Goal: Task Accomplishment & Management: Manage account settings

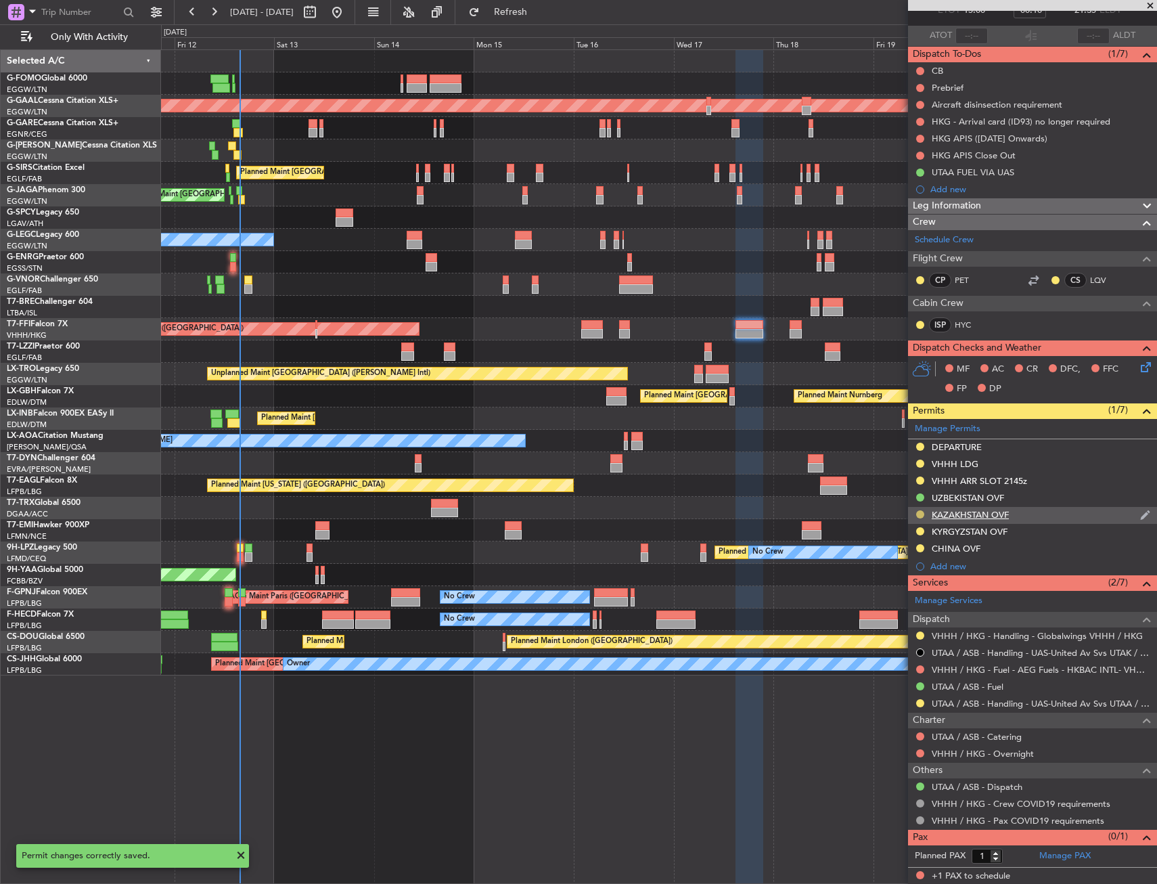
click at [918, 516] on button at bounding box center [920, 514] width 8 height 8
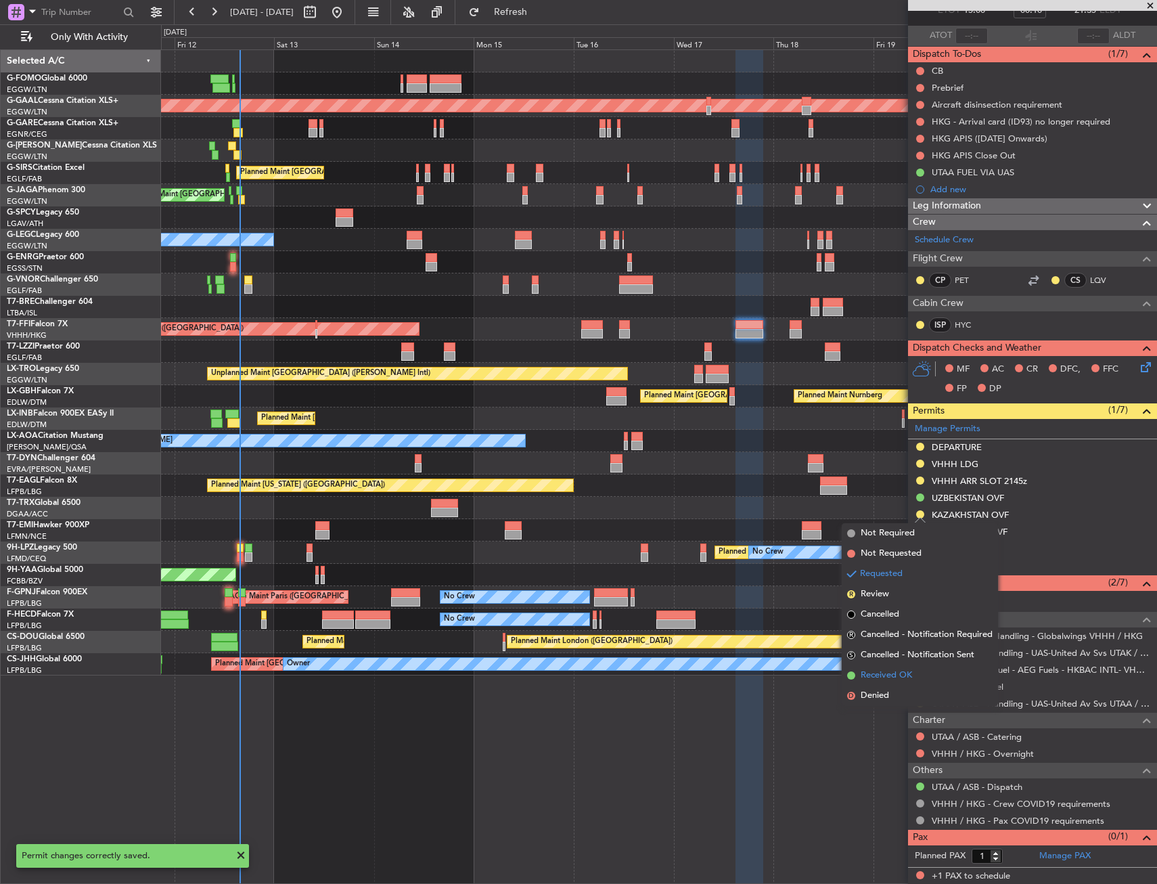
click at [892, 671] on span "Received OK" at bounding box center [886, 676] width 51 height 14
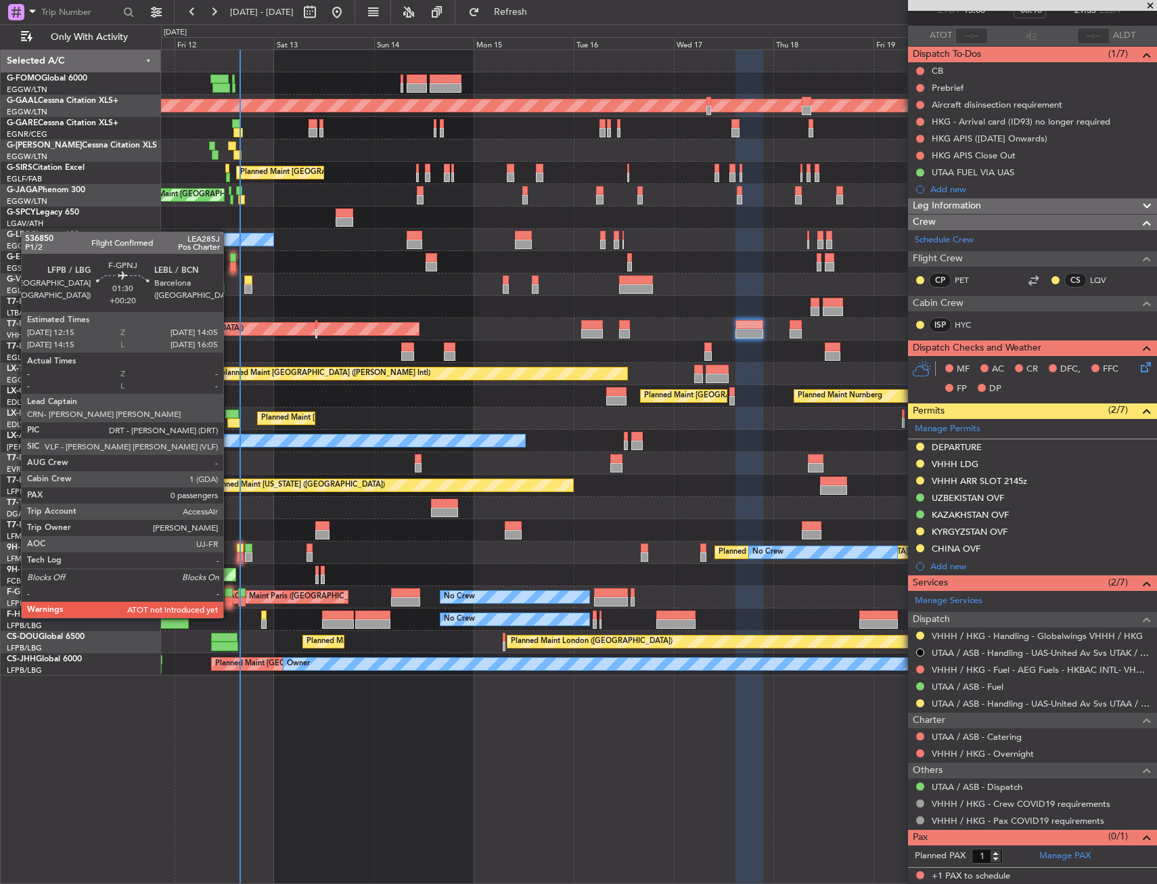
click at [229, 604] on div at bounding box center [229, 601] width 8 height 9
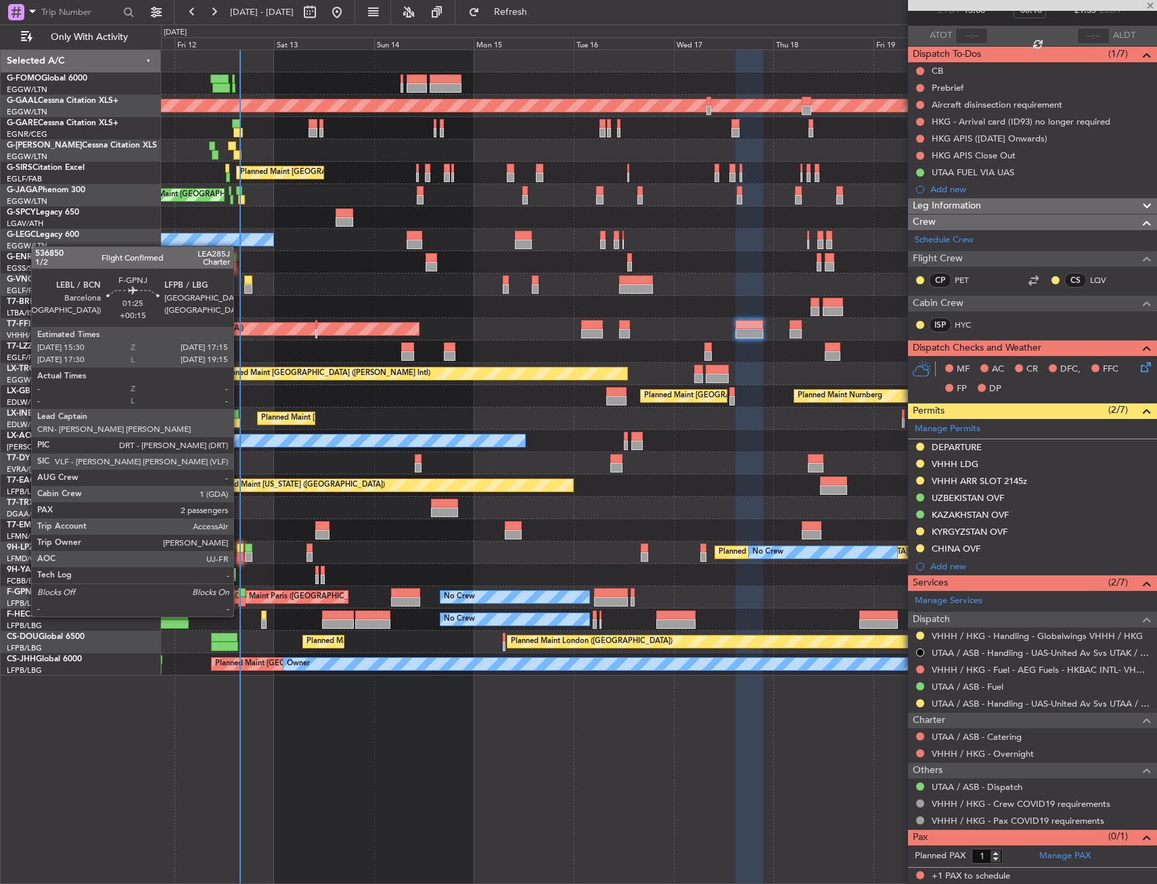
type input "+00:20"
type input "0"
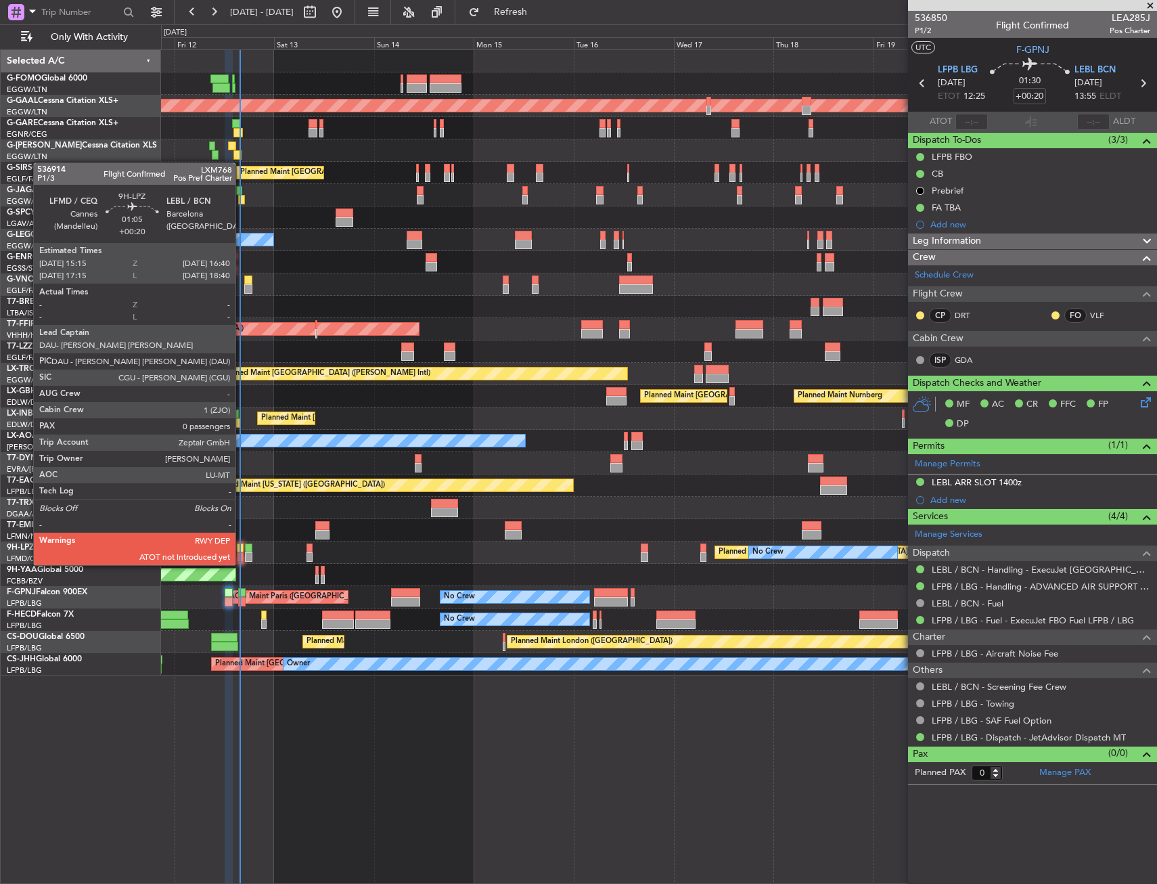
click at [242, 552] on div at bounding box center [240, 547] width 6 height 9
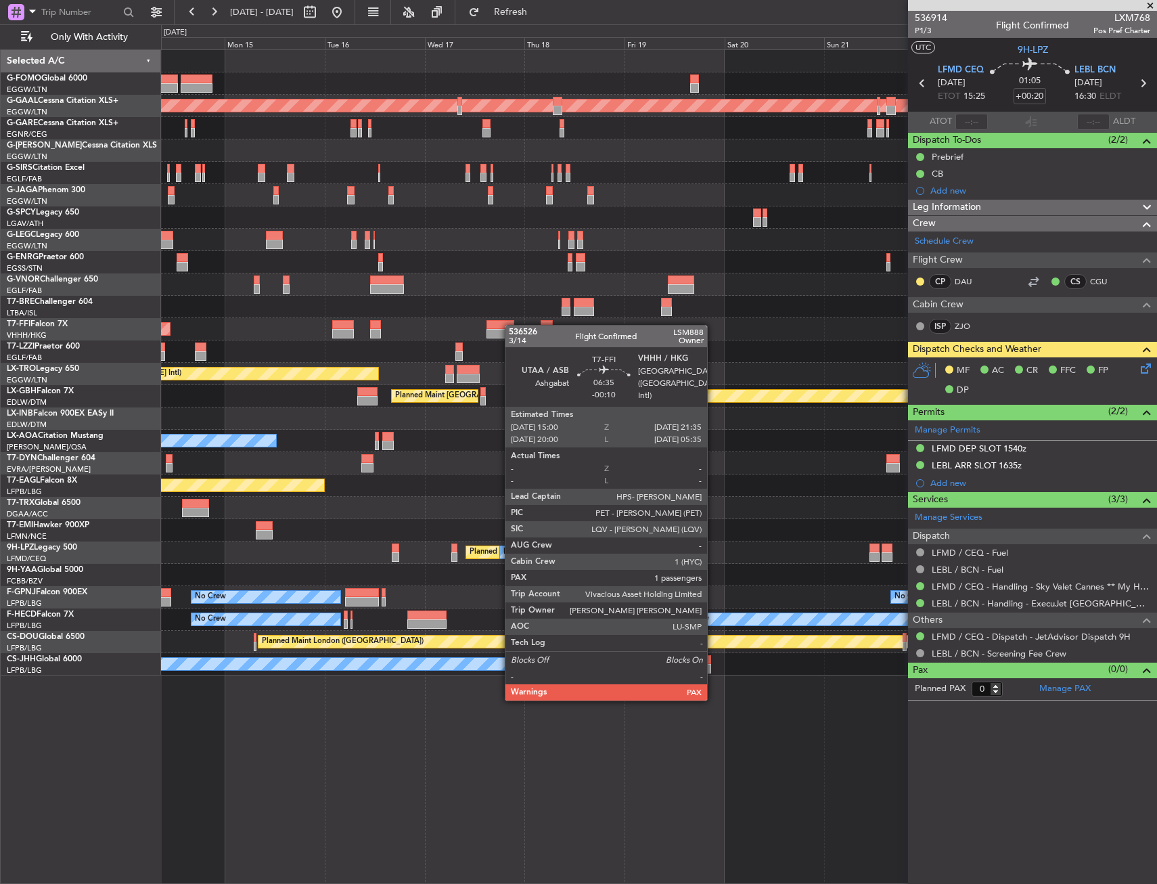
click at [509, 323] on div "Planned Maint Tianjin ([GEOGRAPHIC_DATA])" at bounding box center [658, 329] width 995 height 22
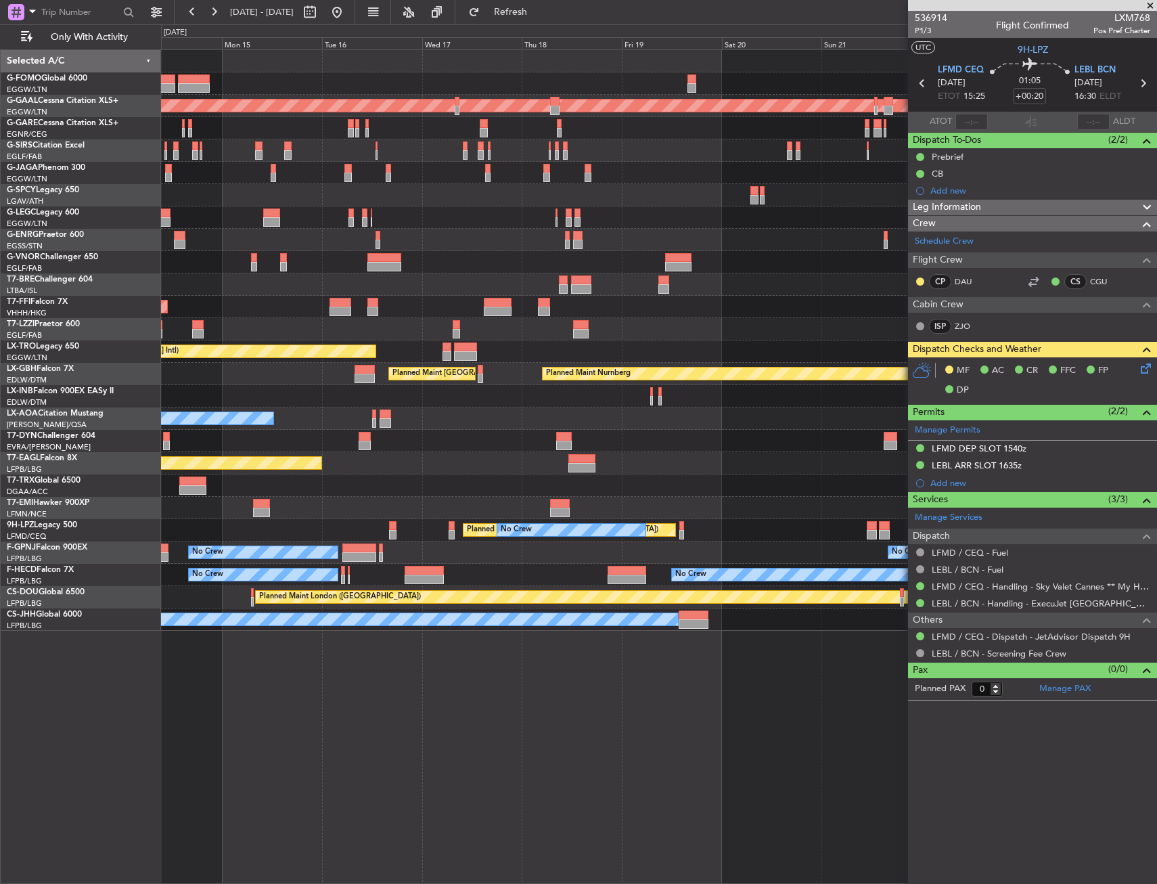
click at [518, 308] on div "Planned Maint Tianjin ([GEOGRAPHIC_DATA])" at bounding box center [658, 307] width 995 height 22
click at [498, 307] on div at bounding box center [498, 311] width 28 height 9
type input "-00:10"
type input "1"
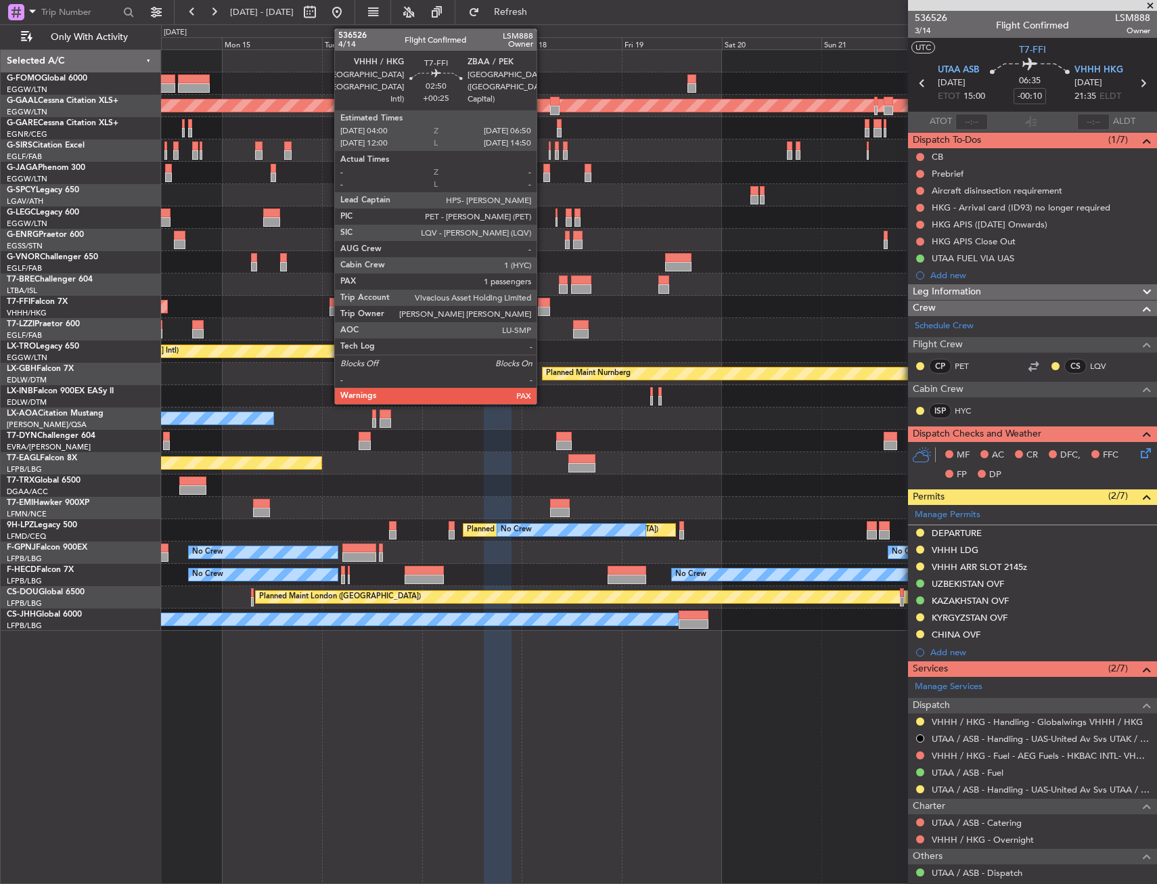
click at [543, 305] on div at bounding box center [544, 302] width 12 height 9
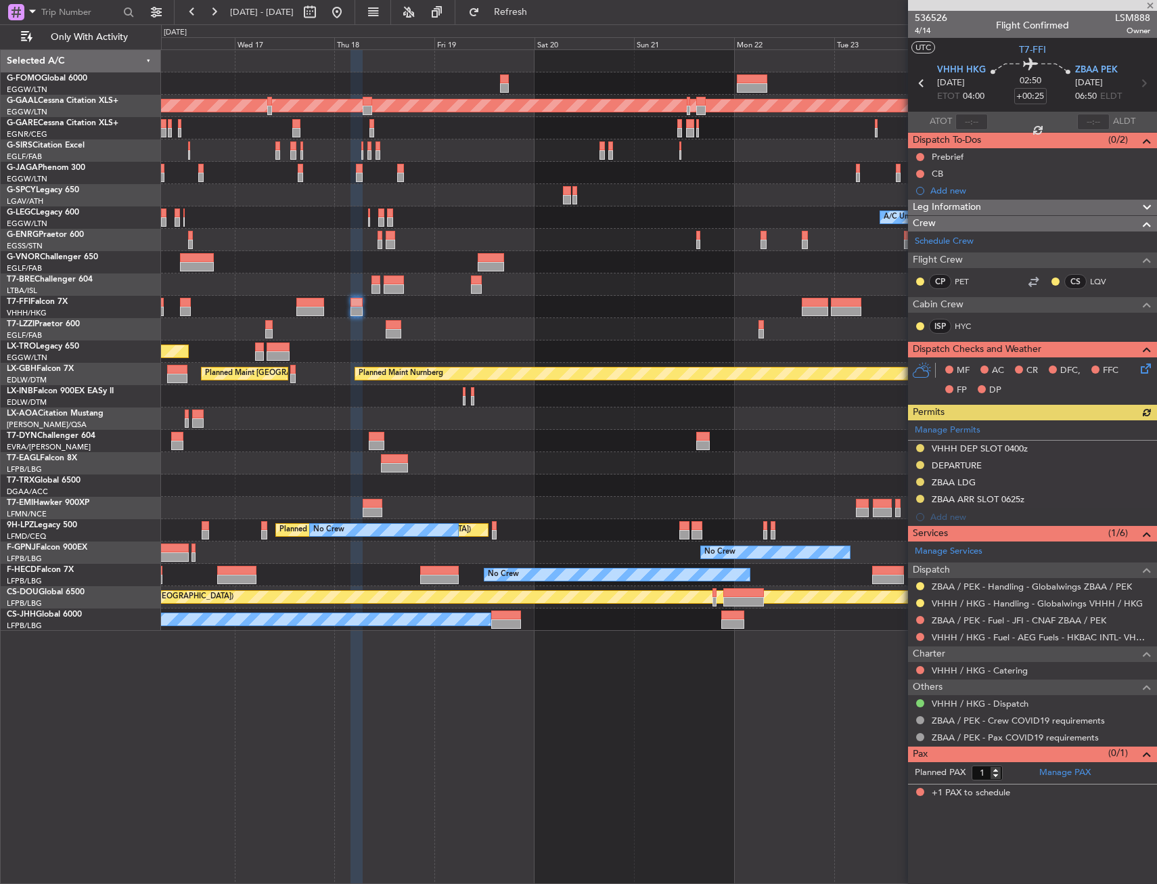
click at [472, 309] on div "Planned Maint Tianjin ([GEOGRAPHIC_DATA])" at bounding box center [658, 307] width 995 height 22
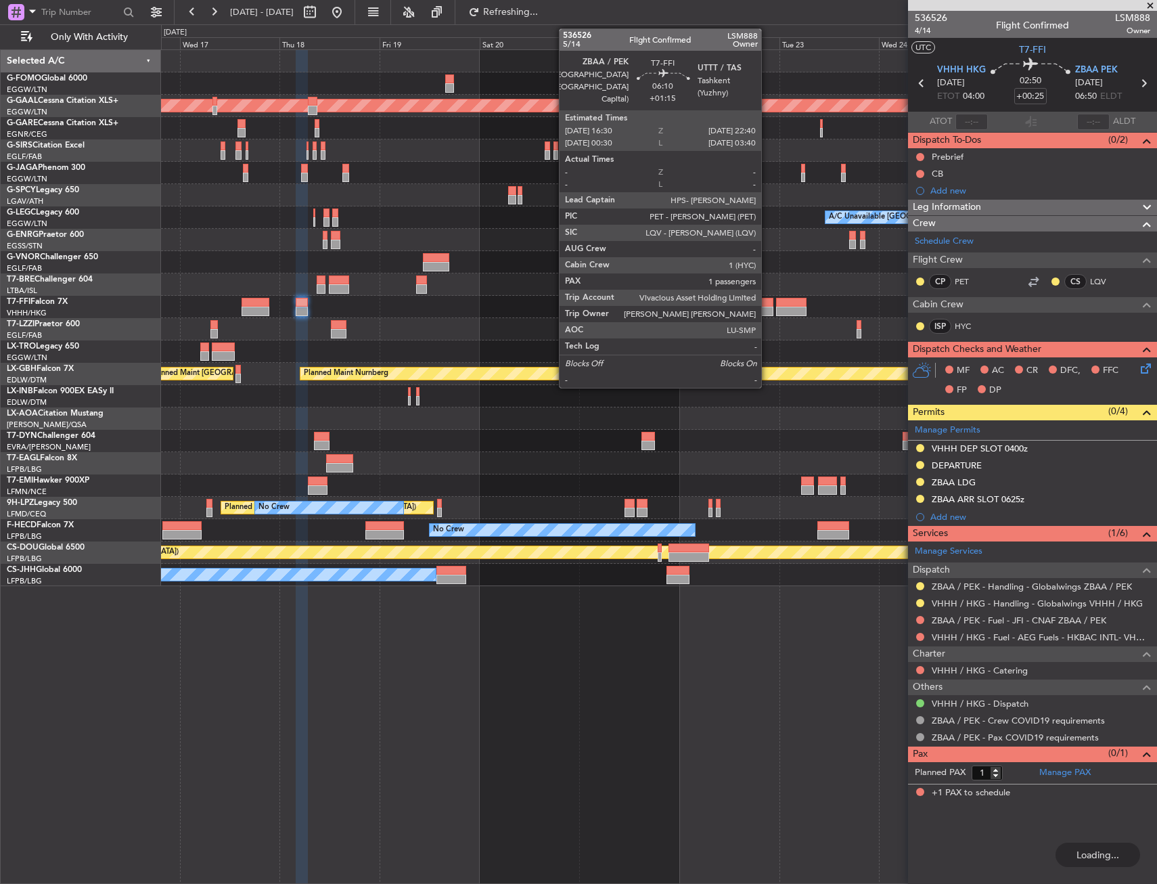
click at [767, 302] on div at bounding box center [760, 302] width 26 height 9
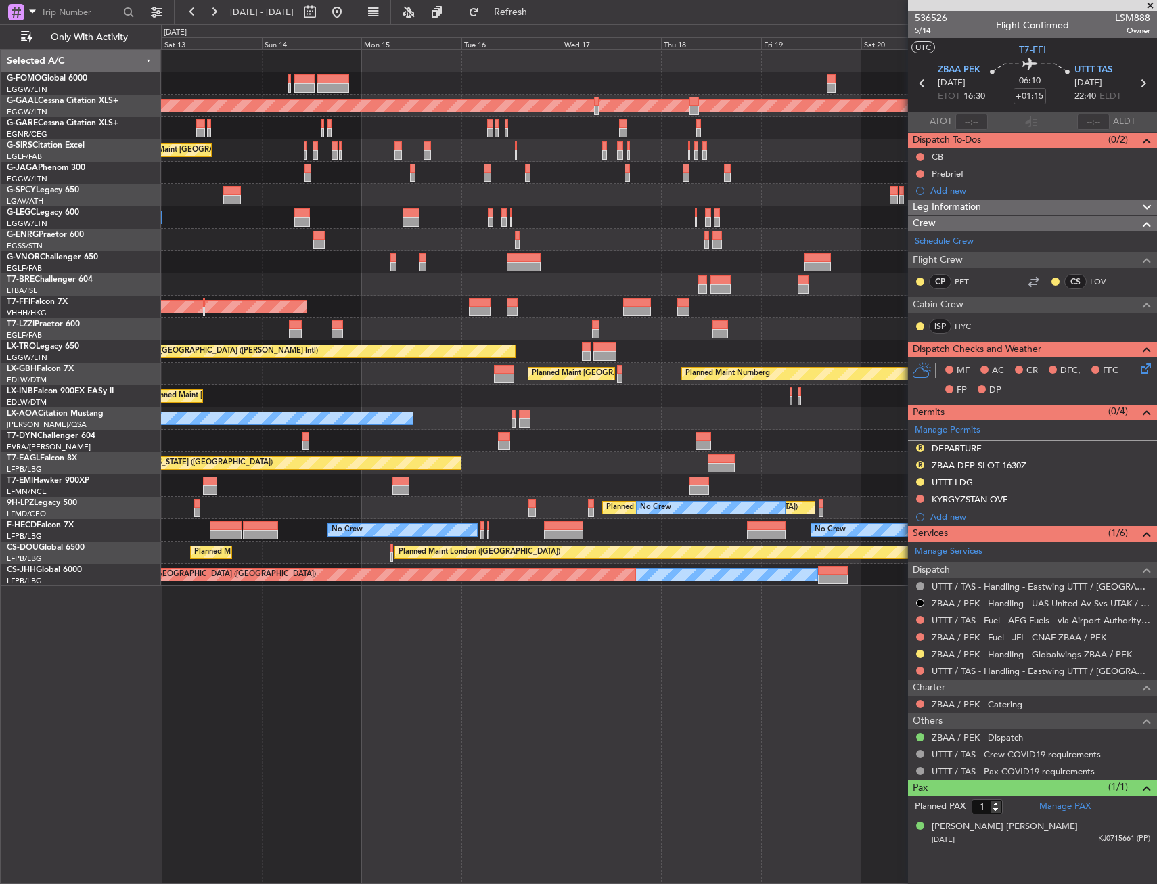
click at [659, 318] on div at bounding box center [658, 329] width 995 height 22
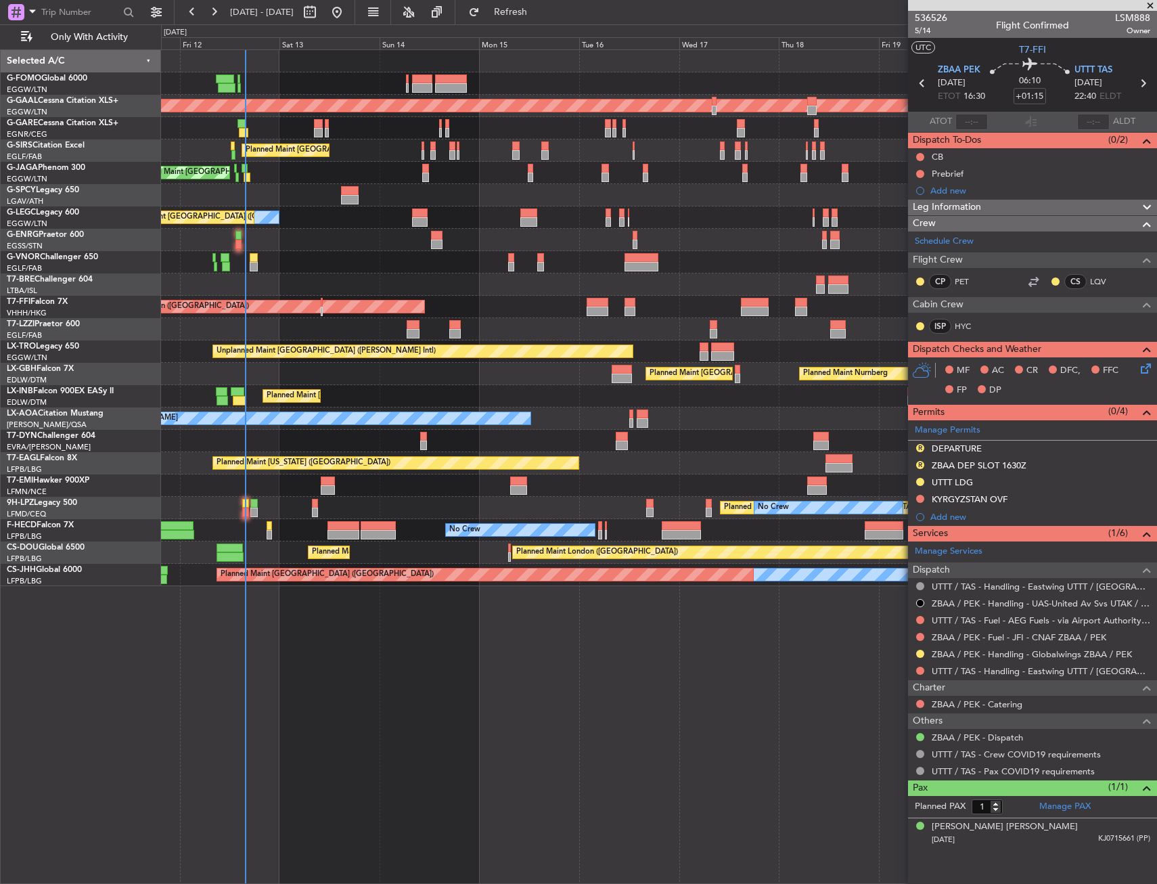
click at [416, 298] on div "Planned Maint Tianjin ([GEOGRAPHIC_DATA])" at bounding box center [658, 307] width 995 height 22
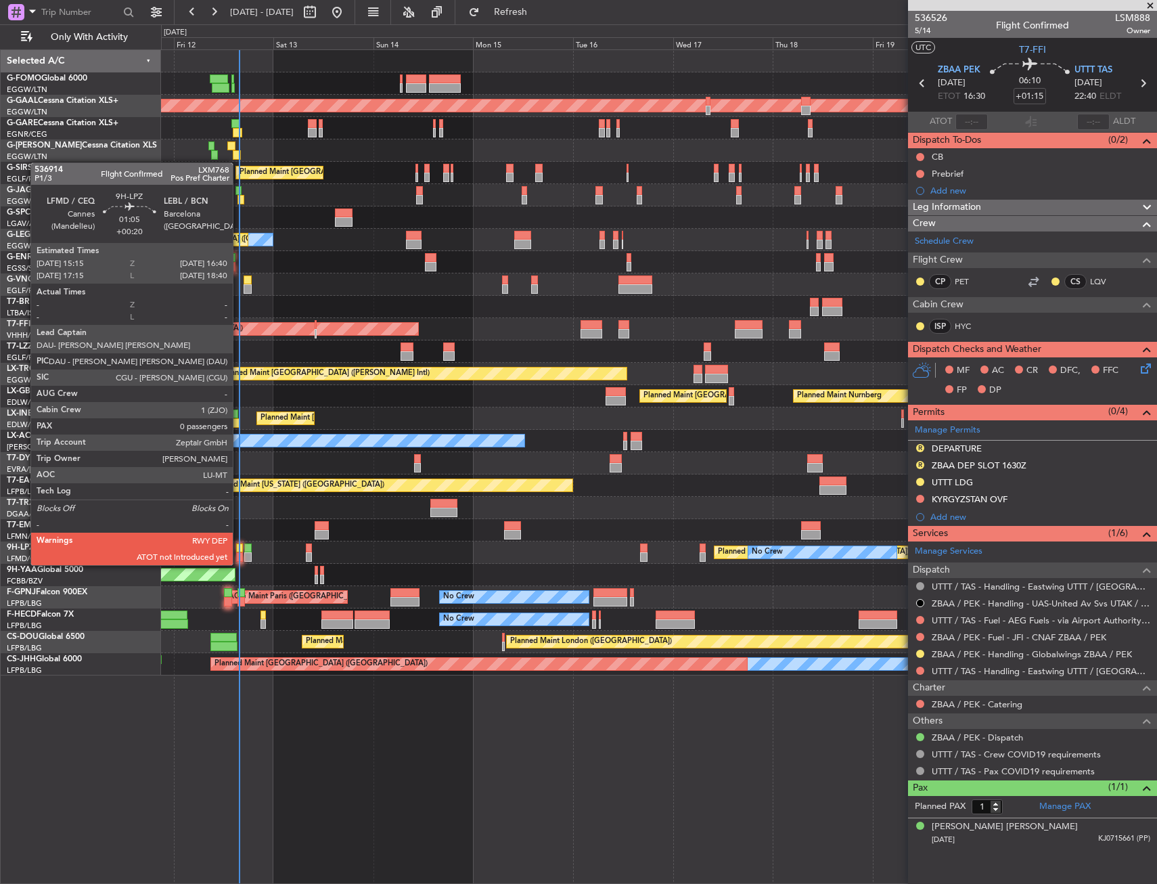
click at [239, 552] on div at bounding box center [239, 547] width 6 height 9
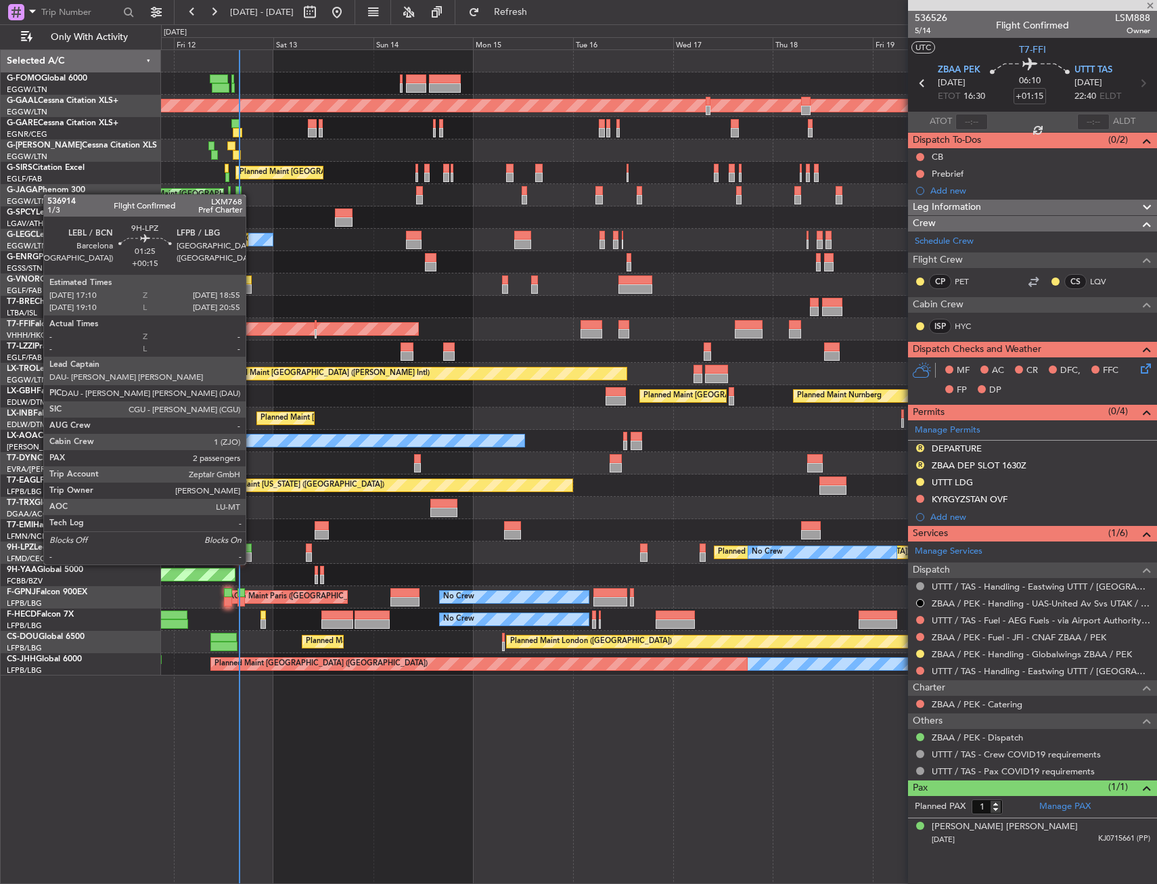
type input "+00:20"
type input "0"
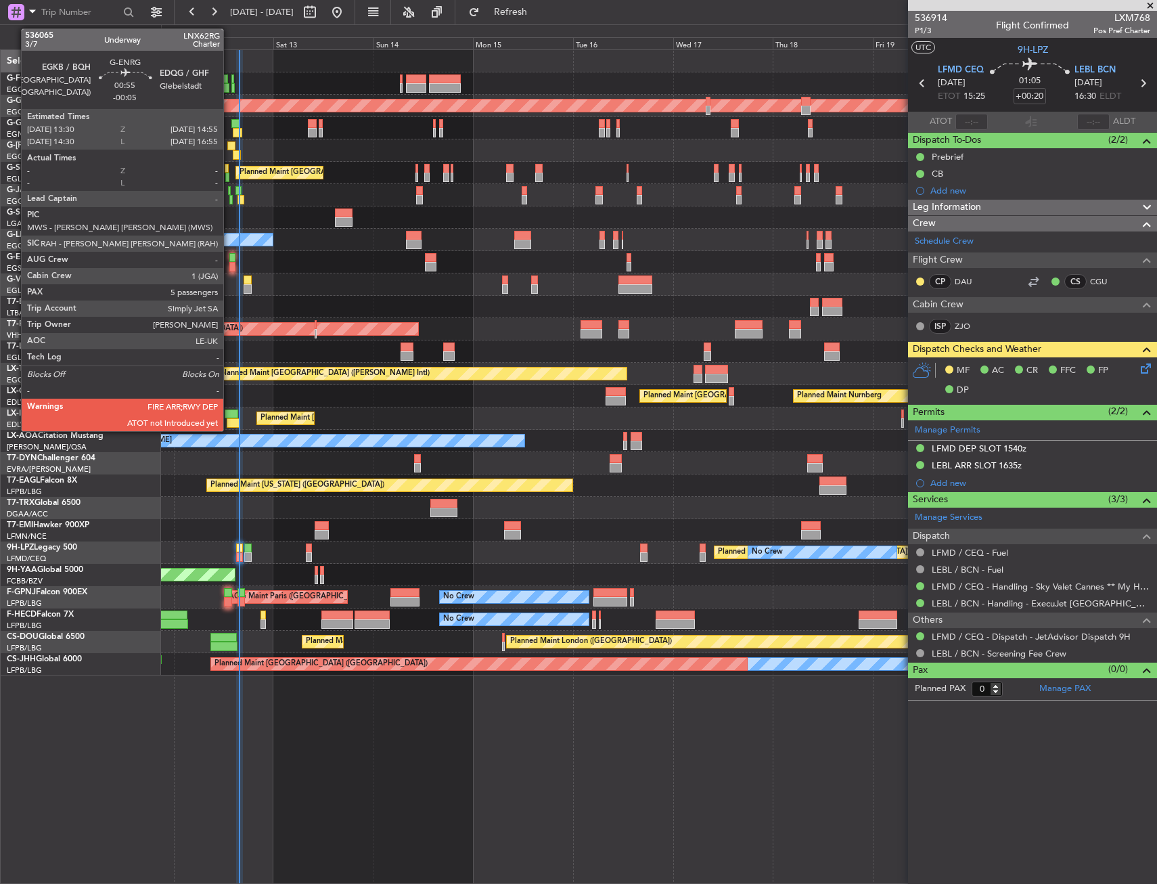
click at [229, 261] on div at bounding box center [232, 257] width 6 height 9
type input "-00:05"
type input "5"
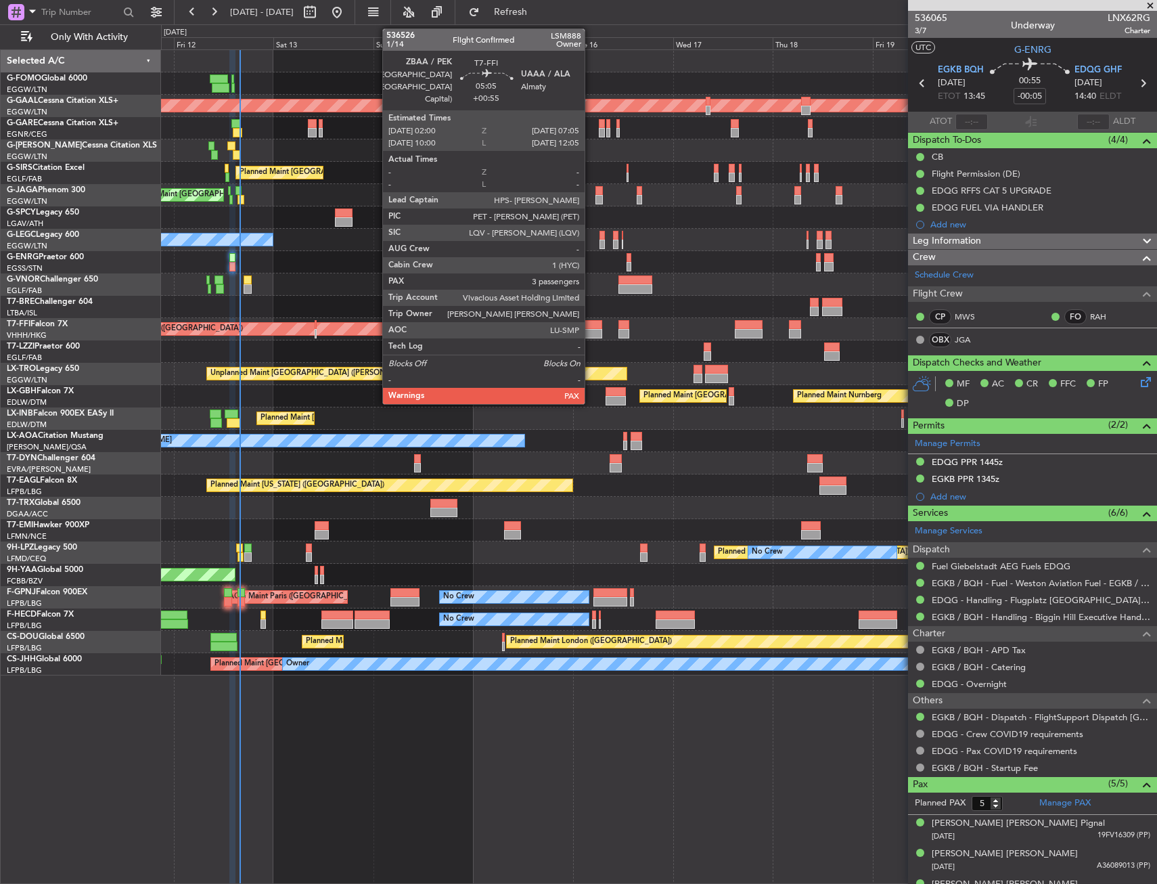
click at [591, 327] on div at bounding box center [592, 324] width 22 height 9
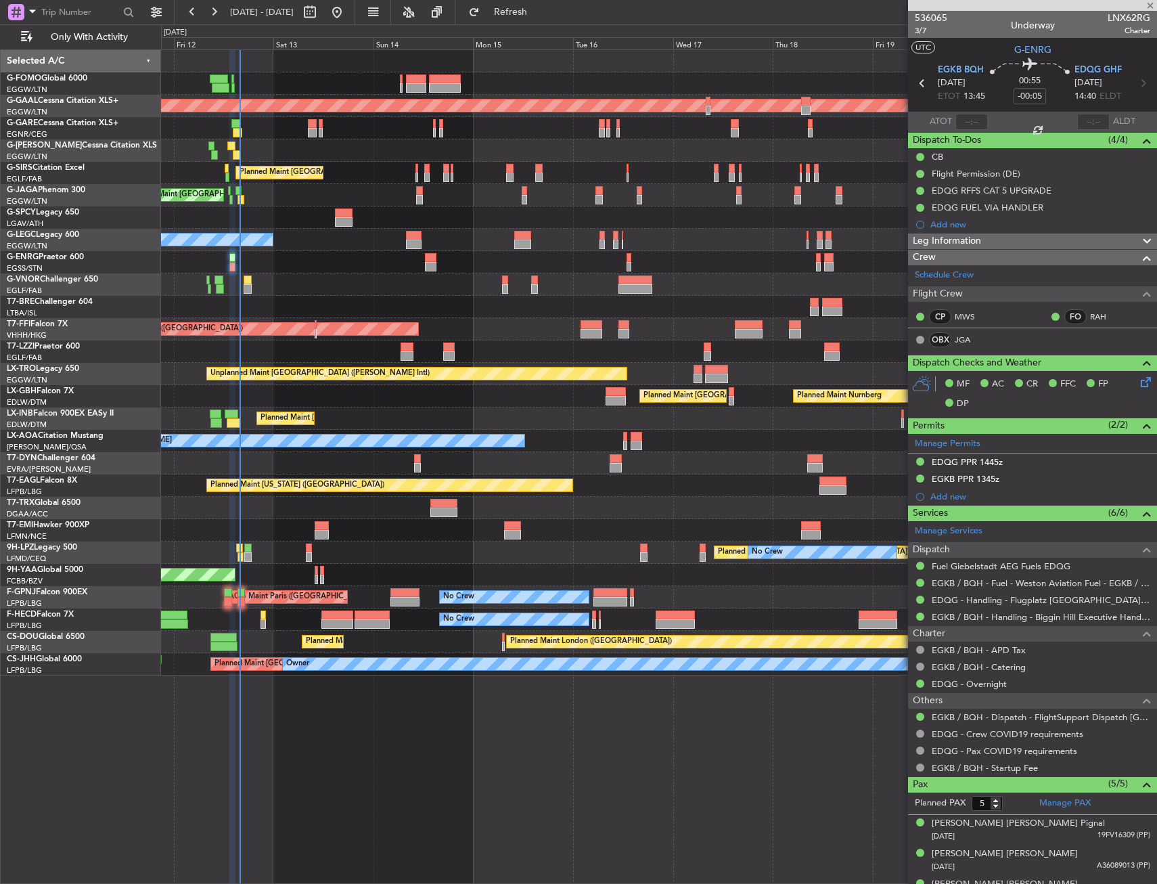
click at [541, 324] on div "Planned Maint Tianjin ([GEOGRAPHIC_DATA])" at bounding box center [658, 329] width 995 height 22
type input "+00:55"
type input "3"
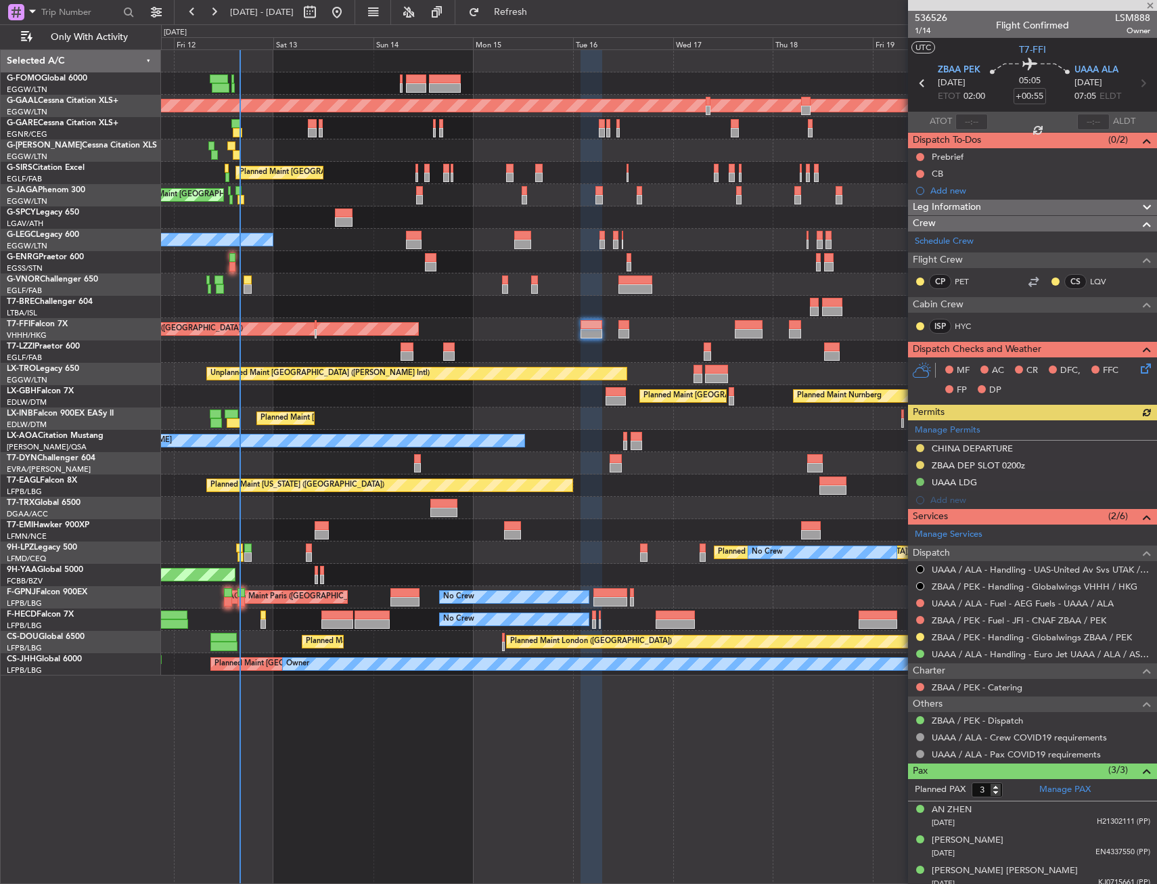
click at [631, 327] on div "Planned Maint Tianjin ([GEOGRAPHIC_DATA])" at bounding box center [658, 329] width 995 height 22
click at [414, 305] on div "Planned Maint London (Luton) Planned Maint Dusseldorf Planned Maint London (Lut…" at bounding box center [658, 362] width 995 height 625
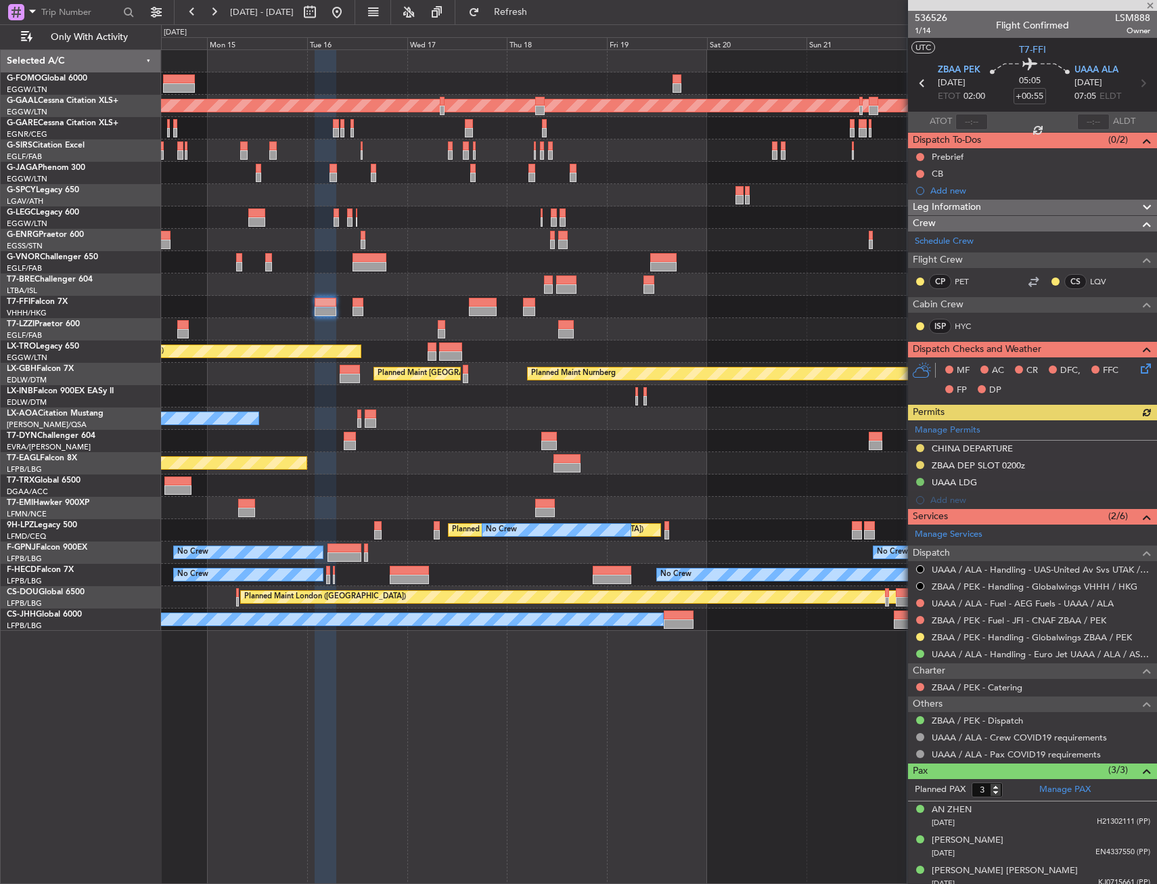
click at [485, 306] on div at bounding box center [483, 302] width 28 height 9
click at [365, 275] on div at bounding box center [658, 284] width 995 height 22
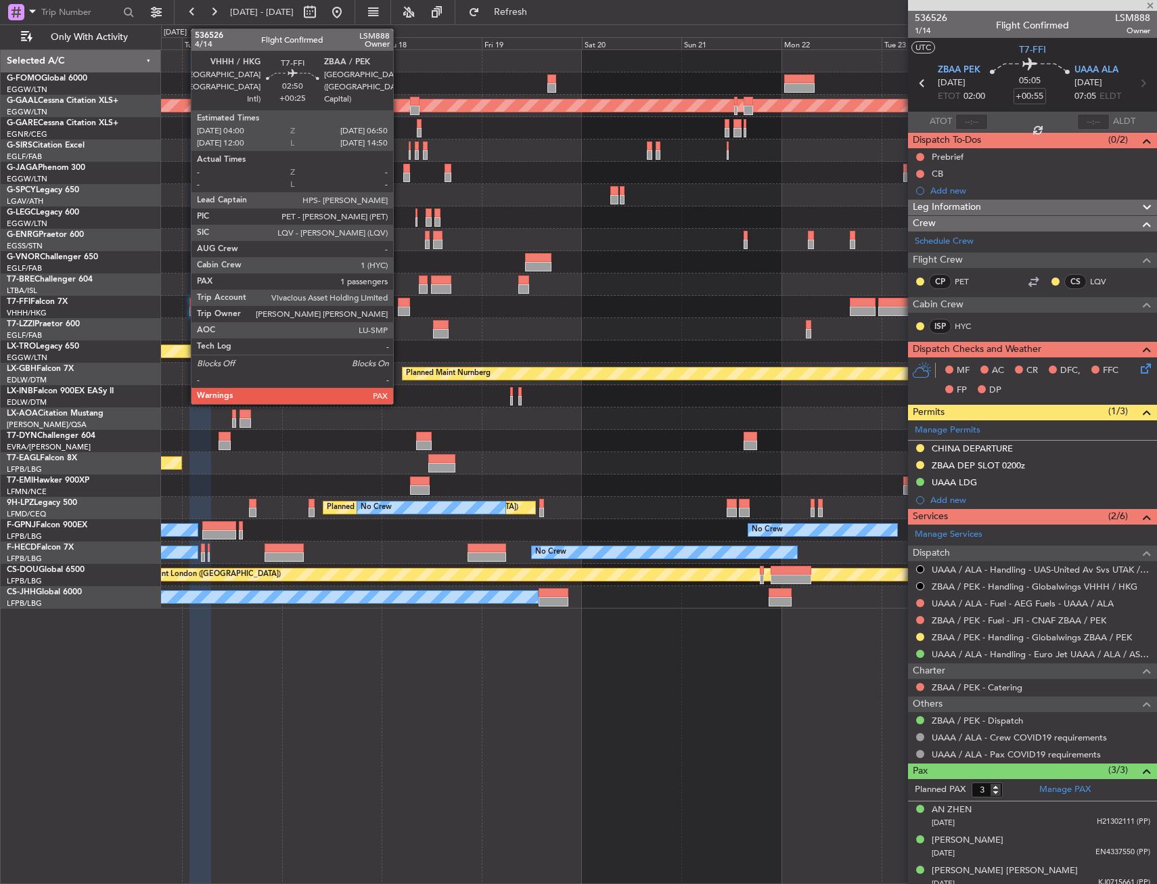
type input "-00:10"
type input "1"
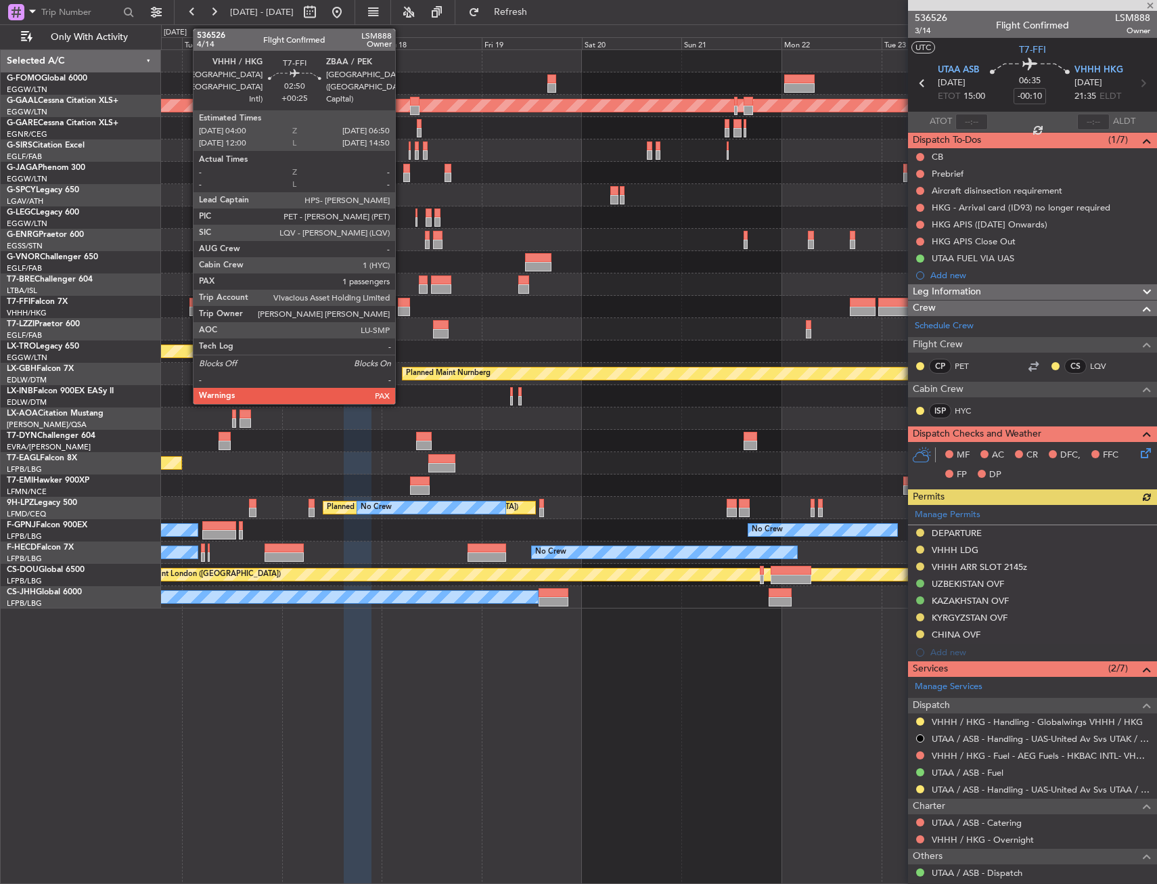
click at [401, 305] on div at bounding box center [404, 302] width 12 height 9
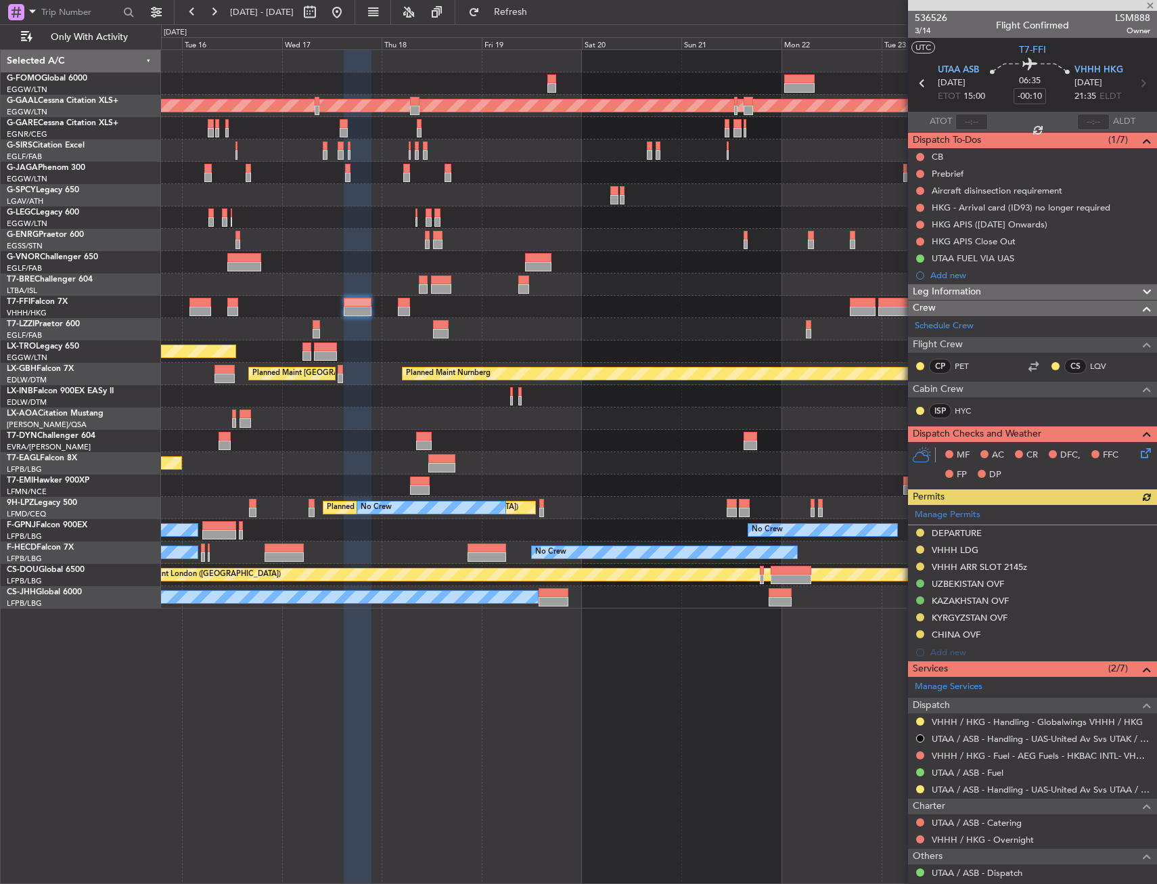
click at [472, 302] on div "Planned Maint Tianjin ([GEOGRAPHIC_DATA])" at bounding box center [658, 307] width 995 height 22
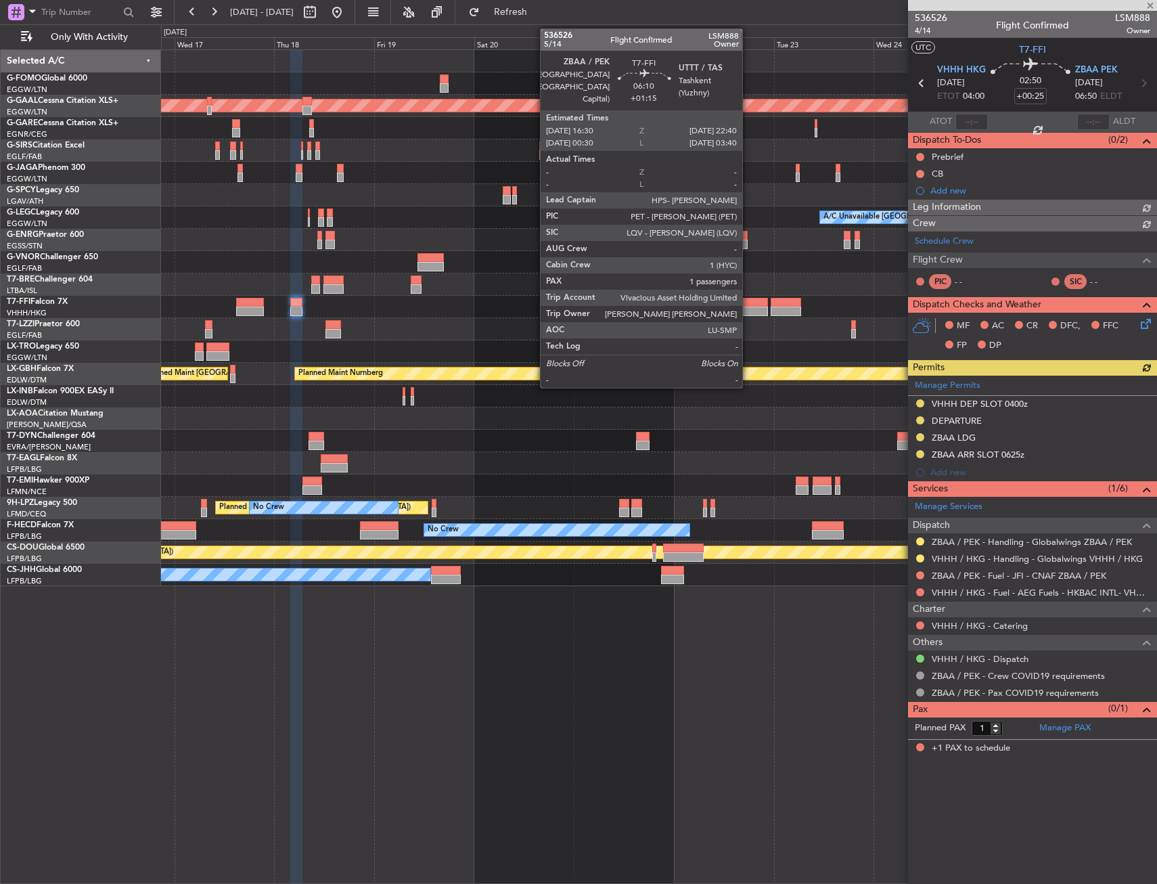
click at [748, 308] on div at bounding box center [755, 311] width 26 height 9
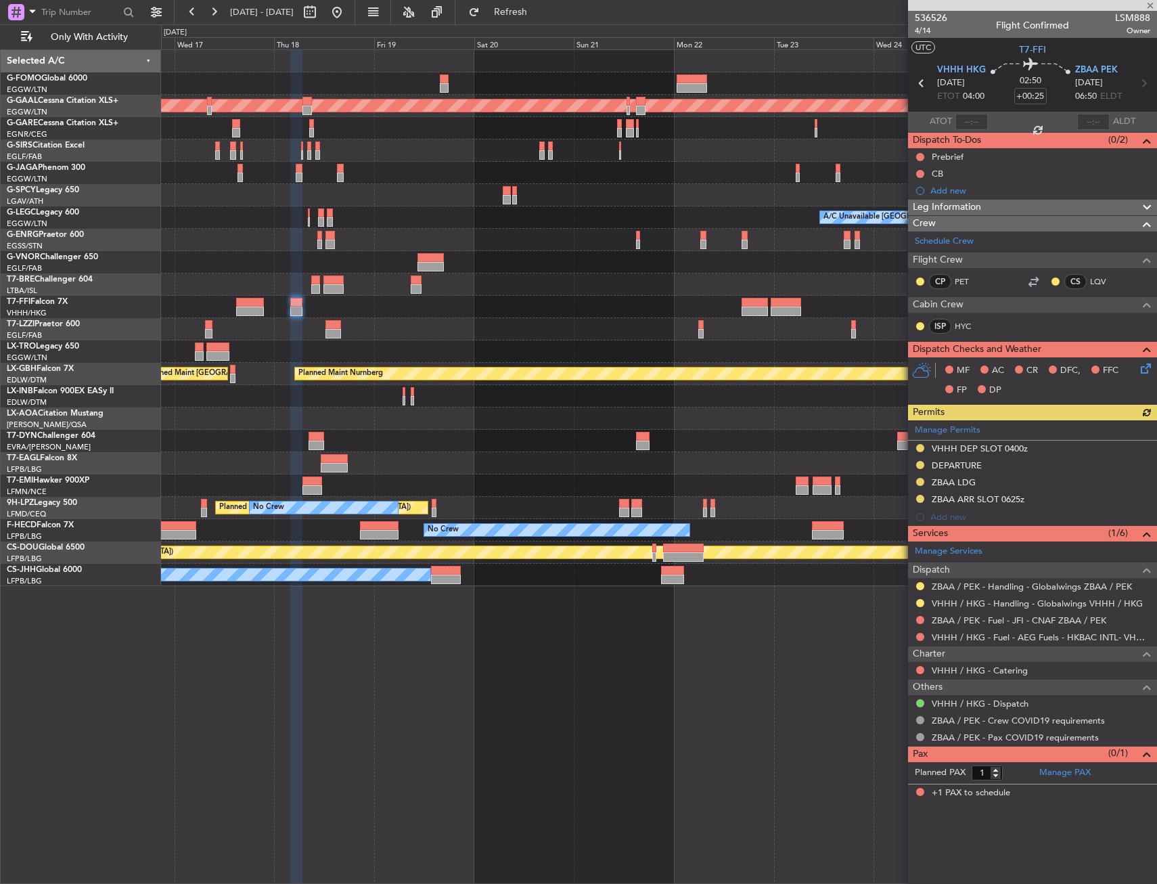
type input "+01:15"
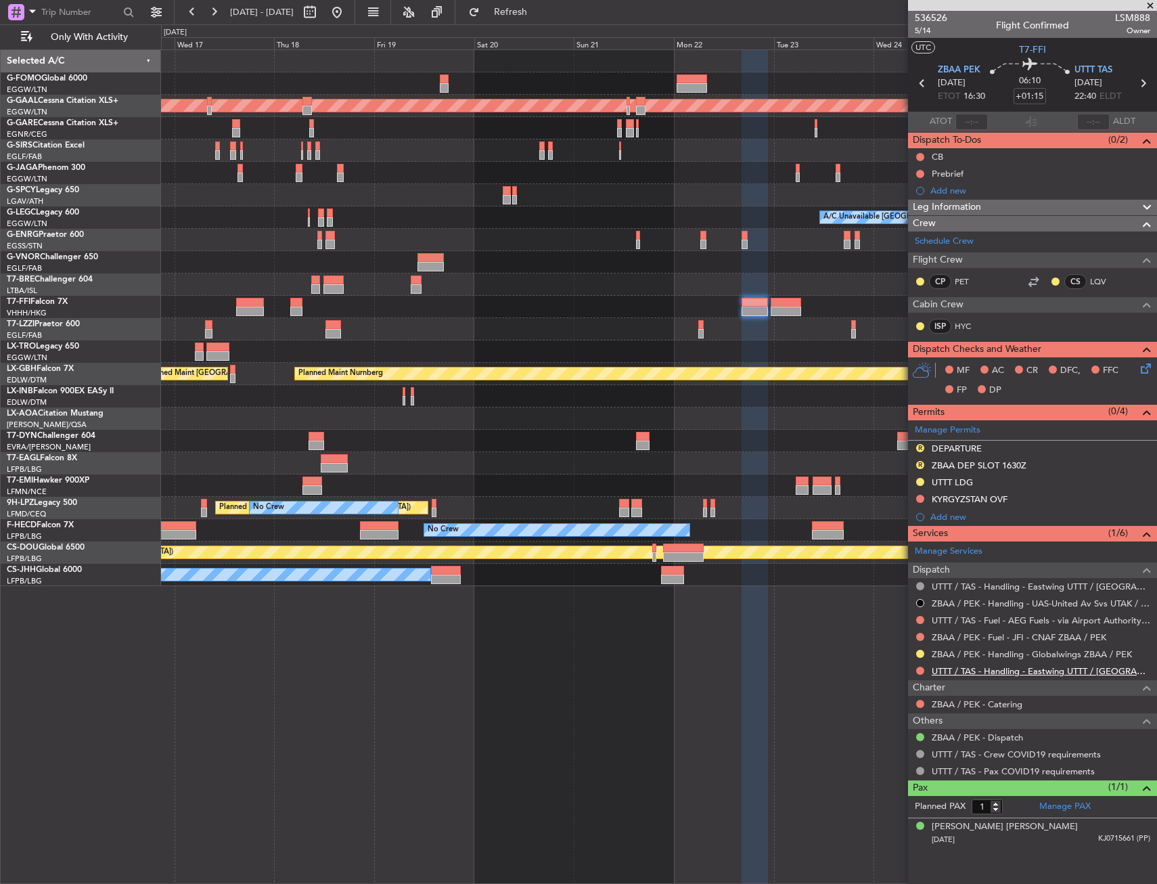
click at [969, 671] on link "UTTT / TAS - Handling - Eastwing UTTT / TAS" at bounding box center [1041, 671] width 219 height 12
click at [920, 464] on button "R" at bounding box center [920, 465] width 8 height 8
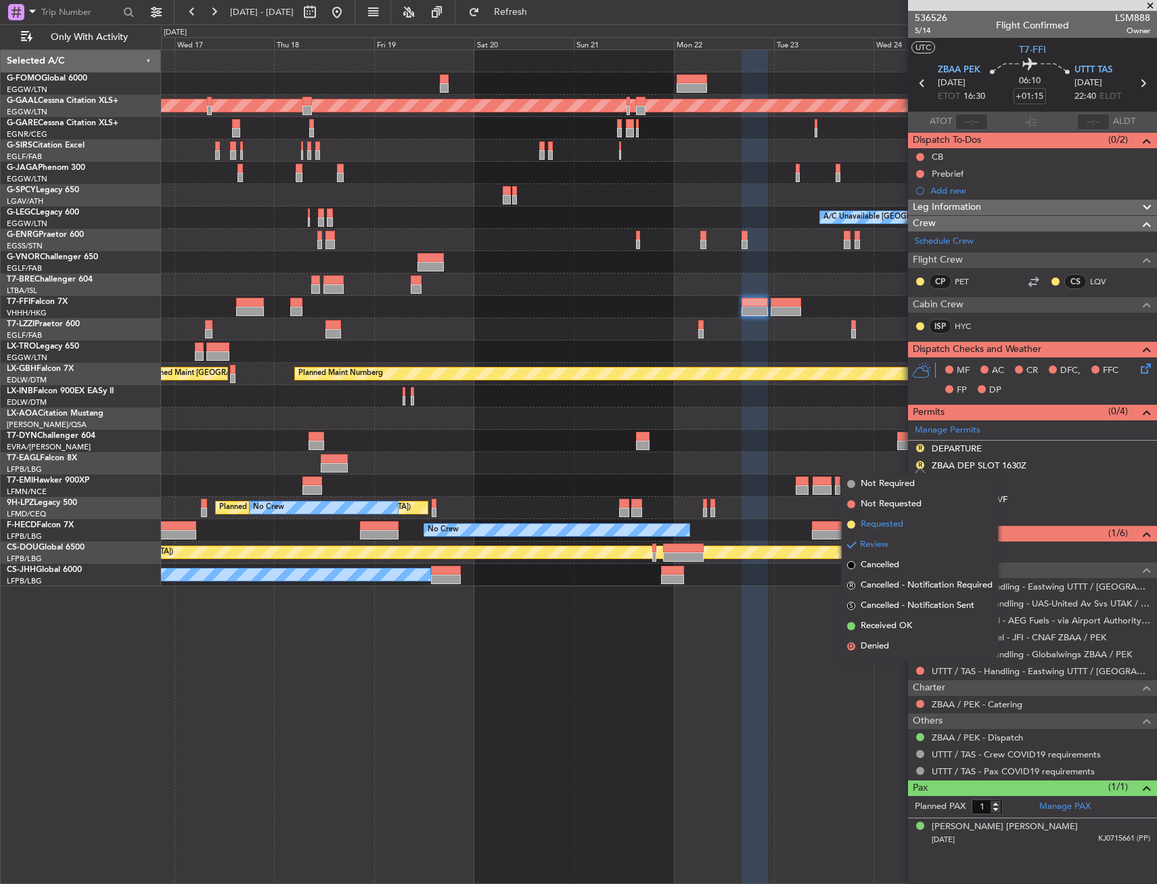
click at [894, 522] on span "Requested" at bounding box center [882, 525] width 43 height 14
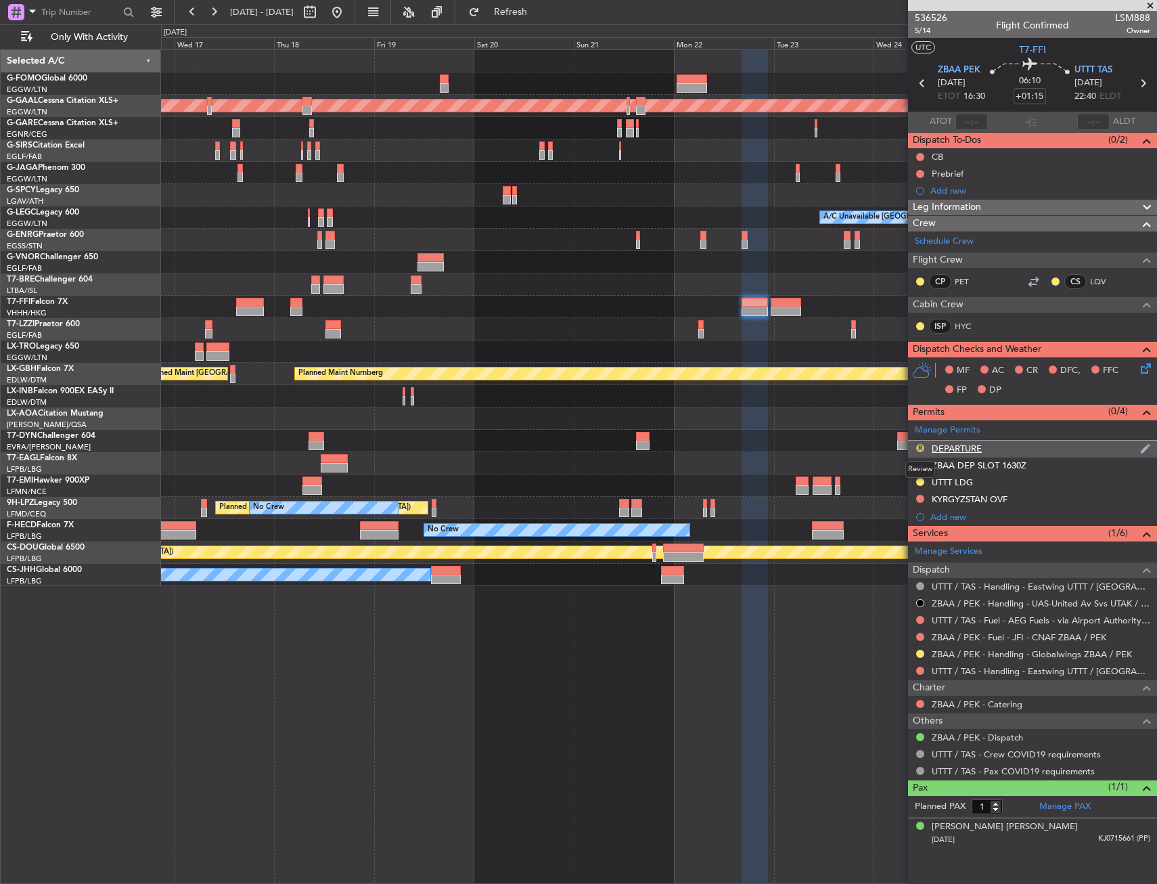
click at [921, 447] on button "R" at bounding box center [920, 448] width 8 height 8
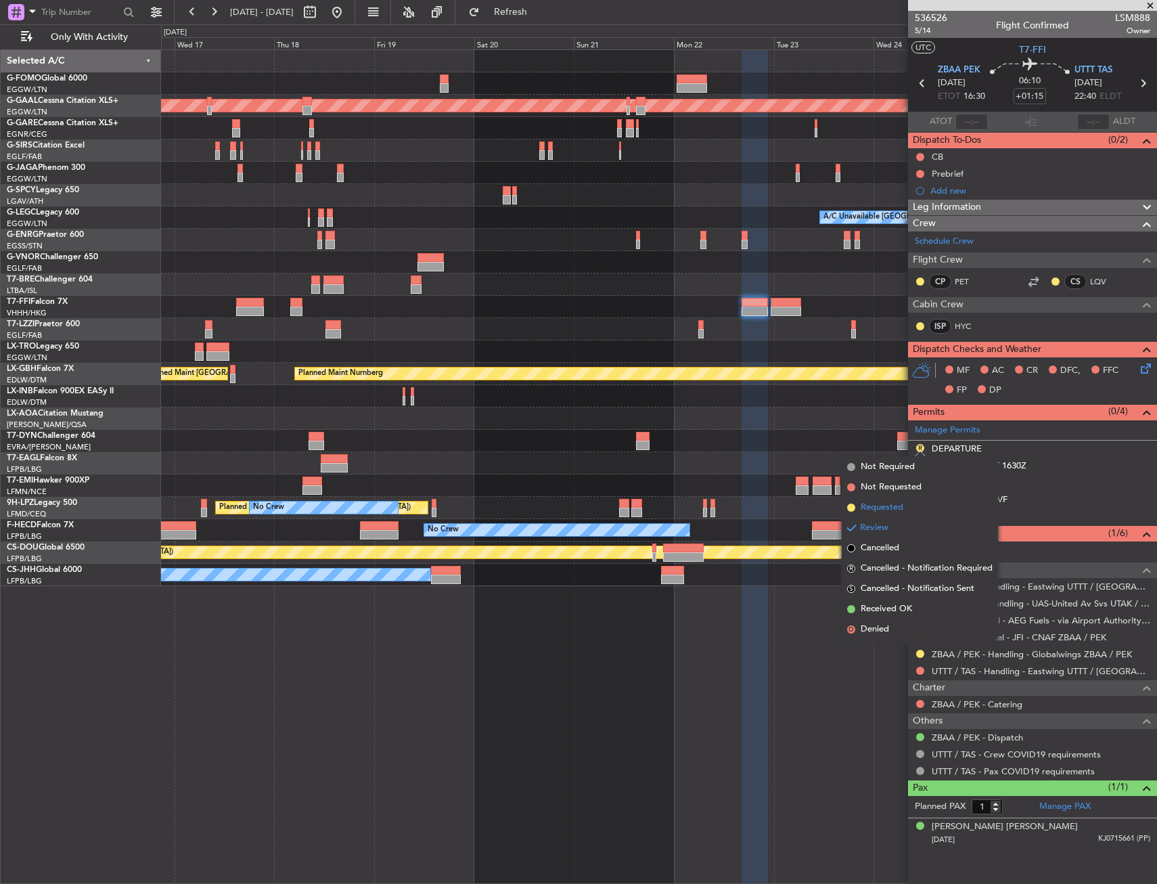
click at [904, 502] on li "Requested" at bounding box center [920, 507] width 156 height 20
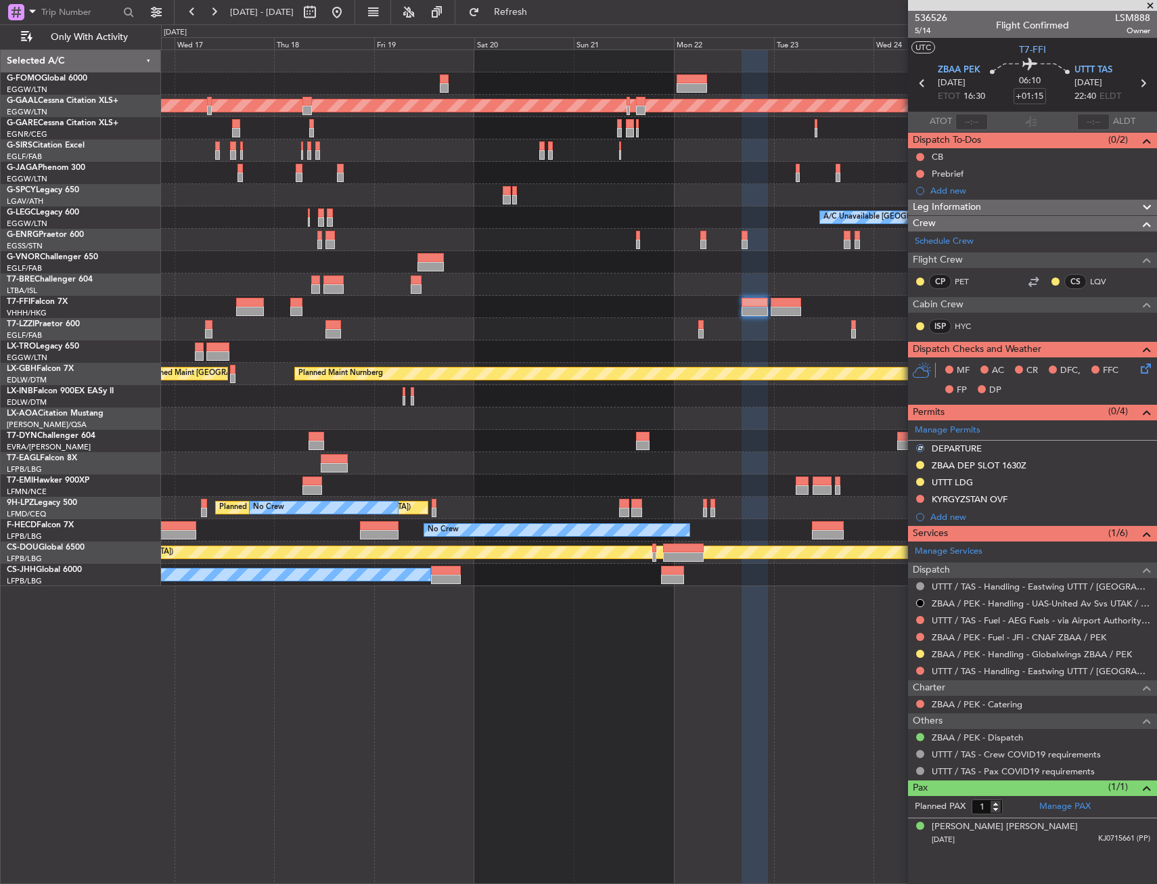
click at [723, 290] on div at bounding box center [658, 284] width 995 height 22
click at [744, 307] on div at bounding box center [755, 311] width 26 height 9
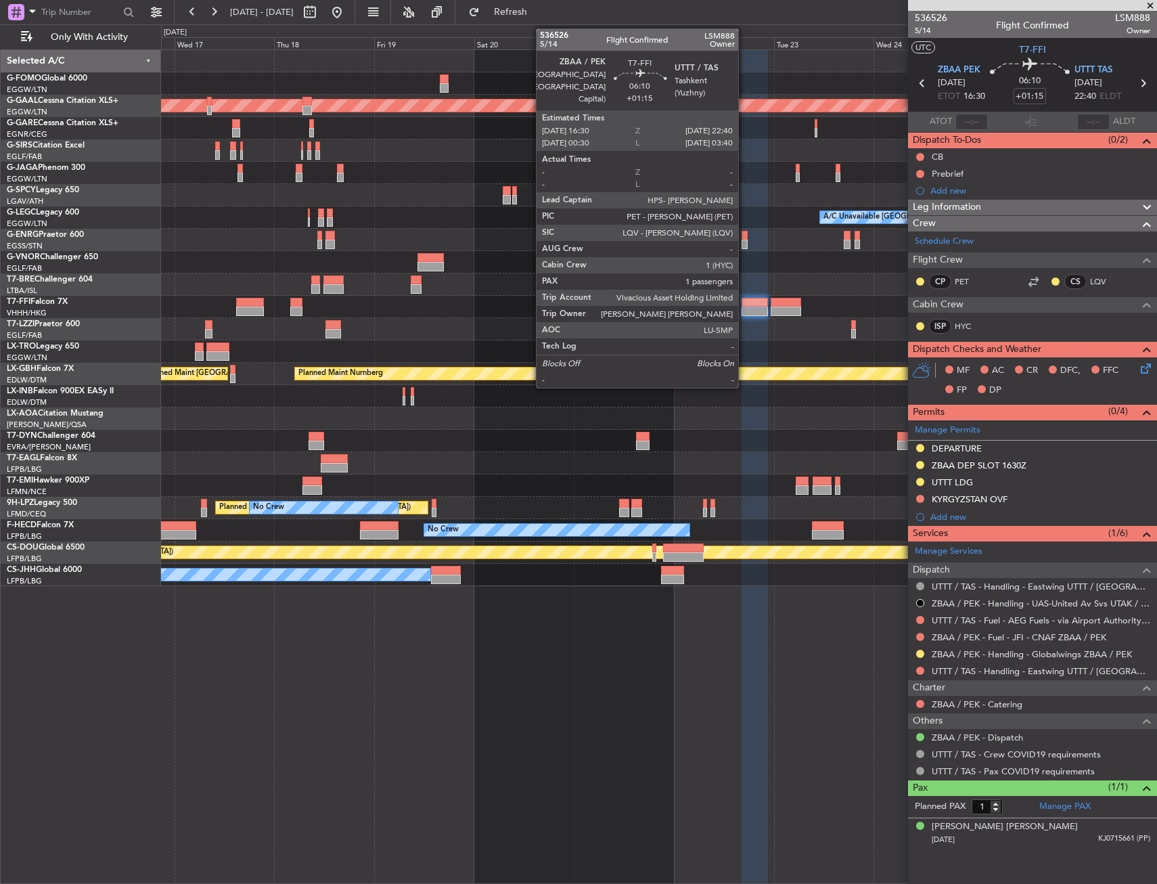
click at [744, 307] on div at bounding box center [755, 311] width 26 height 9
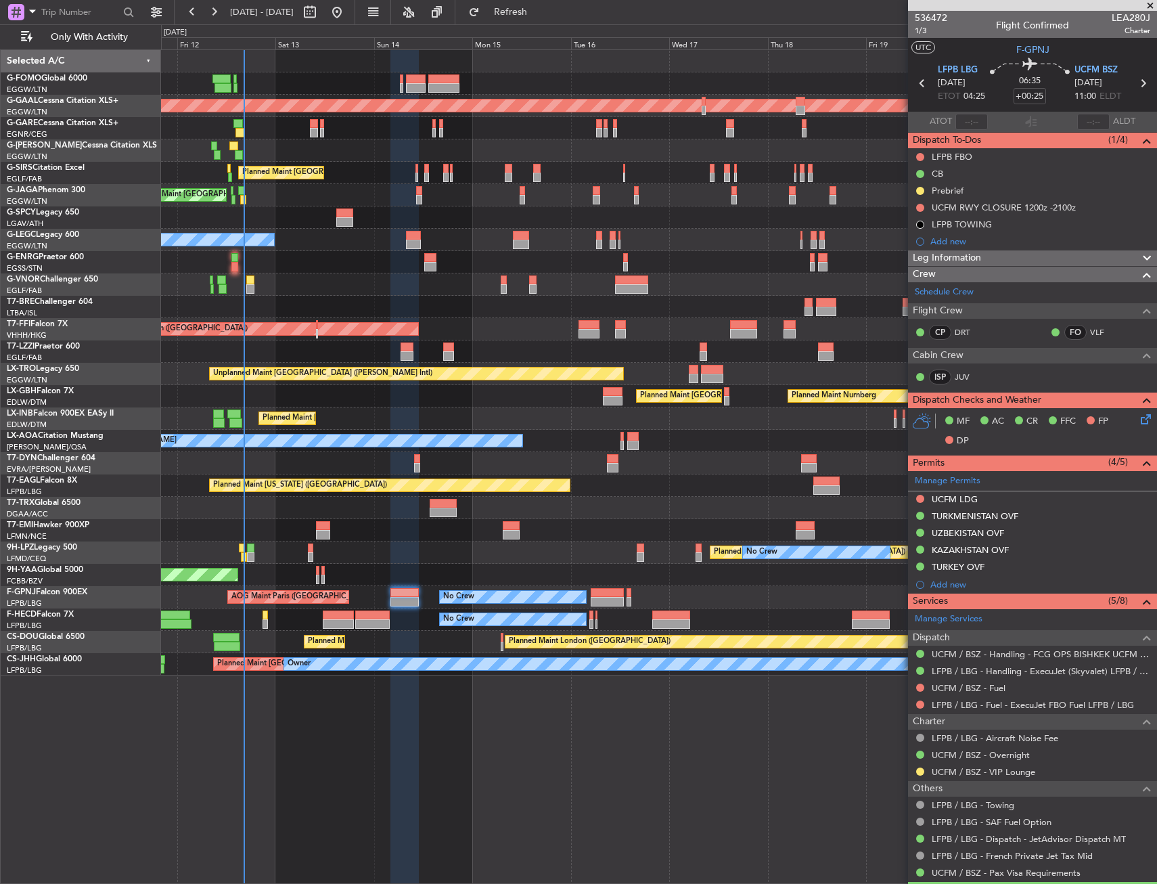
click at [708, 351] on div "Owner" at bounding box center [658, 351] width 995 height 22
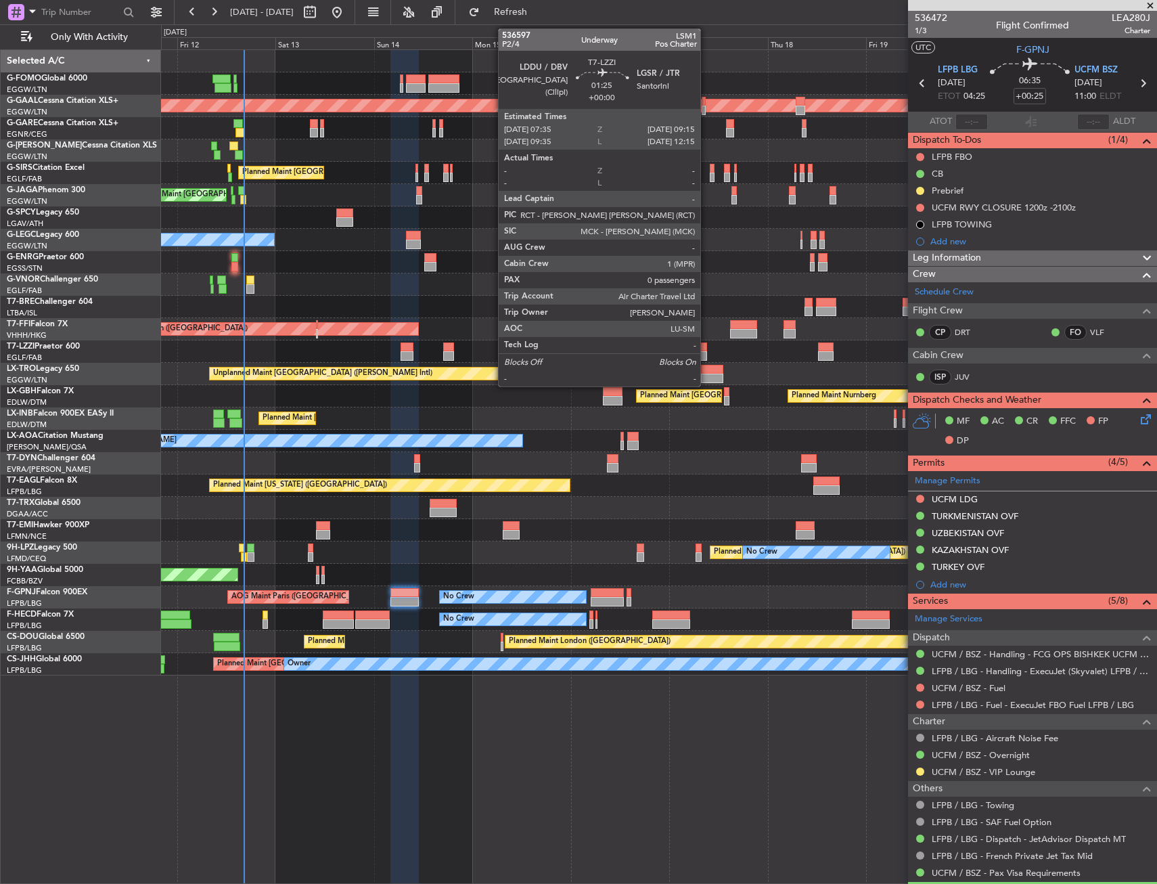
click at [706, 351] on div at bounding box center [703, 346] width 7 height 9
click at [700, 351] on div at bounding box center [703, 346] width 7 height 9
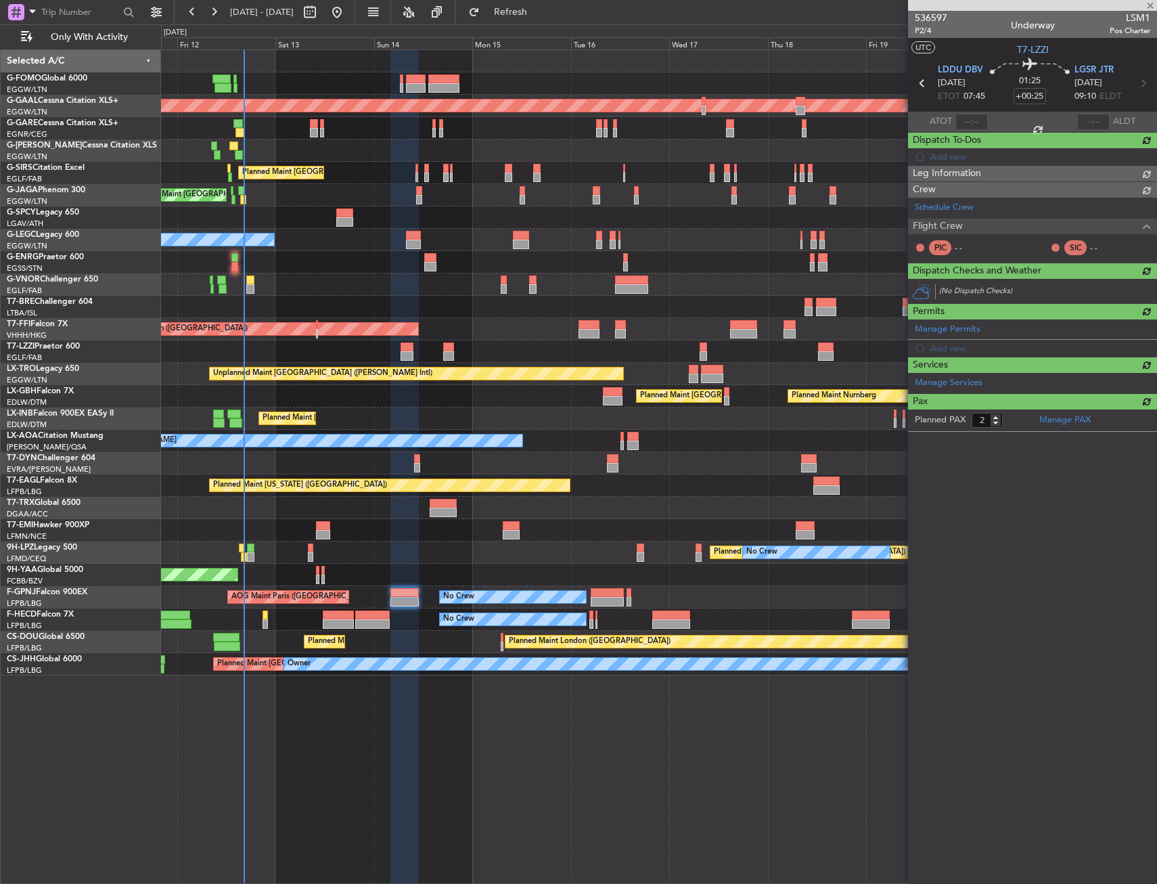
type input "0"
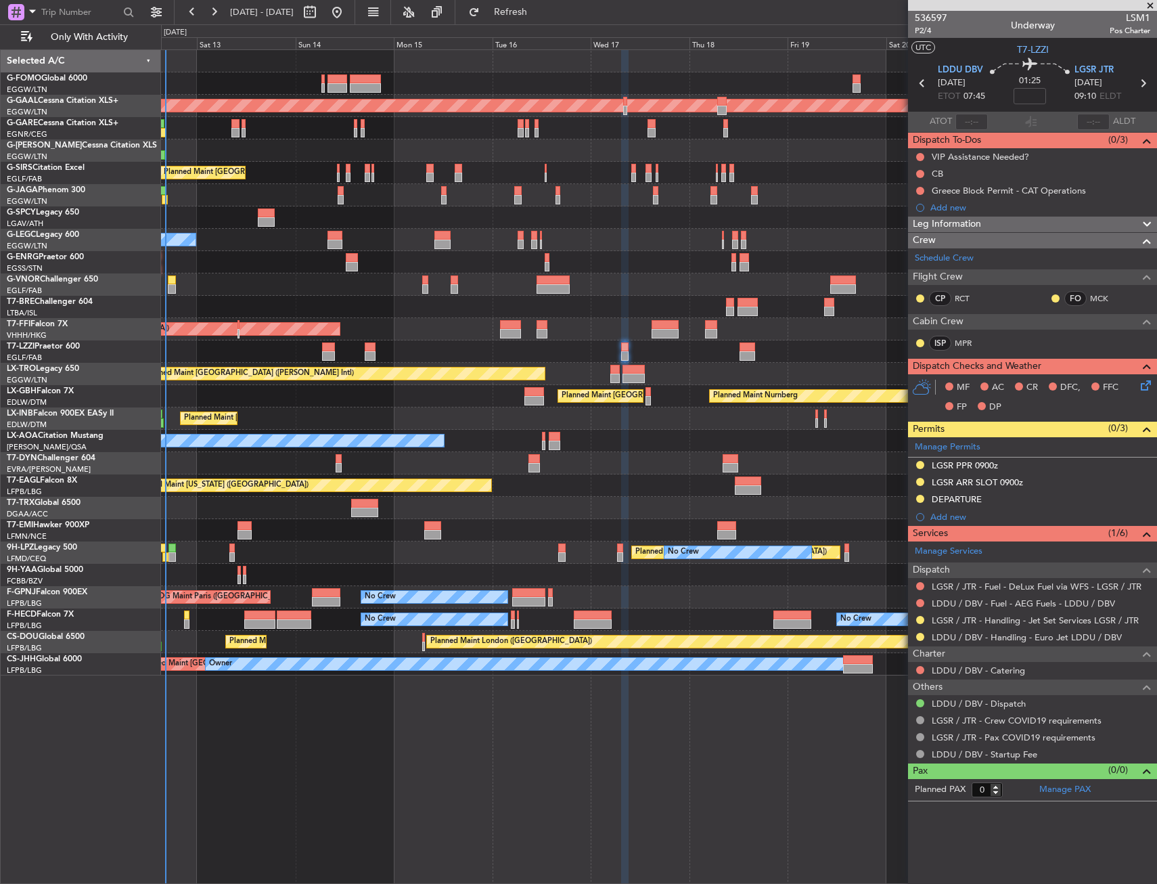
click at [602, 320] on div "Planned Maint Tianjin ([GEOGRAPHIC_DATA])" at bounding box center [658, 329] width 995 height 22
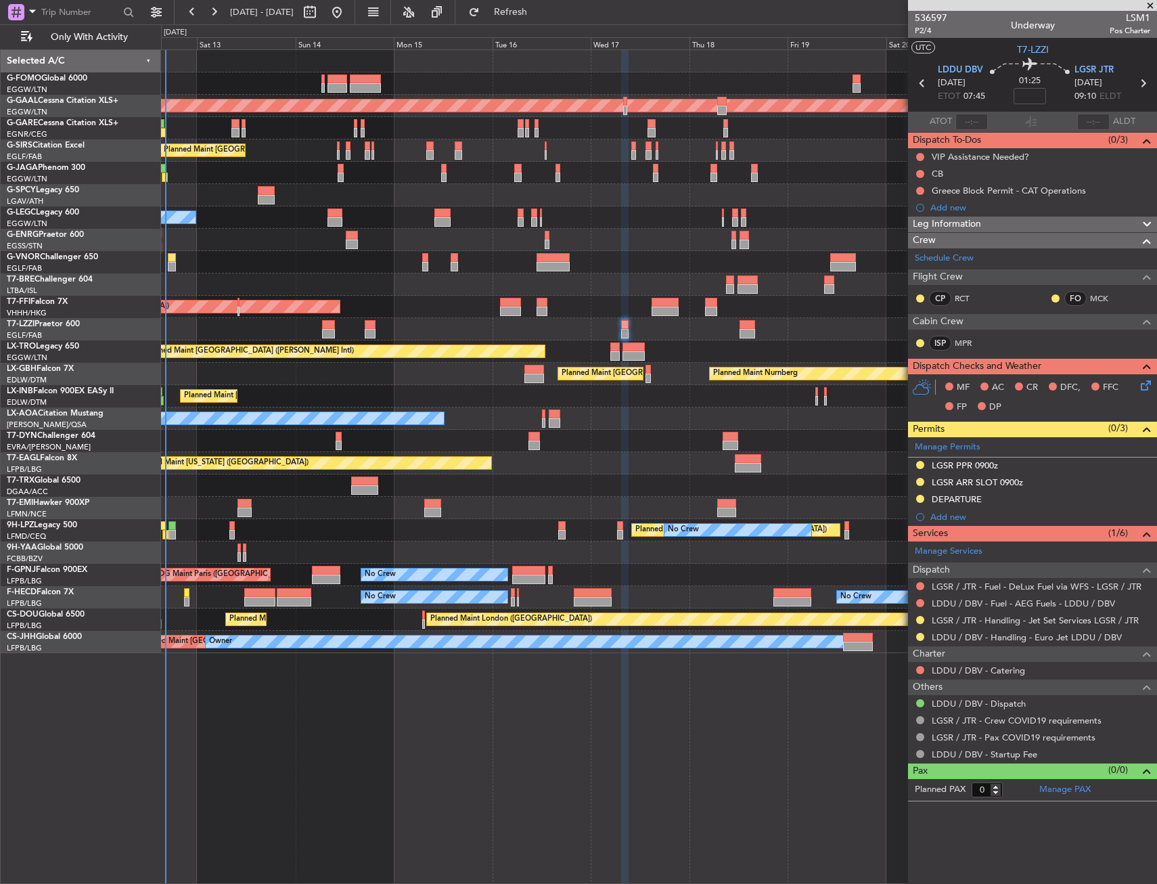
click at [357, 171] on div "Planned Maint [GEOGRAPHIC_DATA] ([GEOGRAPHIC_DATA])" at bounding box center [658, 173] width 995 height 22
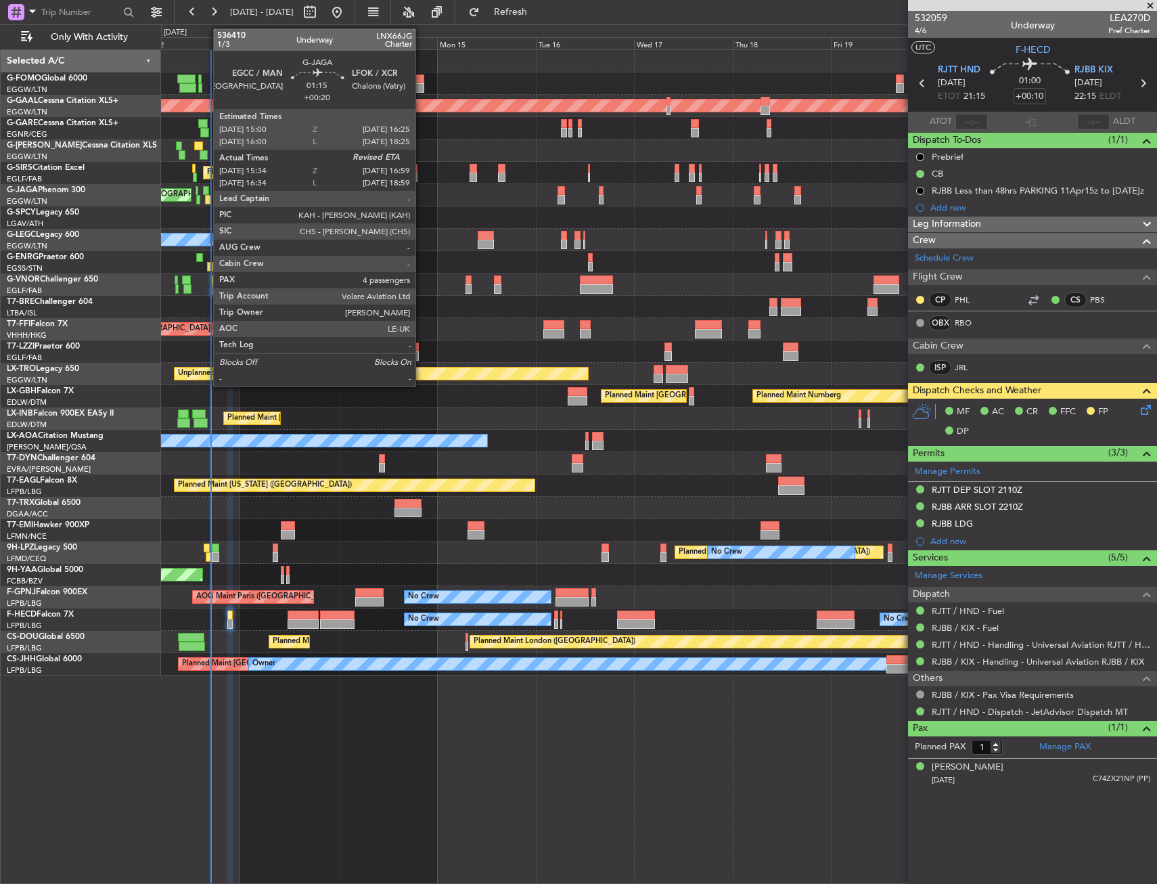
click at [206, 194] on div at bounding box center [206, 190] width 6 height 9
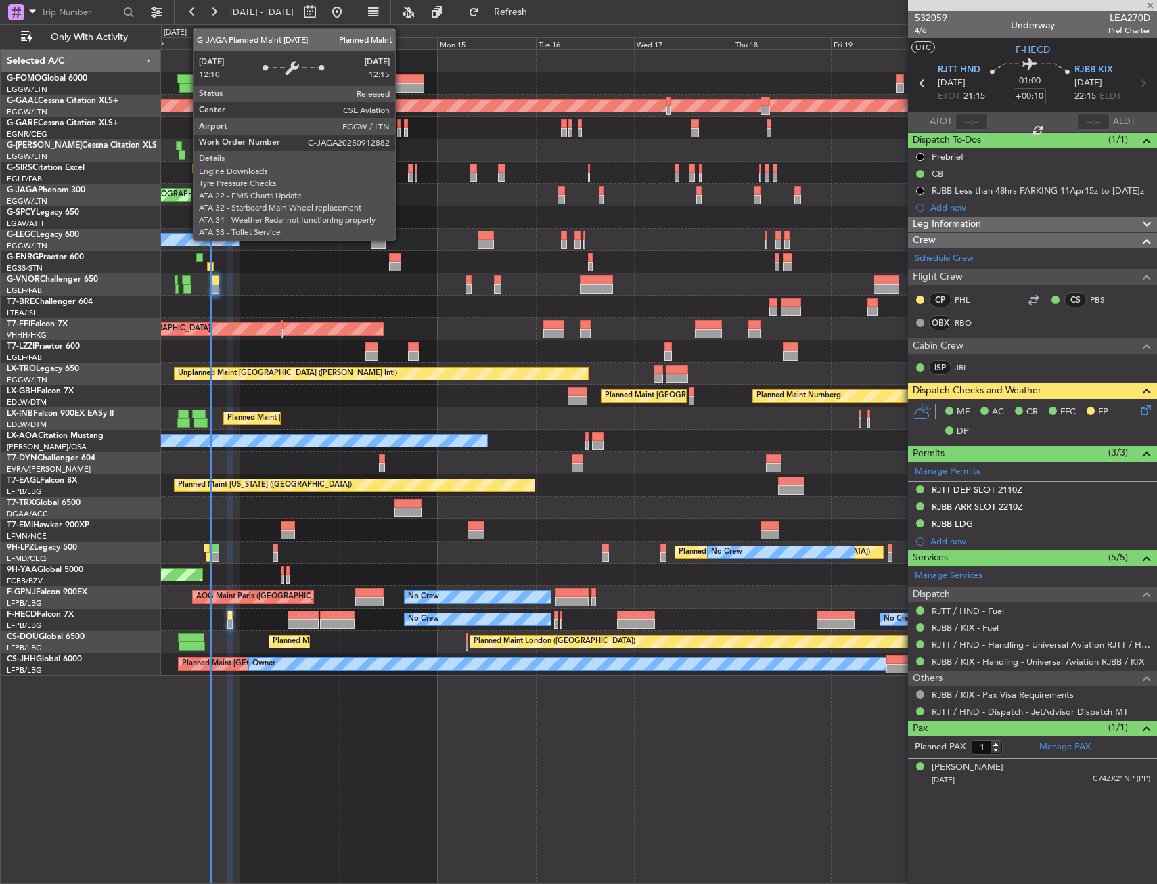
type input "+00:20"
type input "15:34"
type input "4"
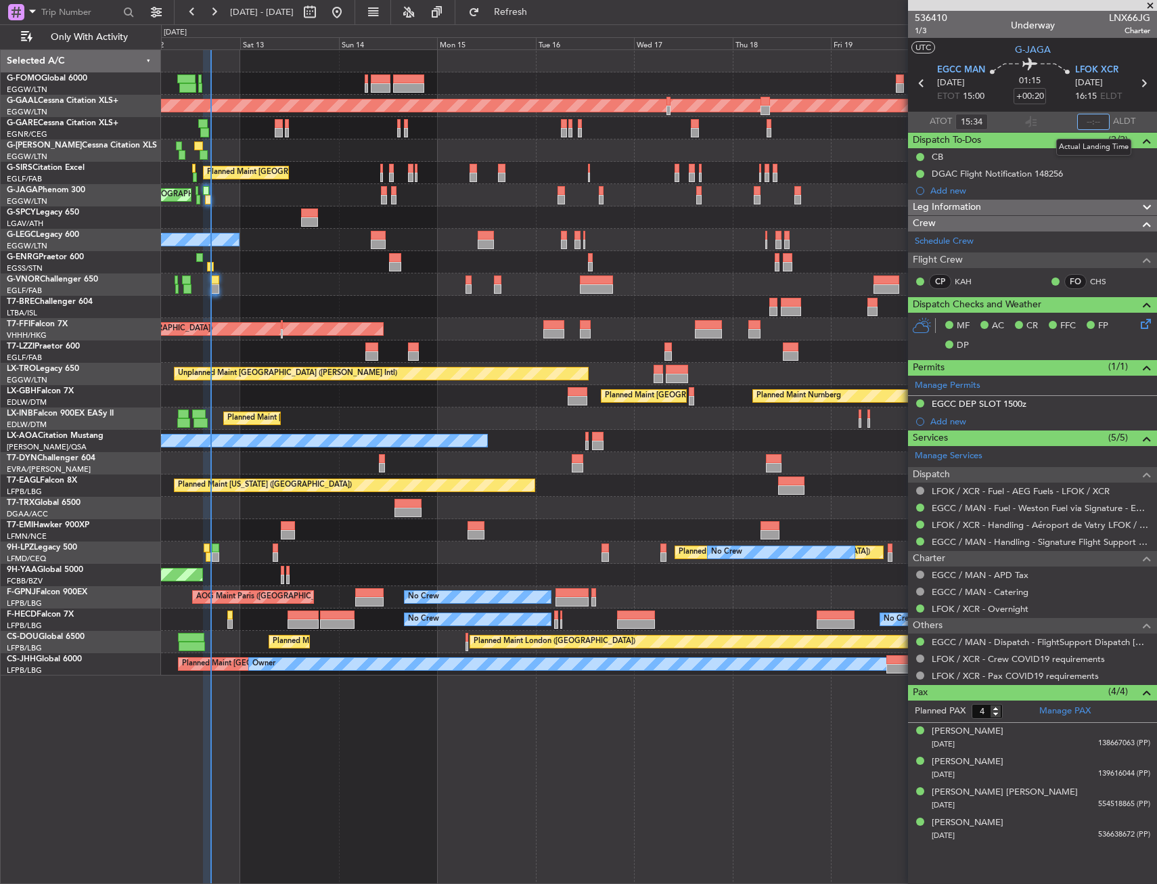
click at [1089, 124] on input "text" at bounding box center [1093, 122] width 32 height 16
click at [1046, 125] on section "ATOT 15:34 1643 ALDT" at bounding box center [1032, 122] width 249 height 20
type input "16:43"
type input "15:34"
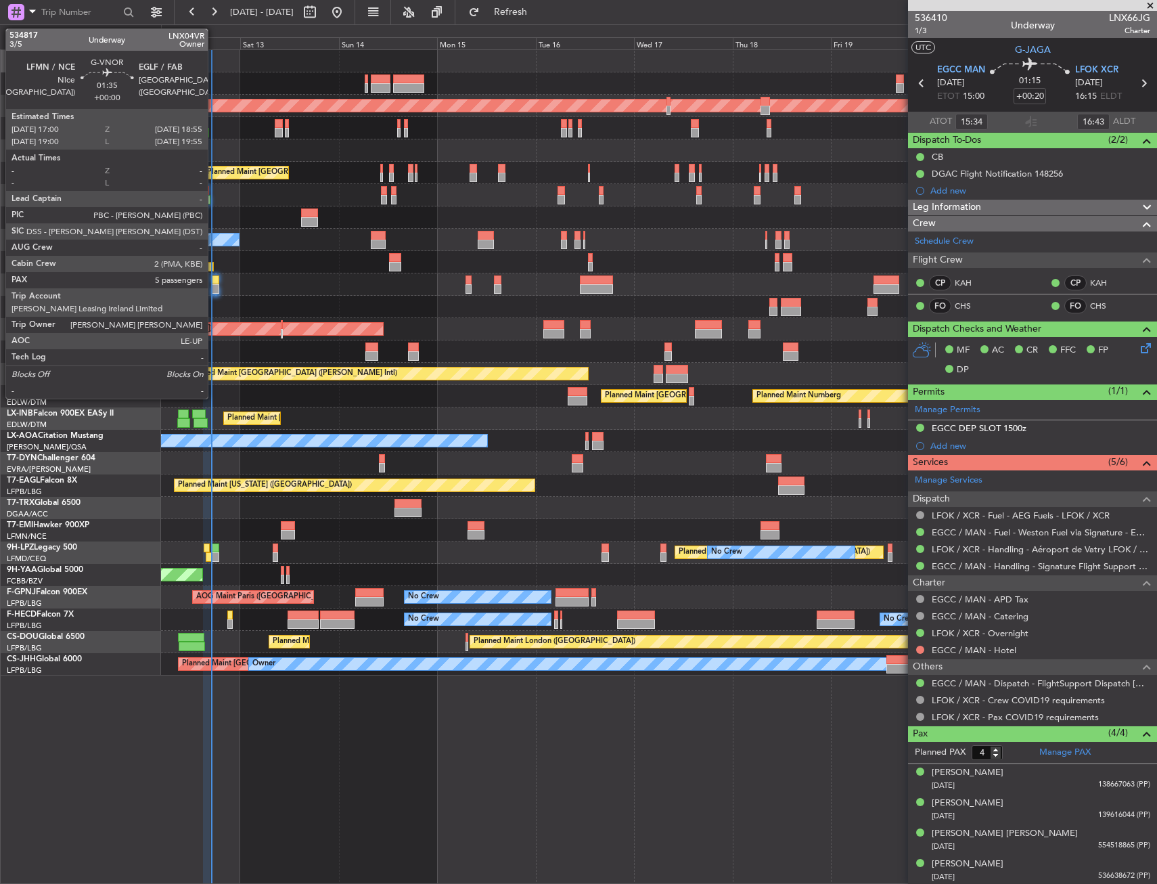
click at [214, 289] on div at bounding box center [215, 288] width 8 height 9
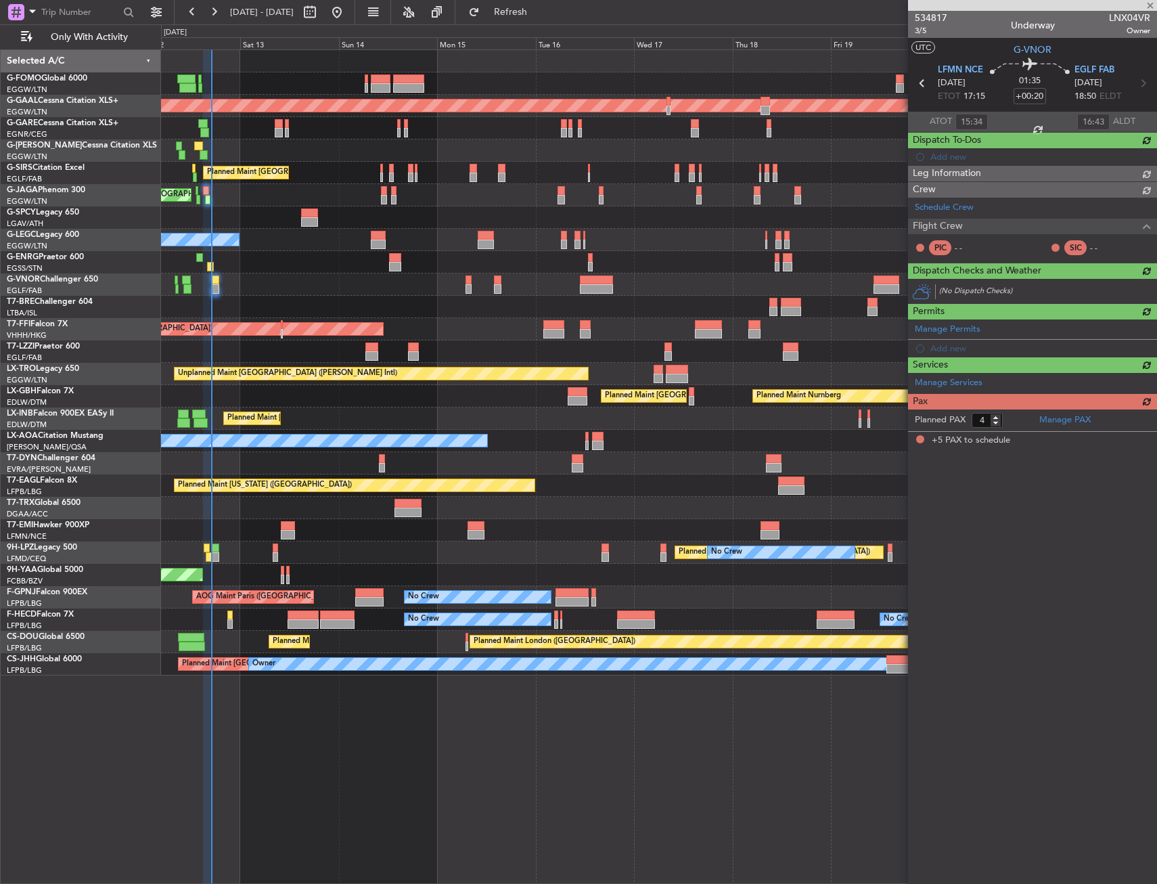
type input "5"
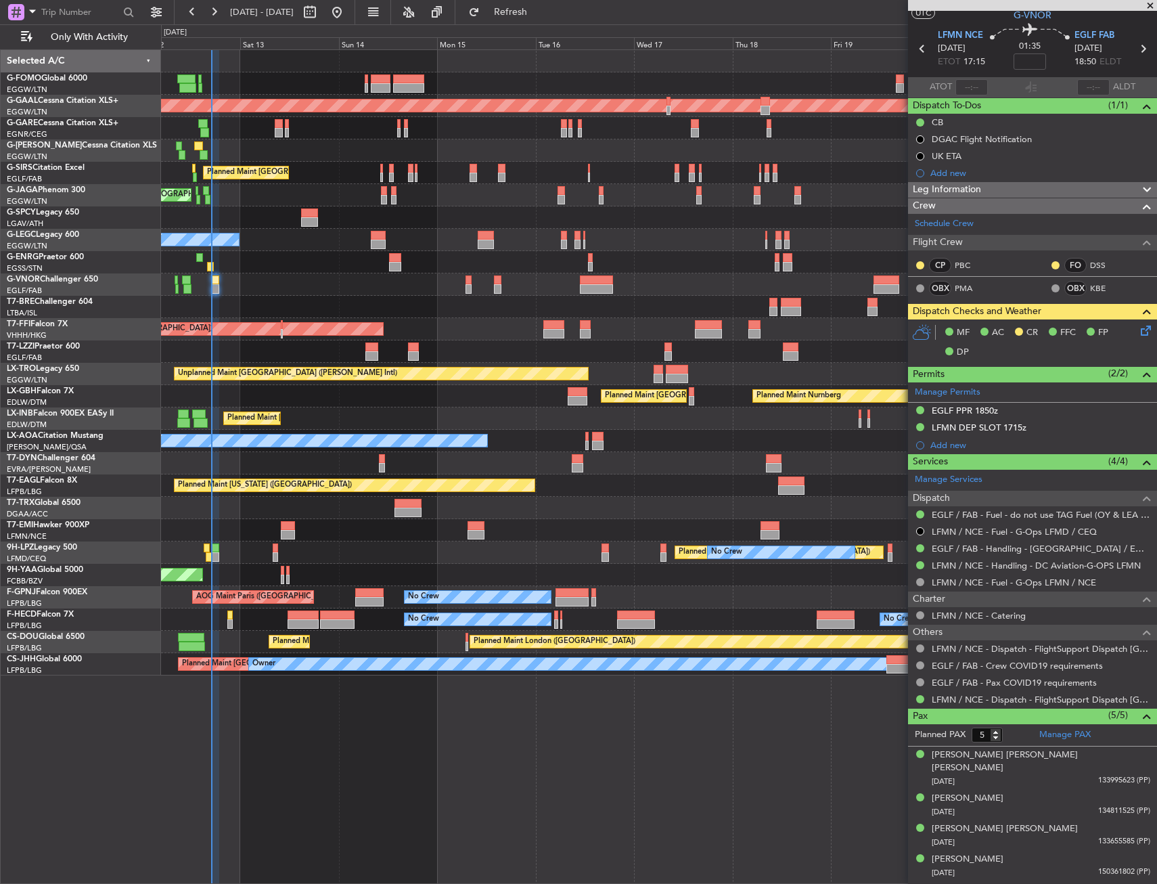
scroll to position [49, 0]
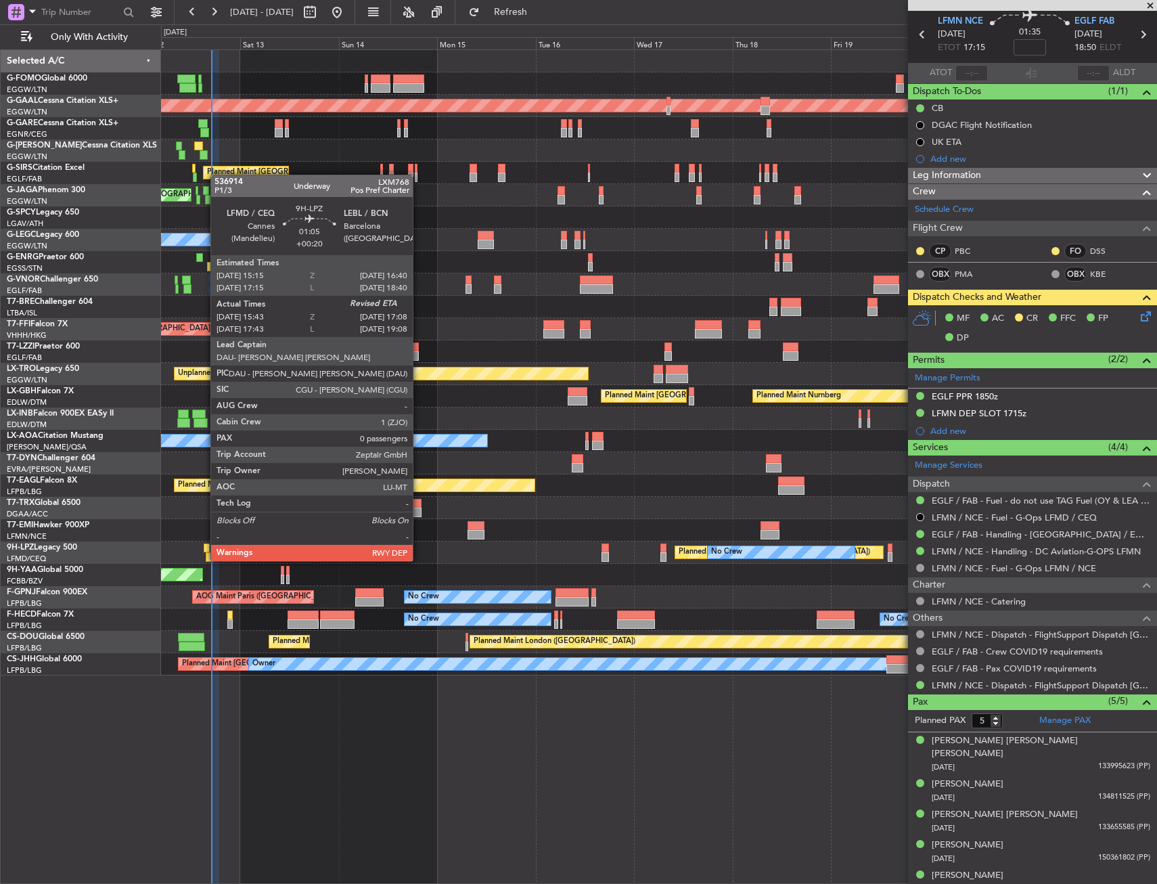
click at [204, 547] on div at bounding box center [207, 547] width 6 height 9
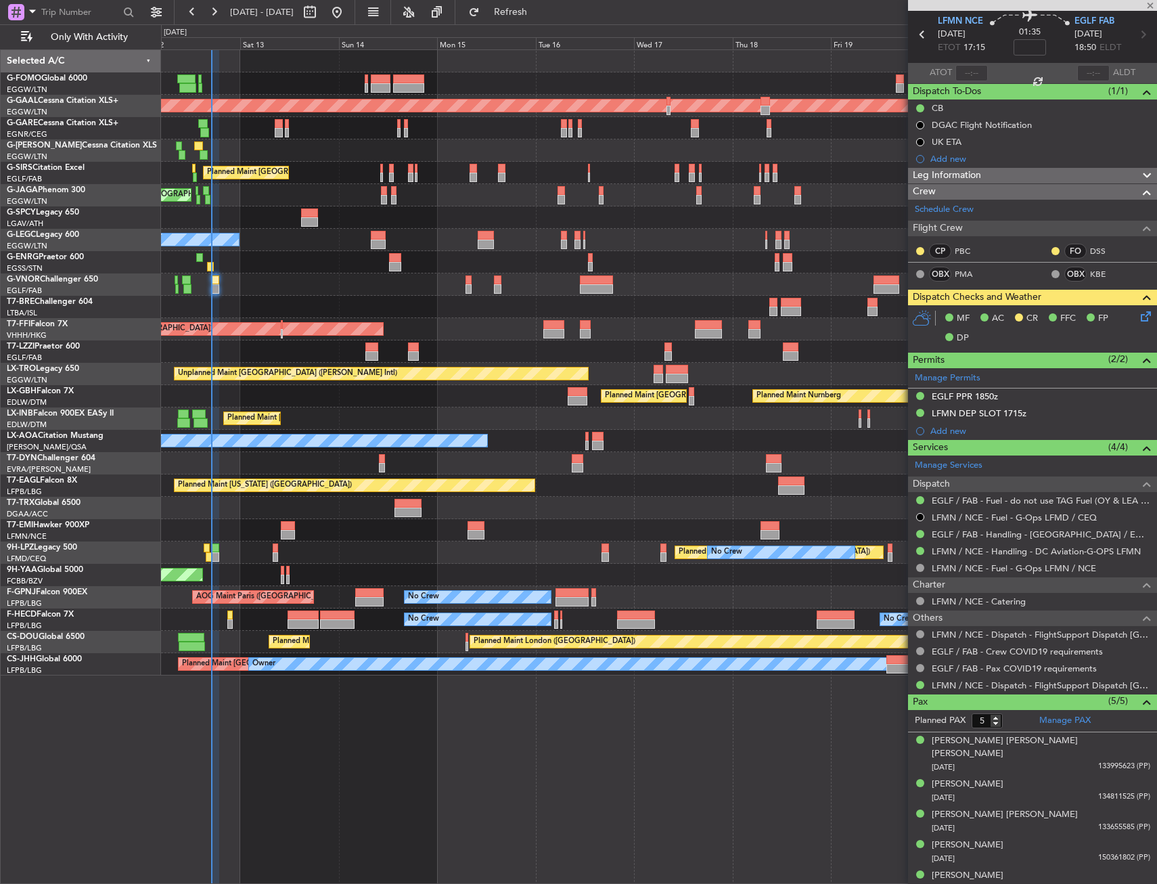
type input "+00:20"
type input "15:53"
type input "0"
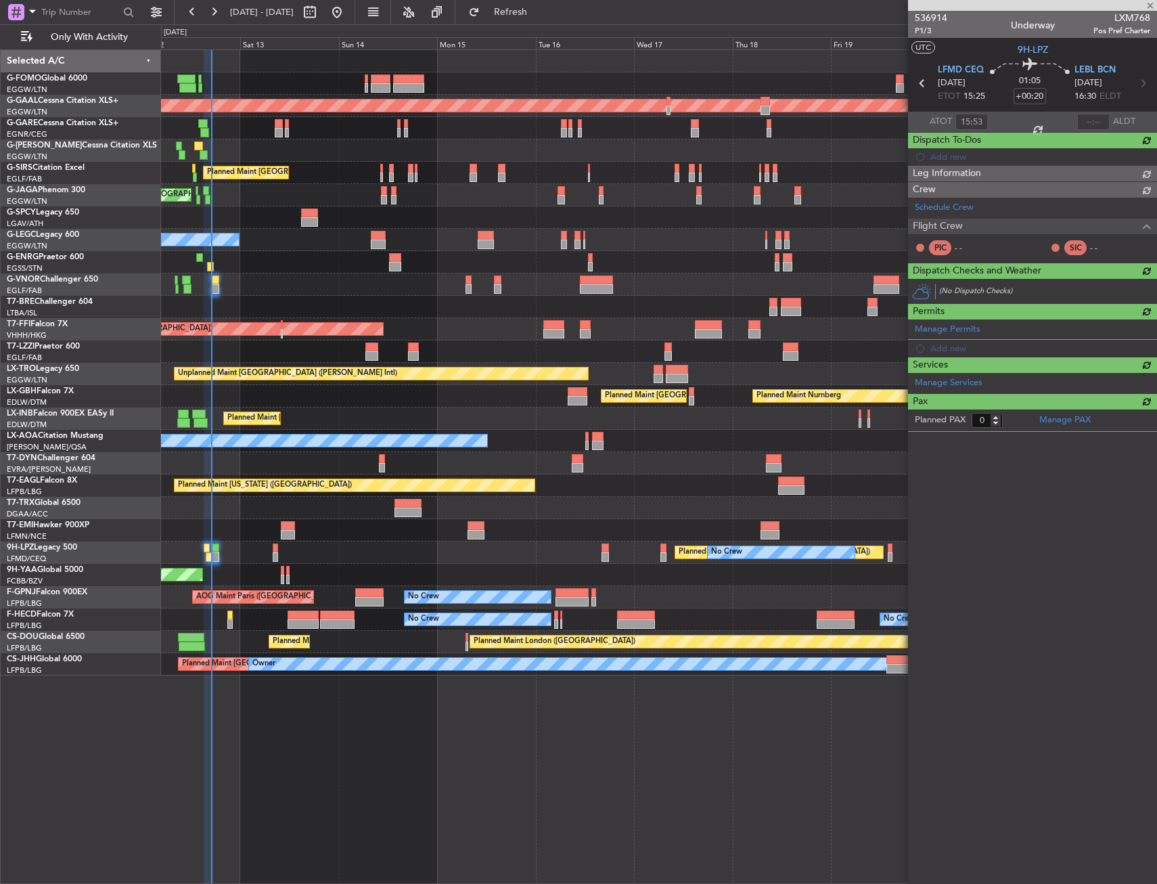
scroll to position [0, 0]
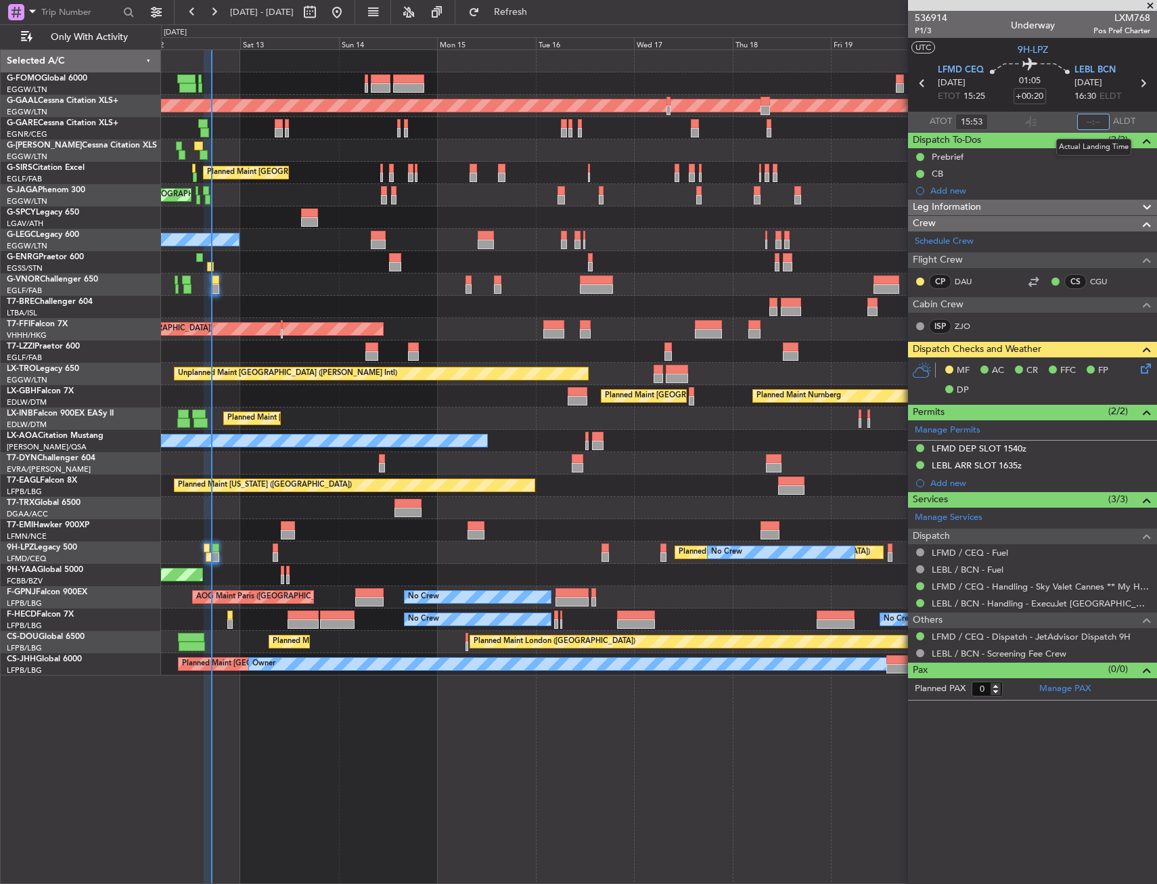
click at [1089, 119] on input "text" at bounding box center [1093, 122] width 32 height 16
click at [1056, 122] on section "ATOT 15:53 1651 ALDT" at bounding box center [1032, 122] width 249 height 20
type input "16:51"
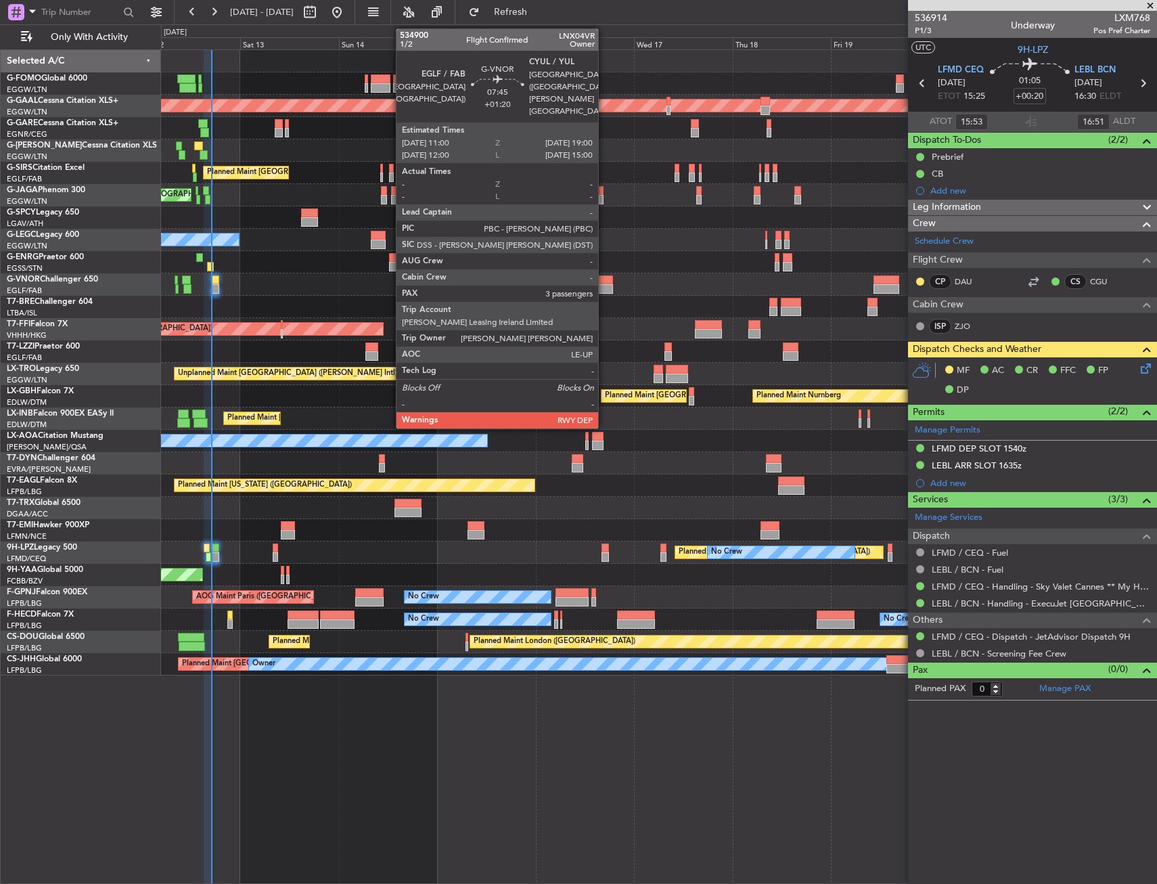
click at [606, 273] on div "No Crew Planned Maint [GEOGRAPHIC_DATA] ([GEOGRAPHIC_DATA])" at bounding box center [658, 262] width 995 height 22
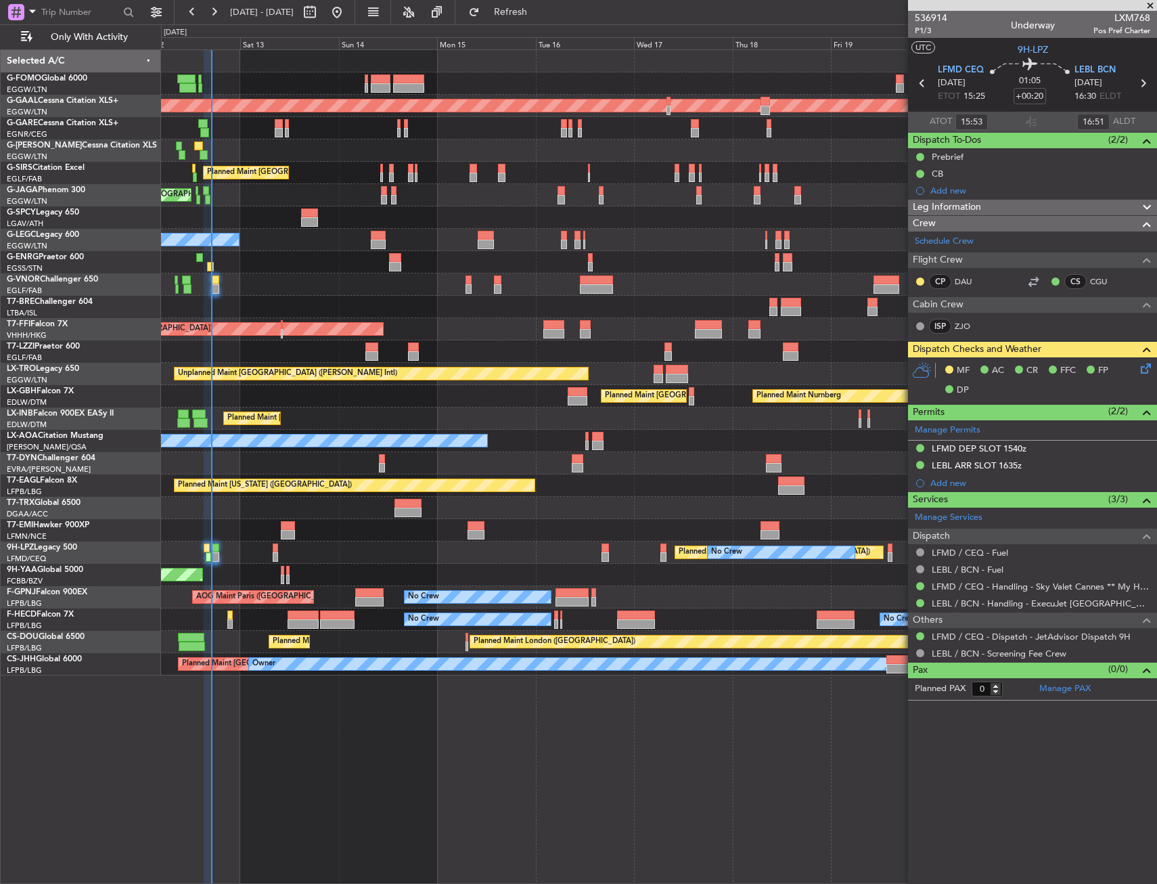
click at [606, 273] on div "No Crew Planned Maint [GEOGRAPHIC_DATA] ([GEOGRAPHIC_DATA])" at bounding box center [658, 262] width 995 height 22
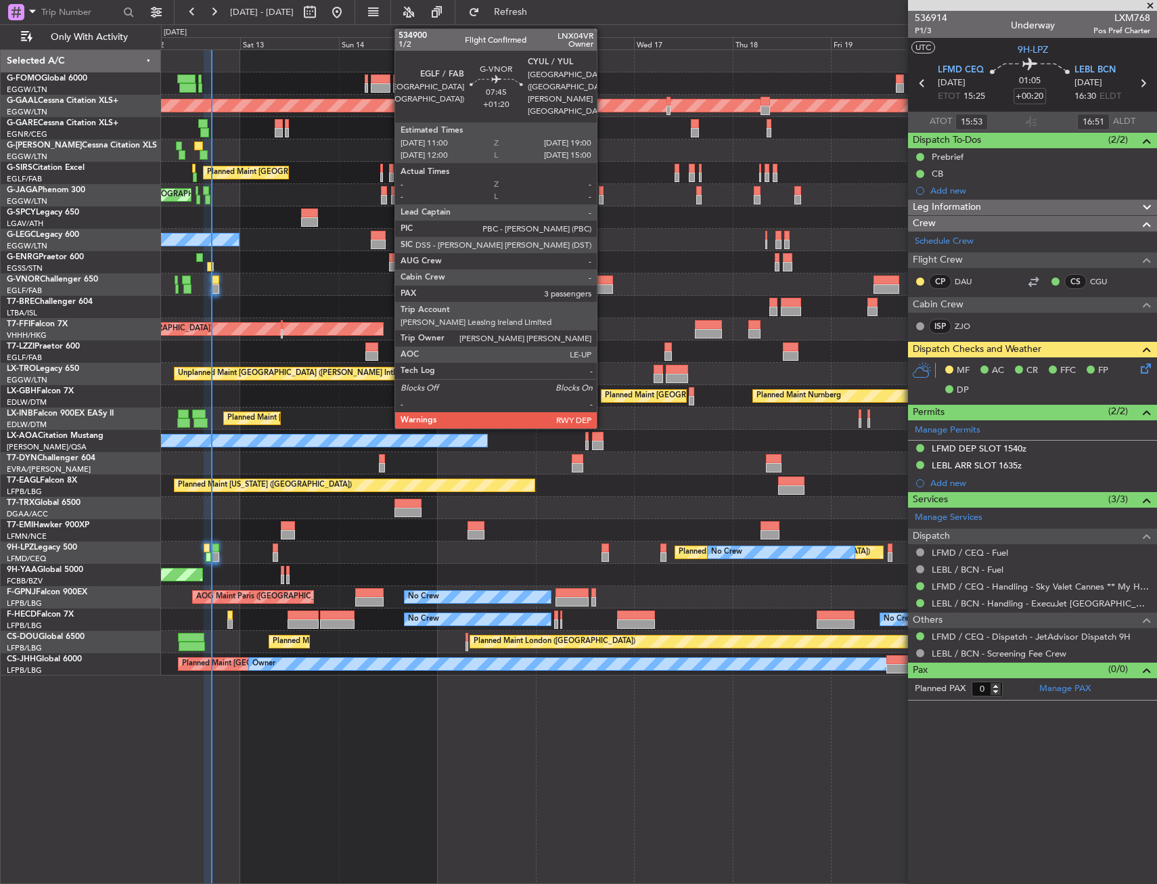
click at [603, 279] on div at bounding box center [596, 279] width 33 height 9
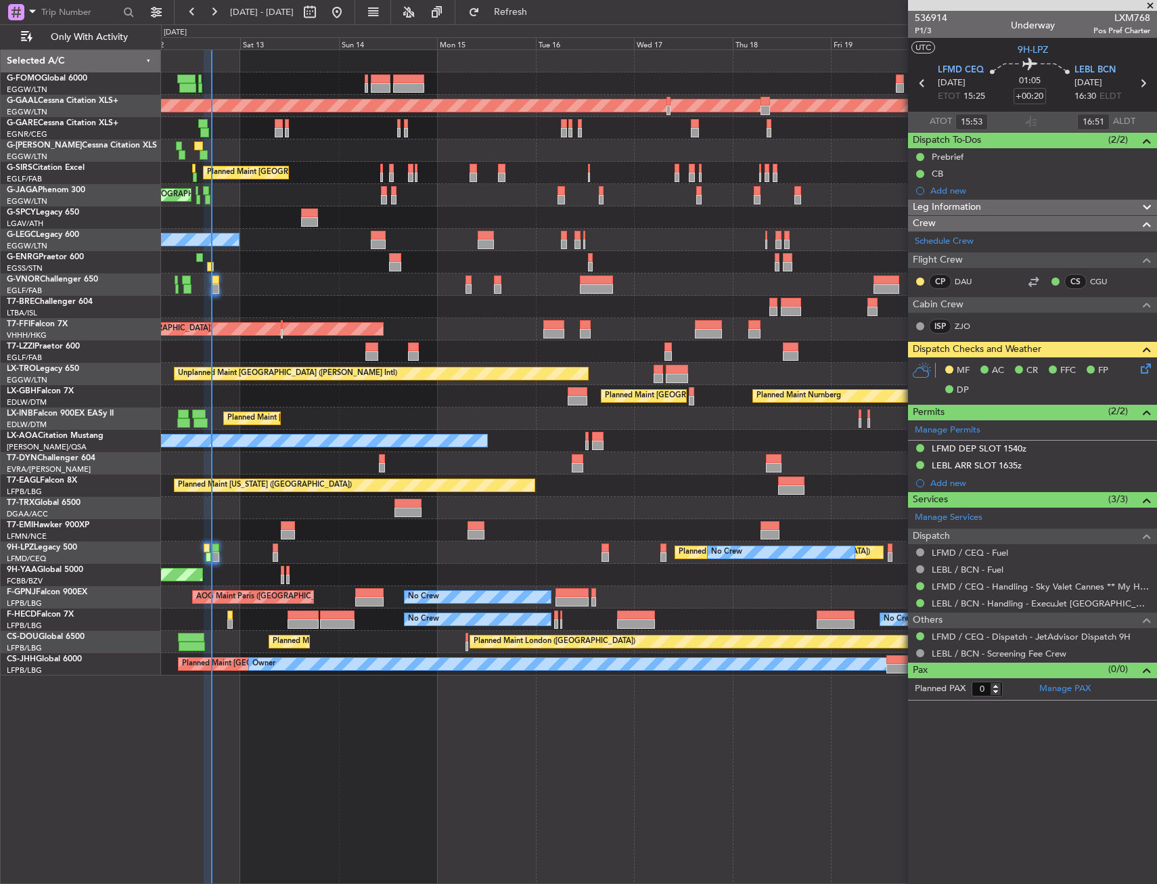
click at [365, 75] on div at bounding box center [366, 78] width 3 height 9
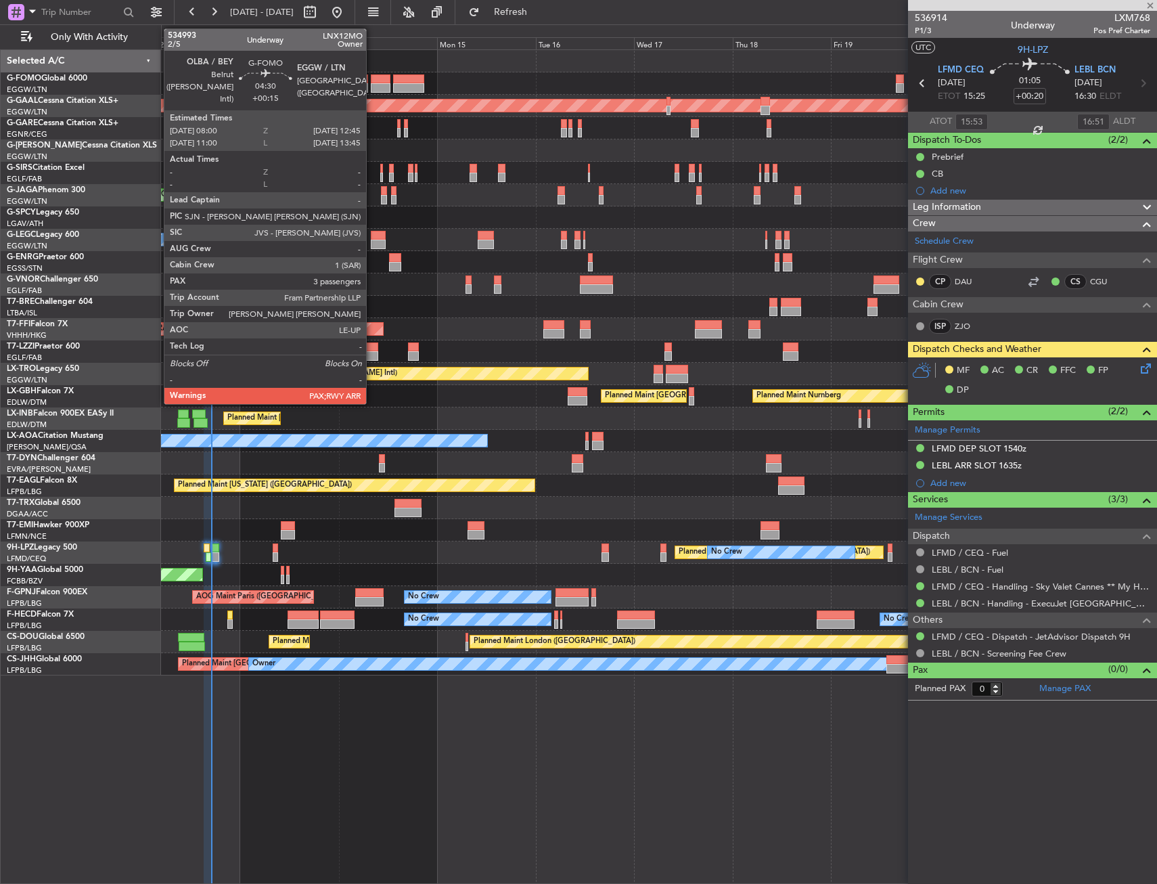
type input "+00:10"
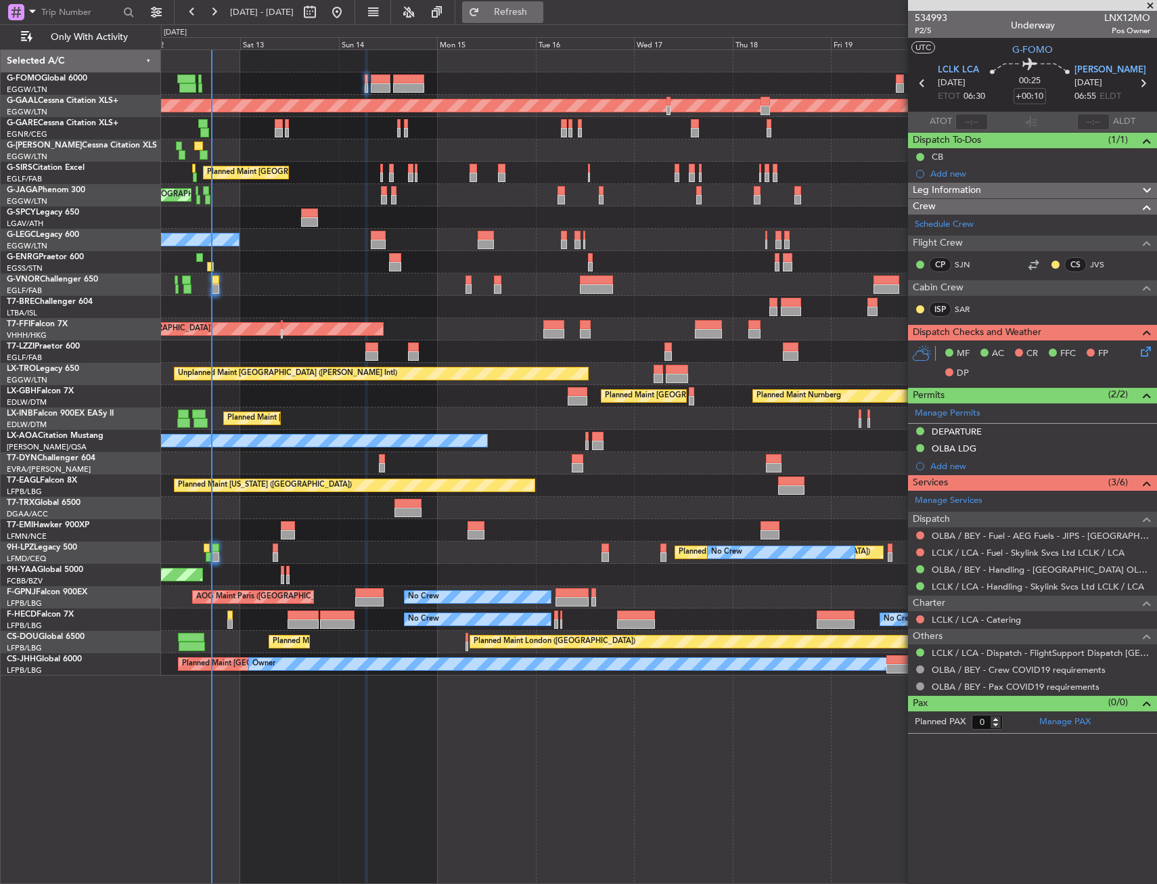
drag, startPoint x: 485, startPoint y: 9, endPoint x: 508, endPoint y: 8, distance: 23.7
click at [508, 8] on div "12 Sep 2025 - 22 Sep 2025 Refresh Quick Links Only With Activity" at bounding box center [578, 12] width 1157 height 24
click at [517, 9] on button "Refresh" at bounding box center [502, 12] width 81 height 22
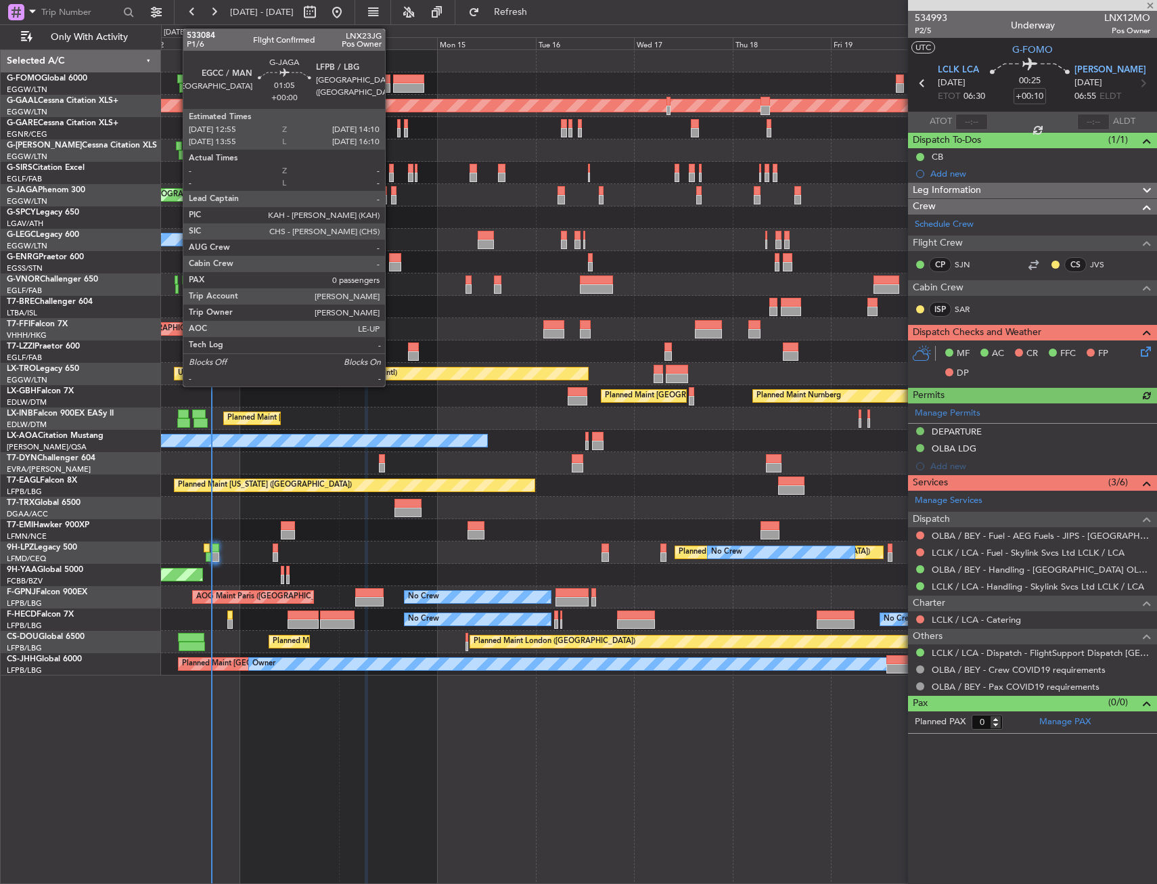
click at [386, 196] on div at bounding box center [384, 199] width 6 height 9
type input "+00:15"
type input "4"
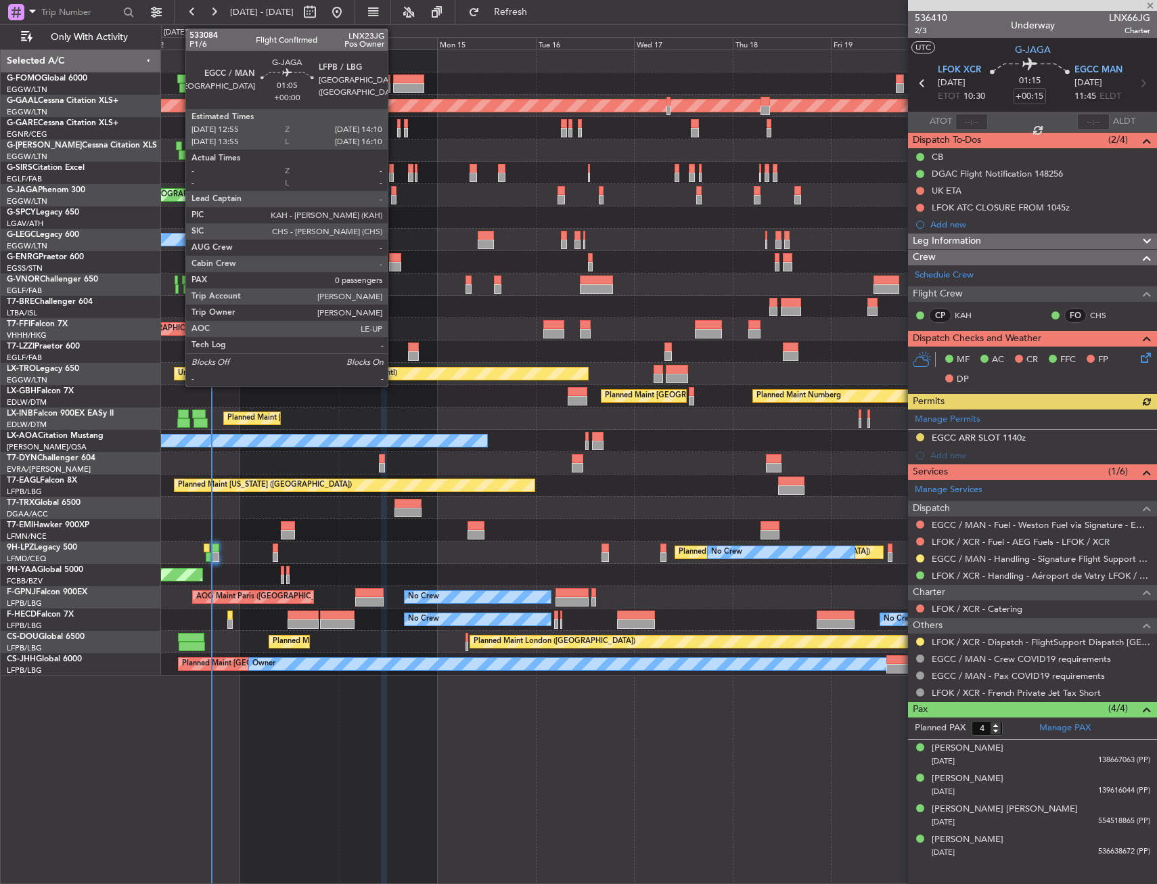
click at [394, 194] on div at bounding box center [393, 190] width 5 height 9
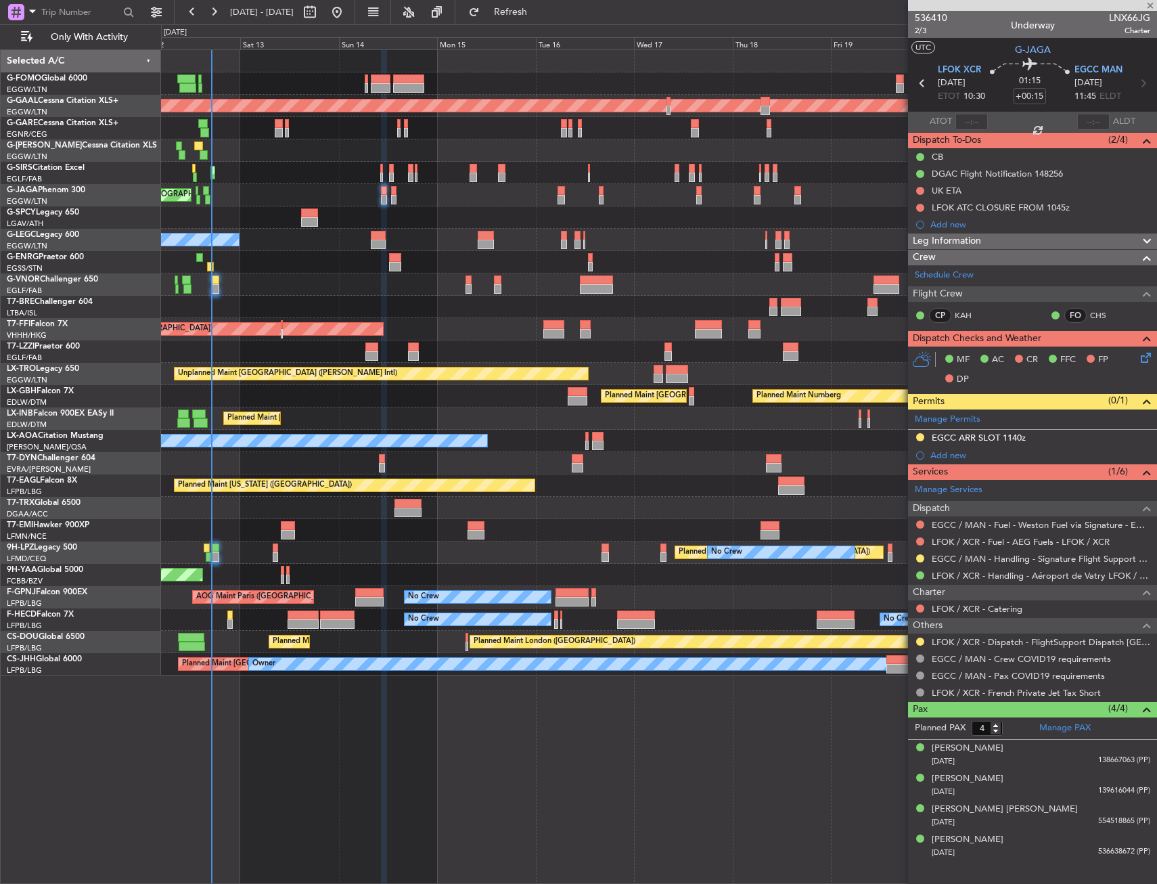
type input "0"
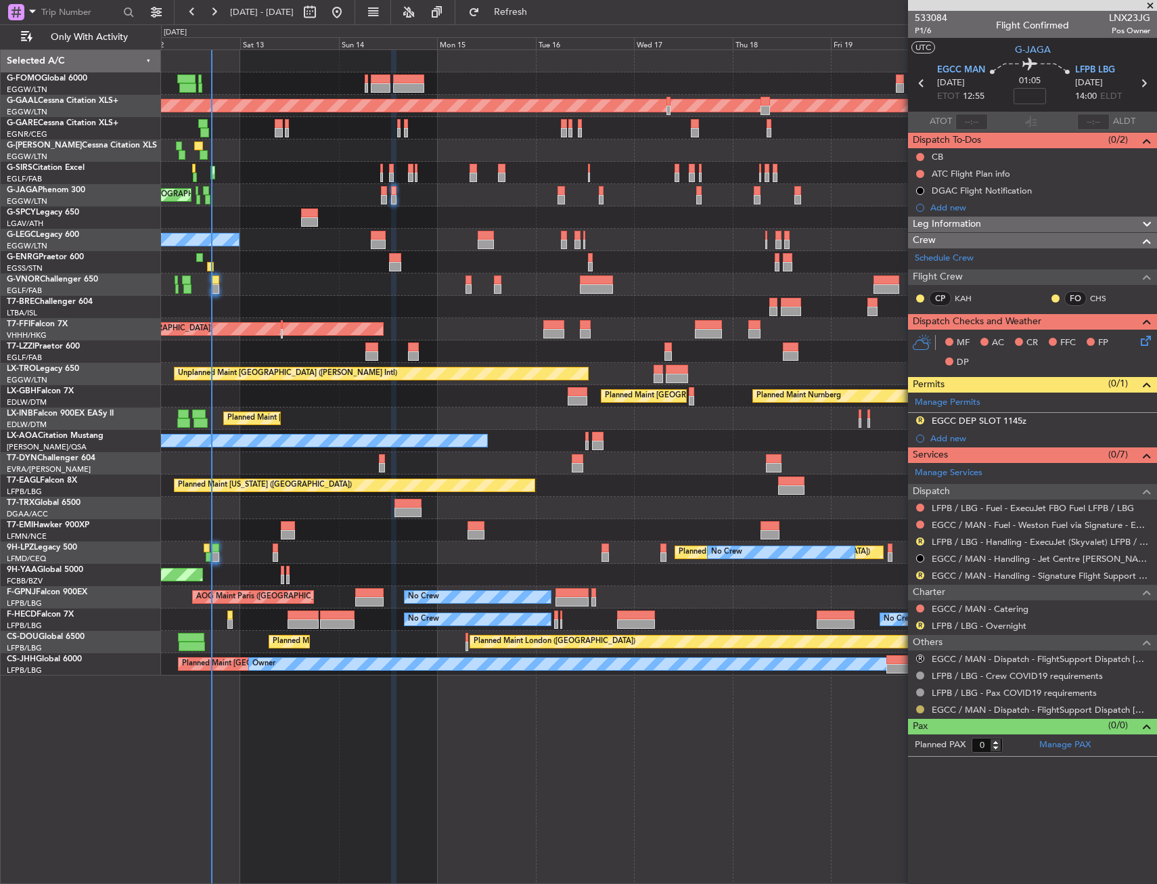
click at [922, 706] on button at bounding box center [920, 709] width 8 height 8
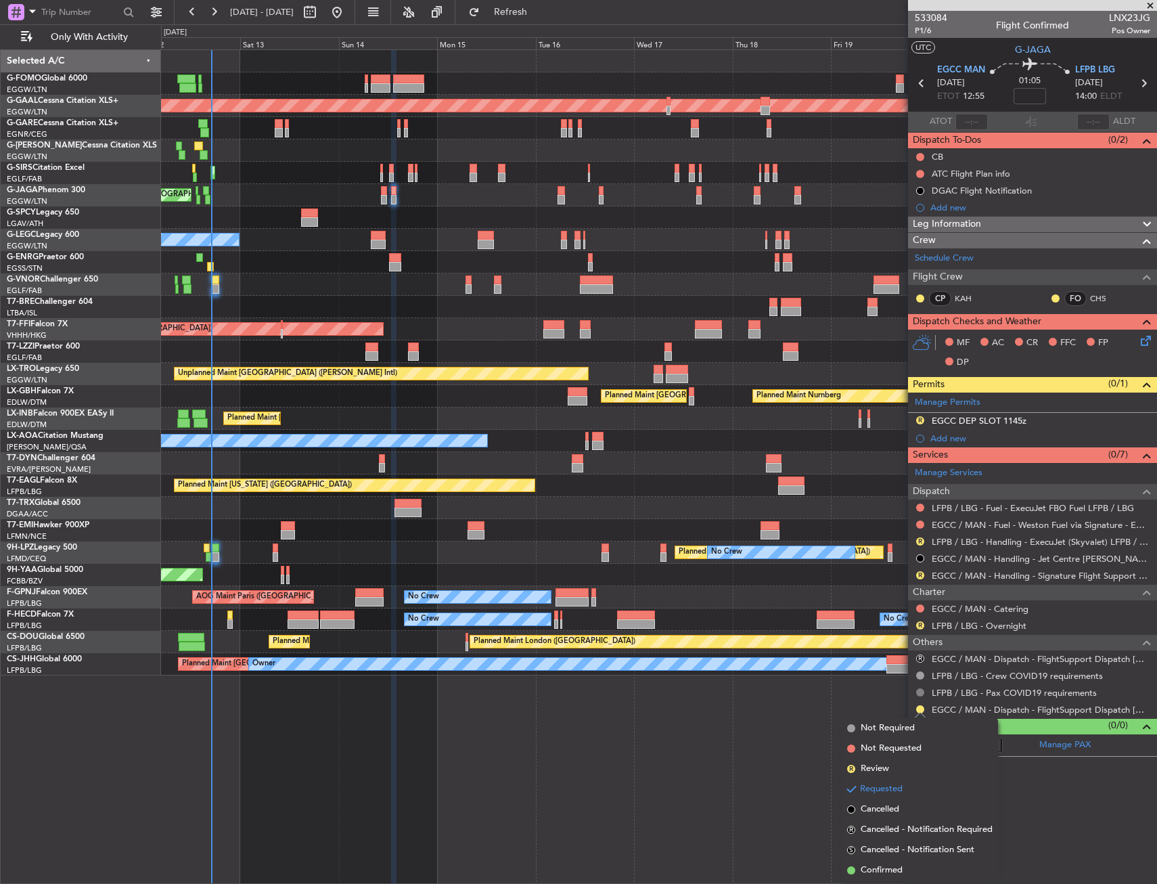
drag, startPoint x: 887, startPoint y: 862, endPoint x: 918, endPoint y: 690, distance: 175.3
click at [887, 861] on li "Confirmed" at bounding box center [920, 870] width 156 height 20
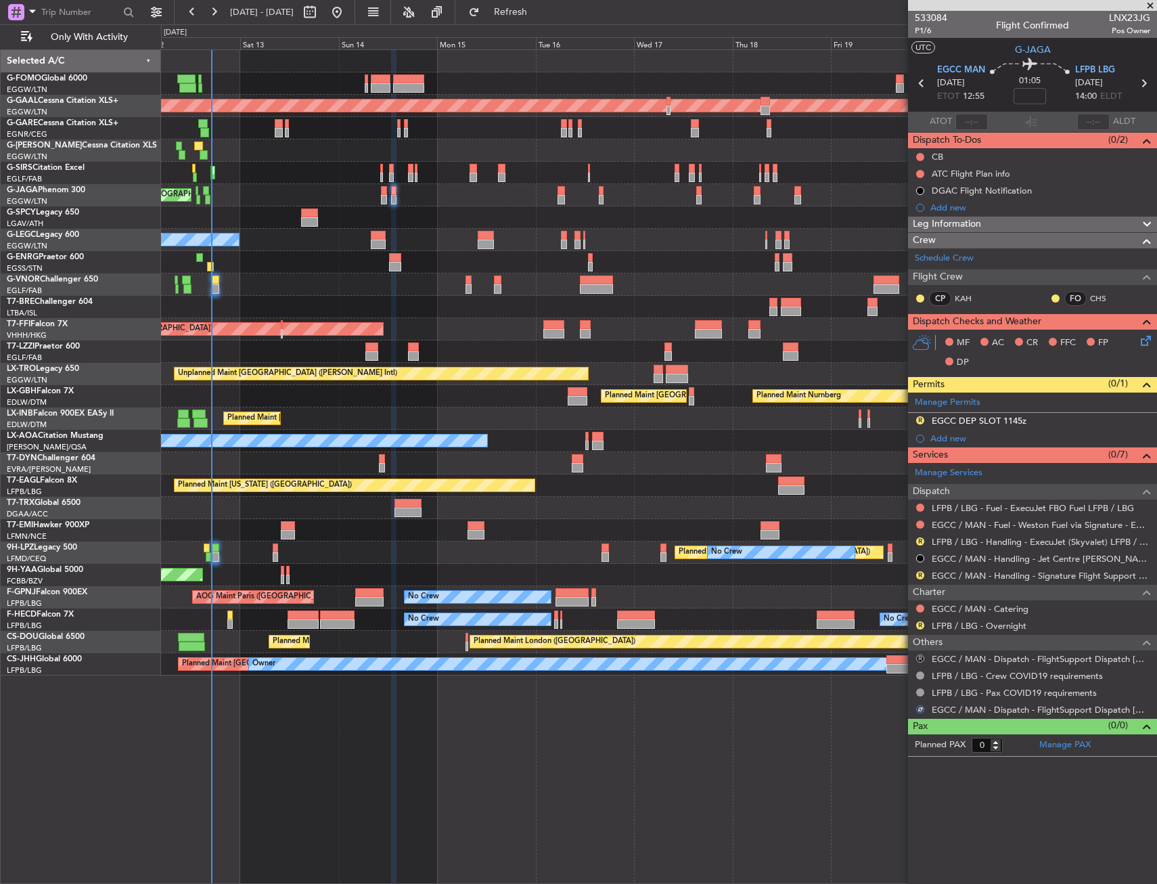
click at [920, 656] on button "R" at bounding box center [920, 658] width 8 height 8
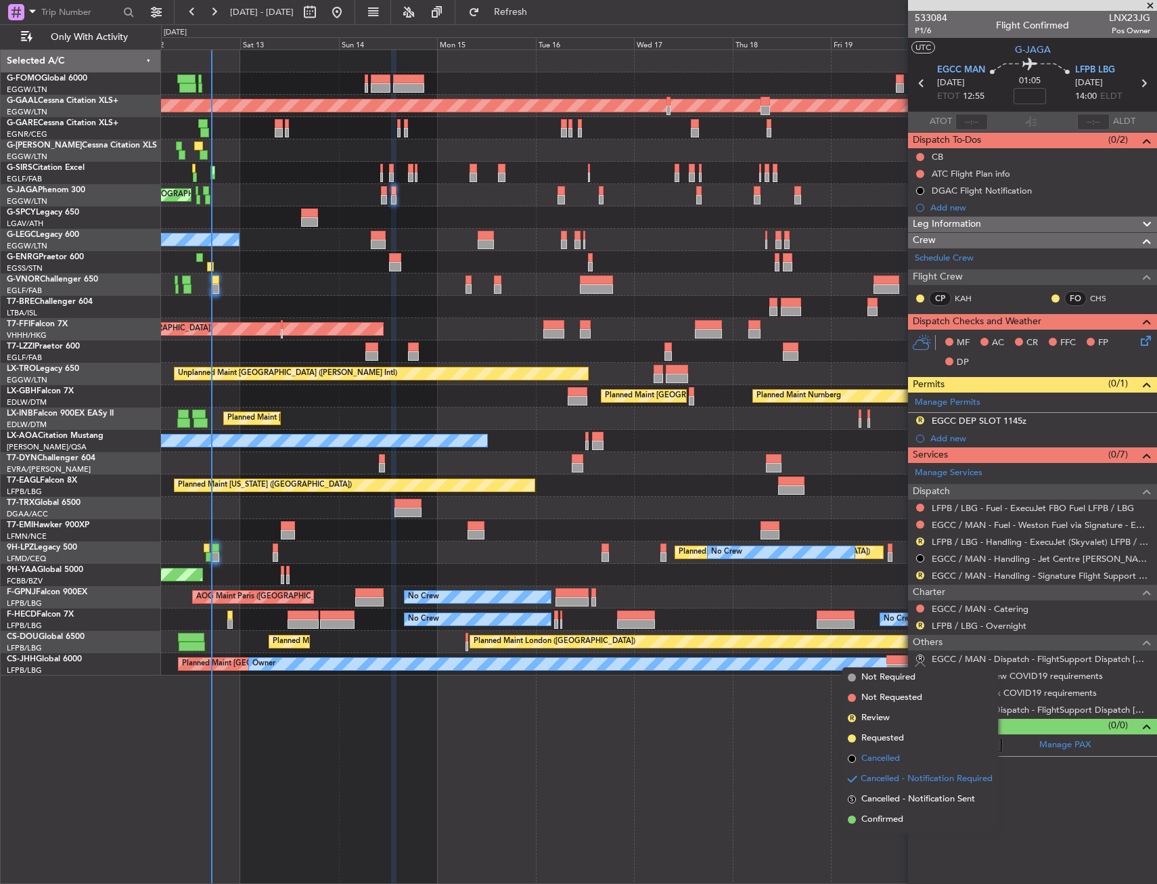
click at [900, 752] on span "Cancelled" at bounding box center [880, 759] width 39 height 14
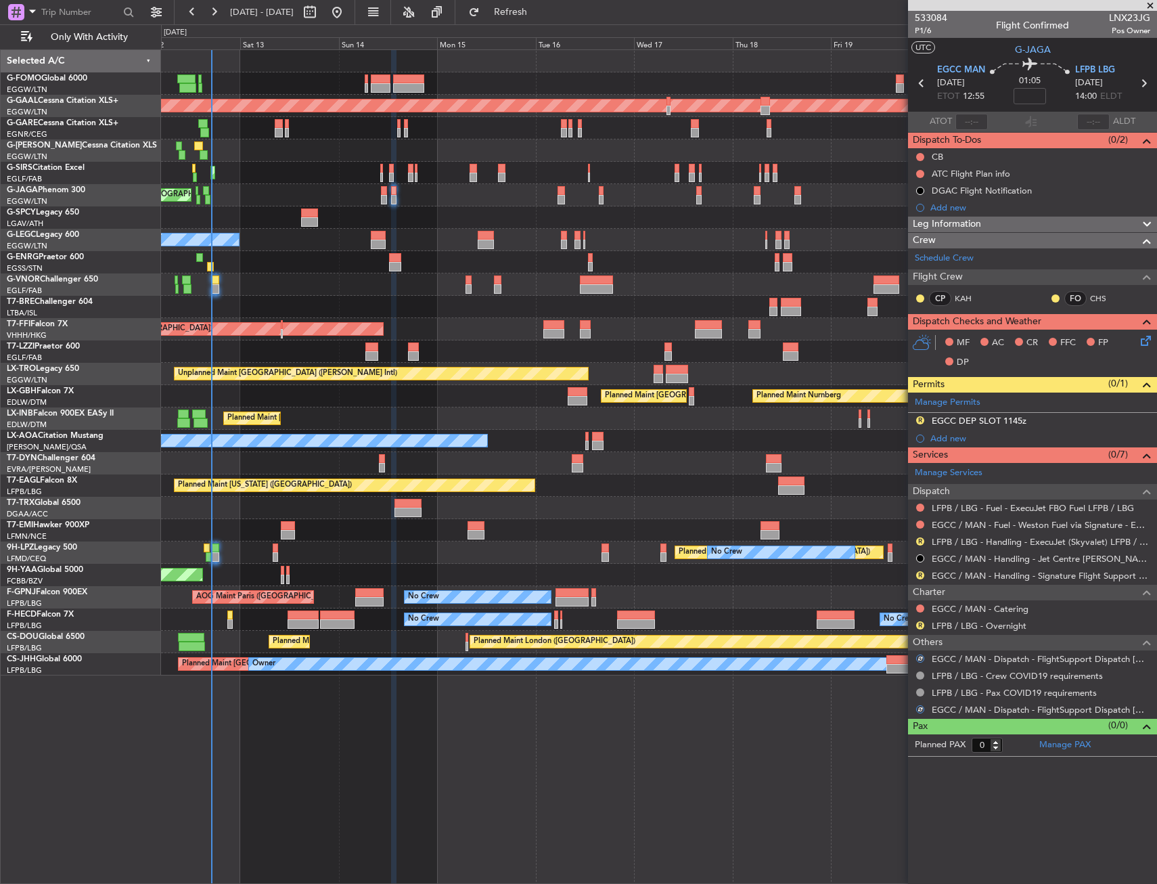
click at [776, 737] on div "Planned Maint London (Luton) Planned Maint Dusseldorf Planned Maint London (Lut…" at bounding box center [659, 466] width 996 height 834
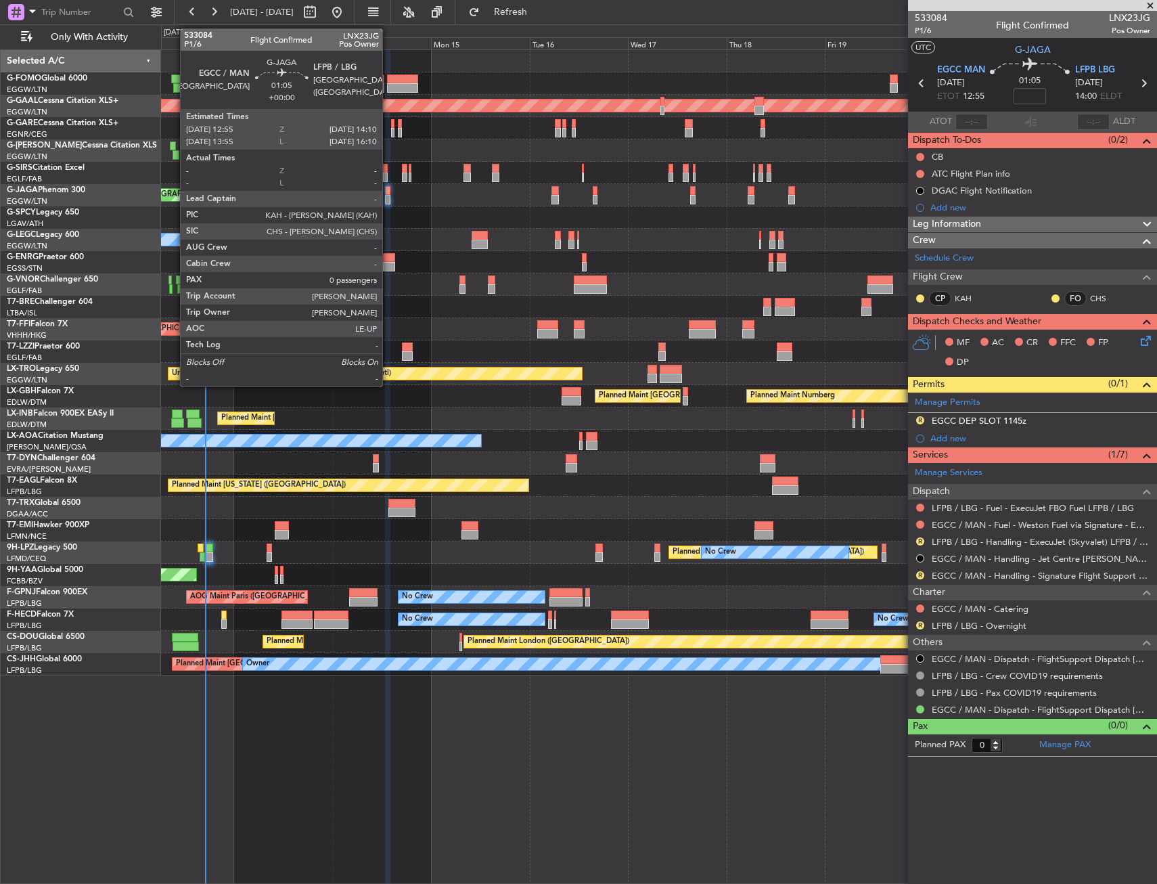
click at [389, 189] on div at bounding box center [387, 190] width 5 height 9
click at [389, 190] on div at bounding box center [387, 190] width 5 height 9
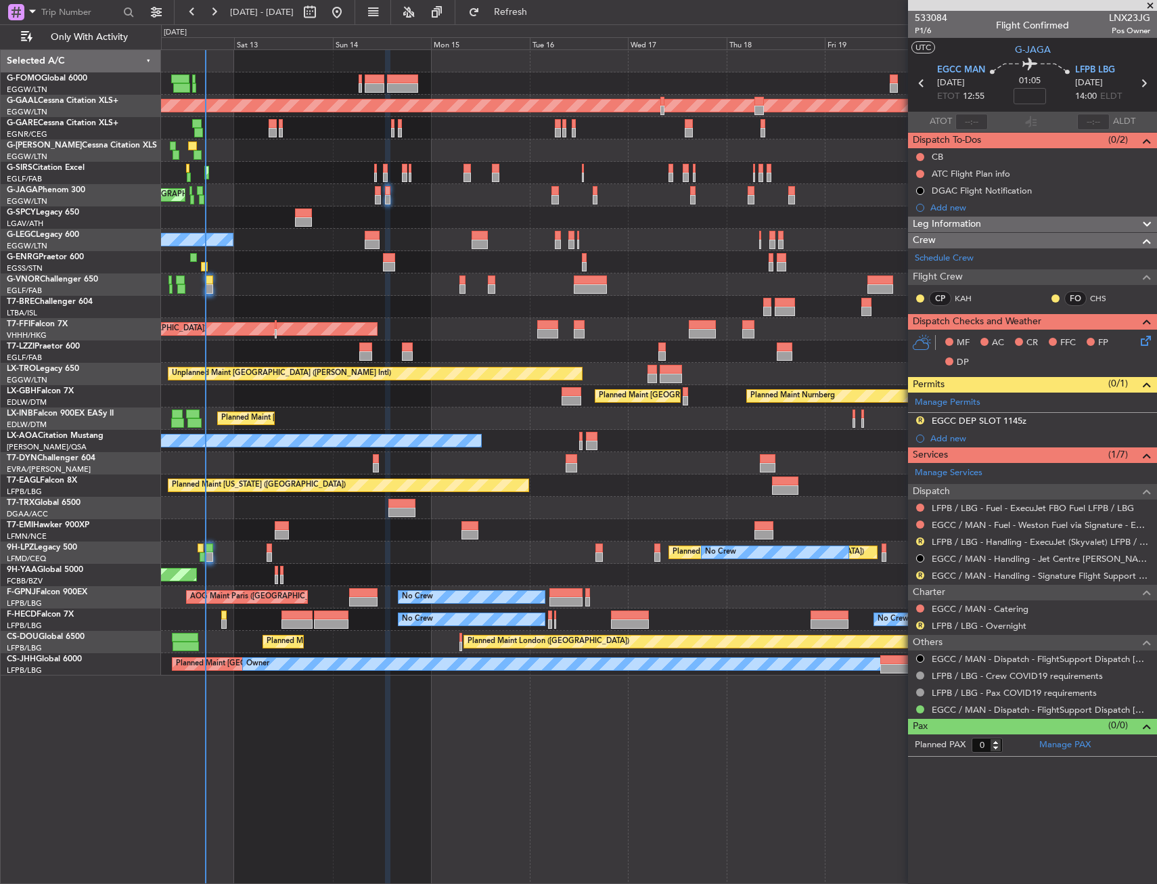
click at [978, 573] on mat-tooltip-component "EGCC / MAN - Handling - Jet Centre Willis Aviation EGNV / MME" at bounding box center [1028, 587] width 257 height 47
click at [978, 571] on link "EGCC / MAN - Handling - Signature Flight Support EGCC / MAN" at bounding box center [1041, 576] width 219 height 12
click at [920, 625] on button "R" at bounding box center [920, 625] width 8 height 8
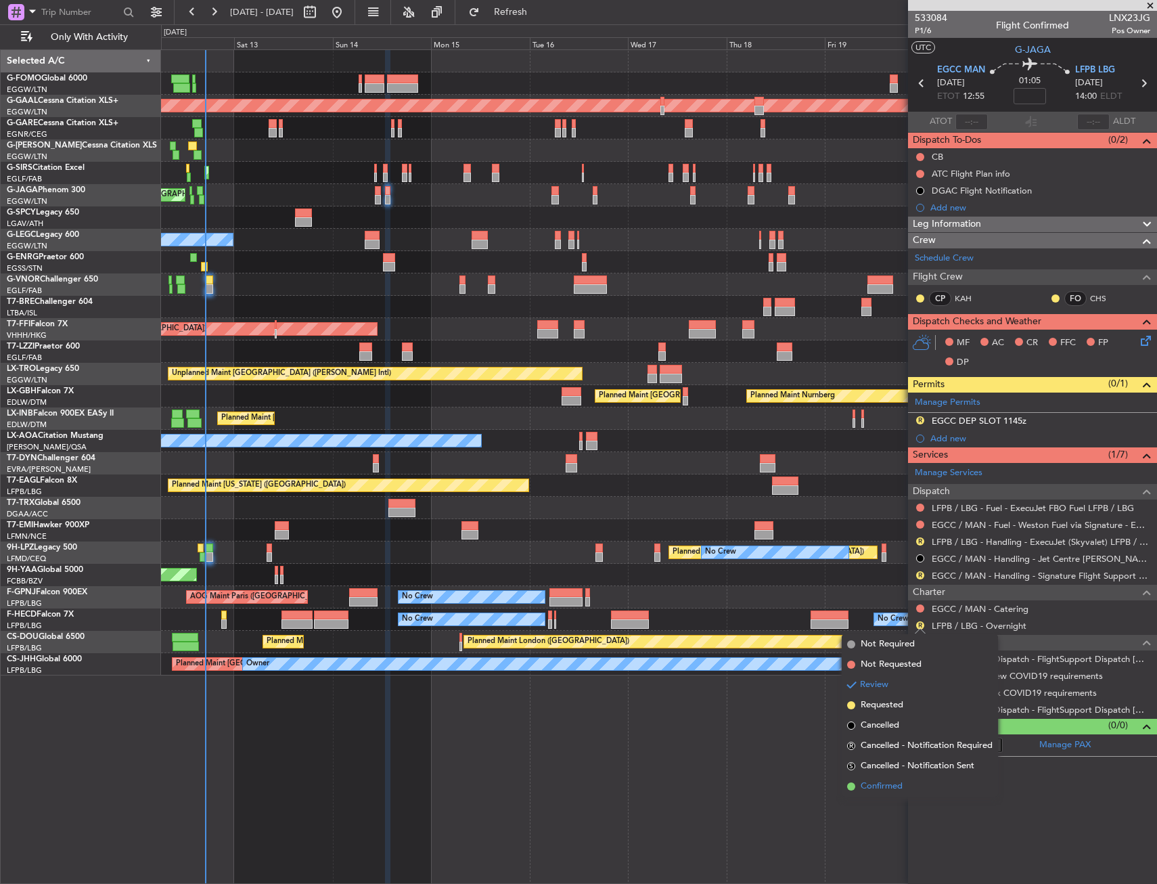
click at [874, 784] on span "Confirmed" at bounding box center [882, 787] width 42 height 14
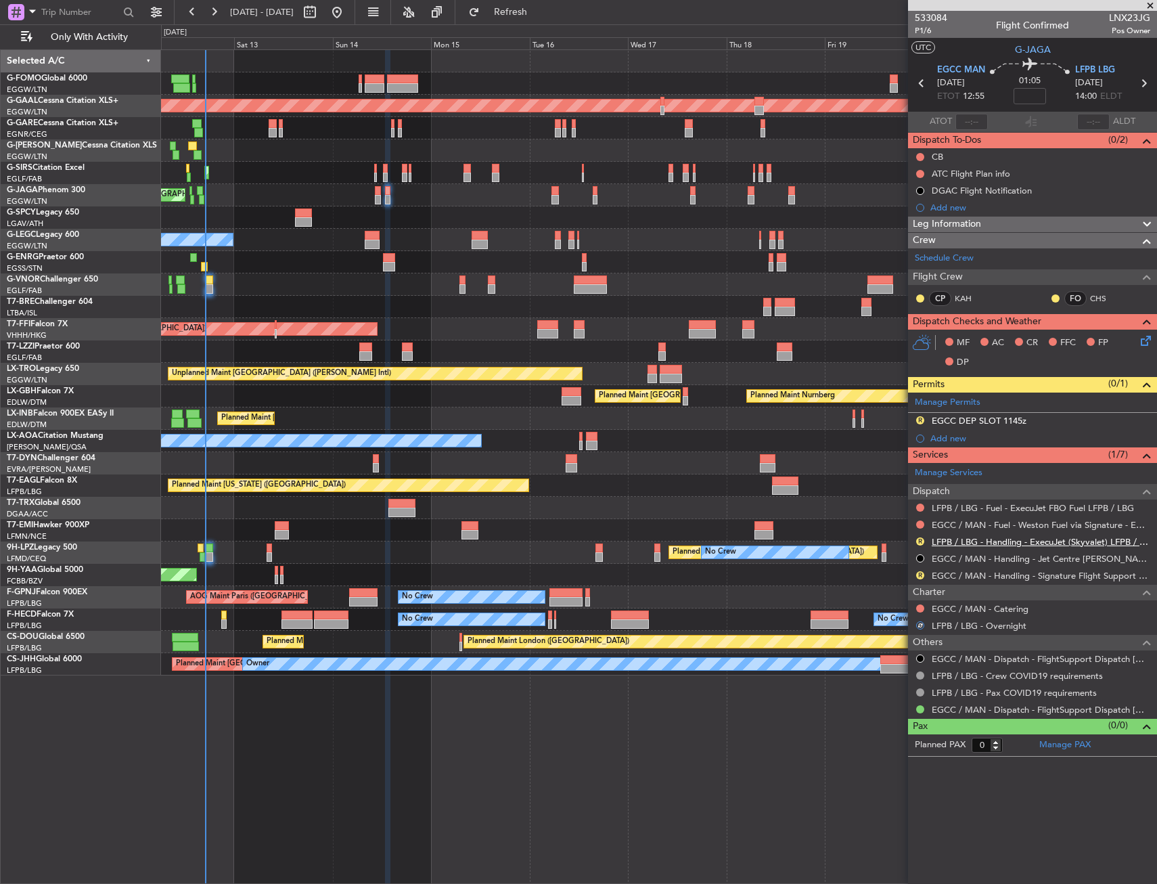
click at [985, 539] on link "LFPB / LBG - Handling - ExecuJet (Skyvalet) LFPB / LBG" at bounding box center [1041, 542] width 219 height 12
drag, startPoint x: 1006, startPoint y: 423, endPoint x: 1030, endPoint y: 429, distance: 25.1
click at [1008, 423] on div "EGCC DEP SLOT 1145z" at bounding box center [979, 421] width 95 height 12
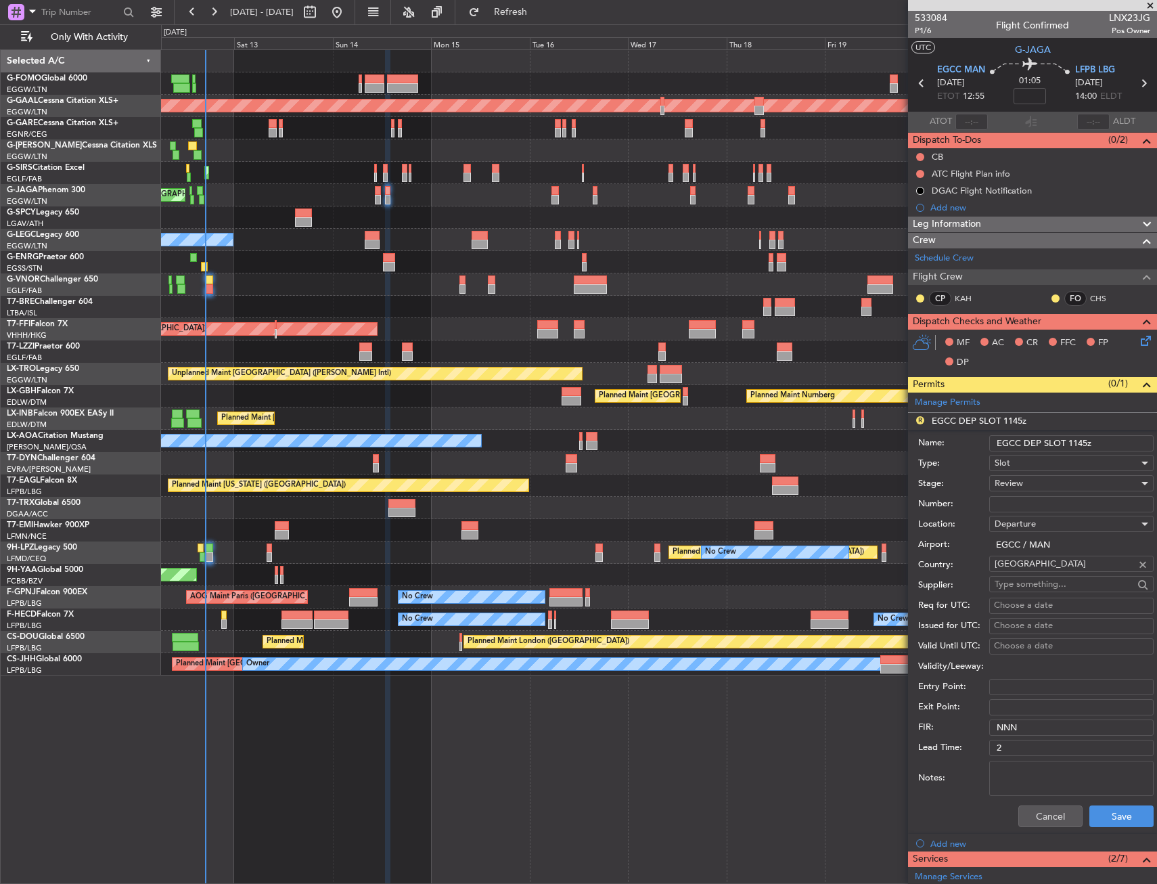
drag, startPoint x: 1072, startPoint y: 441, endPoint x: 1086, endPoint y: 443, distance: 14.4
click at [1086, 443] on input "EGCC DEP SLOT 1145z" at bounding box center [1071, 443] width 164 height 16
type input "EGCC DEP SLOT 1255z"
click at [1055, 482] on div "Review" at bounding box center [1067, 483] width 144 height 20
click at [1035, 564] on span "Requested" at bounding box center [1066, 572] width 142 height 20
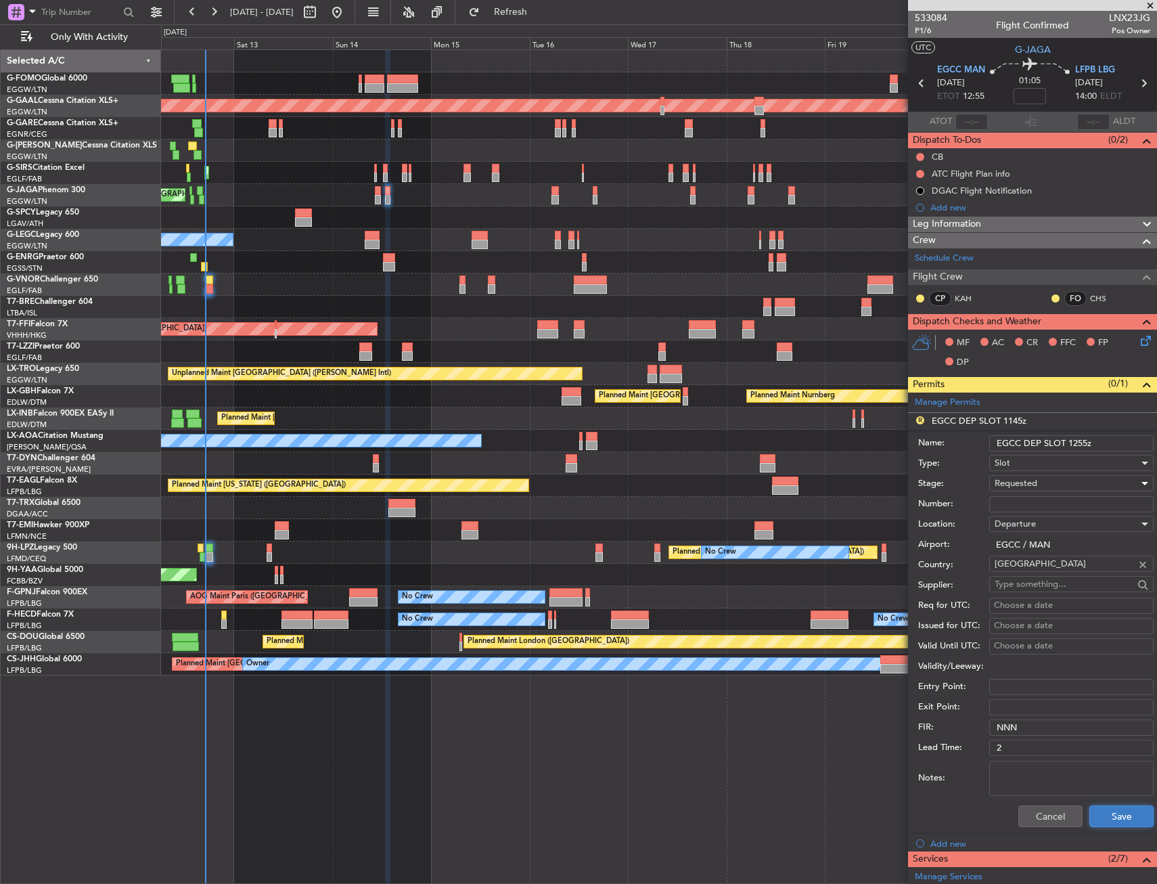
click at [1117, 817] on button "Save" at bounding box center [1121, 816] width 64 height 22
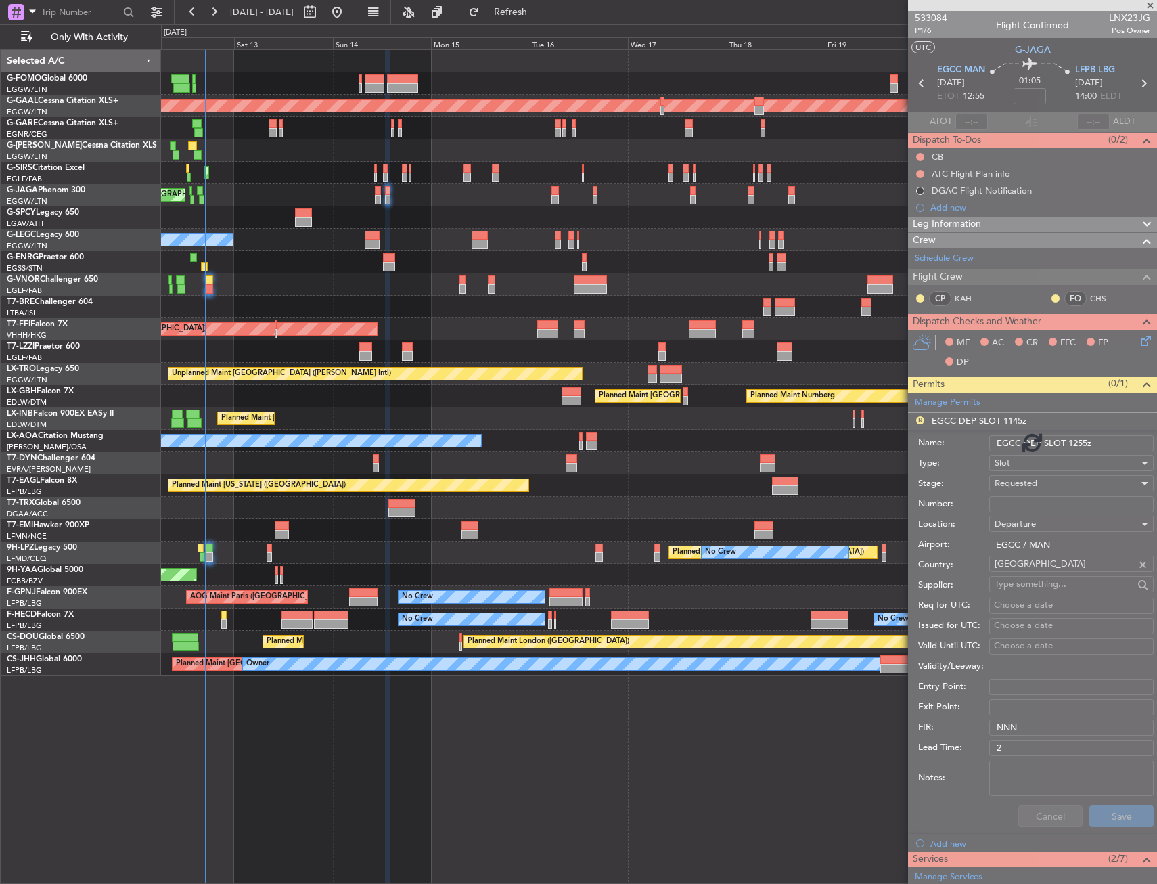
click at [642, 782] on div "Planned Maint London (Luton) Planned Maint Dusseldorf Planned Maint London (Lut…" at bounding box center [659, 466] width 996 height 834
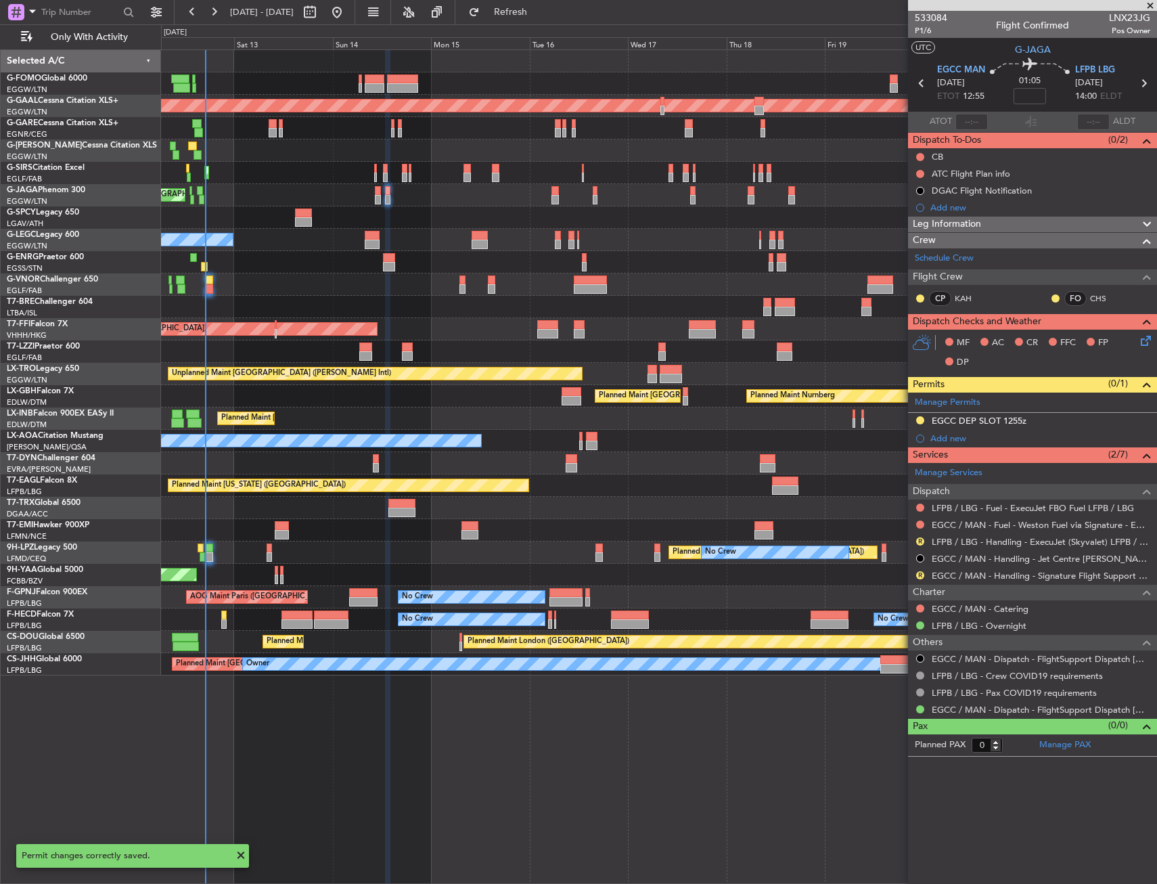
click at [616, 78] on div "Planned Maint [GEOGRAPHIC_DATA] ([GEOGRAPHIC_DATA])" at bounding box center [658, 83] width 995 height 22
click at [539, 15] on span "Refresh" at bounding box center [510, 11] width 57 height 9
click at [1040, 94] on input at bounding box center [1030, 96] width 32 height 16
click at [1056, 92] on div "01:05 -5" at bounding box center [1029, 83] width 89 height 50
type input "-00:05"
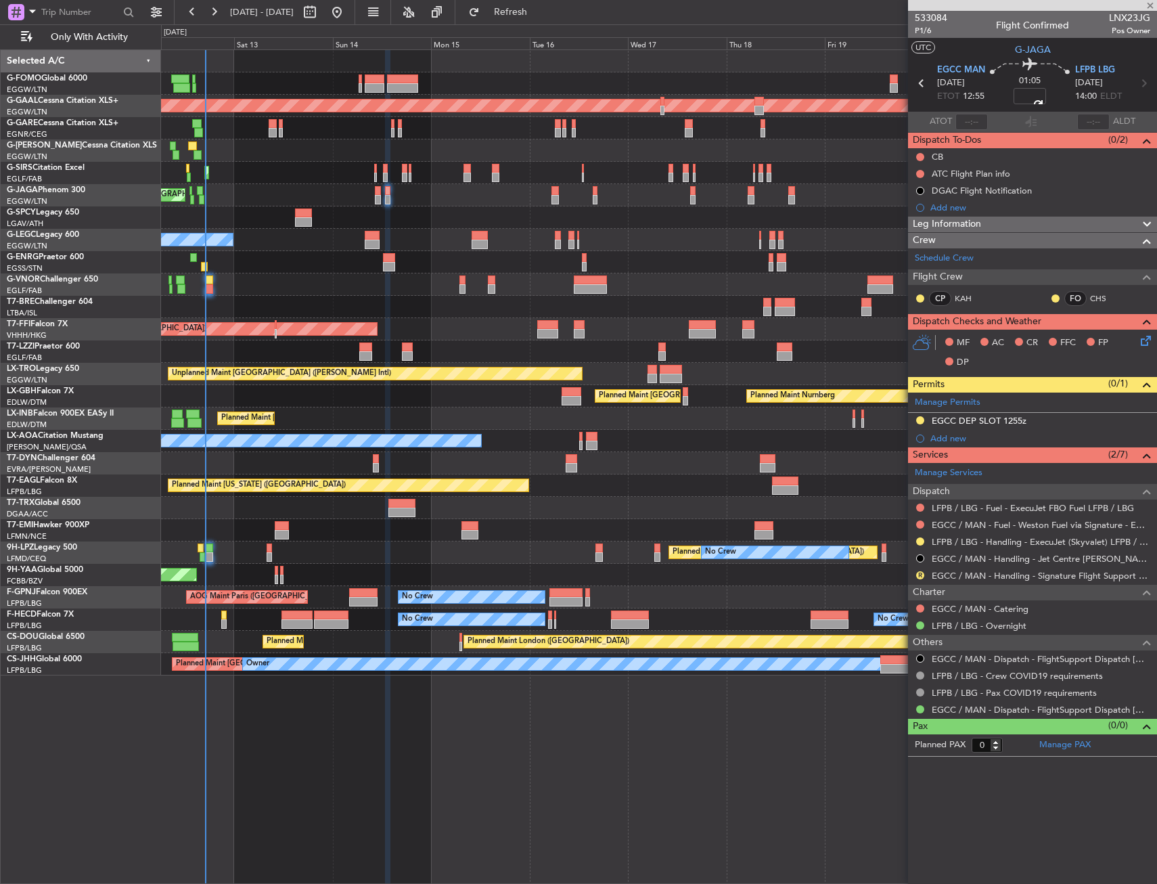
click at [388, 197] on div at bounding box center [387, 199] width 5 height 9
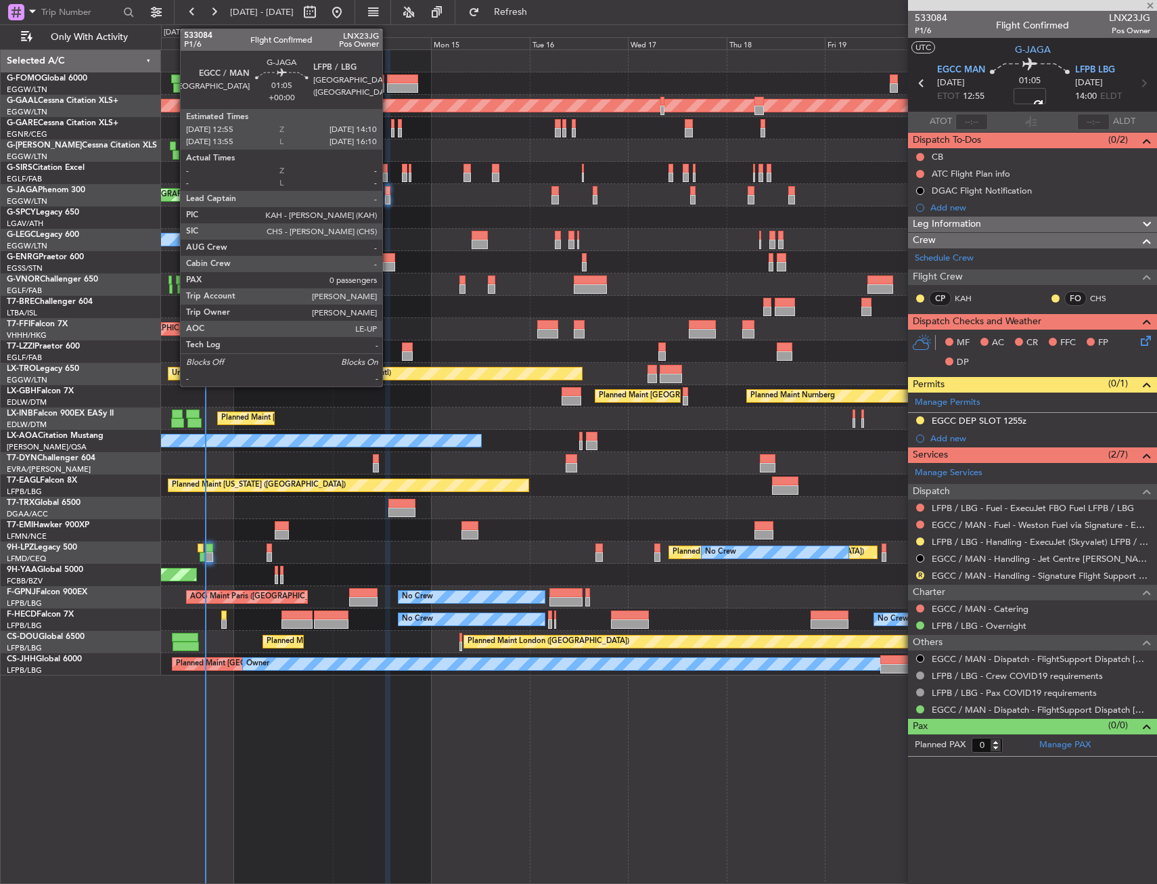
click at [388, 197] on div at bounding box center [387, 199] width 5 height 9
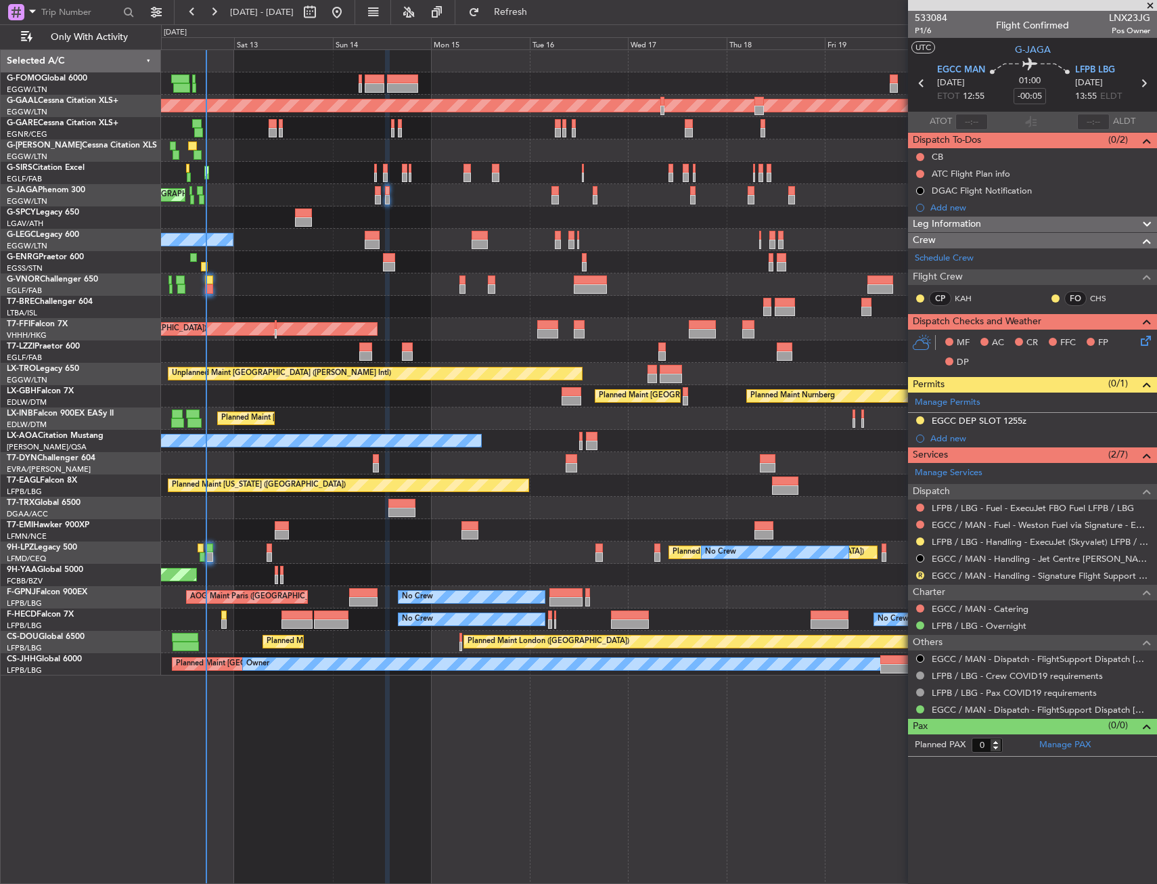
click at [436, 744] on div "Planned Maint London (Luton) Planned Maint Dusseldorf Planned Maint London (Lut…" at bounding box center [659, 466] width 996 height 834
click at [297, 263] on div "No Crew Planned Maint London (Stansted)" at bounding box center [658, 262] width 995 height 22
click at [916, 574] on button "R" at bounding box center [920, 575] width 8 height 8
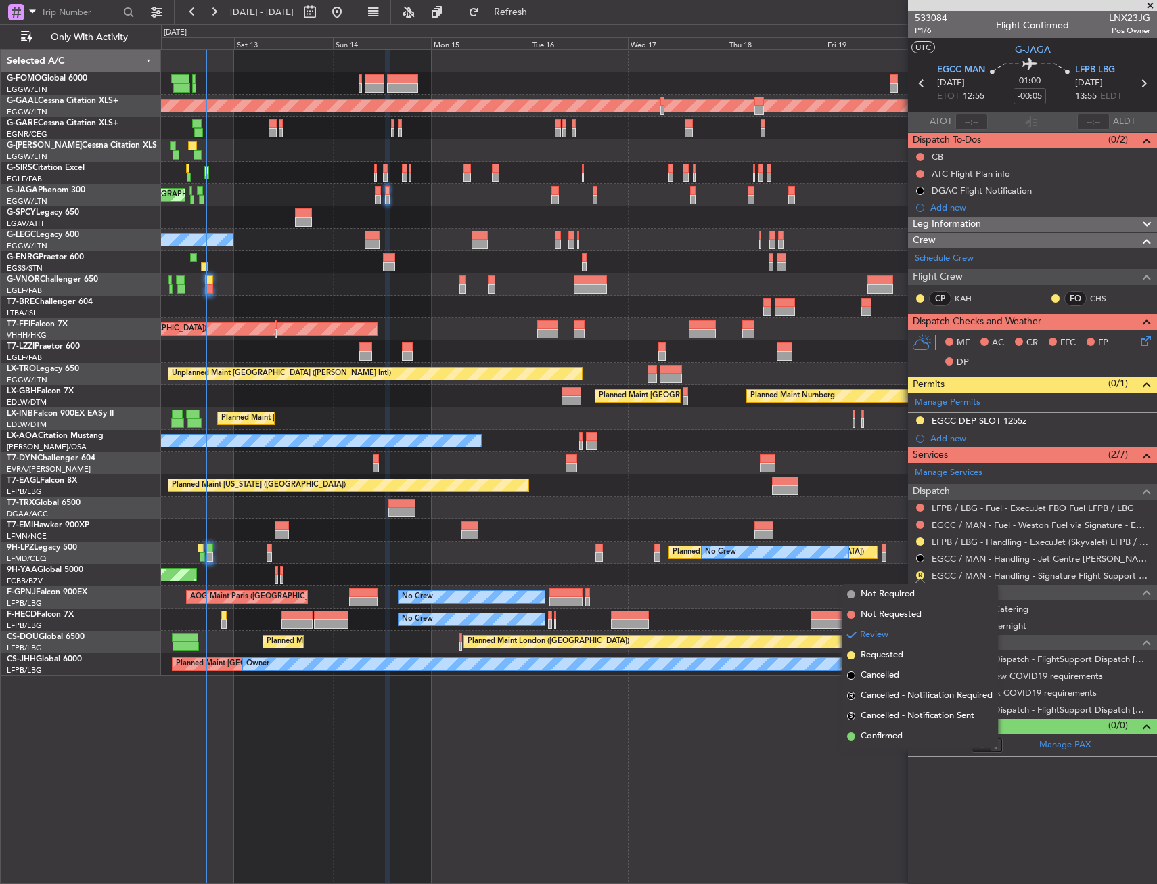
drag, startPoint x: 905, startPoint y: 652, endPoint x: 909, endPoint y: 556, distance: 96.2
click at [905, 649] on li "Requested" at bounding box center [920, 655] width 156 height 20
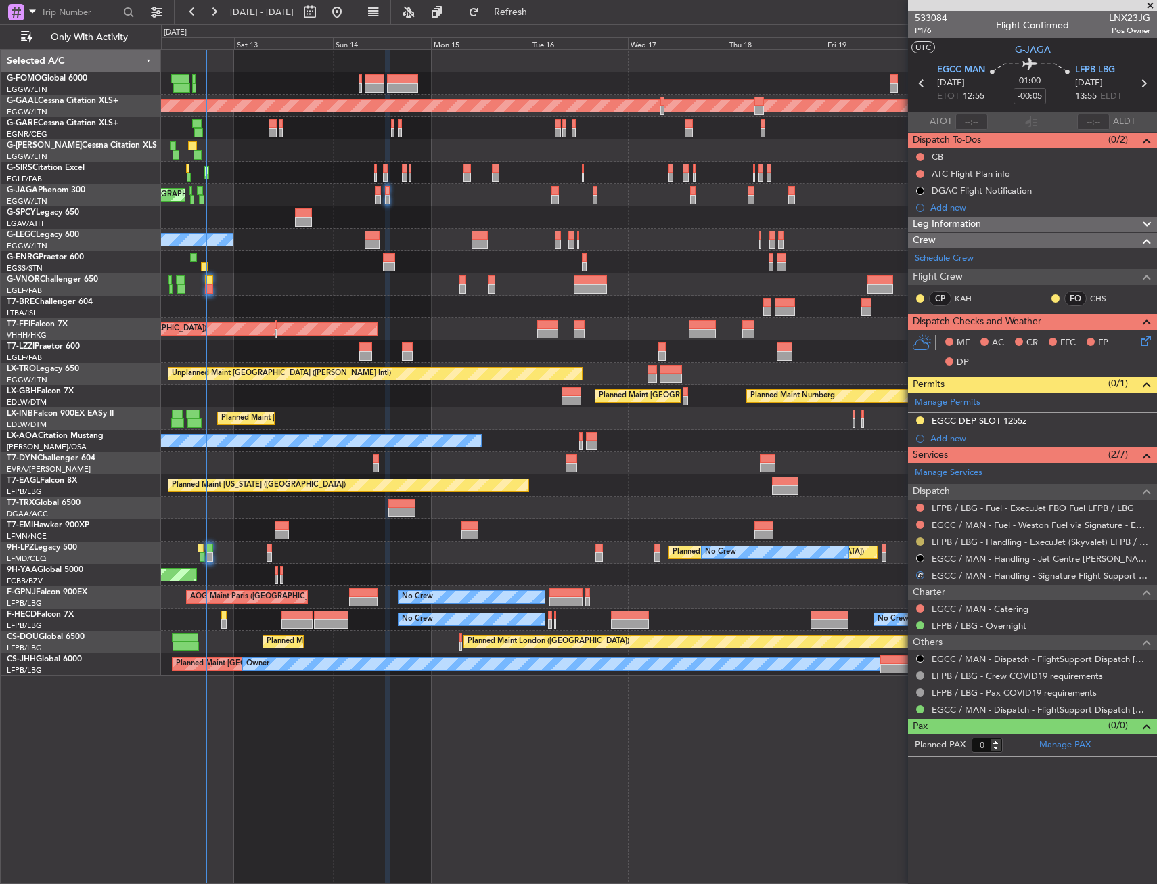
click at [918, 541] on button at bounding box center [920, 541] width 8 height 8
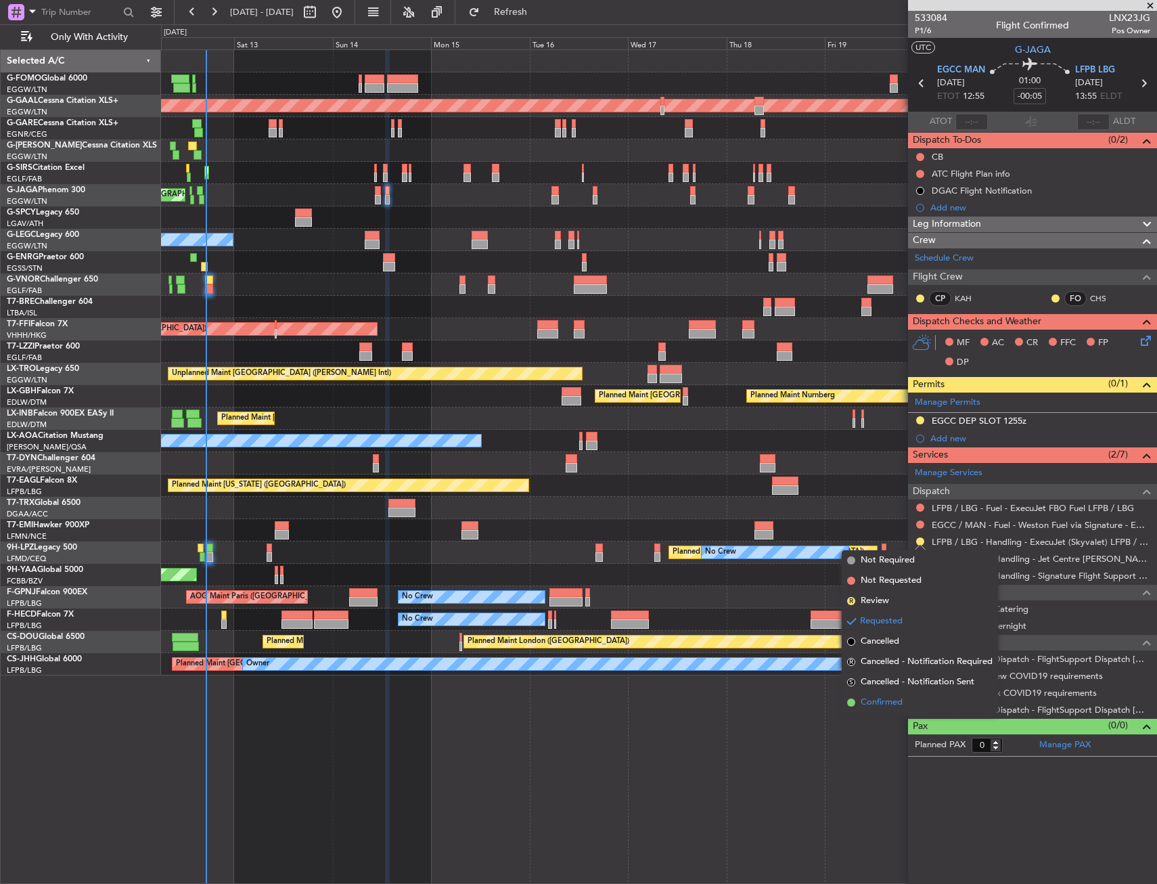
click at [903, 698] on span "Confirmed" at bounding box center [882, 703] width 42 height 14
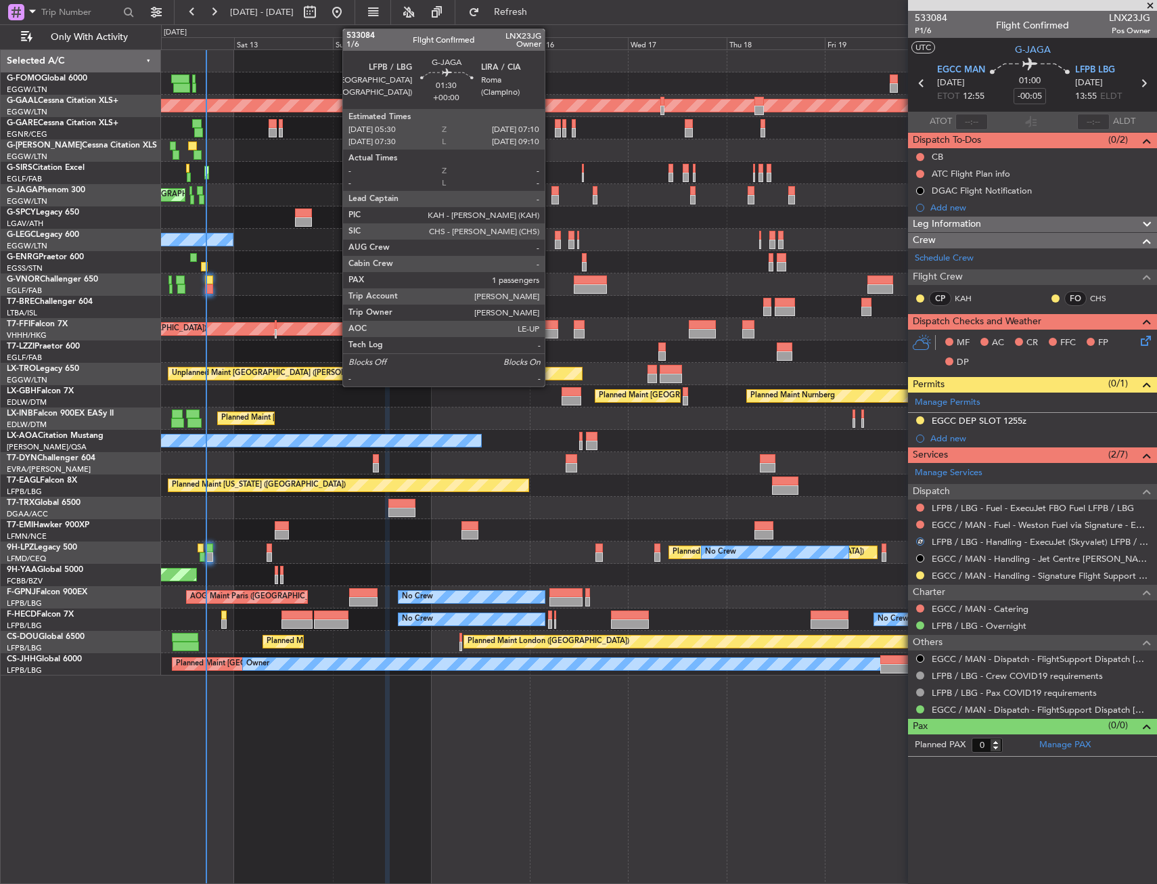
click at [552, 196] on div at bounding box center [555, 199] width 7 height 9
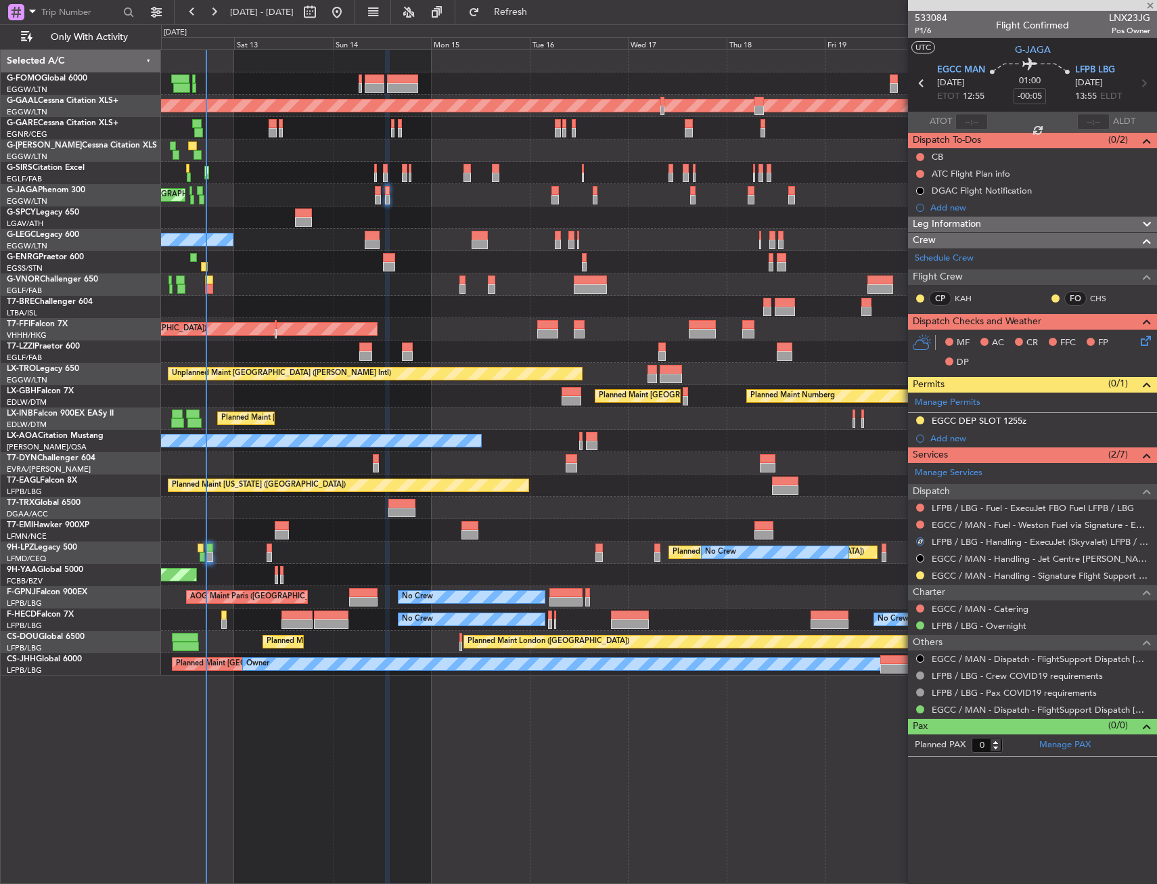
type input "1"
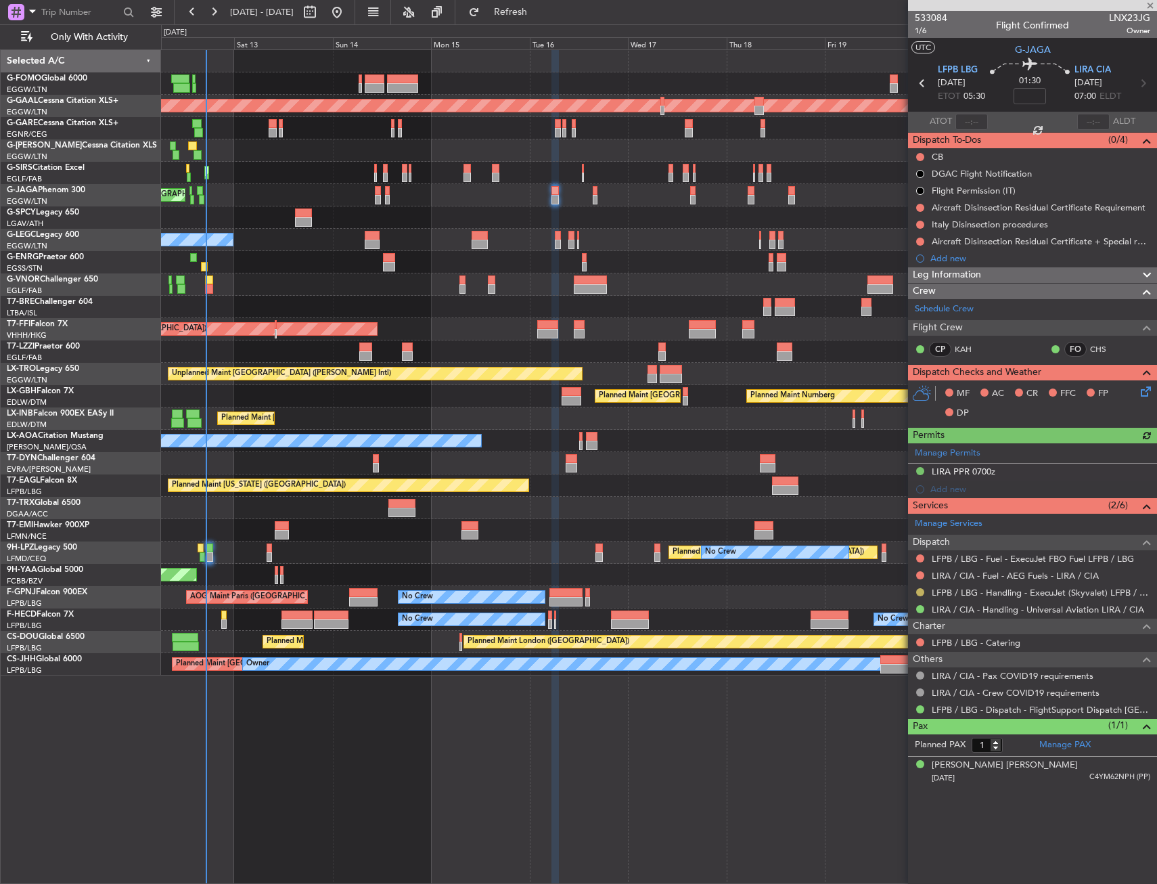
click at [918, 595] on button at bounding box center [920, 592] width 8 height 8
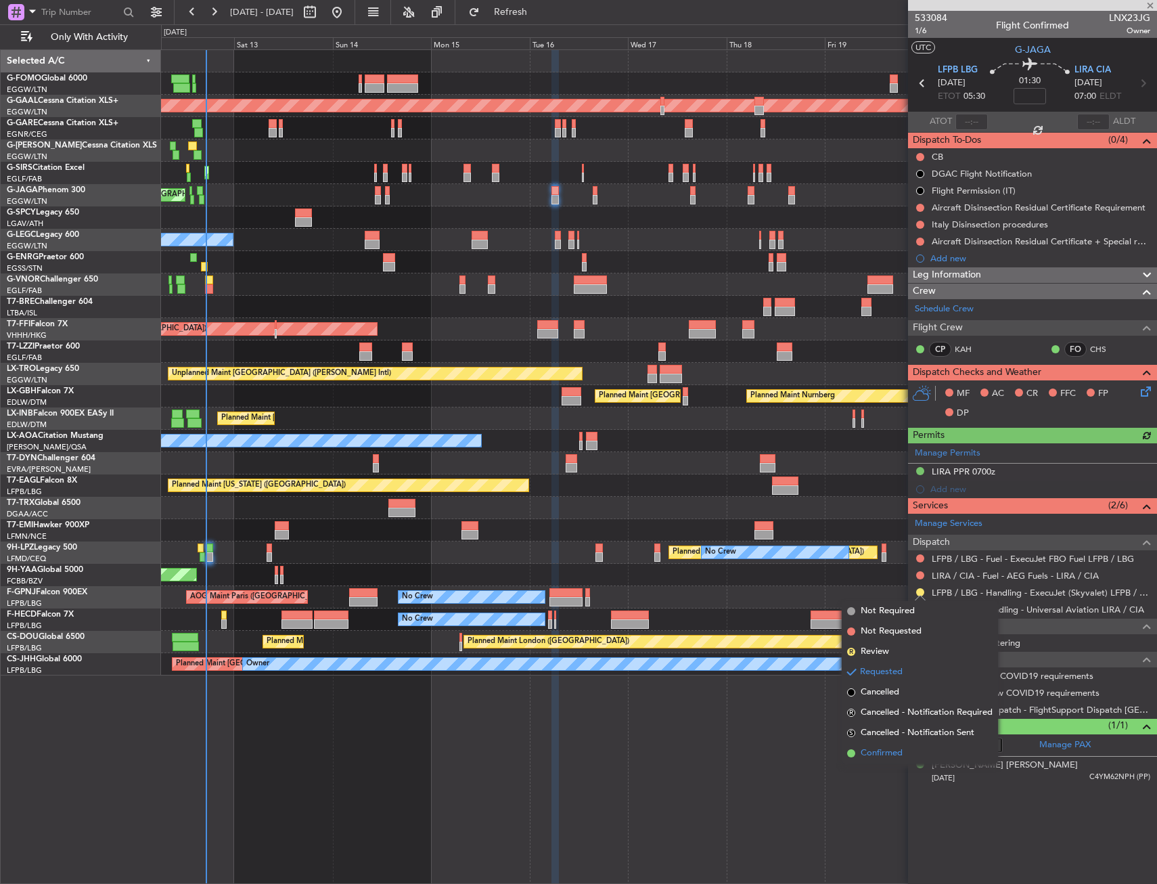
click at [882, 756] on span "Confirmed" at bounding box center [882, 753] width 42 height 14
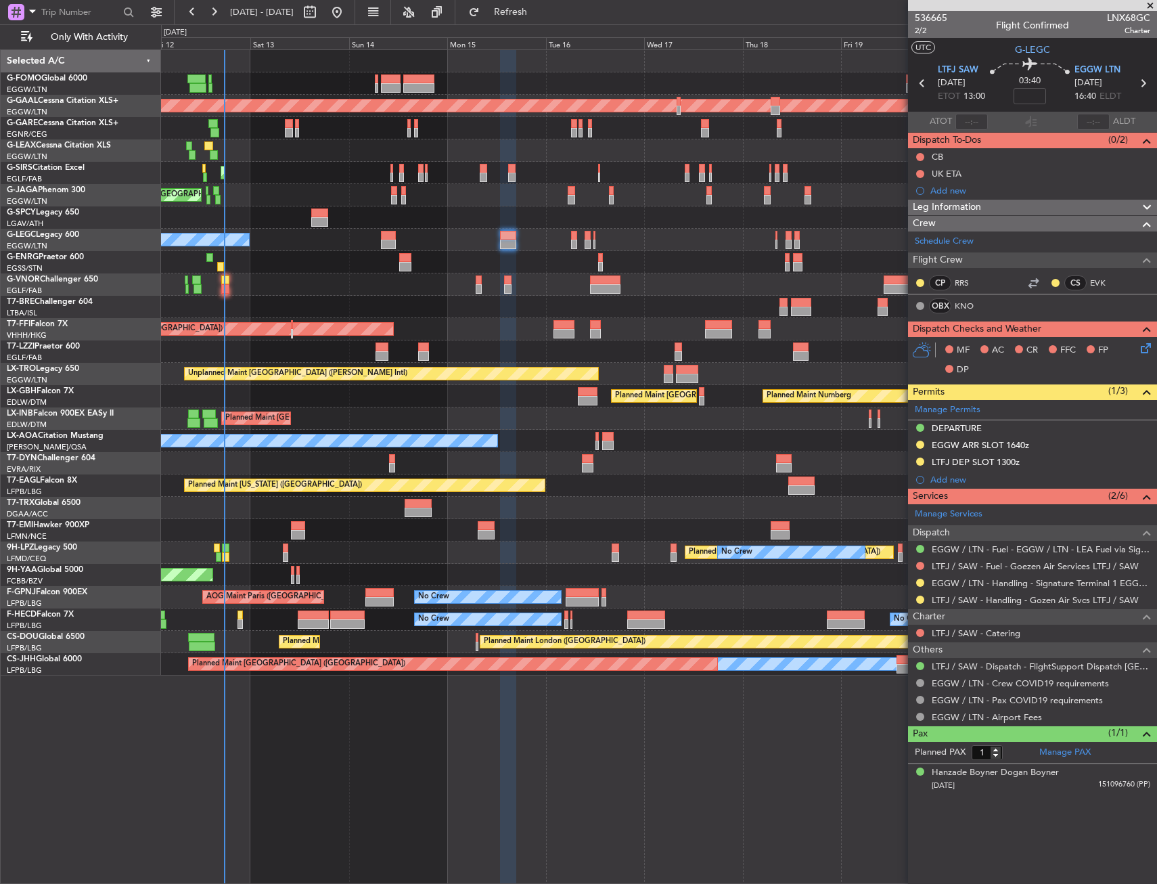
click at [224, 264] on div "No Crew Planned Maint [GEOGRAPHIC_DATA] ([GEOGRAPHIC_DATA])" at bounding box center [658, 262] width 995 height 22
click at [221, 265] on div at bounding box center [220, 266] width 6 height 9
type input "-00:05"
type input "16:24"
type input "5"
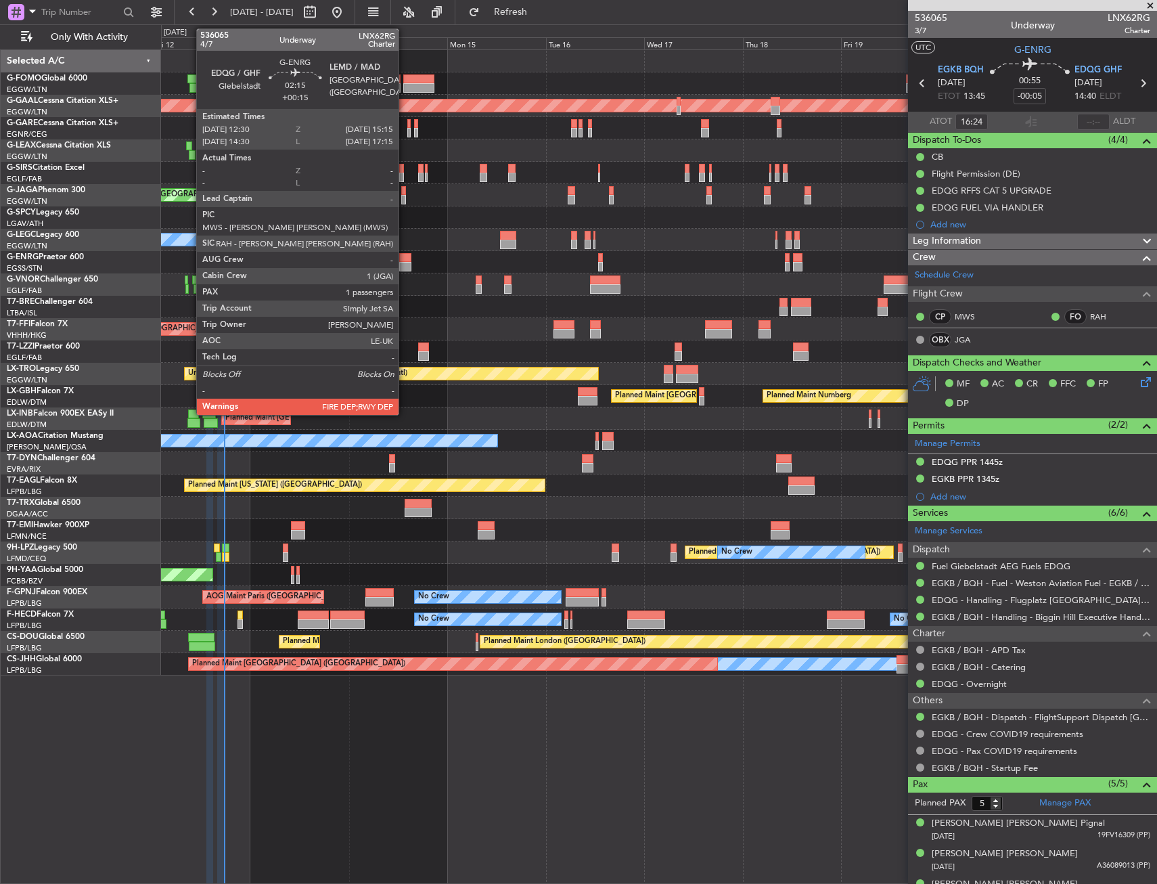
click at [405, 263] on div at bounding box center [405, 266] width 12 height 9
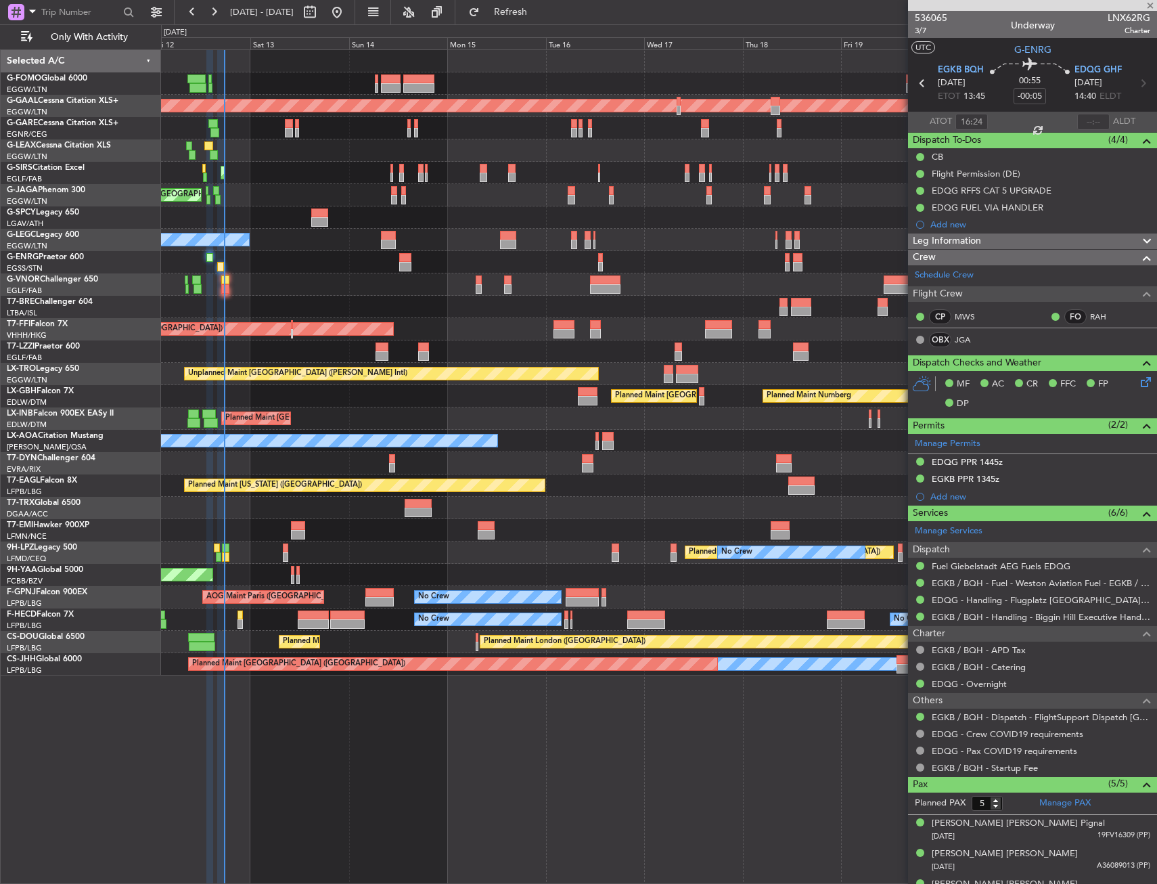
type input "+00:15"
type input "1"
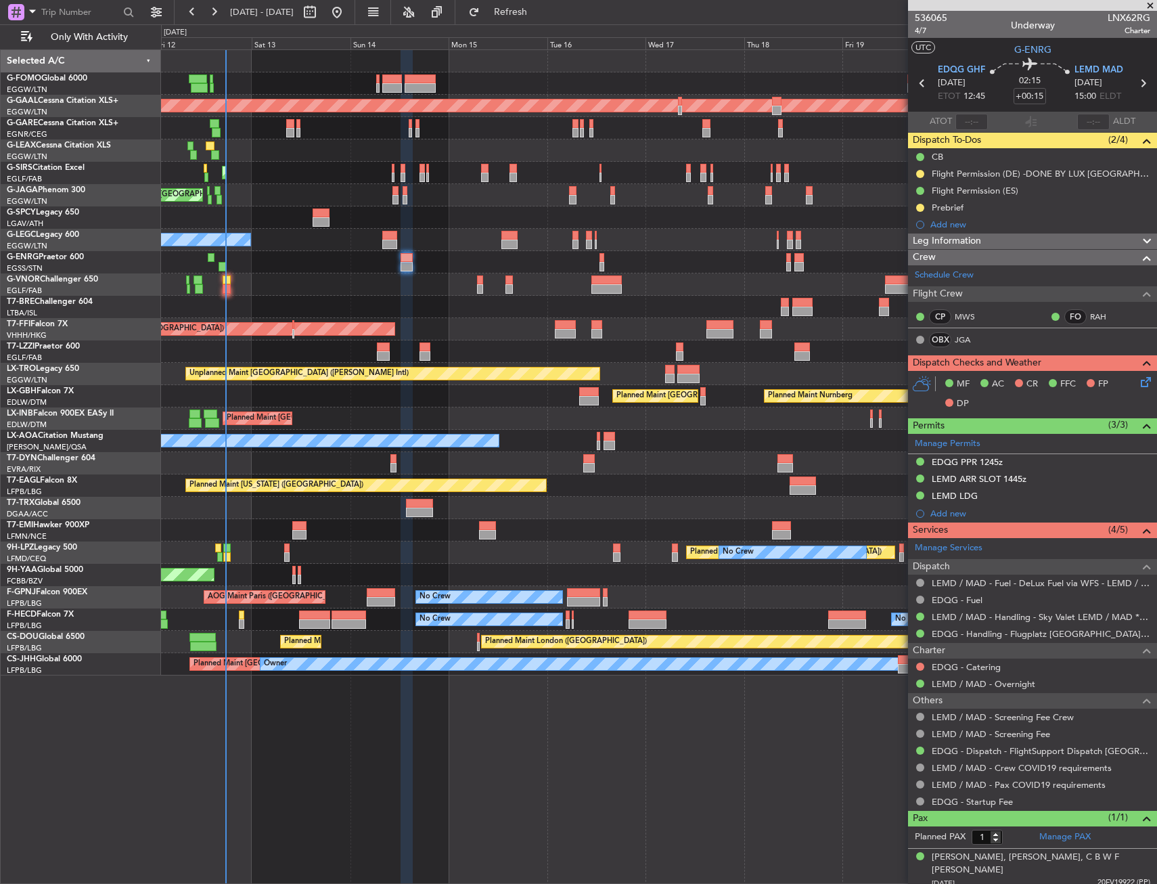
click at [296, 277] on div "Planned Maint [GEOGRAPHIC_DATA] ([GEOGRAPHIC_DATA]) Planned [GEOGRAPHIC_DATA] P…" at bounding box center [658, 362] width 995 height 625
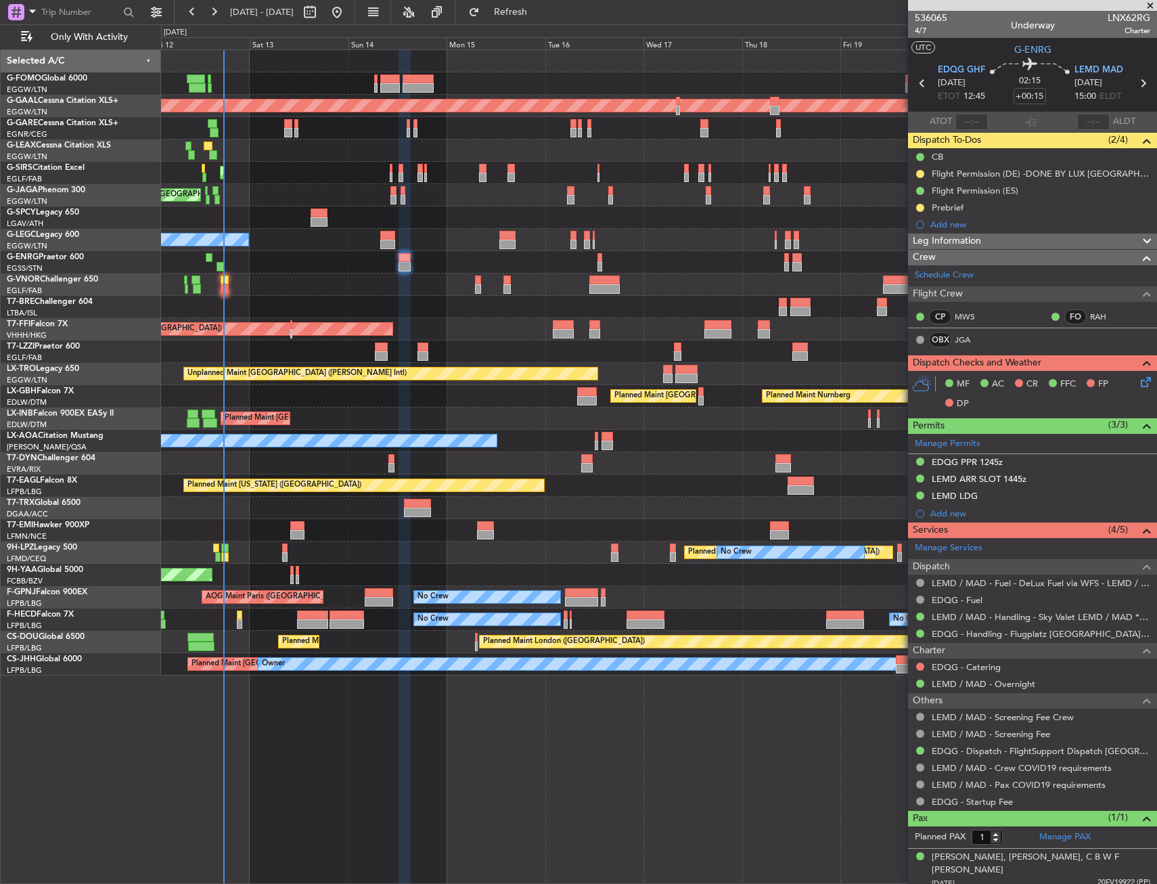
click at [290, 282] on div "Planned Maint [GEOGRAPHIC_DATA] ([GEOGRAPHIC_DATA])" at bounding box center [658, 284] width 995 height 22
click at [539, 276] on div "Planned Maint [GEOGRAPHIC_DATA] ([GEOGRAPHIC_DATA])" at bounding box center [658, 284] width 995 height 22
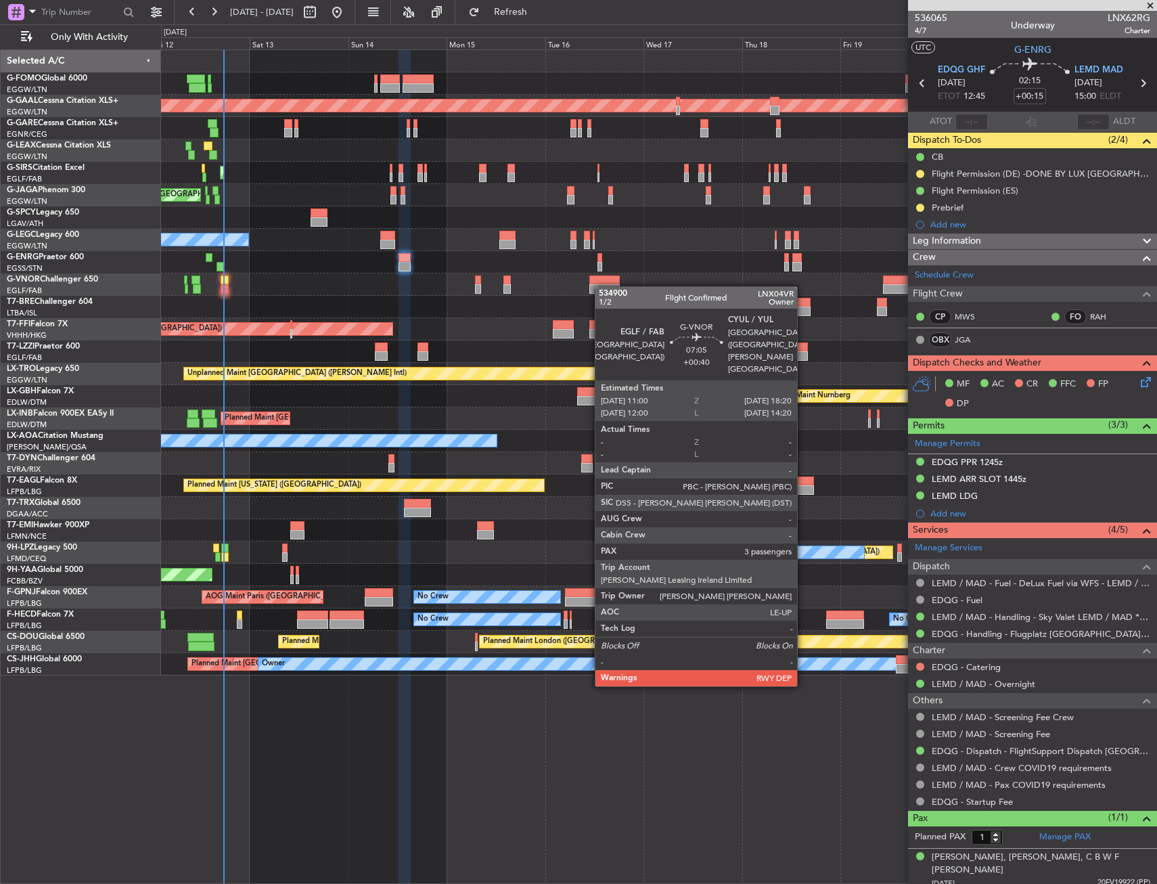
click at [602, 294] on div "Planned Maint [GEOGRAPHIC_DATA] ([GEOGRAPHIC_DATA])" at bounding box center [658, 284] width 995 height 22
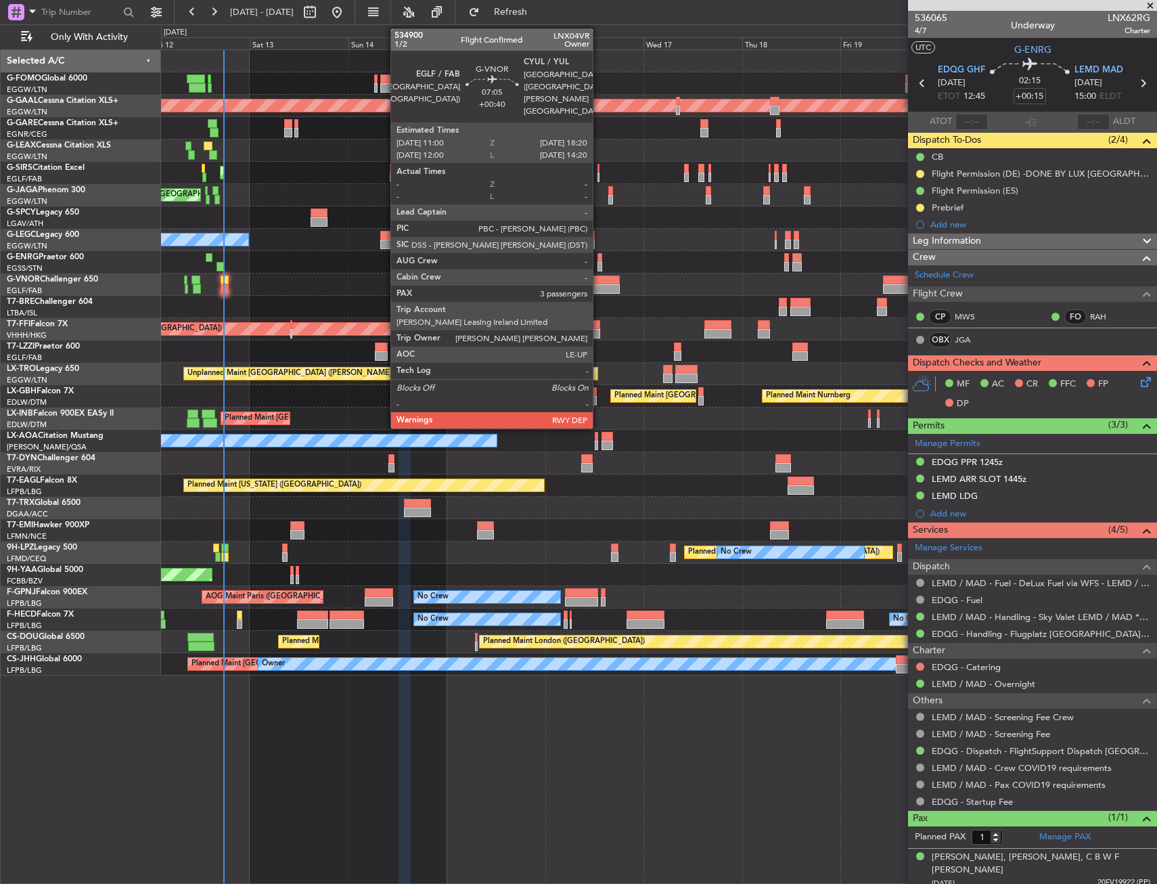
click at [599, 286] on div at bounding box center [604, 288] width 30 height 9
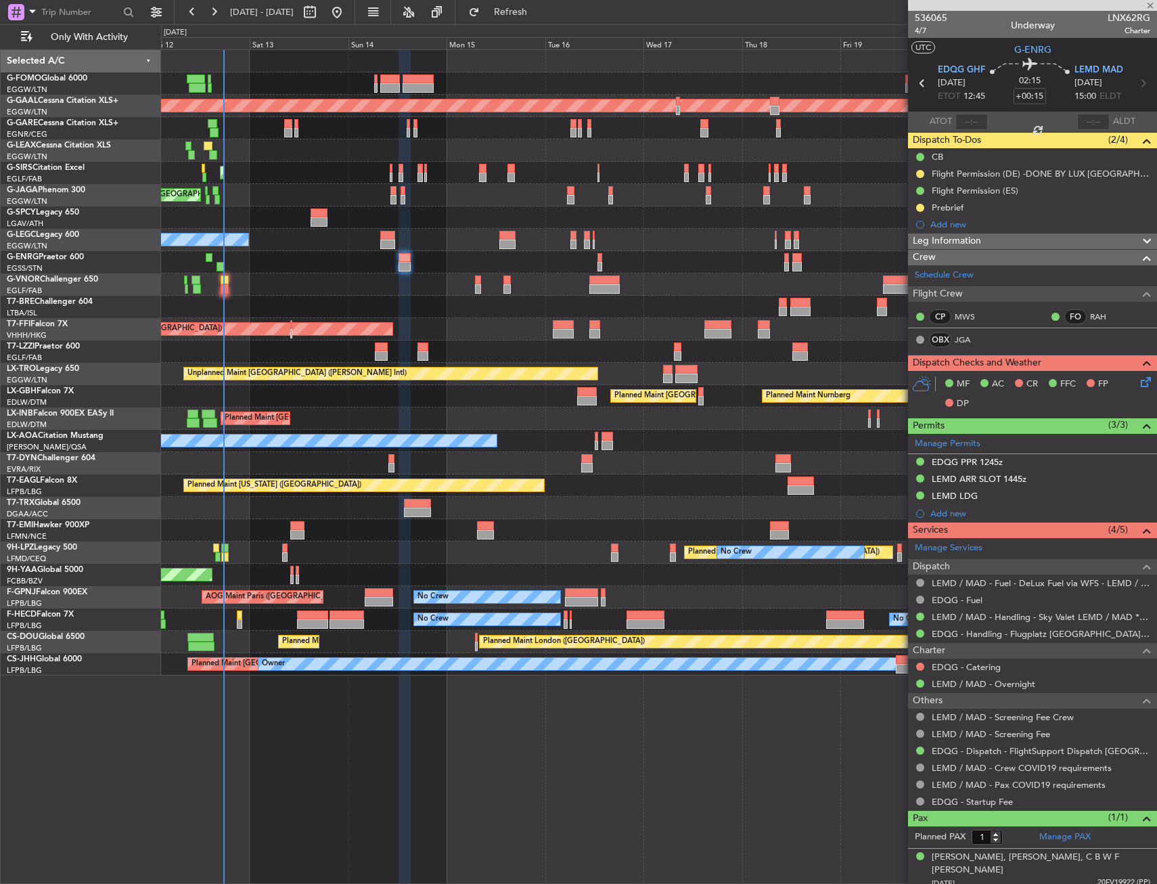
type input "+00:40"
type input "3"
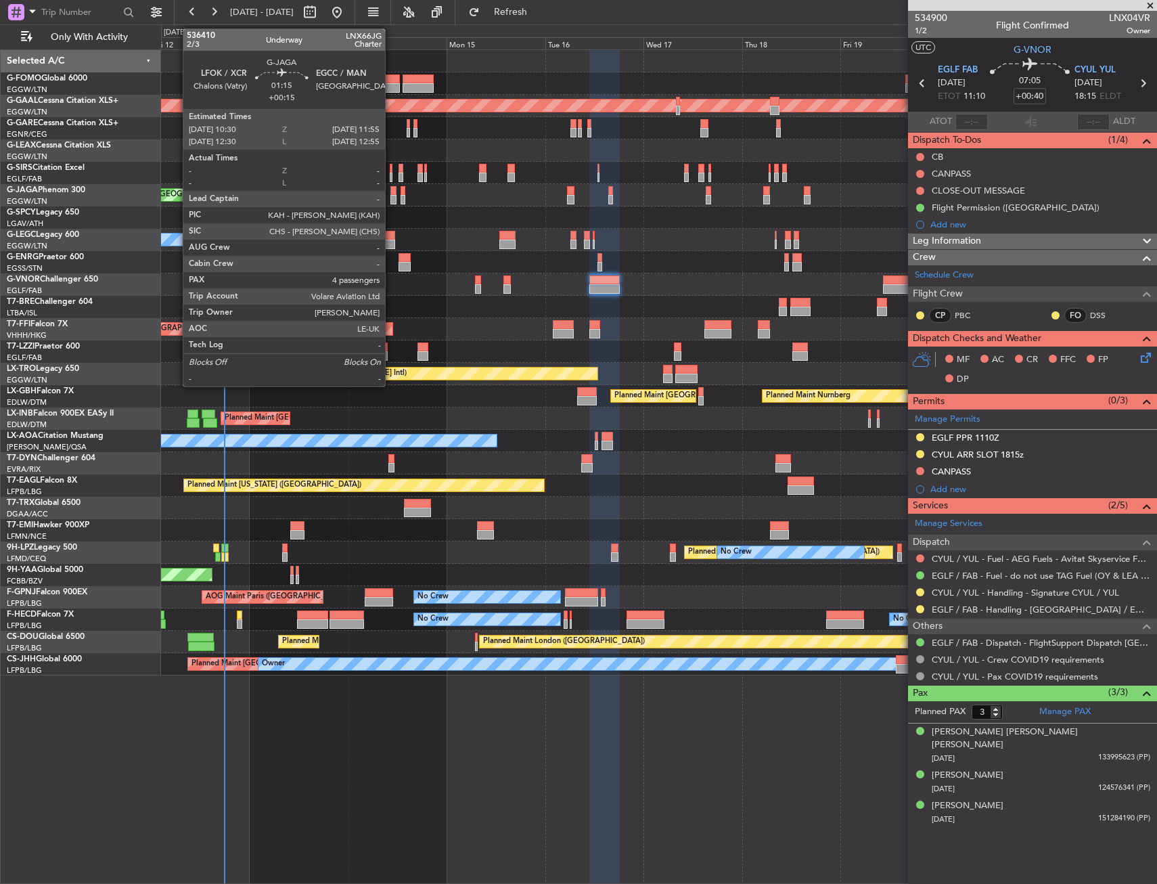
click at [391, 194] on div at bounding box center [393, 190] width 6 height 9
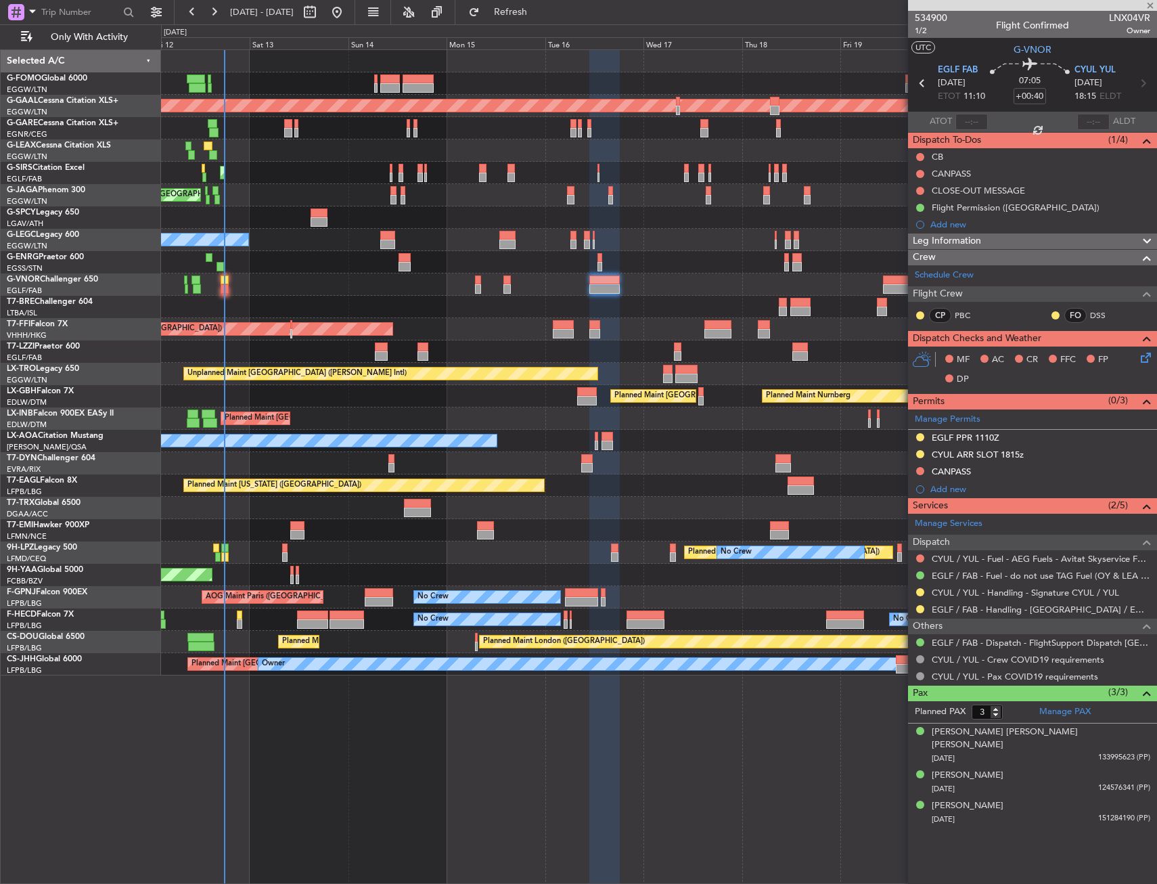
type input "+00:15"
type input "4"
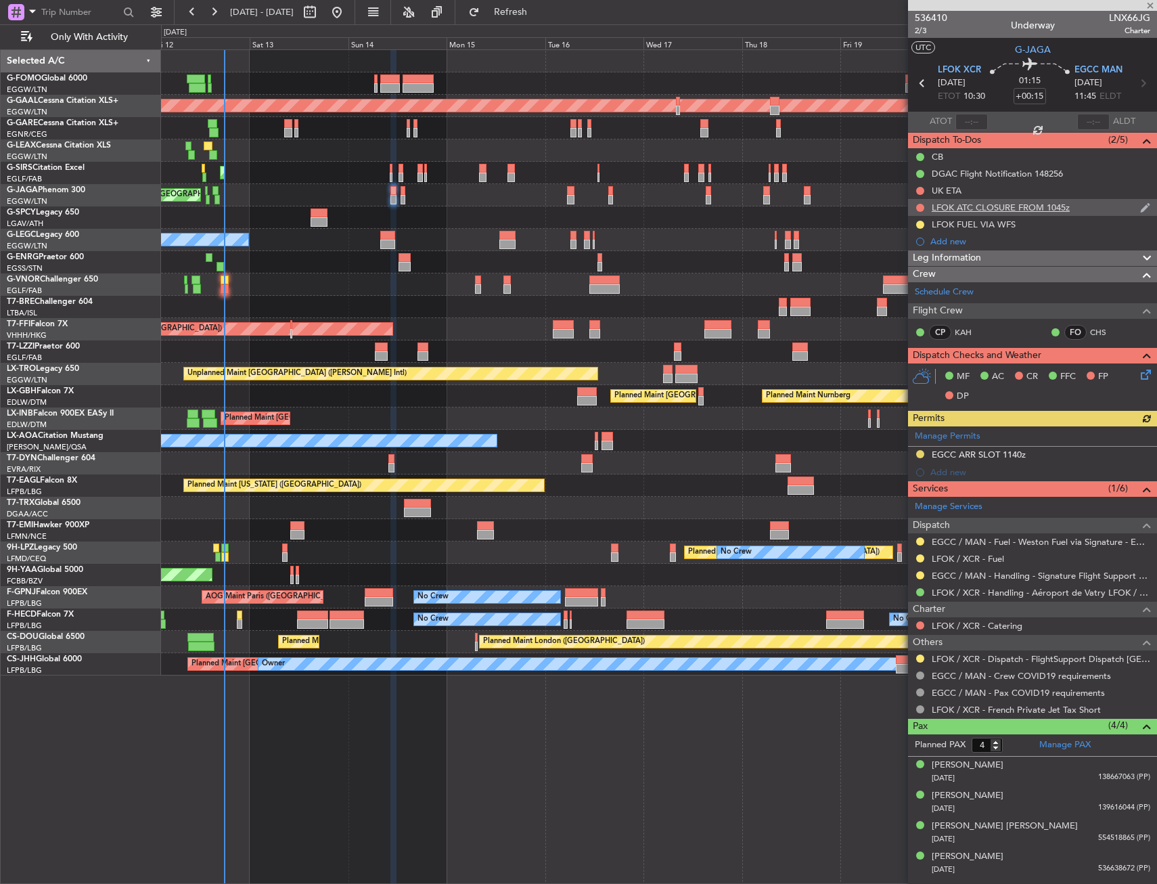
click at [1012, 204] on div "LFOK ATC CLOSURE FROM 1045z" at bounding box center [1001, 208] width 138 height 12
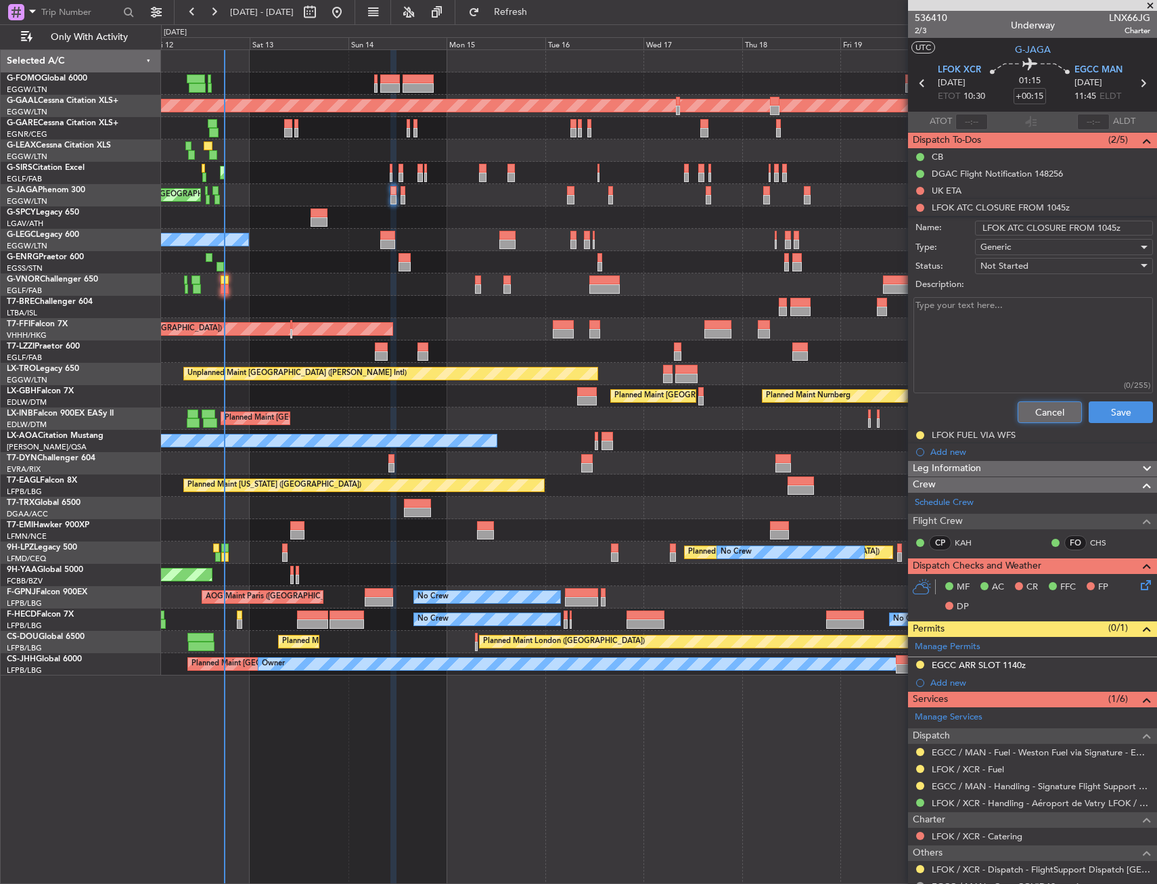
click at [1018, 409] on button "Cancel" at bounding box center [1050, 412] width 64 height 22
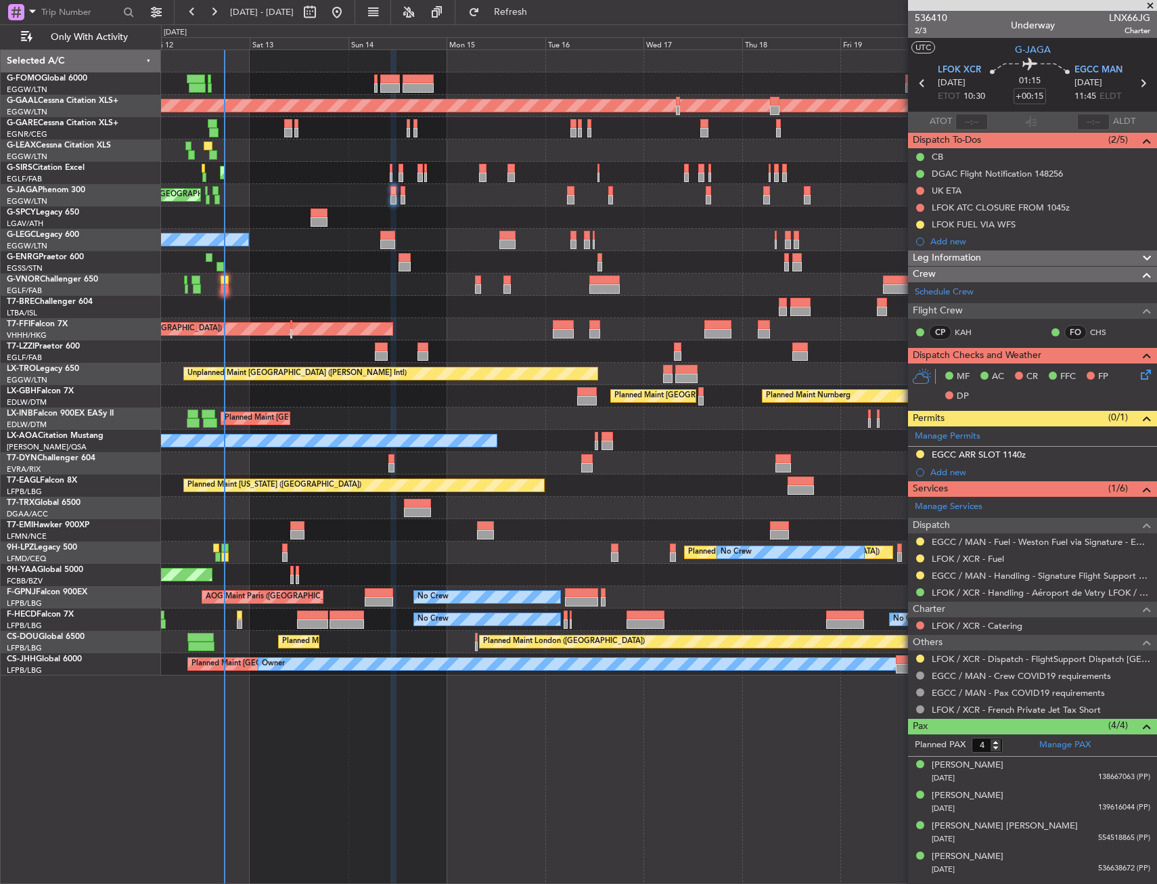
click at [582, 212] on div "Unplanned Maint [GEOGRAPHIC_DATA] ([PERSON_NAME] Intl)" at bounding box center [658, 217] width 995 height 22
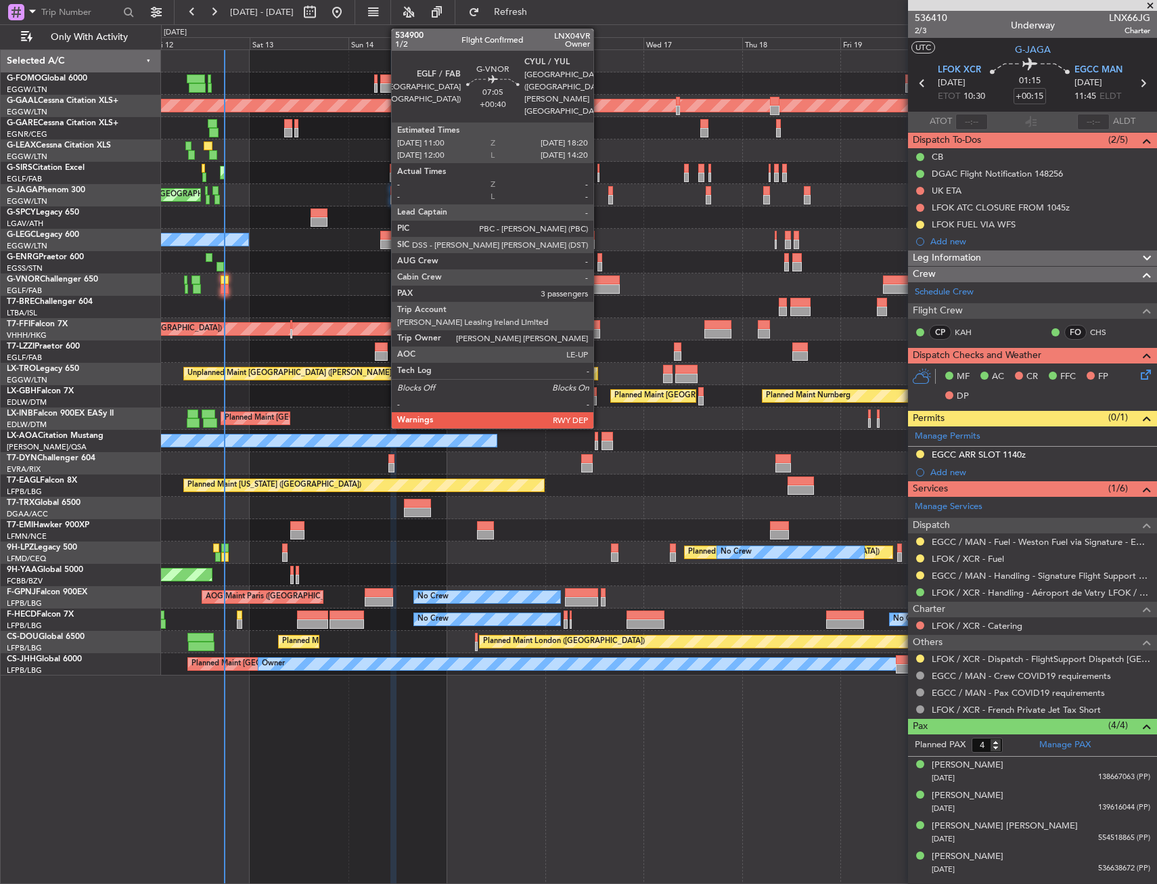
click at [600, 283] on div at bounding box center [604, 279] width 30 height 9
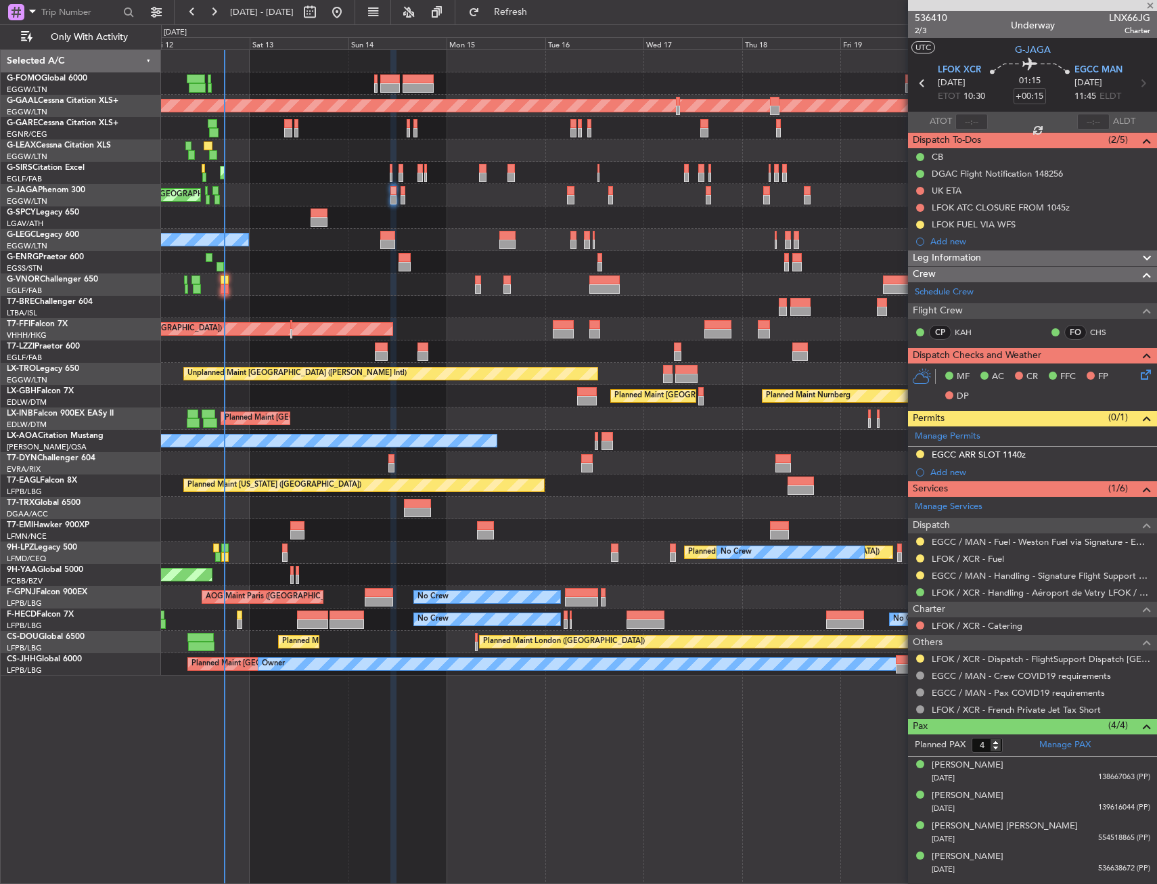
type input "+00:40"
type input "3"
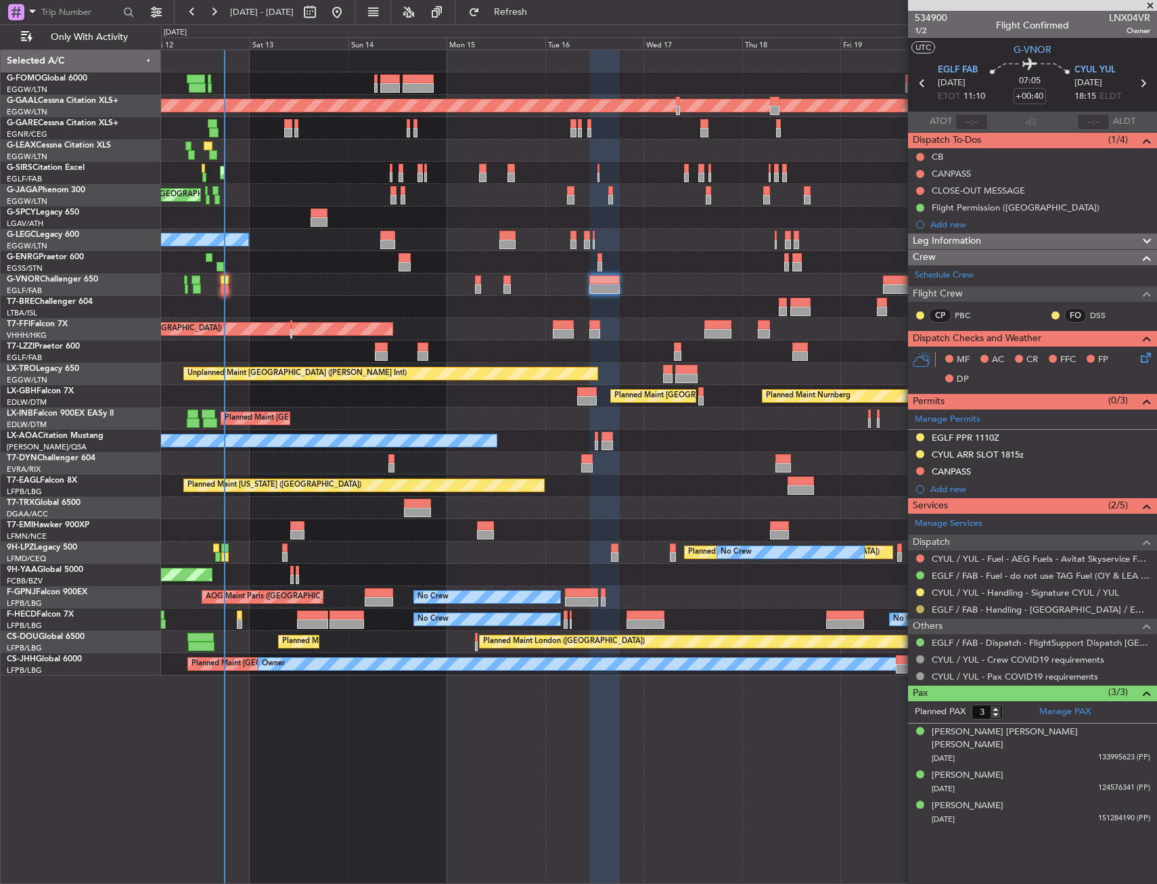
click at [916, 612] on div at bounding box center [920, 609] width 11 height 11
click at [918, 610] on button at bounding box center [920, 609] width 8 height 8
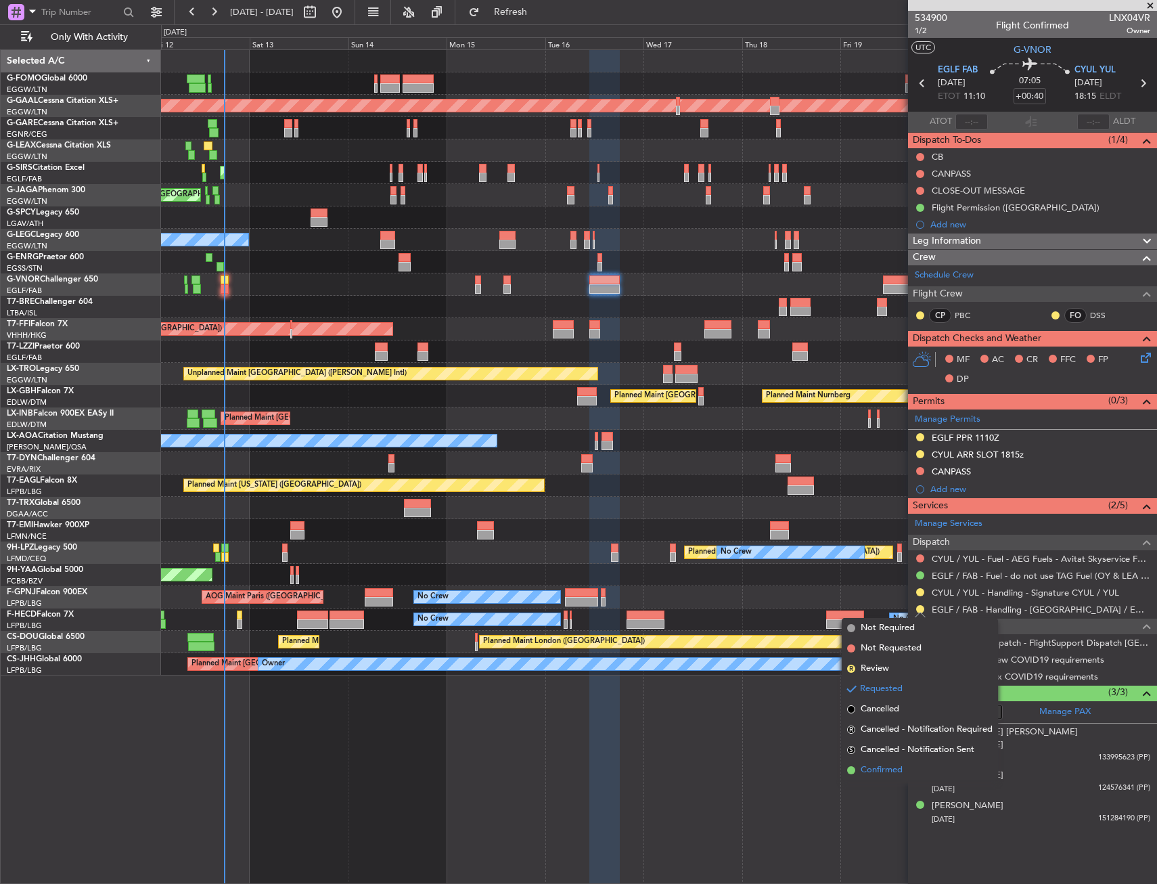
click at [882, 770] on span "Confirmed" at bounding box center [882, 770] width 42 height 14
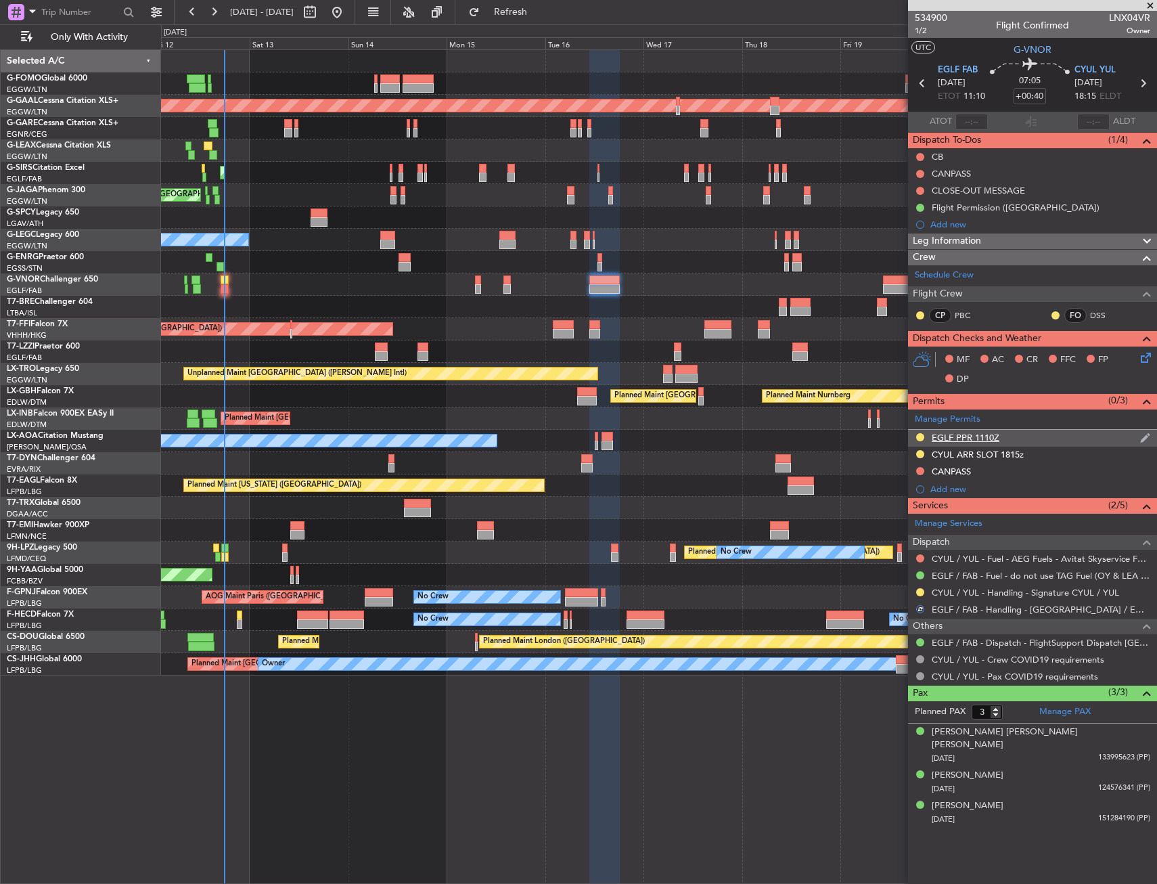
click at [978, 436] on div "EGLF PPR 1110Z" at bounding box center [966, 438] width 68 height 12
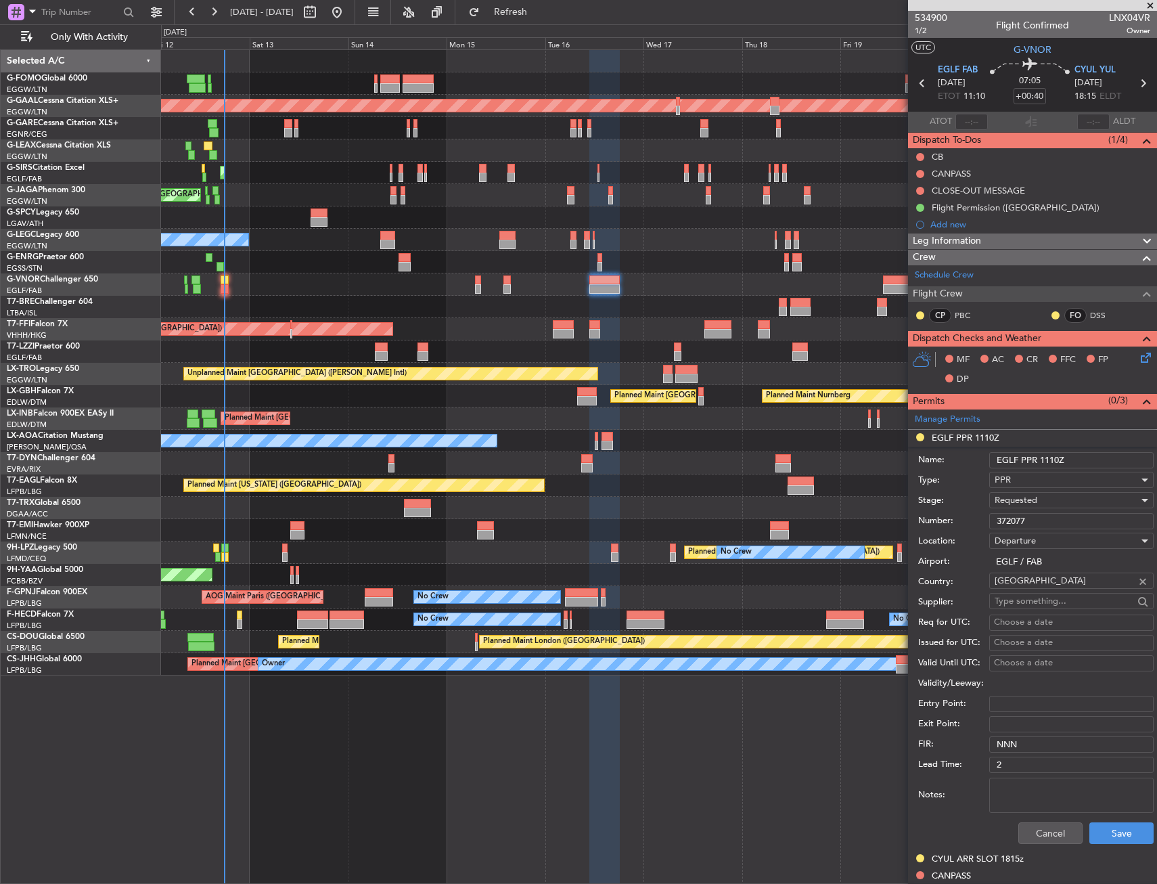
click at [1031, 518] on input "372077" at bounding box center [1071, 521] width 164 height 16
click at [1039, 492] on div "Requested" at bounding box center [1067, 500] width 144 height 20
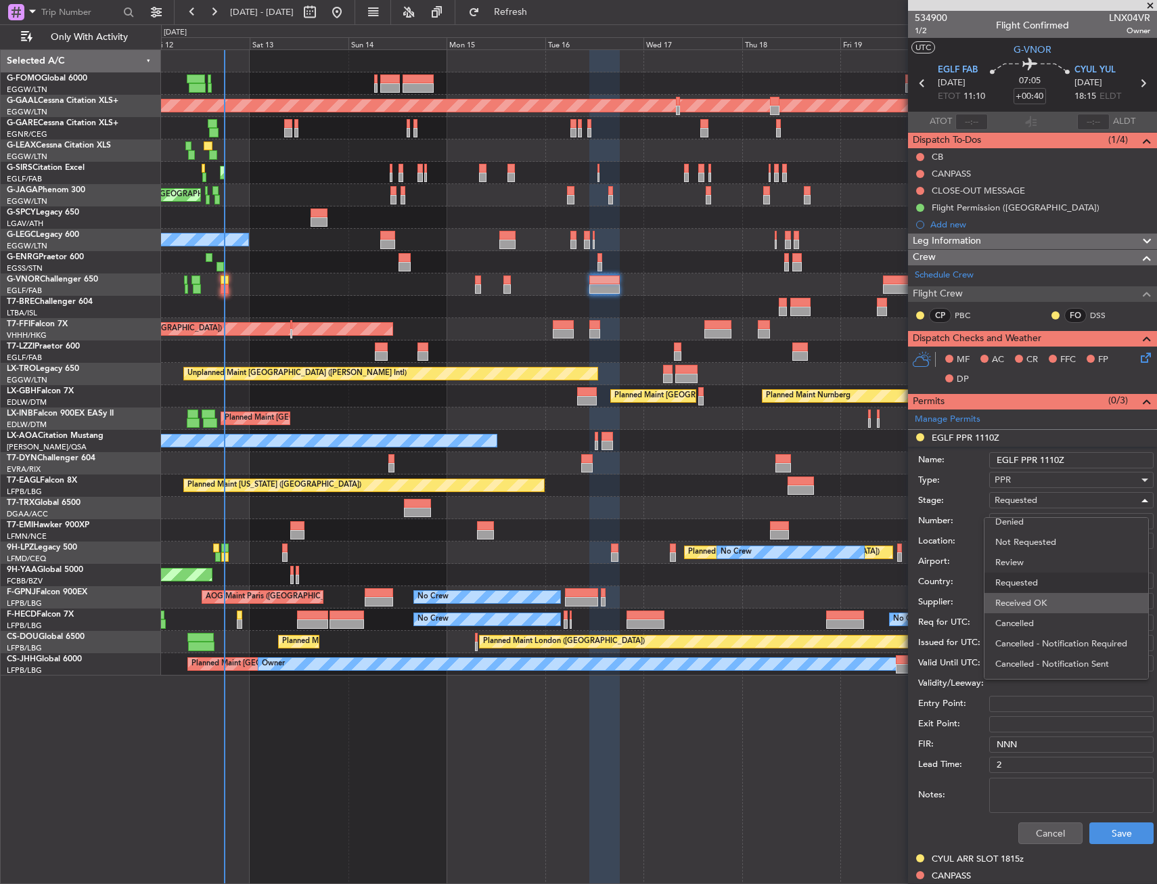
click at [1050, 600] on span "Received OK" at bounding box center [1066, 603] width 142 height 20
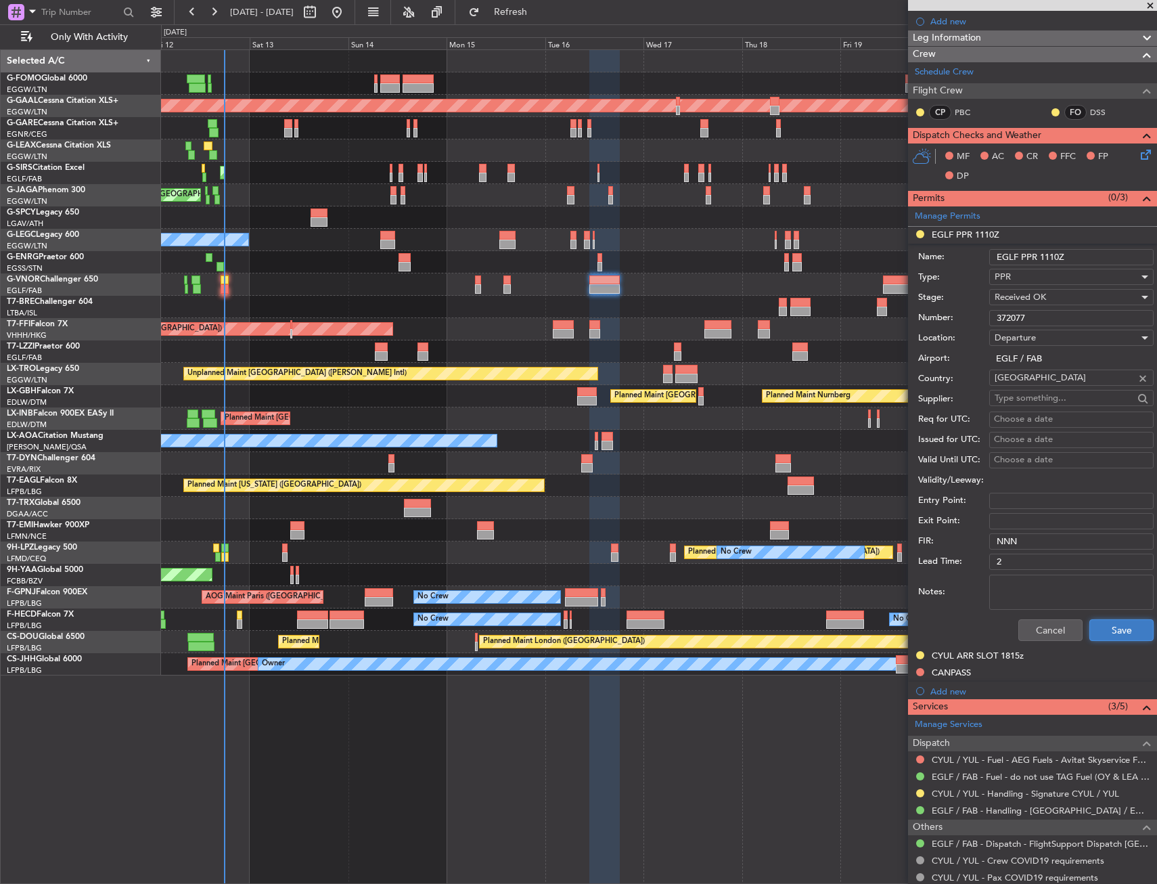
click at [1096, 620] on button "Save" at bounding box center [1121, 630] width 64 height 22
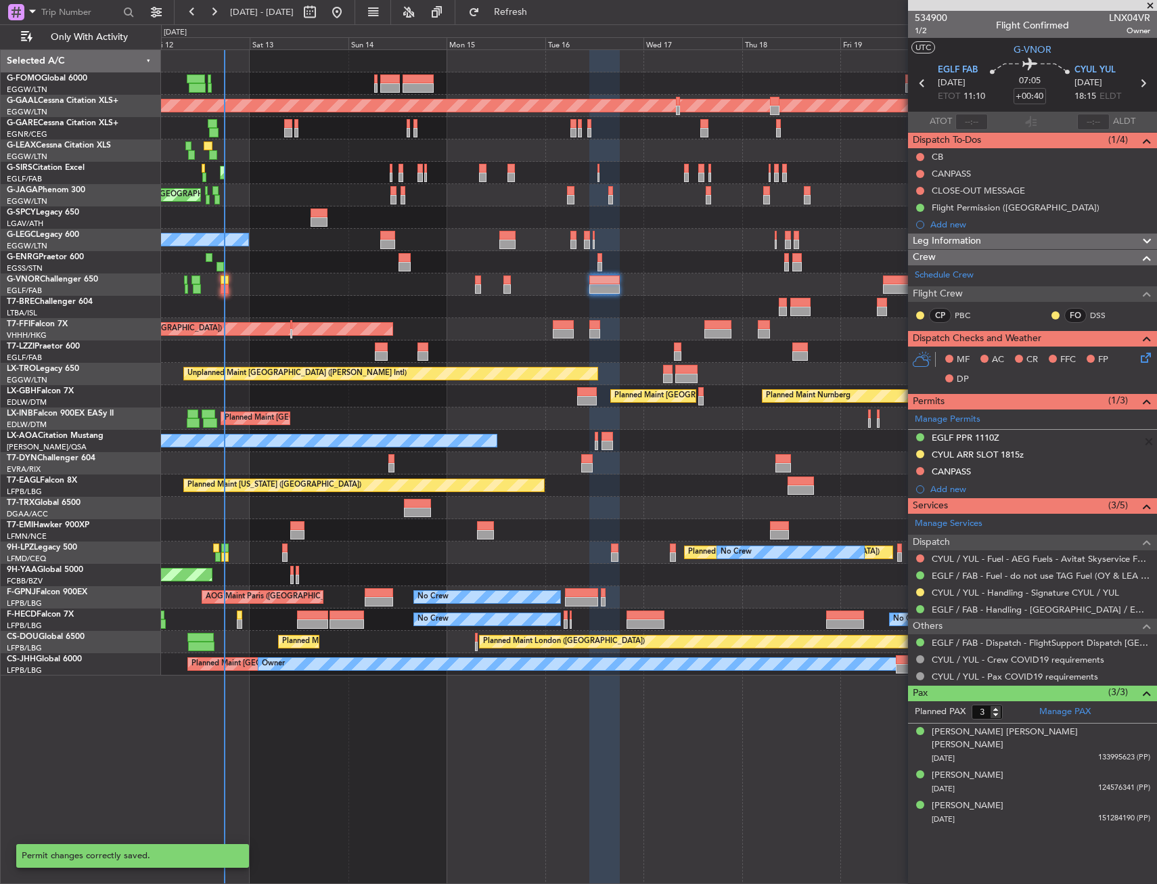
scroll to position [0, 0]
click at [1141, 79] on icon at bounding box center [1143, 83] width 18 height 18
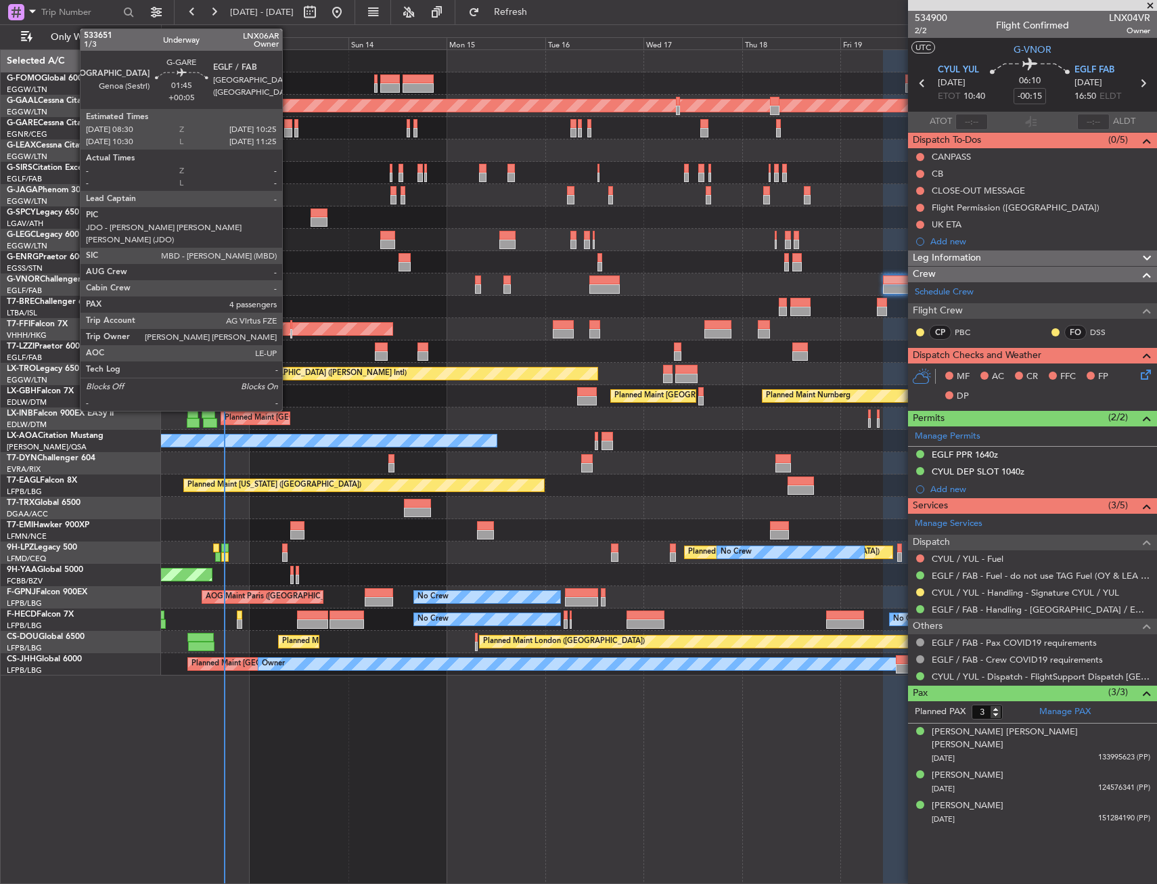
click at [290, 129] on div at bounding box center [288, 132] width 8 height 9
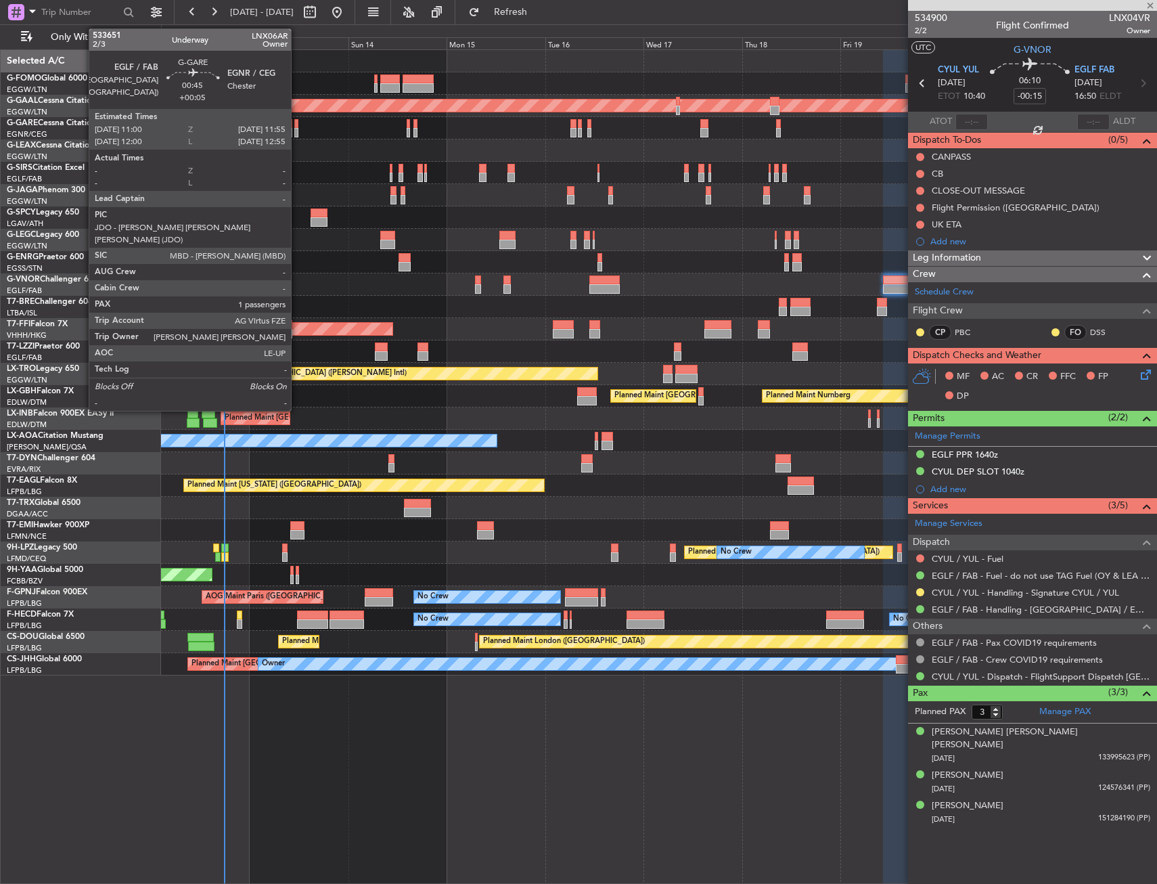
type input "+00:05"
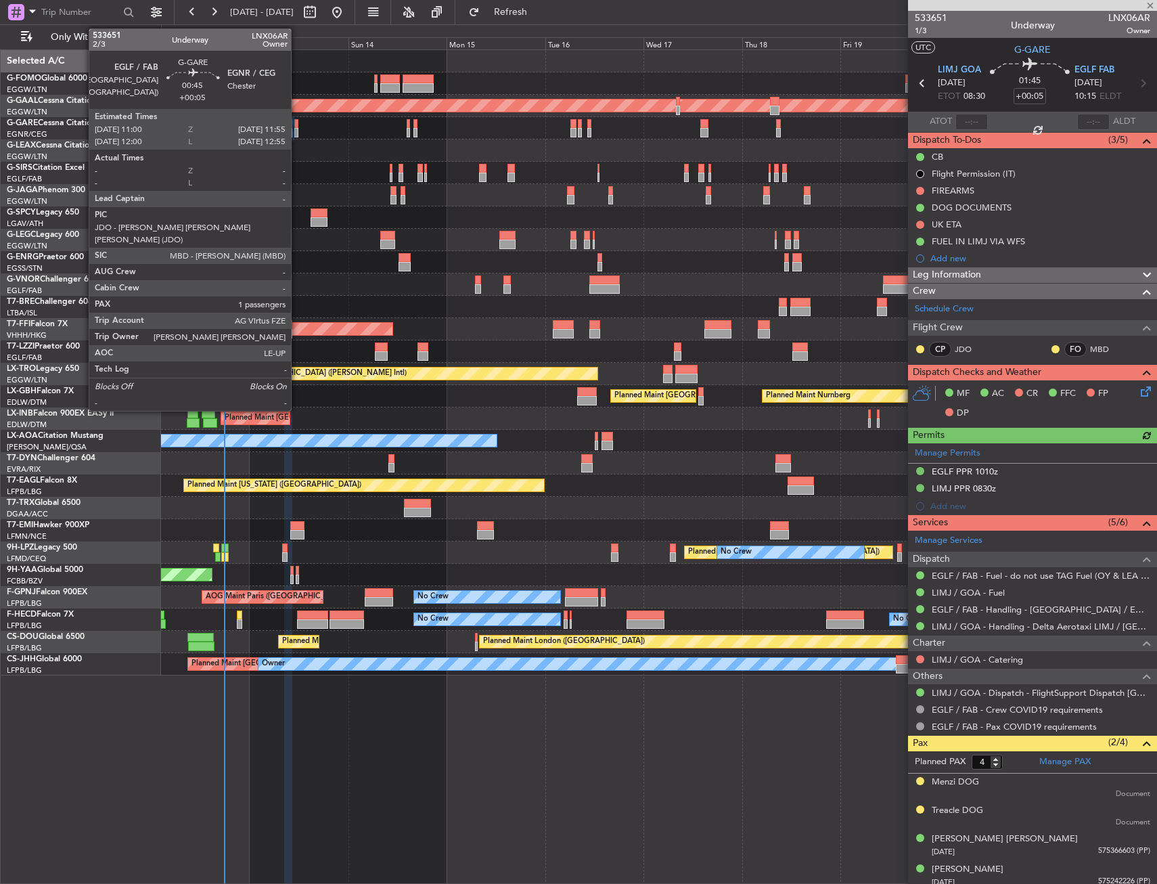
click at [297, 128] on div at bounding box center [296, 132] width 4 height 9
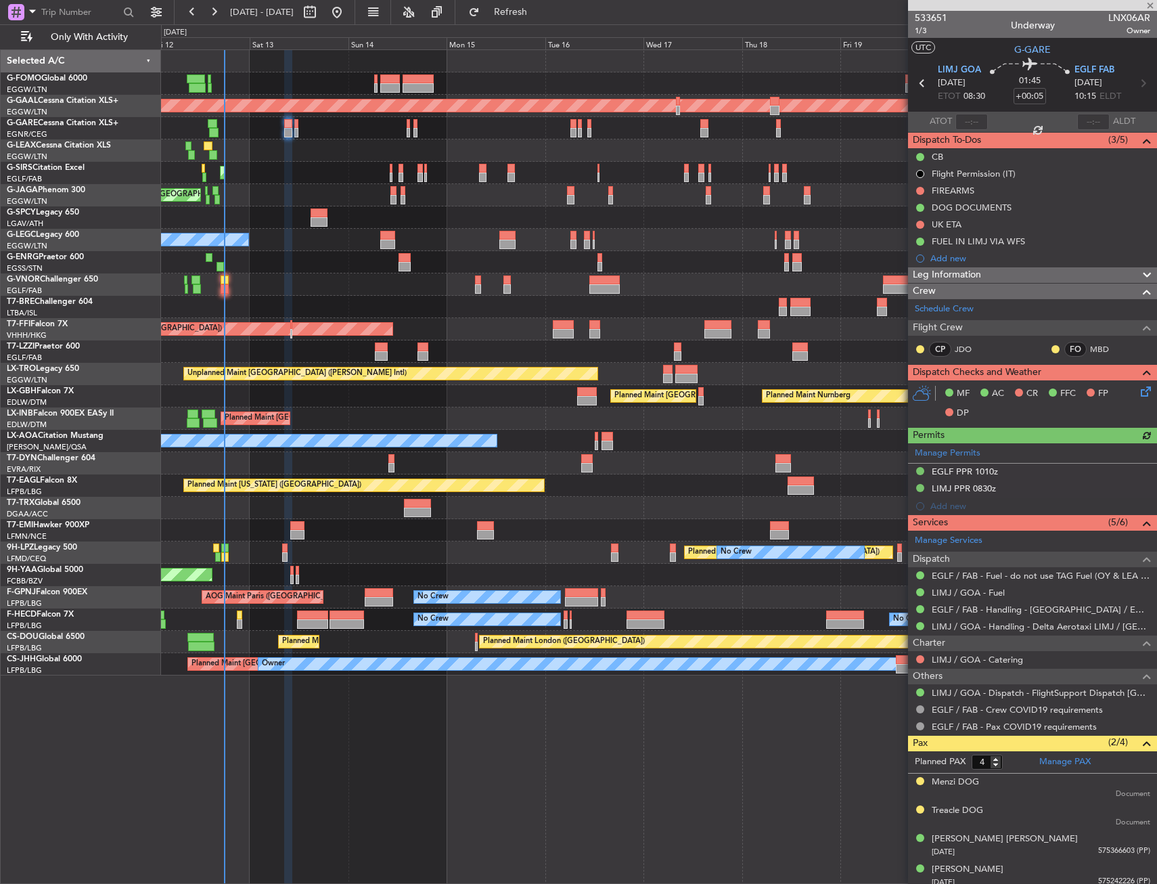
type input "1"
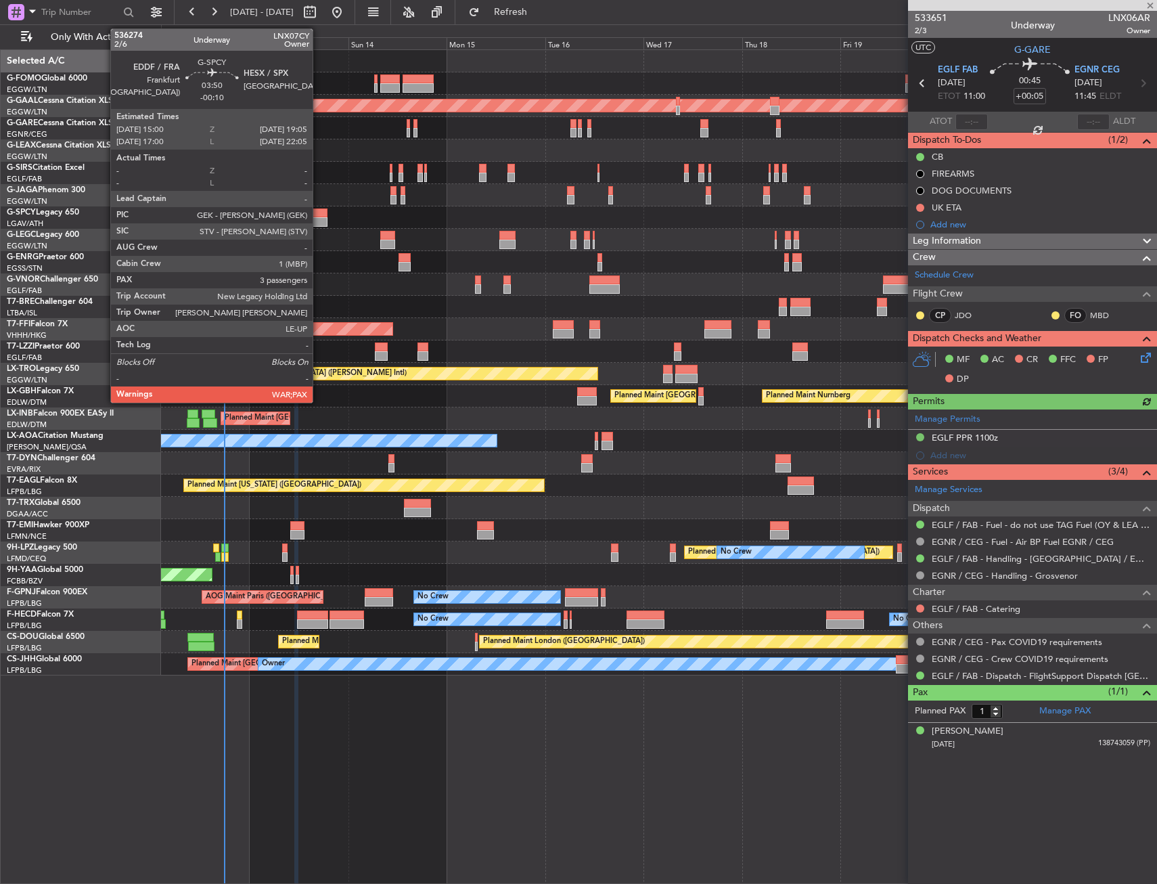
click at [319, 219] on div at bounding box center [319, 221] width 17 height 9
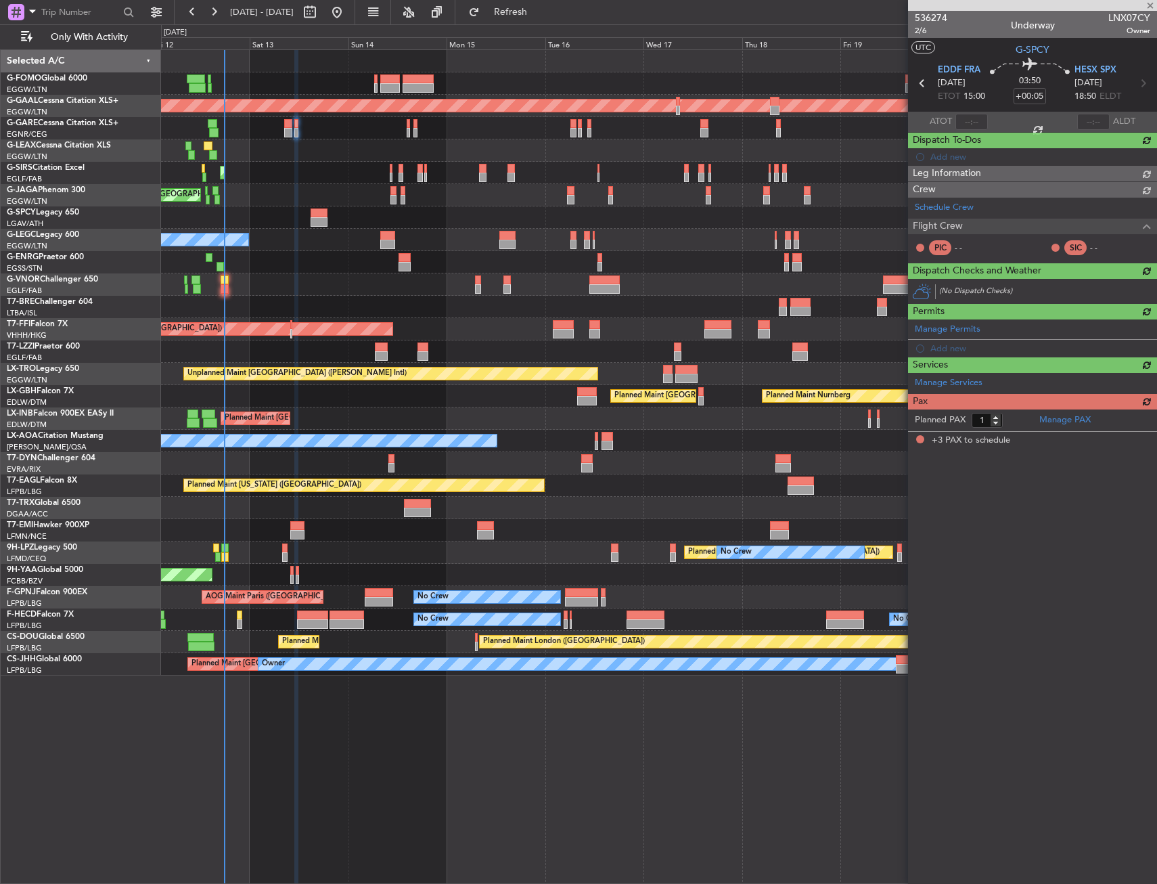
type input "-00:10"
type input "3"
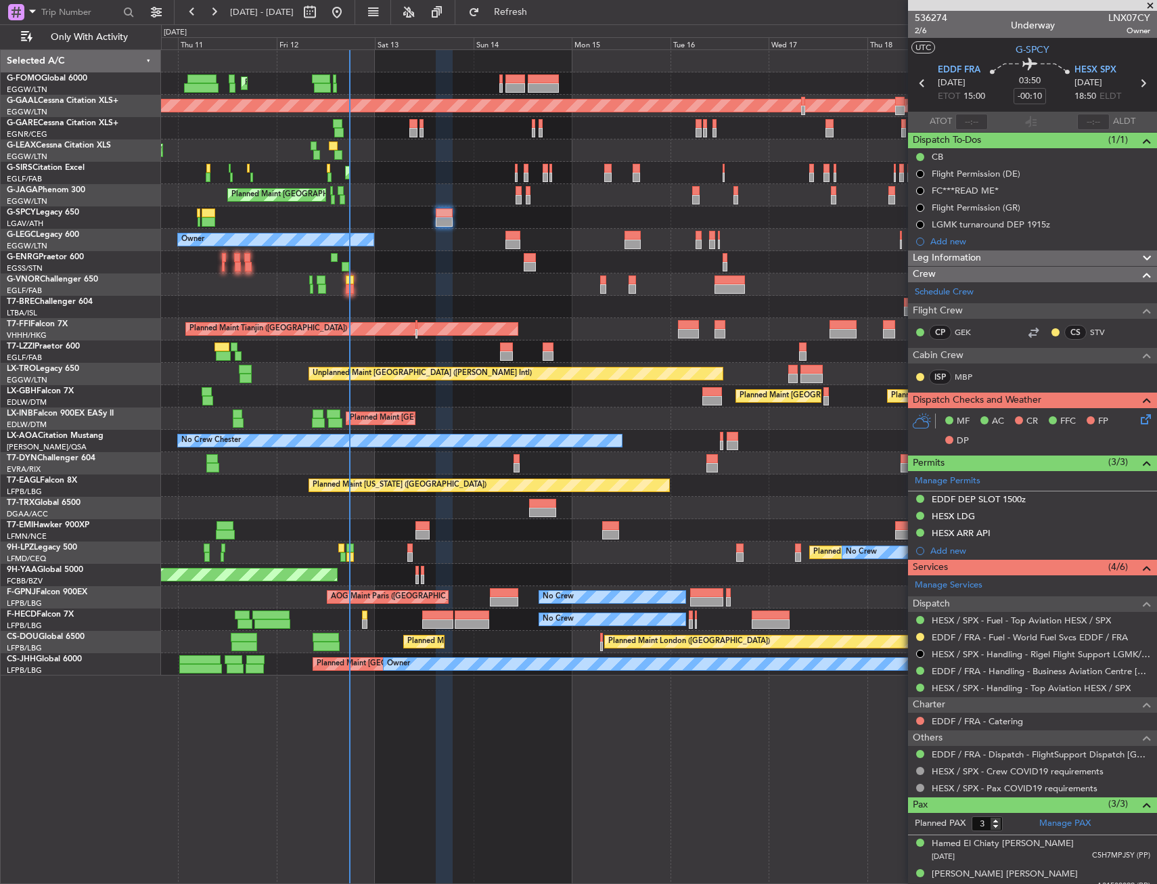
click at [499, 422] on div "Planned Maint [GEOGRAPHIC_DATA] ([GEOGRAPHIC_DATA])" at bounding box center [658, 418] width 995 height 22
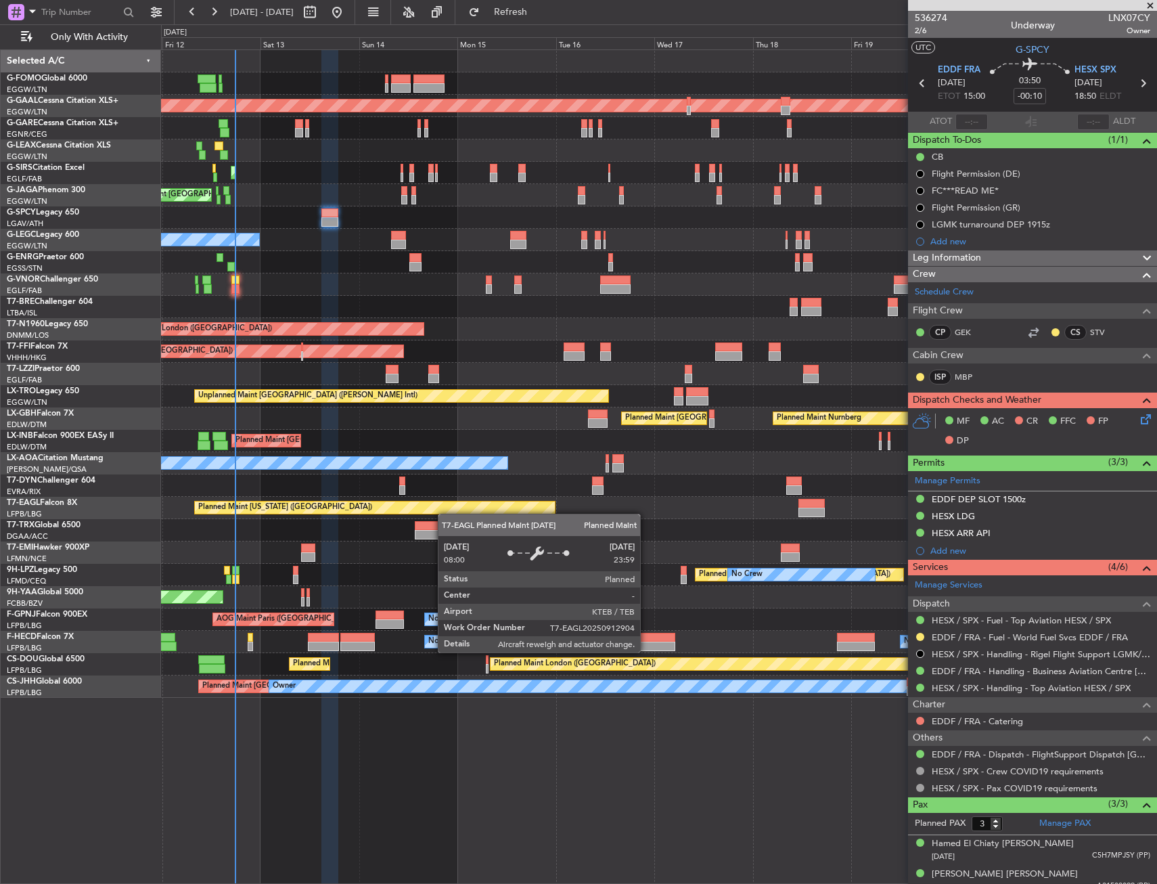
click at [342, 505] on div "Planned Maint [US_STATE] ([GEOGRAPHIC_DATA])" at bounding box center [658, 508] width 995 height 22
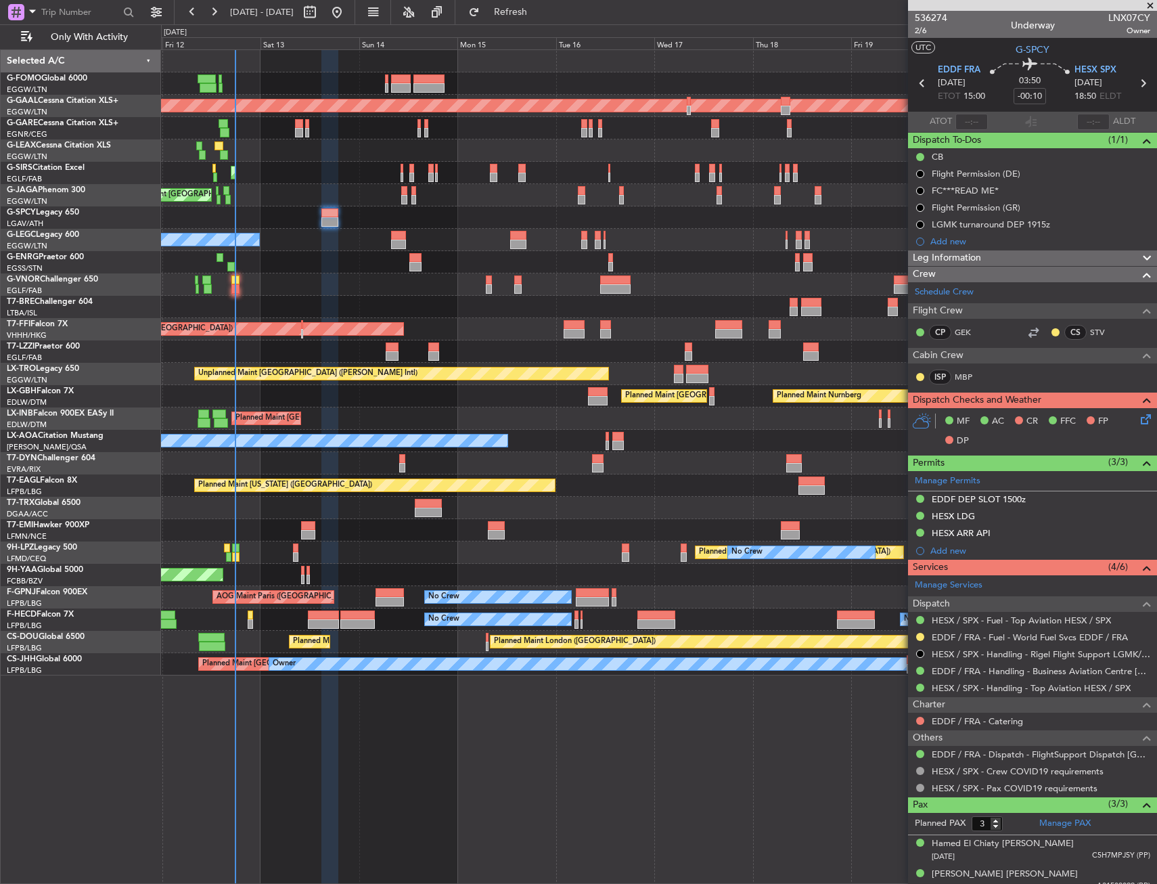
click at [512, 405] on div "Planned Maint Nurnberg Planned Maint [GEOGRAPHIC_DATA] ([GEOGRAPHIC_DATA])" at bounding box center [658, 396] width 995 height 22
click at [336, 83] on div "Planned Maint [GEOGRAPHIC_DATA] ([GEOGRAPHIC_DATA])" at bounding box center [658, 83] width 995 height 22
click at [258, 503] on div "Planned Maint [GEOGRAPHIC_DATA] ([GEOGRAPHIC_DATA])" at bounding box center [658, 508] width 995 height 22
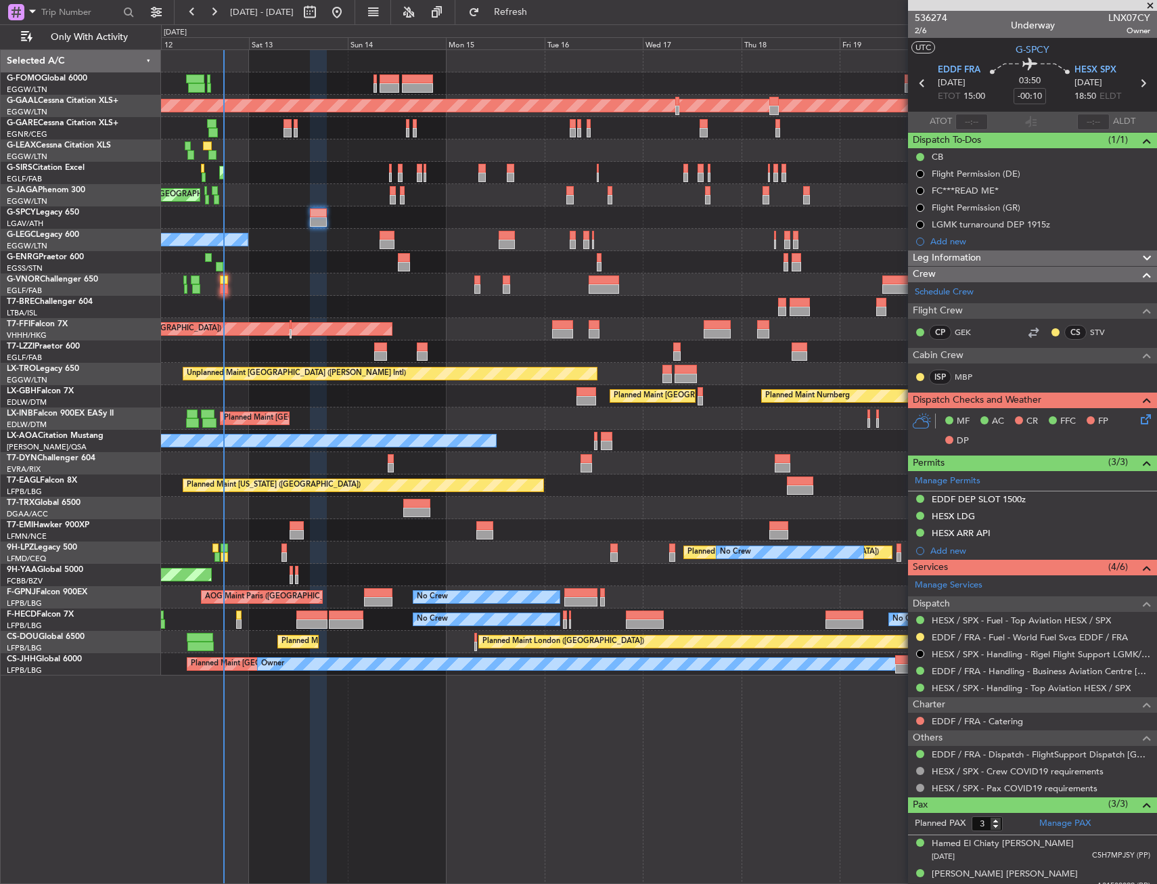
click at [273, 530] on div "Planned Maint [GEOGRAPHIC_DATA]" at bounding box center [658, 530] width 995 height 22
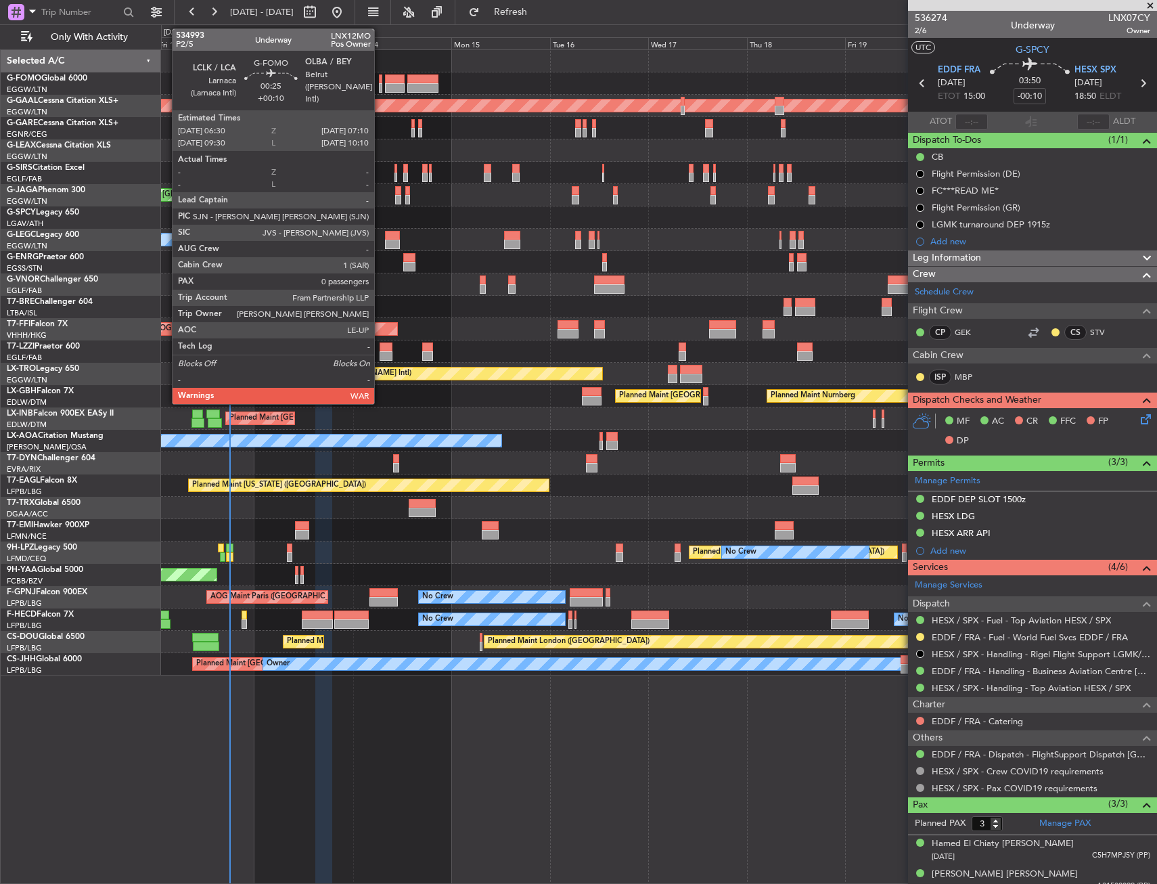
click at [380, 81] on div at bounding box center [380, 78] width 3 height 9
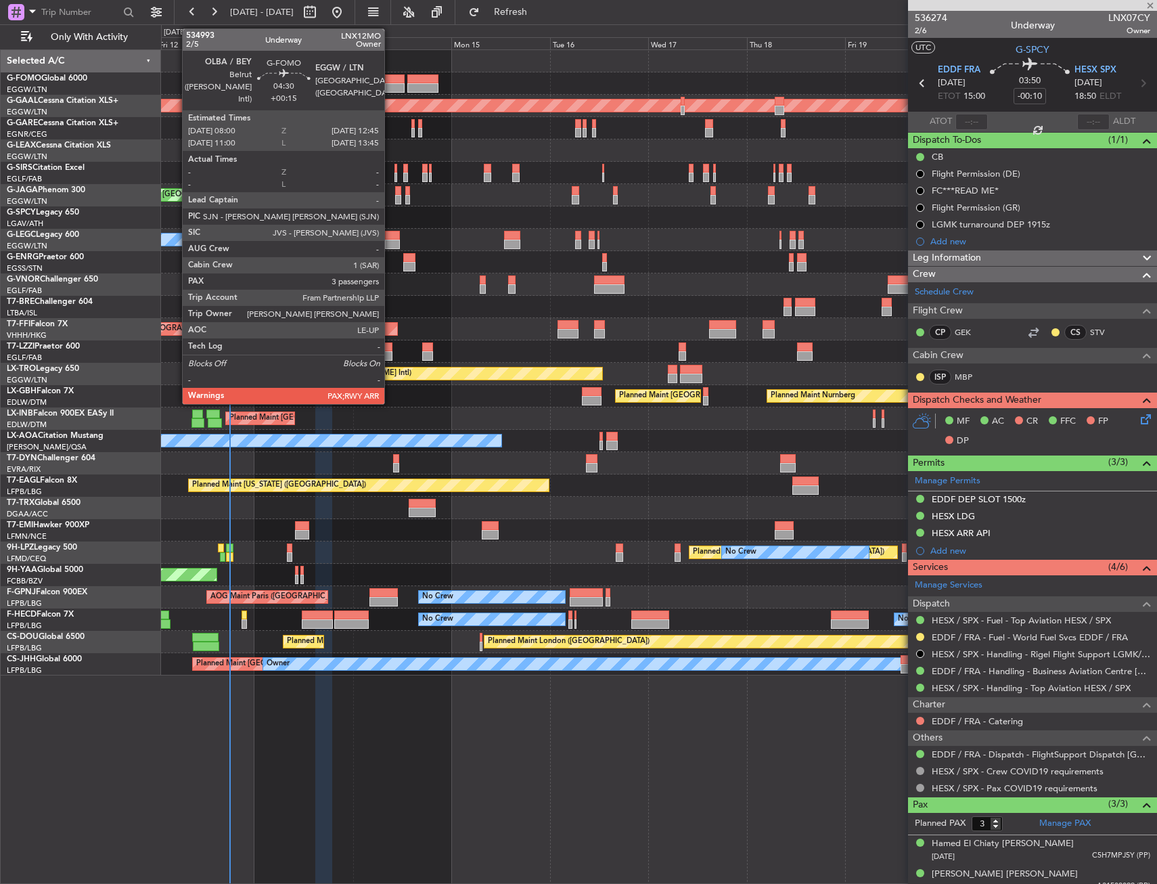
type input "+00:10"
type input "0"
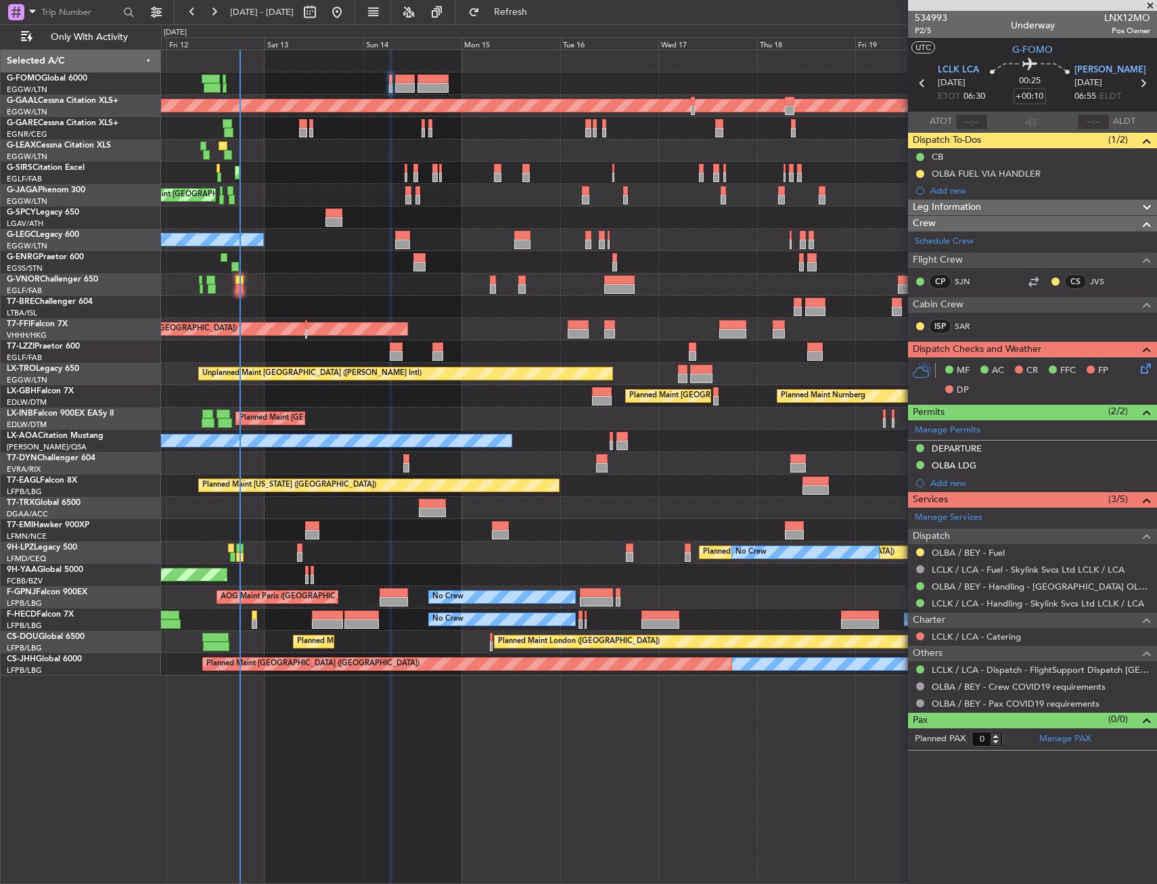
click at [277, 173] on div "Planned Maint [GEOGRAPHIC_DATA] ([GEOGRAPHIC_DATA]) AOG Maint [PERSON_NAME]" at bounding box center [658, 173] width 995 height 22
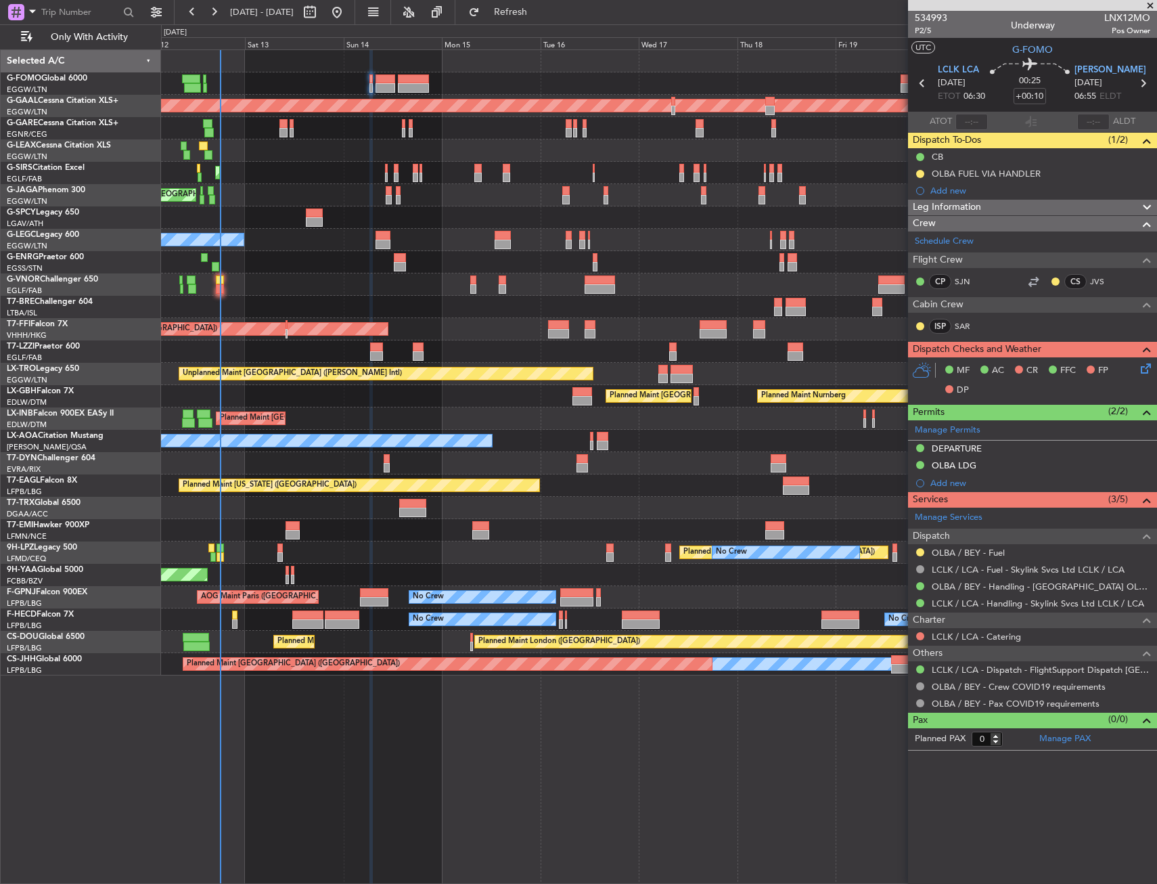
click at [288, 177] on div "Planned Maint [GEOGRAPHIC_DATA] ([GEOGRAPHIC_DATA]) AOG Maint [PERSON_NAME]" at bounding box center [658, 173] width 995 height 22
click at [261, 258] on div "No Crew Planned Maint London (Stansted)" at bounding box center [658, 262] width 995 height 22
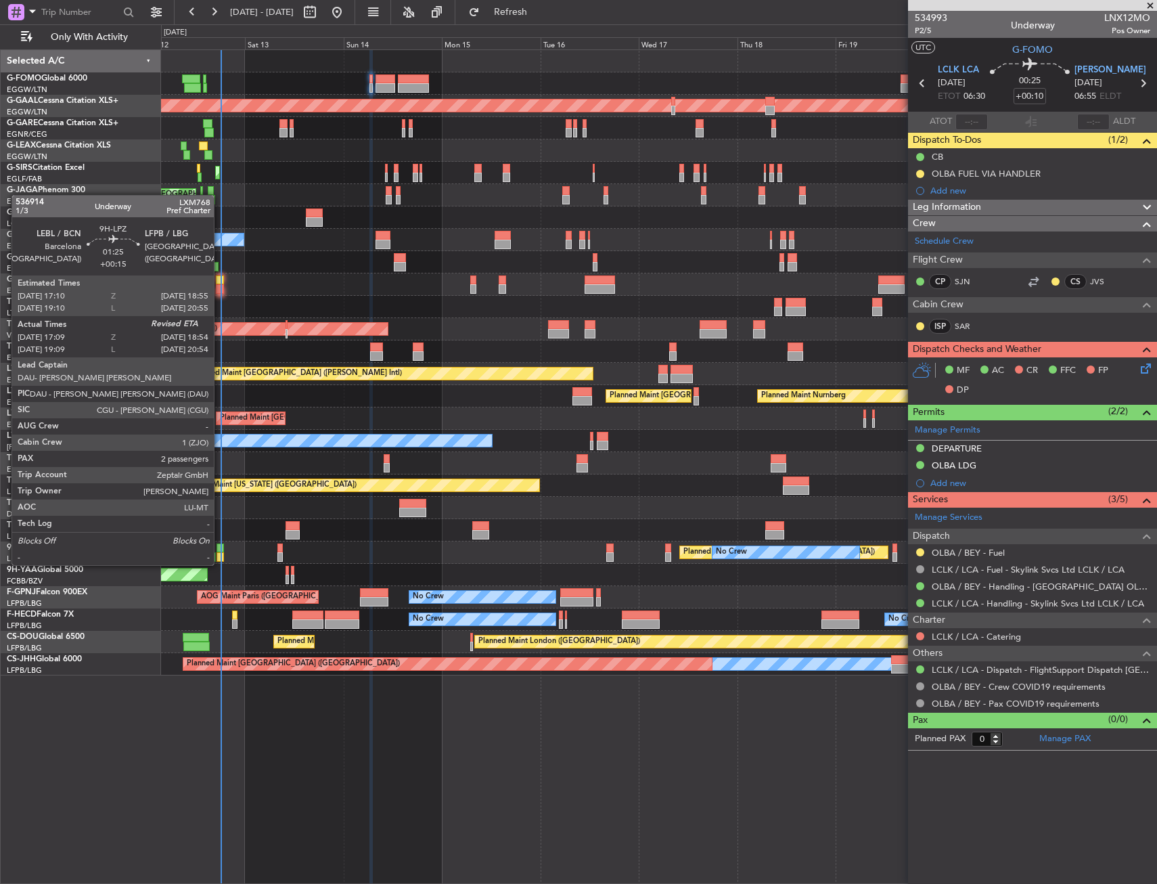
click at [220, 552] on div at bounding box center [220, 547] width 7 height 9
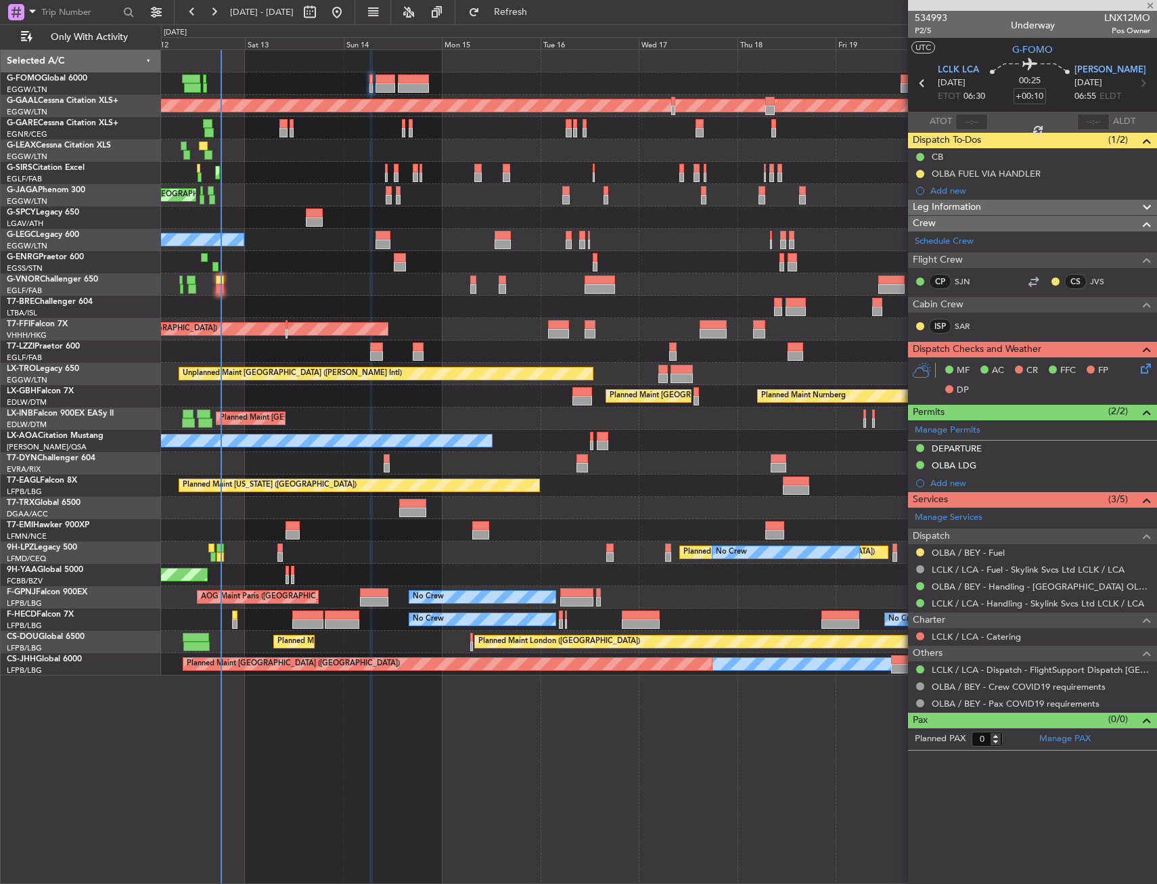
type input "+00:15"
type input "17:24"
type input "2"
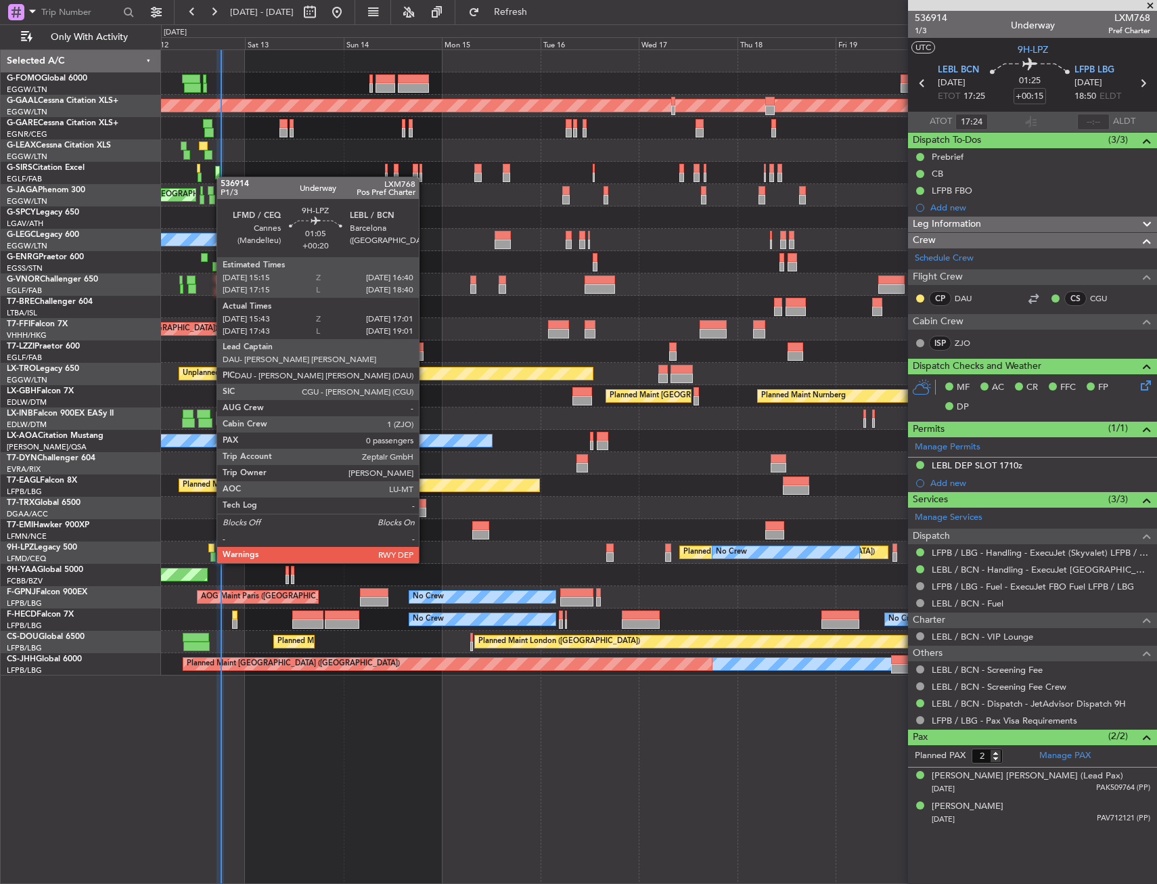
click at [210, 549] on div at bounding box center [211, 547] width 6 height 9
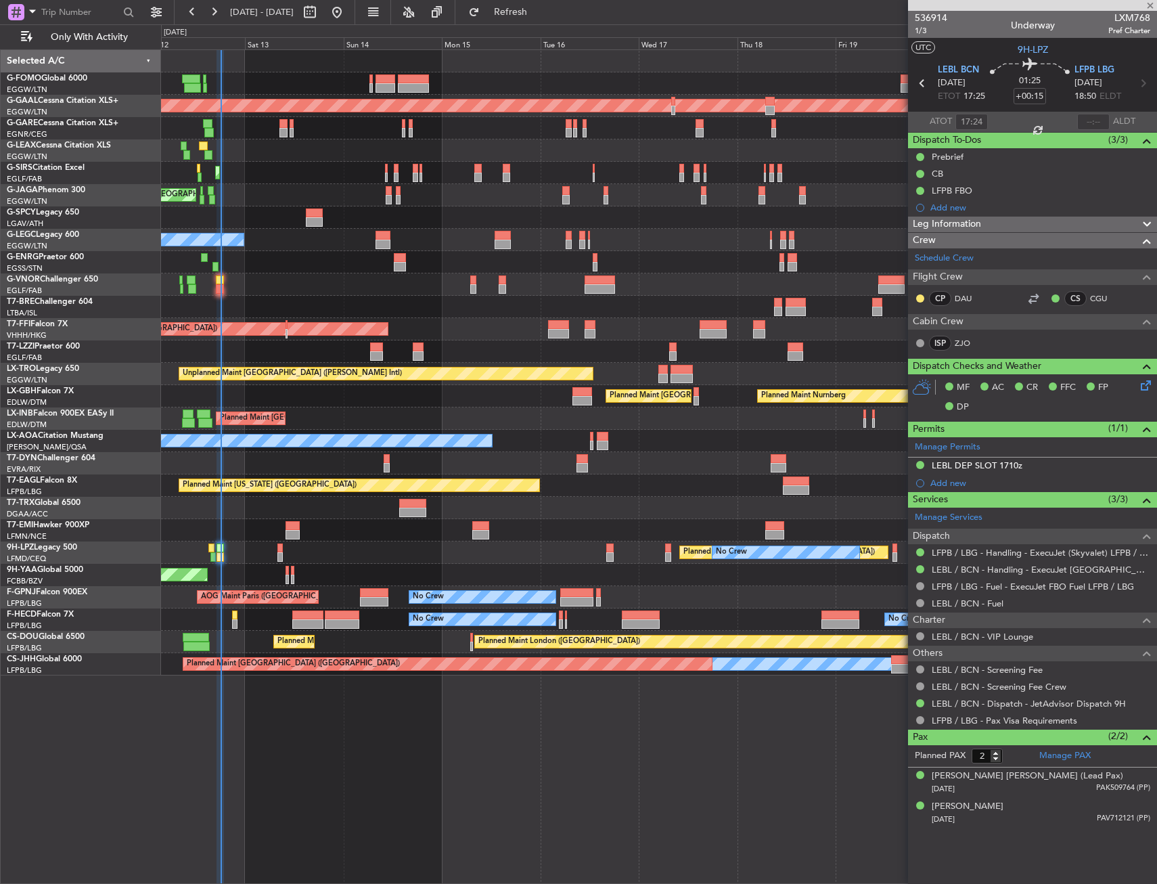
type input "+00:20"
type input "15:53"
type input "16:51"
type input "0"
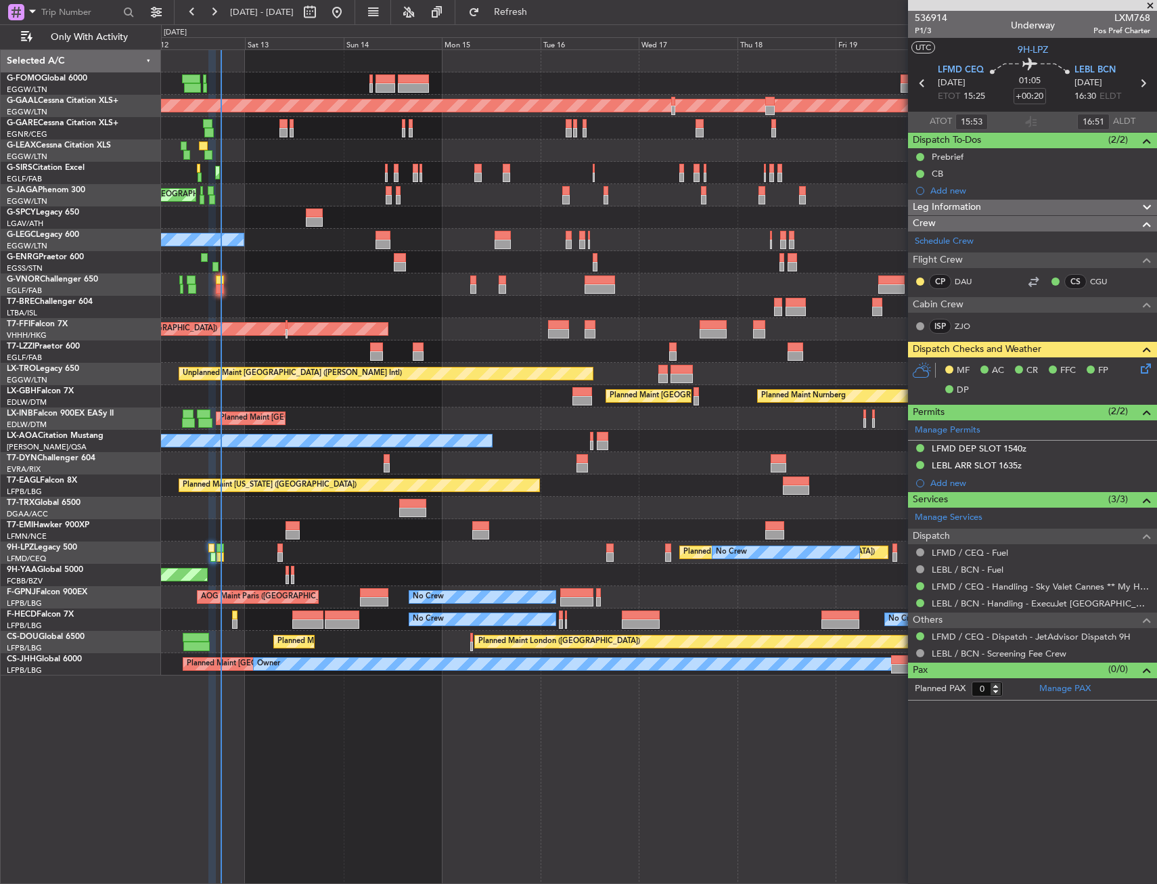
click at [476, 303] on div at bounding box center [658, 307] width 995 height 22
click at [539, 12] on span "Refresh" at bounding box center [510, 11] width 57 height 9
click at [466, 339] on div "Planned Maint Tianjin ([GEOGRAPHIC_DATA])" at bounding box center [658, 329] width 995 height 22
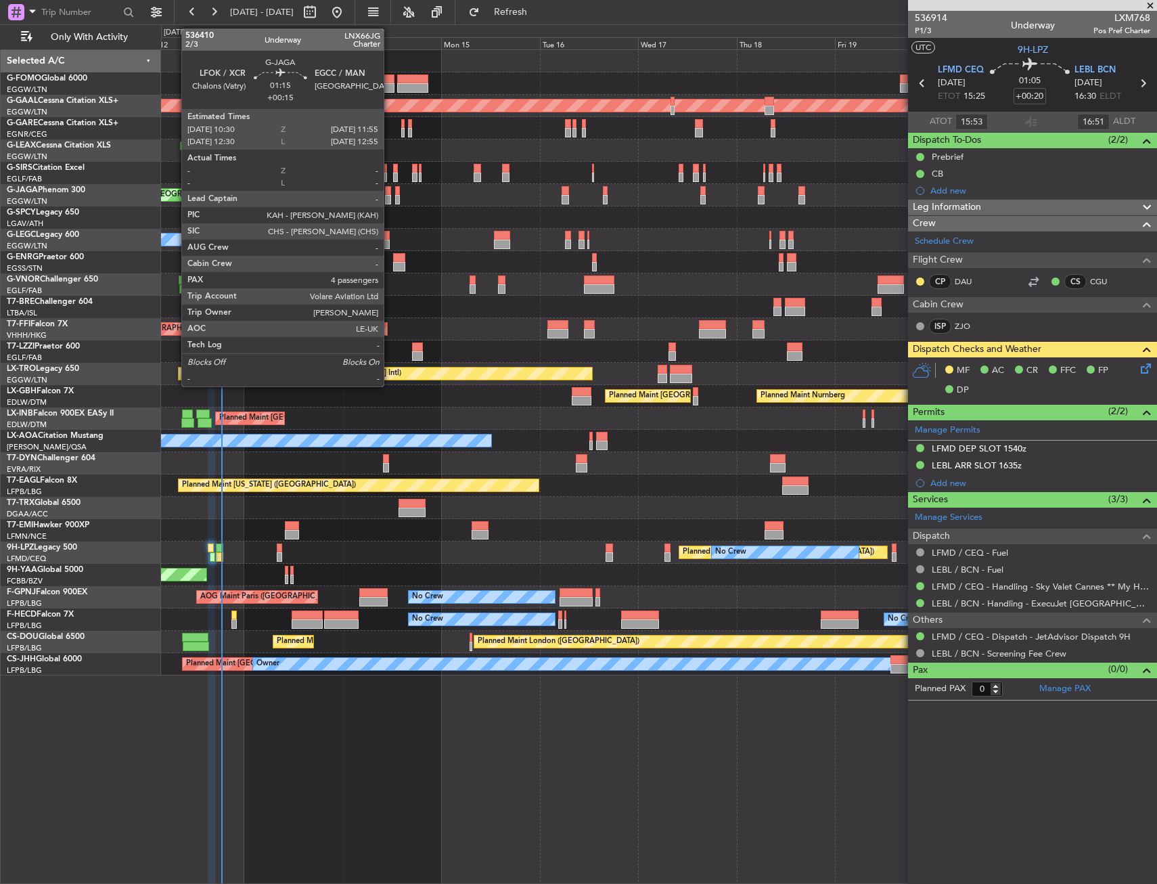
click at [390, 193] on div at bounding box center [388, 190] width 6 height 9
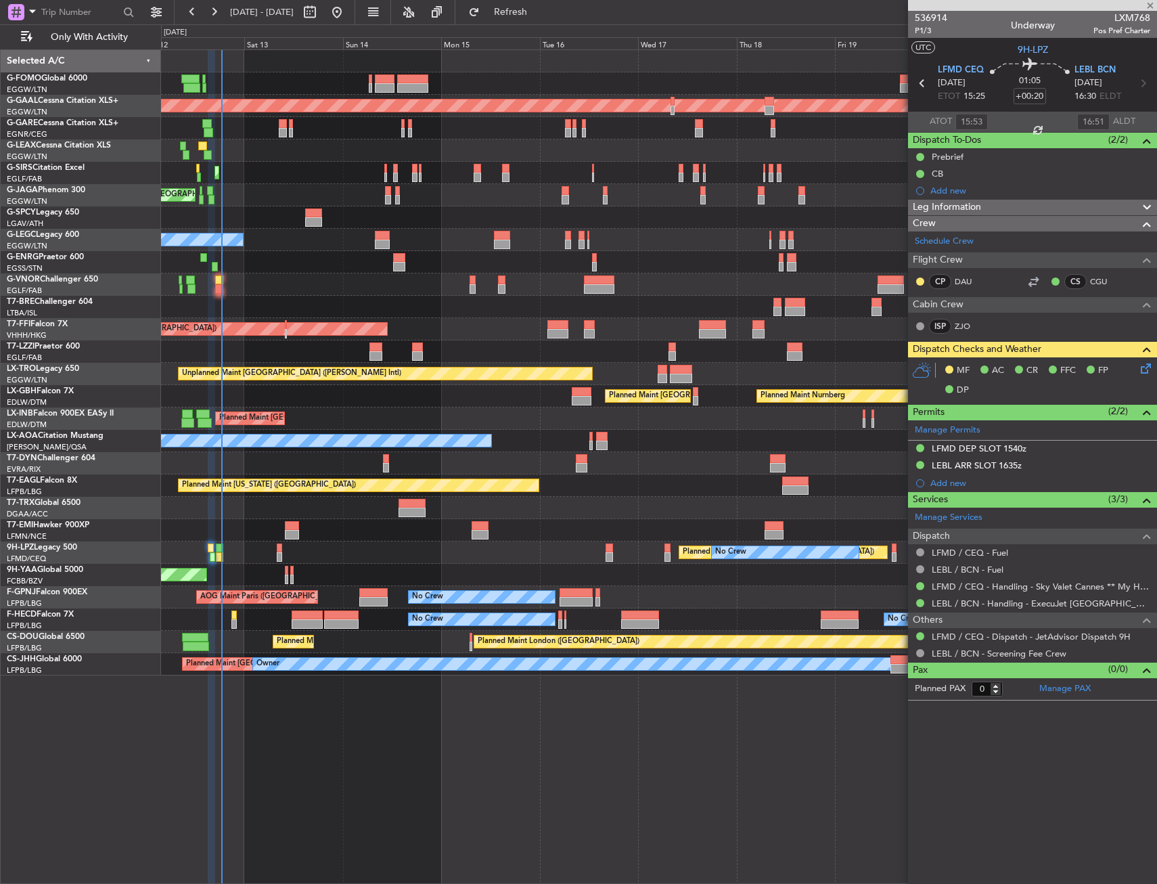
type input "+00:15"
type input "4"
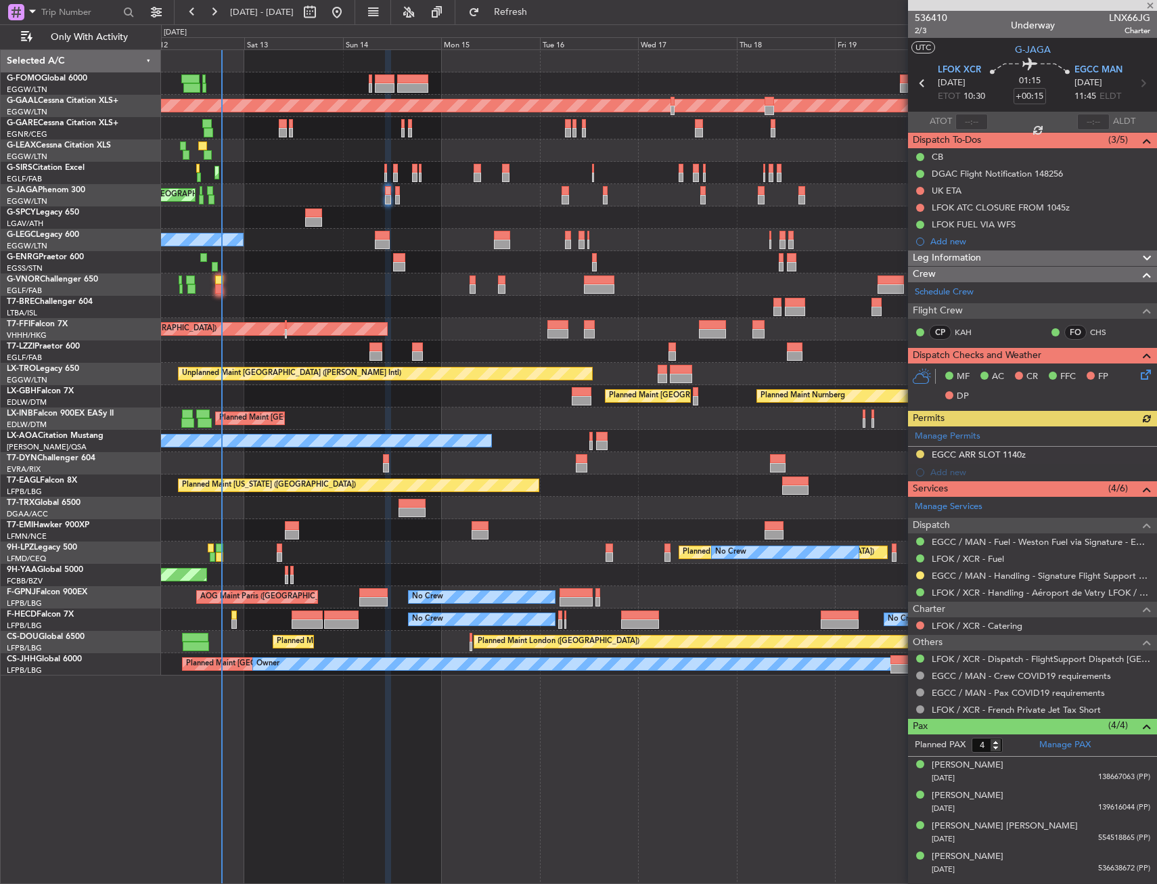
click at [921, 453] on div "Manage Permits EGCC ARR SLOT 1140z Add new" at bounding box center [1032, 453] width 249 height 55
click at [921, 453] on button at bounding box center [920, 454] width 8 height 8
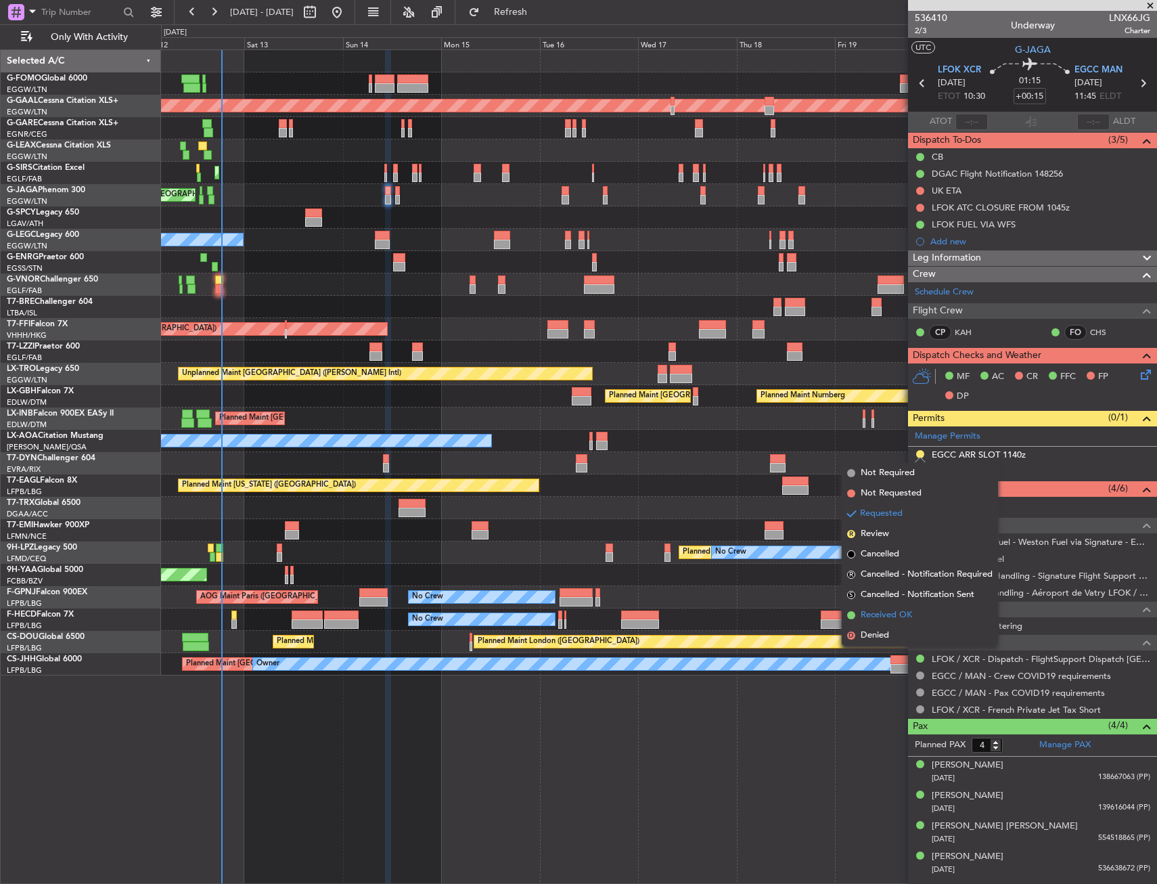
click at [902, 614] on span "Received OK" at bounding box center [886, 615] width 51 height 14
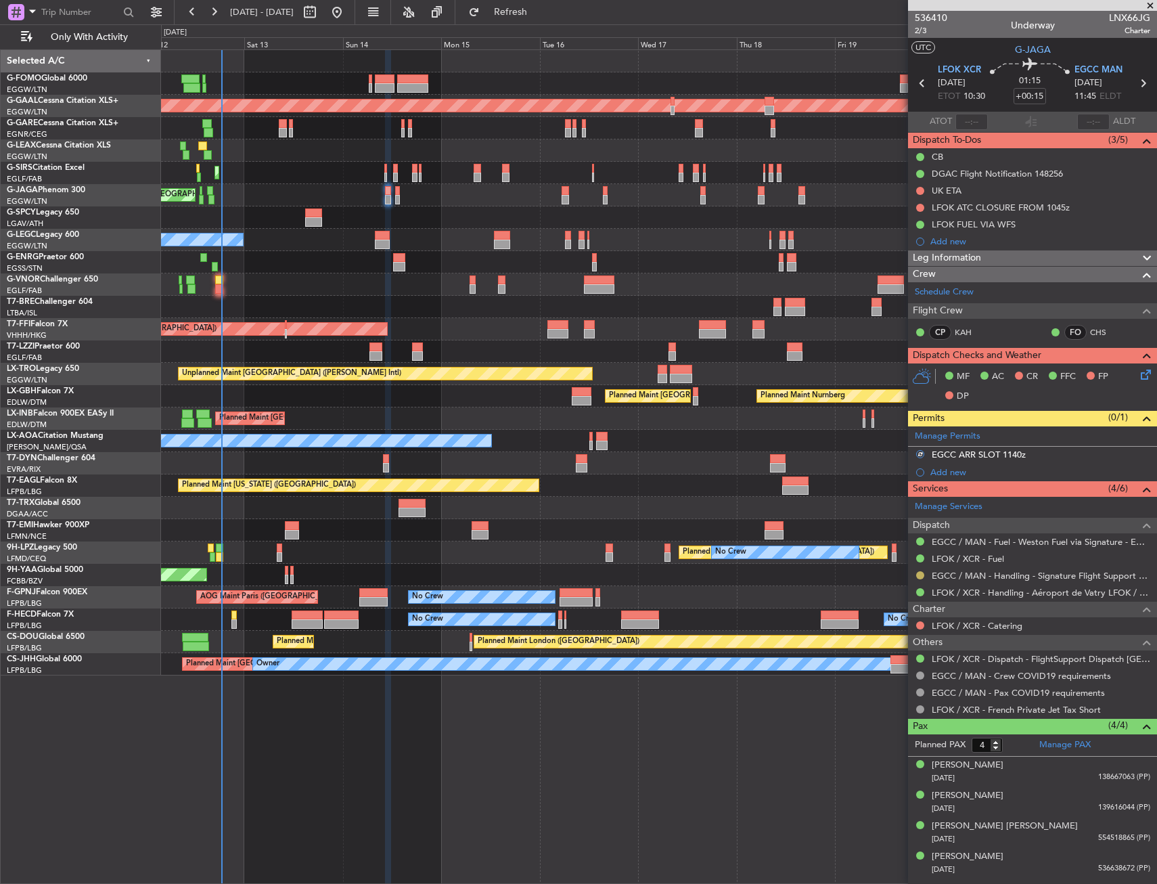
click at [921, 578] on button at bounding box center [920, 575] width 8 height 8
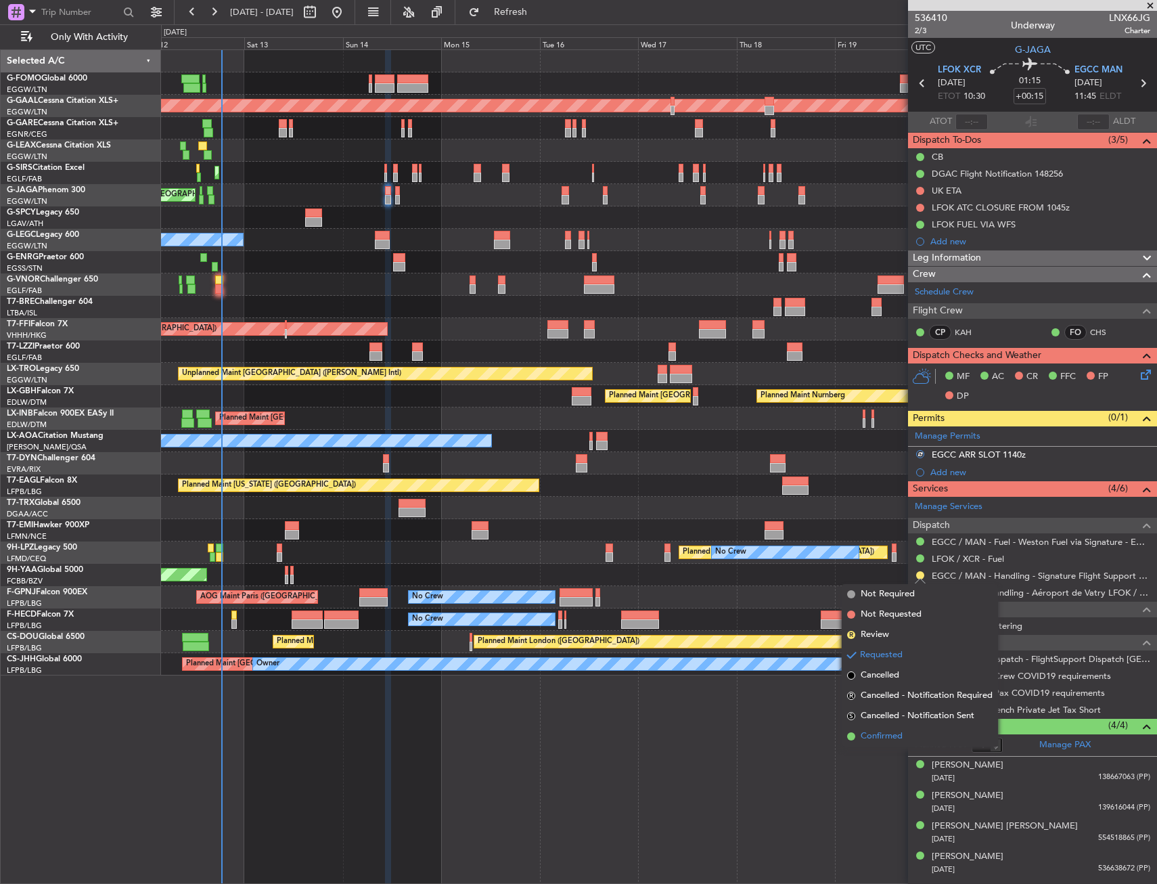
click at [892, 732] on span "Confirmed" at bounding box center [882, 736] width 42 height 14
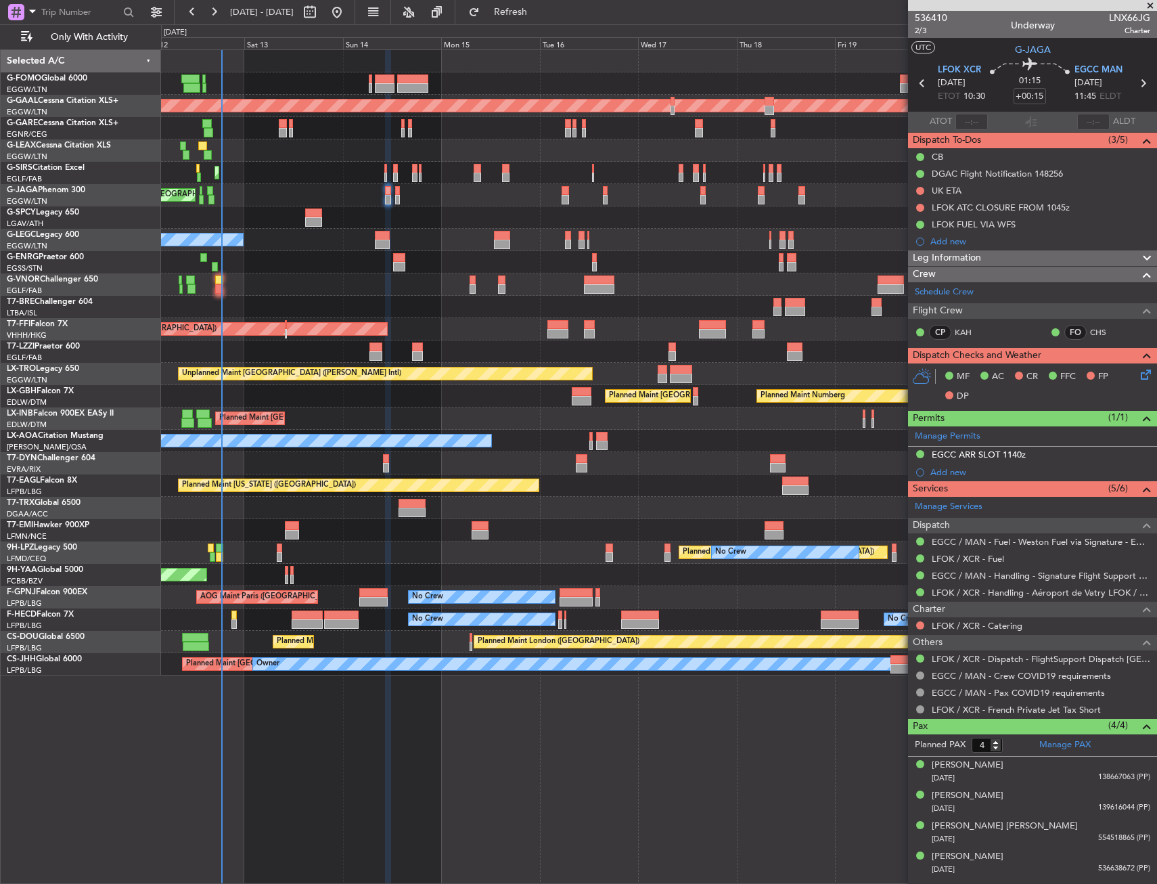
click at [1149, 82] on icon at bounding box center [1143, 83] width 18 height 18
type input "-00:05"
type input "0"
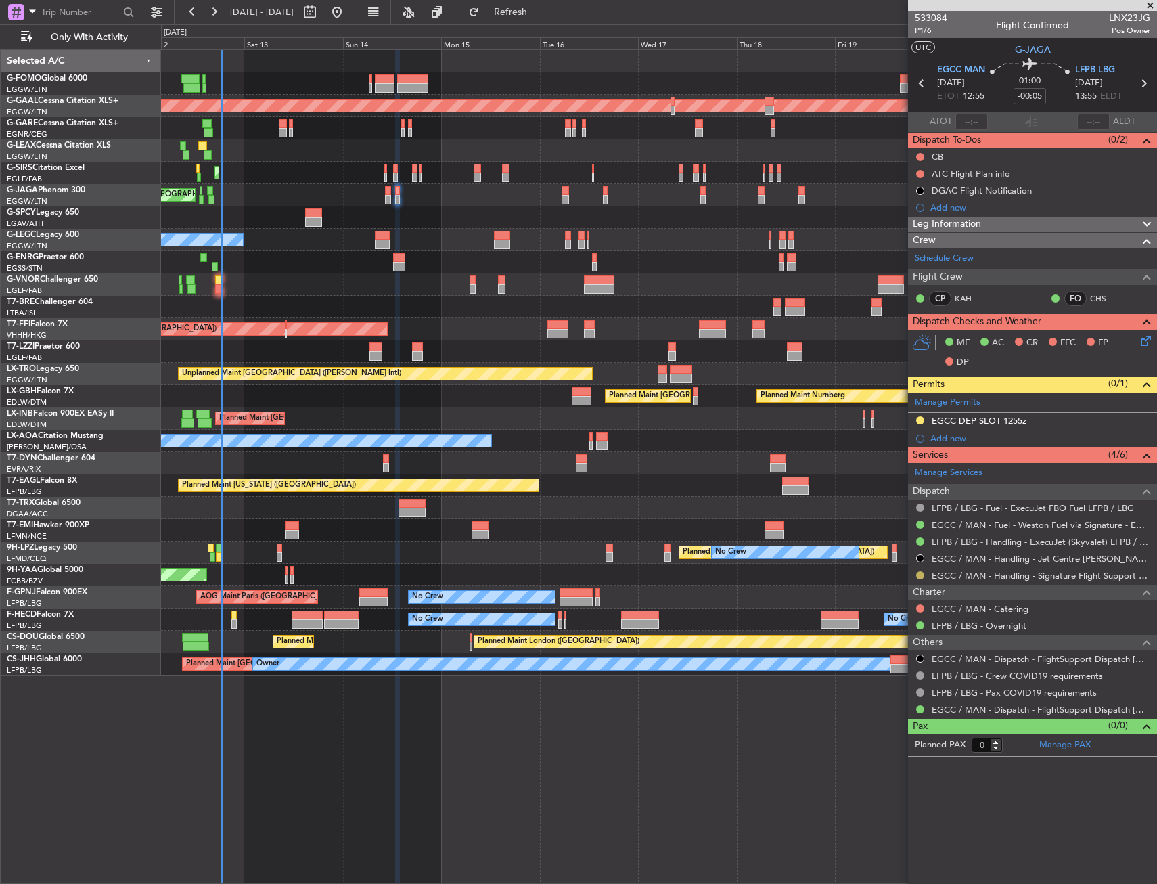
click at [918, 575] on button at bounding box center [920, 575] width 8 height 8
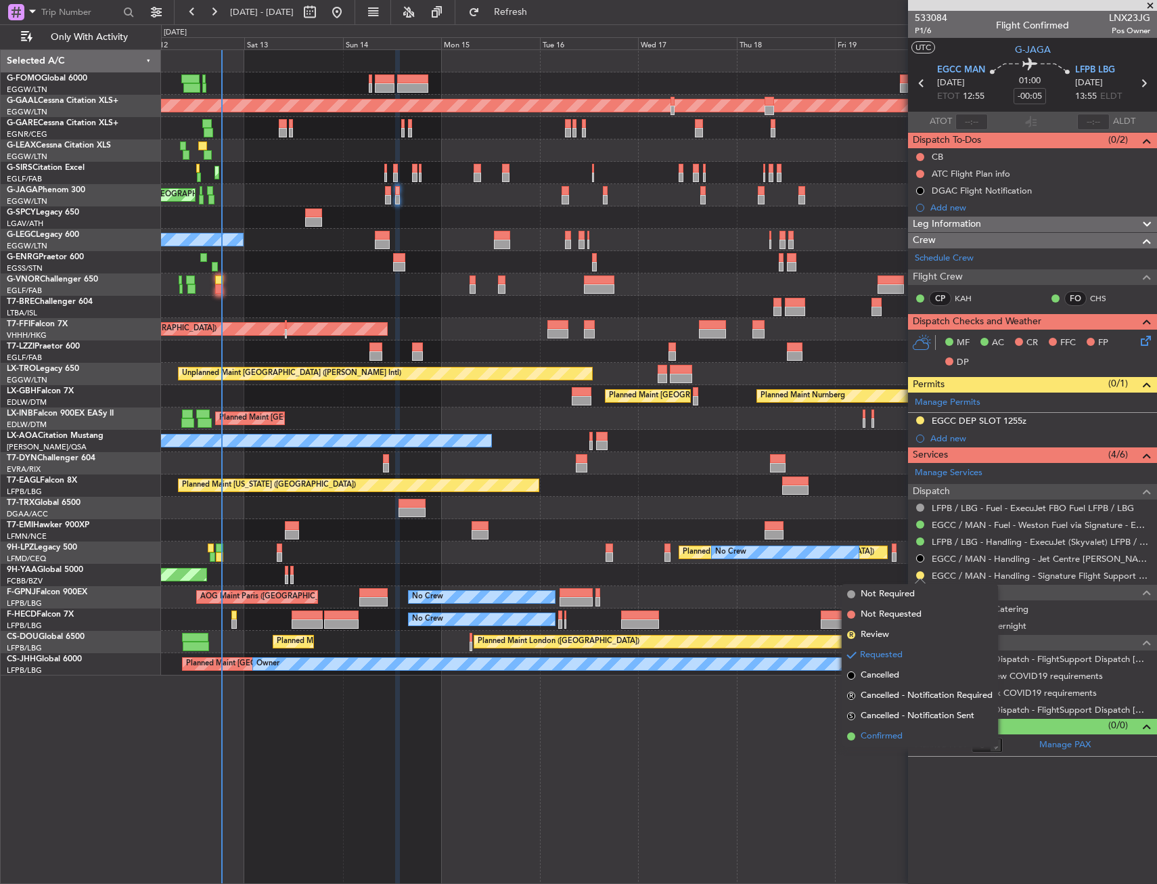
click at [878, 736] on span "Confirmed" at bounding box center [882, 736] width 42 height 14
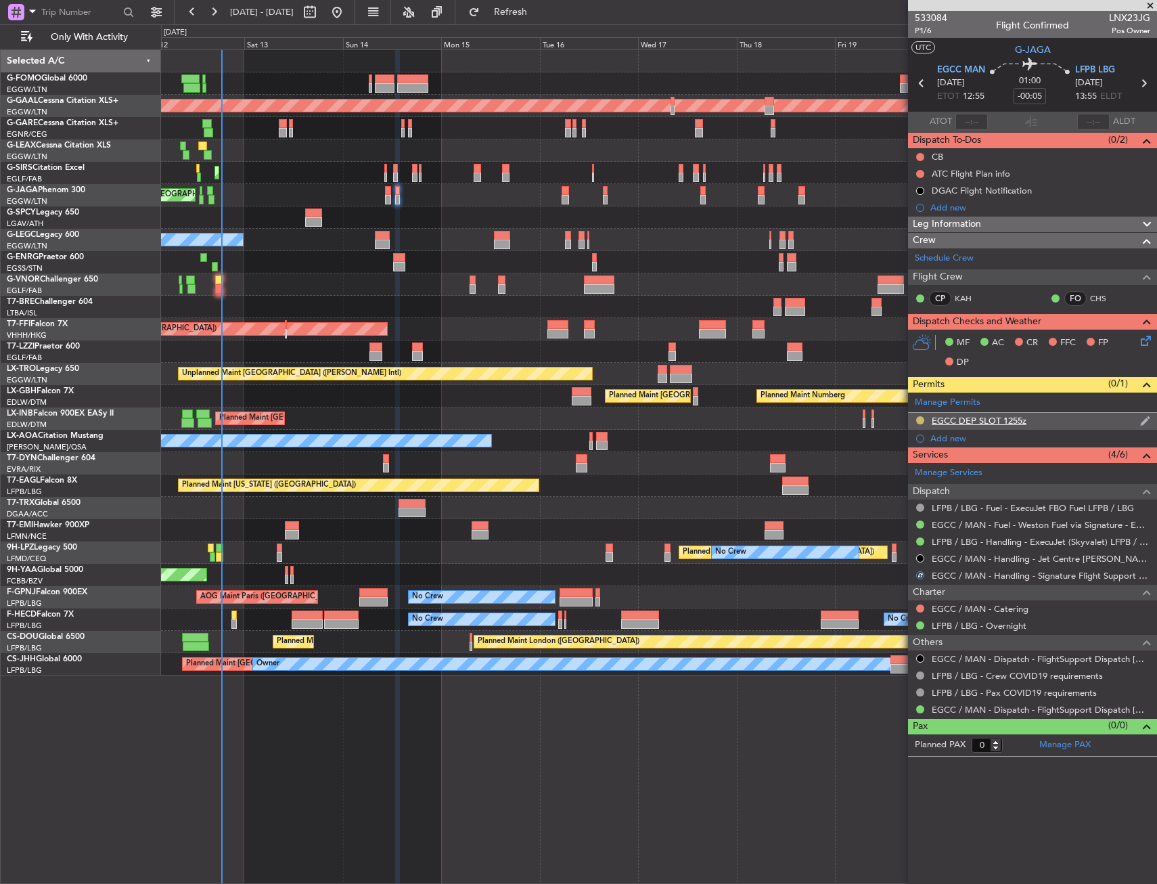
click at [920, 418] on button at bounding box center [920, 420] width 8 height 8
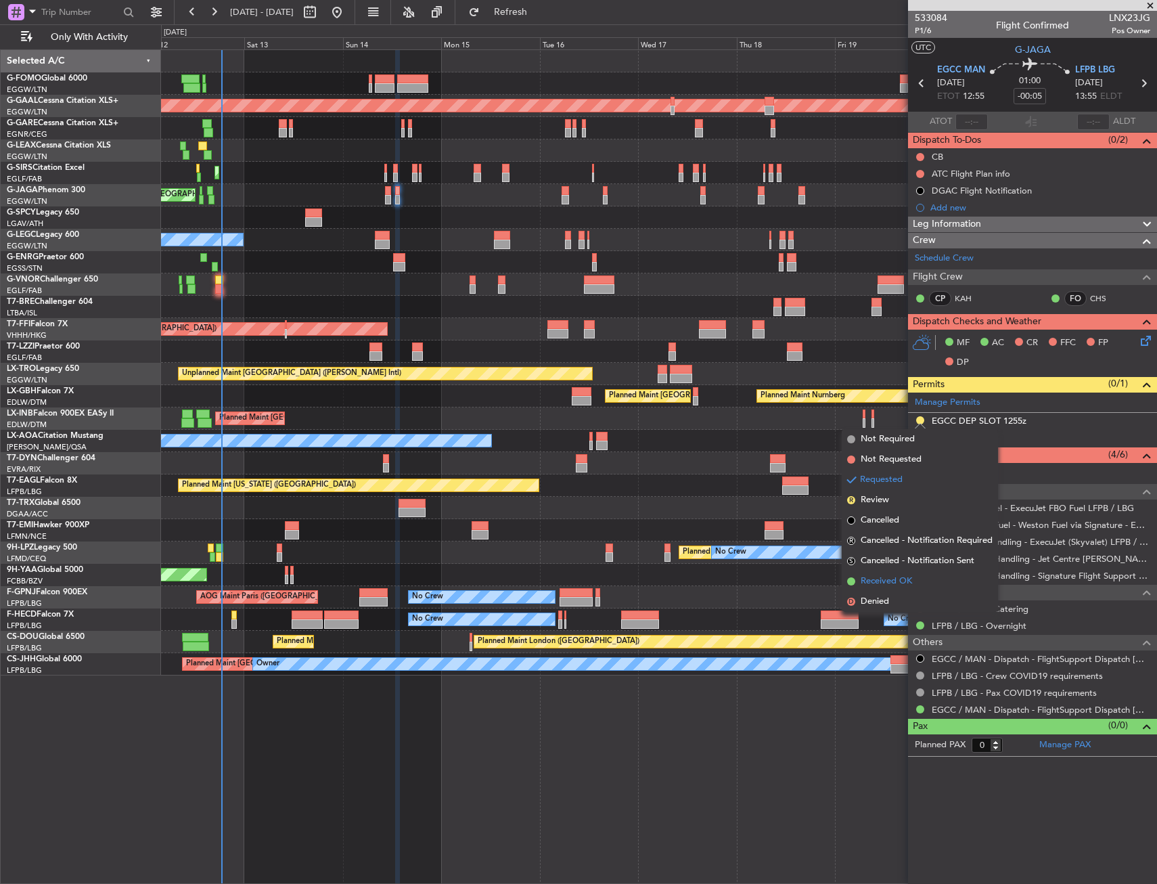
click at [895, 587] on span "Received OK" at bounding box center [886, 582] width 51 height 14
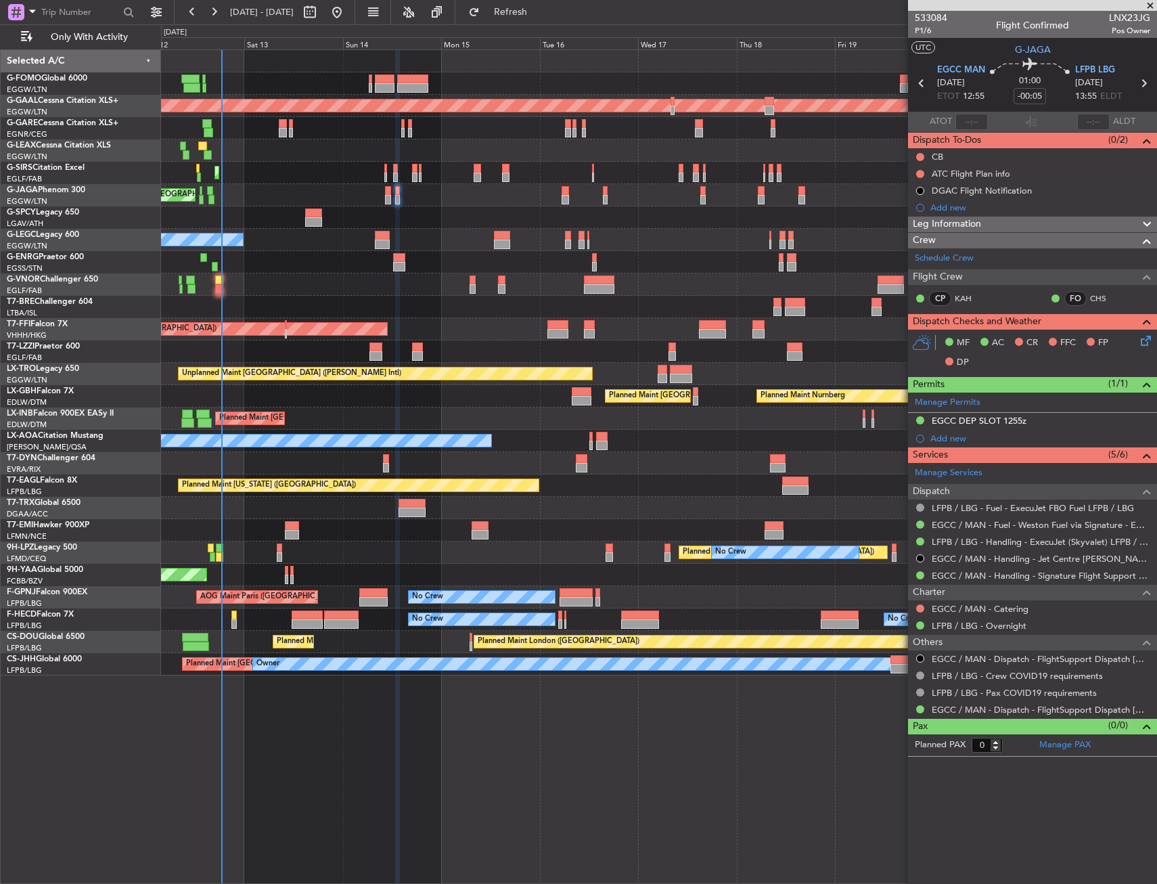
click at [277, 134] on div at bounding box center [658, 128] width 995 height 22
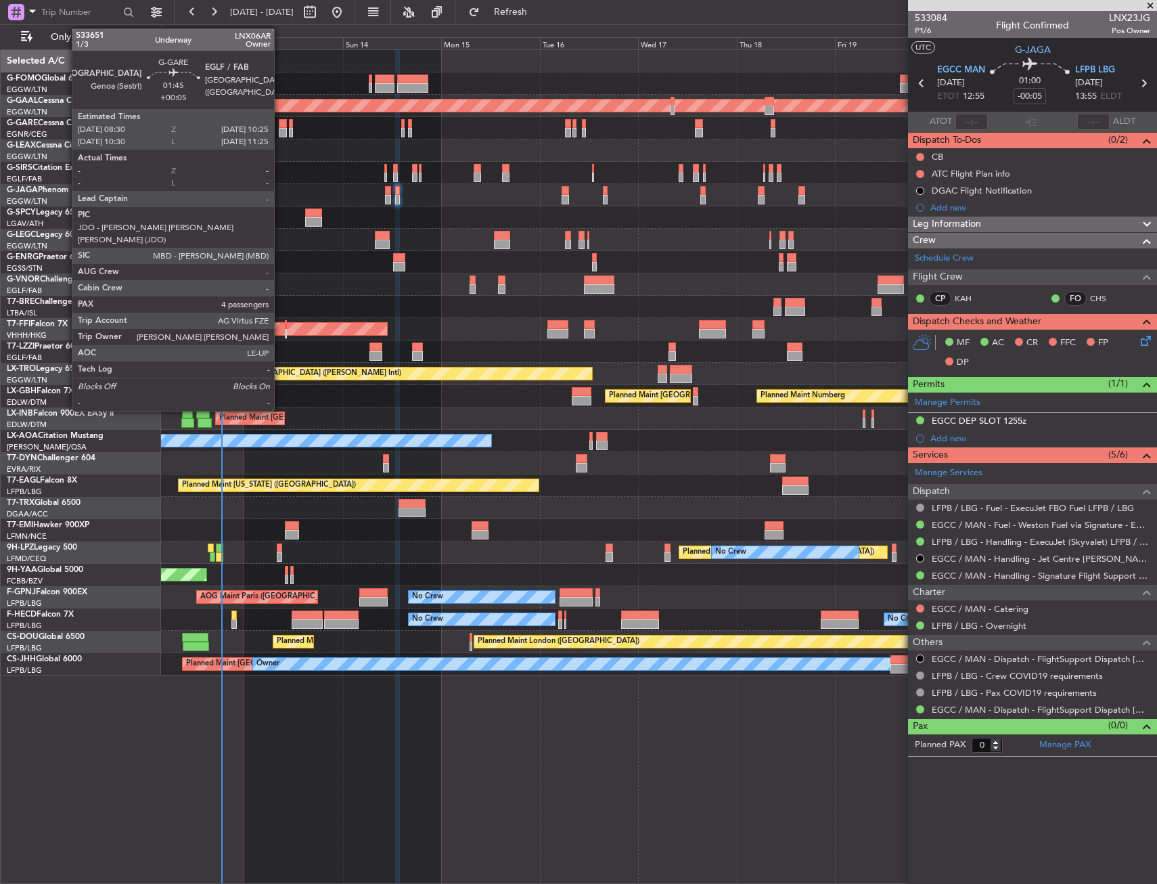
click at [280, 134] on div at bounding box center [283, 132] width 8 height 9
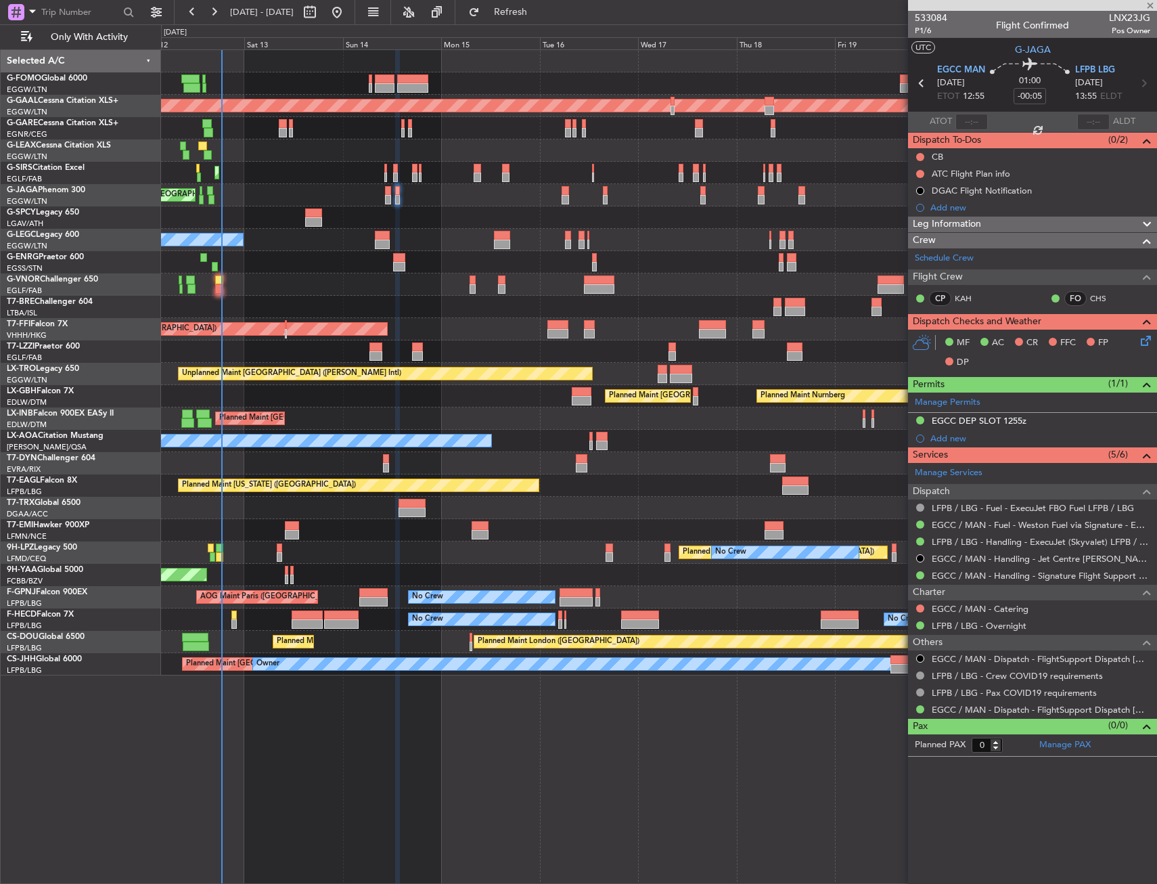
type input "+00:05"
type input "4"
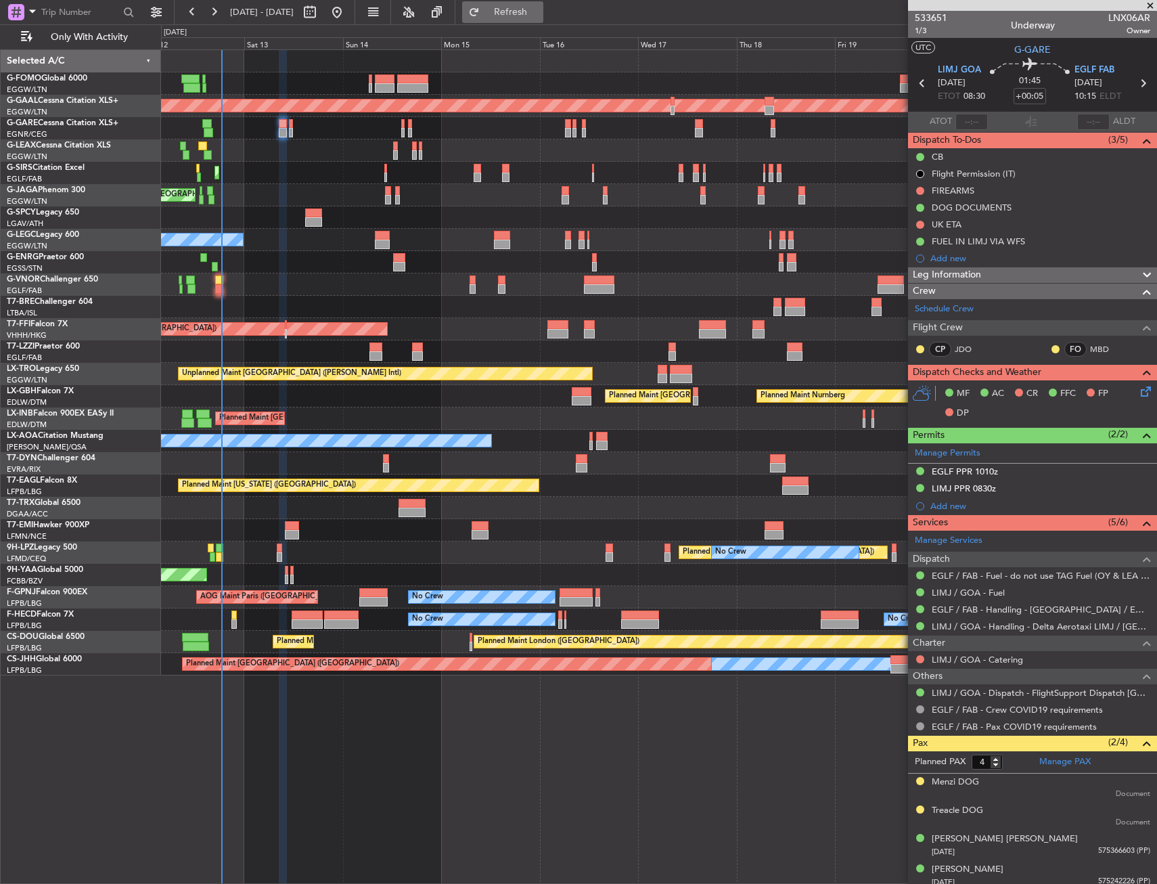
click at [539, 17] on span "Refresh" at bounding box center [510, 11] width 57 height 9
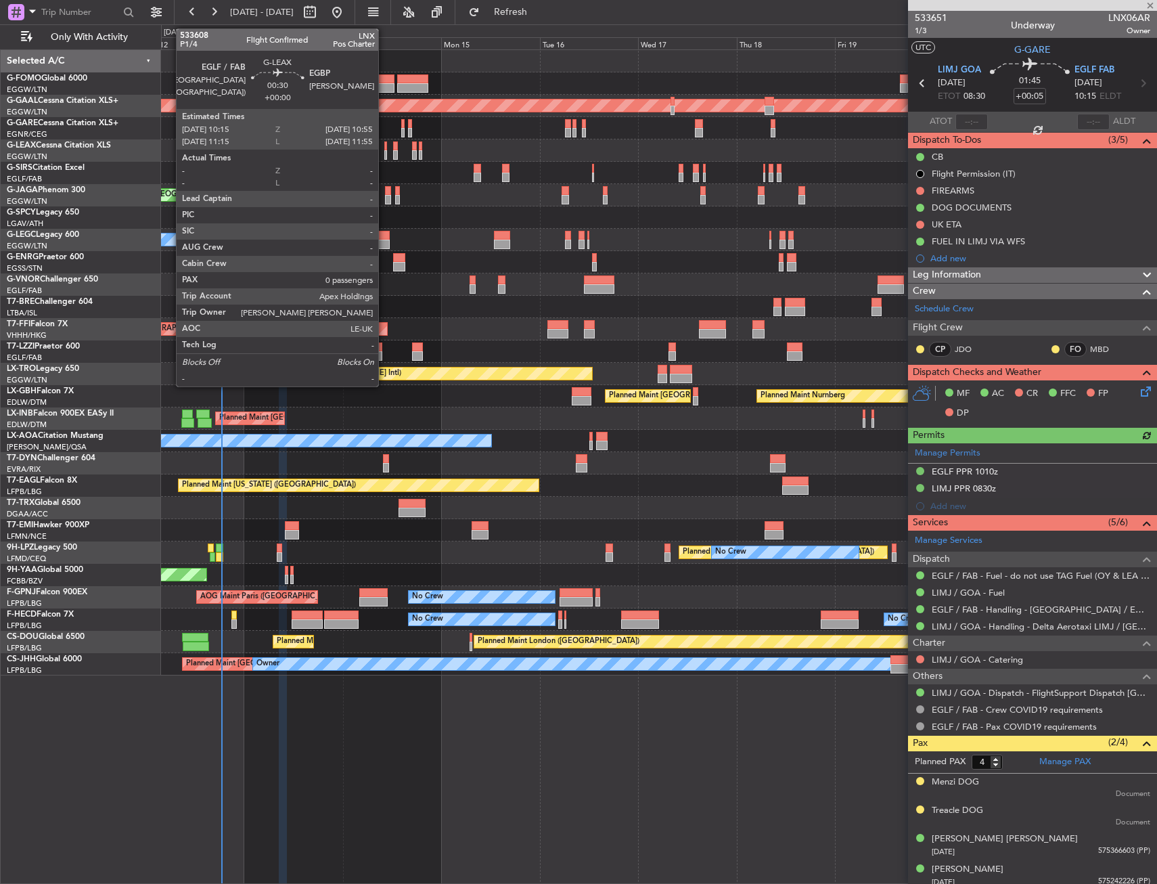
click at [384, 146] on div at bounding box center [385, 145] width 3 height 9
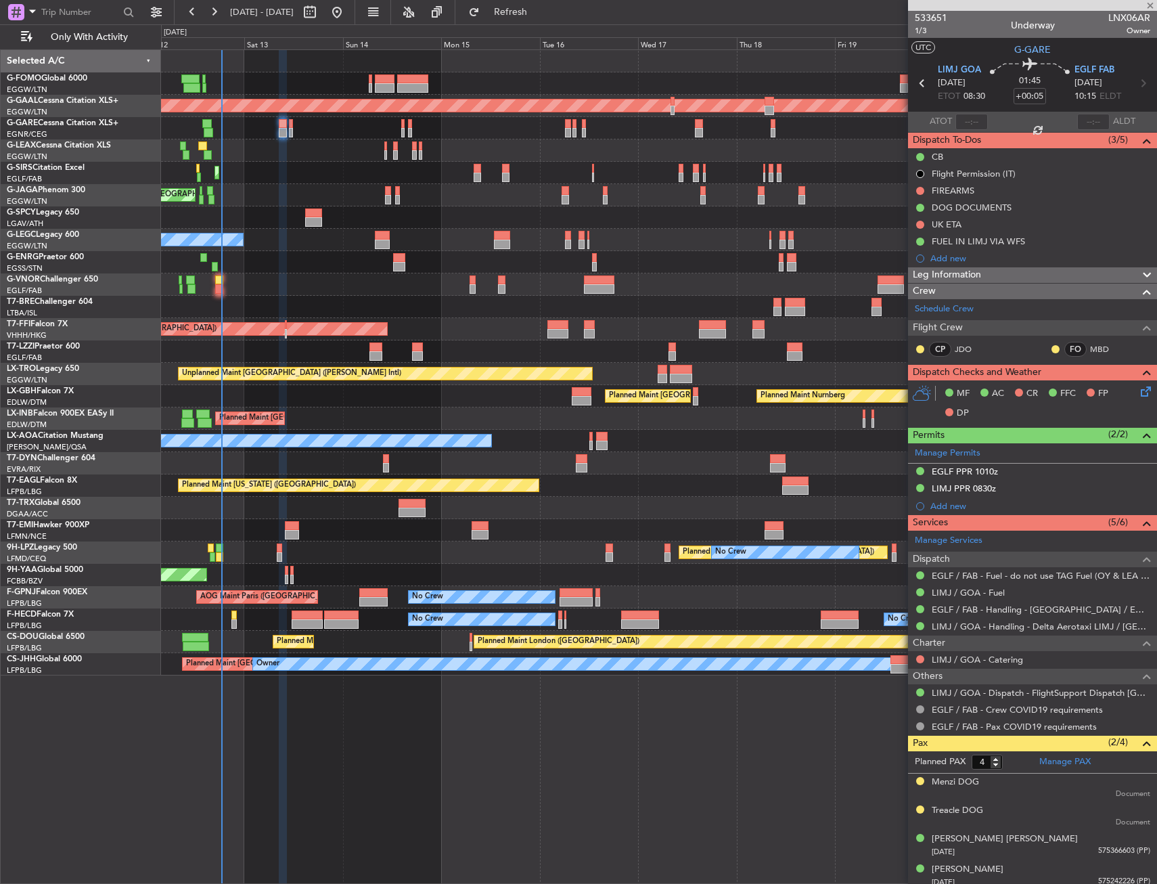
type input "0"
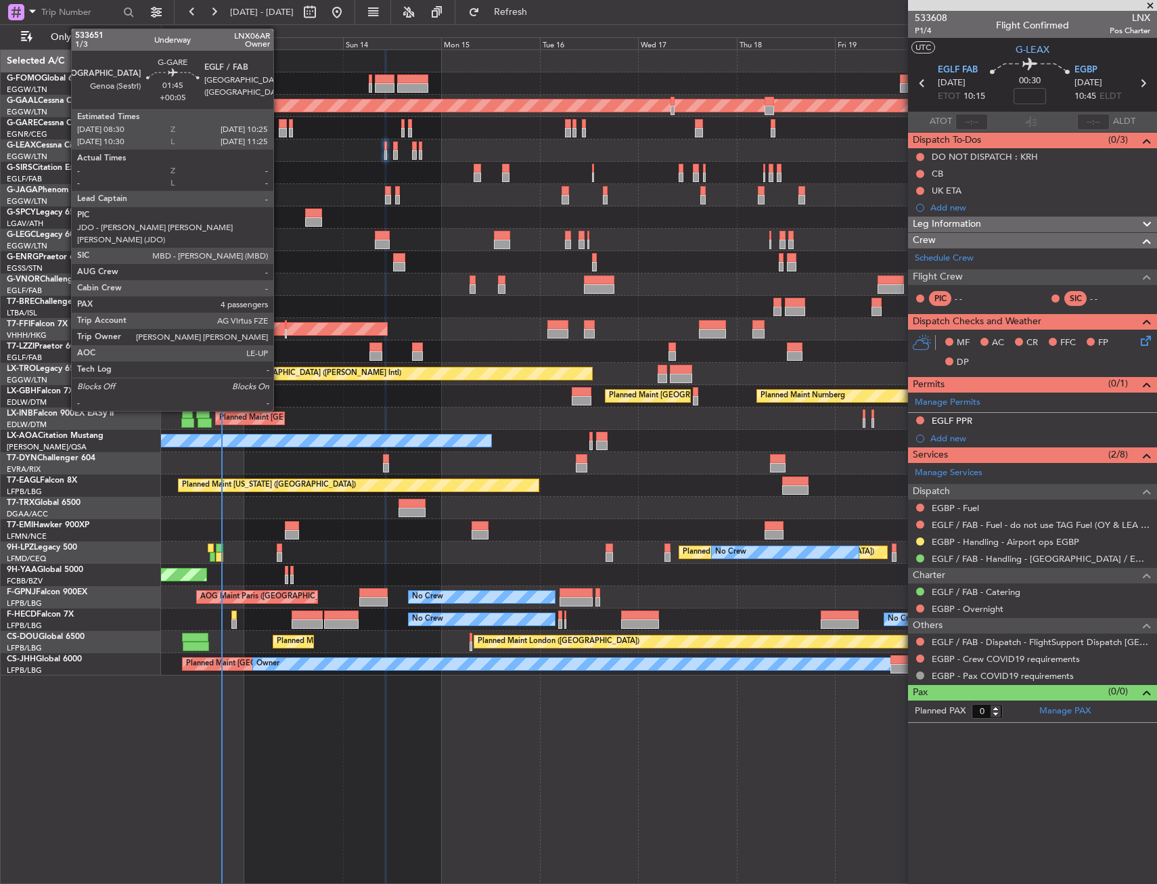
click at [279, 131] on div at bounding box center [283, 132] width 8 height 9
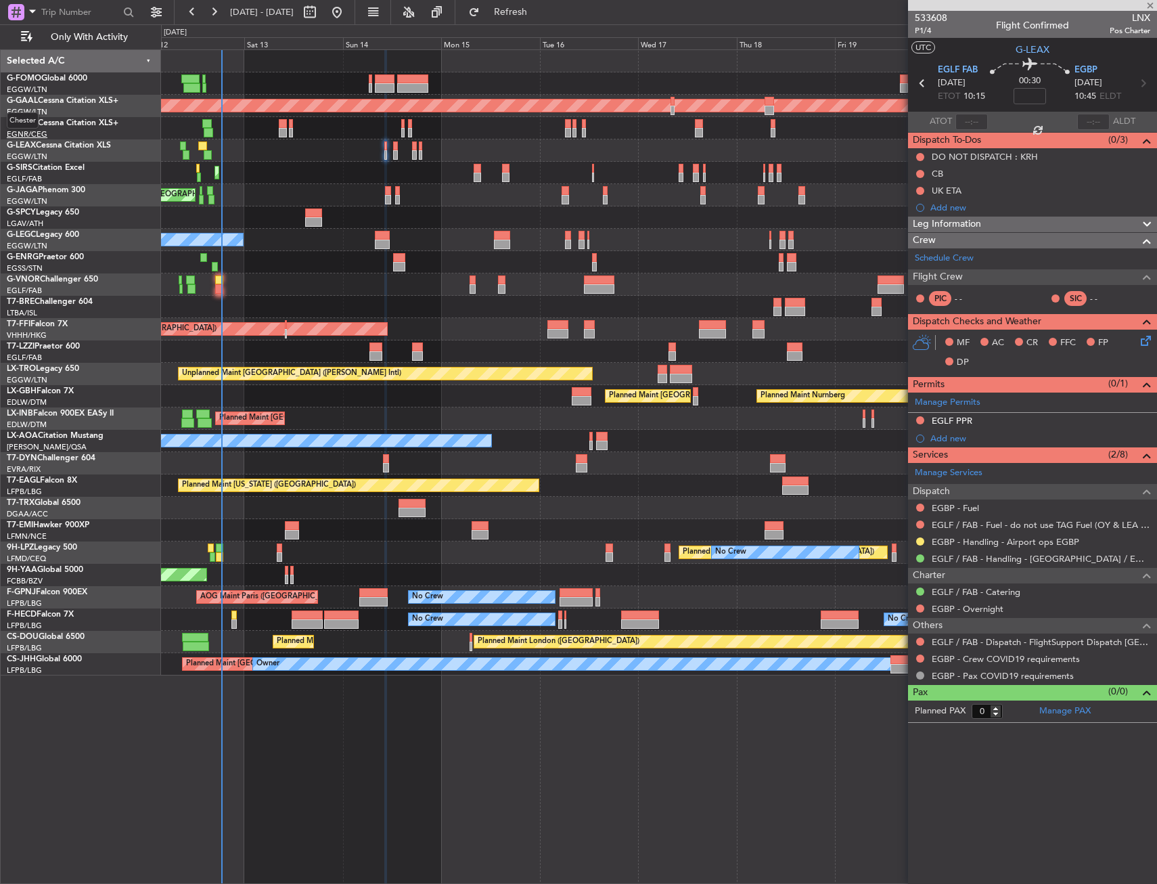
type input "+00:05"
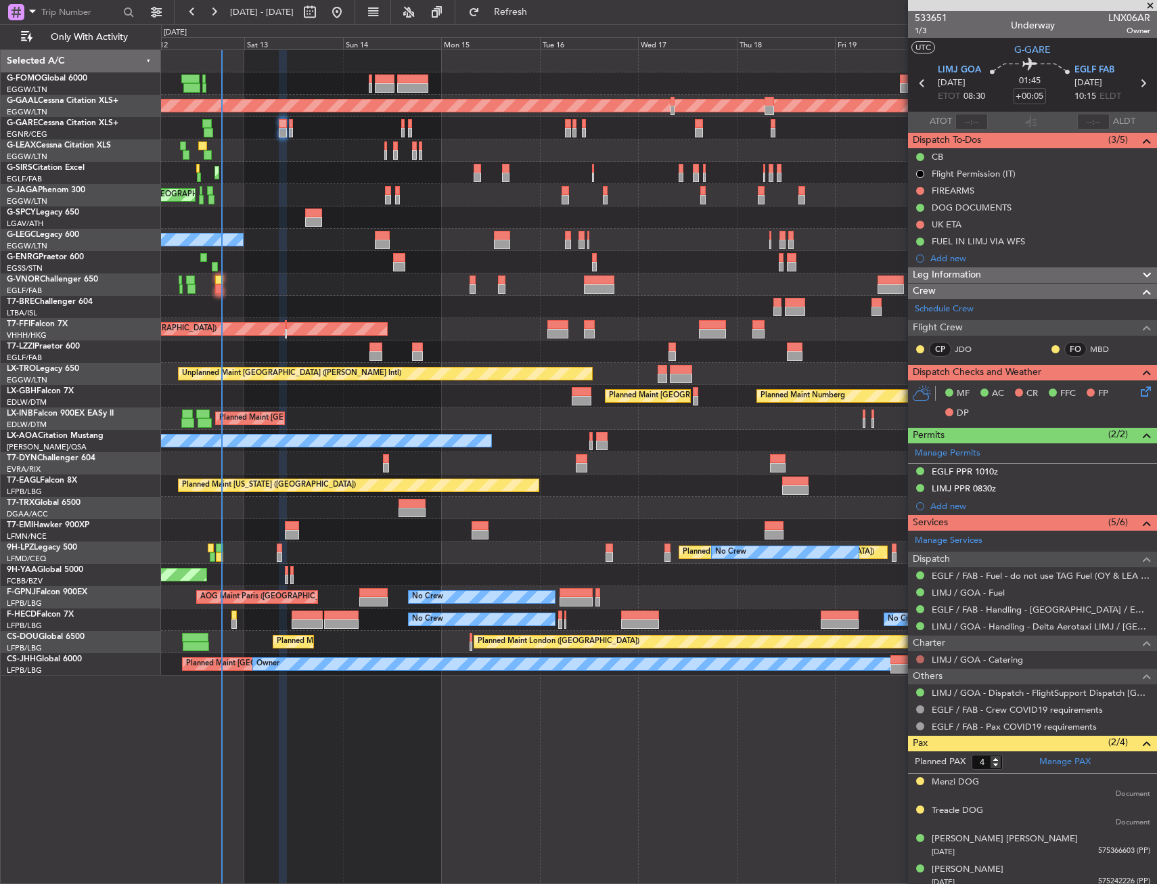
click at [918, 659] on button at bounding box center [920, 659] width 8 height 8
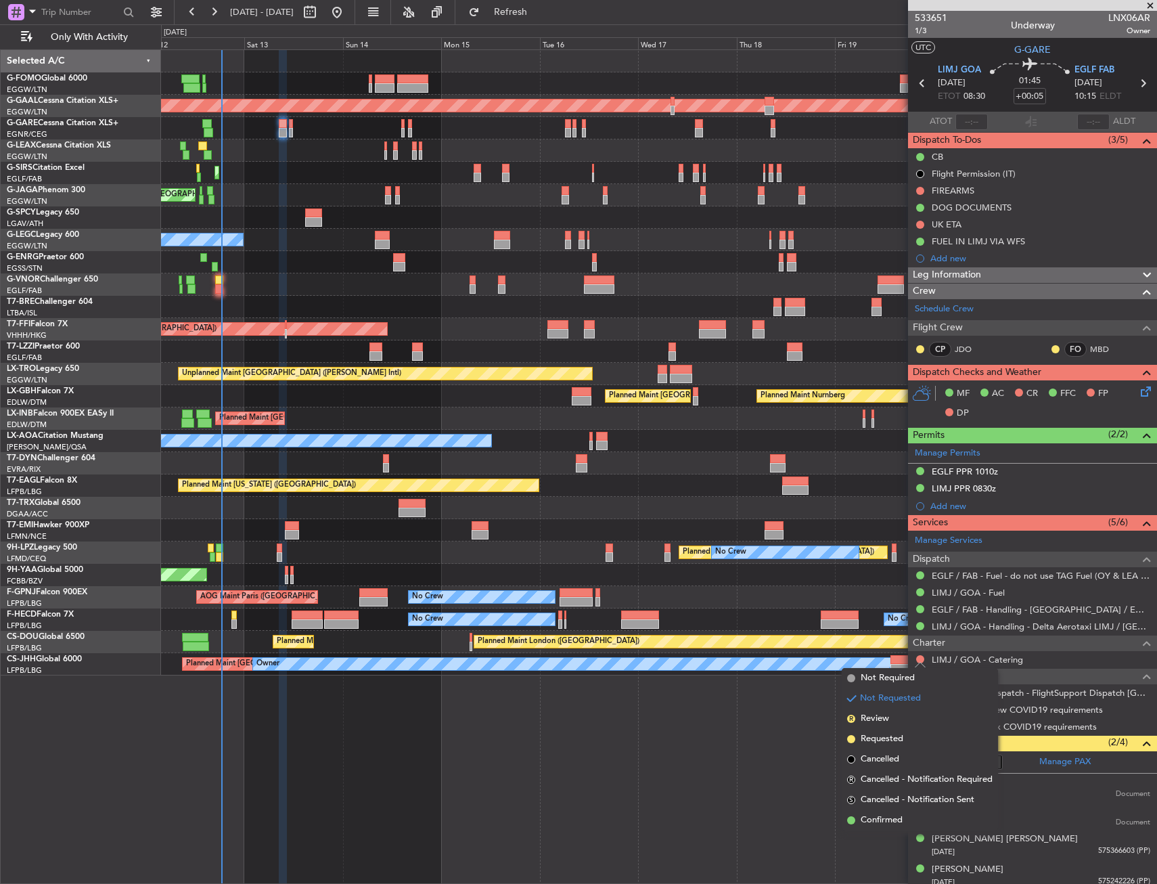
click at [876, 677] on span "Not Required" at bounding box center [888, 678] width 54 height 14
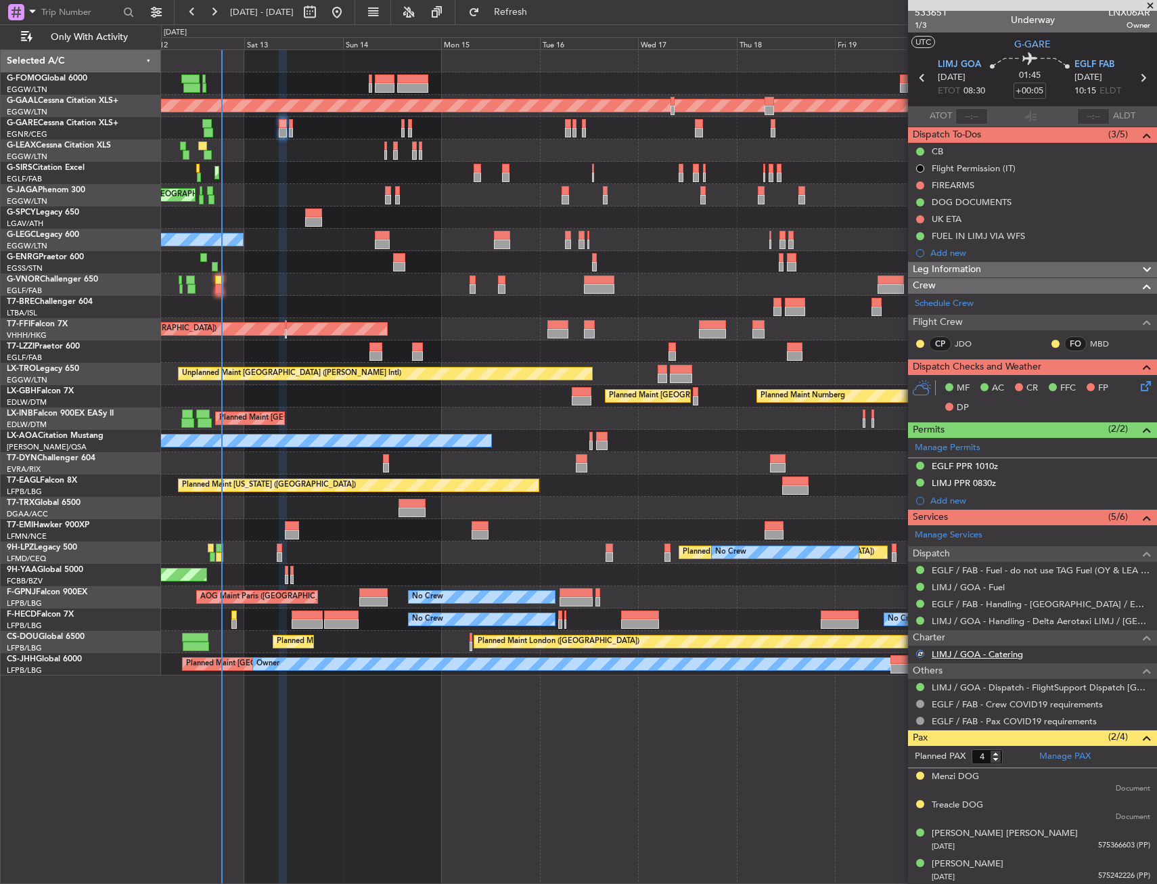
scroll to position [7, 0]
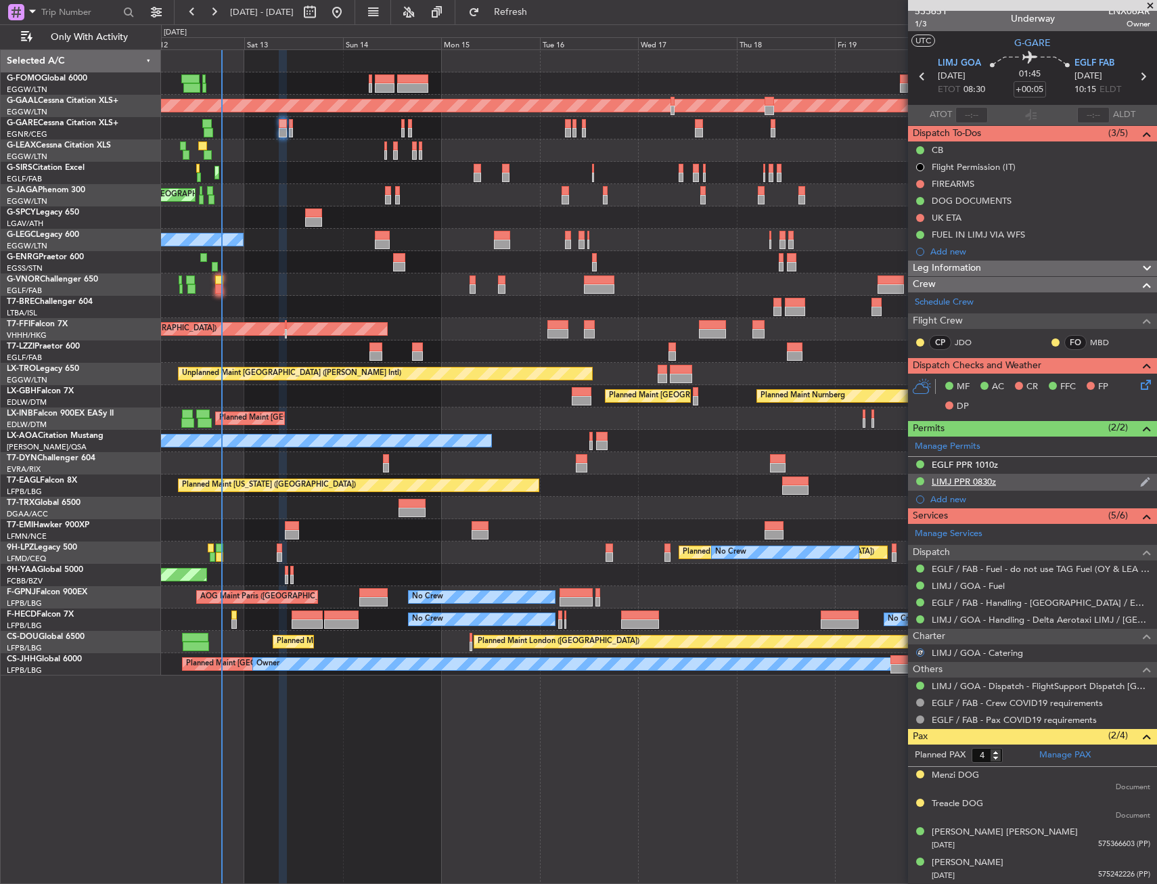
click at [978, 482] on div "LIMJ PPR 0830z" at bounding box center [964, 482] width 64 height 12
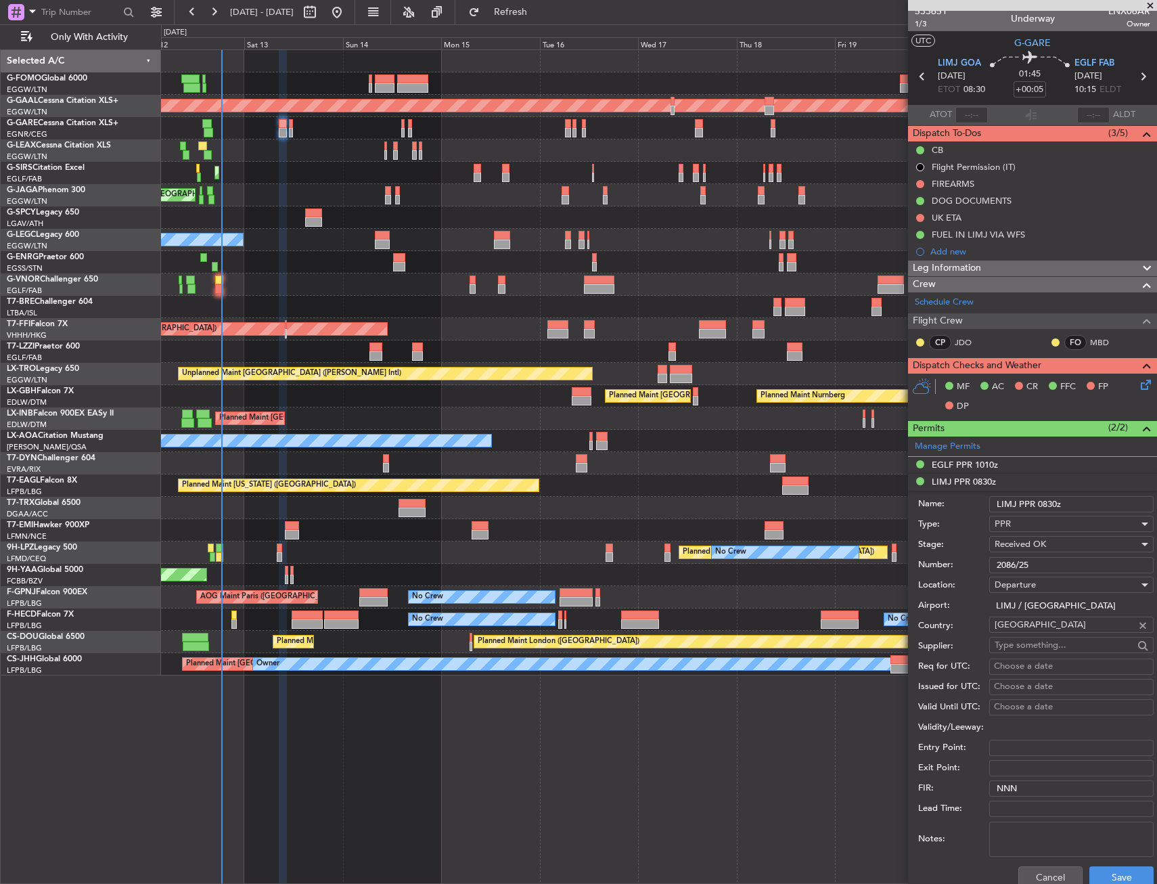
click at [1027, 565] on input "2086/25" at bounding box center [1071, 565] width 164 height 16
click at [956, 466] on div "EGLF PPR 1010z" at bounding box center [965, 465] width 66 height 12
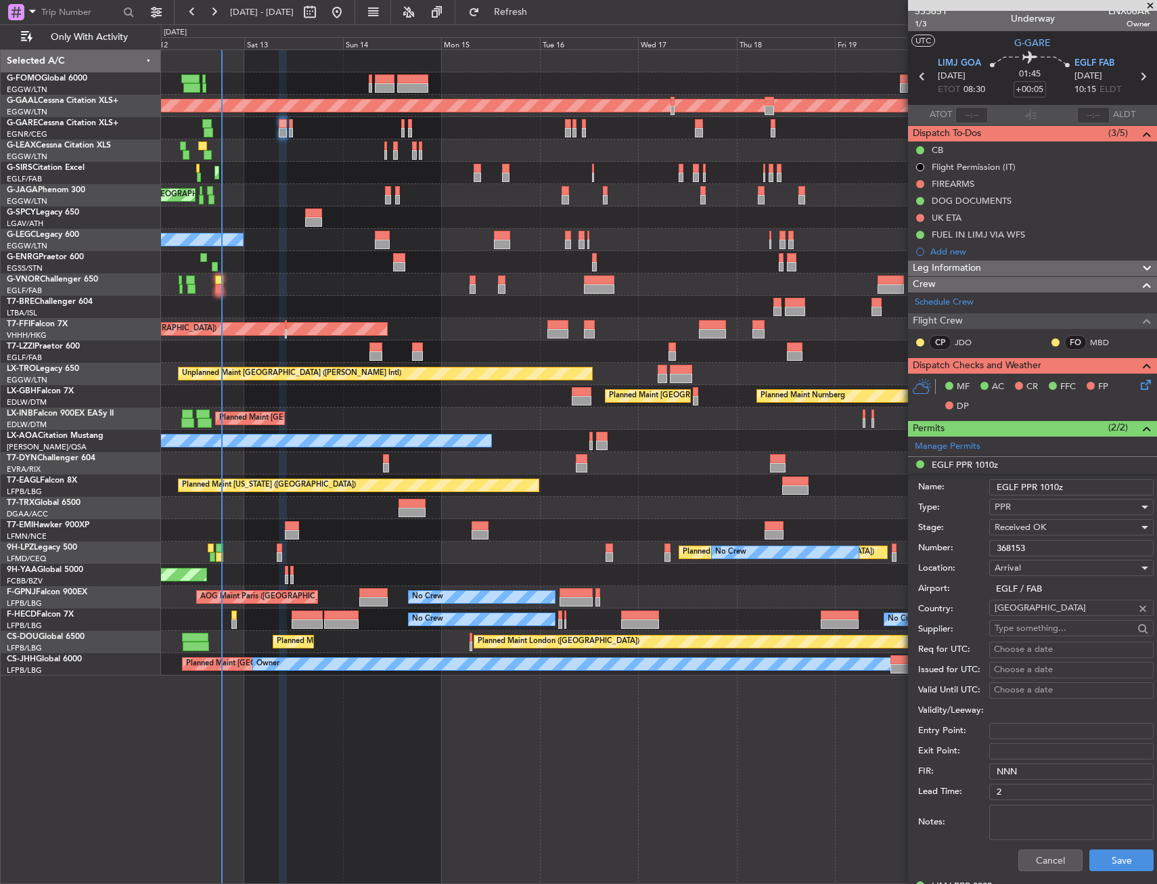
click at [1037, 547] on input "368153" at bounding box center [1071, 548] width 164 height 16
click at [1062, 858] on button "Cancel" at bounding box center [1050, 860] width 64 height 22
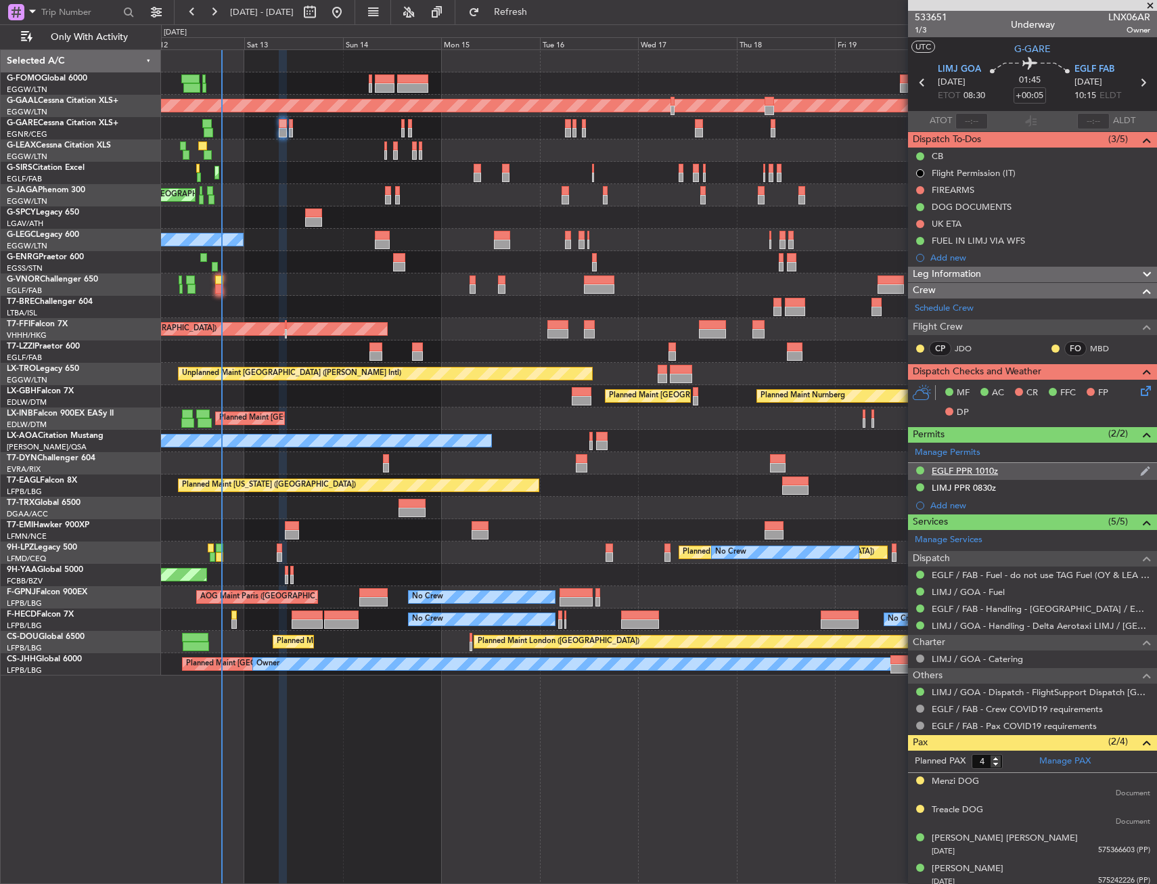
scroll to position [0, 0]
click at [922, 221] on button at bounding box center [920, 225] width 8 height 8
click at [901, 303] on li "Cancelled" at bounding box center [921, 304] width 72 height 20
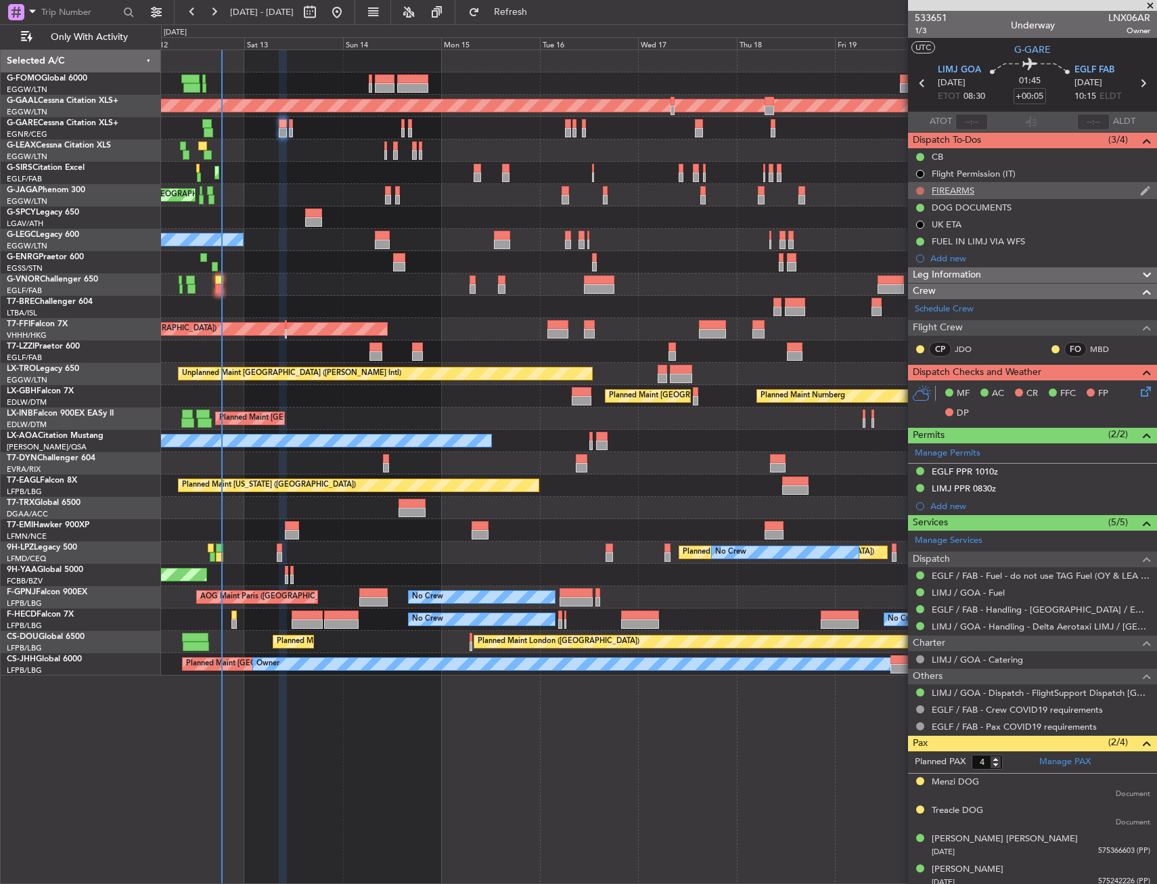
click at [918, 187] on button at bounding box center [920, 191] width 8 height 8
click at [910, 267] on span "Cancelled" at bounding box center [923, 271] width 39 height 14
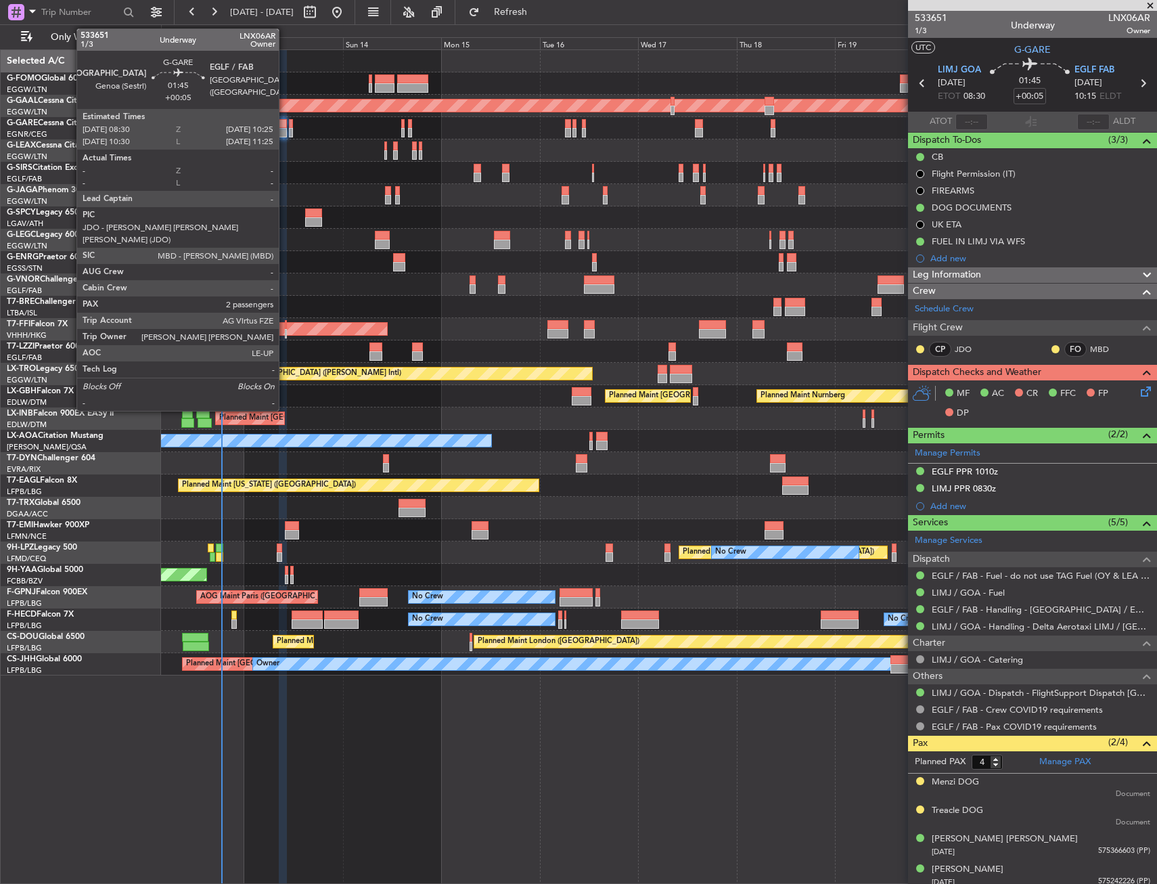
click at [285, 127] on div at bounding box center [283, 123] width 8 height 9
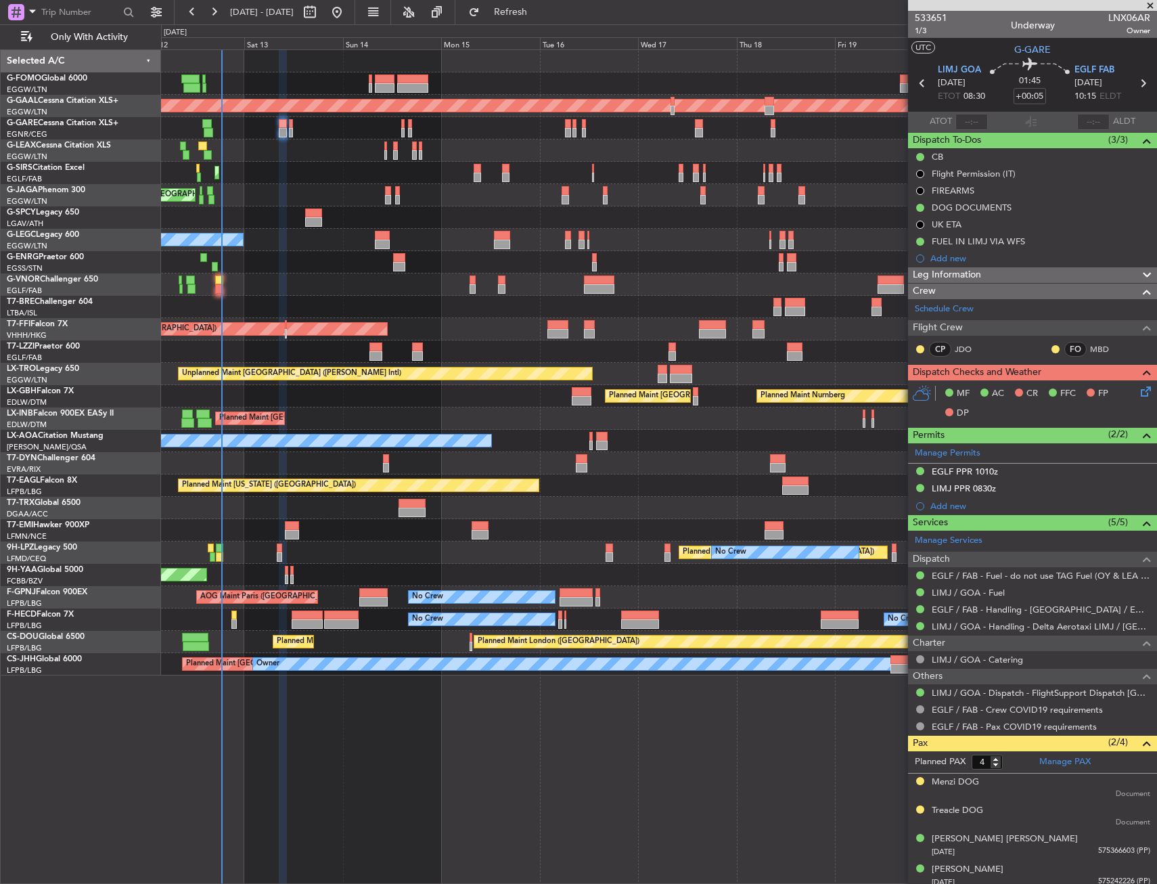
click at [524, 206] on div "Planned Maint [GEOGRAPHIC_DATA] ([GEOGRAPHIC_DATA])" at bounding box center [658, 195] width 995 height 22
click at [666, 725] on div "Planned Maint [GEOGRAPHIC_DATA] ([GEOGRAPHIC_DATA]) Planned [GEOGRAPHIC_DATA] P…" at bounding box center [659, 466] width 996 height 834
click at [1138, 389] on icon at bounding box center [1143, 389] width 11 height 11
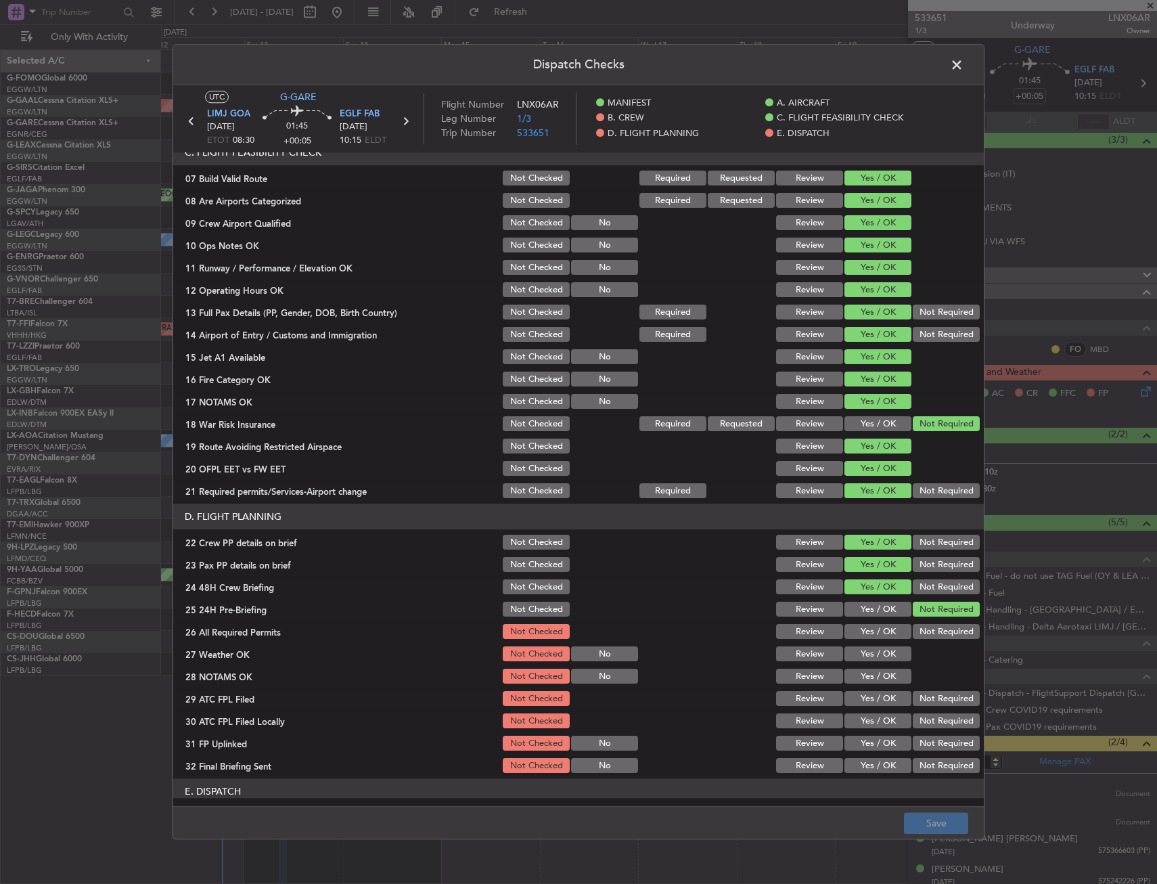
scroll to position [541, 0]
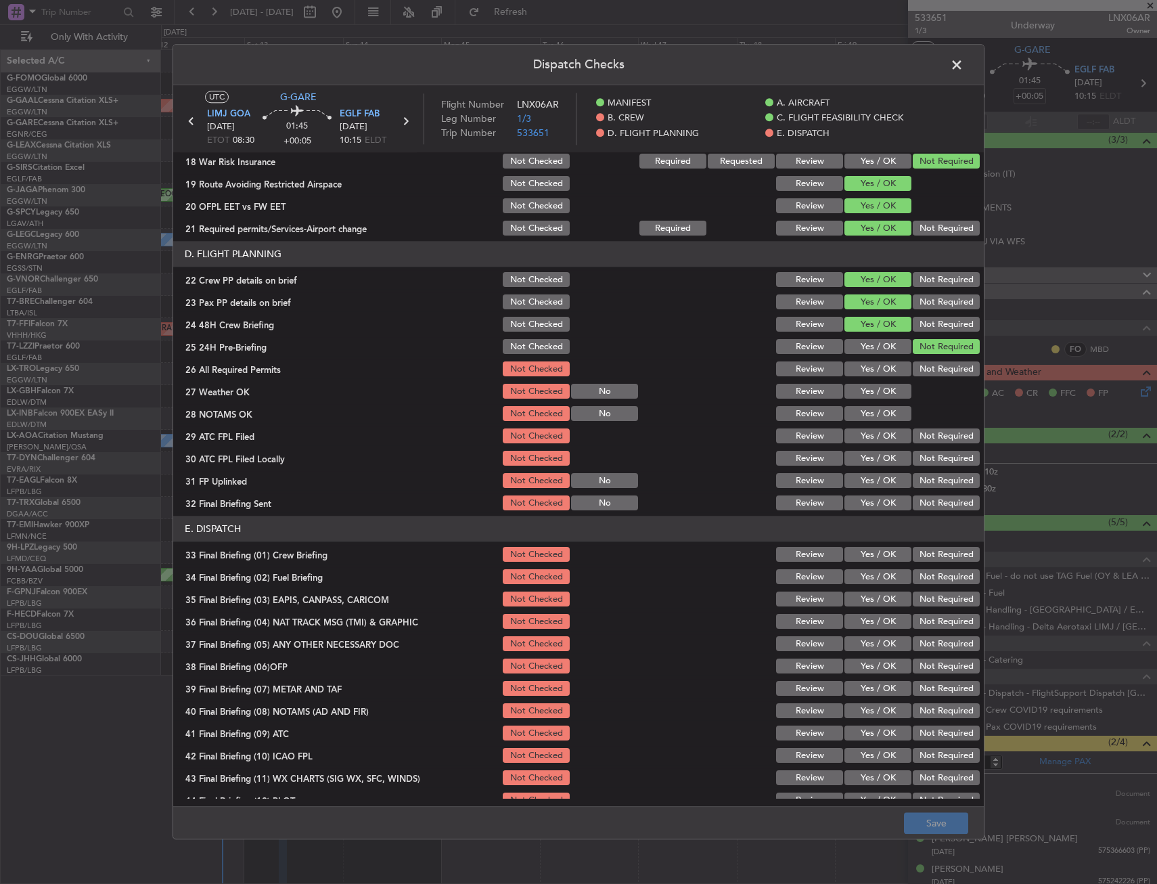
click at [876, 374] on button "Yes / OK" at bounding box center [878, 369] width 67 height 15
click at [872, 392] on button "Yes / OK" at bounding box center [878, 391] width 67 height 15
drag, startPoint x: 869, startPoint y: 409, endPoint x: 869, endPoint y: 420, distance: 10.2
click at [869, 411] on button "Yes / OK" at bounding box center [878, 414] width 67 height 15
drag, startPoint x: 869, startPoint y: 420, endPoint x: 869, endPoint y: 432, distance: 12.9
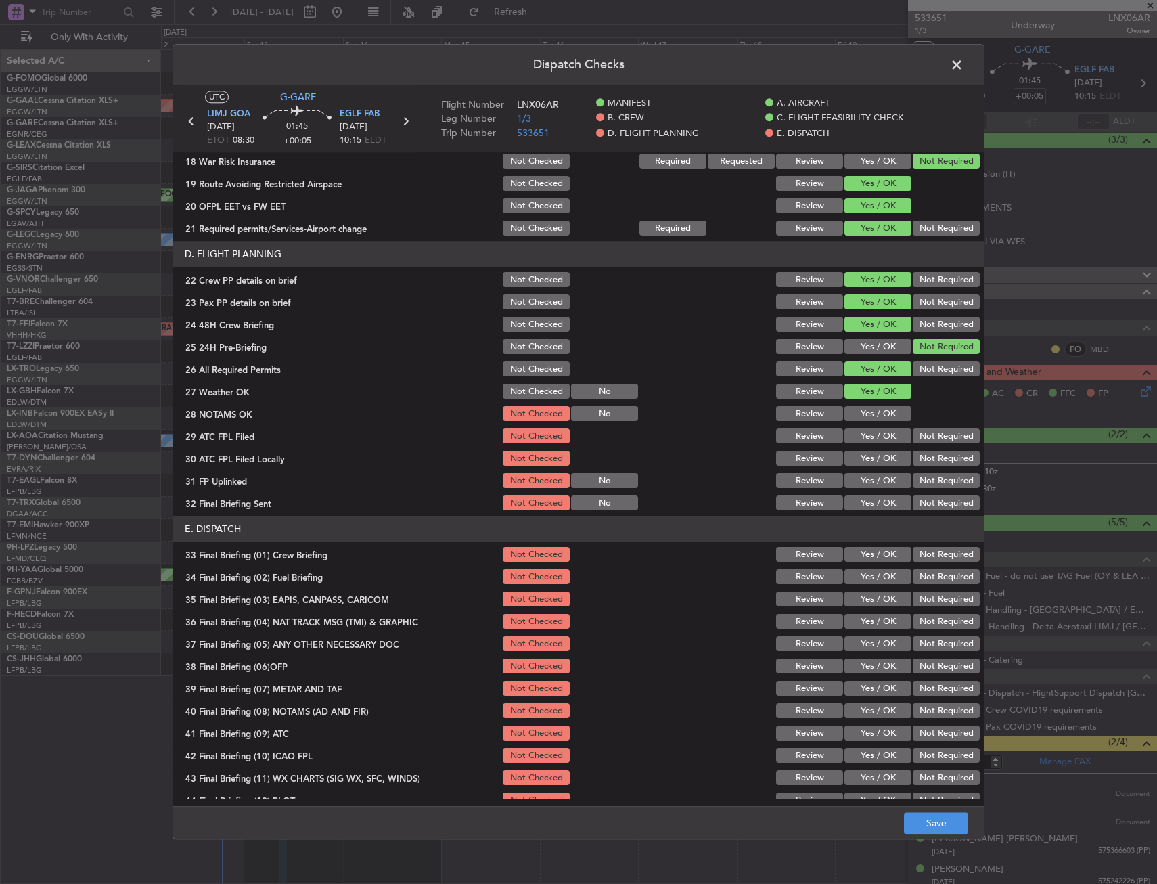
click at [869, 422] on div "Yes / OK" at bounding box center [876, 414] width 68 height 19
click at [869, 441] on button "Yes / OK" at bounding box center [878, 436] width 67 height 15
click at [931, 468] on div "Not Required" at bounding box center [945, 458] width 68 height 19
drag, startPoint x: 937, startPoint y: 449, endPoint x: 884, endPoint y: 473, distance: 58.7
click at [937, 449] on div "Not Required" at bounding box center [945, 458] width 68 height 19
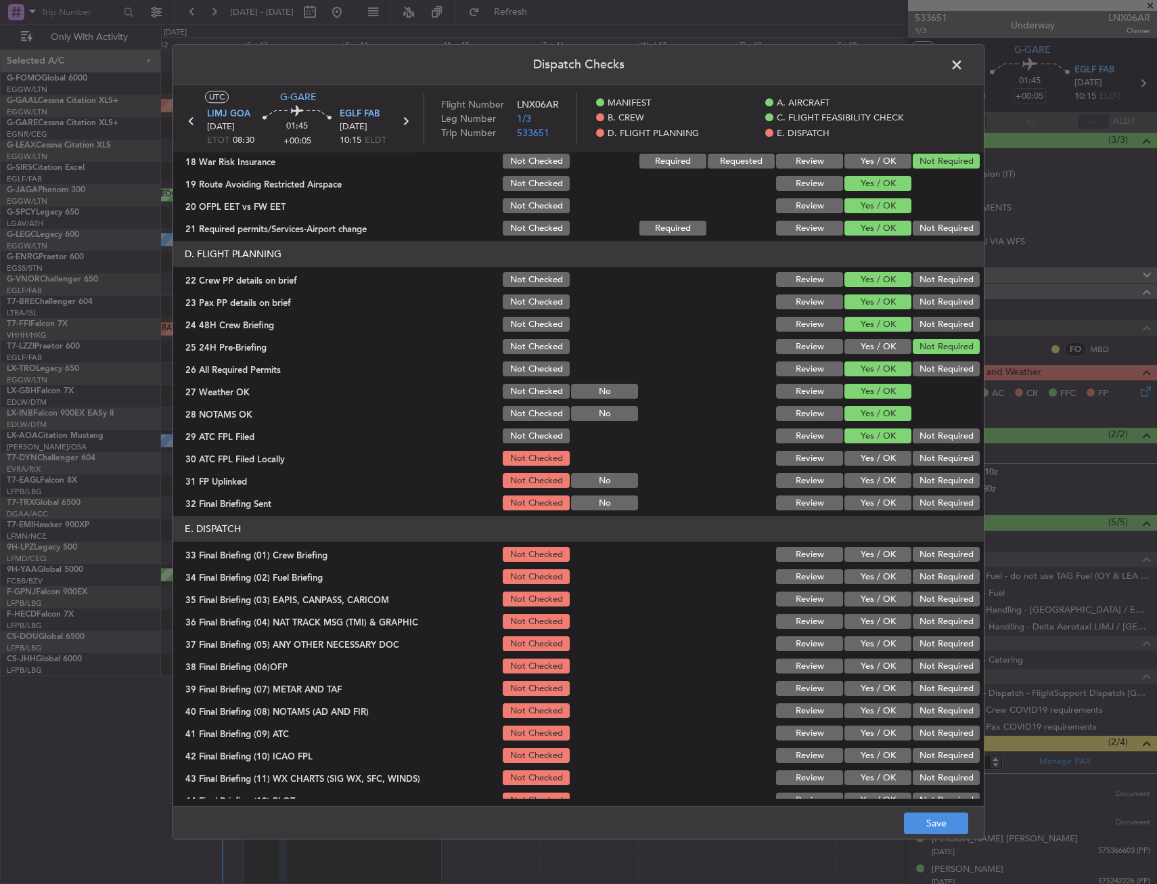
click at [878, 478] on button "Yes / OK" at bounding box center [878, 481] width 67 height 15
click at [921, 458] on button "Not Required" at bounding box center [946, 458] width 67 height 15
click at [913, 508] on button "Not Required" at bounding box center [946, 503] width 67 height 15
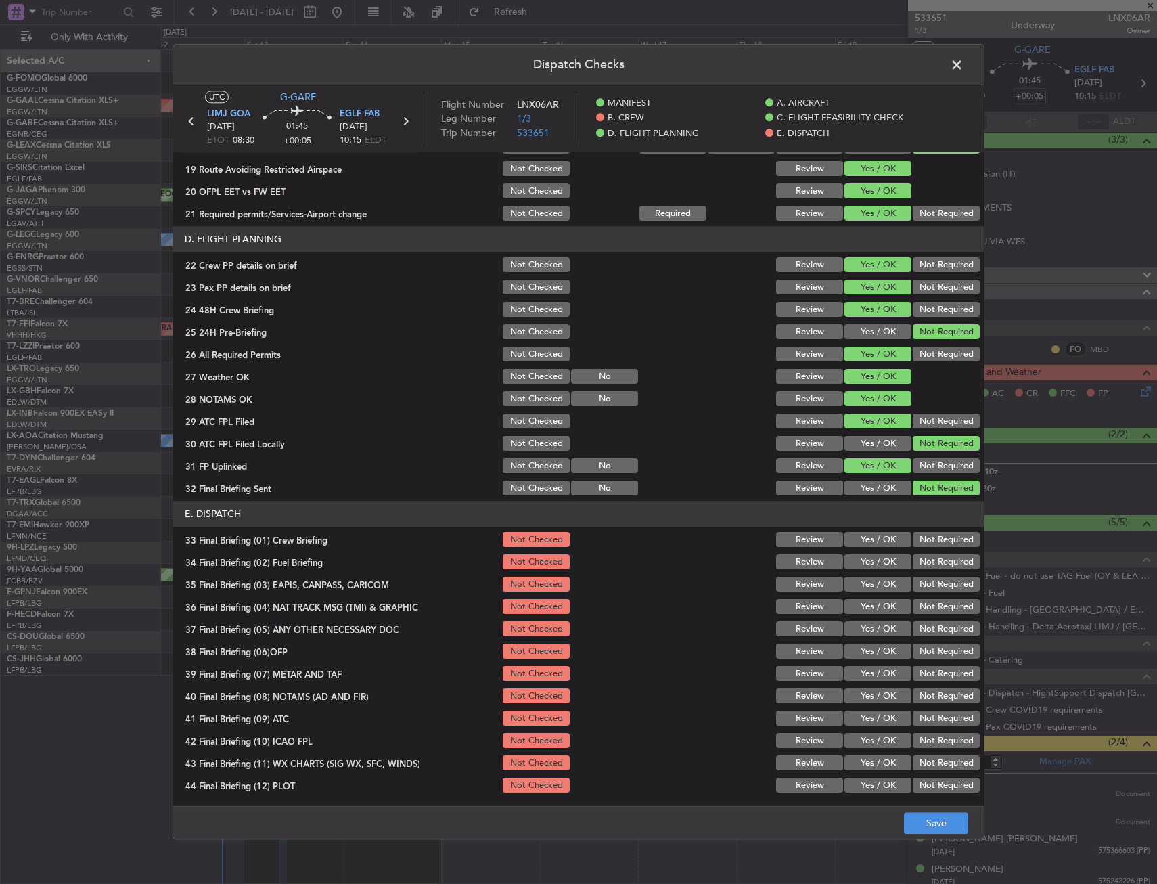
click at [866, 542] on button "Yes / OK" at bounding box center [878, 540] width 67 height 15
click at [865, 559] on button "Yes / OK" at bounding box center [878, 562] width 67 height 15
click at [918, 586] on button "Not Required" at bounding box center [946, 584] width 67 height 15
click at [916, 608] on button "Not Required" at bounding box center [946, 607] width 67 height 15
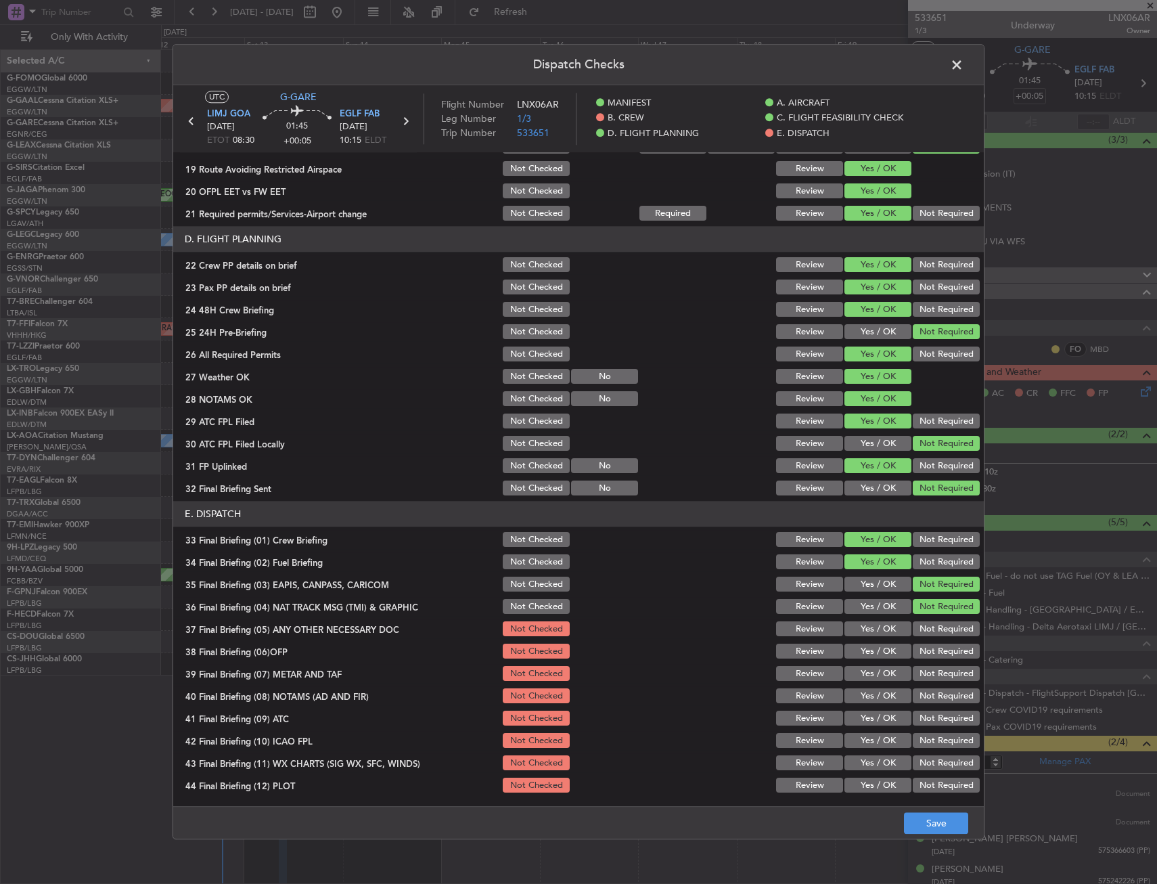
click at [881, 621] on div "Yes / OK" at bounding box center [876, 629] width 68 height 19
click at [869, 650] on button "Yes / OK" at bounding box center [878, 651] width 67 height 15
drag, startPoint x: 868, startPoint y: 624, endPoint x: 859, endPoint y: 680, distance: 56.7
click at [868, 625] on button "Yes / OK" at bounding box center [878, 629] width 67 height 15
click at [859, 681] on button "Yes / OK" at bounding box center [878, 674] width 67 height 15
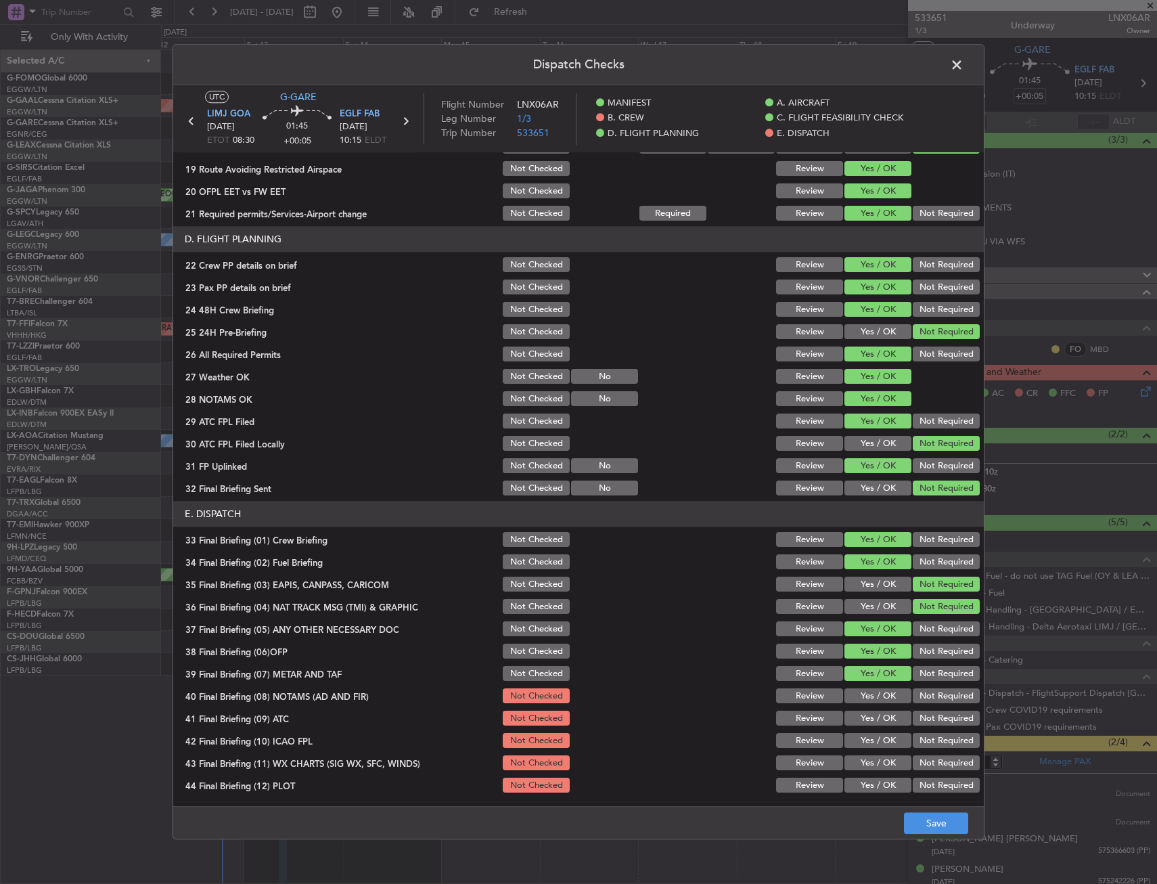
drag, startPoint x: 855, startPoint y: 703, endPoint x: 855, endPoint y: 729, distance: 25.7
click at [855, 706] on section "E. DISPATCH 33 Final Briefing (01) Crew Briefing Not Checked Review Yes / OK No…" at bounding box center [578, 648] width 811 height 294
drag, startPoint x: 855, startPoint y: 729, endPoint x: 853, endPoint y: 738, distance: 8.9
click at [855, 729] on section "E. DISPATCH 33 Final Briefing (01) Crew Briefing Not Checked Review Yes / OK No…" at bounding box center [578, 648] width 811 height 294
drag, startPoint x: 856, startPoint y: 737, endPoint x: 857, endPoint y: 705, distance: 31.8
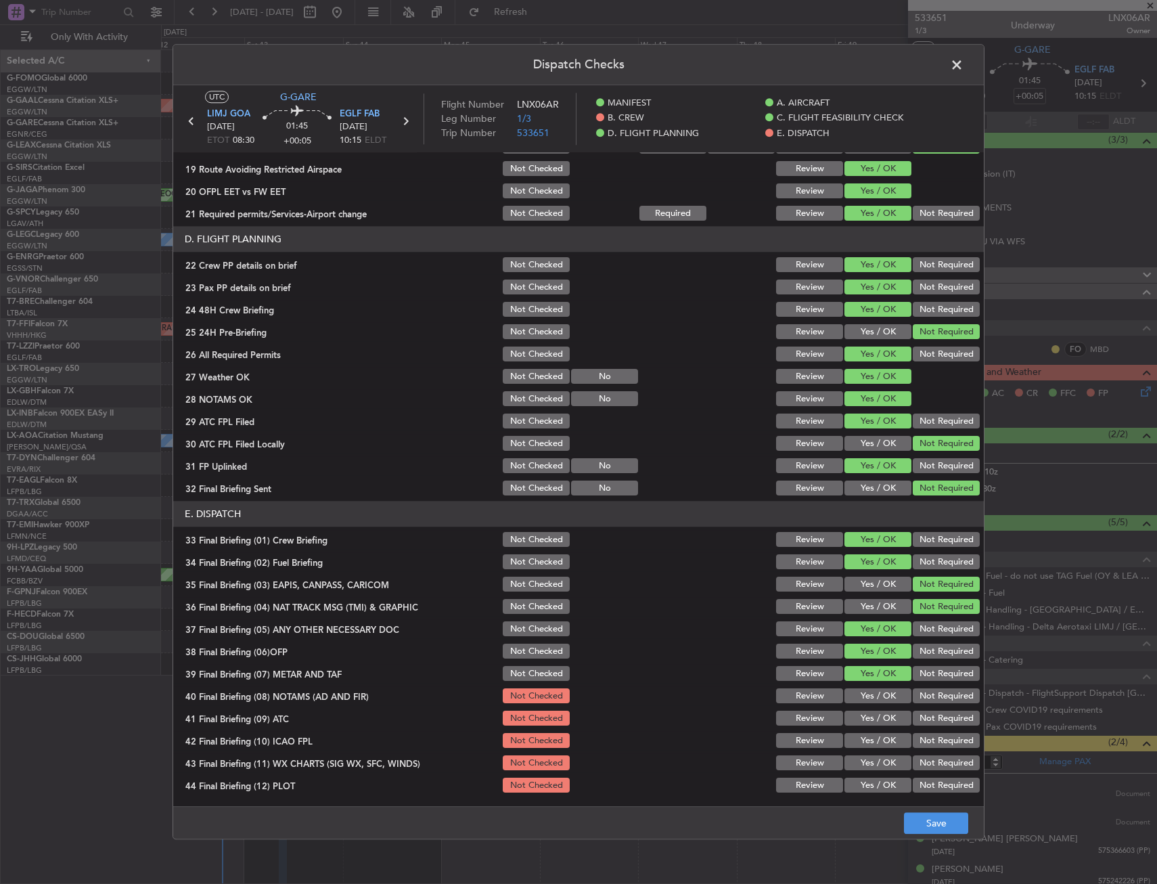
click at [856, 724] on section "E. DISPATCH 33 Final Briefing (01) Crew Briefing Not Checked Review Yes / OK No…" at bounding box center [578, 648] width 811 height 294
click at [859, 690] on button "Yes / OK" at bounding box center [878, 696] width 67 height 15
click at [860, 713] on button "Yes / OK" at bounding box center [878, 718] width 67 height 15
click at [860, 734] on button "Yes / OK" at bounding box center [878, 741] width 67 height 15
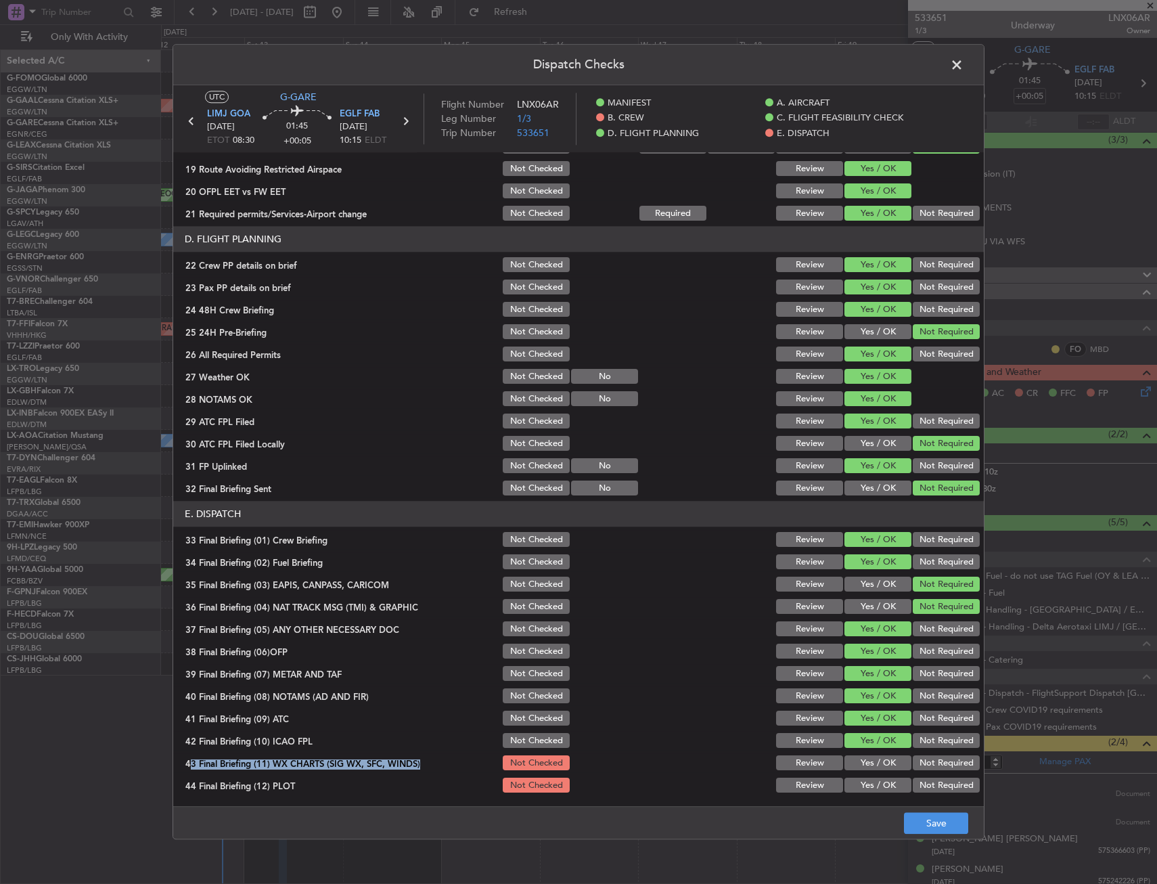
click at [859, 750] on section "E. DISPATCH 33 Final Briefing (01) Crew Briefing Not Checked Review Yes / OK No…" at bounding box center [578, 648] width 811 height 294
click at [862, 783] on button "Yes / OK" at bounding box center [878, 785] width 67 height 15
click at [871, 769] on button "Yes / OK" at bounding box center [878, 763] width 67 height 15
click at [872, 819] on footer "Save" at bounding box center [578, 823] width 811 height 32
click at [945, 834] on footer "Save" at bounding box center [578, 823] width 811 height 32
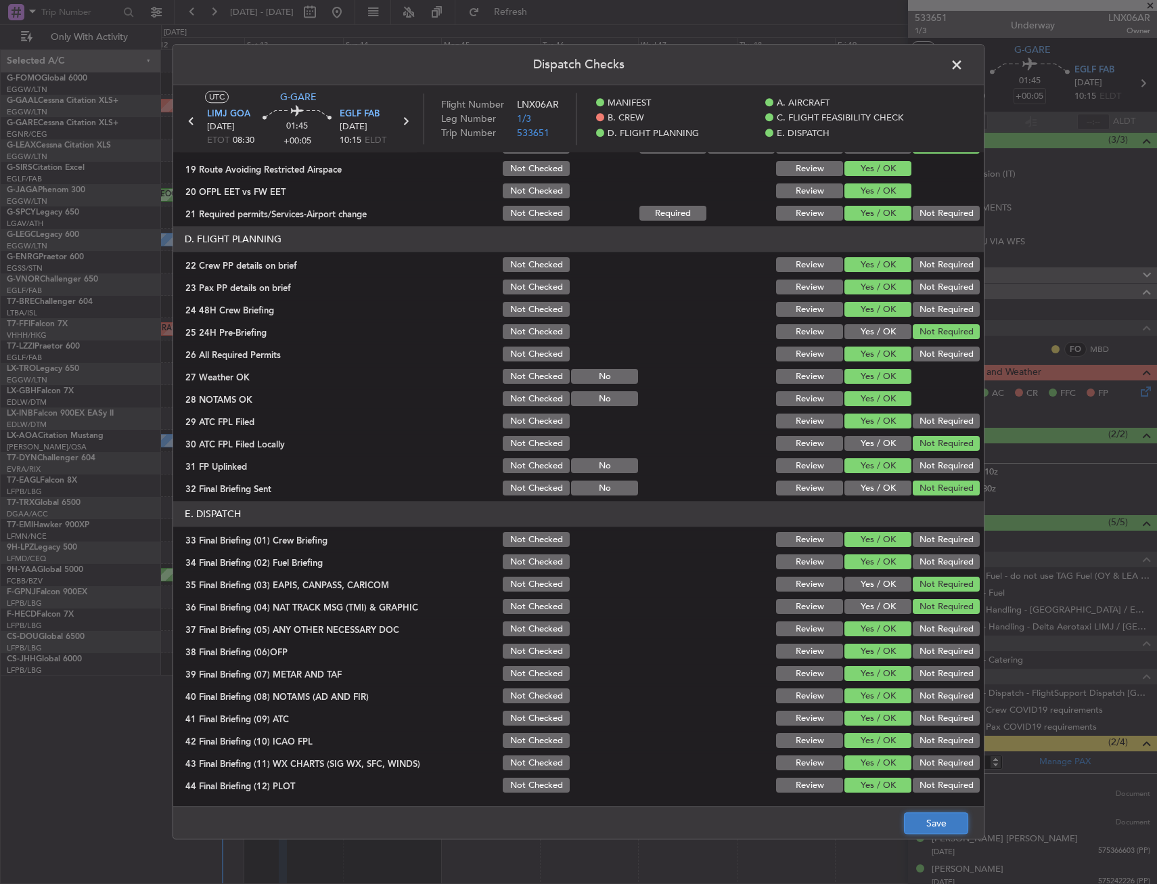
click at [940, 828] on button "Save" at bounding box center [936, 824] width 64 height 22
click at [964, 70] on span at bounding box center [964, 68] width 0 height 27
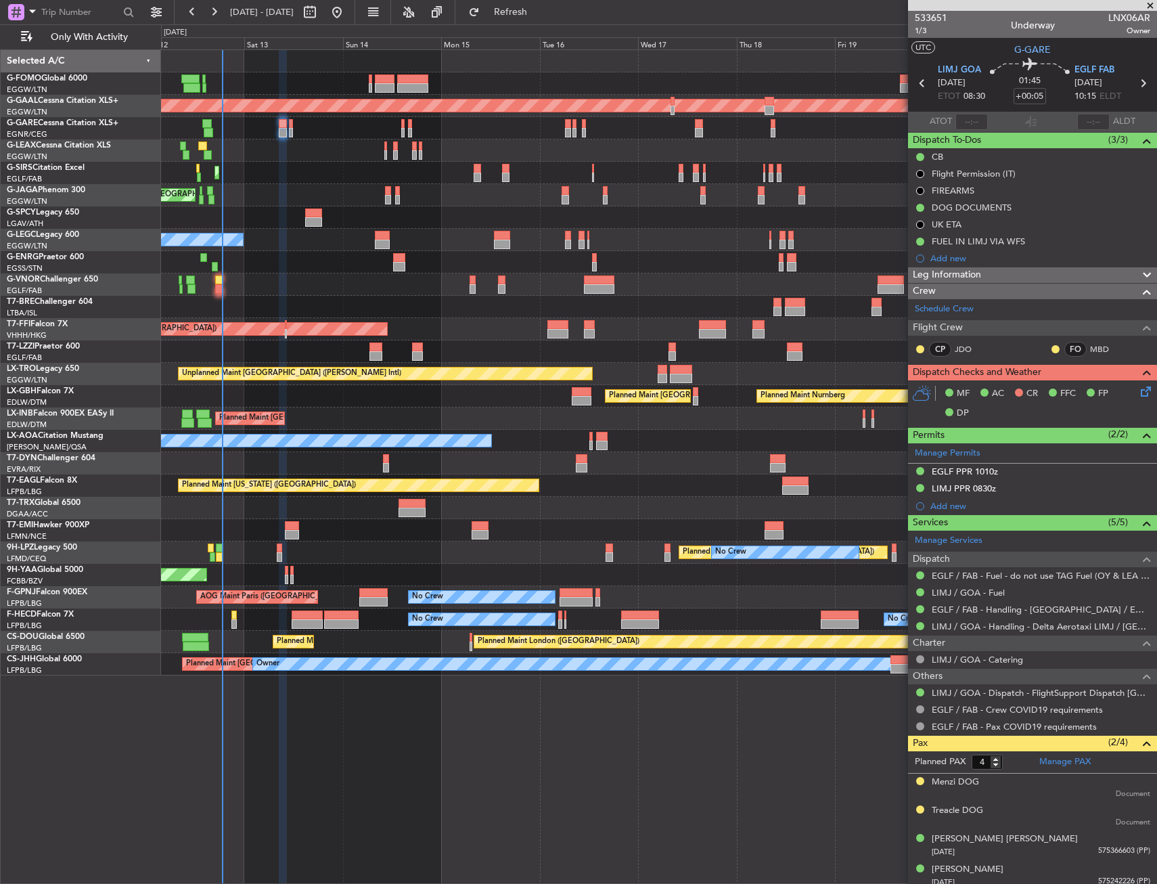
click at [479, 141] on div "Planned Maint [GEOGRAPHIC_DATA] ([GEOGRAPHIC_DATA])" at bounding box center [658, 150] width 995 height 22
click at [1136, 85] on icon at bounding box center [1143, 83] width 18 height 18
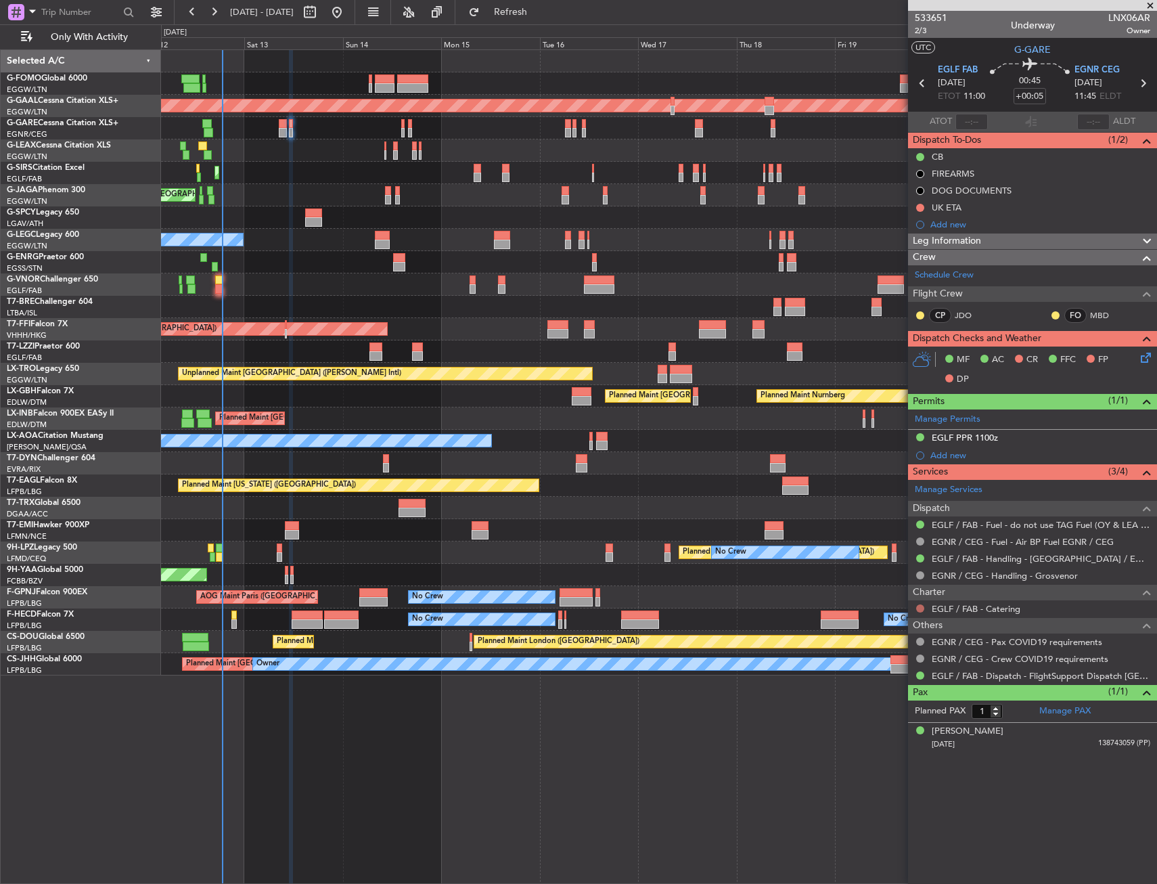
click at [921, 606] on button at bounding box center [920, 608] width 8 height 8
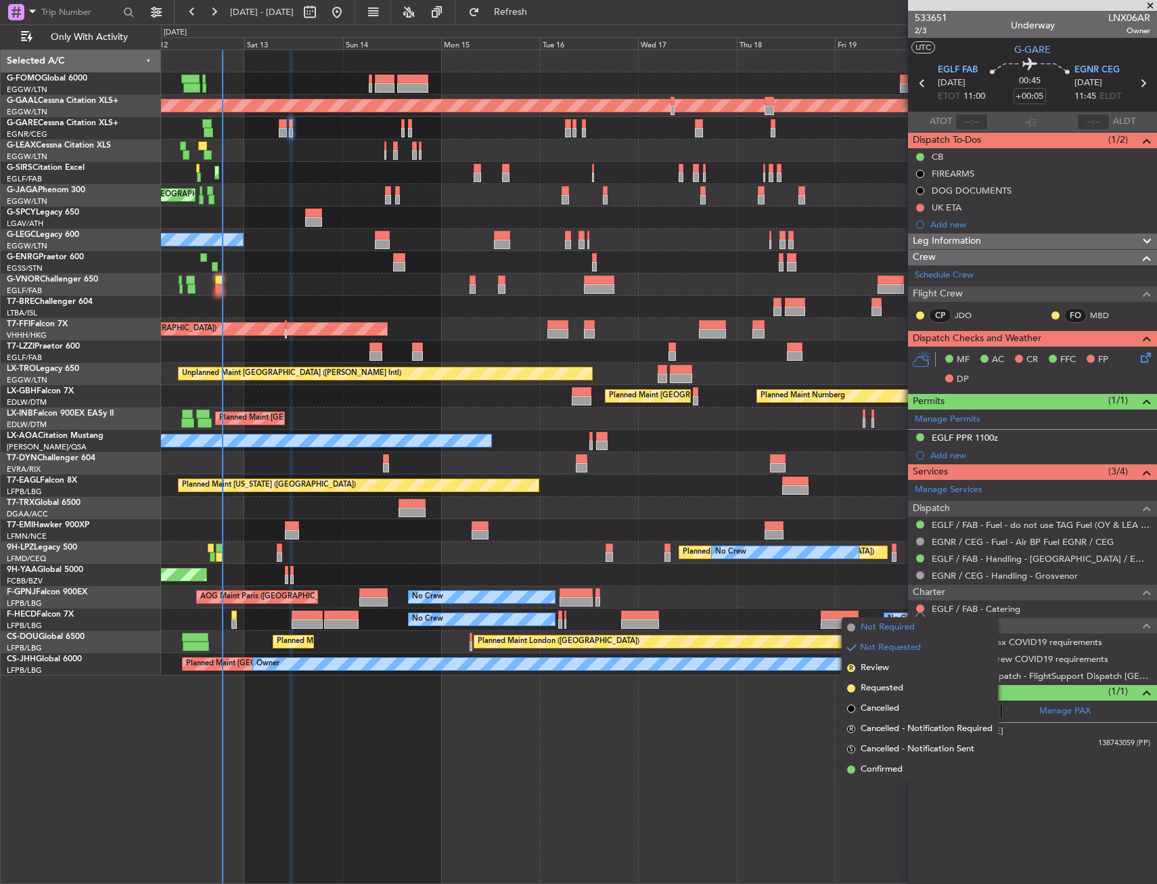
click at [886, 621] on span "Not Required" at bounding box center [888, 628] width 54 height 14
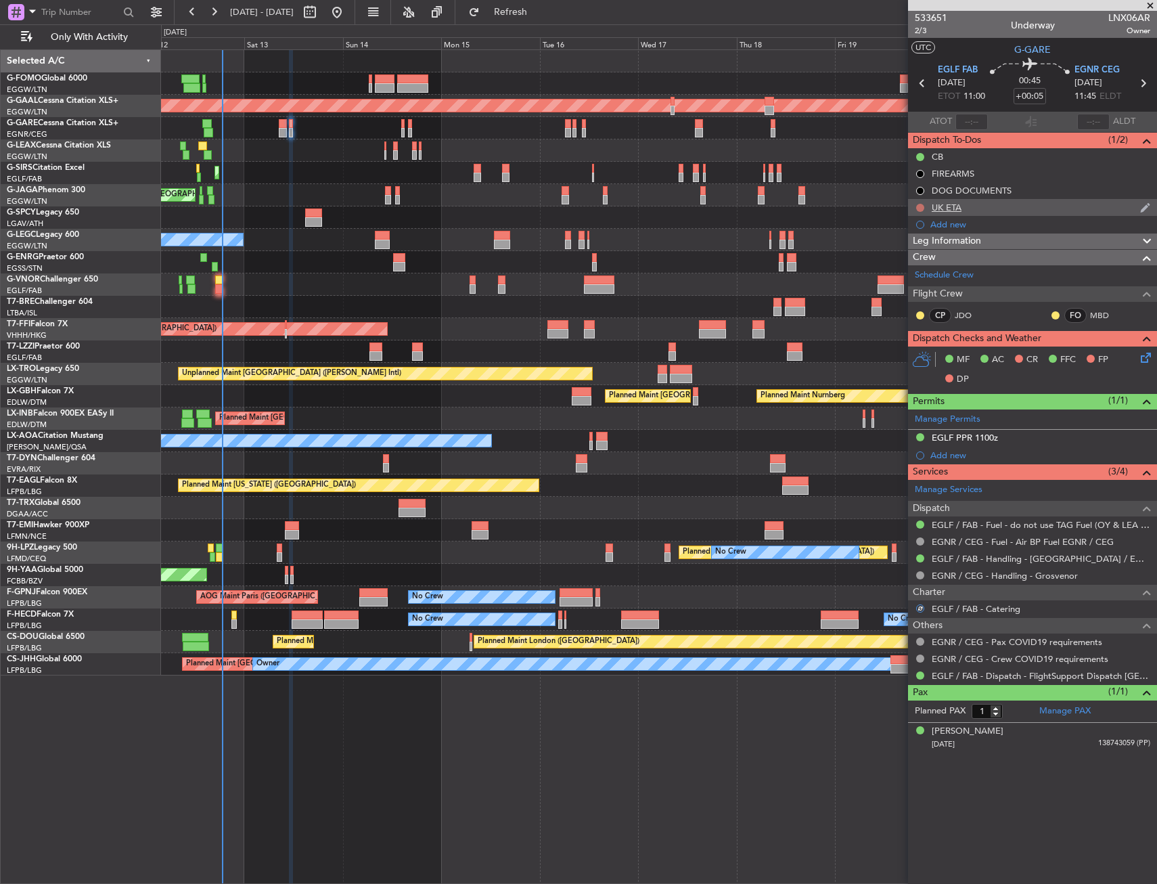
click at [920, 206] on button at bounding box center [920, 208] width 8 height 8
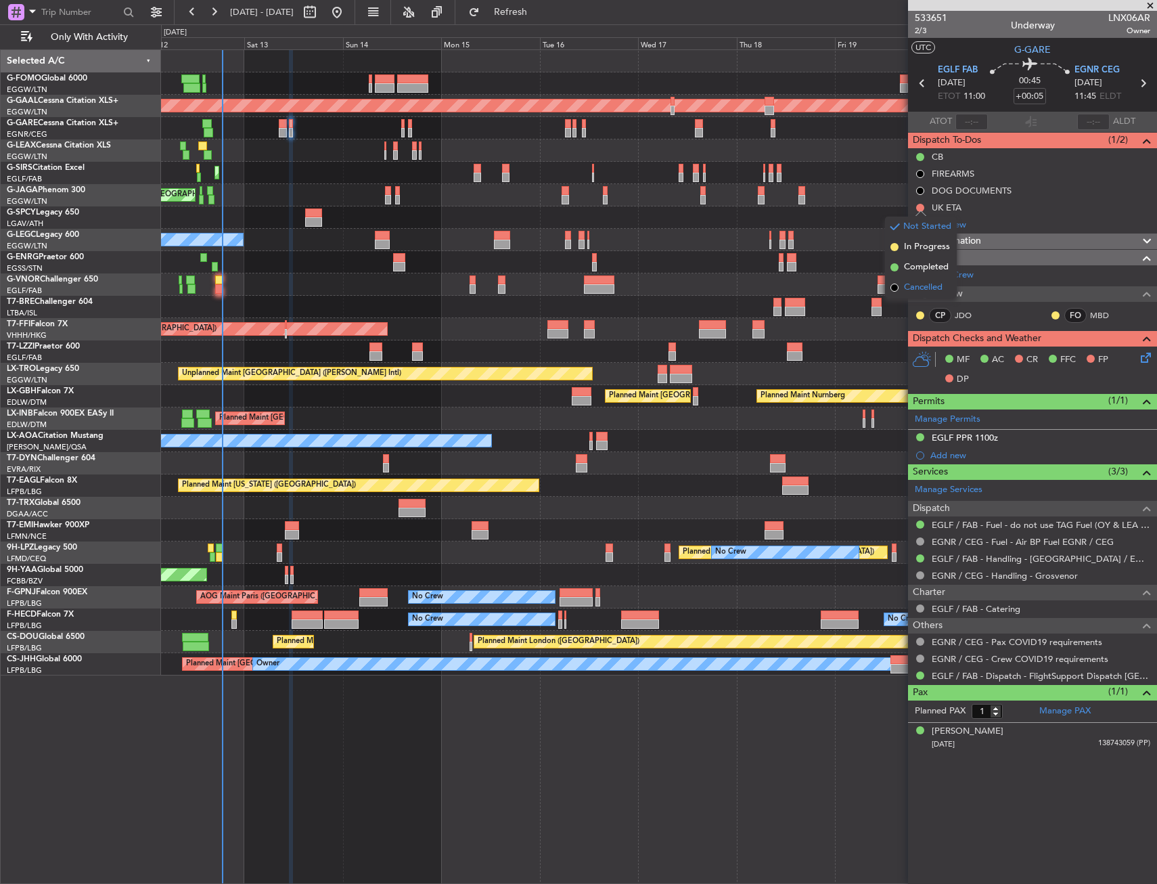
click at [913, 295] on li "Cancelled" at bounding box center [921, 287] width 72 height 20
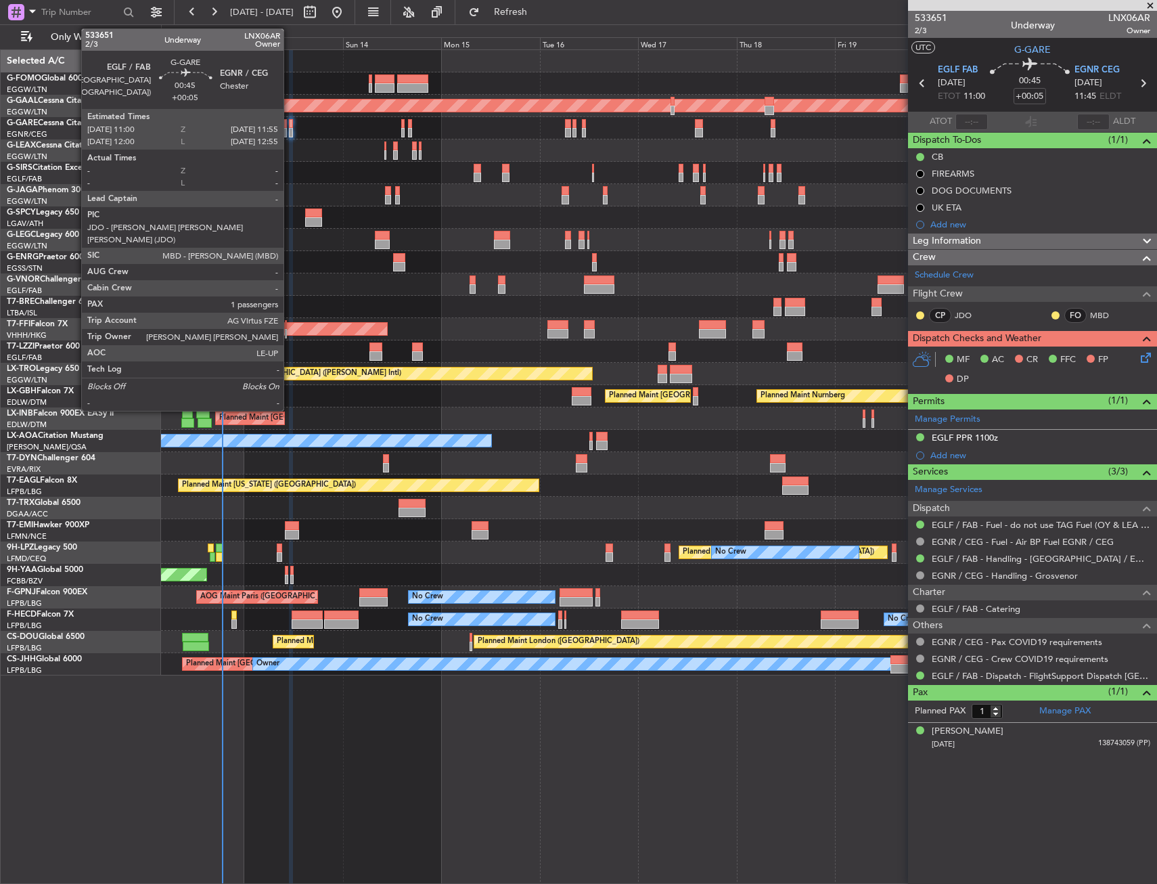
click at [290, 126] on div at bounding box center [291, 123] width 4 height 9
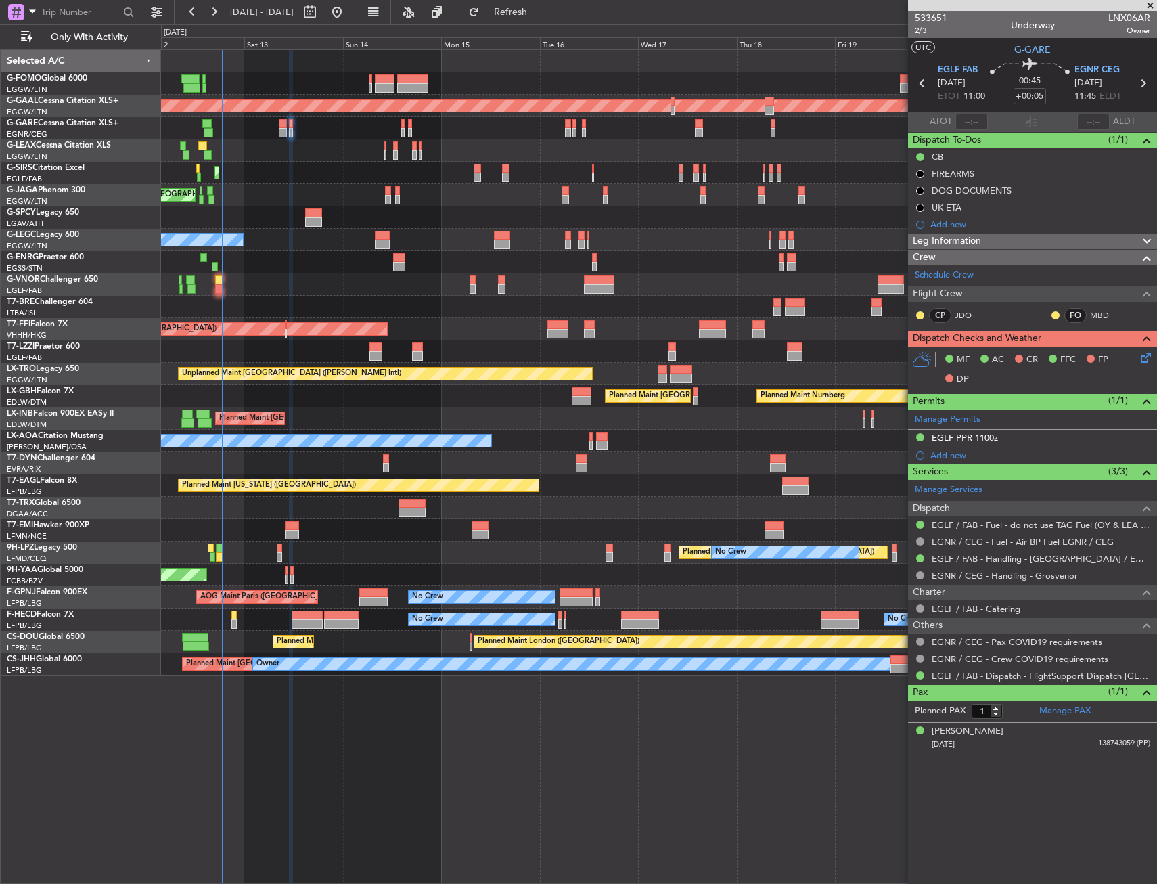
click at [1148, 361] on icon at bounding box center [1143, 355] width 11 height 11
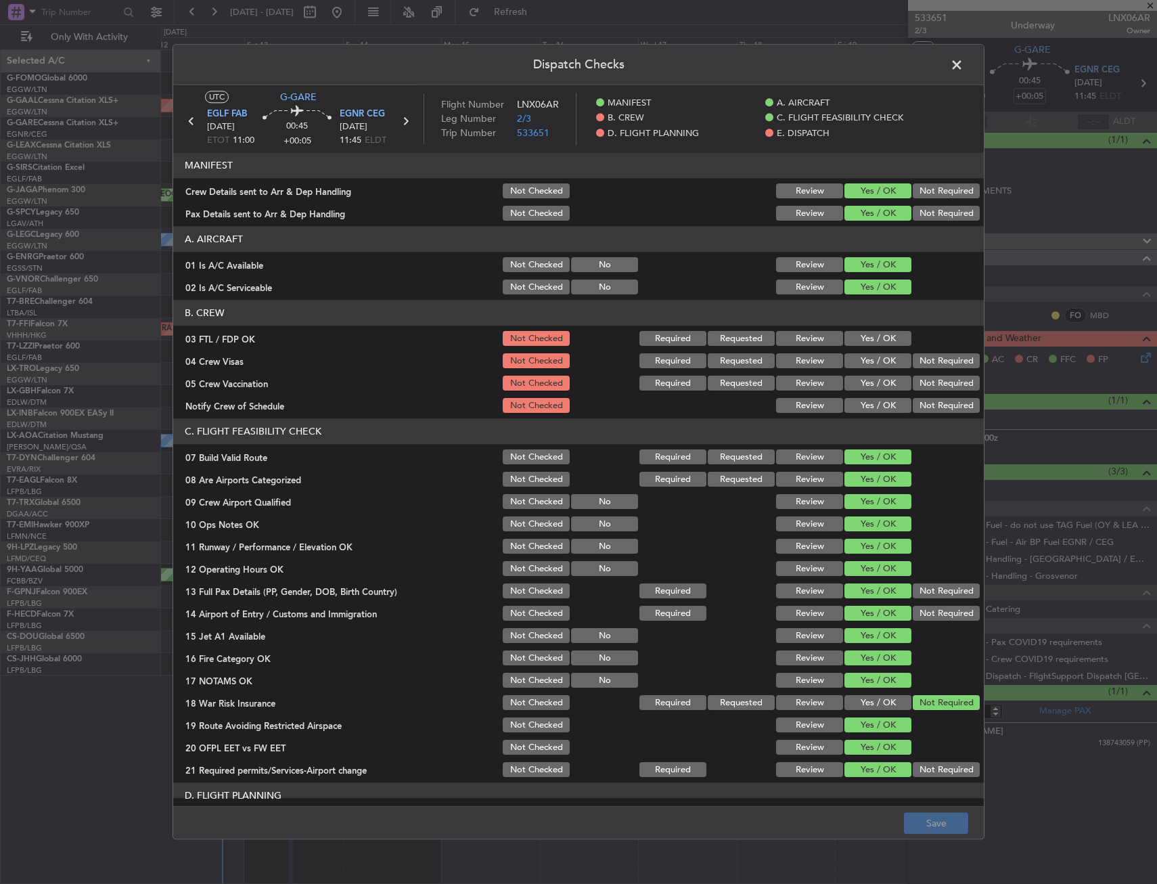
scroll to position [541, 0]
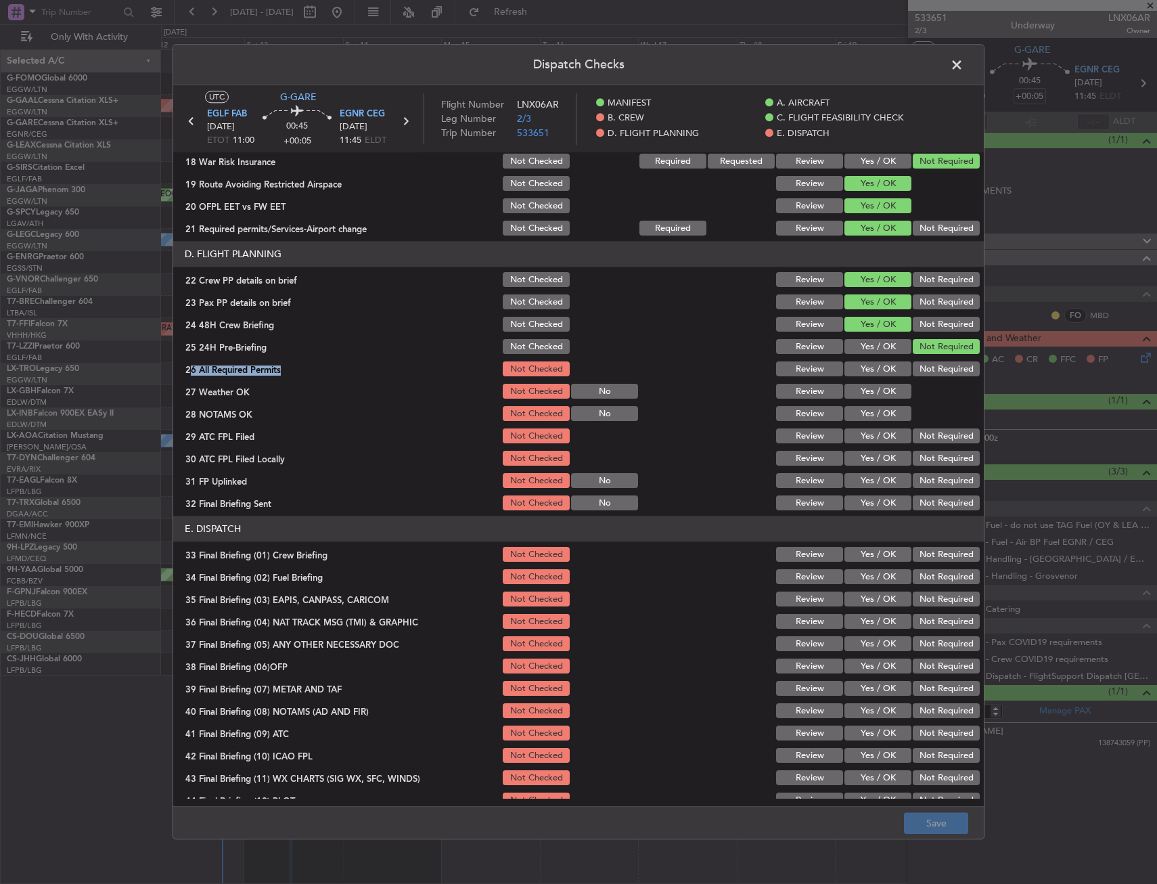
drag, startPoint x: 865, startPoint y: 355, endPoint x: 863, endPoint y: 368, distance: 13.0
click at [863, 368] on section "D. FLIGHT PLANNING 22 Crew PP details on brief Not Checked Review Yes / OK Not …" at bounding box center [578, 377] width 811 height 271
click at [863, 368] on button "Yes / OK" at bounding box center [878, 369] width 67 height 15
drag, startPoint x: 852, startPoint y: 384, endPoint x: 849, endPoint y: 399, distance: 14.6
click at [851, 385] on button "Yes / OK" at bounding box center [878, 391] width 67 height 15
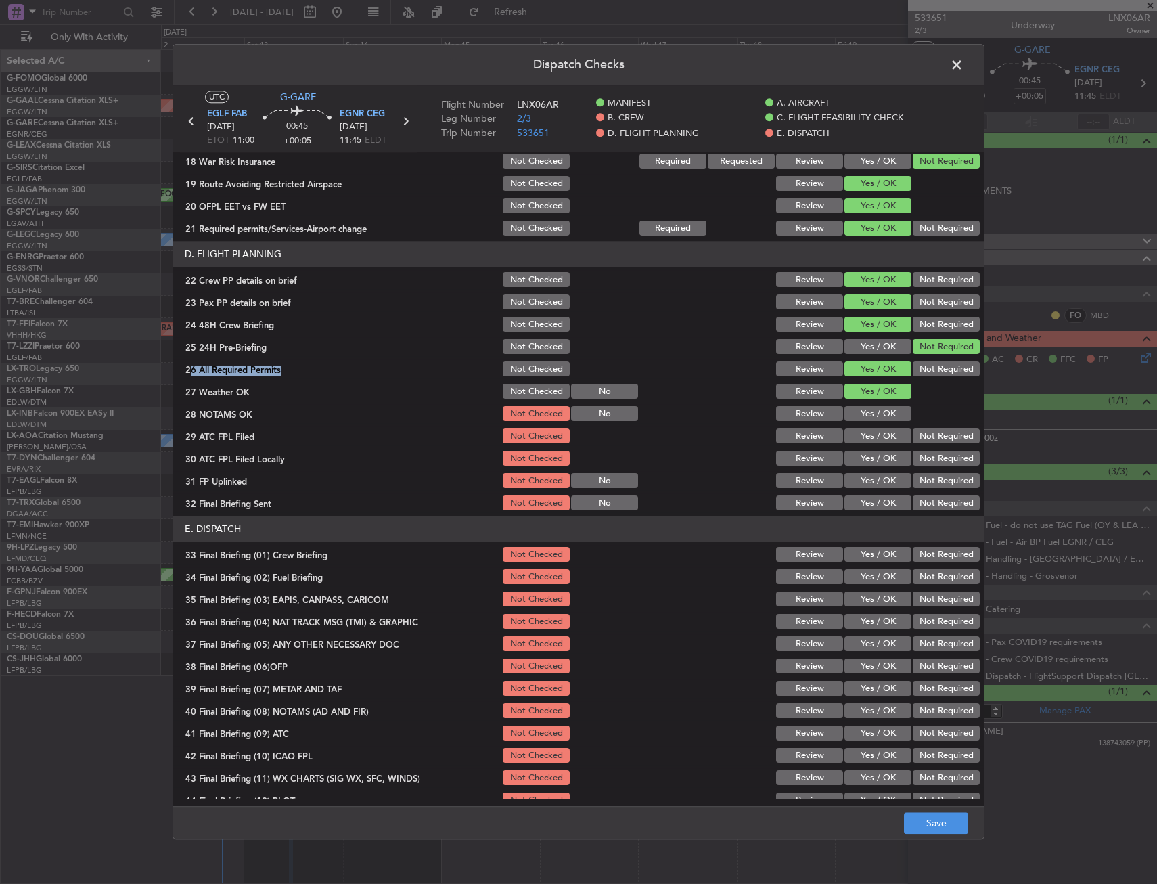
click at [849, 399] on button "Yes / OK" at bounding box center [878, 391] width 67 height 15
click at [849, 413] on button "Yes / OK" at bounding box center [878, 414] width 67 height 15
click at [850, 418] on button "Yes / OK" at bounding box center [878, 414] width 67 height 15
click at [851, 424] on section "D. FLIGHT PLANNING 22 Crew PP details on brief Not Checked Review Yes / OK Not …" at bounding box center [578, 377] width 811 height 271
click at [853, 426] on section "D. FLIGHT PLANNING 22 Crew PP details on brief Not Checked Review Yes / OK Not …" at bounding box center [578, 377] width 811 height 271
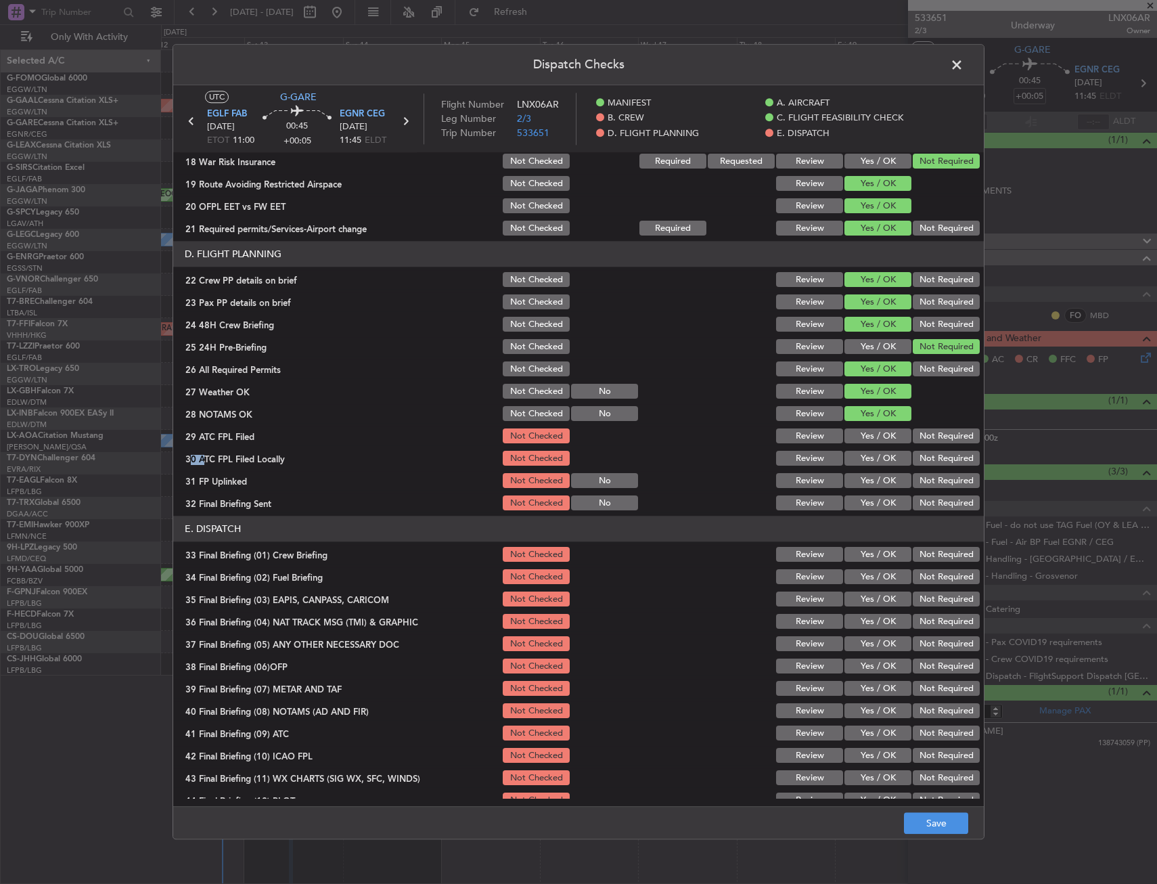
click at [853, 427] on div "Yes / OK" at bounding box center [876, 436] width 68 height 19
click at [855, 429] on button "Yes / OK" at bounding box center [878, 436] width 67 height 15
click at [912, 449] on section "D. FLIGHT PLANNING 22 Crew PP details on brief Not Checked Review Yes / OK Not …" at bounding box center [578, 377] width 811 height 271
click at [913, 457] on button "Not Required" at bounding box center [946, 458] width 67 height 15
click at [883, 475] on button "Yes / OK" at bounding box center [878, 481] width 67 height 15
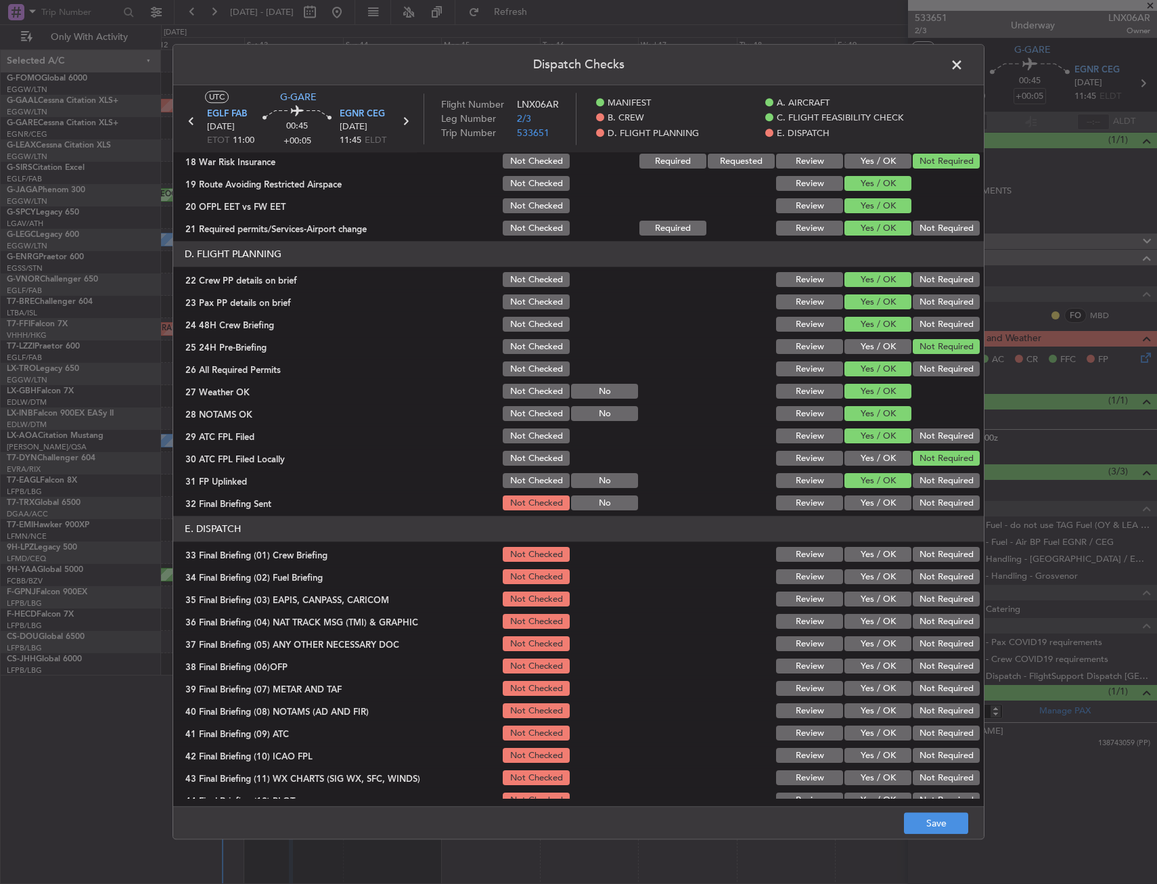
click at [918, 494] on div "Not Required" at bounding box center [945, 503] width 68 height 19
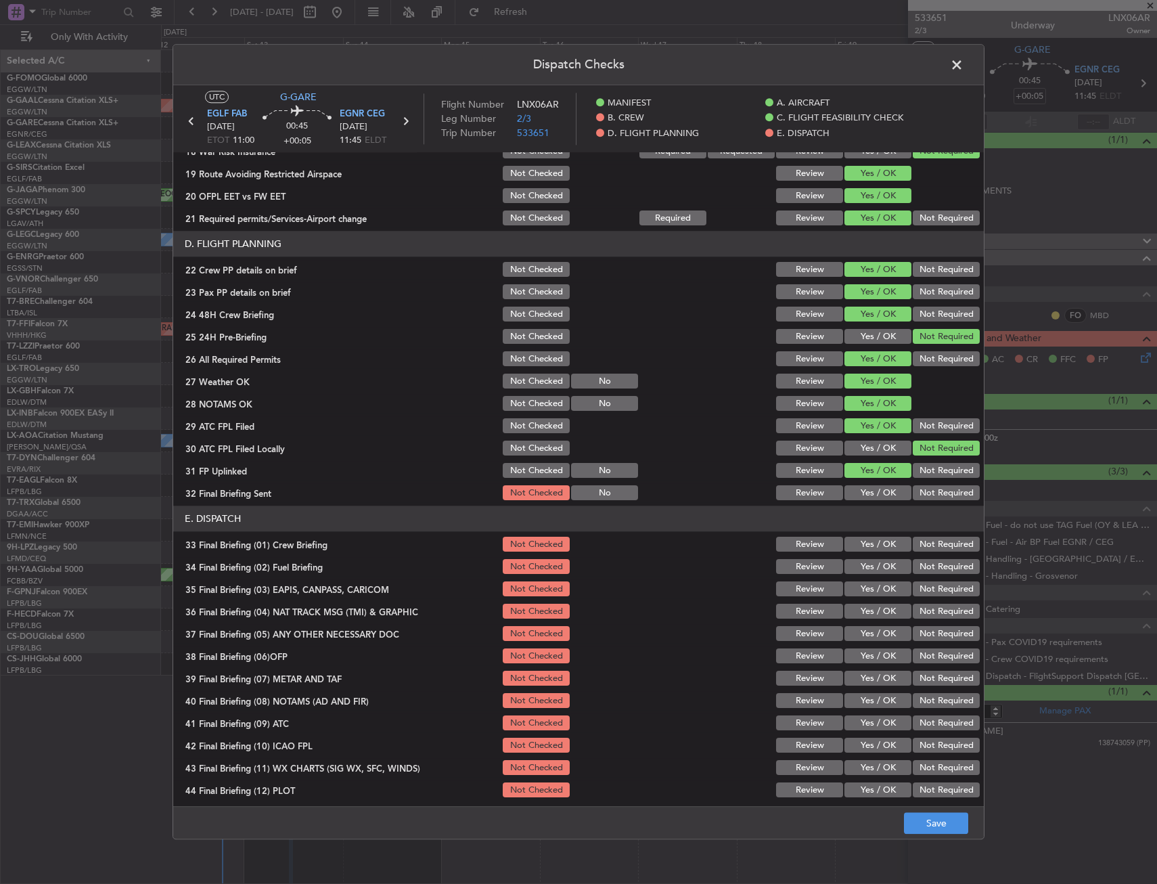
scroll to position [556, 0]
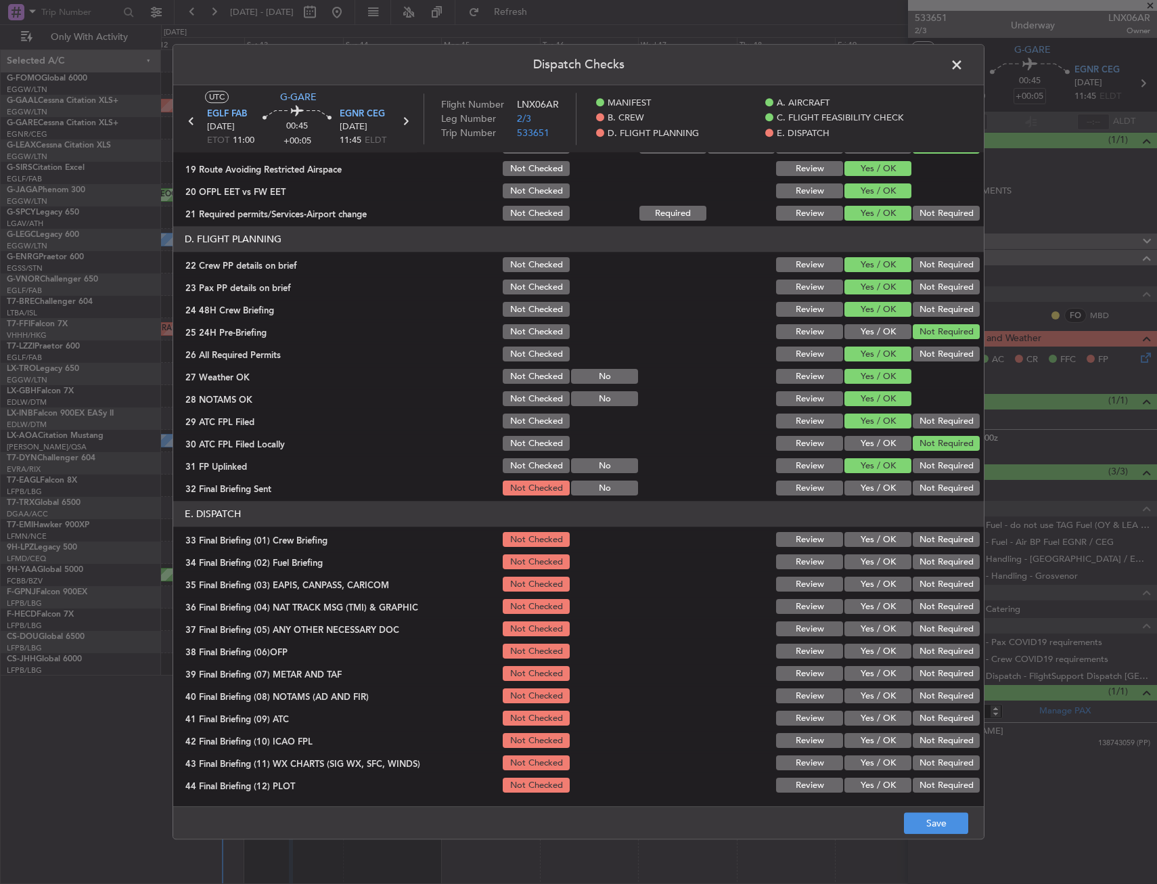
drag, startPoint x: 916, startPoint y: 489, endPoint x: 908, endPoint y: 502, distance: 15.2
click at [917, 489] on button "Not Required" at bounding box center [946, 488] width 67 height 15
click at [889, 526] on header "E. DISPATCH" at bounding box center [578, 514] width 811 height 26
click at [882, 551] on section "E. DISPATCH 33 Final Briefing (01) Crew Briefing Not Checked Review Yes / OK No…" at bounding box center [578, 648] width 811 height 294
click at [877, 542] on button "Yes / OK" at bounding box center [878, 540] width 67 height 15
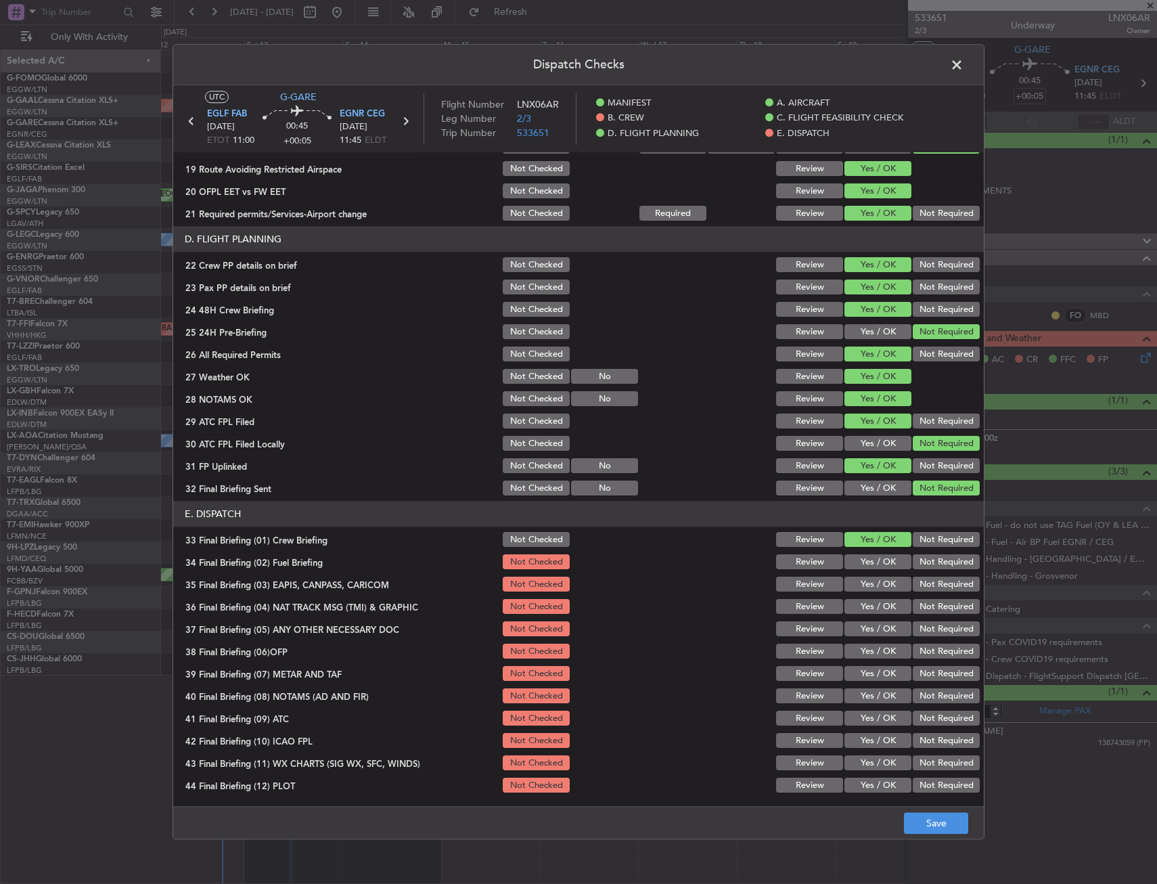
click at [872, 561] on button "Yes / OK" at bounding box center [878, 562] width 67 height 15
click at [922, 581] on button "Not Required" at bounding box center [946, 584] width 67 height 15
click at [918, 608] on button "Not Required" at bounding box center [946, 607] width 67 height 15
drag, startPoint x: 880, startPoint y: 625, endPoint x: 872, endPoint y: 650, distance: 26.5
click at [880, 625] on button "Yes / OK" at bounding box center [878, 629] width 67 height 15
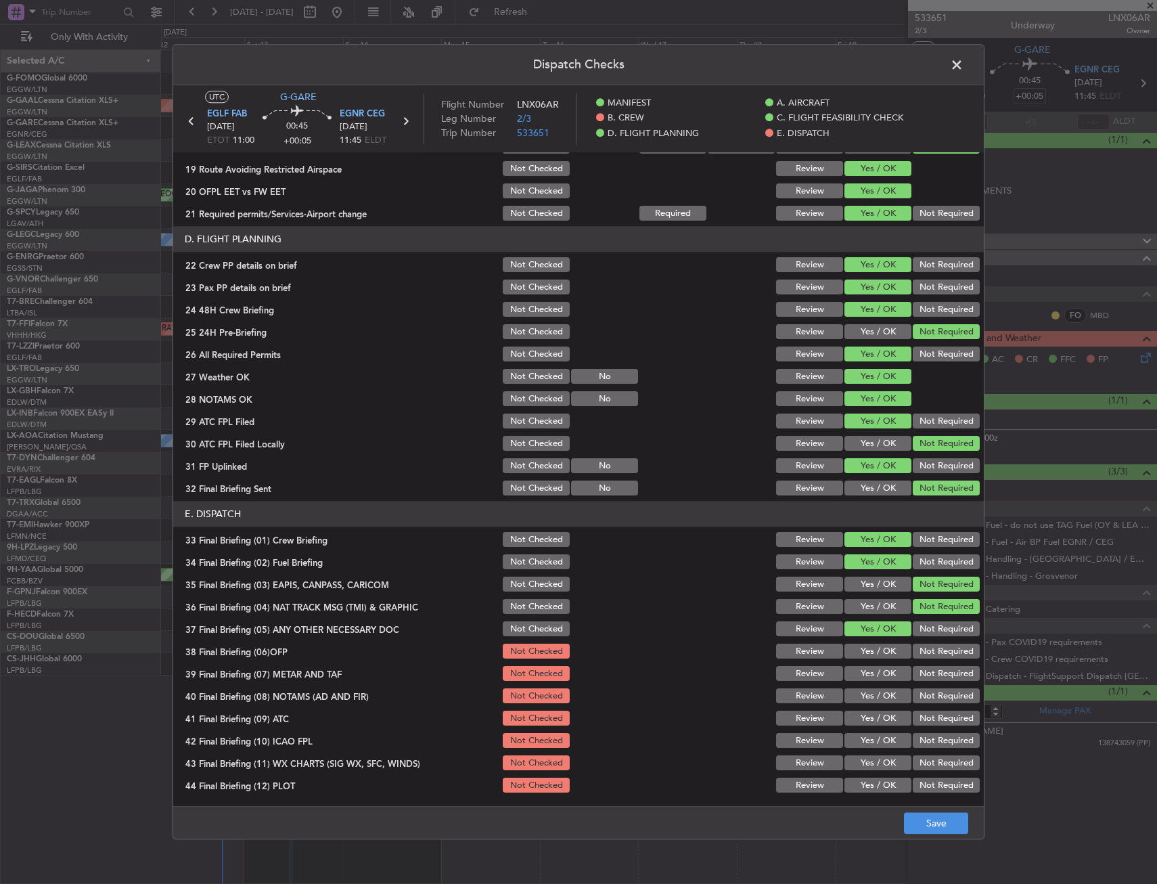
drag, startPoint x: 871, startPoint y: 653, endPoint x: 868, endPoint y: 666, distance: 13.1
click at [869, 656] on button "Yes / OK" at bounding box center [878, 651] width 67 height 15
drag, startPoint x: 868, startPoint y: 666, endPoint x: 863, endPoint y: 679, distance: 13.7
click at [868, 667] on button "Yes / OK" at bounding box center [878, 674] width 67 height 15
drag, startPoint x: 863, startPoint y: 679, endPoint x: 851, endPoint y: 707, distance: 30.9
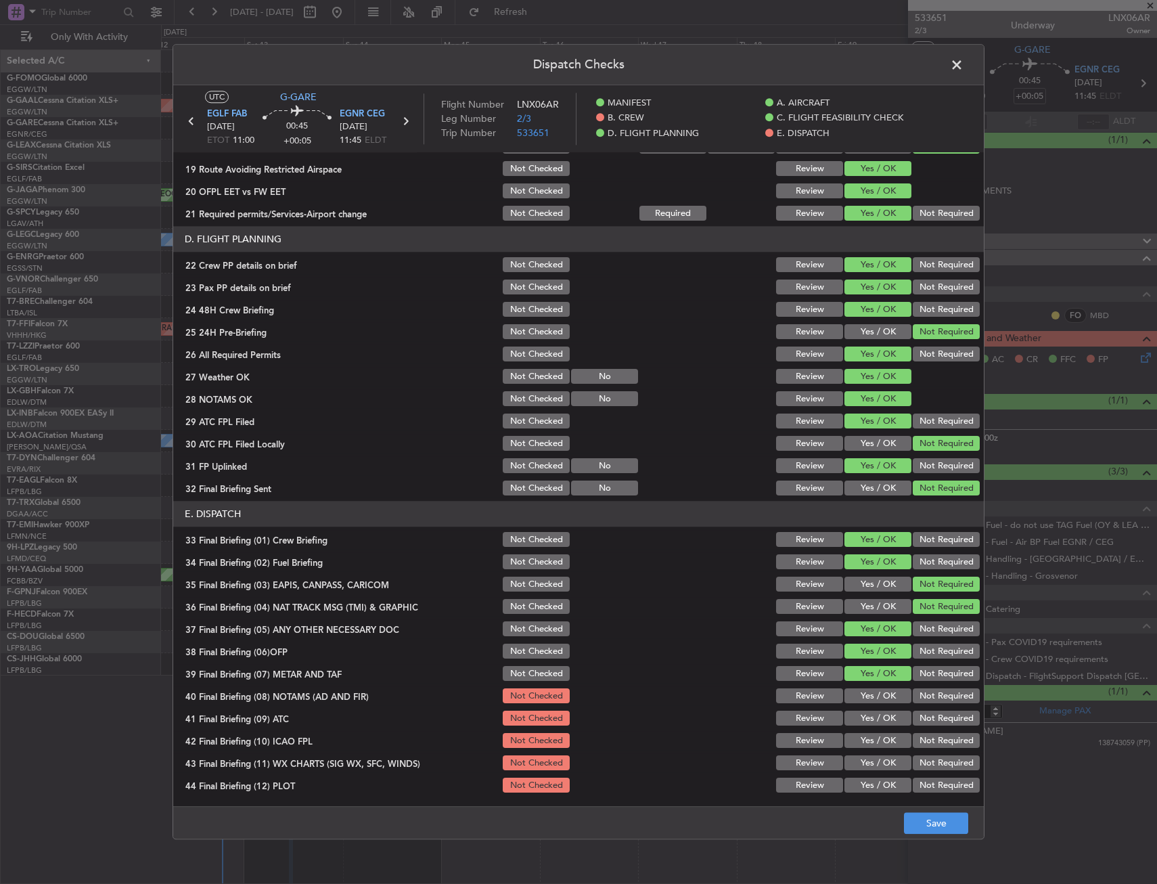
click at [861, 690] on section "E. DISPATCH 33 Final Briefing (01) Crew Briefing Not Checked Review Yes / OK No…" at bounding box center [578, 648] width 811 height 294
click at [851, 707] on section "E. DISPATCH 33 Final Briefing (01) Crew Briefing Not Checked Review Yes / OK No…" at bounding box center [578, 648] width 811 height 294
click at [855, 699] on button "Yes / OK" at bounding box center [878, 696] width 67 height 15
click at [854, 727] on div "Yes / OK" at bounding box center [876, 718] width 68 height 19
drag, startPoint x: 852, startPoint y: 747, endPoint x: 846, endPoint y: 725, distance: 22.5
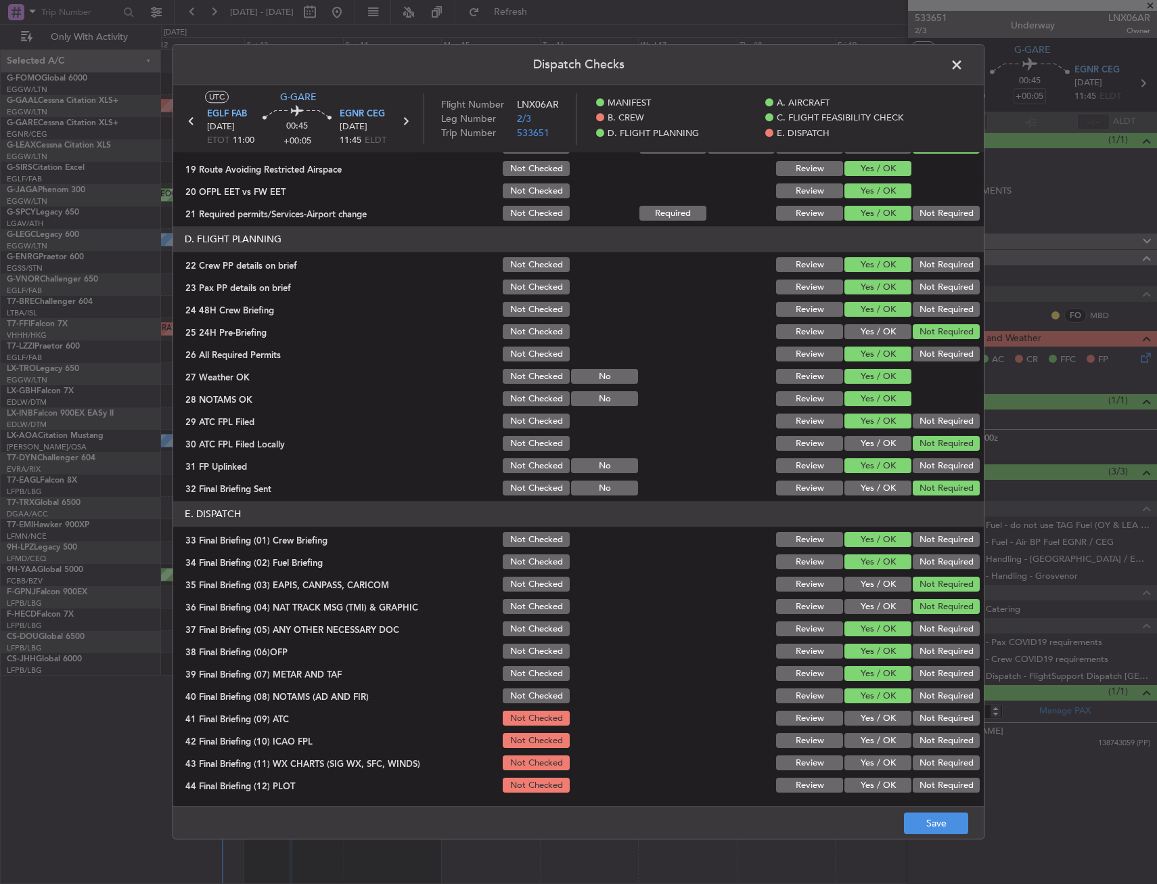
click at [851, 749] on div "Yes / OK" at bounding box center [876, 741] width 68 height 19
drag, startPoint x: 846, startPoint y: 719, endPoint x: 848, endPoint y: 726, distance: 7.1
click at [846, 720] on button "Yes / OK" at bounding box center [878, 718] width 67 height 15
drag, startPoint x: 851, startPoint y: 748, endPoint x: 853, endPoint y: 740, distance: 8.2
click at [851, 750] on div "Yes / OK" at bounding box center [876, 741] width 68 height 19
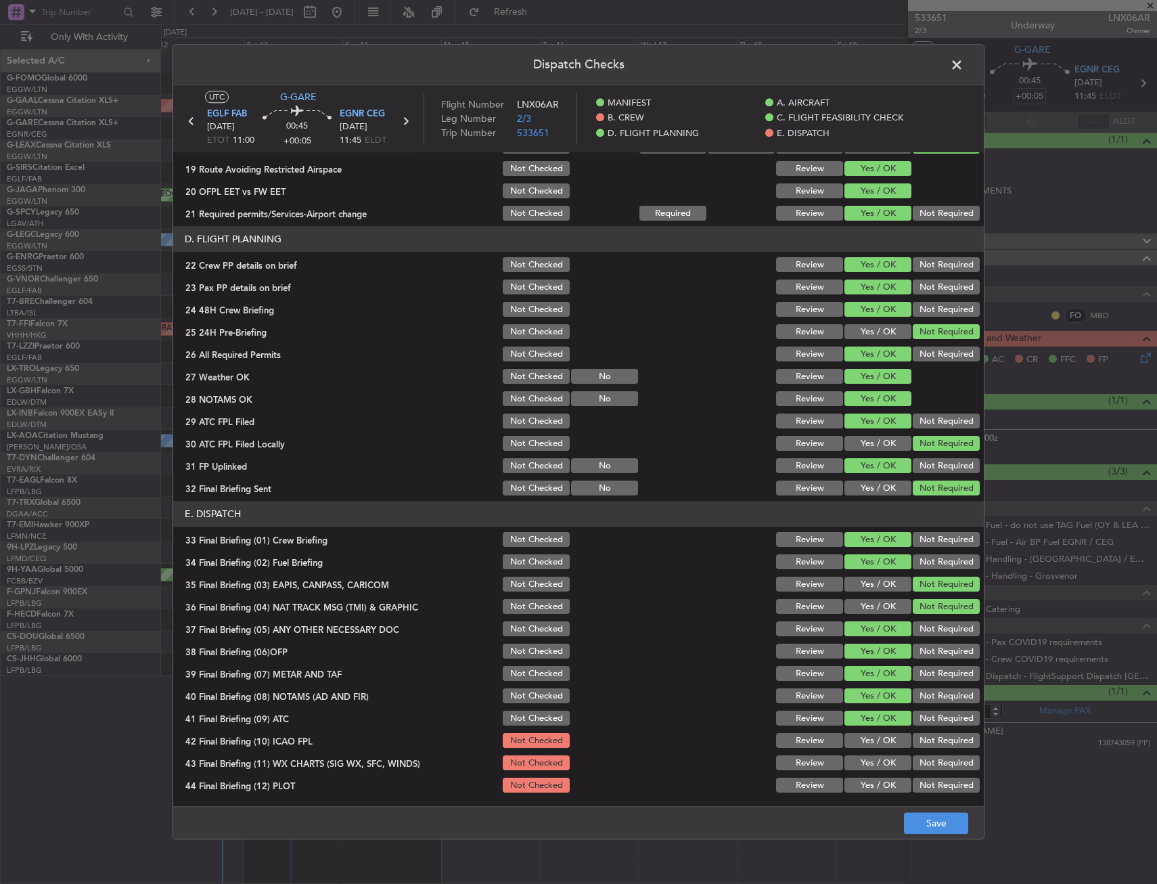
click at [855, 736] on button "Yes / OK" at bounding box center [878, 741] width 67 height 15
click at [855, 753] on section "E. DISPATCH 33 Final Briefing (01) Crew Briefing Not Checked Review Yes / OK No…" at bounding box center [578, 648] width 811 height 294
click at [855, 769] on button "Yes / OK" at bounding box center [878, 763] width 67 height 15
click at [864, 784] on button "Yes / OK" at bounding box center [878, 785] width 67 height 15
click at [928, 815] on button "Save" at bounding box center [936, 824] width 64 height 22
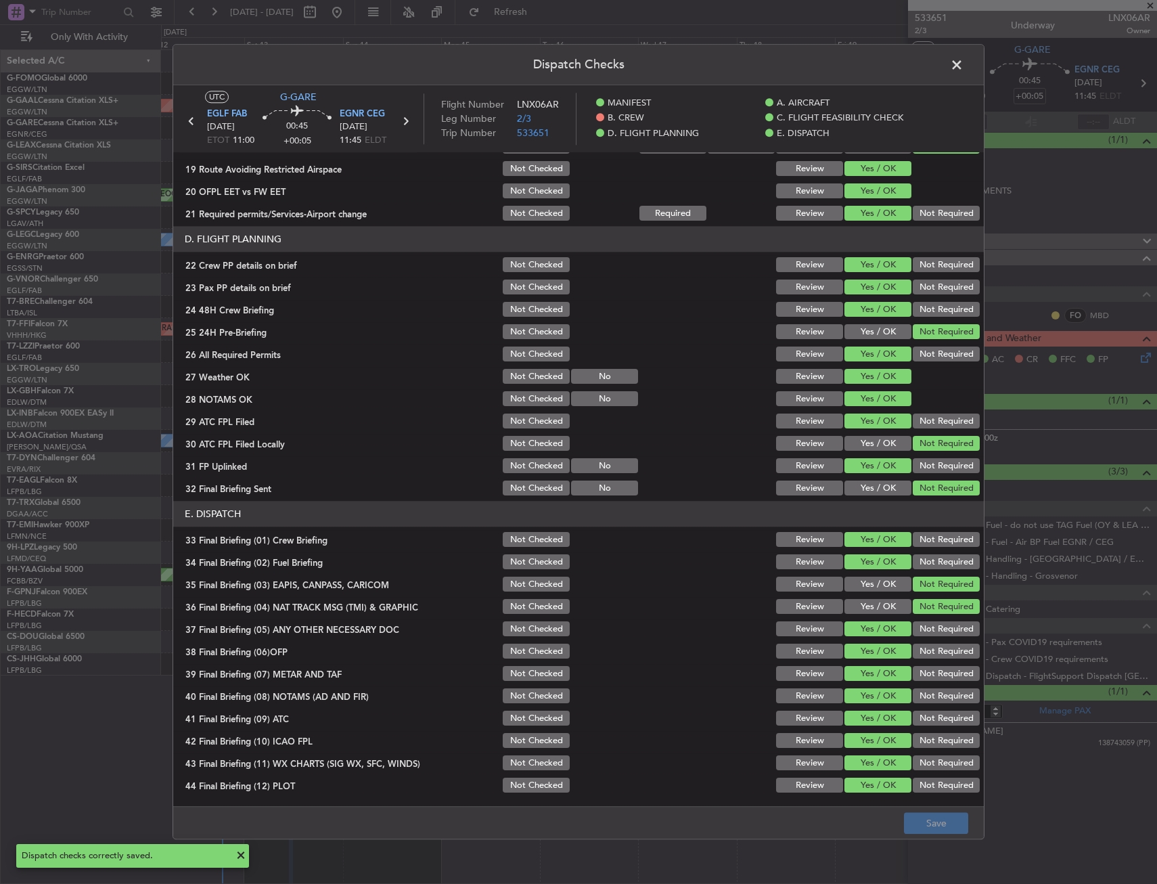
click at [964, 68] on span at bounding box center [964, 68] width 0 height 27
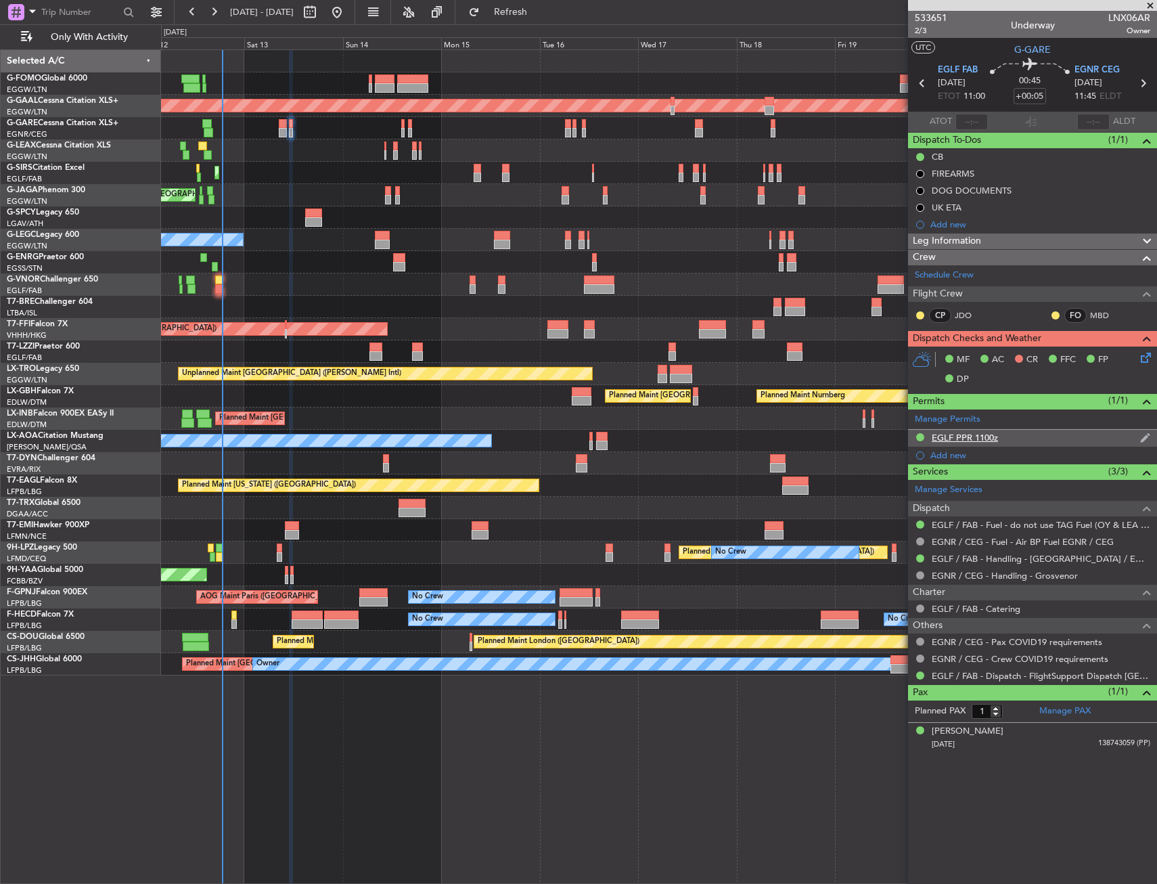
click at [994, 443] on div "EGLF PPR 1100z" at bounding box center [1032, 438] width 249 height 17
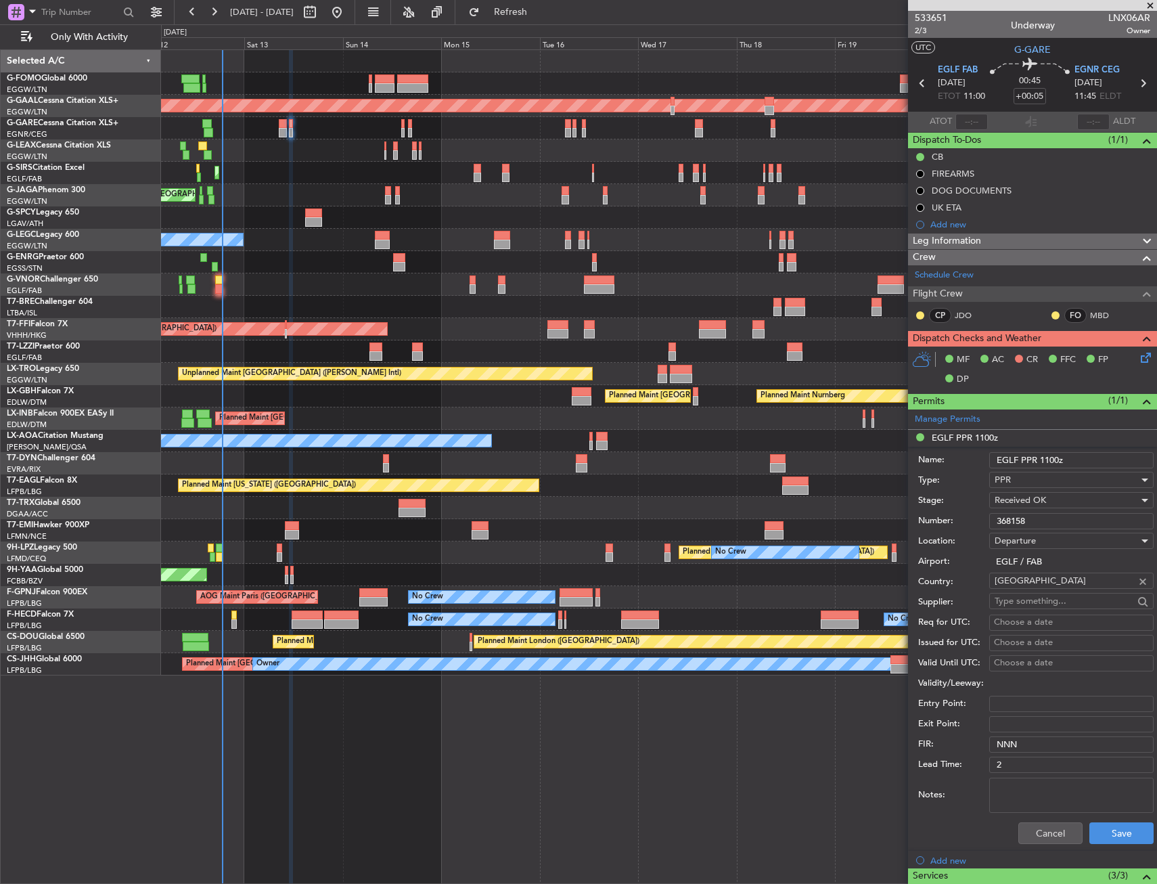
click at [1011, 516] on input "368158" at bounding box center [1071, 521] width 164 height 16
click at [1045, 823] on button "Cancel" at bounding box center [1050, 833] width 64 height 22
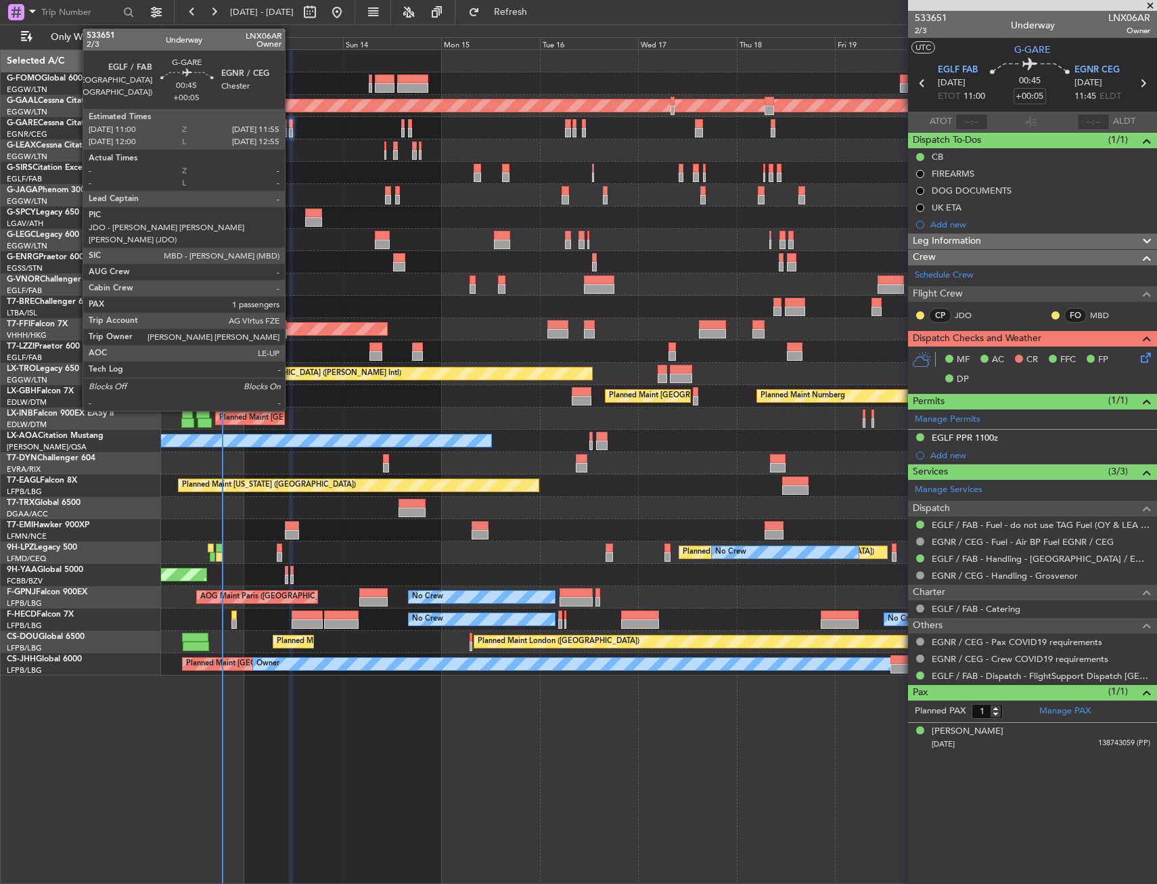
click at [294, 132] on div at bounding box center [658, 128] width 995 height 22
click at [291, 130] on div at bounding box center [291, 132] width 4 height 9
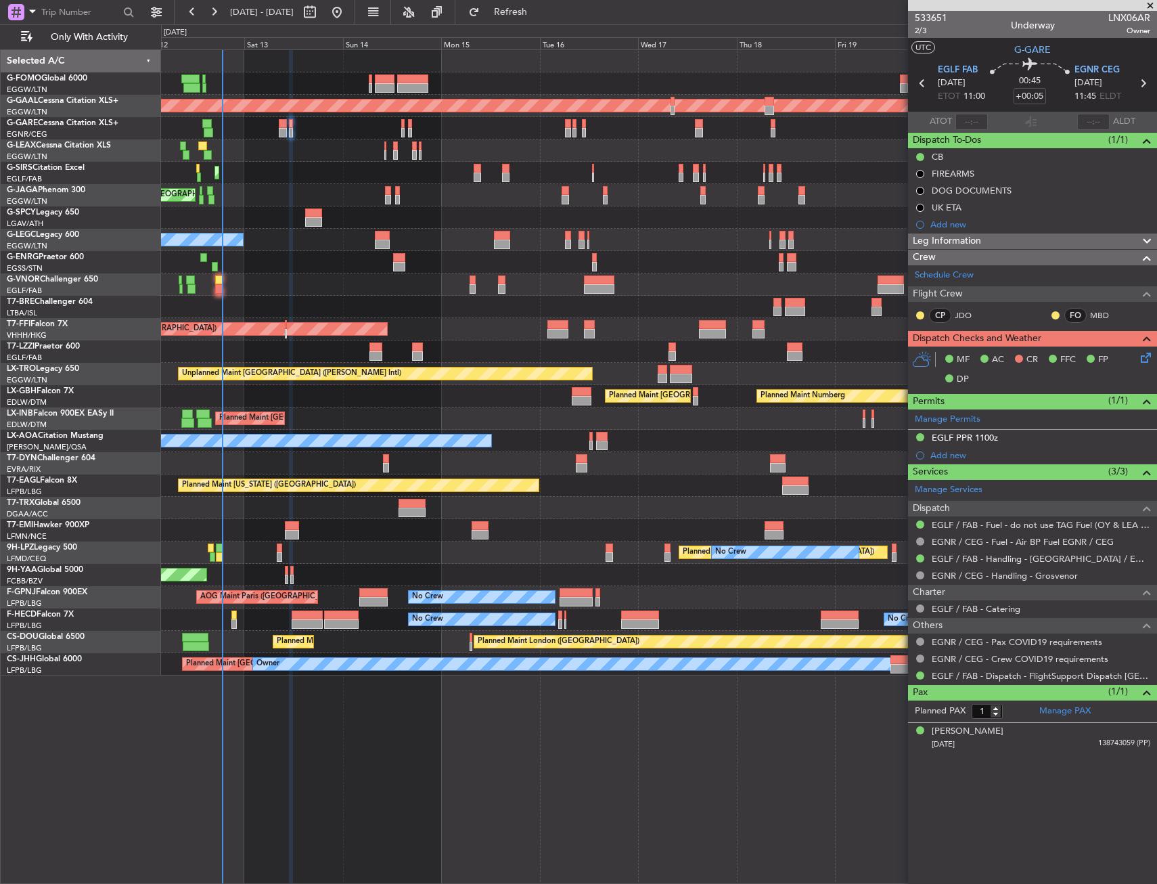
click at [919, 76] on icon at bounding box center [923, 83] width 18 height 18
type input "4"
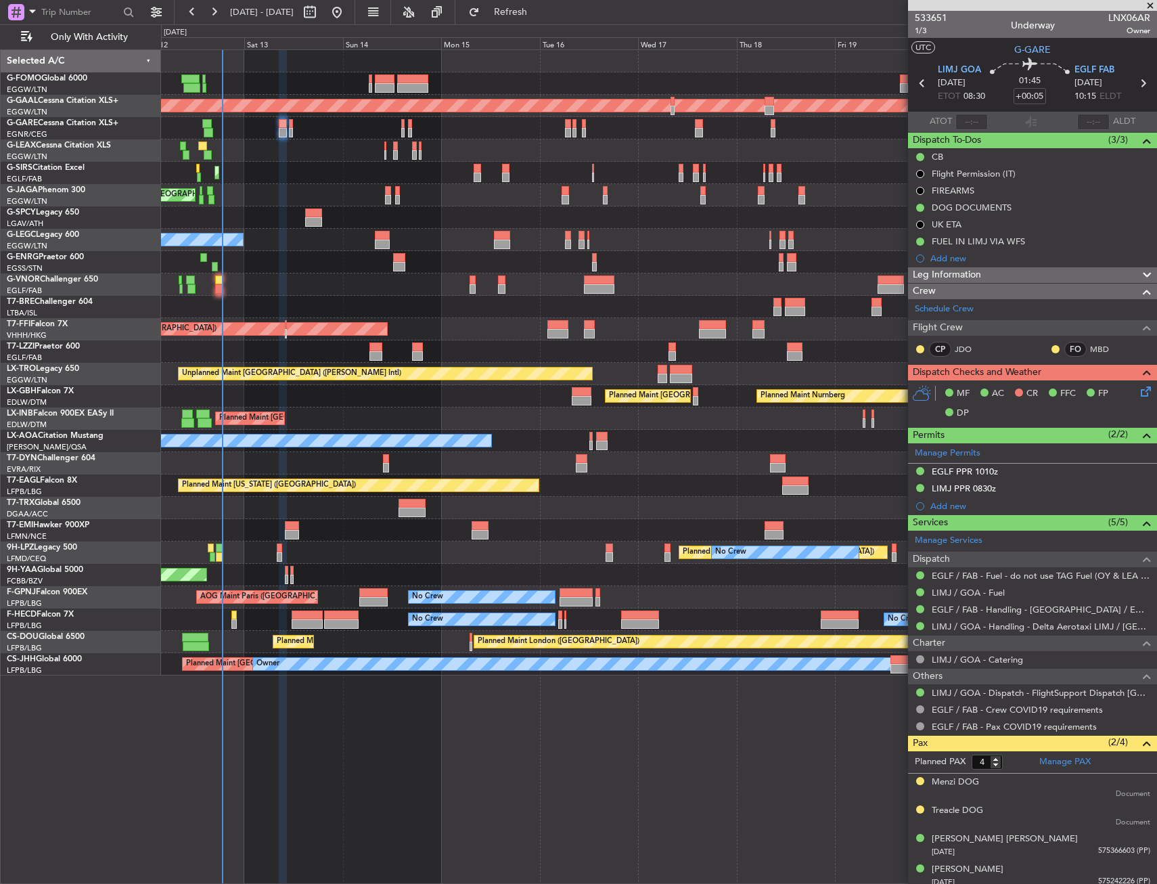
click at [301, 232] on div "Planned Maint [GEOGRAPHIC_DATA] ([GEOGRAPHIC_DATA]) Owner A/C Unavailable [GEOG…" at bounding box center [658, 240] width 995 height 22
click at [317, 212] on div at bounding box center [313, 212] width 17 height 9
type input "-00:10"
type input "3"
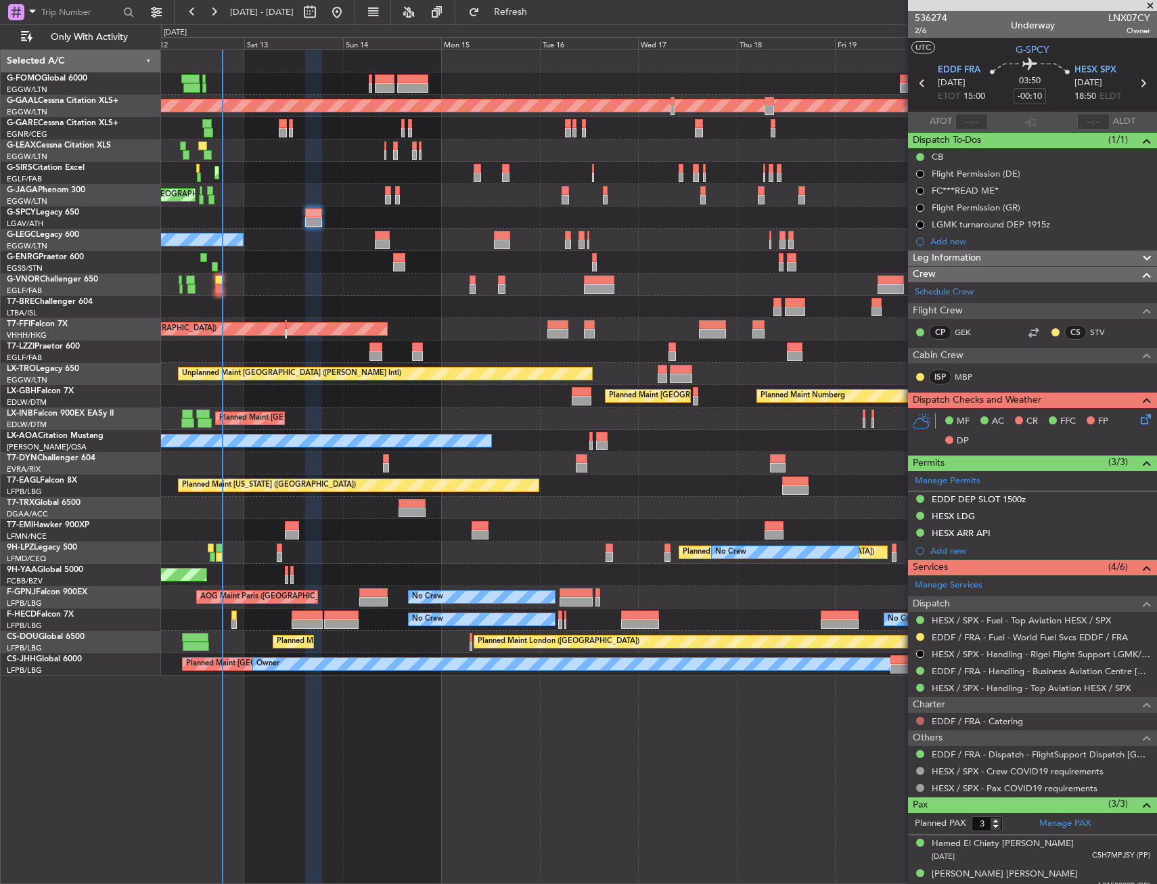
click at [920, 720] on button at bounding box center [920, 721] width 8 height 8
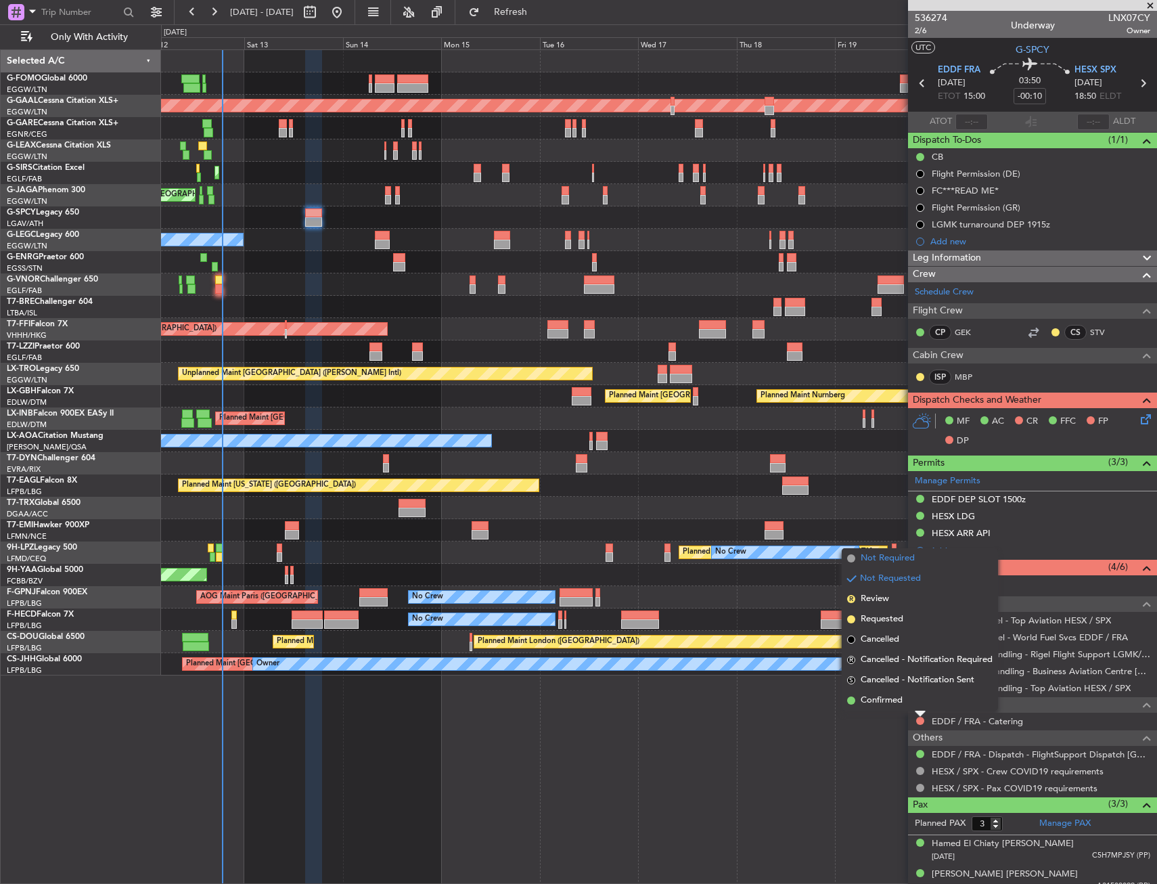
click at [880, 557] on span "Not Required" at bounding box center [888, 559] width 54 height 14
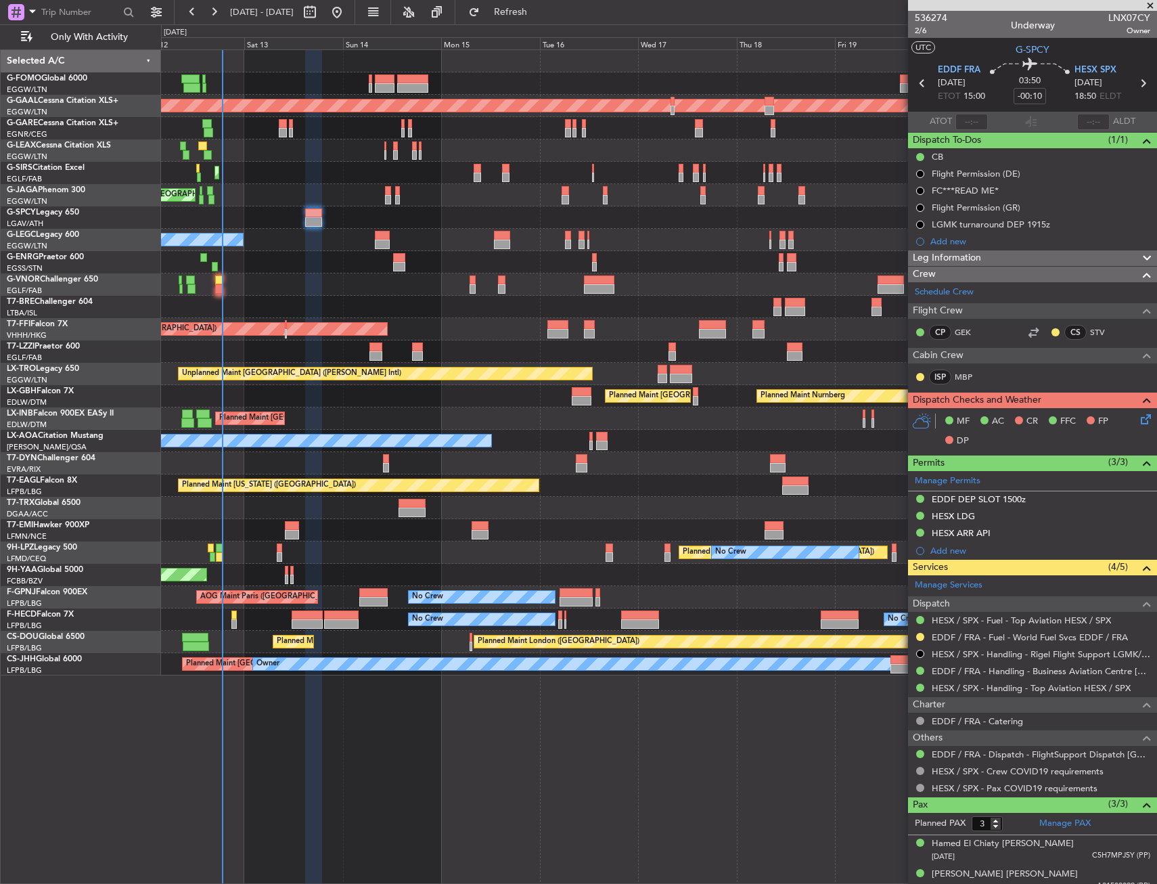
click at [971, 501] on div "EDDF DEP SLOT 1500z" at bounding box center [979, 499] width 94 height 12
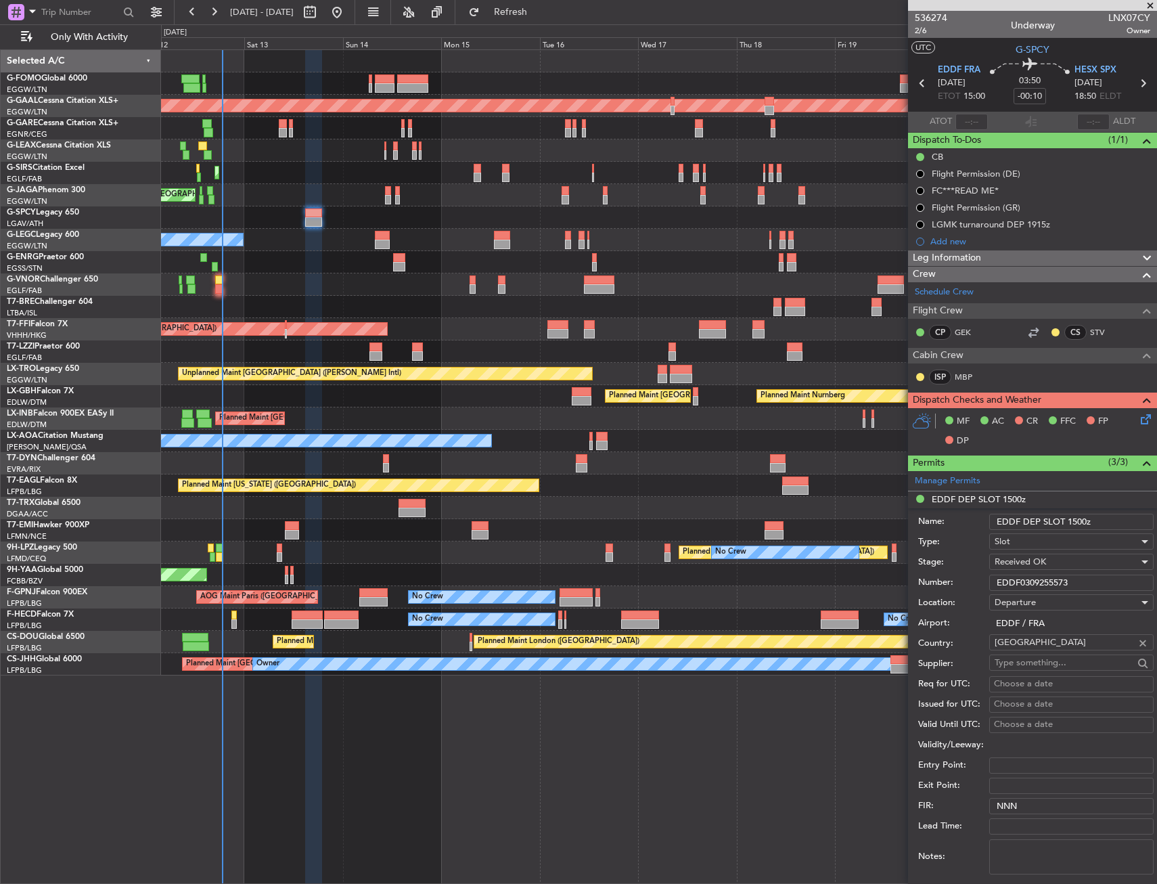
click at [1012, 579] on input "EDDF0309255573" at bounding box center [1071, 583] width 164 height 16
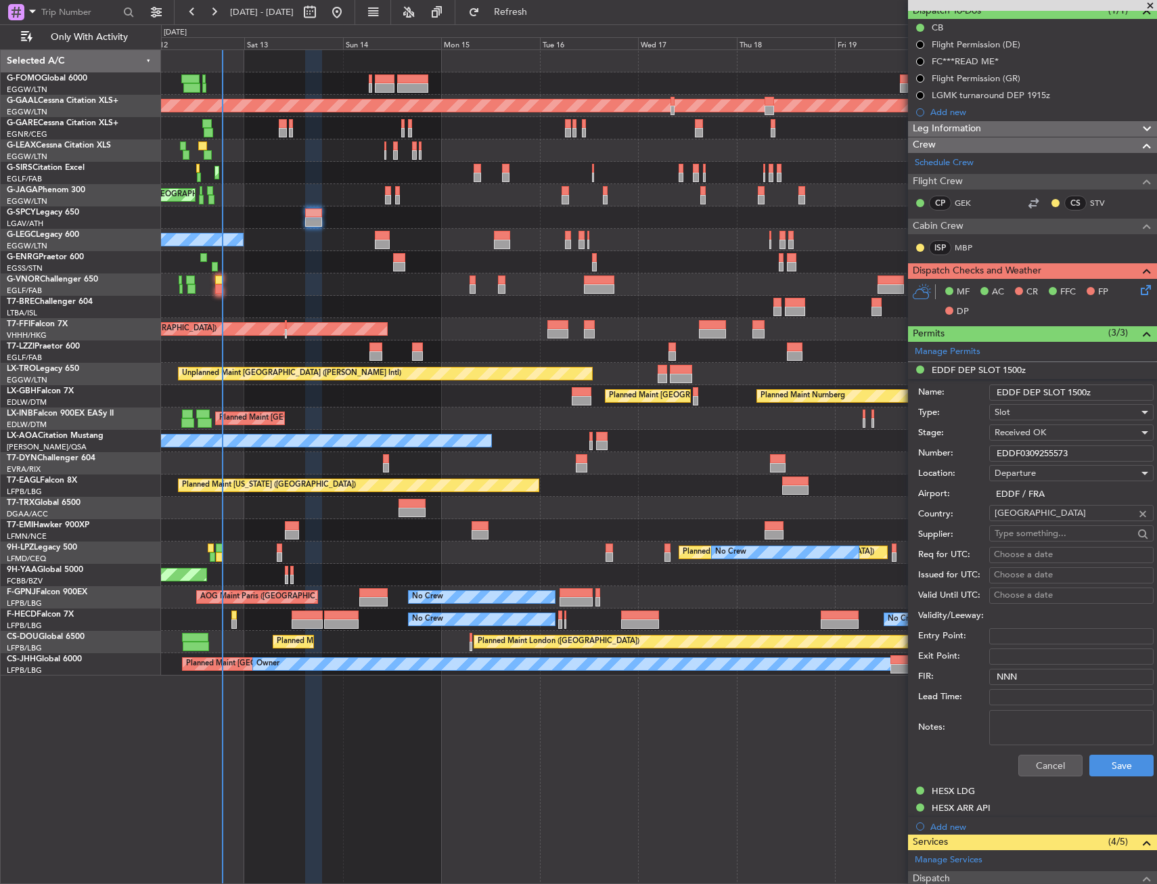
scroll to position [203, 0]
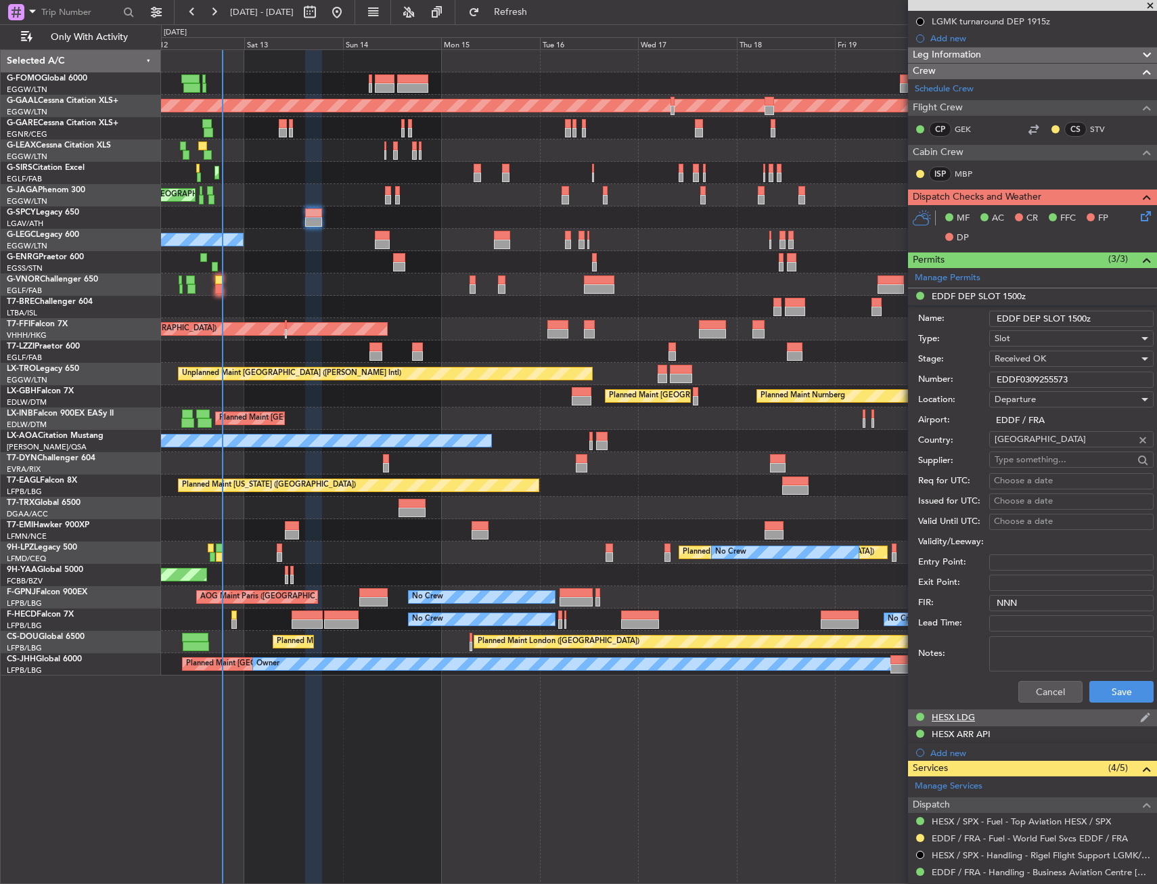
click at [964, 715] on div "HESX LDG" at bounding box center [953, 717] width 43 height 12
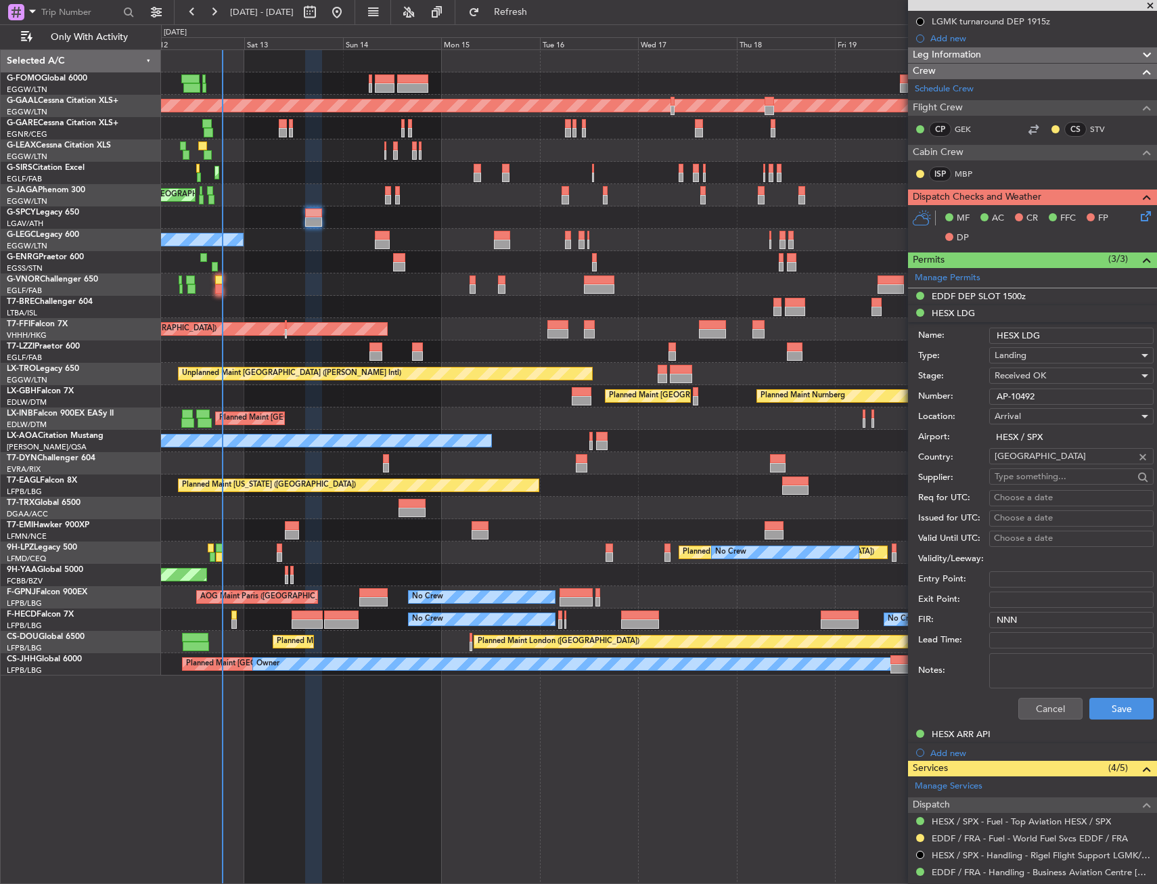
click at [1013, 388] on div "Number: AP-10492" at bounding box center [1035, 396] width 235 height 20
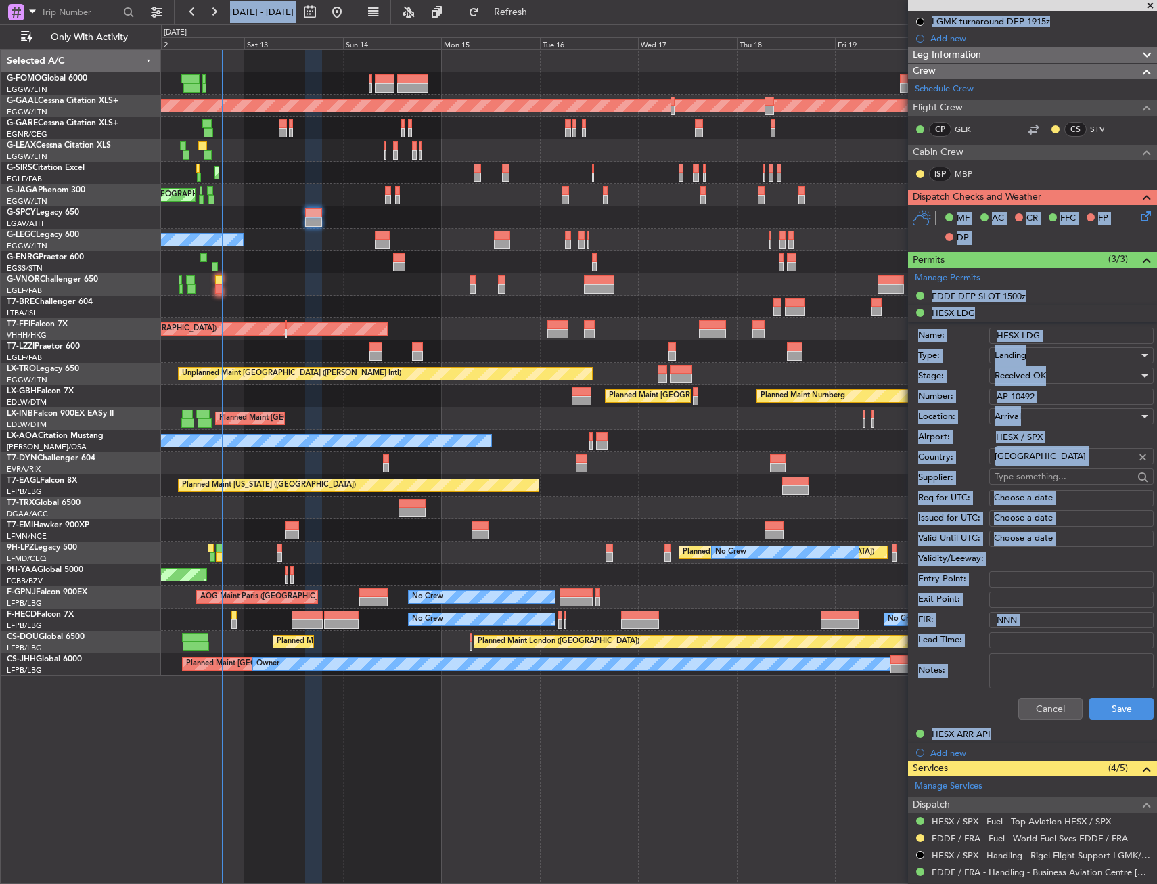
click at [1013, 389] on input "AP-10492" at bounding box center [1071, 396] width 164 height 16
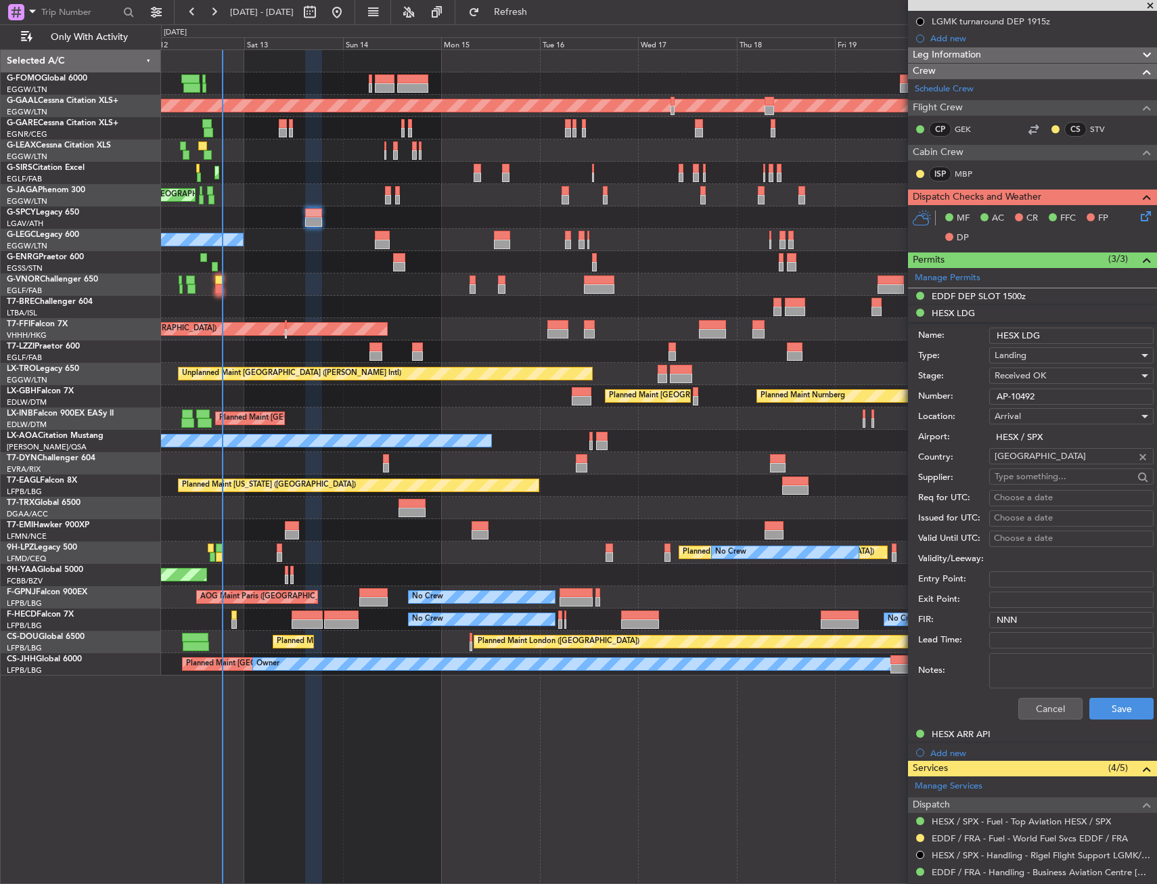
click at [1019, 395] on input "AP-10492" at bounding box center [1071, 396] width 164 height 16
click at [1075, 710] on div "Cancel Save" at bounding box center [1035, 708] width 235 height 35
click at [1042, 711] on button "Cancel" at bounding box center [1050, 709] width 64 height 22
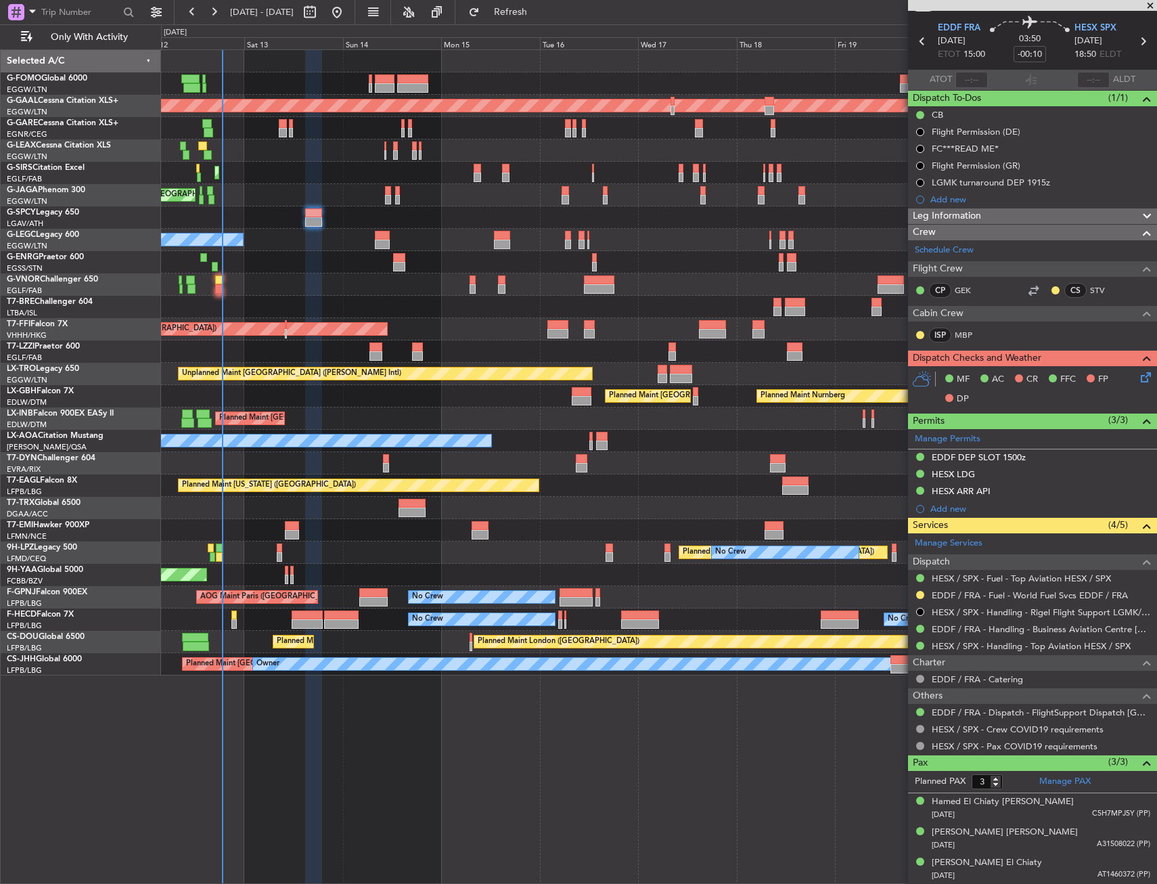
scroll to position [0, 0]
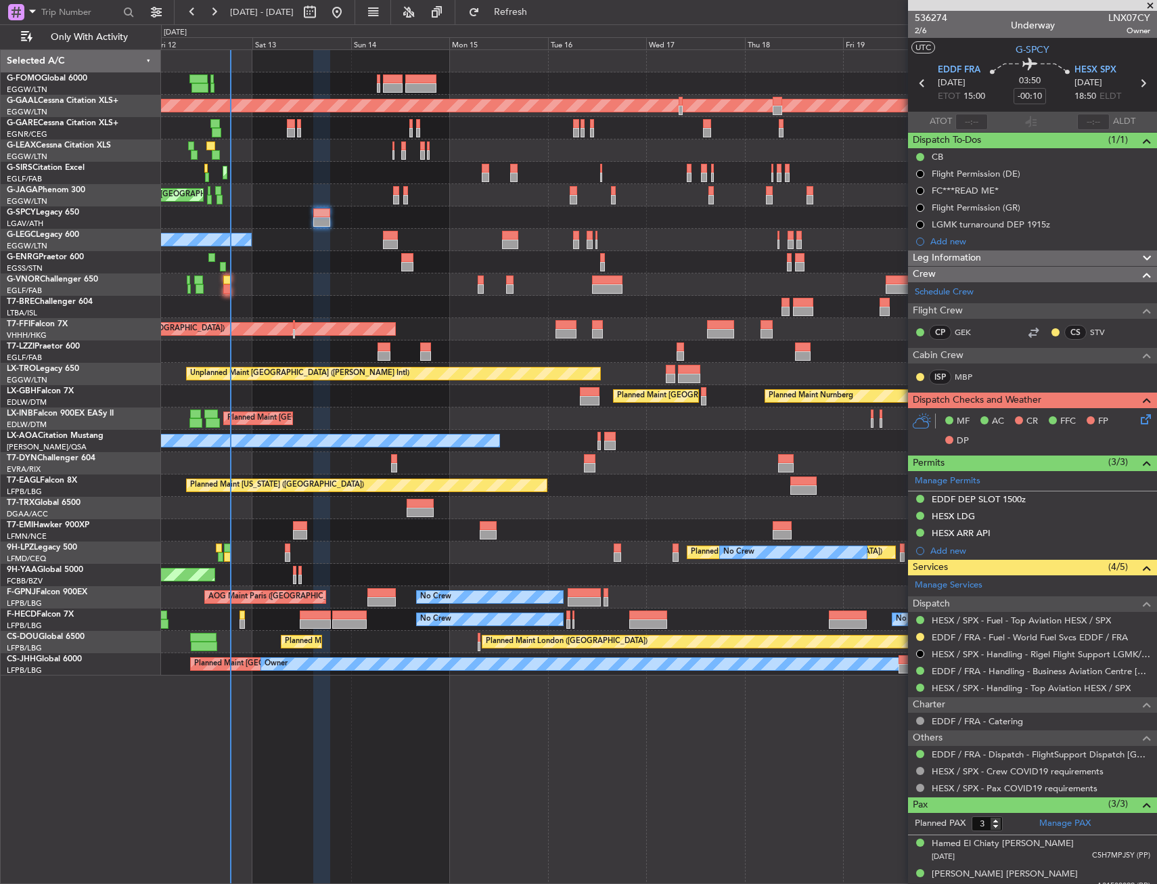
click at [476, 212] on div "Unplanned Maint [GEOGRAPHIC_DATA] ([PERSON_NAME] Intl)" at bounding box center [658, 217] width 995 height 22
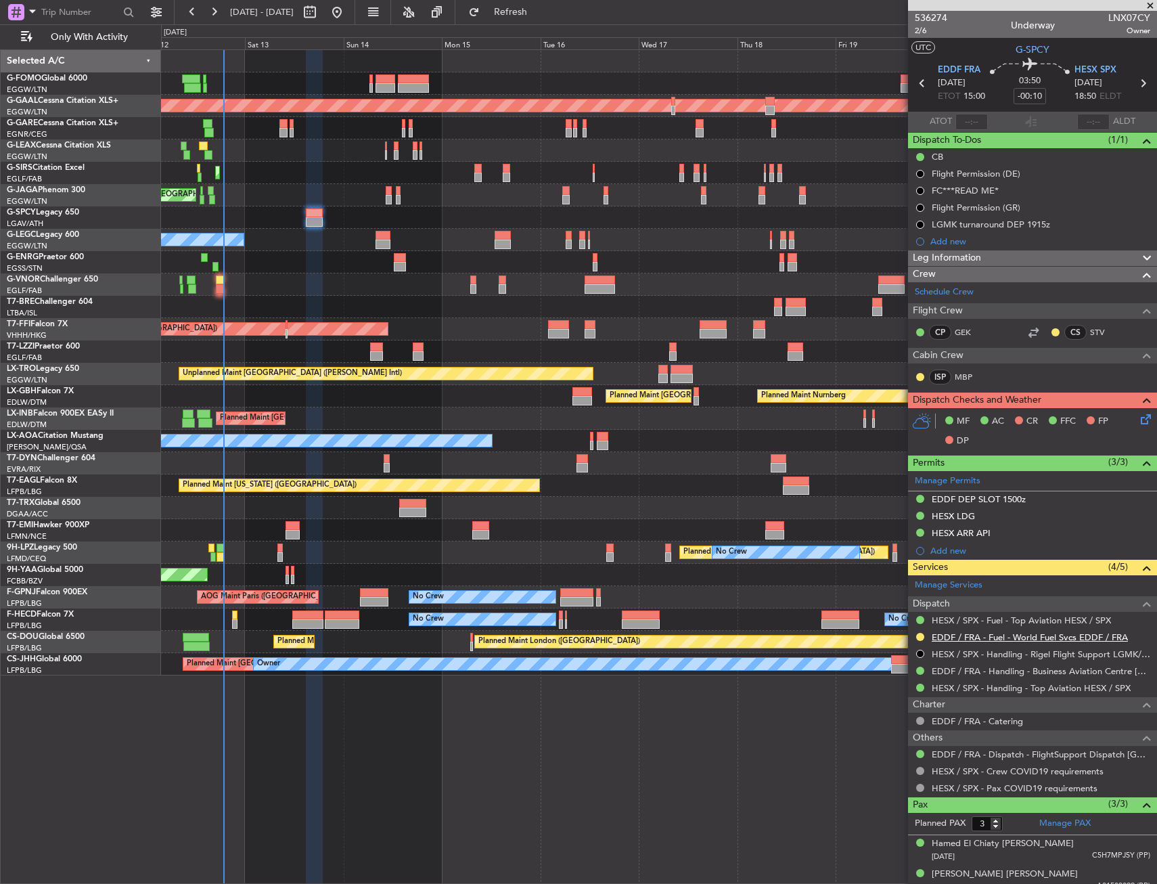
click at [1002, 635] on link "EDDF / FRA - Fuel - World Fuel Svcs EDDF / FRA" at bounding box center [1030, 637] width 196 height 12
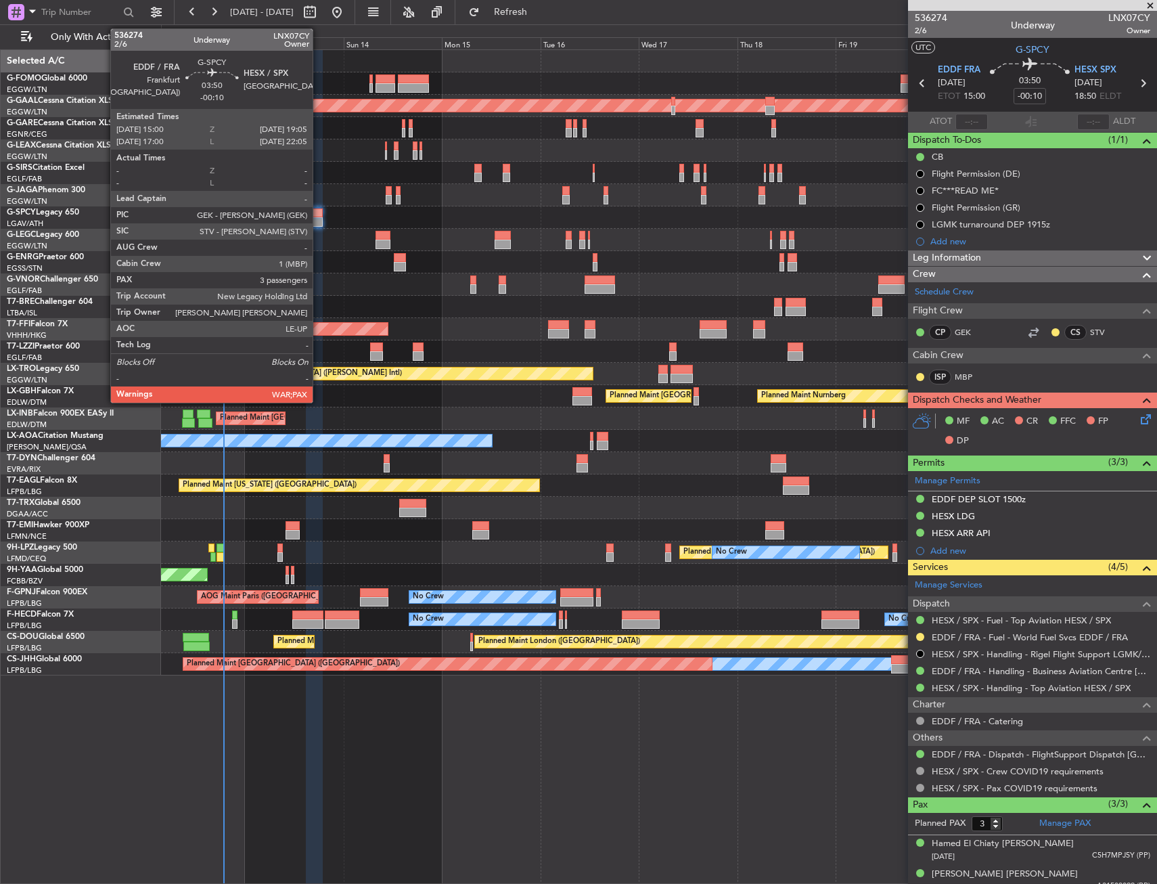
click at [319, 212] on div at bounding box center [314, 212] width 17 height 9
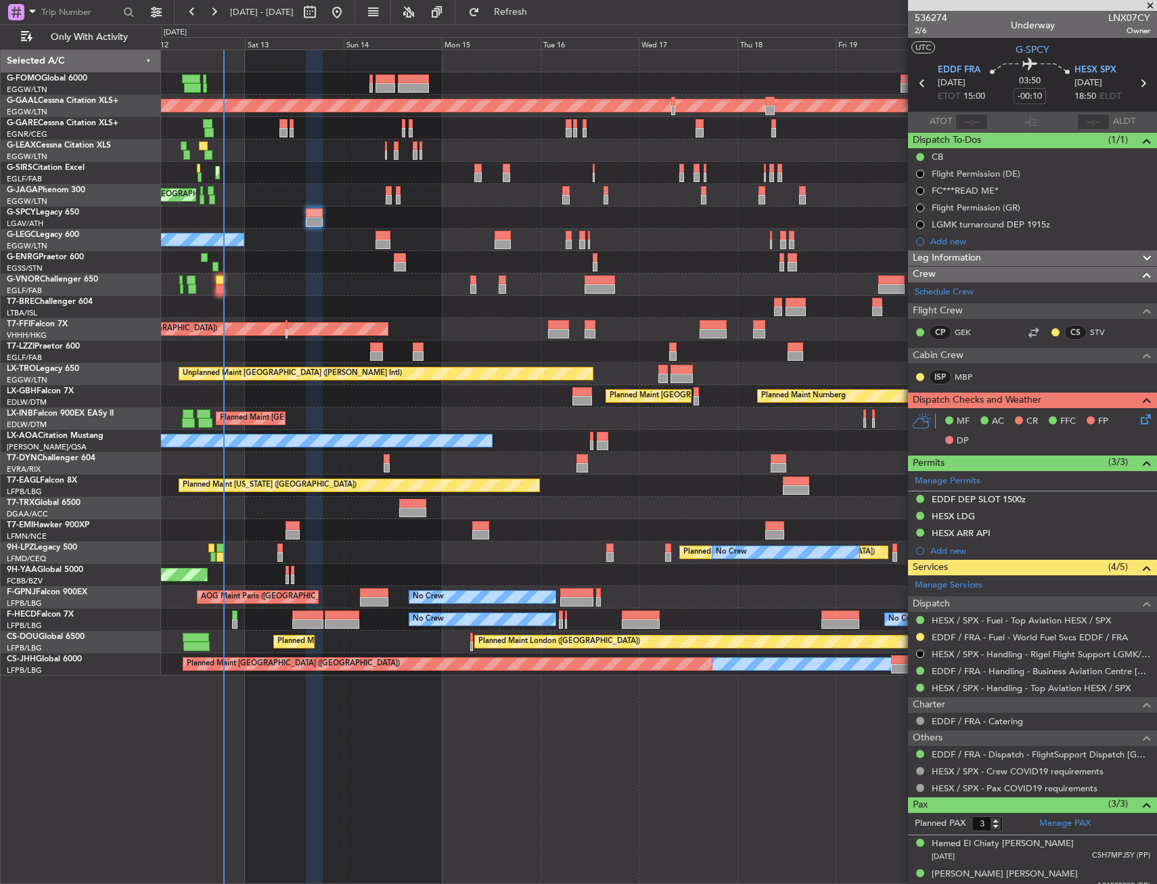
click at [1138, 421] on icon at bounding box center [1143, 416] width 11 height 11
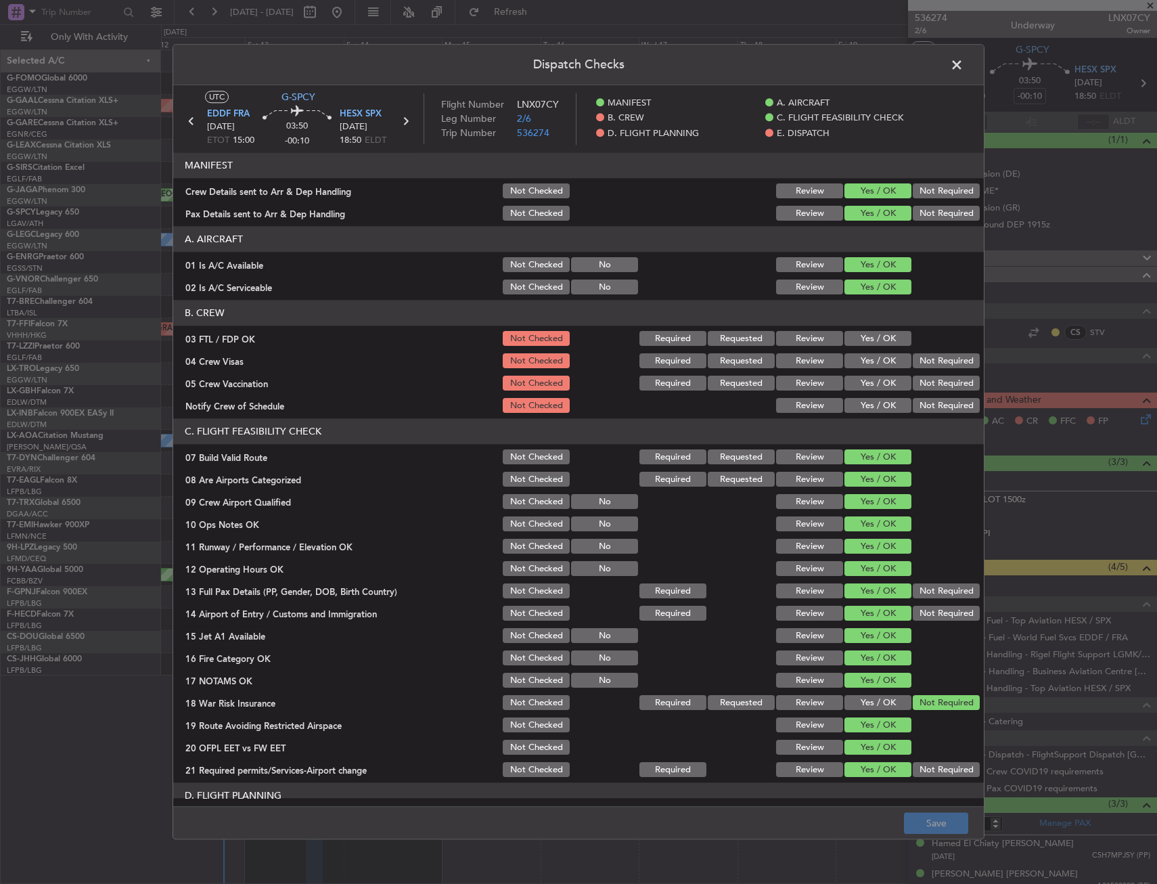
scroll to position [406, 0]
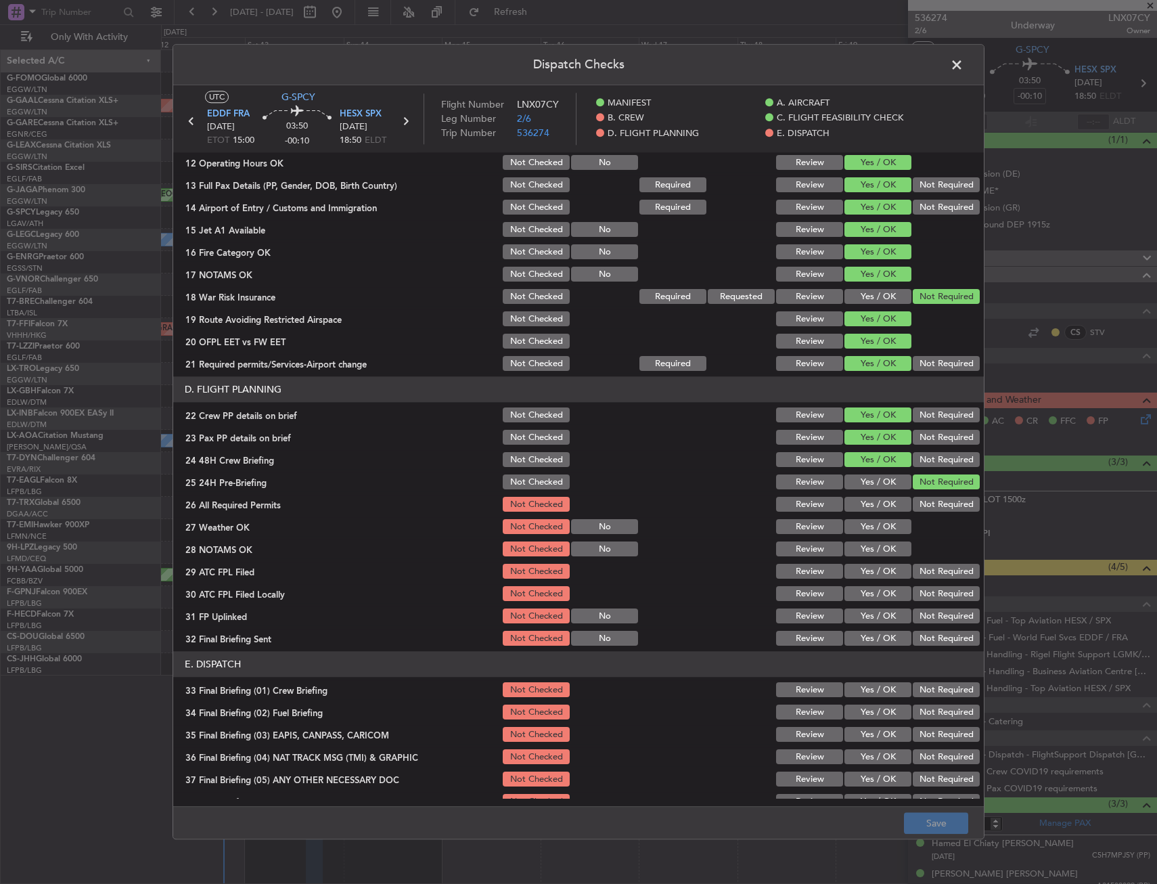
click at [855, 504] on button "Yes / OK" at bounding box center [878, 504] width 67 height 15
click at [855, 535] on div "Yes / OK" at bounding box center [876, 527] width 68 height 19
click at [851, 531] on button "Yes / OK" at bounding box center [878, 527] width 67 height 15
click at [851, 545] on button "Yes / OK" at bounding box center [878, 549] width 67 height 15
drag, startPoint x: 853, startPoint y: 563, endPoint x: 856, endPoint y: 572, distance: 10.1
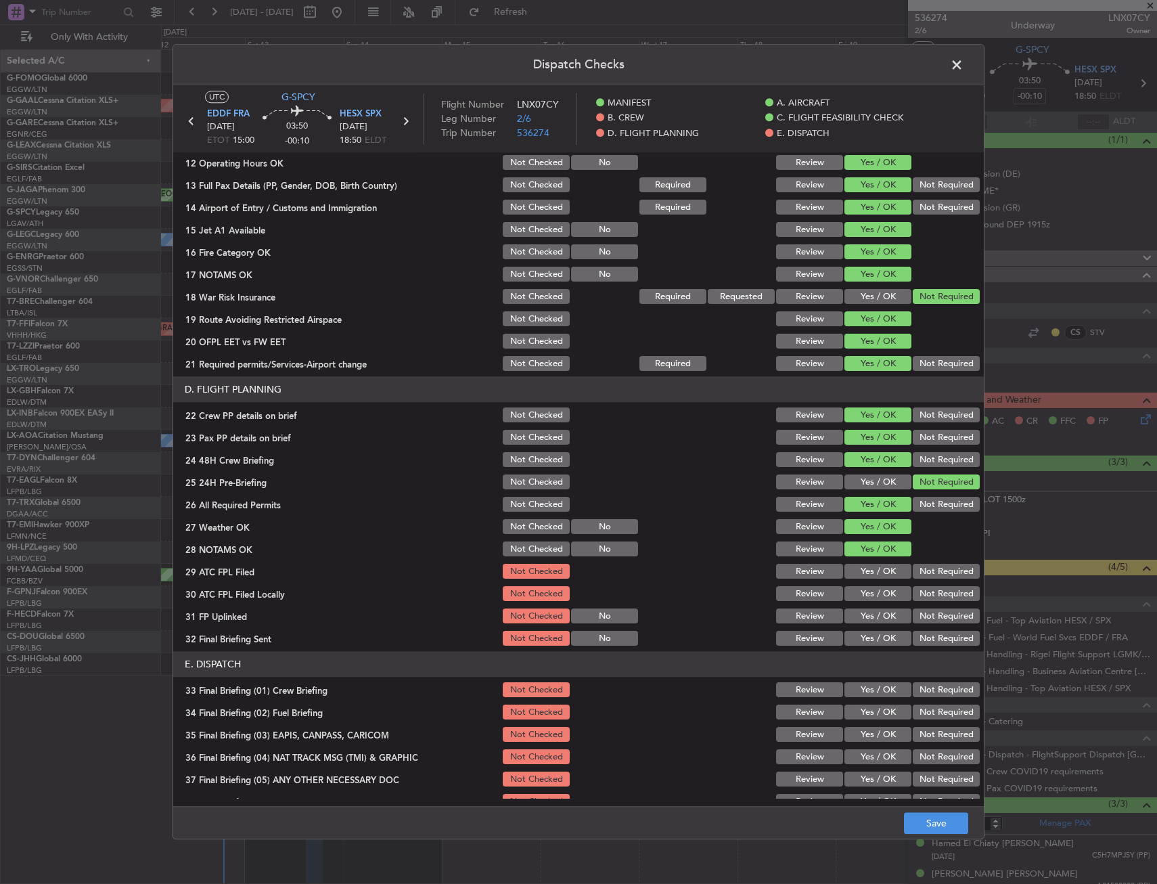
click at [854, 568] on div "Yes / OK" at bounding box center [876, 571] width 68 height 19
click at [856, 572] on button "Yes / OK" at bounding box center [878, 571] width 67 height 15
click at [922, 590] on button "Not Required" at bounding box center [946, 594] width 67 height 15
click at [883, 599] on button "Yes / OK" at bounding box center [878, 594] width 67 height 15
click at [880, 607] on div "Yes / OK" at bounding box center [876, 616] width 68 height 19
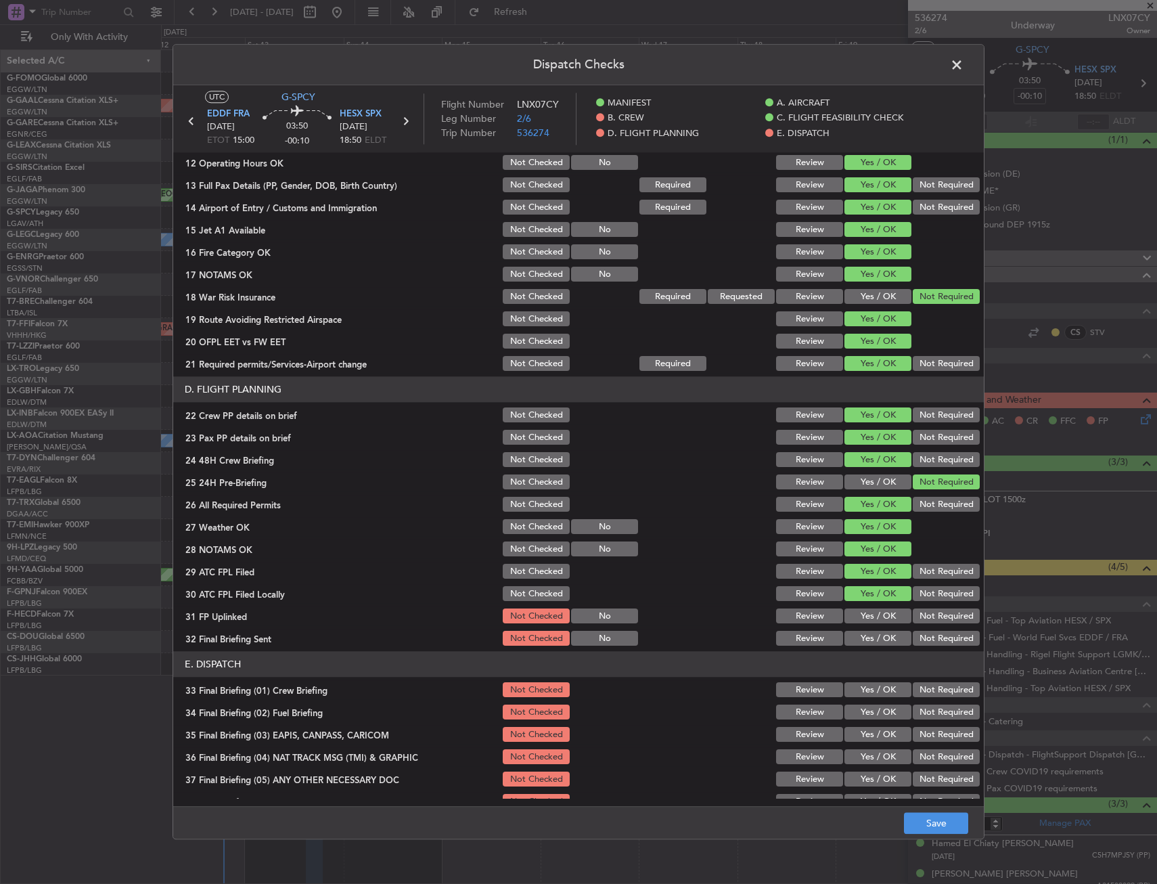
click at [935, 590] on button "Not Required" at bounding box center [946, 594] width 67 height 15
click at [876, 608] on div "Yes / OK" at bounding box center [876, 616] width 68 height 19
click at [913, 642] on button "Not Required" at bounding box center [946, 638] width 67 height 15
click at [881, 609] on button "Yes / OK" at bounding box center [878, 616] width 67 height 15
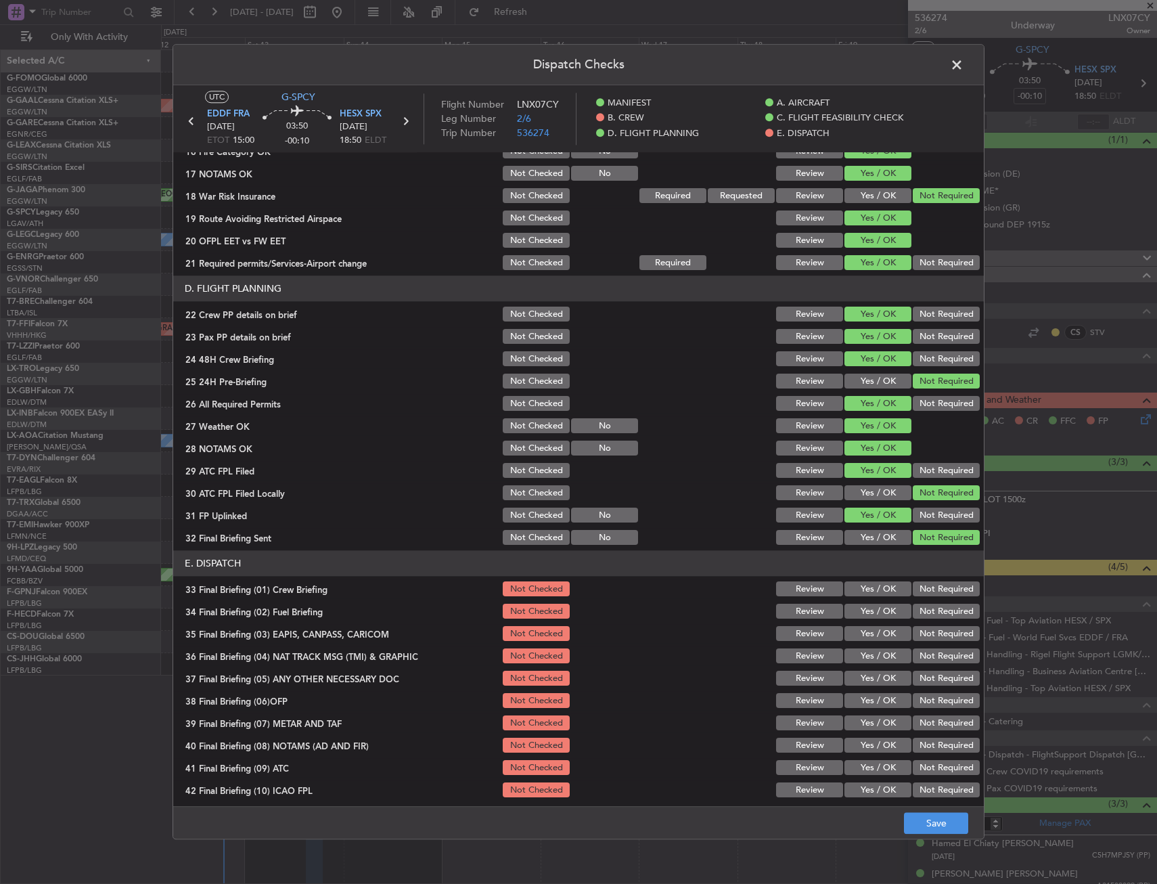
scroll to position [556, 0]
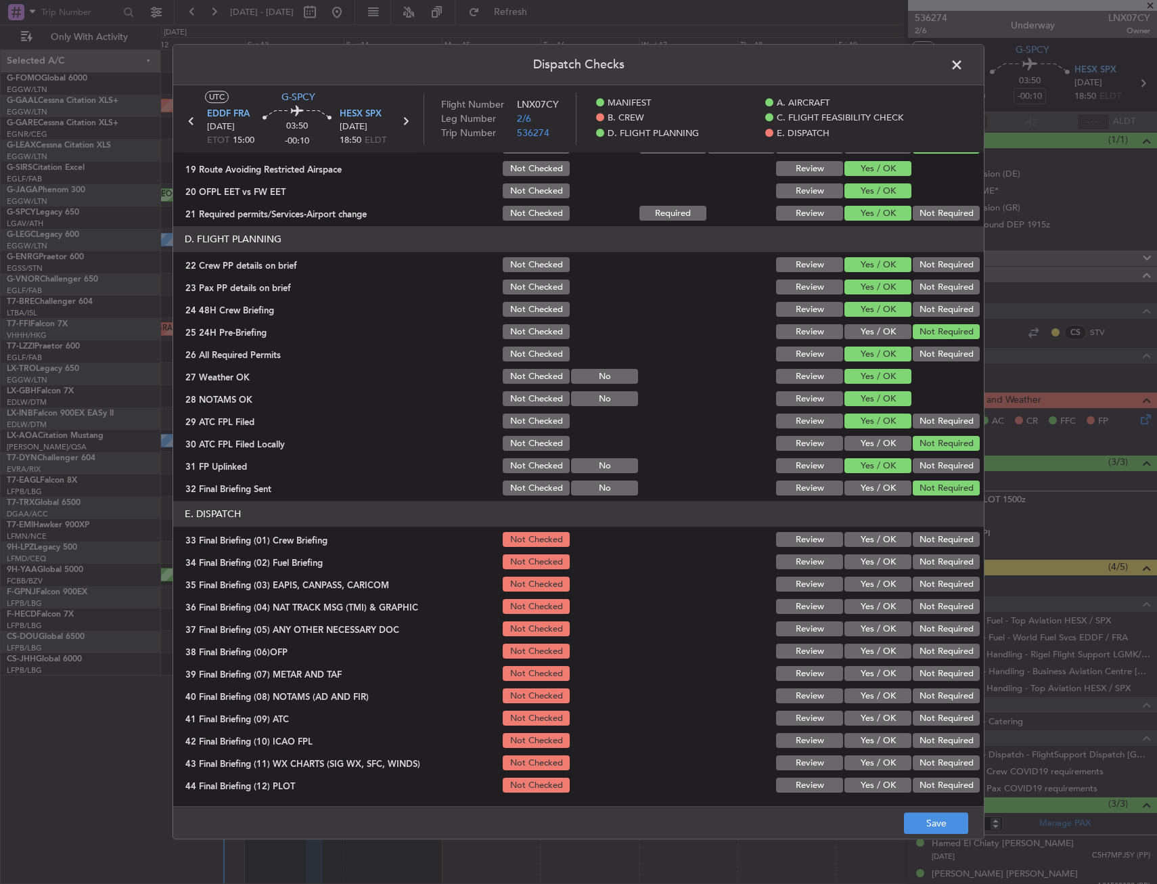
click at [867, 545] on div "Yes / OK" at bounding box center [876, 540] width 68 height 19
drag, startPoint x: 867, startPoint y: 537, endPoint x: 863, endPoint y: 557, distance: 19.9
click at [867, 547] on button "Yes / OK" at bounding box center [878, 540] width 67 height 15
drag, startPoint x: 863, startPoint y: 557, endPoint x: 928, endPoint y: 587, distance: 71.5
click at [864, 559] on button "Yes / OK" at bounding box center [878, 562] width 67 height 15
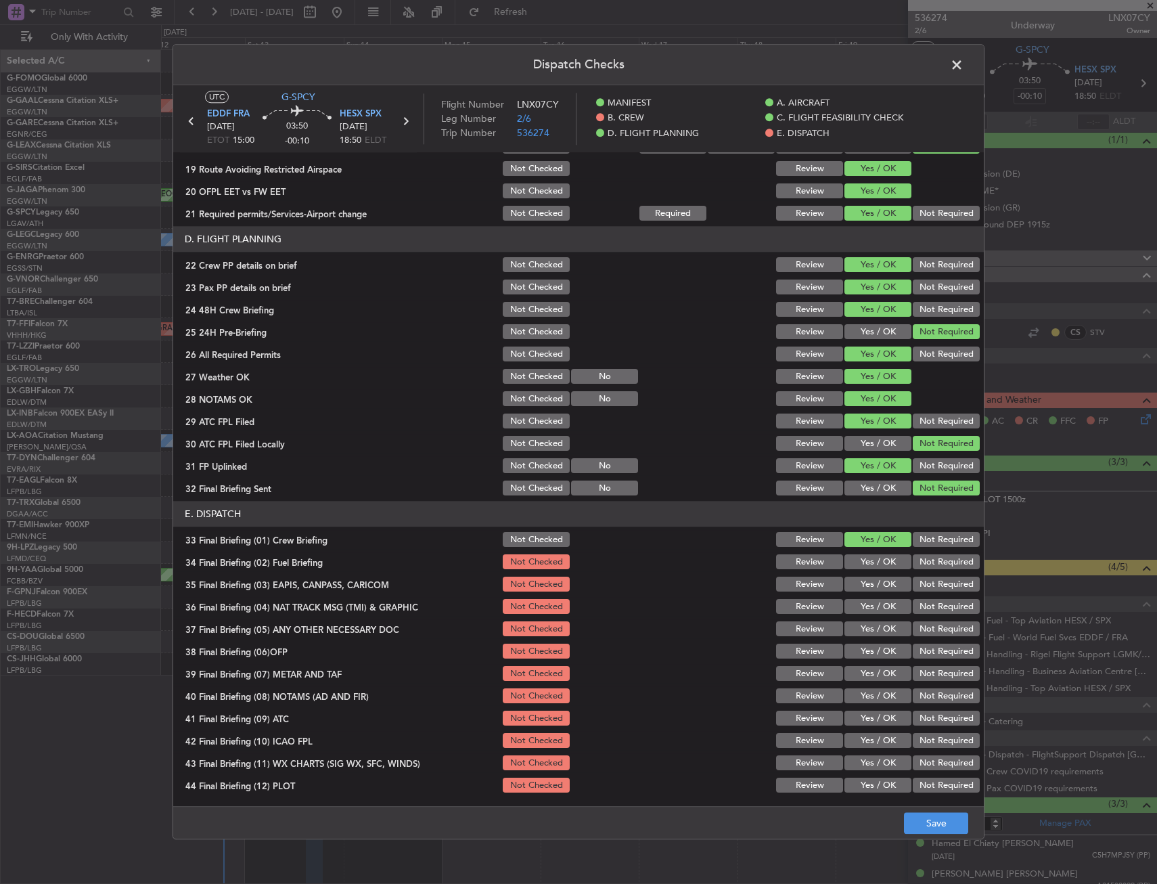
click at [928, 587] on button "Not Required" at bounding box center [946, 584] width 67 height 15
drag, startPoint x: 921, startPoint y: 610, endPoint x: 907, endPoint y: 611, distance: 13.6
click at [920, 611] on button "Not Required" at bounding box center [946, 607] width 67 height 15
click at [879, 623] on section "E. DISPATCH 33 Final Briefing (01) Crew Briefing Not Checked Review Yes / OK No…" at bounding box center [578, 648] width 811 height 294
click at [874, 646] on button "Yes / OK" at bounding box center [878, 651] width 67 height 15
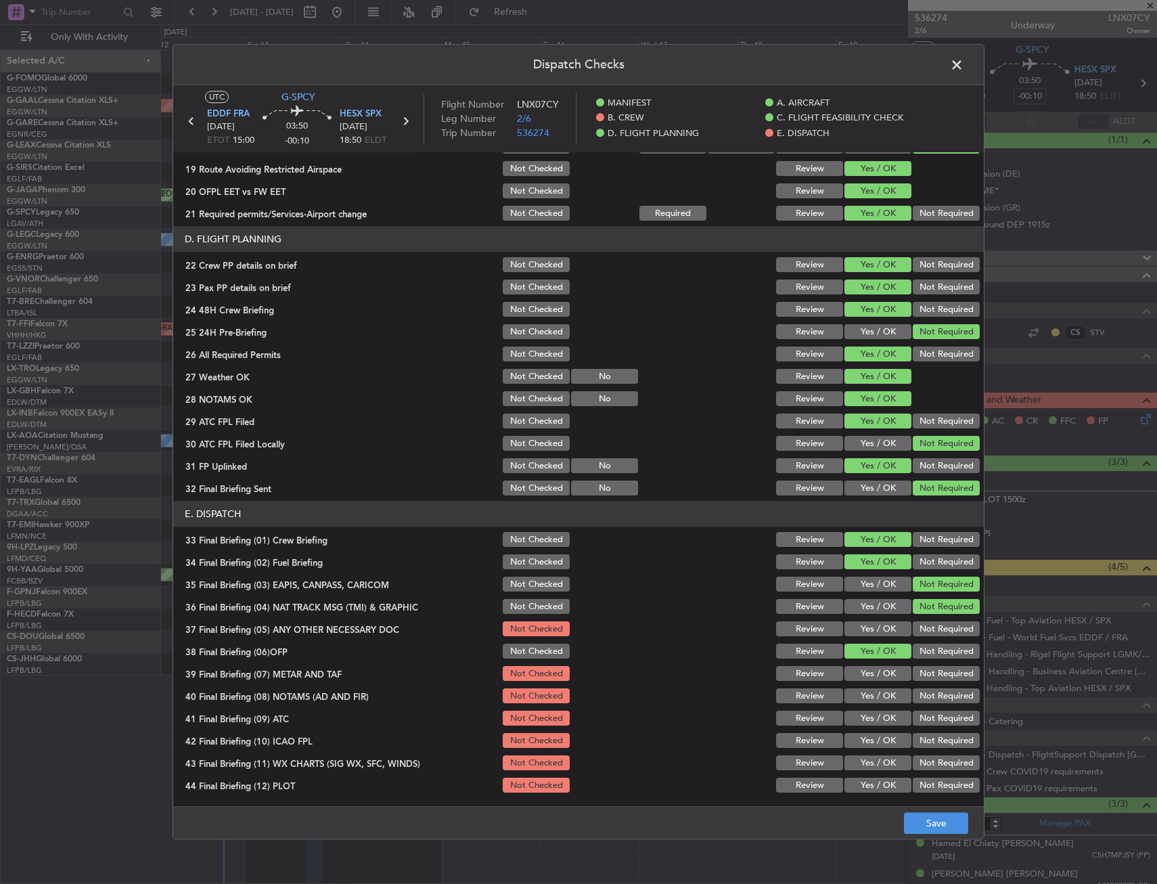
click at [870, 628] on button "Yes / OK" at bounding box center [878, 629] width 67 height 15
click at [868, 670] on button "Yes / OK" at bounding box center [878, 674] width 67 height 15
drag, startPoint x: 868, startPoint y: 690, endPoint x: 865, endPoint y: 714, distance: 23.8
click at [865, 699] on div "Yes / OK" at bounding box center [876, 696] width 68 height 19
drag, startPoint x: 865, startPoint y: 714, endPoint x: 865, endPoint y: 723, distance: 8.8
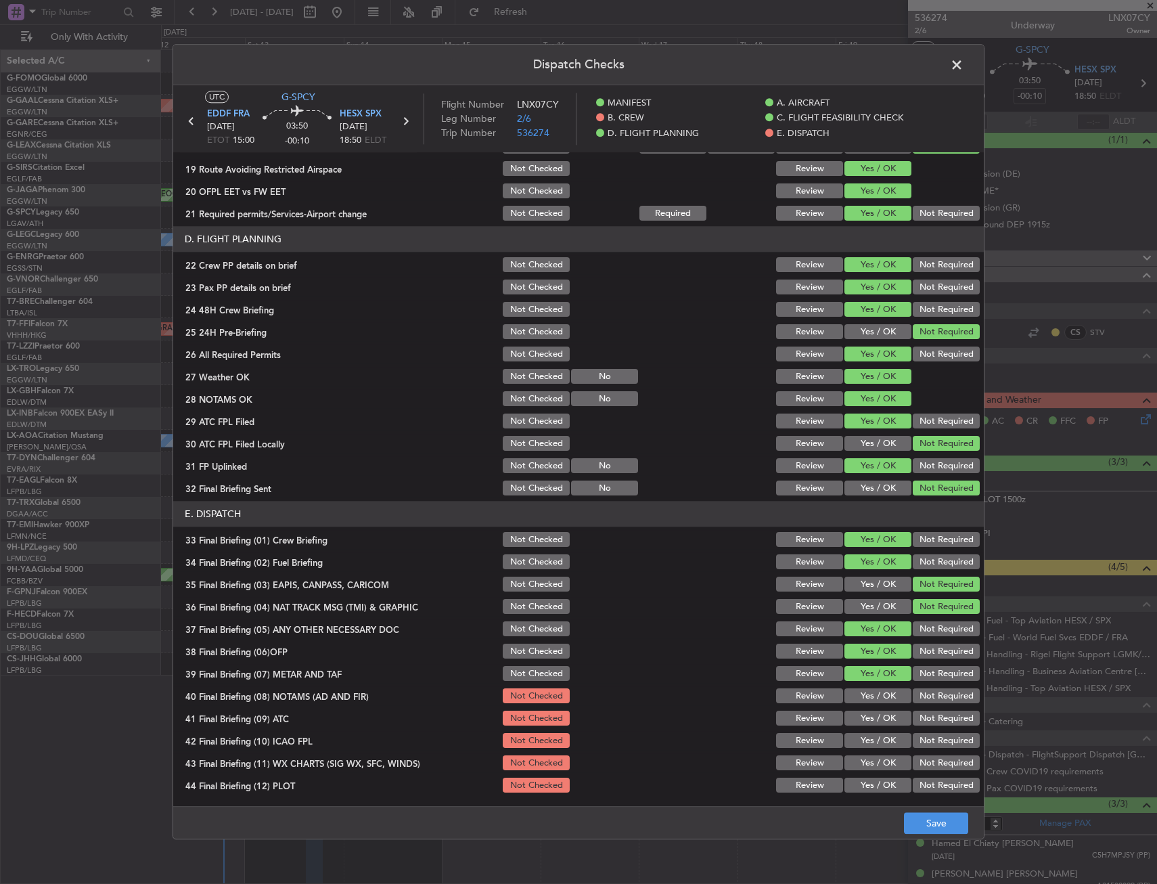
click at [865, 716] on button "Yes / OK" at bounding box center [878, 718] width 67 height 15
drag, startPoint x: 865, startPoint y: 727, endPoint x: 863, endPoint y: 696, distance: 30.5
click at [865, 725] on div "Yes / OK" at bounding box center [876, 718] width 68 height 19
click at [863, 696] on button "Yes / OK" at bounding box center [878, 696] width 67 height 15
click at [862, 740] on button "Yes / OK" at bounding box center [878, 741] width 67 height 15
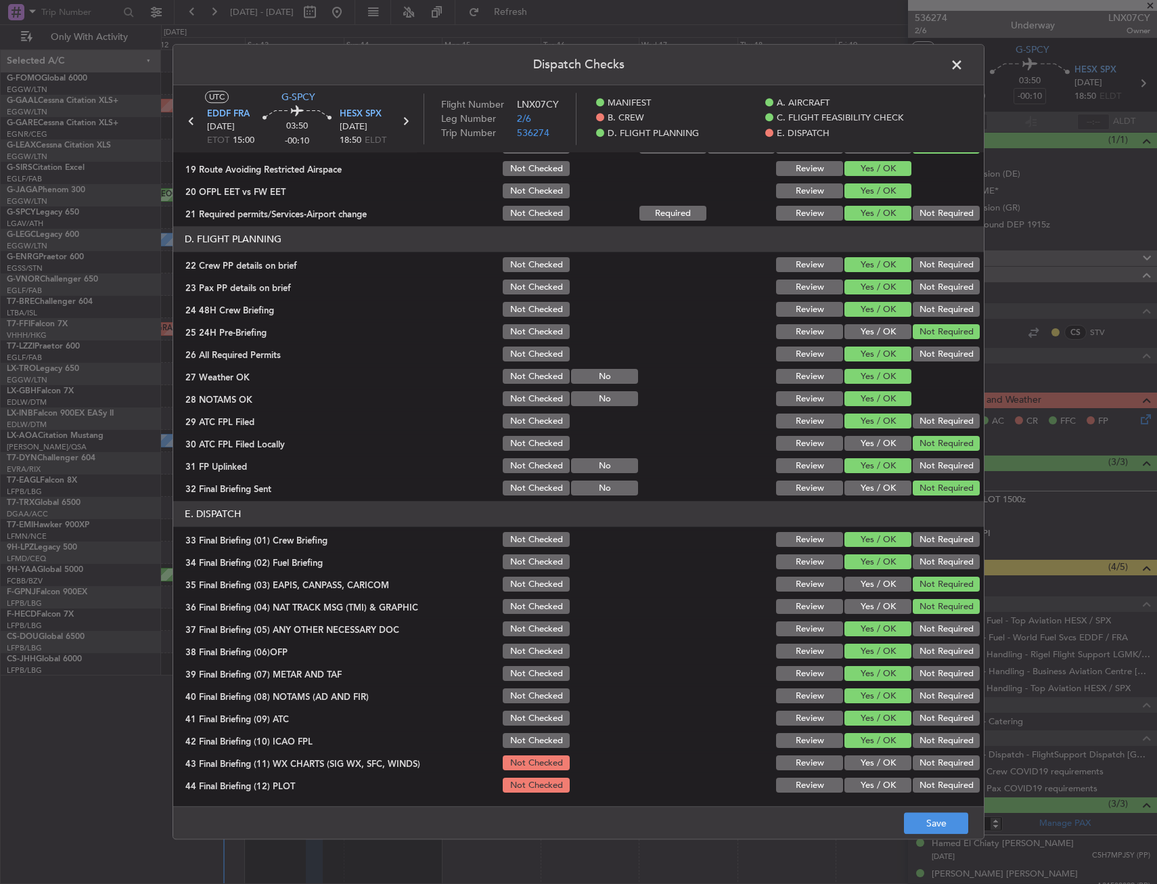
drag, startPoint x: 863, startPoint y: 757, endPoint x: 865, endPoint y: 766, distance: 8.9
click at [865, 761] on button "Yes / OK" at bounding box center [878, 763] width 67 height 15
click at [866, 788] on button "Yes / OK" at bounding box center [878, 785] width 67 height 15
click at [924, 830] on button "Save" at bounding box center [936, 824] width 64 height 22
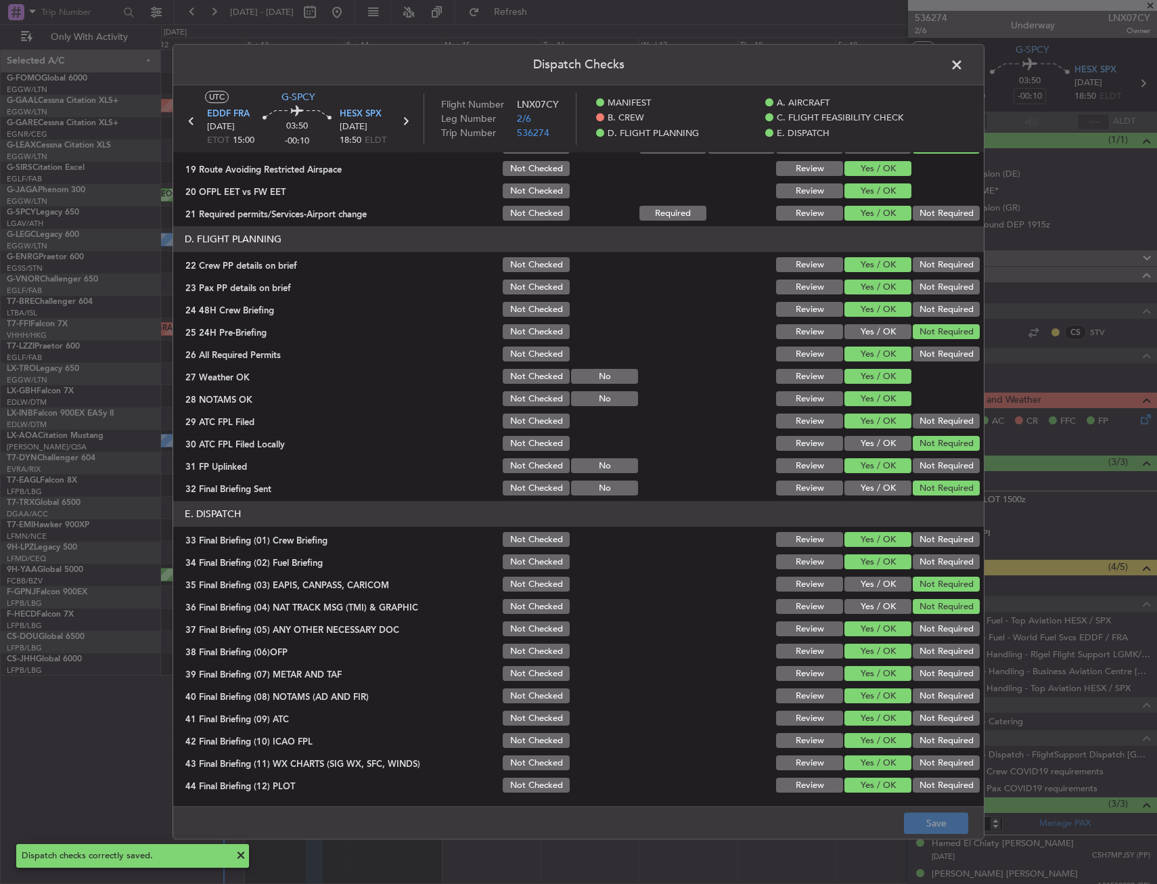
click at [964, 71] on span at bounding box center [964, 68] width 0 height 27
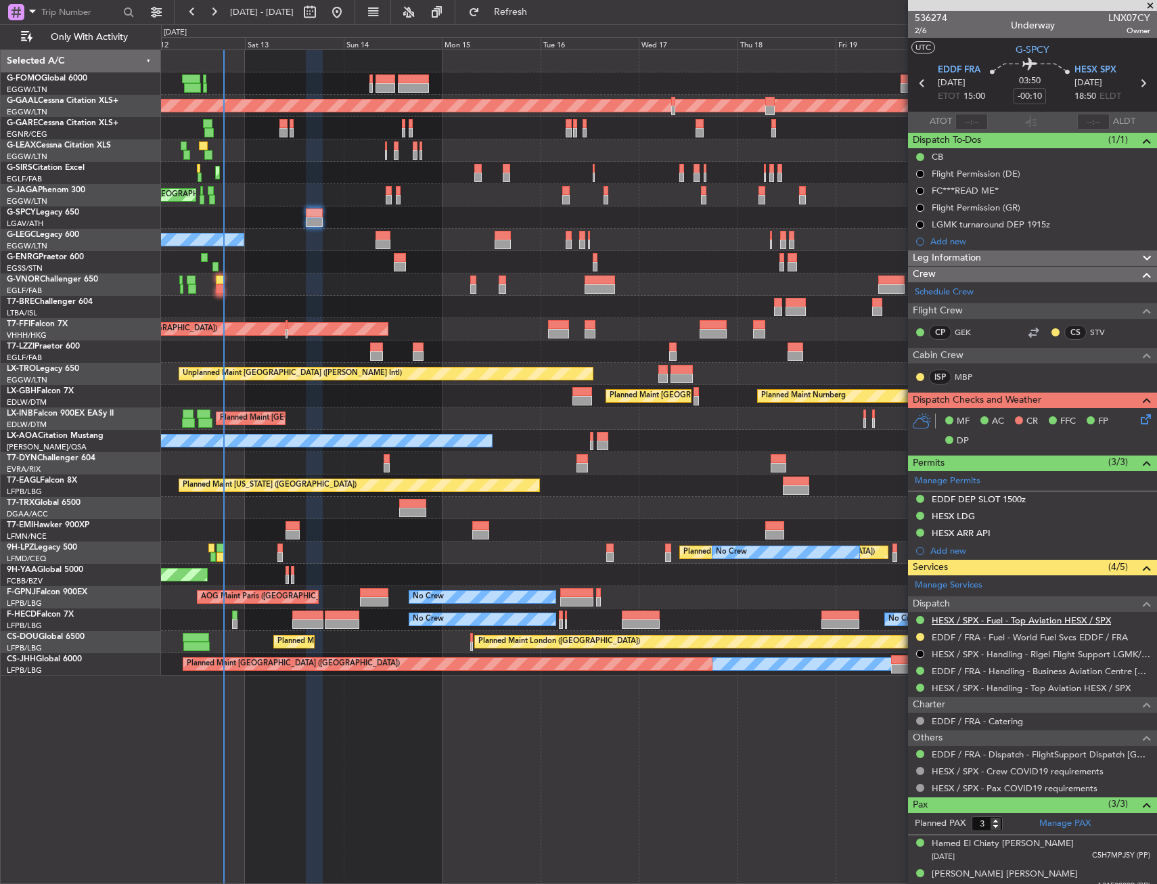
click at [978, 618] on link "HESX / SPX - Fuel - Top Aviation HESX / SPX" at bounding box center [1021, 620] width 179 height 12
click at [300, 243] on div "Planned Maint [GEOGRAPHIC_DATA] ([GEOGRAPHIC_DATA]) Owner A/C Unavailable [GEOG…" at bounding box center [658, 240] width 995 height 22
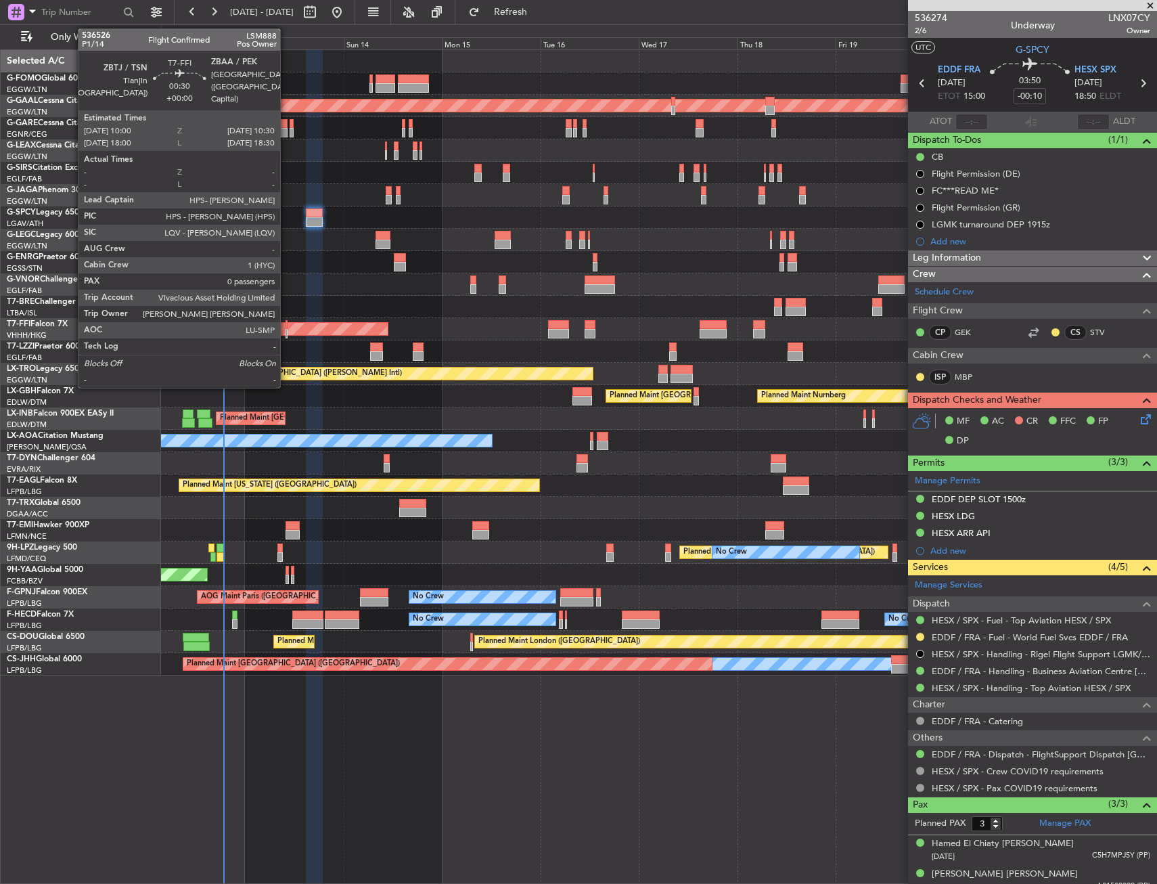
click at [286, 330] on div at bounding box center [287, 333] width 3 height 9
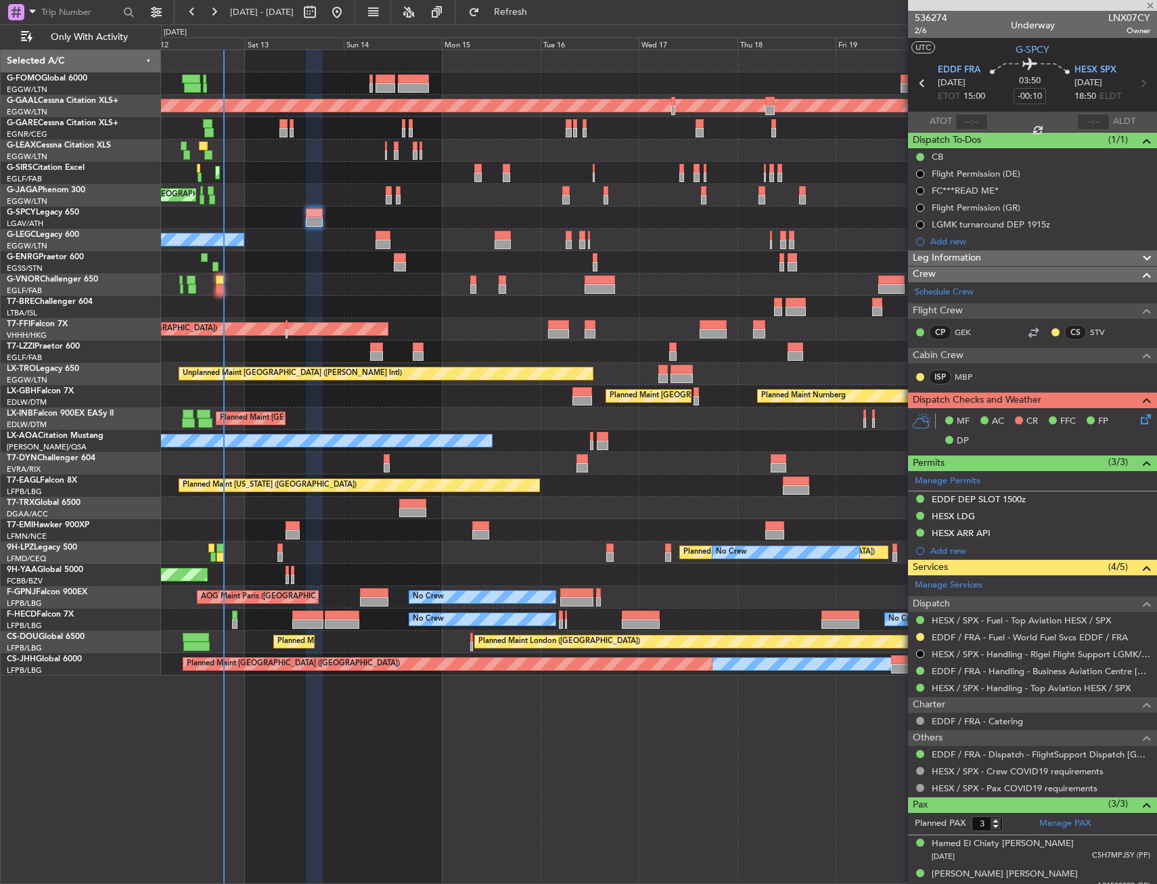
type input "0"
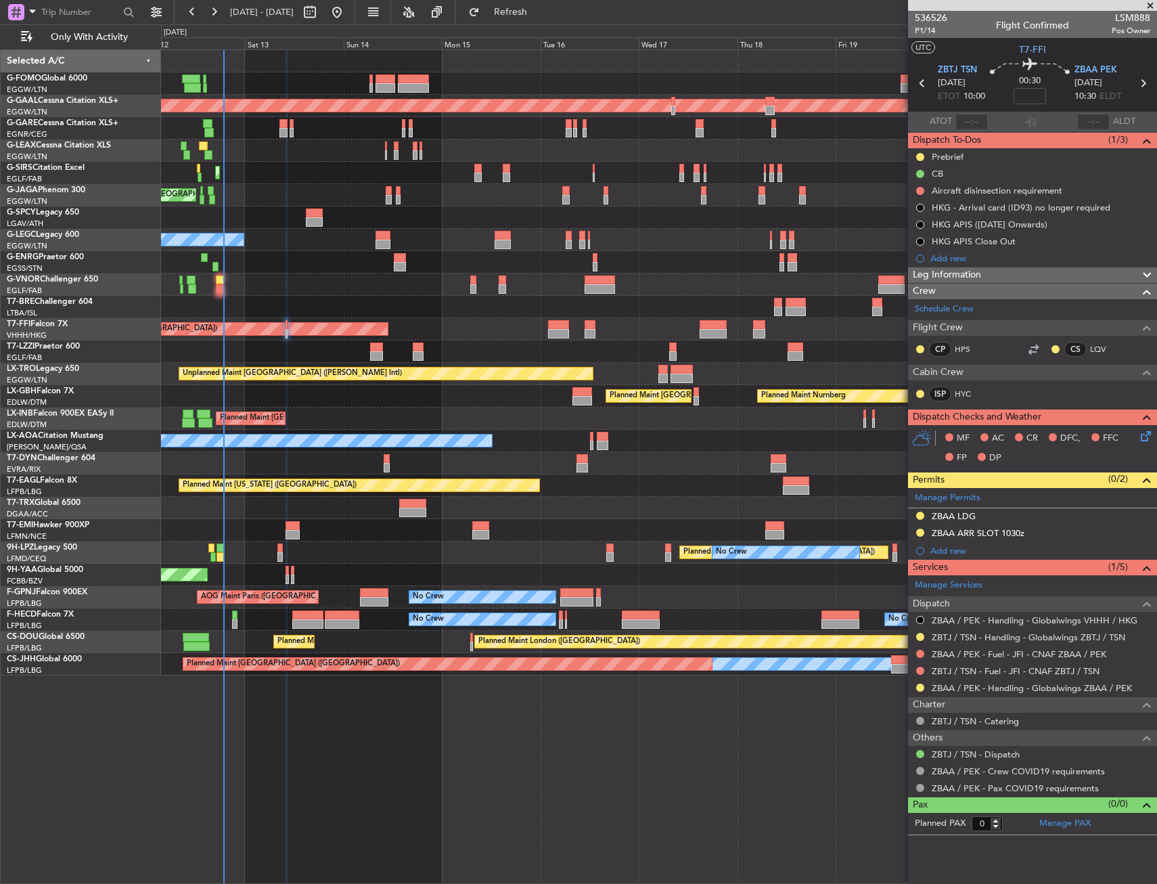
drag, startPoint x: 919, startPoint y: 189, endPoint x: 922, endPoint y: 218, distance: 28.6
click at [919, 189] on button at bounding box center [920, 191] width 8 height 8
drag, startPoint x: 918, startPoint y: 271, endPoint x: 916, endPoint y: 168, distance: 102.9
click at [918, 271] on span "Cancelled" at bounding box center [923, 271] width 39 height 14
click at [918, 155] on button at bounding box center [920, 157] width 8 height 8
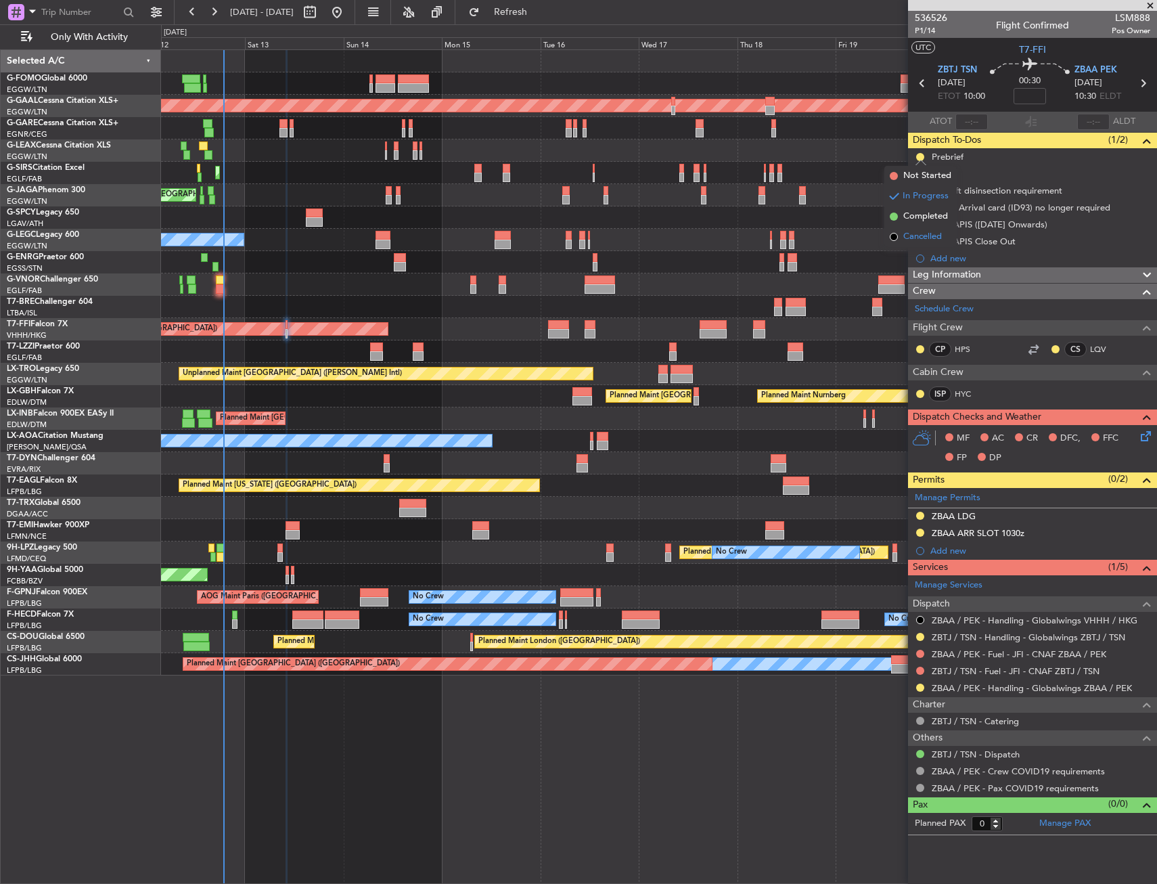
click at [911, 233] on span "Cancelled" at bounding box center [922, 237] width 39 height 14
click at [1149, 439] on icon at bounding box center [1143, 433] width 11 height 11
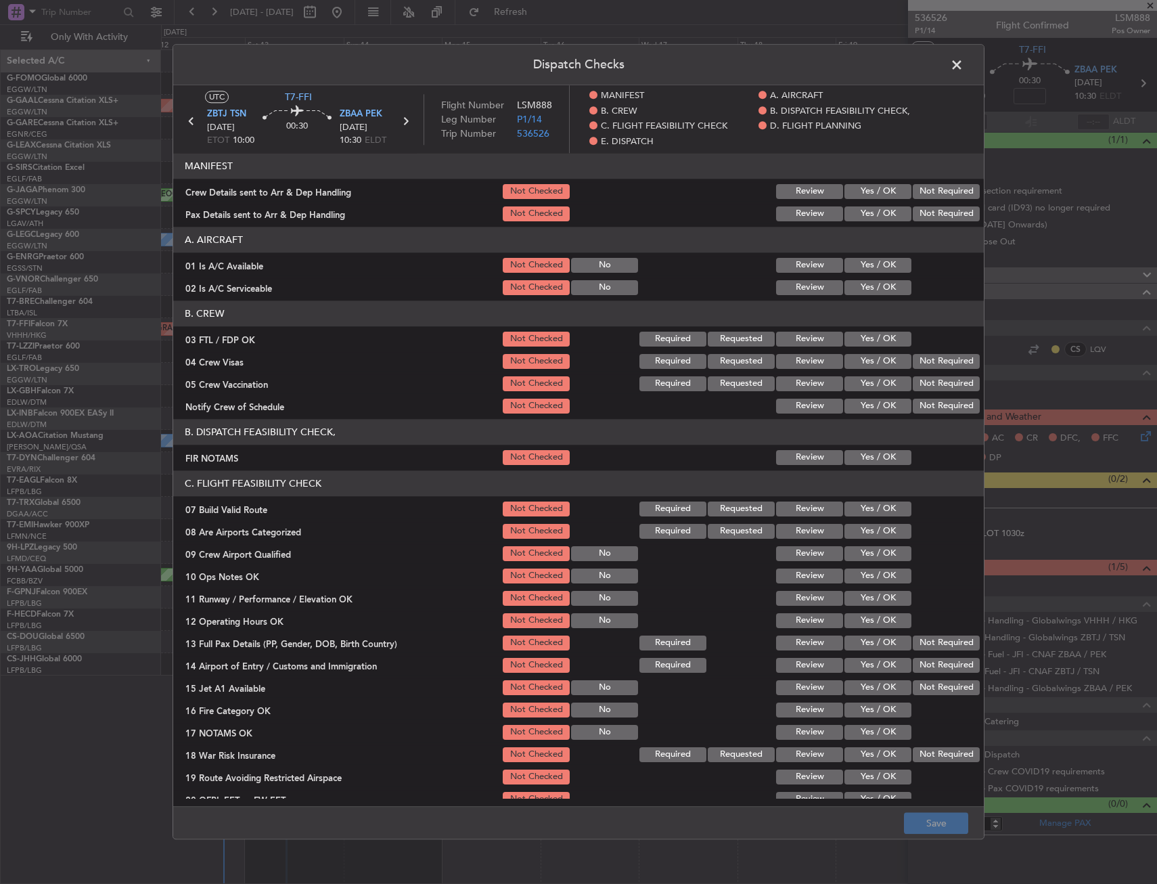
click at [878, 296] on div "Yes / OK" at bounding box center [876, 287] width 68 height 19
drag, startPoint x: 875, startPoint y: 281, endPoint x: 871, endPoint y: 256, distance: 24.7
click at [875, 280] on button "Yes / OK" at bounding box center [878, 287] width 67 height 15
click at [871, 256] on div "Yes / OK" at bounding box center [876, 265] width 68 height 19
drag, startPoint x: 851, startPoint y: 281, endPoint x: 858, endPoint y: 273, distance: 11.0
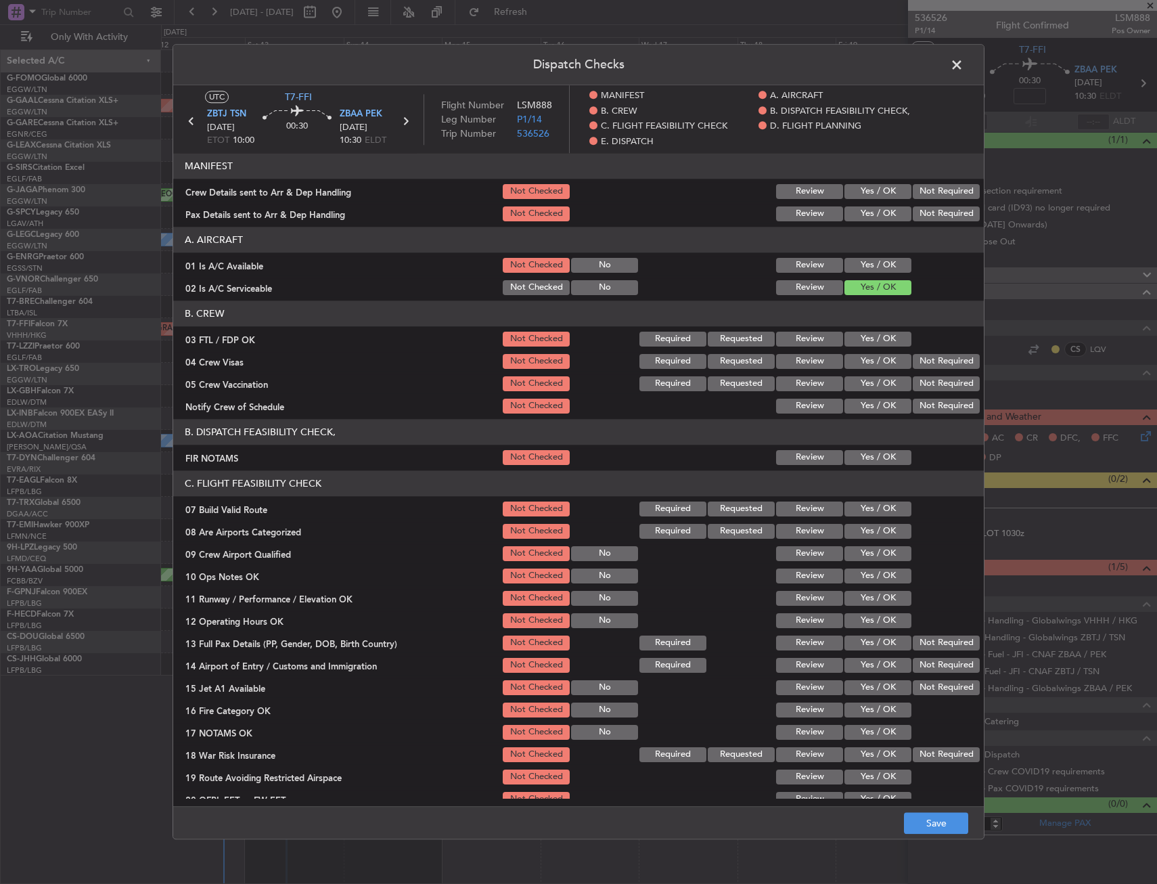
click at [851, 280] on button "Yes / OK" at bounding box center [878, 287] width 67 height 15
click at [867, 263] on button "Yes / OK" at bounding box center [878, 265] width 67 height 15
click at [858, 447] on section "B. DISPATCH FEASIBILITY CHECK, FIR NOTAMS Not Checked Review Yes / OK" at bounding box center [578, 443] width 811 height 48
click at [862, 460] on button "Yes / OK" at bounding box center [878, 457] width 67 height 15
click at [850, 510] on button "Yes / OK" at bounding box center [878, 508] width 67 height 15
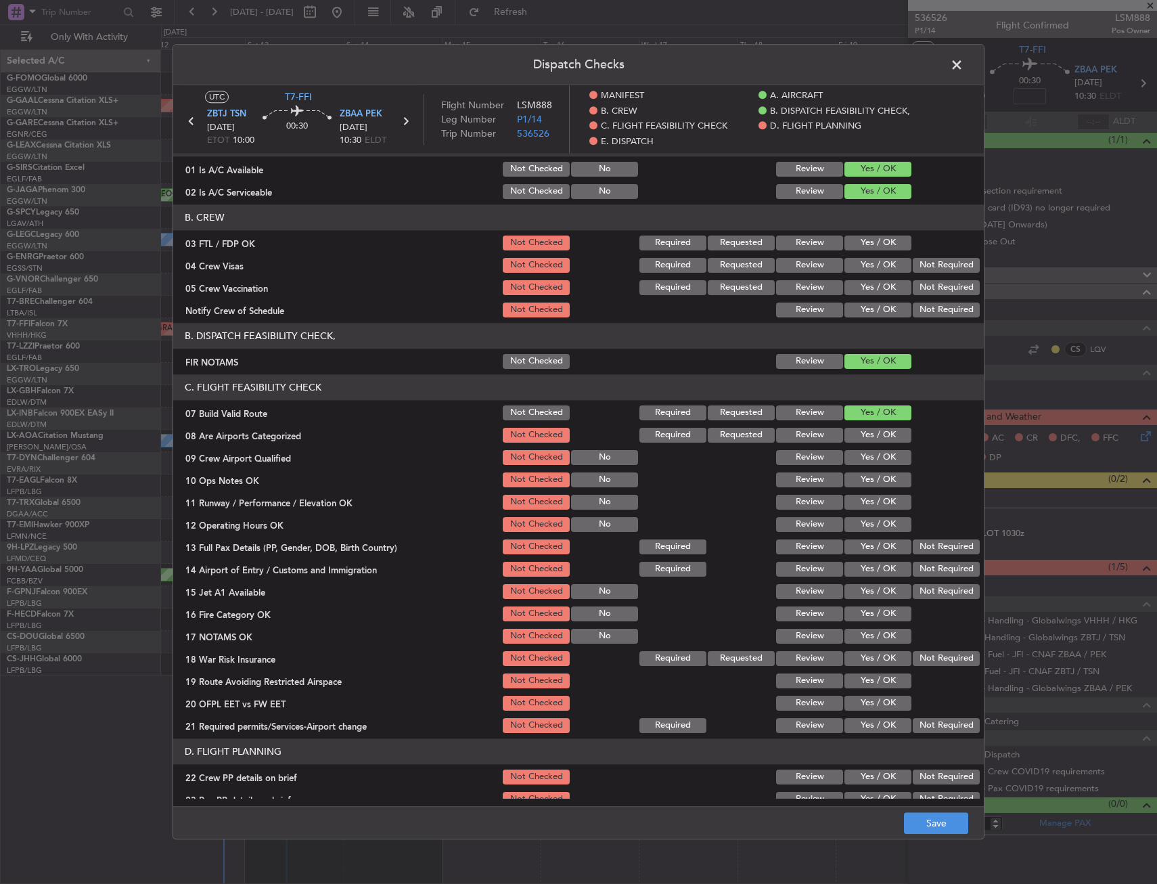
scroll to position [135, 0]
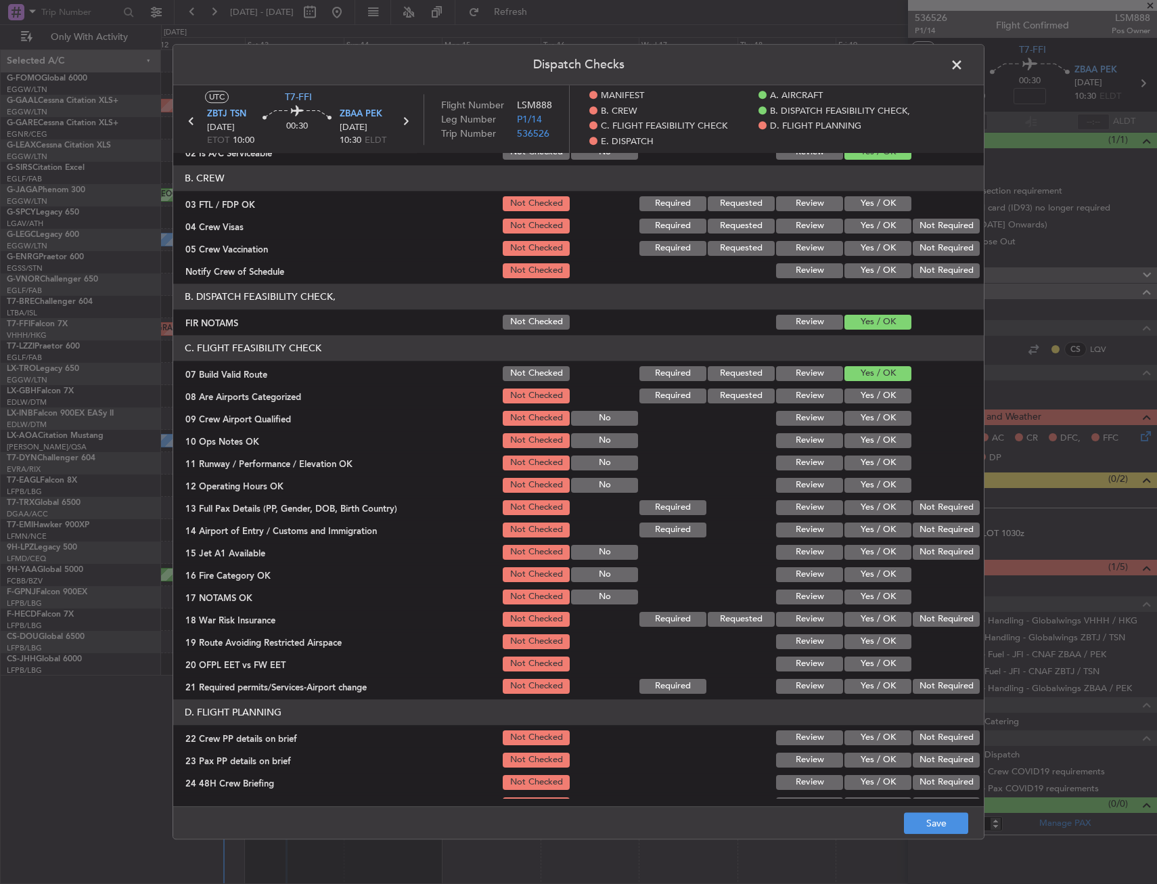
click at [864, 443] on button "Yes / OK" at bounding box center [878, 440] width 67 height 15
click at [861, 469] on button "Yes / OK" at bounding box center [878, 462] width 67 height 15
drag, startPoint x: 859, startPoint y: 489, endPoint x: 859, endPoint y: 504, distance: 15.6
click at [859, 491] on button "Yes / OK" at bounding box center [878, 485] width 67 height 15
click at [858, 509] on button "Yes / OK" at bounding box center [878, 507] width 67 height 15
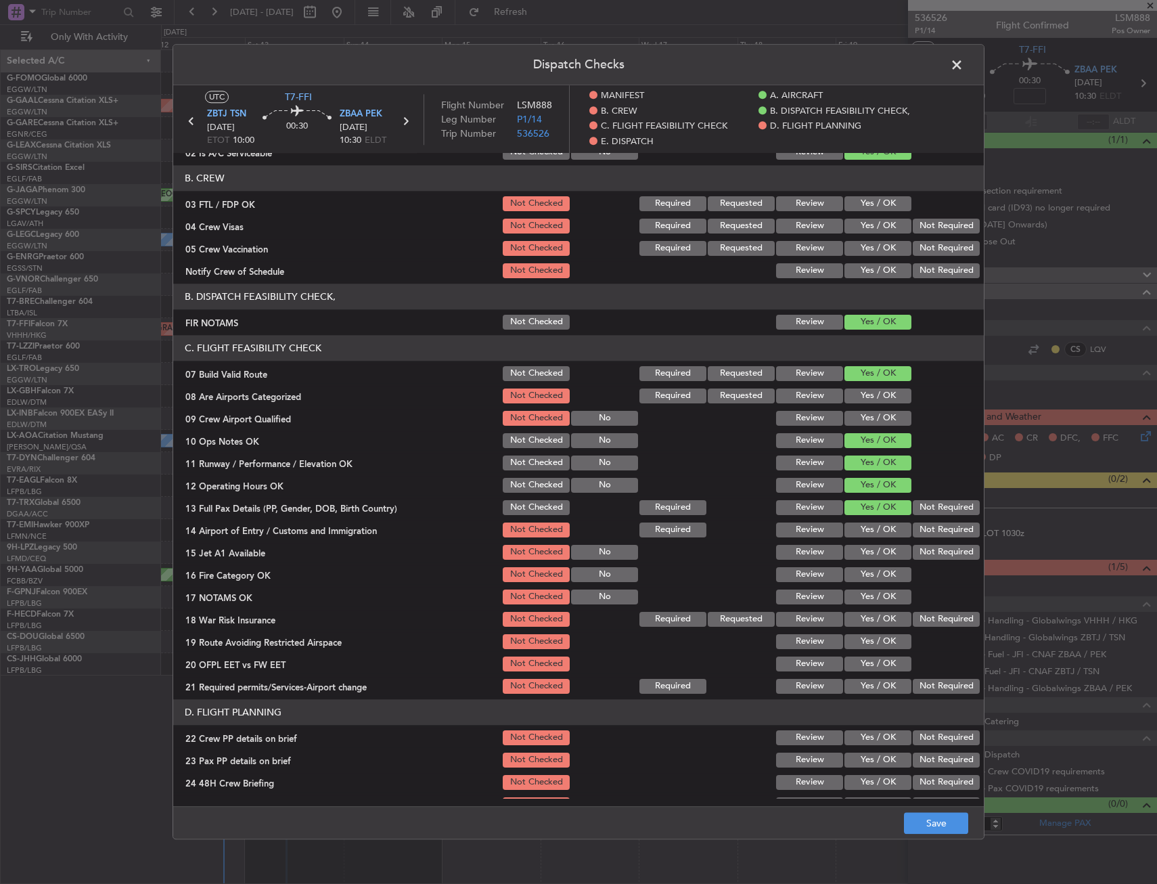
click at [861, 530] on button "Yes / OK" at bounding box center [878, 529] width 67 height 15
click at [864, 543] on div "Yes / OK" at bounding box center [876, 552] width 68 height 19
click at [864, 556] on button "Yes / OK" at bounding box center [878, 552] width 67 height 15
click at [867, 574] on button "Yes / OK" at bounding box center [878, 574] width 67 height 15
drag, startPoint x: 868, startPoint y: 588, endPoint x: 871, endPoint y: 596, distance: 8.6
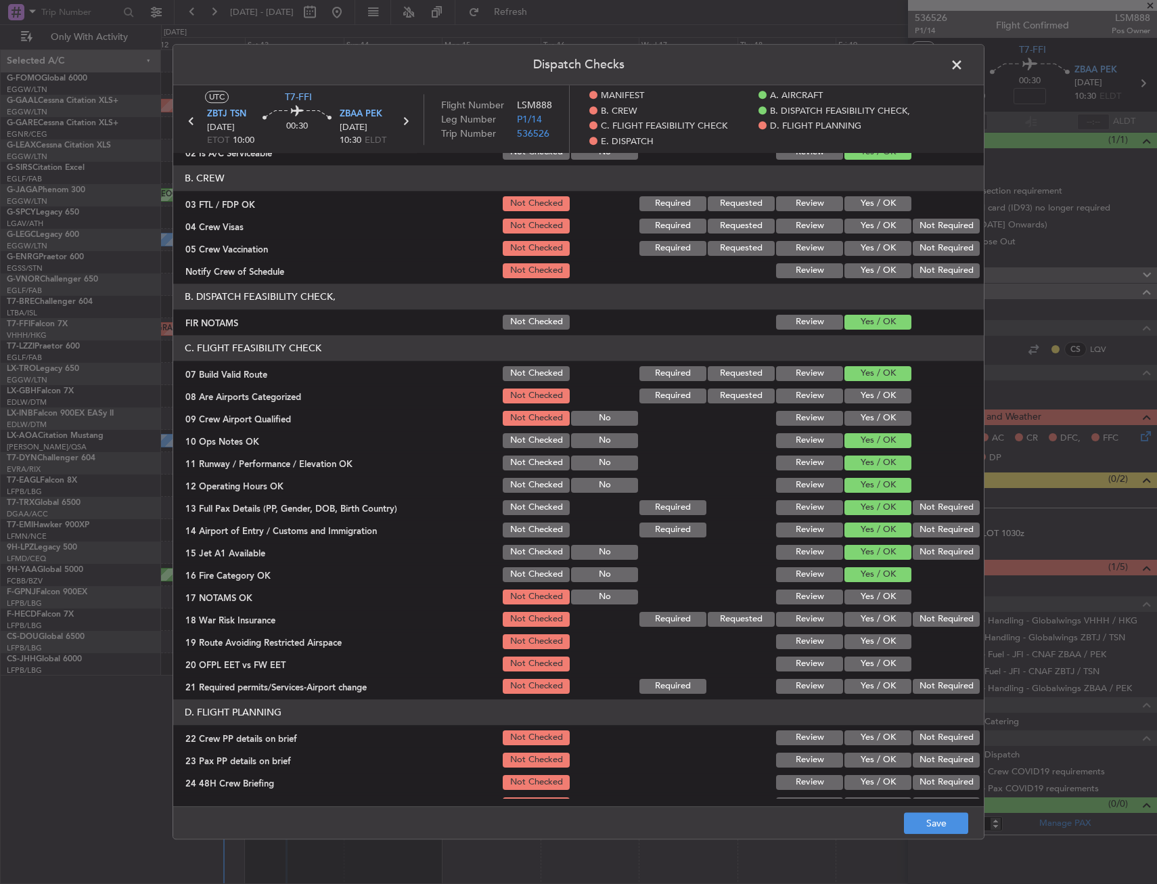
click at [868, 590] on div "Yes / OK" at bounding box center [876, 596] width 68 height 19
click at [872, 596] on button "Yes / OK" at bounding box center [878, 596] width 67 height 15
click at [937, 624] on button "Not Required" at bounding box center [946, 619] width 67 height 15
click at [876, 646] on button "Yes / OK" at bounding box center [878, 641] width 67 height 15
click at [870, 667] on button "Yes / OK" at bounding box center [878, 663] width 67 height 15
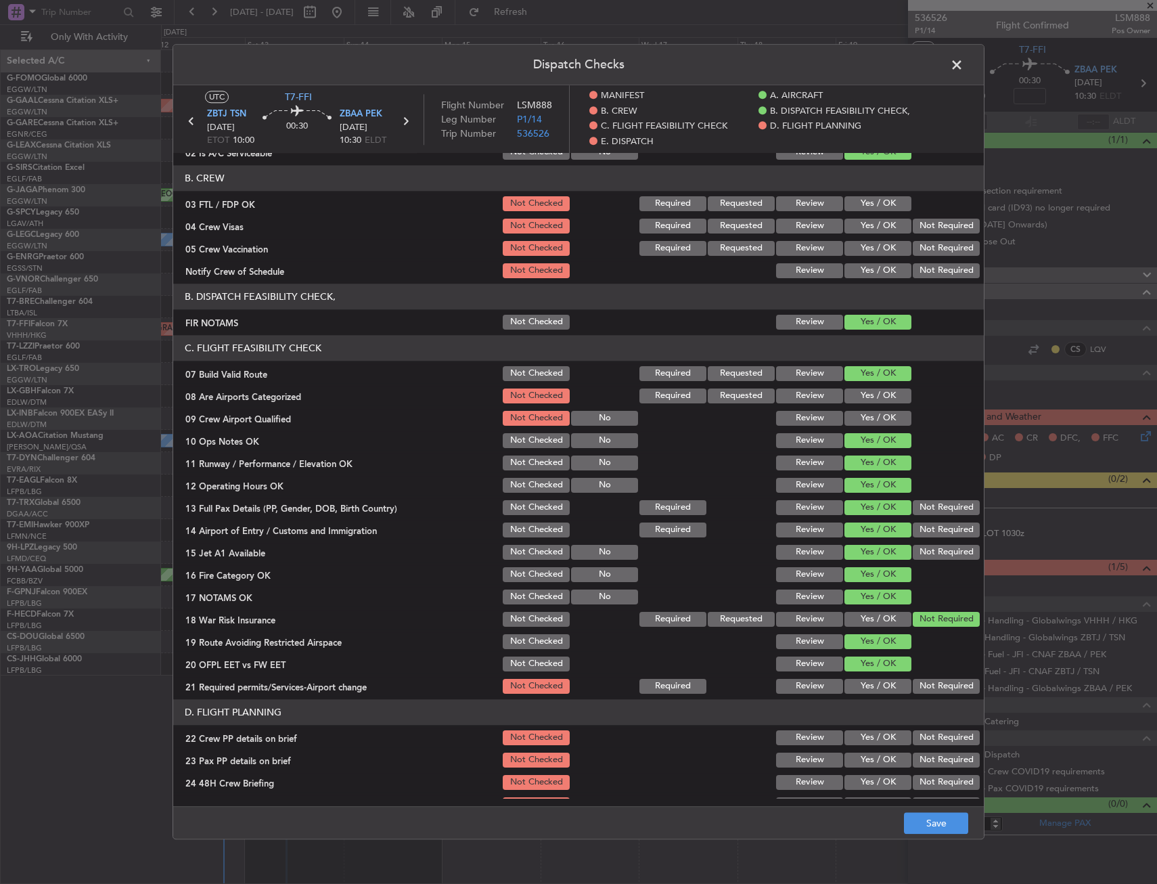
drag, startPoint x: 870, startPoint y: 679, endPoint x: 869, endPoint y: 691, distance: 12.3
click at [870, 684] on section "C. FLIGHT FEASIBILITY CHECK 07 Build Valid Route Not Checked Required Requested…" at bounding box center [578, 515] width 811 height 361
drag, startPoint x: 869, startPoint y: 691, endPoint x: 868, endPoint y: 716, distance: 25.1
click at [868, 691] on button "Yes / OK" at bounding box center [878, 686] width 67 height 15
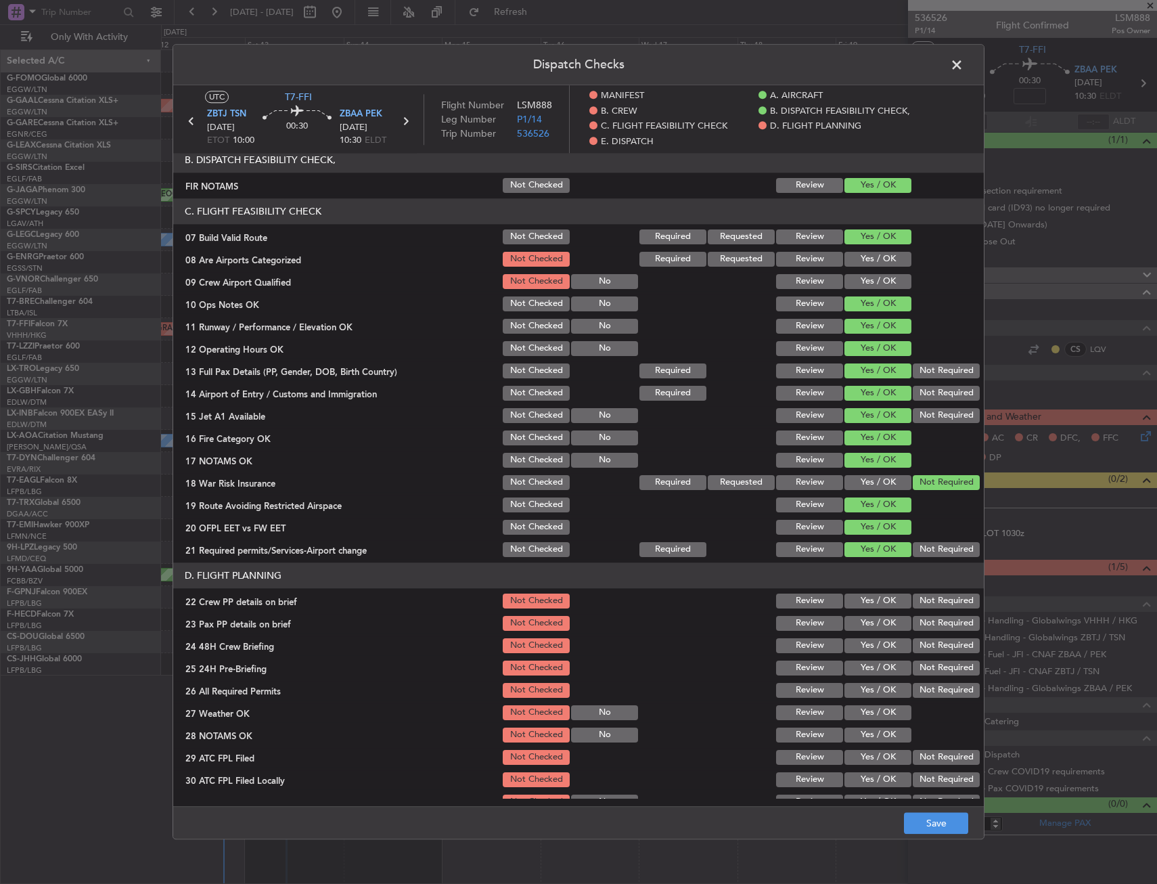
scroll to position [338, 0]
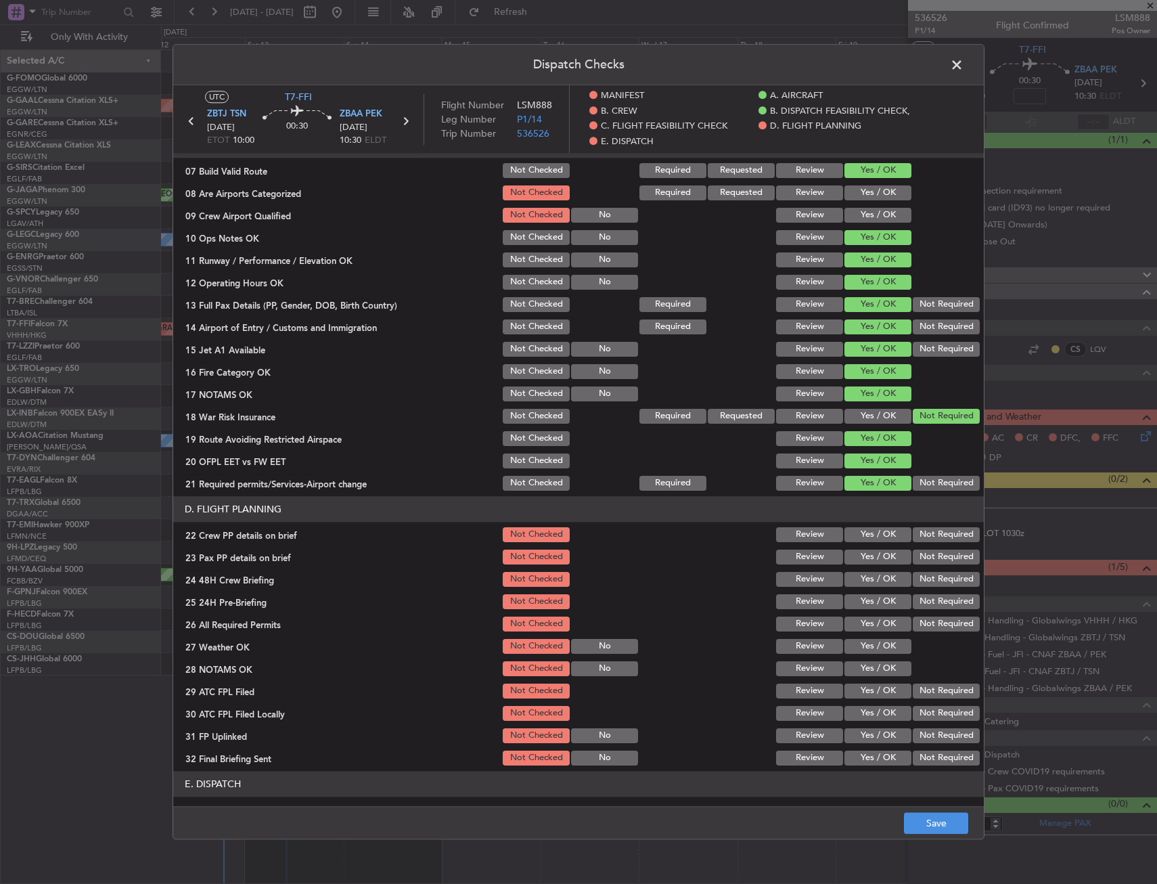
drag, startPoint x: 856, startPoint y: 523, endPoint x: 860, endPoint y: 541, distance: 18.1
click at [858, 528] on section "D. FLIGHT PLANNING 22 Crew PP details on brief Not Checked Review Yes / OK Not …" at bounding box center [578, 631] width 811 height 271
click at [860, 541] on button "Yes / OK" at bounding box center [878, 534] width 67 height 15
drag, startPoint x: 866, startPoint y: 563, endPoint x: 869, endPoint y: 577, distance: 13.8
click at [867, 565] on div "Yes / OK" at bounding box center [876, 556] width 68 height 19
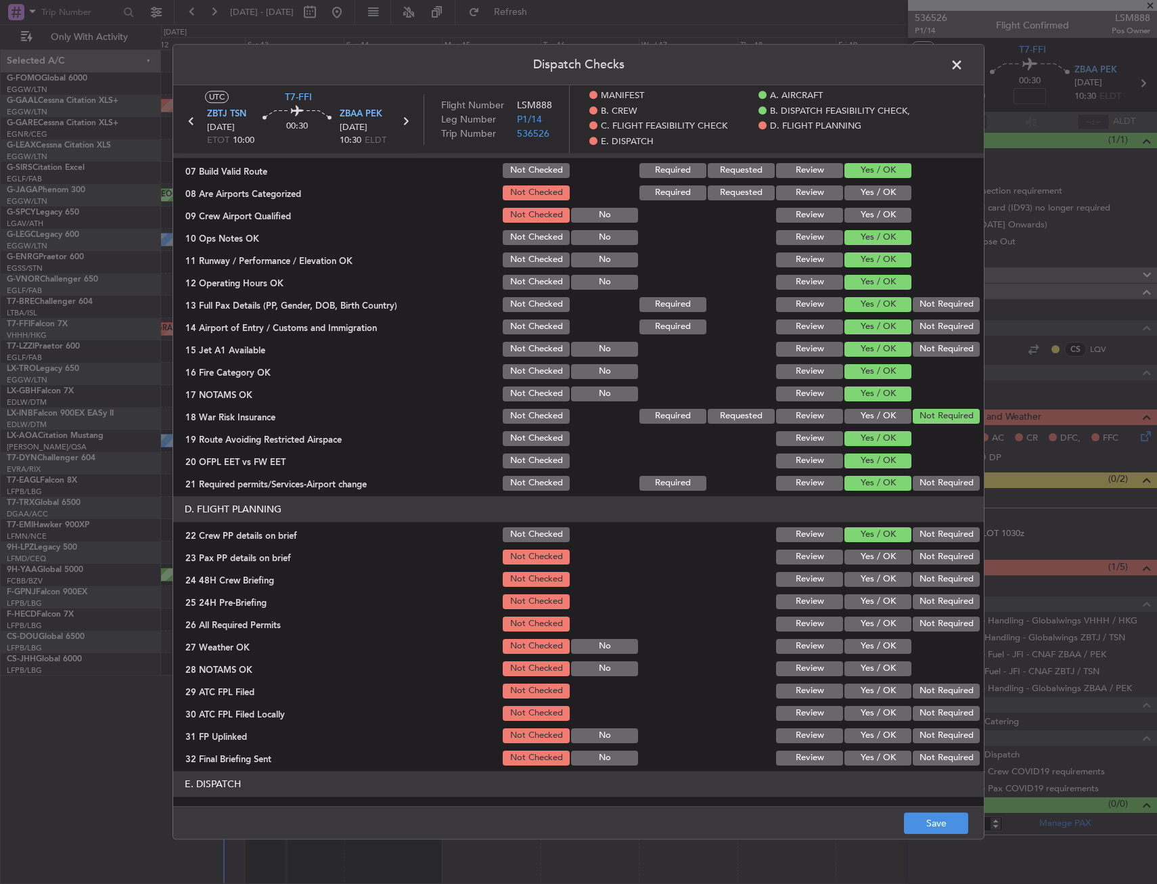
click at [872, 586] on button "Yes / OK" at bounding box center [878, 579] width 67 height 15
click at [880, 566] on section "D. FLIGHT PLANNING 22 Crew PP details on brief Not Checked Review Yes / OK Not …" at bounding box center [578, 631] width 811 height 271
click at [880, 562] on button "Yes / OK" at bounding box center [878, 556] width 67 height 15
click at [921, 592] on div "Not Required" at bounding box center [945, 601] width 68 height 19
click at [921, 600] on button "Not Required" at bounding box center [946, 601] width 67 height 15
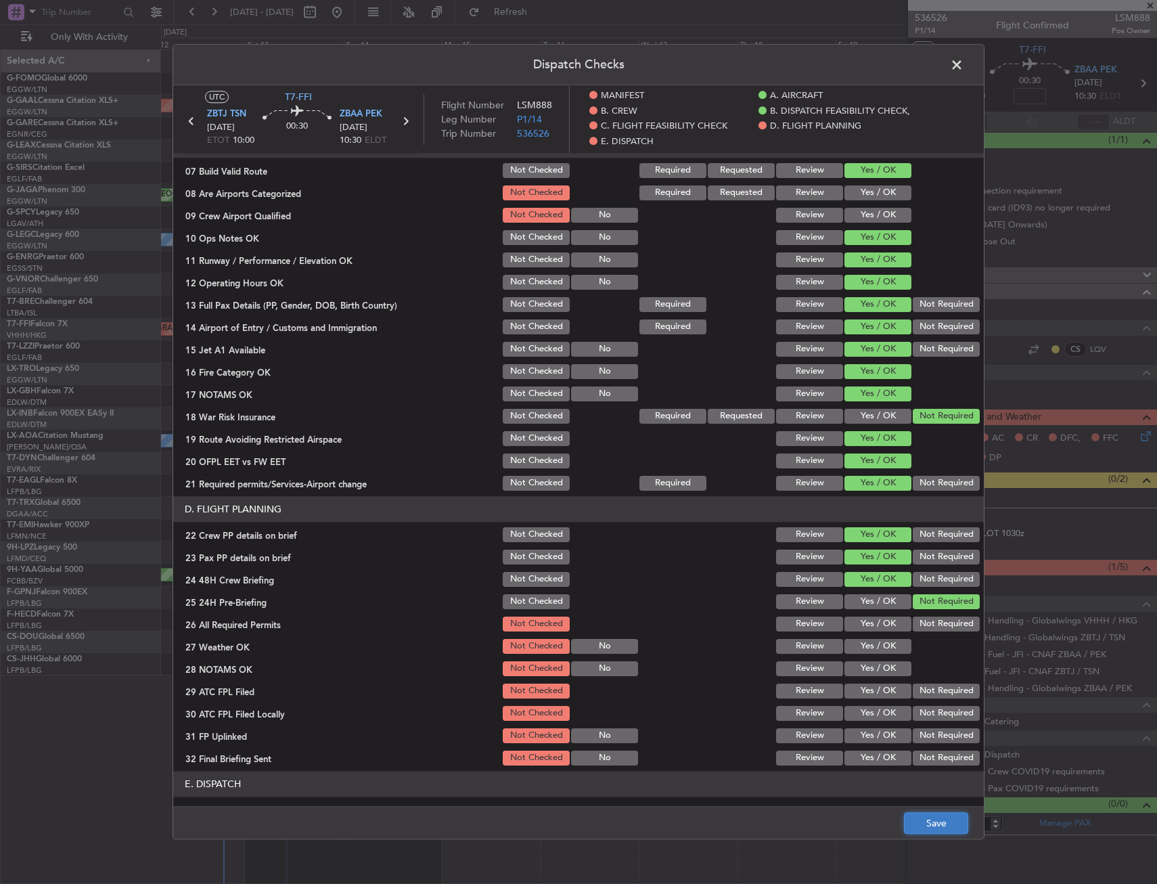
click at [922, 828] on button "Save" at bounding box center [936, 824] width 64 height 22
click at [964, 60] on span at bounding box center [964, 68] width 0 height 27
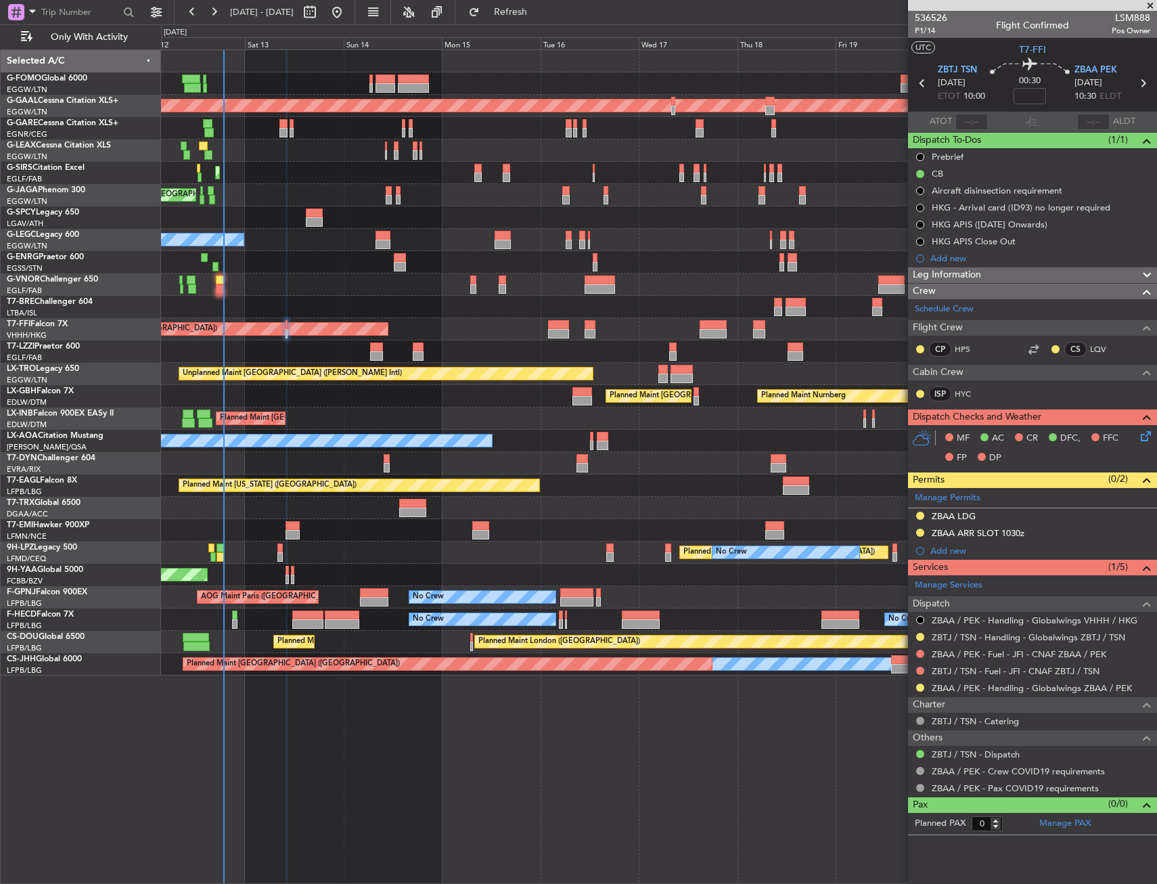
click at [303, 263] on div "No Crew Planned Maint [GEOGRAPHIC_DATA] ([GEOGRAPHIC_DATA])" at bounding box center [658, 262] width 995 height 22
click at [1031, 102] on input at bounding box center [1030, 96] width 32 height 16
click at [1006, 94] on div "00:30 -10" at bounding box center [1029, 83] width 89 height 50
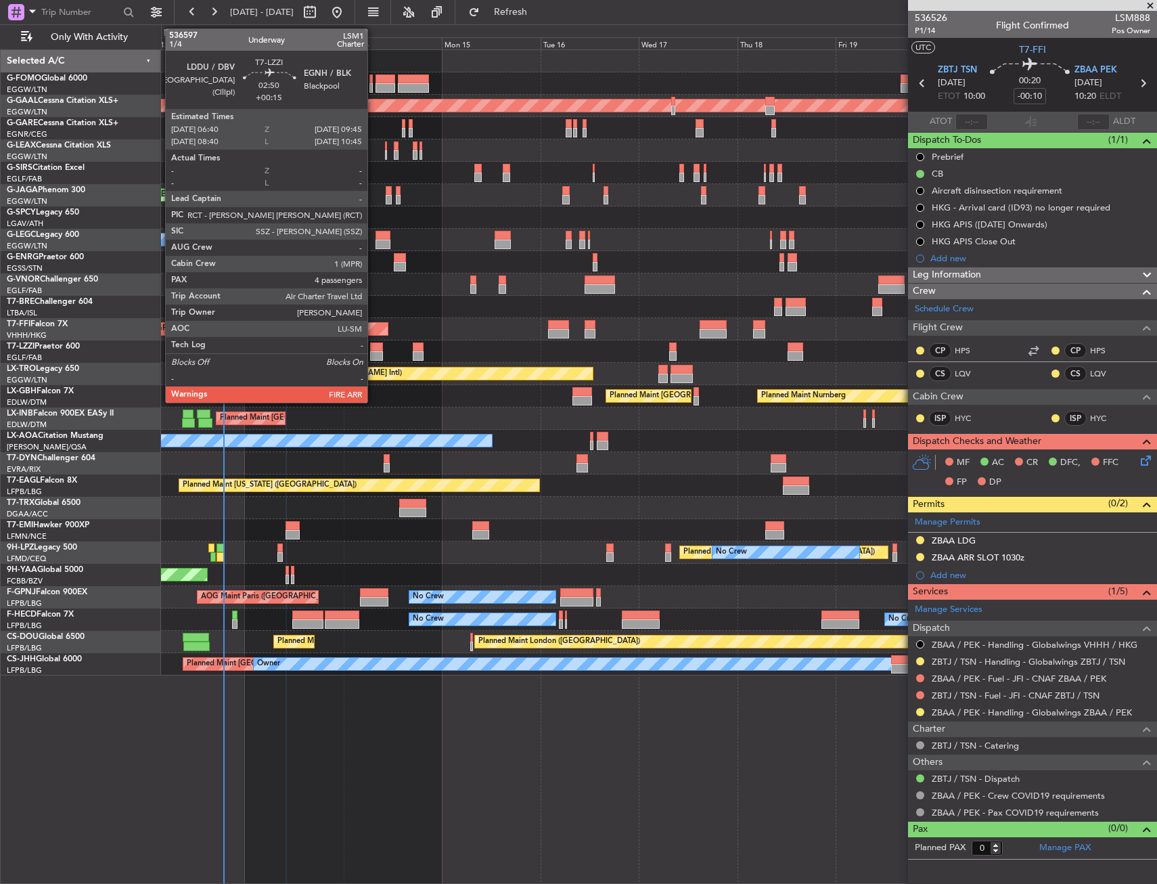
click at [374, 354] on div at bounding box center [376, 355] width 13 height 9
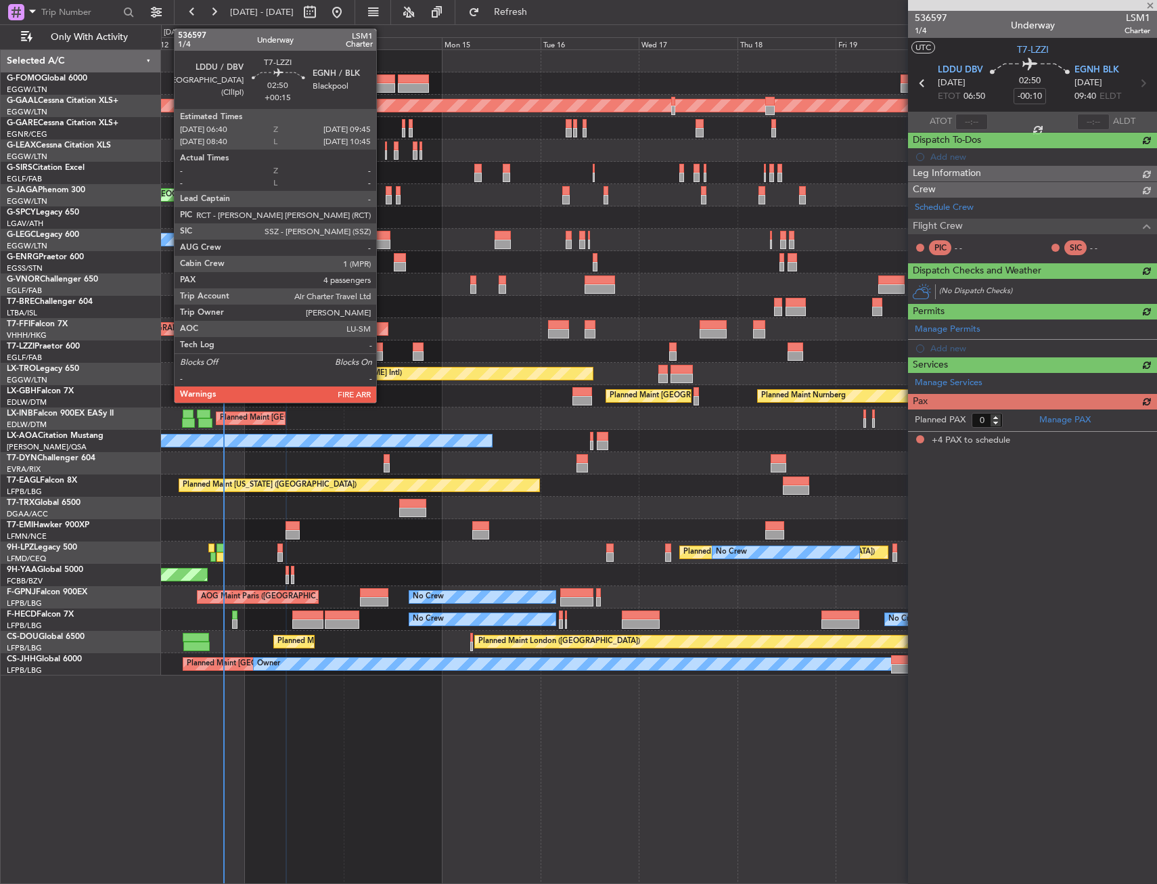
type input "+00:15"
type input "4"
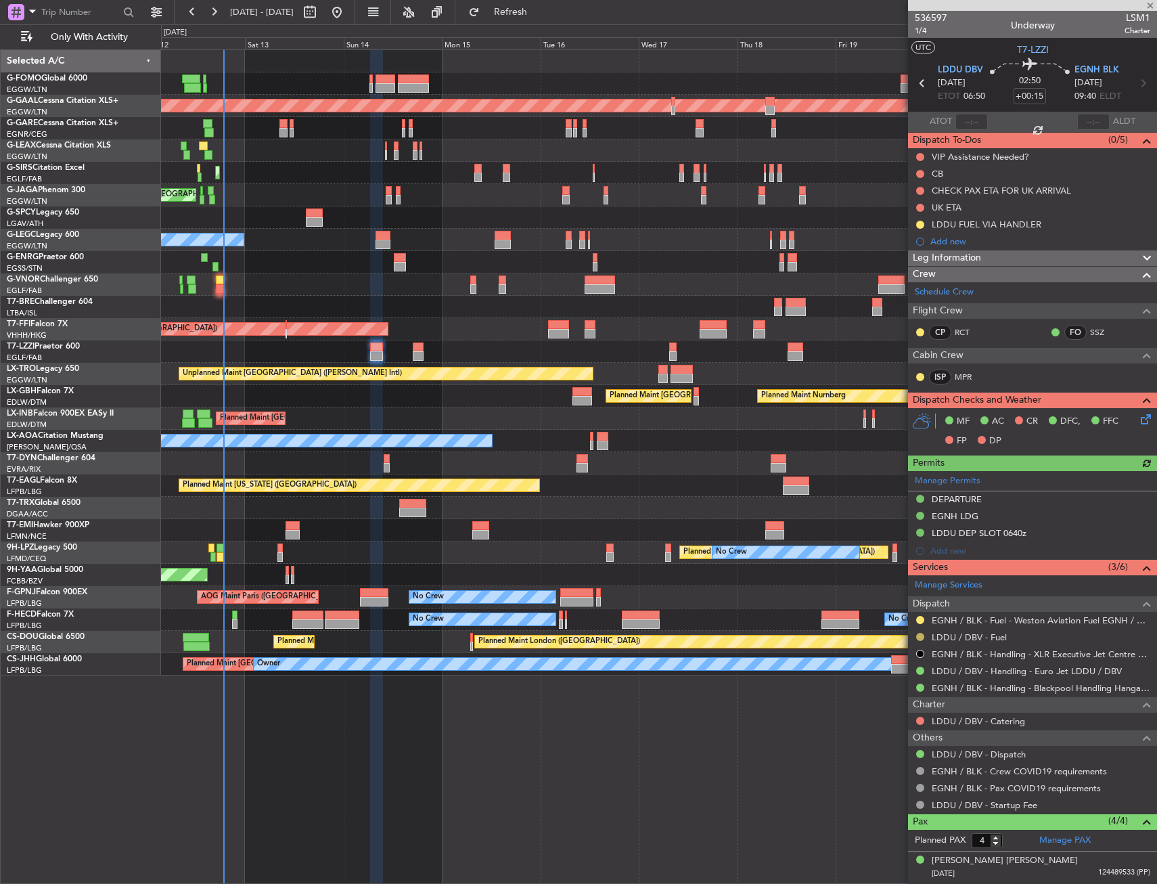
click at [922, 637] on button at bounding box center [920, 637] width 8 height 8
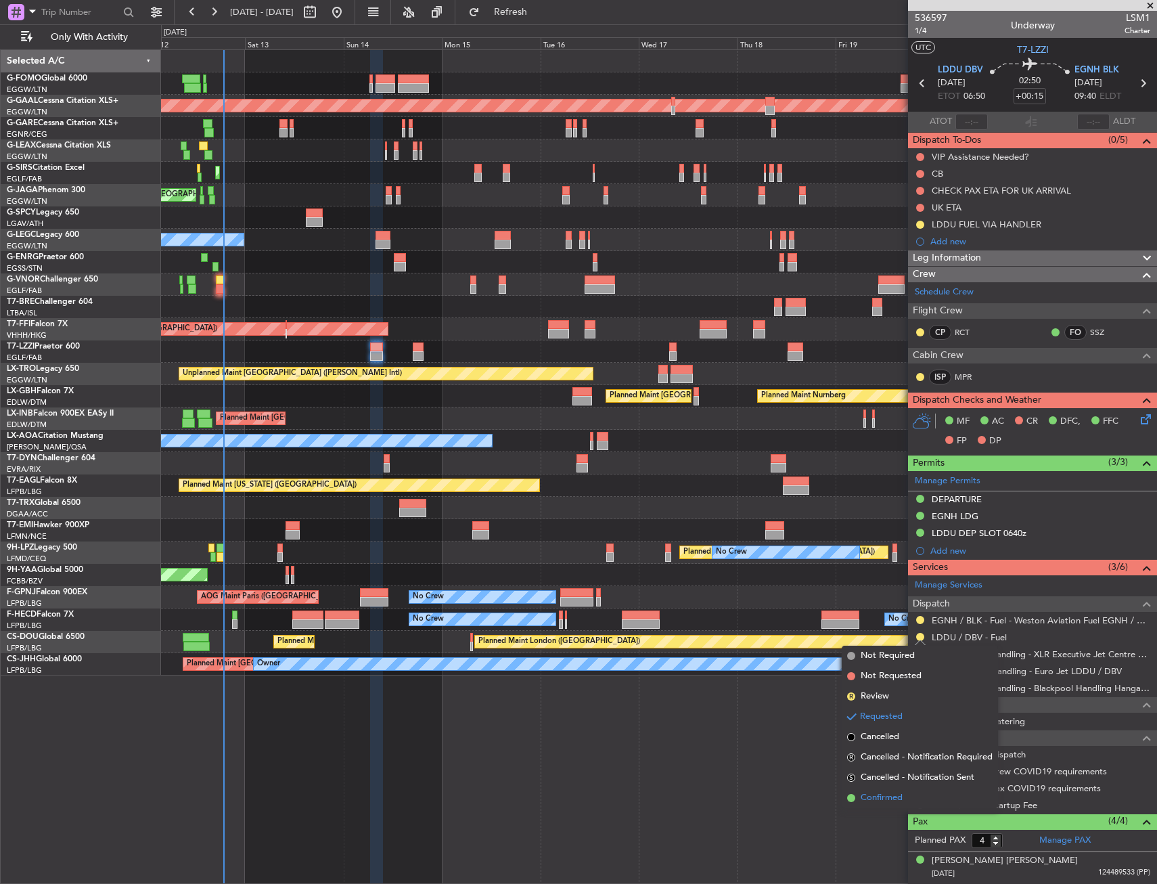
click at [882, 807] on li "Confirmed" at bounding box center [920, 798] width 156 height 20
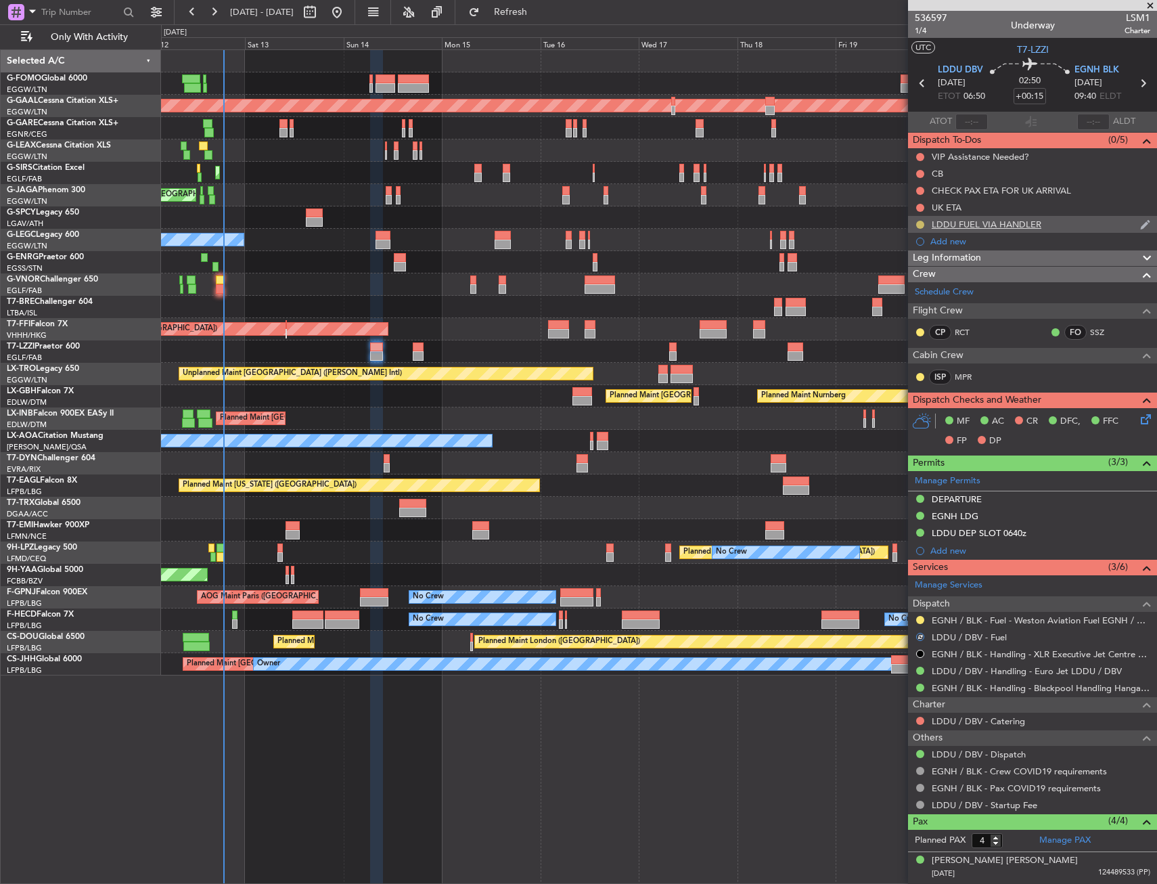
click at [921, 225] on button at bounding box center [920, 225] width 8 height 8
click at [916, 282] on span "Completed" at bounding box center [925, 284] width 45 height 14
click at [1137, 81] on icon at bounding box center [1143, 83] width 18 height 18
type input "-00:10"
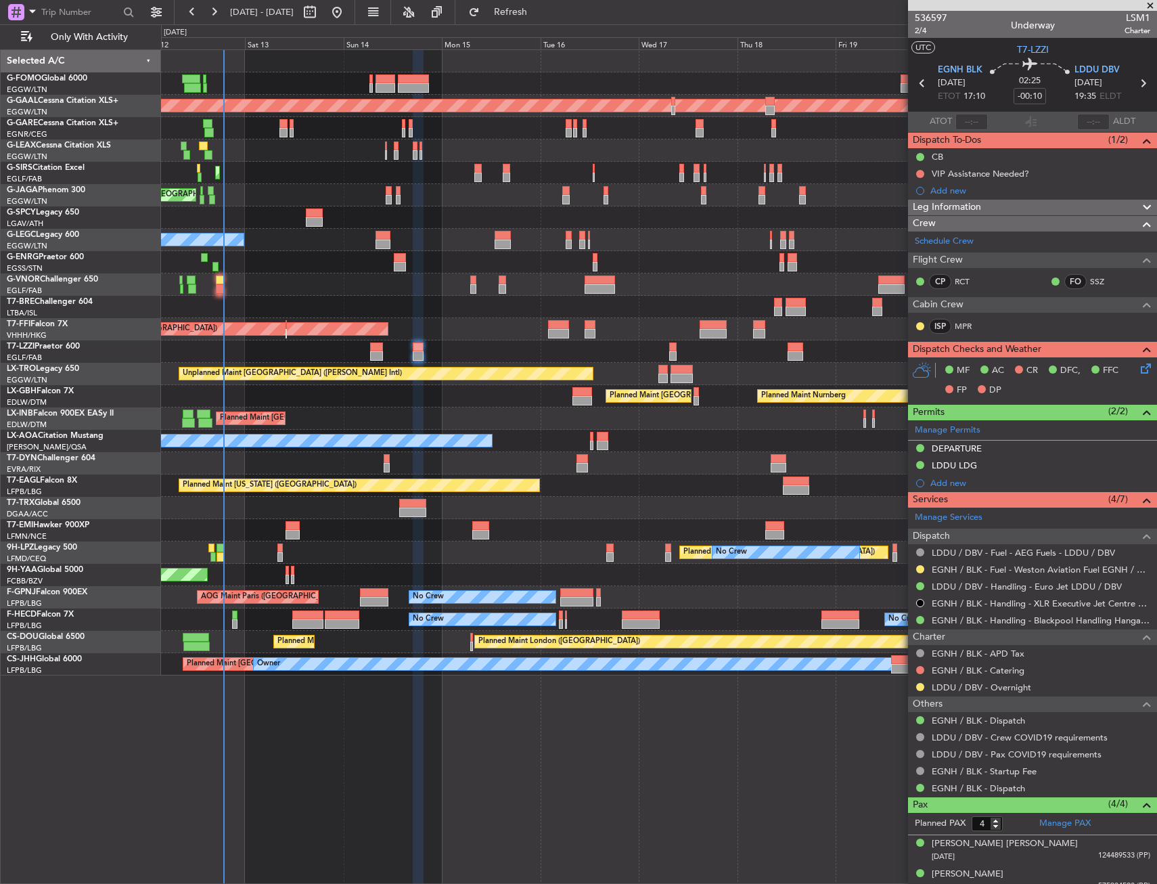
click at [915, 686] on div at bounding box center [920, 686] width 11 height 11
click at [918, 684] on button at bounding box center [920, 687] width 8 height 8
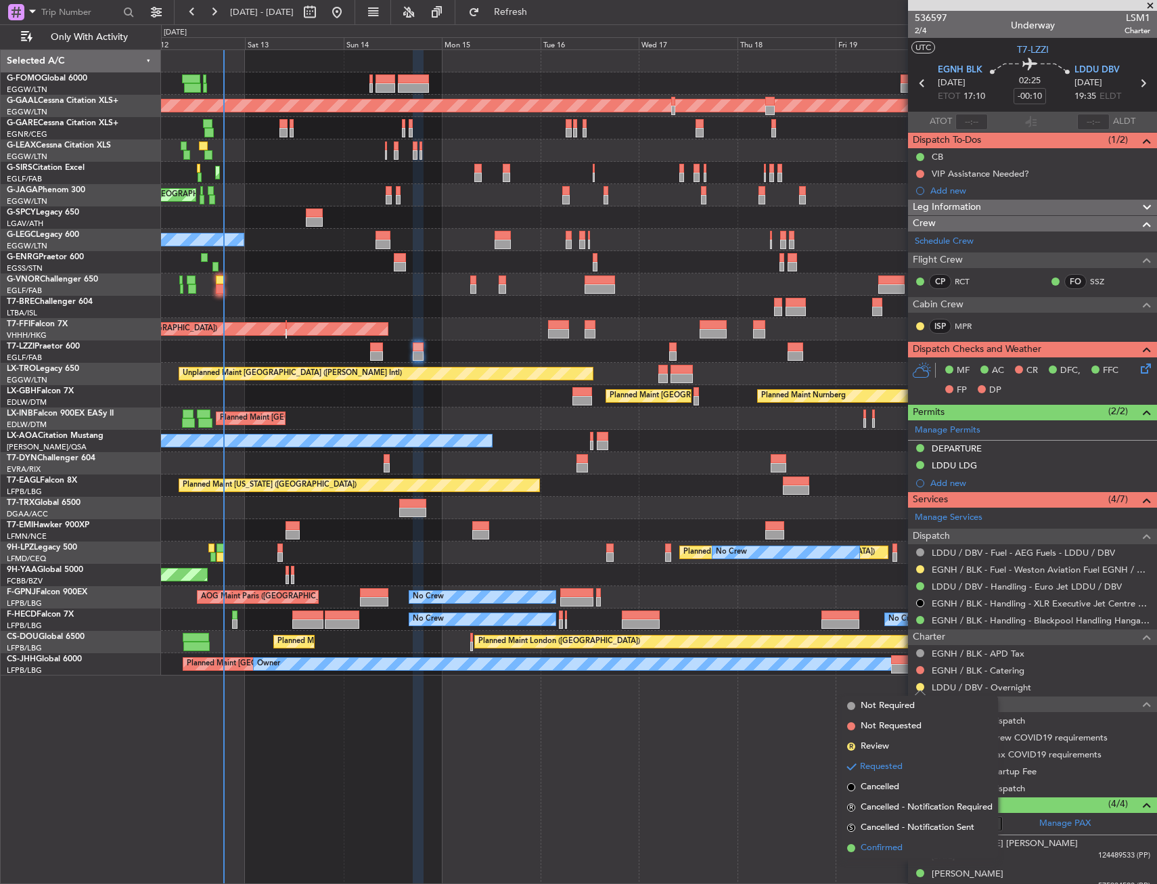
click at [884, 847] on span "Confirmed" at bounding box center [882, 848] width 42 height 14
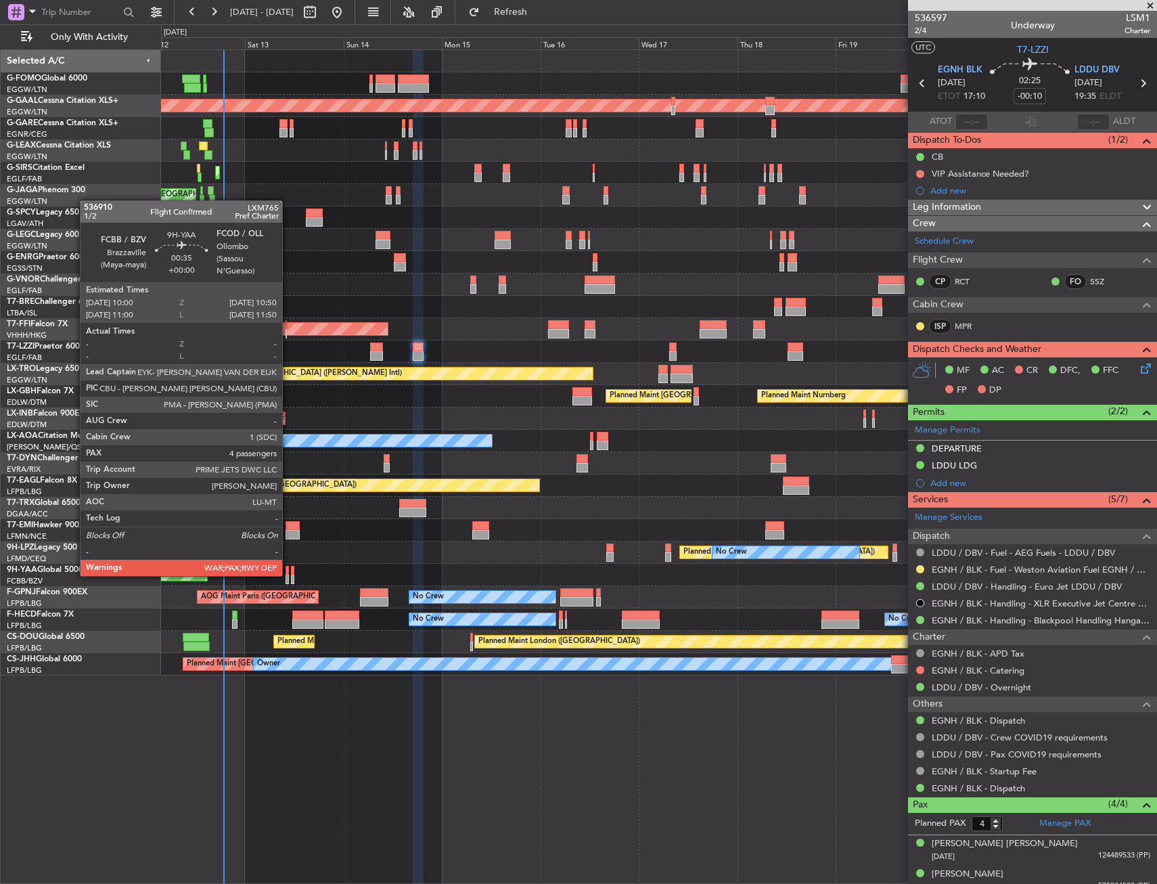
click at [288, 575] on div at bounding box center [288, 579] width 4 height 9
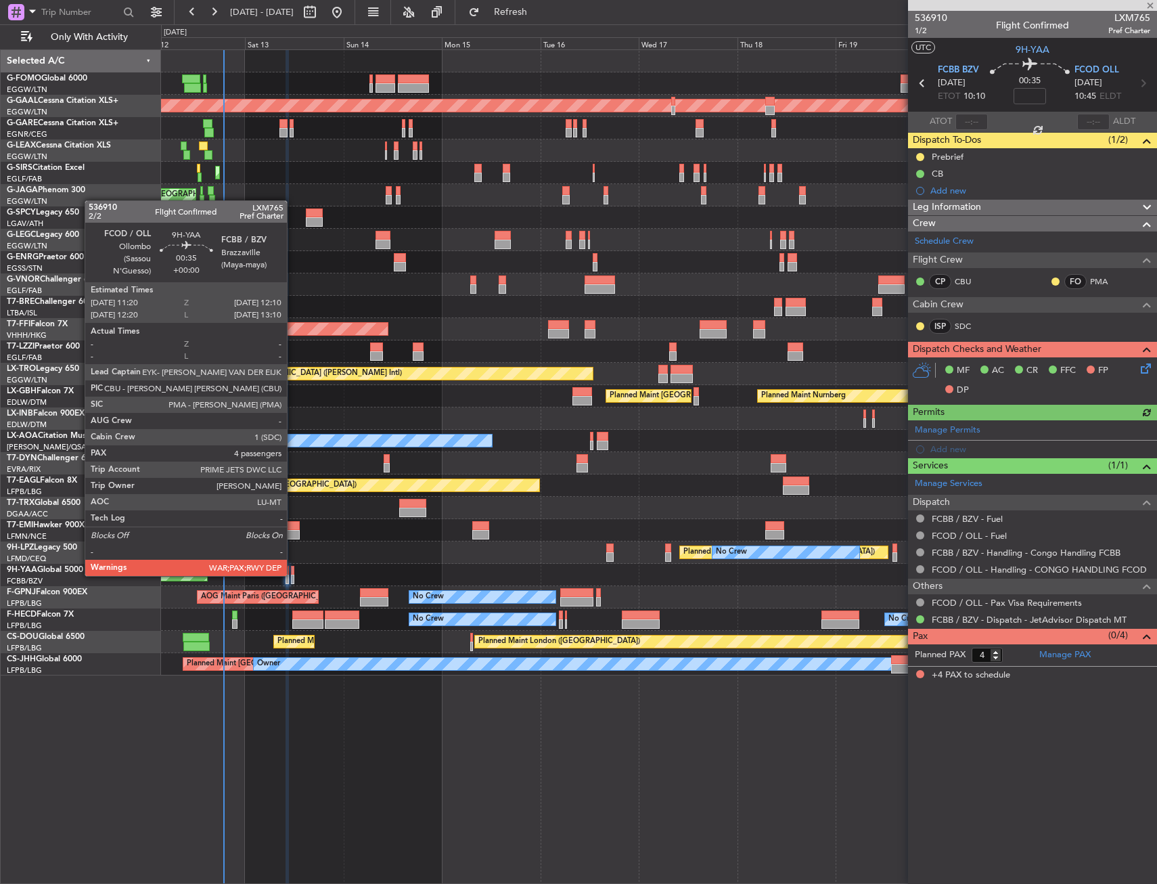
click at [293, 575] on div at bounding box center [293, 579] width 4 height 9
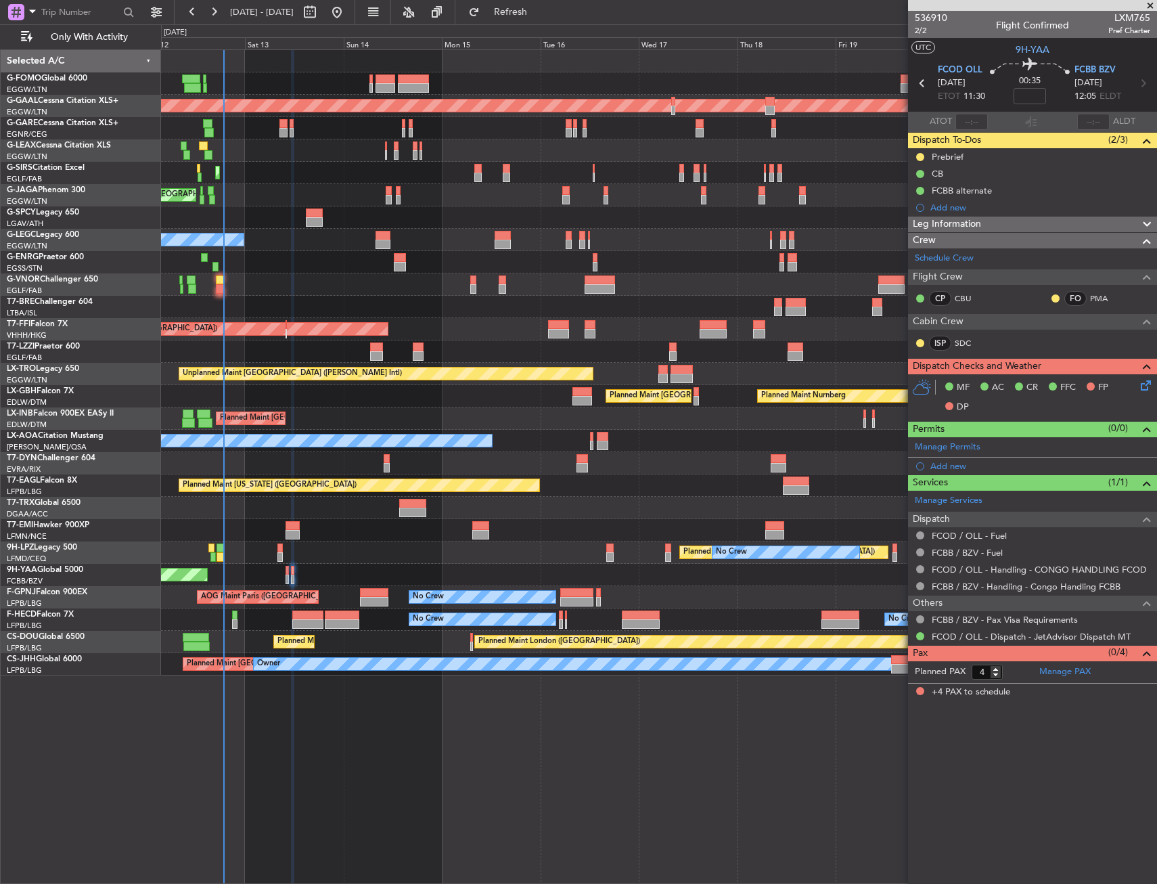
click at [416, 321] on div "Planned Maint Tianjin ([GEOGRAPHIC_DATA])" at bounding box center [658, 329] width 995 height 22
click at [411, 351] on div "Owner" at bounding box center [658, 351] width 995 height 22
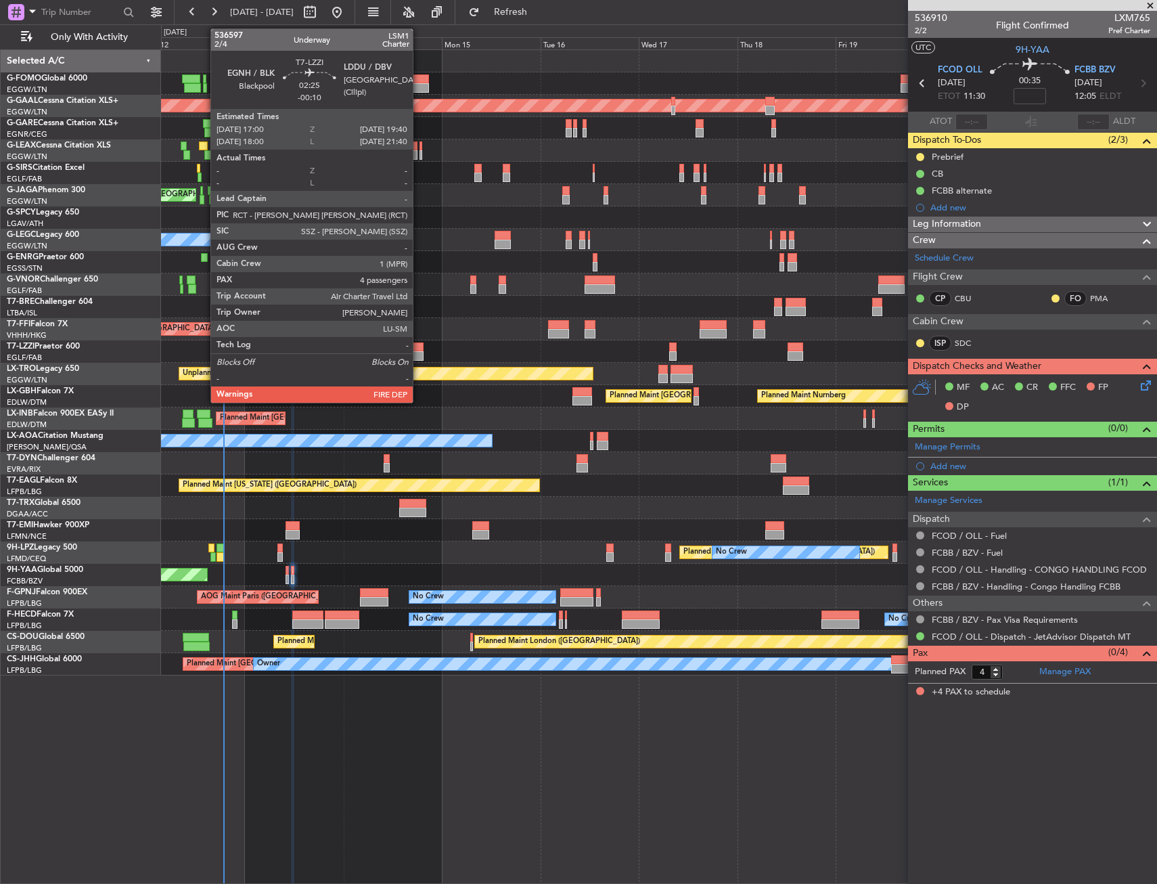
click at [419, 348] on div at bounding box center [419, 346] width 12 height 9
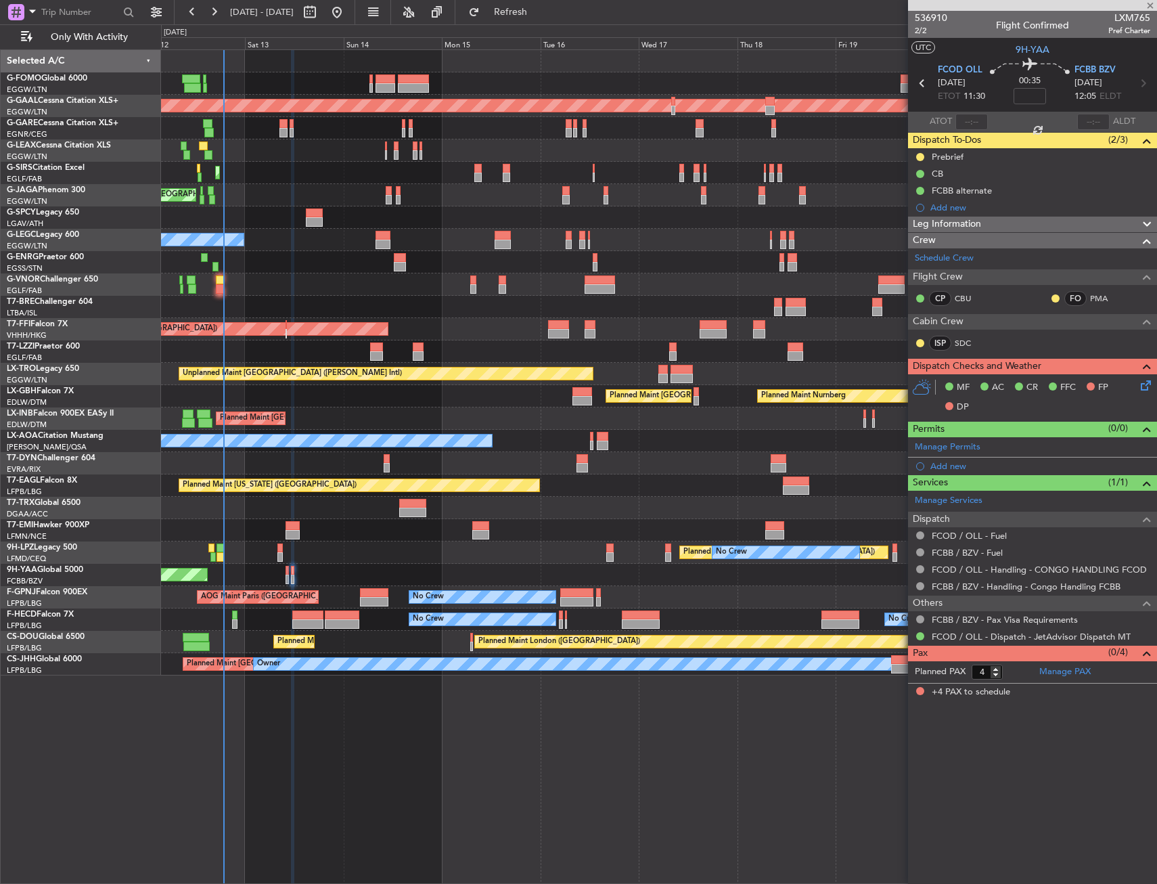
type input "-00:10"
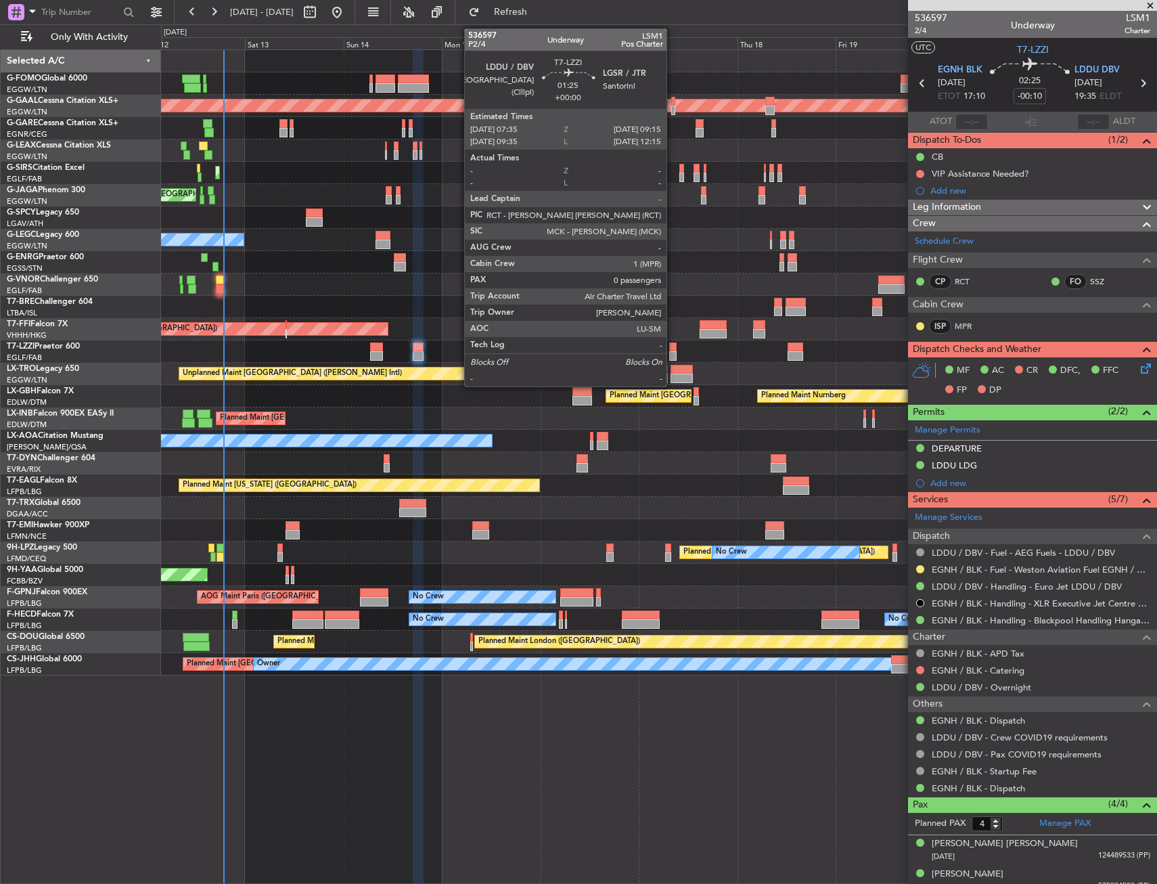
click at [673, 348] on div at bounding box center [672, 346] width 7 height 9
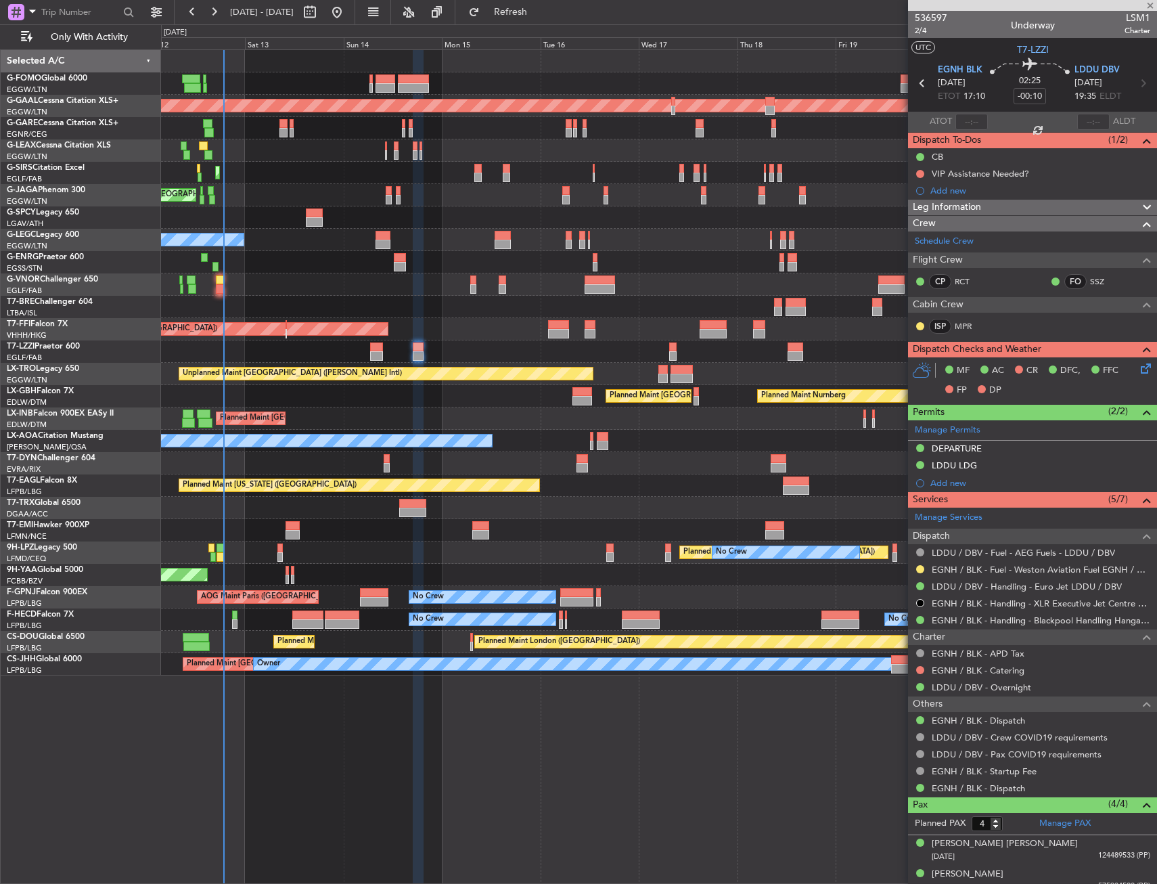
type input "0"
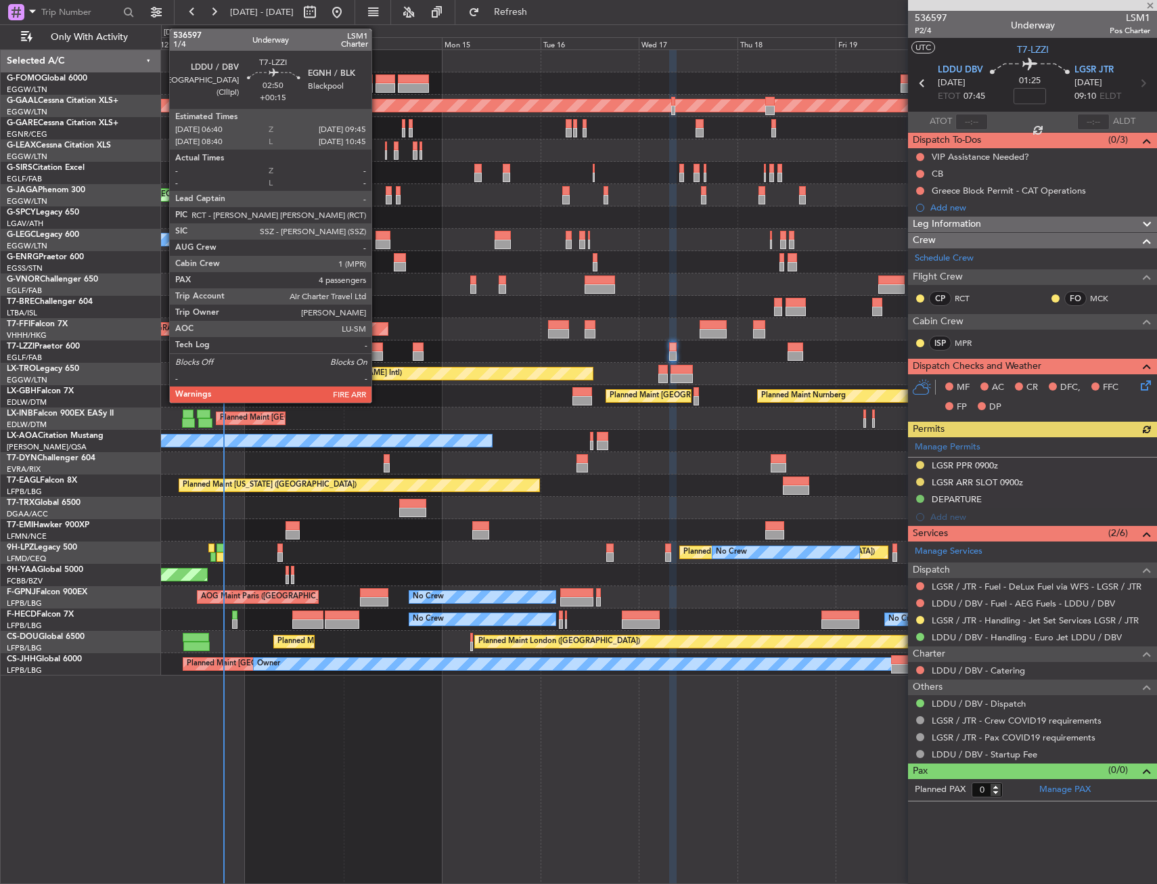
click at [378, 353] on div at bounding box center [376, 355] width 13 height 9
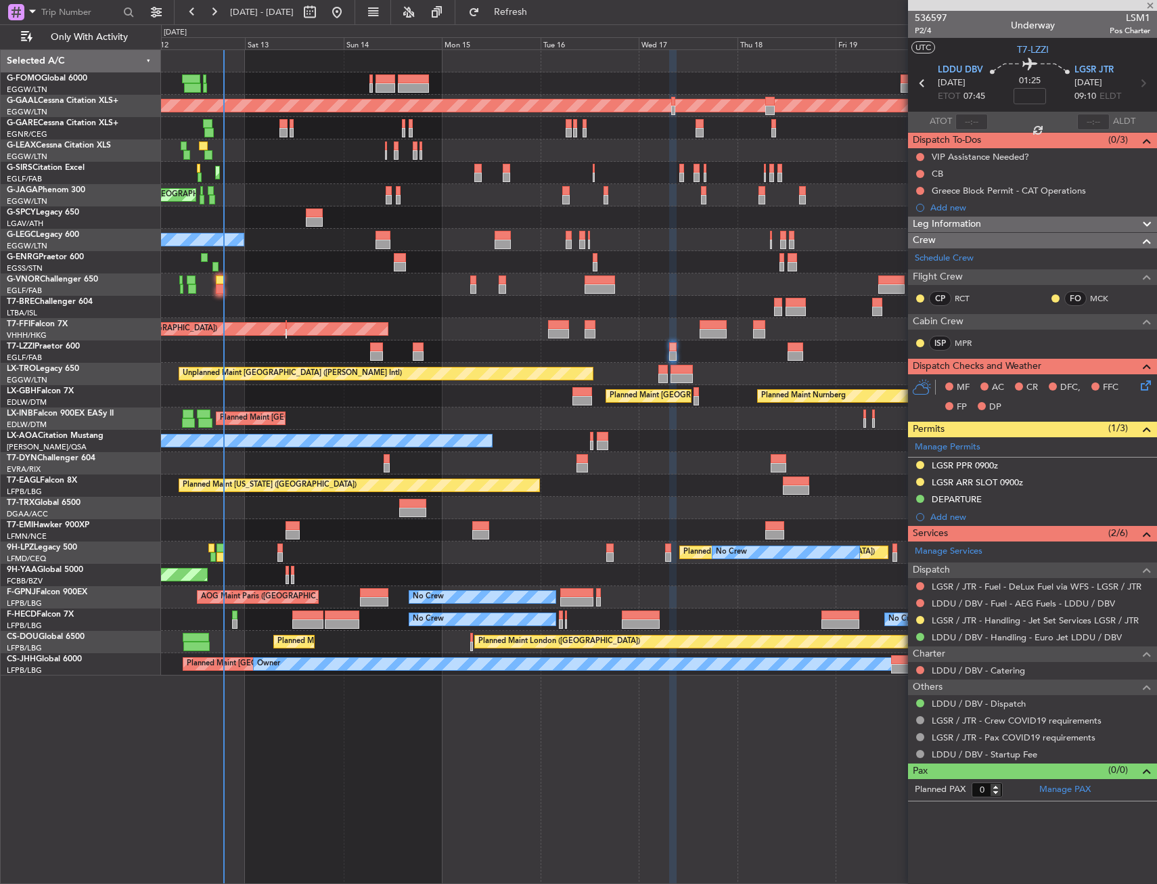
type input "+00:15"
type input "4"
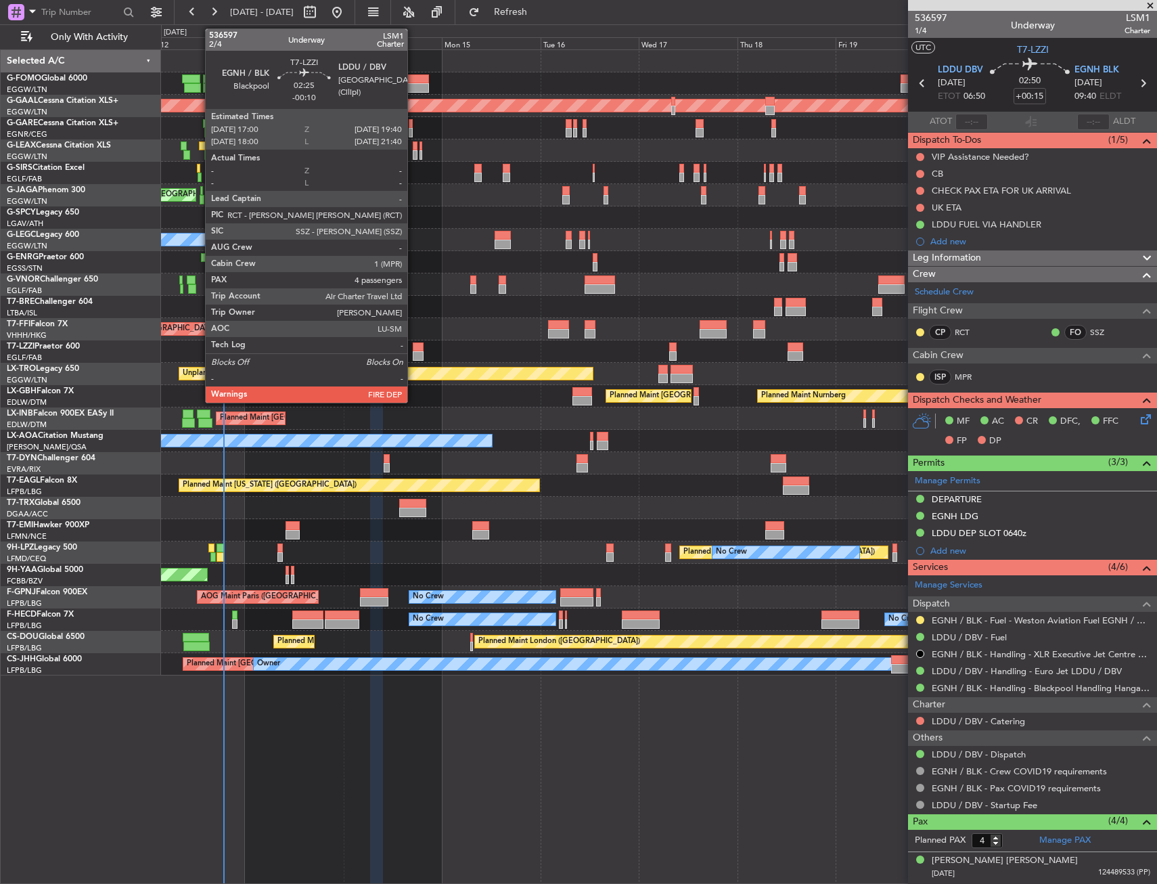
click at [416, 340] on div "Owner" at bounding box center [658, 351] width 995 height 22
click at [415, 348] on div at bounding box center [419, 346] width 12 height 9
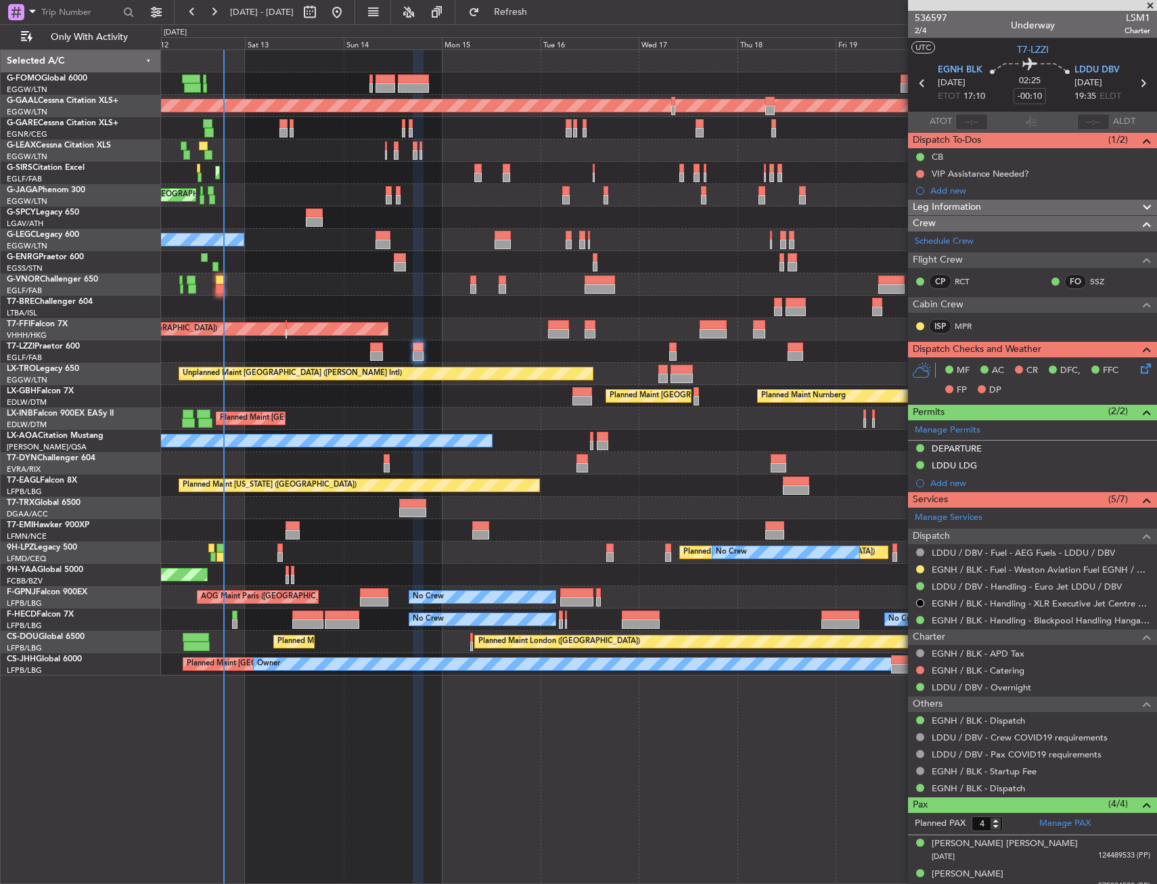
click at [262, 248] on div "Planned Maint [GEOGRAPHIC_DATA] ([GEOGRAPHIC_DATA]) Owner A/C Unavailable [GEOG…" at bounding box center [658, 240] width 995 height 22
click at [265, 328] on div "Planned Maint Tianjin ([GEOGRAPHIC_DATA])" at bounding box center [222, 329] width 332 height 12
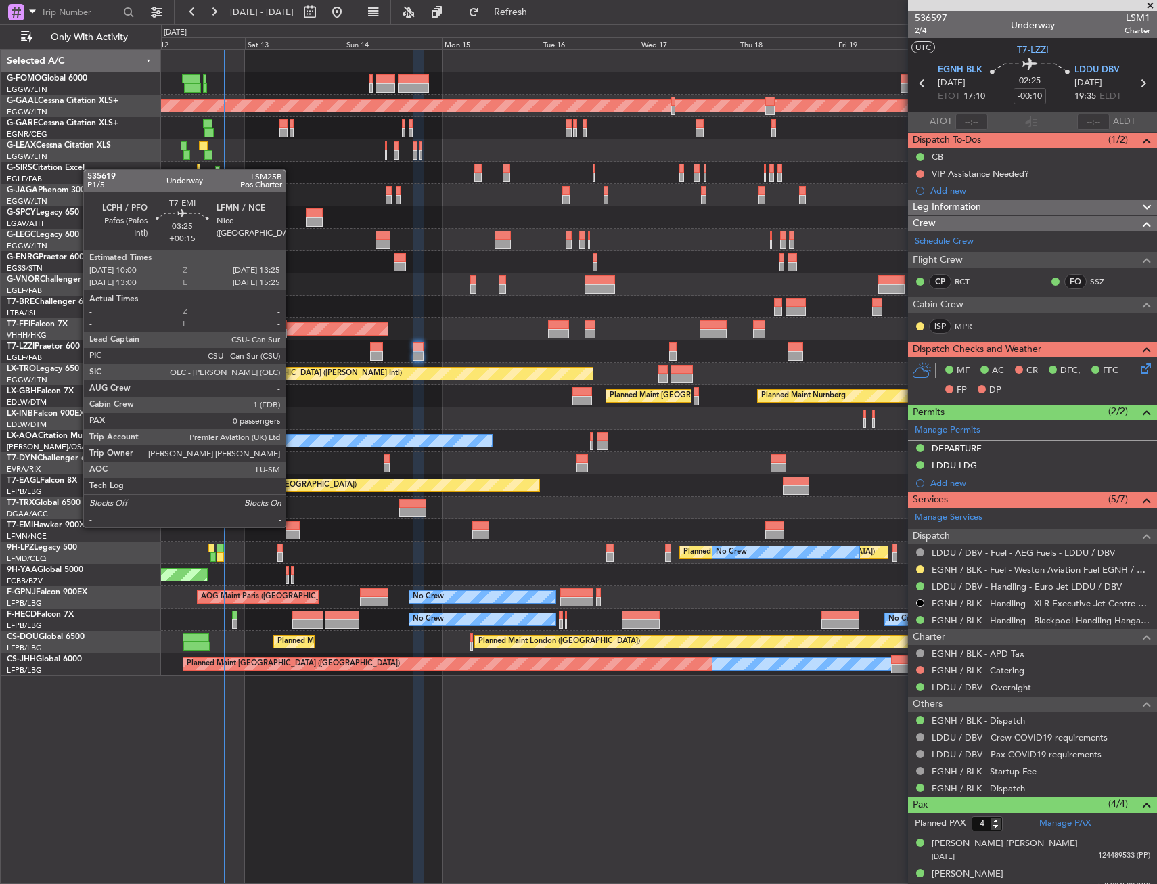
click at [292, 526] on div at bounding box center [293, 525] width 14 height 9
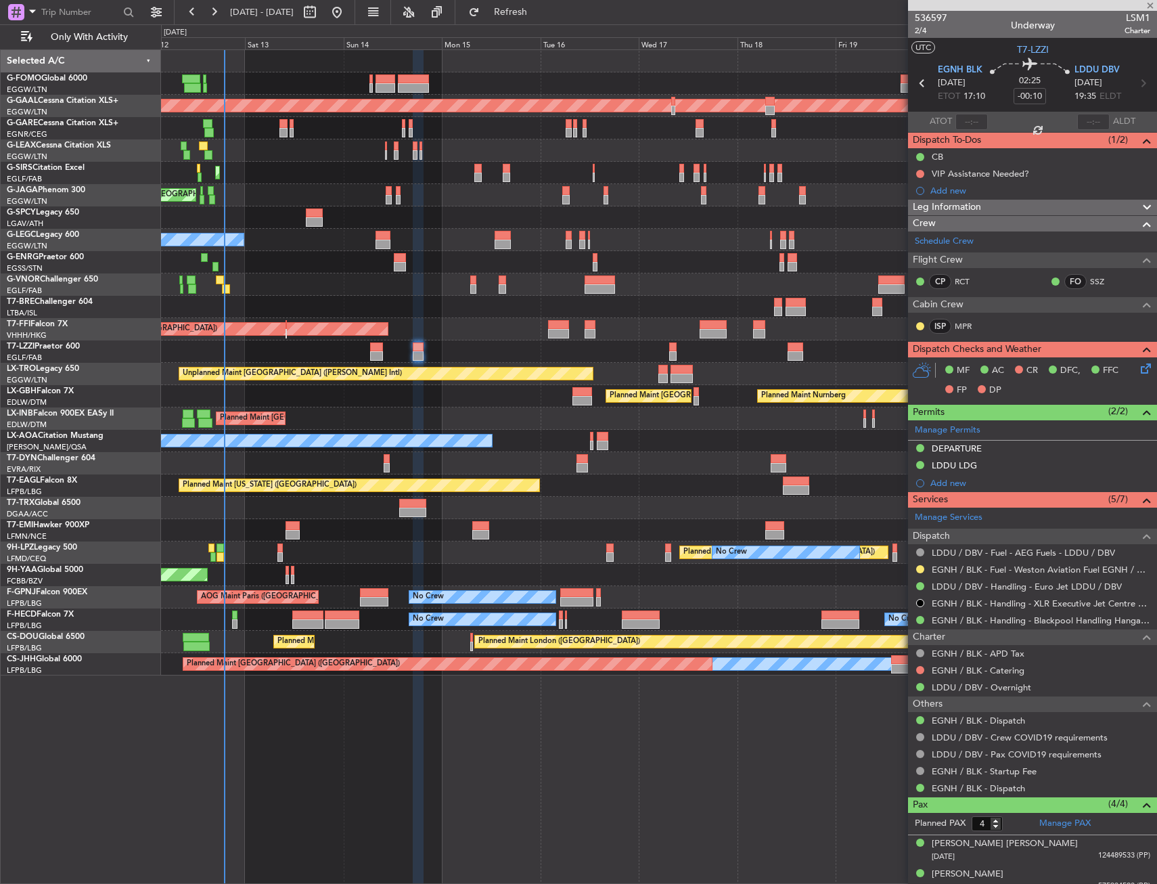
type input "+00:15"
type input "0"
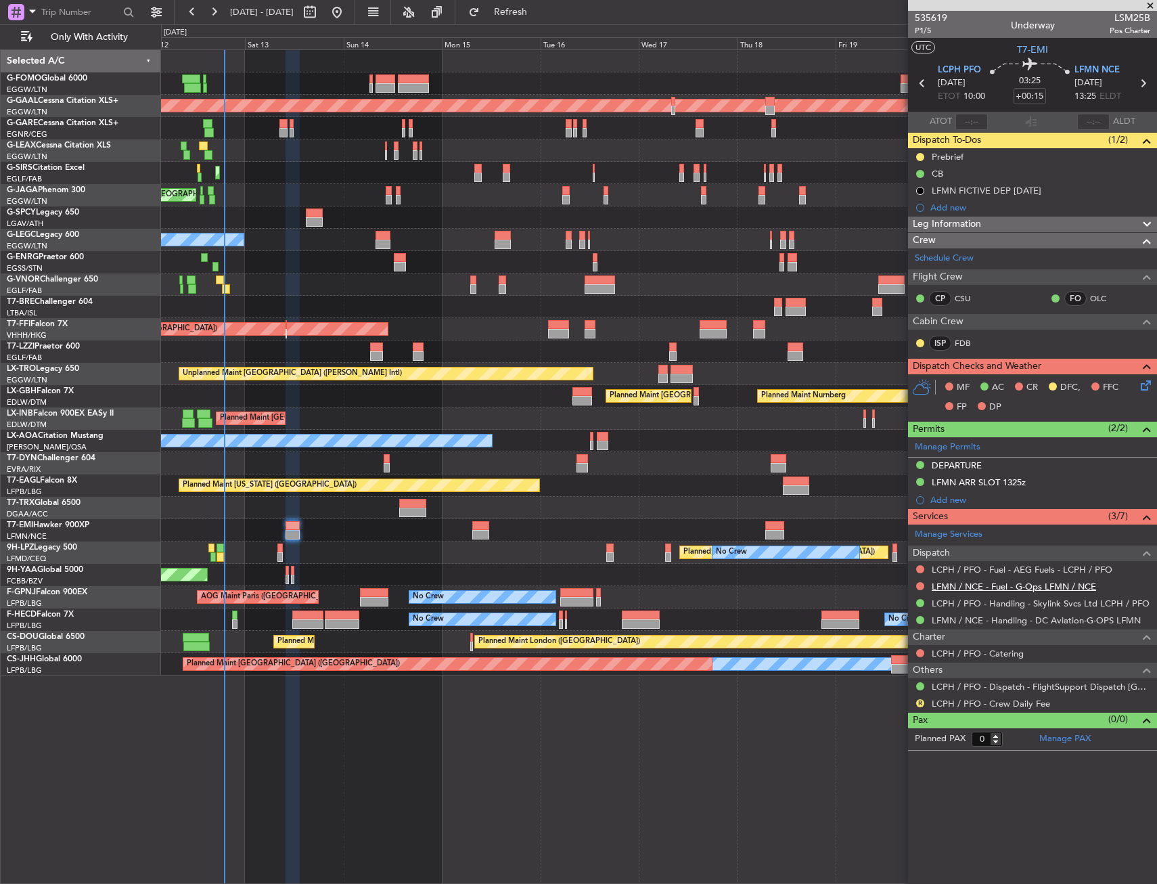
click at [978, 588] on link "LFMN / NCE - Fuel - G-Ops LFMN / NCE" at bounding box center [1014, 587] width 164 height 12
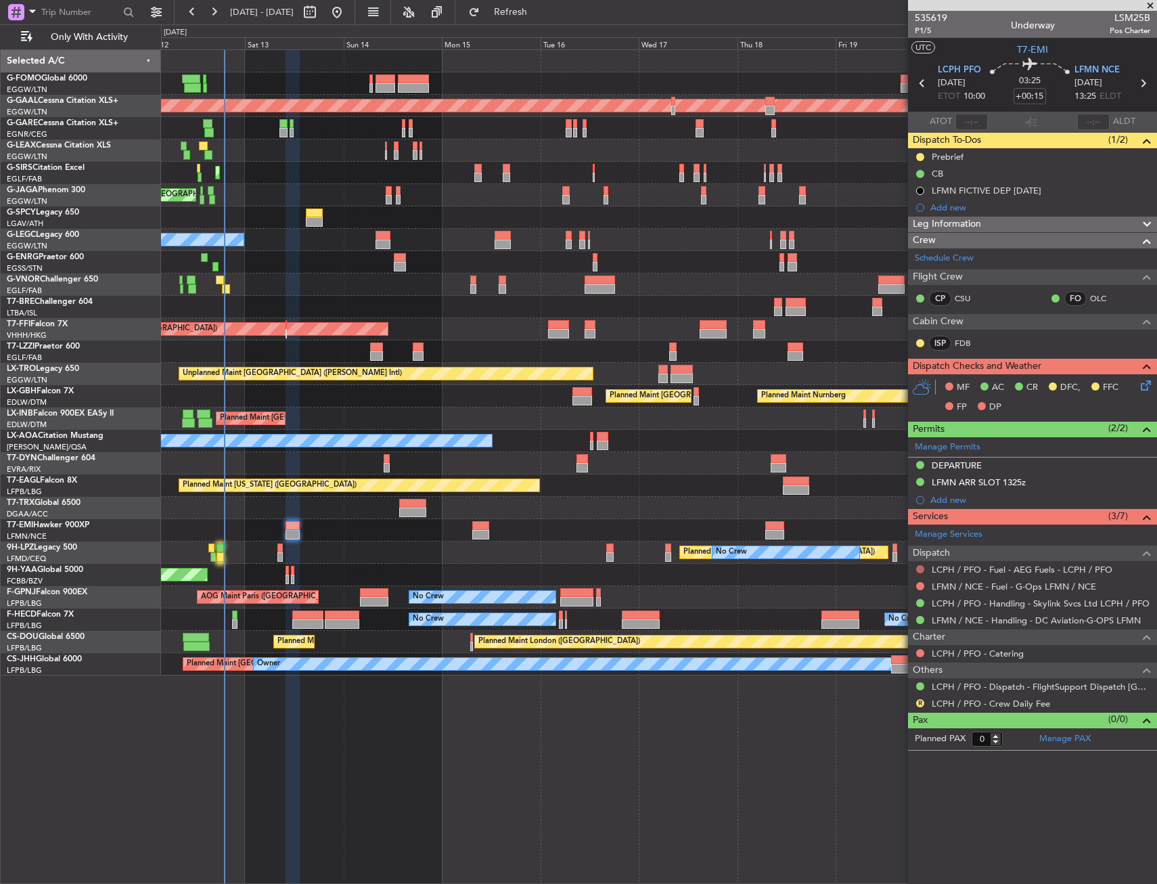
click at [922, 566] on button at bounding box center [920, 569] width 8 height 8
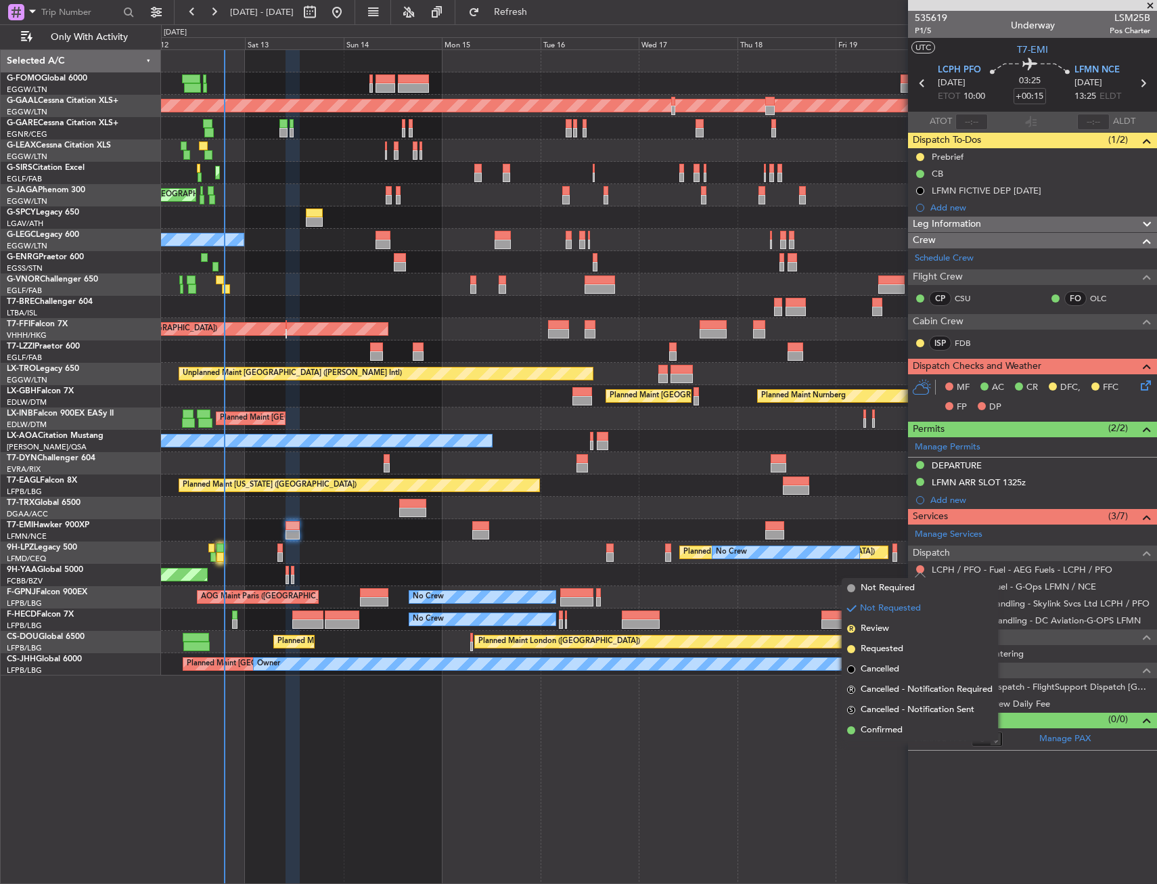
click at [901, 643] on span "Requested" at bounding box center [882, 649] width 43 height 14
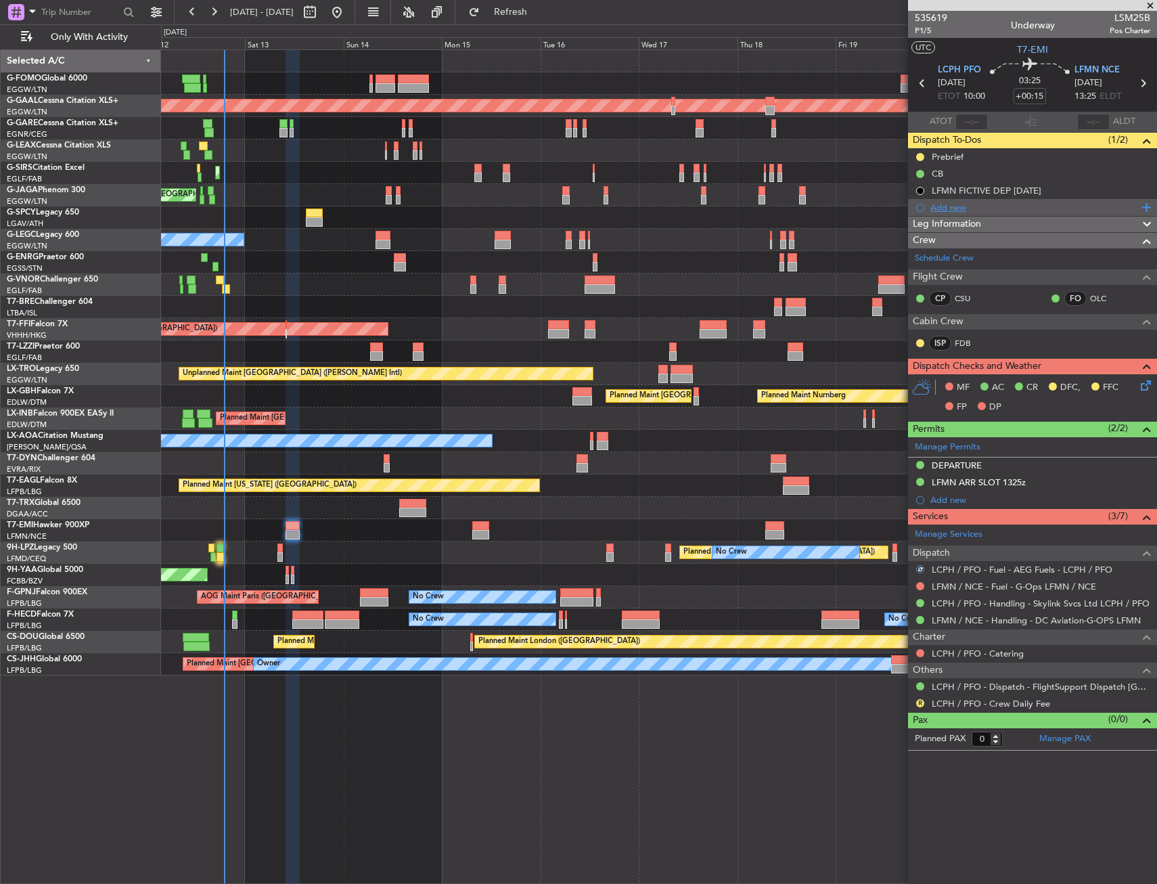
click at [955, 207] on div "Add new" at bounding box center [1034, 208] width 208 height 12
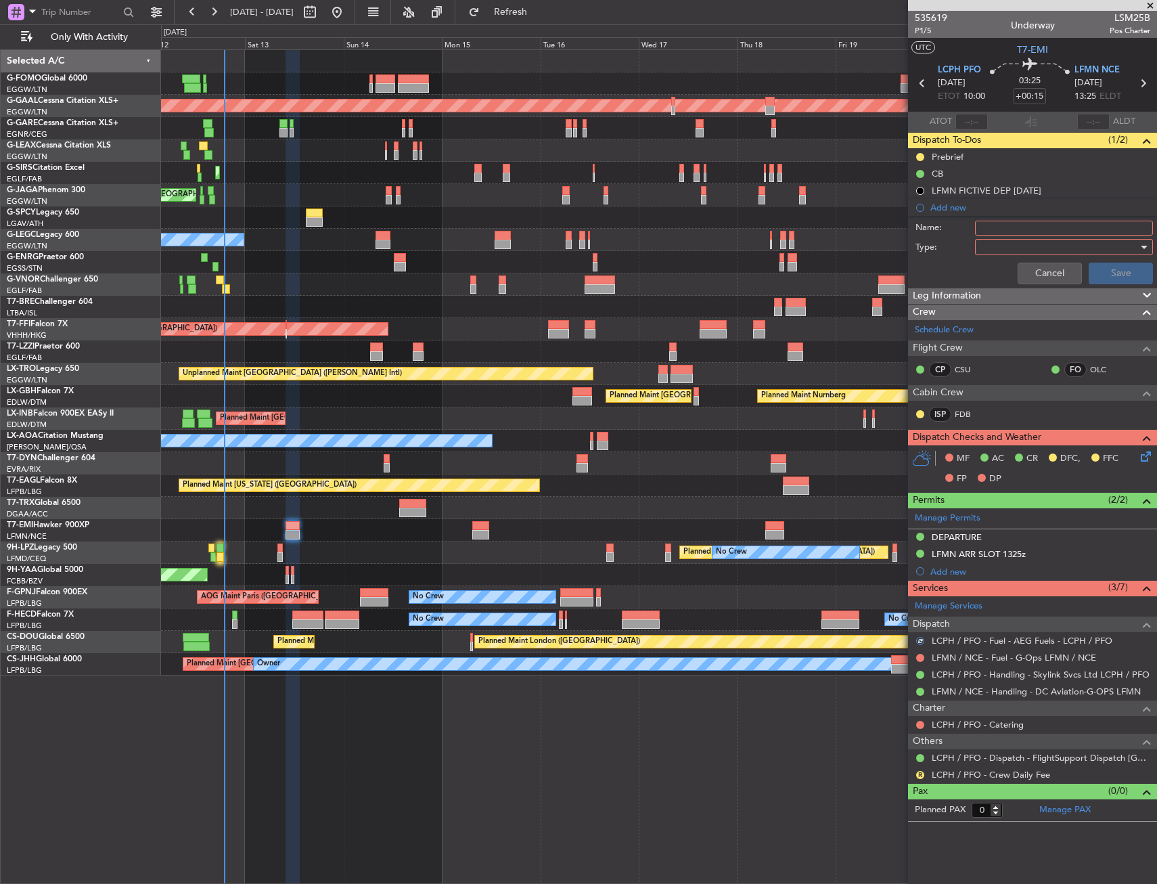
click at [1004, 227] on input "Name:" at bounding box center [1064, 228] width 178 height 15
type input "FUEL VIA HANDLING LCPH"
click at [1010, 244] on div at bounding box center [1060, 247] width 158 height 20
click at [1016, 266] on span "Generic" at bounding box center [1057, 275] width 166 height 20
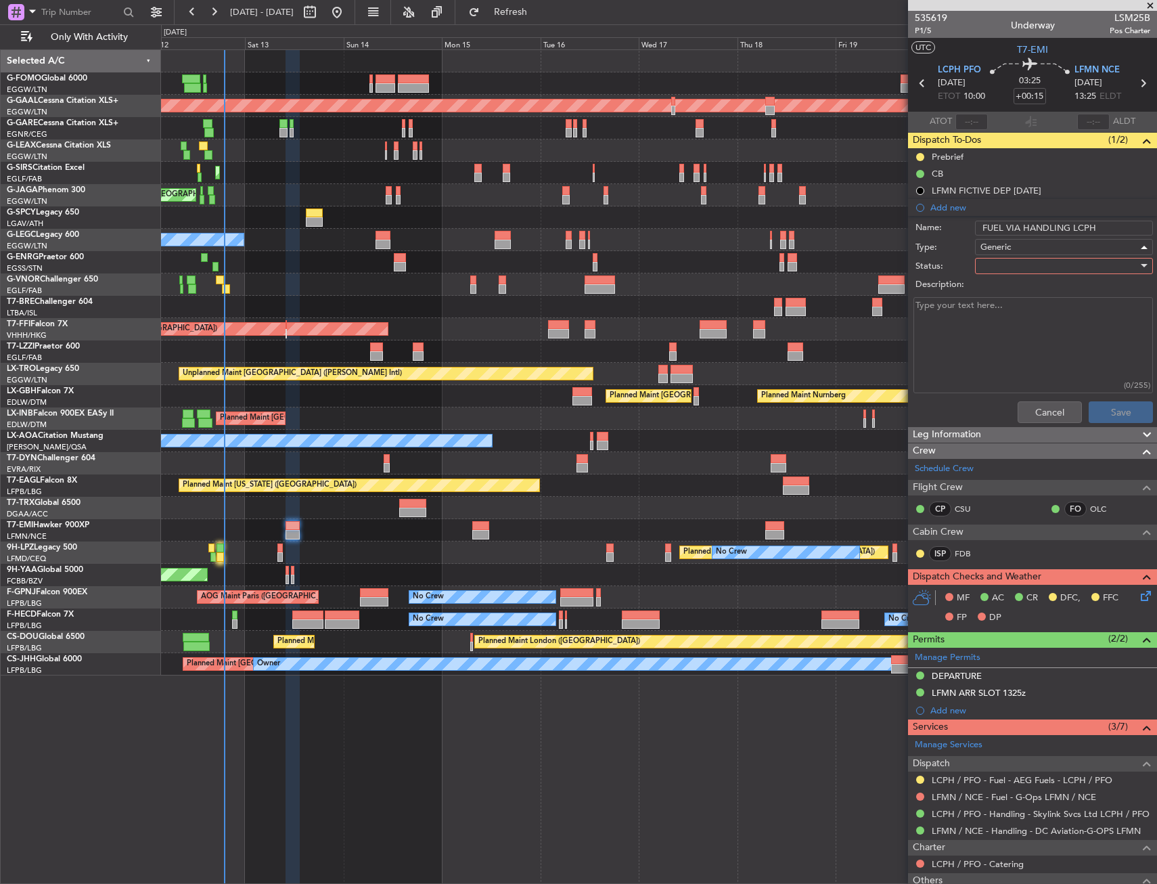
click at [1022, 260] on div at bounding box center [1060, 266] width 158 height 20
click at [1020, 315] on span "In Progress" at bounding box center [1057, 313] width 158 height 20
drag, startPoint x: 1044, startPoint y: 227, endPoint x: 1076, endPoint y: 227, distance: 31.8
click at [1076, 227] on input "FUEL VIA HANDLING LCPH" at bounding box center [1064, 228] width 178 height 15
click at [1116, 416] on button "Save" at bounding box center [1121, 412] width 64 height 22
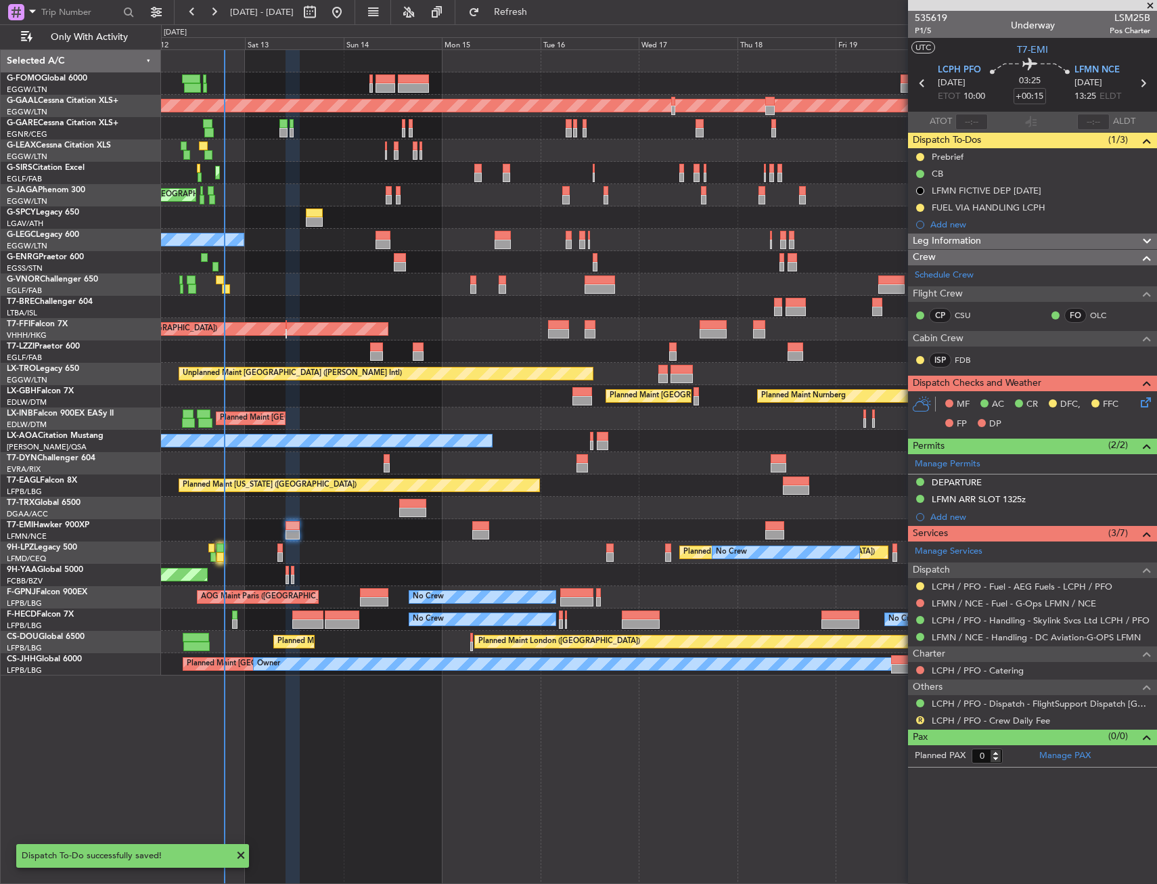
click at [509, 845] on div "Planned Maint [GEOGRAPHIC_DATA] ([GEOGRAPHIC_DATA]) Planned [GEOGRAPHIC_DATA] P…" at bounding box center [659, 466] width 996 height 834
click at [391, 400] on div "Planned Maint Nurnberg Planned Maint [GEOGRAPHIC_DATA] ([GEOGRAPHIC_DATA])" at bounding box center [658, 396] width 995 height 22
click at [221, 551] on div at bounding box center [220, 547] width 7 height 9
type input "17:24"
type input "2"
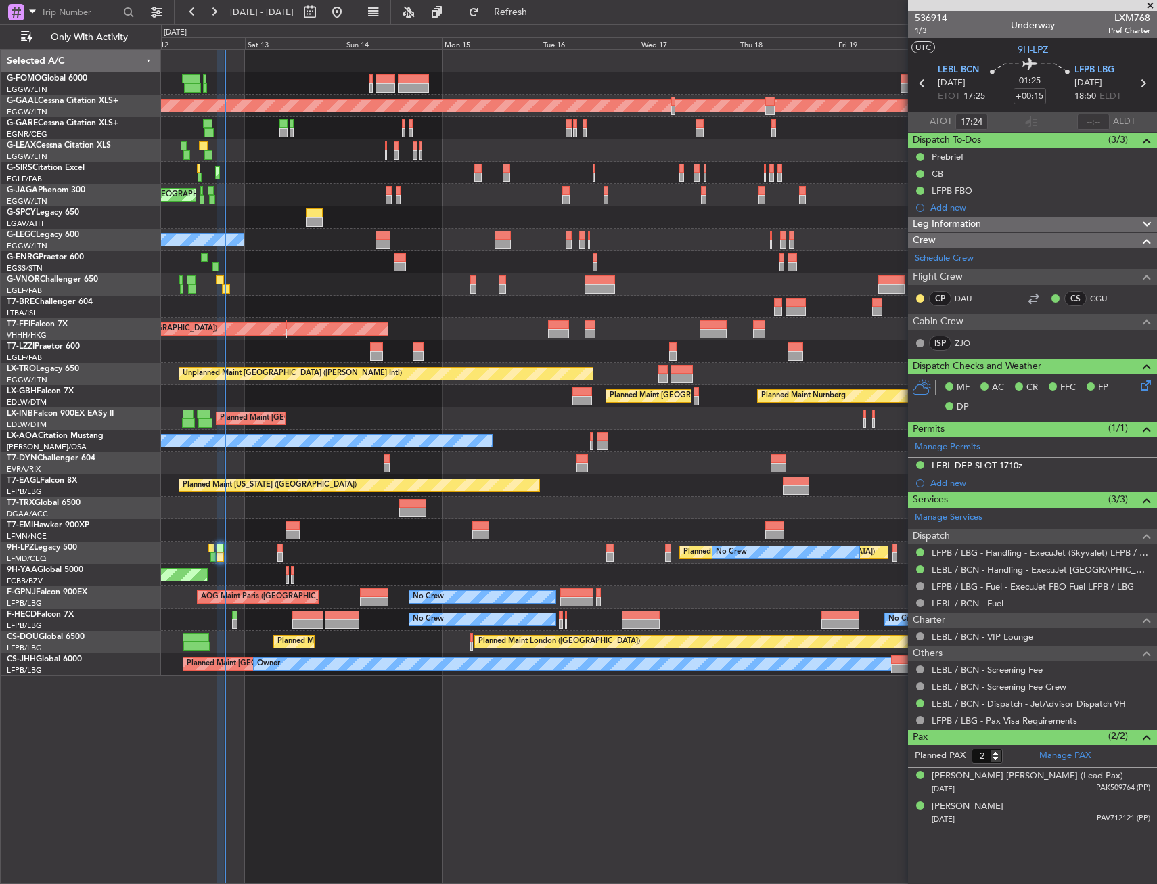
click at [1094, 115] on mat-tooltip-component "Estimated Landing Time" at bounding box center [1086, 121] width 107 height 36
click at [1094, 117] on input "text" at bounding box center [1093, 122] width 32 height 16
click at [1066, 112] on section "ATOT 17:24 1859 ALDT" at bounding box center [1032, 122] width 249 height 20
type input "18:59"
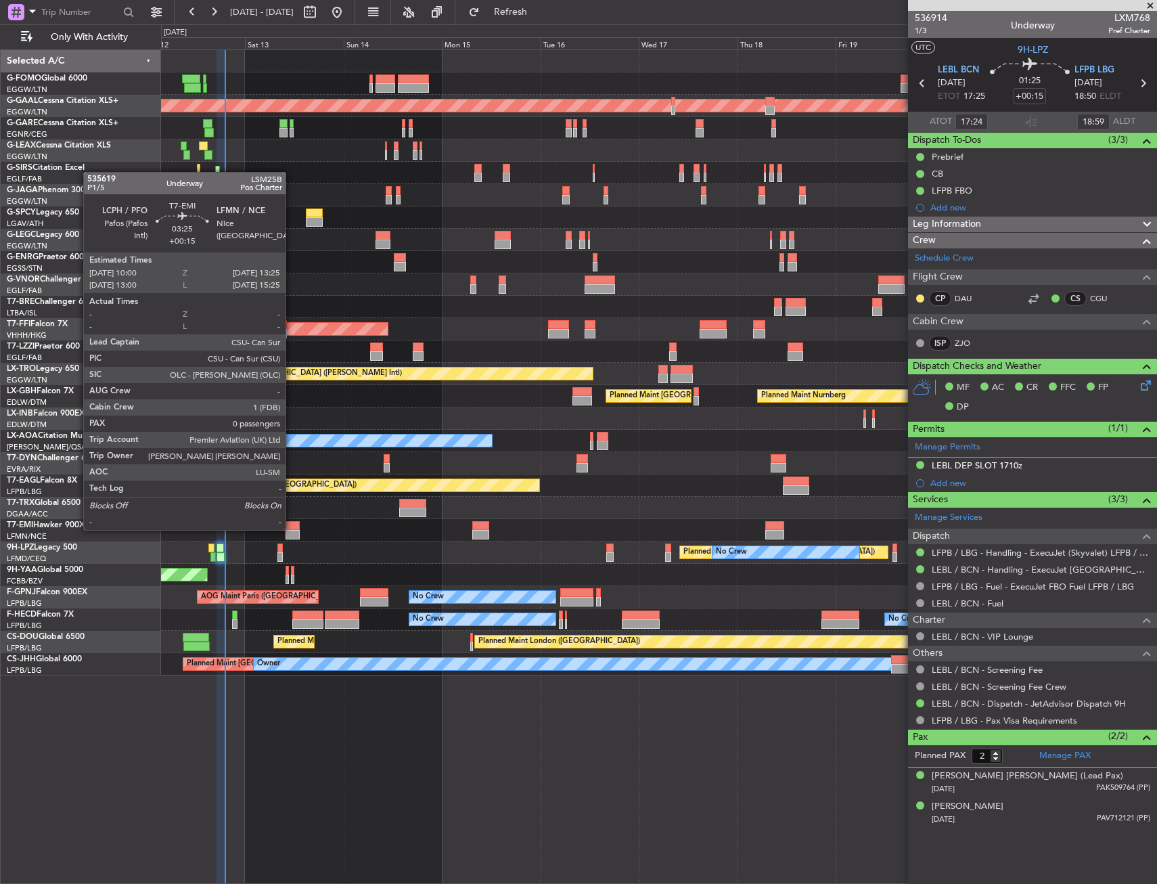
click at [292, 528] on div at bounding box center [293, 525] width 14 height 9
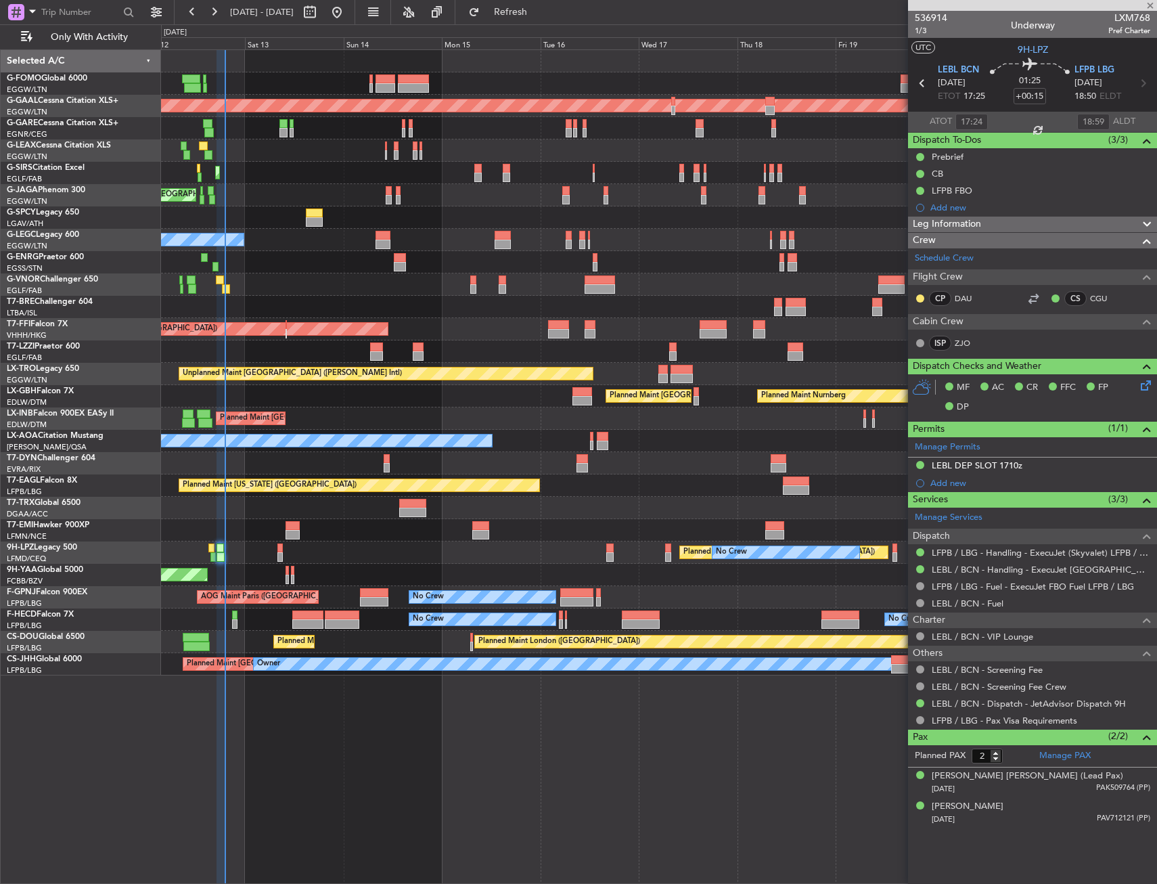
type input "0"
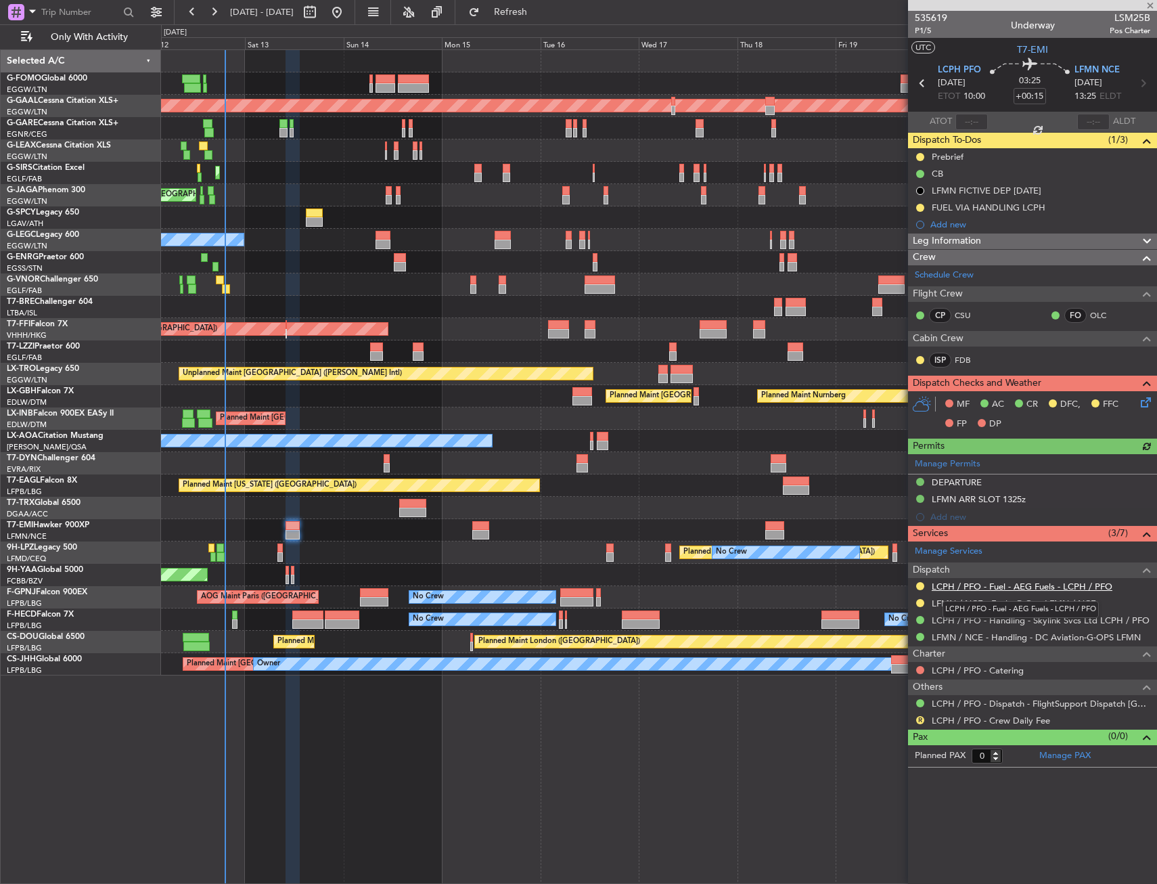
click at [1025, 587] on link "LCPH / PFO - Fuel - AEG Fuels - LCPH / PFO" at bounding box center [1022, 587] width 181 height 12
click at [972, 208] on div "FUEL VIA HANDLING LCPH" at bounding box center [989, 208] width 114 height 12
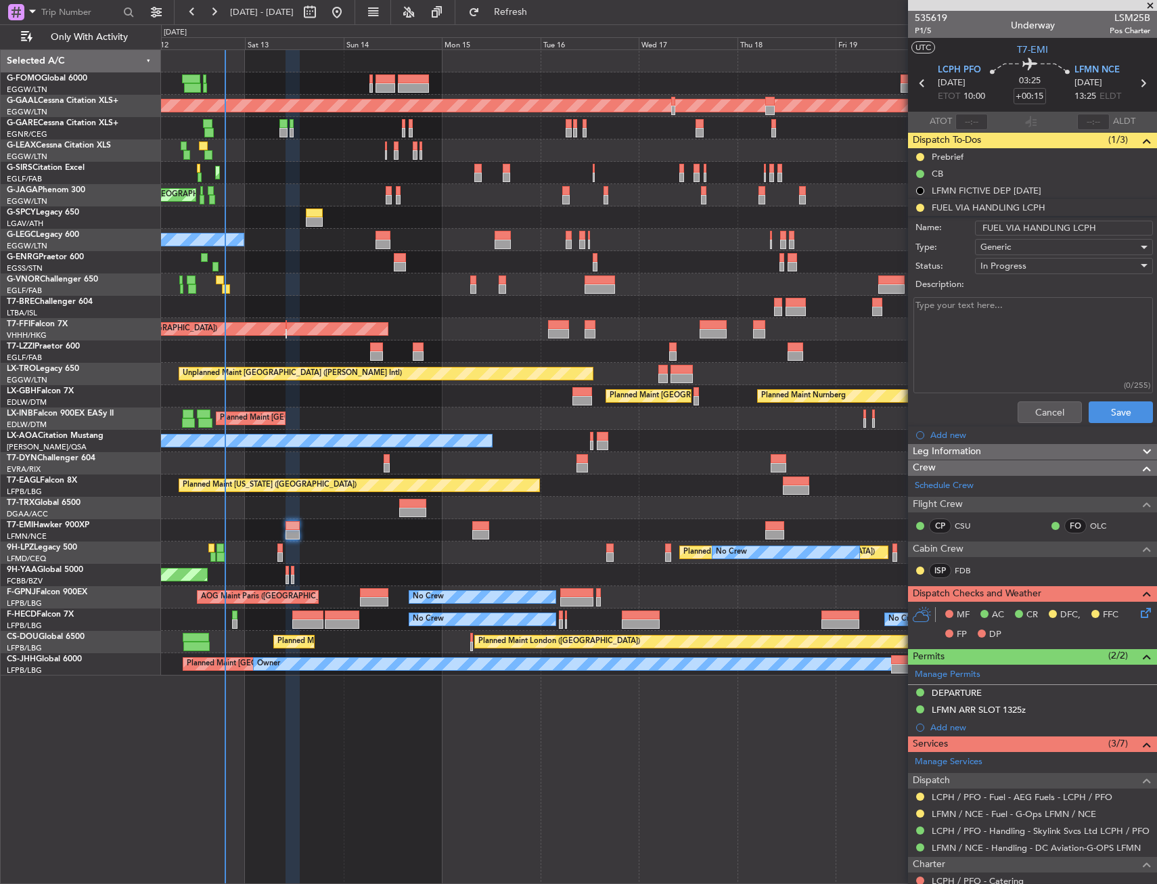
click at [1077, 226] on input "FUEL VIA HANDLING LCPH" at bounding box center [1064, 228] width 178 height 15
click at [1077, 227] on input "FUEL VIA HANDLING LCPH" at bounding box center [1064, 228] width 178 height 15
click at [1065, 225] on input "FUEL VIA HANDLING LCPH" at bounding box center [1064, 228] width 178 height 15
click at [1057, 225] on input "FUEL VIA HANDLING LCPH" at bounding box center [1064, 228] width 178 height 15
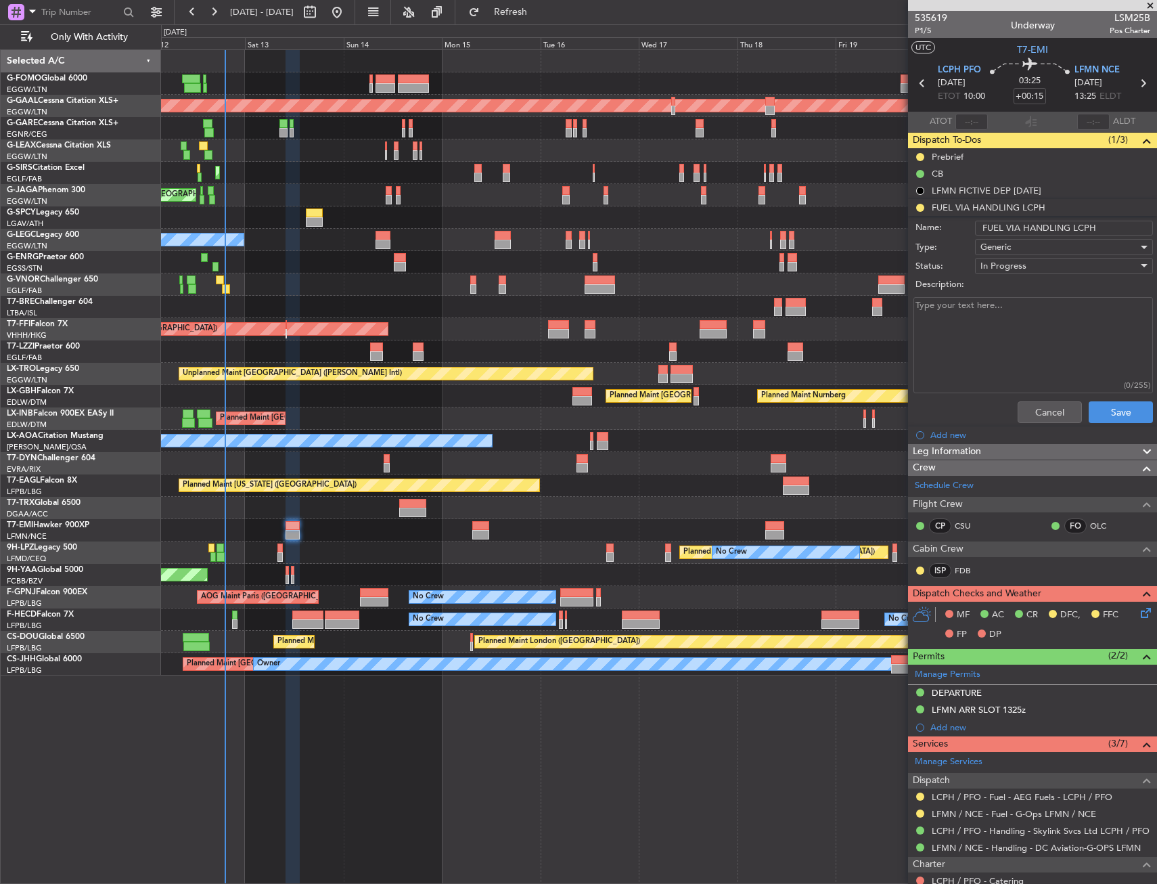
click at [1057, 225] on input "FUEL VIA HANDLING LCPH" at bounding box center [1064, 228] width 178 height 15
type input "FUEL VIA UAS LCPH"
click at [1104, 411] on button "Save" at bounding box center [1121, 412] width 64 height 22
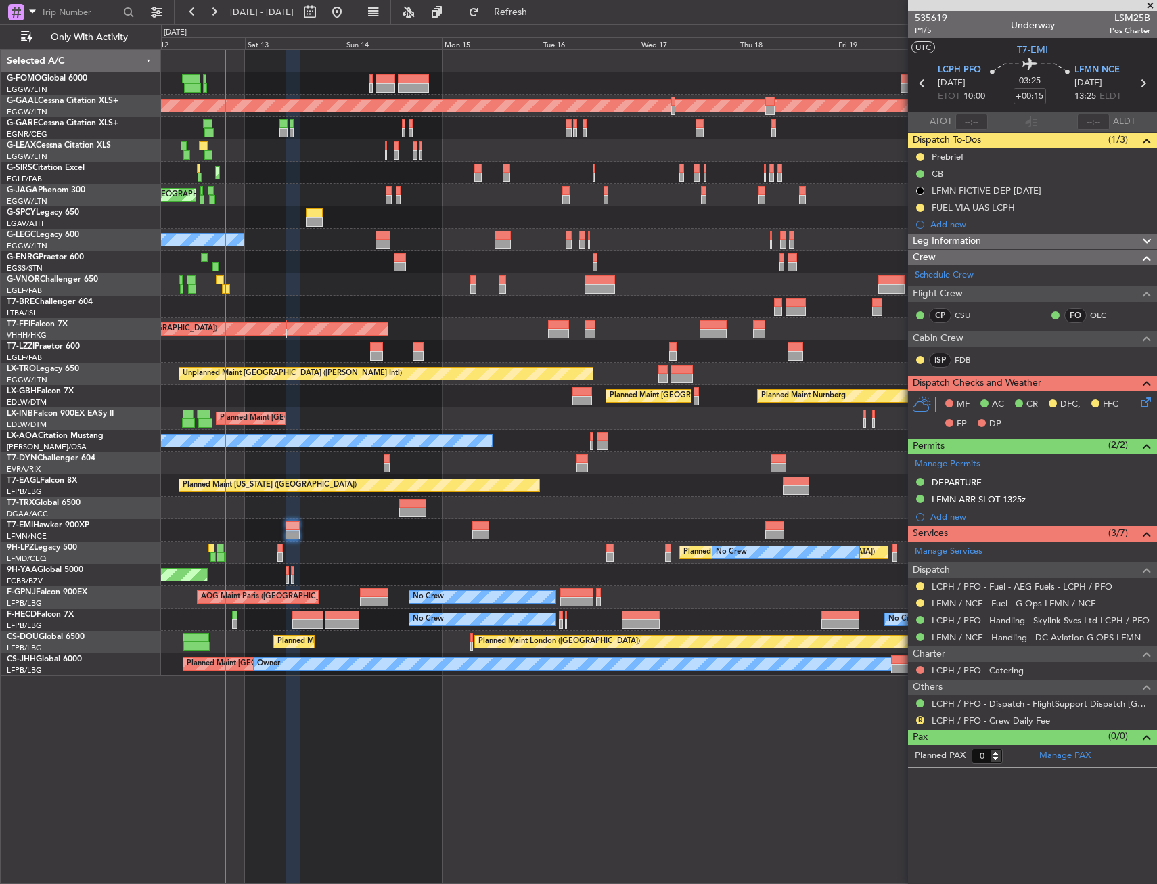
click at [457, 163] on div "Planned Maint [GEOGRAPHIC_DATA] ([GEOGRAPHIC_DATA]) AOG Maint [PERSON_NAME]" at bounding box center [658, 173] width 995 height 22
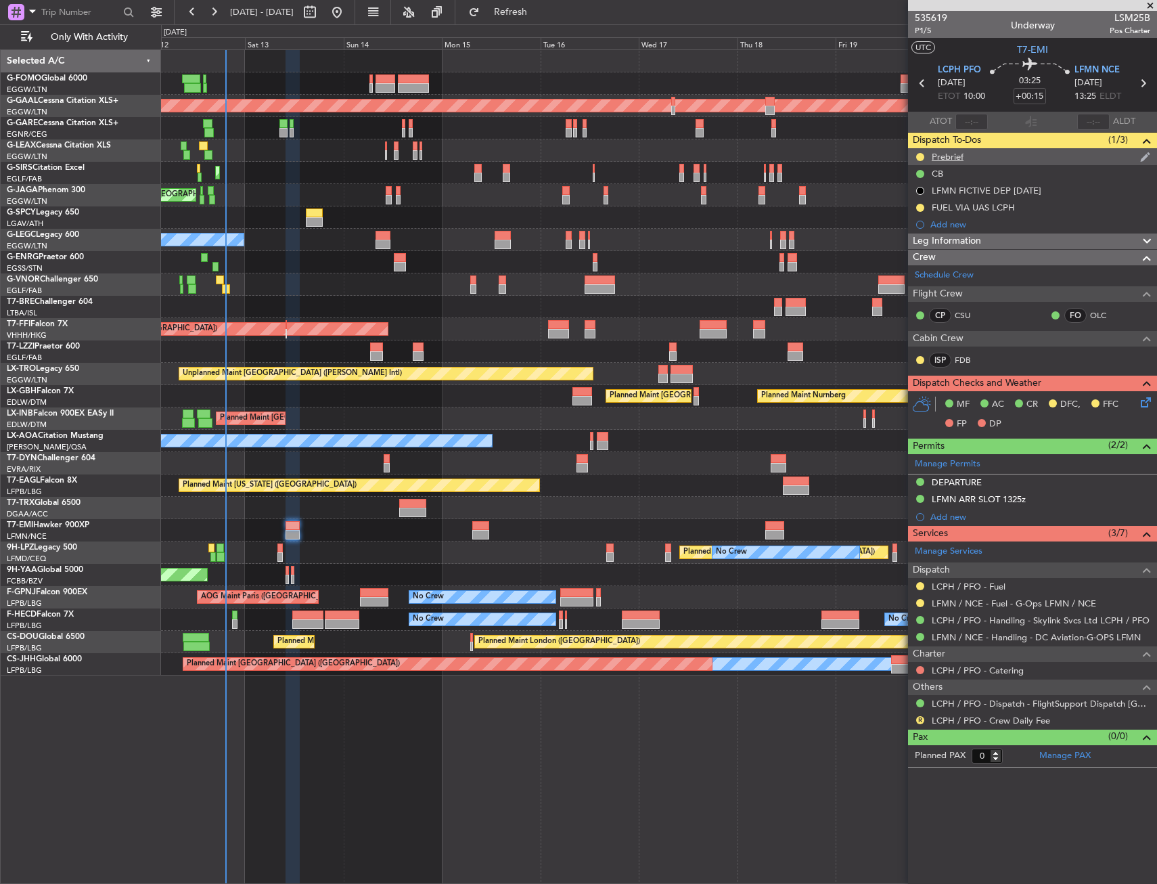
click at [916, 153] on div at bounding box center [920, 157] width 11 height 11
click at [918, 157] on button at bounding box center [920, 157] width 8 height 8
click at [907, 231] on span "Cancelled" at bounding box center [922, 237] width 39 height 14
click at [973, 495] on div "LFMN ARR SLOT 1325z" at bounding box center [979, 499] width 94 height 12
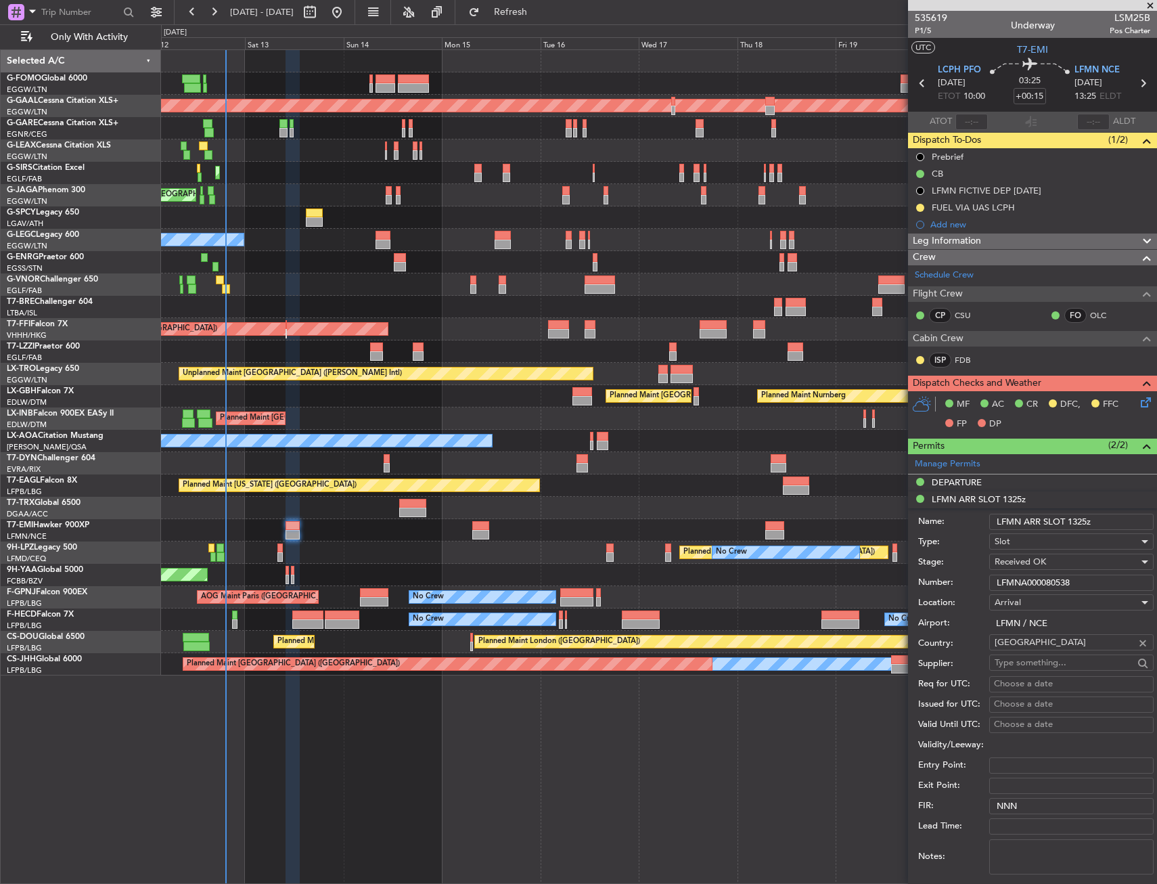
click at [1029, 585] on input "LFMNA000080538" at bounding box center [1071, 583] width 164 height 16
click at [1030, 585] on input "LFMNA000080538" at bounding box center [1071, 583] width 164 height 16
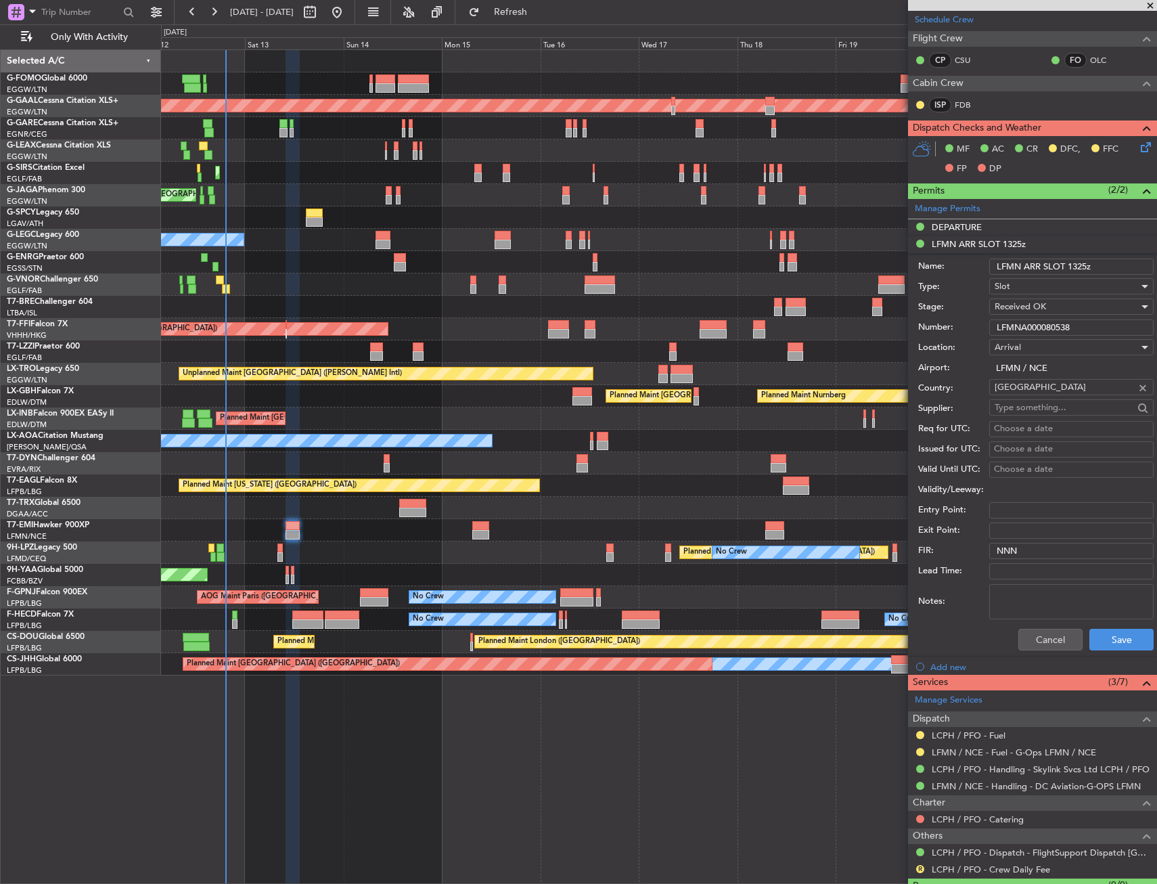
scroll to position [287, 0]
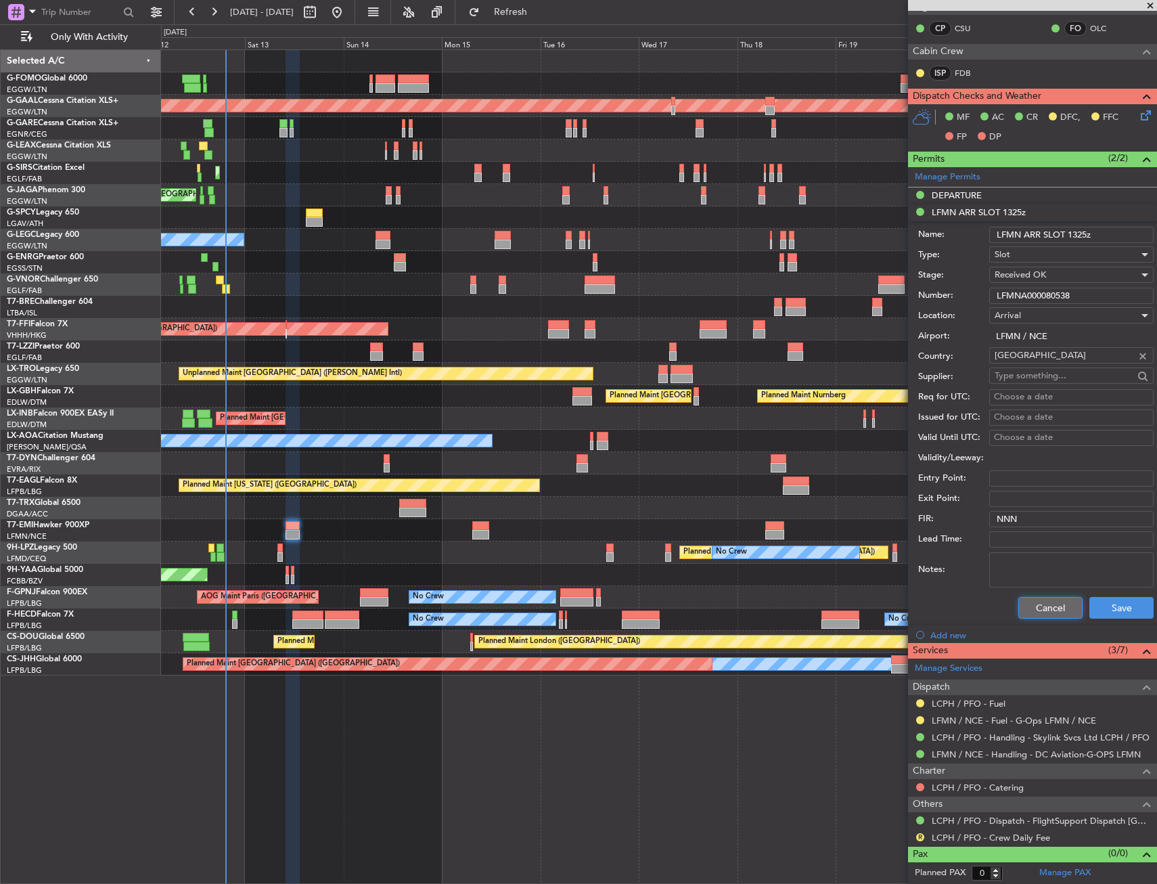
click at [1059, 613] on button "Cancel" at bounding box center [1050, 608] width 64 height 22
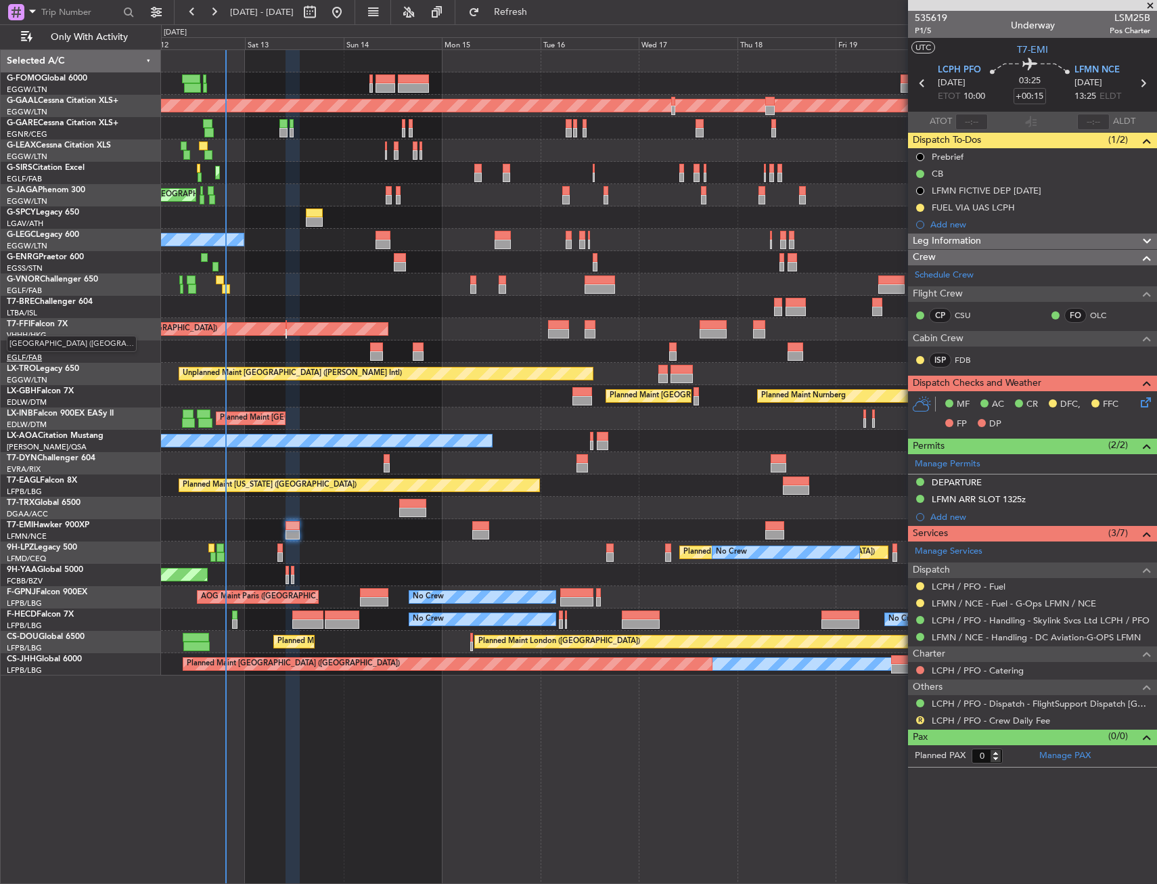
scroll to position [0, 0]
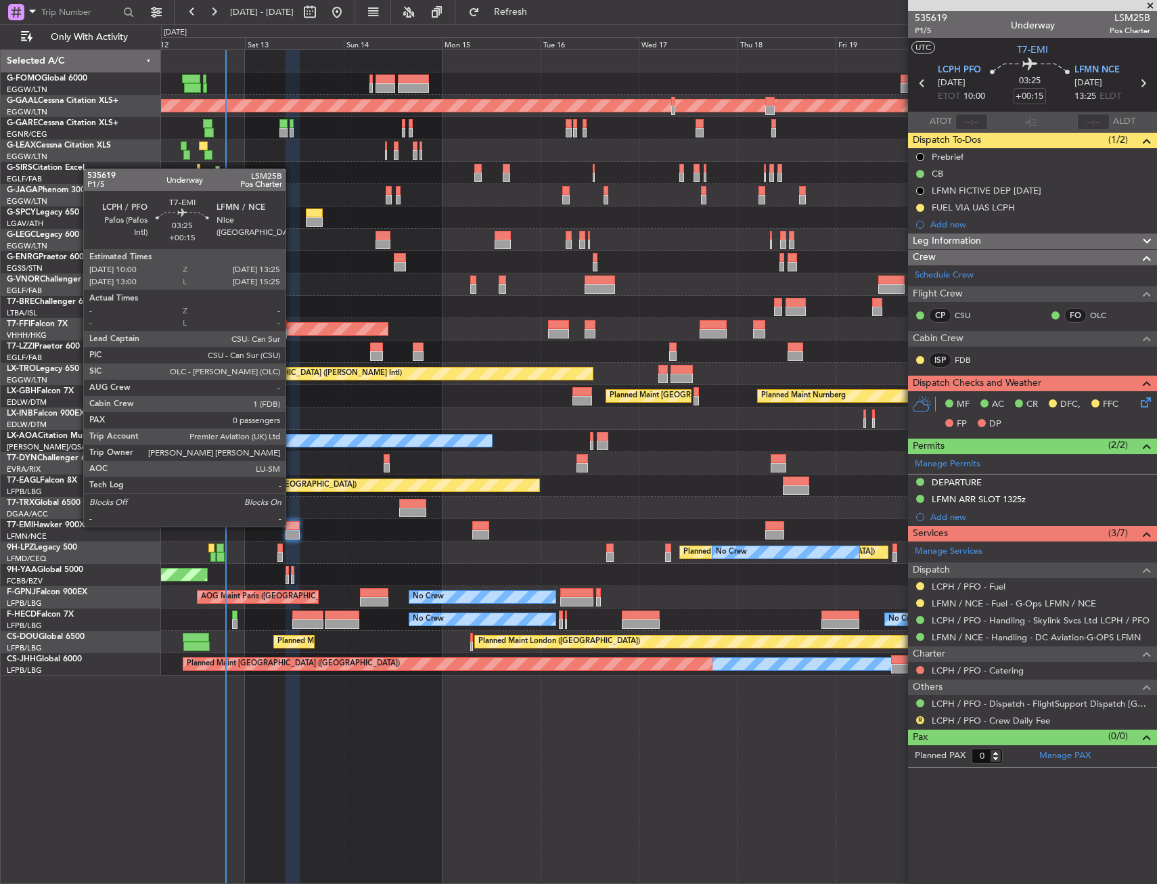
click at [292, 525] on div at bounding box center [293, 525] width 14 height 9
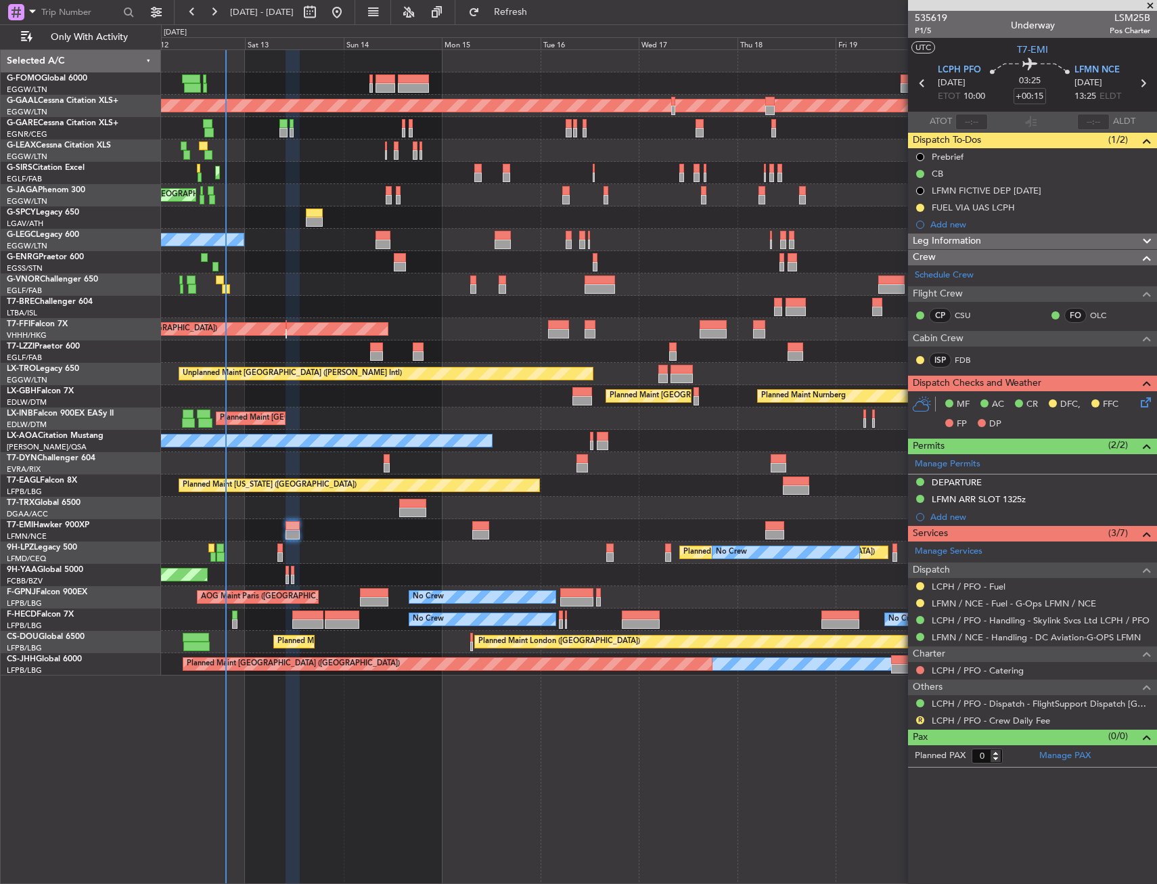
click at [1147, 403] on icon at bounding box center [1143, 400] width 11 height 11
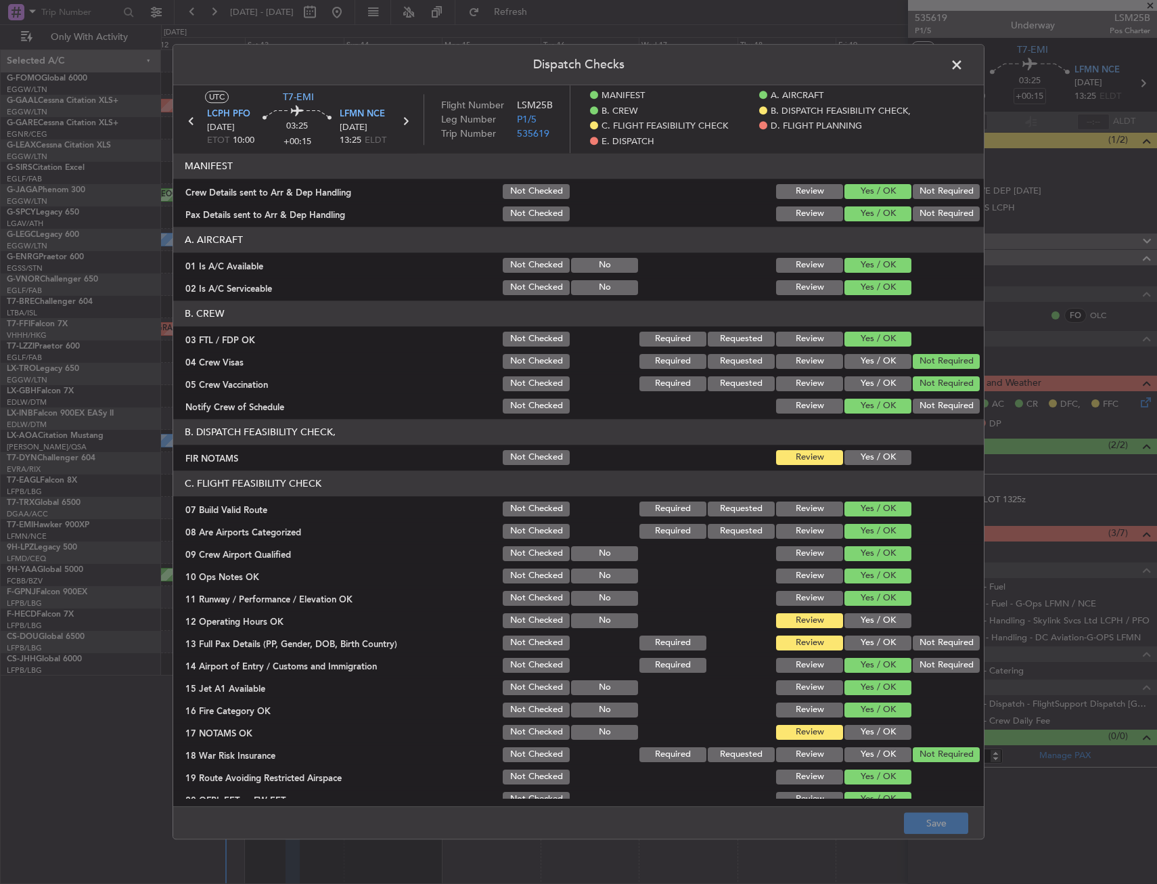
drag, startPoint x: 851, startPoint y: 452, endPoint x: 855, endPoint y: 462, distance: 10.9
click at [852, 452] on button "Yes / OK" at bounding box center [878, 457] width 67 height 15
drag, startPoint x: 870, startPoint y: 618, endPoint x: 868, endPoint y: 642, distance: 24.5
click at [870, 619] on button "Yes / OK" at bounding box center [878, 620] width 67 height 15
click at [868, 646] on button "Yes / OK" at bounding box center [878, 642] width 67 height 15
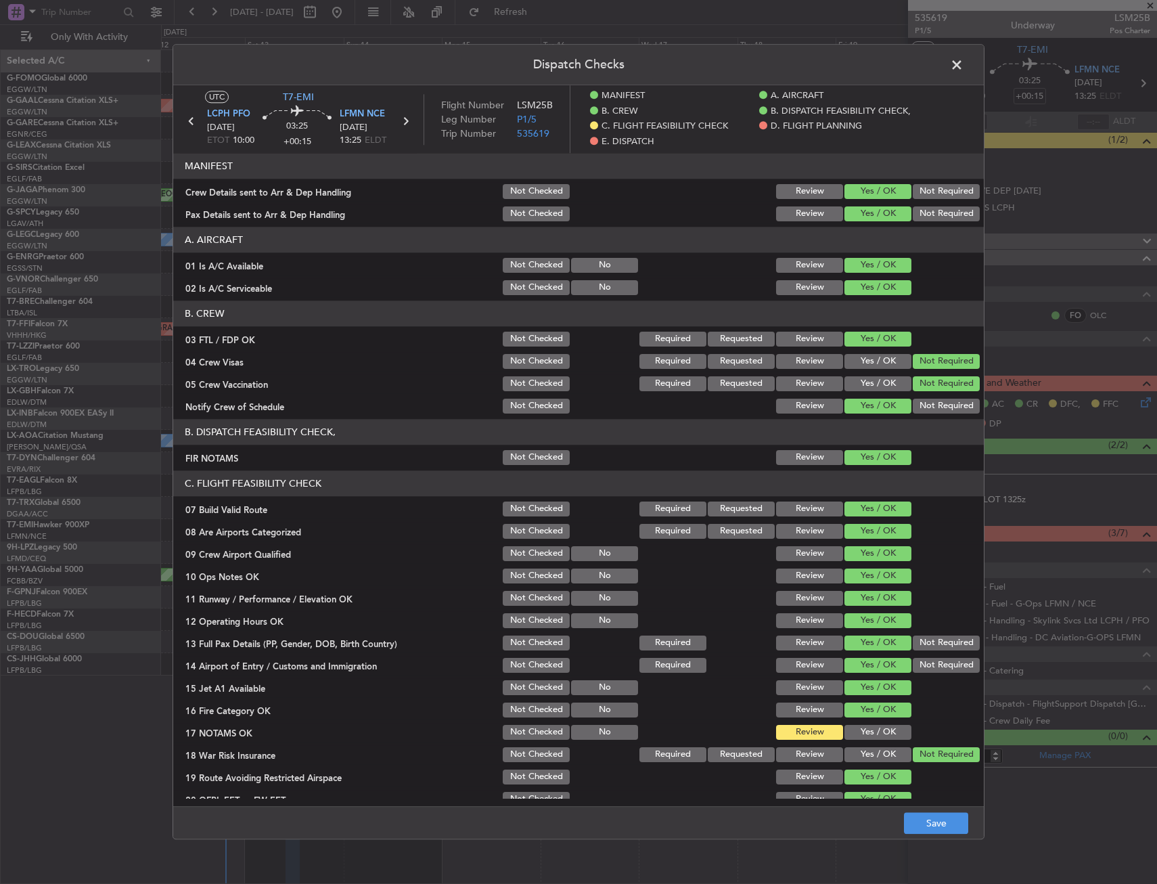
scroll to position [271, 0]
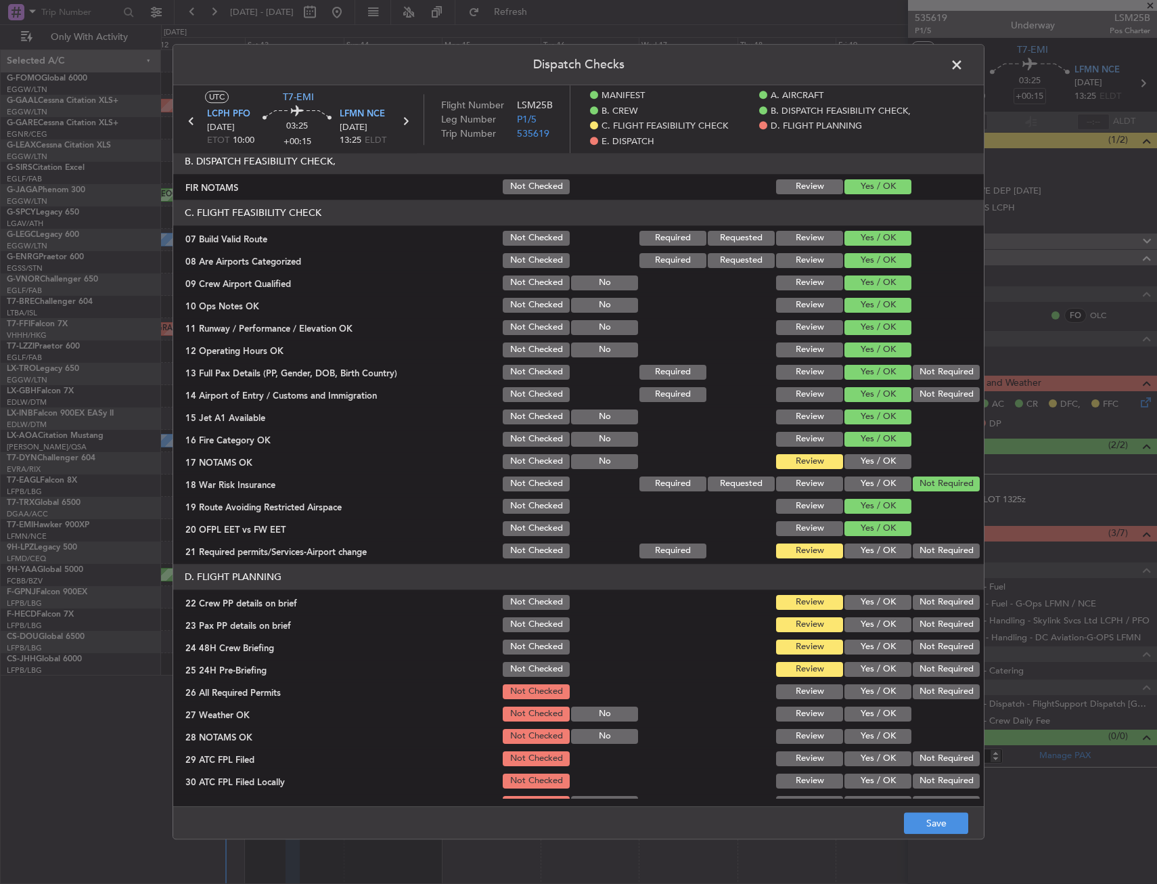
click at [859, 459] on button "Yes / OK" at bounding box center [878, 461] width 67 height 15
click at [855, 546] on button "Yes / OK" at bounding box center [878, 550] width 67 height 15
click at [868, 607] on button "Yes / OK" at bounding box center [878, 602] width 67 height 15
click at [861, 629] on button "Yes / OK" at bounding box center [878, 624] width 67 height 15
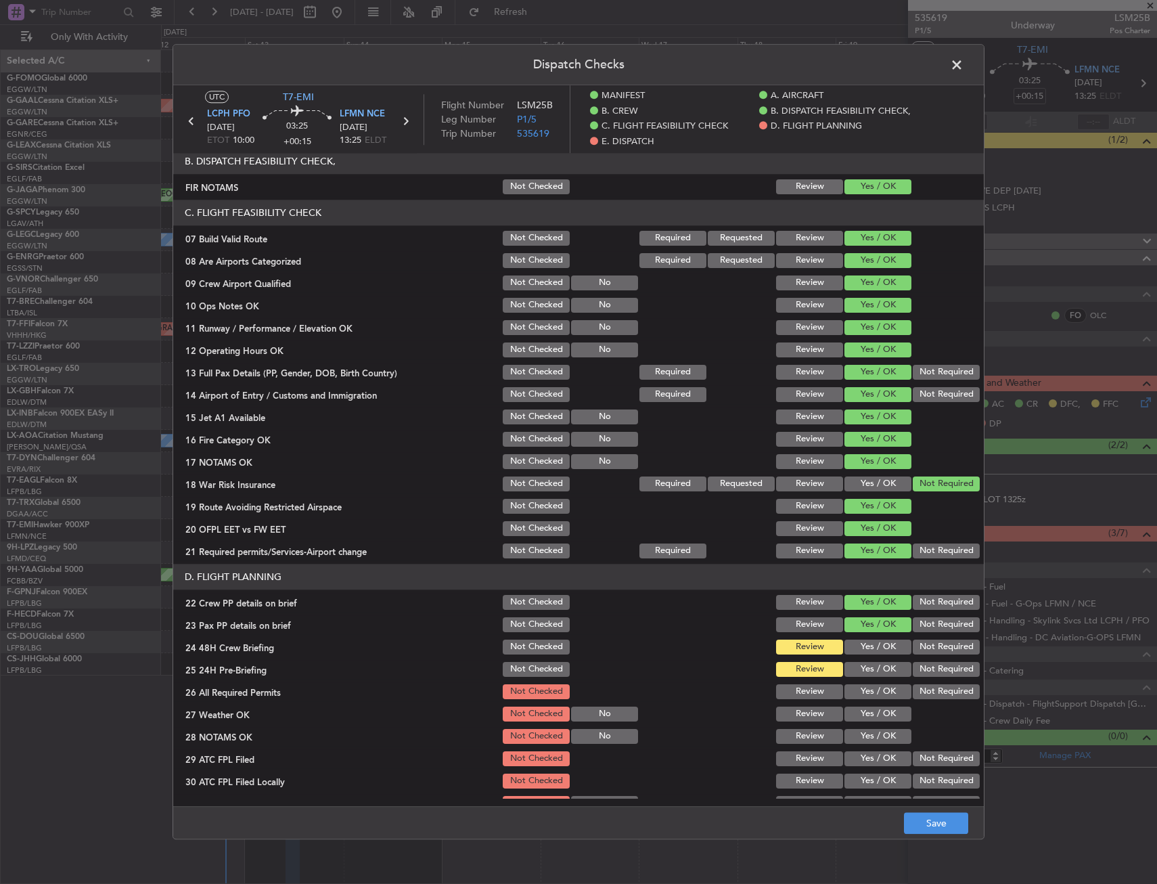
click at [859, 648] on button "Yes / OK" at bounding box center [878, 646] width 67 height 15
click at [918, 666] on button "Not Required" at bounding box center [946, 669] width 67 height 15
click at [845, 711] on button "Yes / OK" at bounding box center [878, 713] width 67 height 15
click at [857, 698] on button "Yes / OK" at bounding box center [878, 691] width 67 height 15
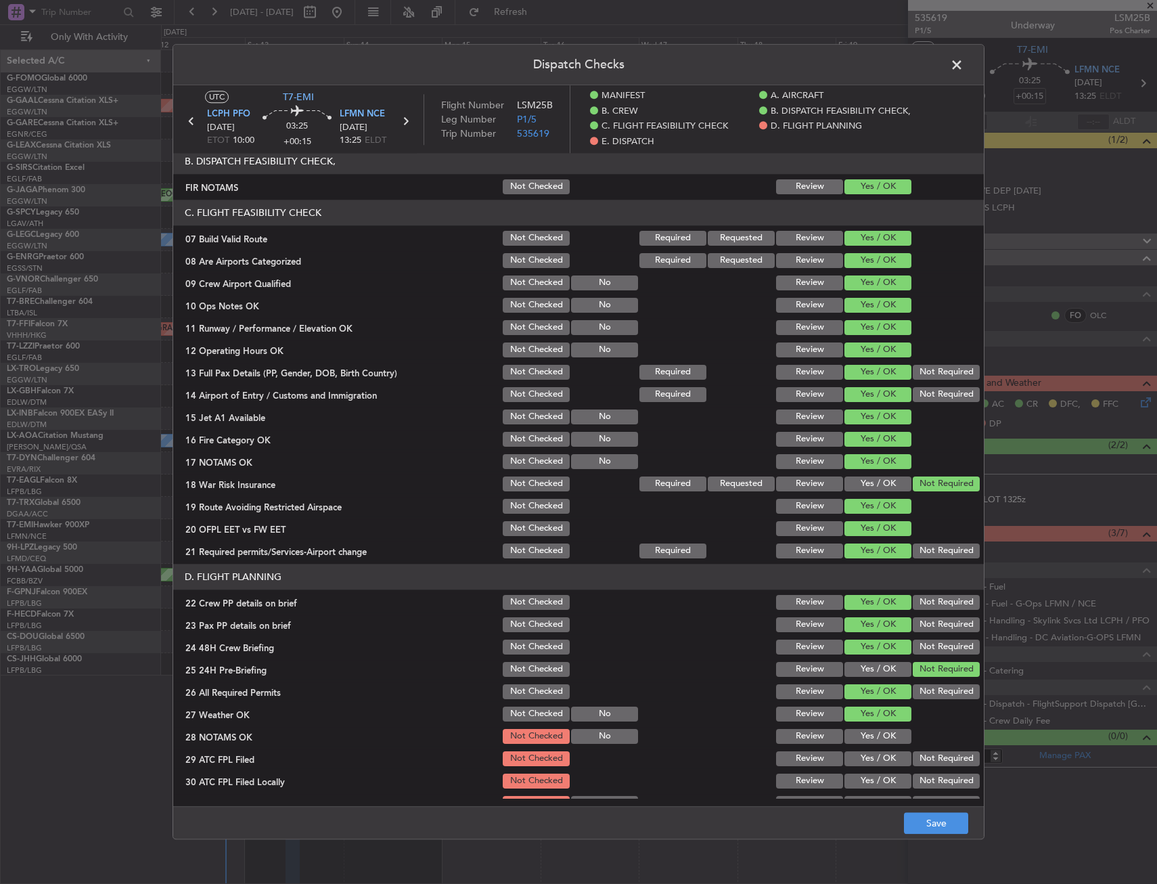
drag, startPoint x: 856, startPoint y: 737, endPoint x: 859, endPoint y: 750, distance: 13.8
click at [856, 738] on button "Yes / OK" at bounding box center [878, 736] width 67 height 15
click at [859, 760] on button "Yes / OK" at bounding box center [878, 758] width 67 height 15
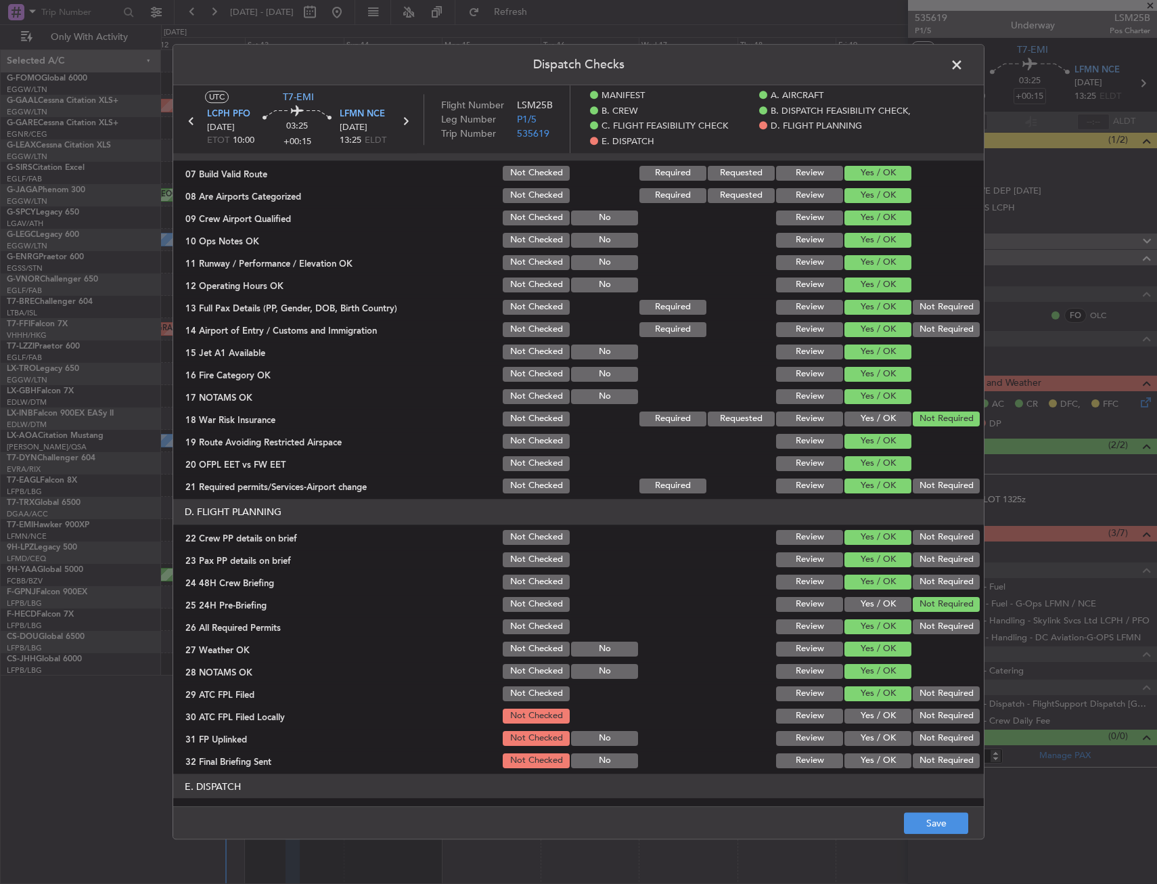
scroll to position [406, 0]
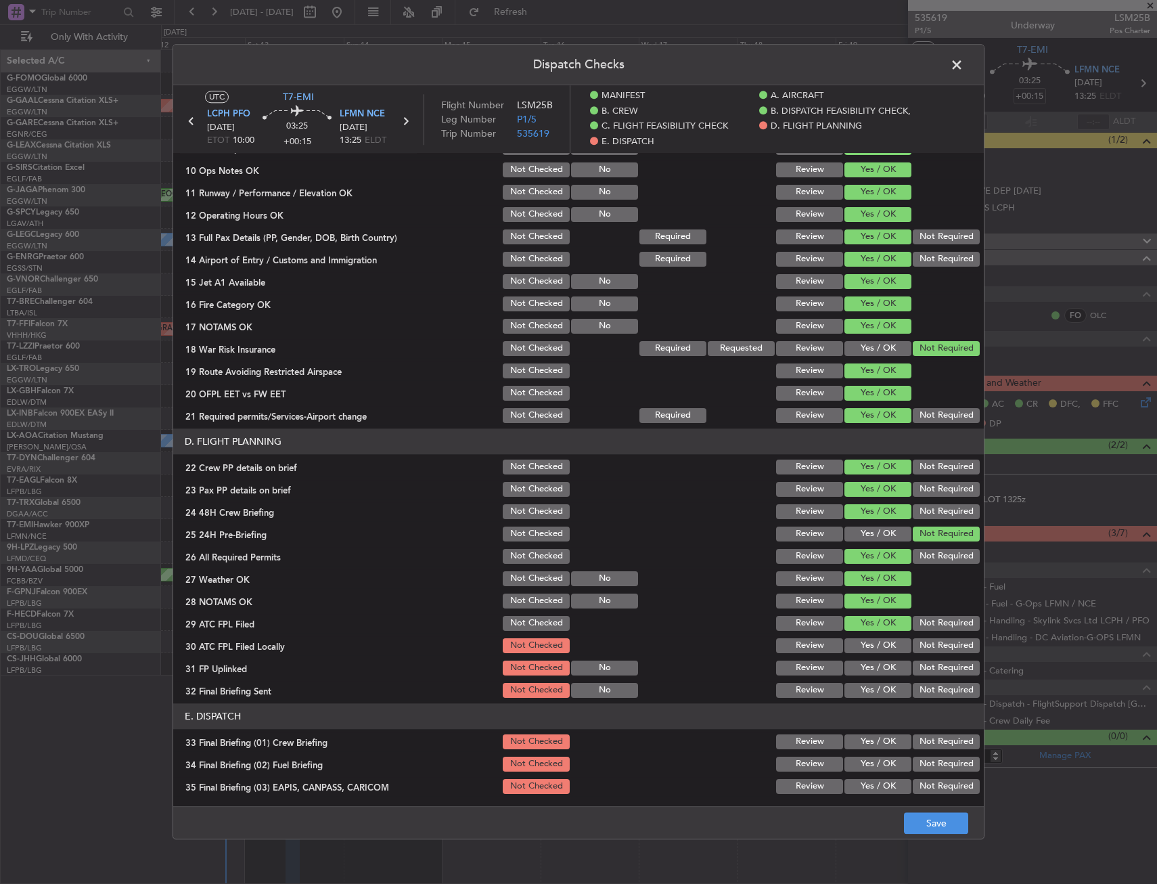
drag, startPoint x: 917, startPoint y: 648, endPoint x: 897, endPoint y: 660, distance: 24.0
click at [913, 652] on button "Not Required" at bounding box center [946, 645] width 67 height 15
click at [895, 662] on button "Yes / OK" at bounding box center [878, 667] width 67 height 15
click at [932, 695] on button "Not Required" at bounding box center [946, 690] width 67 height 15
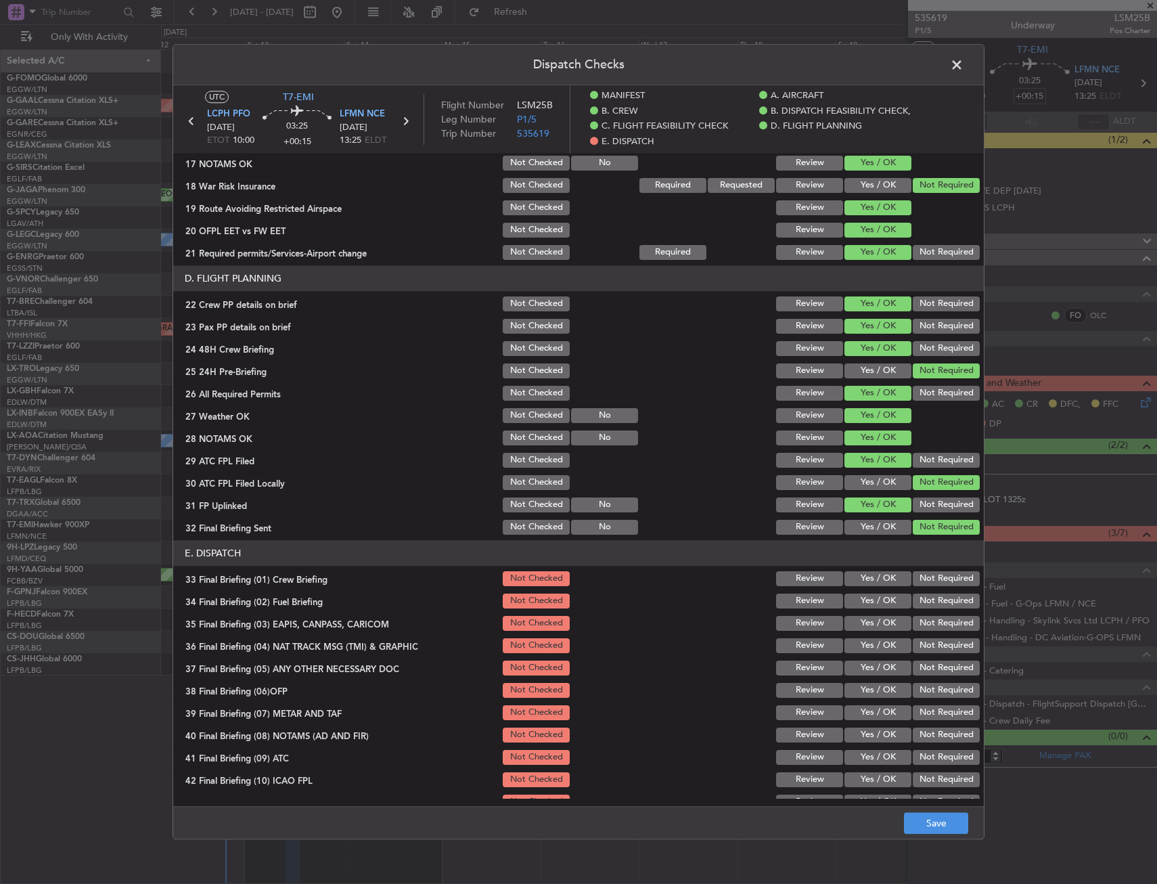
scroll to position [608, 0]
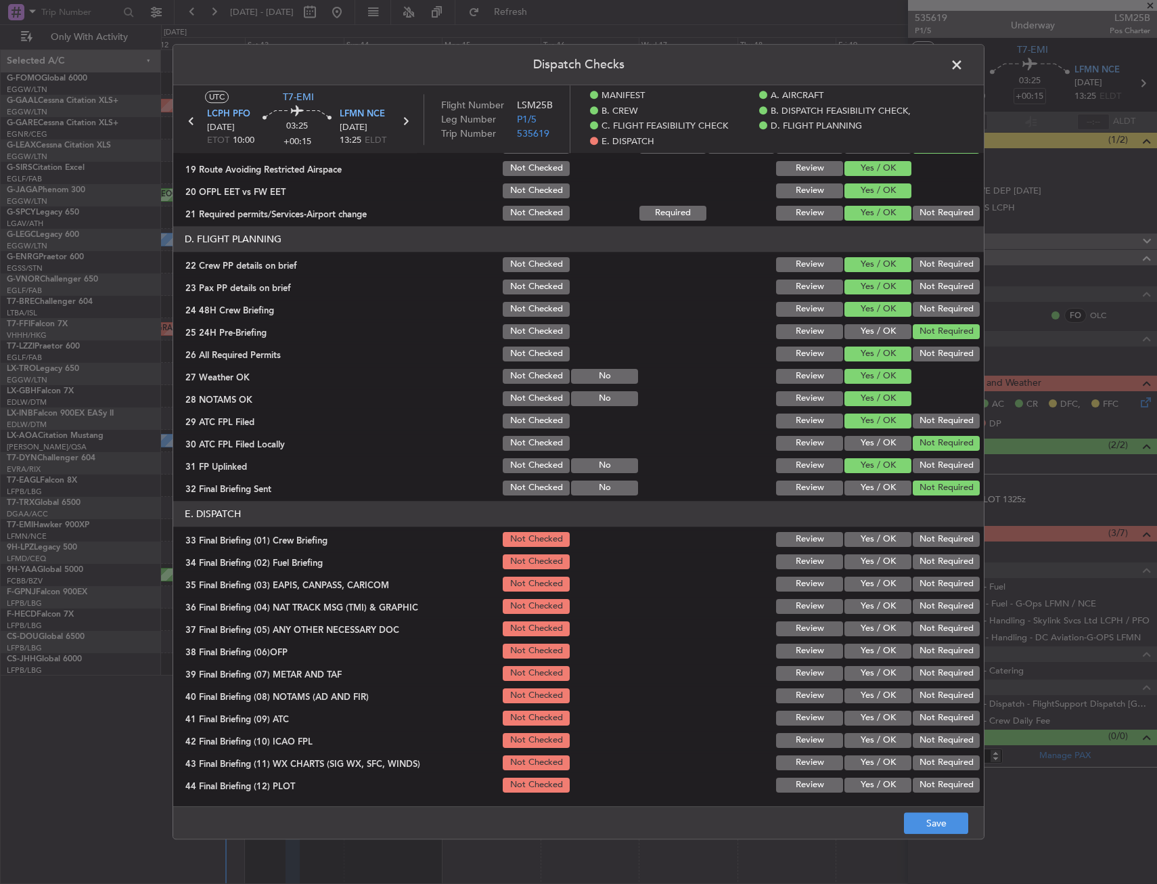
click at [847, 542] on button "Yes / OK" at bounding box center [878, 539] width 67 height 15
drag, startPoint x: 852, startPoint y: 560, endPoint x: 883, endPoint y: 576, distance: 34.8
click at [852, 561] on button "Yes / OK" at bounding box center [878, 561] width 67 height 15
click at [898, 583] on button "Yes / OK" at bounding box center [878, 584] width 67 height 15
click at [923, 591] on button "Not Required" at bounding box center [946, 584] width 67 height 15
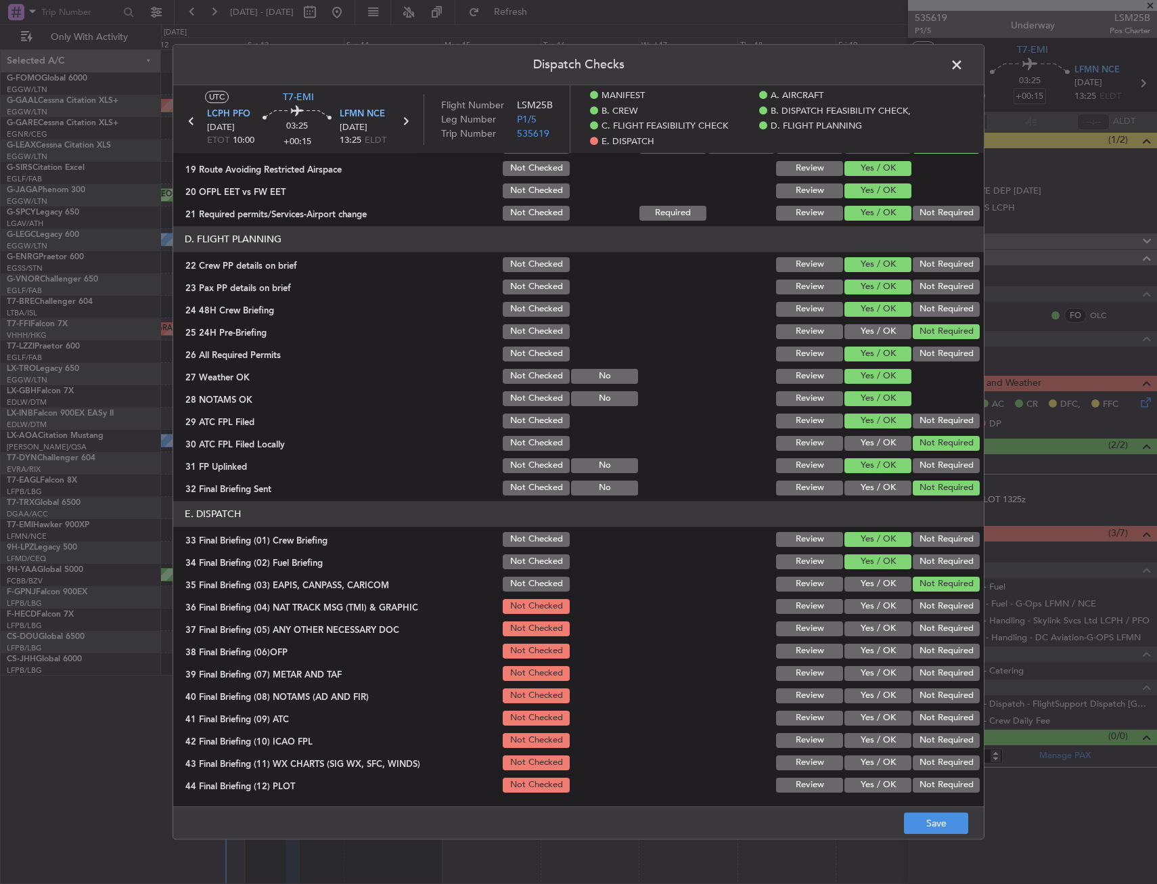
click at [921, 607] on button "Not Required" at bounding box center [946, 606] width 67 height 15
click at [865, 633] on button "Yes / OK" at bounding box center [878, 628] width 67 height 15
click at [858, 663] on section "E. DISPATCH 33 Final Briefing (01) Crew Briefing Not Checked Review Yes / OK No…" at bounding box center [578, 648] width 811 height 294
click at [859, 683] on div "Yes / OK" at bounding box center [876, 673] width 68 height 19
drag, startPoint x: 859, startPoint y: 647, endPoint x: 857, endPoint y: 664, distance: 17.0
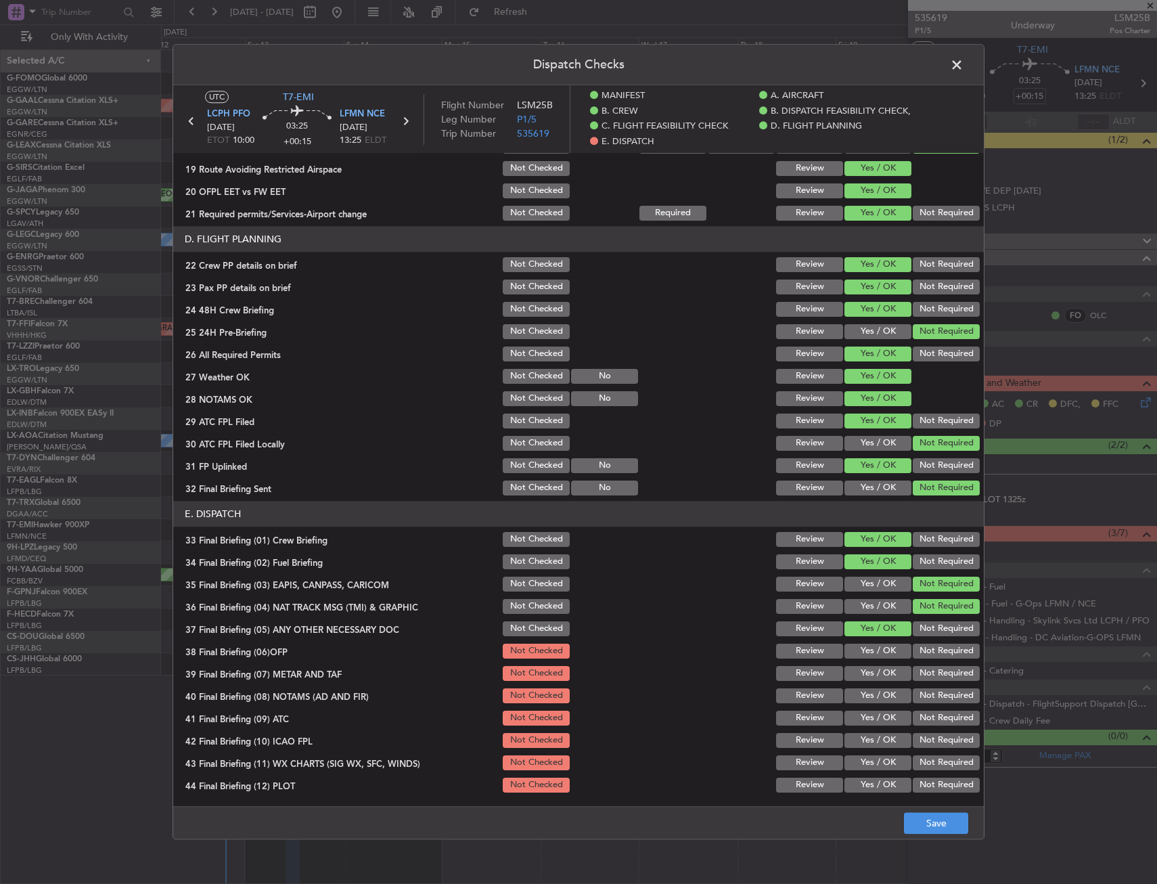
click at [859, 649] on button "Yes / OK" at bounding box center [878, 651] width 67 height 15
drag, startPoint x: 857, startPoint y: 673, endPoint x: 856, endPoint y: 697, distance: 24.4
click at [857, 680] on button "Yes / OK" at bounding box center [878, 673] width 67 height 15
click at [856, 697] on button "Yes / OK" at bounding box center [878, 695] width 67 height 15
drag, startPoint x: 855, startPoint y: 717, endPoint x: 857, endPoint y: 739, distance: 21.8
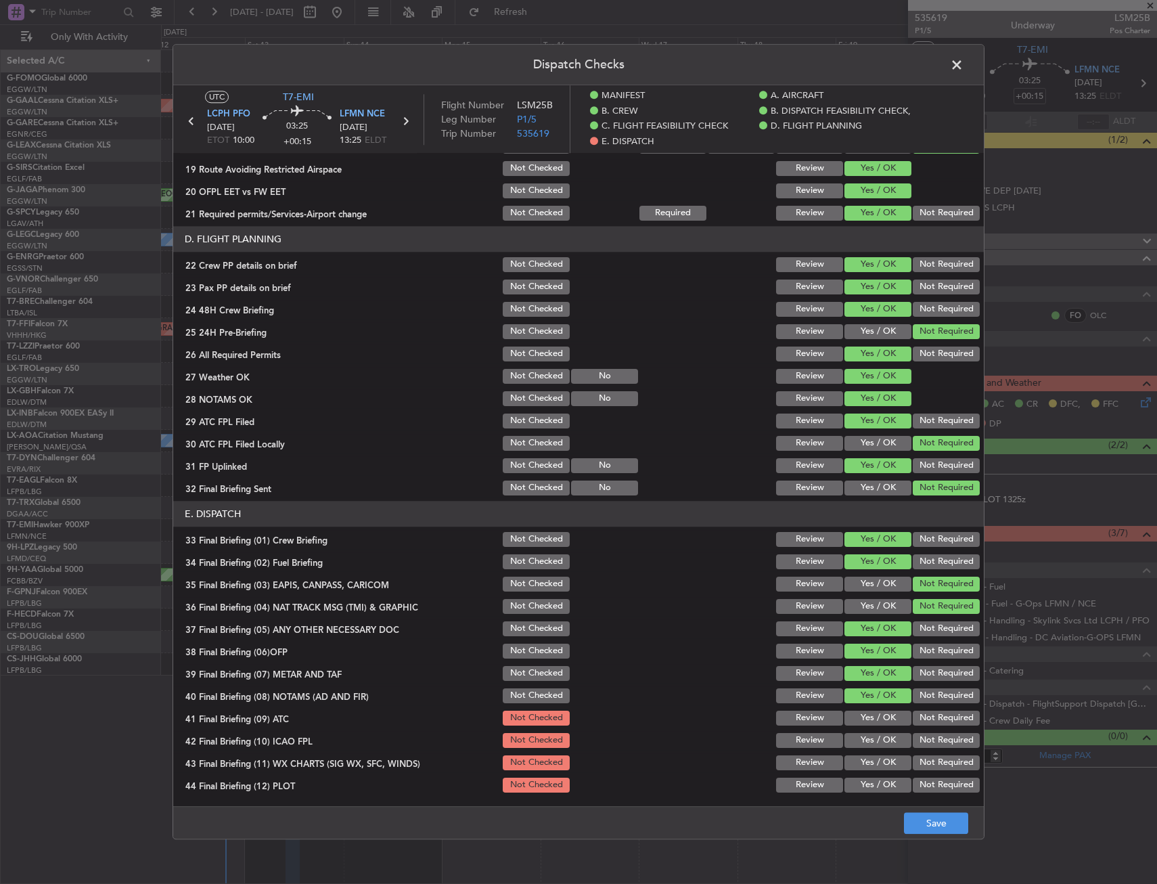
click at [855, 723] on button "Yes / OK" at bounding box center [878, 718] width 67 height 15
click at [857, 750] on div "Yes / OK" at bounding box center [876, 740] width 68 height 19
click at [862, 769] on button "Yes / OK" at bounding box center [878, 762] width 67 height 15
click at [867, 786] on button "Yes / OK" at bounding box center [878, 785] width 67 height 15
click at [868, 753] on div "Yes / OK" at bounding box center [876, 762] width 68 height 19
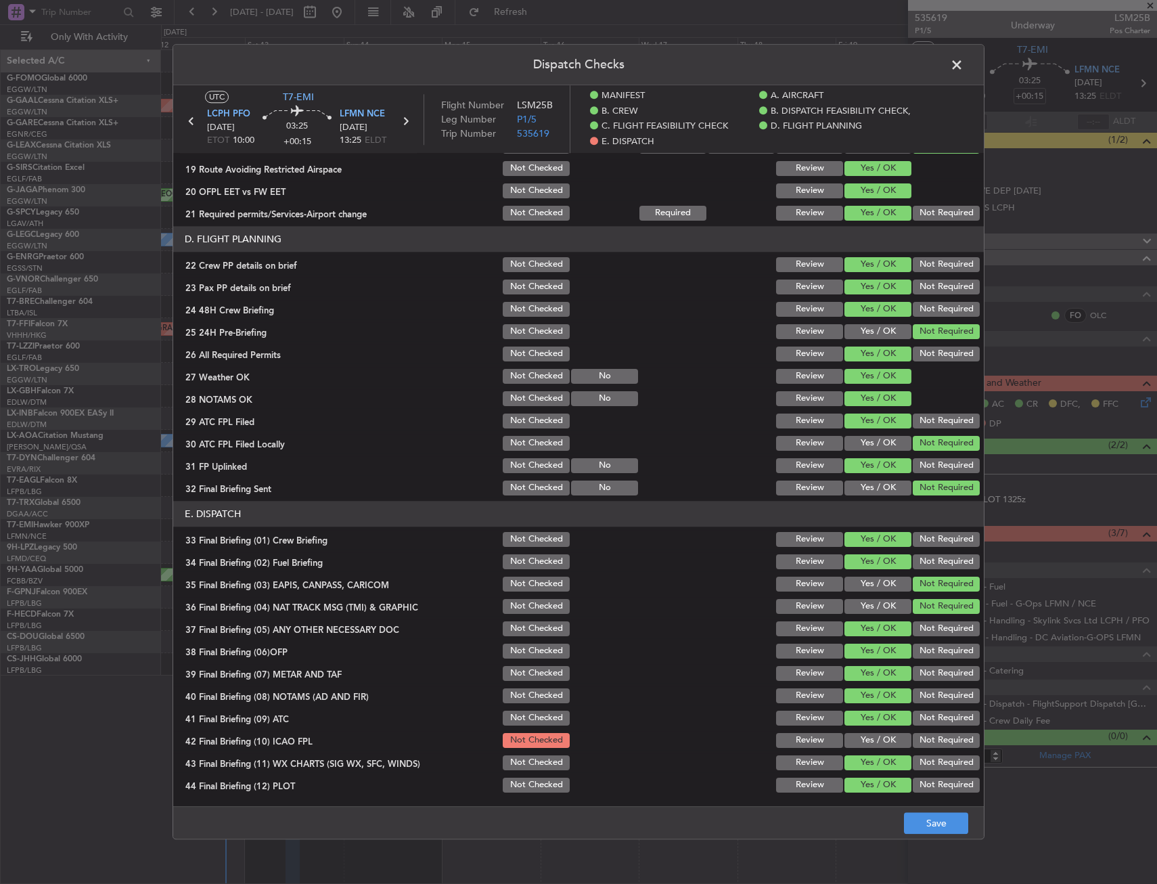
click at [872, 740] on button "Yes / OK" at bounding box center [878, 740] width 67 height 15
click at [945, 813] on button "Save" at bounding box center [936, 824] width 64 height 22
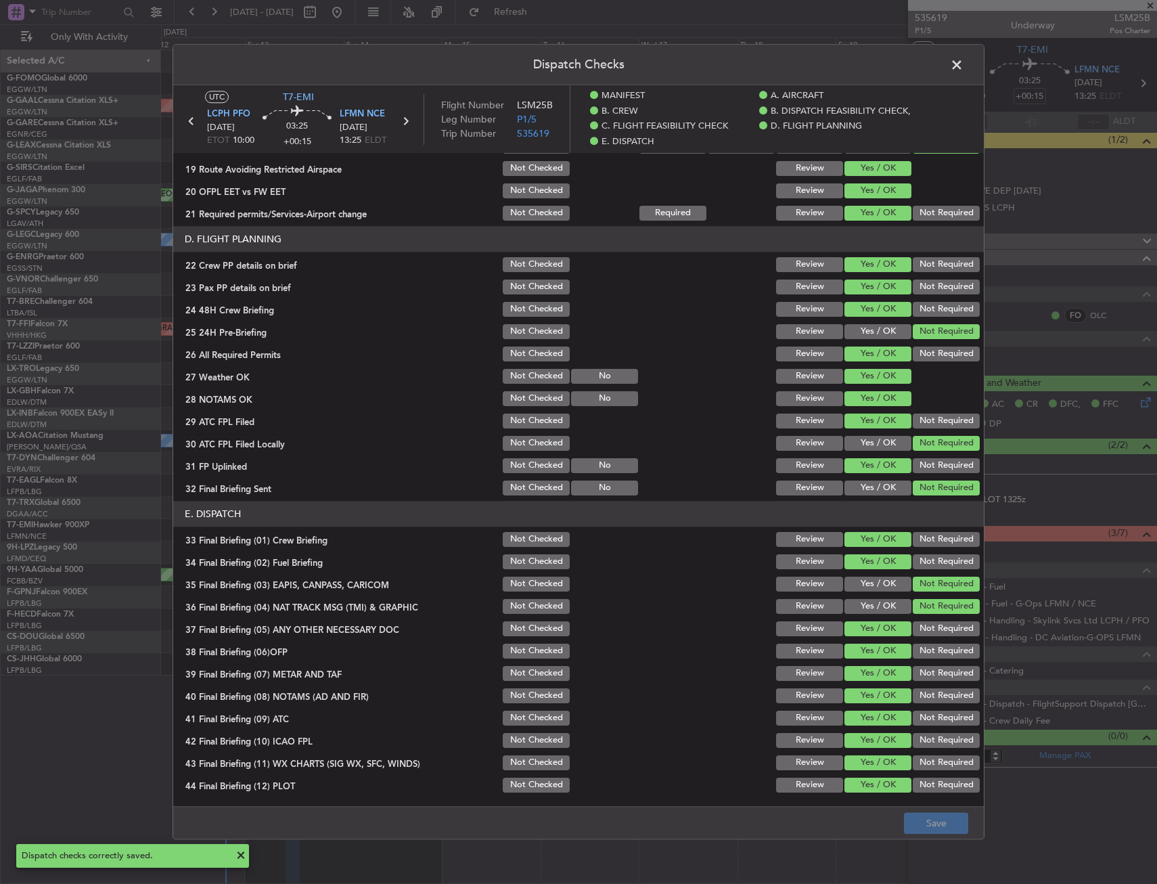
click at [964, 55] on span at bounding box center [964, 68] width 0 height 27
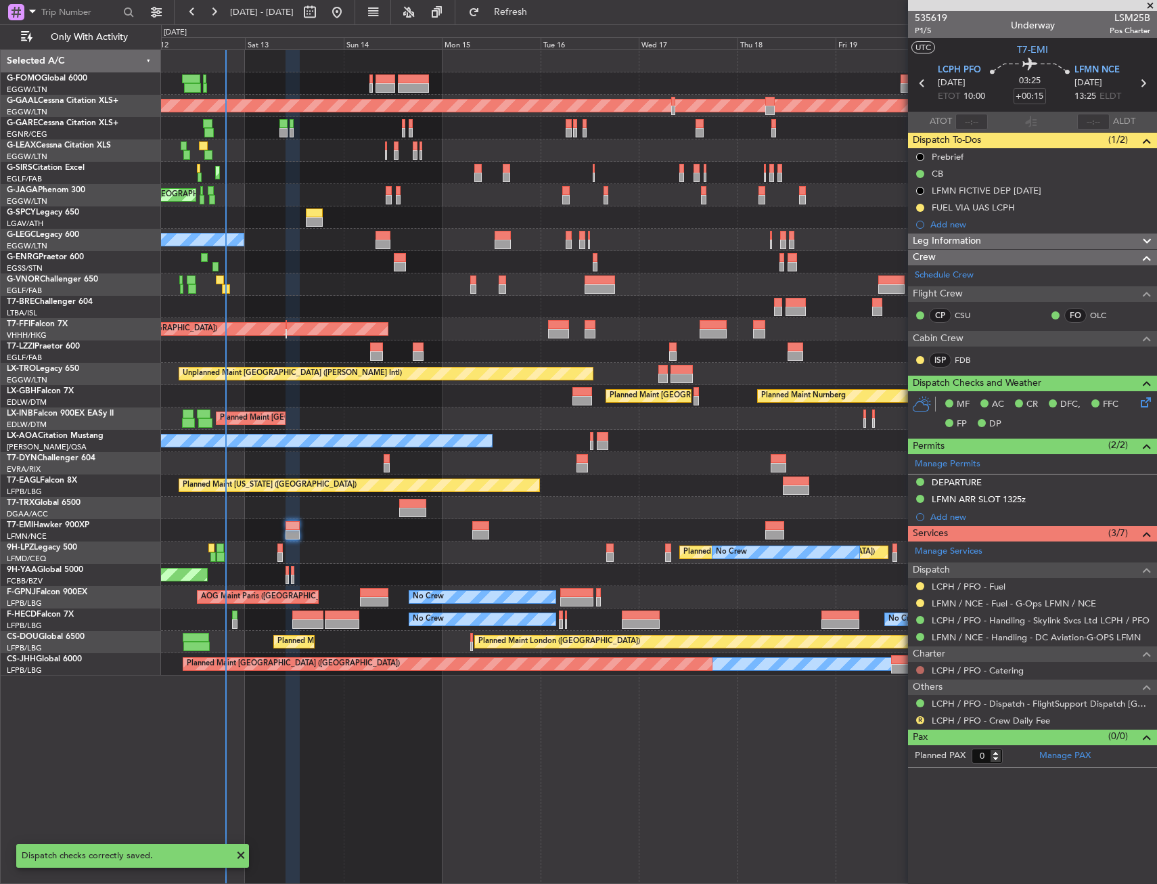
click at [916, 670] on button at bounding box center [920, 670] width 8 height 8
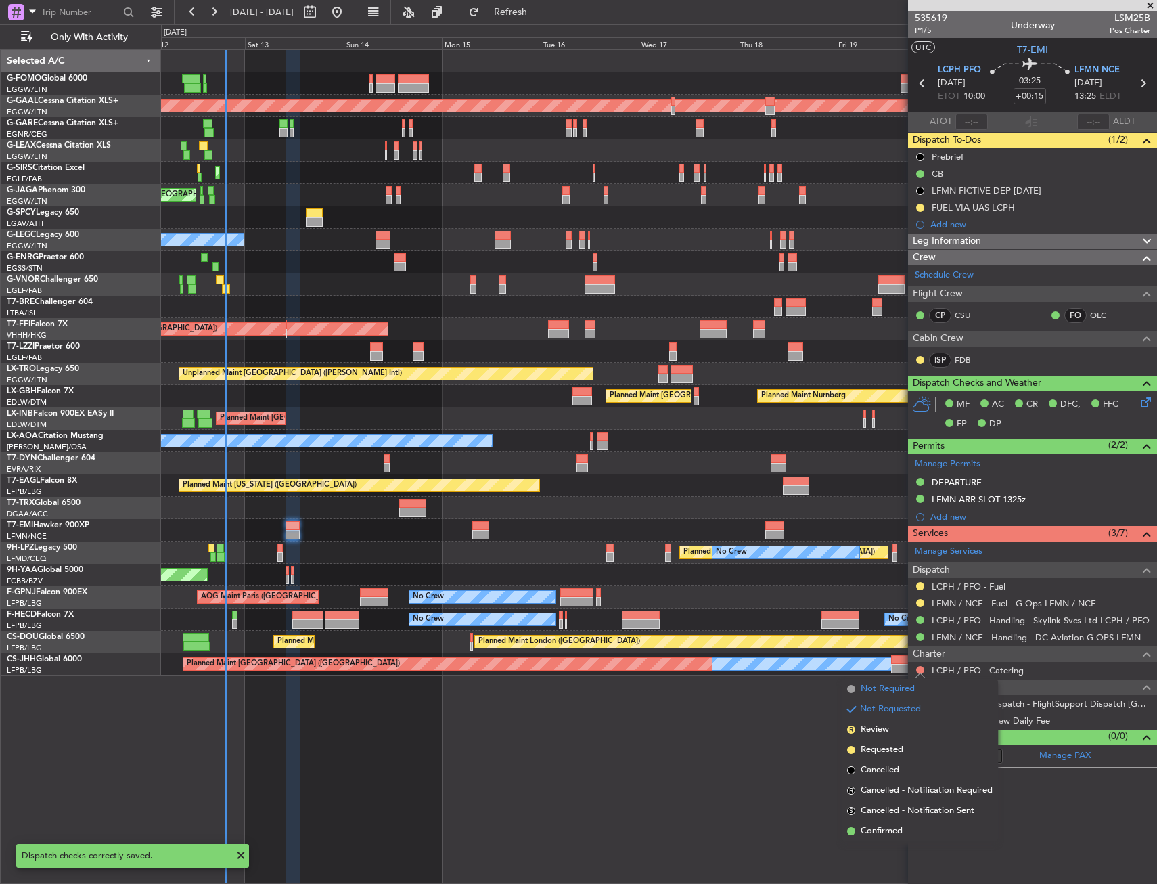
click at [876, 691] on span "Not Required" at bounding box center [888, 689] width 54 height 14
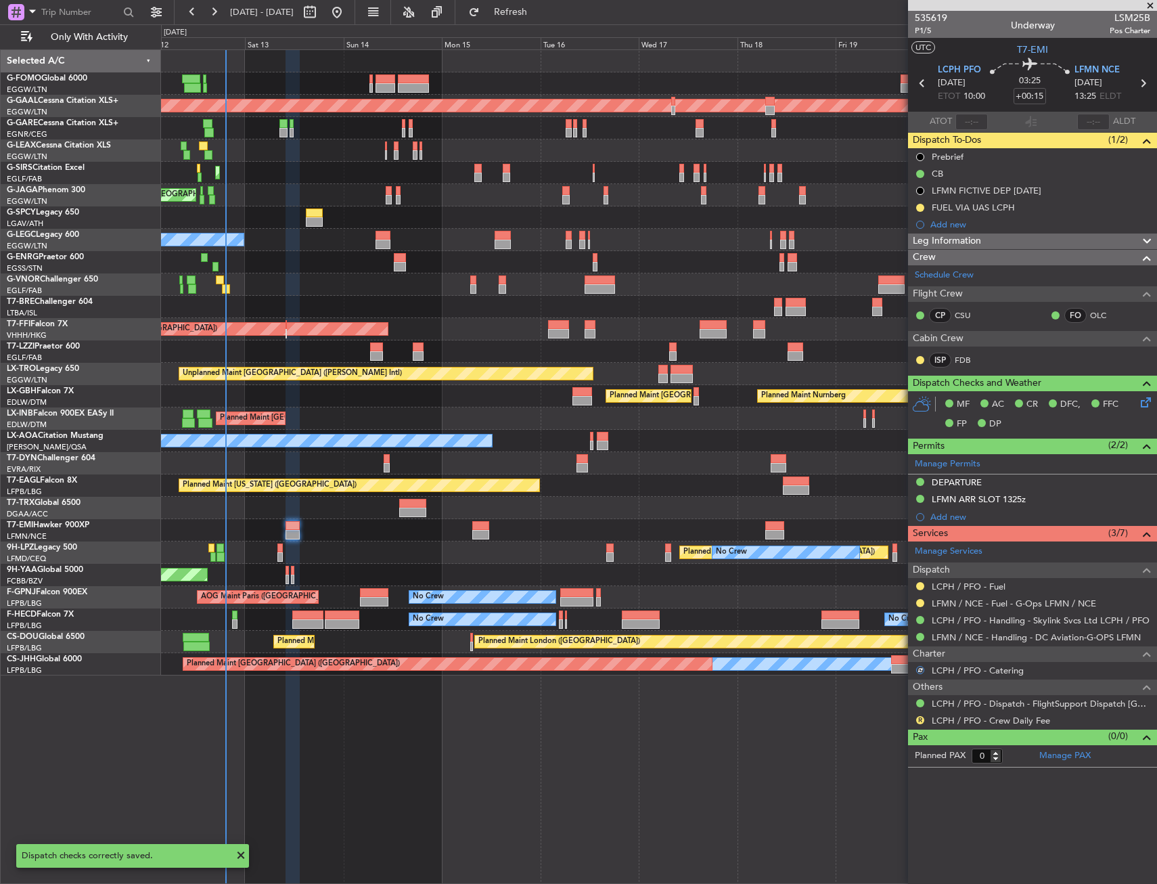
click at [919, 723] on div "R" at bounding box center [920, 720] width 11 height 11
click at [916, 723] on div "R" at bounding box center [920, 720] width 11 height 11
click at [914, 719] on div "R LCPH / PFO - Crew Daily Fee" at bounding box center [1032, 720] width 249 height 17
drag, startPoint x: 929, startPoint y: 715, endPoint x: 923, endPoint y: 720, distance: 8.1
click at [929, 715] on div "R LCPH / PFO - Crew Daily Fee" at bounding box center [1032, 720] width 249 height 17
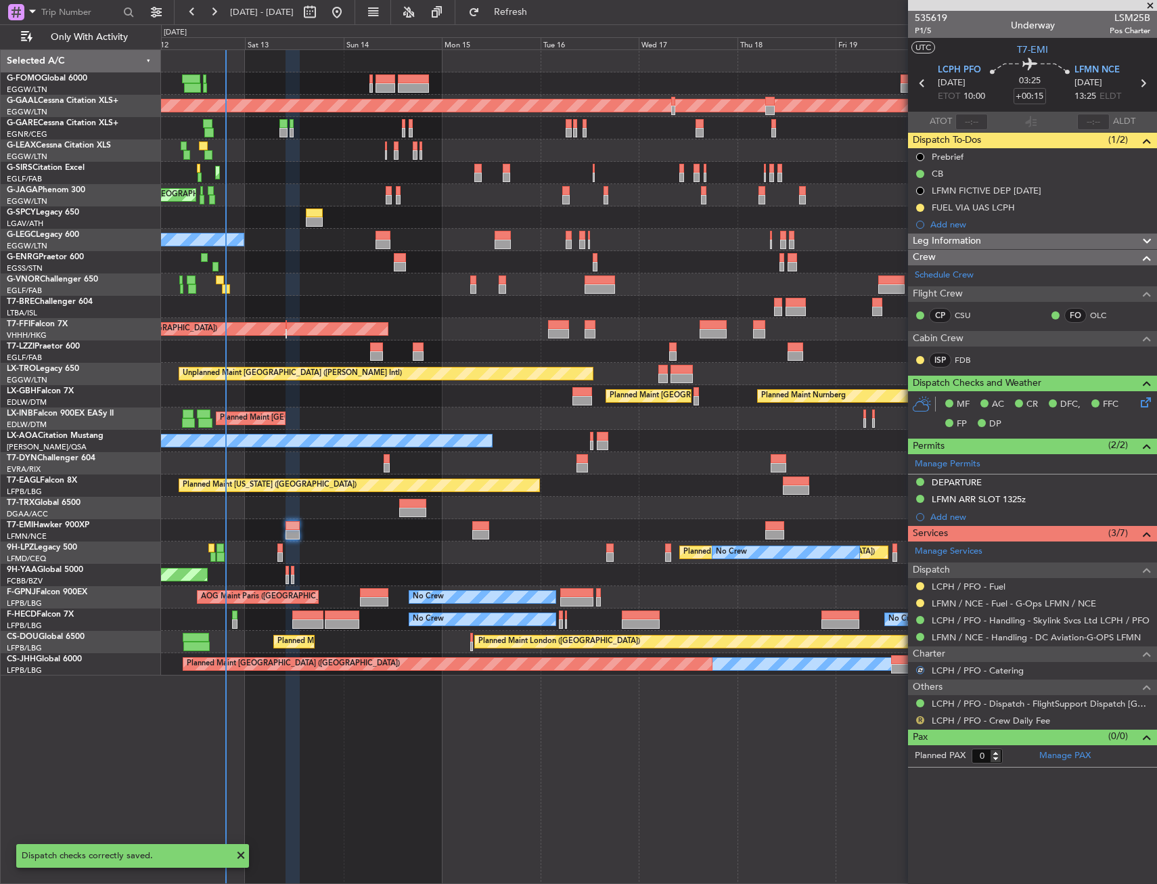
click at [921, 720] on button "R" at bounding box center [920, 720] width 8 height 8
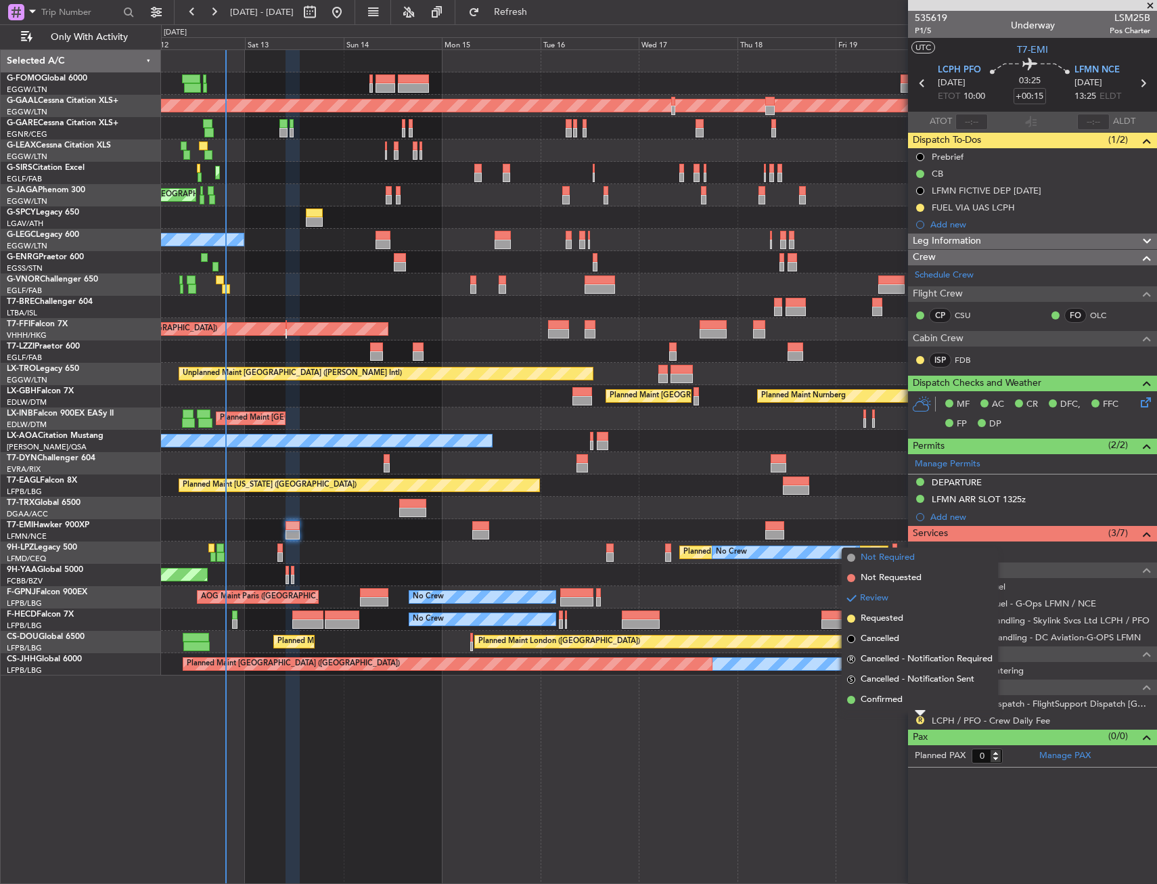
click at [889, 558] on span "Not Required" at bounding box center [888, 558] width 54 height 14
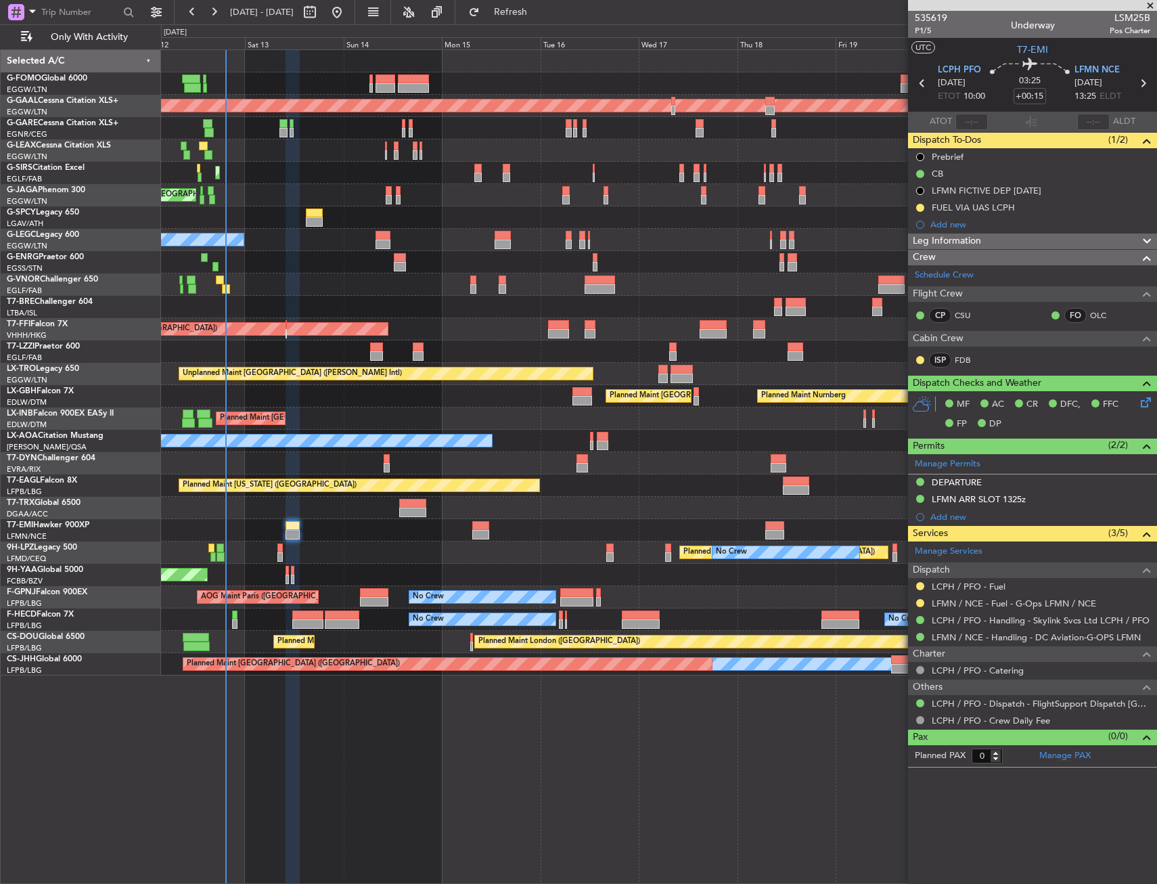
click at [286, 527] on div at bounding box center [293, 525] width 14 height 9
click at [302, 523] on div "Planned Maint [GEOGRAPHIC_DATA]" at bounding box center [658, 530] width 995 height 22
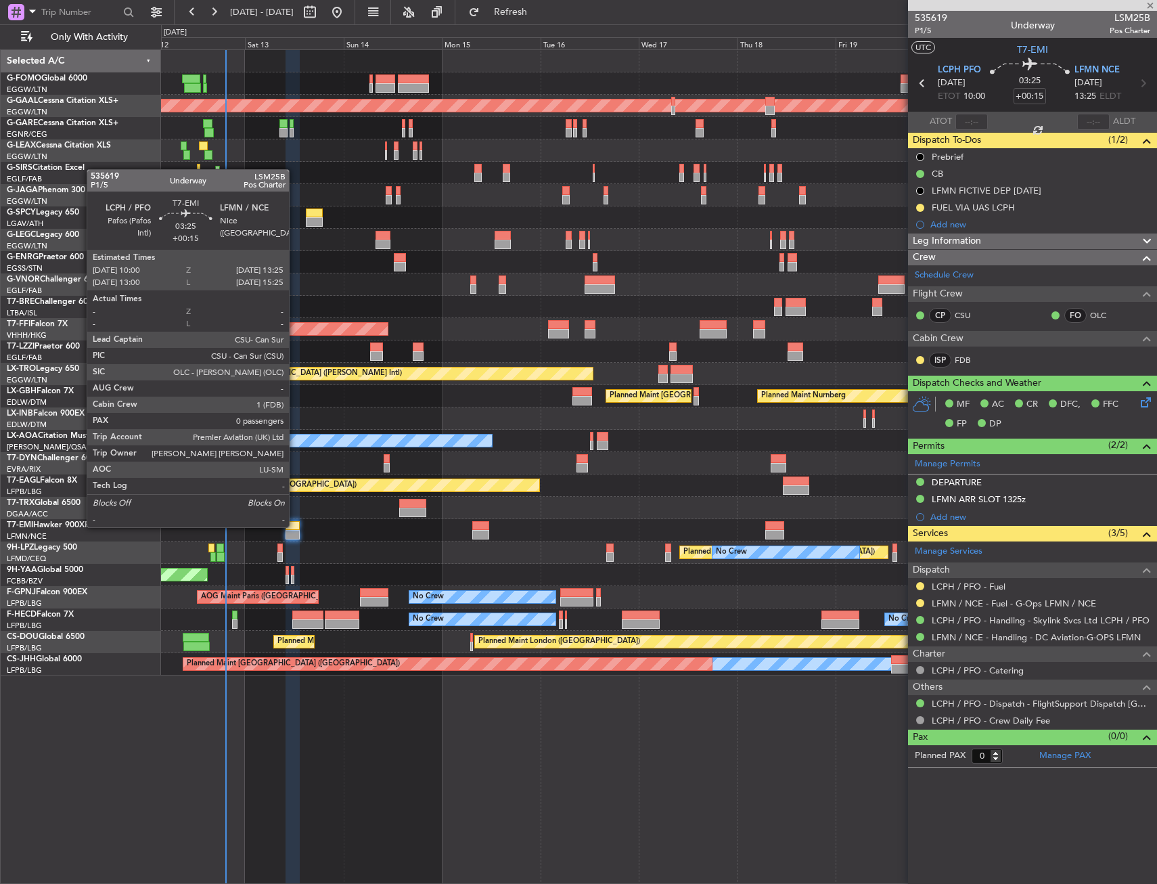
click at [294, 526] on div at bounding box center [293, 525] width 14 height 9
click at [294, 527] on div at bounding box center [293, 525] width 14 height 9
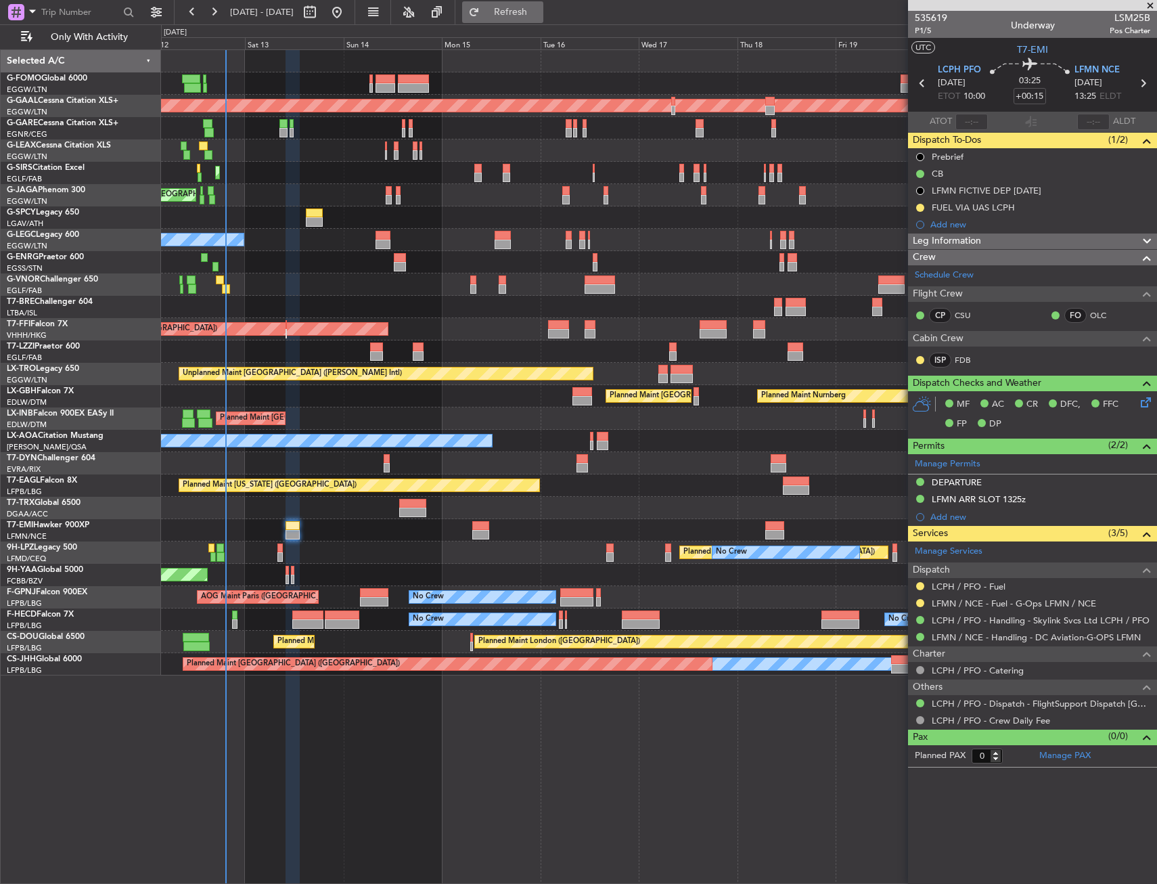
click at [509, 22] on button "Refresh" at bounding box center [502, 12] width 81 height 22
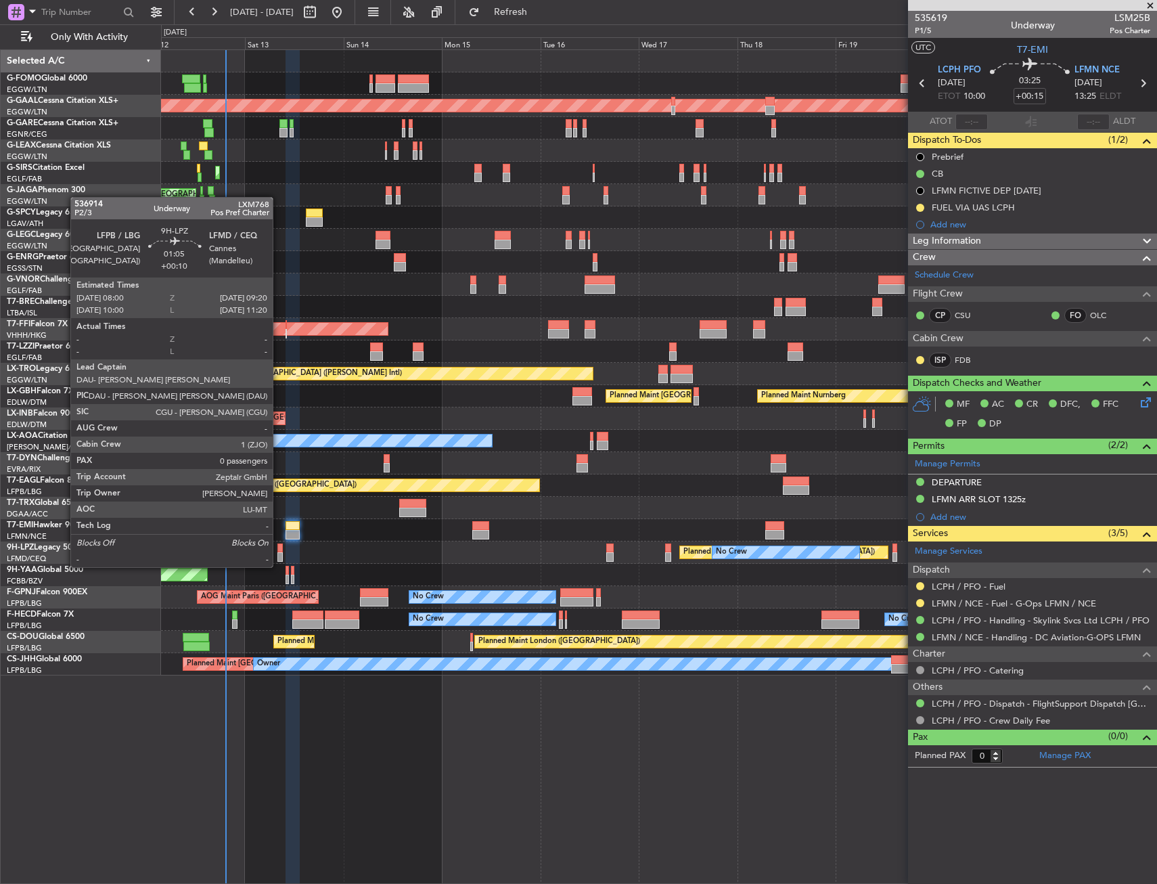
click at [278, 554] on div at bounding box center [280, 556] width 6 height 9
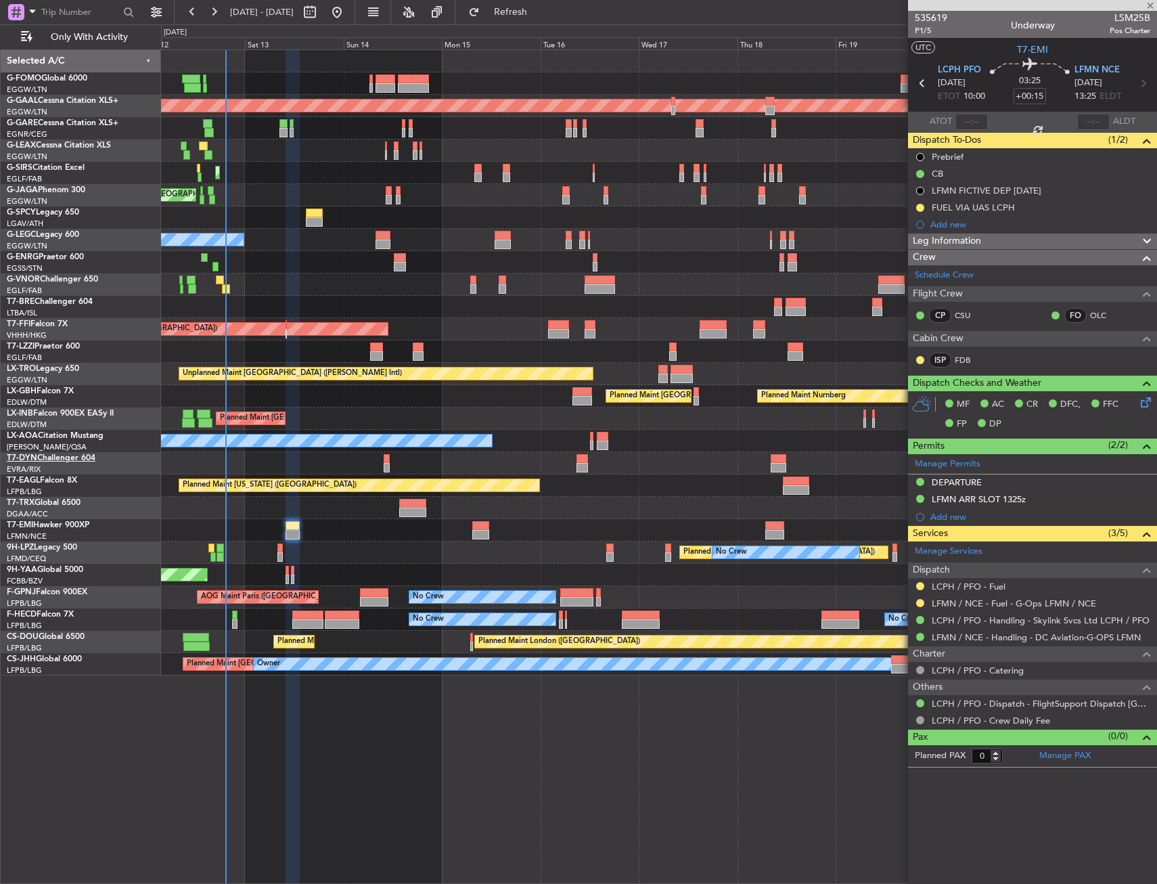
type input "+00:10"
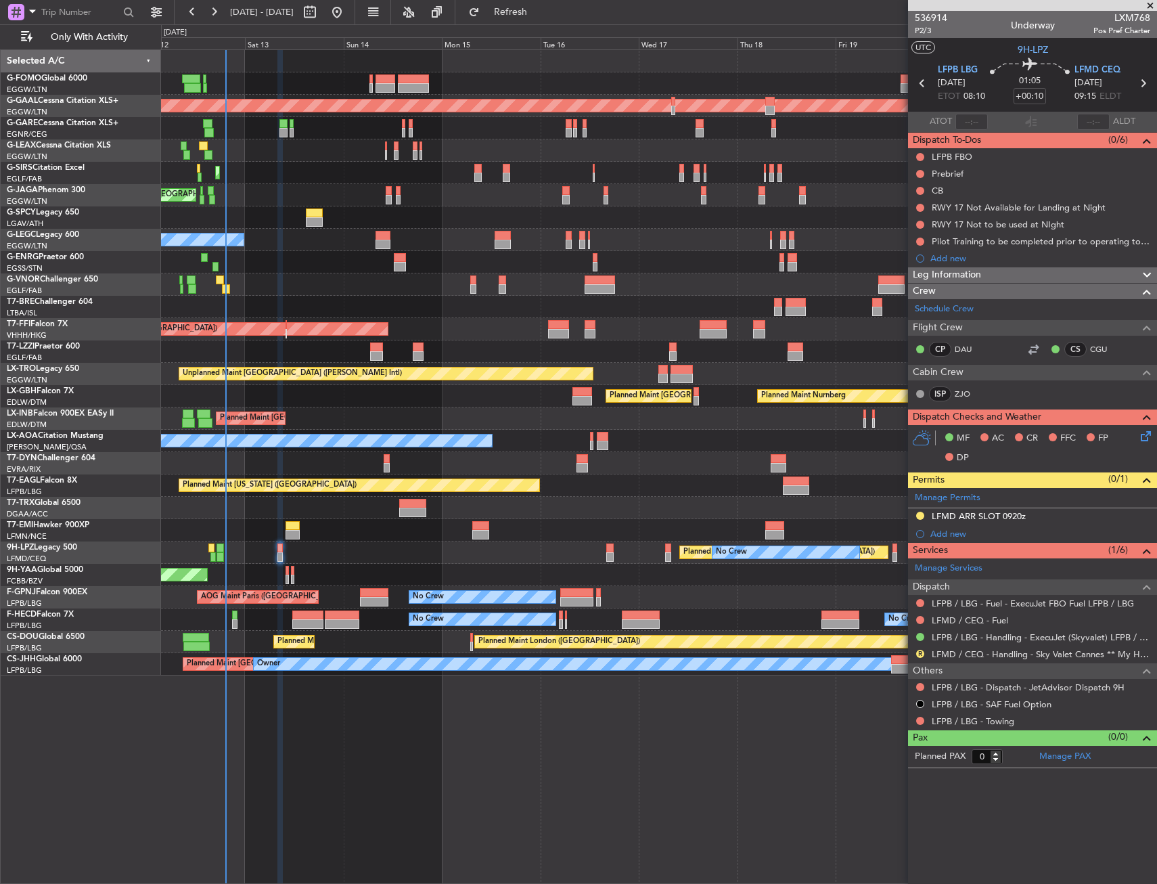
drag, startPoint x: 994, startPoint y: 517, endPoint x: 1017, endPoint y: 518, distance: 23.0
click at [994, 517] on div "LFMD ARR SLOT 0920z" at bounding box center [979, 516] width 94 height 12
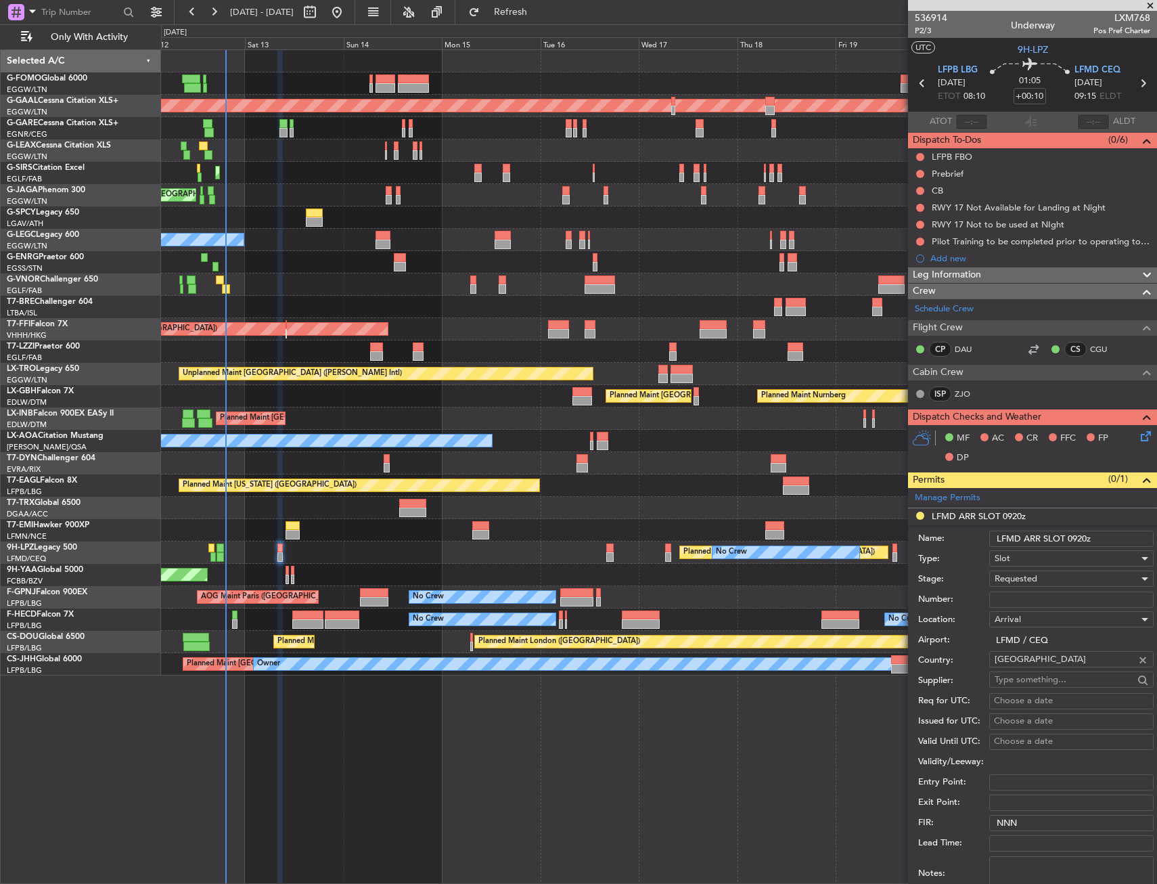
drag, startPoint x: 1078, startPoint y: 538, endPoint x: 1092, endPoint y: 538, distance: 14.2
click at [1092, 538] on input "LFMD ARR SLOT 0920z" at bounding box center [1071, 539] width 164 height 16
type input "LFMD ARR SLOT 0905z"
click at [1059, 579] on div "Requested" at bounding box center [1067, 578] width 144 height 20
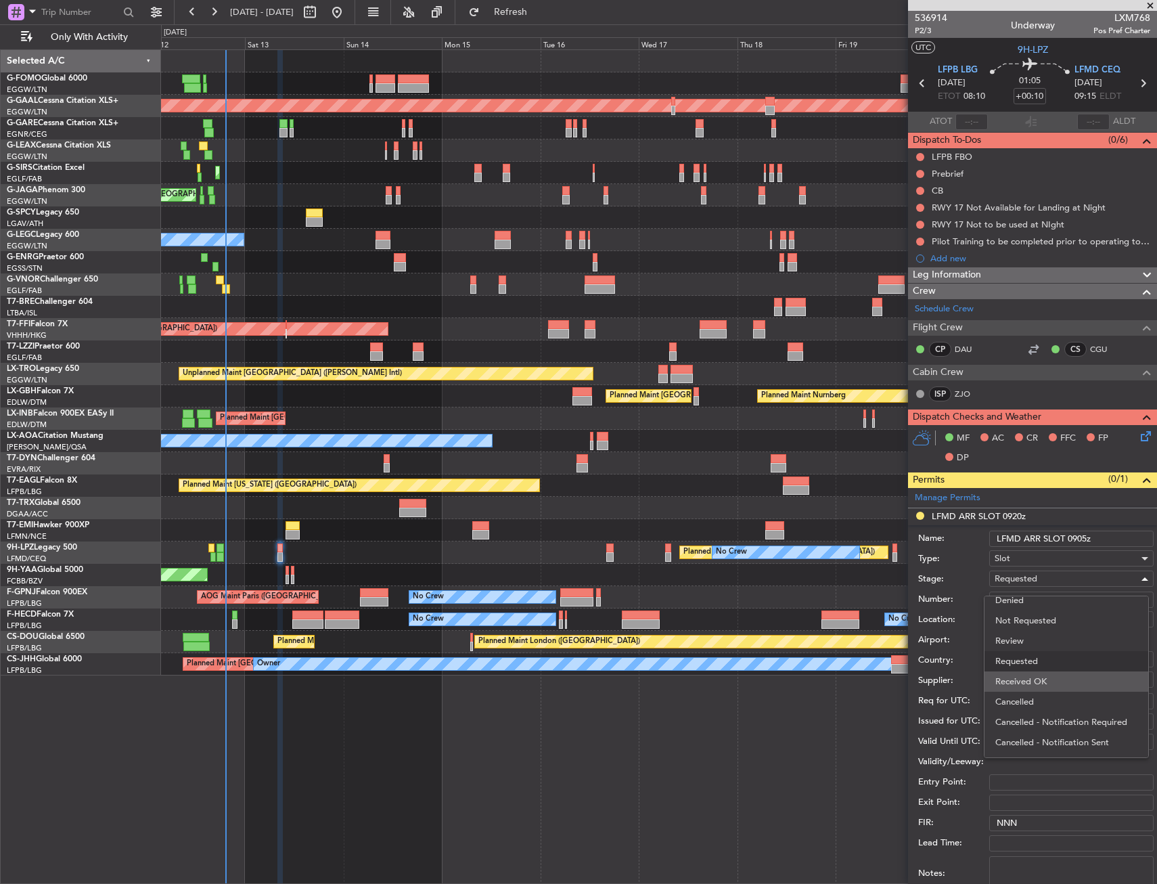
click at [1045, 674] on div "Denied Not Requested Review Requested Received OK Cancelled Cancelled - Notific…" at bounding box center [1066, 676] width 165 height 162
click at [1045, 674] on span "Received OK" at bounding box center [1066, 681] width 142 height 20
click at [1057, 593] on input "Number:" at bounding box center [1071, 599] width 164 height 16
paste input "LFMDA000014739"
type input "LFMDA000014739"
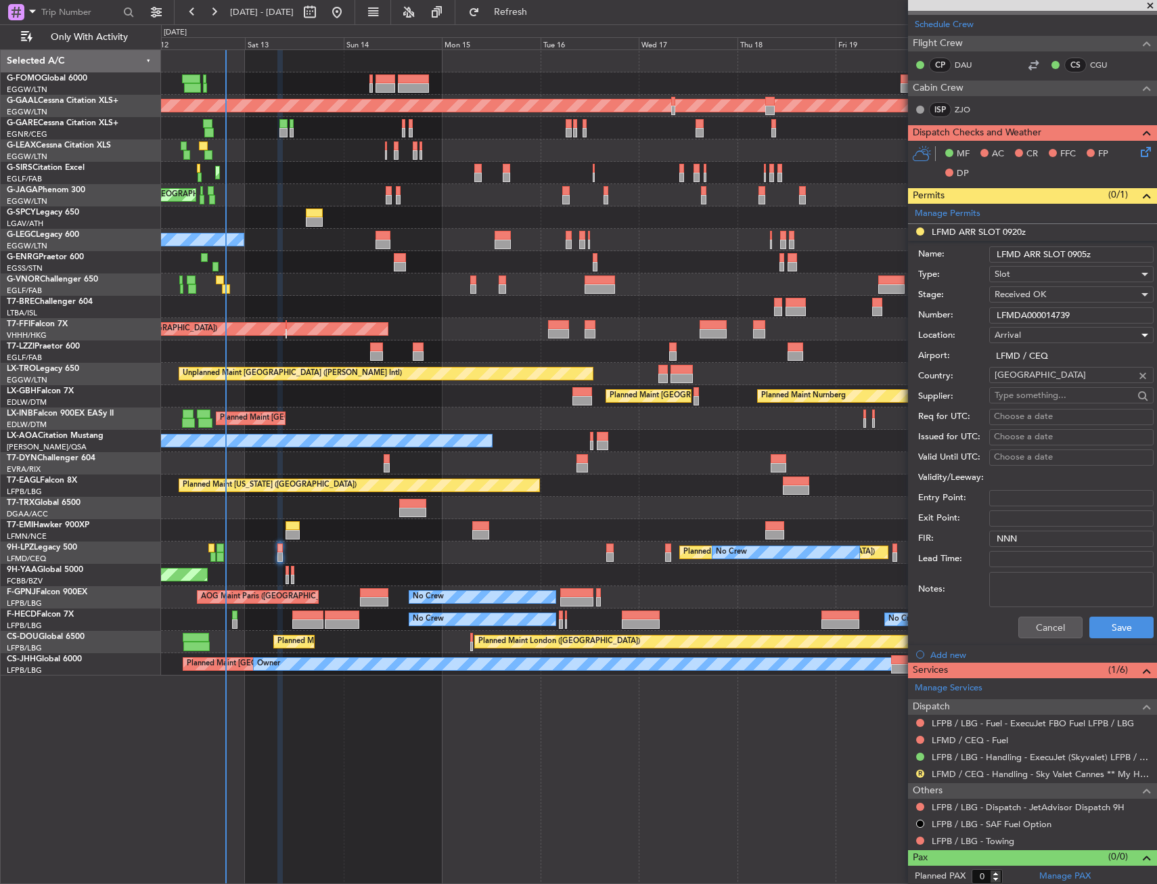
scroll to position [288, 0]
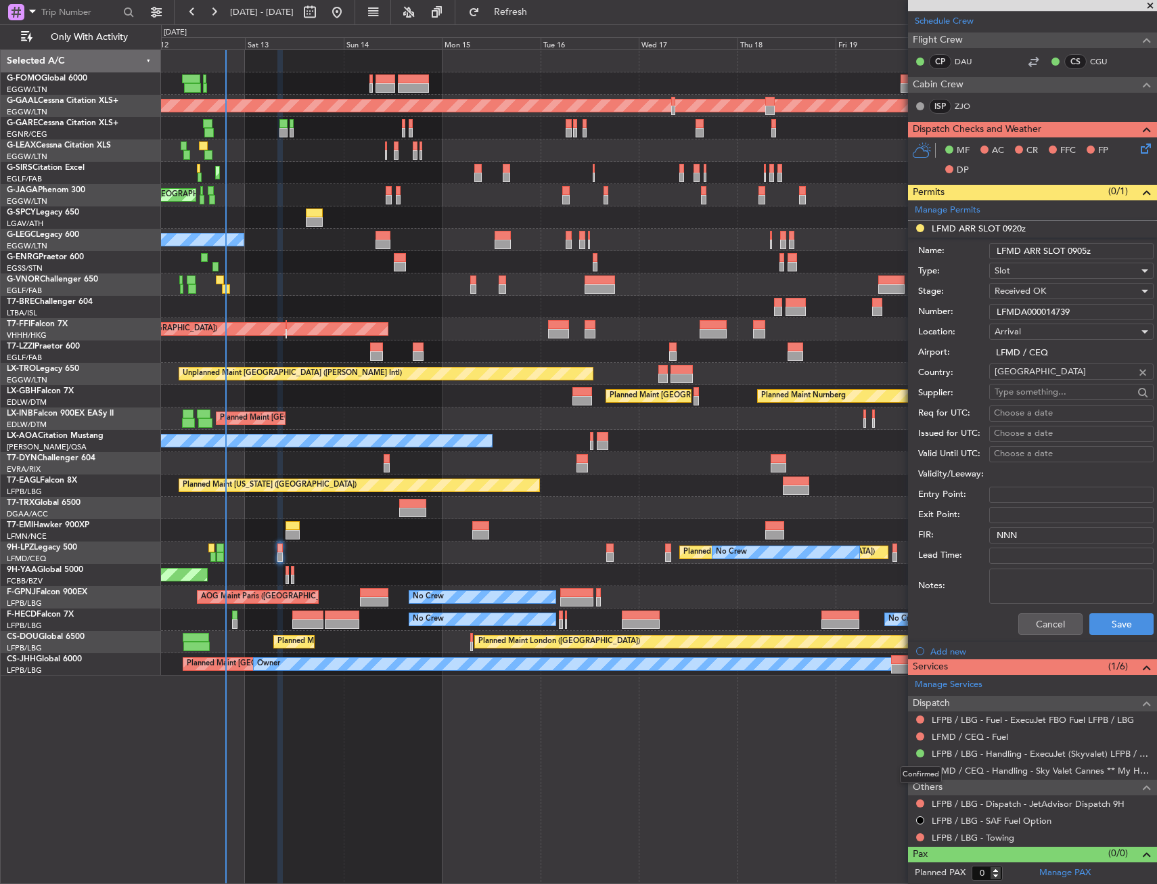
click at [920, 771] on div "Confirmed" at bounding box center [921, 774] width 42 height 17
click at [920, 773] on button "R" at bounding box center [920, 770] width 8 height 8
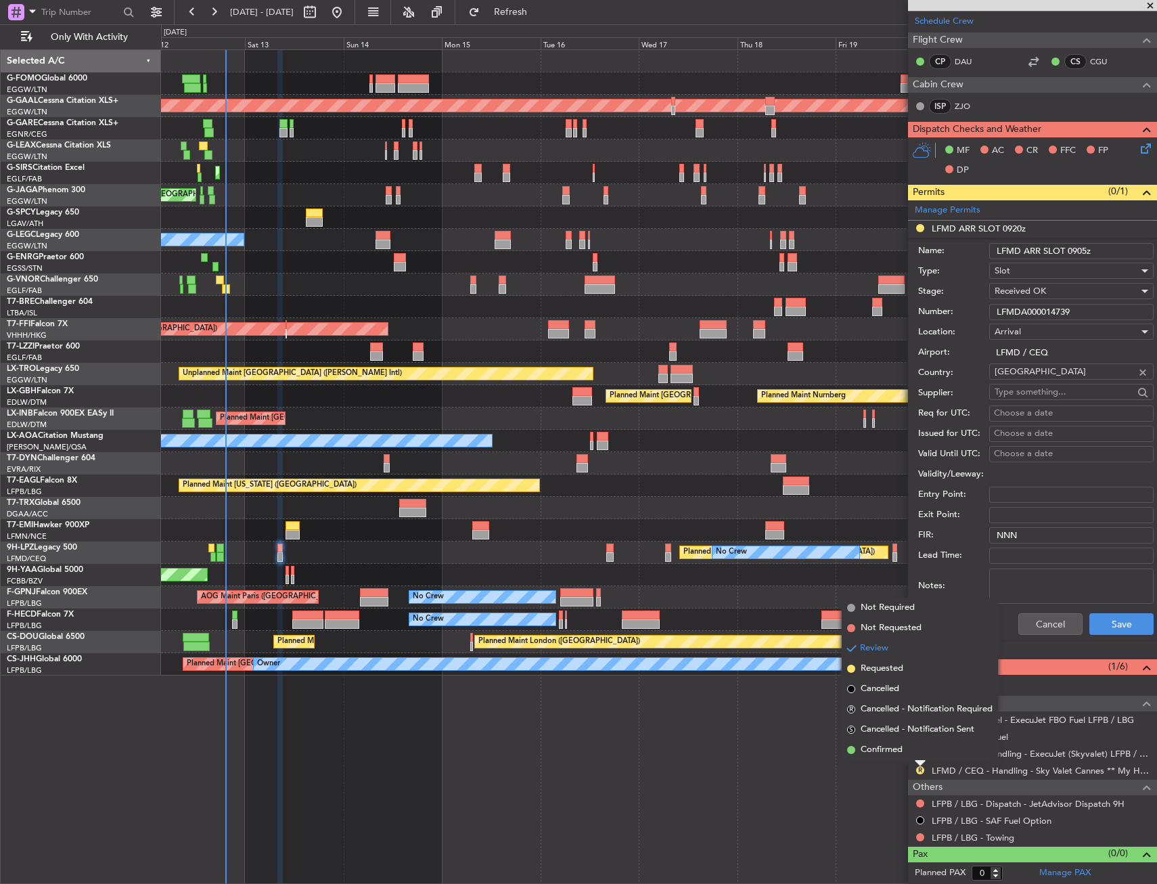
click at [909, 764] on div "R LFMD / CEQ - Handling - Sky Valet Cannes ** My Handling**LFMD / CEQ" at bounding box center [1032, 770] width 249 height 17
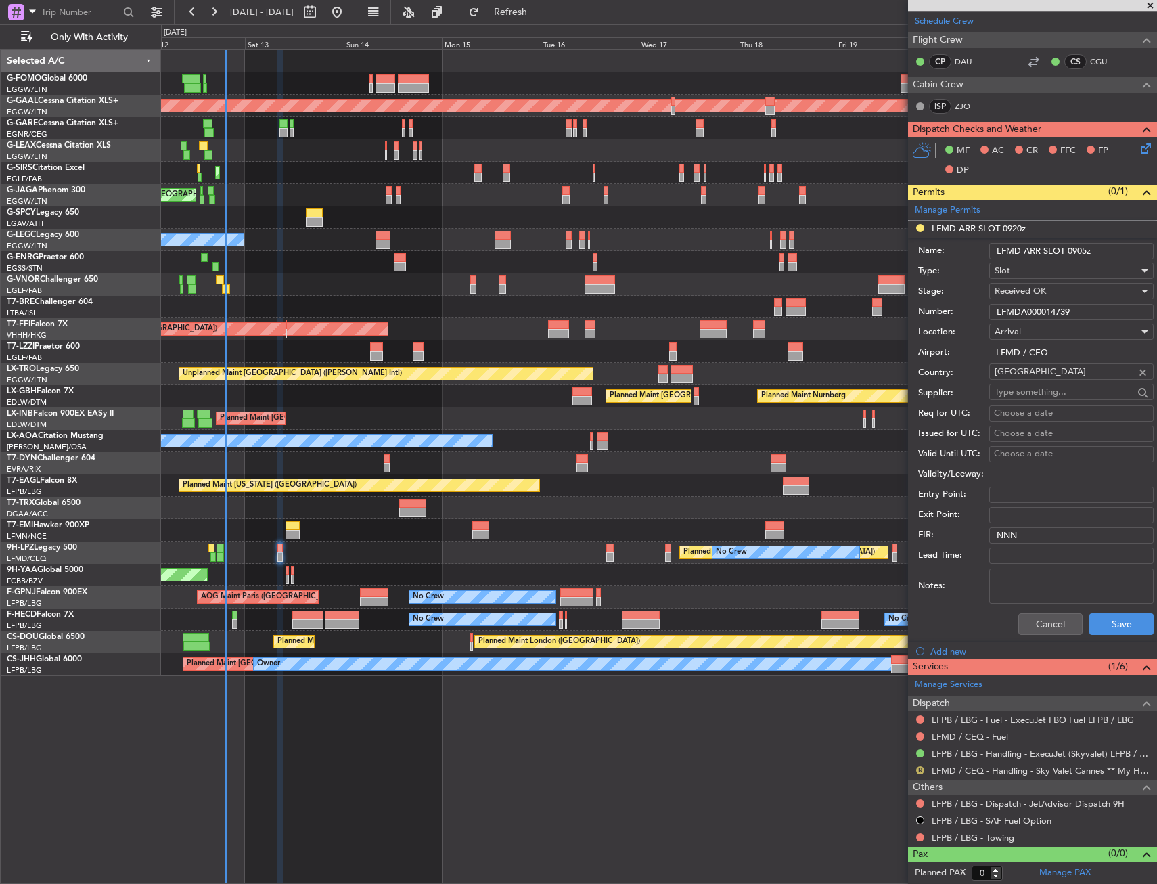
click at [917, 769] on button "R" at bounding box center [920, 770] width 8 height 8
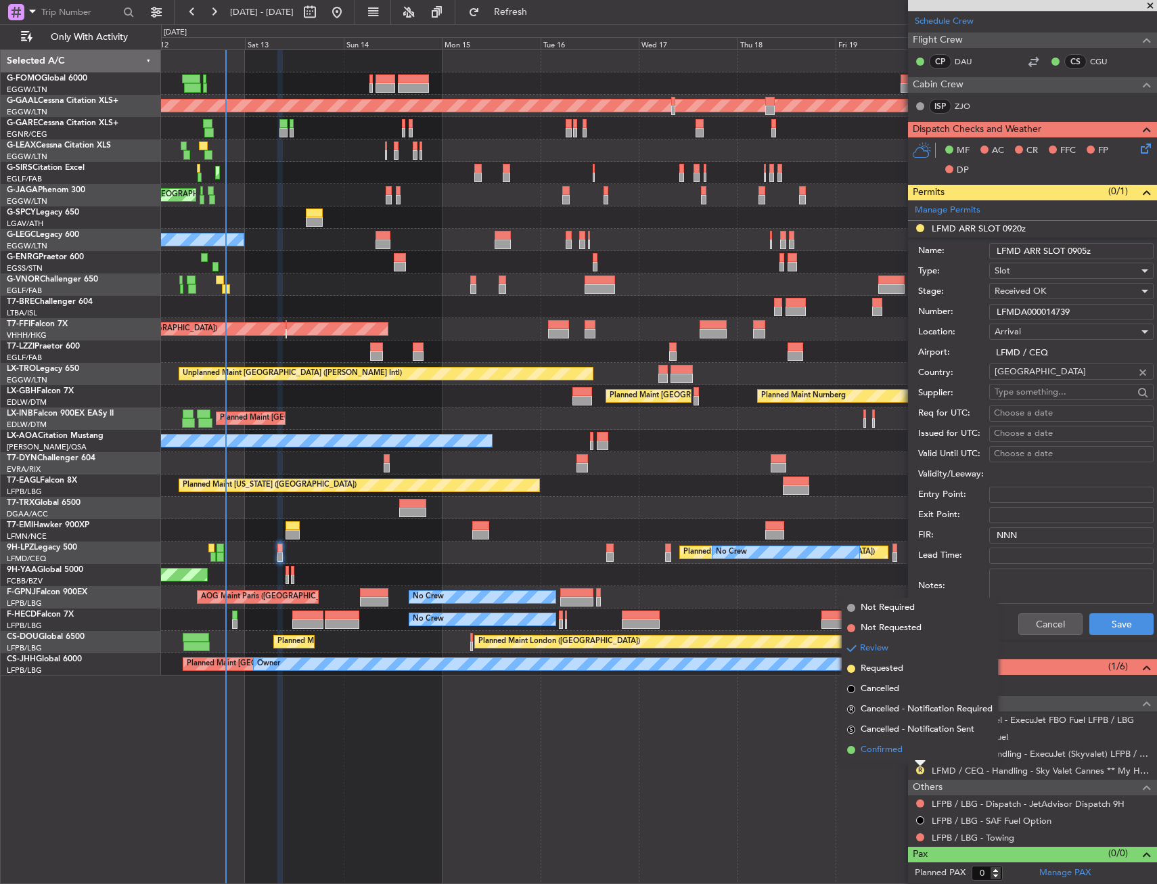
click at [914, 753] on li "Confirmed" at bounding box center [920, 750] width 156 height 20
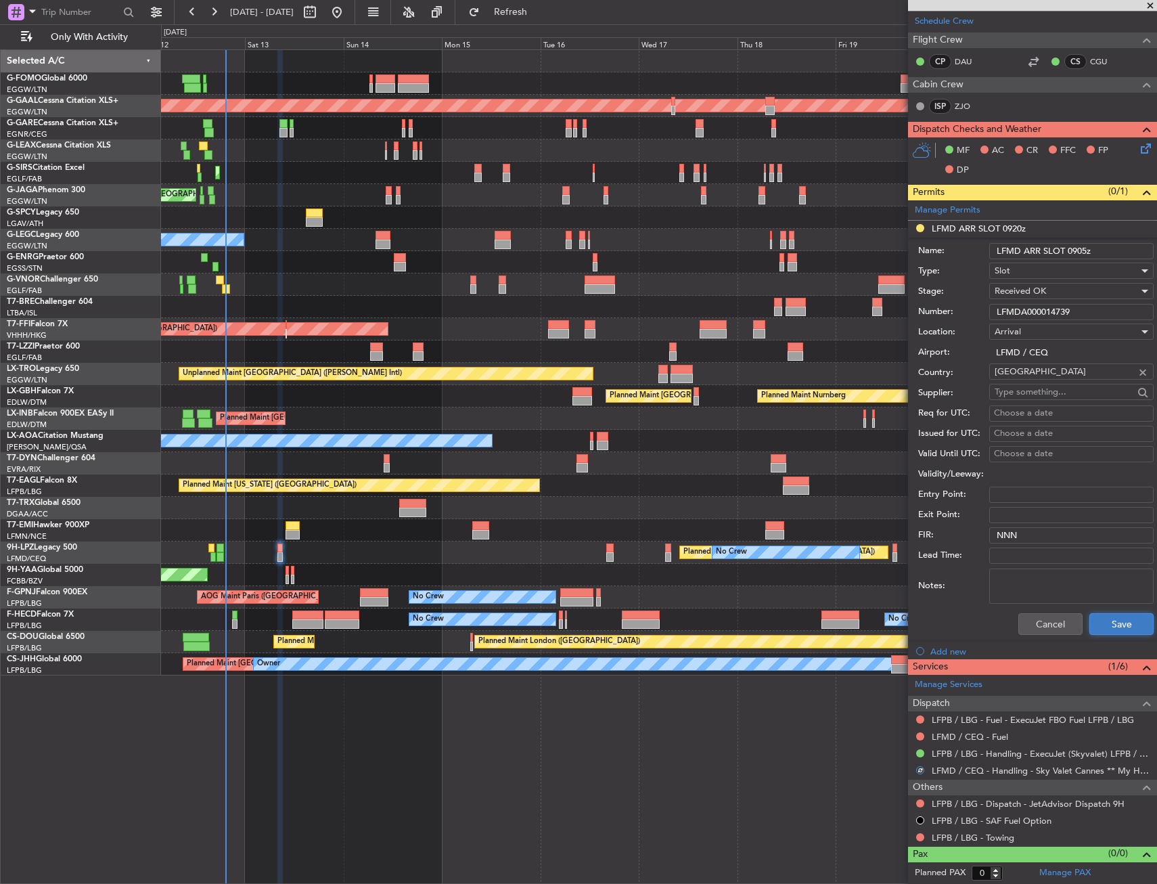
click at [1089, 623] on button "Save" at bounding box center [1121, 624] width 64 height 22
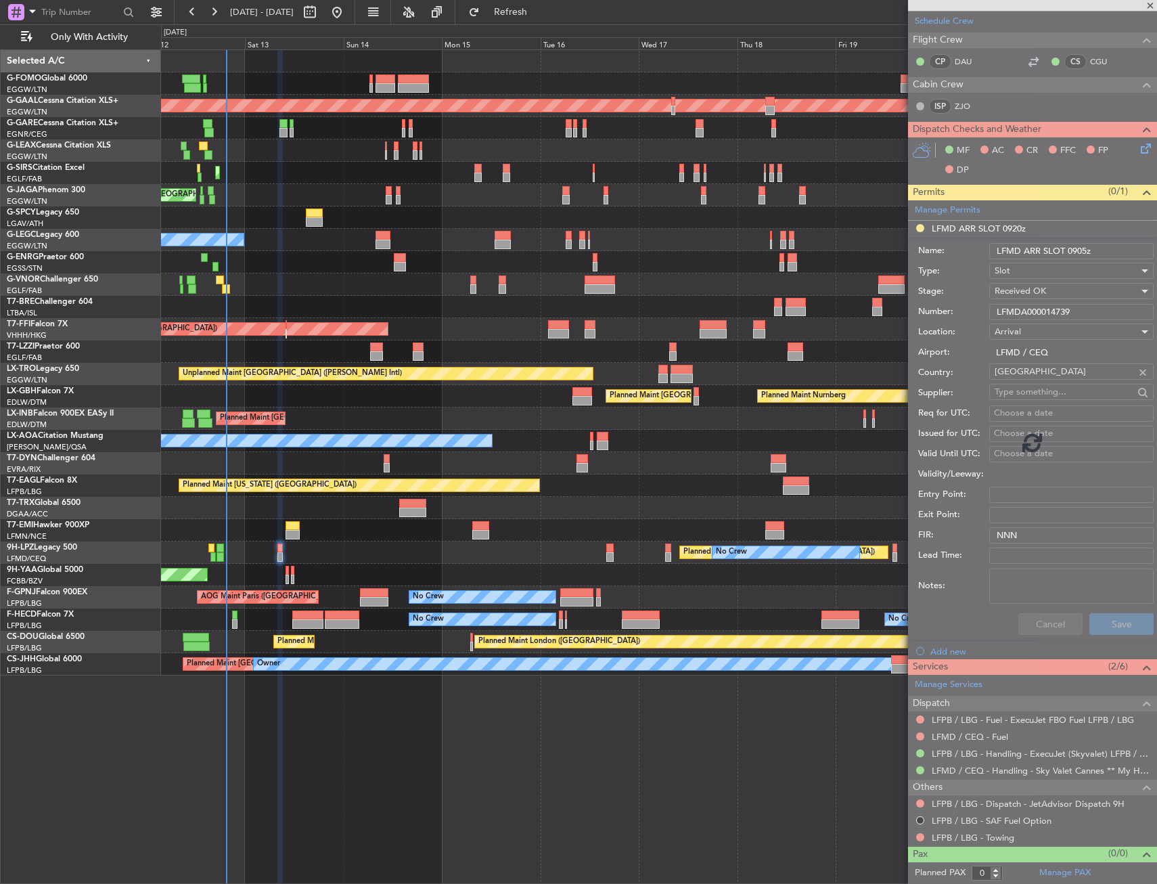
scroll to position [0, 0]
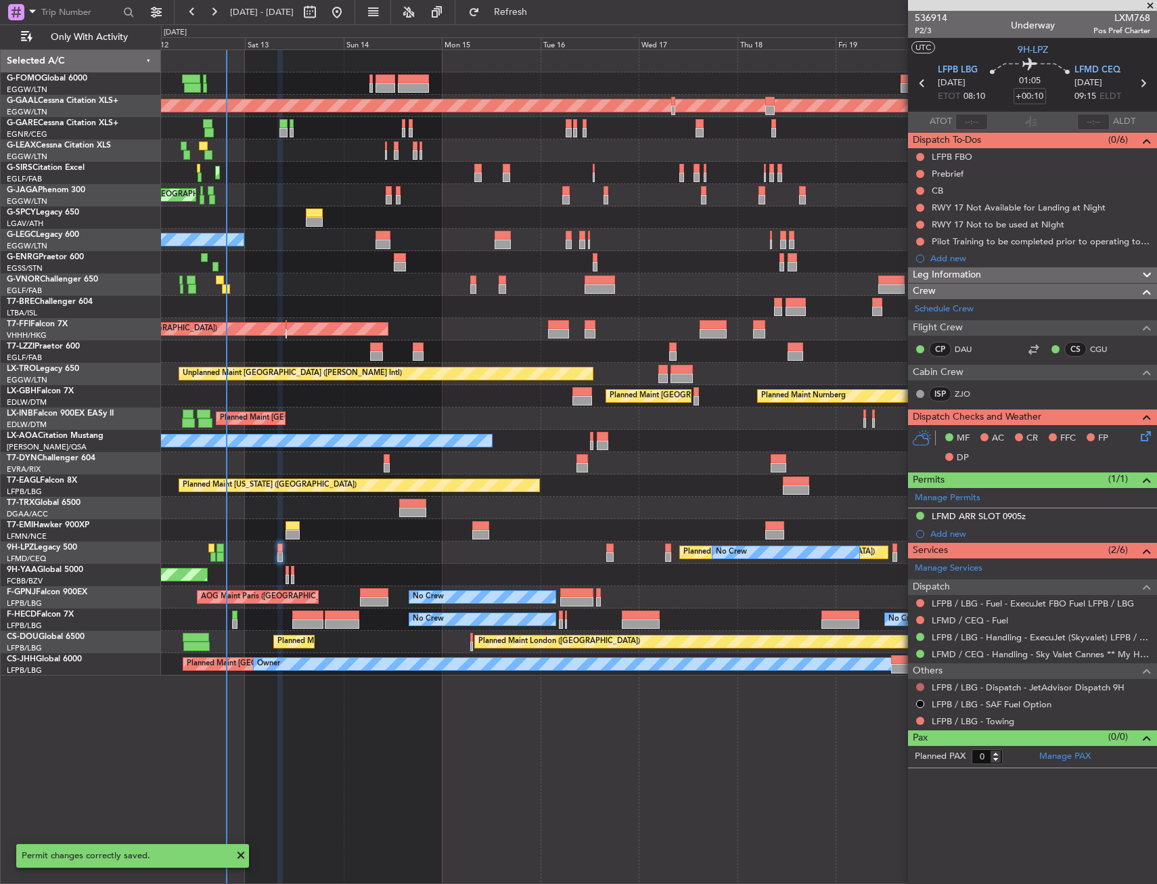
click at [922, 688] on button at bounding box center [920, 687] width 8 height 8
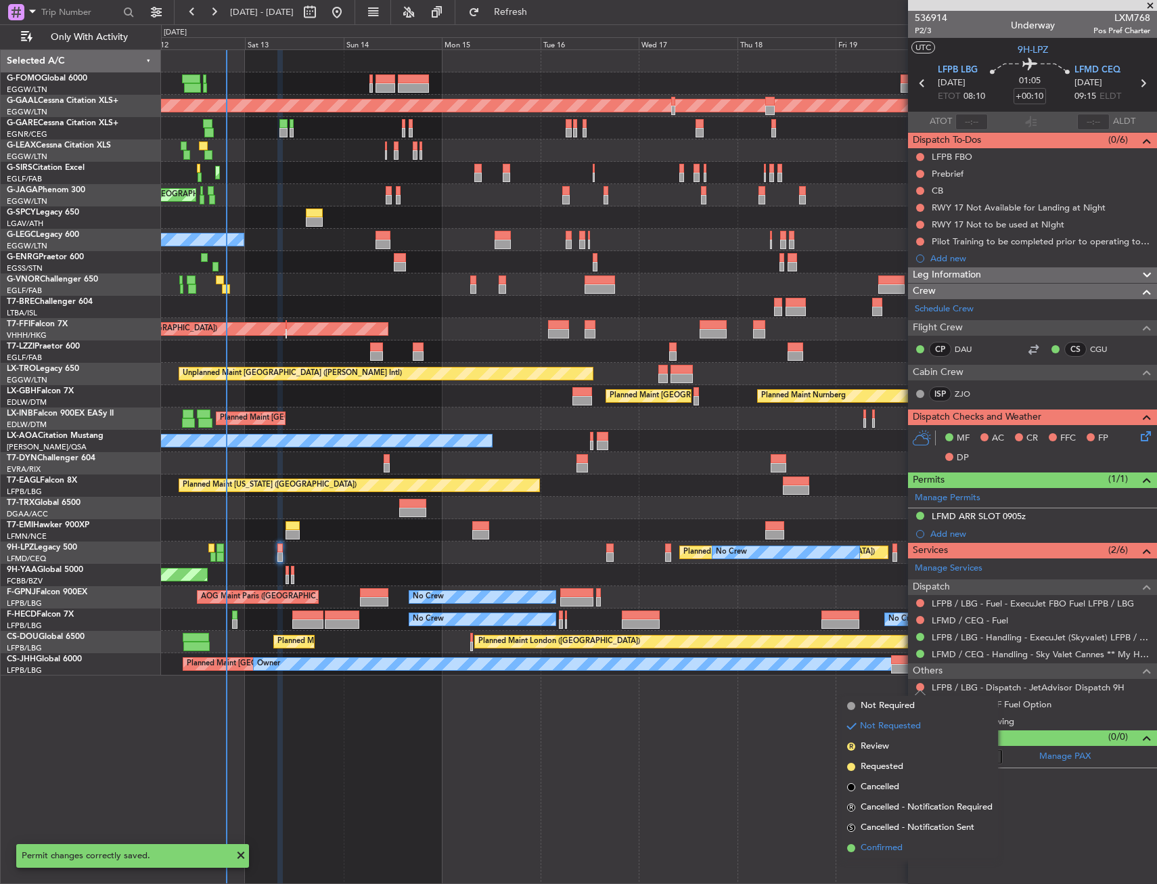
click at [897, 842] on span "Confirmed" at bounding box center [882, 848] width 42 height 14
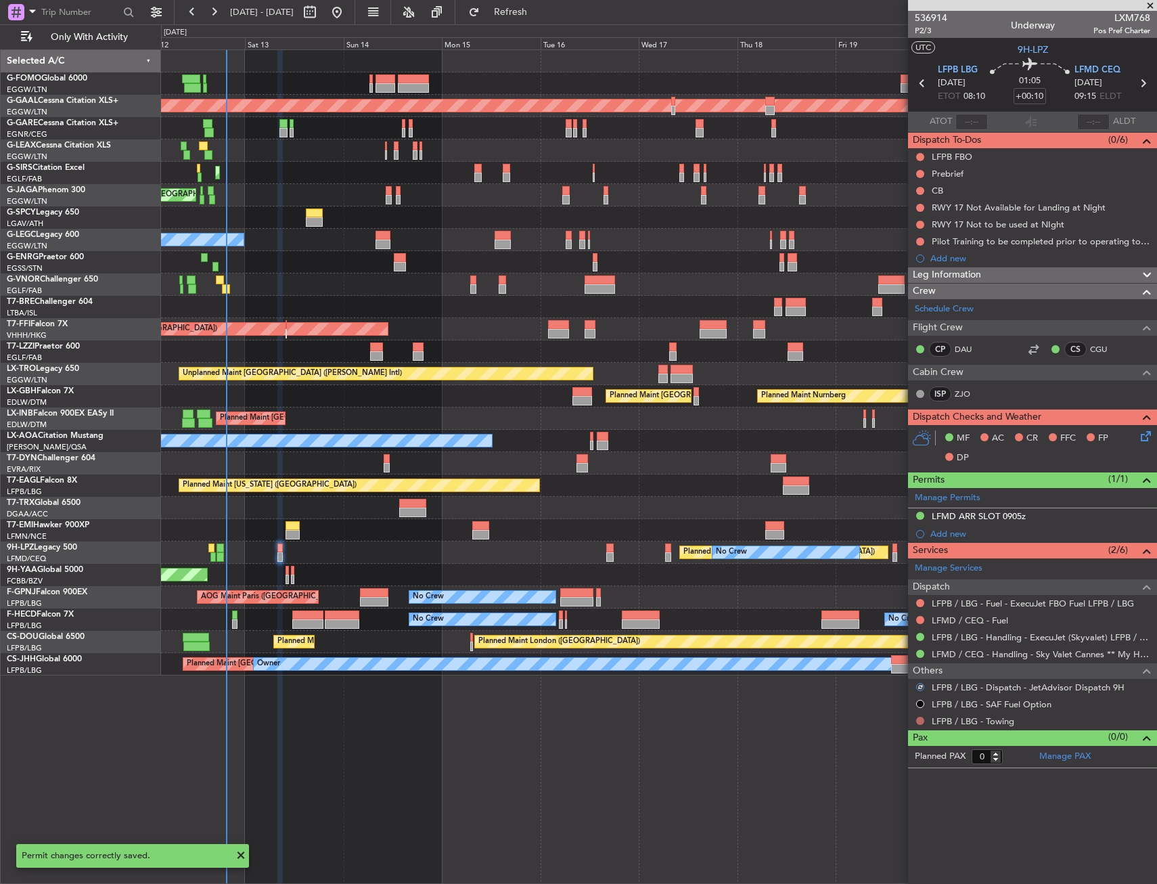
click at [918, 721] on button at bounding box center [920, 721] width 8 height 8
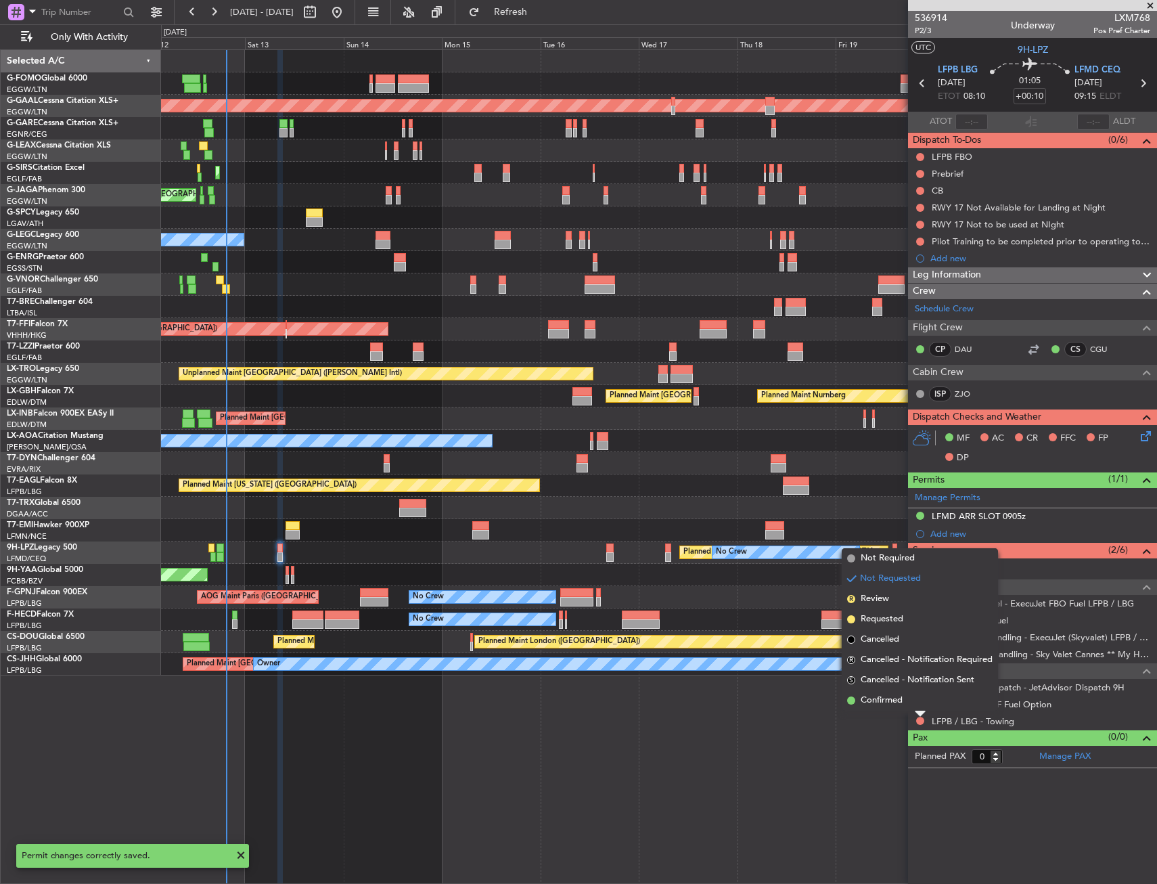
click at [873, 547] on div "Planned [GEOGRAPHIC_DATA] ([GEOGRAPHIC_DATA])" at bounding box center [784, 552] width 208 height 12
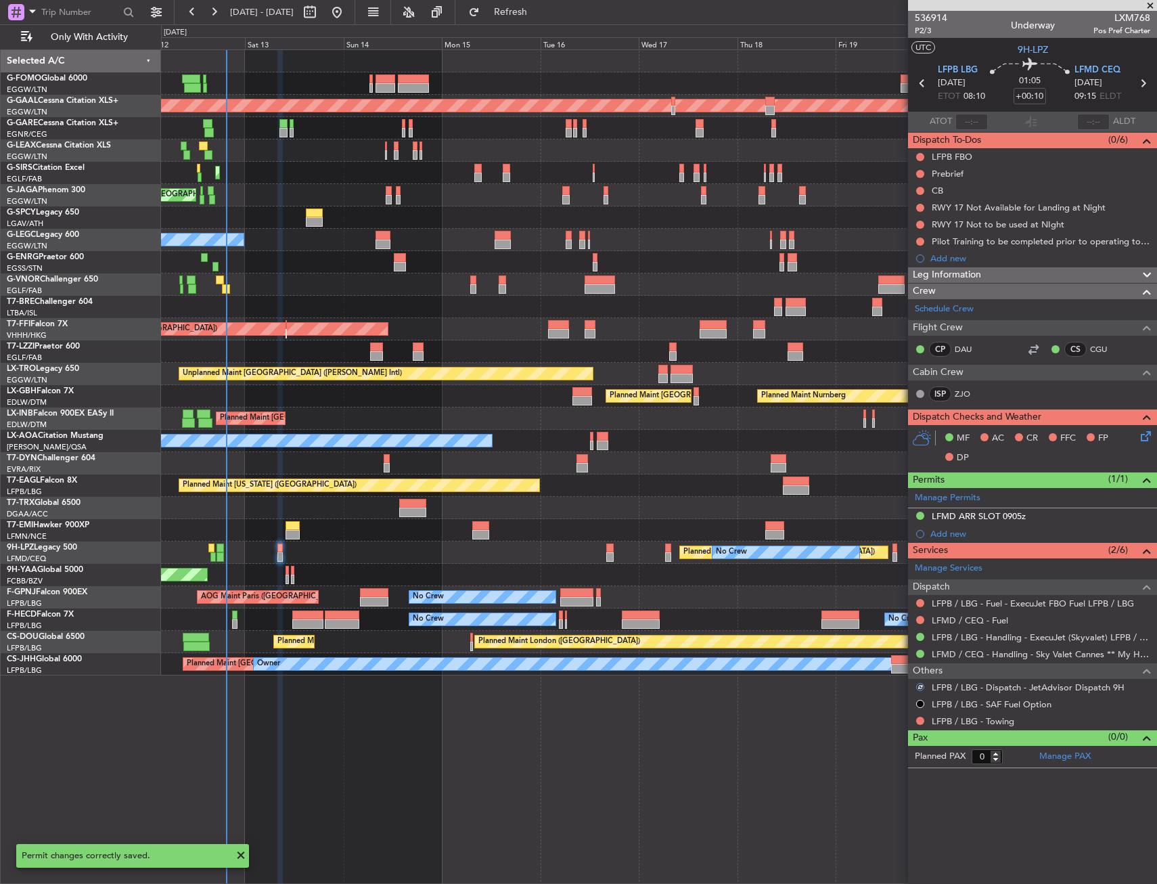
click at [914, 721] on div "LFPB / LBG - Towing" at bounding box center [1032, 721] width 249 height 17
click at [919, 717] on button at bounding box center [920, 721] width 8 height 8
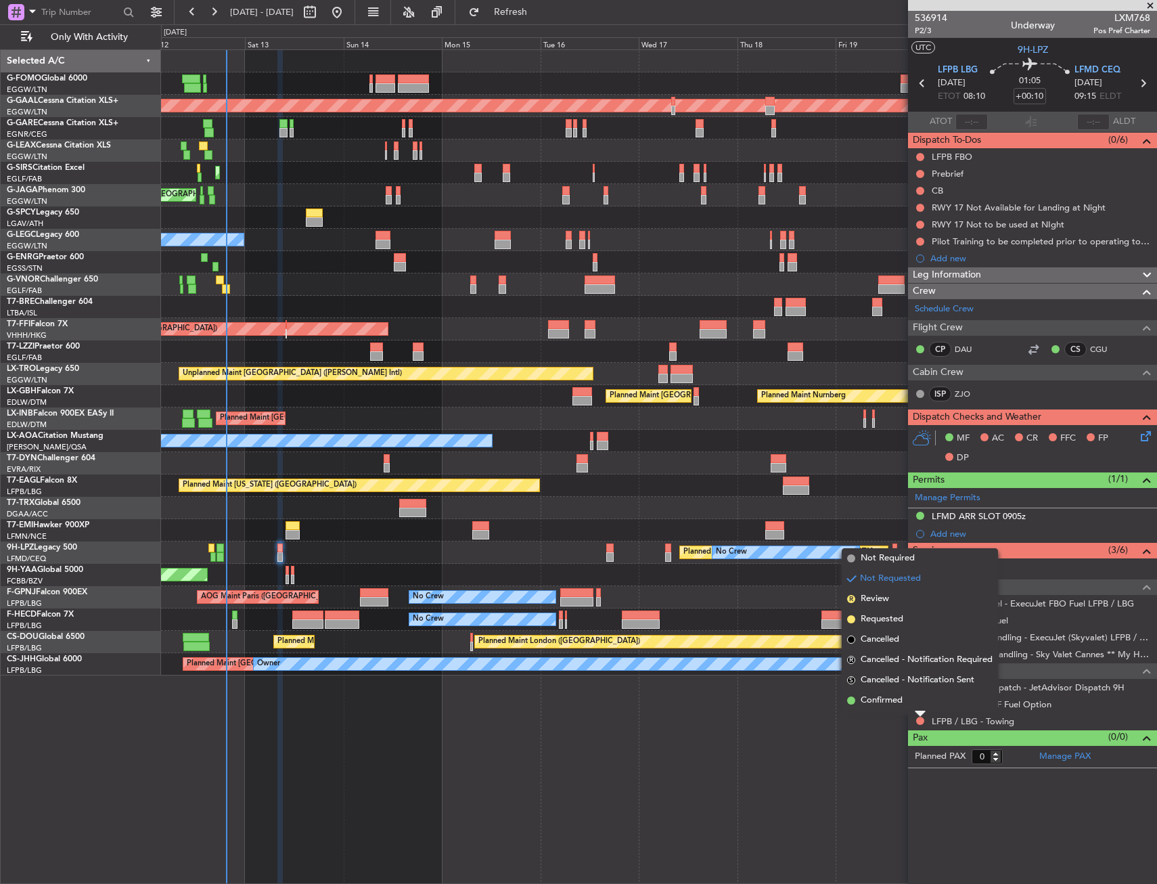
click at [865, 550] on li "Not Required" at bounding box center [920, 558] width 156 height 20
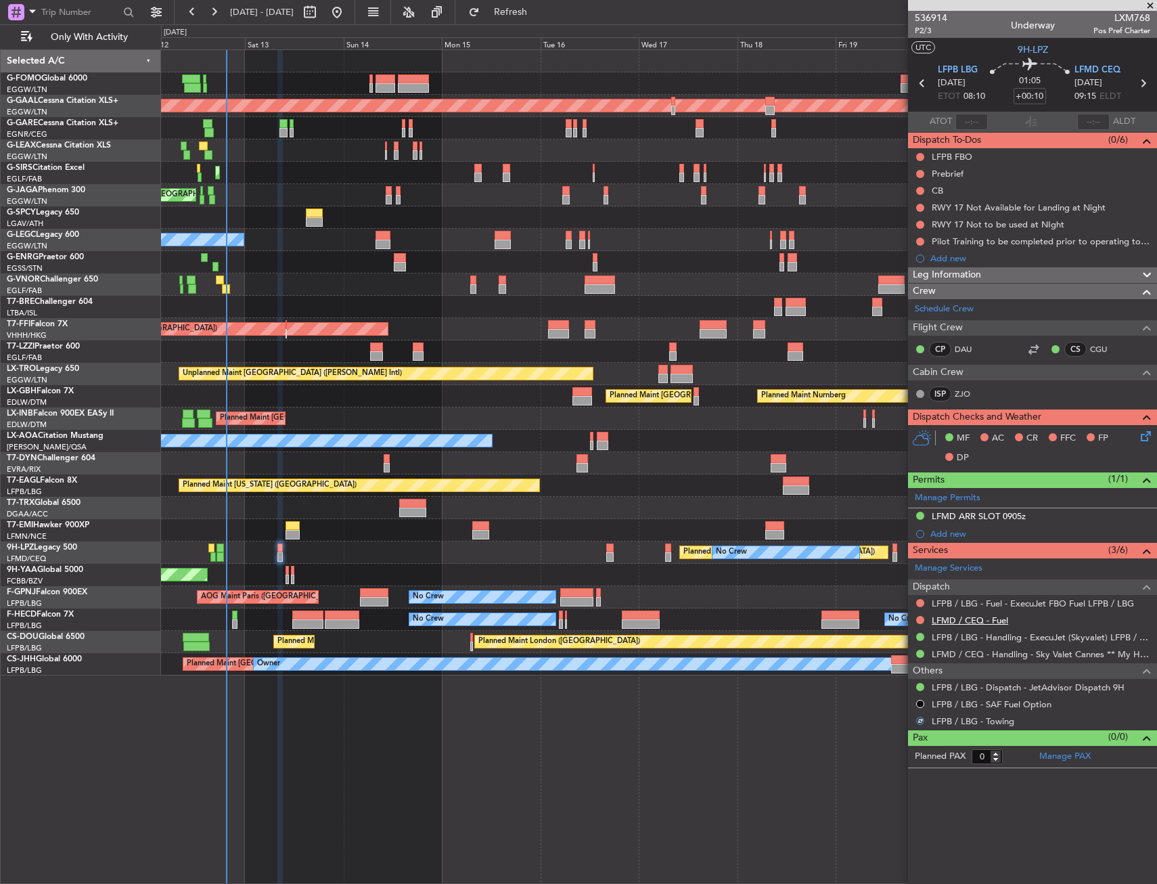
click at [950, 621] on link "LFMD / CEQ - Fuel" at bounding box center [970, 620] width 76 height 12
click at [545, 23] on fb-refresh-button "Refresh" at bounding box center [502, 12] width 95 height 24
click at [543, 20] on button "Refresh" at bounding box center [502, 12] width 81 height 22
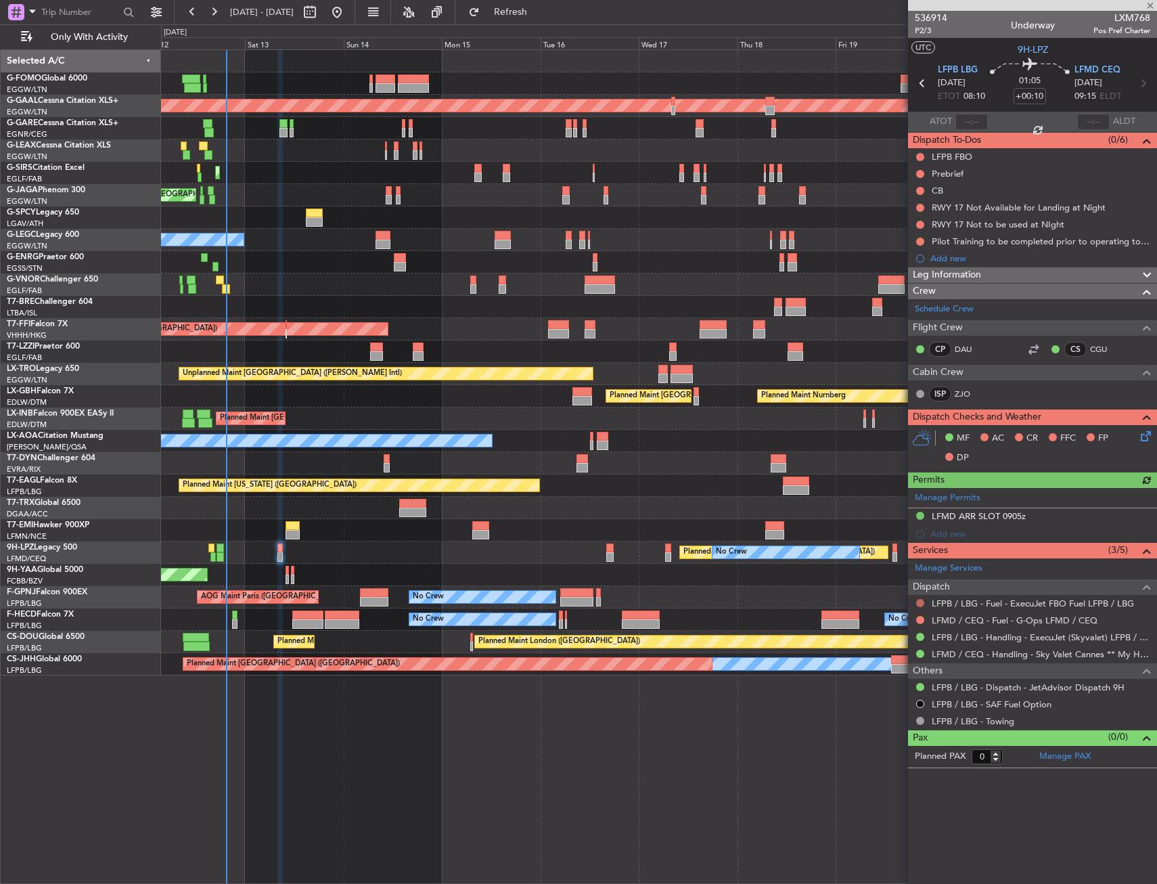
click at [919, 599] on button at bounding box center [920, 603] width 8 height 8
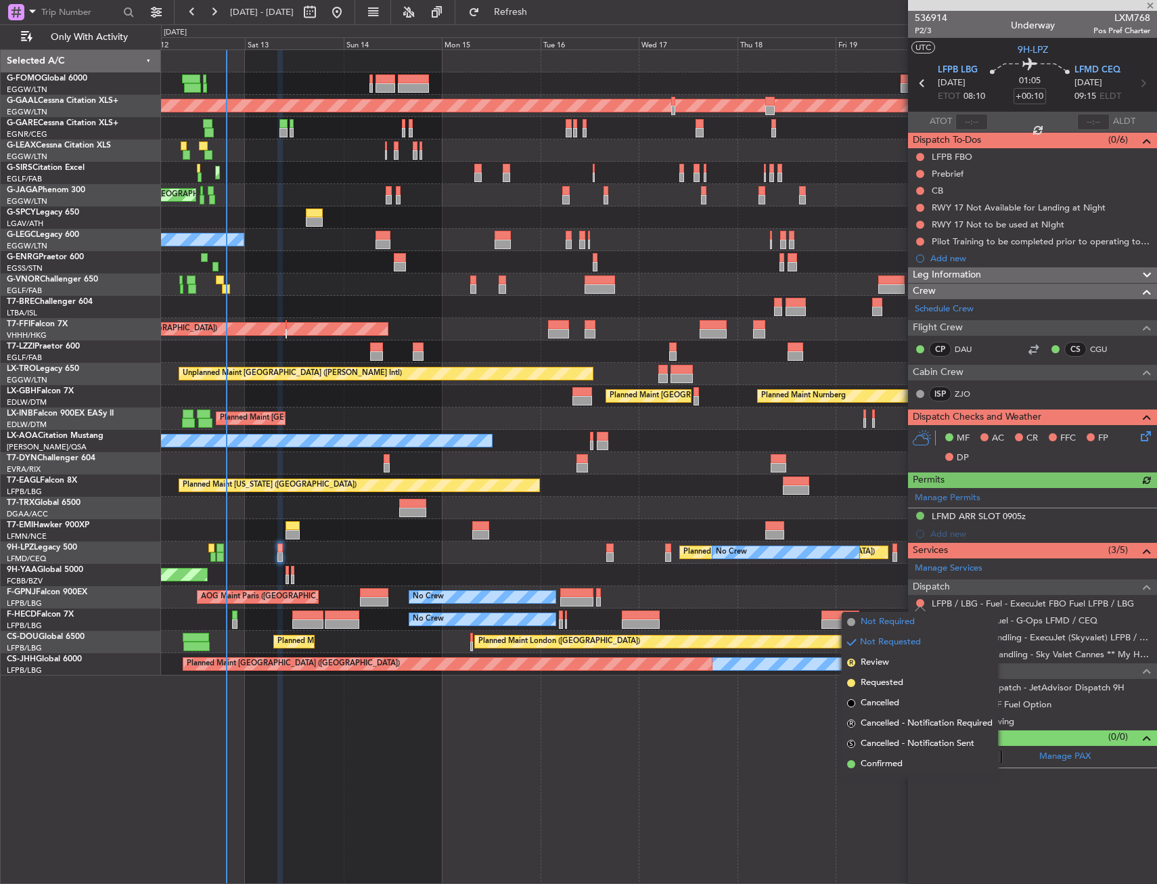
click at [851, 621] on span at bounding box center [851, 622] width 8 height 8
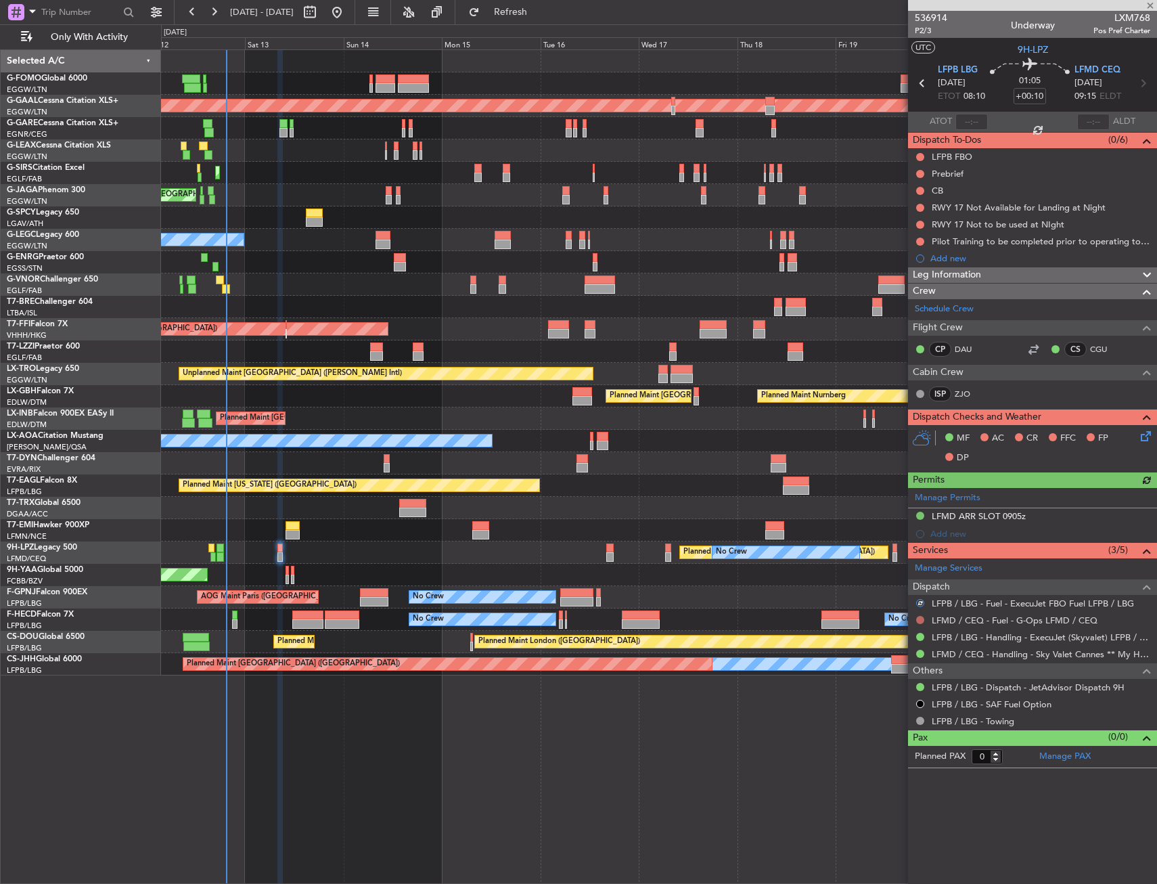
click at [923, 621] on button at bounding box center [920, 620] width 8 height 8
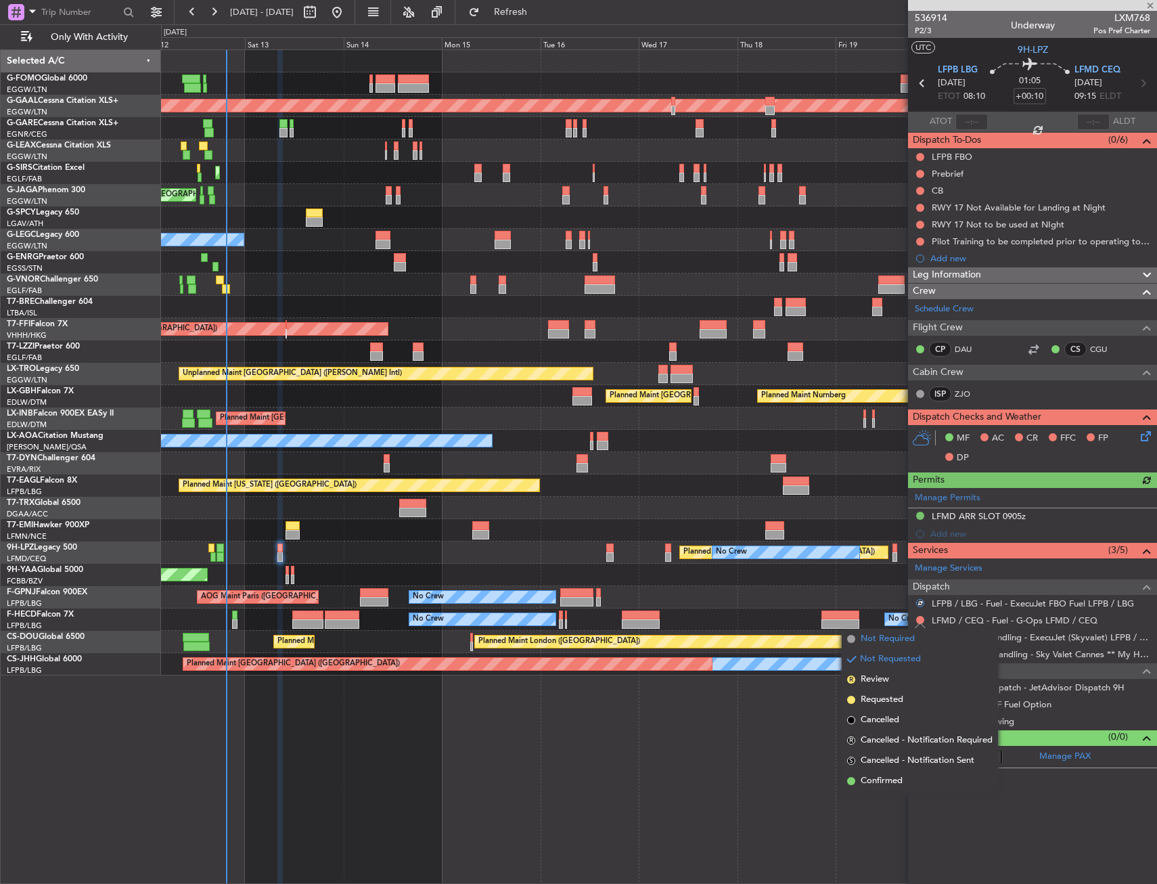
click at [867, 642] on span "Not Required" at bounding box center [888, 639] width 54 height 14
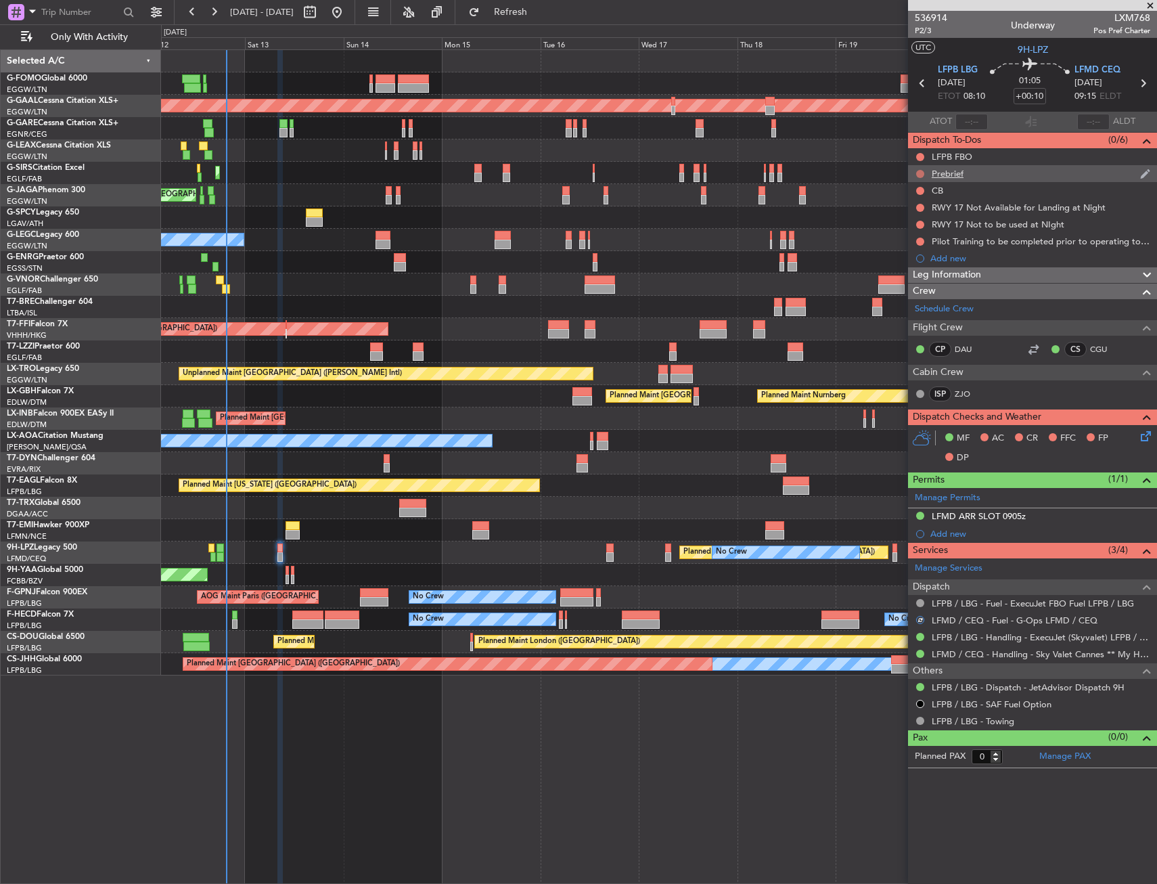
click at [921, 173] on button at bounding box center [920, 174] width 8 height 8
click at [903, 221] on li "In Progress" at bounding box center [921, 213] width 72 height 20
click at [916, 194] on mat-tooltip-component "Not Started" at bounding box center [920, 212] width 65 height 36
click at [922, 189] on button at bounding box center [920, 191] width 8 height 8
click at [914, 248] on span "Completed" at bounding box center [926, 251] width 45 height 14
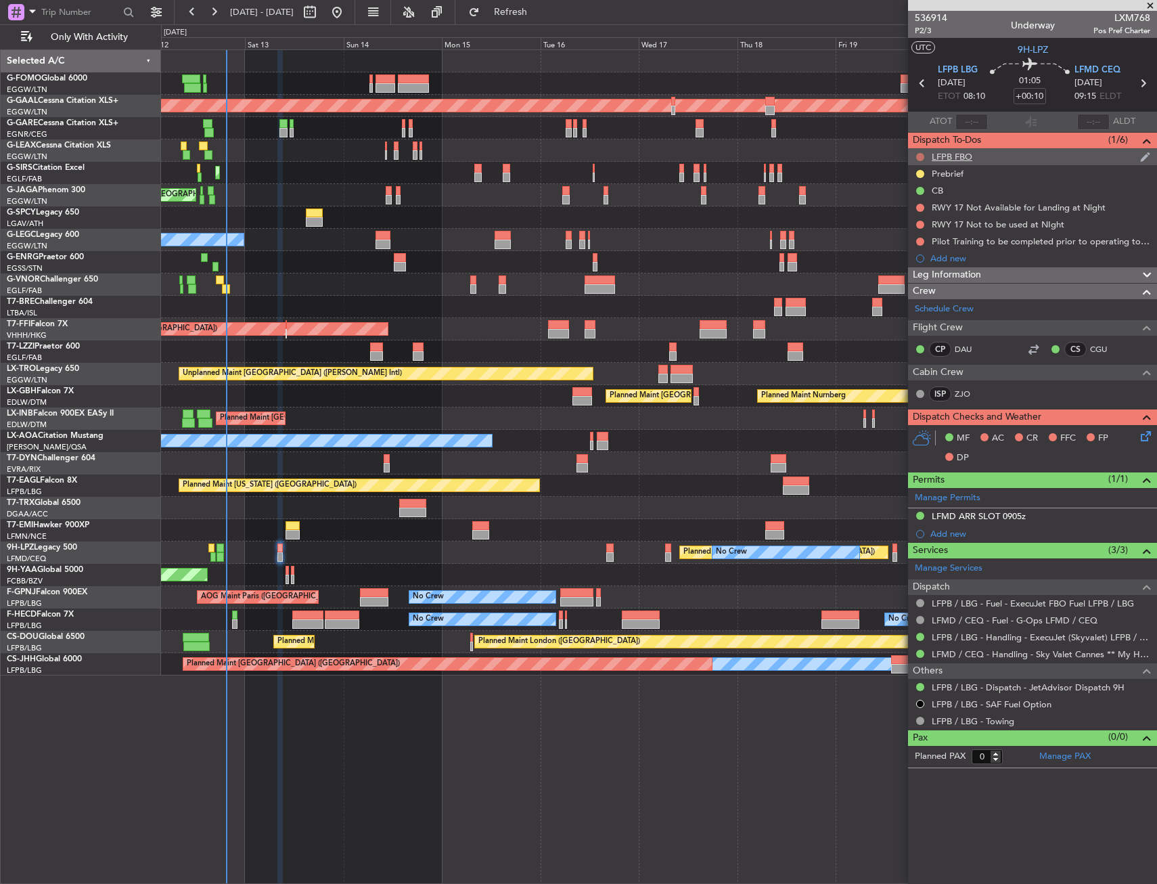
click at [920, 157] on button at bounding box center [920, 157] width 8 height 8
click at [913, 233] on span "Cancelled" at bounding box center [923, 237] width 39 height 14
click at [920, 204] on button at bounding box center [920, 208] width 8 height 8
click at [918, 282] on span "Cancelled" at bounding box center [923, 288] width 39 height 14
click at [922, 224] on button at bounding box center [920, 225] width 8 height 8
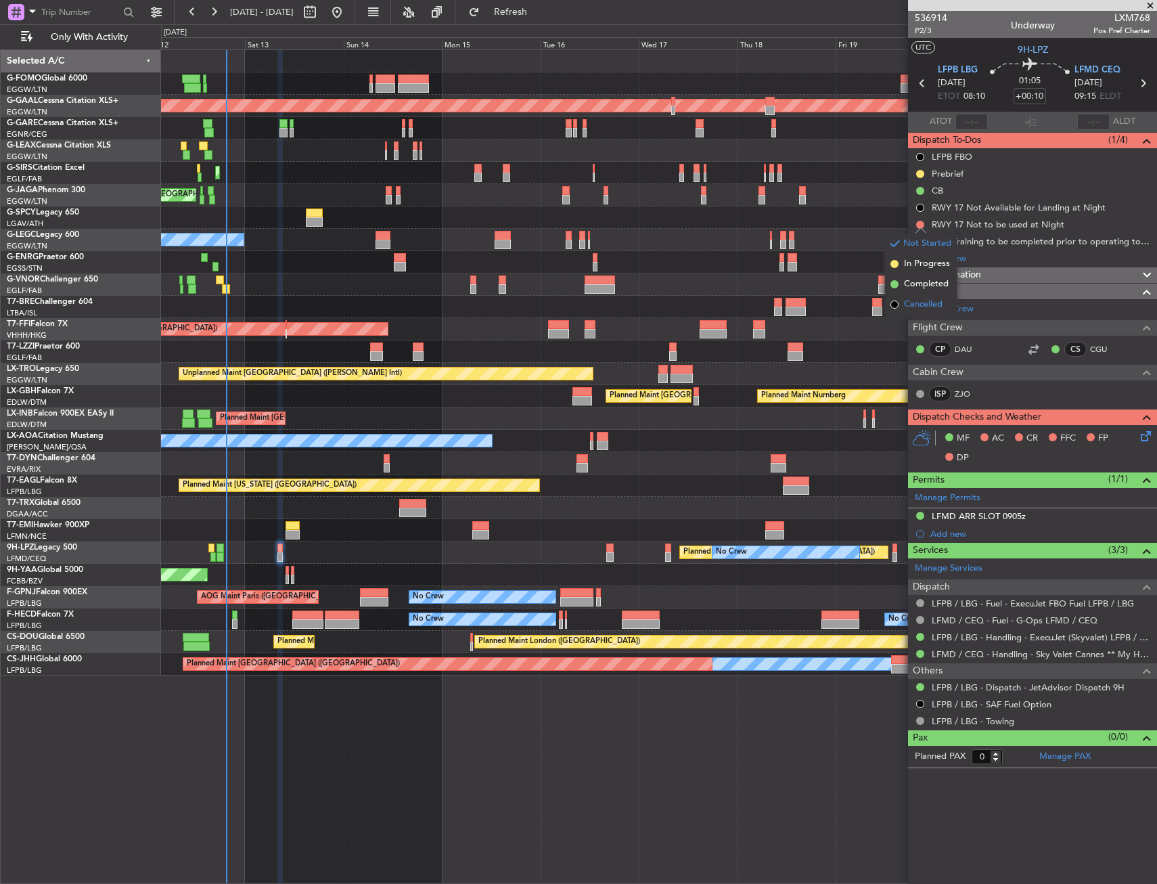
click at [910, 303] on span "Cancelled" at bounding box center [923, 305] width 39 height 14
click at [922, 241] on button at bounding box center [920, 242] width 8 height 8
click at [910, 319] on span "Cancelled" at bounding box center [923, 322] width 39 height 14
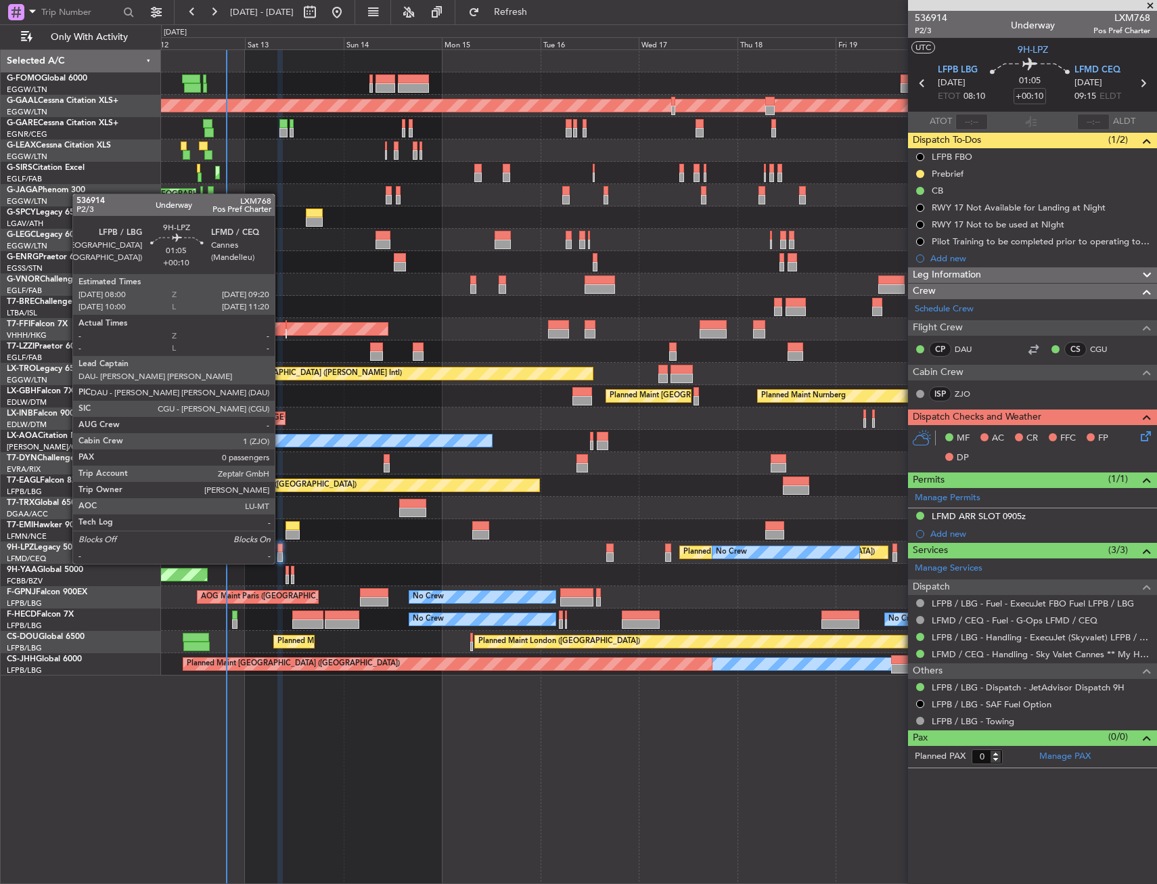
click at [280, 550] on div at bounding box center [280, 547] width 6 height 9
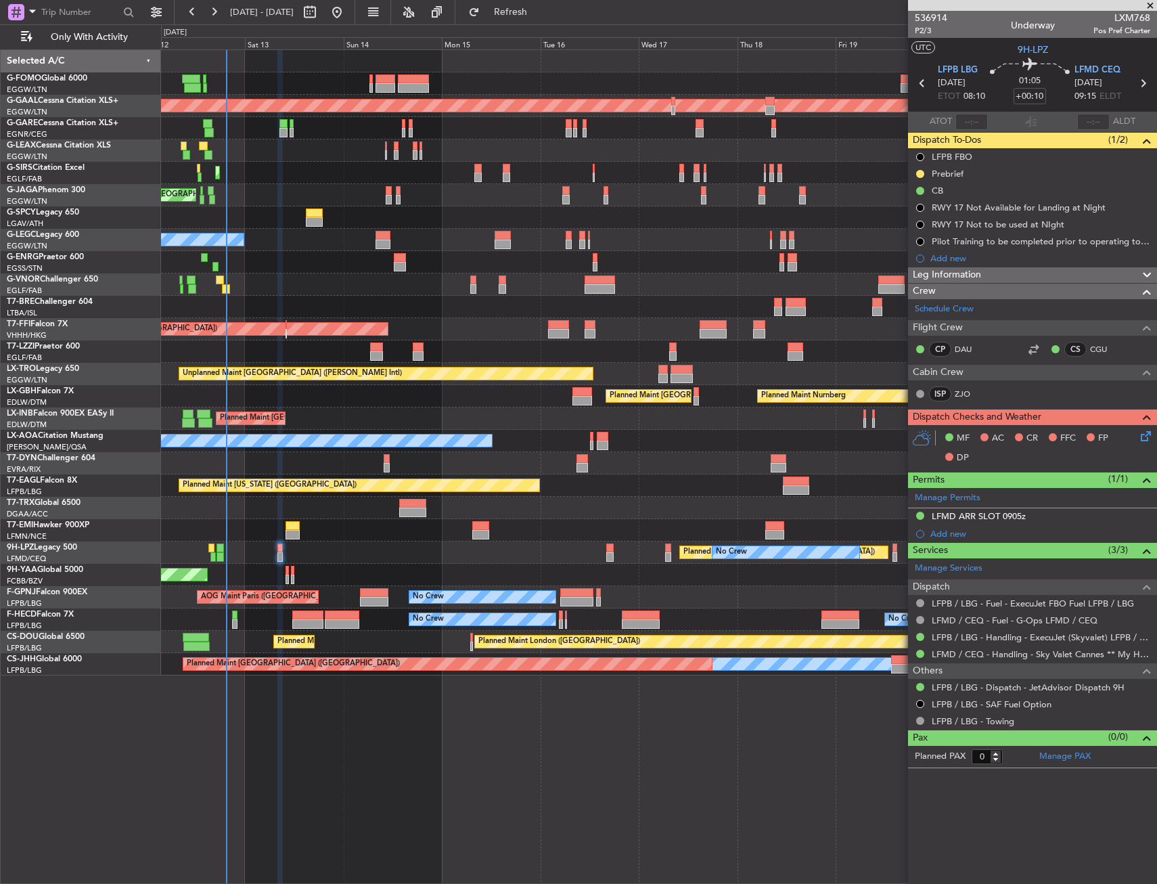
click at [451, 226] on div "Unplanned Maint [GEOGRAPHIC_DATA] ([PERSON_NAME] Intl)" at bounding box center [658, 217] width 995 height 22
click at [353, 775] on div "Planned Maint [GEOGRAPHIC_DATA] ([GEOGRAPHIC_DATA]) Planned [GEOGRAPHIC_DATA] P…" at bounding box center [659, 466] width 996 height 834
click at [328, 195] on div "Planned Maint [GEOGRAPHIC_DATA] ([GEOGRAPHIC_DATA])" at bounding box center [658, 195] width 995 height 22
click at [301, 759] on div "Planned Maint [GEOGRAPHIC_DATA] ([GEOGRAPHIC_DATA]) Planned [GEOGRAPHIC_DATA] P…" at bounding box center [659, 466] width 996 height 834
click at [922, 154] on button at bounding box center [920, 157] width 8 height 8
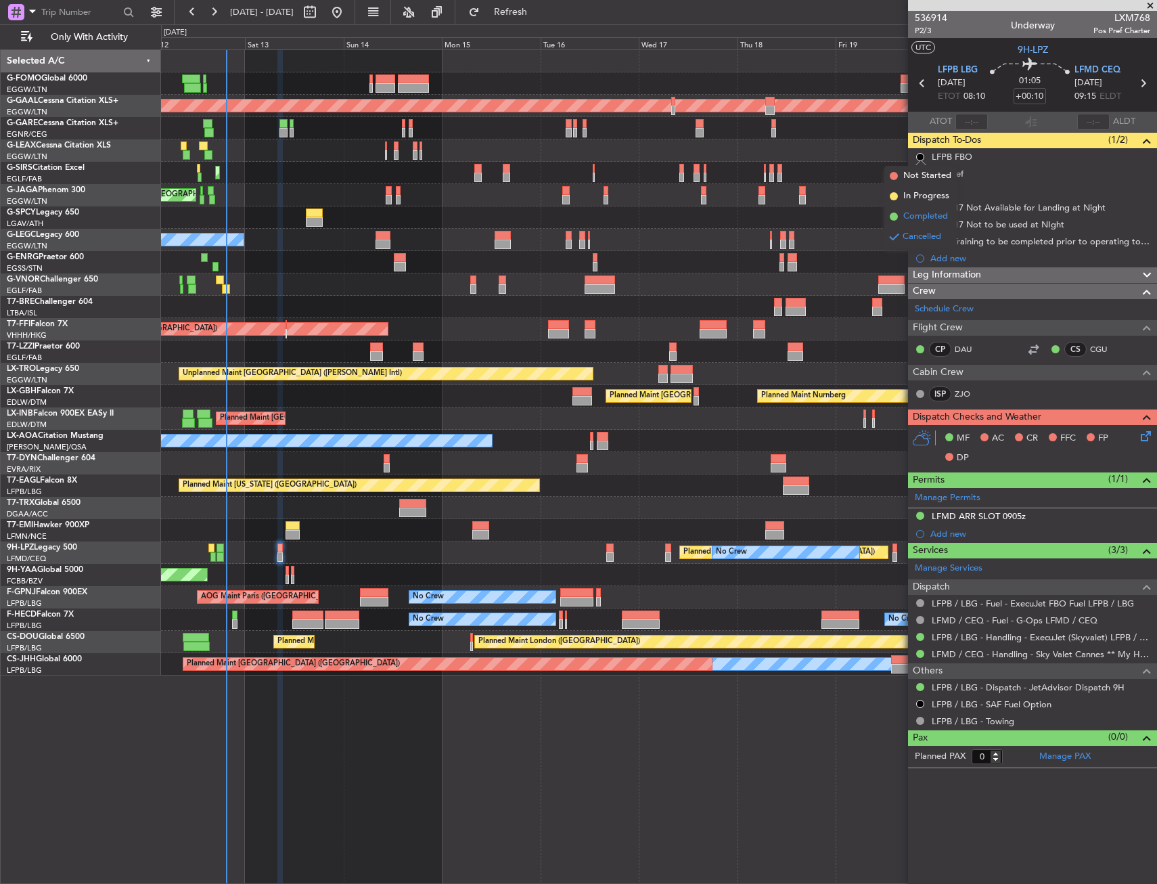
click at [916, 219] on span "Completed" at bounding box center [925, 217] width 45 height 14
click at [920, 174] on button at bounding box center [920, 174] width 8 height 8
click at [919, 250] on span "Cancelled" at bounding box center [922, 254] width 39 height 14
click at [987, 520] on div "LFMD ARR SLOT 0905z" at bounding box center [979, 516] width 94 height 12
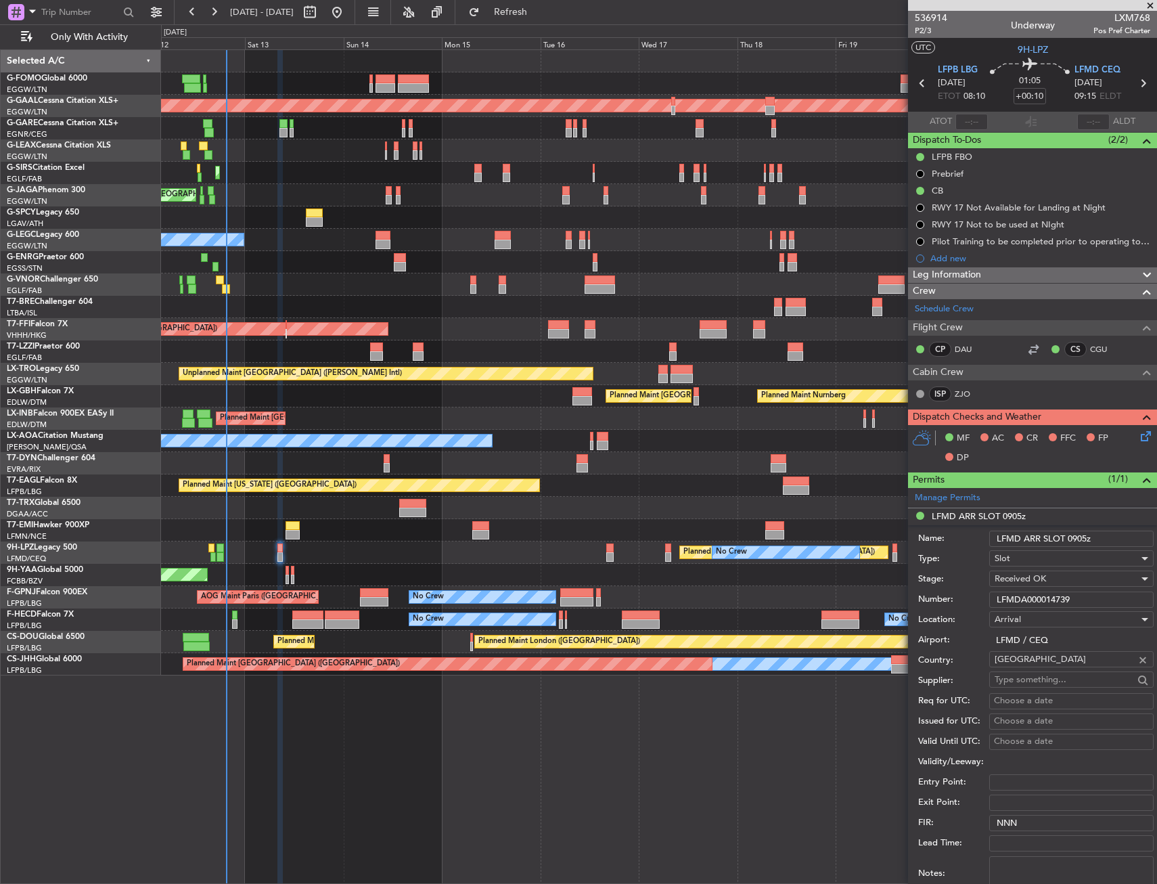
click at [1012, 590] on div "Number: LFMDA000014739" at bounding box center [1035, 599] width 235 height 20
click at [1015, 593] on input "LFMDA000014739" at bounding box center [1071, 599] width 164 height 16
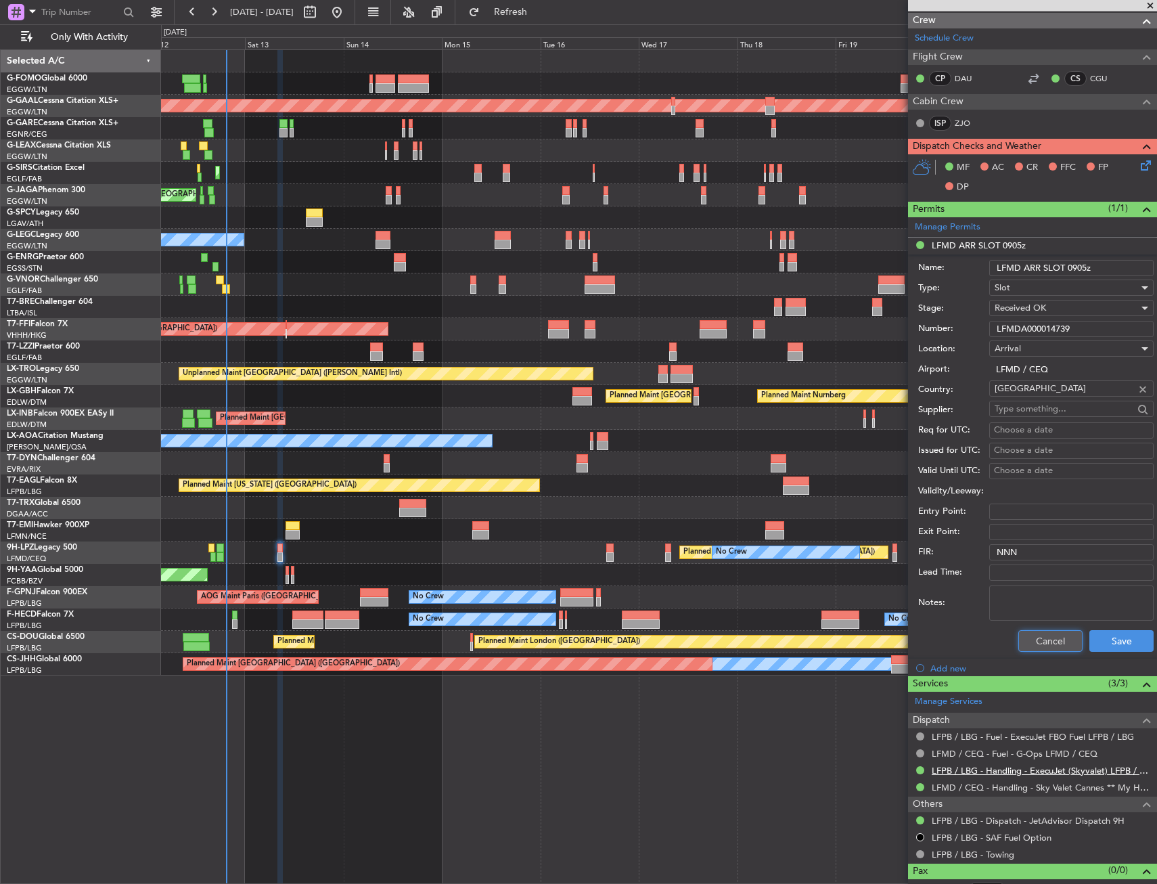
click at [1033, 639] on button "Cancel" at bounding box center [1050, 641] width 64 height 22
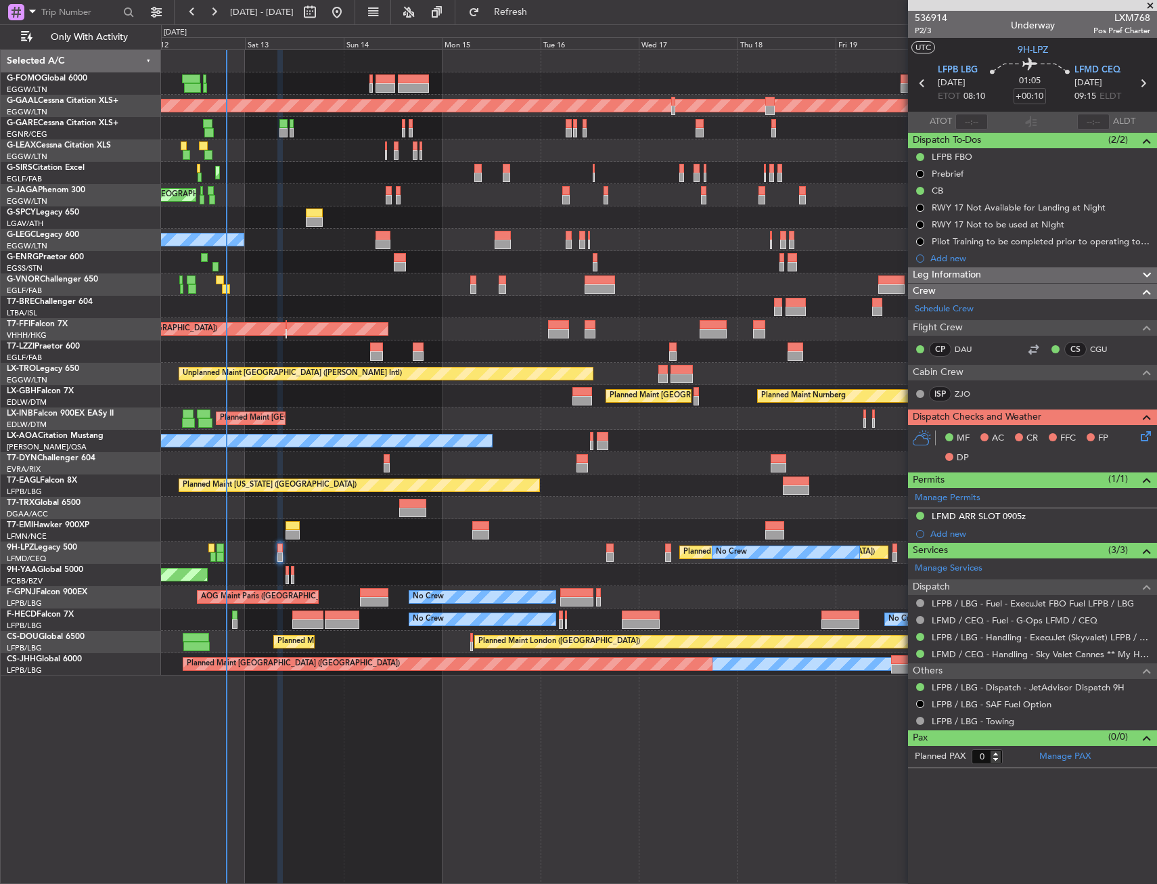
scroll to position [0, 0]
click at [794, 782] on div "Planned Maint London (Luton) Planned Maint Dusseldorf Planned Maint London (Lut…" at bounding box center [659, 466] width 996 height 834
click at [275, 554] on div "Planned Maint St Gallen (Altenrhein) No Crew" at bounding box center [658, 552] width 995 height 22
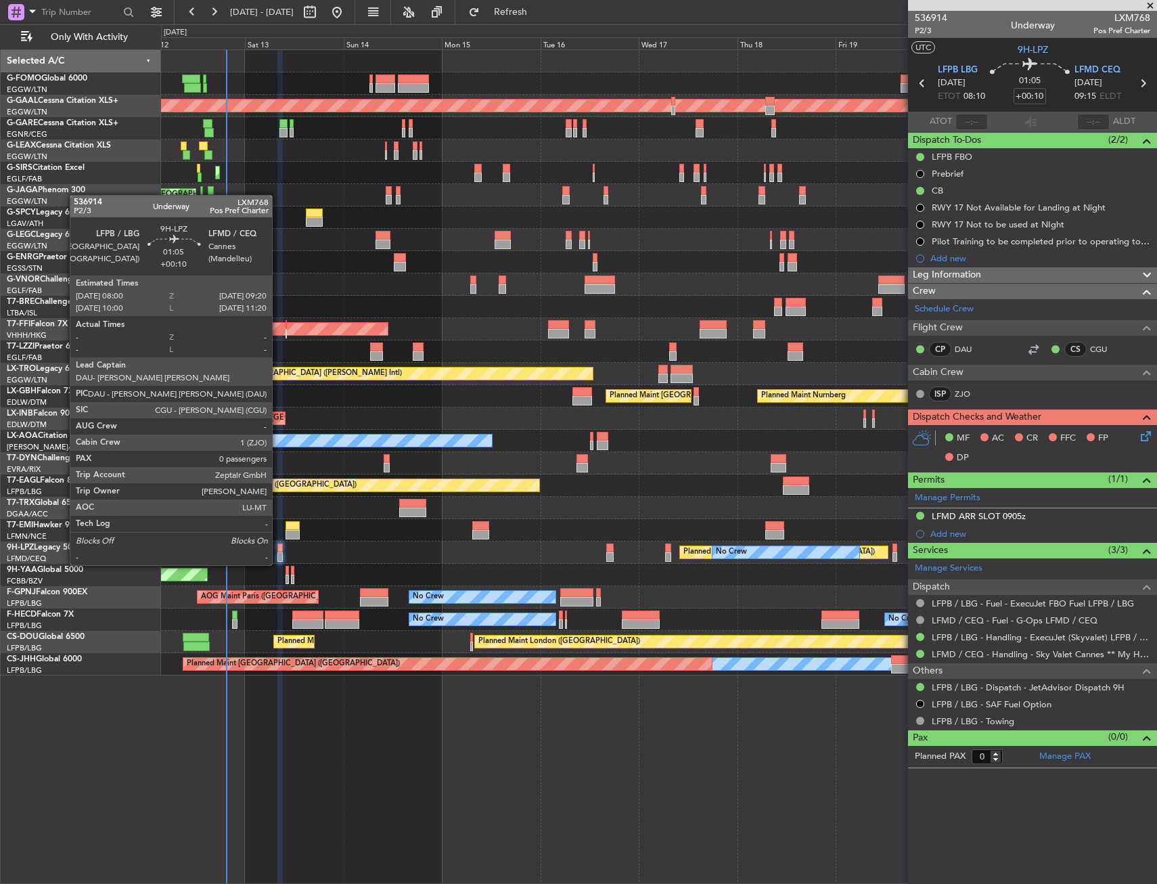
click at [278, 552] on div at bounding box center [280, 547] width 6 height 9
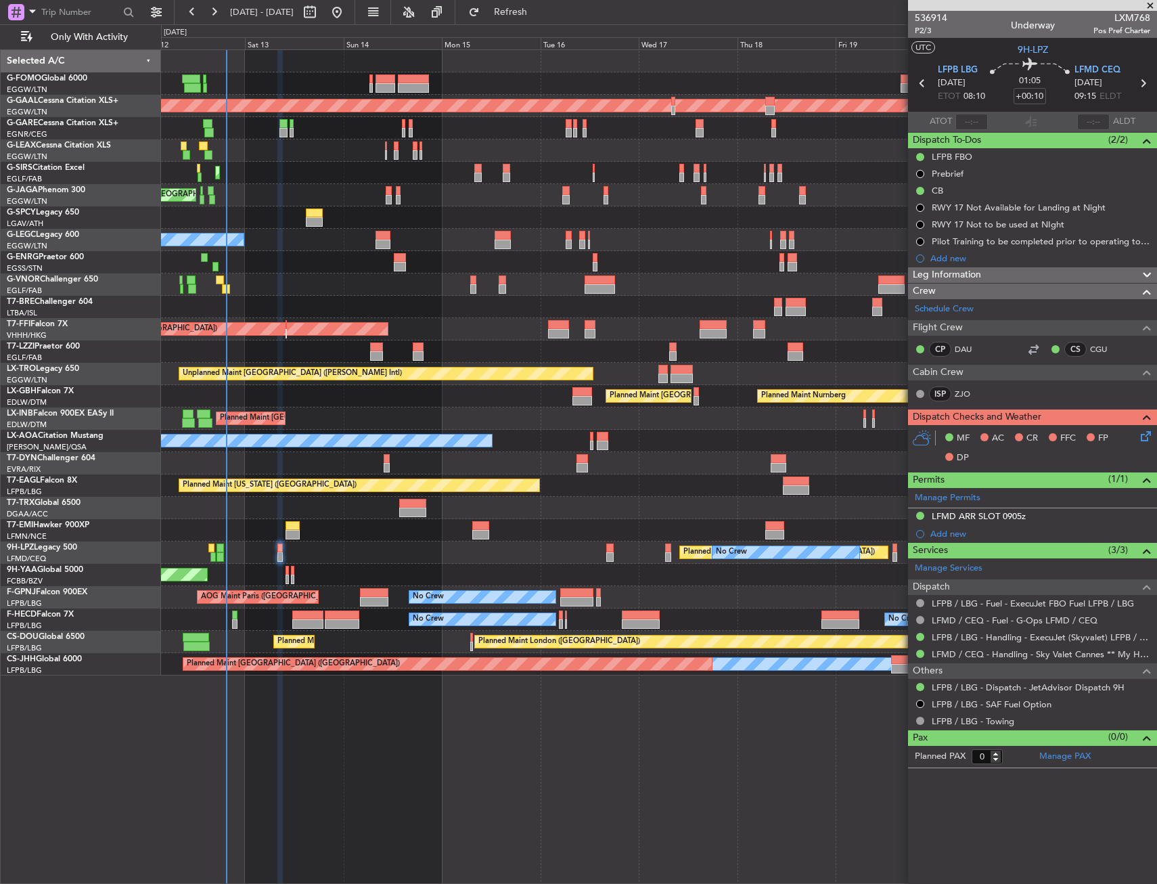
click at [1140, 436] on icon at bounding box center [1143, 433] width 11 height 11
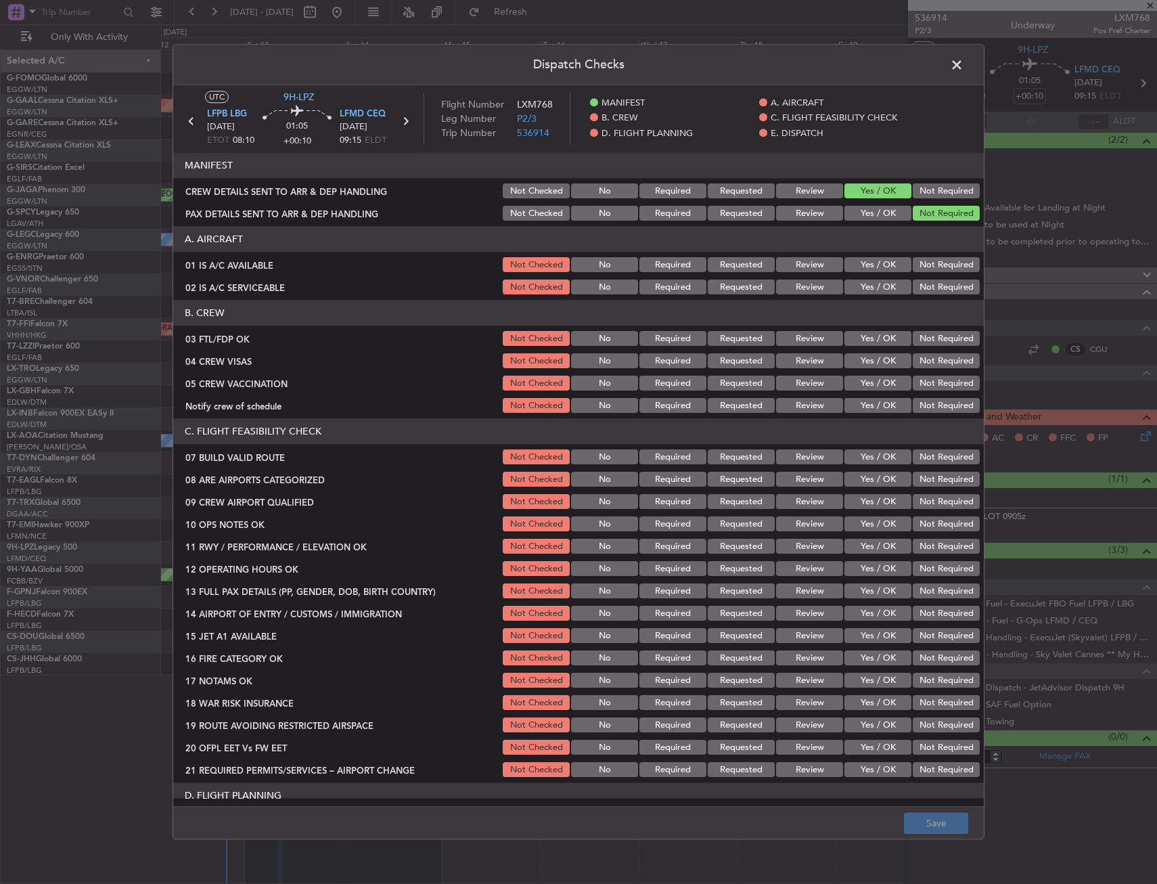
drag, startPoint x: 854, startPoint y: 286, endPoint x: 863, endPoint y: 277, distance: 12.9
click at [856, 285] on button "Yes / OK" at bounding box center [878, 287] width 67 height 15
click at [869, 262] on button "Yes / OK" at bounding box center [878, 265] width 67 height 15
click at [866, 332] on button "Yes / OK" at bounding box center [878, 339] width 67 height 15
click at [913, 359] on button "Not Required" at bounding box center [946, 361] width 67 height 15
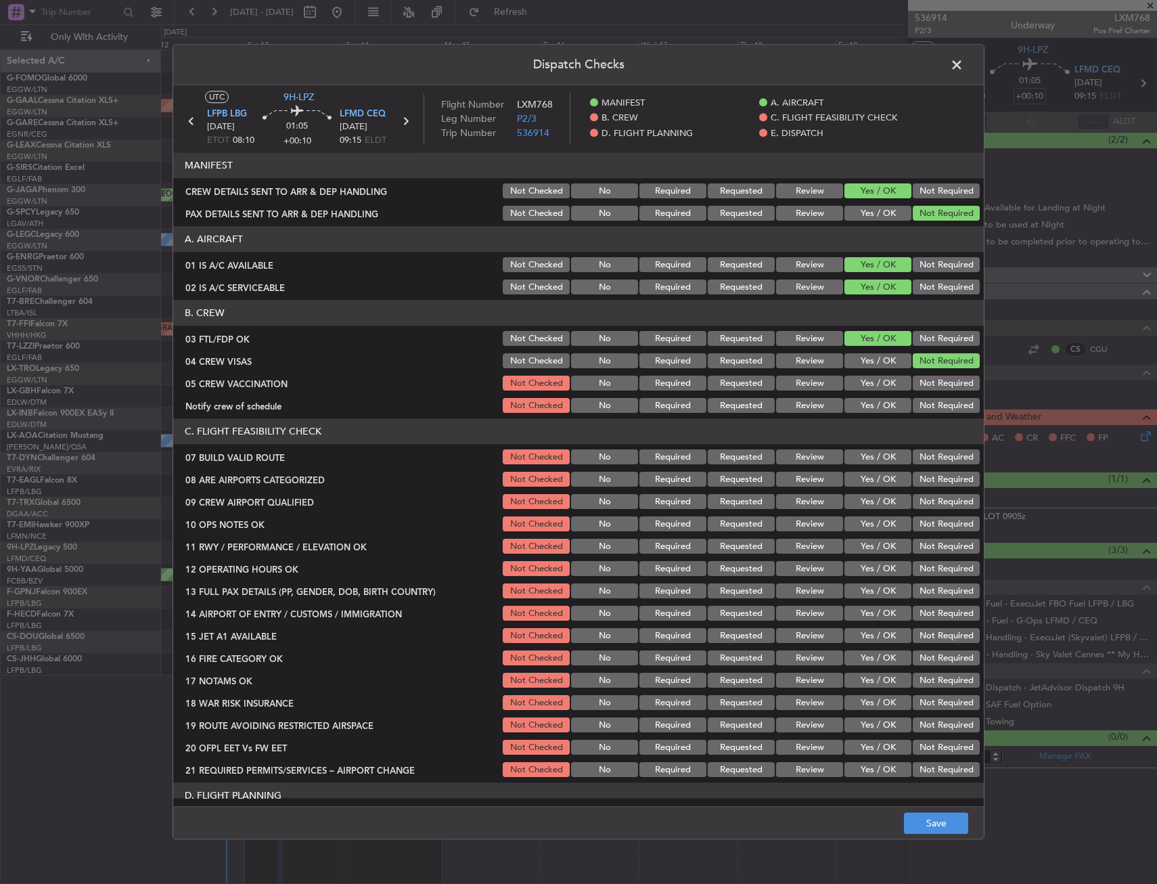
drag, startPoint x: 905, startPoint y: 376, endPoint x: 899, endPoint y: 392, distance: 17.1
click at [913, 378] on button "Not Required" at bounding box center [946, 383] width 67 height 15
click at [880, 410] on button "Yes / OK" at bounding box center [878, 406] width 67 height 15
click at [870, 466] on div "Yes / OK" at bounding box center [876, 457] width 68 height 19
click at [873, 457] on button "Yes / OK" at bounding box center [878, 457] width 67 height 15
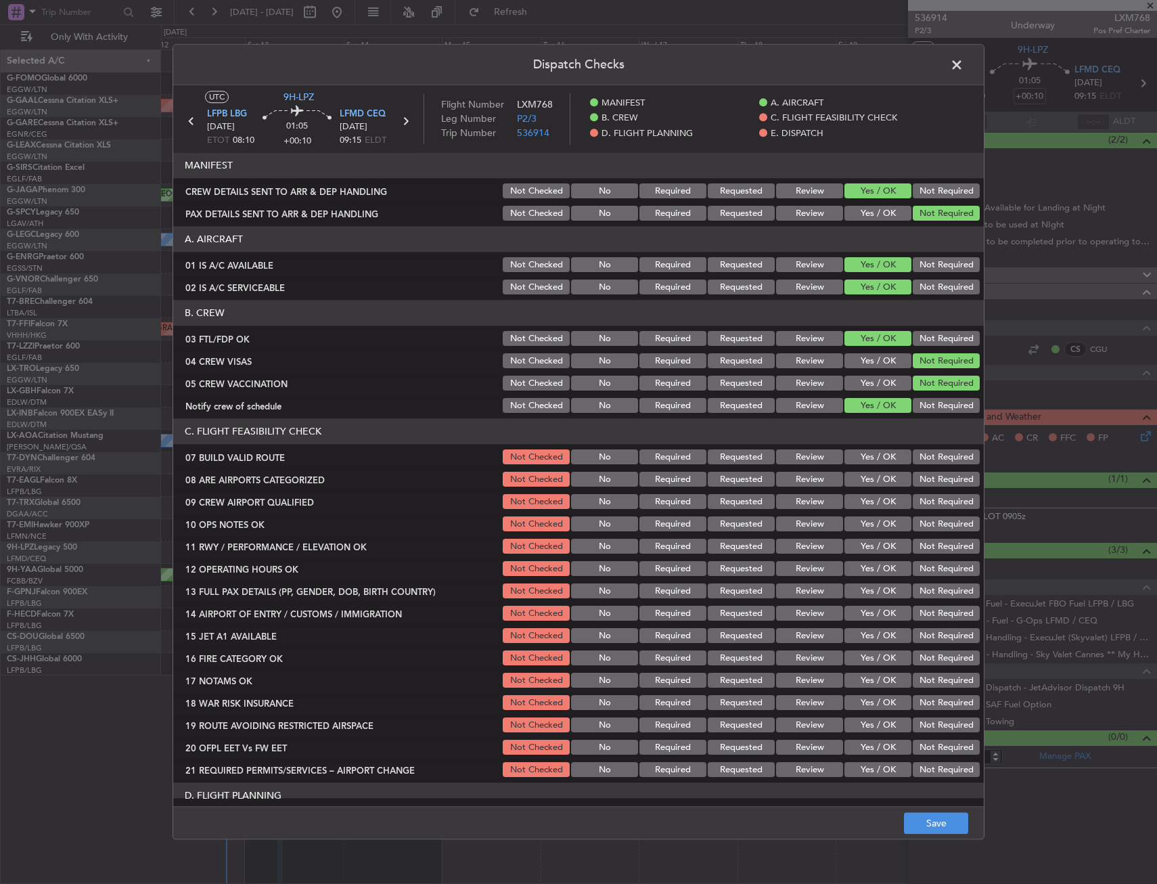
click at [868, 479] on button "Yes / OK" at bounding box center [878, 479] width 67 height 15
drag, startPoint x: 868, startPoint y: 491, endPoint x: 868, endPoint y: 505, distance: 13.6
click at [868, 492] on section "C. FLIGHT FEASIBILITY CHECK 07 BUILD VALID ROUTE Not Checked No Required Reques…" at bounding box center [578, 599] width 811 height 361
click at [867, 508] on button "Yes / OK" at bounding box center [878, 502] width 67 height 15
click at [867, 523] on button "Yes / OK" at bounding box center [878, 524] width 67 height 15
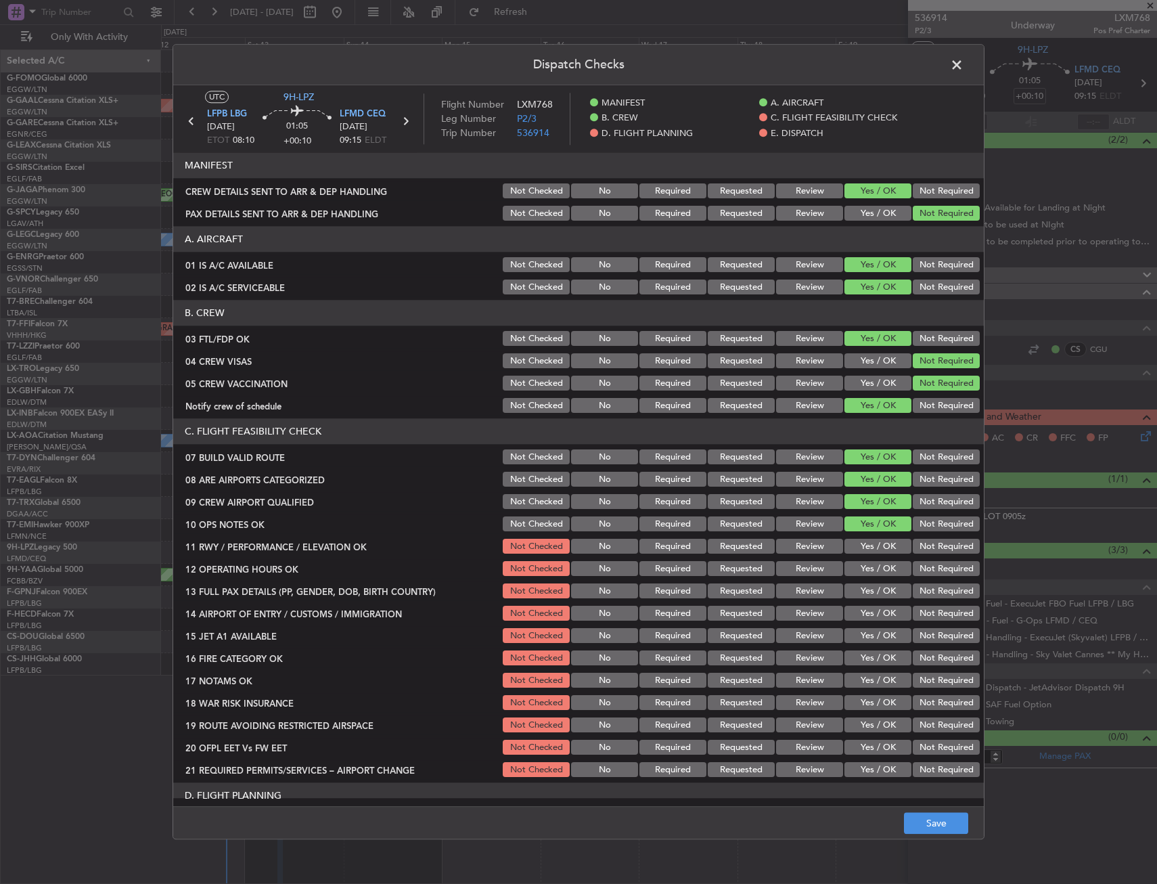
drag, startPoint x: 867, startPoint y: 549, endPoint x: 867, endPoint y: 575, distance: 25.7
click at [867, 553] on button "Yes / OK" at bounding box center [878, 546] width 67 height 15
click at [866, 579] on section "C. FLIGHT FEASIBILITY CHECK 07 BUILD VALID ROUTE Not Checked No Required Reques…" at bounding box center [578, 599] width 811 height 361
click at [866, 576] on button "Yes / OK" at bounding box center [878, 569] width 67 height 15
click at [868, 589] on button "Yes / OK" at bounding box center [878, 591] width 67 height 15
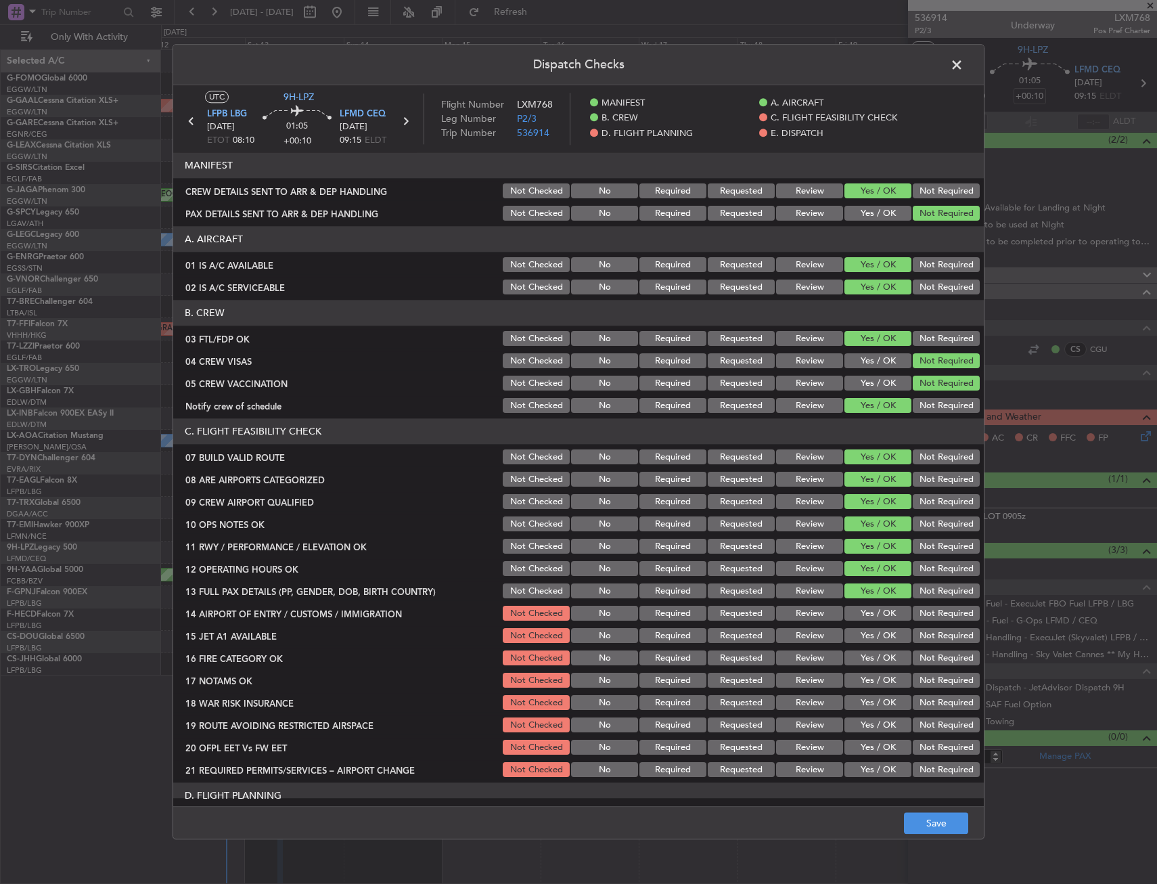
click at [866, 607] on div "Yes / OK" at bounding box center [876, 613] width 68 height 19
click at [865, 618] on button "Yes / OK" at bounding box center [878, 613] width 67 height 15
click at [859, 630] on button "Yes / OK" at bounding box center [878, 636] width 67 height 15
drag, startPoint x: 865, startPoint y: 654, endPoint x: 865, endPoint y: 679, distance: 25.7
click at [865, 657] on button "Yes / OK" at bounding box center [878, 658] width 67 height 15
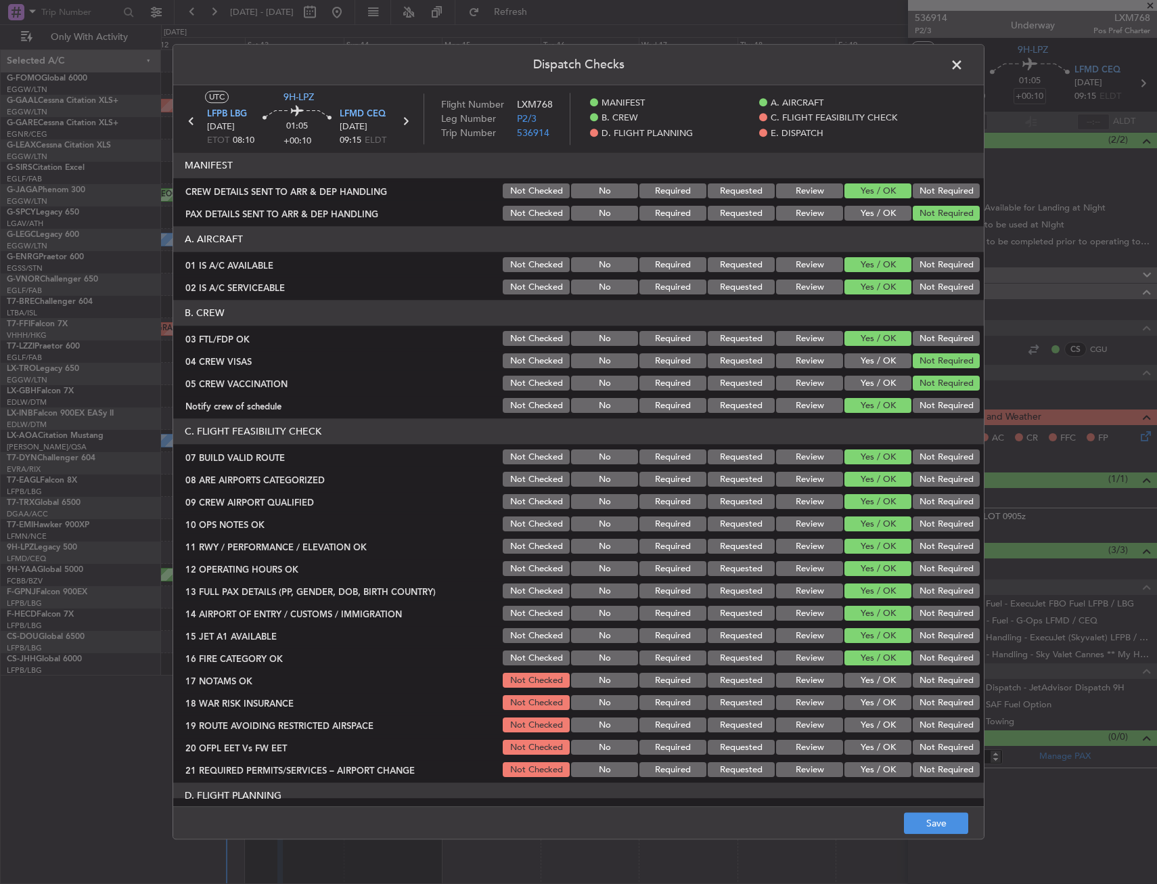
click at [867, 683] on button "Yes / OK" at bounding box center [878, 680] width 67 height 15
click at [870, 706] on button "Yes / OK" at bounding box center [878, 703] width 67 height 15
click at [871, 717] on div "Yes / OK" at bounding box center [876, 725] width 68 height 19
click at [945, 700] on button "Not Required" at bounding box center [946, 703] width 67 height 15
click at [870, 723] on button "Yes / OK" at bounding box center [878, 725] width 67 height 15
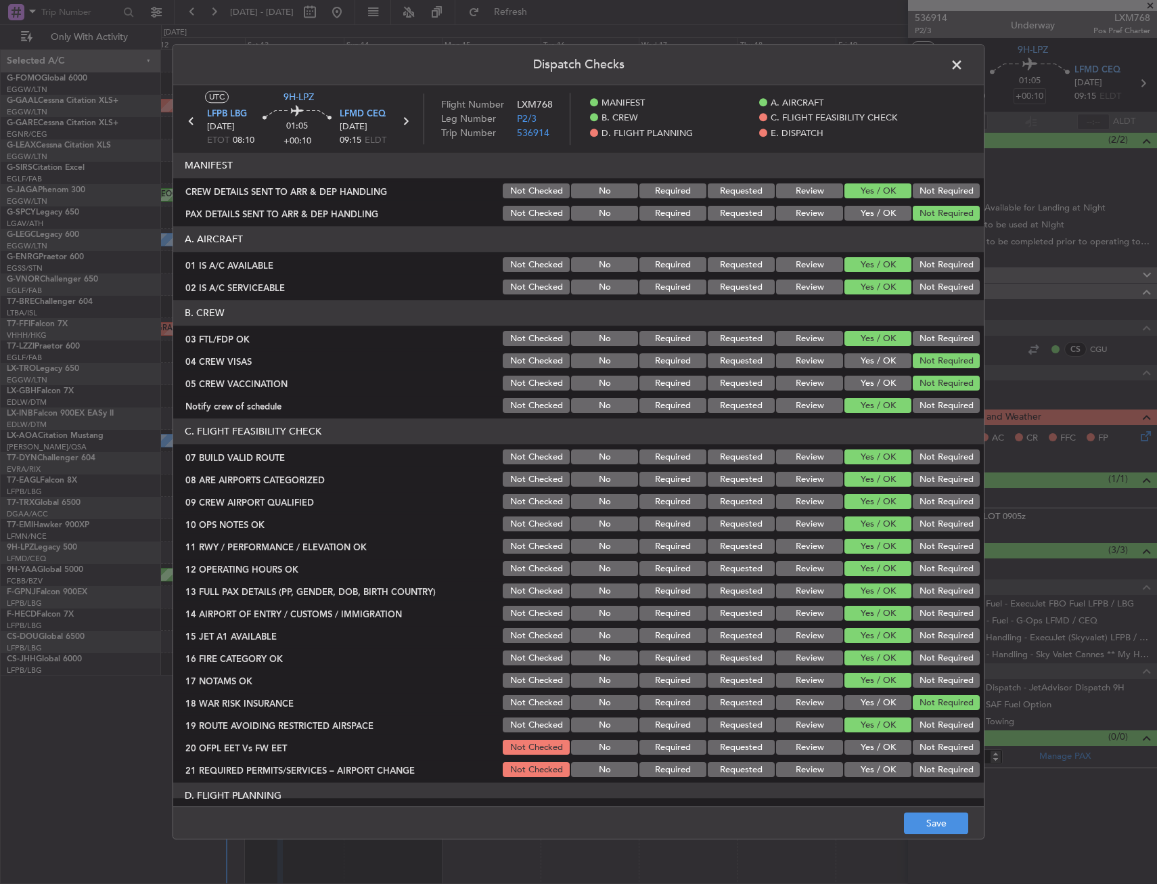
drag, startPoint x: 862, startPoint y: 749, endPoint x: 861, endPoint y: 757, distance: 7.6
click at [862, 750] on button "Yes / OK" at bounding box center [878, 747] width 67 height 15
click at [860, 766] on div "Yes / OK" at bounding box center [876, 770] width 68 height 19
drag, startPoint x: 860, startPoint y: 770, endPoint x: 865, endPoint y: 734, distance: 36.2
click at [861, 770] on button "Yes / OK" at bounding box center [878, 770] width 67 height 15
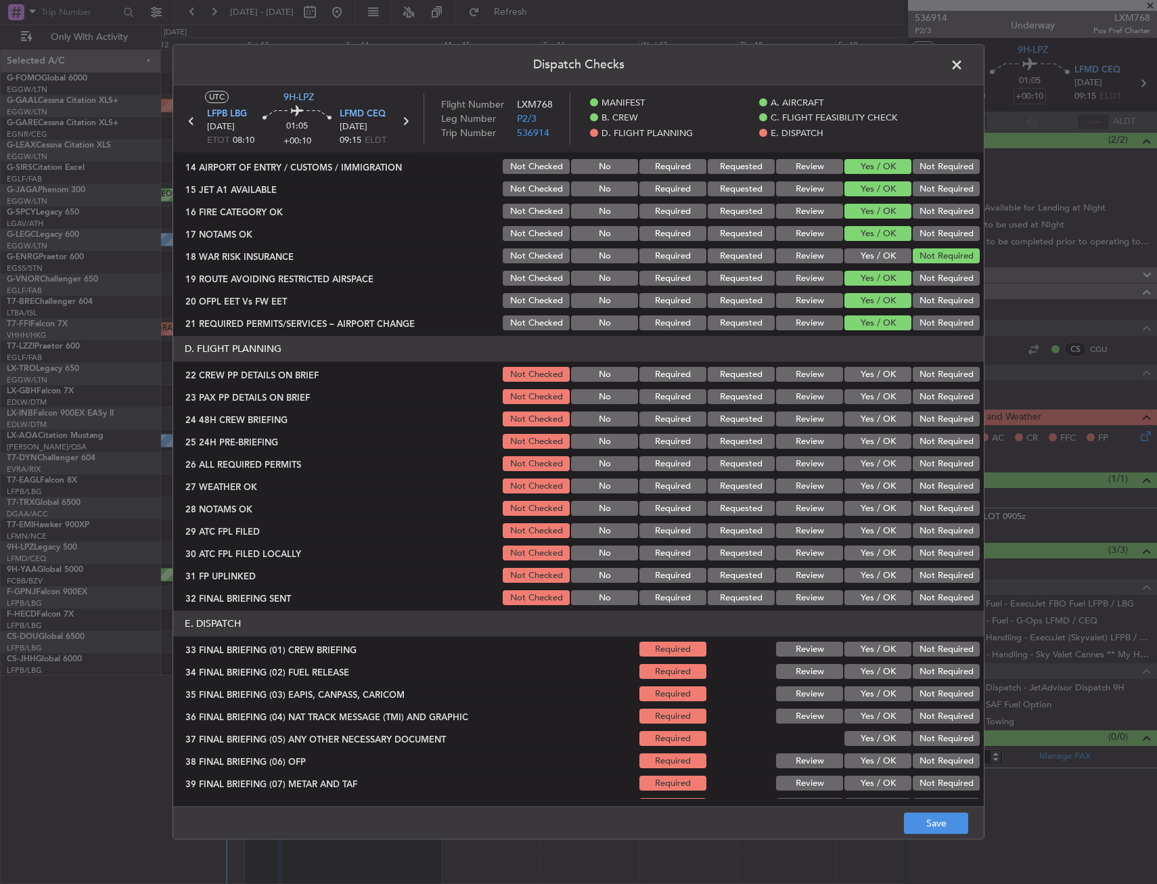
scroll to position [474, 0]
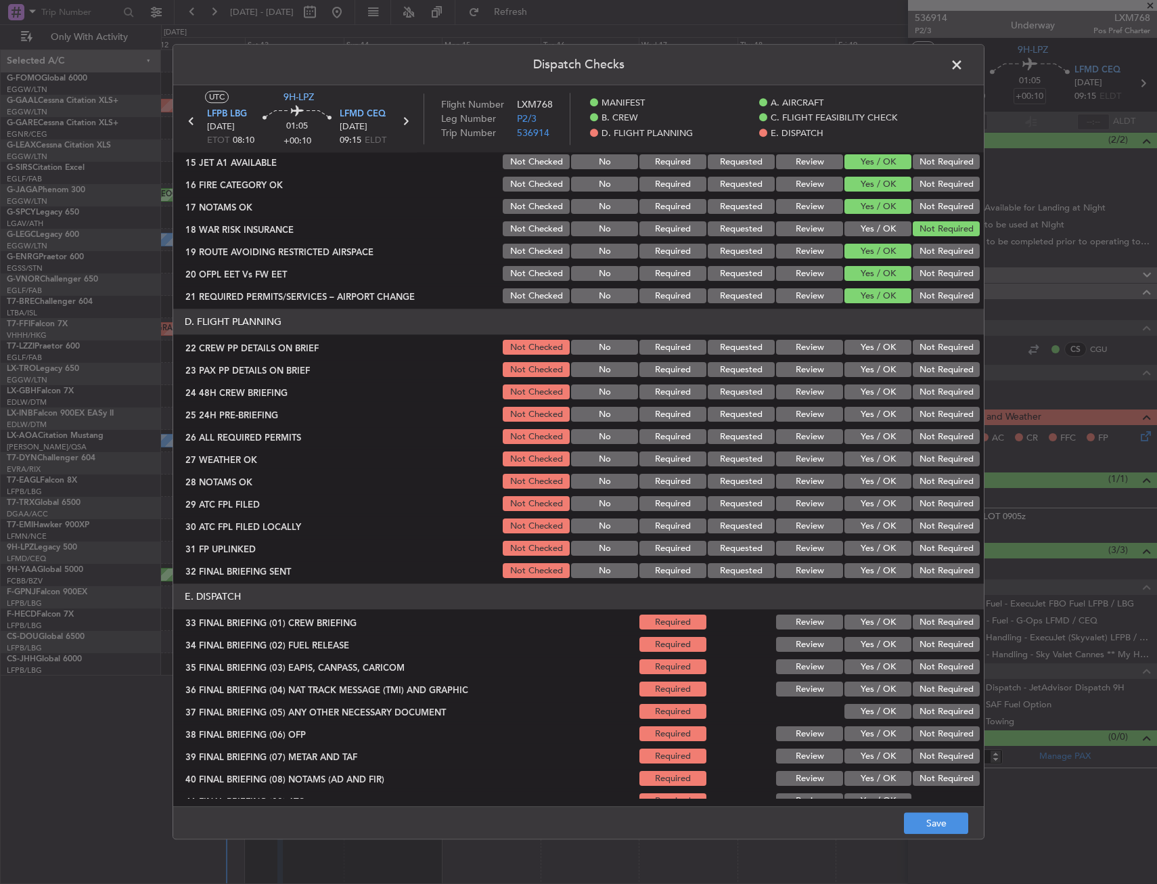
click at [871, 365] on button "Yes / OK" at bounding box center [878, 370] width 67 height 15
drag, startPoint x: 871, startPoint y: 343, endPoint x: 865, endPoint y: 384, distance: 41.0
click at [871, 348] on button "Yes / OK" at bounding box center [878, 347] width 67 height 15
click at [861, 404] on section "D. FLIGHT PLANNING 22 CREW PP DETAILS ON BRIEF Not Checked No Required Requeste…" at bounding box center [578, 444] width 811 height 271
click at [946, 426] on section "D. FLIGHT PLANNING 22 CREW PP DETAILS ON BRIEF Not Checked No Required Requeste…" at bounding box center [578, 444] width 811 height 271
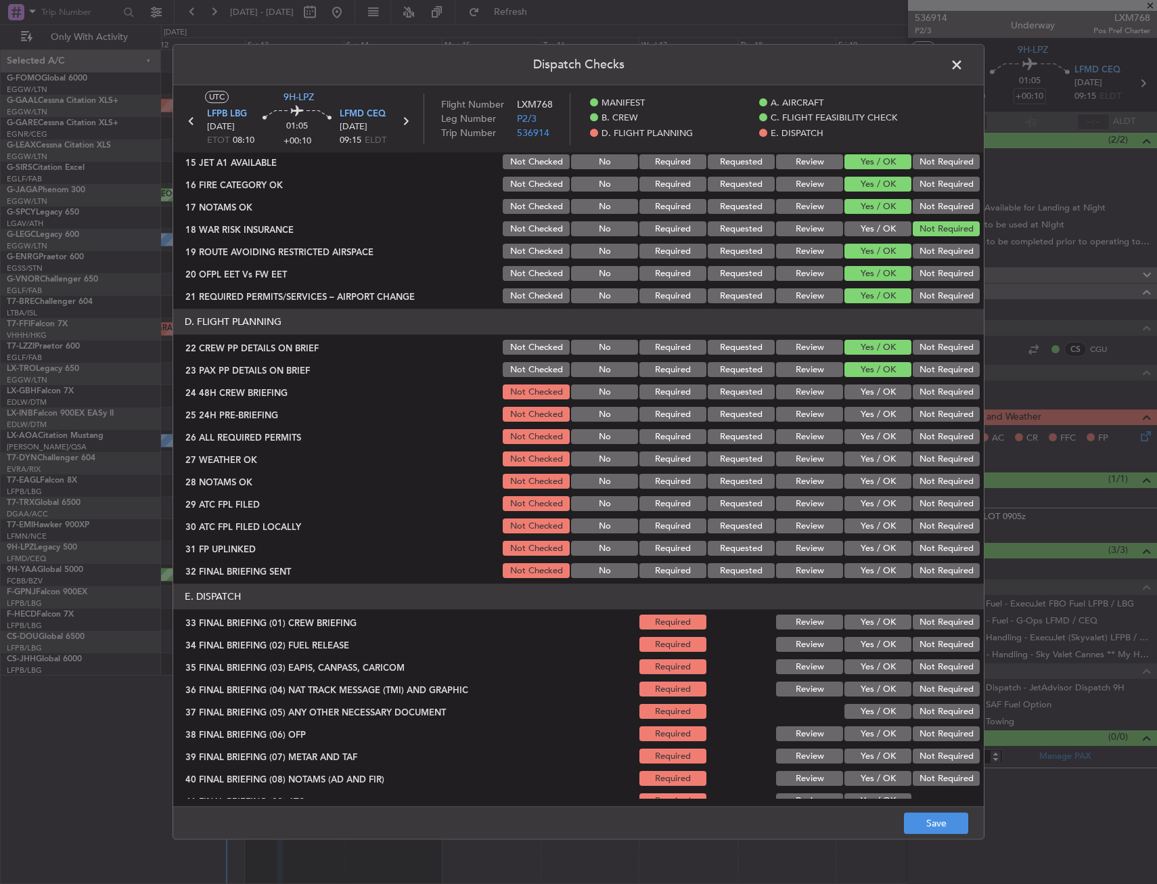
click at [869, 381] on section "D. FLIGHT PLANNING 22 CREW PP DETAILS ON BRIEF Not Checked No Required Requeste…" at bounding box center [578, 444] width 811 height 271
drag, startPoint x: 876, startPoint y: 392, endPoint x: 888, endPoint y: 401, distance: 15.0
click at [879, 395] on button "Yes / OK" at bounding box center [878, 392] width 67 height 15
click at [916, 420] on button "Not Required" at bounding box center [946, 414] width 67 height 15
click at [871, 443] on button "Yes / OK" at bounding box center [878, 437] width 67 height 15
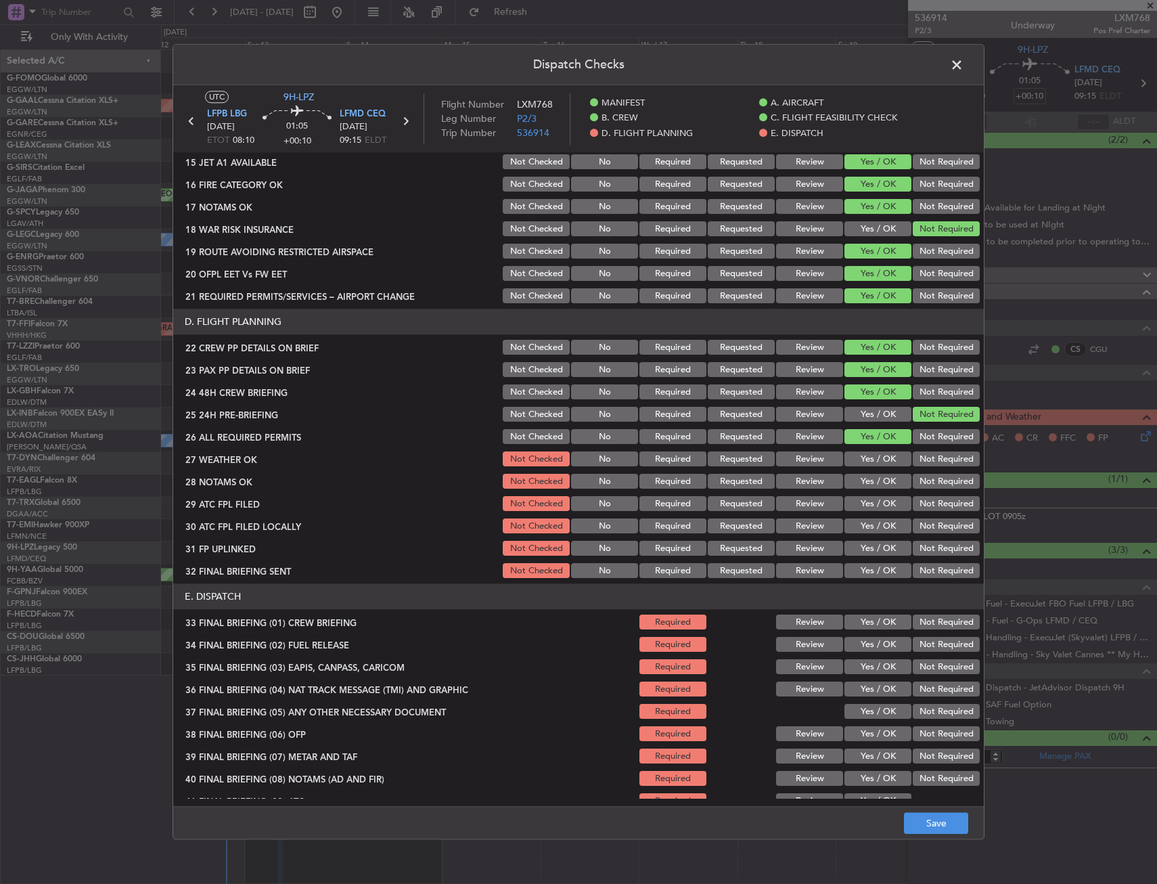
click at [873, 466] on button "Yes / OK" at bounding box center [878, 459] width 67 height 15
click at [875, 488] on button "Yes / OK" at bounding box center [878, 481] width 67 height 15
click at [873, 508] on button "Yes / OK" at bounding box center [878, 504] width 67 height 15
click at [913, 526] on button "Not Required" at bounding box center [946, 526] width 67 height 15
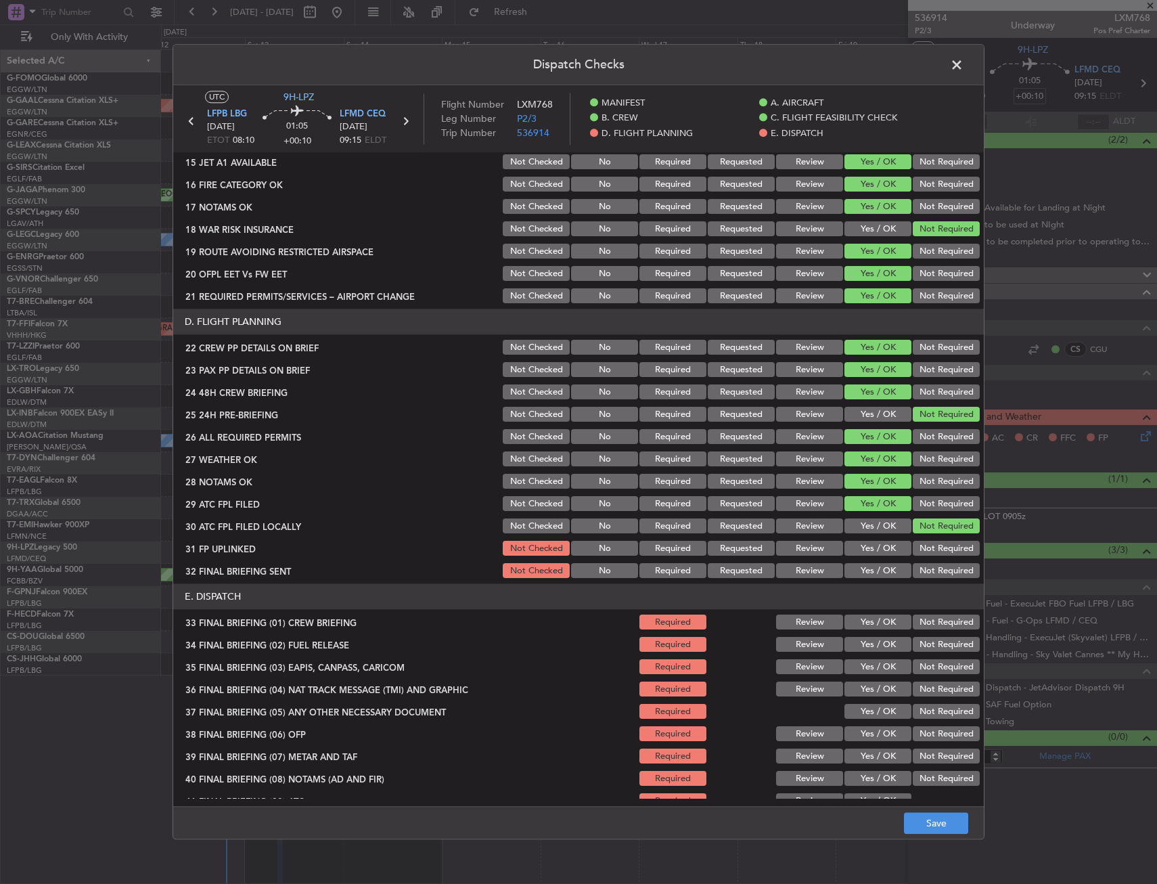
click at [887, 545] on button "Yes / OK" at bounding box center [878, 548] width 67 height 15
click at [918, 572] on button "Not Required" at bounding box center [946, 571] width 67 height 15
click at [899, 623] on div "33 FINAL BRIEFING (01) CREW BRIEFING Required Review Yes / OK Not Required" at bounding box center [578, 622] width 811 height 19
click at [876, 635] on section "E. DISPATCH 33 FINAL BRIEFING (01) CREW BRIEFING Required Review Yes / OK Not R…" at bounding box center [578, 731] width 811 height 294
drag, startPoint x: 868, startPoint y: 625, endPoint x: 868, endPoint y: 639, distance: 13.5
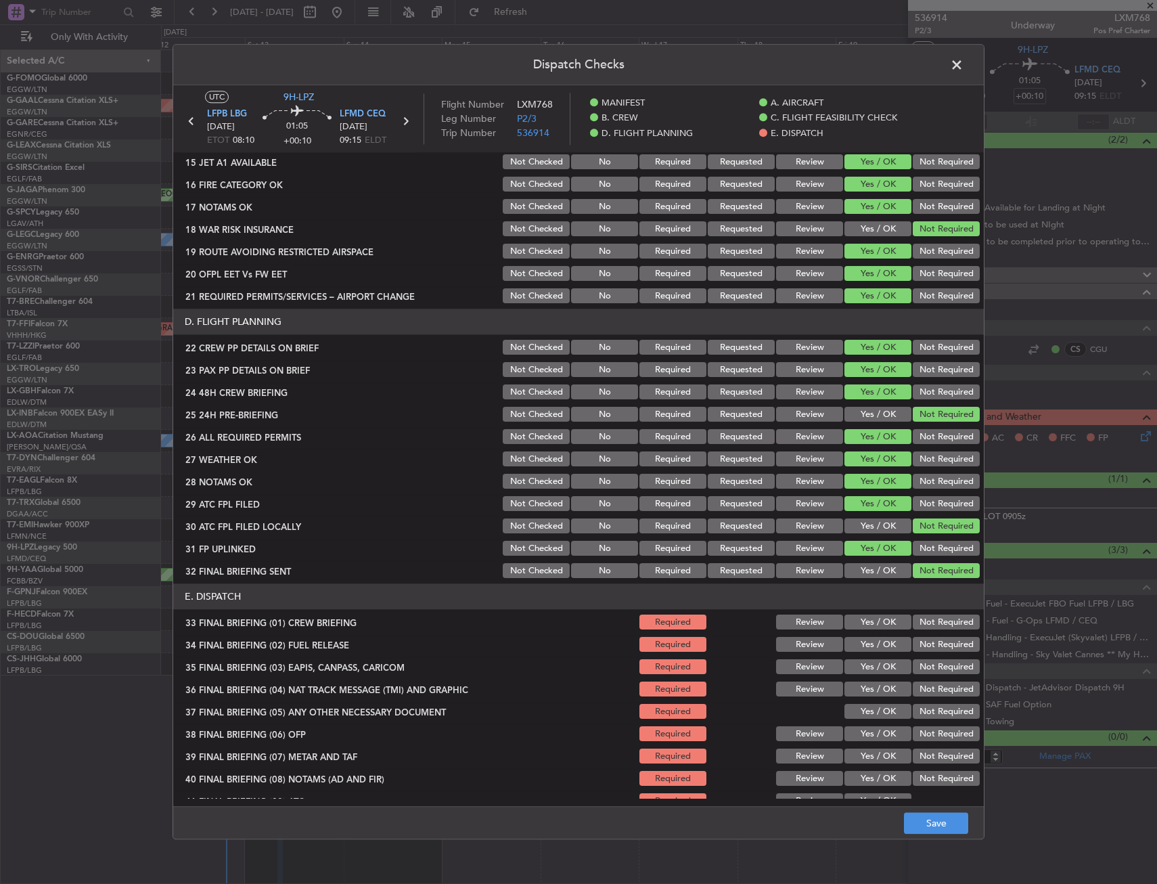
click at [868, 626] on button "Yes / OK" at bounding box center [878, 622] width 67 height 15
click at [868, 644] on button "Yes / OK" at bounding box center [878, 644] width 67 height 15
click at [914, 671] on button "Not Required" at bounding box center [946, 667] width 67 height 15
click at [918, 689] on button "Not Required" at bounding box center [946, 689] width 67 height 15
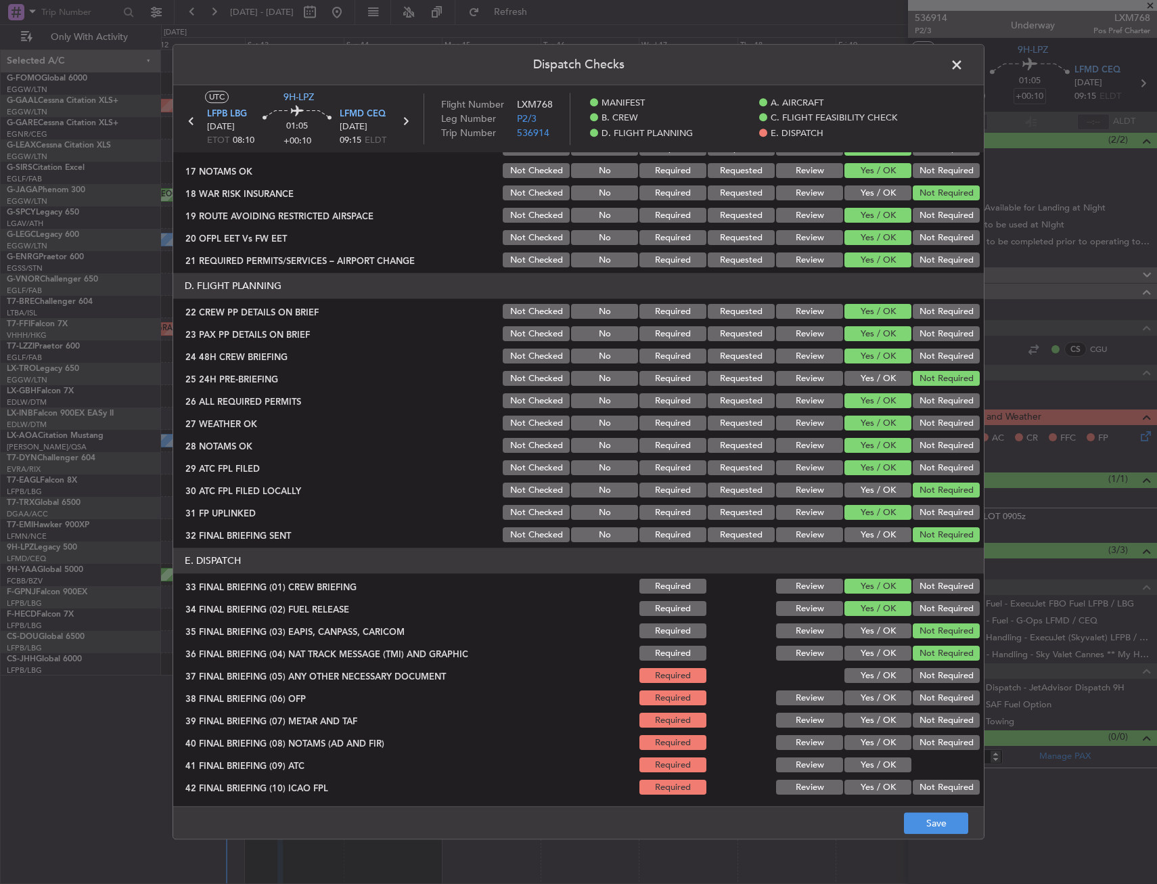
scroll to position [556, 0]
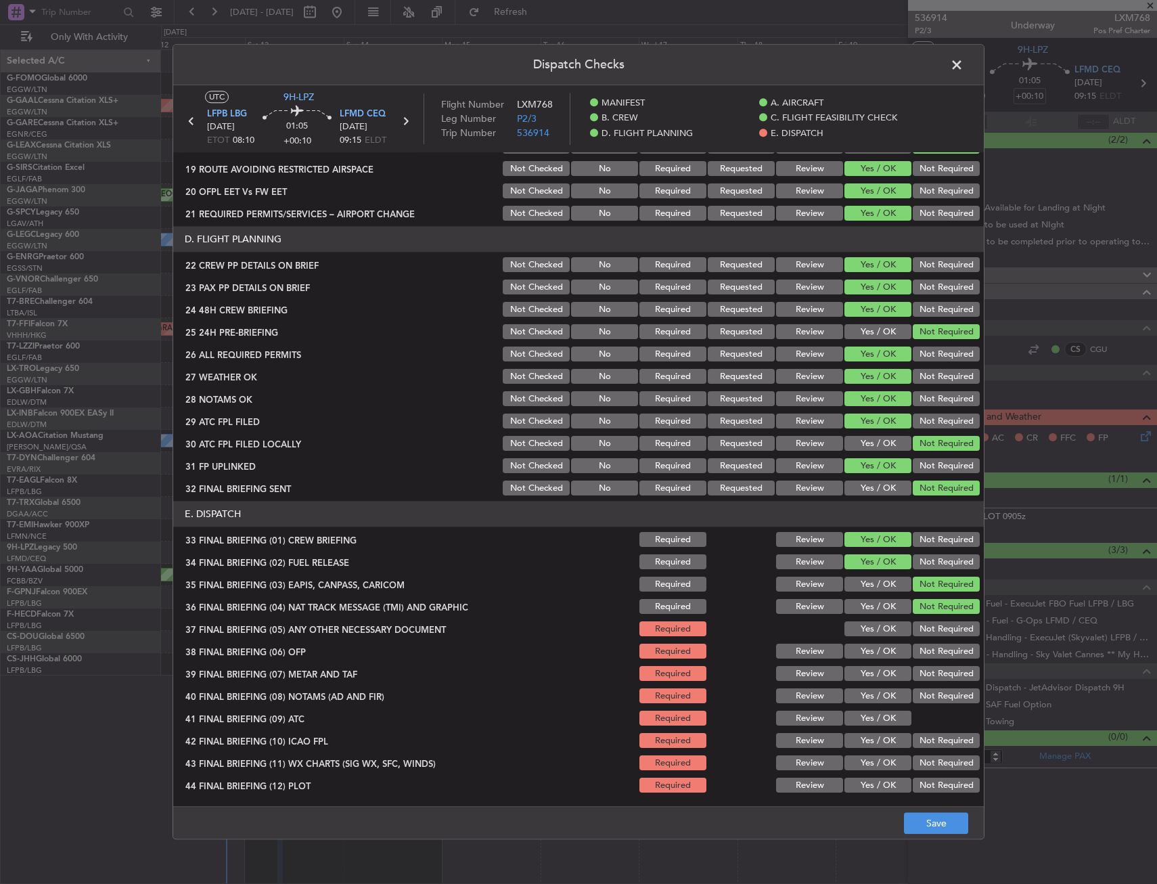
click at [863, 639] on section "E. DISPATCH 33 FINAL BRIEFING (01) CREW BRIEFING Required Review Yes / OK Not R…" at bounding box center [578, 648] width 811 height 294
click at [851, 640] on section "E. DISPATCH 33 FINAL BRIEFING (01) CREW BRIEFING Required Review Yes / OK Not R…" at bounding box center [578, 648] width 811 height 294
click at [853, 631] on button "Yes / OK" at bounding box center [878, 629] width 67 height 15
click at [853, 654] on button "Yes / OK" at bounding box center [878, 651] width 67 height 15
click at [853, 669] on div "Yes / OK" at bounding box center [876, 674] width 68 height 19
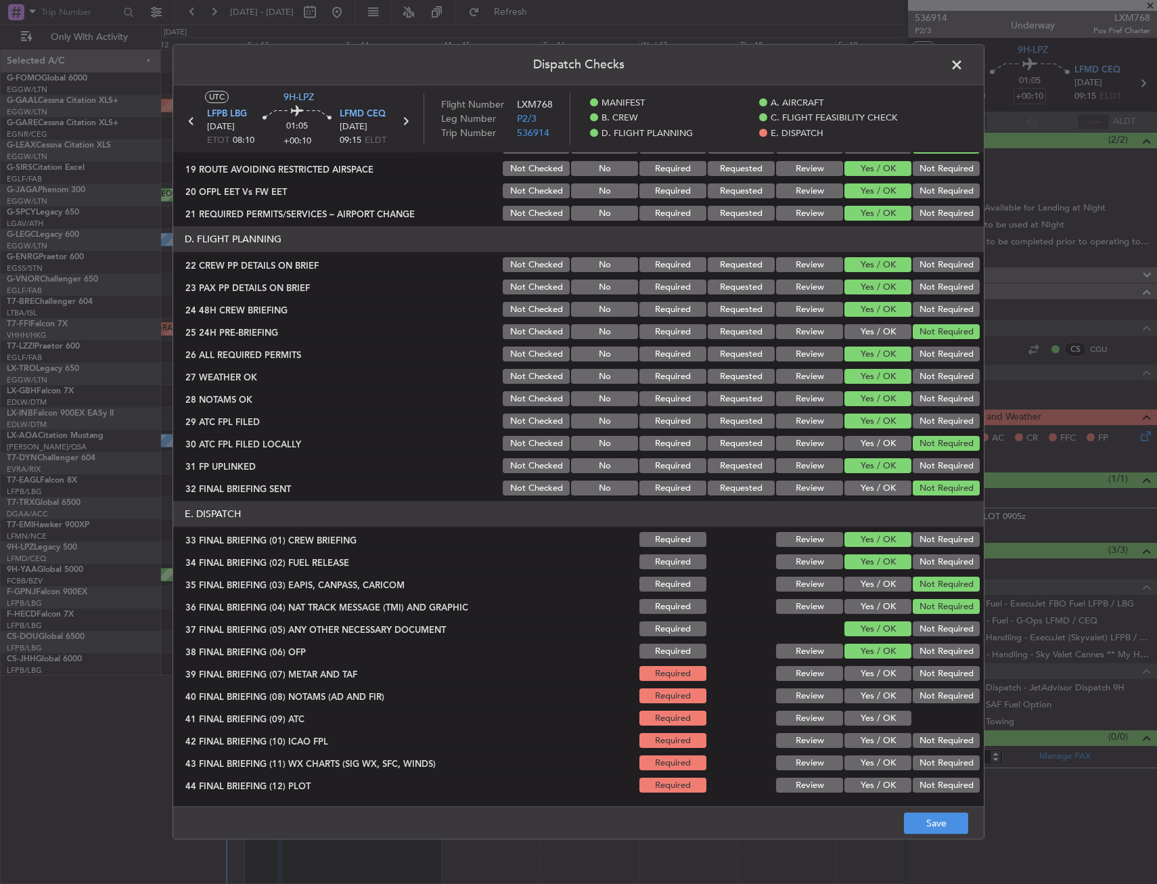
click at [853, 681] on div "Yes / OK" at bounding box center [876, 674] width 68 height 19
click at [853, 690] on button "Yes / OK" at bounding box center [878, 696] width 67 height 15
click at [855, 702] on button "Yes / OK" at bounding box center [878, 696] width 67 height 15
drag, startPoint x: 857, startPoint y: 662, endPoint x: 847, endPoint y: 664, distance: 9.6
click at [856, 662] on section "E. DISPATCH 33 FINAL BRIEFING (01) CREW BRIEFING Required Review Yes / OK Not R…" at bounding box center [578, 648] width 811 height 294
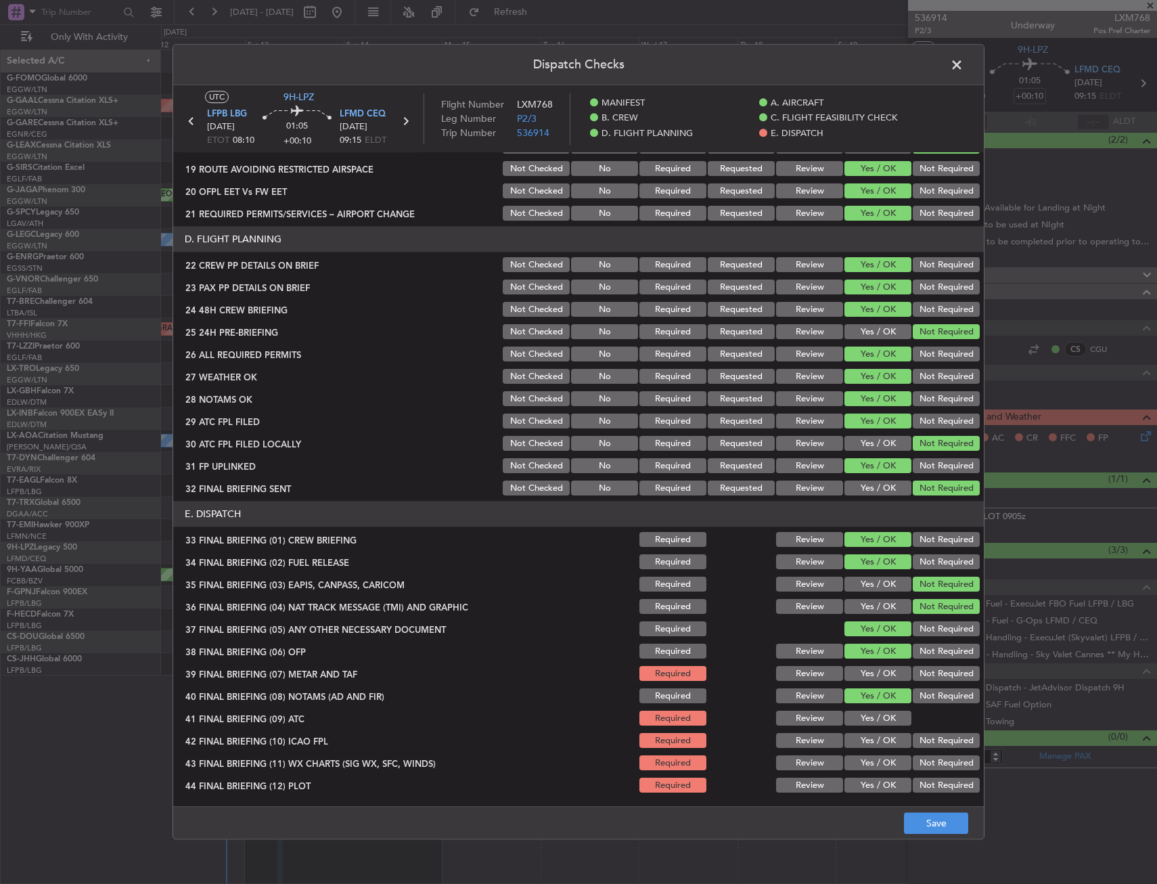
click at [847, 665] on div "Yes / OK" at bounding box center [876, 674] width 68 height 19
click at [850, 675] on button "Yes / OK" at bounding box center [878, 674] width 67 height 15
click at [860, 732] on div "Yes / OK" at bounding box center [876, 741] width 68 height 19
click at [861, 728] on section "E. DISPATCH 33 FINAL BRIEFING (01) CREW BRIEFING Required Review Yes / OK Not R…" at bounding box center [578, 648] width 811 height 294
click at [863, 720] on button "Yes / OK" at bounding box center [878, 718] width 67 height 15
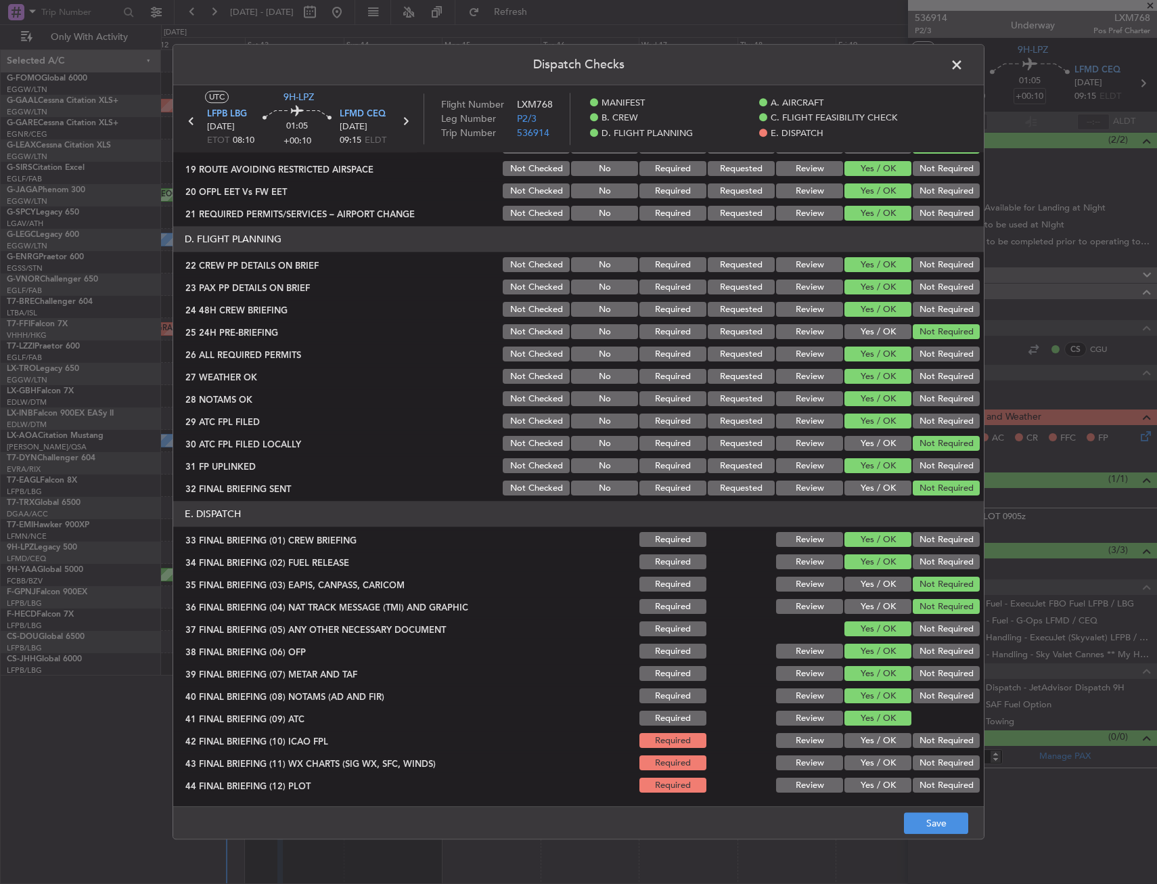
click at [863, 746] on button "Yes / OK" at bounding box center [878, 741] width 67 height 15
click at [868, 773] on section "E. DISPATCH 33 FINAL BRIEFING (01) CREW BRIEFING Required Review Yes / OK Not R…" at bounding box center [578, 648] width 811 height 294
drag, startPoint x: 869, startPoint y: 787, endPoint x: 868, endPoint y: 768, distance: 19.0
click at [868, 784] on button "Yes / OK" at bounding box center [878, 785] width 67 height 15
click at [868, 768] on button "Yes / OK" at bounding box center [878, 763] width 67 height 15
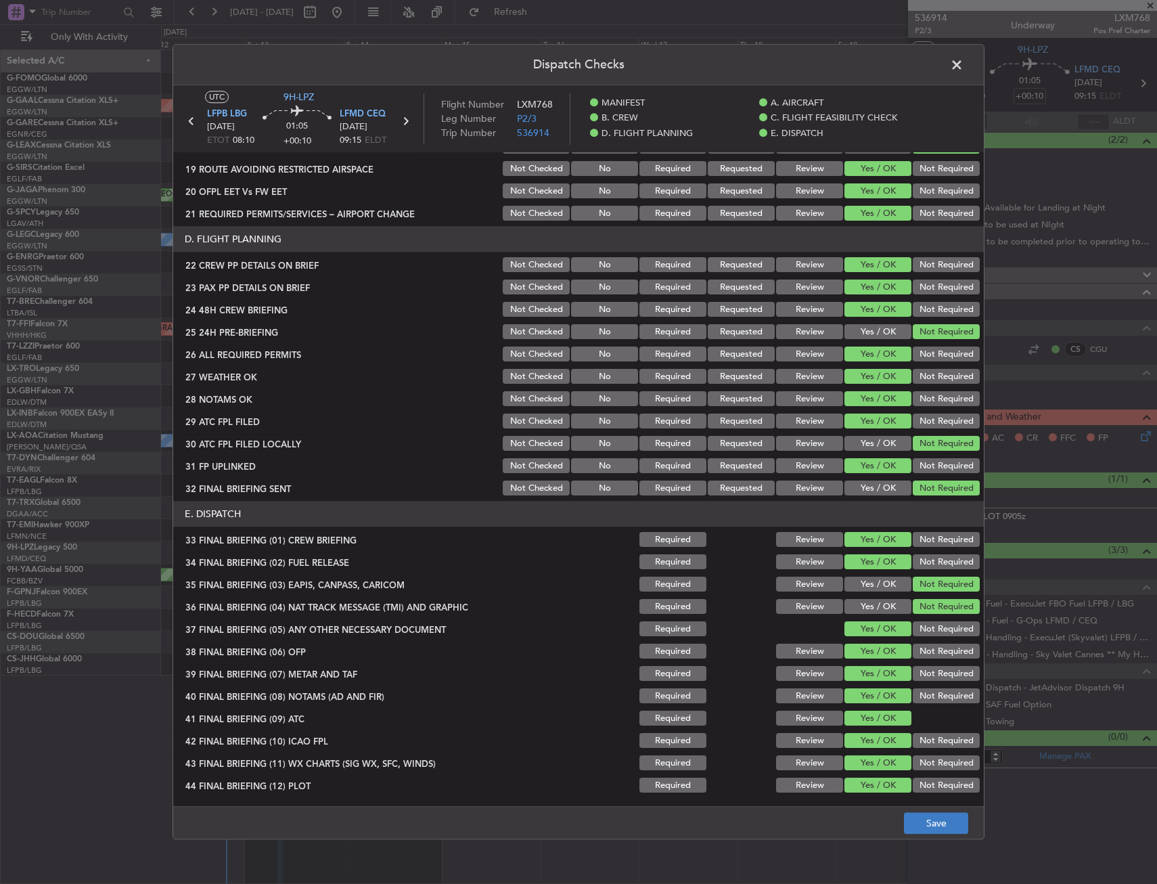
click at [919, 811] on footer "Save" at bounding box center [578, 823] width 811 height 32
click at [926, 818] on button "Save" at bounding box center [936, 824] width 64 height 22
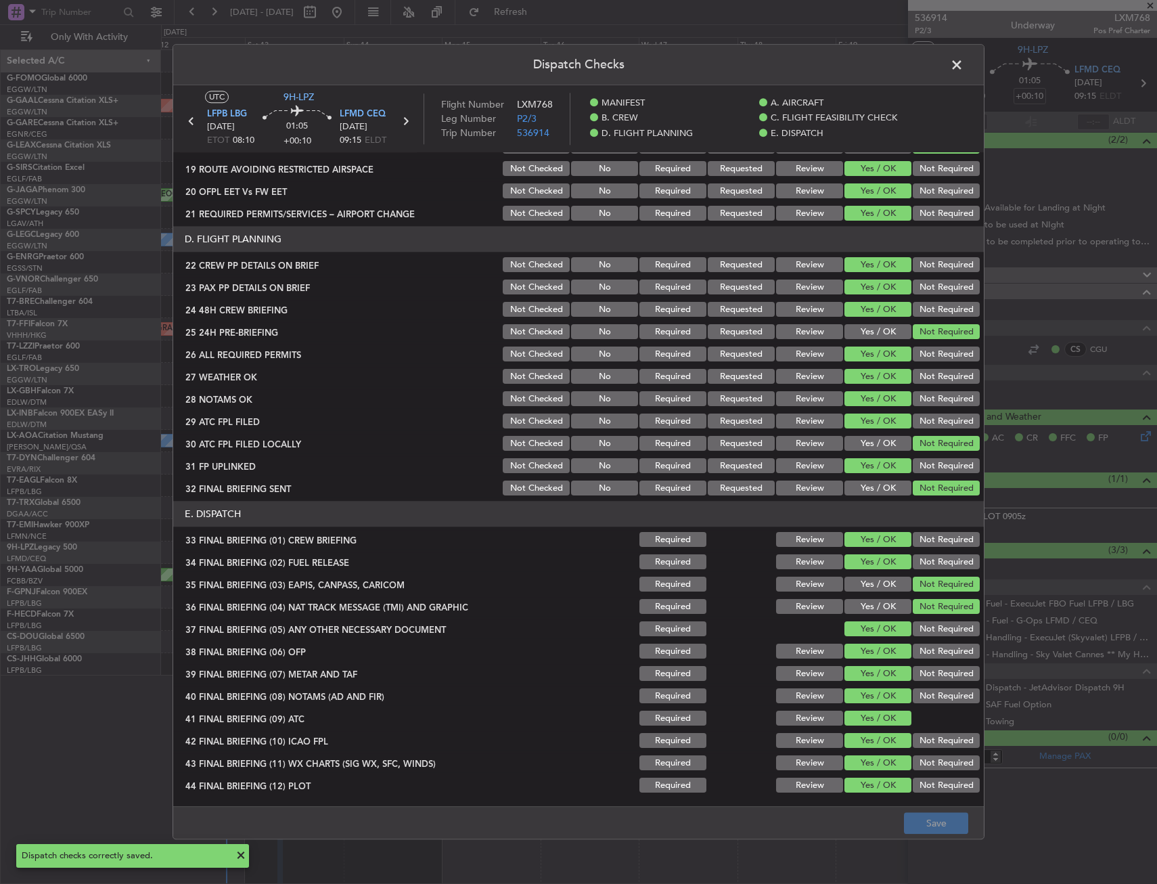
drag, startPoint x: 962, startPoint y: 65, endPoint x: 705, endPoint y: 57, distance: 257.3
click at [964, 65] on span at bounding box center [964, 68] width 0 height 27
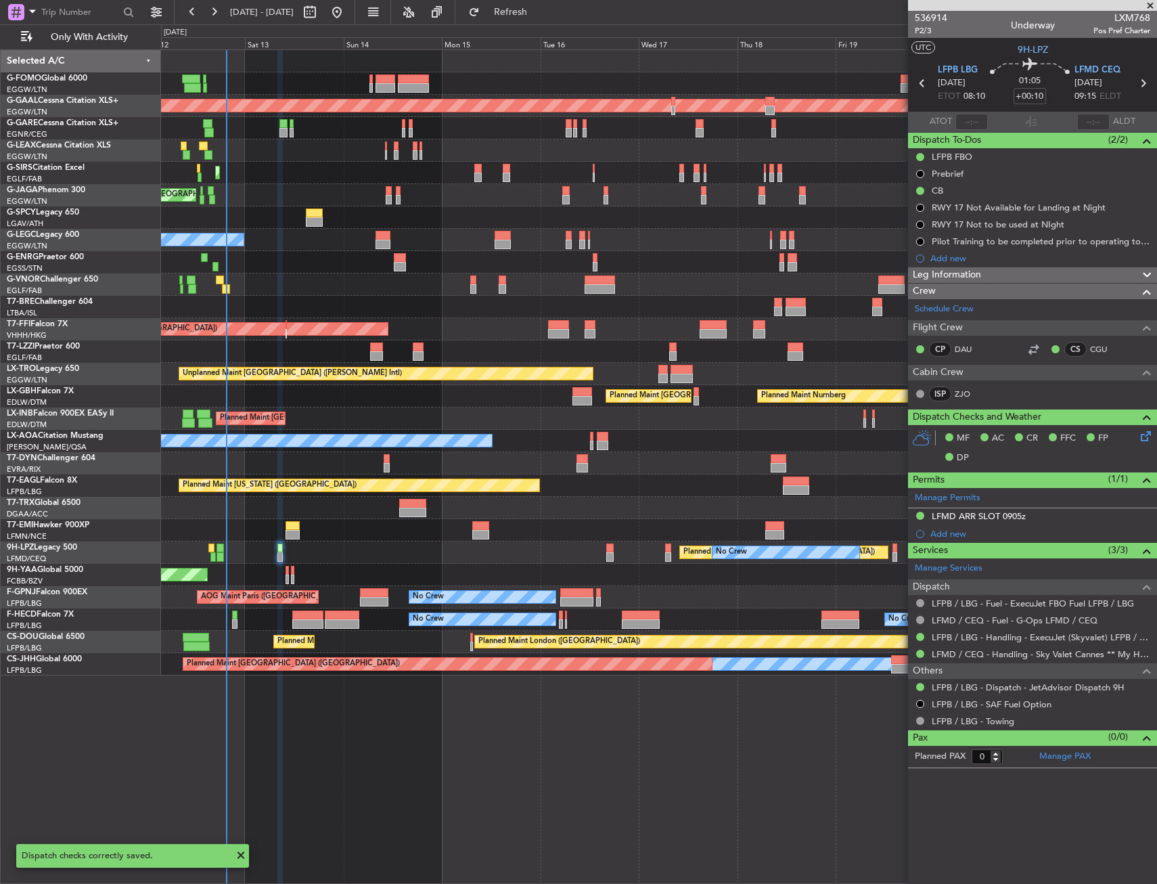
click at [536, 79] on div "Planned Maint [GEOGRAPHIC_DATA] ([GEOGRAPHIC_DATA])" at bounding box center [658, 83] width 995 height 22
click at [1141, 437] on icon at bounding box center [1143, 433] width 11 height 11
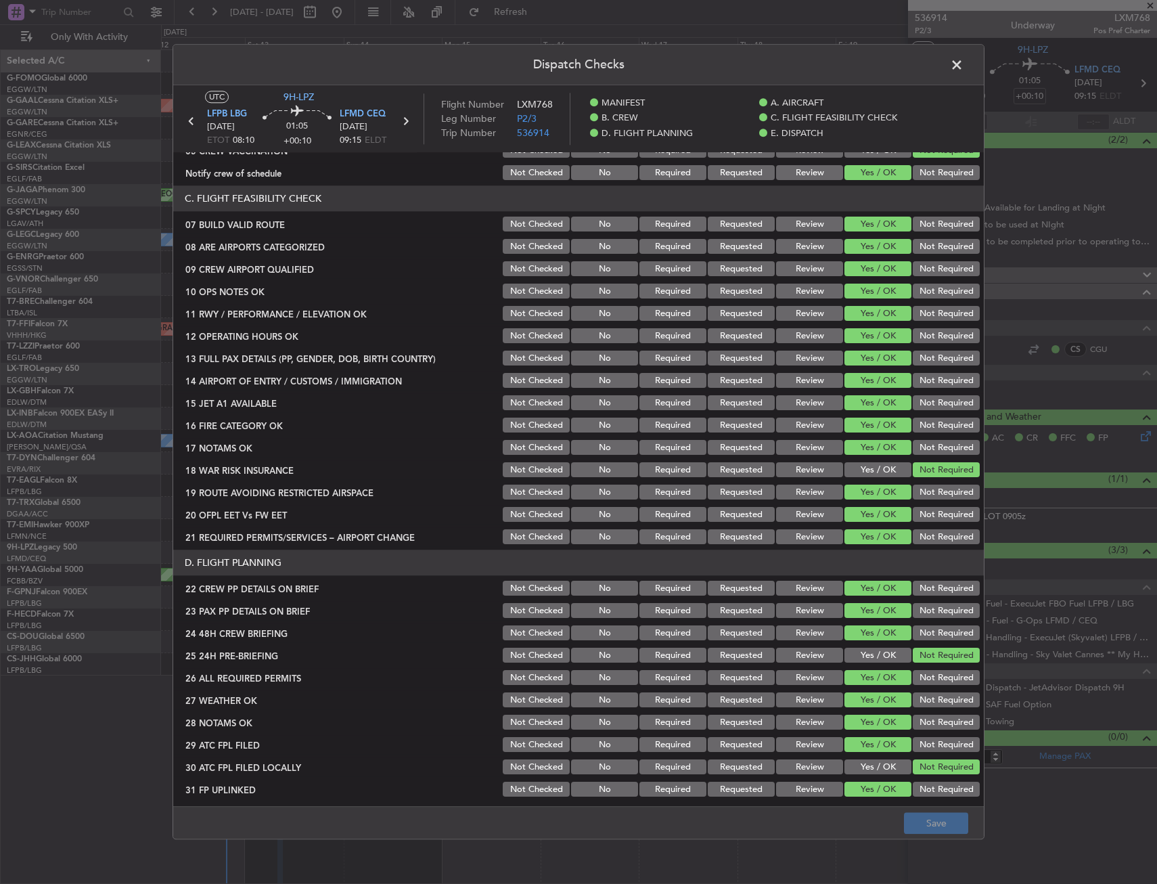
scroll to position [338, 0]
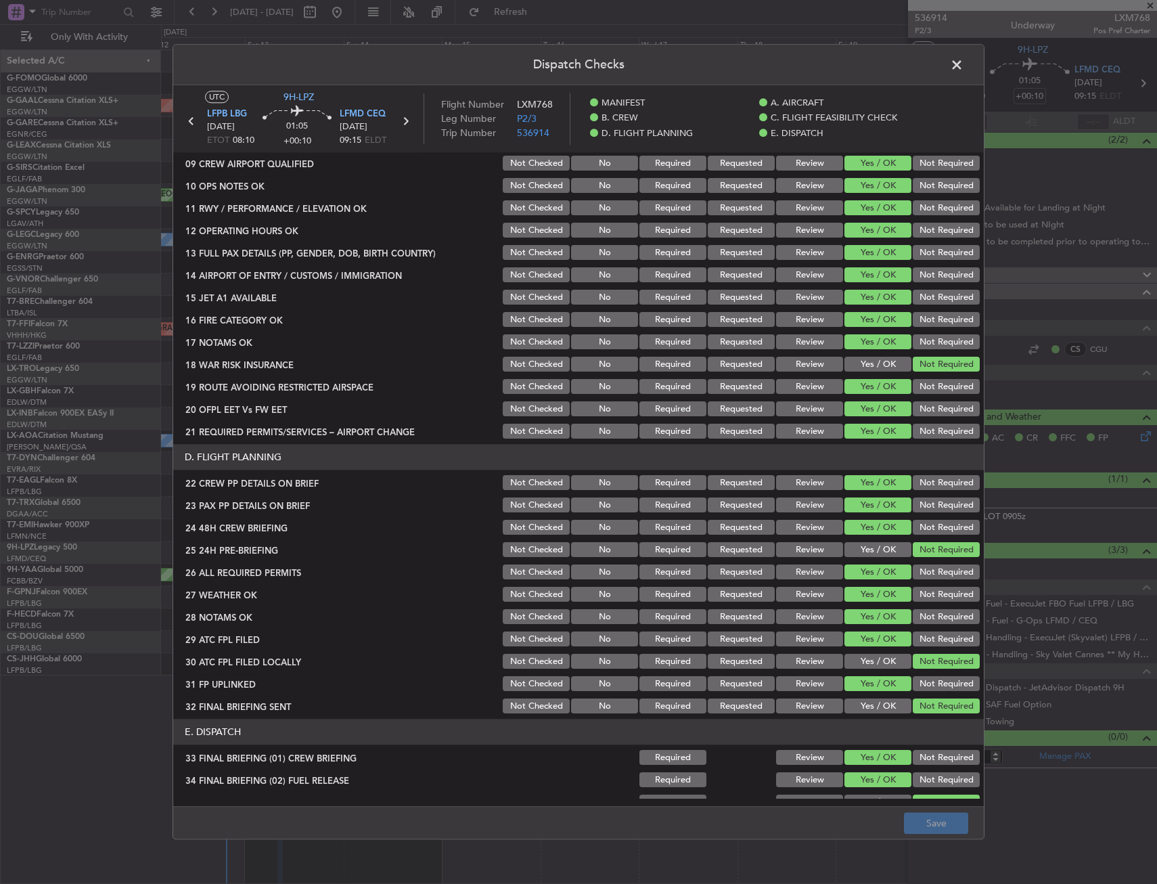
click at [816, 600] on button "Review" at bounding box center [809, 594] width 67 height 15
click at [809, 618] on button "Review" at bounding box center [809, 617] width 67 height 15
click at [918, 822] on button "Save" at bounding box center [936, 824] width 64 height 22
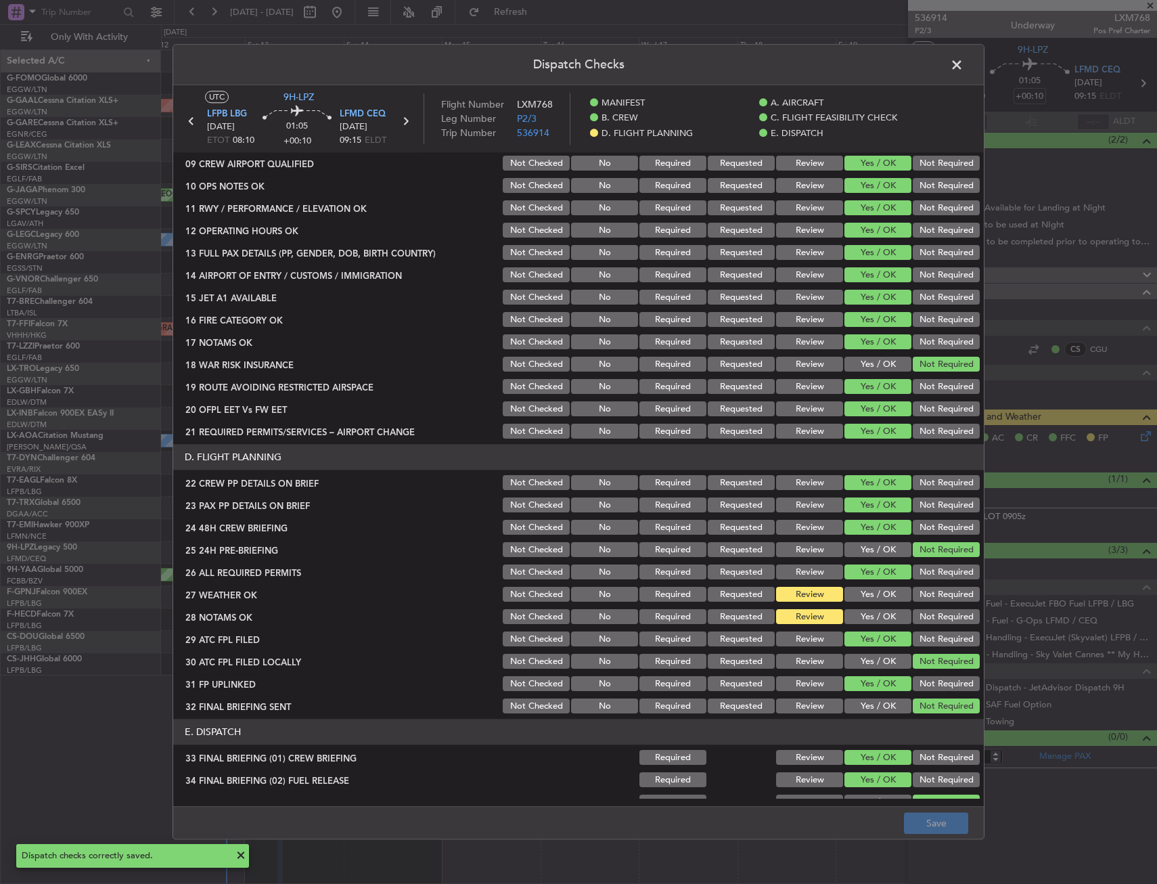
click at [964, 68] on span at bounding box center [964, 68] width 0 height 27
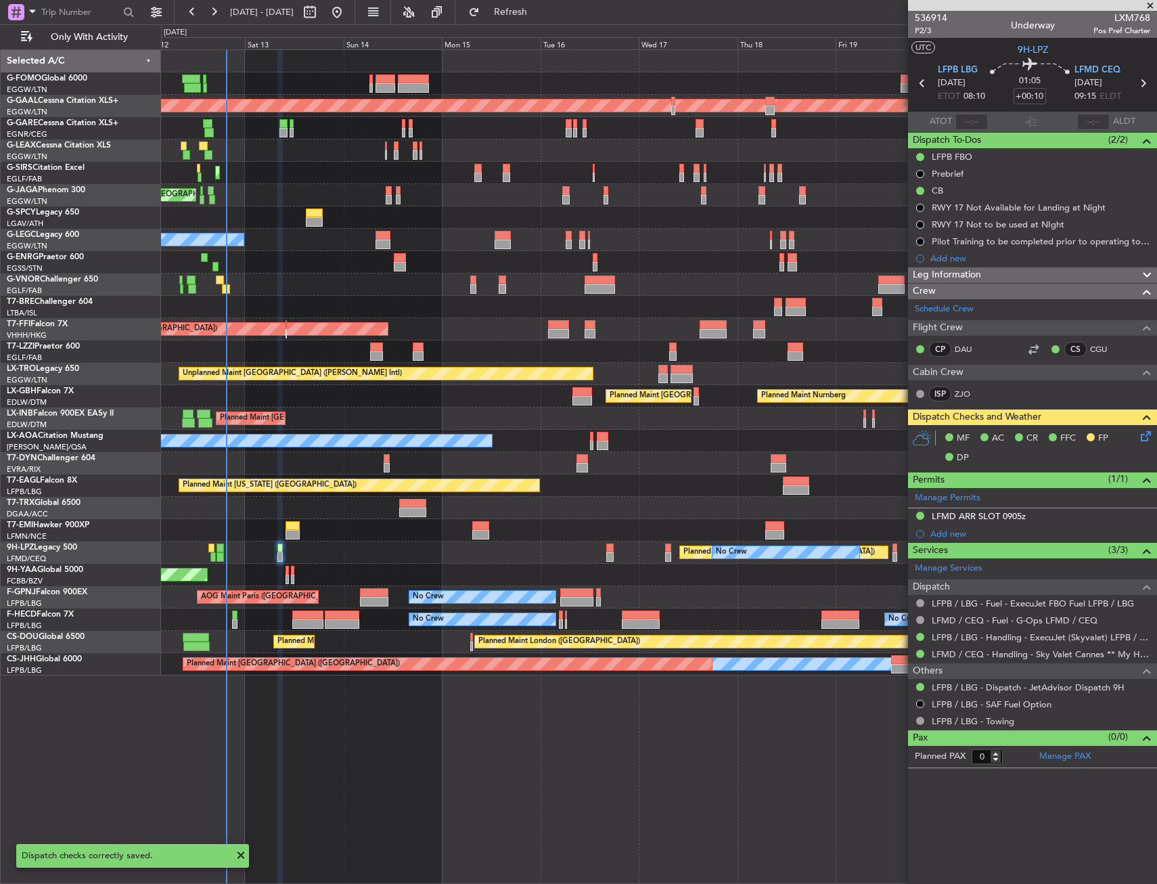
click at [635, 199] on div "Planned Maint [GEOGRAPHIC_DATA] ([GEOGRAPHIC_DATA])" at bounding box center [658, 195] width 995 height 22
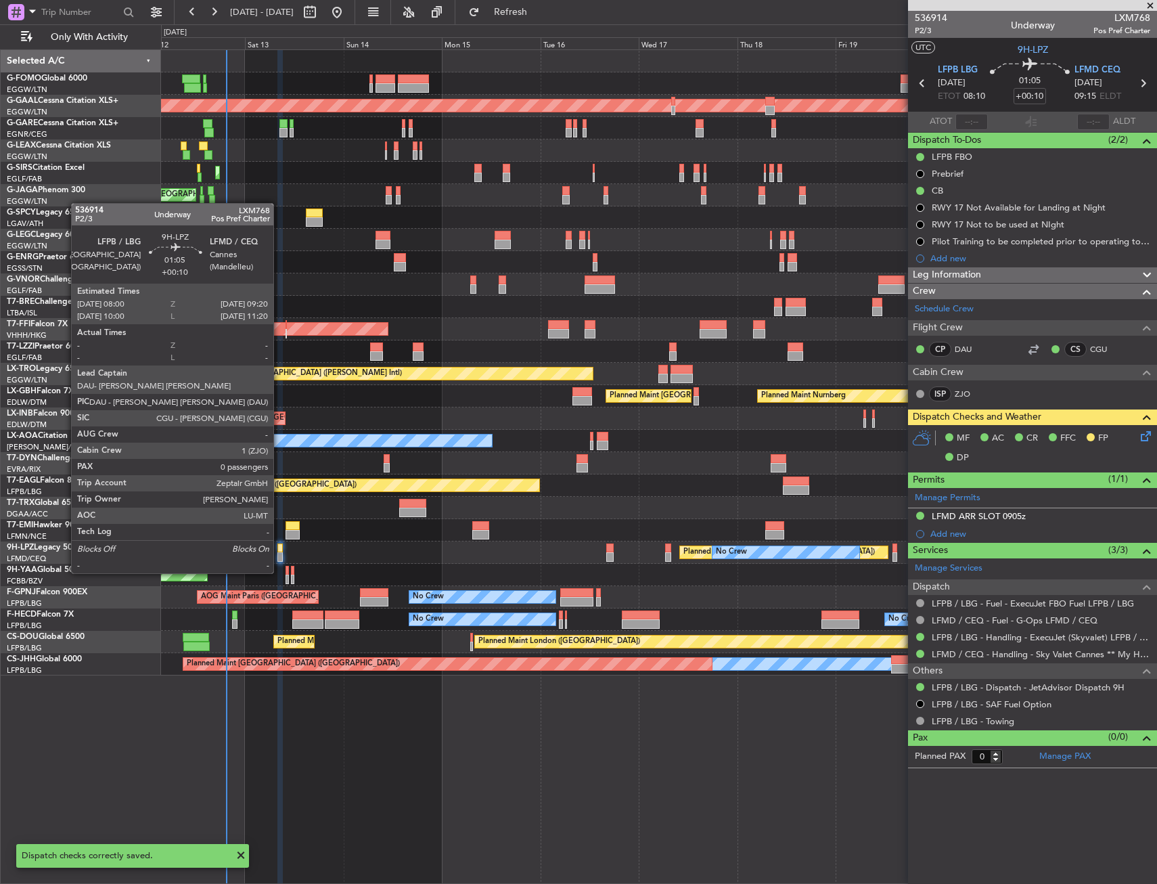
click at [279, 560] on div at bounding box center [280, 556] width 6 height 9
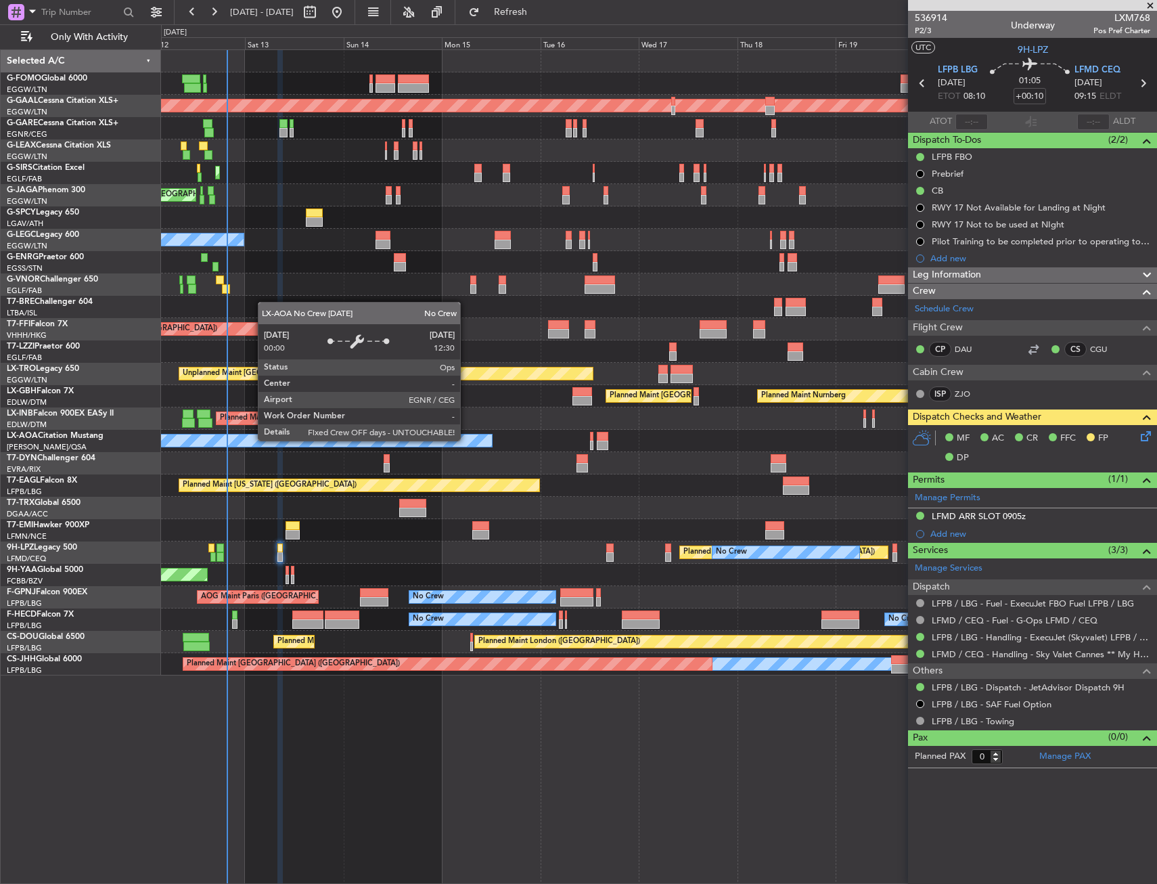
click at [466, 440] on div "No Crew Chester" at bounding box center [270, 440] width 444 height 12
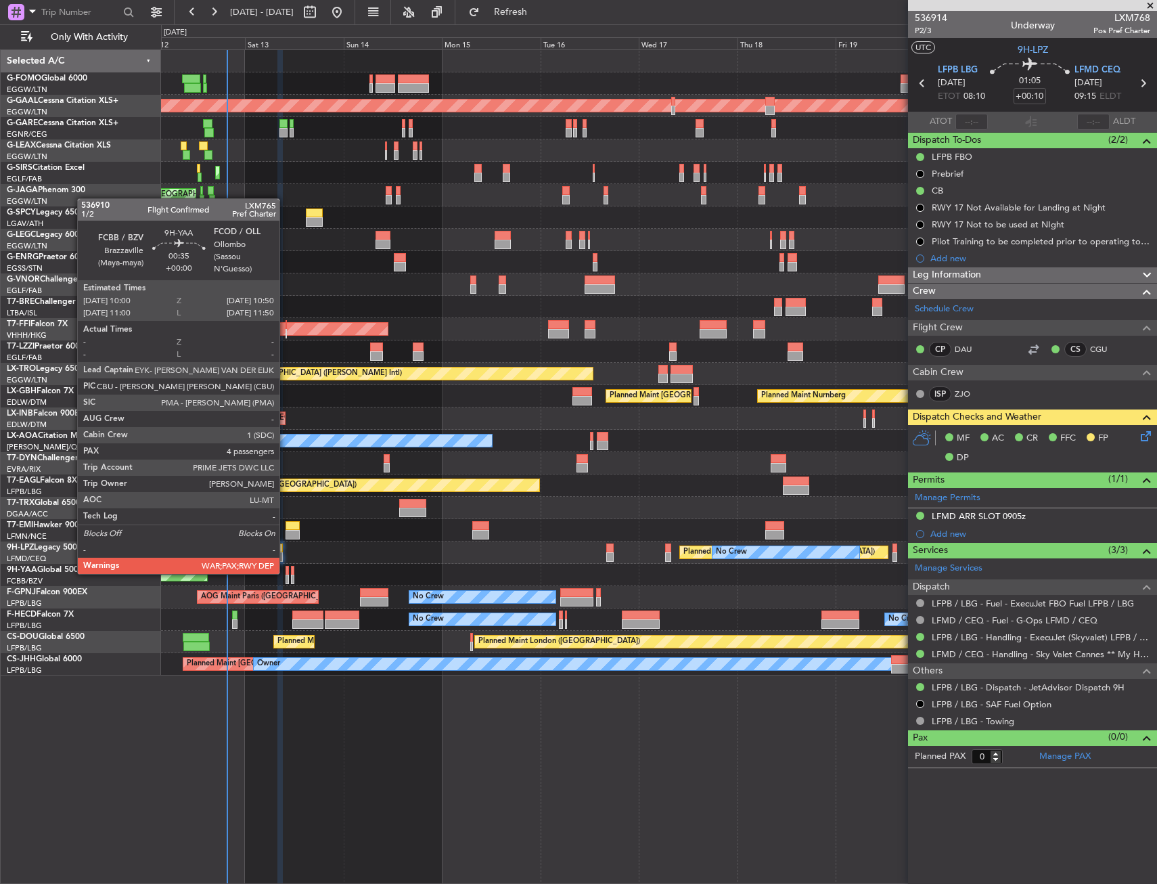
click at [286, 572] on div at bounding box center [288, 570] width 4 height 9
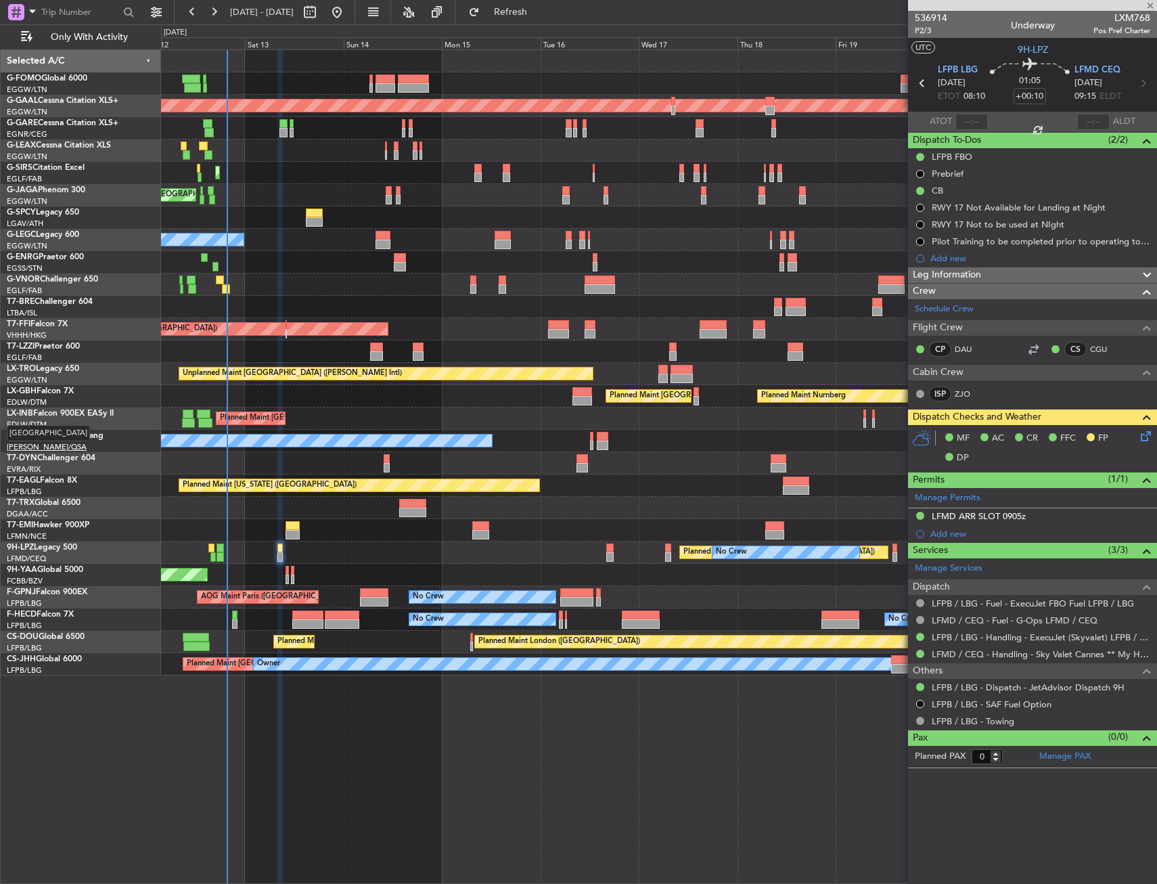
type input "4"
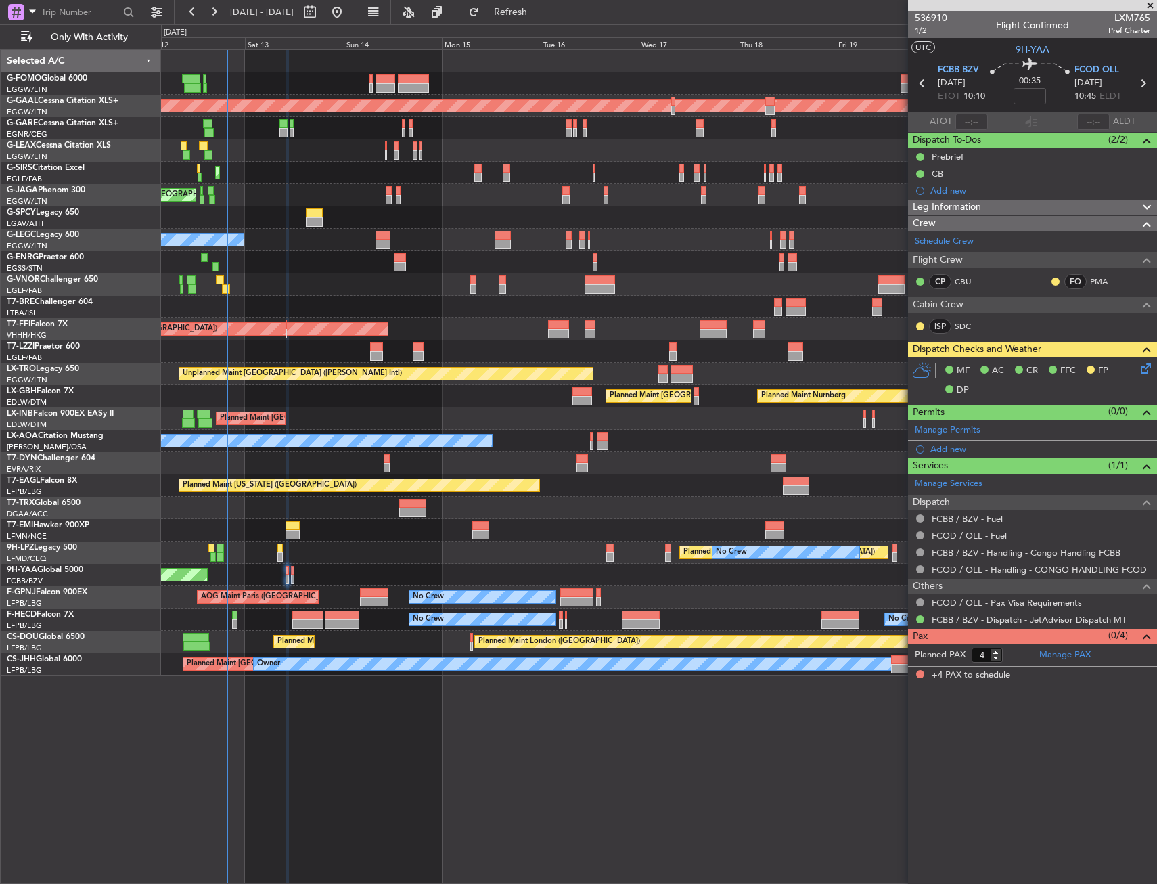
click at [290, 572] on div "AOG Maint Brazzaville (Maya-maya)" at bounding box center [658, 575] width 995 height 22
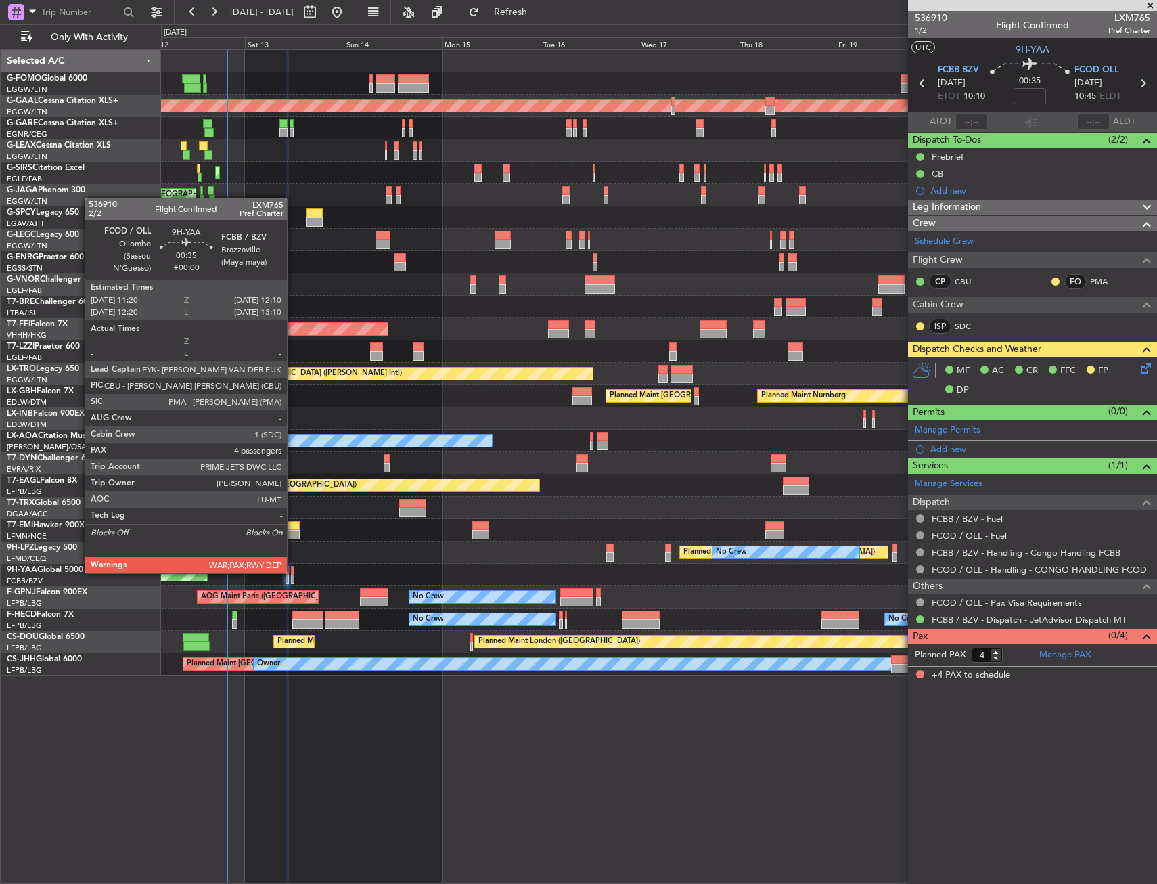
click at [293, 571] on div at bounding box center [293, 570] width 4 height 9
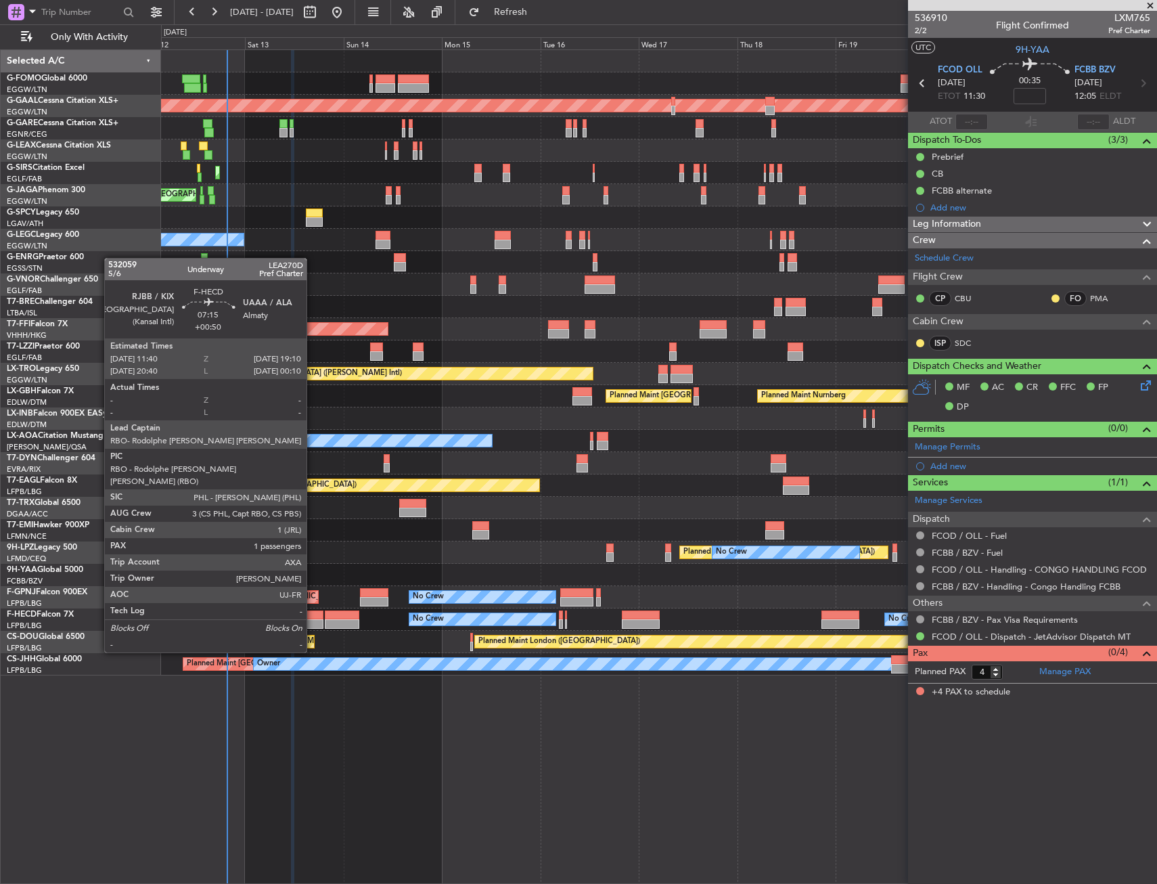
click at [313, 614] on div at bounding box center [307, 614] width 31 height 9
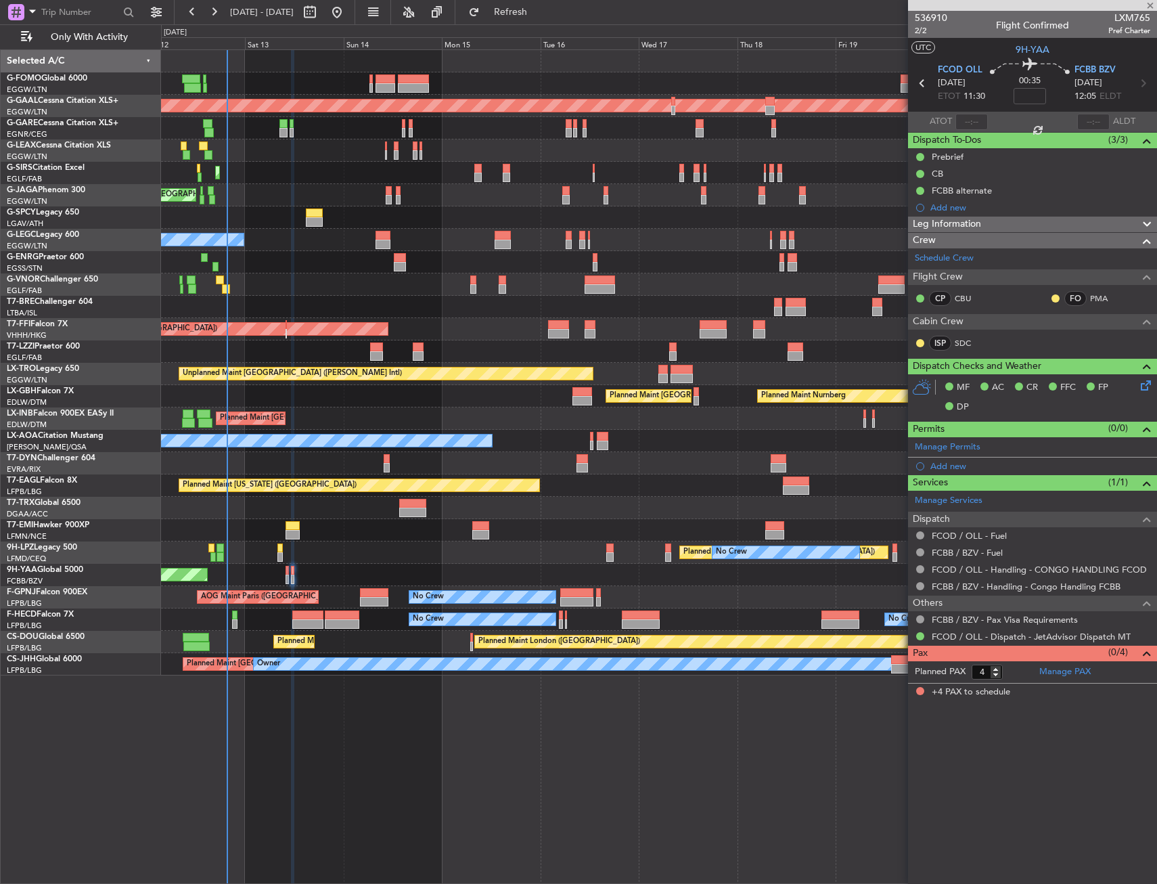
type input "+00:50"
type input "1"
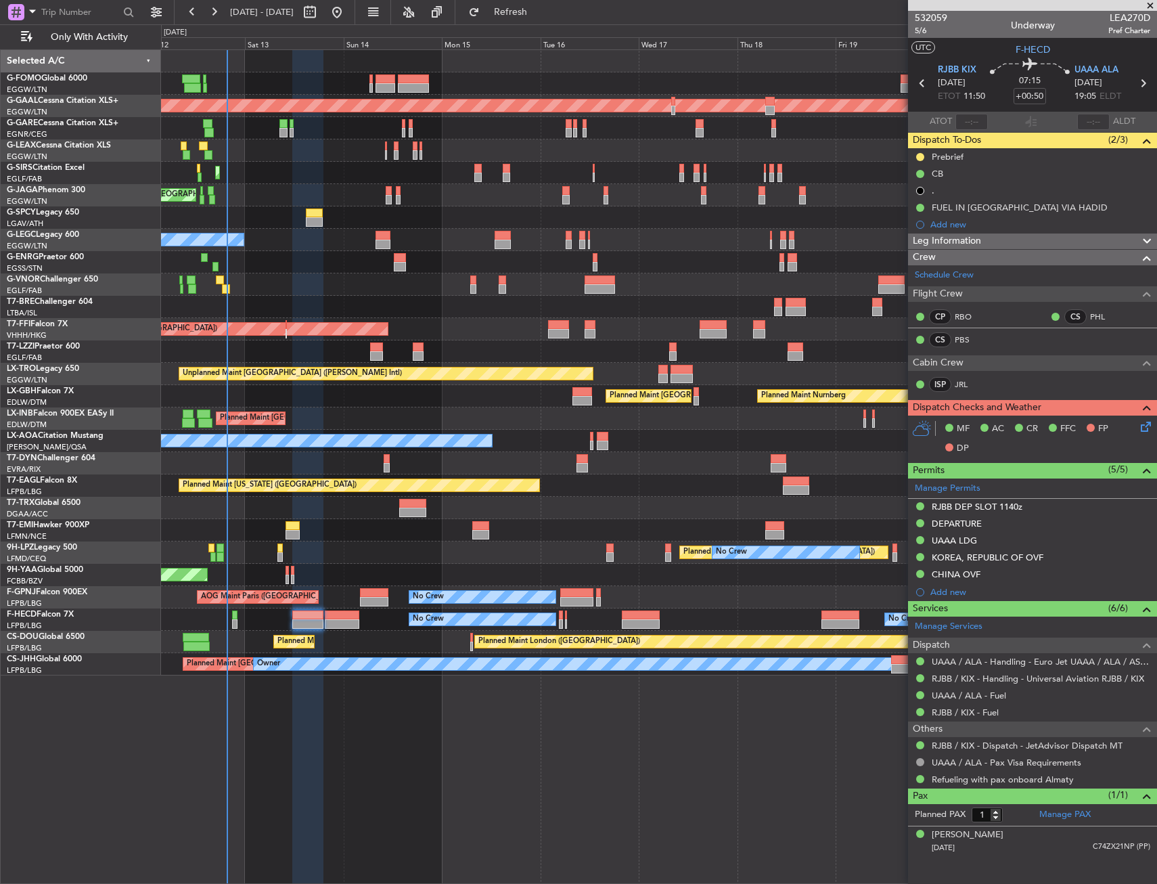
click at [312, 261] on div "No Crew Planned Maint [GEOGRAPHIC_DATA] ([GEOGRAPHIC_DATA])" at bounding box center [658, 262] width 995 height 22
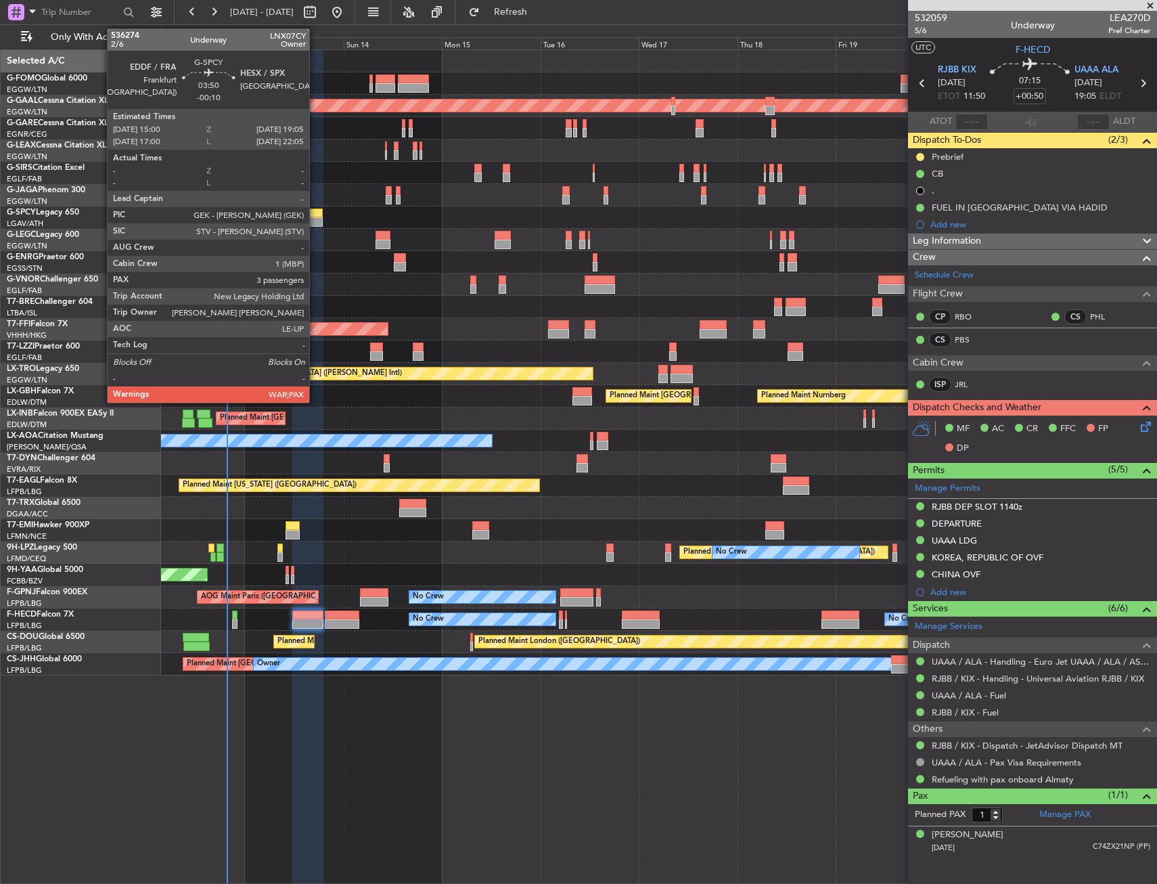
click at [315, 208] on div at bounding box center [314, 212] width 17 height 9
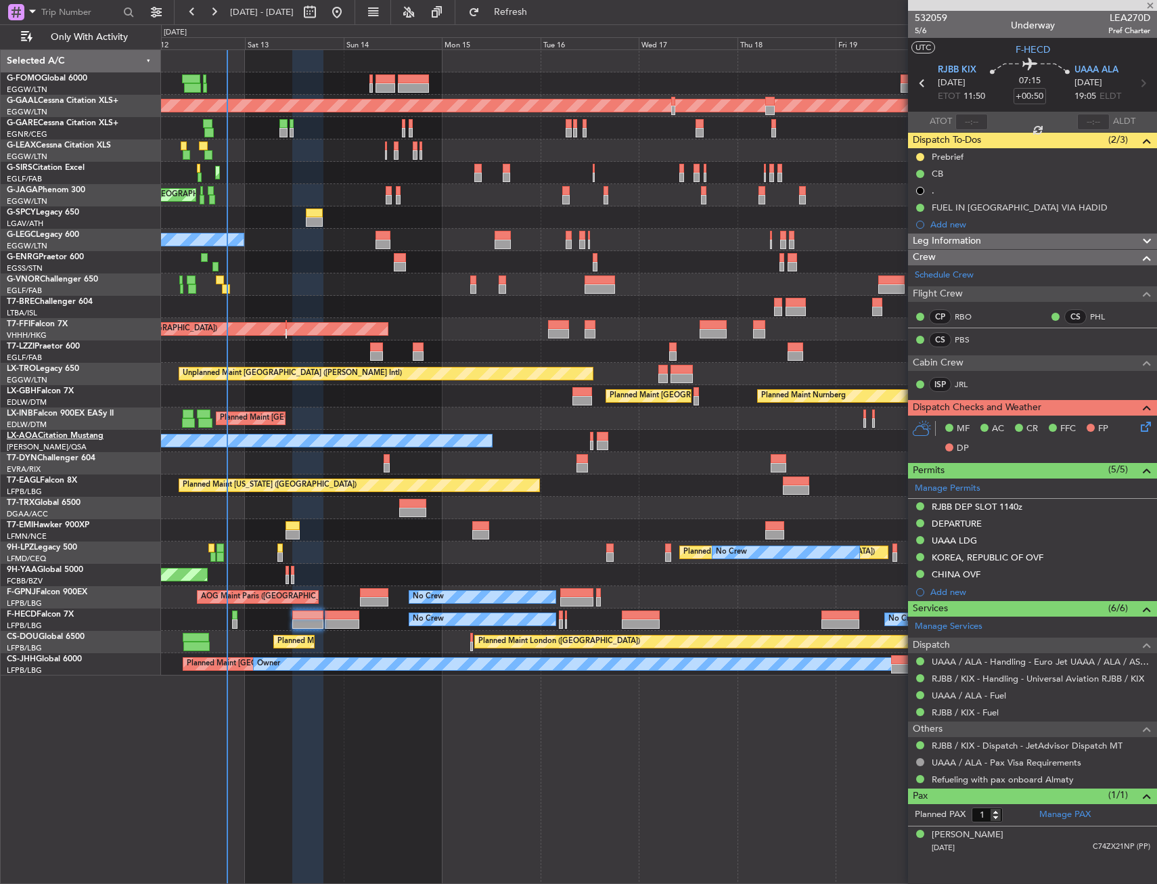
type input "-00:10"
type input "3"
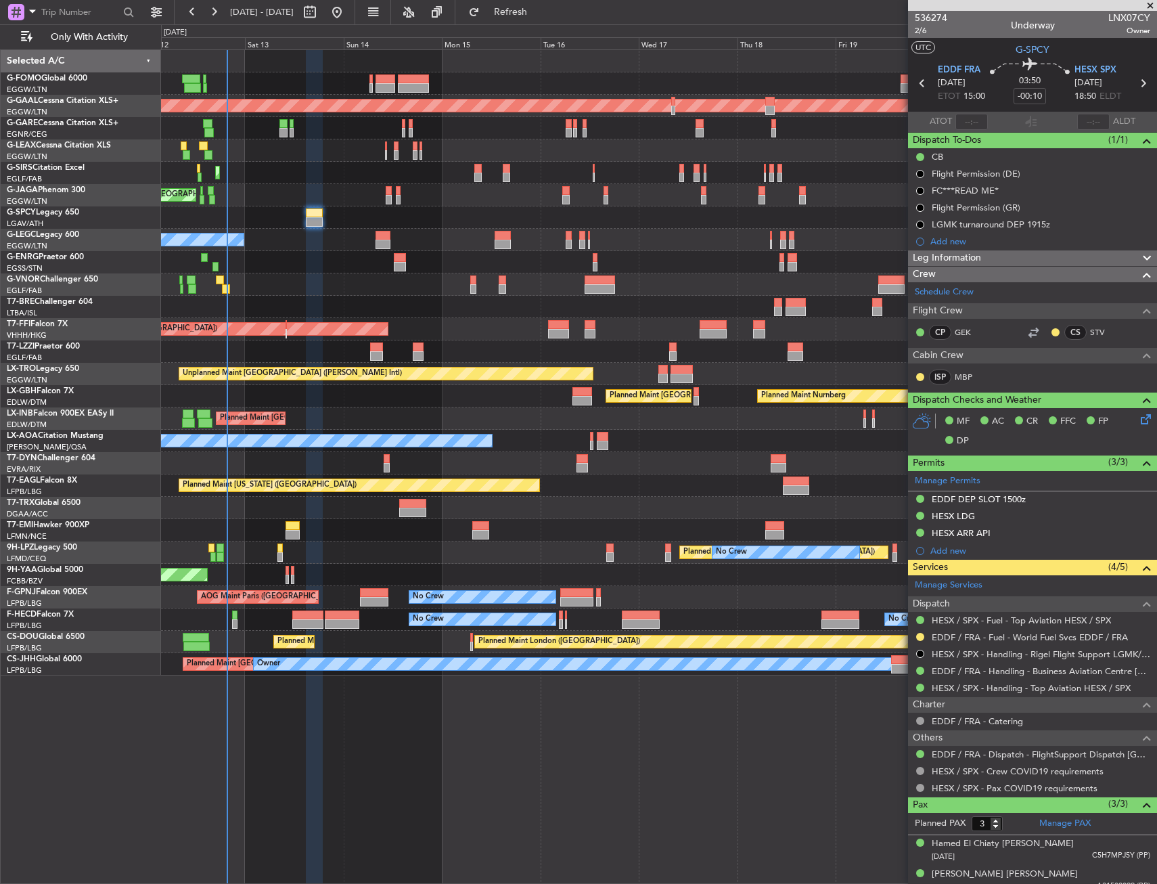
click at [681, 702] on div "Planned Maint London (Luton) Planned Maint Dusseldorf Planned Maint London (Lut…" at bounding box center [659, 466] width 996 height 834
drag, startPoint x: 921, startPoint y: 636, endPoint x: 918, endPoint y: 668, distance: 31.9
click at [921, 636] on button at bounding box center [920, 637] width 8 height 8
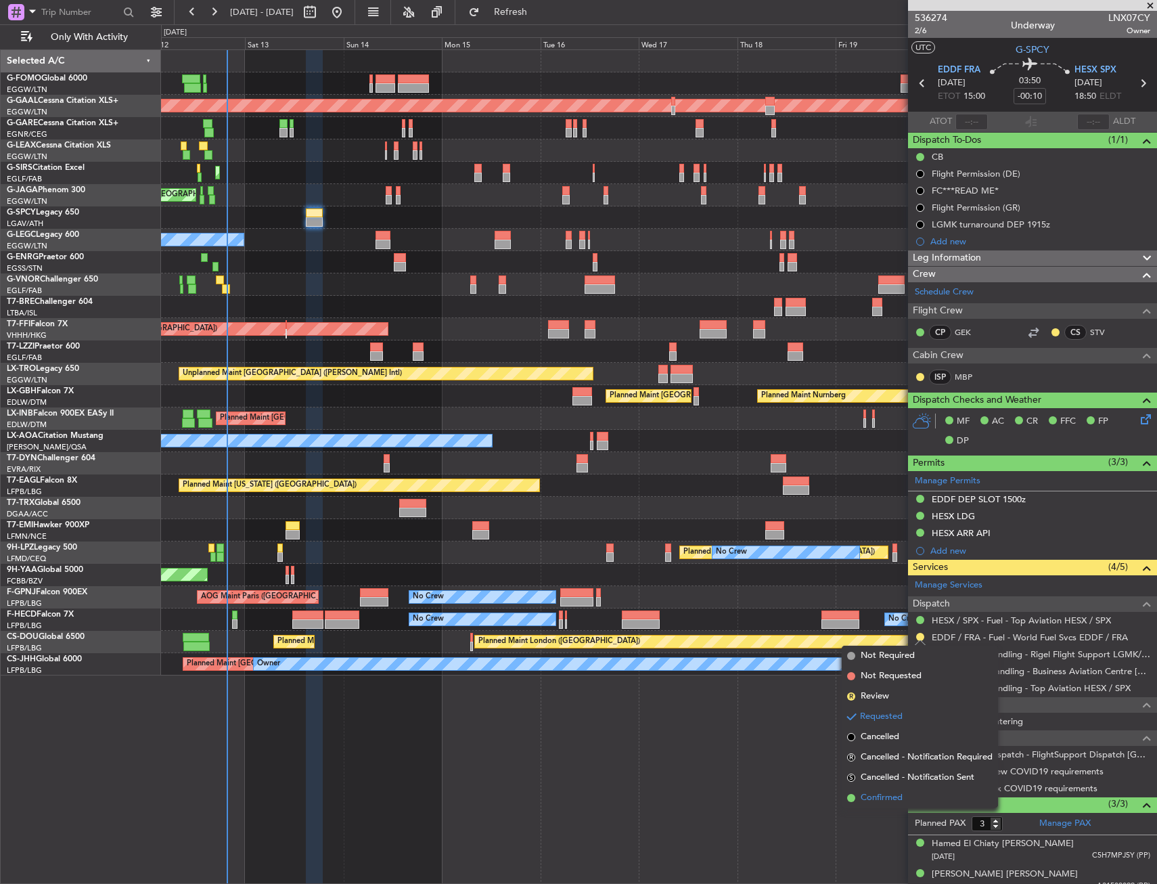
click at [903, 801] on span "Confirmed" at bounding box center [882, 798] width 42 height 14
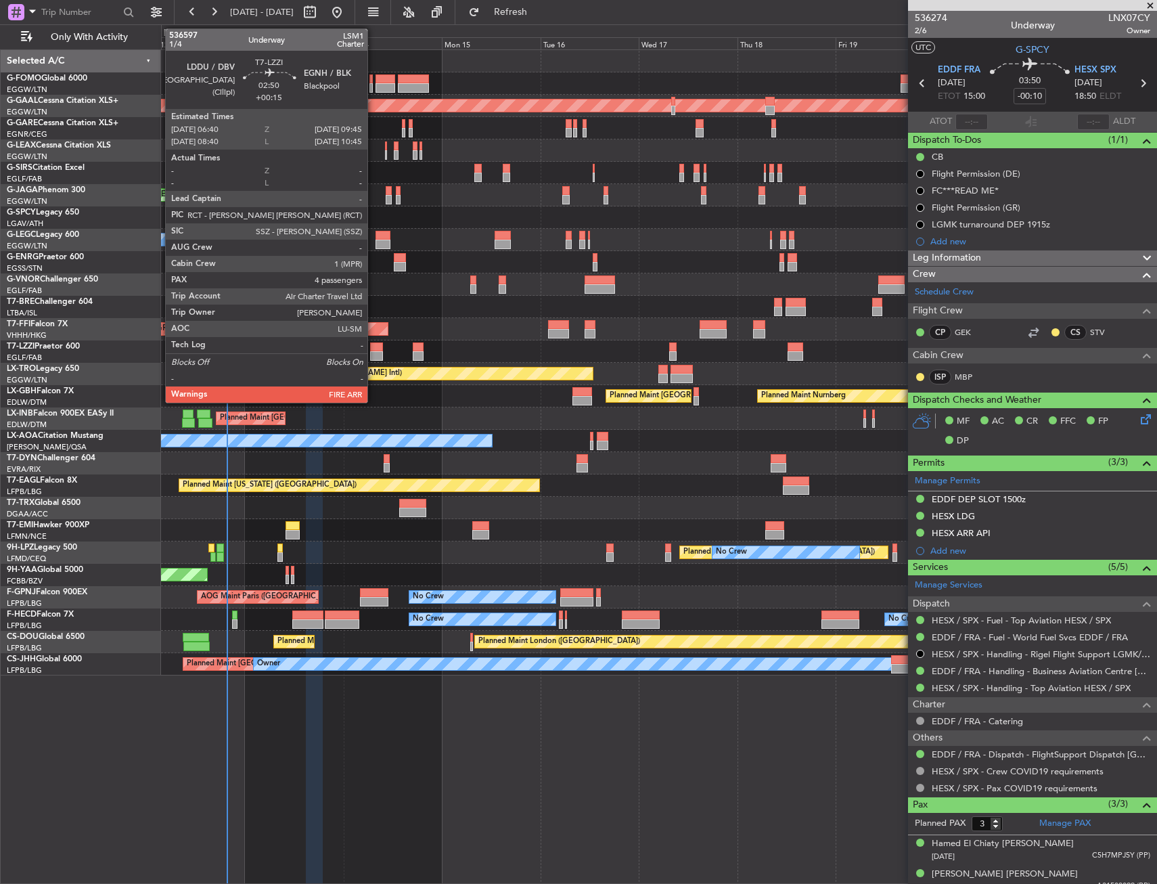
click at [374, 355] on div at bounding box center [376, 355] width 13 height 9
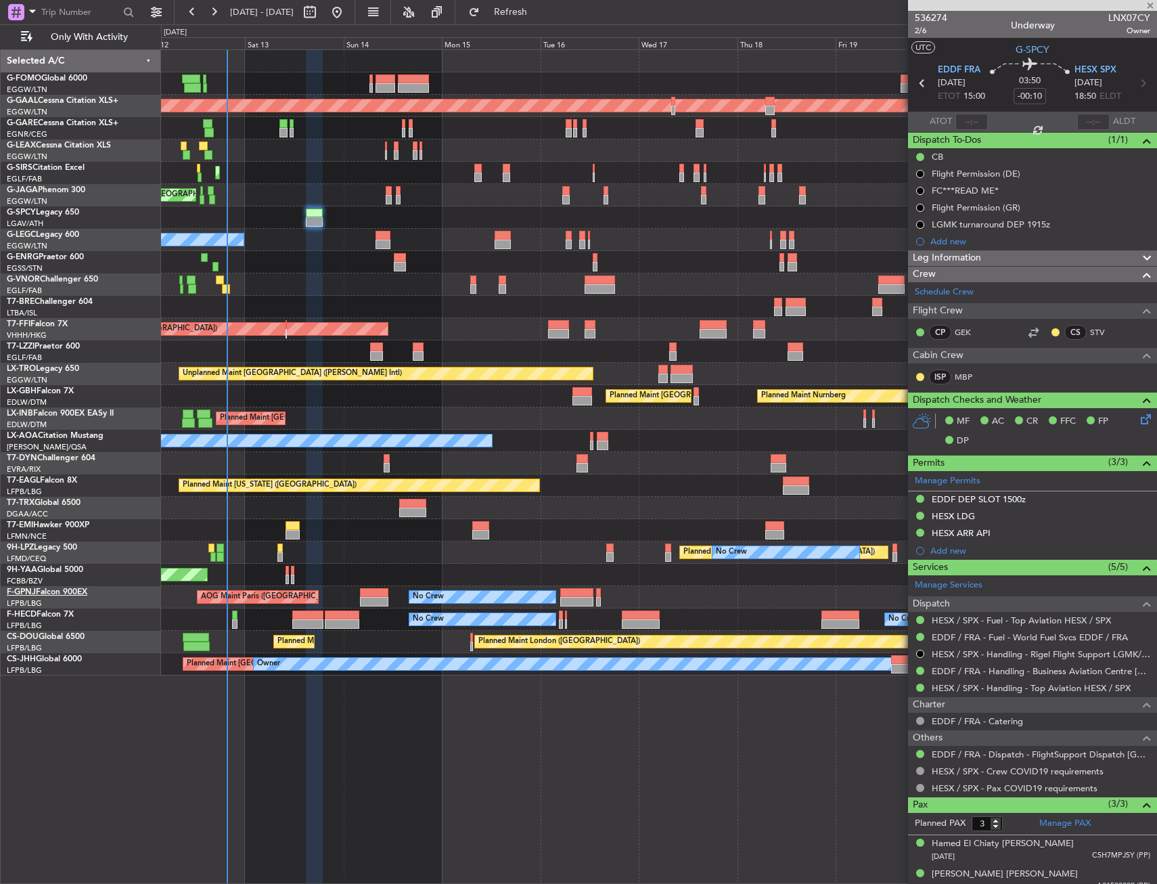
type input "+00:15"
type input "4"
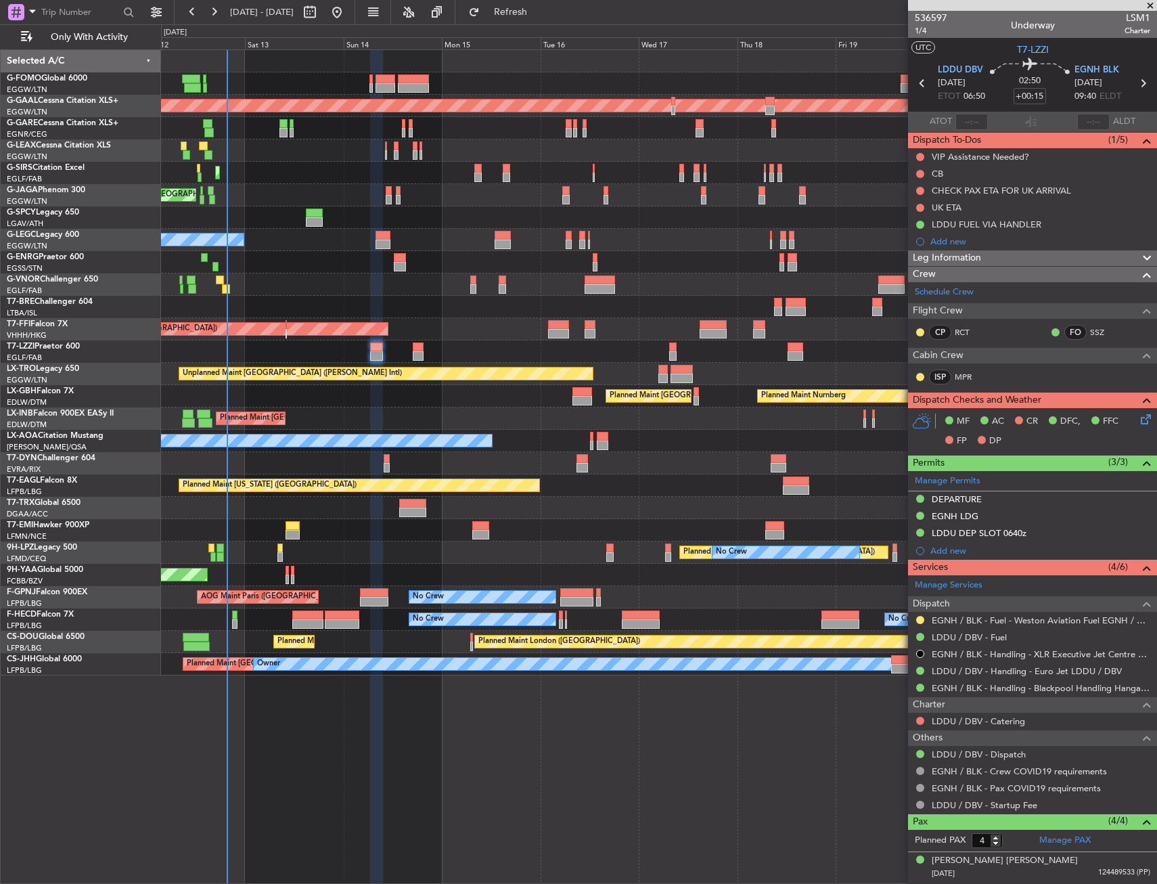
drag, startPoint x: 922, startPoint y: 618, endPoint x: 918, endPoint y: 644, distance: 25.4
click at [922, 618] on button at bounding box center [920, 620] width 8 height 8
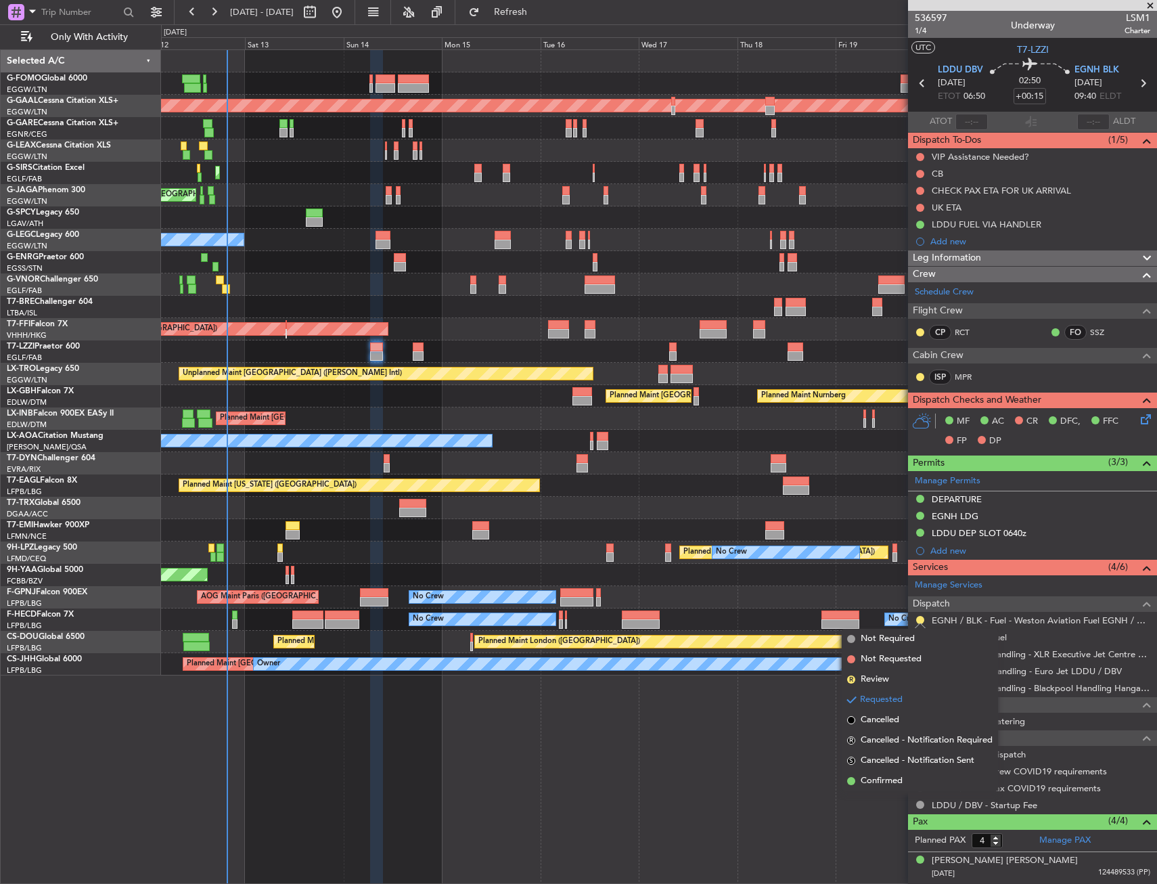
click at [891, 784] on span "Confirmed" at bounding box center [882, 781] width 42 height 14
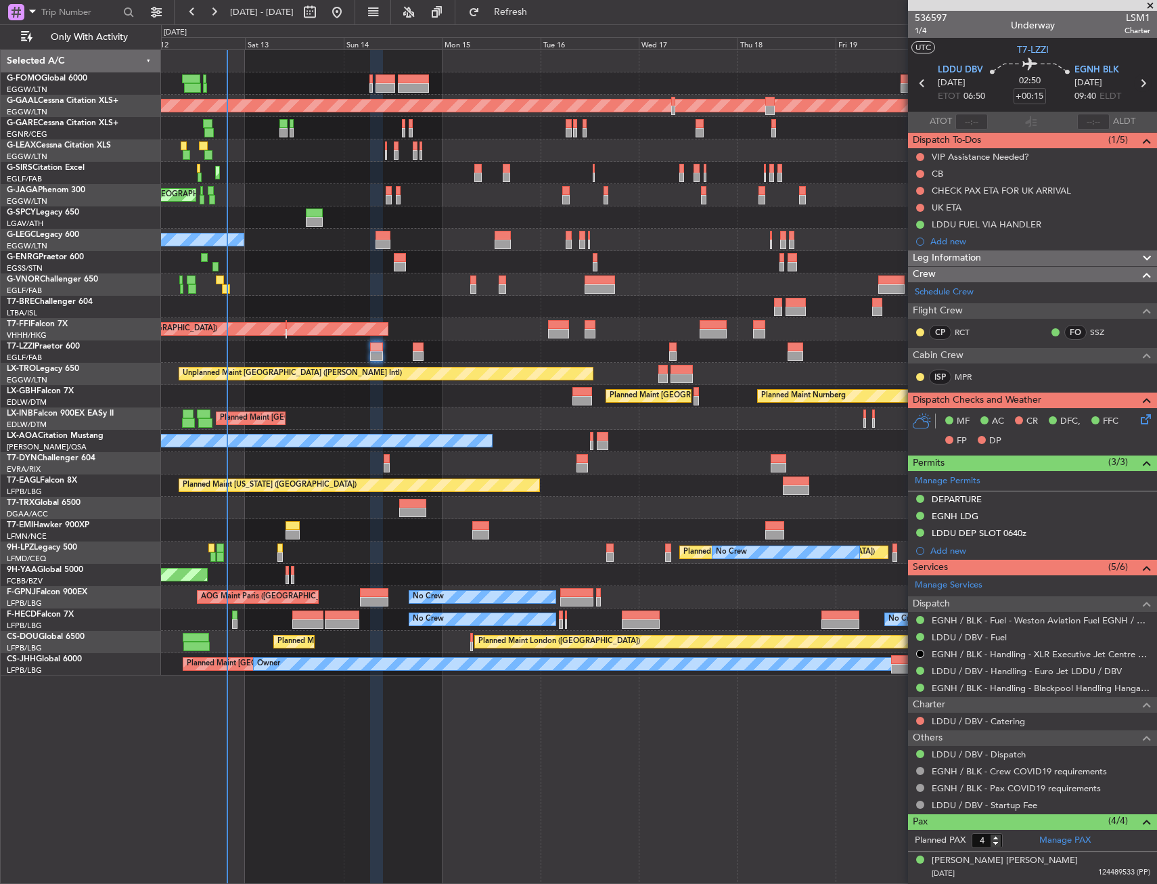
click at [1141, 87] on icon at bounding box center [1143, 83] width 18 height 18
type input "-00:10"
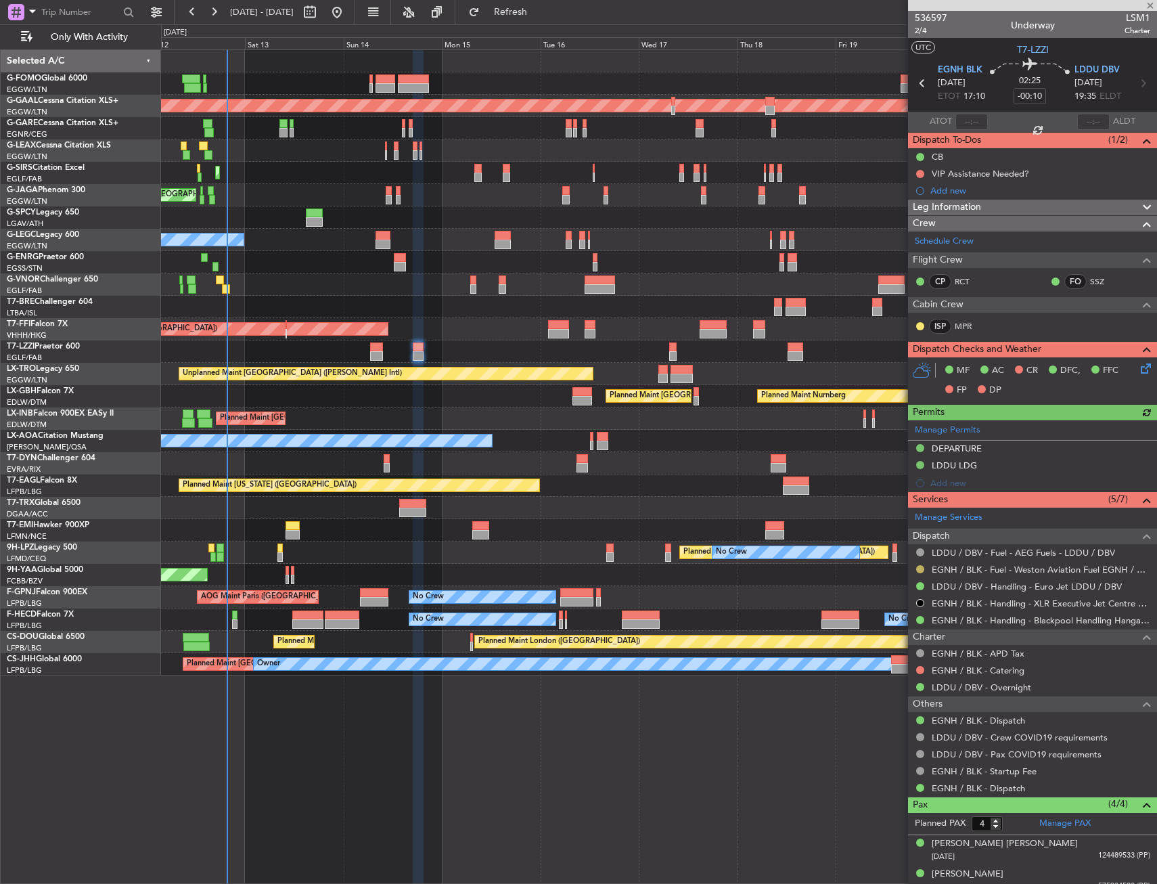
click at [916, 566] on button at bounding box center [920, 569] width 8 height 8
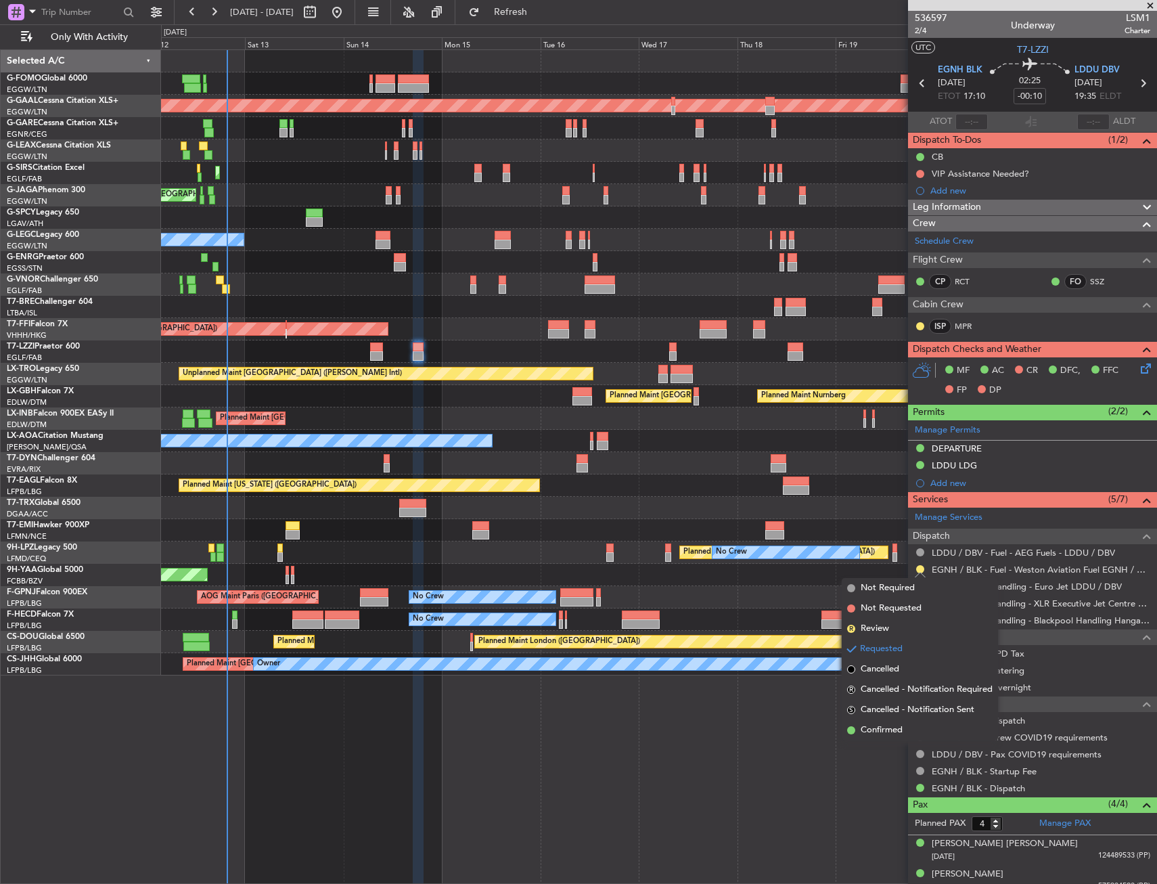
click at [895, 724] on span "Confirmed" at bounding box center [882, 730] width 42 height 14
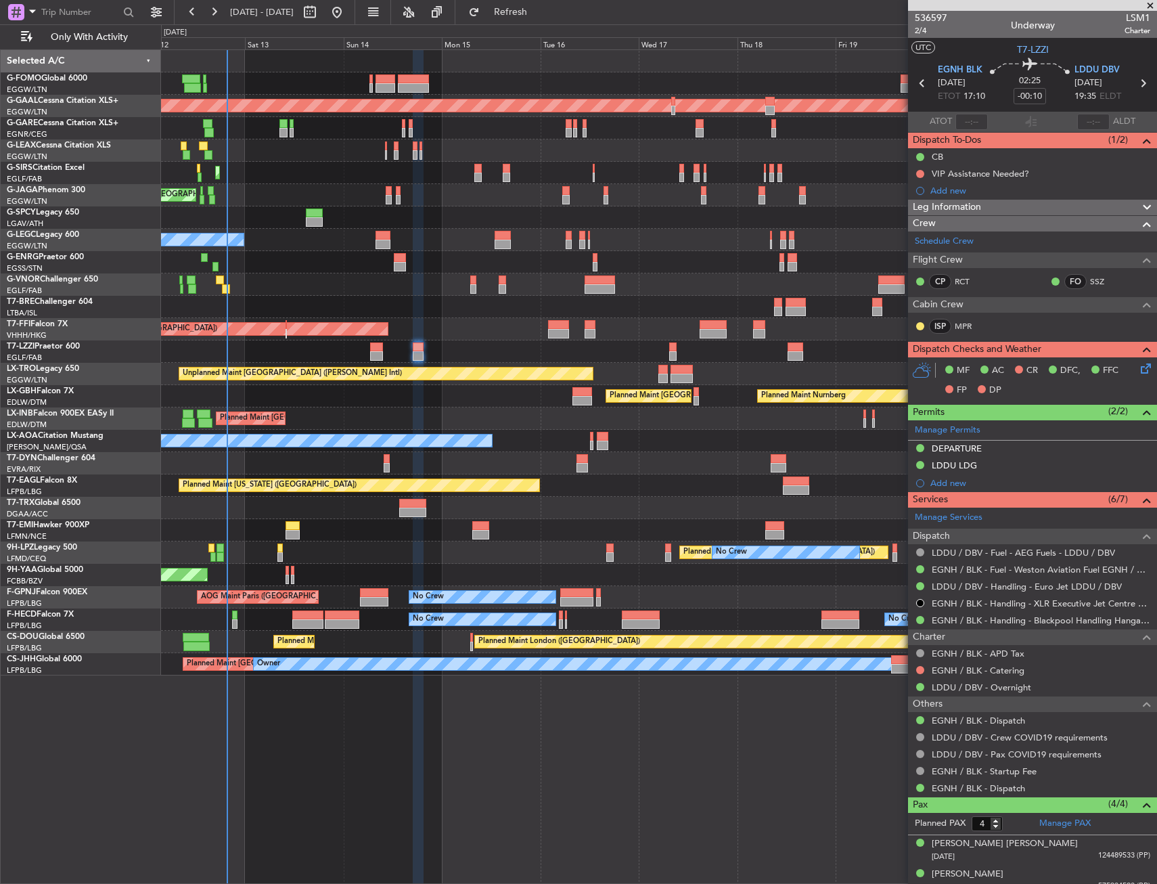
click at [323, 613] on div "No Crew No Crew Planned Maint [GEOGRAPHIC_DATA] ([GEOGRAPHIC_DATA])" at bounding box center [658, 619] width 995 height 22
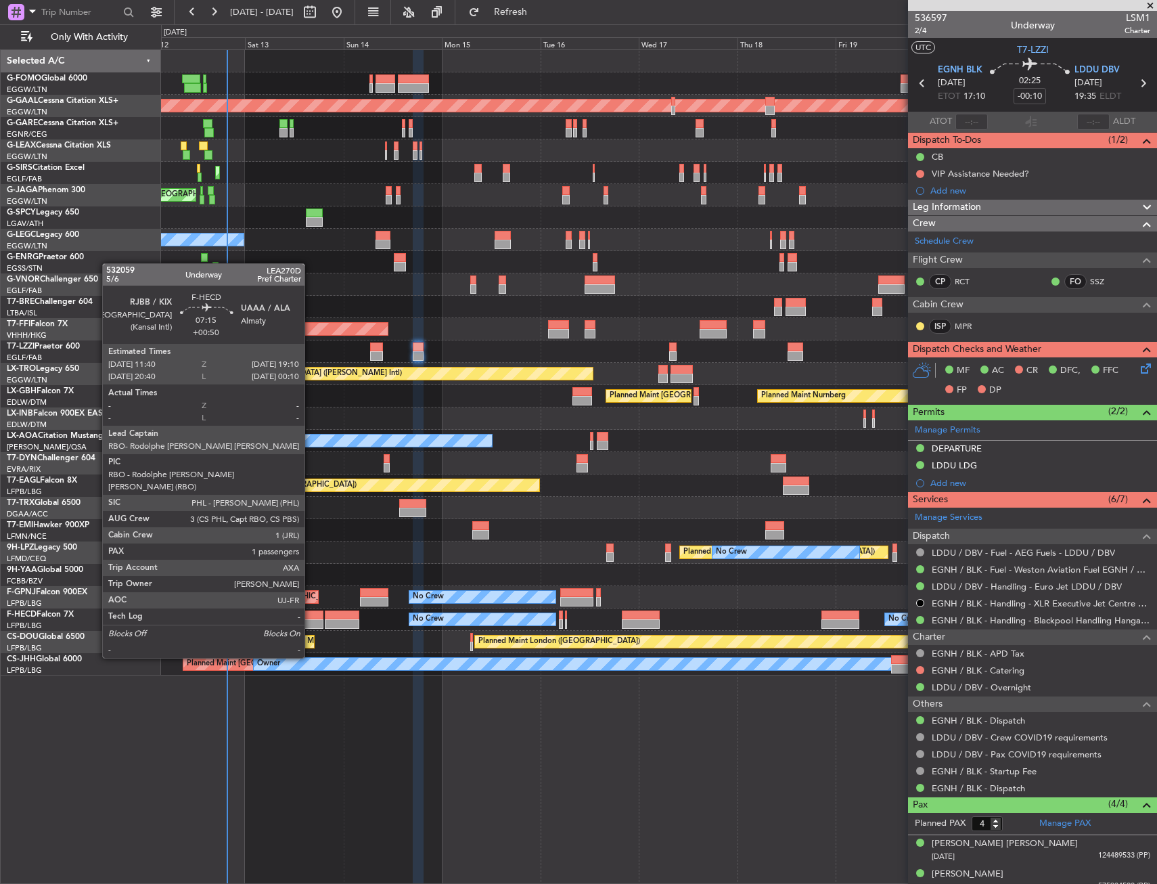
click at [311, 620] on div at bounding box center [307, 623] width 31 height 9
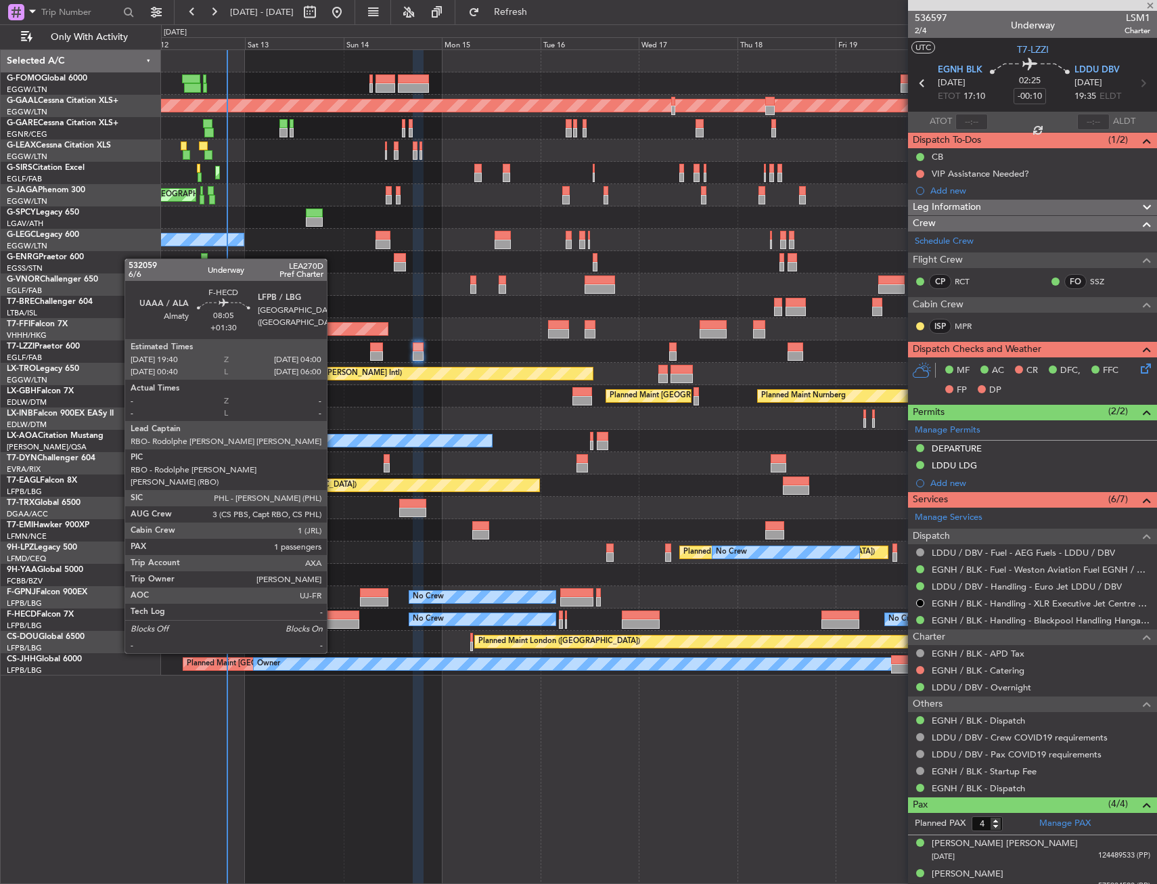
type input "+00:50"
type input "1"
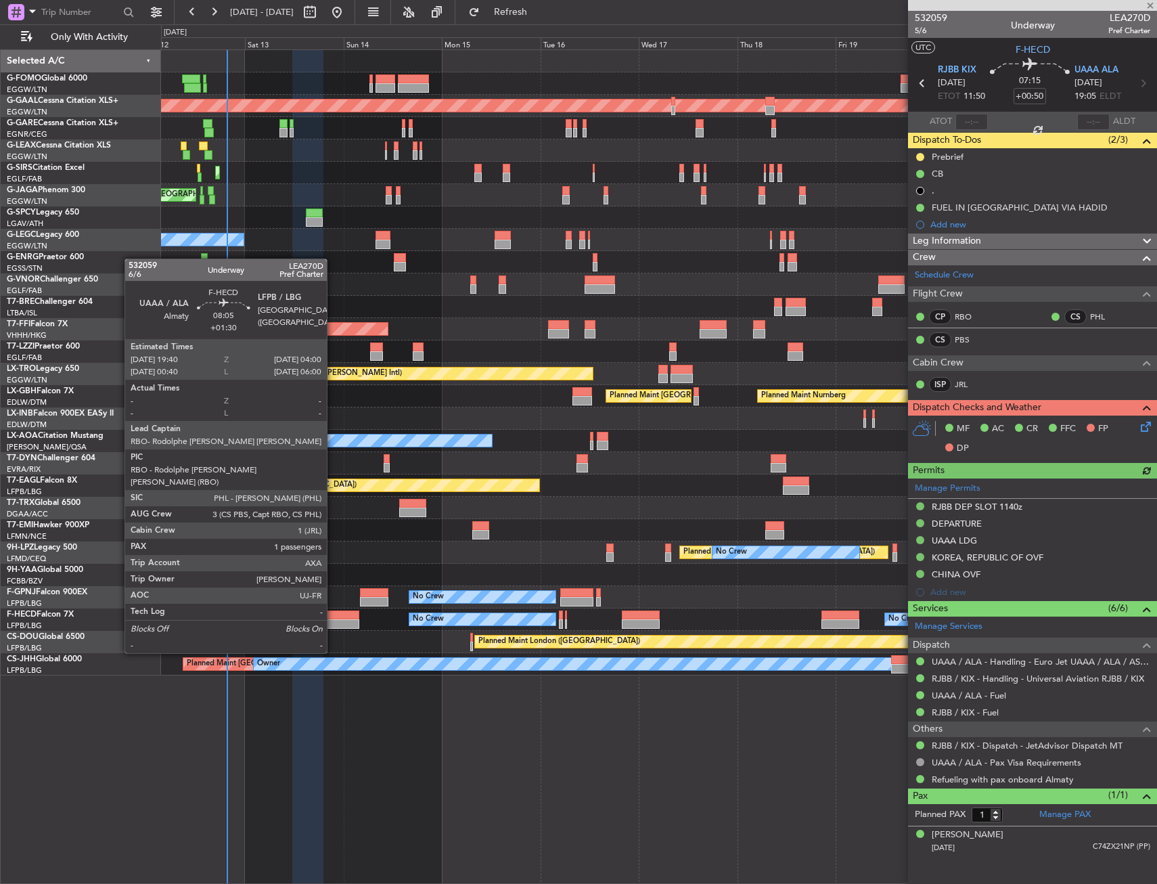
click at [333, 615] on div at bounding box center [342, 614] width 35 height 9
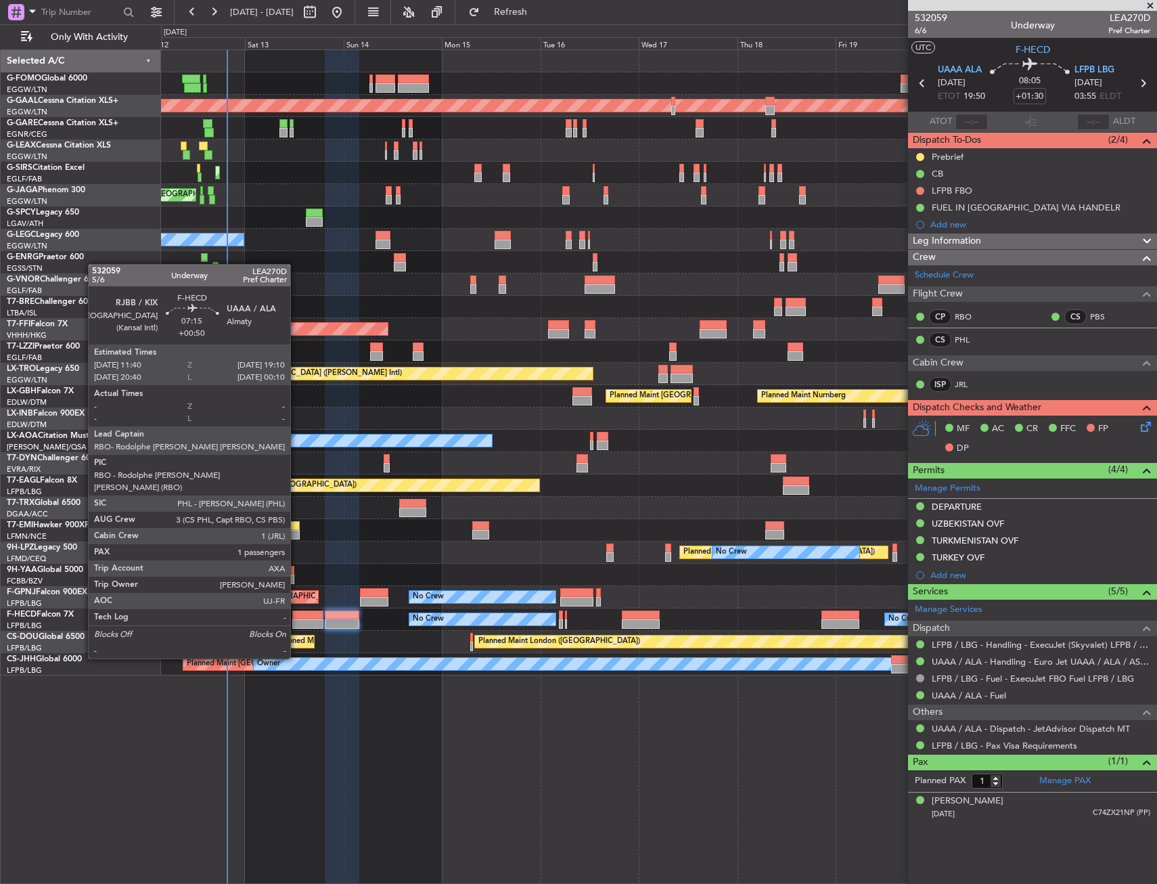
click at [296, 621] on div at bounding box center [307, 623] width 31 height 9
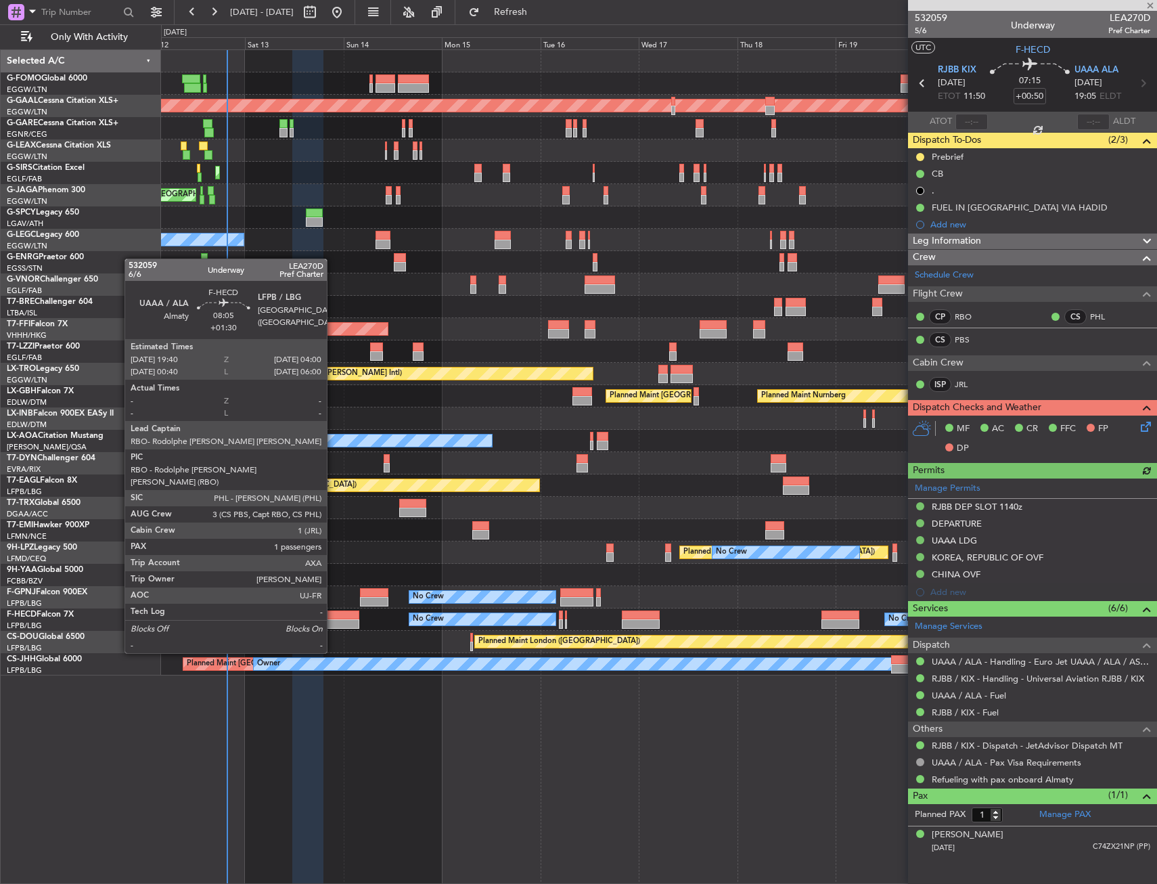
click at [333, 615] on div at bounding box center [342, 614] width 35 height 9
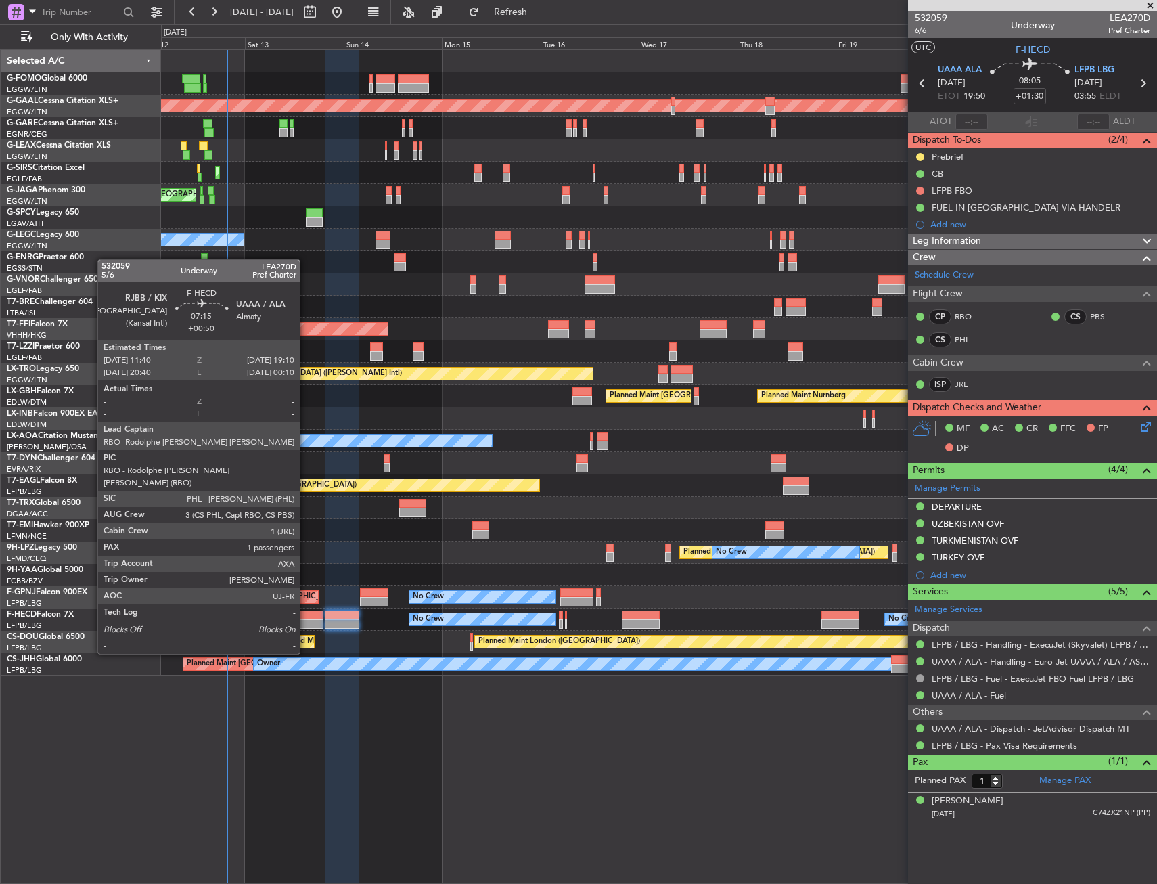
click at [306, 616] on div at bounding box center [307, 614] width 31 height 9
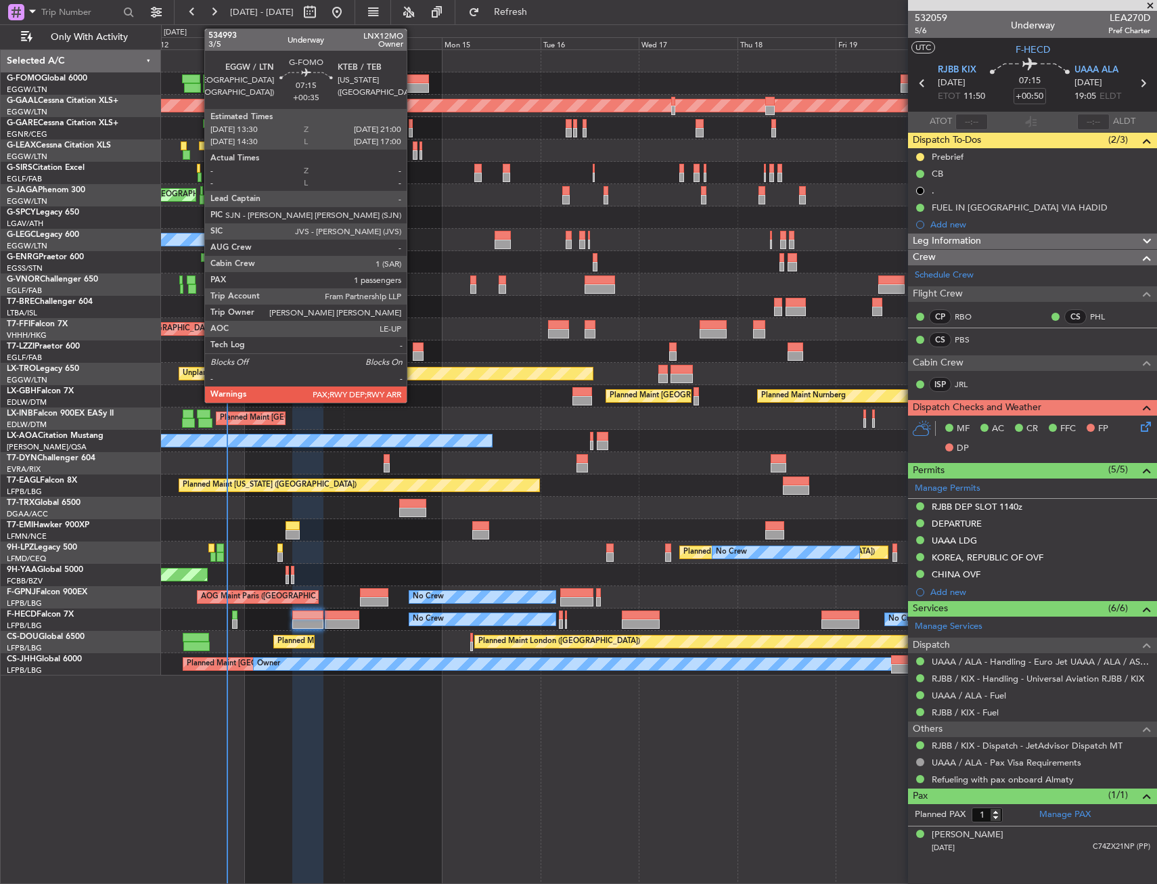
click at [413, 81] on div at bounding box center [413, 78] width 31 height 9
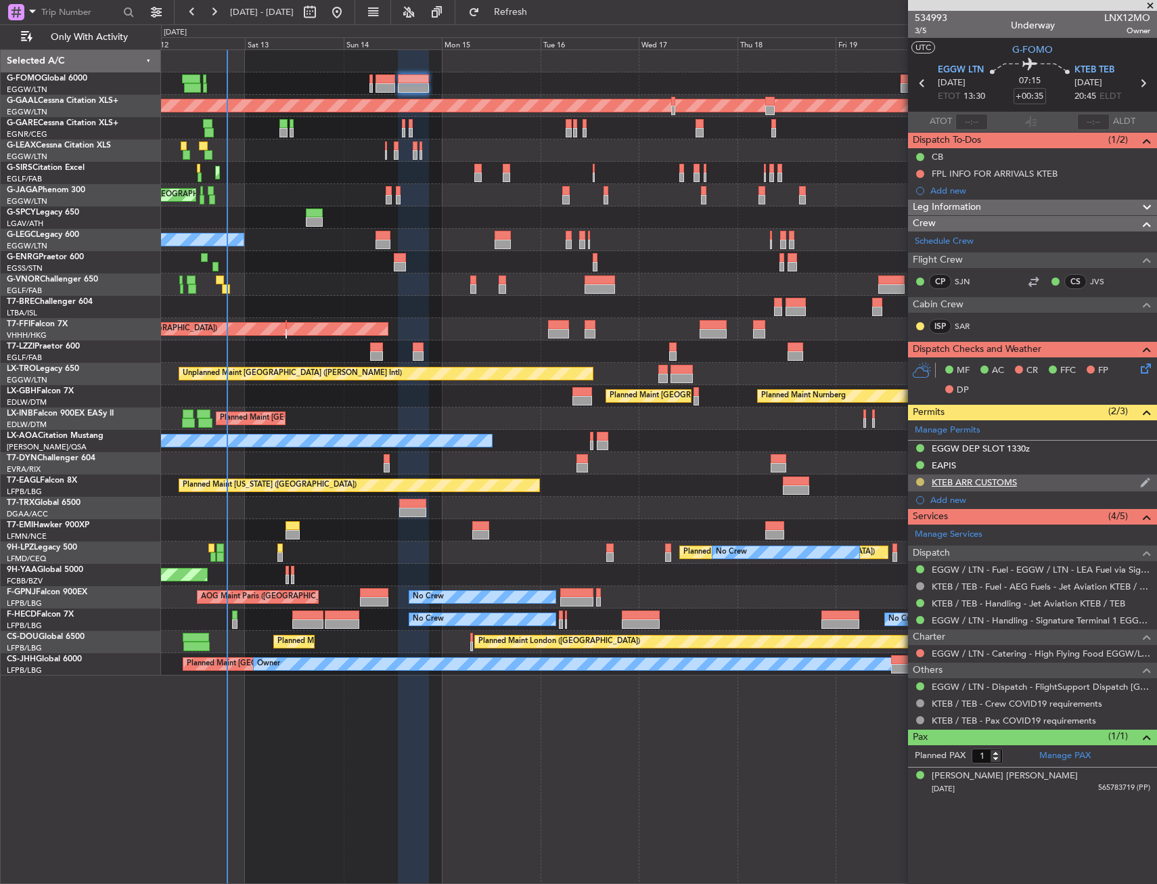
click at [920, 478] on button at bounding box center [920, 482] width 8 height 8
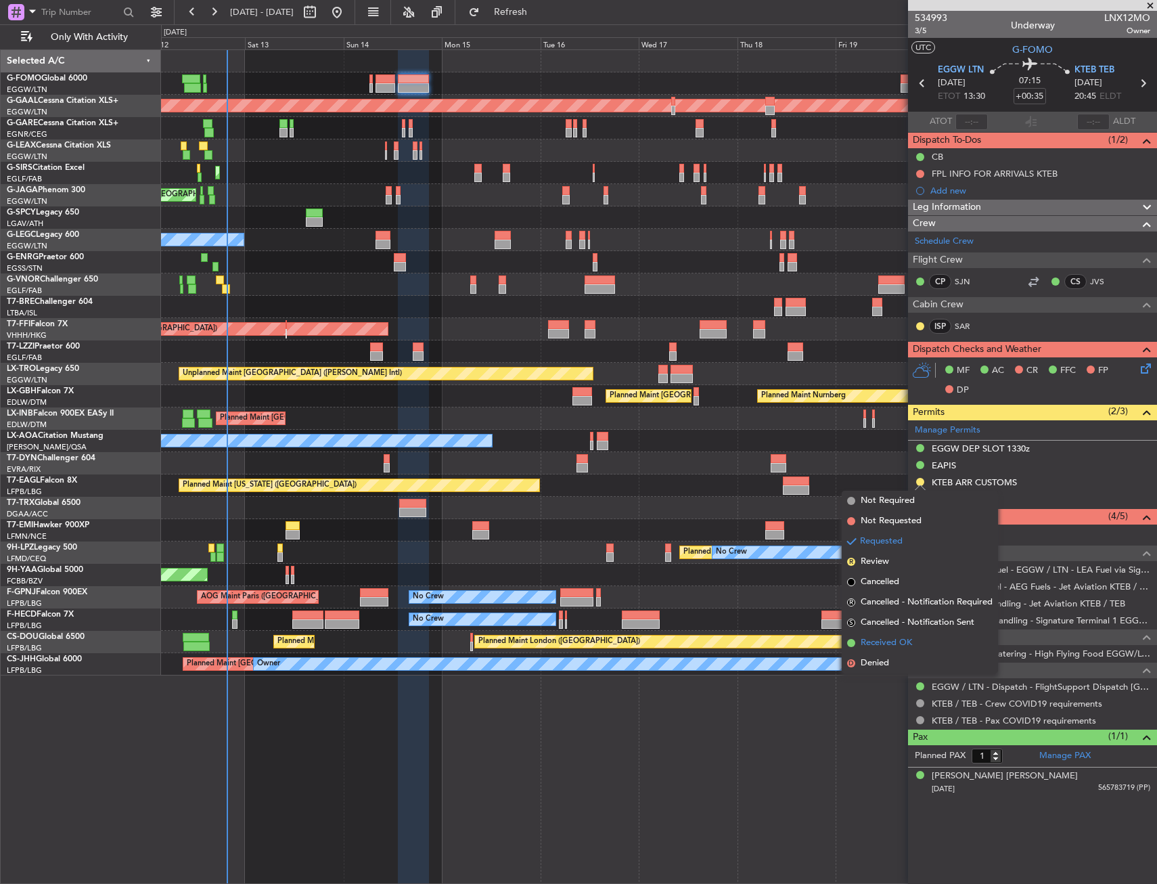
click at [911, 634] on li "Received OK" at bounding box center [920, 643] width 156 height 20
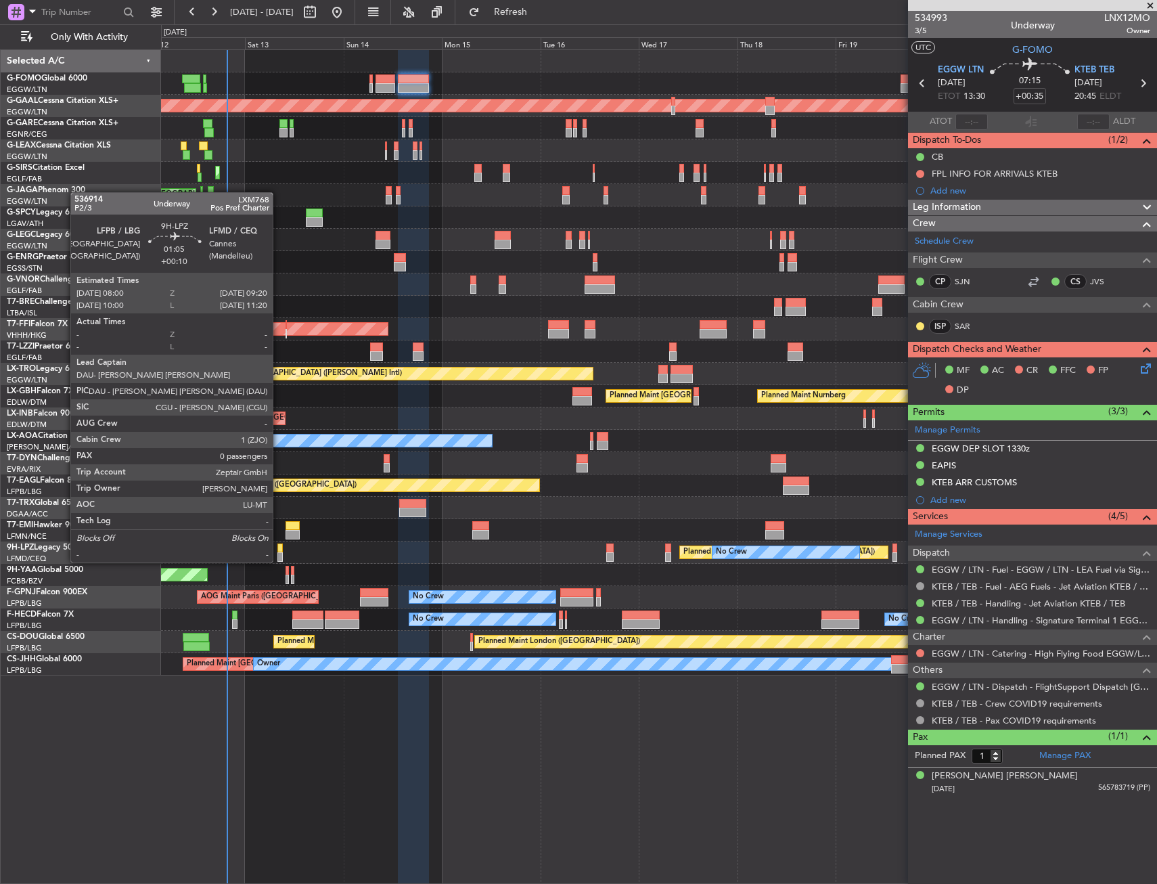
click at [280, 549] on div at bounding box center [280, 547] width 6 height 9
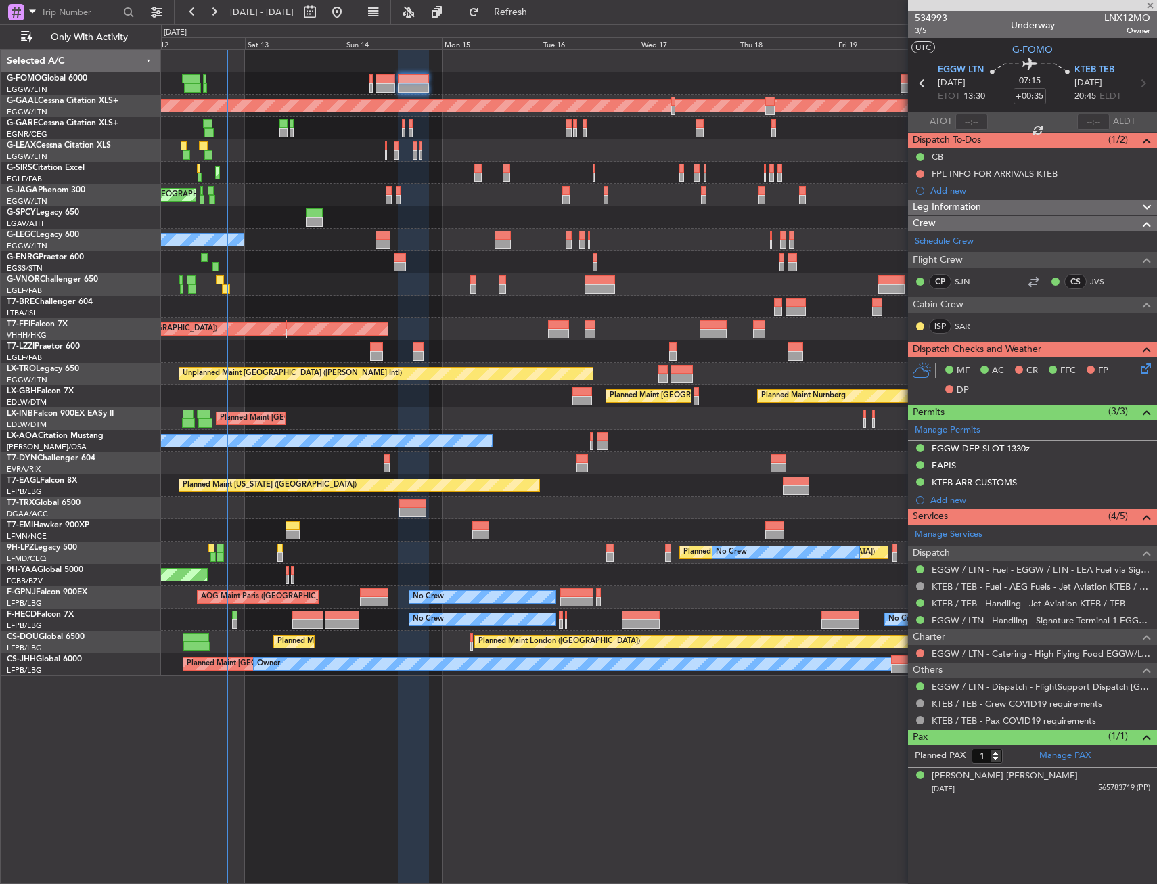
type input "+00:10"
type input "0"
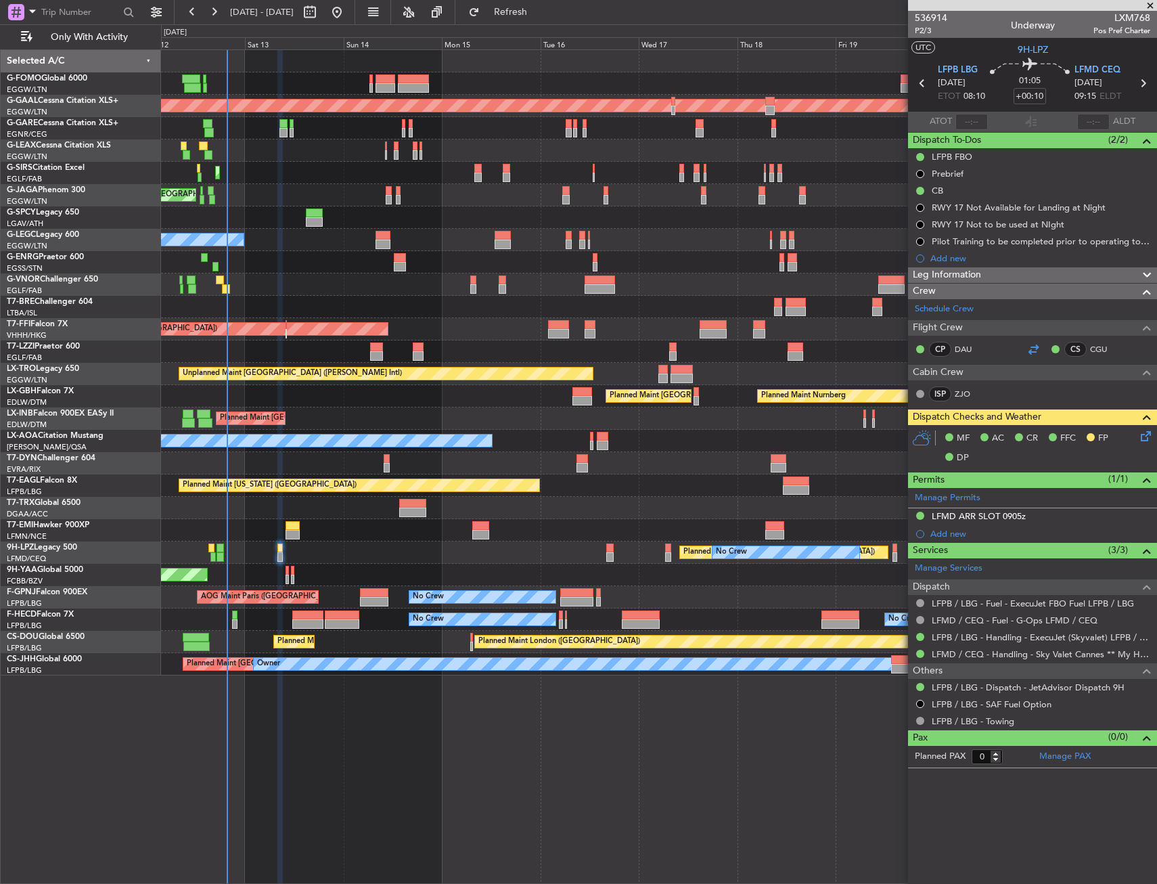
click at [1031, 353] on div at bounding box center [1033, 349] width 16 height 16
click at [387, 773] on div "Planned Maint London (Luton) Planned Maint Dusseldorf Planned Maint London (Lut…" at bounding box center [659, 466] width 996 height 834
click at [596, 740] on div "Planned Maint London (Luton) Planned Maint Dusseldorf Planned Maint London (Lut…" at bounding box center [659, 466] width 996 height 834
drag, startPoint x: 541, startPoint y: 3, endPoint x: 545, endPoint y: 41, distance: 38.9
click at [541, 3] on button "Refresh" at bounding box center [502, 12] width 81 height 22
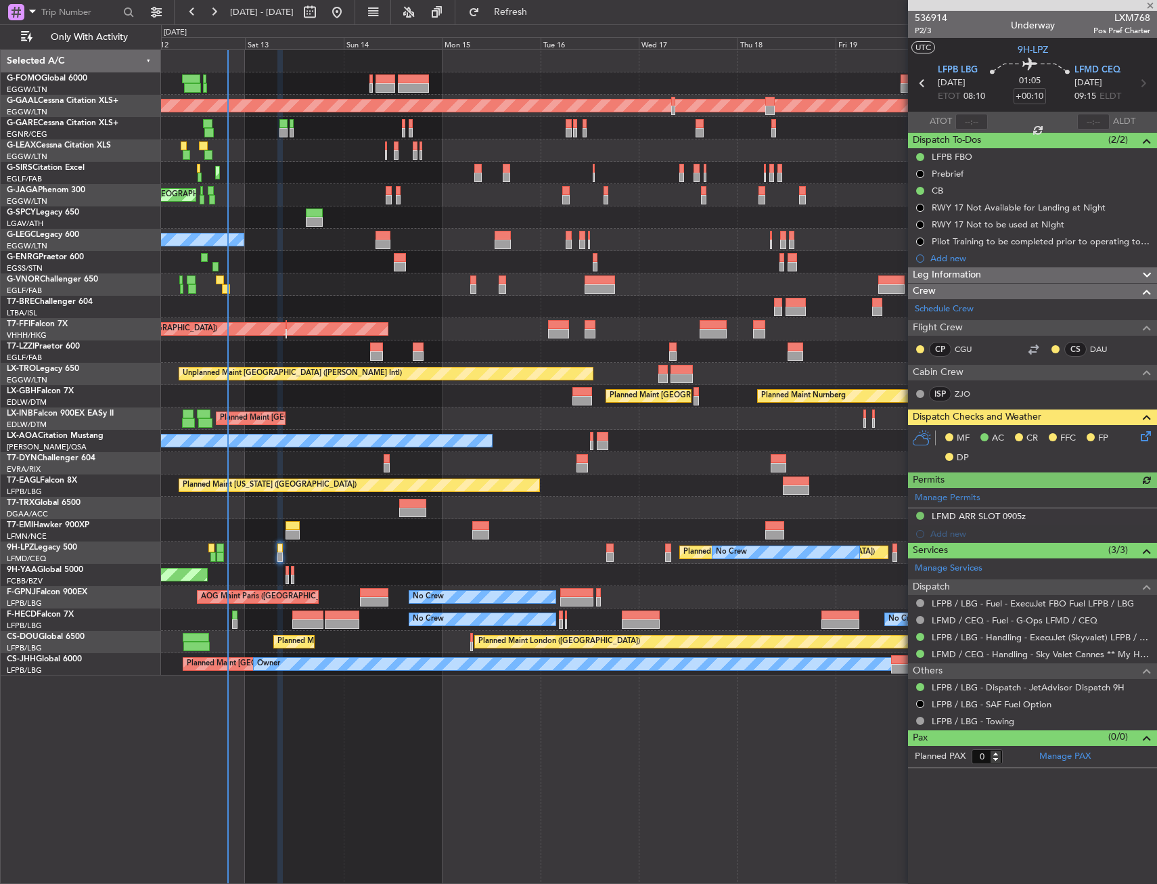
click at [1140, 436] on icon at bounding box center [1143, 433] width 11 height 11
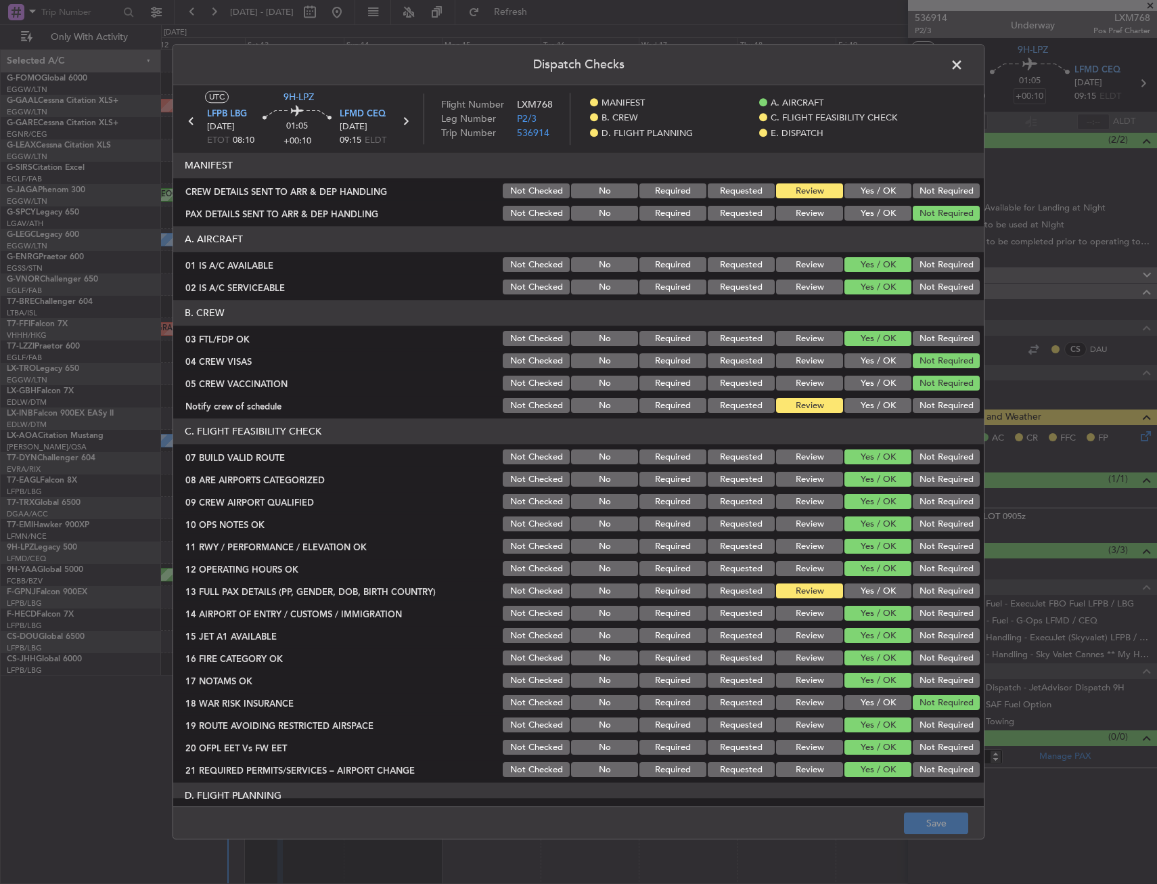
click at [868, 405] on button "Yes / OK" at bounding box center [878, 406] width 67 height 15
click at [863, 596] on div "Yes / OK" at bounding box center [876, 591] width 68 height 19
click at [861, 590] on button "Yes / OK" at bounding box center [878, 591] width 67 height 15
click at [349, 185] on div "CREW DETAILS SENT TO ARR & DEP HANDLING" at bounding box center [337, 192] width 328 height 14
click at [869, 188] on button "Yes / OK" at bounding box center [878, 191] width 67 height 15
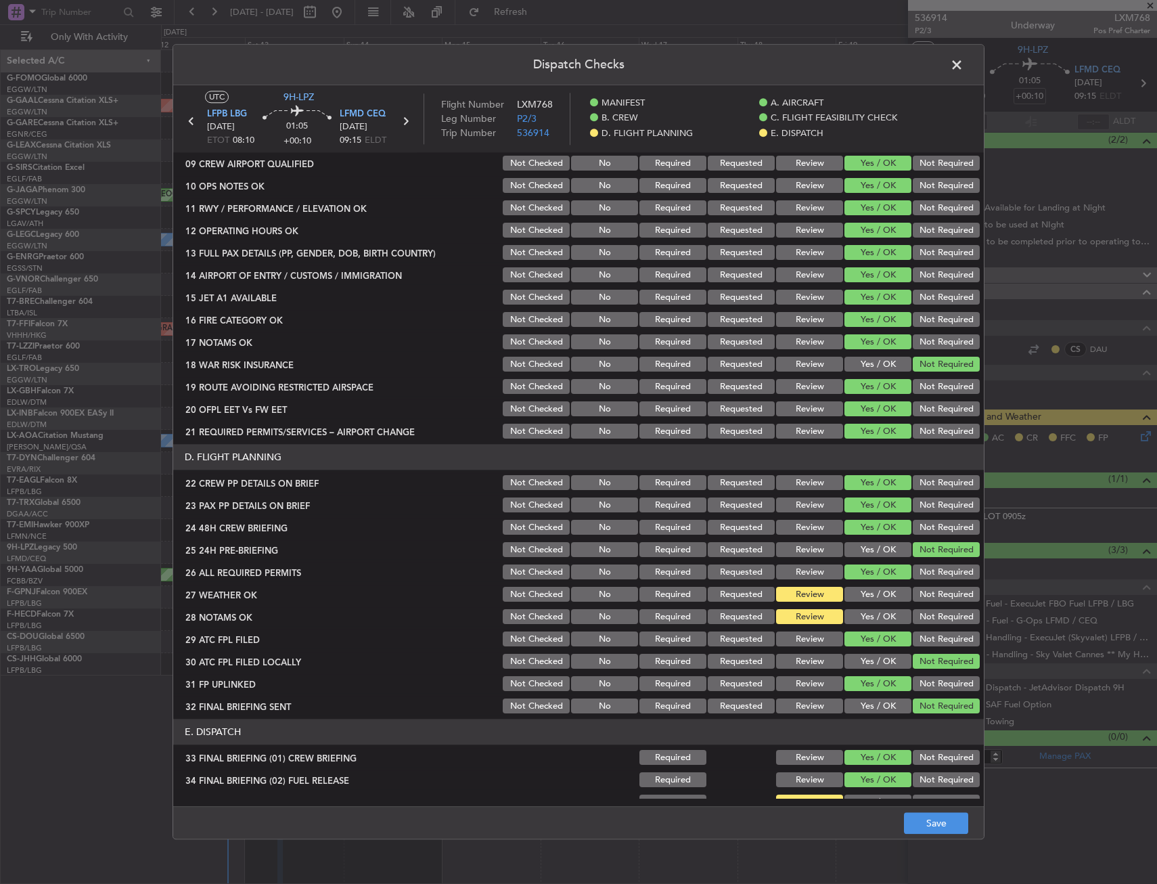
drag, startPoint x: 855, startPoint y: 592, endPoint x: 855, endPoint y: 600, distance: 7.4
click at [855, 594] on button "Yes / OK" at bounding box center [878, 594] width 67 height 15
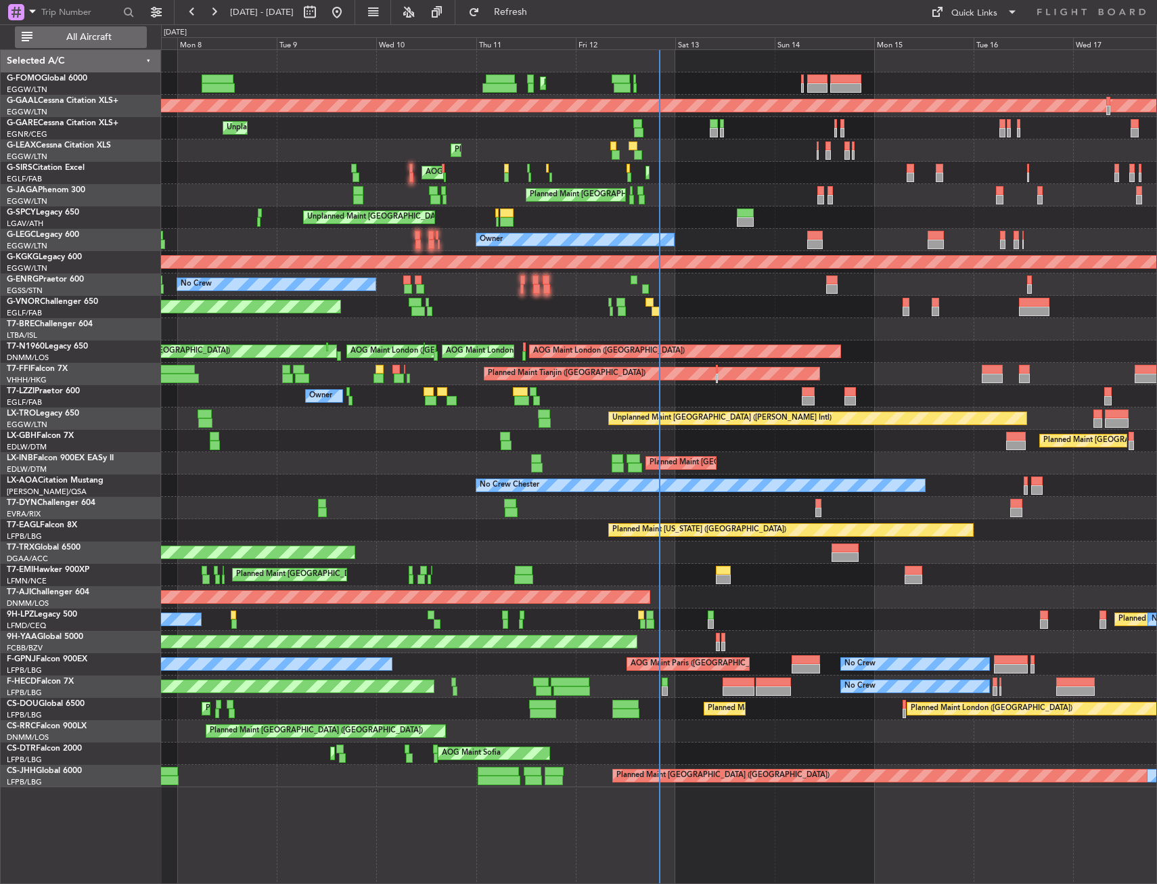
click at [80, 44] on button "All Aircraft" at bounding box center [81, 37] width 132 height 22
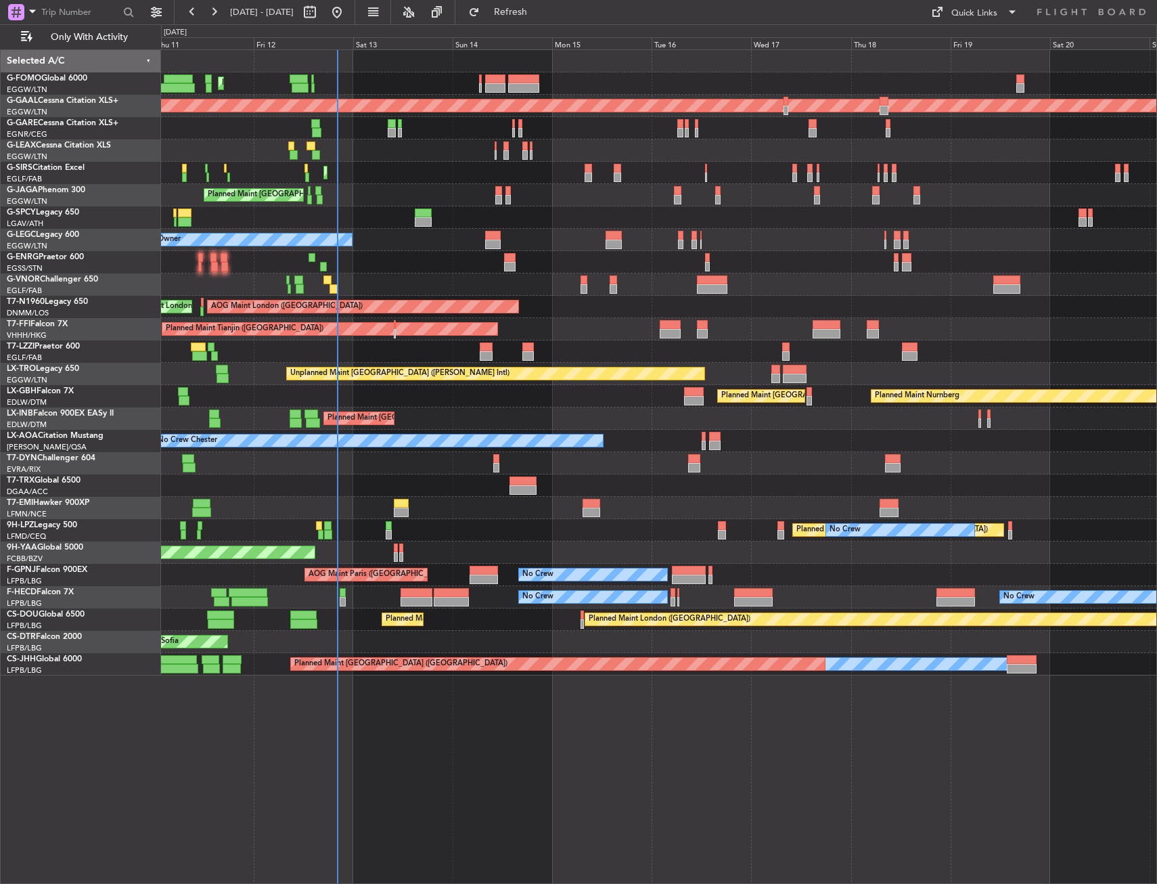
click at [129, 228] on div "Planned Maint [GEOGRAPHIC_DATA] ([GEOGRAPHIC_DATA]) Planned [GEOGRAPHIC_DATA] U…" at bounding box center [578, 453] width 1157 height 859
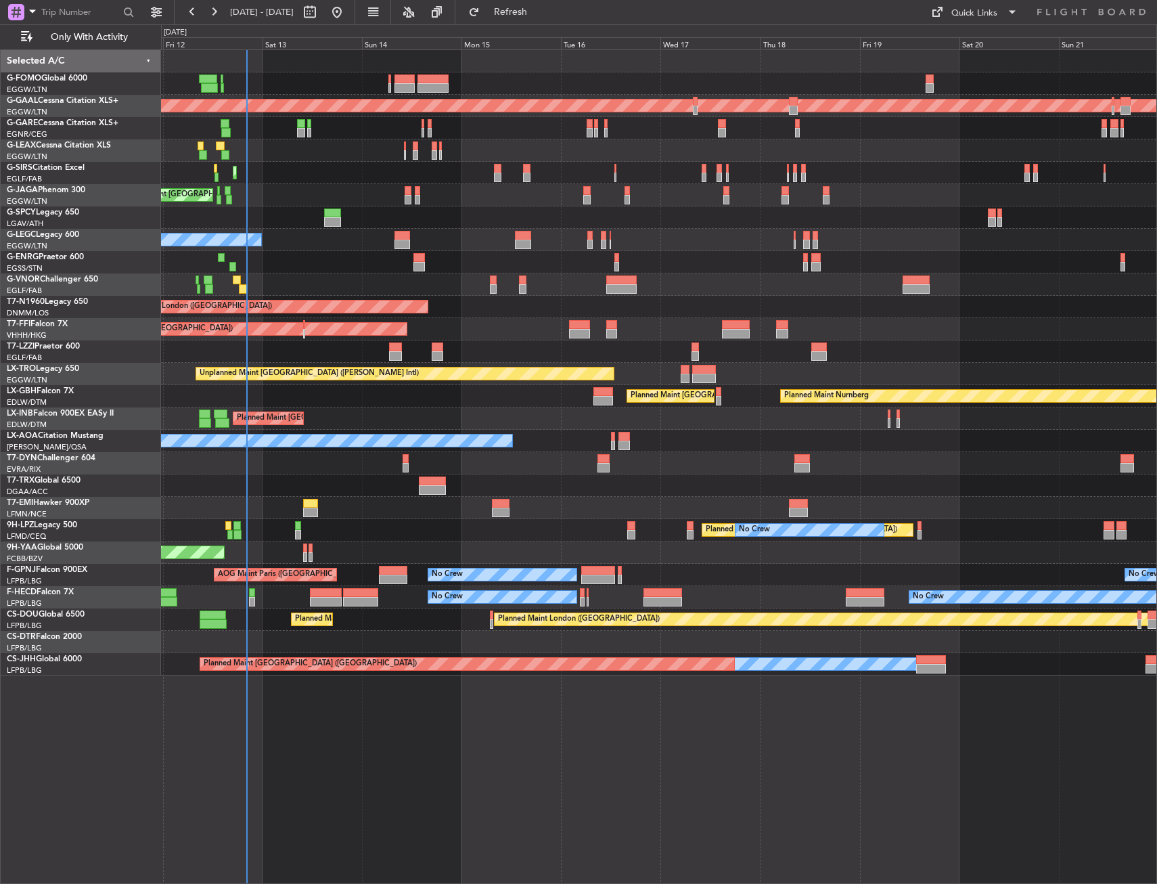
click at [235, 148] on div "Planned Maint [GEOGRAPHIC_DATA] ([GEOGRAPHIC_DATA])" at bounding box center [658, 150] width 995 height 22
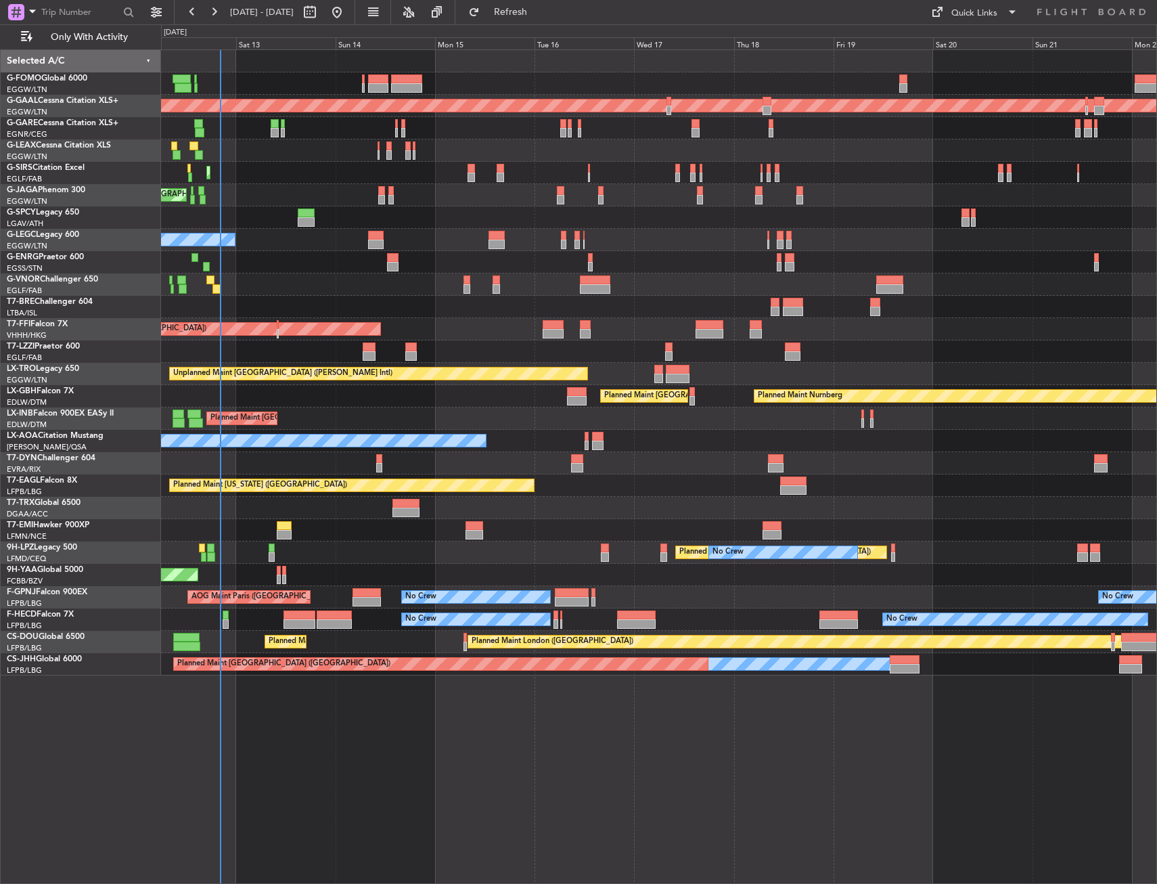
click at [290, 275] on div at bounding box center [658, 284] width 995 height 22
drag, startPoint x: 550, startPoint y: 13, endPoint x: 537, endPoint y: 24, distance: 16.8
click at [539, 13] on span "Refresh" at bounding box center [510, 11] width 57 height 9
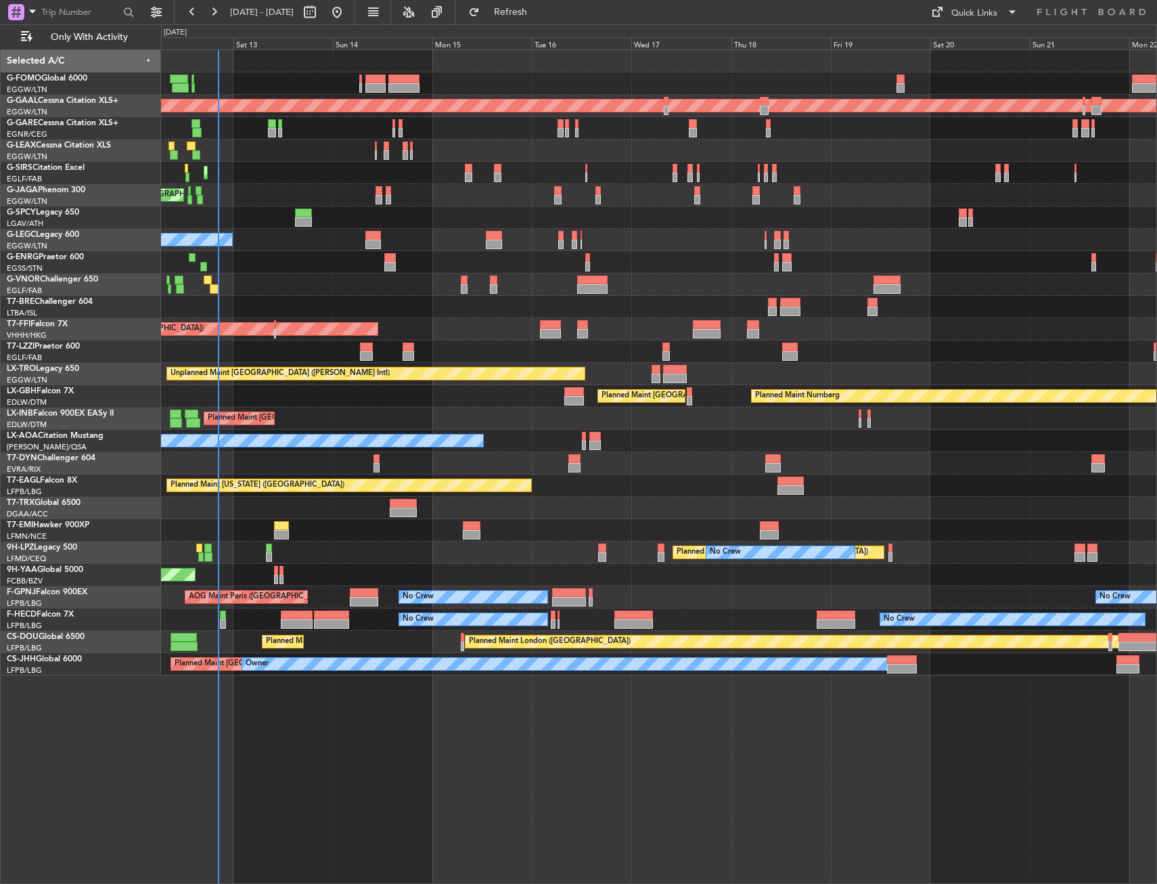
click at [329, 708] on div "Planned Maint [GEOGRAPHIC_DATA] ([GEOGRAPHIC_DATA]) Planned [GEOGRAPHIC_DATA] P…" at bounding box center [659, 466] width 996 height 834
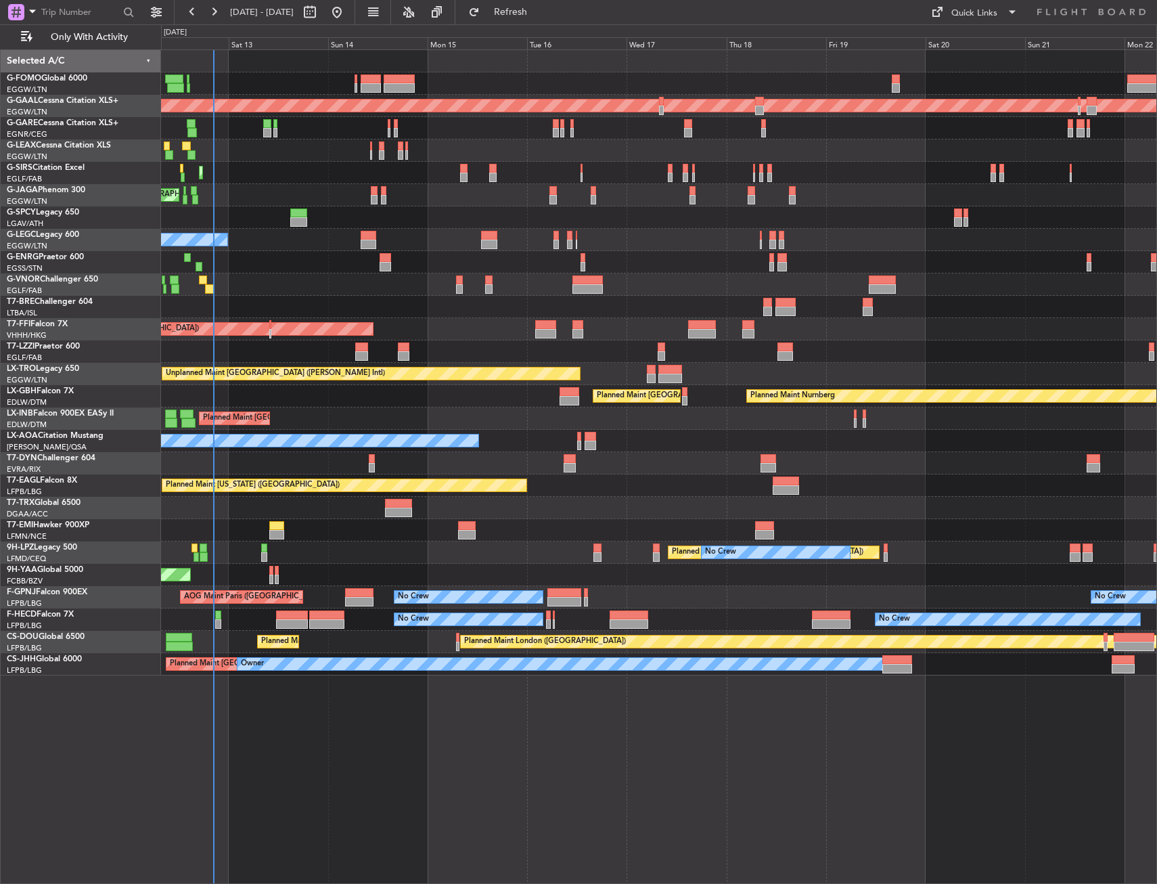
click at [324, 708] on div "Planned Maint [GEOGRAPHIC_DATA] ([GEOGRAPHIC_DATA]) Planned [GEOGRAPHIC_DATA] P…" at bounding box center [659, 466] width 996 height 834
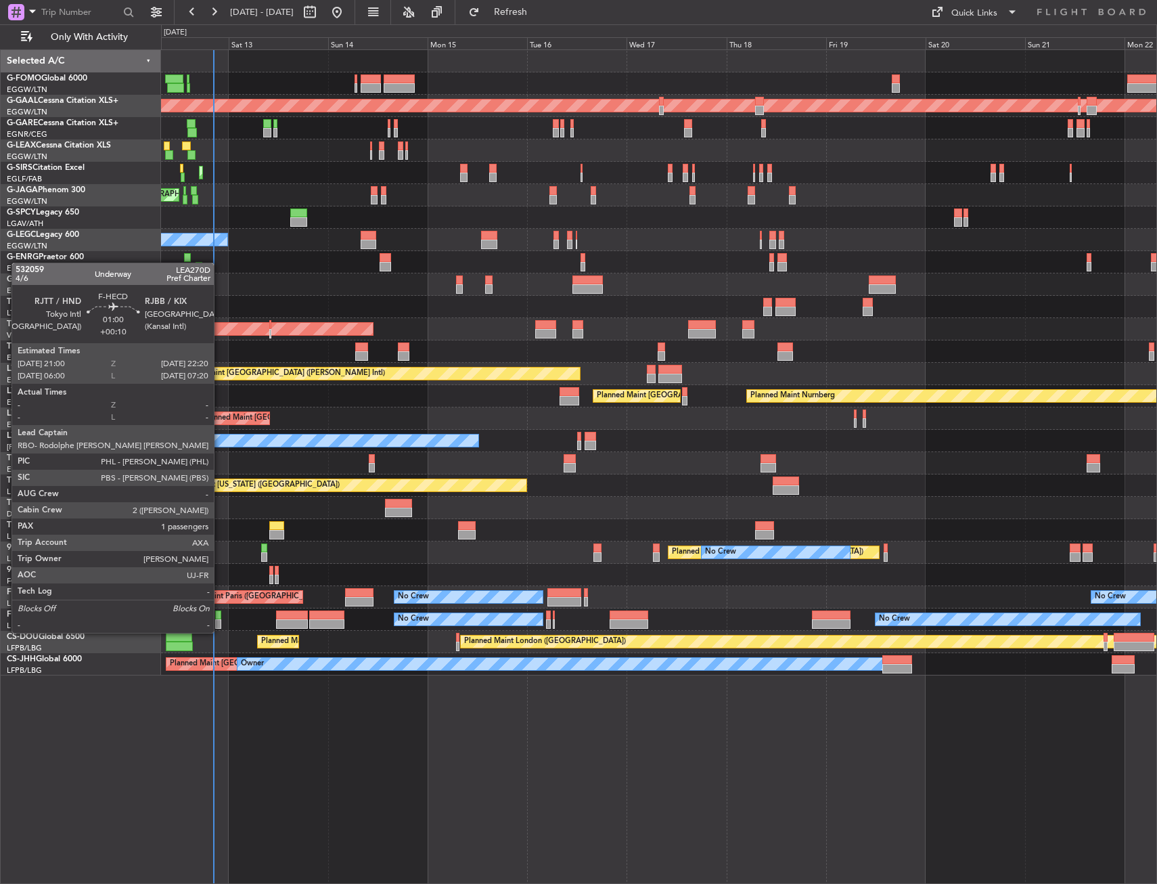
click at [220, 619] on div at bounding box center [218, 623] width 6 height 9
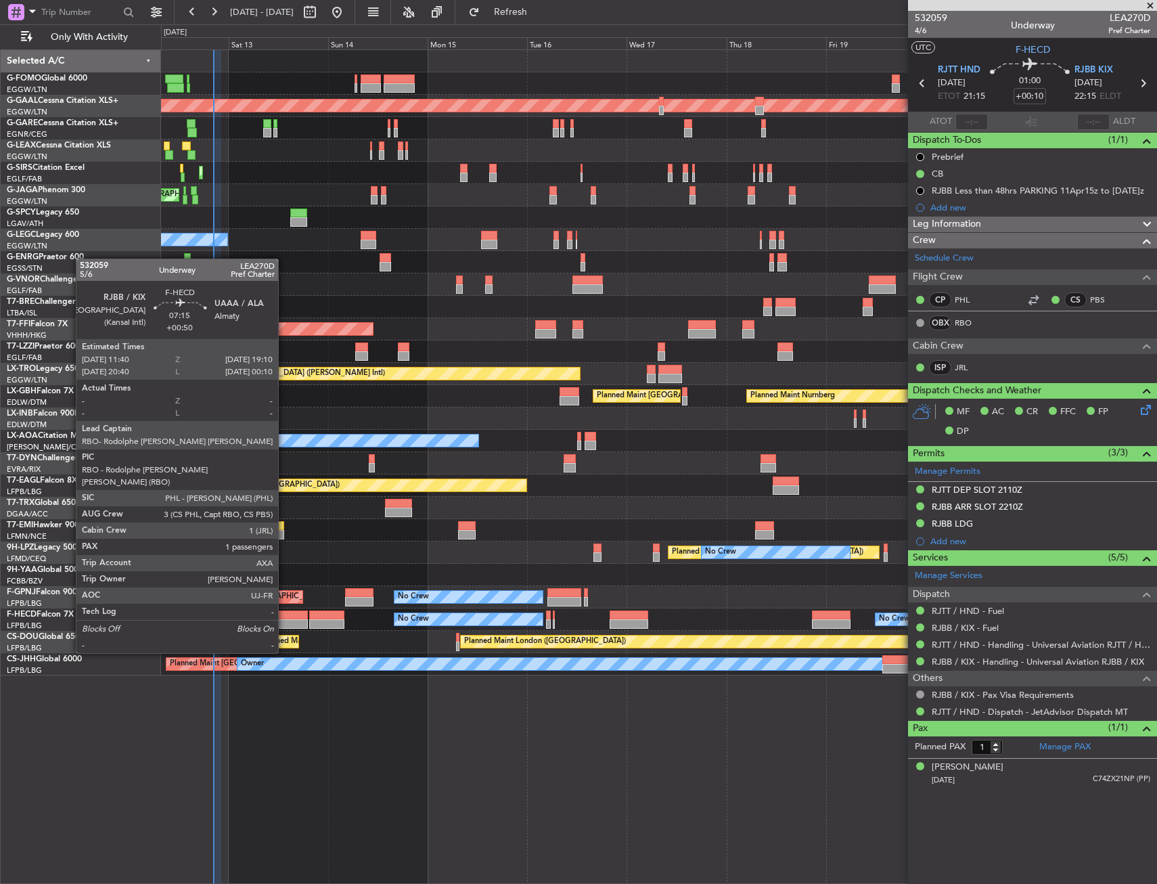
click at [285, 616] on div at bounding box center [291, 614] width 31 height 9
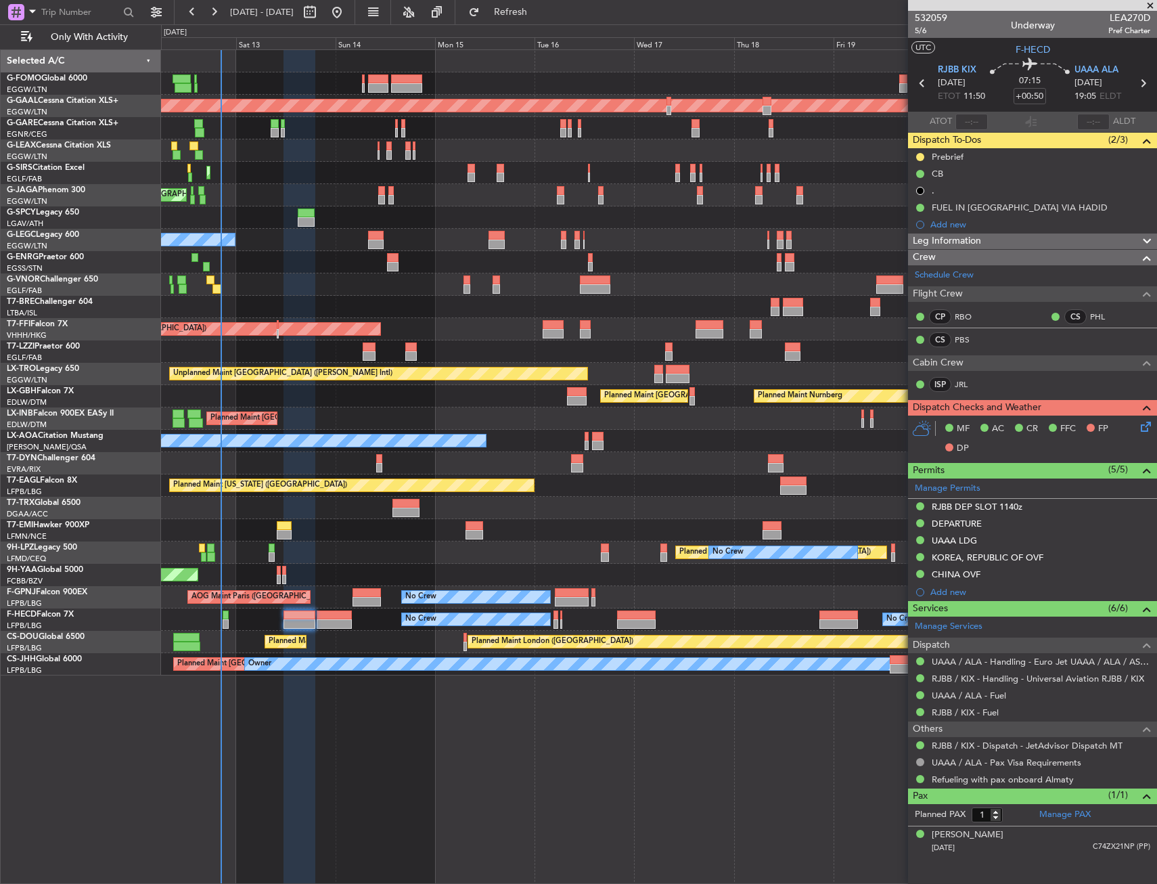
click at [308, 259] on div "No Crew Planned Maint [GEOGRAPHIC_DATA] ([GEOGRAPHIC_DATA])" at bounding box center [658, 262] width 995 height 22
click at [233, 689] on div "Planned Maint [GEOGRAPHIC_DATA] ([GEOGRAPHIC_DATA]) Planned [GEOGRAPHIC_DATA] P…" at bounding box center [659, 466] width 996 height 834
click at [240, 694] on div "Planned Maint [GEOGRAPHIC_DATA] ([GEOGRAPHIC_DATA]) Planned [GEOGRAPHIC_DATA] P…" at bounding box center [659, 466] width 996 height 834
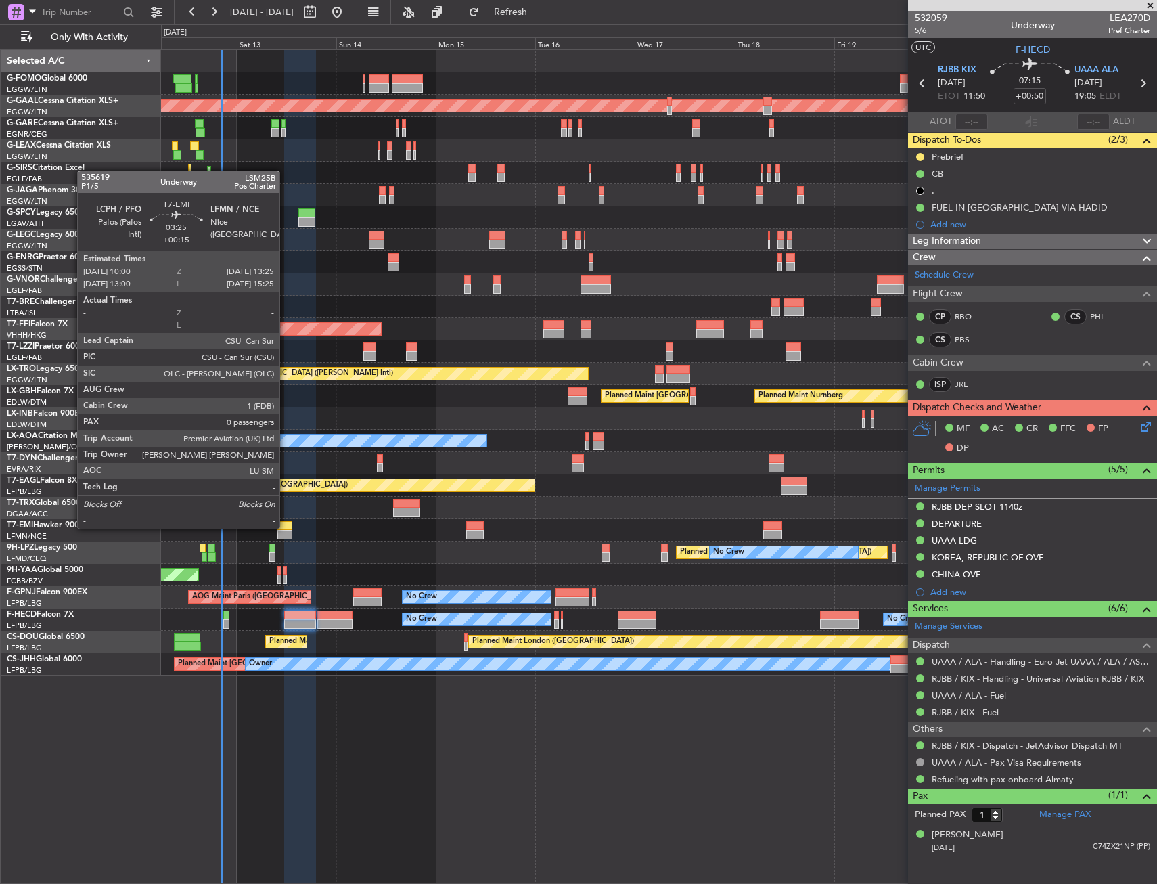
click at [286, 527] on div at bounding box center [284, 525] width 14 height 9
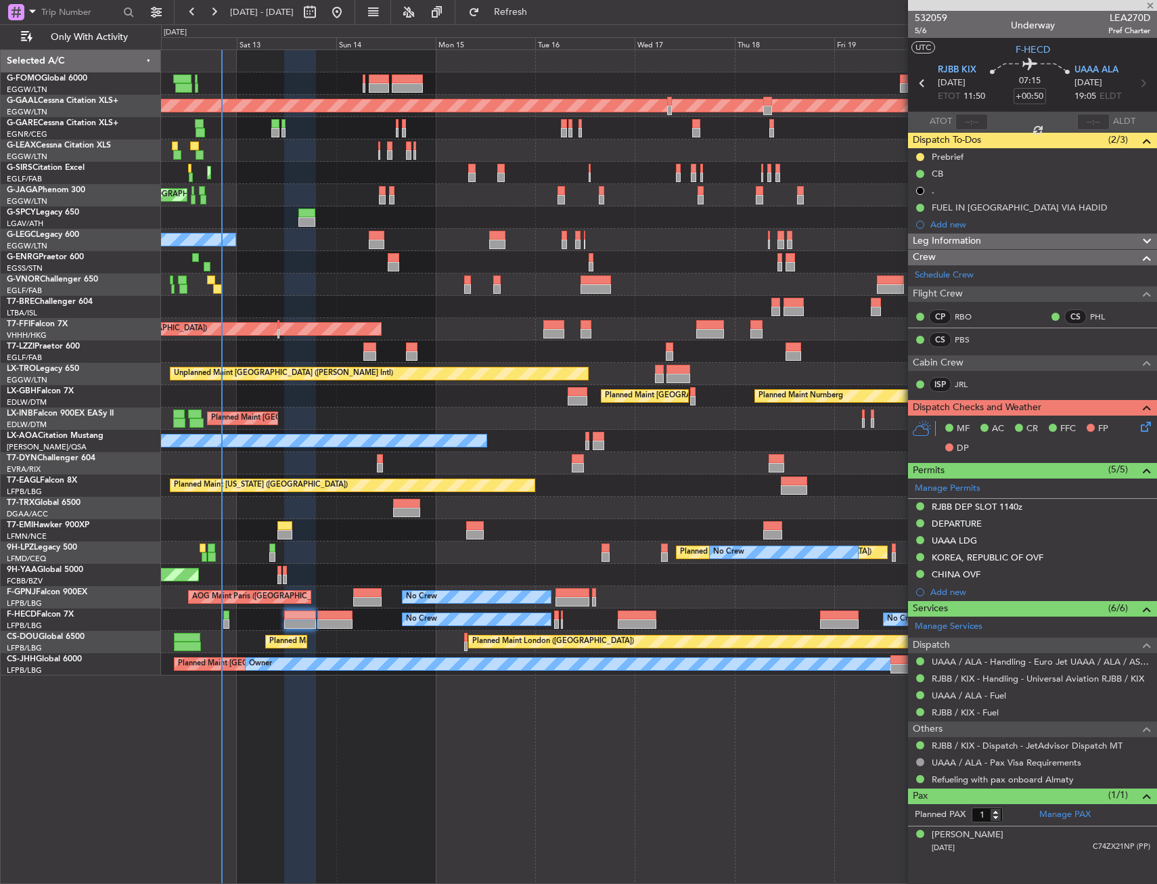
type input "+00:15"
type input "0"
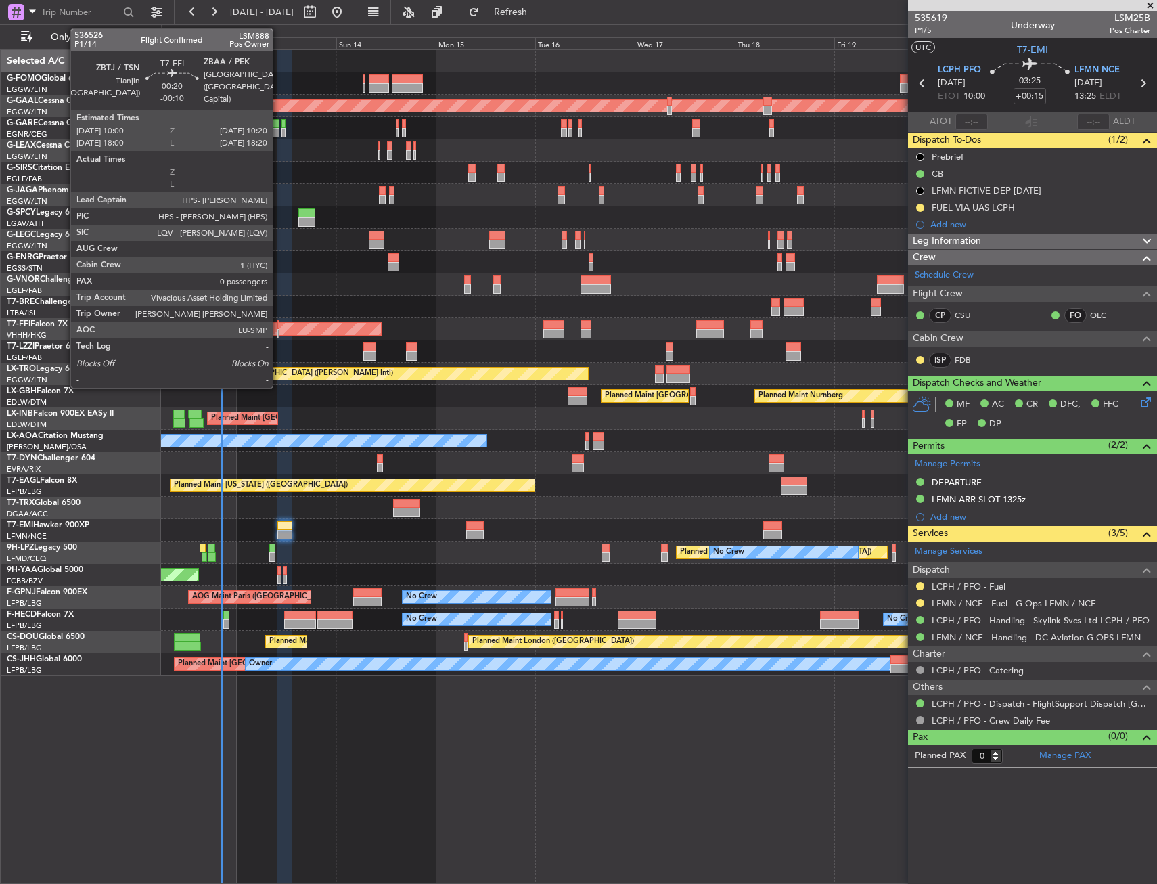
click at [279, 332] on div at bounding box center [278, 333] width 2 height 9
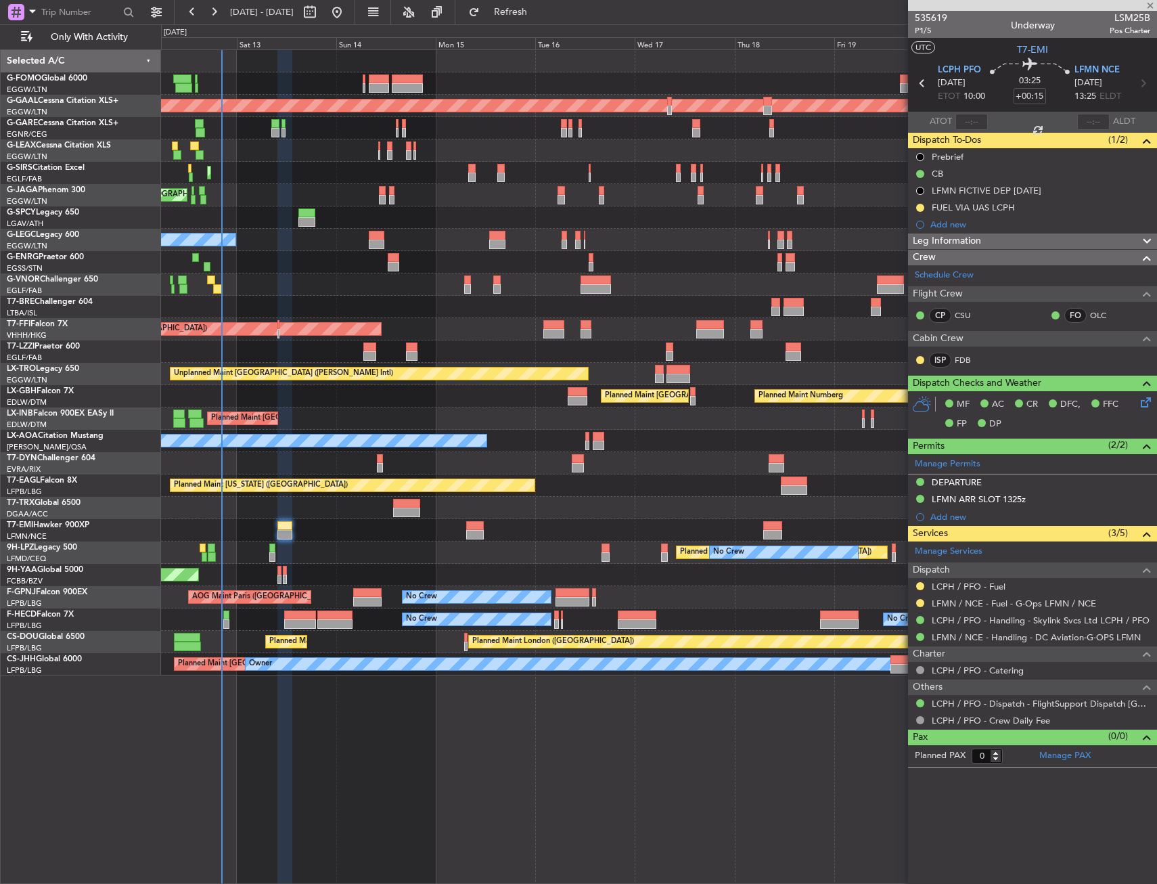
type input "-00:10"
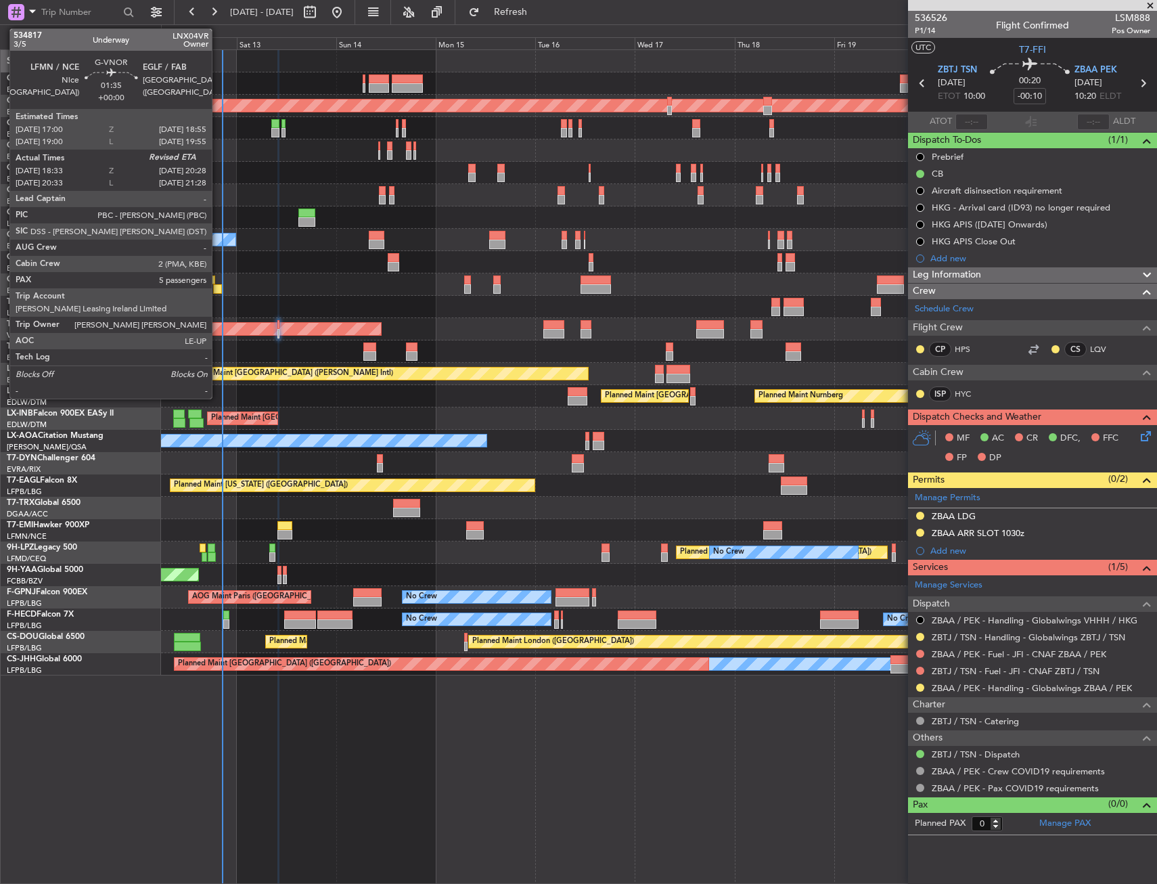
click at [218, 288] on div at bounding box center [217, 288] width 8 height 9
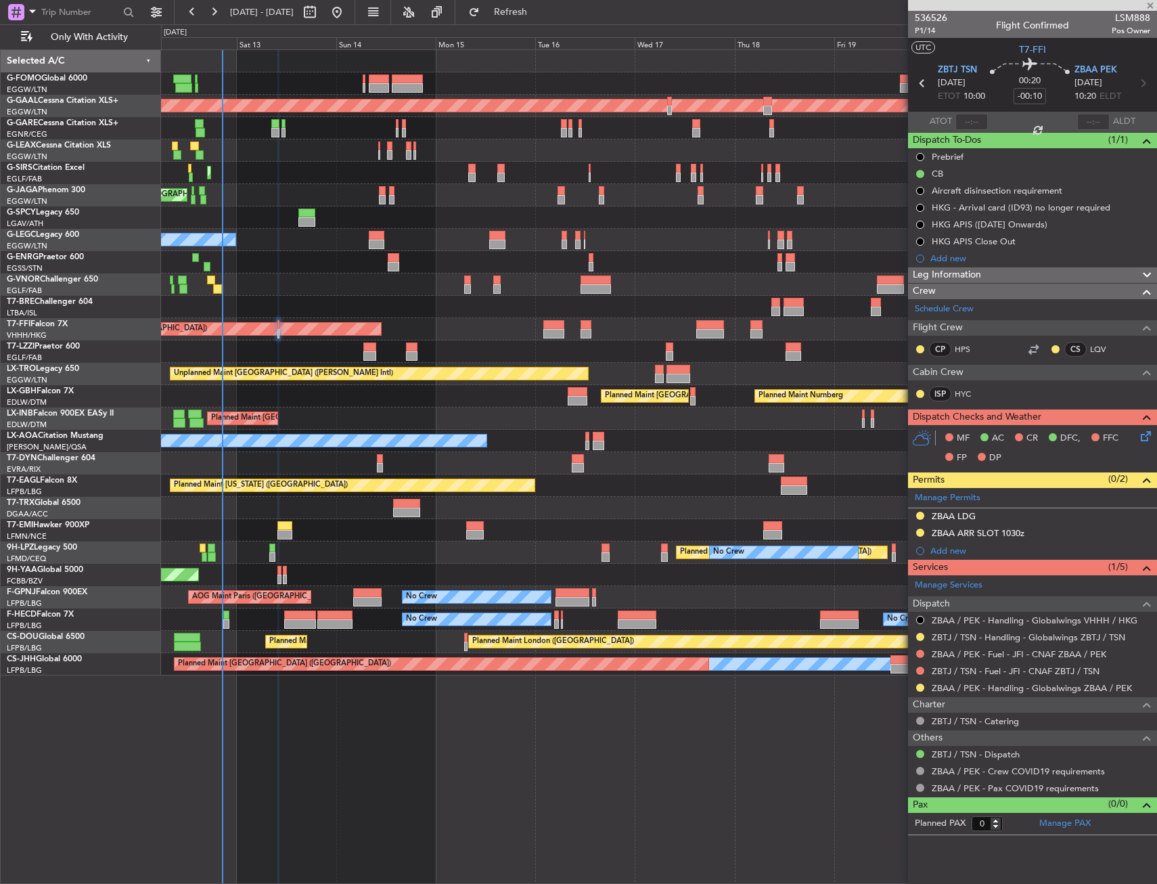
type input "18:48"
type input "5"
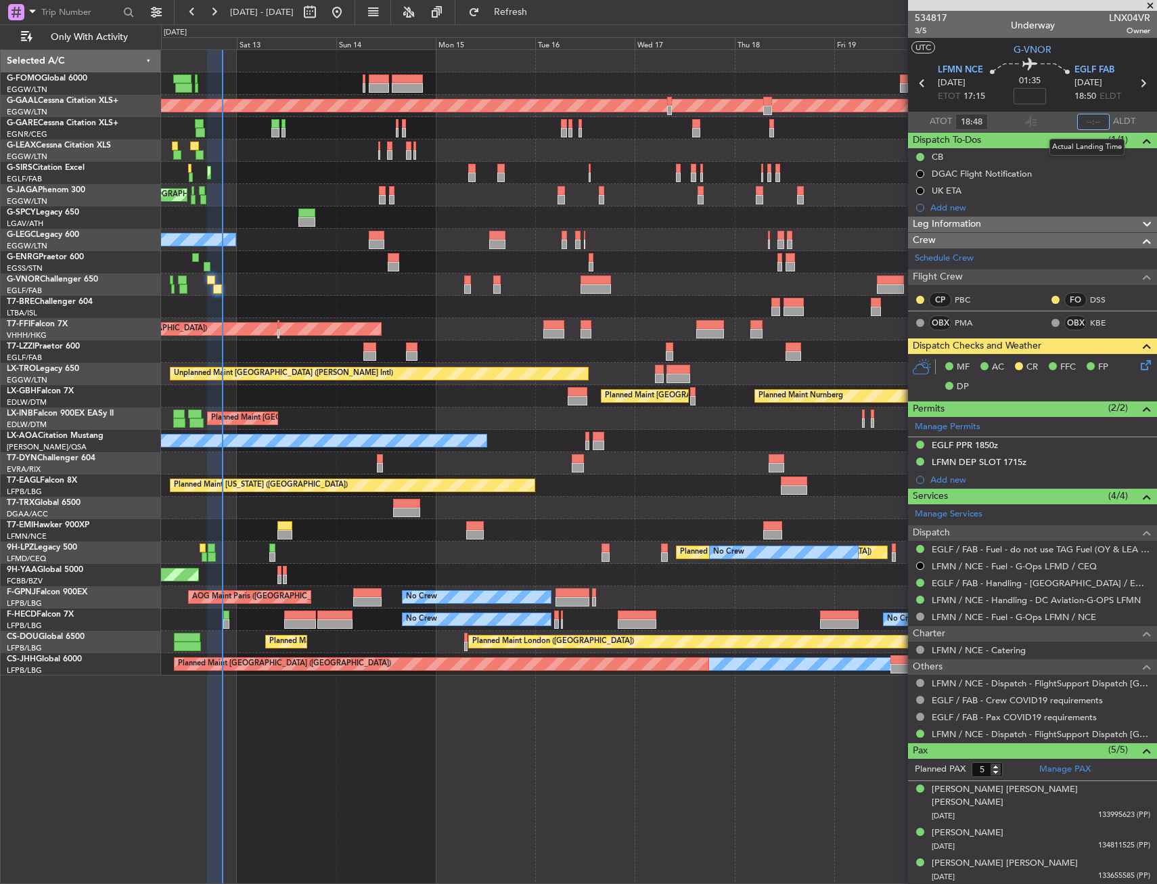
click at [1086, 124] on input "text" at bounding box center [1093, 122] width 32 height 16
click at [1039, 120] on section "ATOT 18:48 2027 ALDT" at bounding box center [1032, 122] width 249 height 20
type input "20:27"
click at [348, 277] on div at bounding box center [658, 284] width 995 height 22
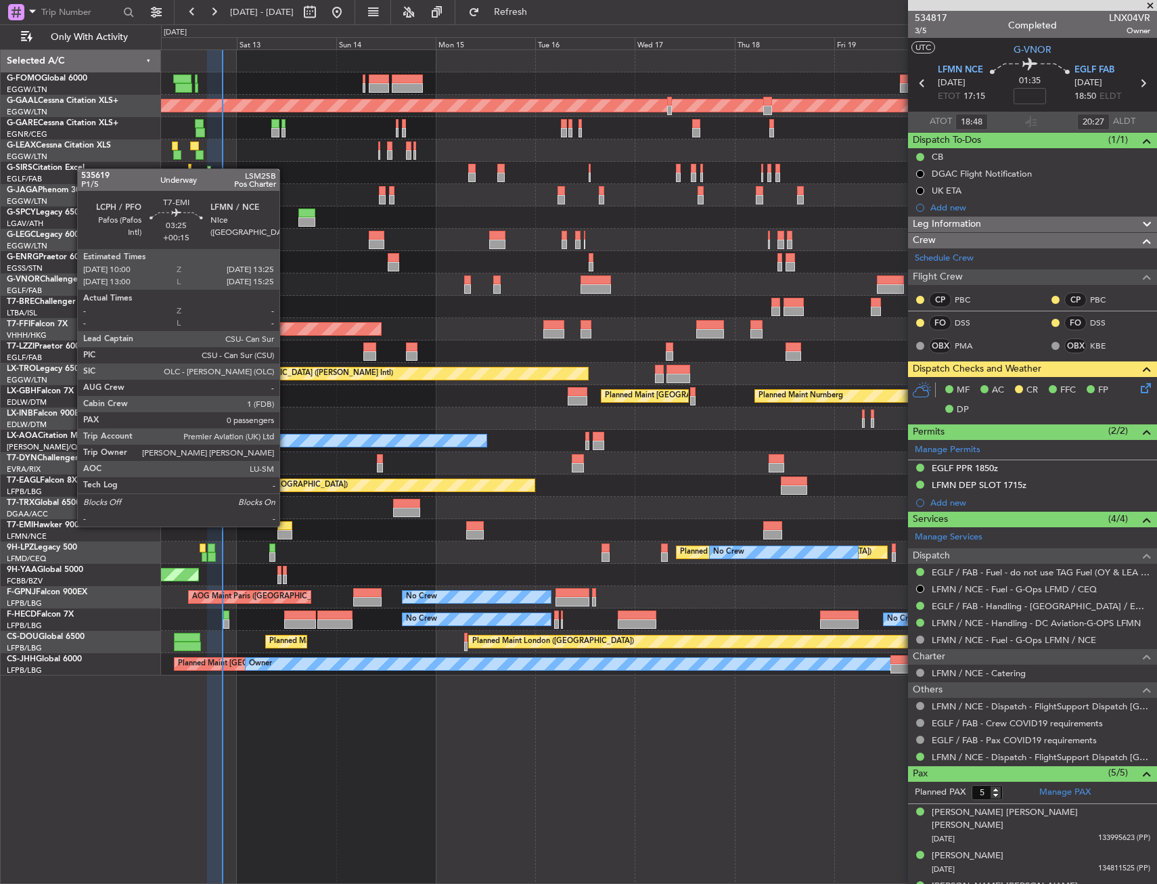
click at [286, 525] on div at bounding box center [284, 525] width 14 height 9
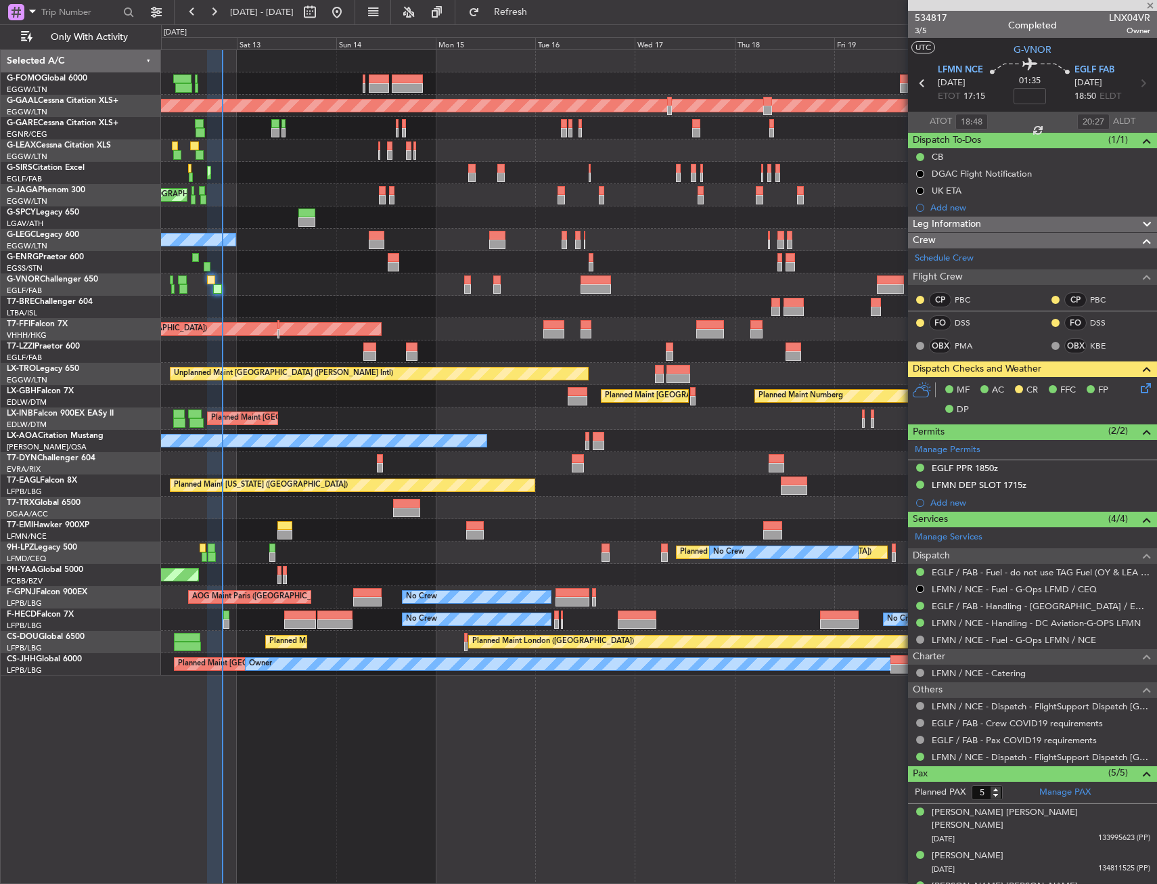
type input "+00:15"
type input "0"
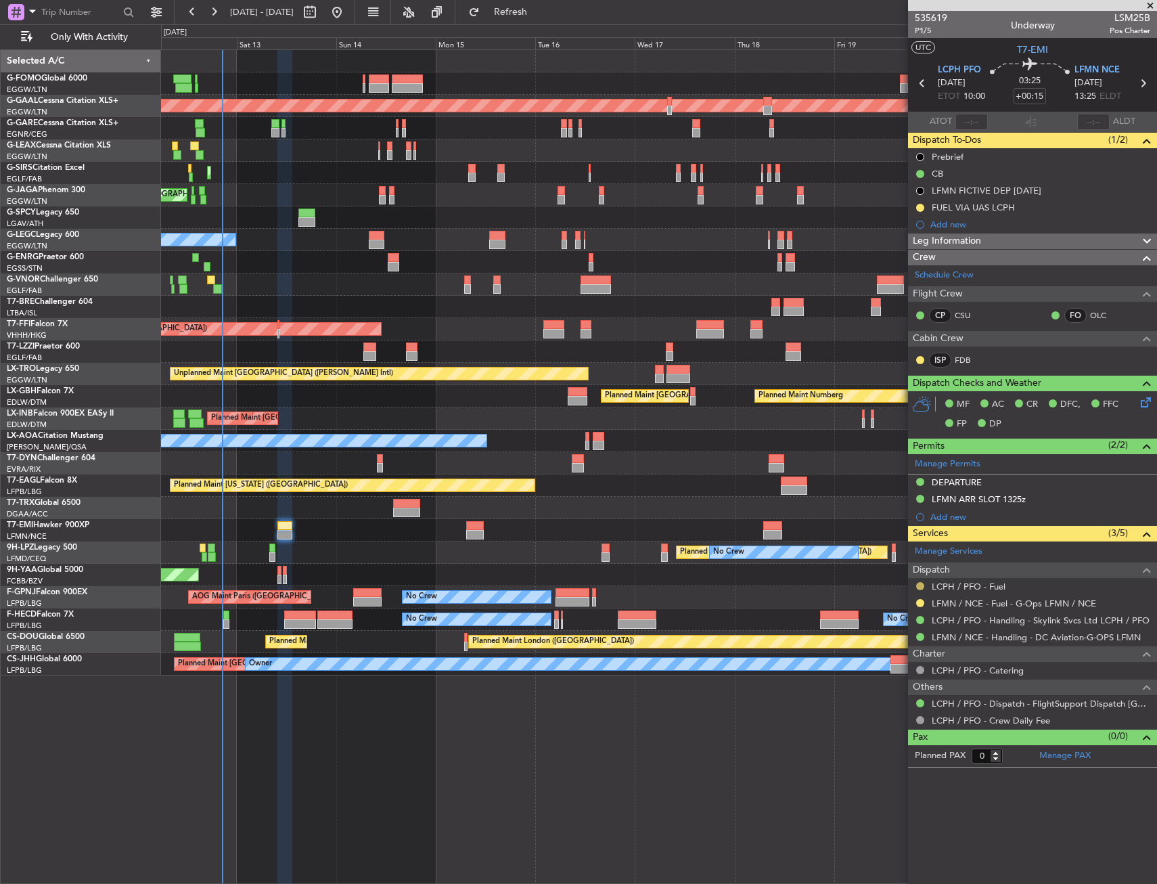
click at [922, 589] on button at bounding box center [920, 586] width 8 height 8
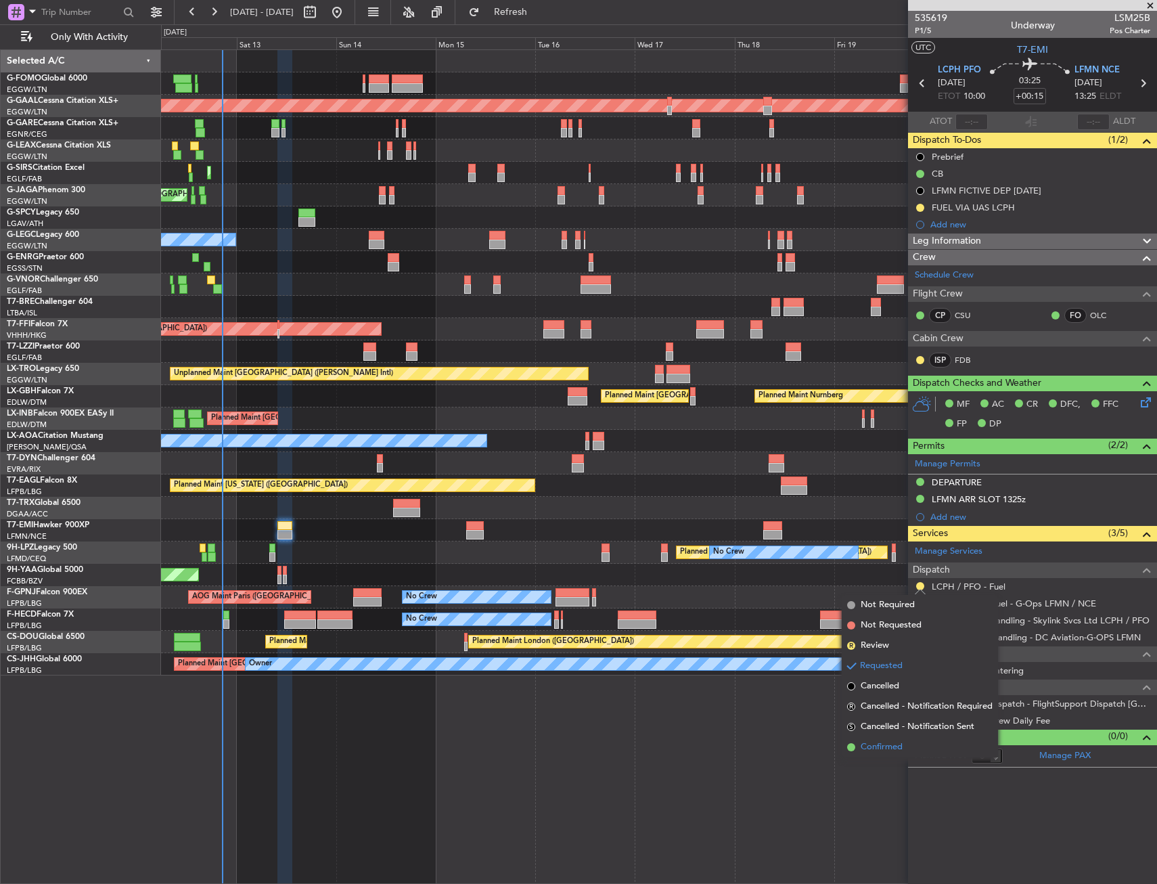
click at [870, 746] on span "Confirmed" at bounding box center [882, 747] width 42 height 14
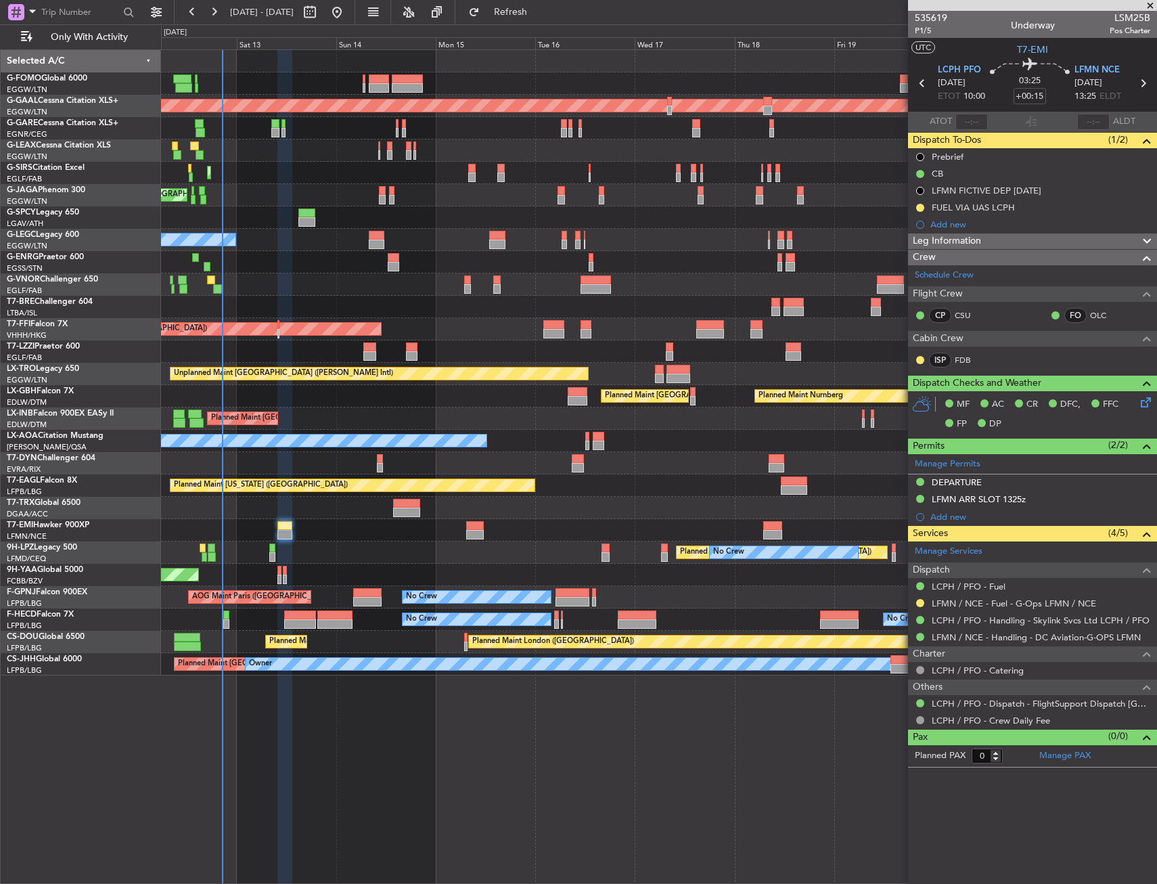
drag, startPoint x: 919, startPoint y: 205, endPoint x: 919, endPoint y: 237, distance: 31.8
click at [919, 205] on button at bounding box center [920, 208] width 8 height 8
click at [903, 268] on span "Completed" at bounding box center [925, 268] width 45 height 14
click at [365, 290] on div at bounding box center [658, 284] width 995 height 22
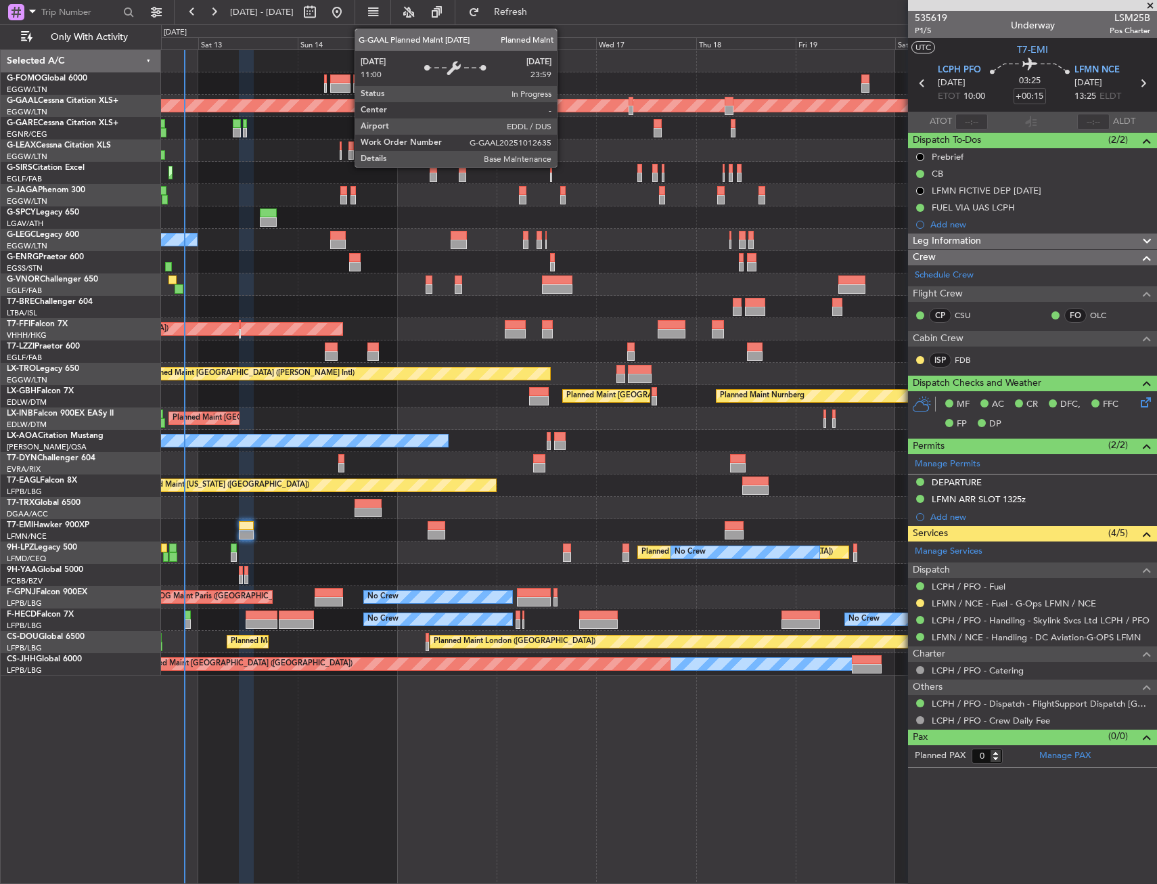
click at [524, 106] on div "Planned Maint Dusseldorf" at bounding box center [378, 105] width 2425 height 12
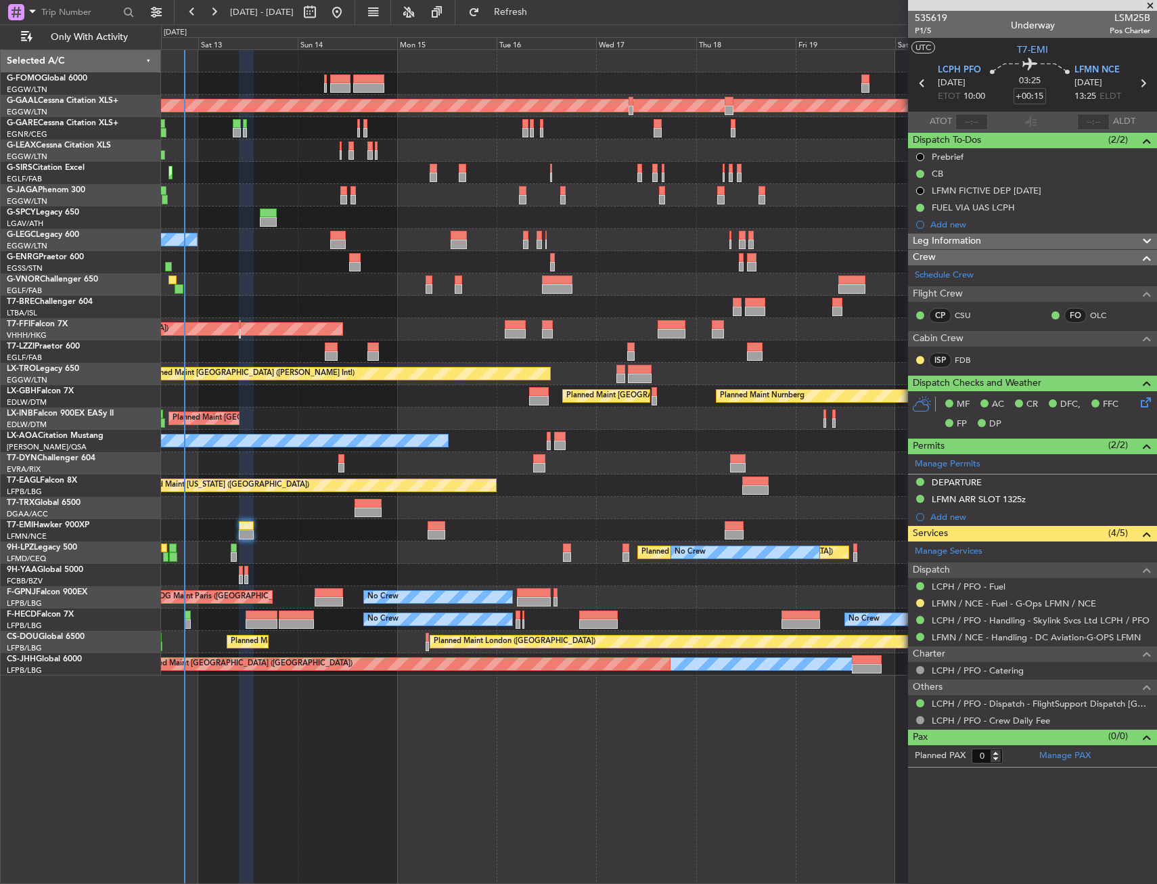
click at [867, 78] on div at bounding box center [865, 78] width 8 height 9
type input "1"
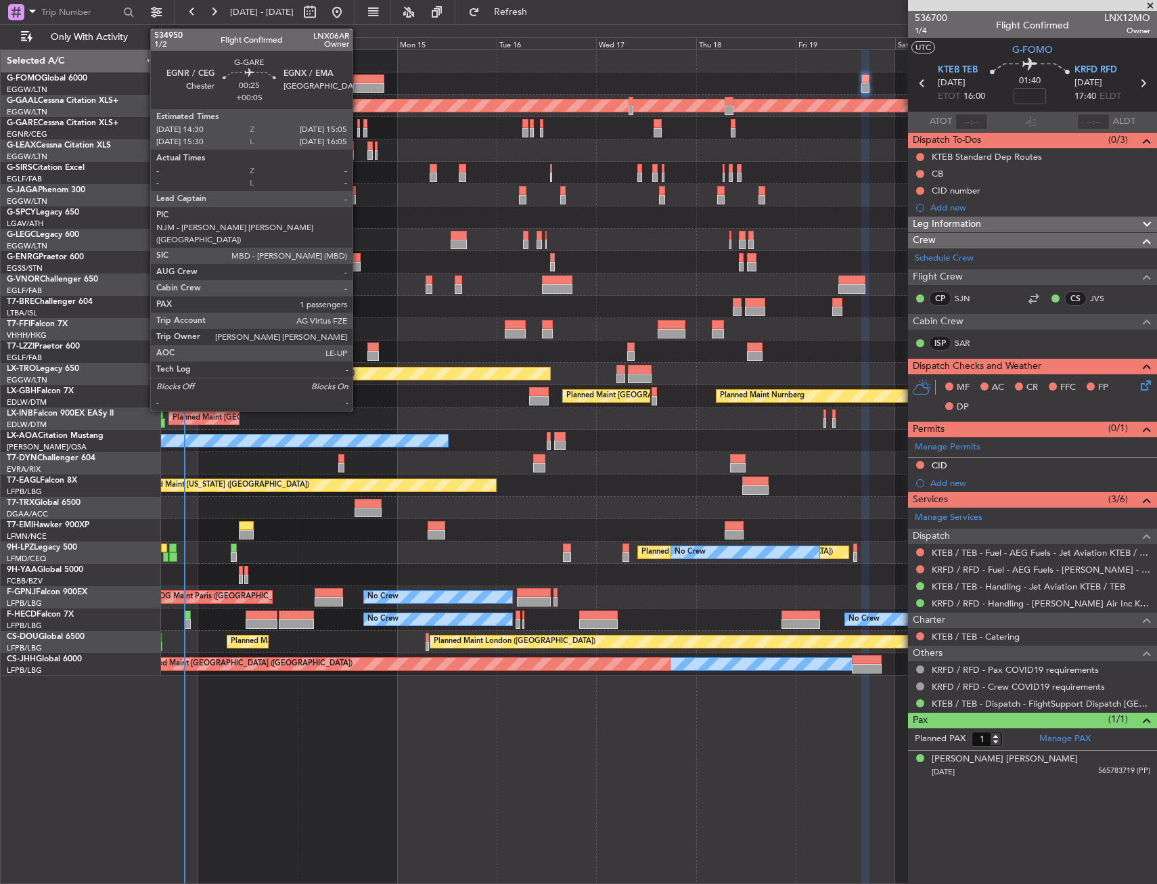
click at [359, 125] on div at bounding box center [358, 123] width 3 height 9
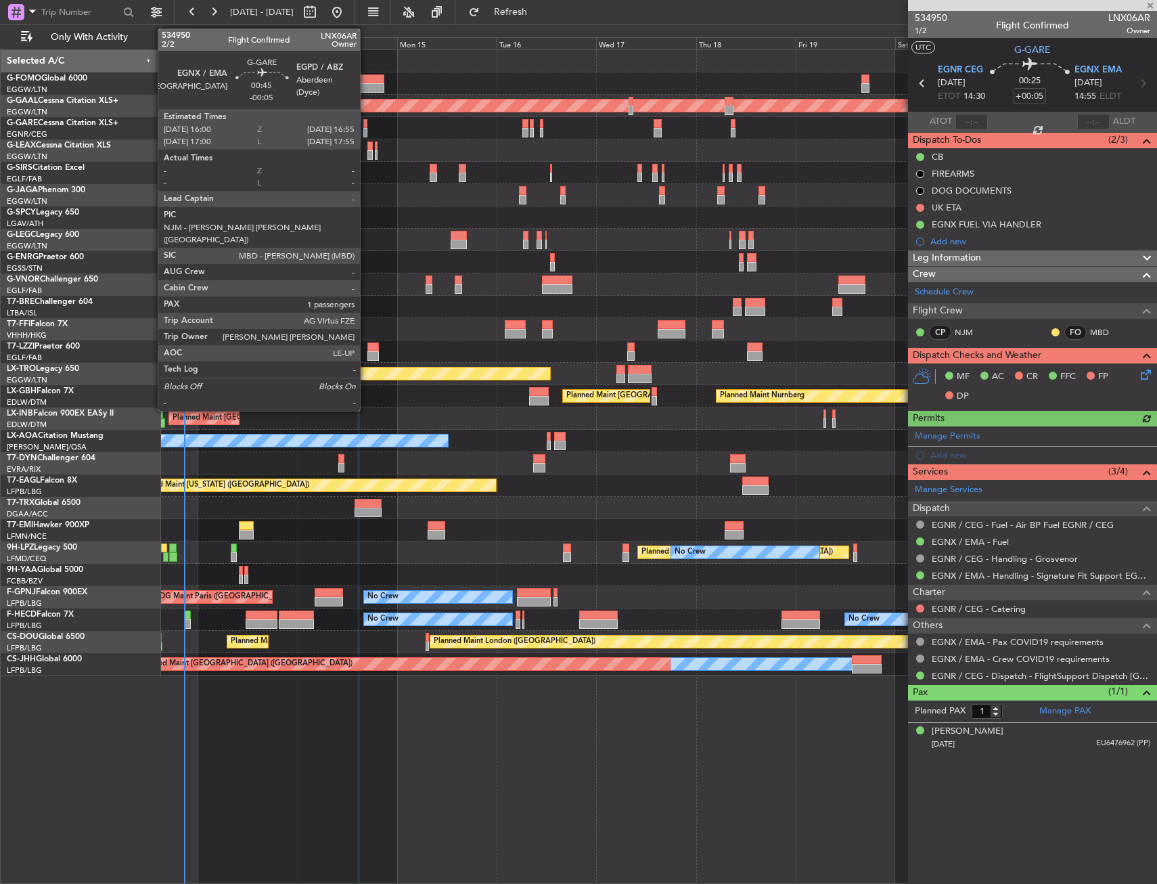
click at [366, 125] on div at bounding box center [365, 123] width 4 height 9
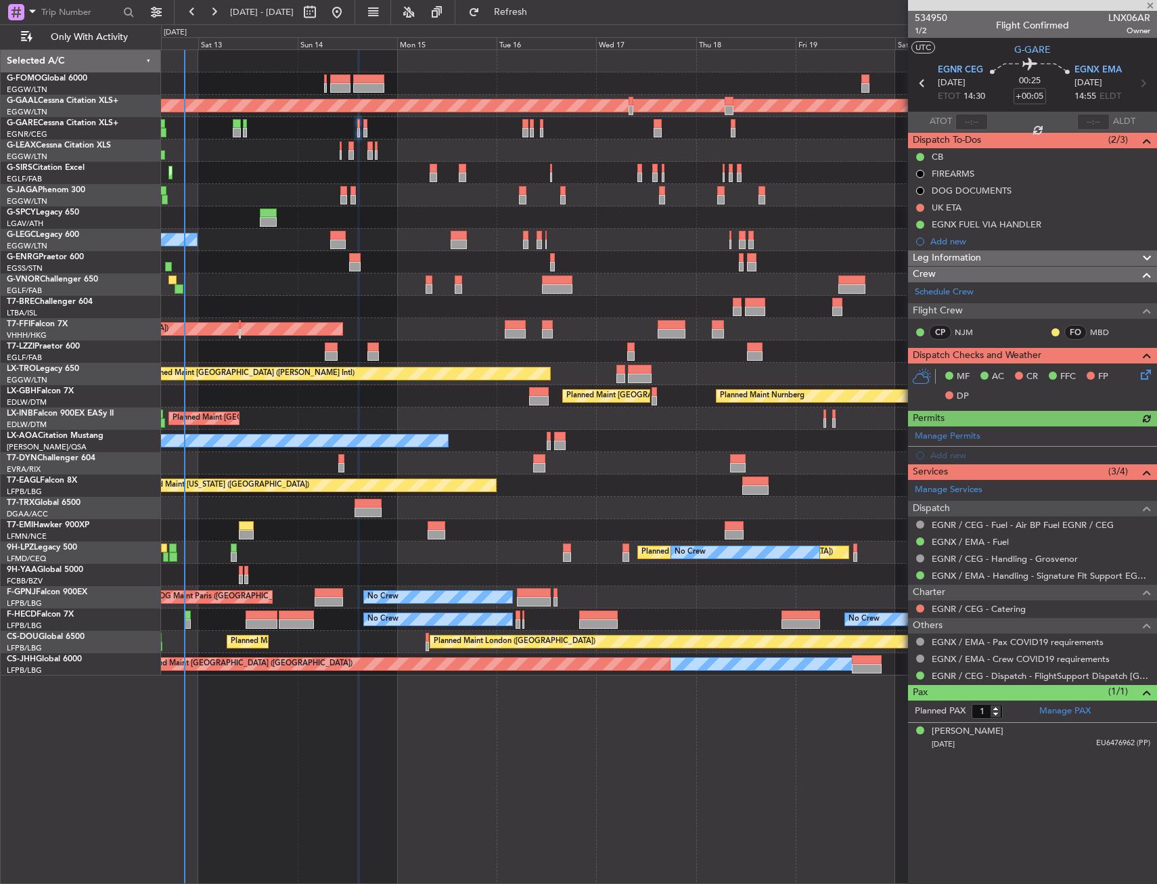
type input "-00:05"
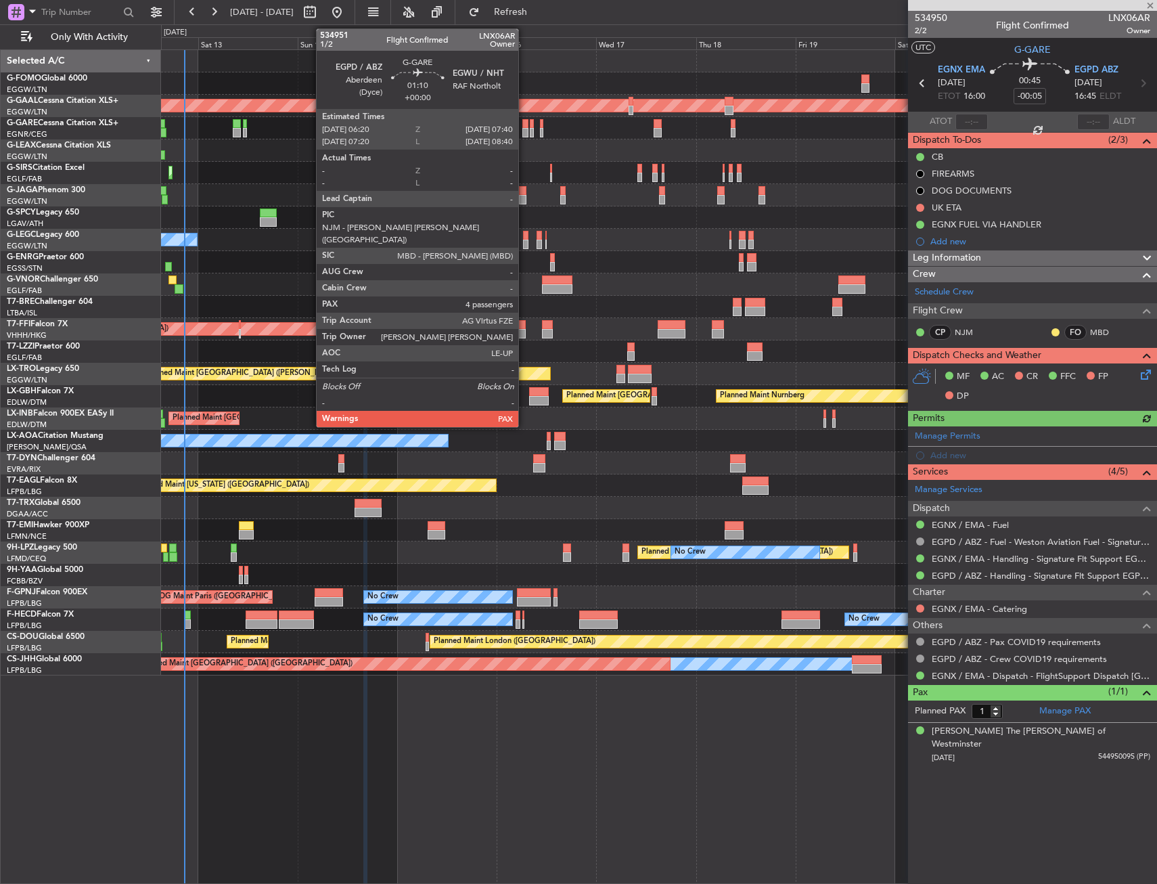
click at [524, 123] on div at bounding box center [525, 123] width 6 height 9
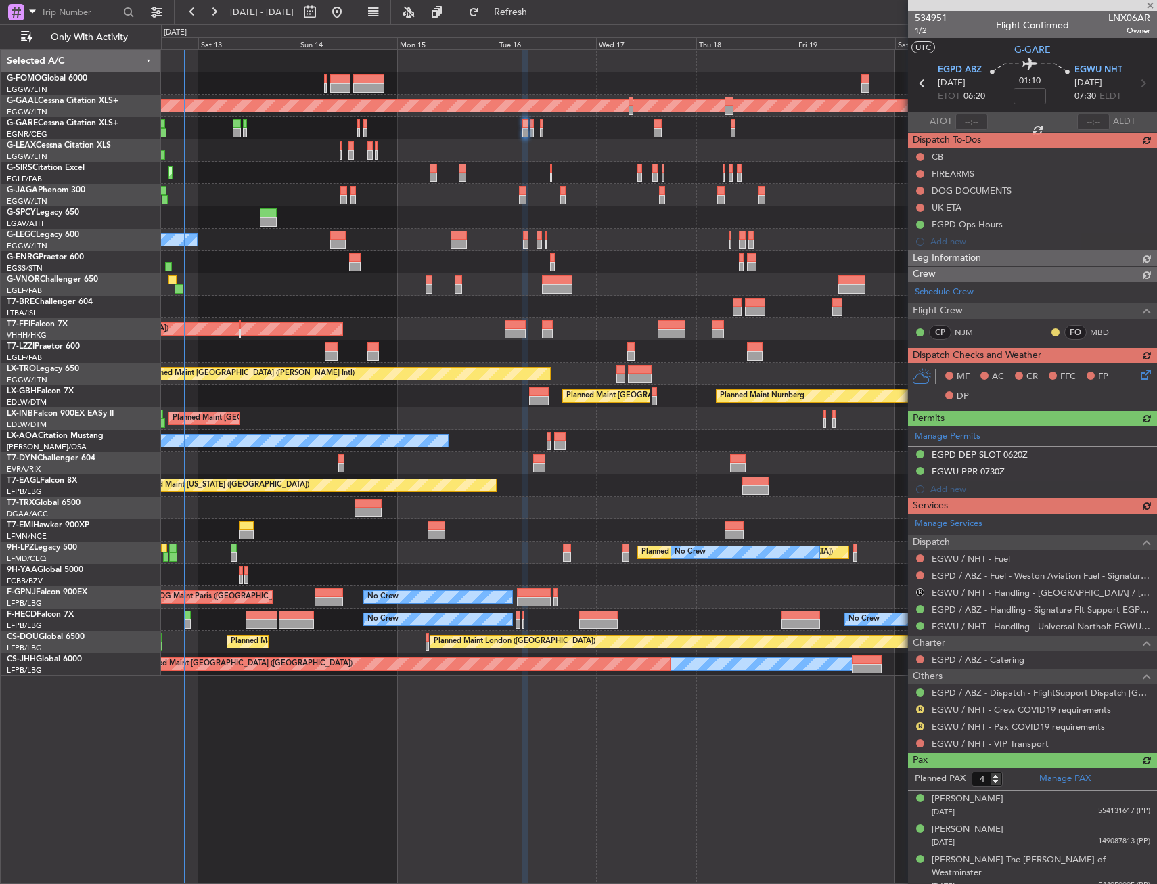
click at [923, 592] on div "Manage Services Dispatch EGWU / NHT - Fuel EGPD / ABZ - Fuel - Weston Aviation …" at bounding box center [1032, 633] width 249 height 238
click at [920, 591] on button "R" at bounding box center [920, 592] width 8 height 8
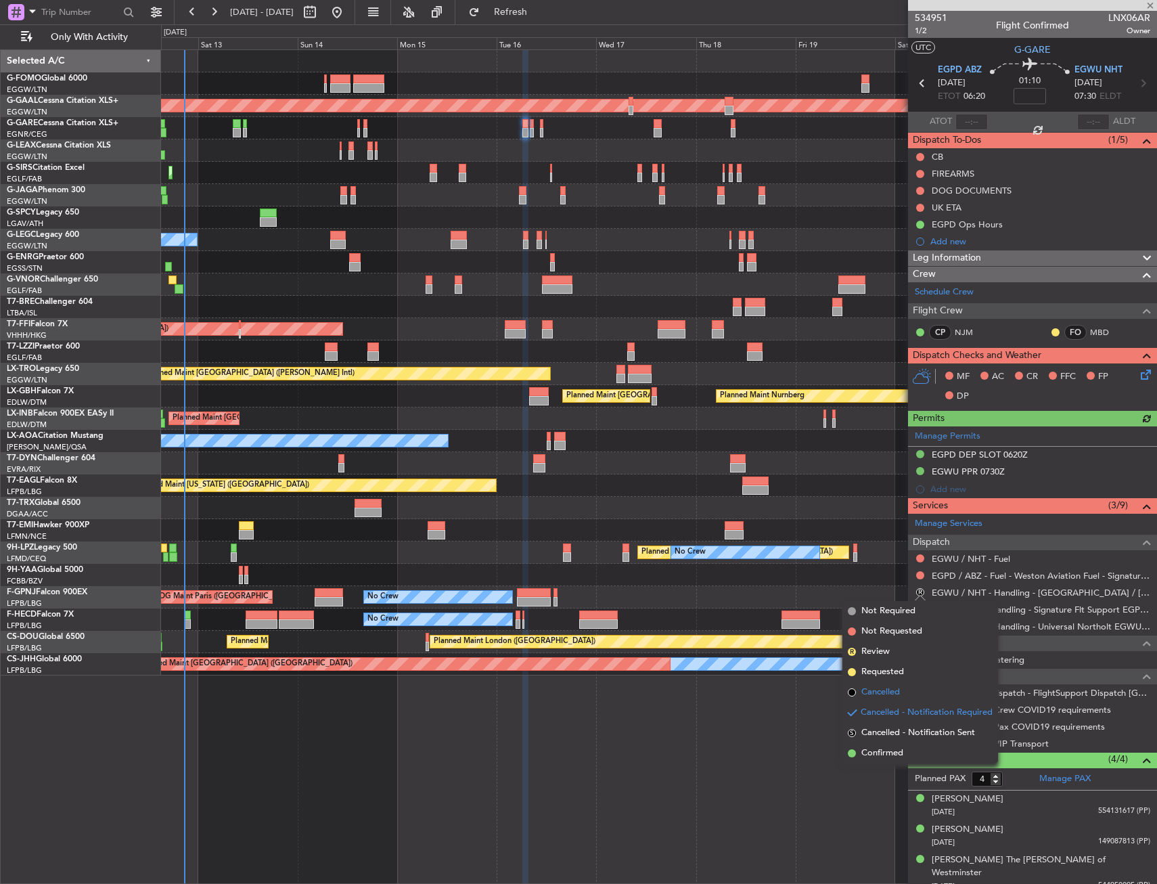
click at [902, 688] on li "Cancelled" at bounding box center [920, 692] width 156 height 20
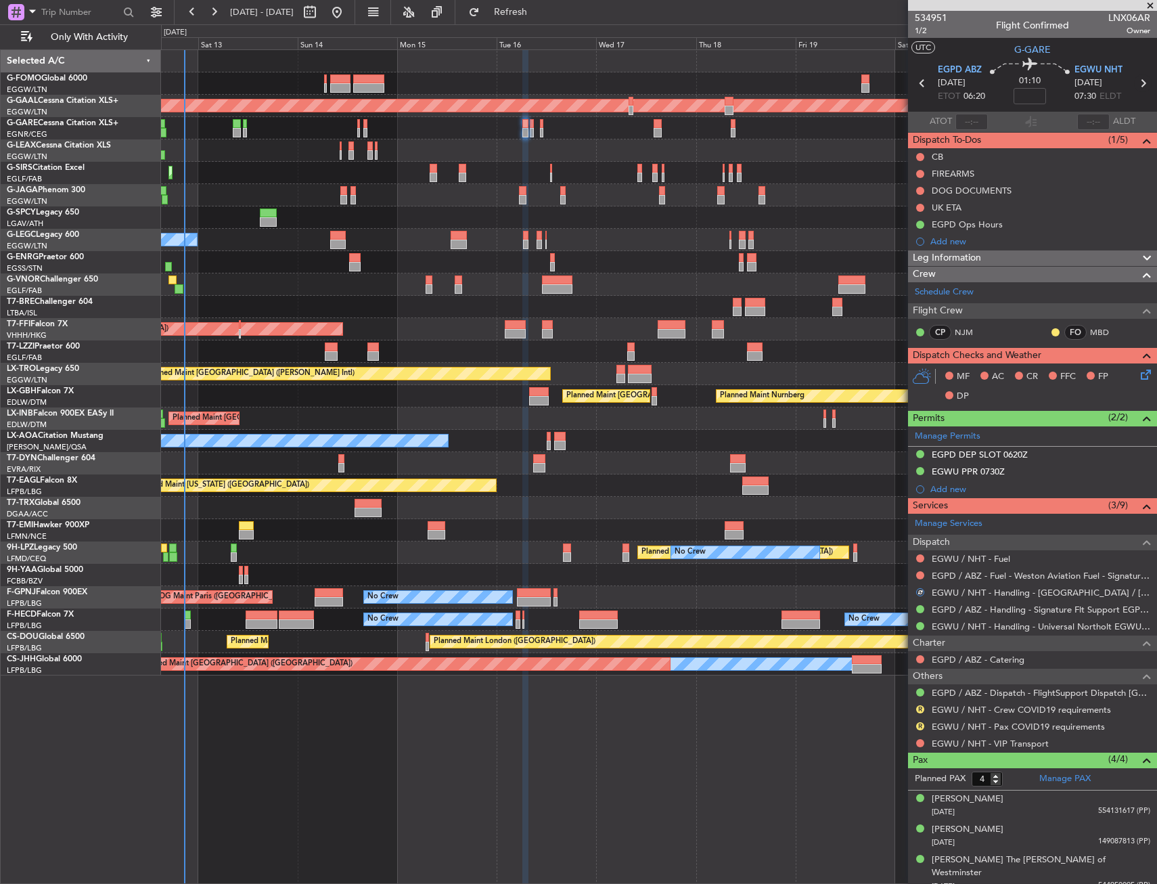
click at [1134, 83] on icon at bounding box center [1143, 83] width 18 height 18
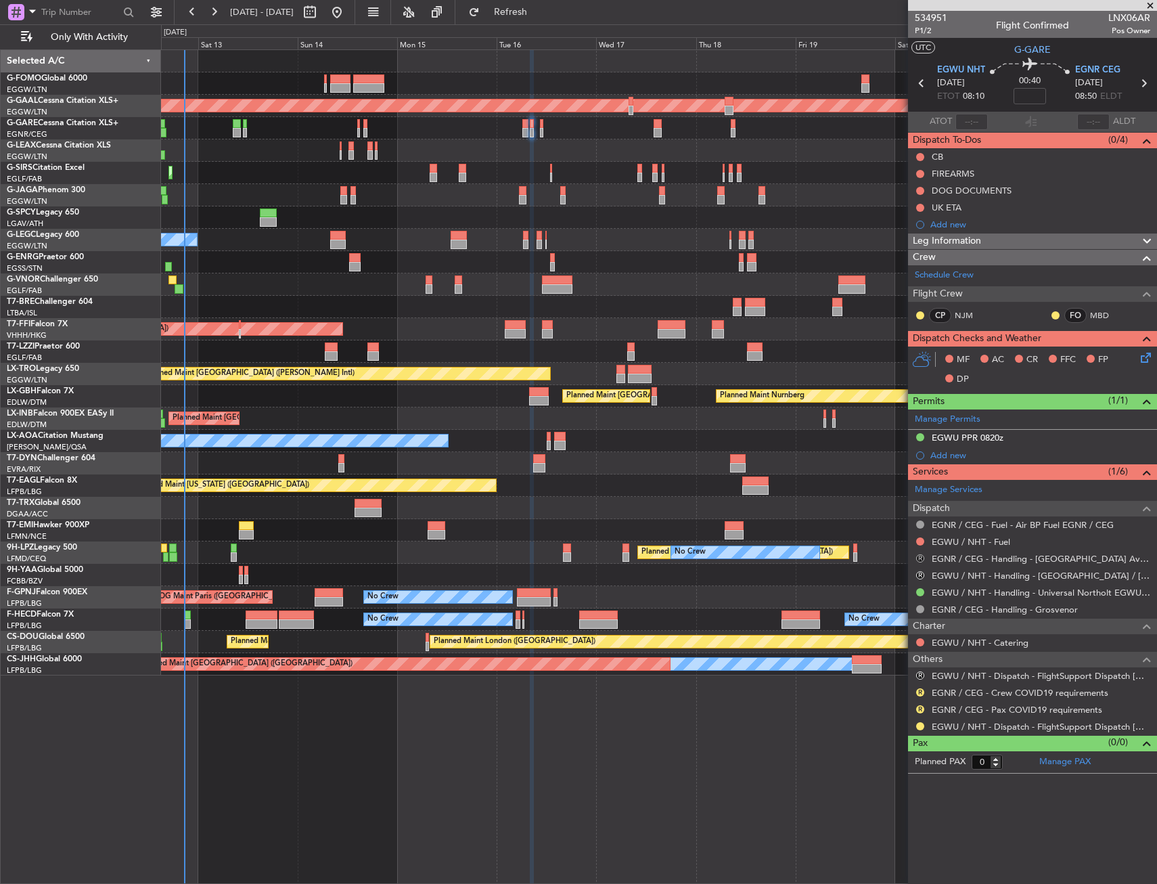
click at [921, 558] on button "R" at bounding box center [920, 558] width 8 height 8
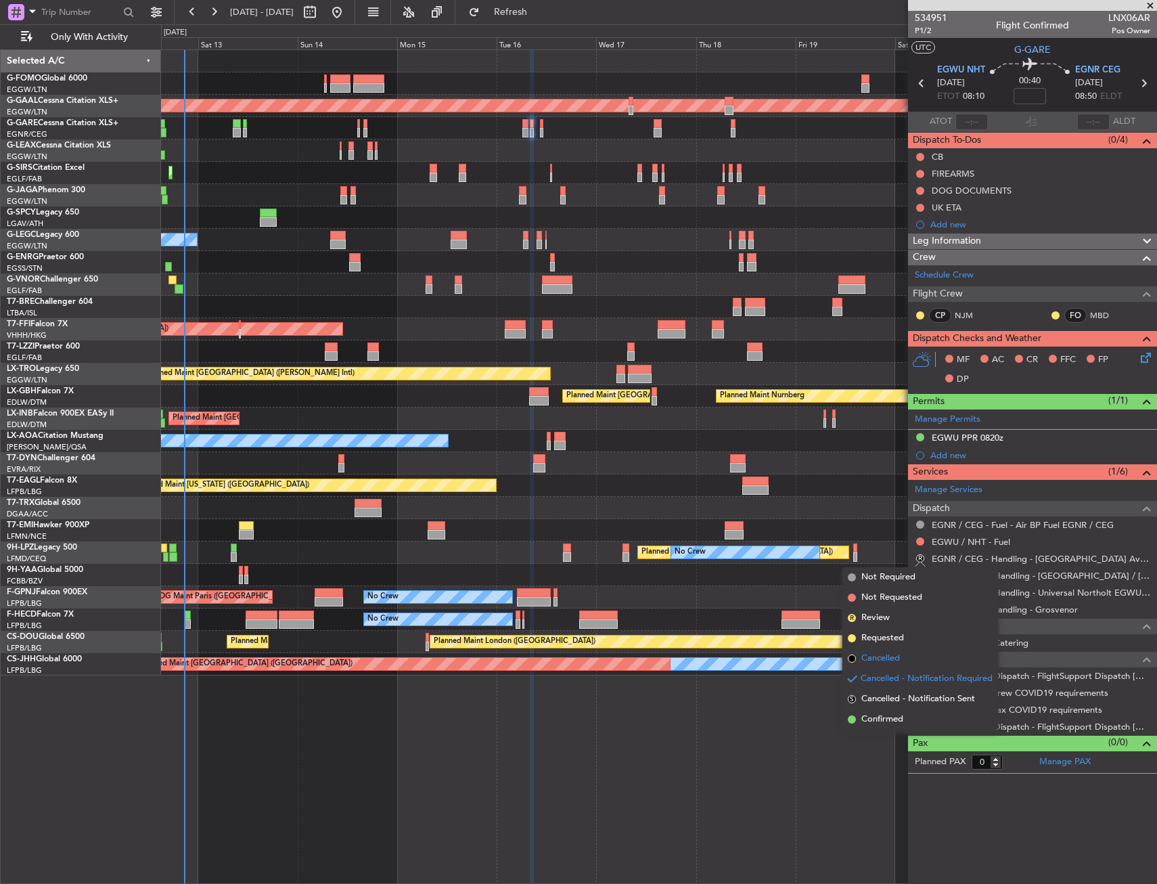
click at [899, 658] on span "Cancelled" at bounding box center [880, 659] width 39 height 14
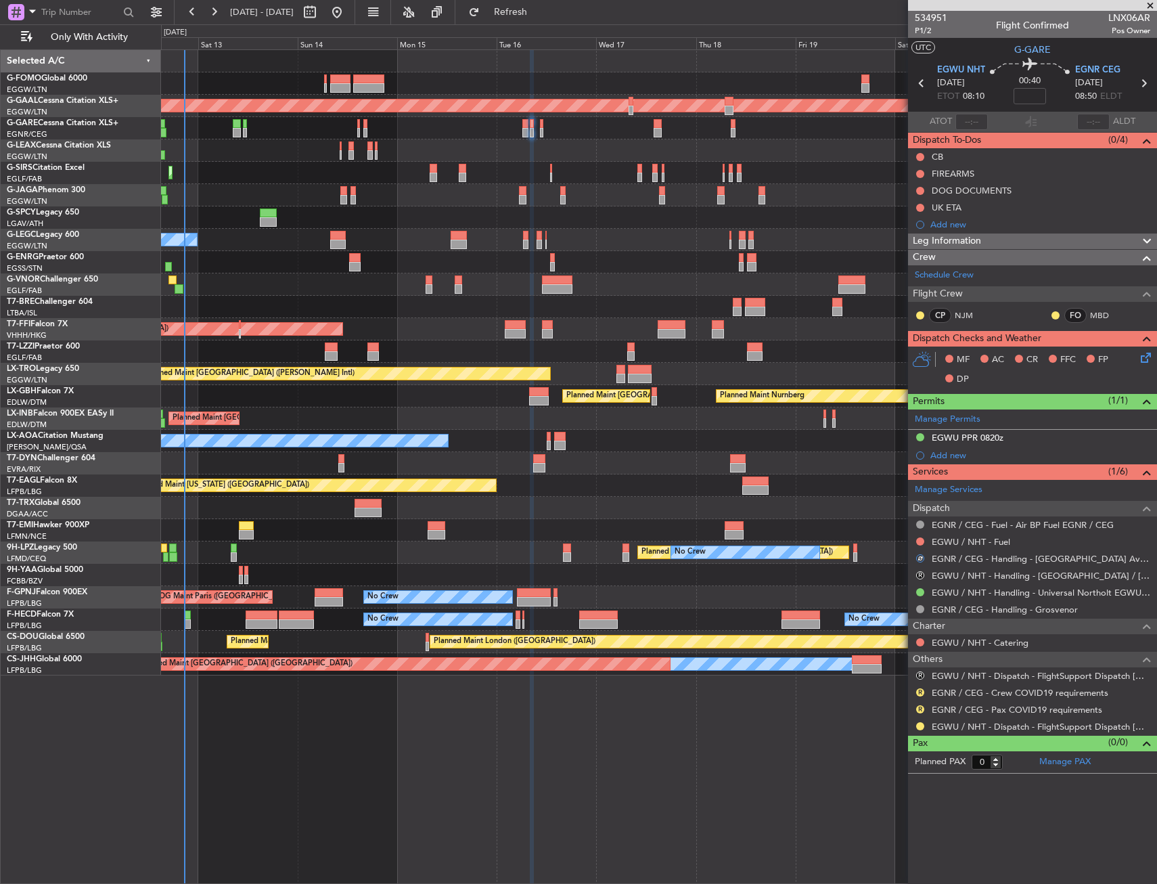
drag, startPoint x: 918, startPoint y: 570, endPoint x: 916, endPoint y: 591, distance: 21.2
click at [918, 571] on button "R" at bounding box center [920, 575] width 8 height 8
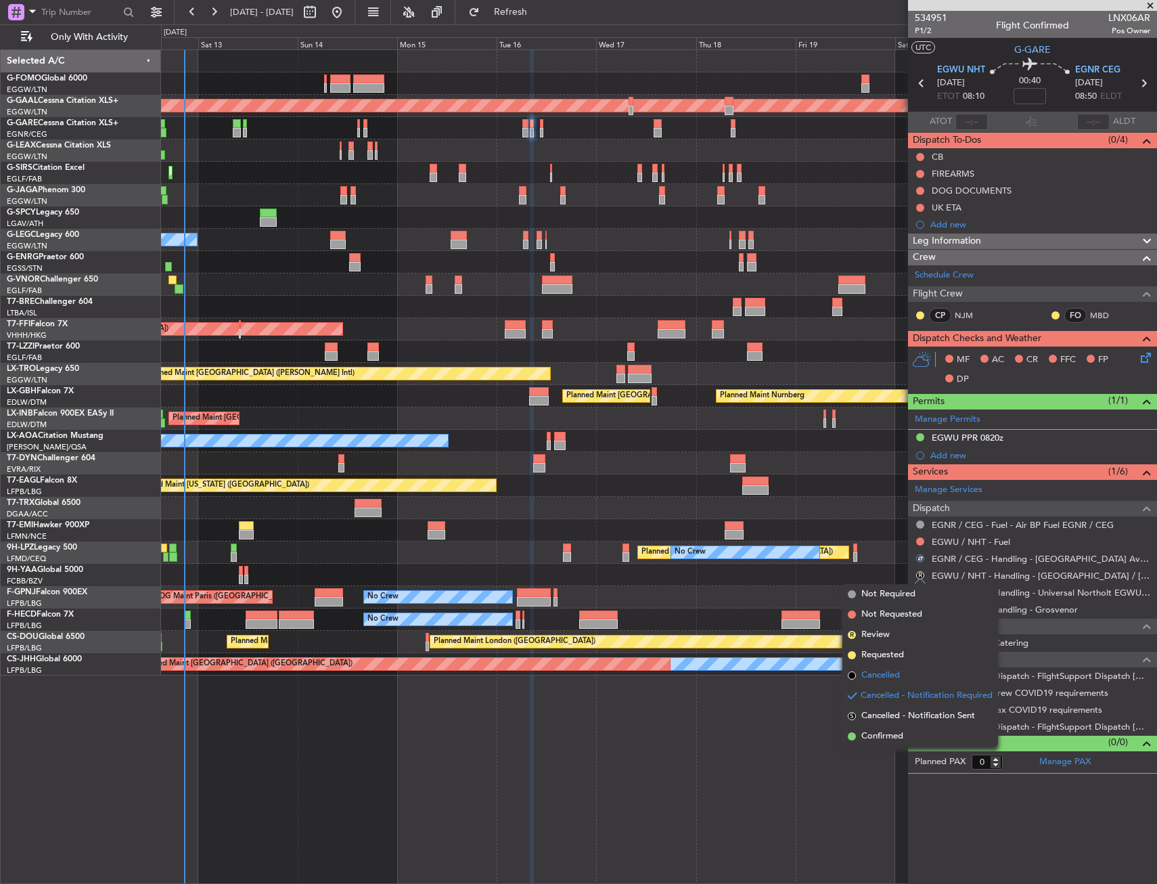
click at [903, 675] on li "Cancelled" at bounding box center [920, 675] width 156 height 20
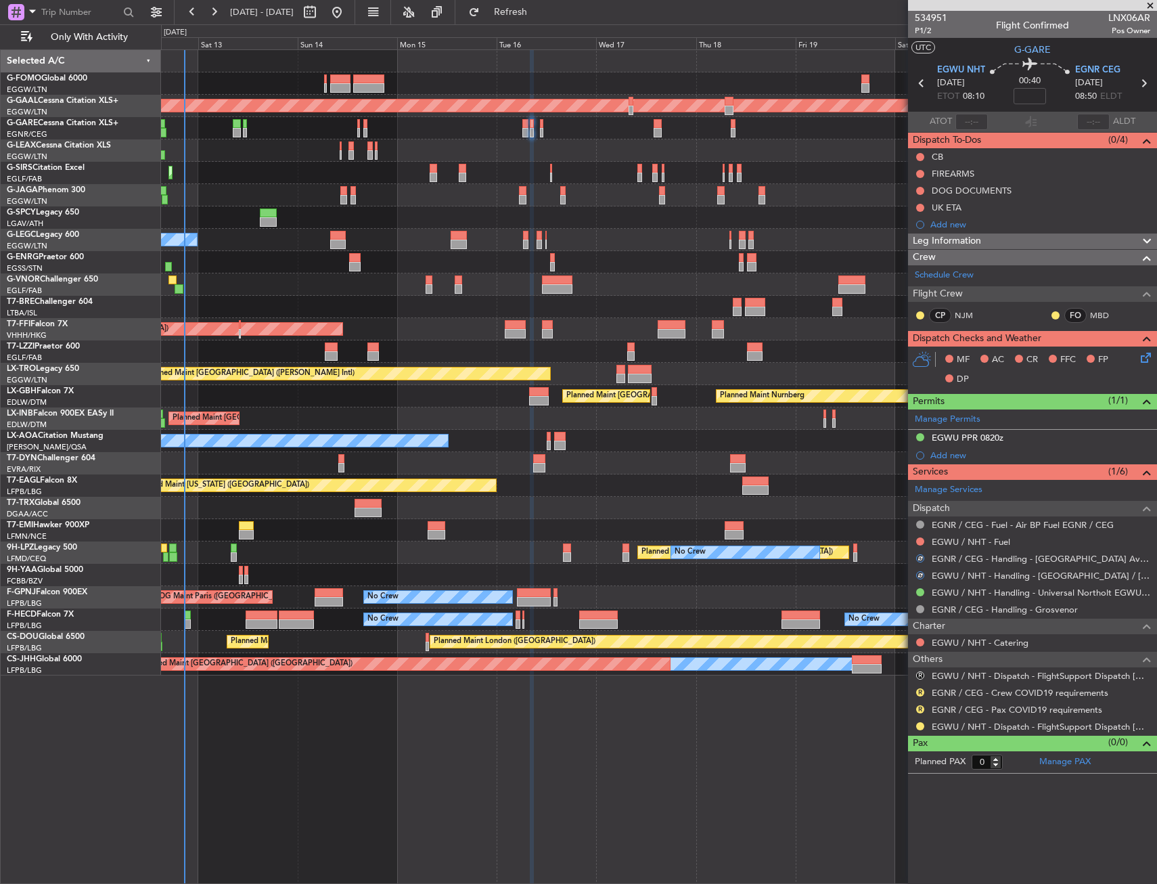
click at [916, 675] on div "R" at bounding box center [920, 675] width 11 height 11
click at [917, 674] on button "R" at bounding box center [920, 675] width 8 height 8
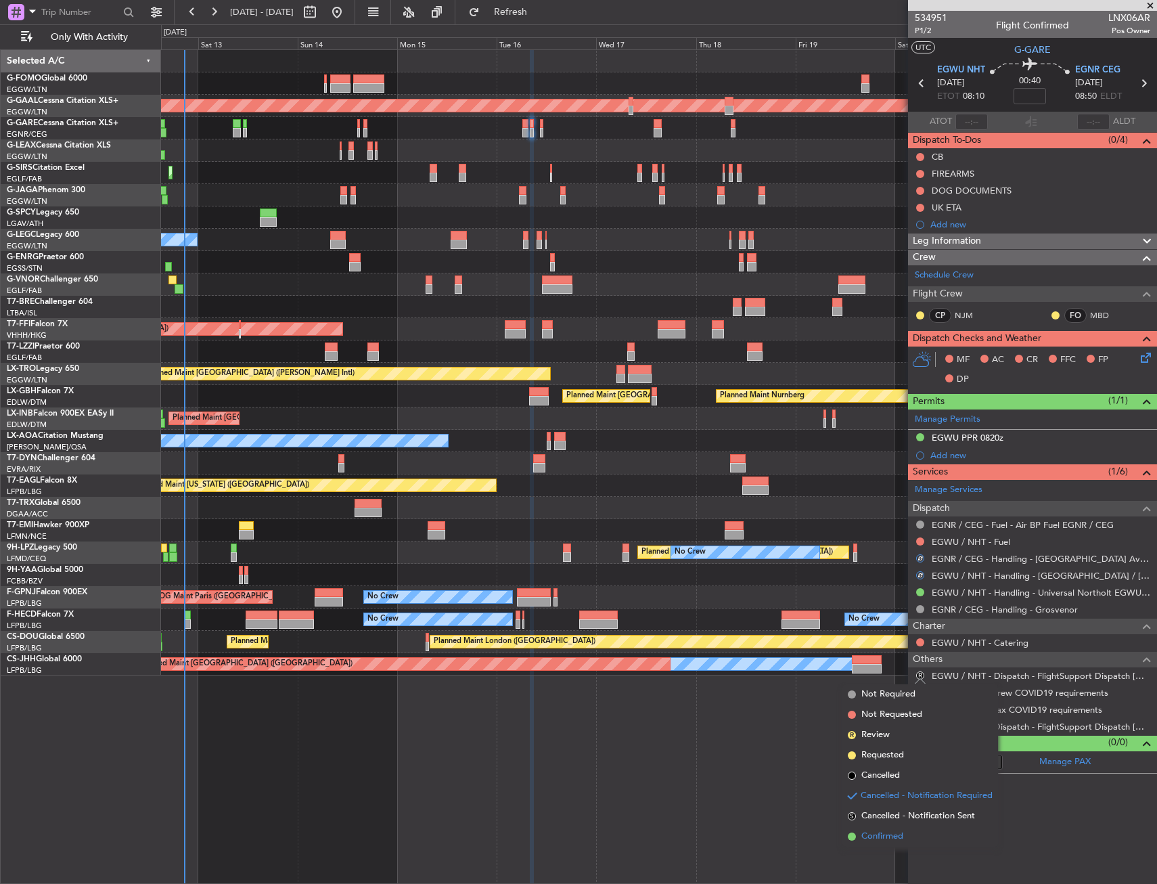
click at [886, 833] on span "Confirmed" at bounding box center [882, 837] width 42 height 14
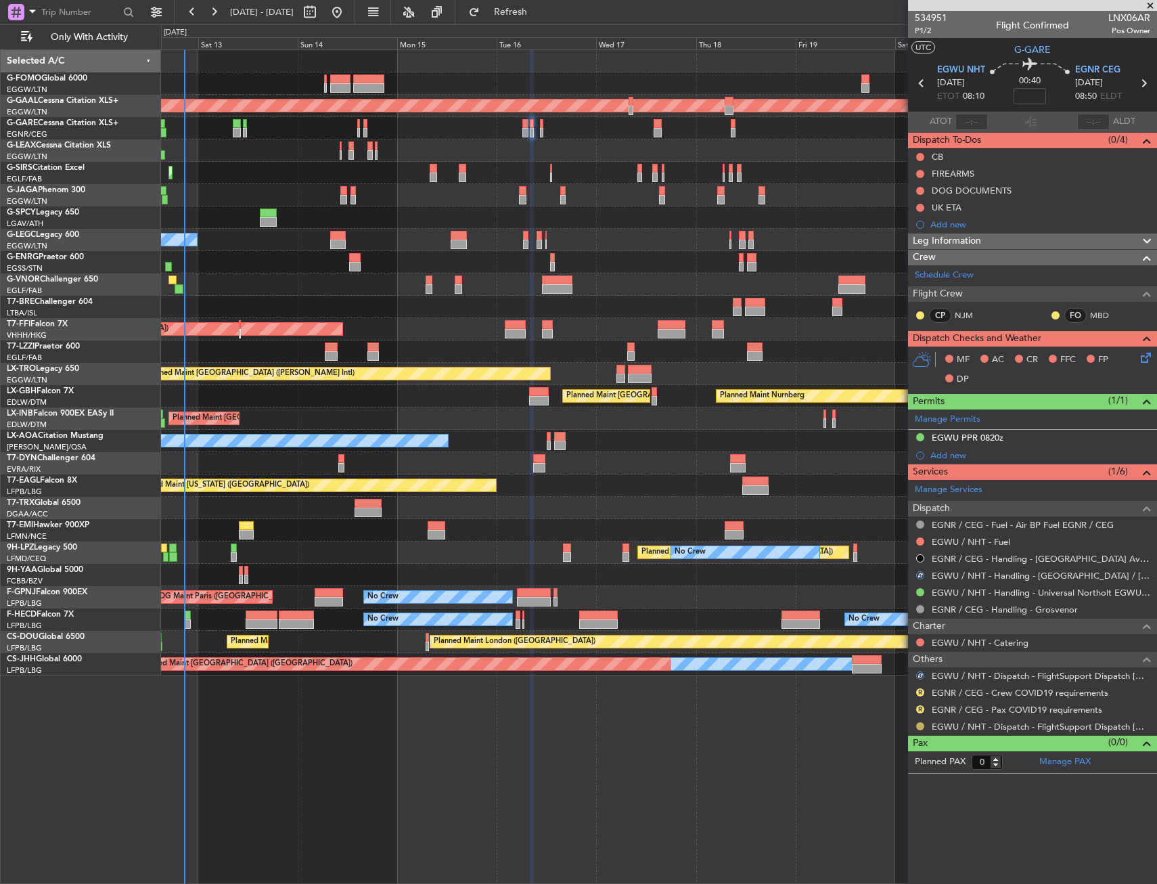
click at [918, 725] on button at bounding box center [920, 726] width 8 height 8
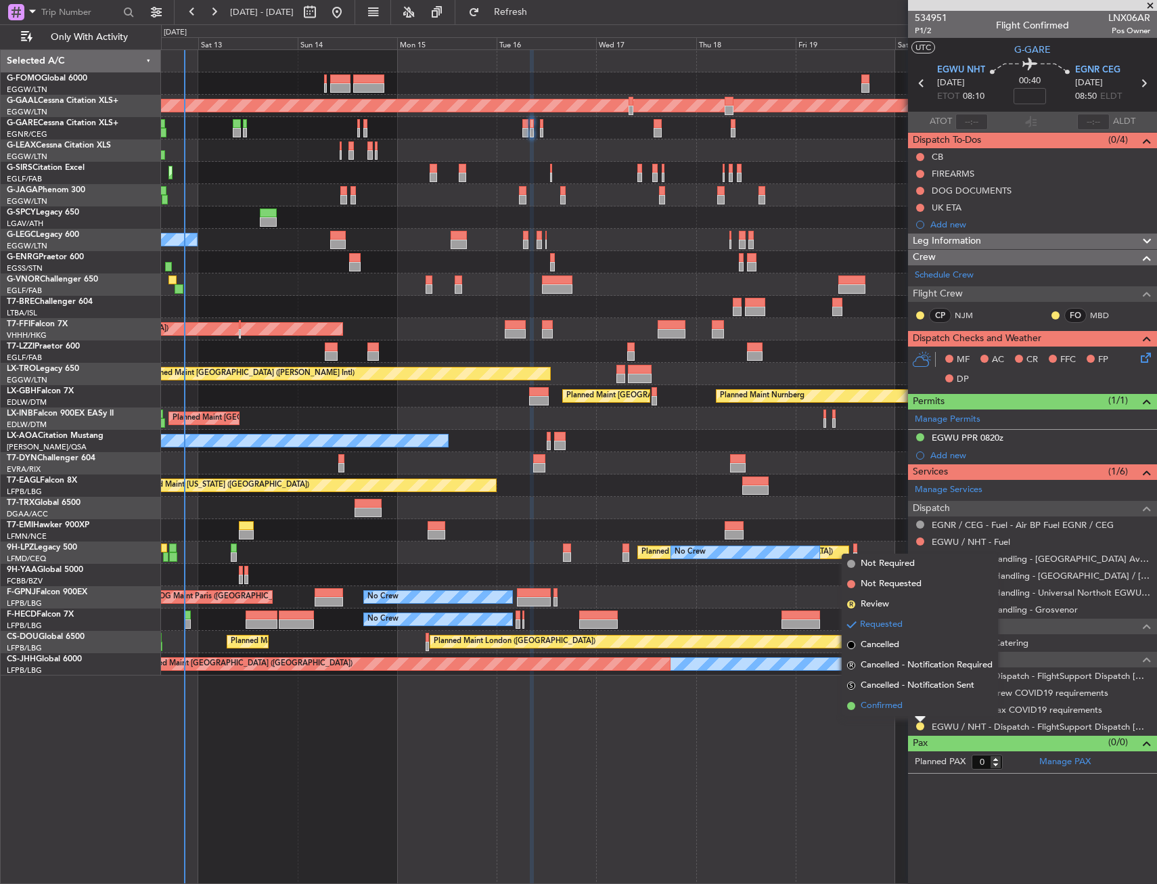
click at [904, 708] on li "Confirmed" at bounding box center [920, 706] width 156 height 20
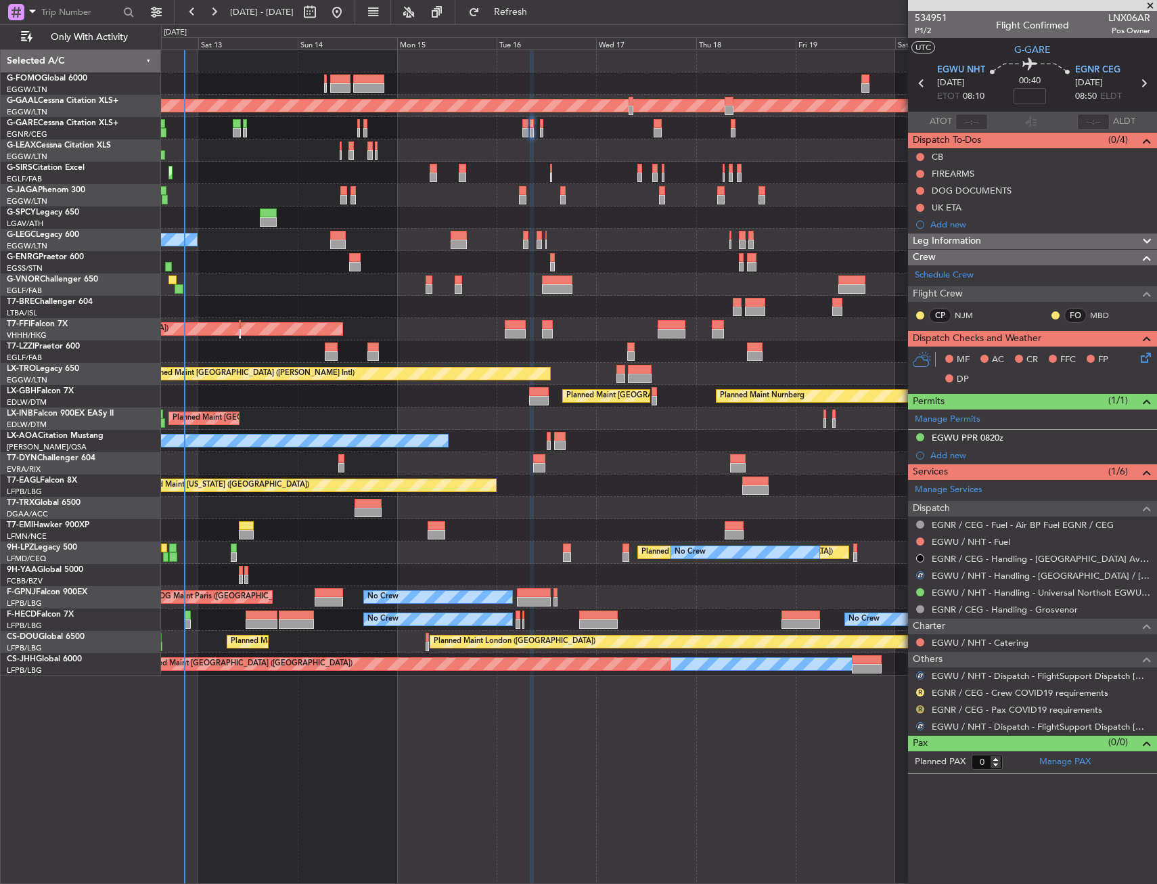
click at [916, 708] on button "R" at bounding box center [920, 709] width 8 height 8
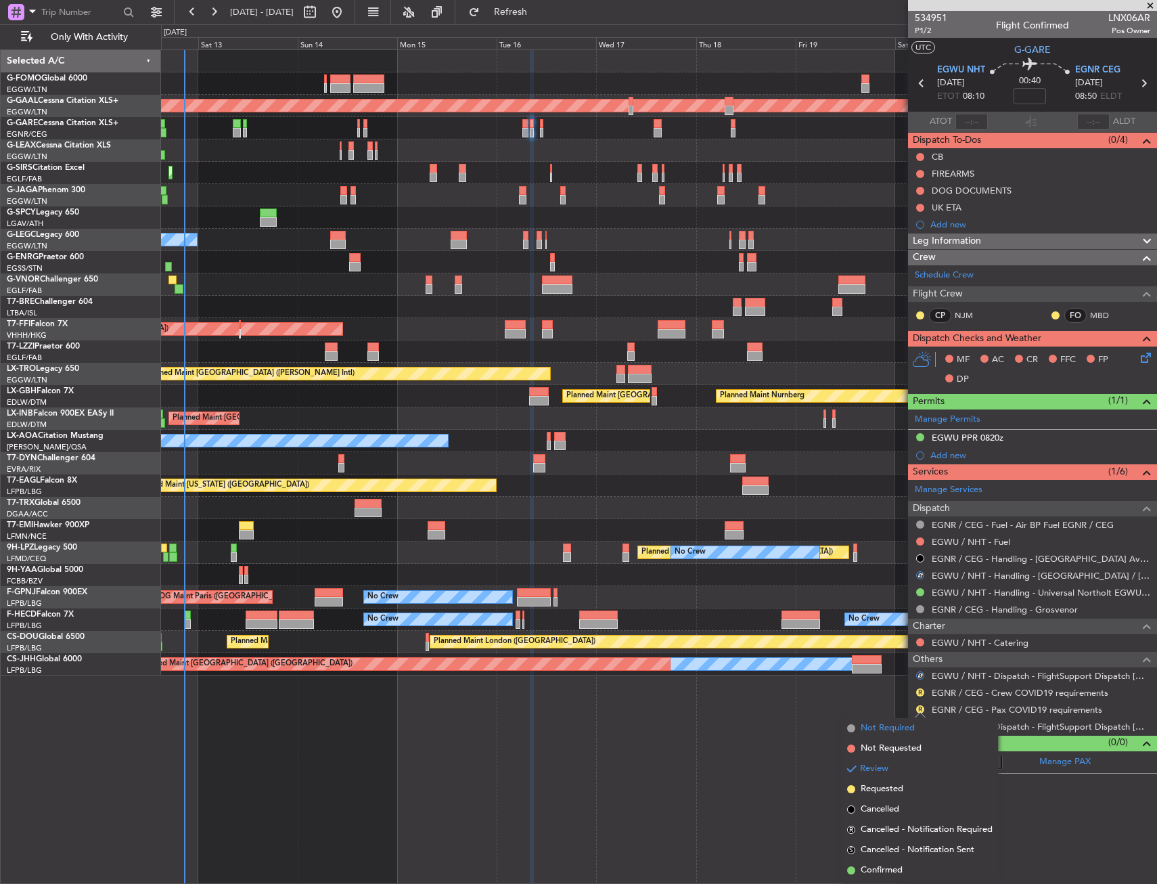
click at [883, 725] on span "Not Required" at bounding box center [888, 728] width 54 height 14
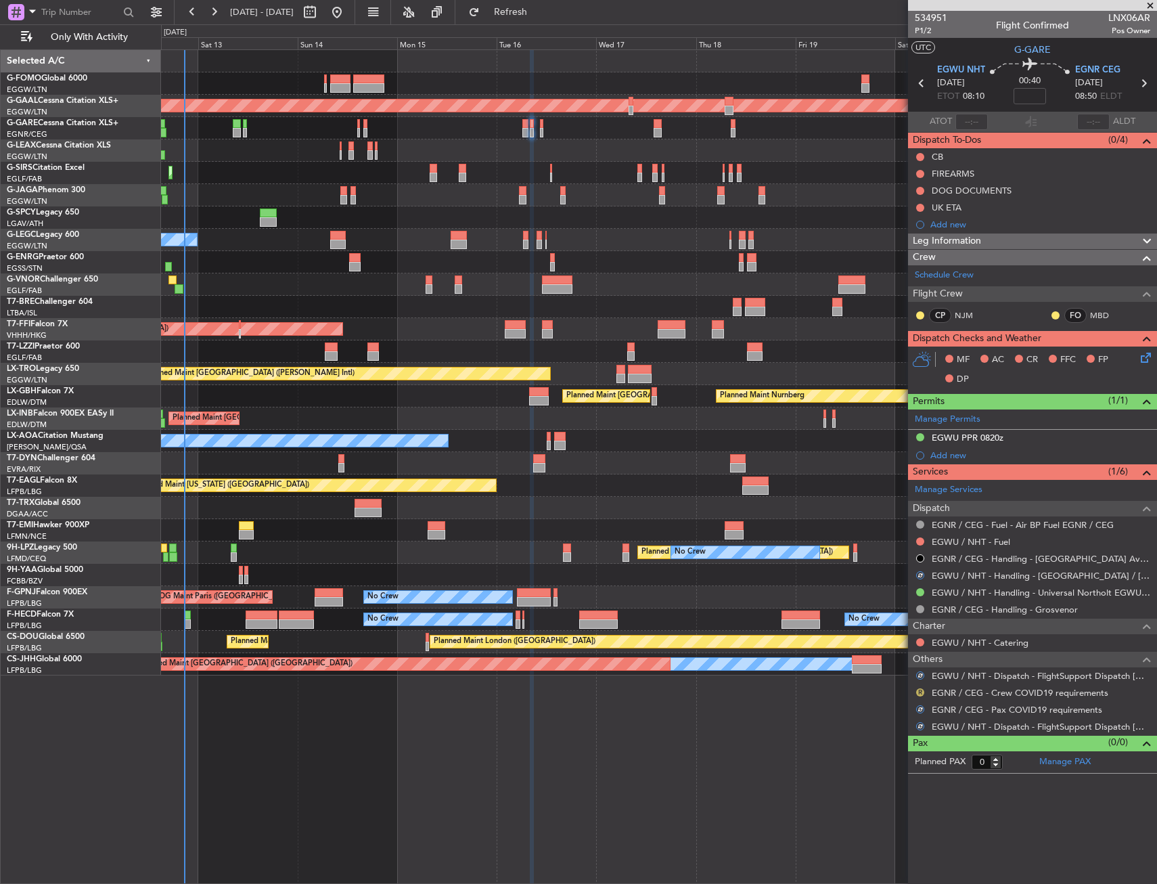
click at [920, 690] on button "R" at bounding box center [920, 692] width 8 height 8
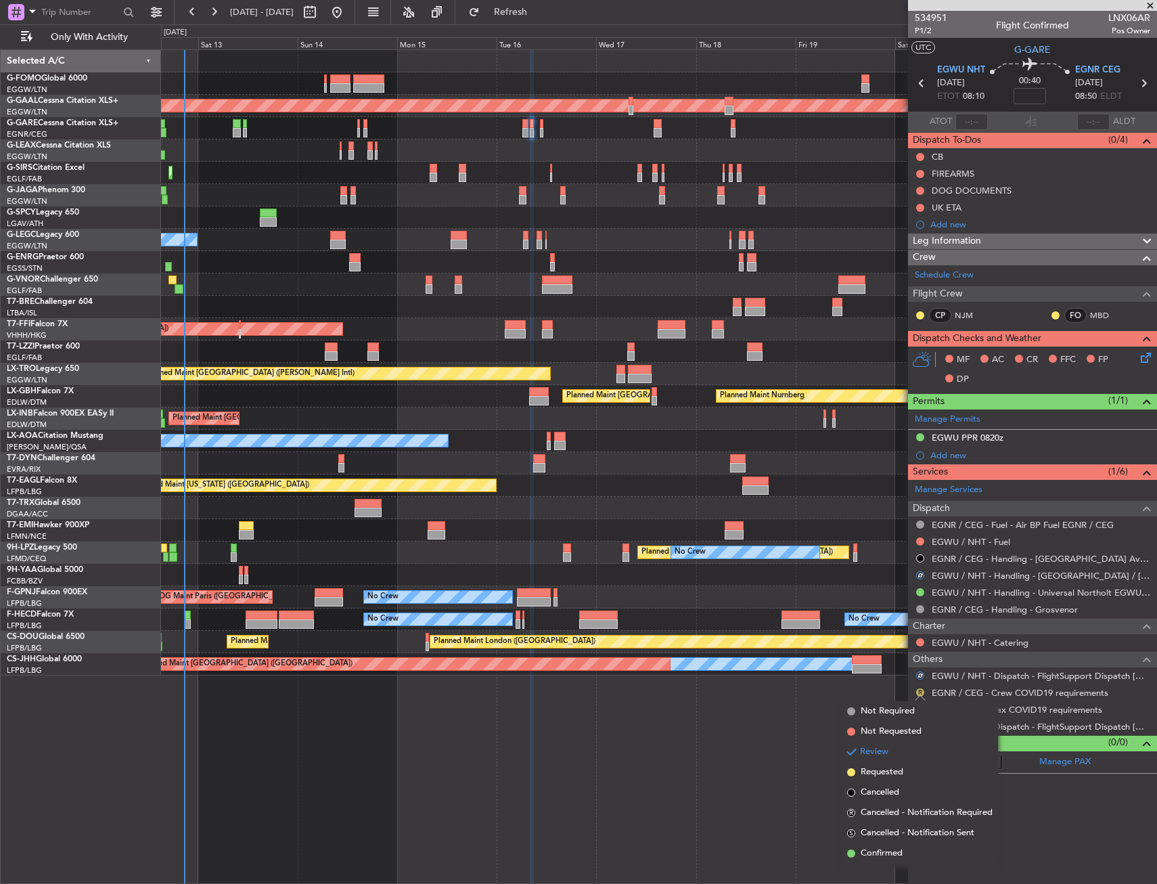
click at [920, 690] on button "R" at bounding box center [920, 692] width 8 height 8
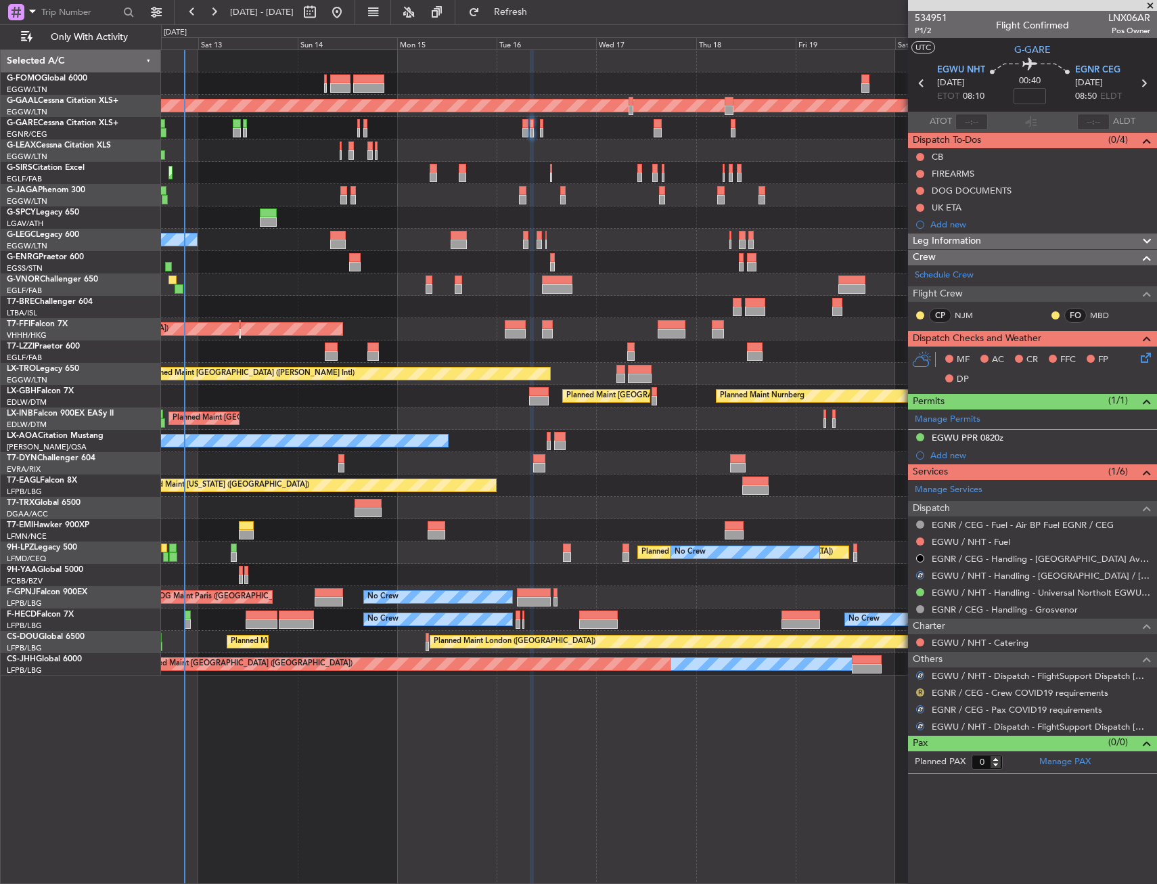
click at [918, 692] on button "R" at bounding box center [920, 692] width 8 height 8
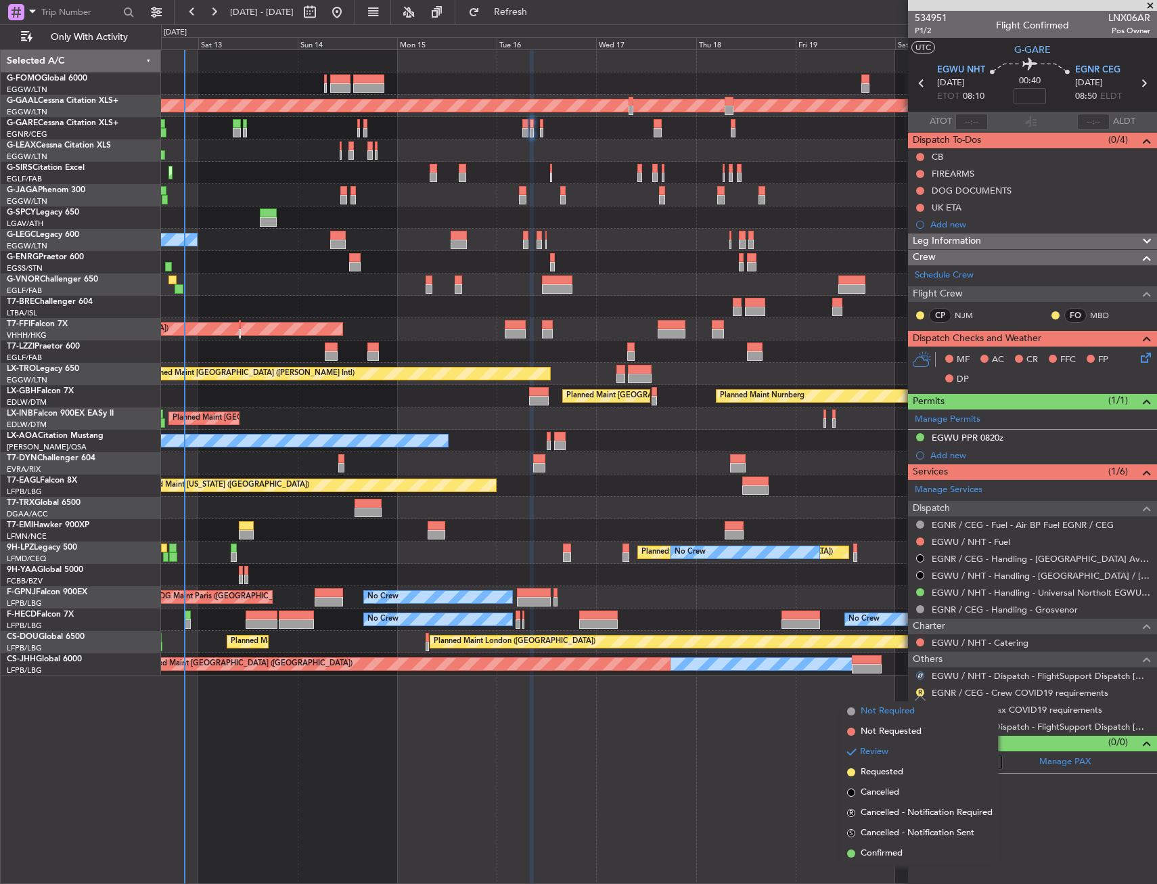
click at [880, 711] on span "Not Required" at bounding box center [888, 711] width 54 height 14
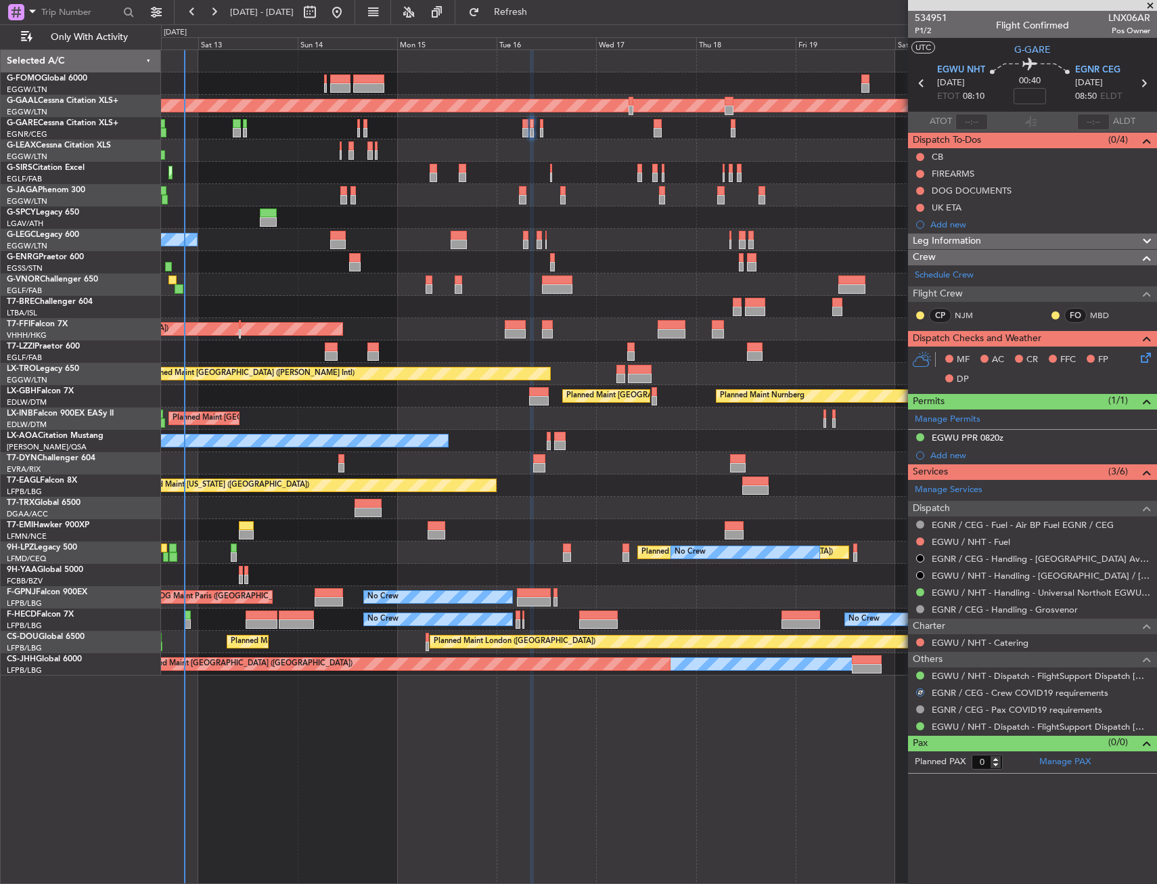
click at [1145, 78] on icon at bounding box center [1144, 83] width 18 height 18
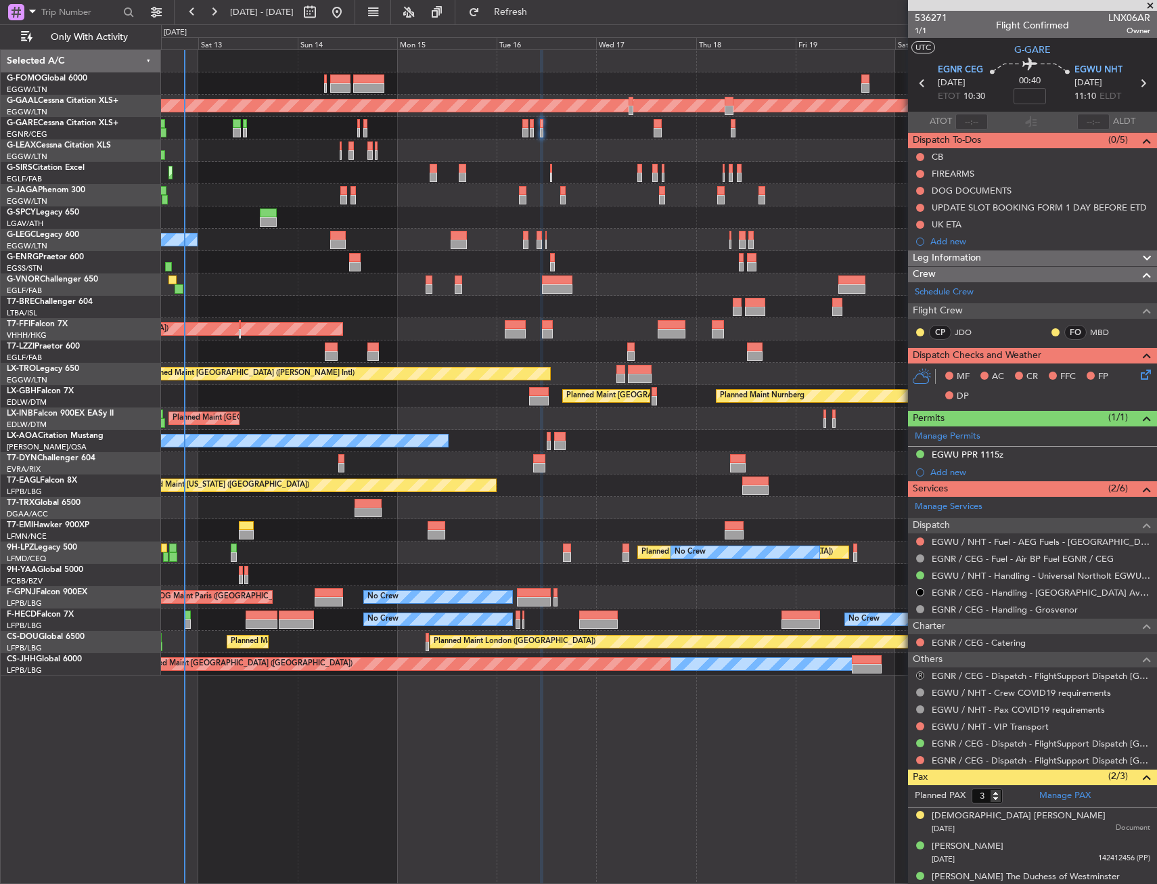
click at [921, 678] on button "R" at bounding box center [920, 675] width 8 height 8
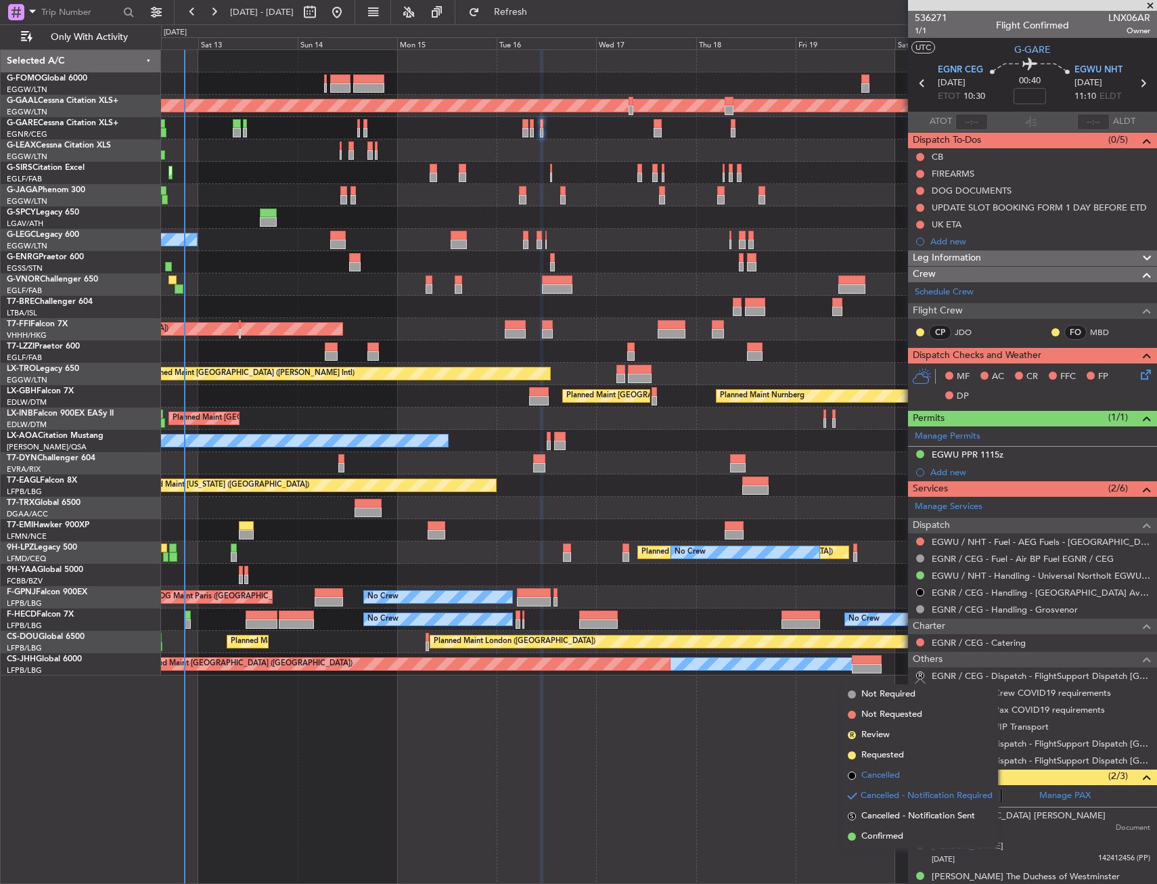
click at [905, 769] on li "Cancelled" at bounding box center [920, 775] width 156 height 20
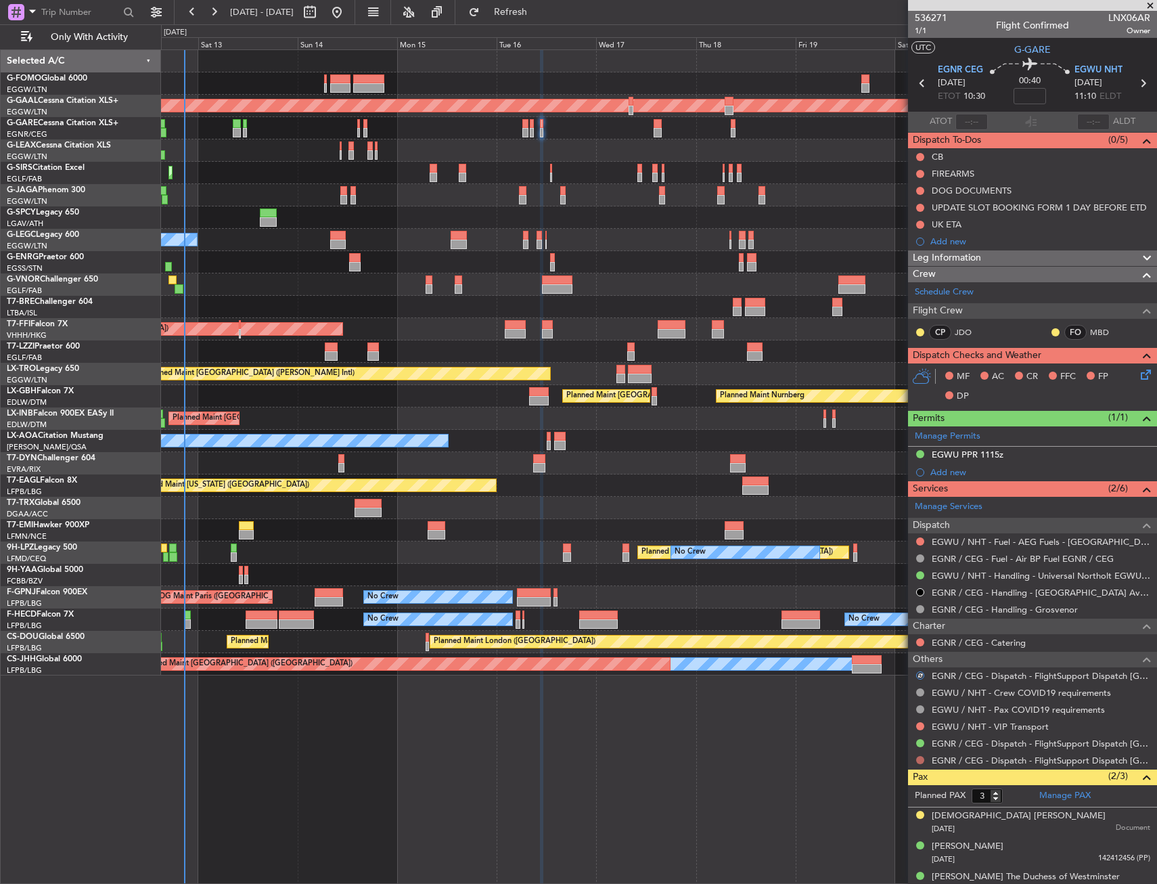
click at [922, 757] on button at bounding box center [920, 760] width 8 height 8
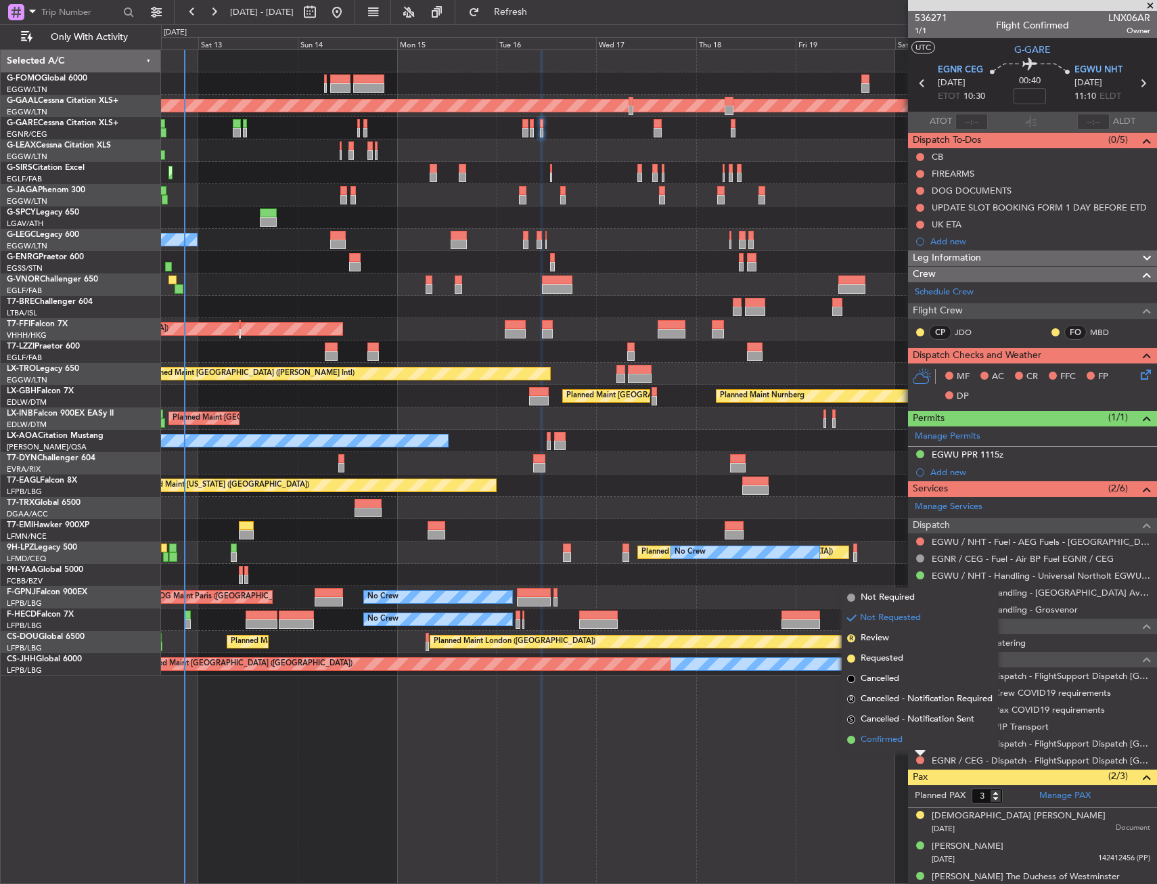
click at [911, 732] on li "Confirmed" at bounding box center [920, 739] width 156 height 20
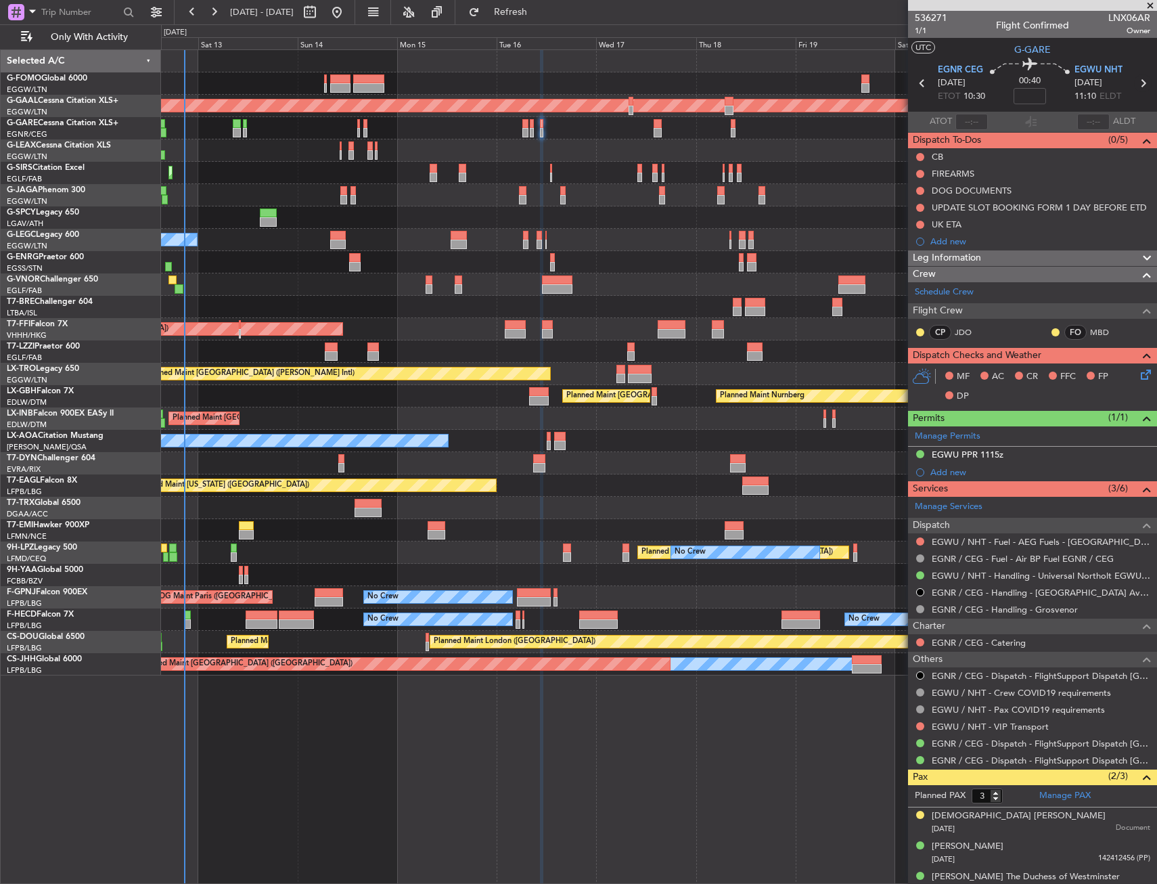
click at [1134, 77] on icon at bounding box center [1143, 83] width 18 height 18
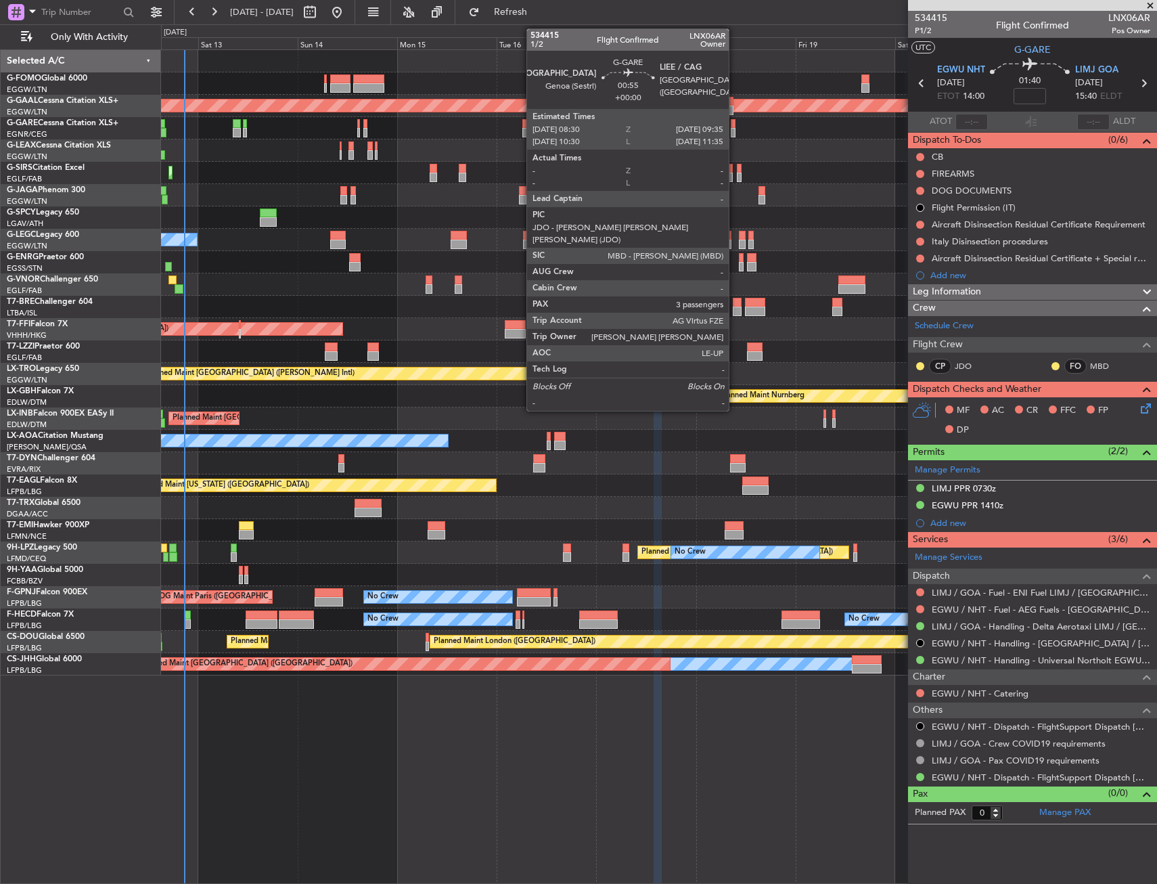
click at [735, 129] on div at bounding box center [733, 132] width 5 height 9
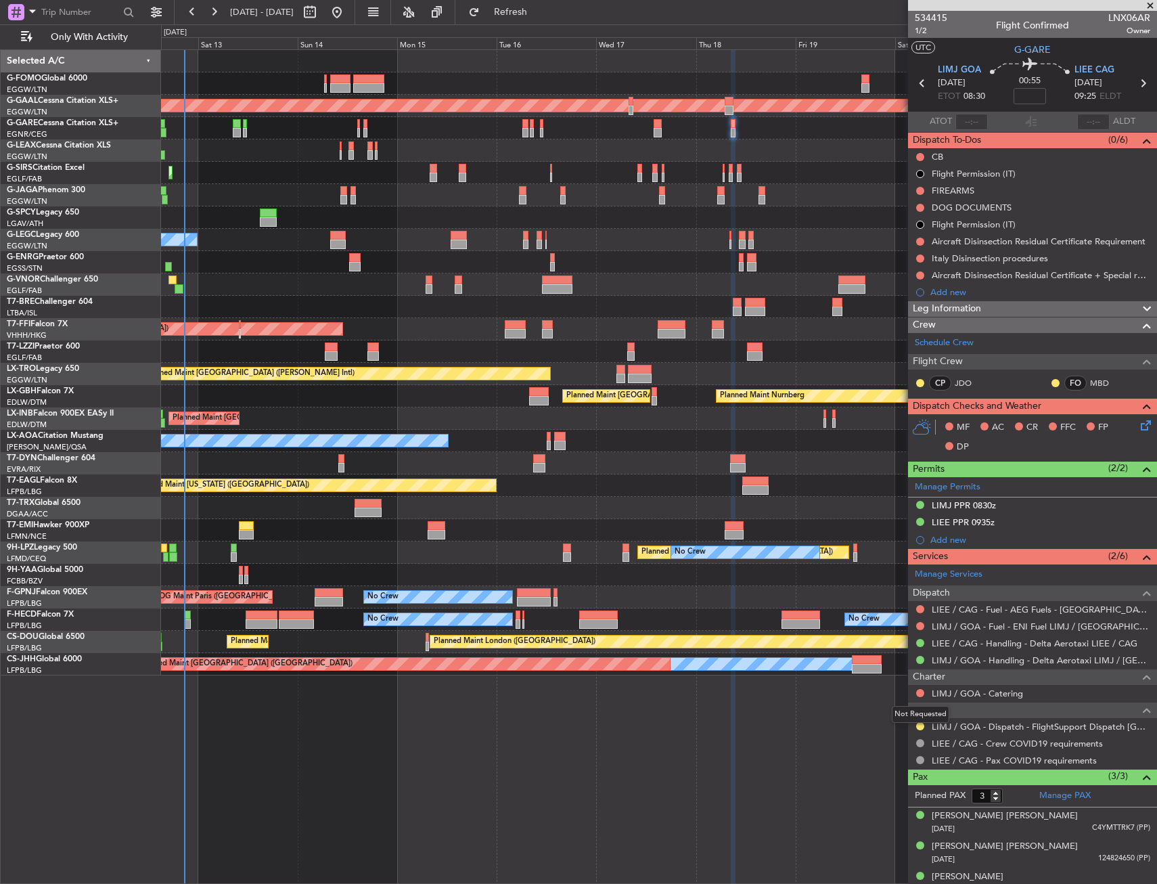
click at [920, 723] on mat-tooltip-component "Not Requested" at bounding box center [920, 714] width 76 height 36
click at [924, 722] on div at bounding box center [920, 726] width 11 height 11
click at [921, 722] on button at bounding box center [920, 726] width 8 height 8
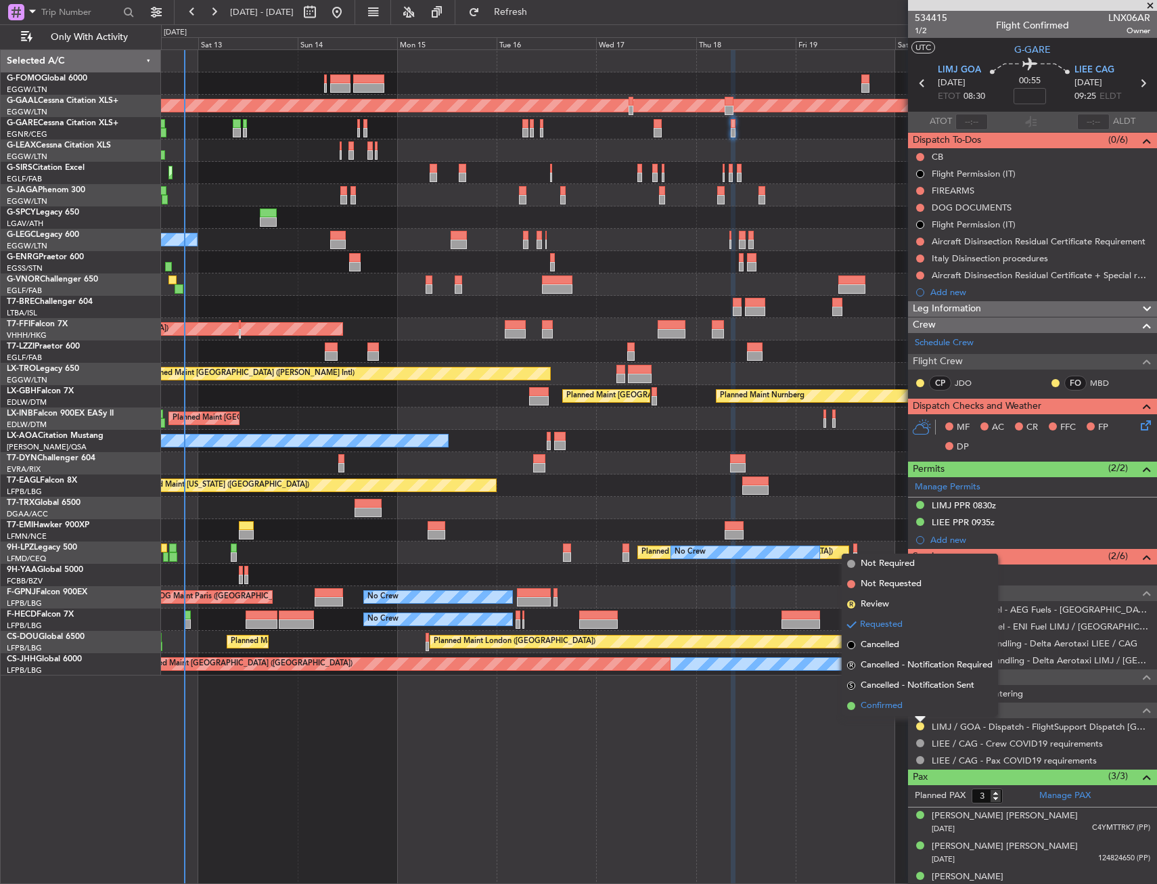
click at [907, 707] on li "Confirmed" at bounding box center [920, 706] width 156 height 20
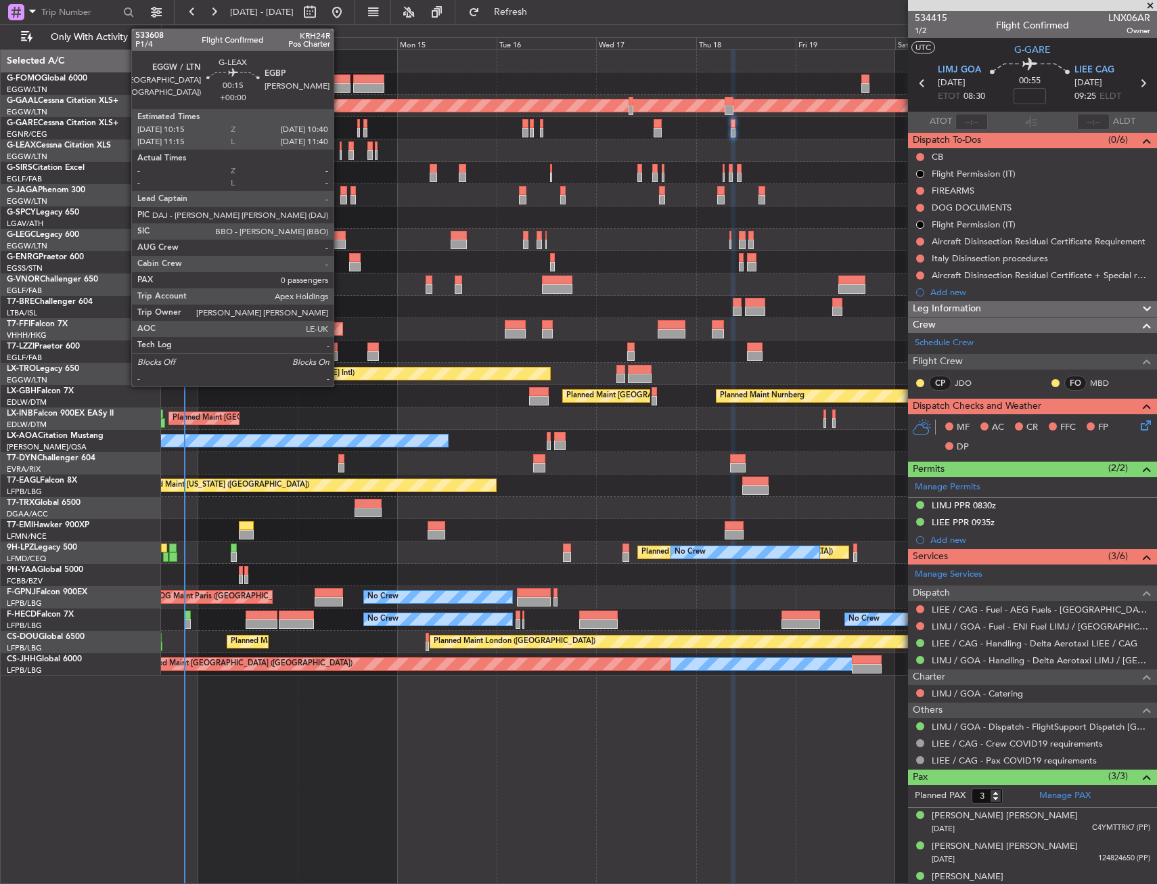
click at [340, 144] on div at bounding box center [341, 145] width 2 height 9
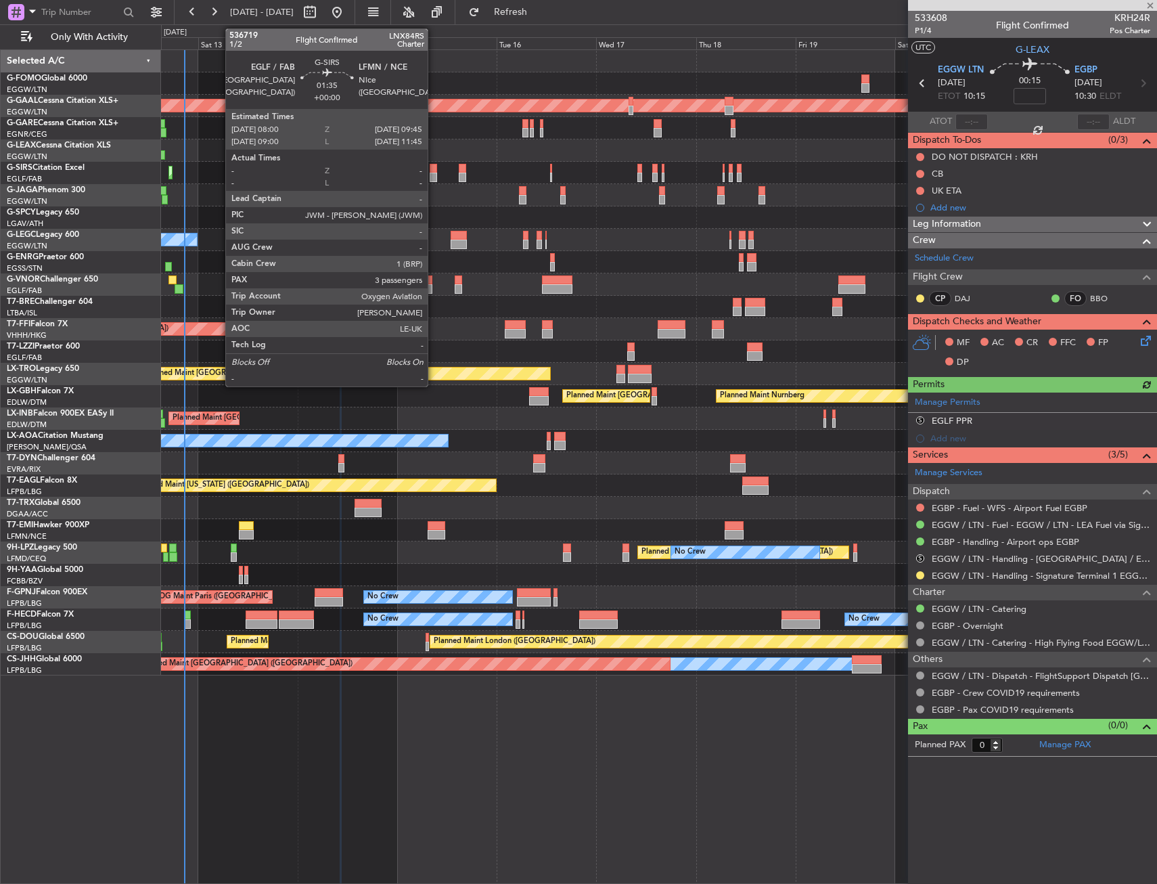
click at [434, 172] on div at bounding box center [433, 168] width 7 height 9
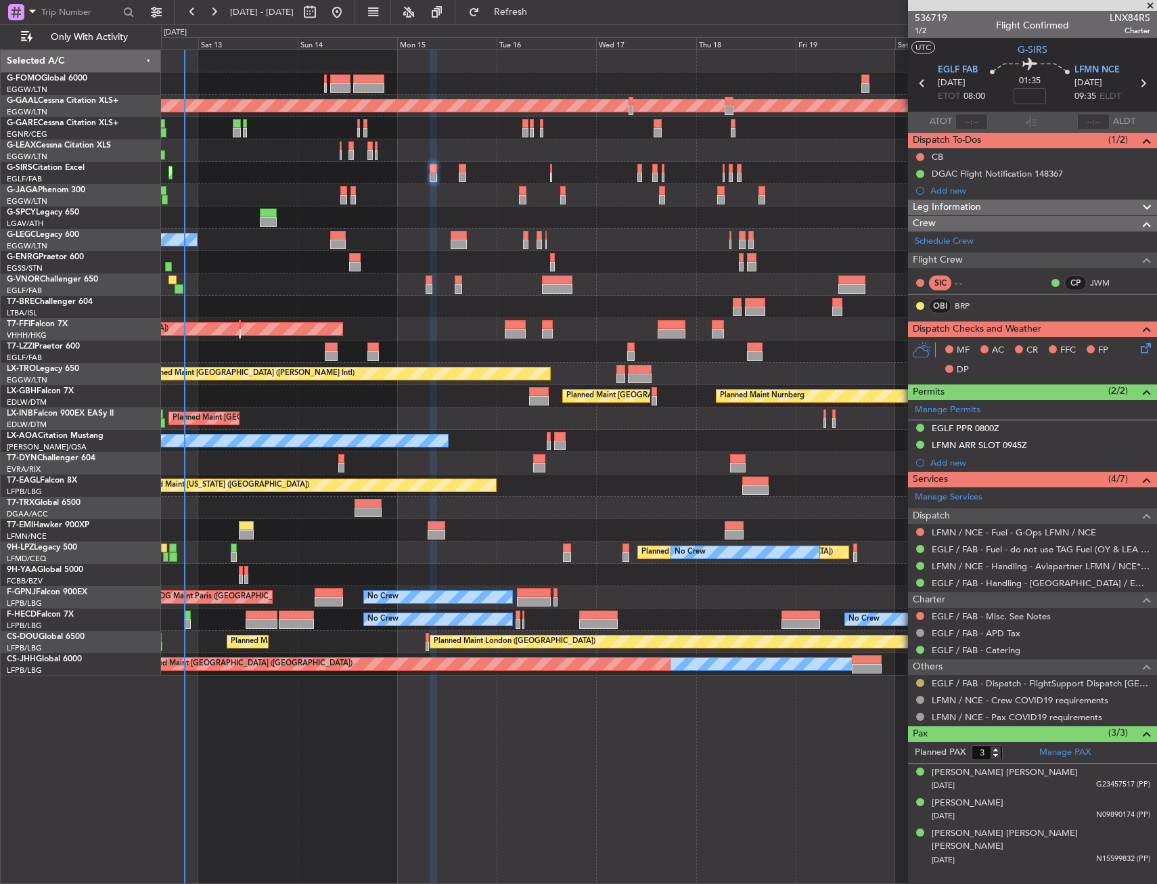
click at [918, 684] on button at bounding box center [920, 683] width 8 height 8
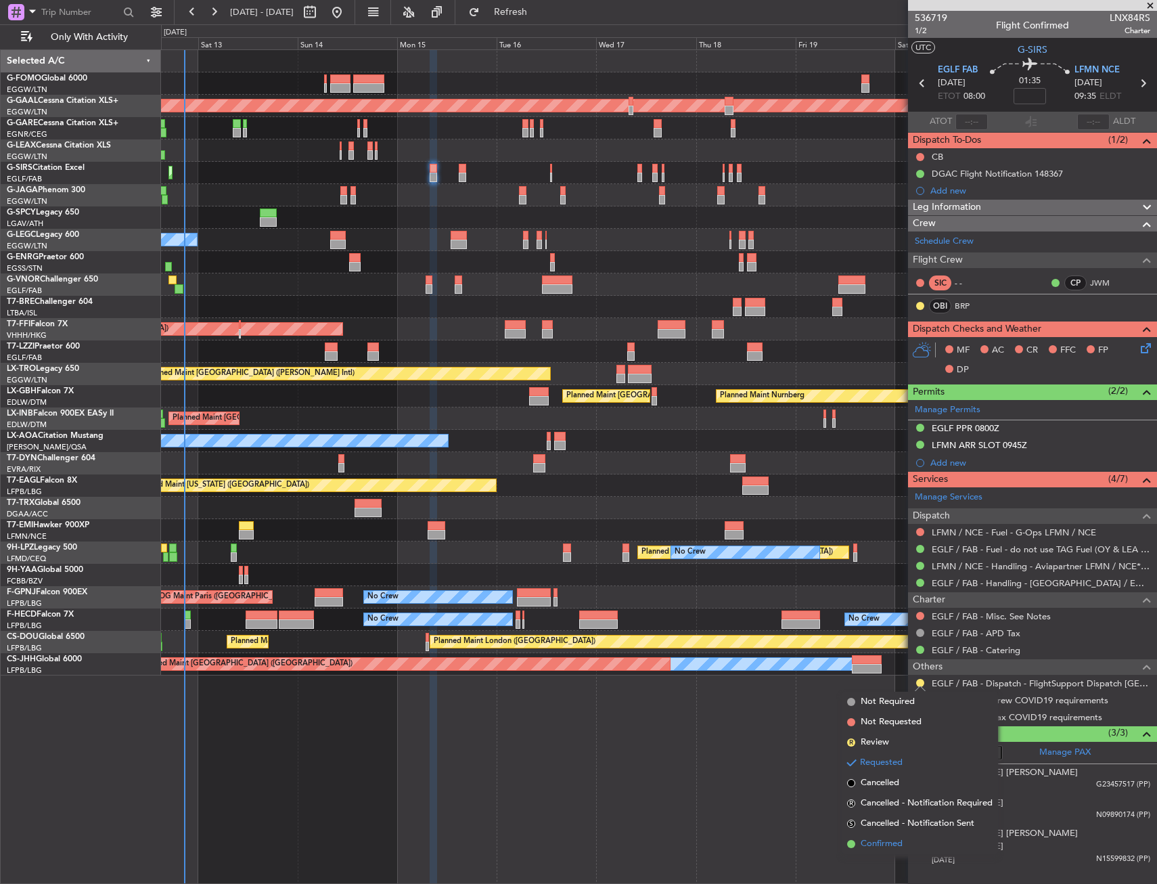
click at [882, 838] on span "Confirmed" at bounding box center [882, 844] width 42 height 14
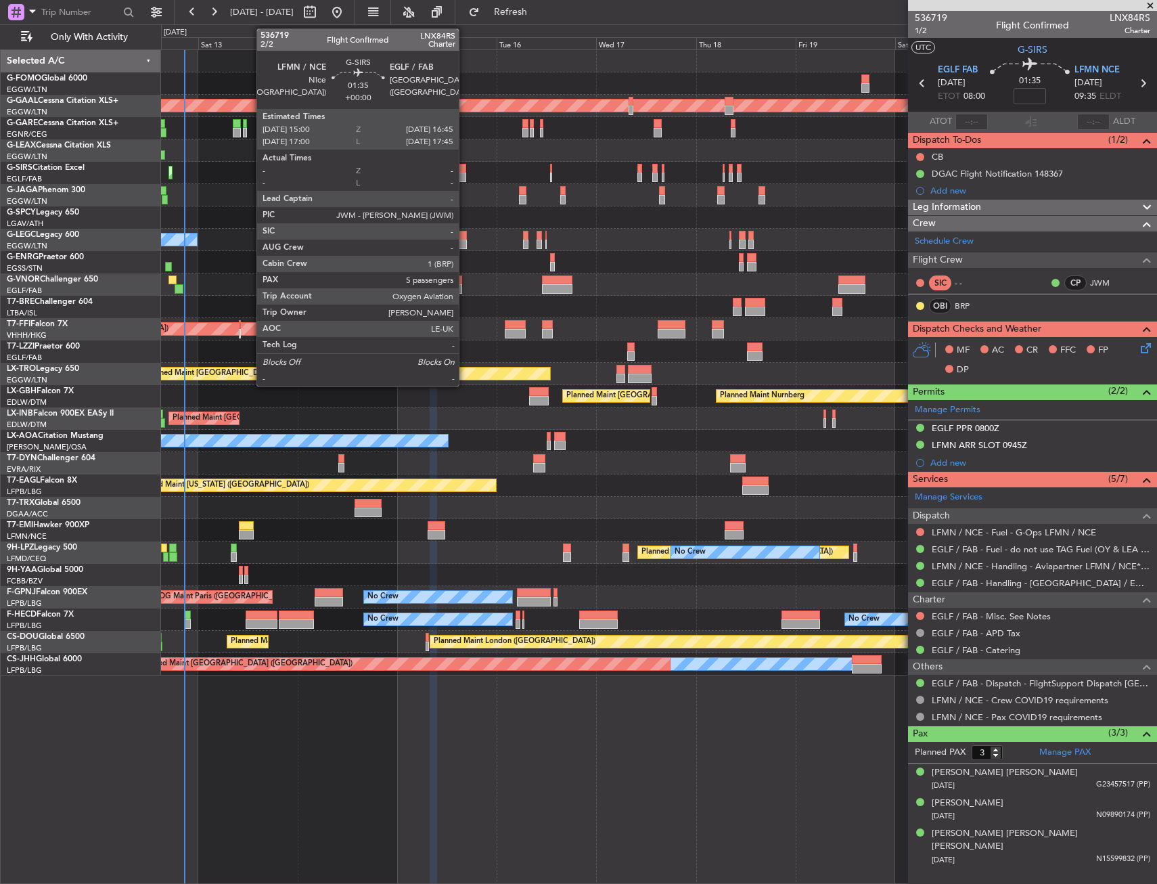
click at [465, 173] on div at bounding box center [462, 177] width 7 height 9
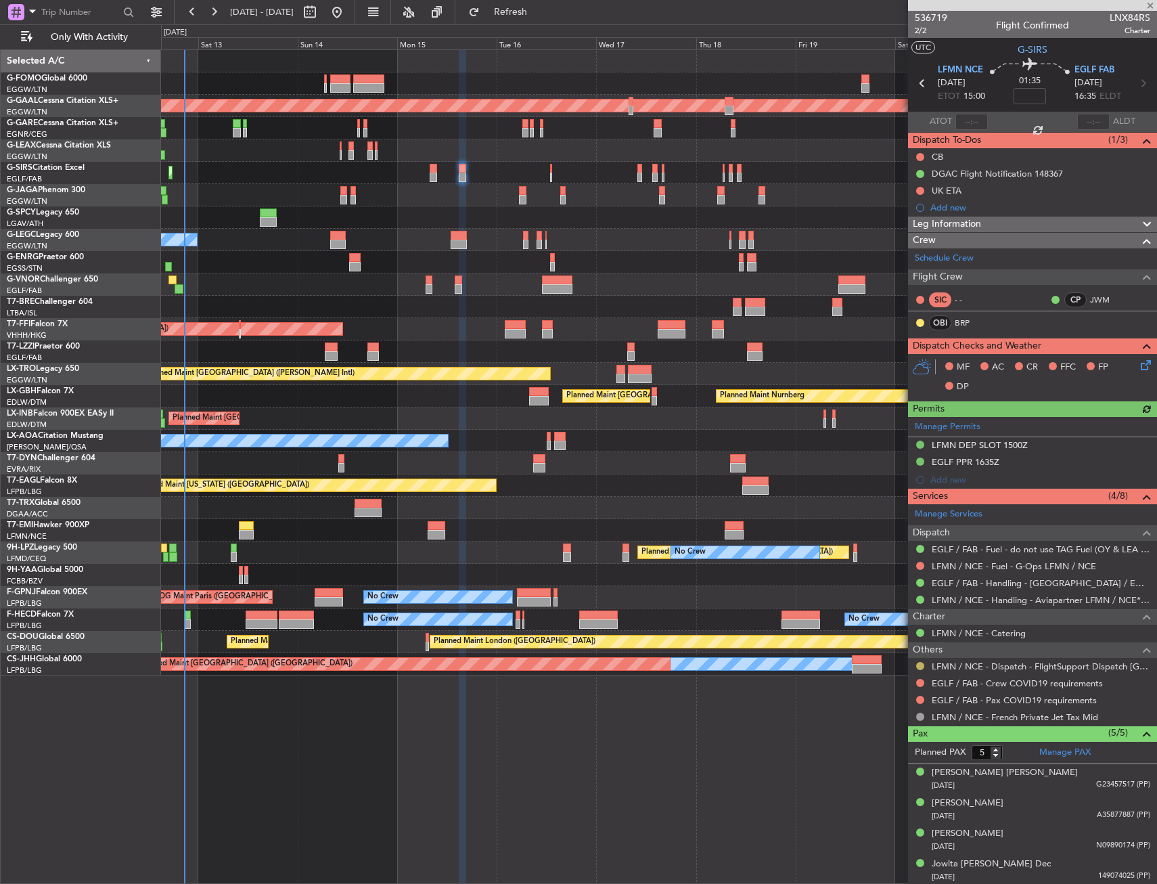
click at [922, 662] on button at bounding box center [920, 666] width 8 height 8
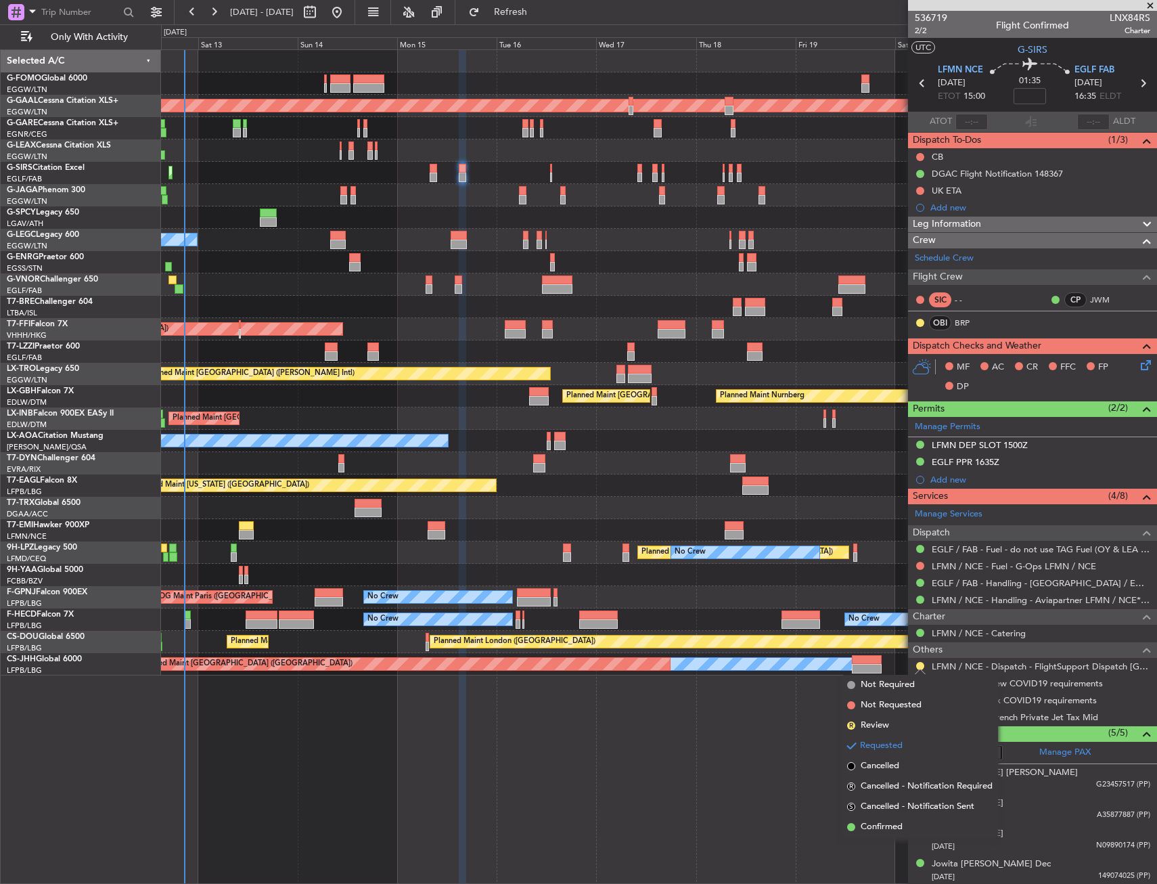
click at [905, 832] on li "Confirmed" at bounding box center [920, 827] width 156 height 20
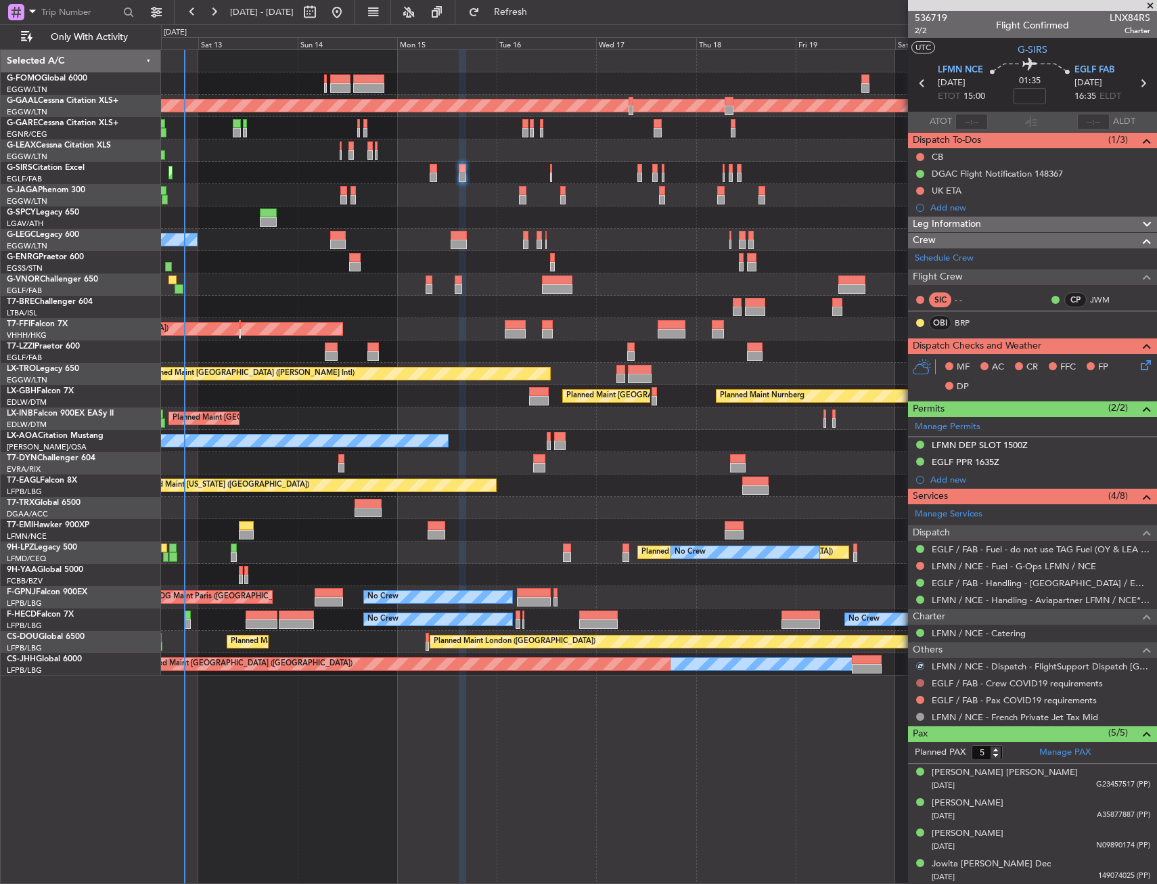
click at [918, 681] on button at bounding box center [920, 683] width 8 height 8
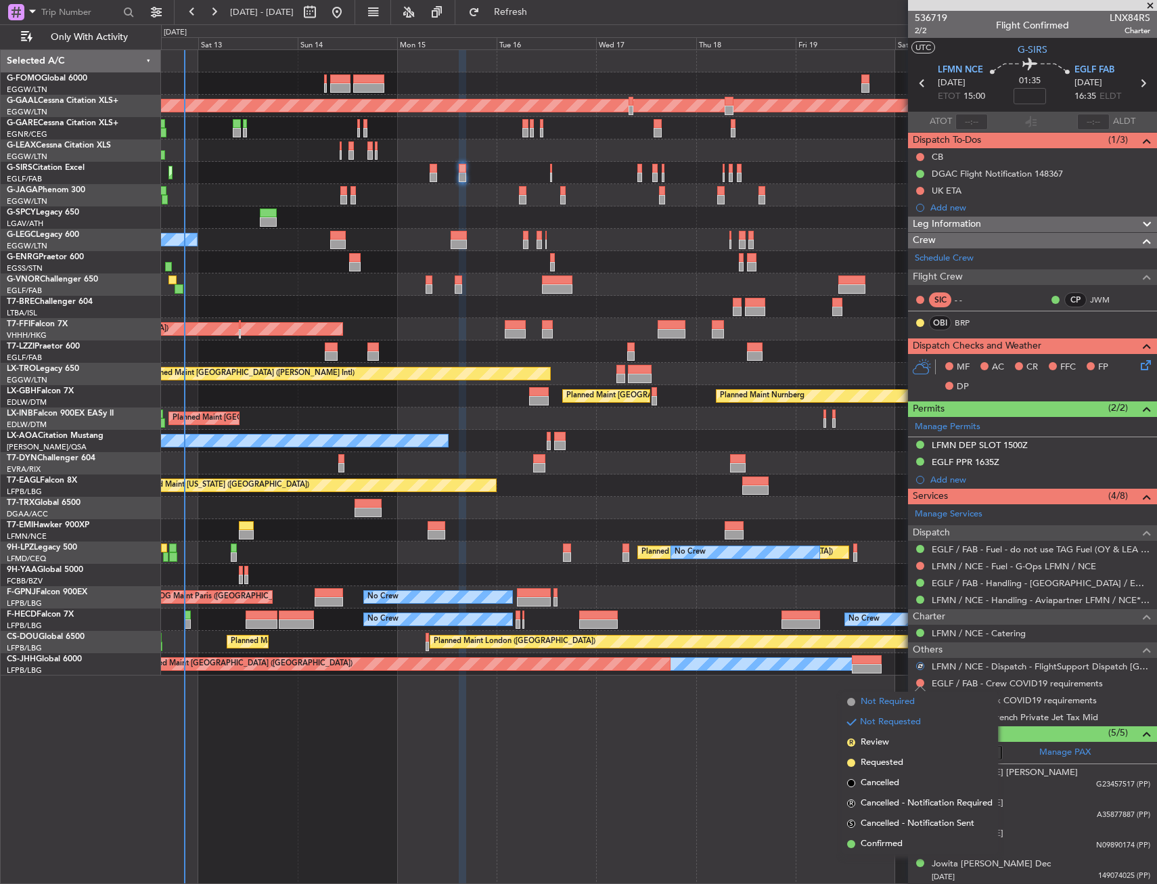
click at [866, 695] on span "Not Required" at bounding box center [888, 702] width 54 height 14
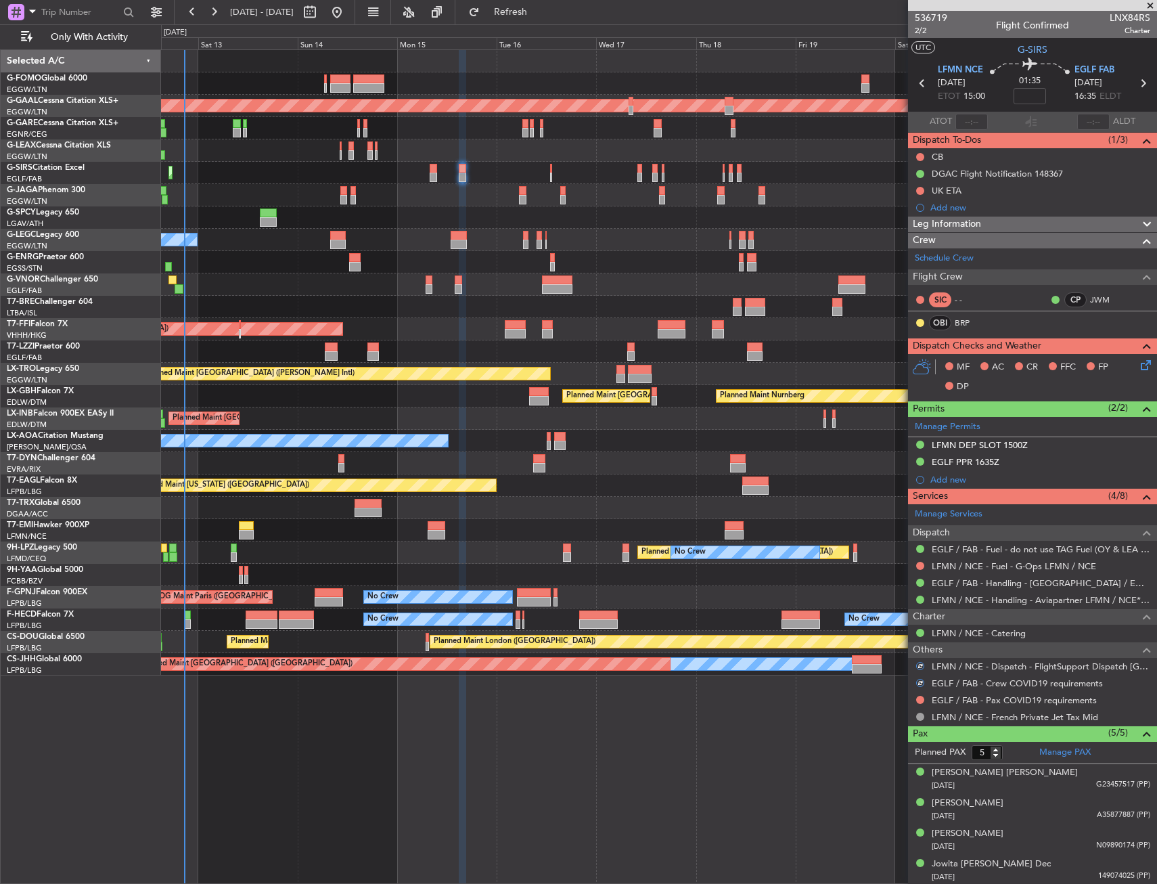
click at [919, 703] on mat-tooltip-component "Not Requested" at bounding box center [920, 721] width 76 height 36
click at [916, 700] on button at bounding box center [920, 700] width 8 height 8
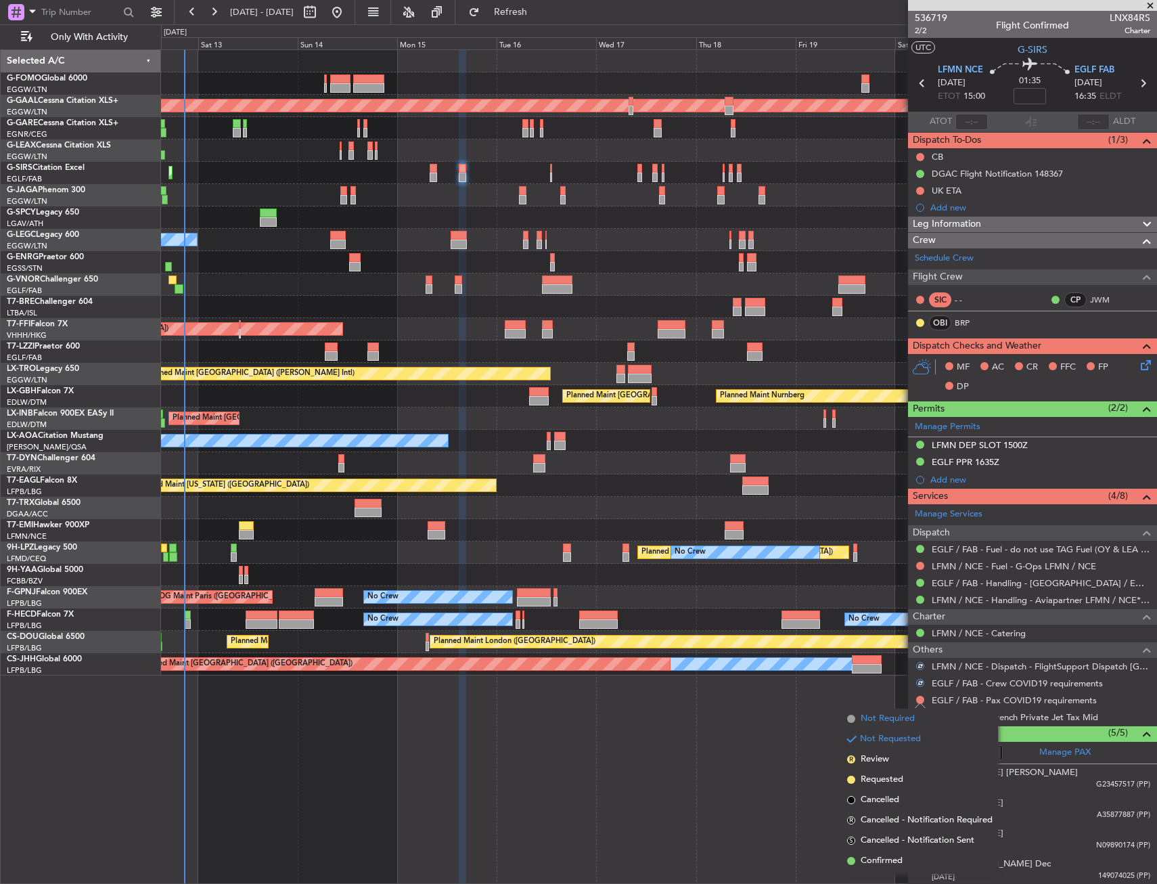
click at [876, 717] on span "Not Required" at bounding box center [888, 719] width 54 height 14
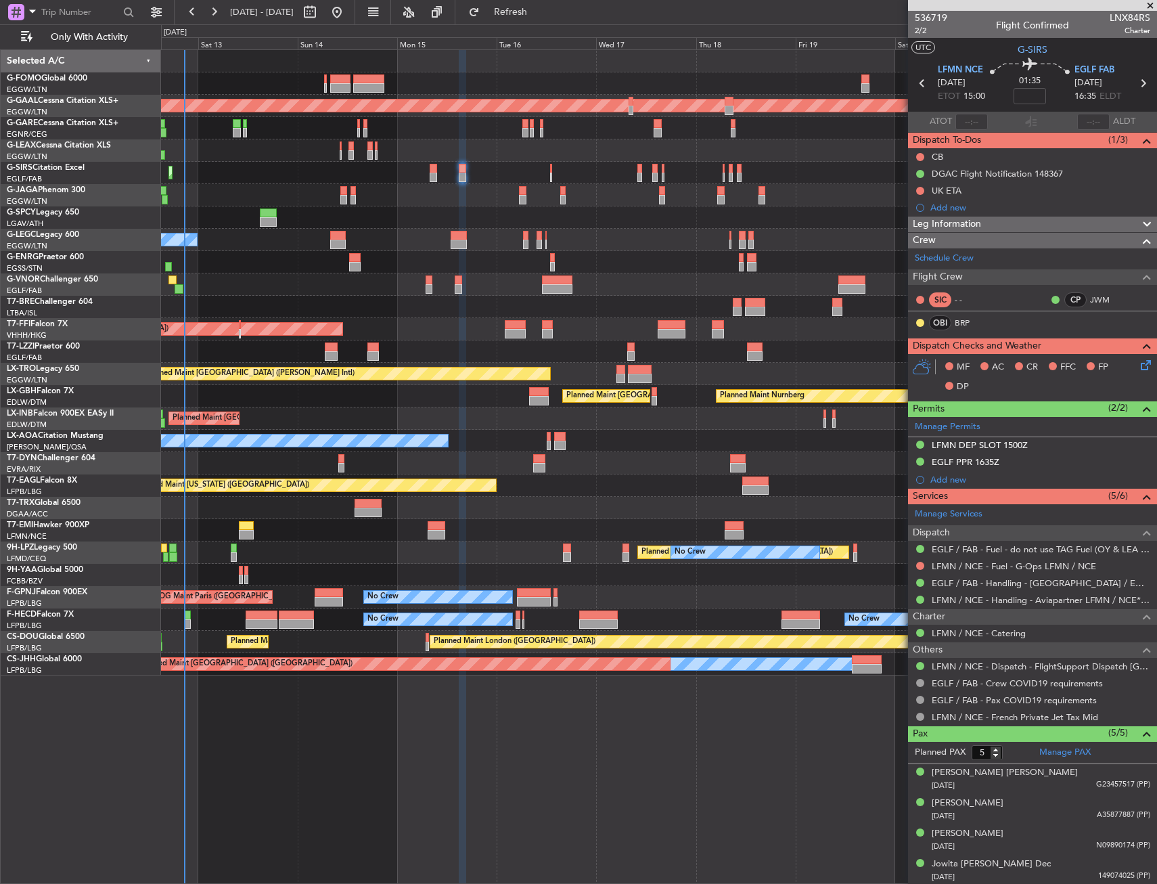
click at [549, 169] on div "Planned Maint London (Farnborough) AOG Maint Kemble" at bounding box center [658, 173] width 995 height 22
click at [553, 168] on div "Planned Maint London (Farnborough) AOG Maint Kemble" at bounding box center [658, 173] width 995 height 22
click at [551, 169] on div at bounding box center [551, 168] width 2 height 9
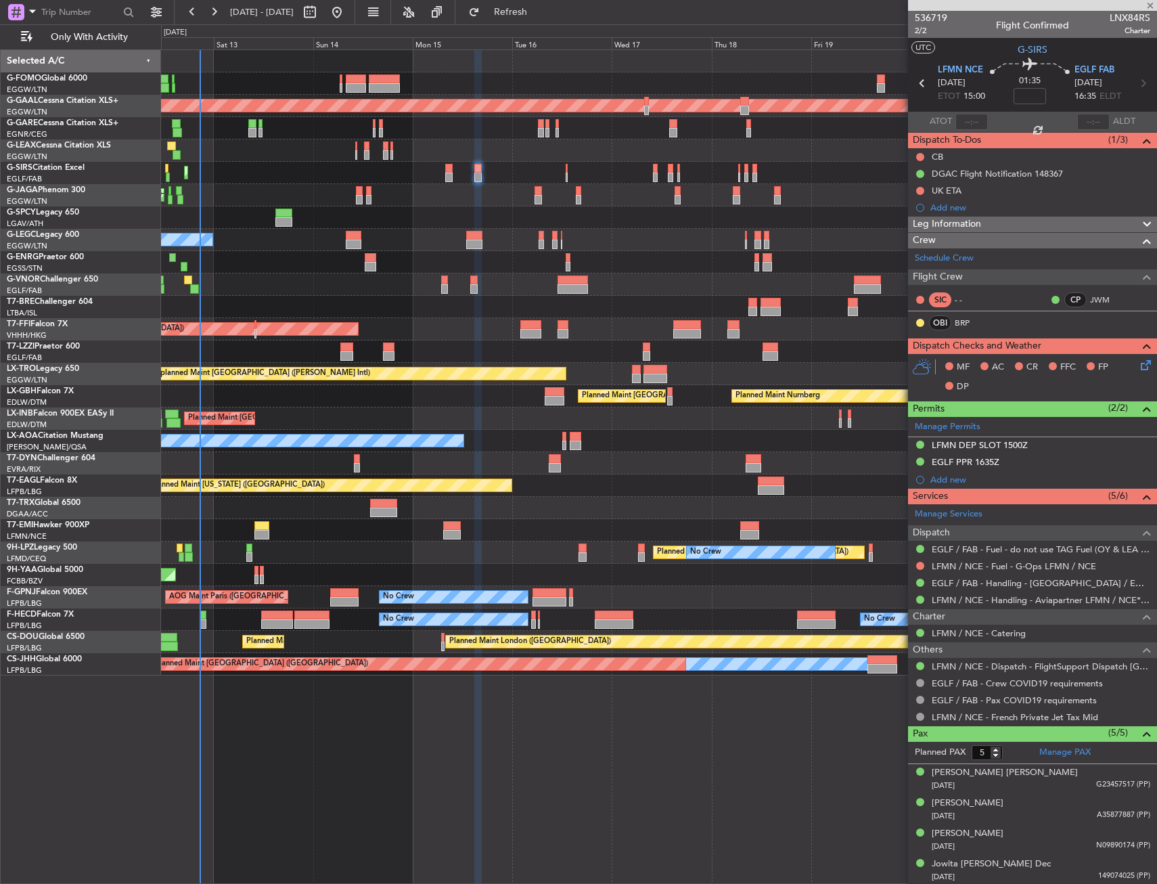
click at [562, 175] on div "Planned Maint London (Farnborough) AOG Maint Kemble" at bounding box center [658, 173] width 995 height 22
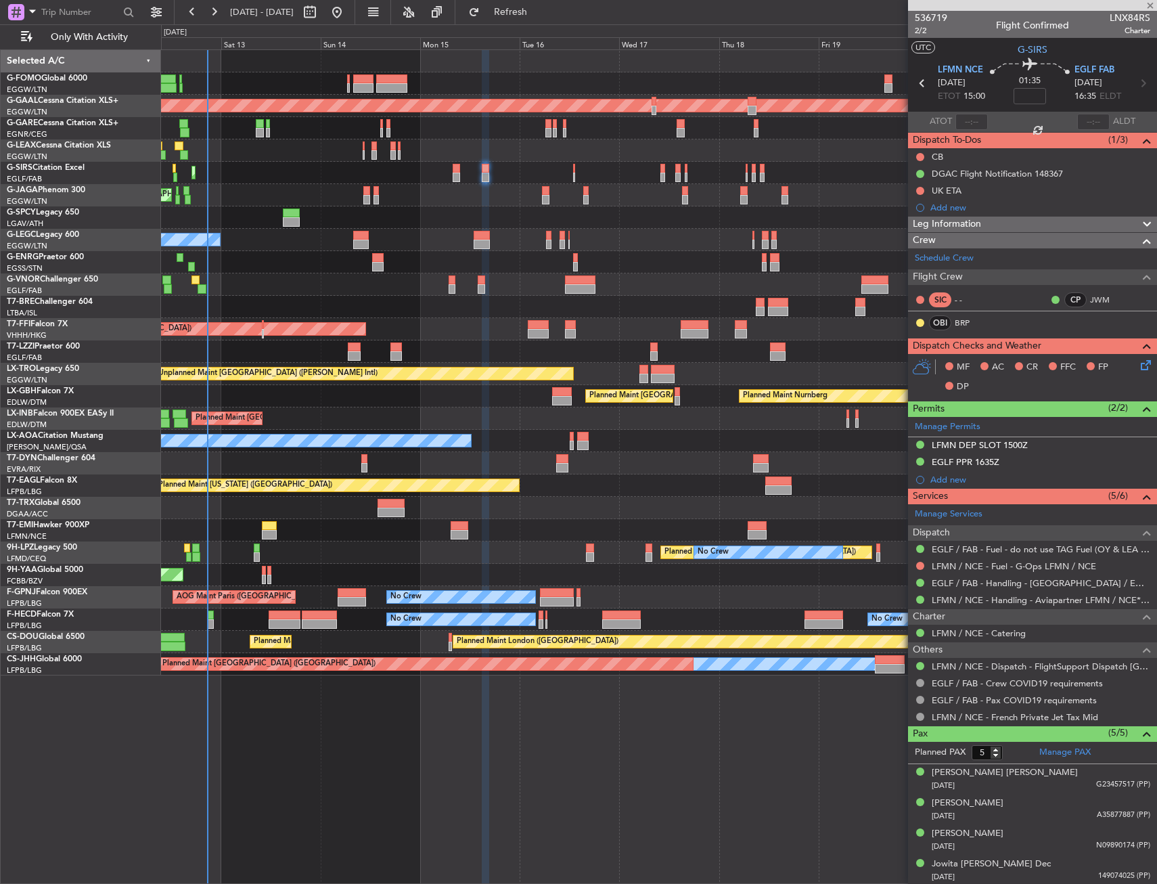
type input "0"
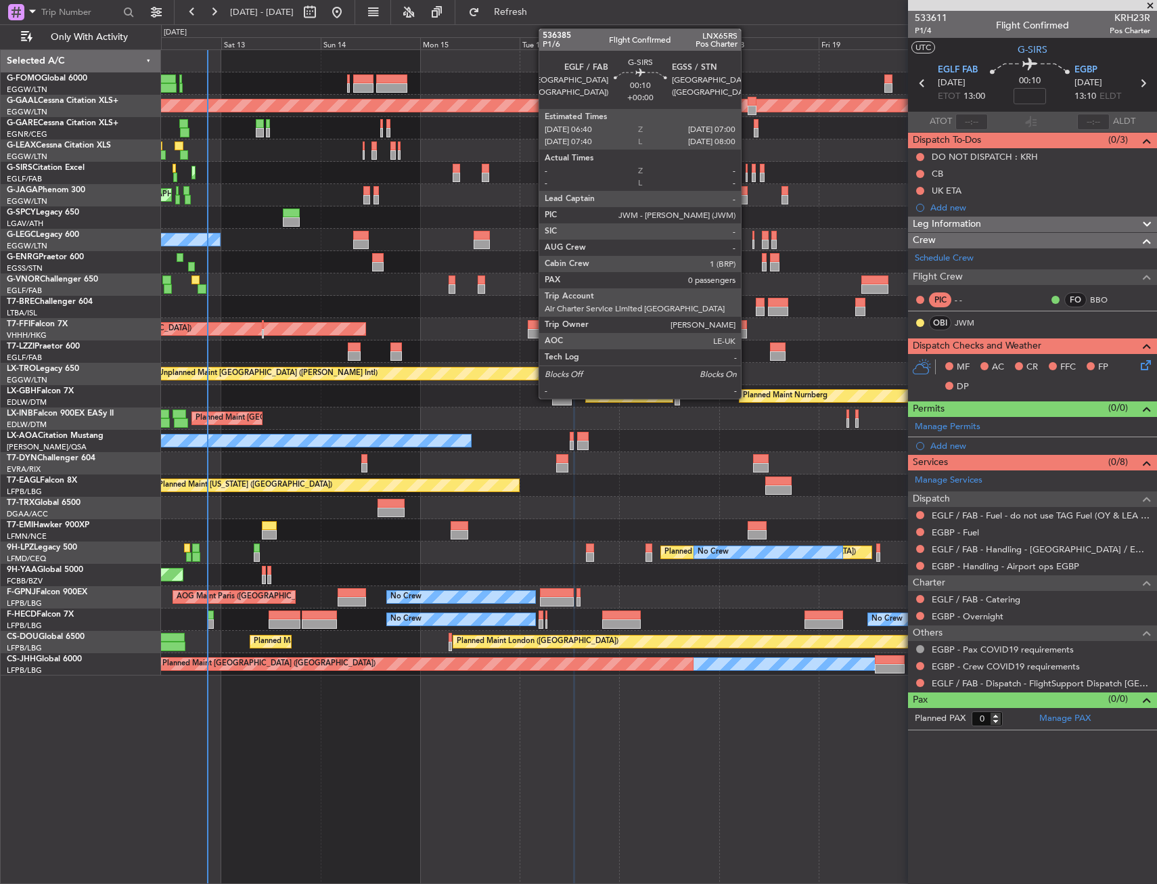
click at [747, 173] on div at bounding box center [747, 177] width 2 height 9
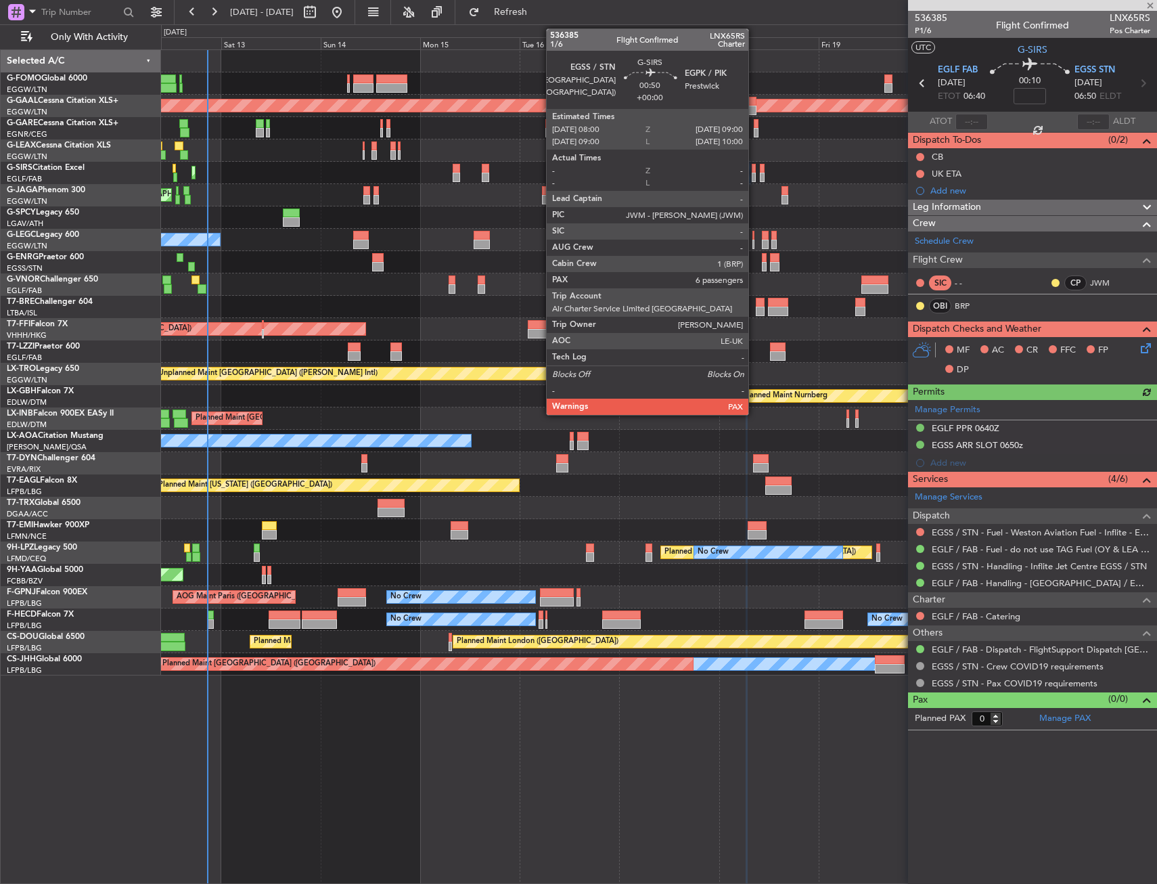
click at [755, 171] on div at bounding box center [754, 168] width 5 height 9
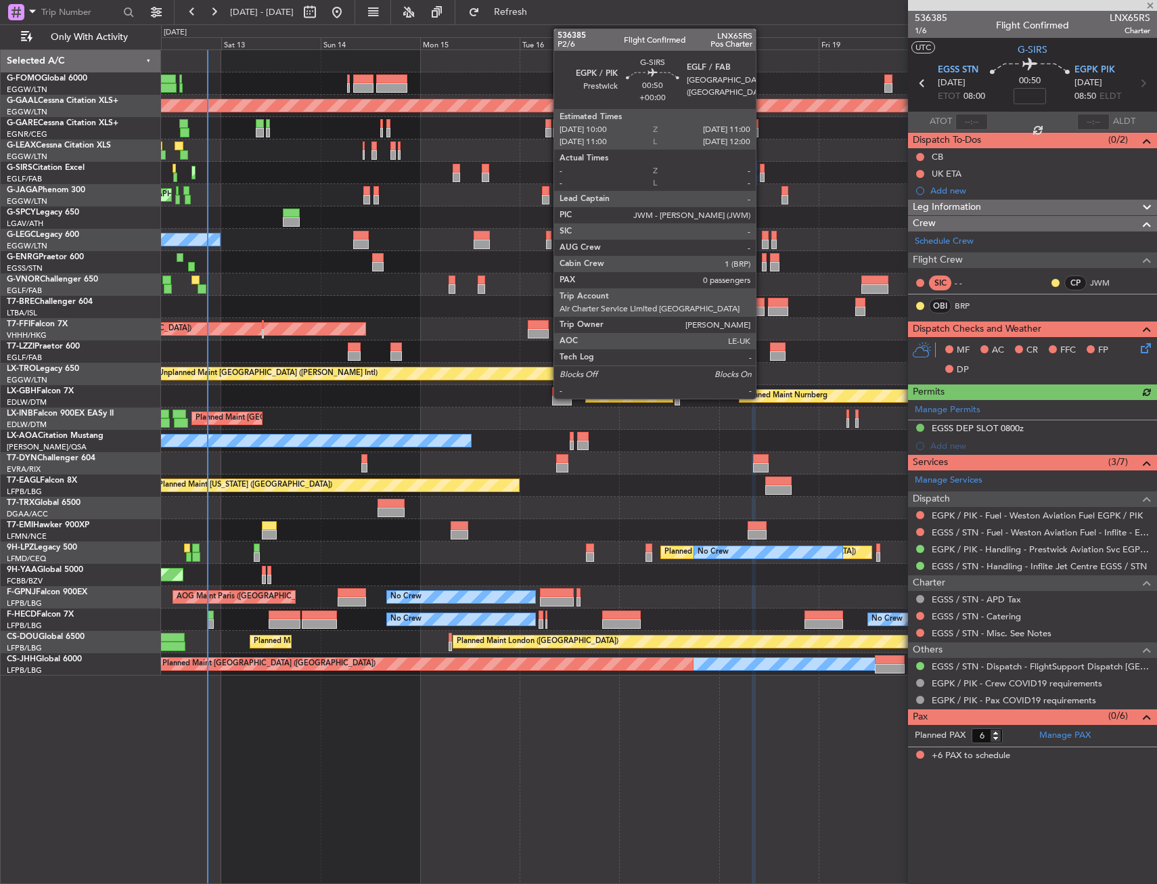
click at [762, 168] on div at bounding box center [762, 168] width 5 height 9
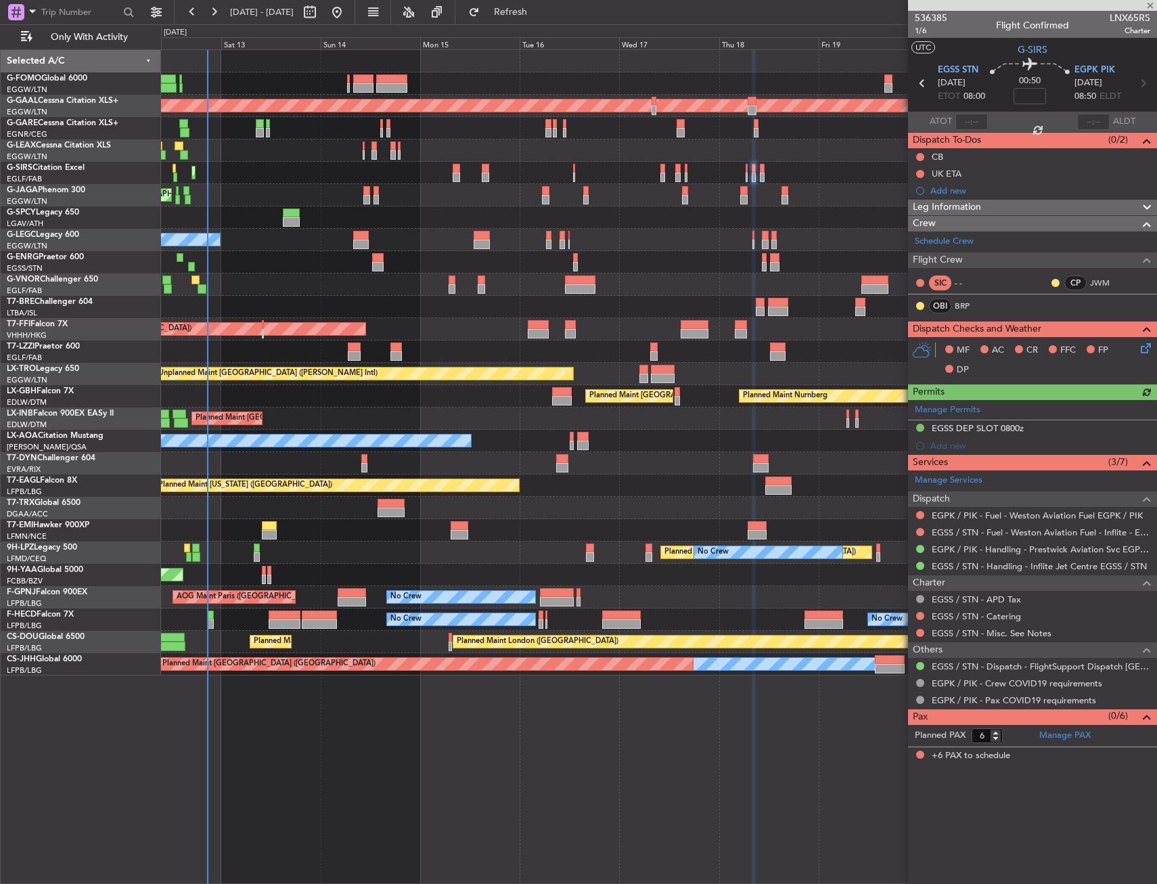
type input "0"
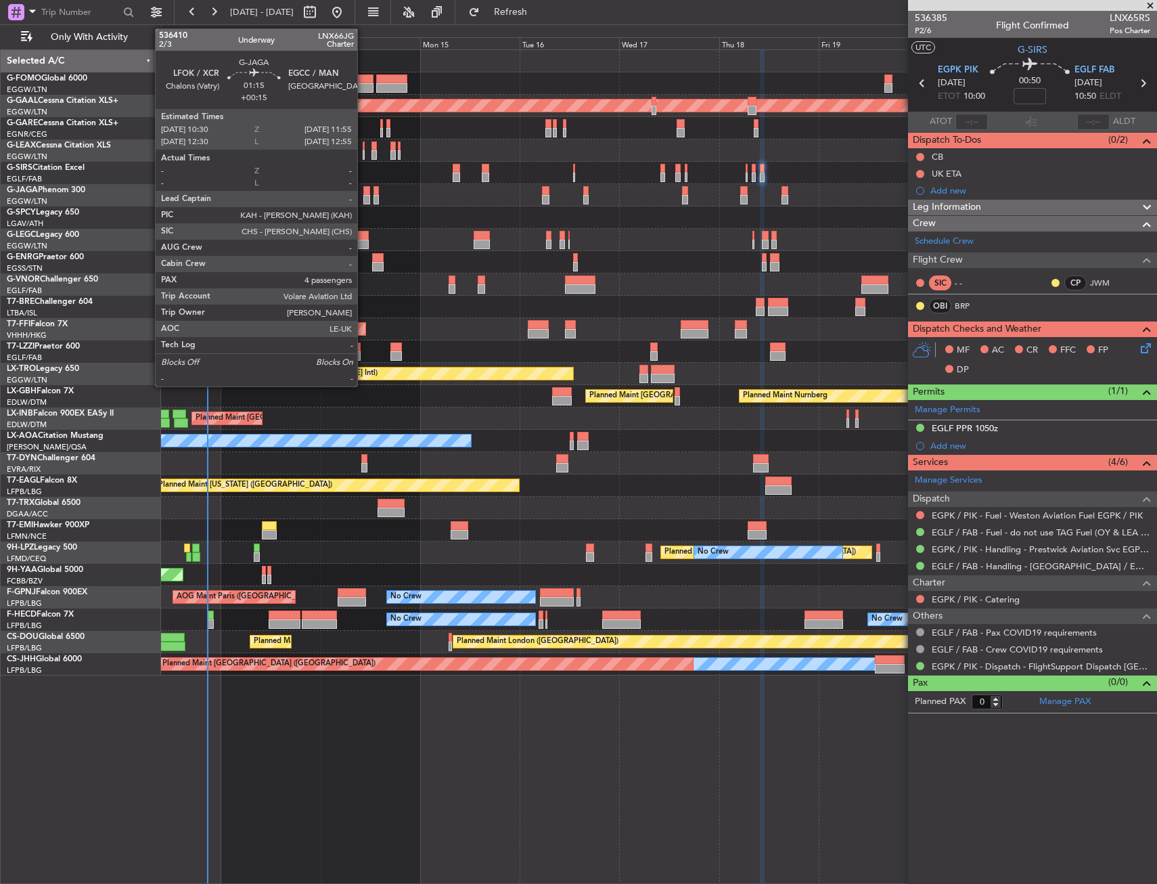
click at [363, 192] on div at bounding box center [366, 190] width 6 height 9
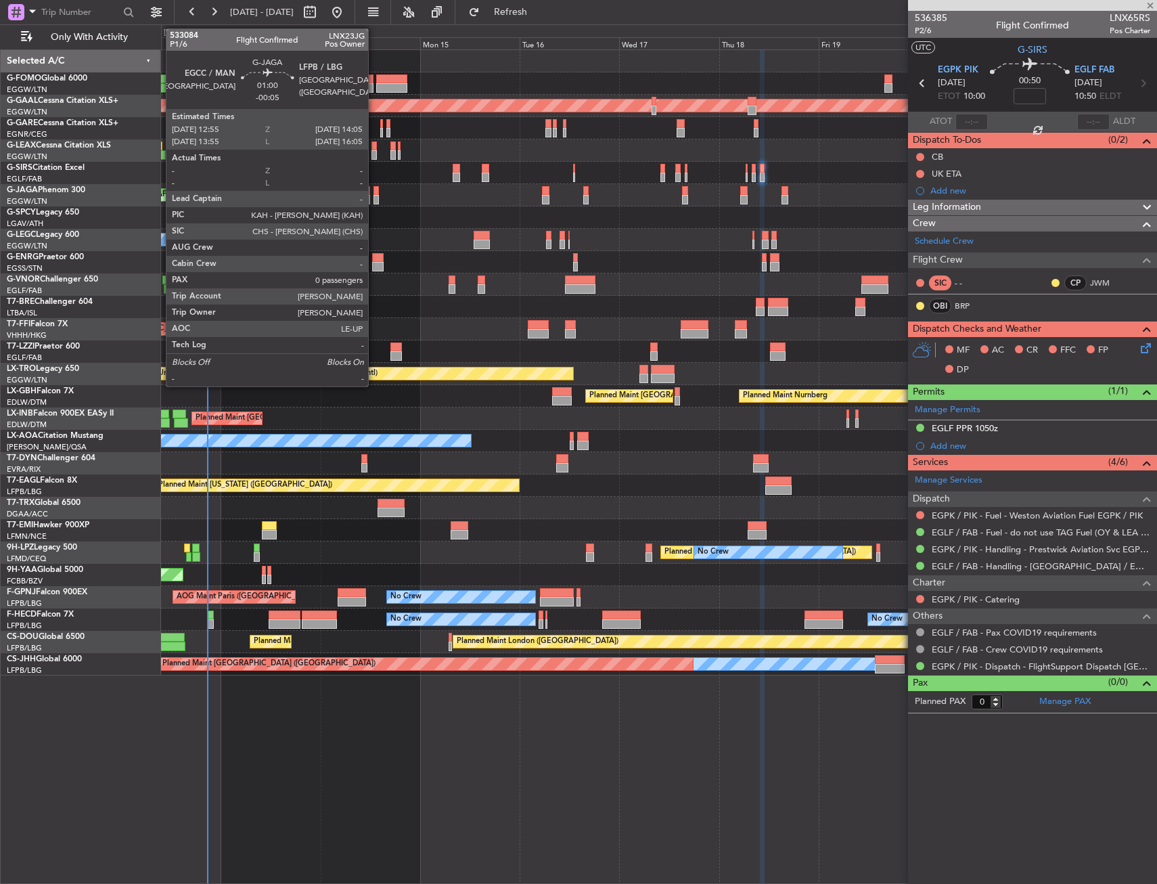
type input "+00:15"
type input "4"
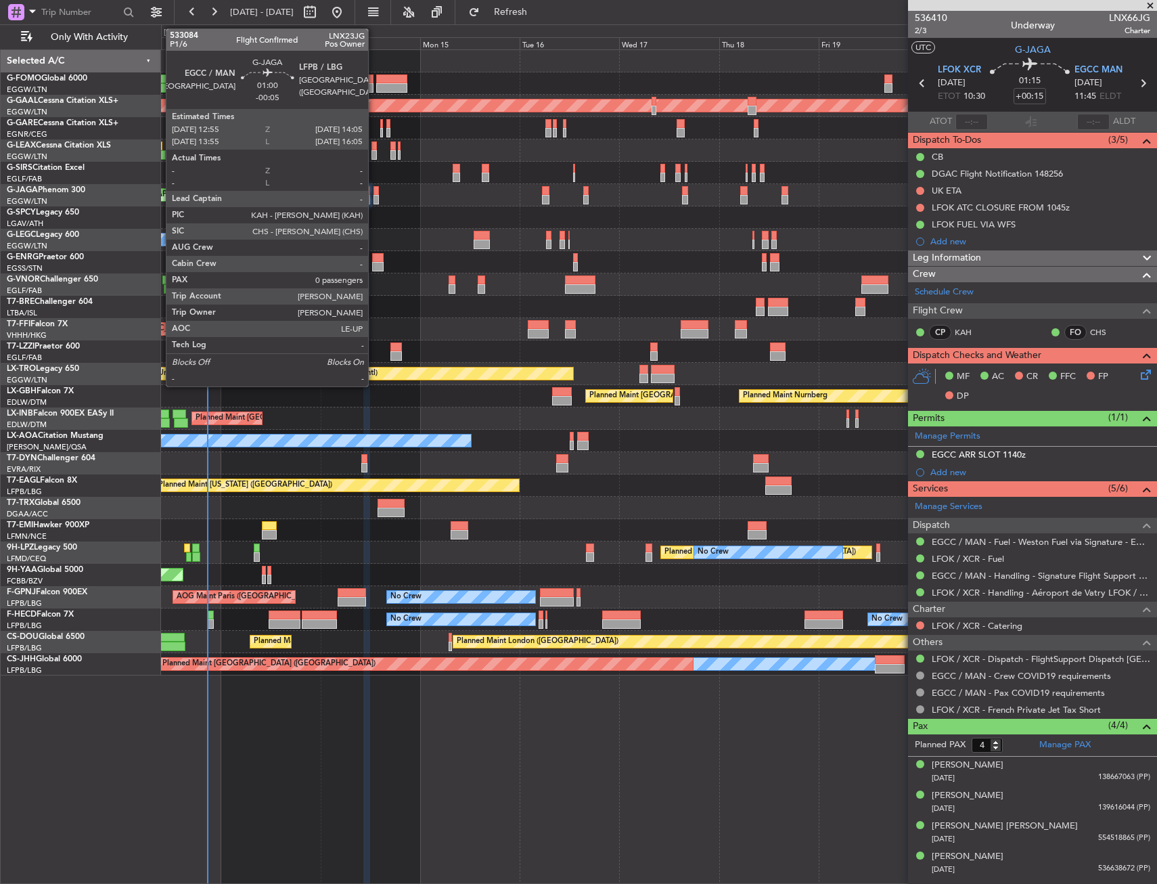
click at [374, 190] on div at bounding box center [376, 190] width 5 height 9
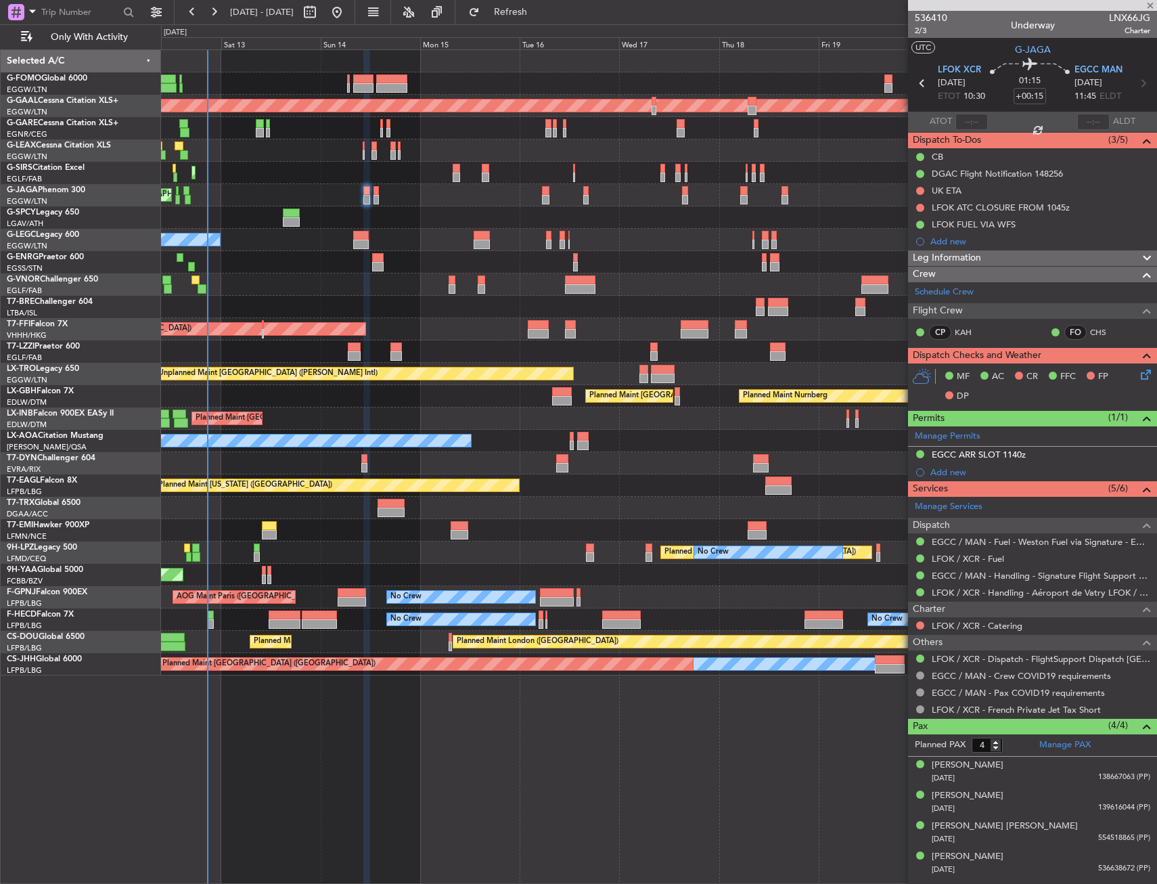
type input "-00:05"
type input "0"
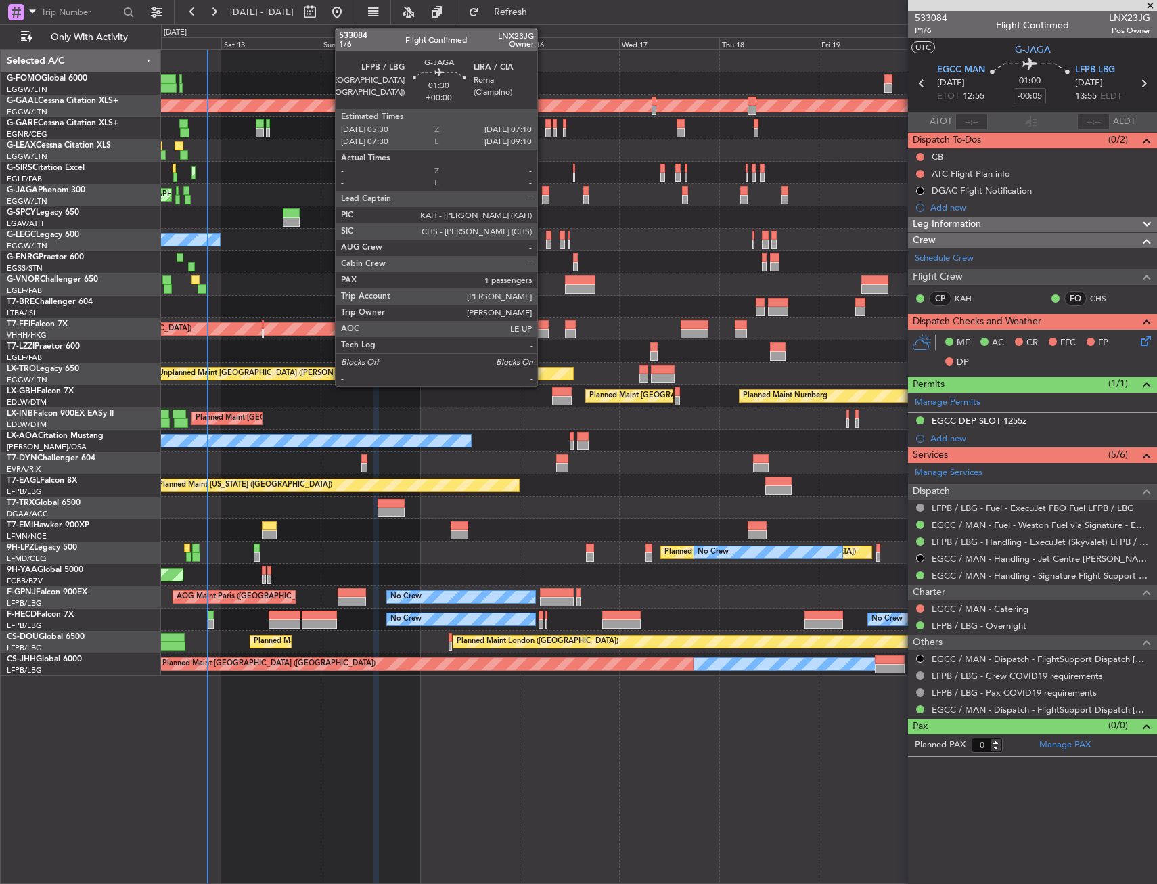
click at [543, 194] on div at bounding box center [545, 190] width 7 height 9
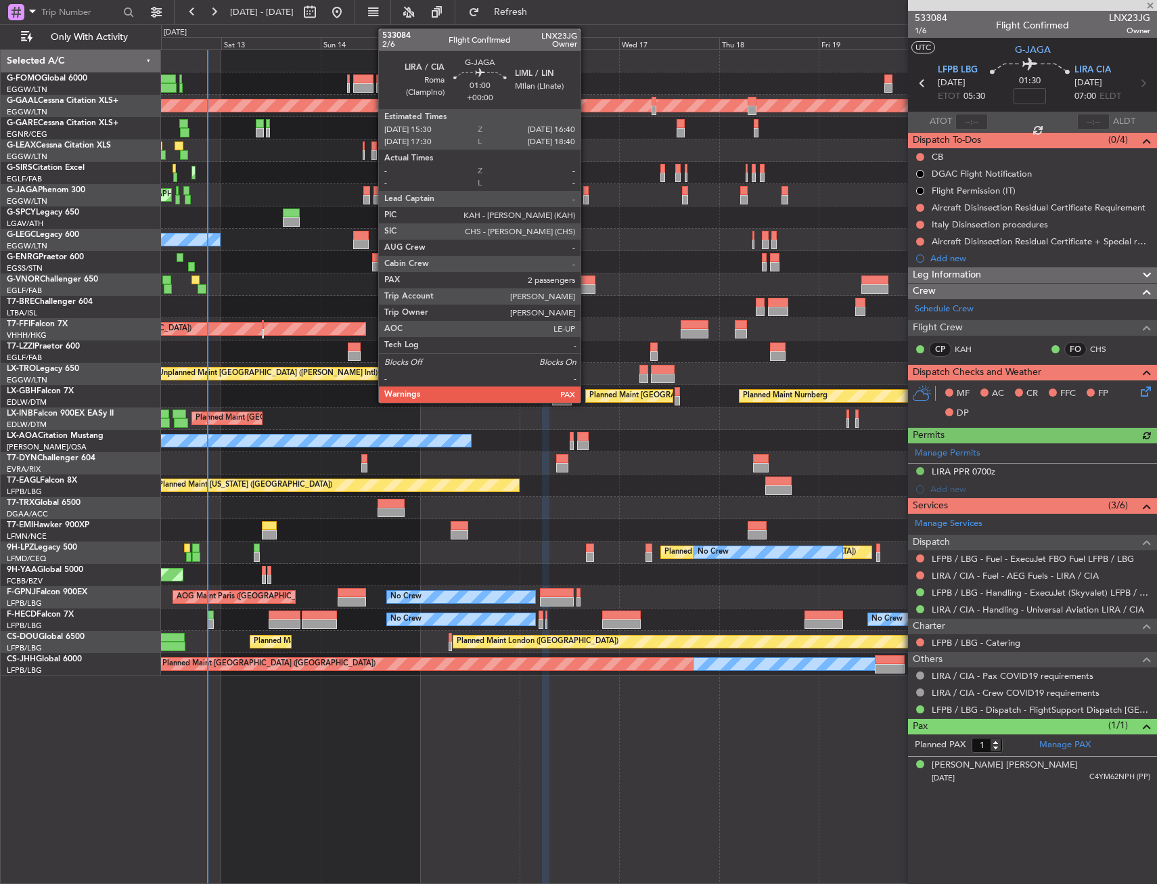
click at [587, 194] on div at bounding box center [585, 190] width 5 height 9
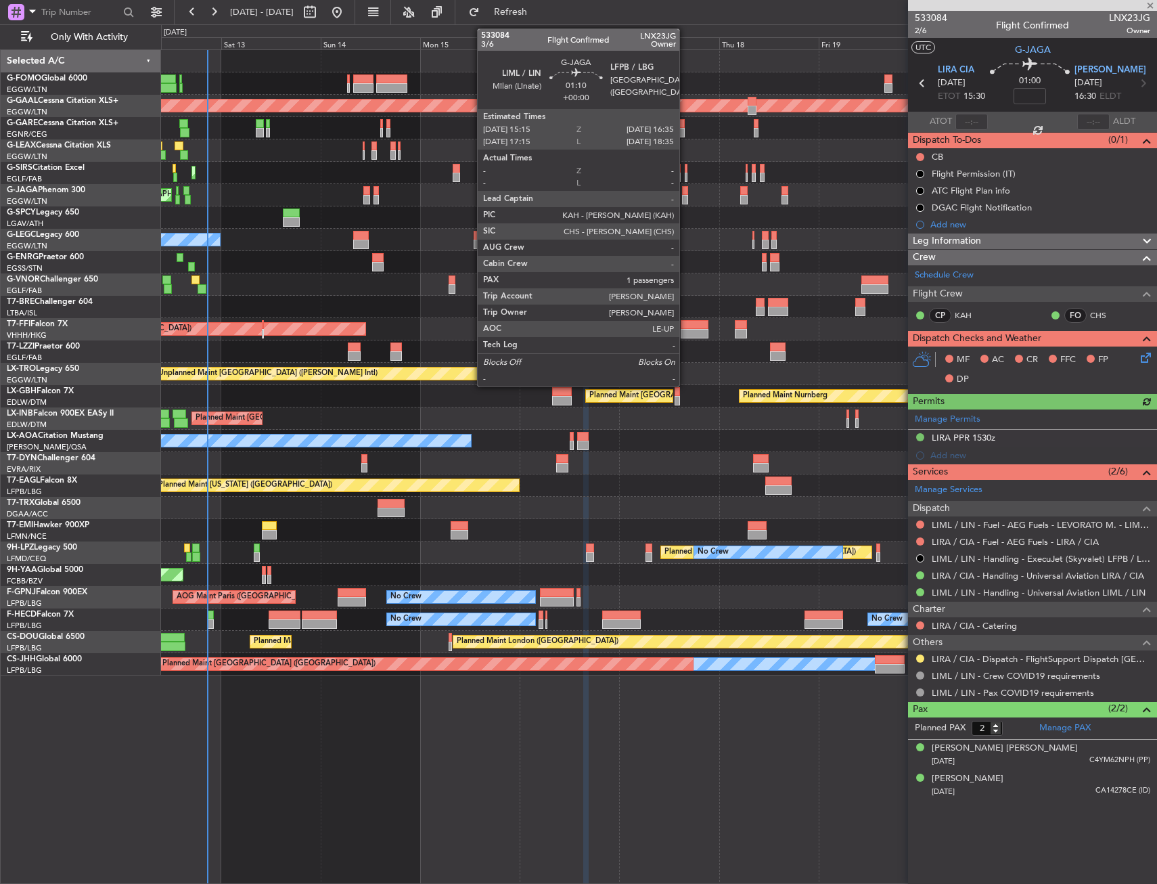
click at [685, 191] on div at bounding box center [685, 190] width 6 height 9
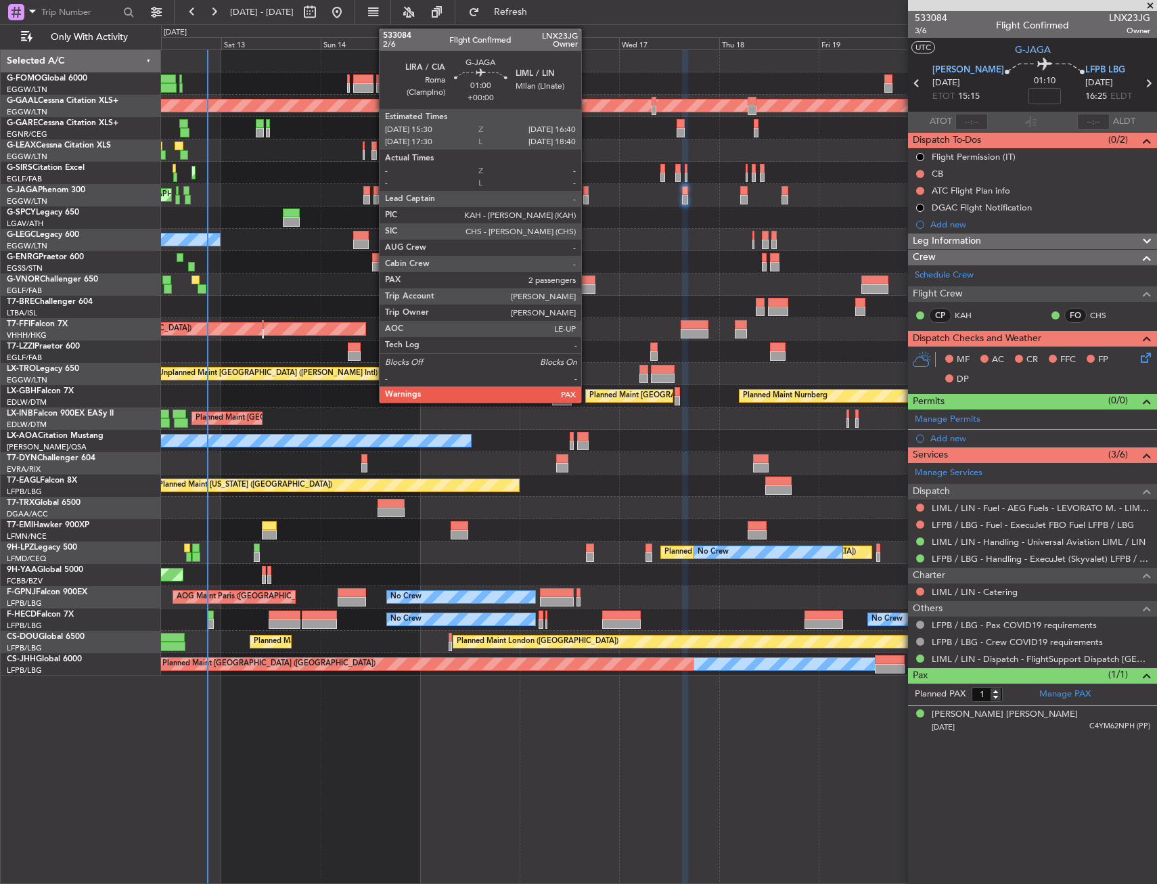
click at [587, 200] on div at bounding box center [585, 199] width 5 height 9
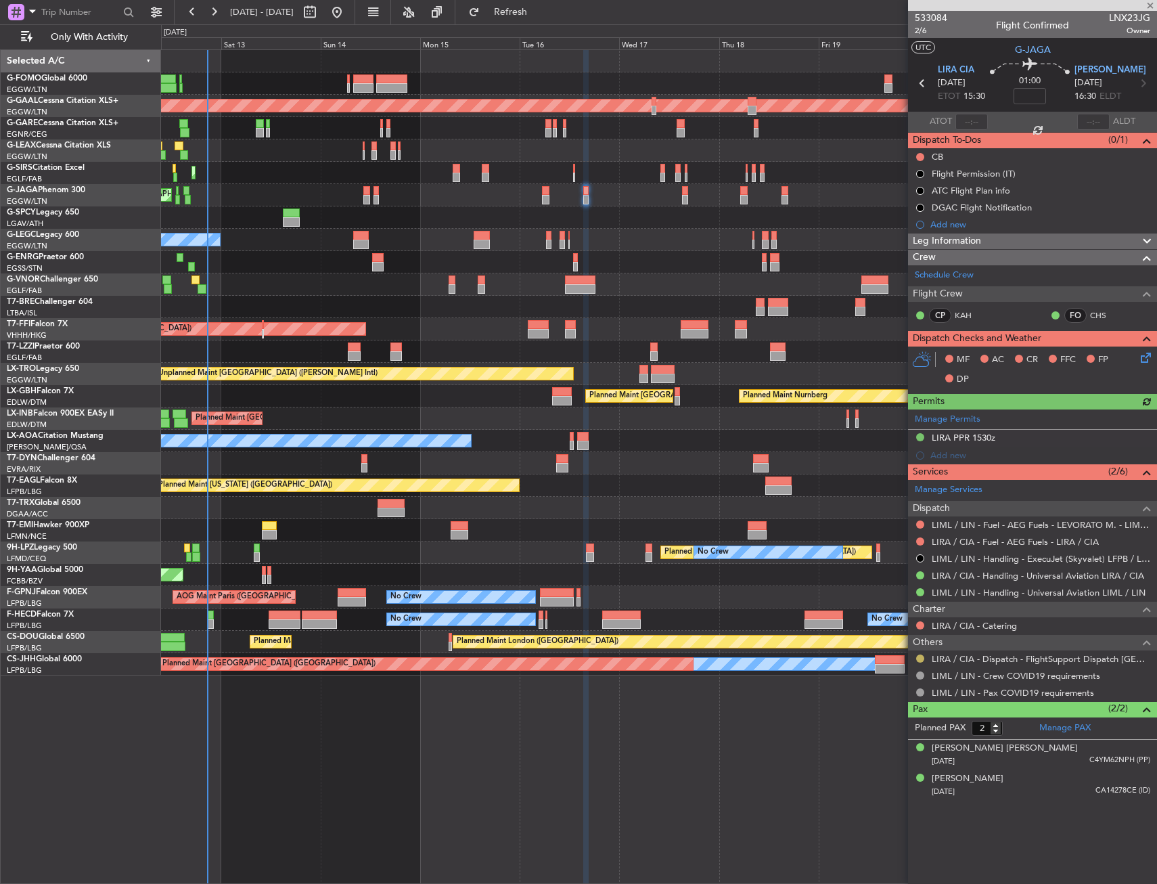
click at [920, 660] on button at bounding box center [920, 658] width 8 height 8
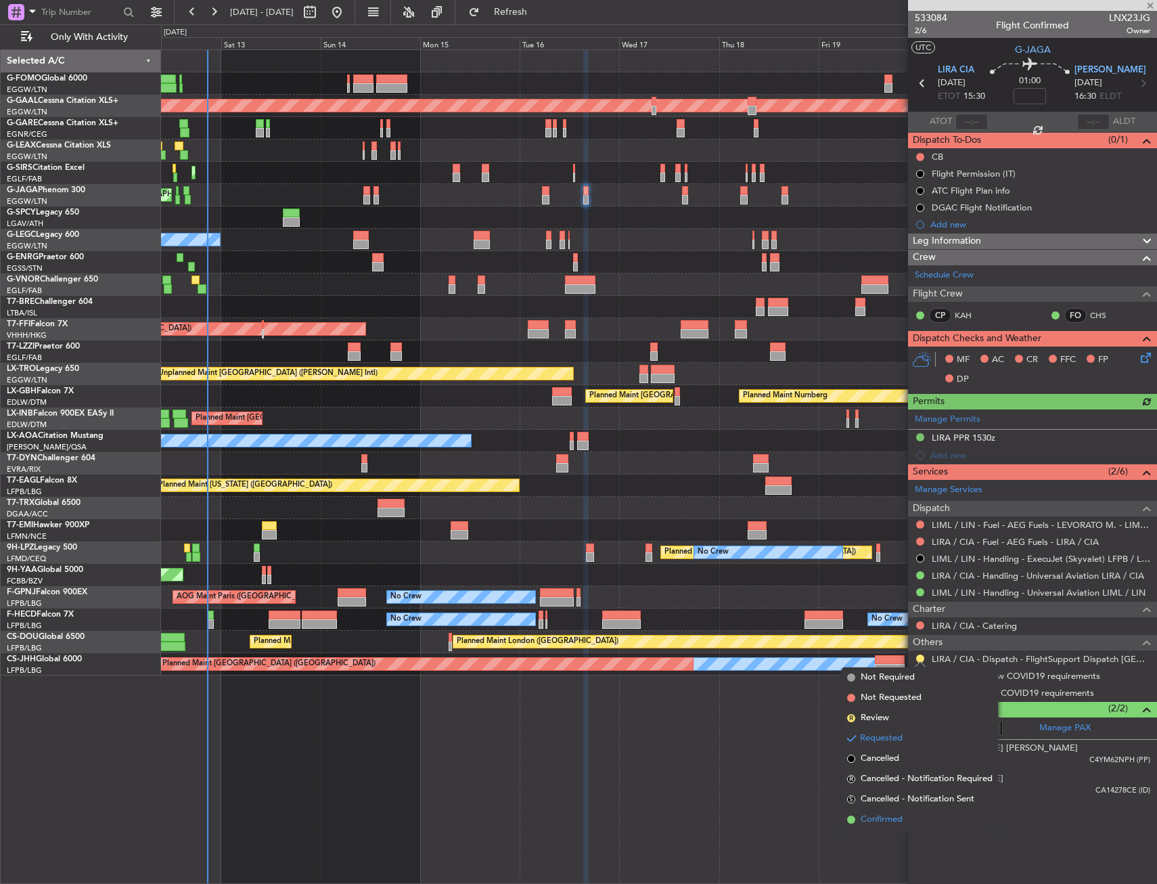
click at [870, 822] on span "Confirmed" at bounding box center [882, 820] width 42 height 14
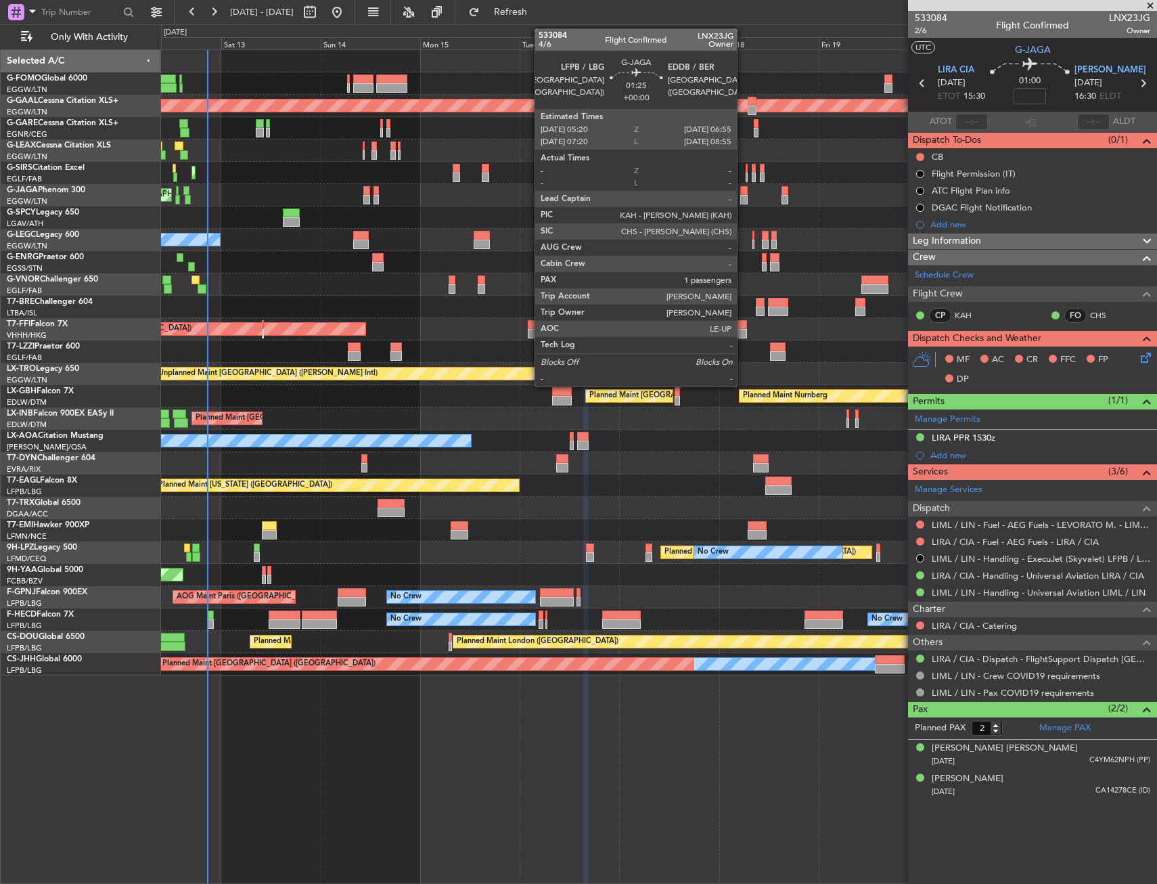
click at [743, 196] on div at bounding box center [743, 199] width 7 height 9
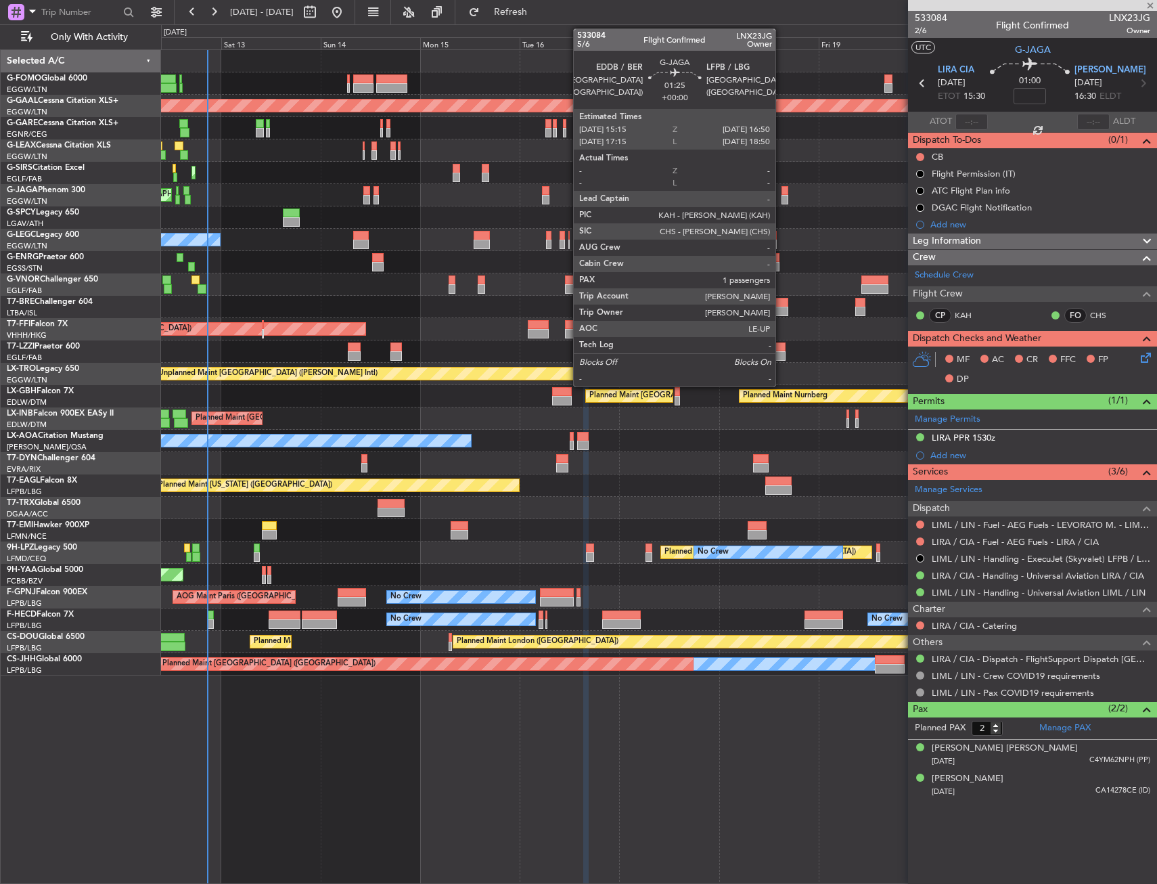
type input "1"
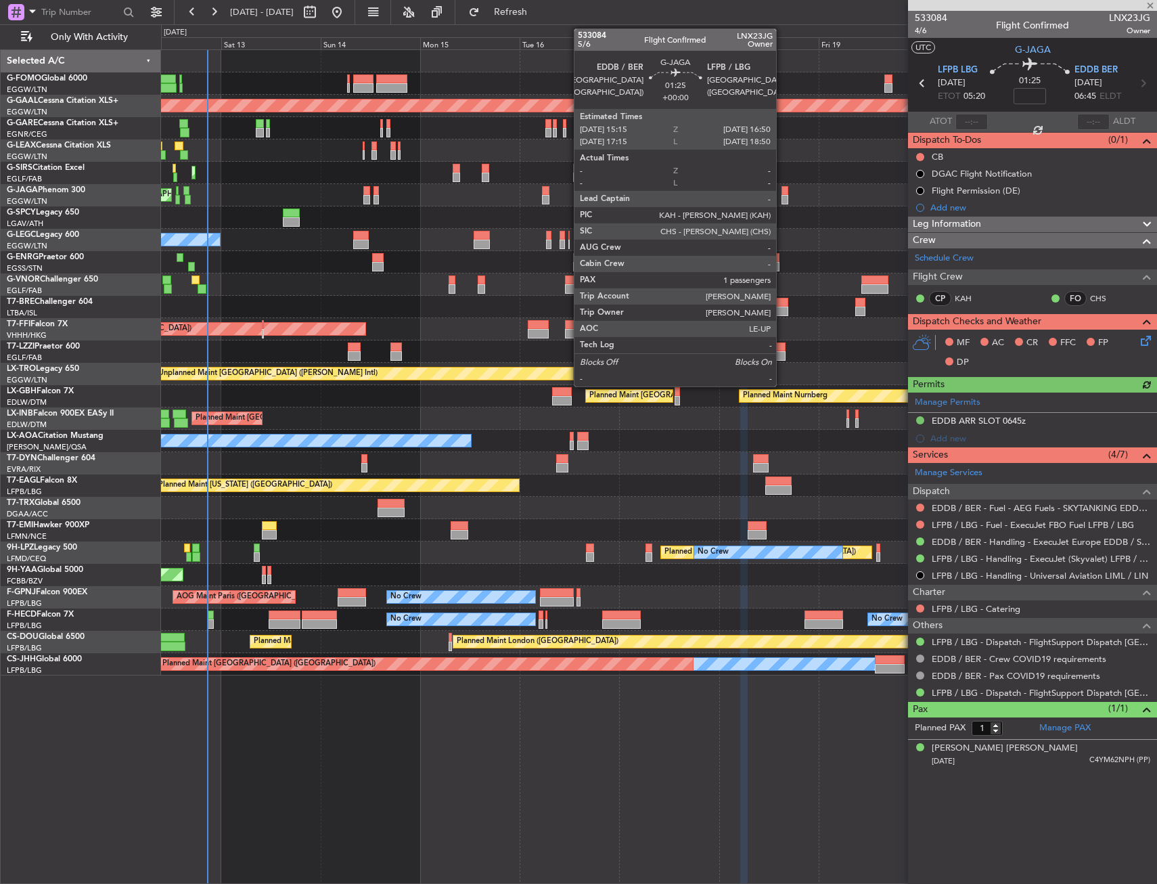
click at [782, 196] on div at bounding box center [785, 199] width 7 height 9
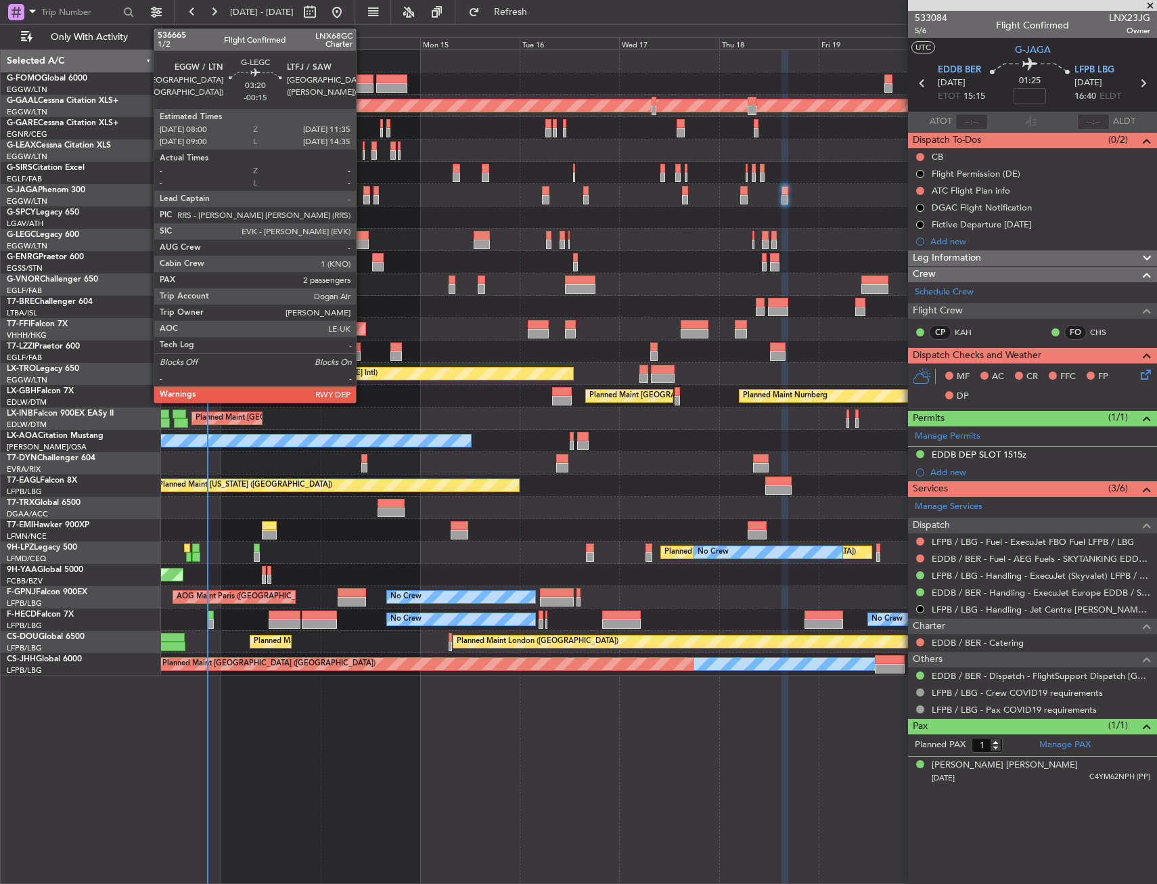
click at [362, 235] on div at bounding box center [360, 235] width 15 height 9
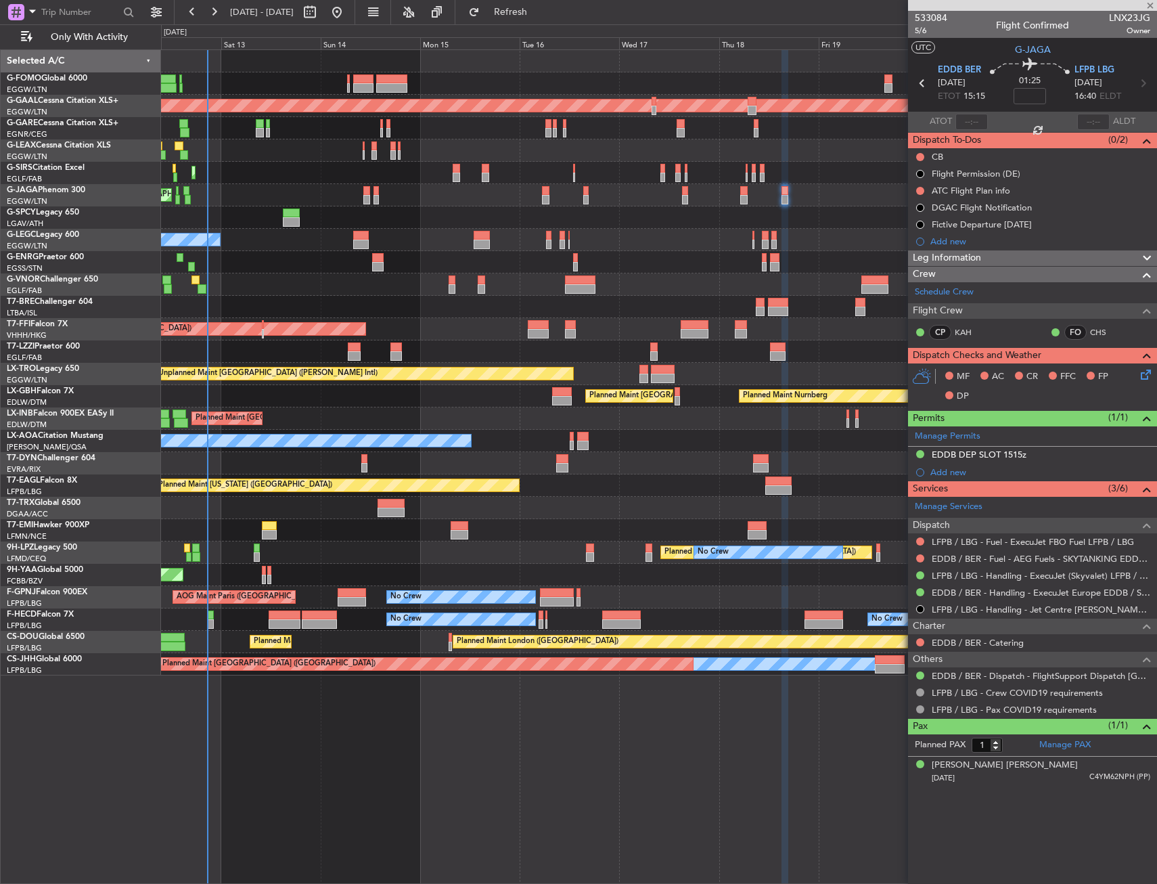
type input "-00:15"
type input "2"
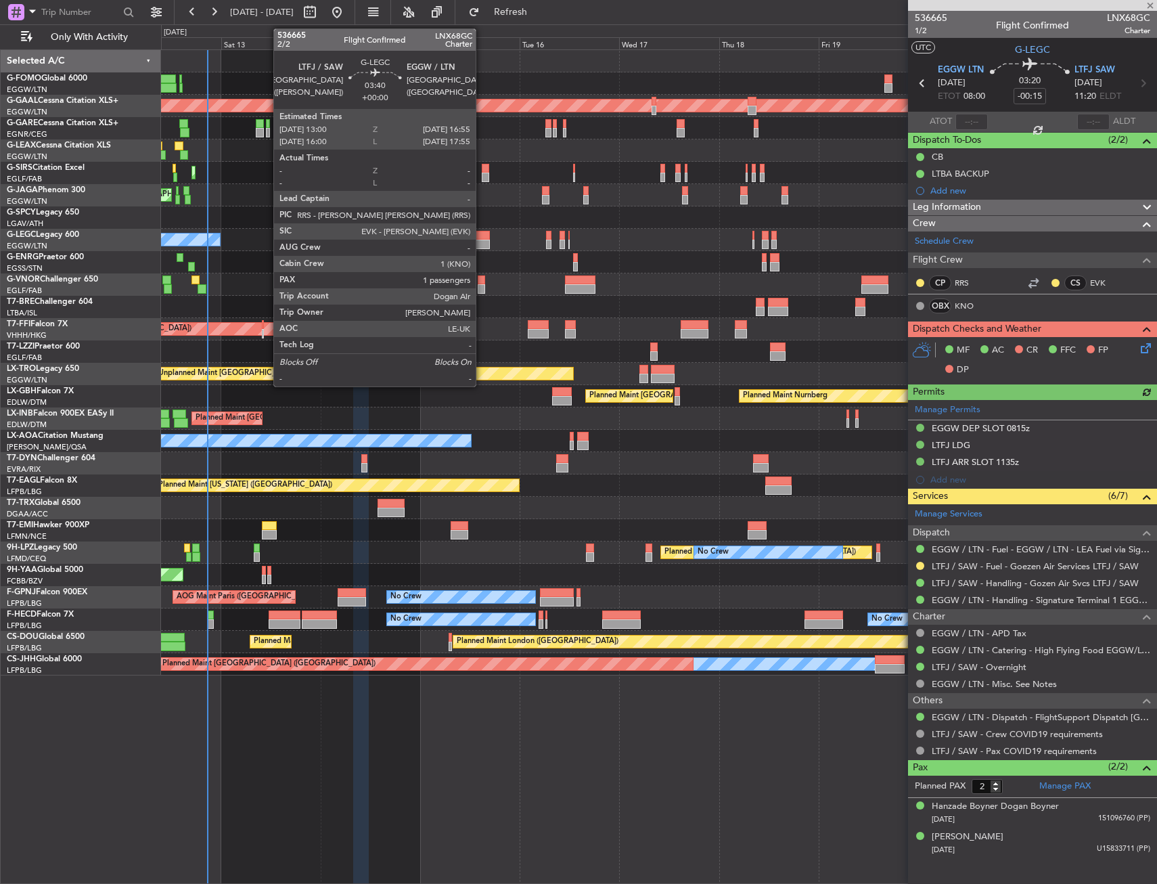
click at [482, 237] on div at bounding box center [482, 235] width 17 height 9
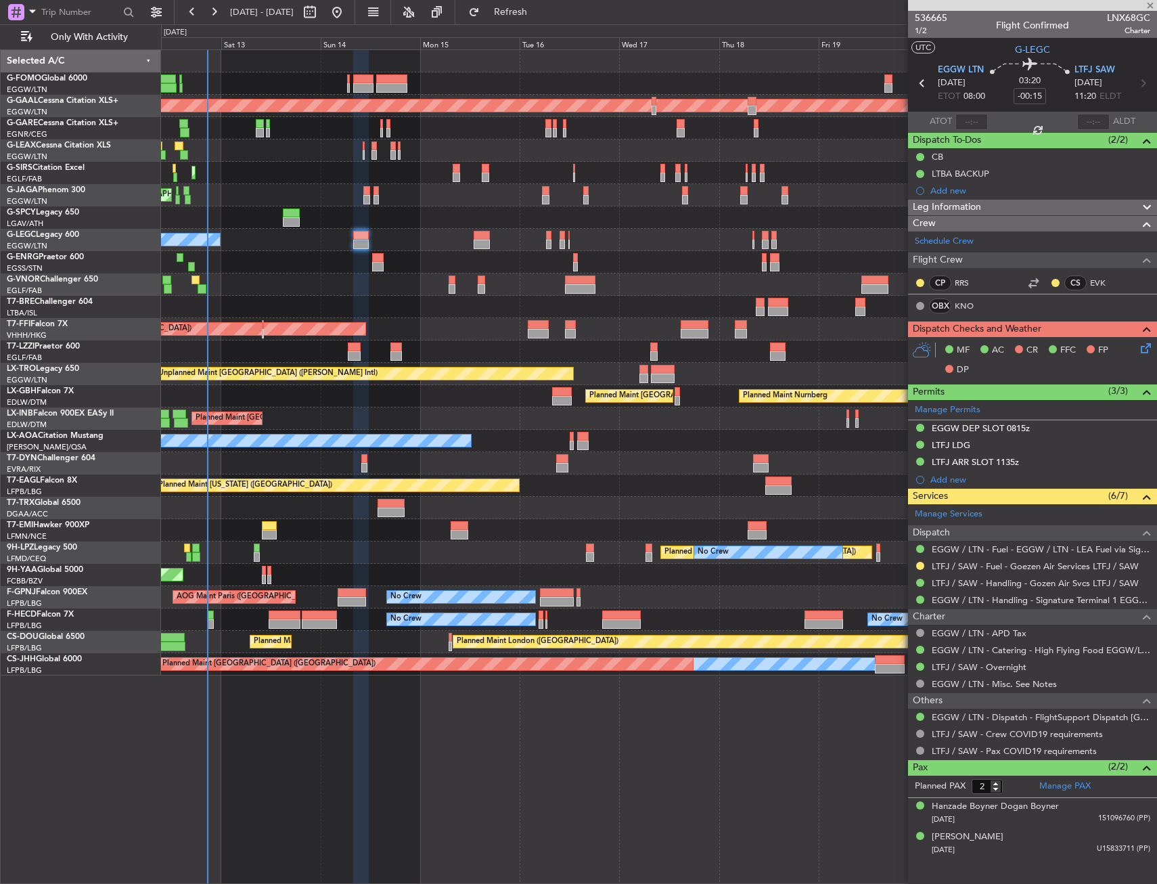
type input "1"
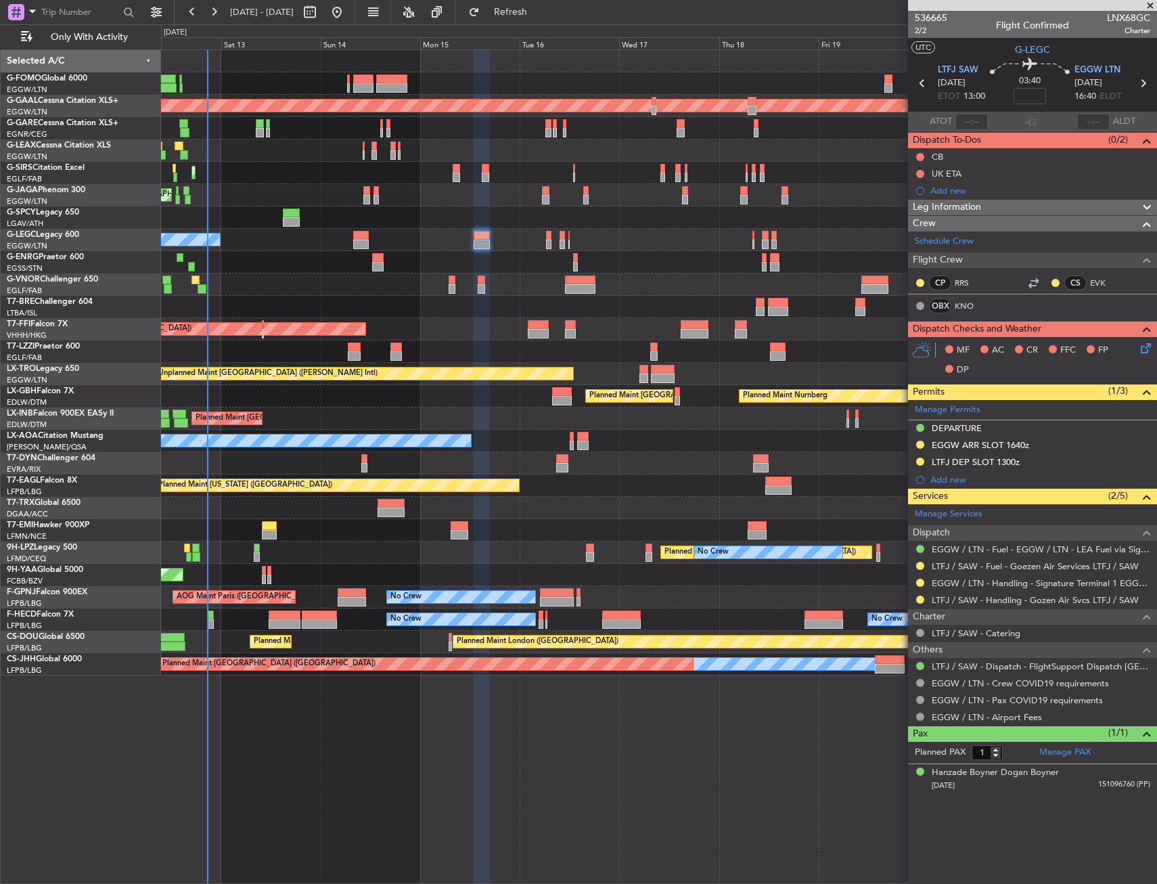
click at [384, 264] on div "No Crew" at bounding box center [658, 262] width 995 height 22
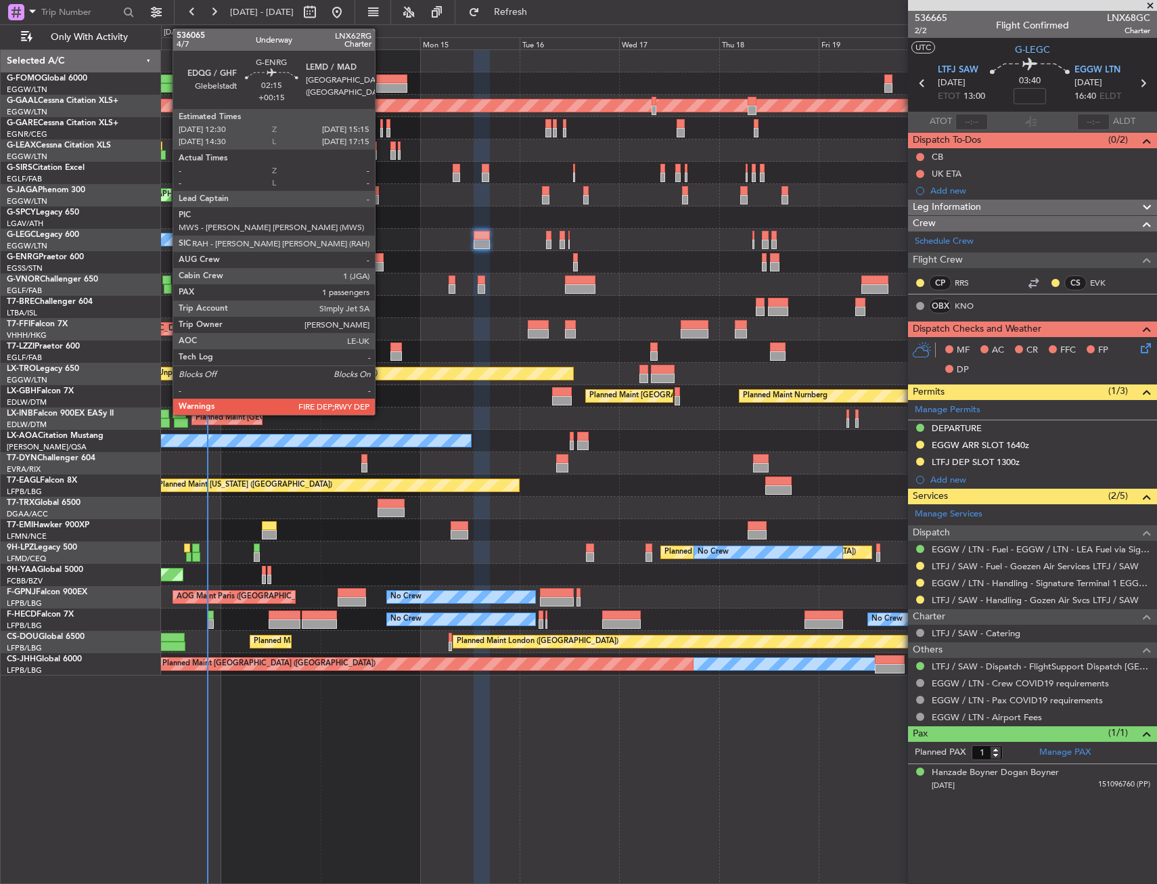
click at [381, 254] on div at bounding box center [378, 257] width 12 height 9
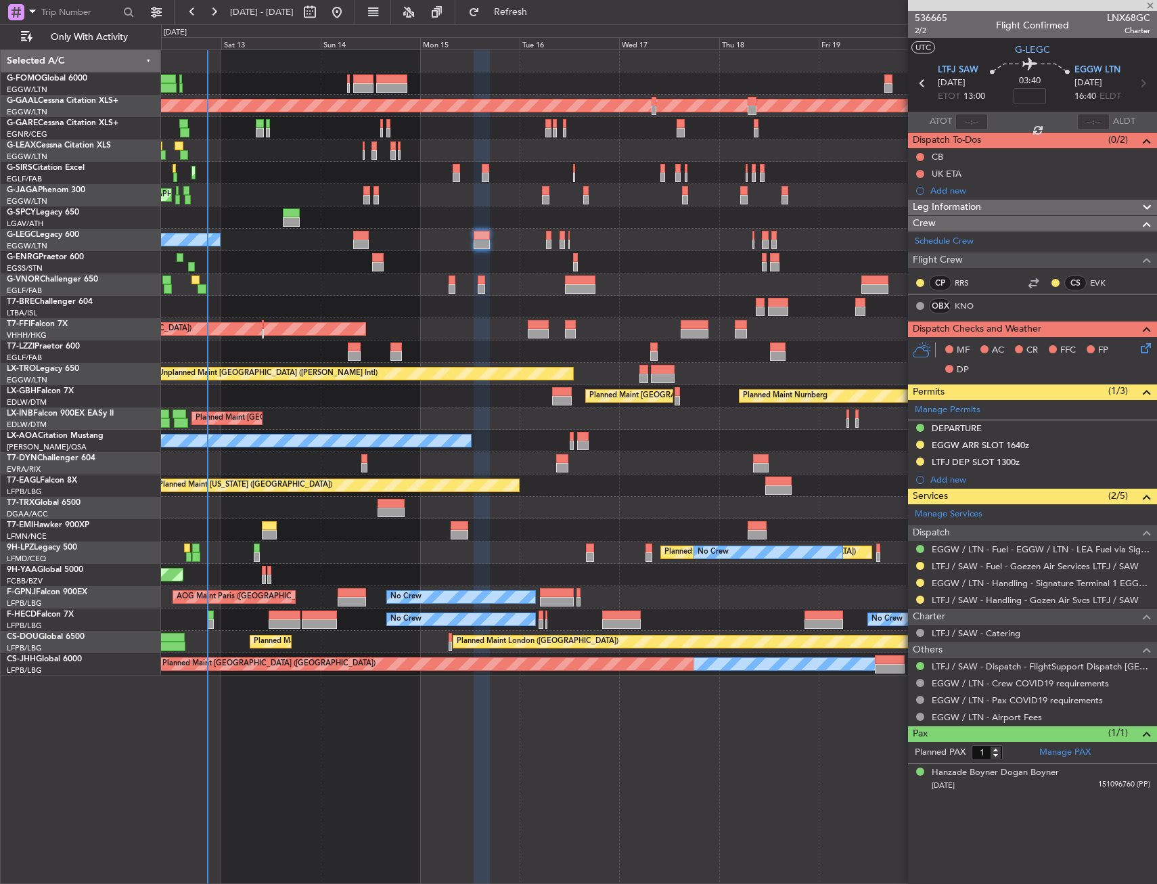
type input "+00:15"
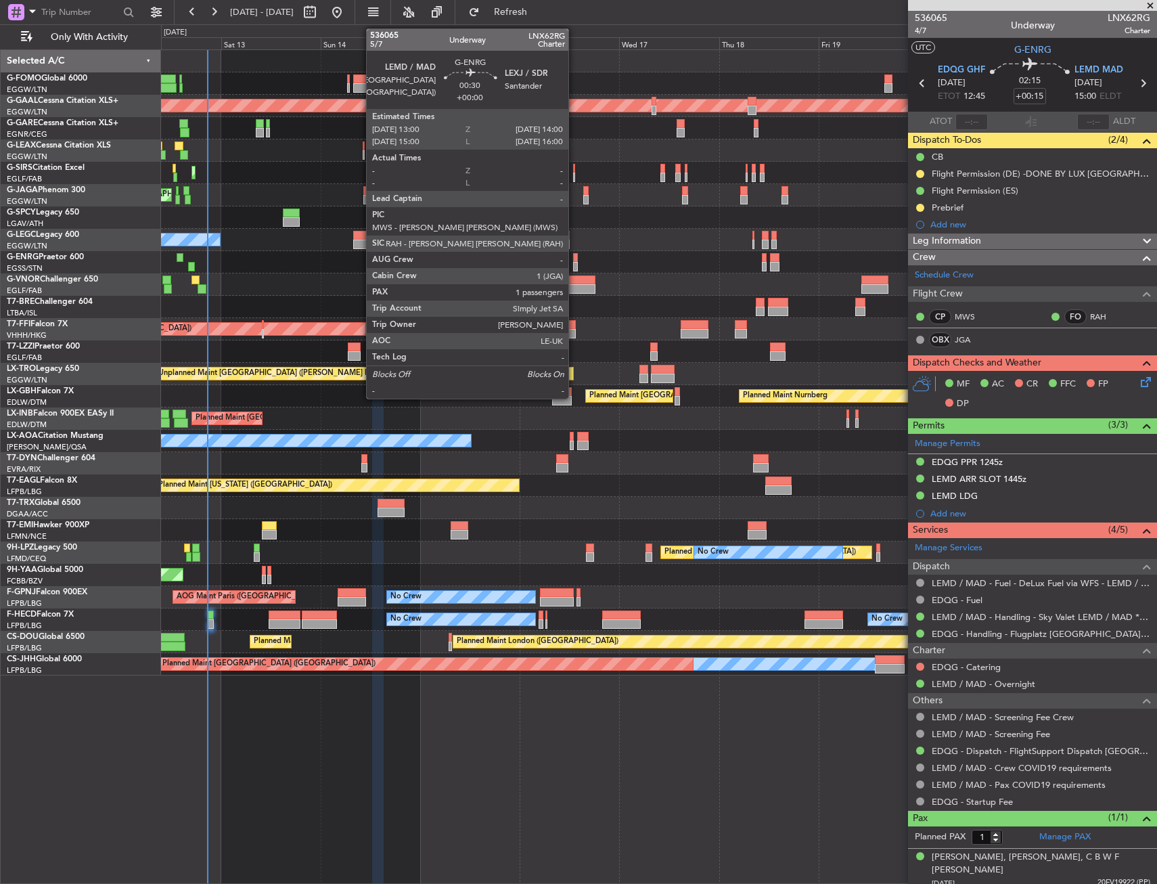
click at [575, 259] on div at bounding box center [575, 257] width 5 height 9
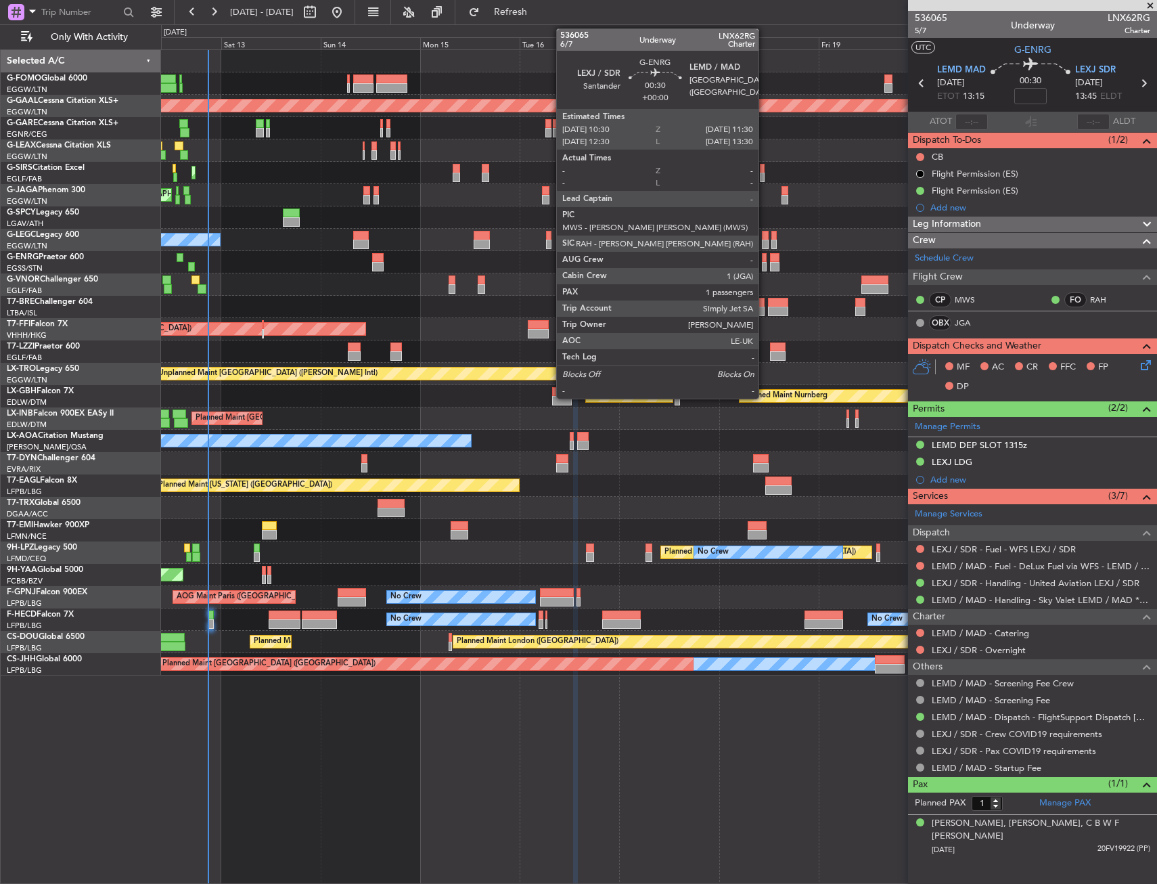
click at [765, 260] on div at bounding box center [764, 257] width 5 height 9
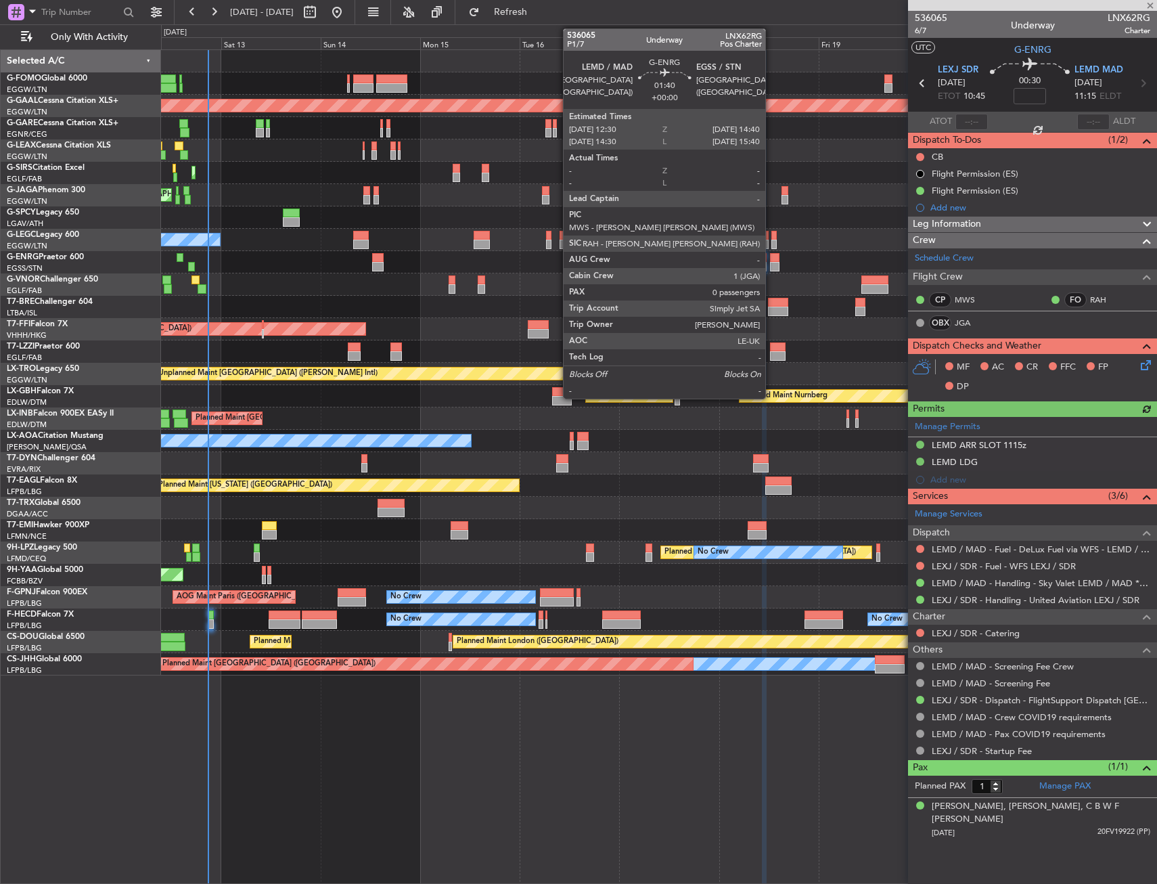
click at [771, 263] on div at bounding box center [774, 266] width 9 height 9
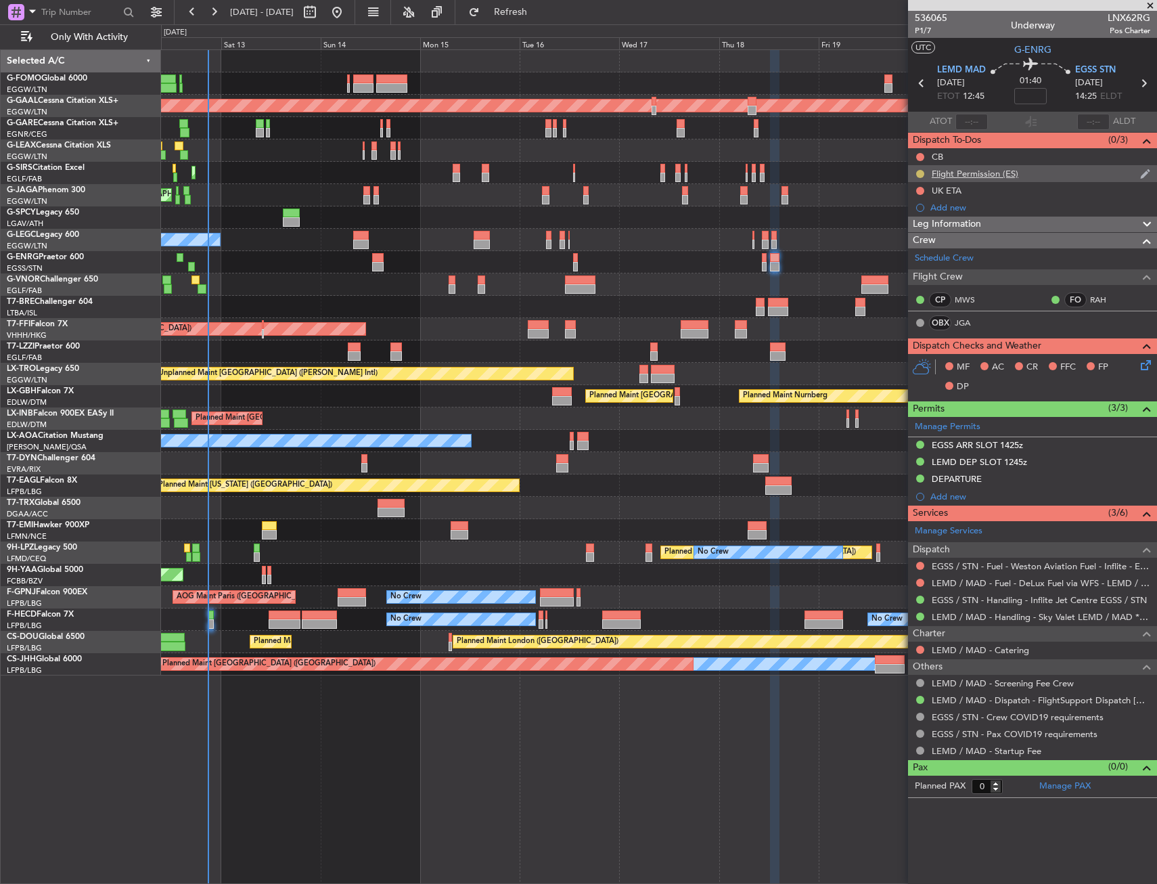
click at [918, 172] on button at bounding box center [920, 174] width 8 height 8
click at [917, 234] on span "Completed" at bounding box center [925, 234] width 45 height 14
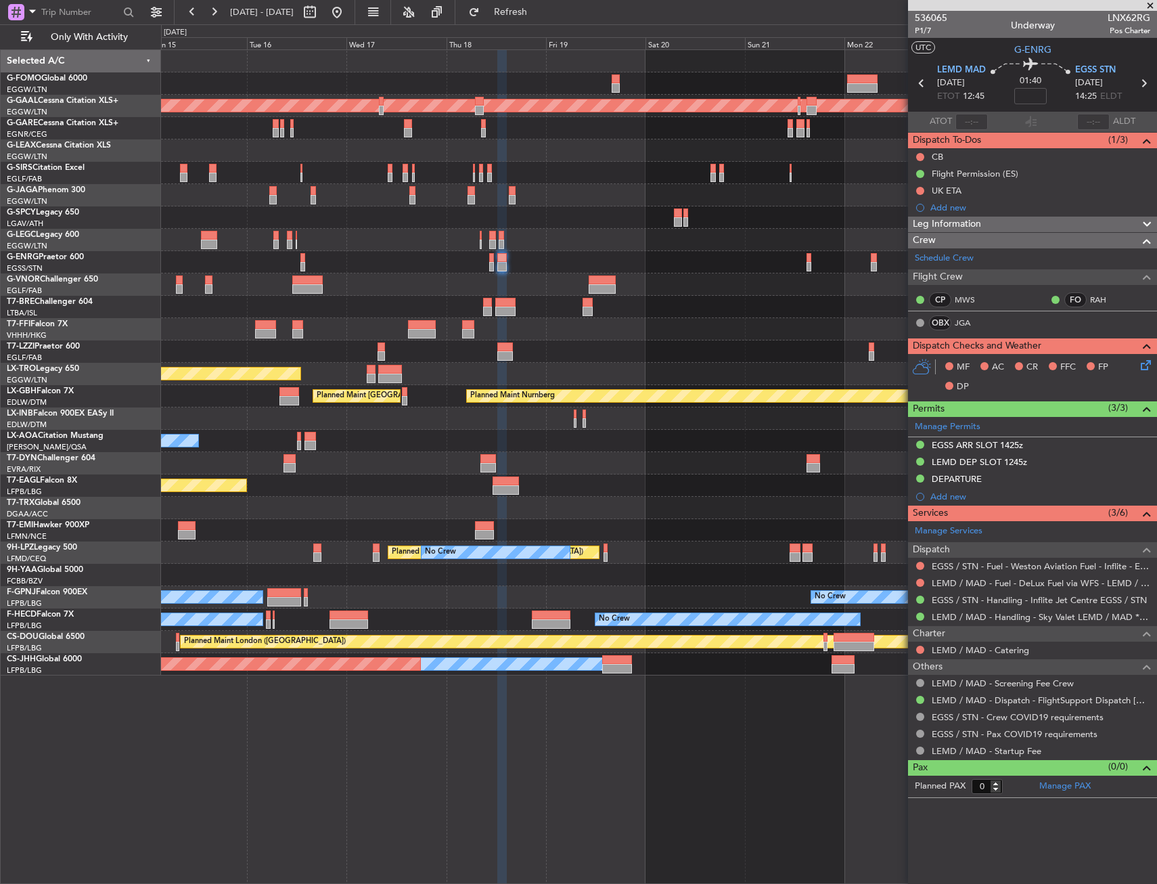
click at [549, 244] on div "Planned Maint Dusseldorf Planned Maint [GEOGRAPHIC_DATA] ([GEOGRAPHIC_DATA]) A/…" at bounding box center [658, 362] width 995 height 625
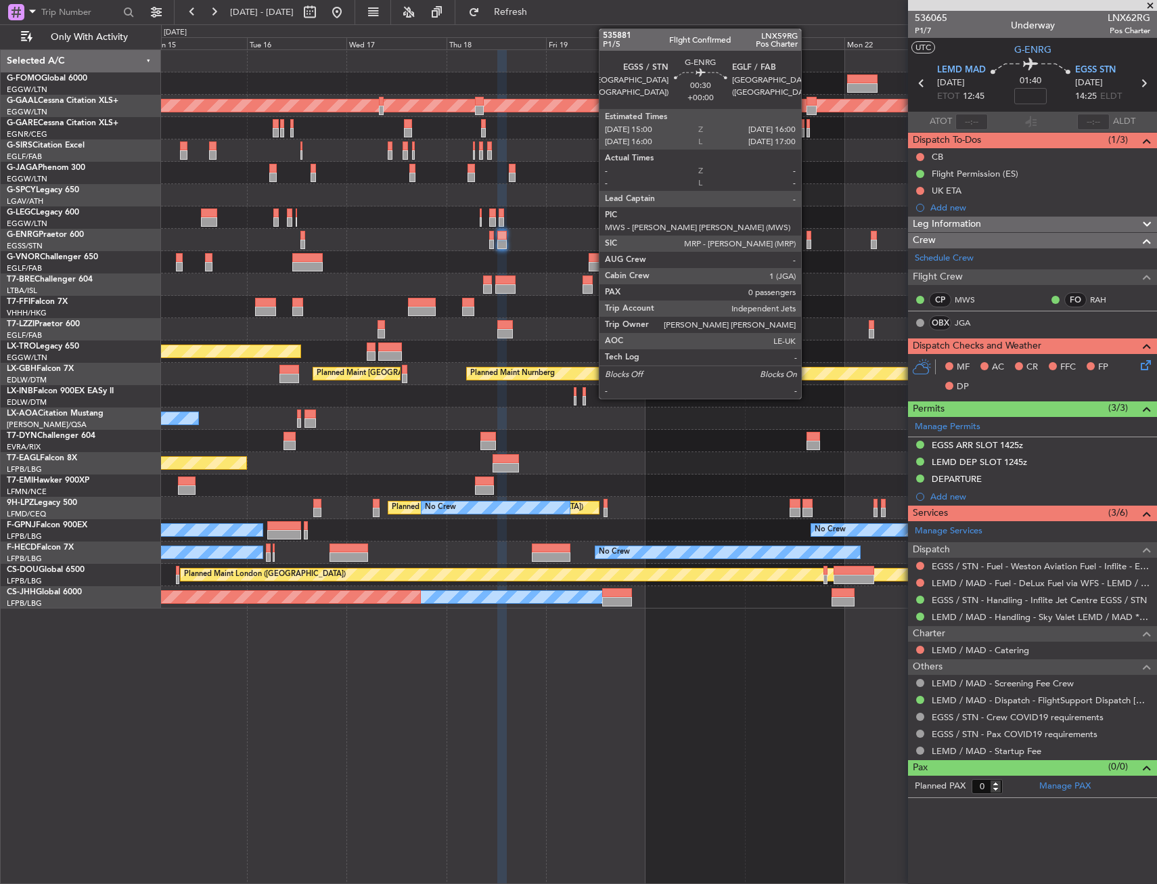
click at [807, 237] on div at bounding box center [809, 235] width 5 height 9
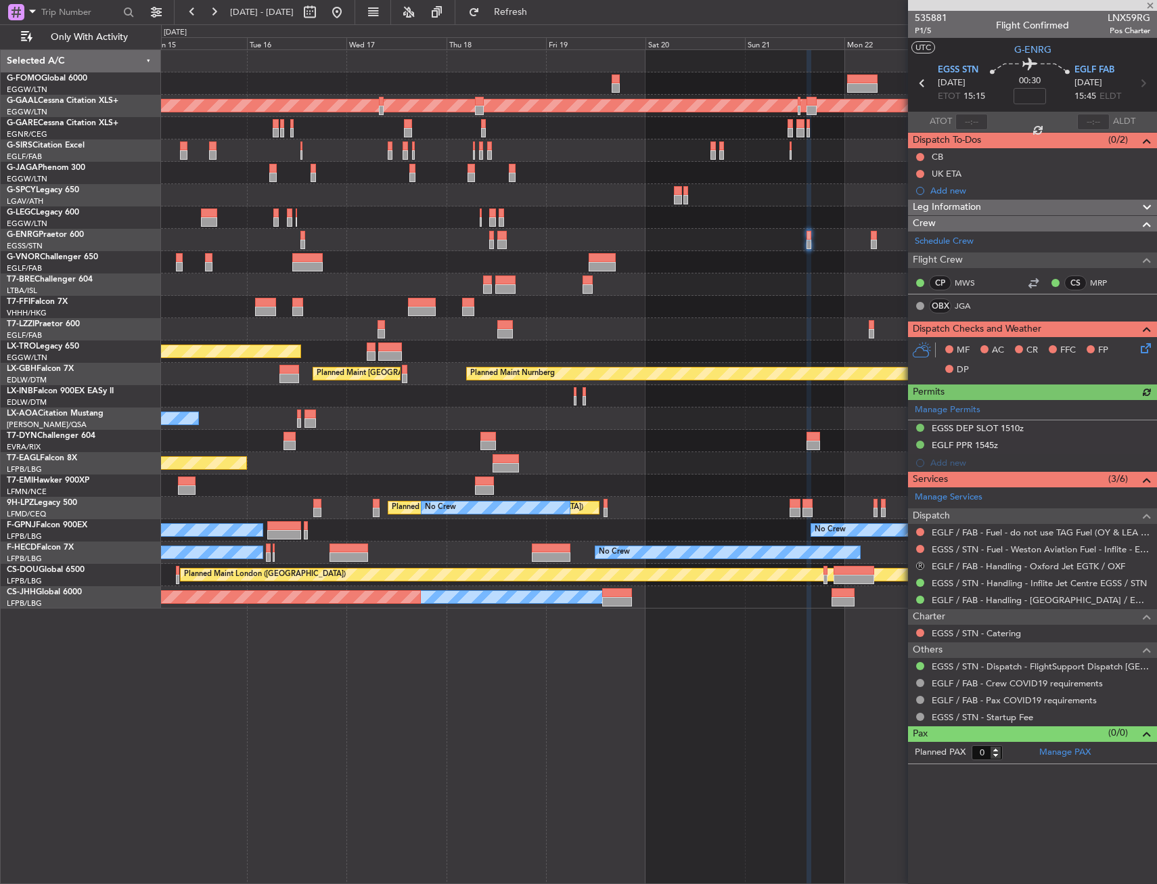
click at [919, 567] on button "R" at bounding box center [920, 566] width 8 height 8
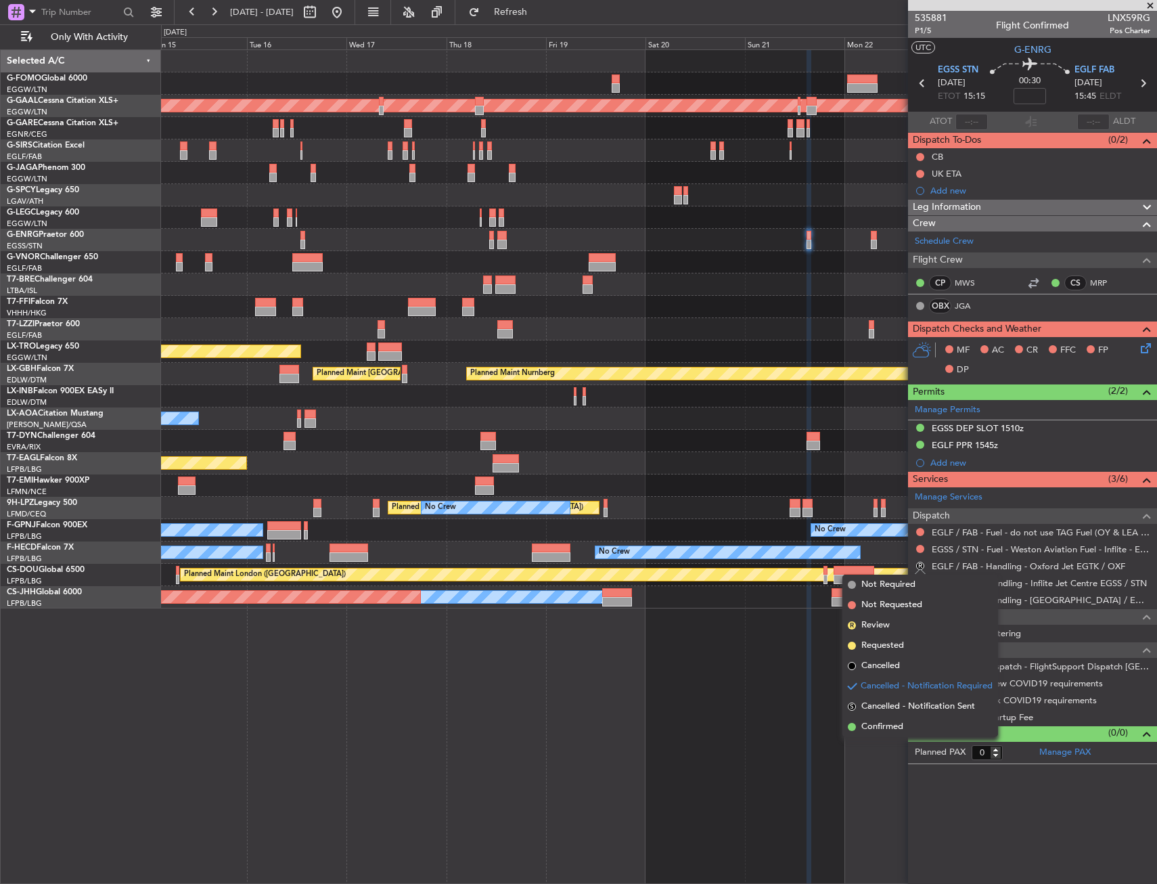
click at [902, 660] on li "Cancelled" at bounding box center [920, 666] width 156 height 20
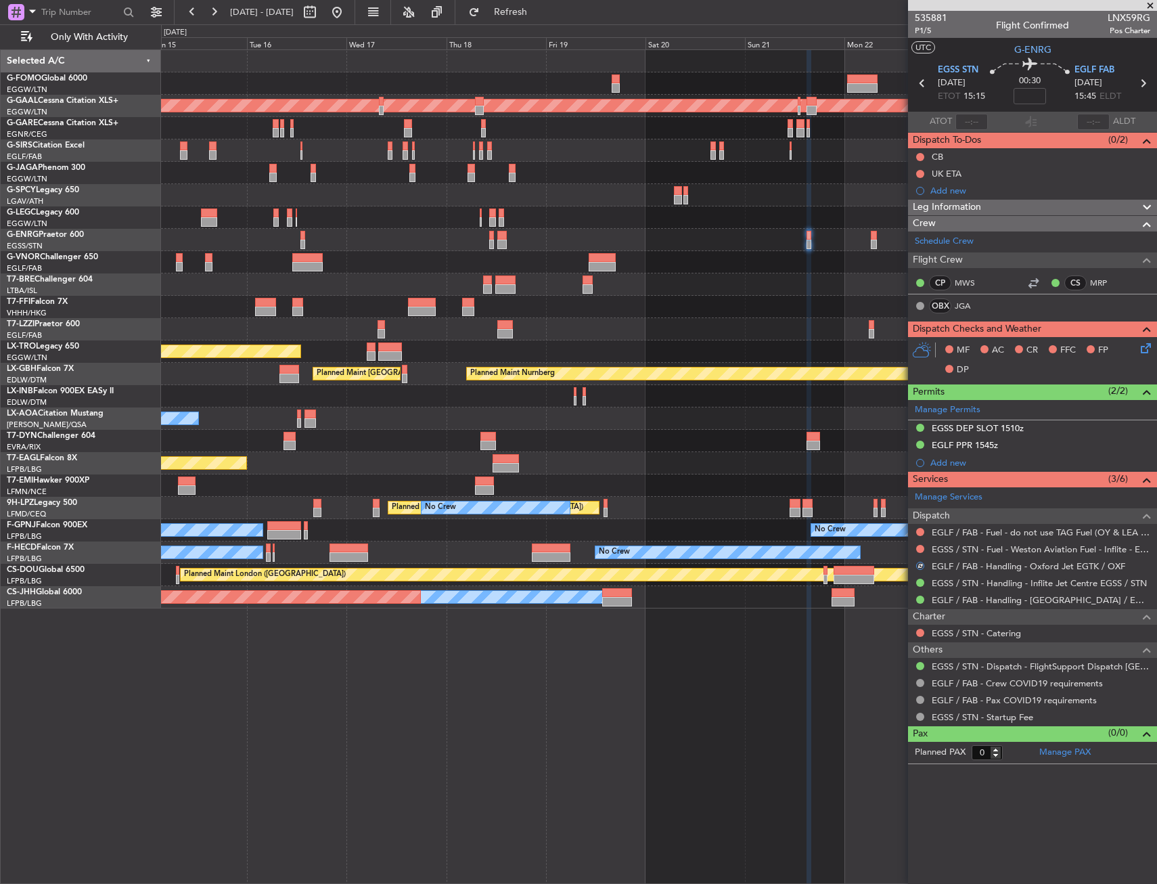
click at [728, 242] on div "Planned Maint Dusseldorf Planned Maint [GEOGRAPHIC_DATA] ([GEOGRAPHIC_DATA]) A/…" at bounding box center [658, 329] width 995 height 558
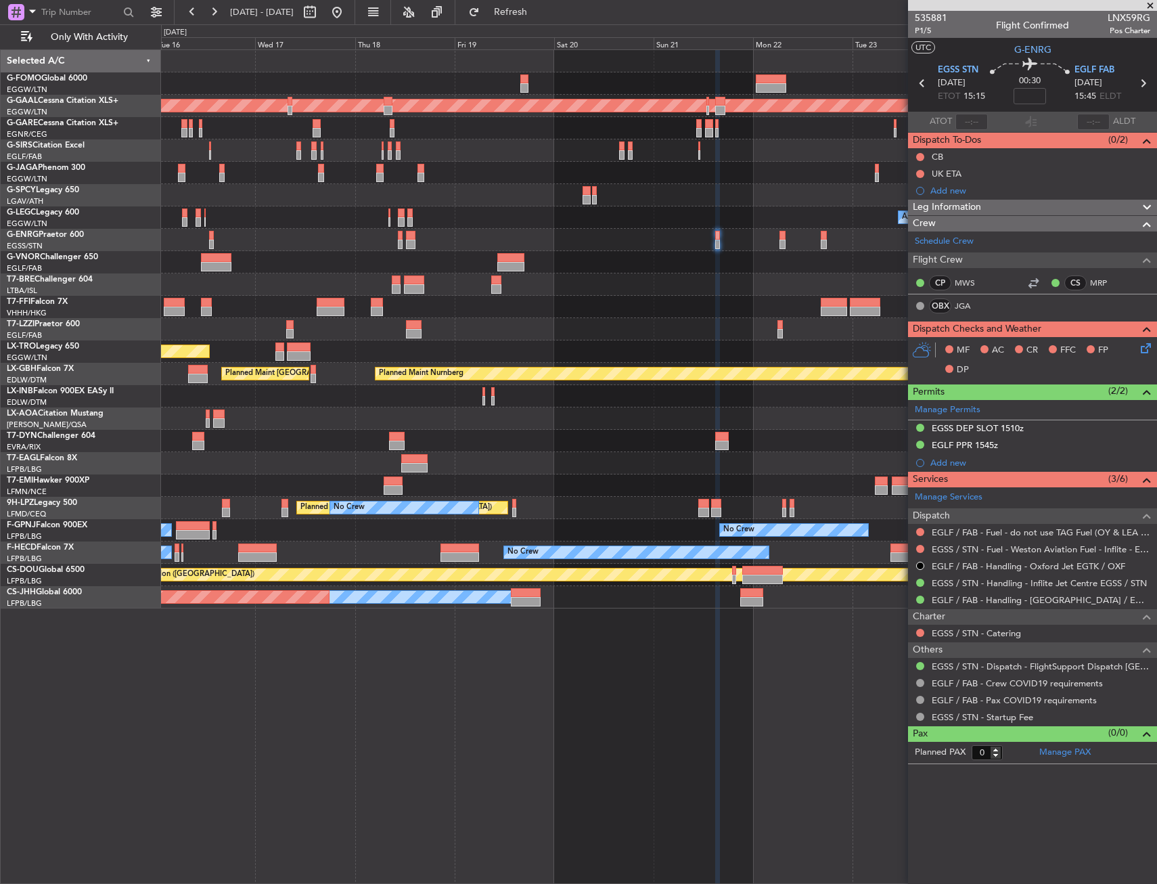
click at [924, 528] on div at bounding box center [920, 531] width 11 height 11
click at [920, 528] on button at bounding box center [920, 532] width 8 height 8
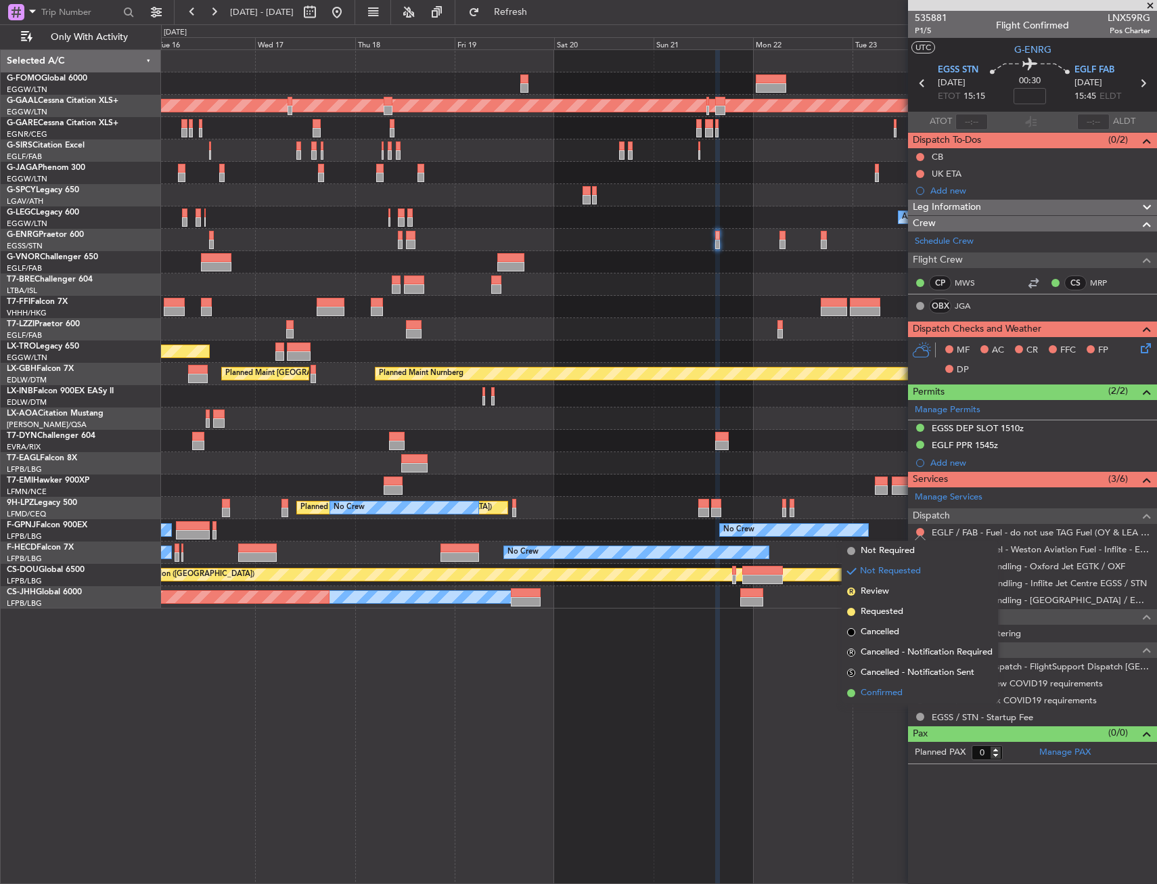
click at [894, 685] on li "Confirmed" at bounding box center [920, 693] width 156 height 20
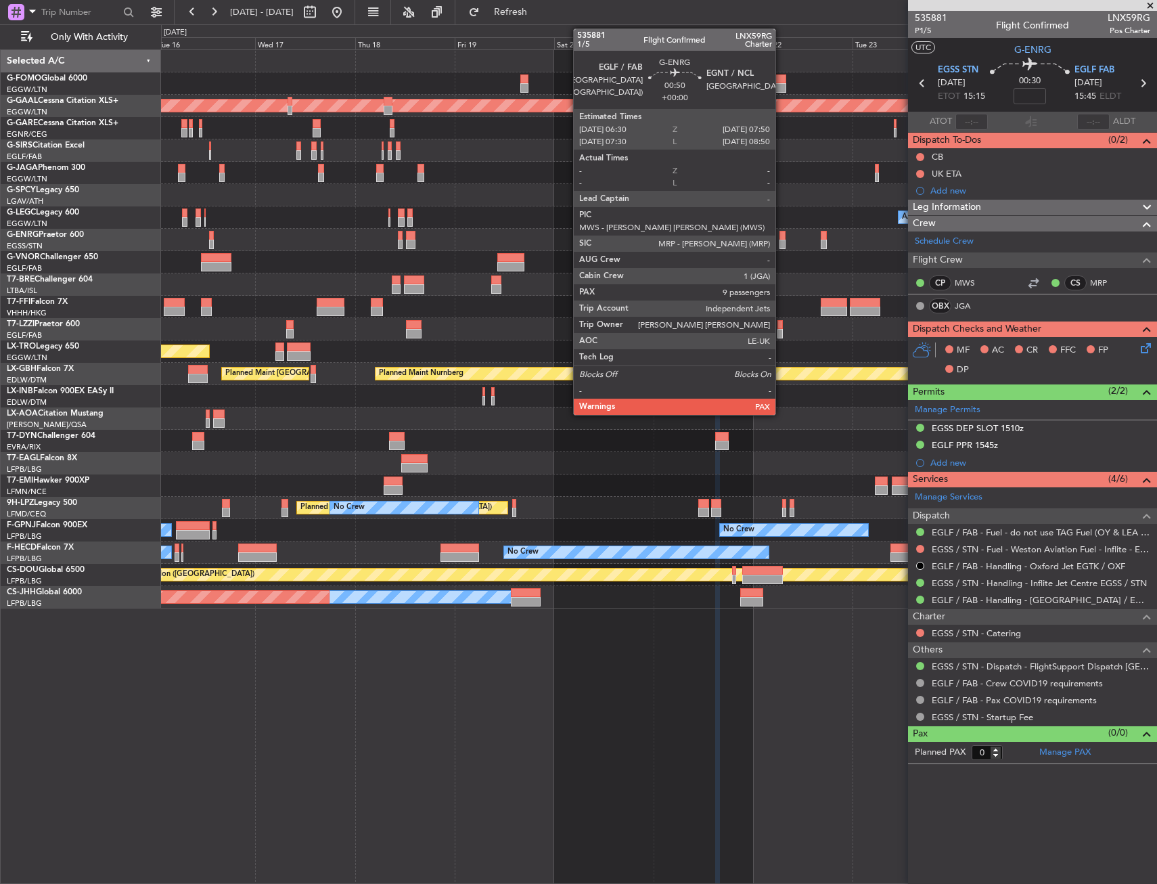
click at [782, 242] on div at bounding box center [783, 244] width 6 height 9
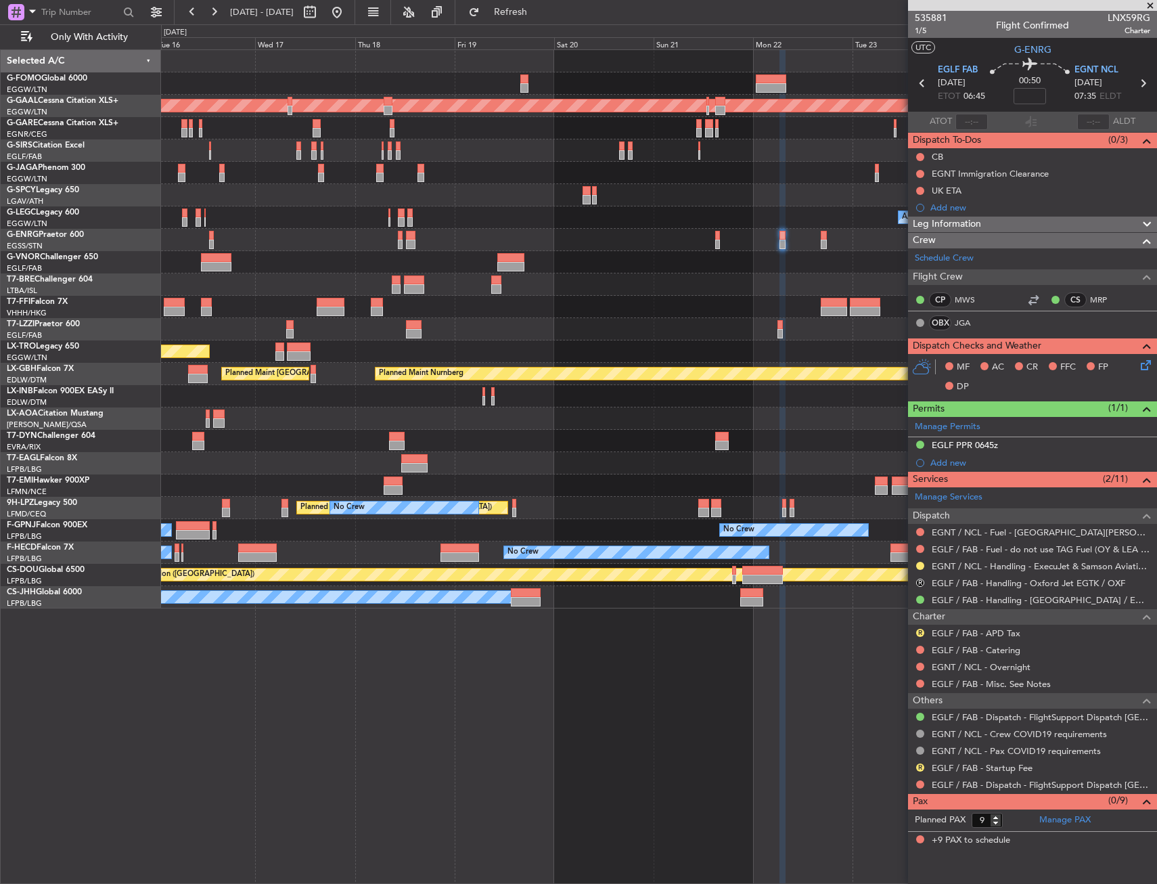
drag, startPoint x: 921, startPoint y: 581, endPoint x: 911, endPoint y: 610, distance: 30.8
click at [921, 581] on button "R" at bounding box center [920, 583] width 8 height 8
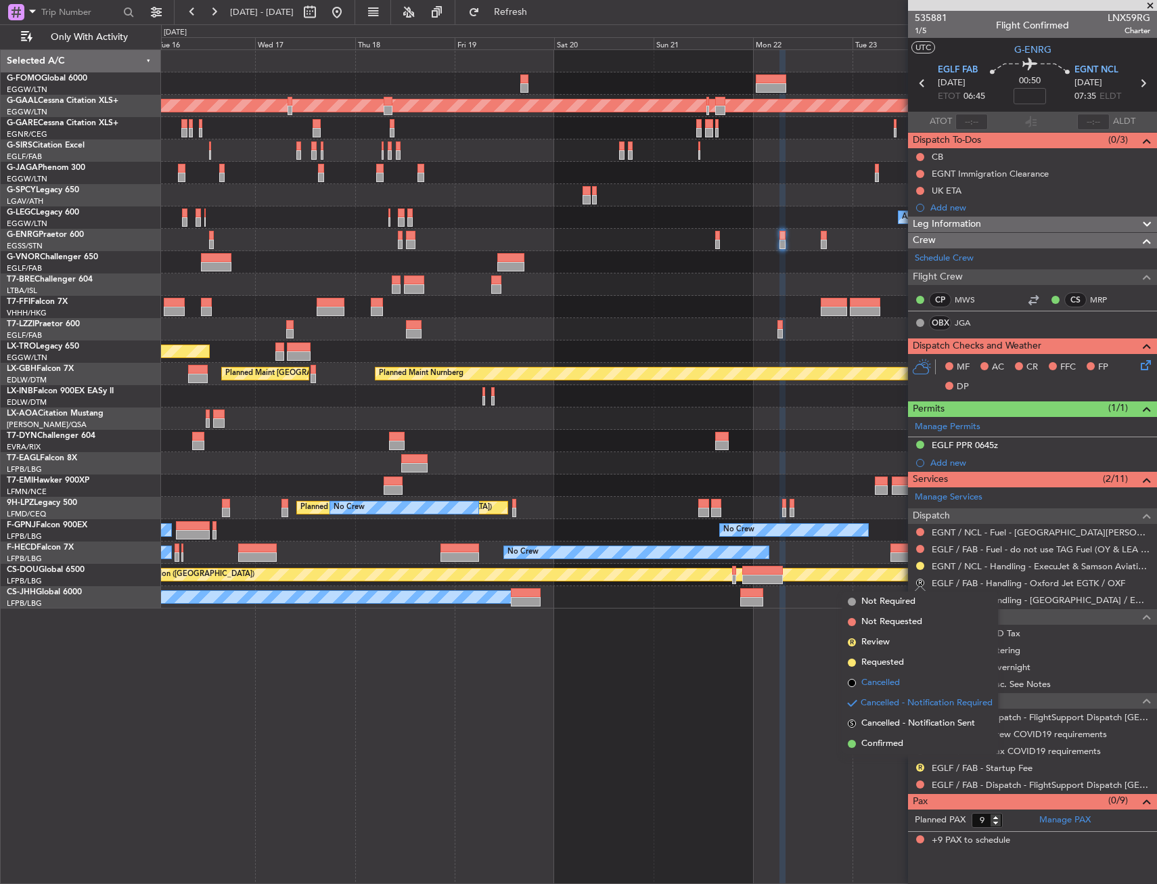
click at [884, 681] on span "Cancelled" at bounding box center [880, 683] width 39 height 14
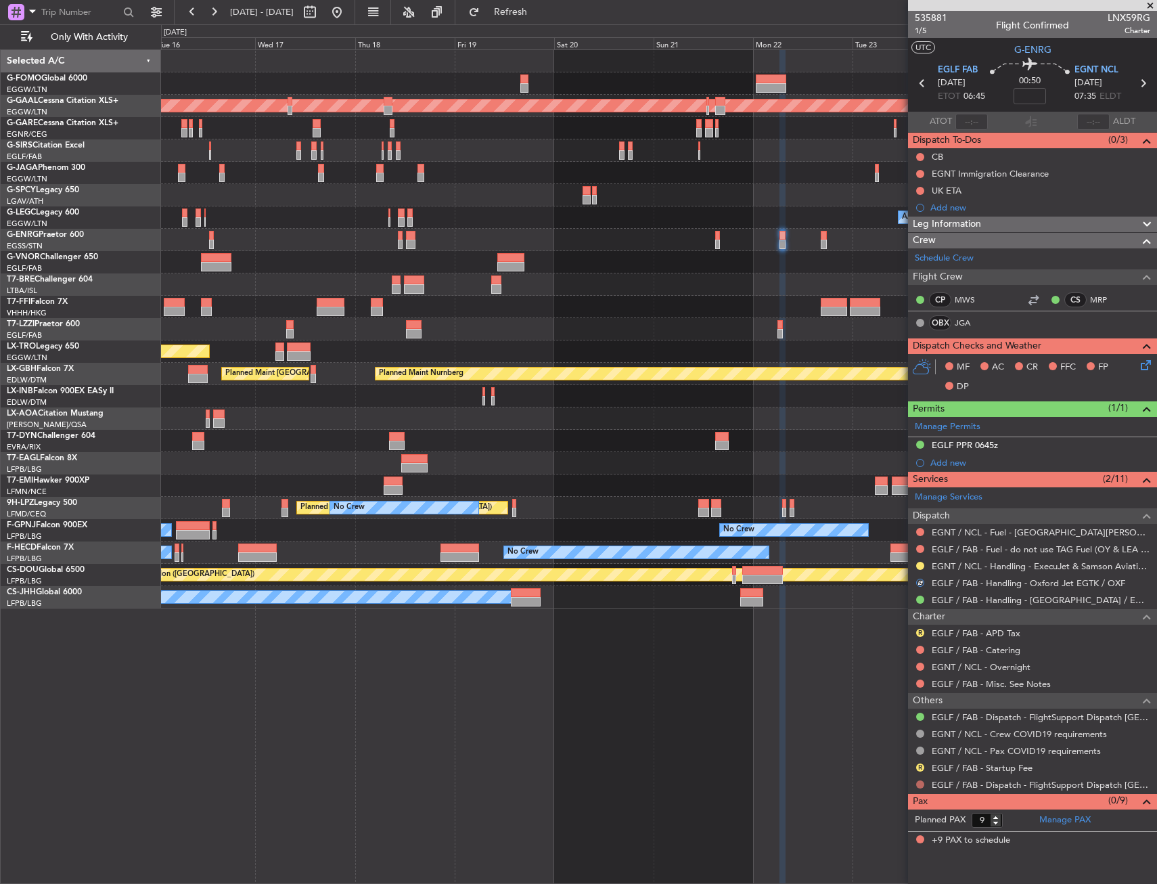
click at [917, 785] on button at bounding box center [920, 784] width 8 height 8
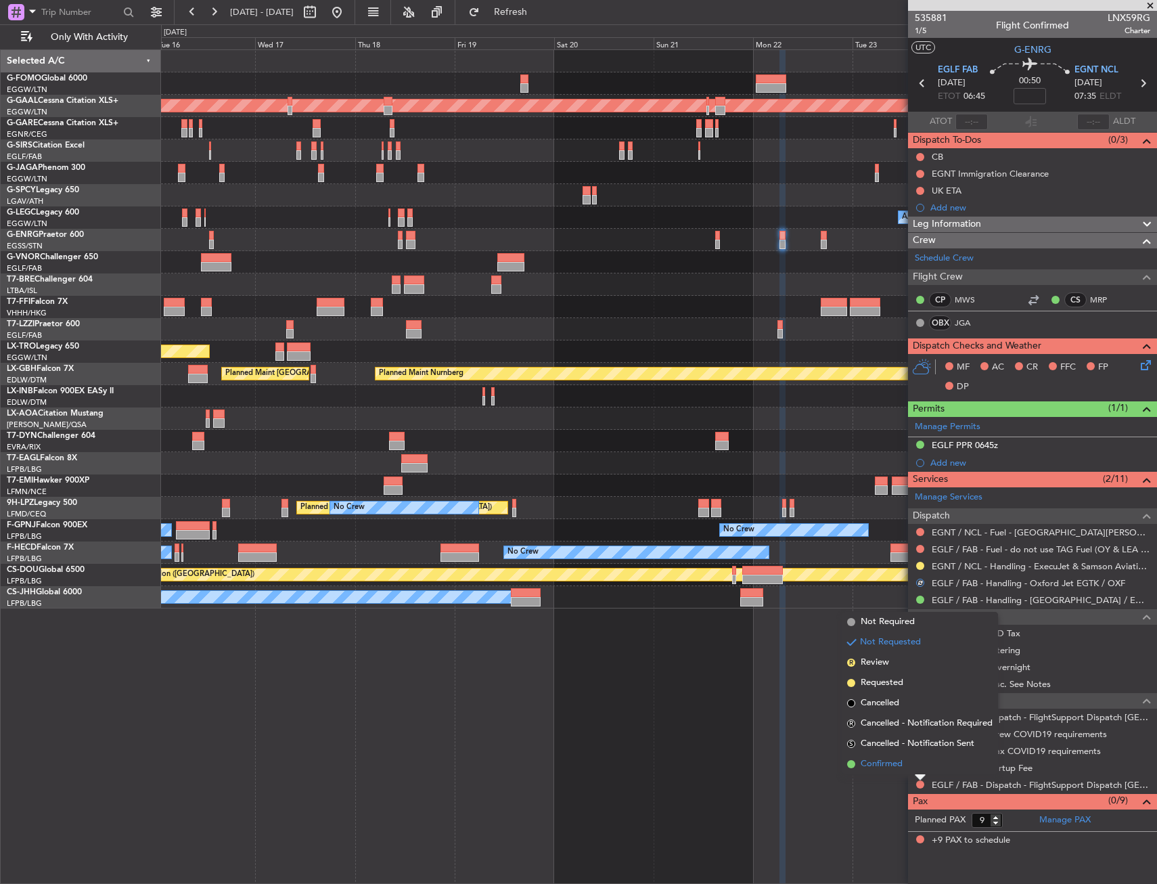
click at [914, 767] on li "Confirmed" at bounding box center [920, 764] width 156 height 20
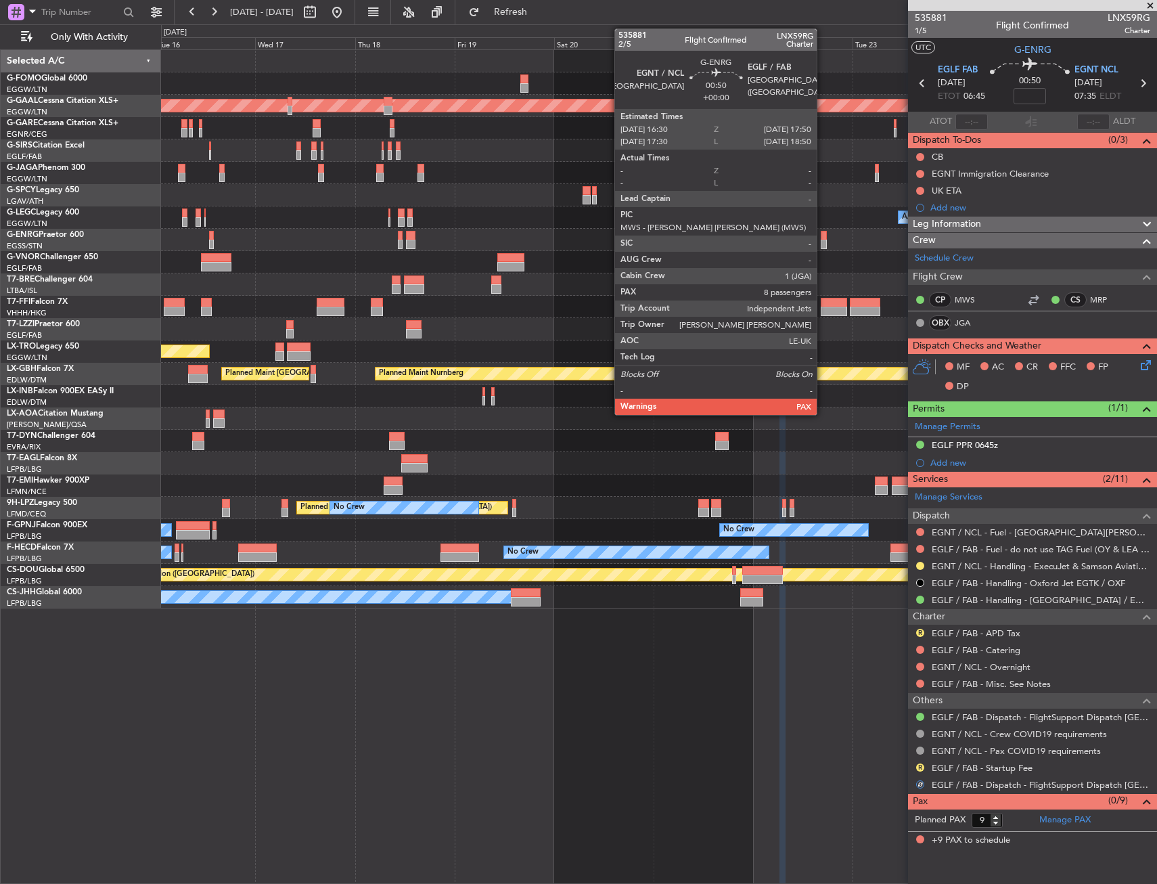
click at [823, 234] on div at bounding box center [824, 235] width 6 height 9
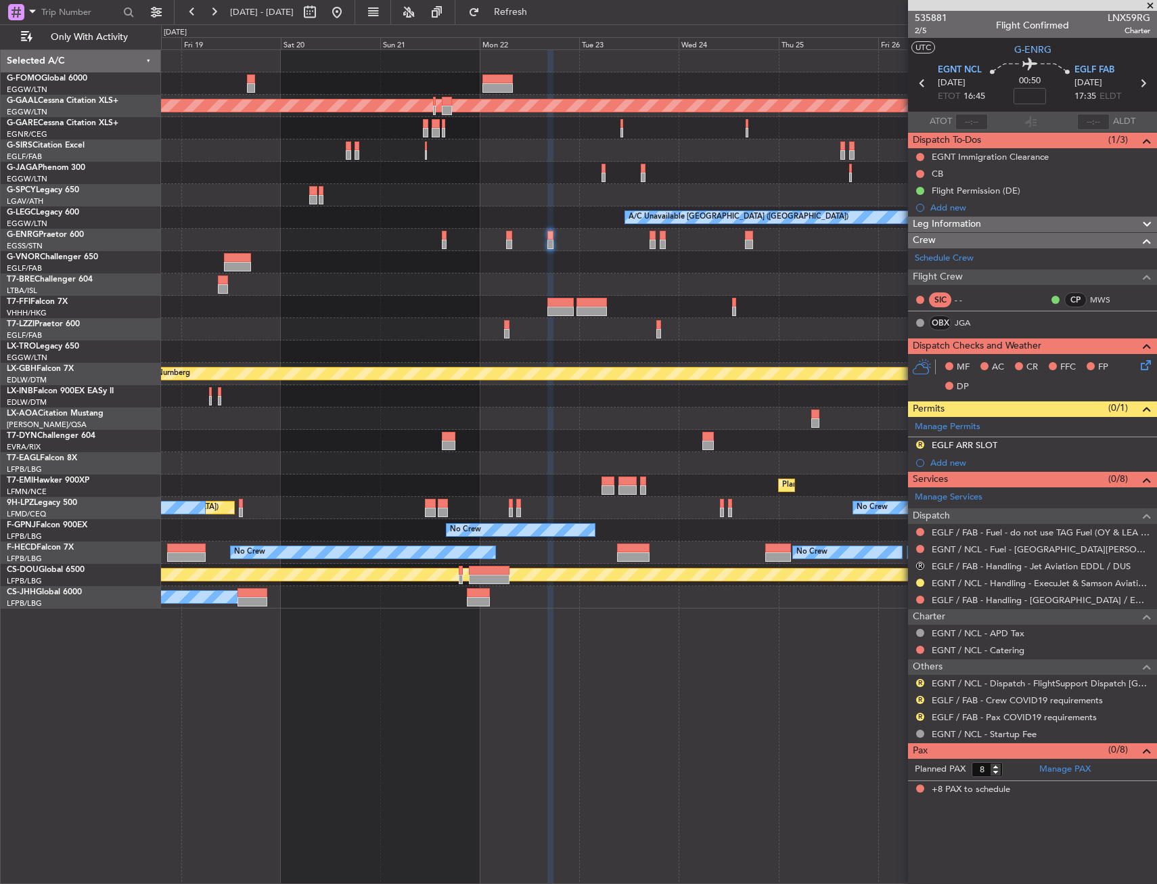
click at [484, 192] on div at bounding box center [658, 195] width 995 height 22
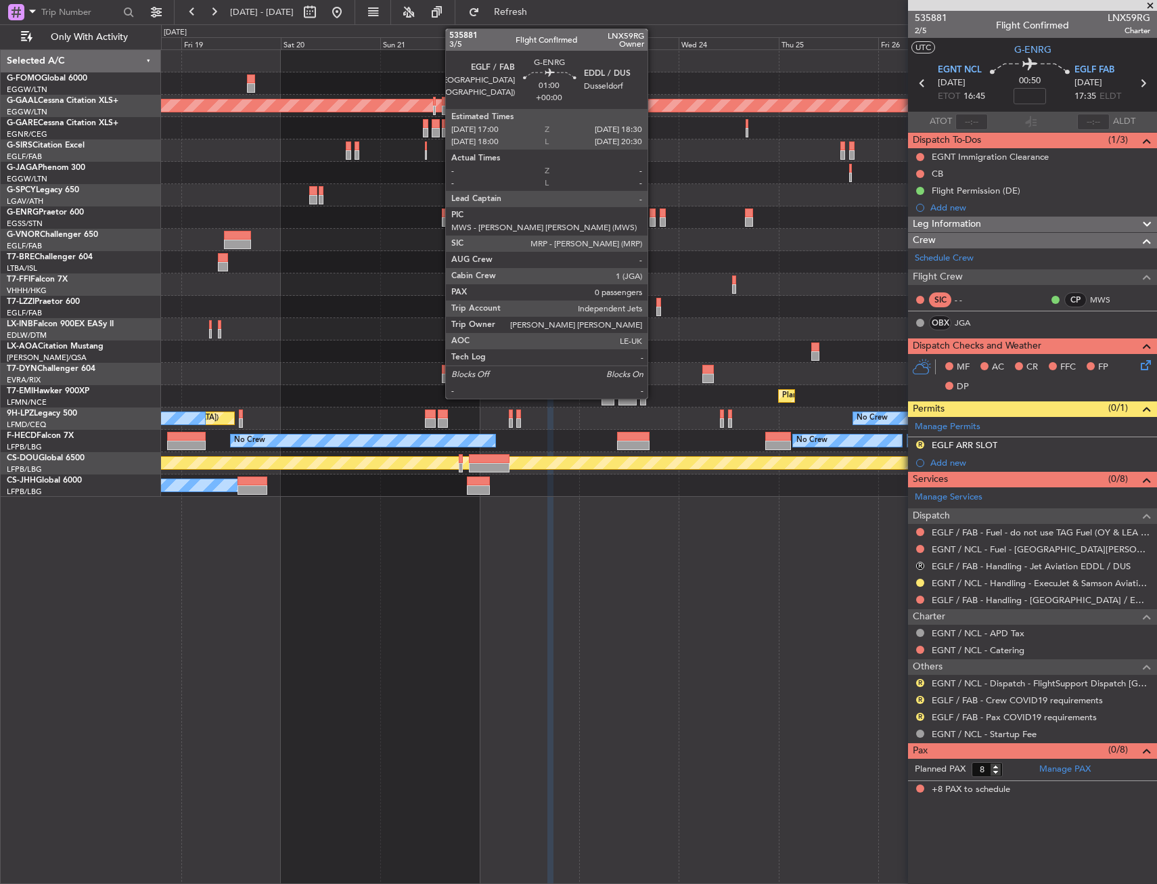
click at [654, 217] on div at bounding box center [653, 212] width 7 height 9
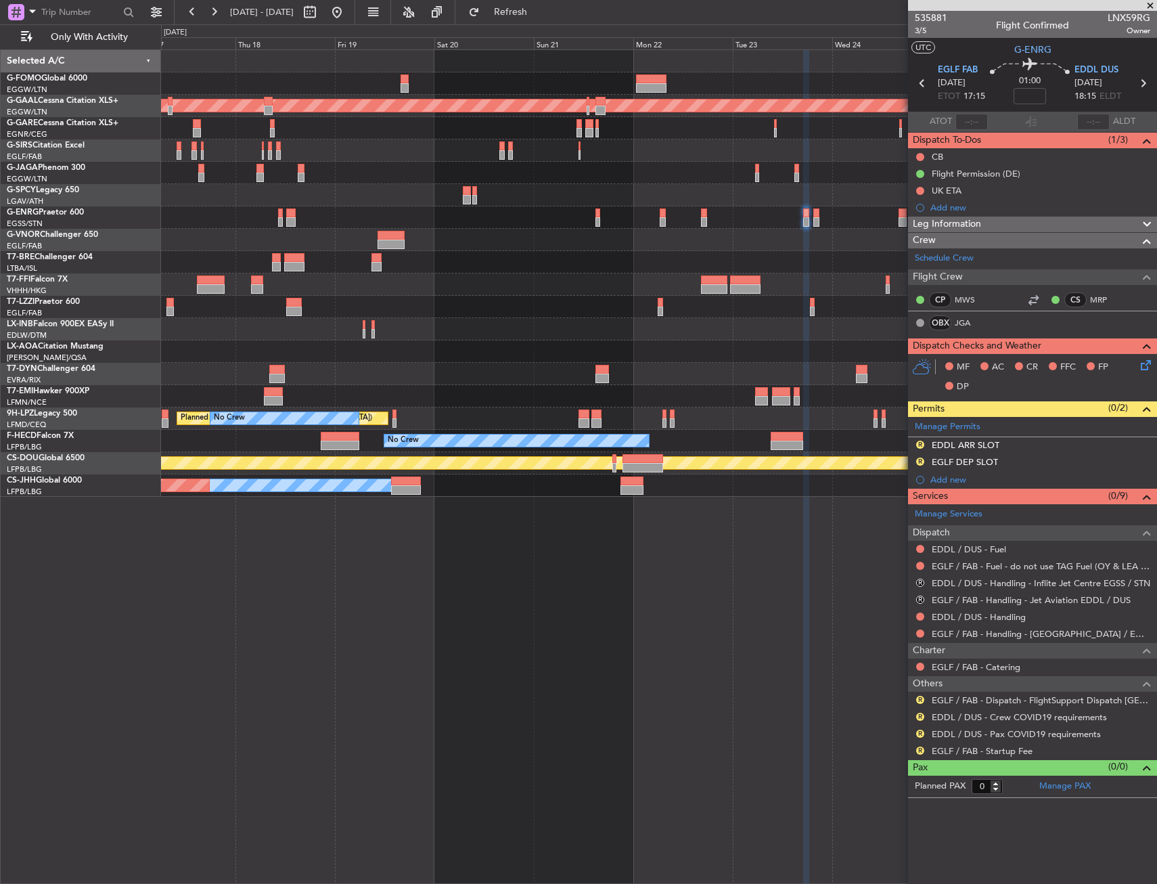
click at [631, 245] on div "Planned Maint Dusseldorf No Crew [PERSON_NAME] Planned Maint [GEOGRAPHIC_DATA] …" at bounding box center [658, 273] width 995 height 447
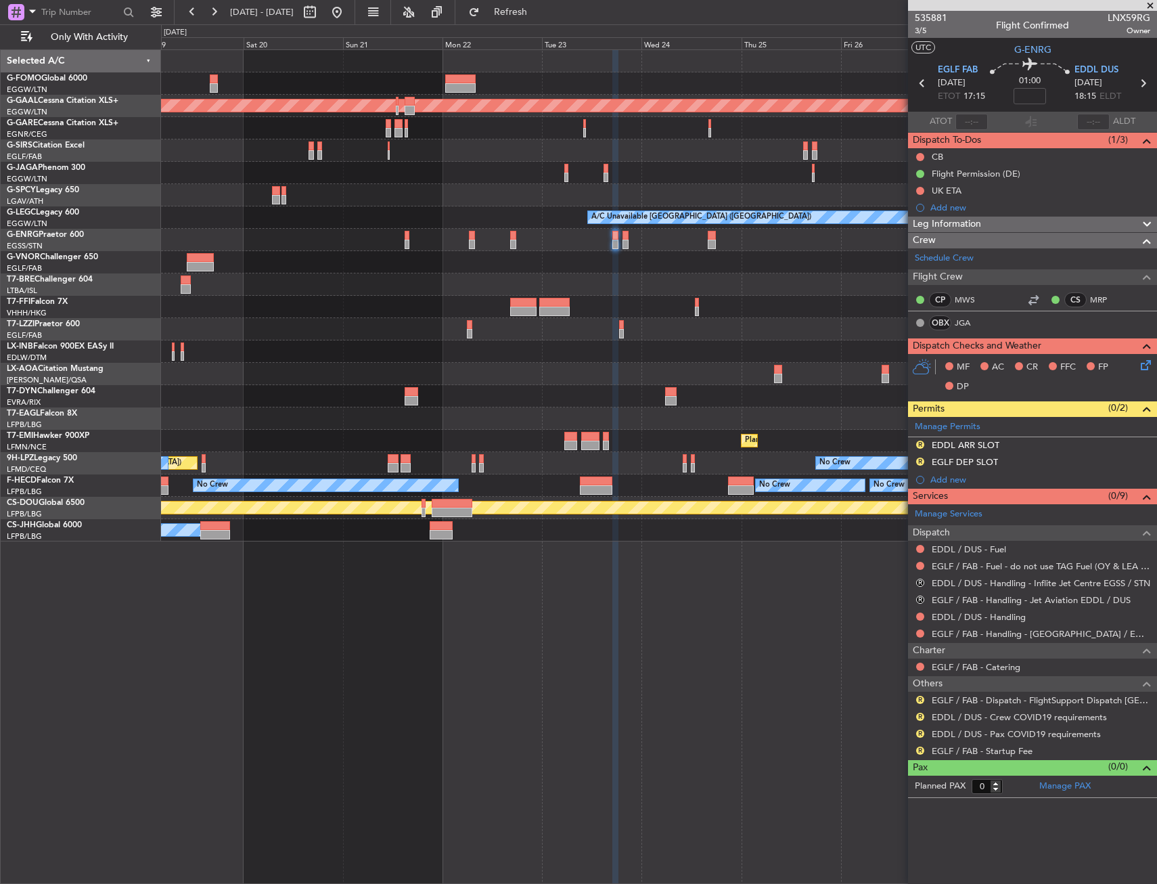
click at [654, 238] on div at bounding box center [658, 240] width 995 height 22
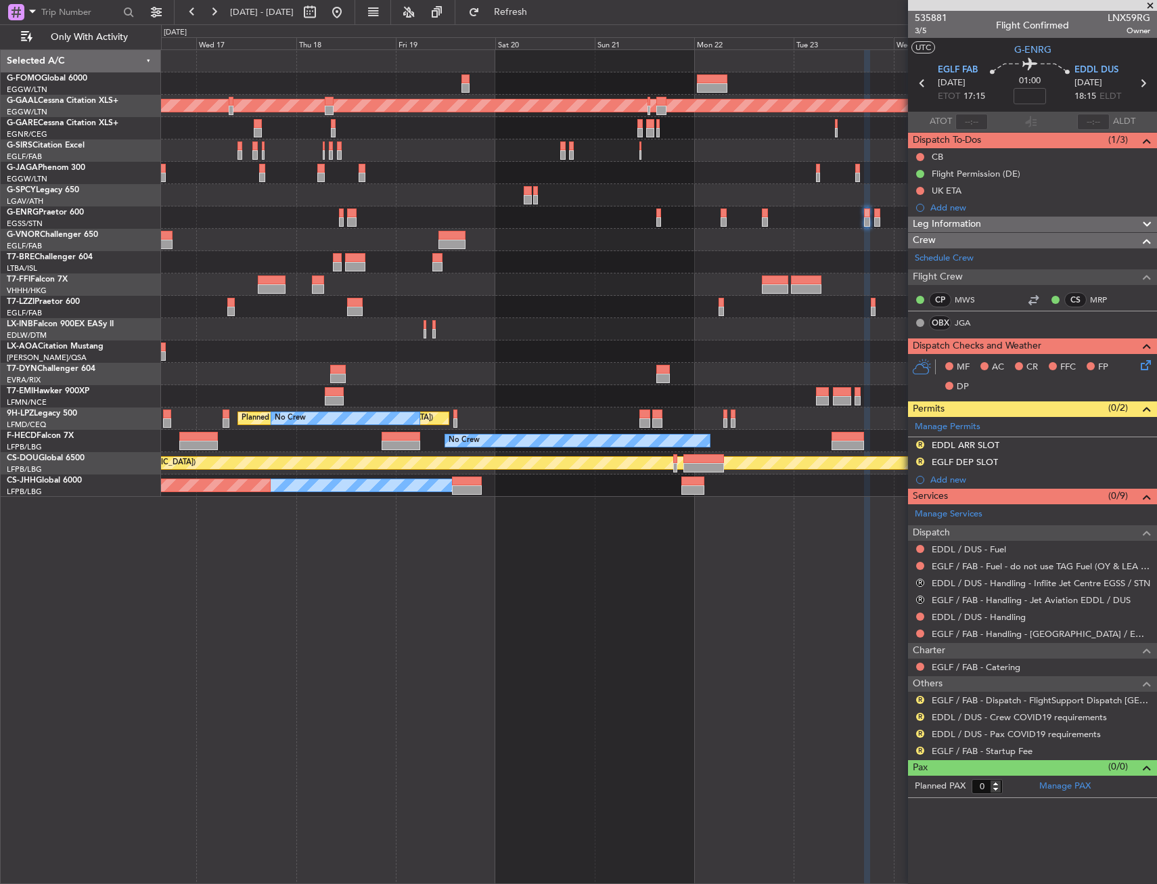
click at [907, 154] on div "Planned Maint Dusseldorf Planned Maint Tianjin ([GEOGRAPHIC_DATA]) No Crew [PER…" at bounding box center [658, 273] width 995 height 447
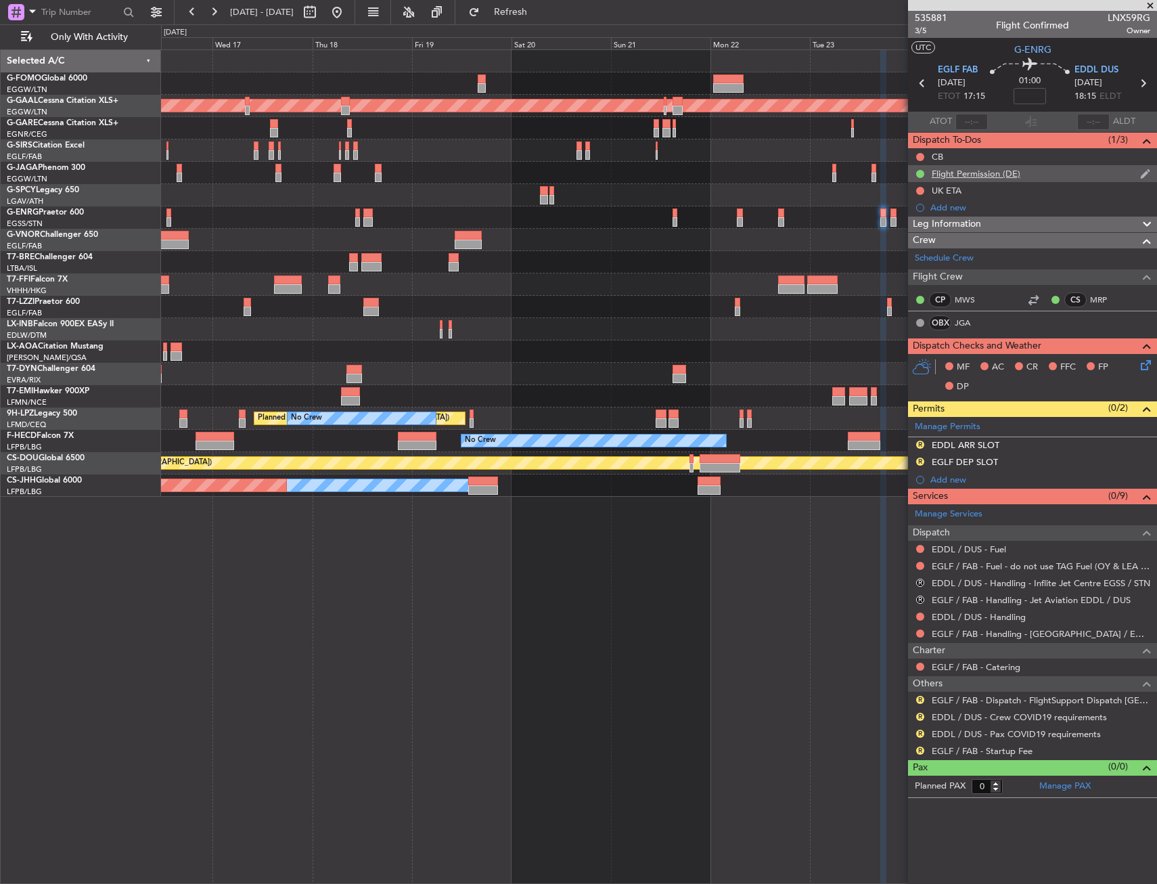
click at [943, 155] on fb-app "[DATE] - [DATE] Refresh Quick Links Only With Activity Planned [GEOGRAPHIC_DATA…" at bounding box center [578, 447] width 1157 height 874
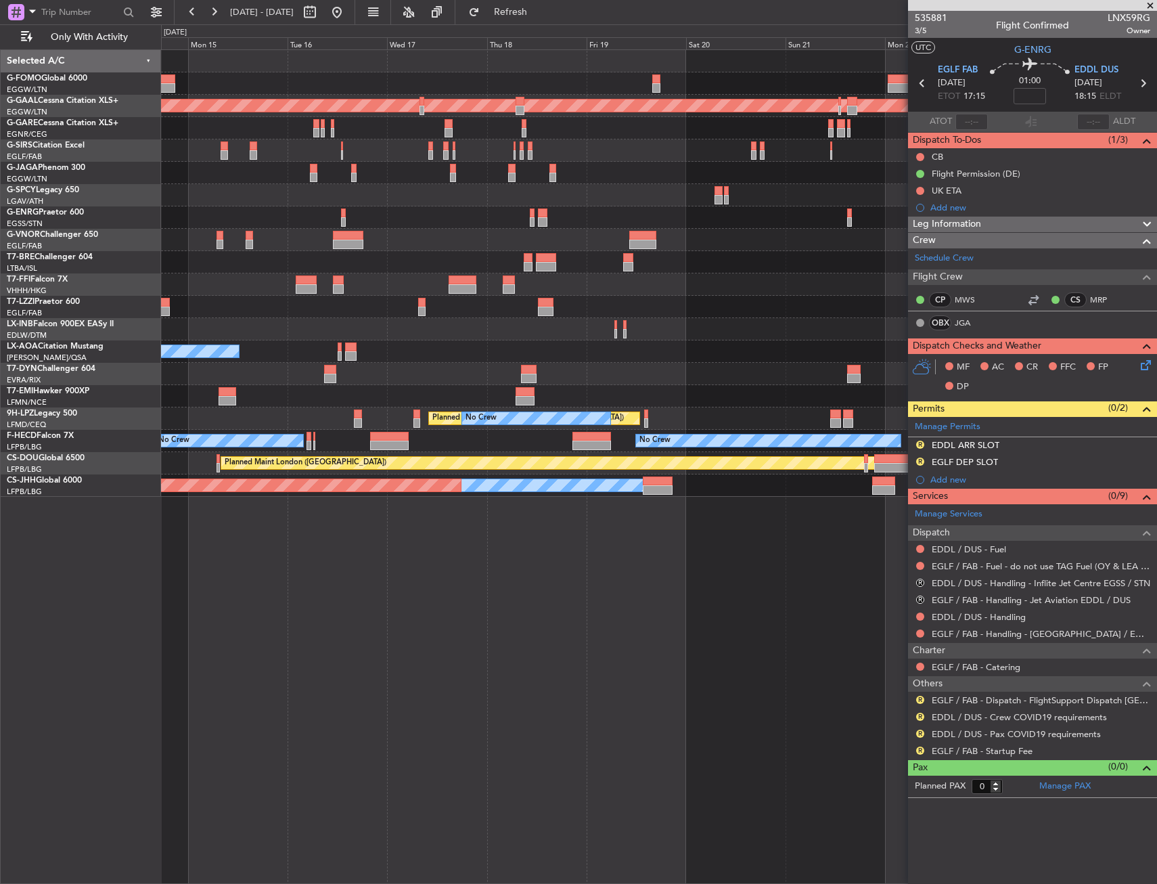
click at [859, 174] on div "Planned Maint Dusseldorf Planned Maint [GEOGRAPHIC_DATA] ([GEOGRAPHIC_DATA]) Pl…" at bounding box center [658, 273] width 995 height 447
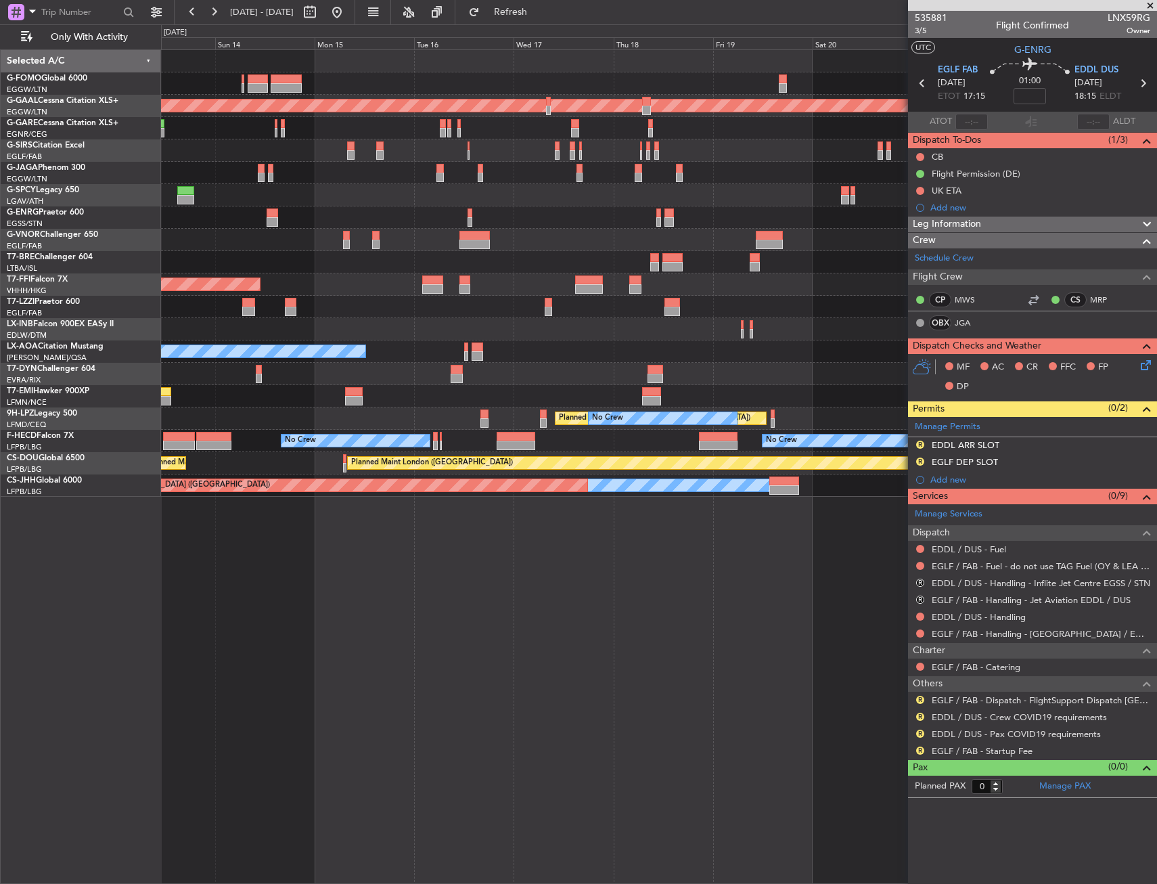
click at [834, 186] on div at bounding box center [658, 195] width 995 height 22
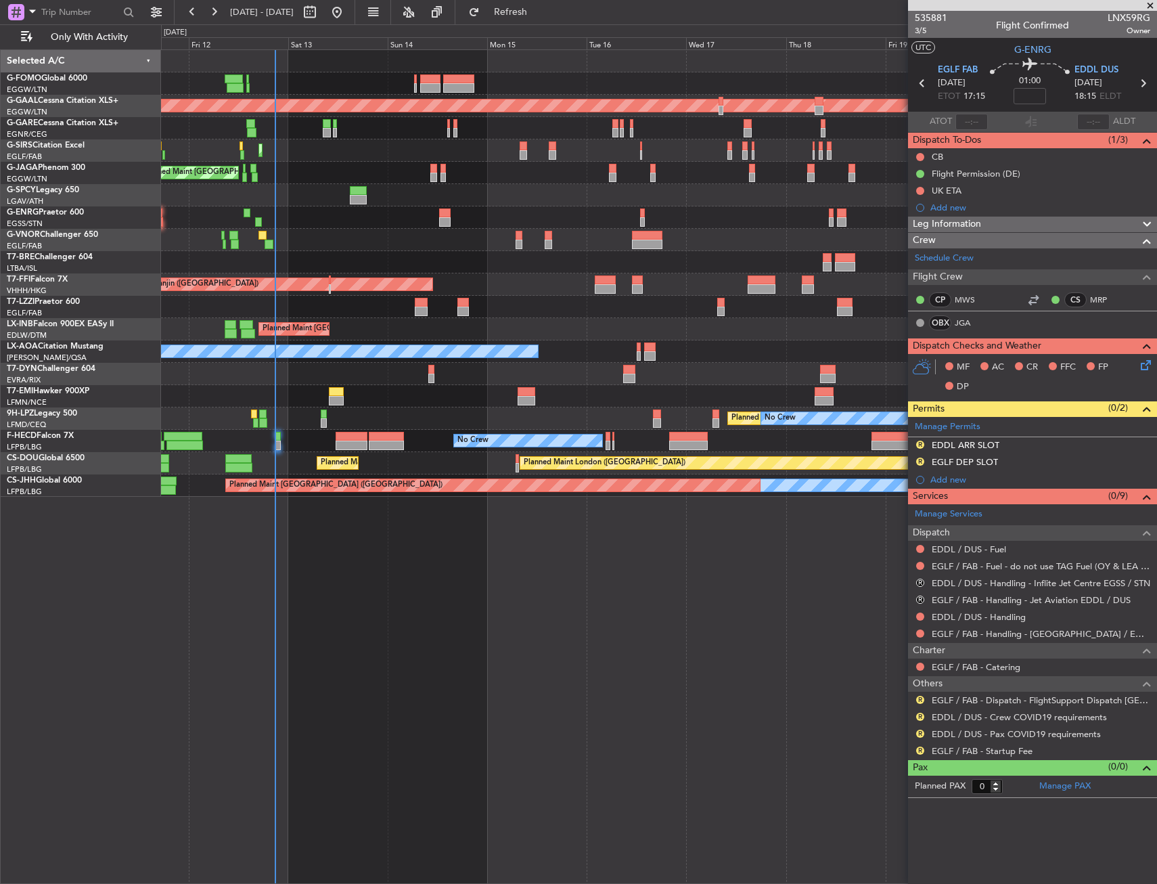
click at [599, 208] on div "Planned Maint [GEOGRAPHIC_DATA] ([GEOGRAPHIC_DATA]) No Crew" at bounding box center [658, 217] width 995 height 22
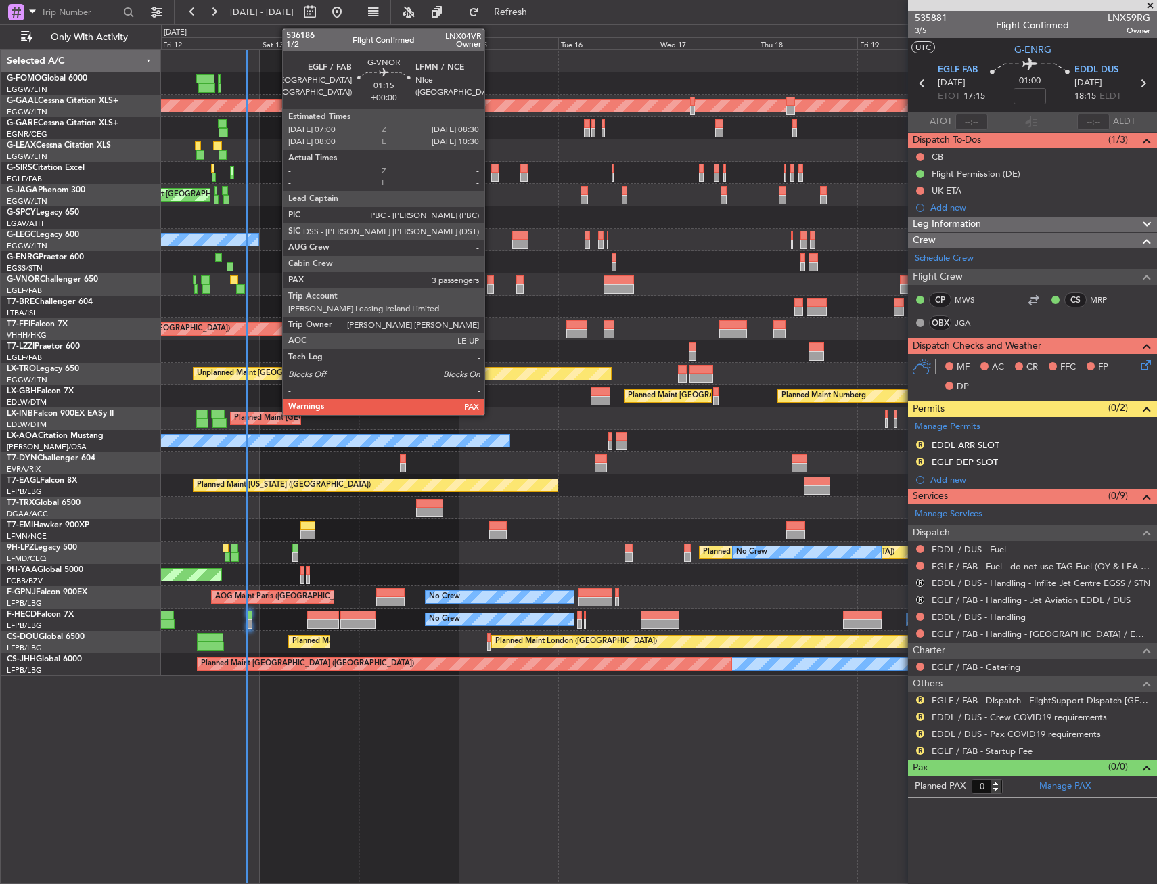
click at [491, 278] on div at bounding box center [490, 279] width 7 height 9
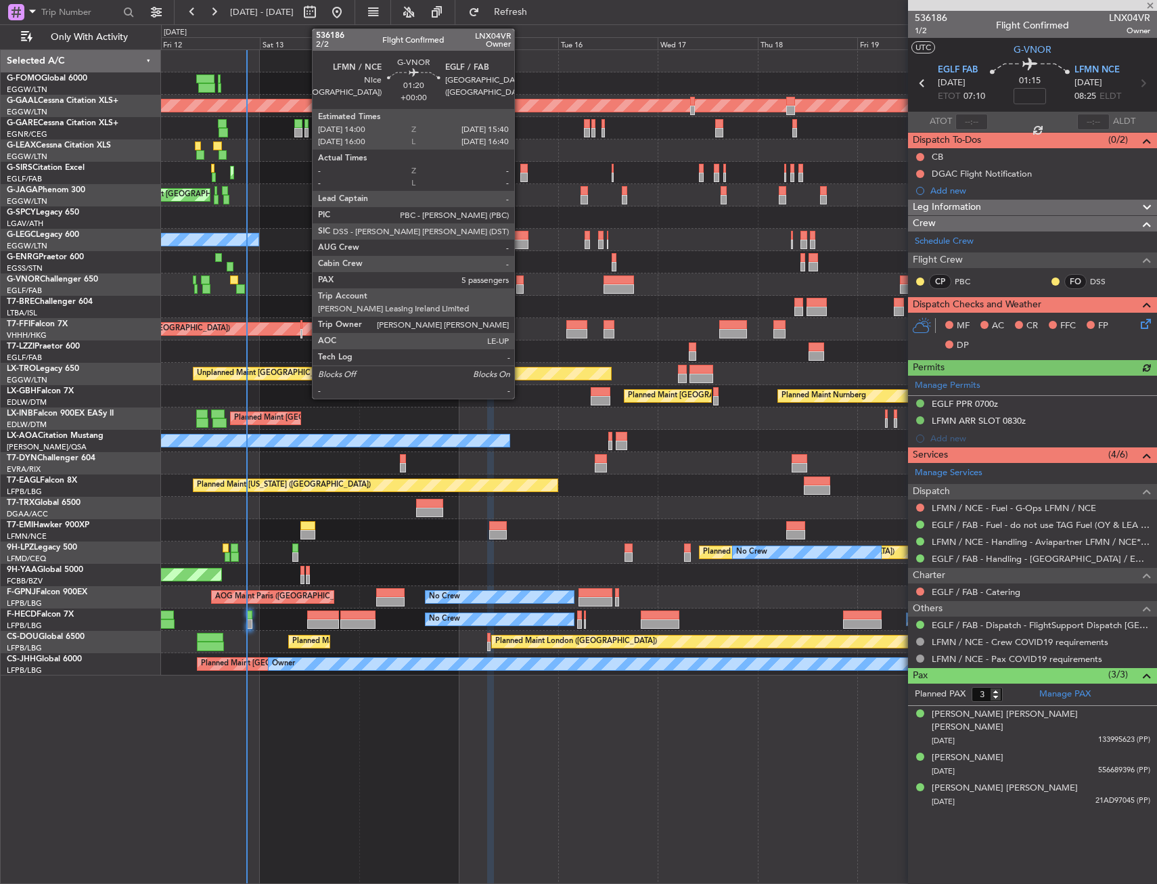
click at [520, 278] on div at bounding box center [519, 279] width 7 height 9
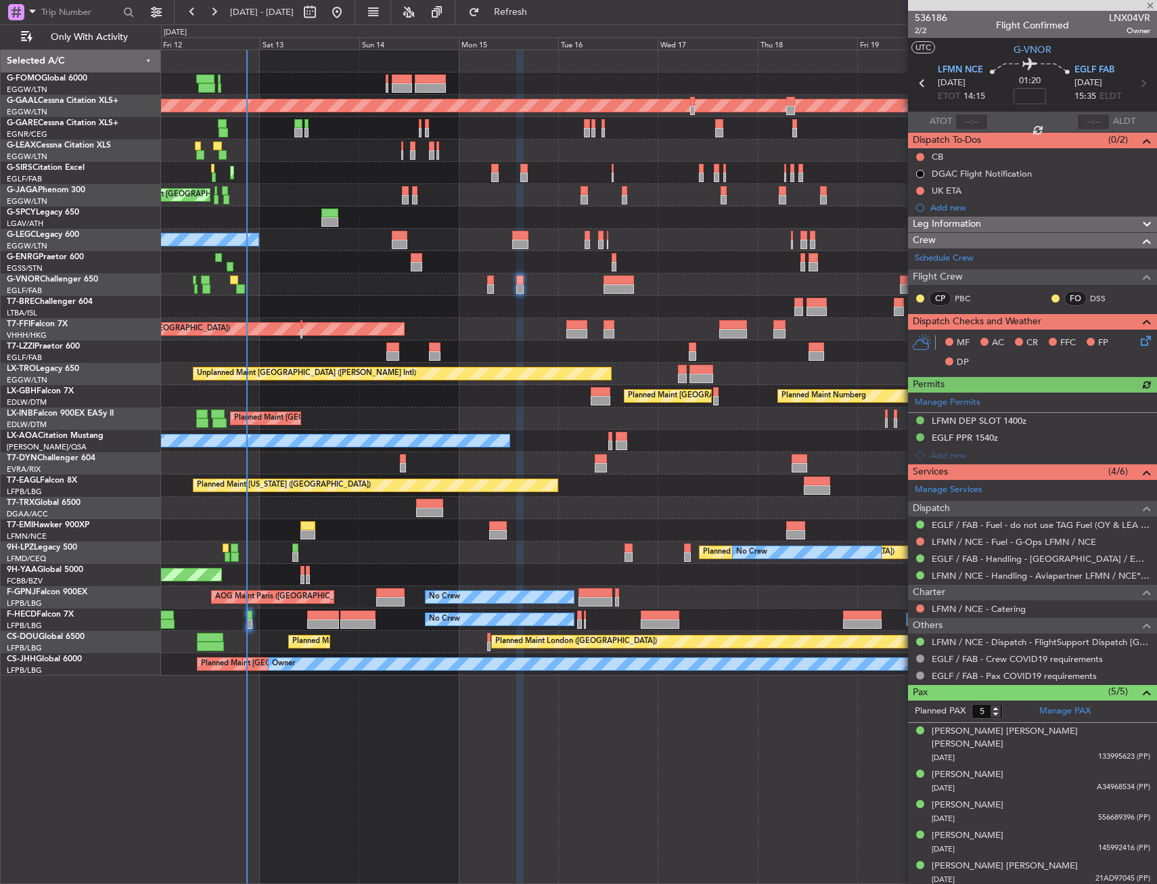
click at [920, 77] on icon at bounding box center [923, 83] width 18 height 18
click at [921, 86] on icon at bounding box center [923, 83] width 18 height 18
type input "3"
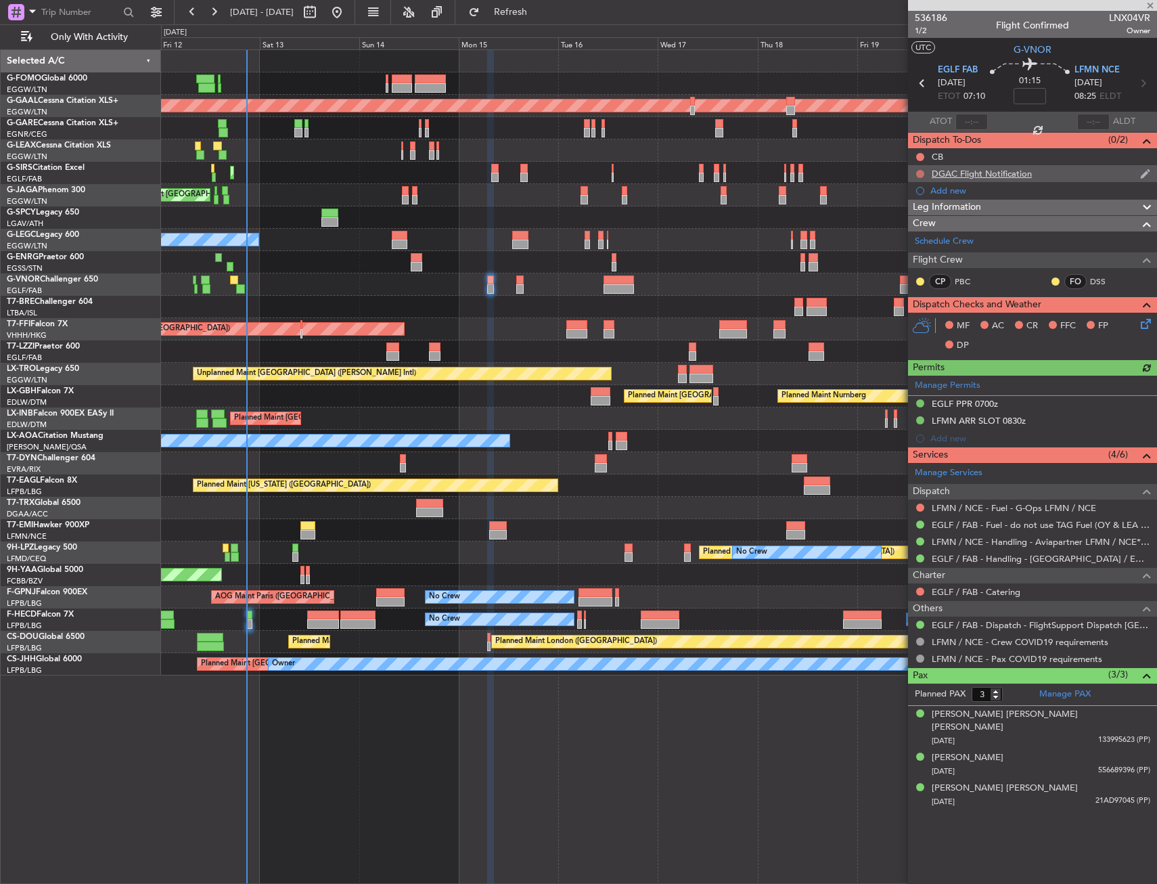
click at [921, 174] on button at bounding box center [920, 174] width 8 height 8
click at [920, 246] on li "Cancelled" at bounding box center [921, 254] width 72 height 20
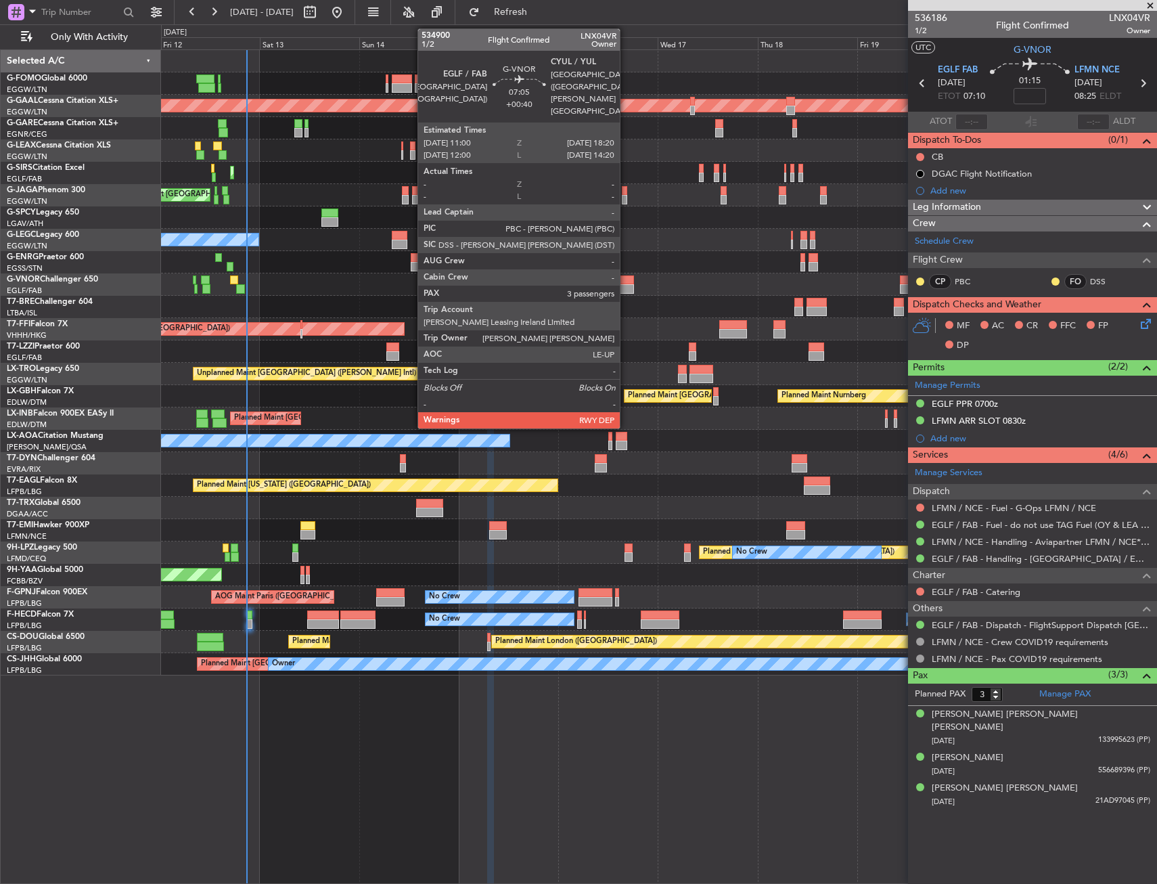
click at [626, 288] on div at bounding box center [619, 288] width 30 height 9
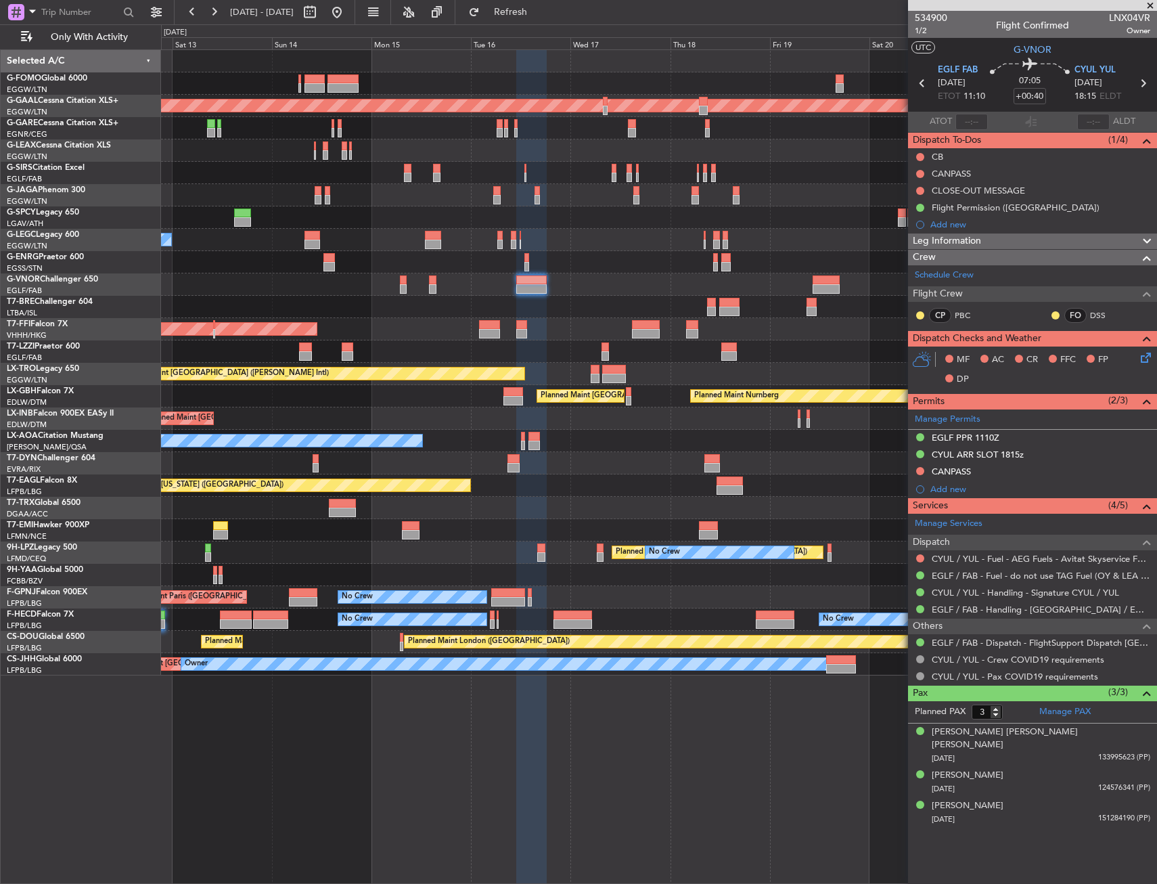
click at [696, 277] on div at bounding box center [658, 284] width 995 height 22
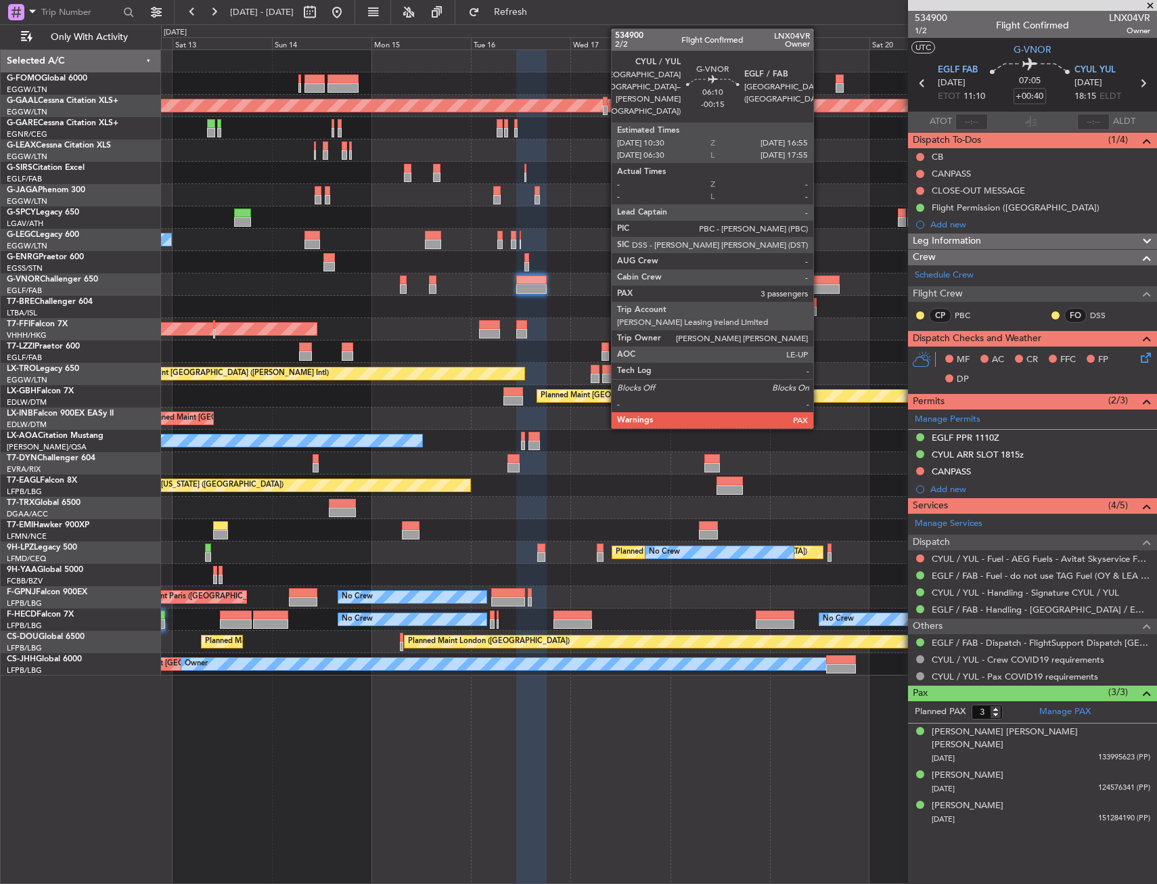
click at [819, 278] on div at bounding box center [826, 279] width 27 height 9
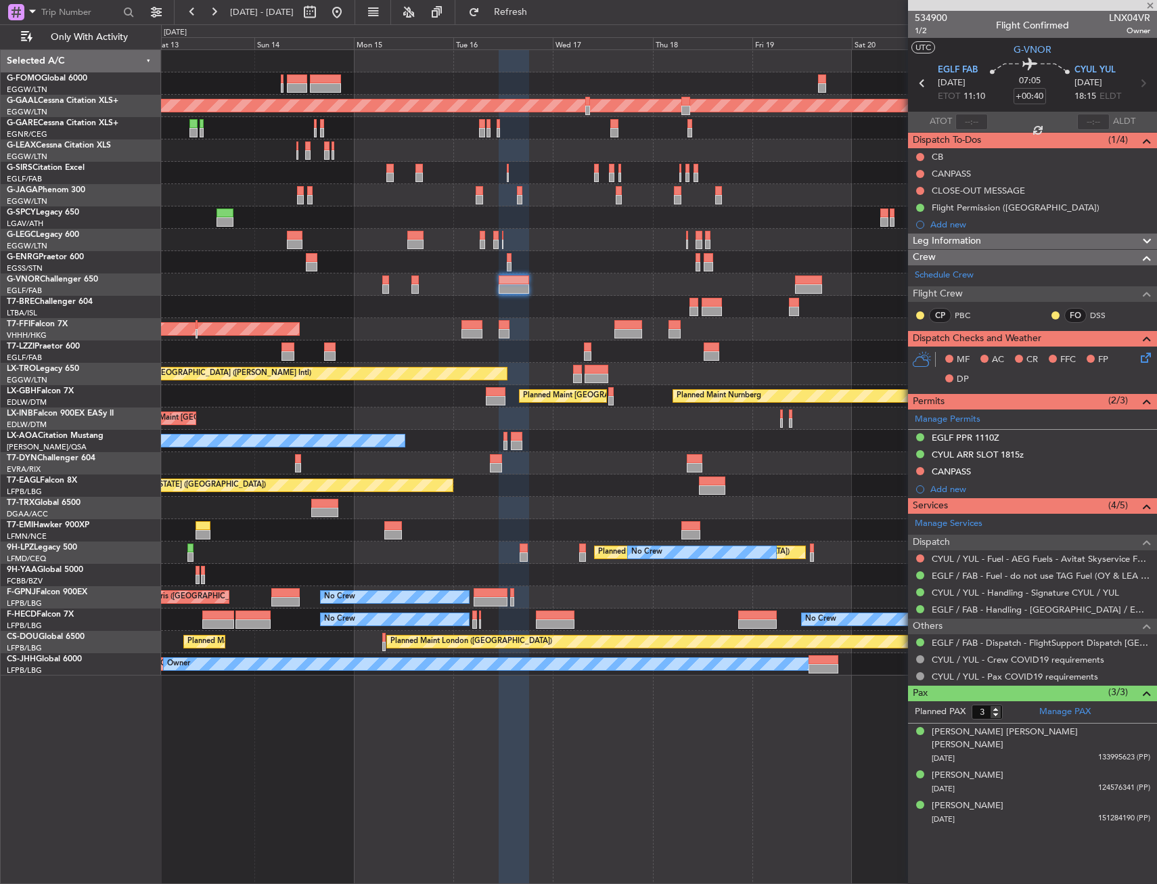
click at [755, 274] on div at bounding box center [658, 284] width 995 height 22
type input "-00:15"
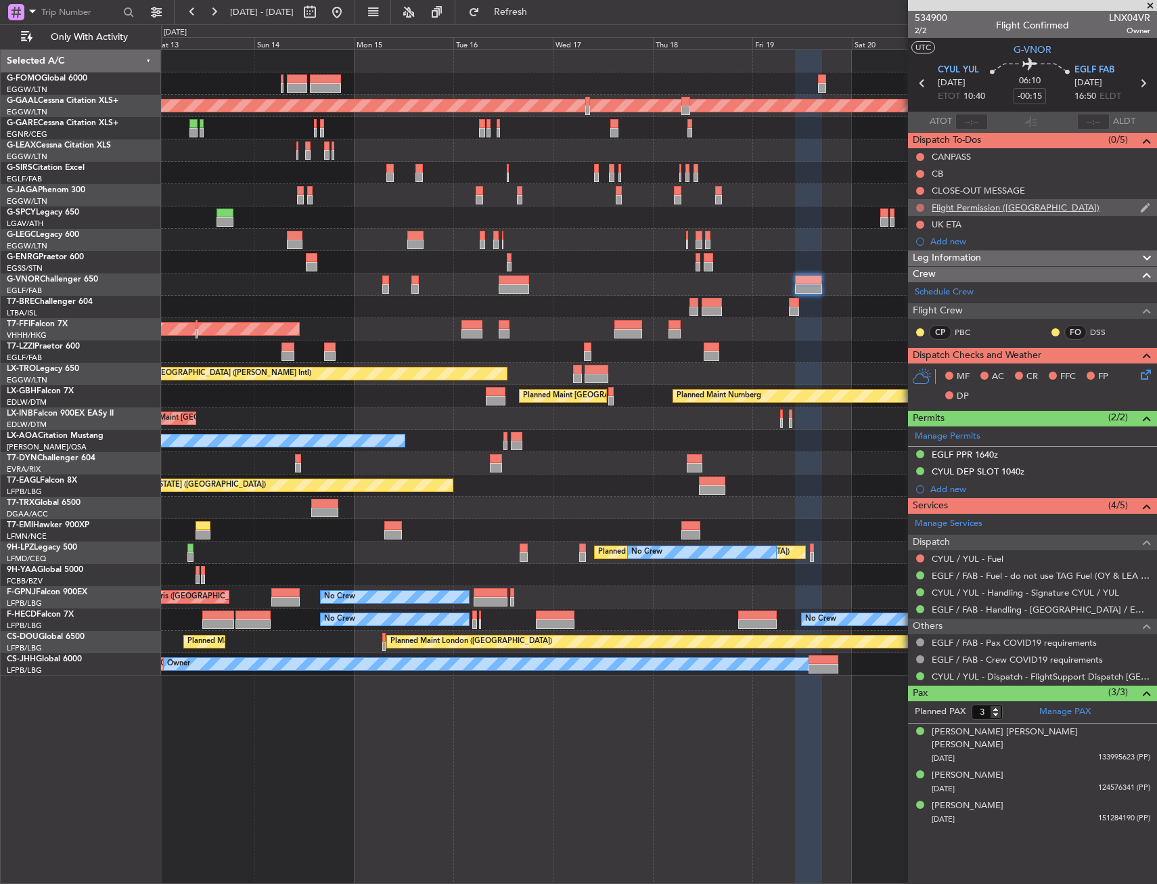
click at [920, 208] on button at bounding box center [920, 208] width 8 height 8
click at [920, 287] on span "Cancelled" at bounding box center [923, 288] width 39 height 14
click at [966, 206] on div "Flight Permission ([GEOGRAPHIC_DATA])" at bounding box center [1016, 208] width 168 height 12
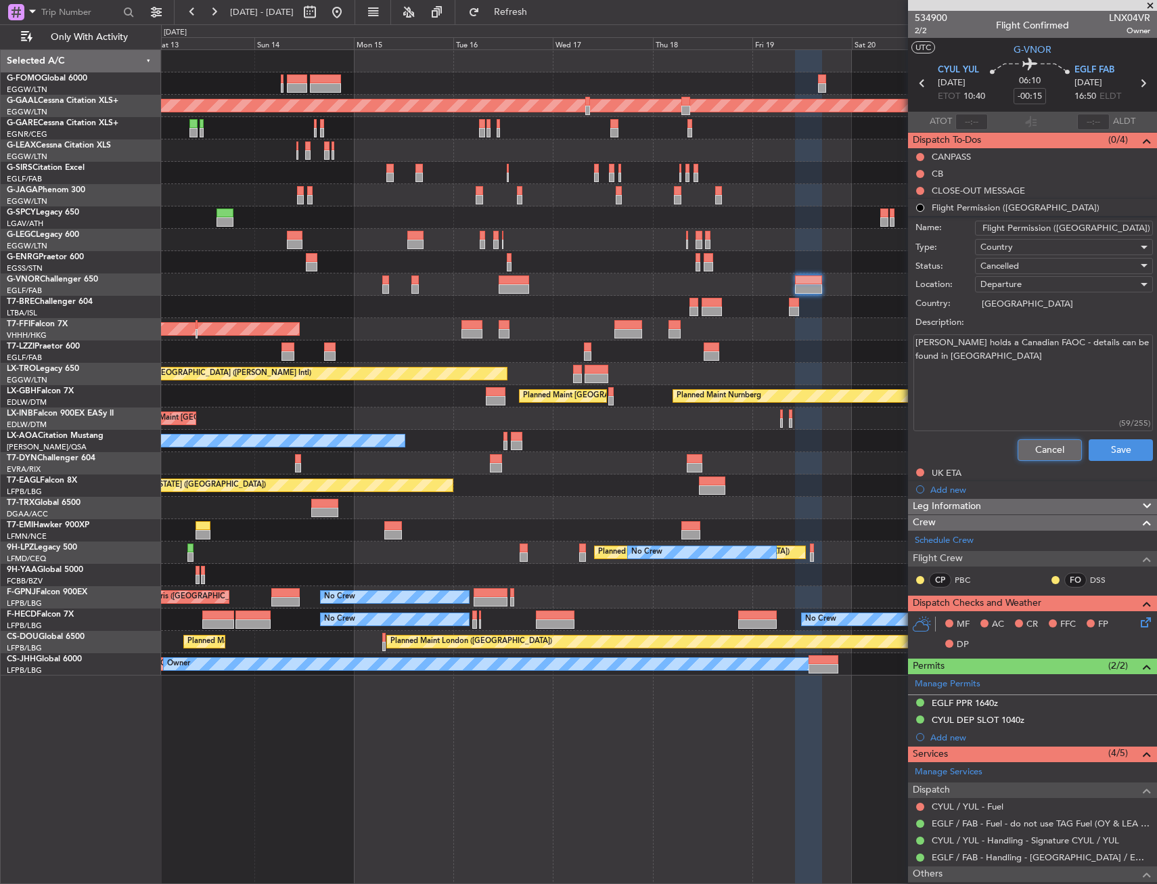
click at [1049, 453] on button "Cancel" at bounding box center [1050, 450] width 64 height 22
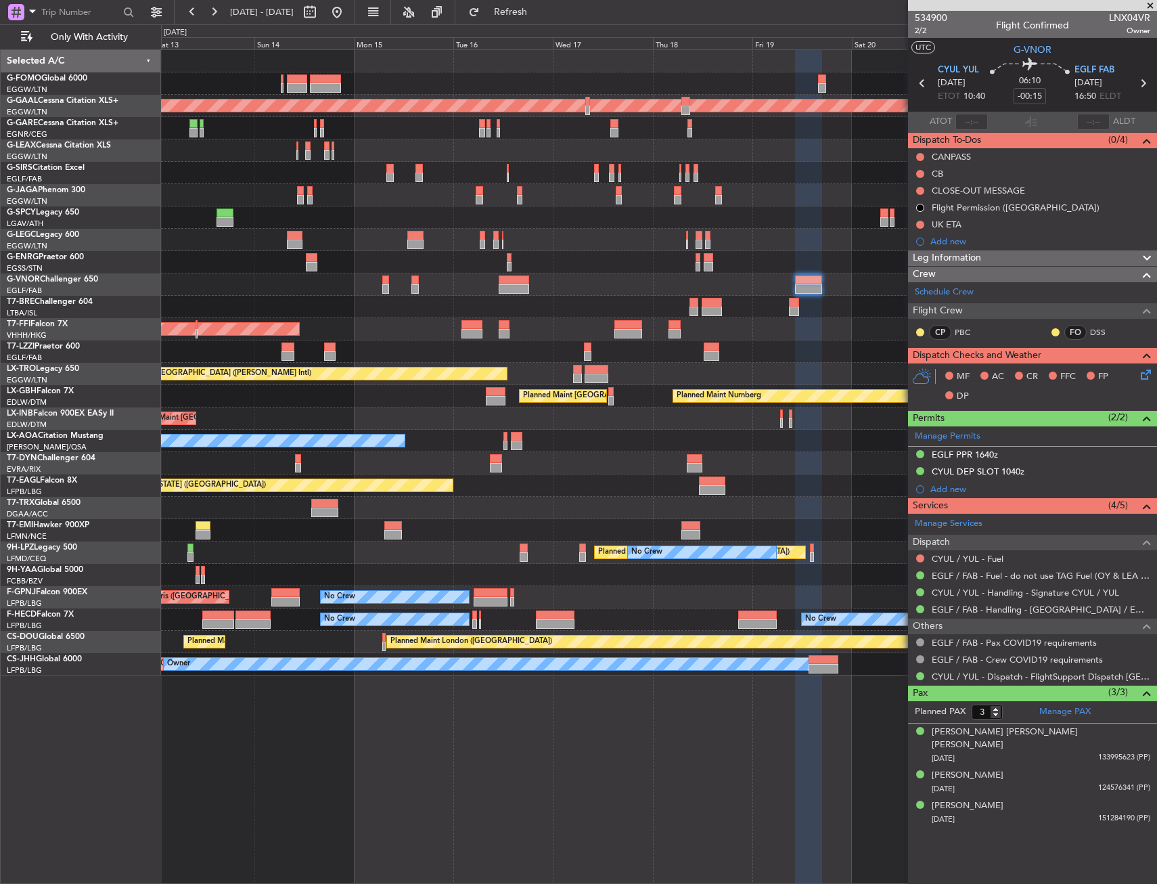
click at [1004, 332] on div "CP PBC FO DSS" at bounding box center [1033, 332] width 244 height 23
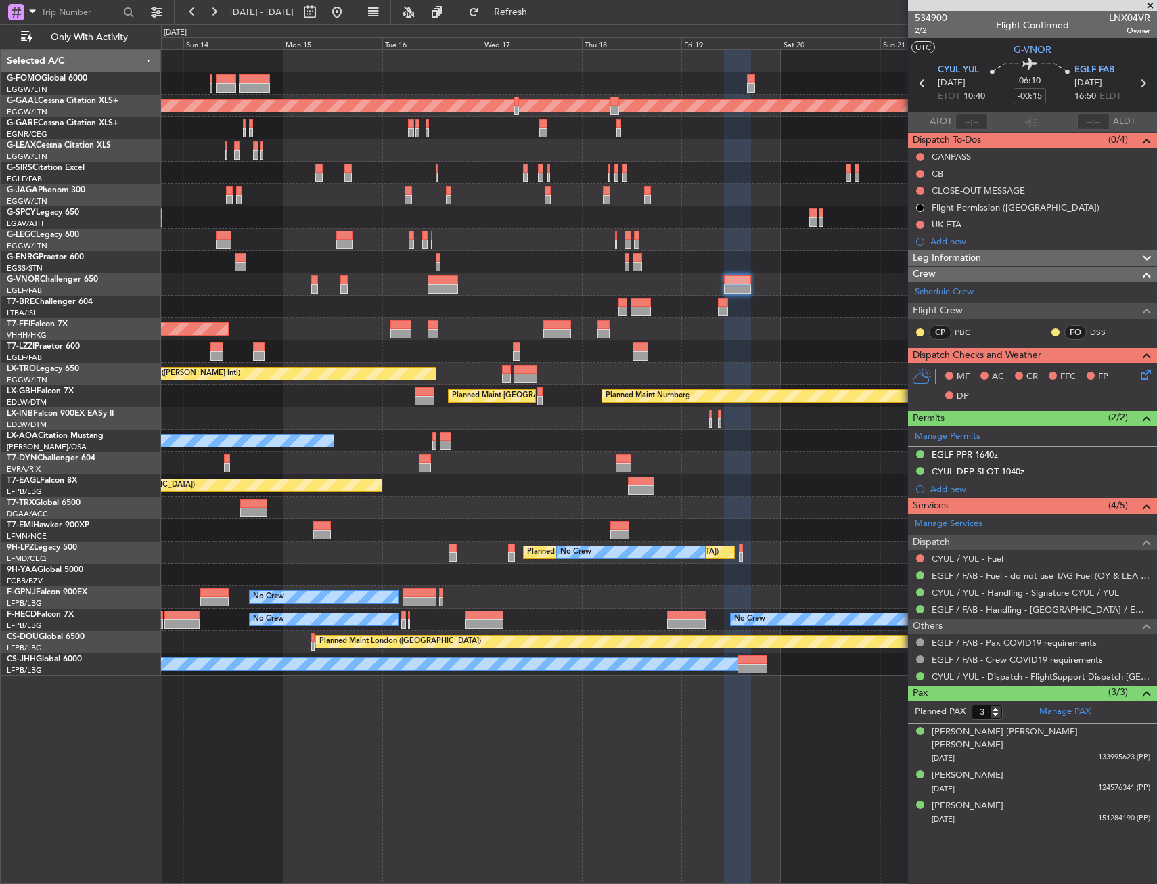
click at [801, 346] on div "Planned Maint [GEOGRAPHIC_DATA] ([GEOGRAPHIC_DATA]) Planned [GEOGRAPHIC_DATA] P…" at bounding box center [658, 362] width 995 height 625
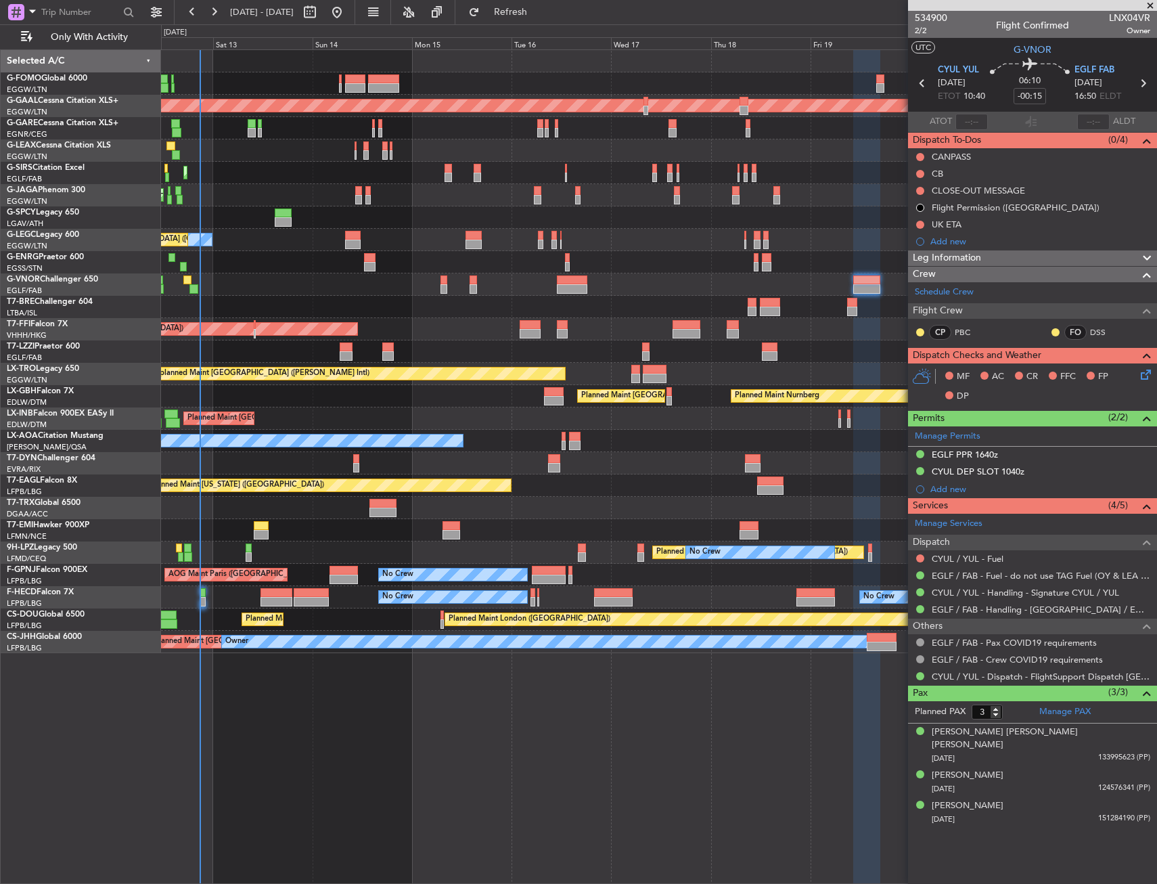
click at [719, 353] on div at bounding box center [658, 351] width 995 height 22
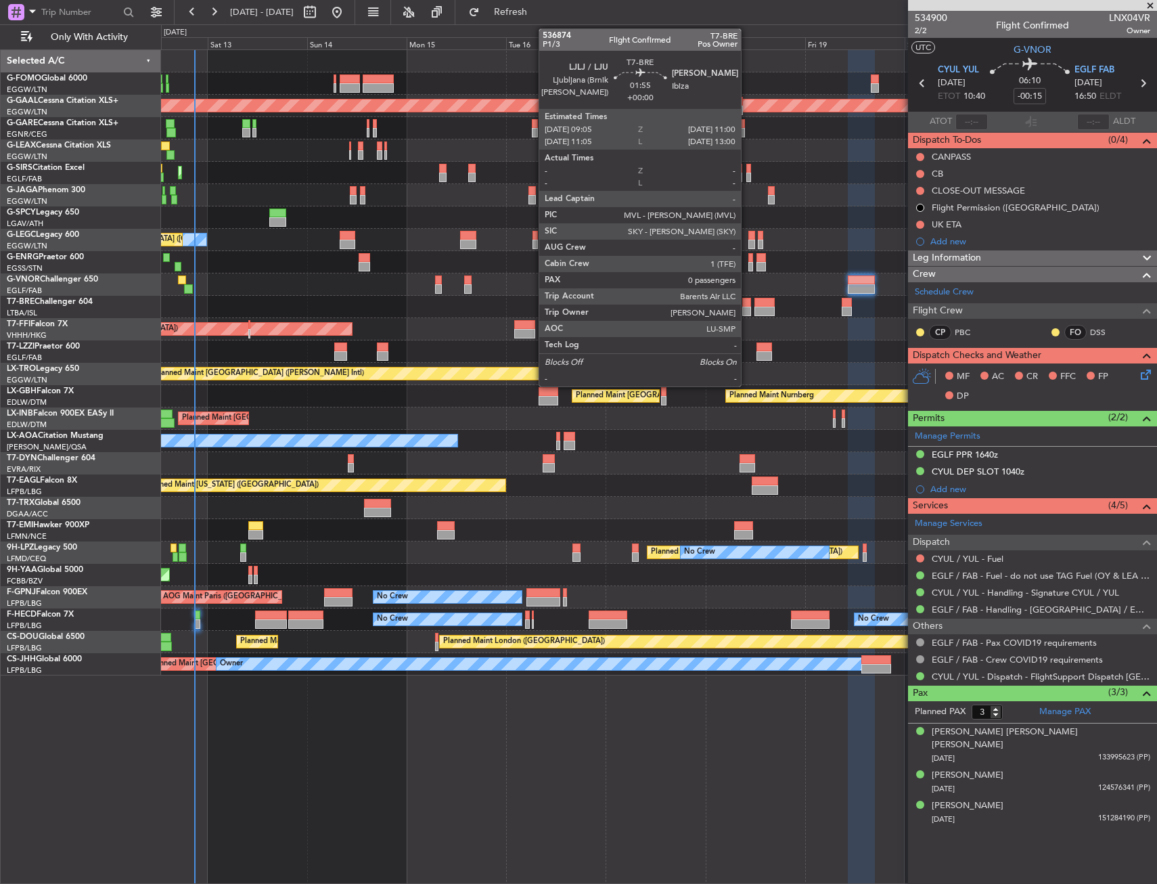
click at [747, 304] on div at bounding box center [746, 302] width 8 height 9
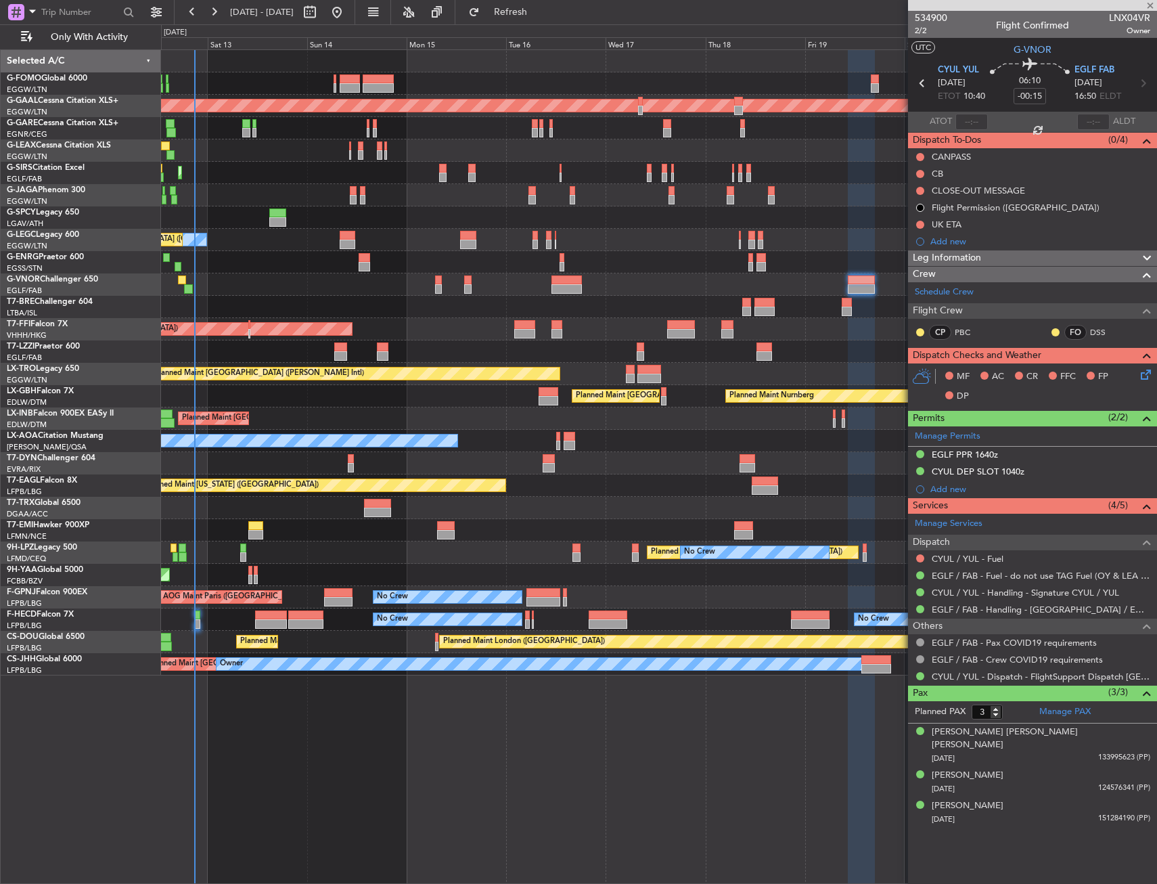
type input "0"
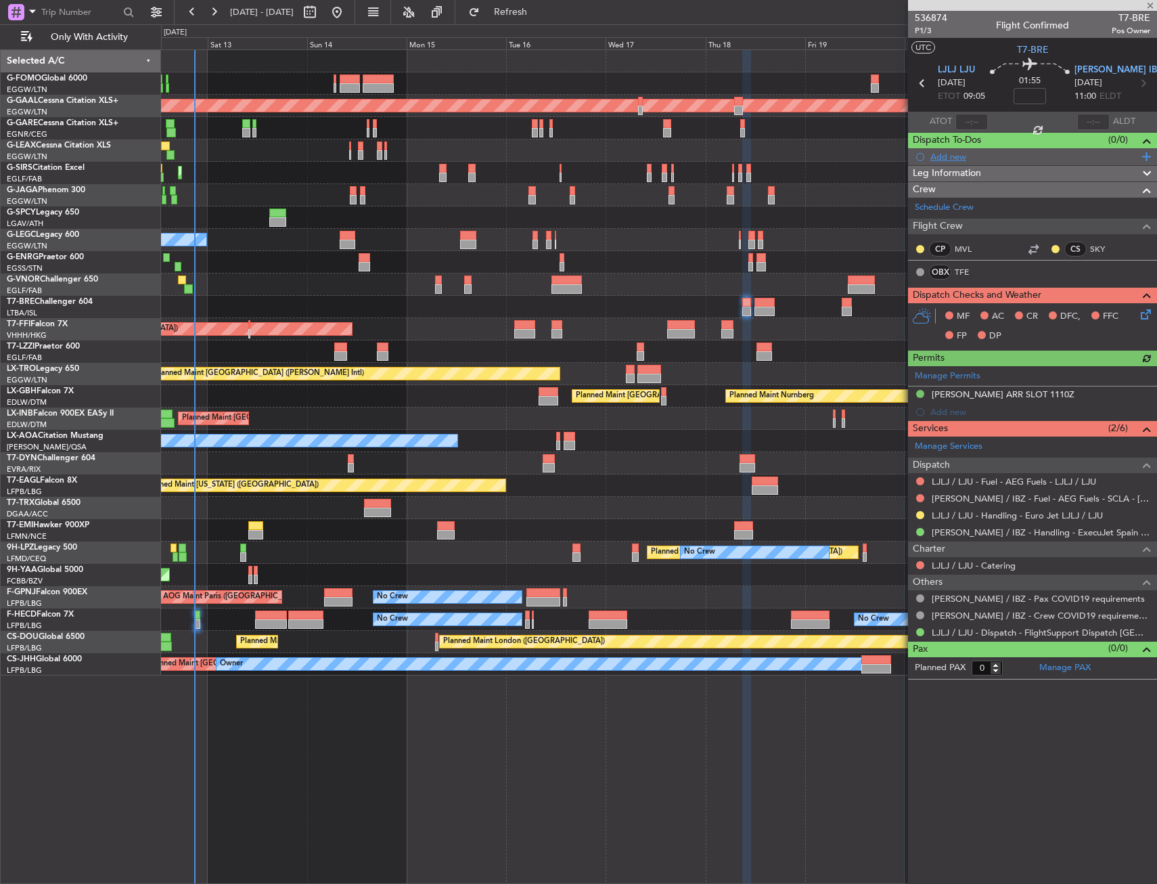
drag, startPoint x: 938, startPoint y: 158, endPoint x: 963, endPoint y: 164, distance: 25.8
click at [939, 158] on div "Add new" at bounding box center [1040, 157] width 220 height 12
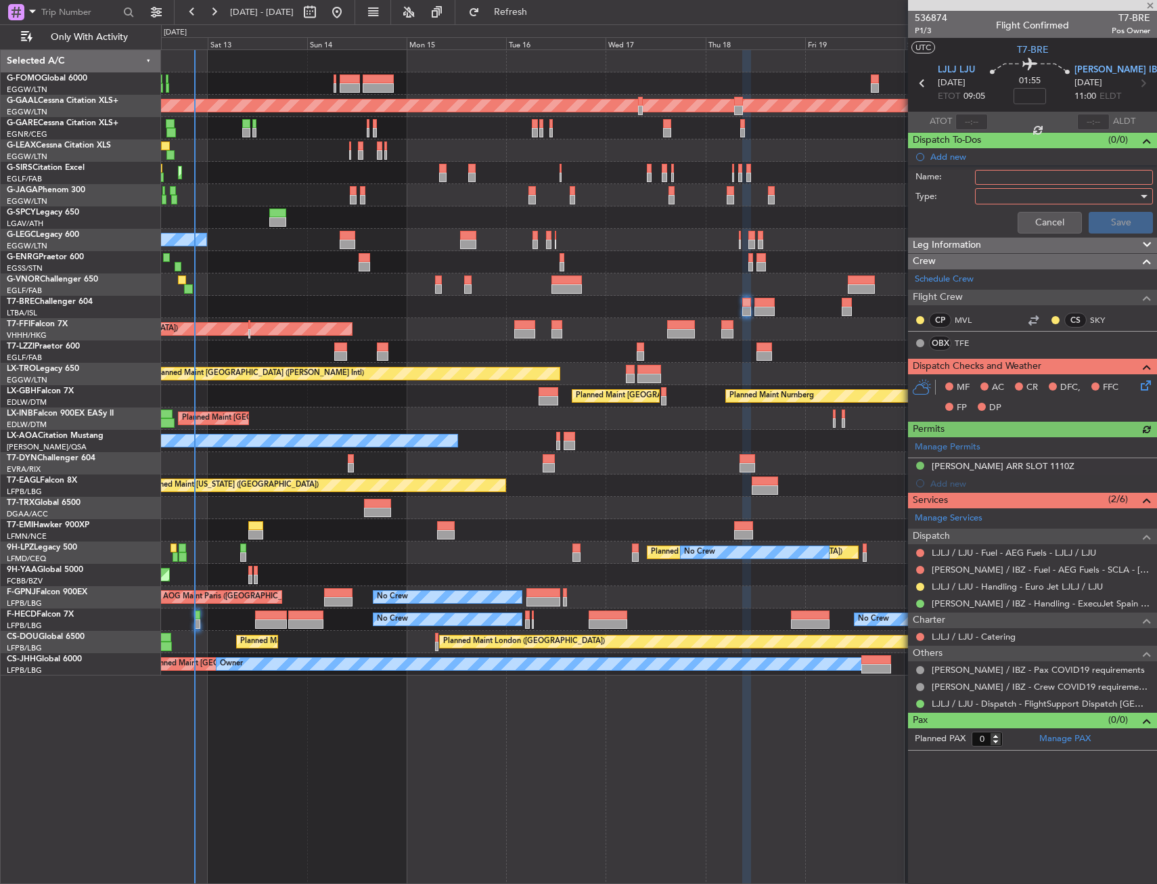
click at [1000, 182] on input "Name:" at bounding box center [1064, 177] width 178 height 15
type input "CB"
click at [1002, 209] on div "Cancel Save" at bounding box center [1028, 222] width 255 height 32
click at [1008, 194] on div at bounding box center [1060, 196] width 158 height 20
click at [1008, 217] on span "Generic" at bounding box center [1046, 224] width 144 height 20
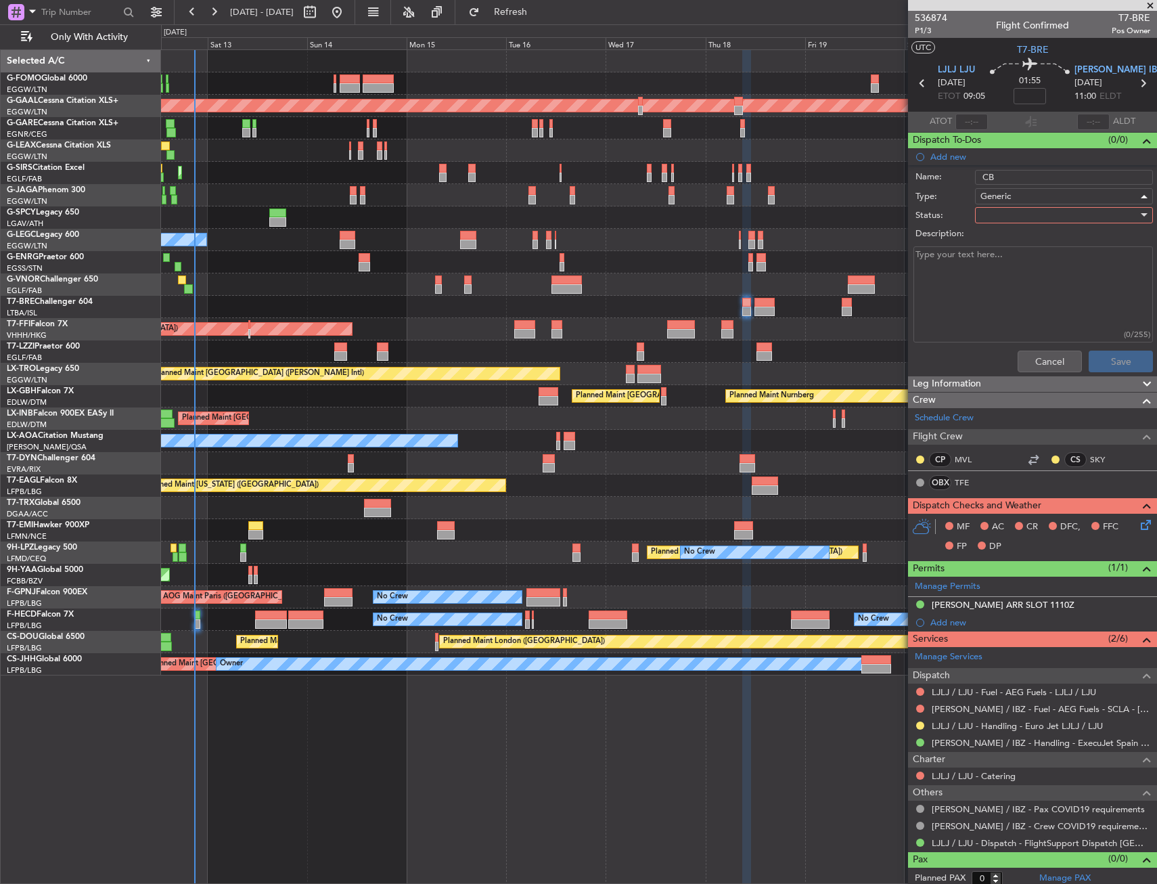
click at [1011, 211] on div at bounding box center [1060, 215] width 158 height 20
click at [1014, 236] on span "Not Started" at bounding box center [1057, 242] width 158 height 20
drag, startPoint x: 1117, startPoint y: 334, endPoint x: 1119, endPoint y: 352, distance: 18.4
click at [1124, 334] on div "(0/255)" at bounding box center [1137, 334] width 26 height 12
click at [1119, 354] on button "Save" at bounding box center [1121, 362] width 64 height 22
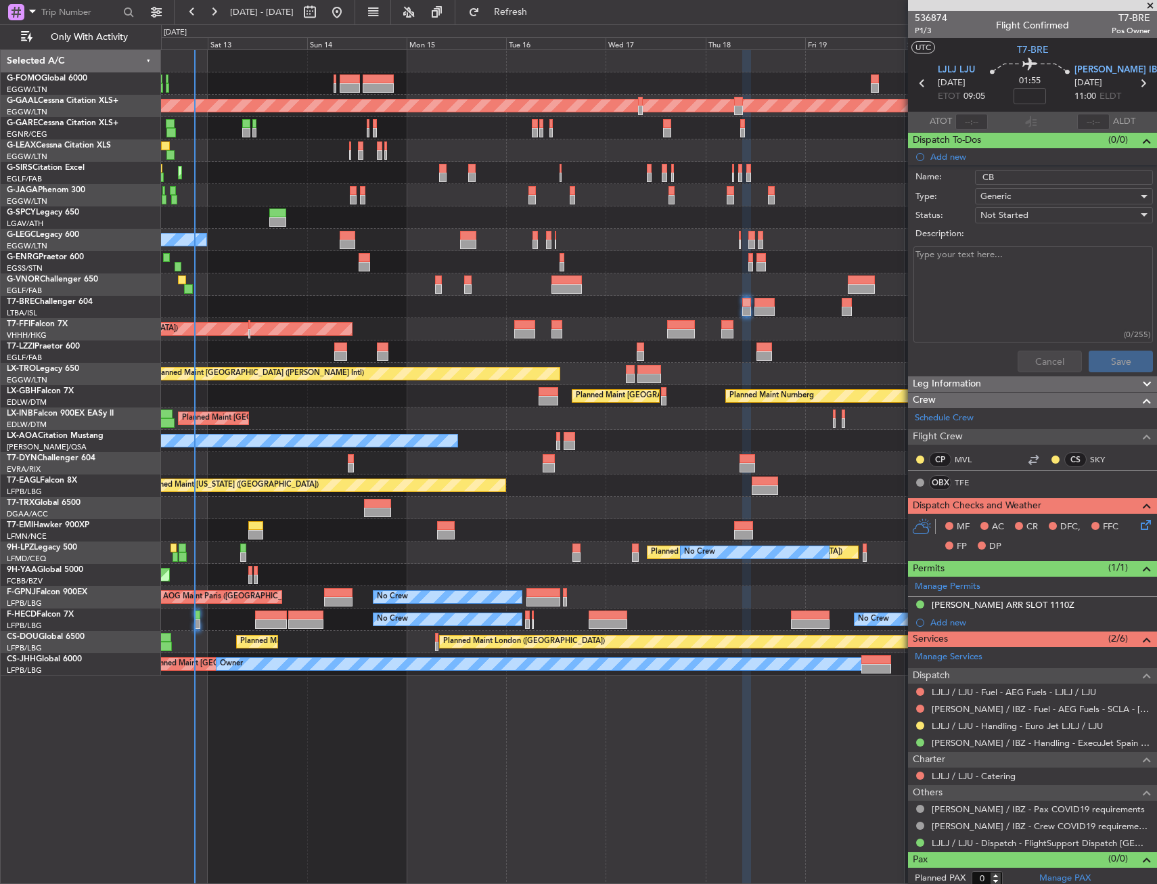
click at [1119, 356] on div "Cancel Save" at bounding box center [1028, 361] width 255 height 32
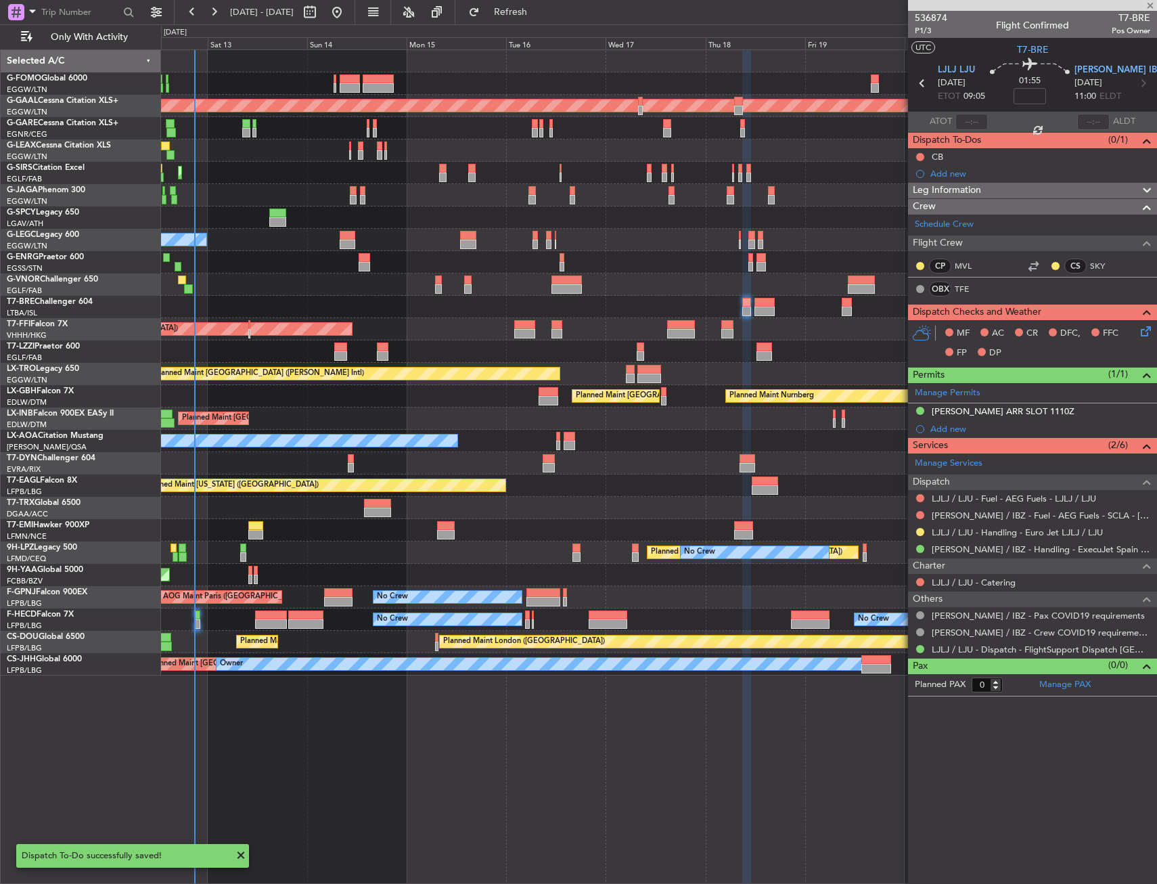
type input "10"
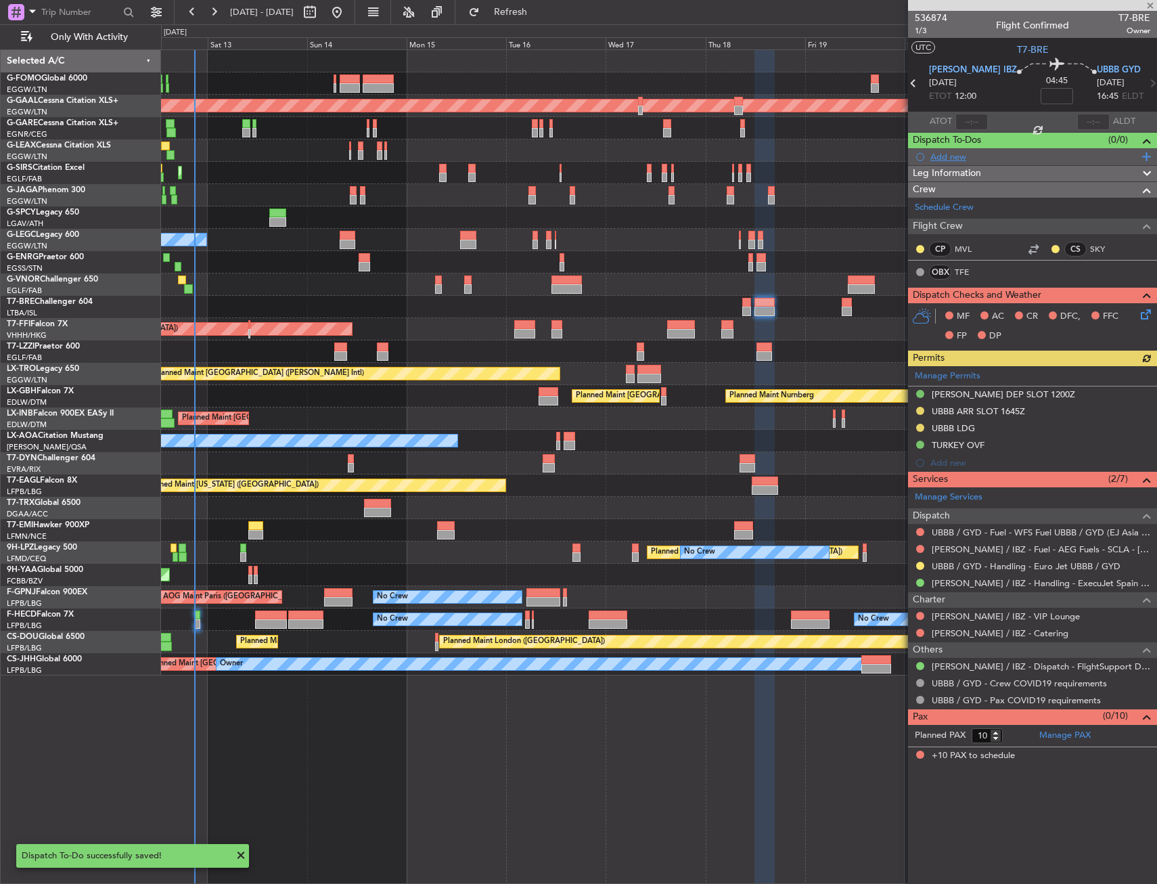
click at [975, 156] on div "Add new" at bounding box center [1034, 157] width 208 height 12
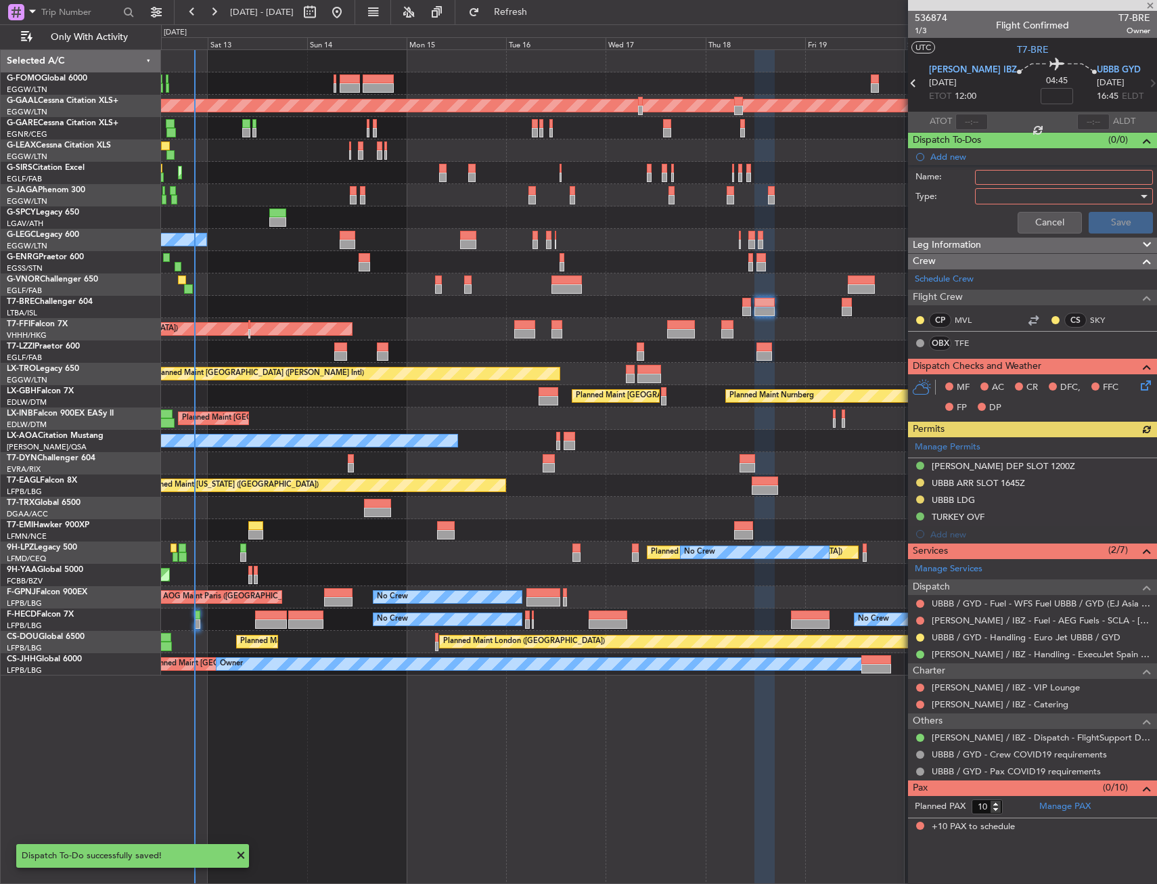
click at [1008, 173] on input "Name:" at bounding box center [1064, 177] width 178 height 15
type input "CB"
click at [994, 193] on div at bounding box center [1060, 196] width 158 height 20
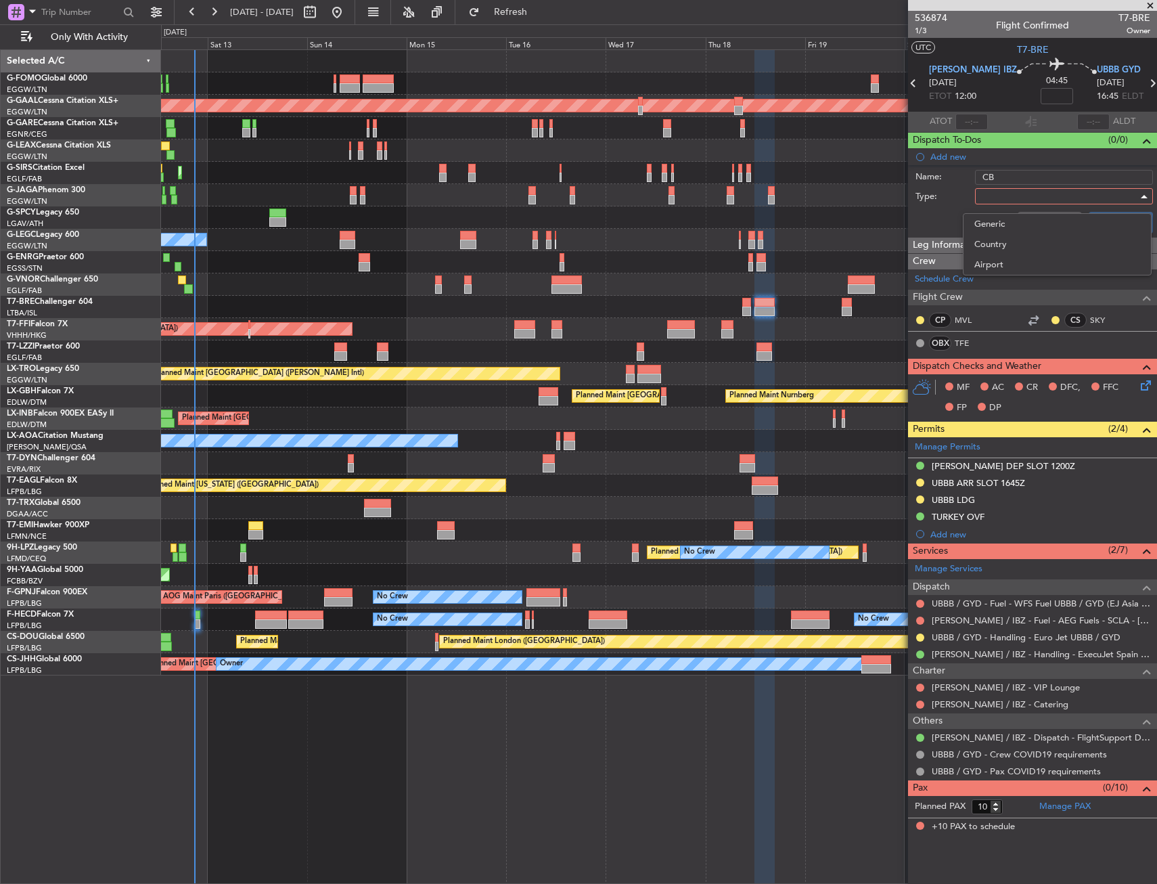
click at [1001, 221] on span "Generic" at bounding box center [1057, 224] width 166 height 20
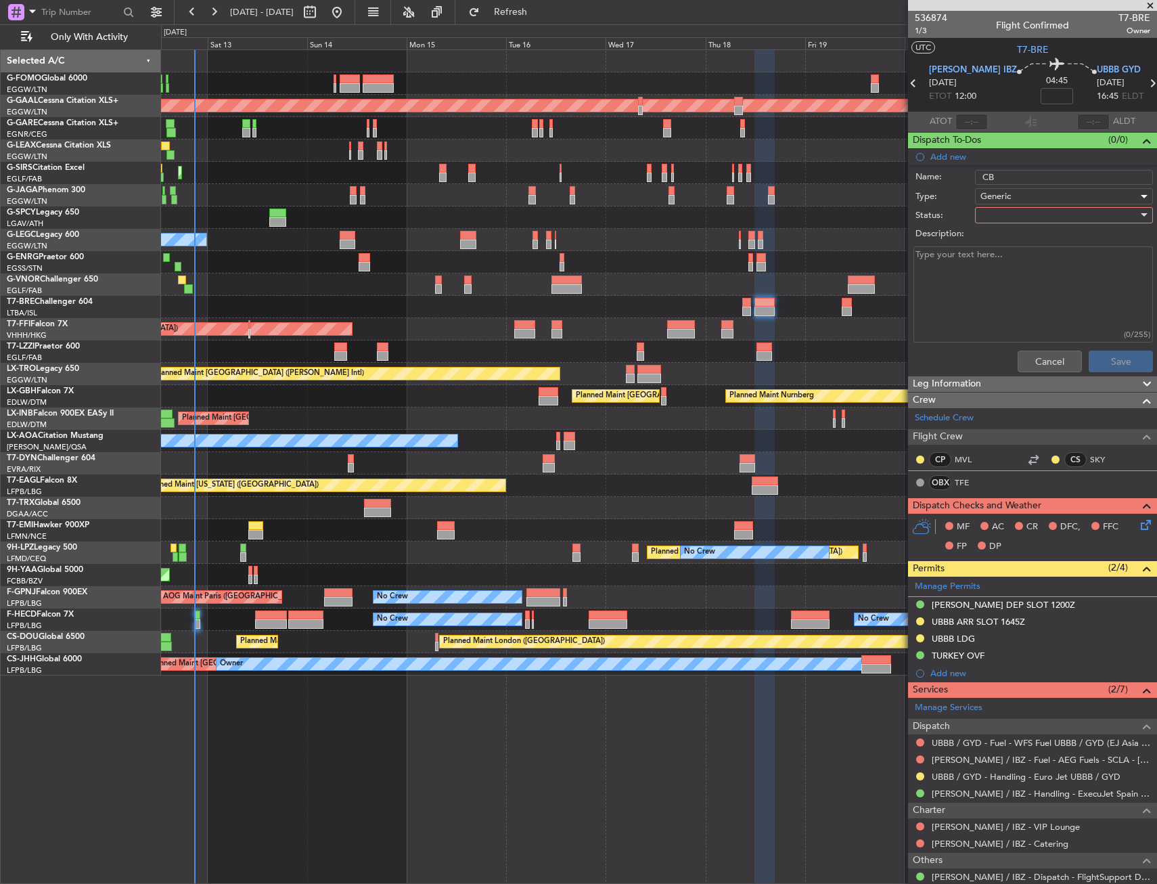
click at [1005, 219] on div at bounding box center [1060, 215] width 158 height 20
click at [1016, 250] on span "Not Started" at bounding box center [1057, 242] width 158 height 20
click at [1111, 360] on button "Save" at bounding box center [1121, 362] width 64 height 22
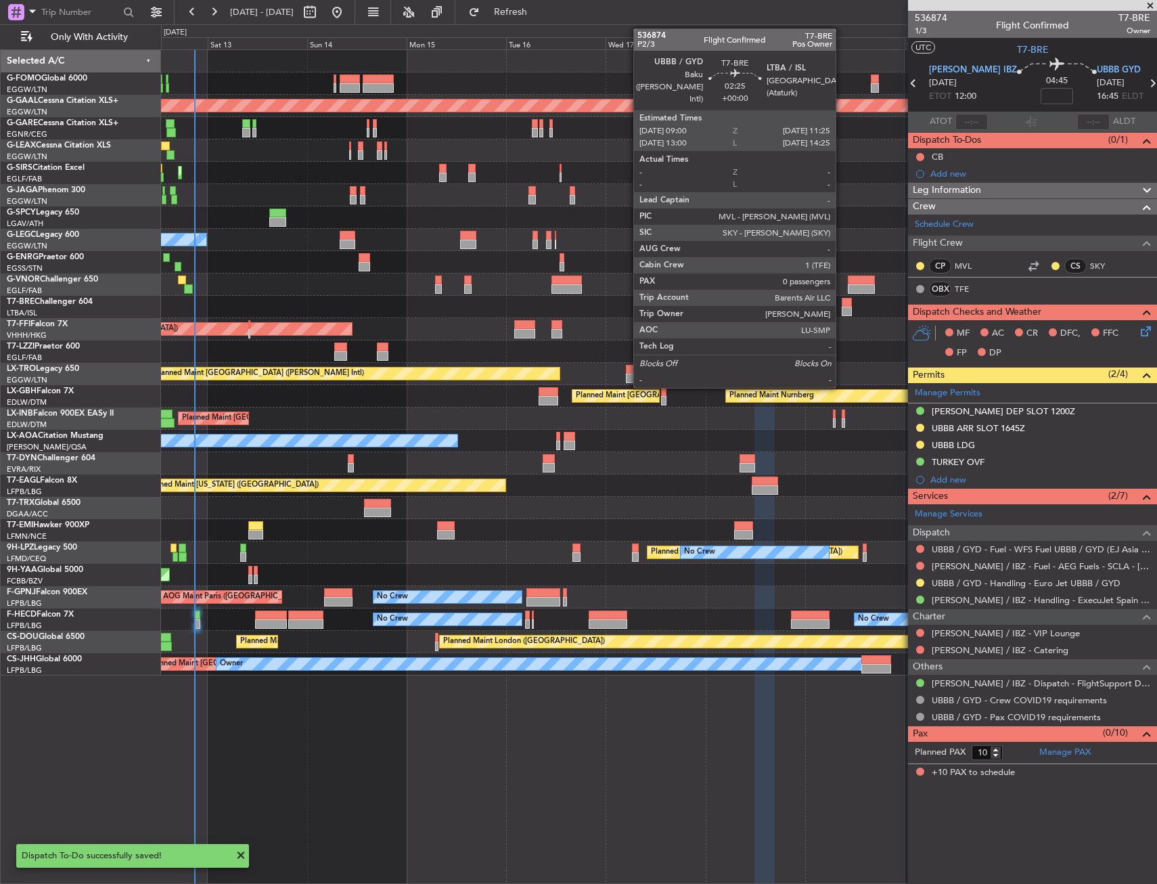
click at [842, 308] on div at bounding box center [847, 311] width 10 height 9
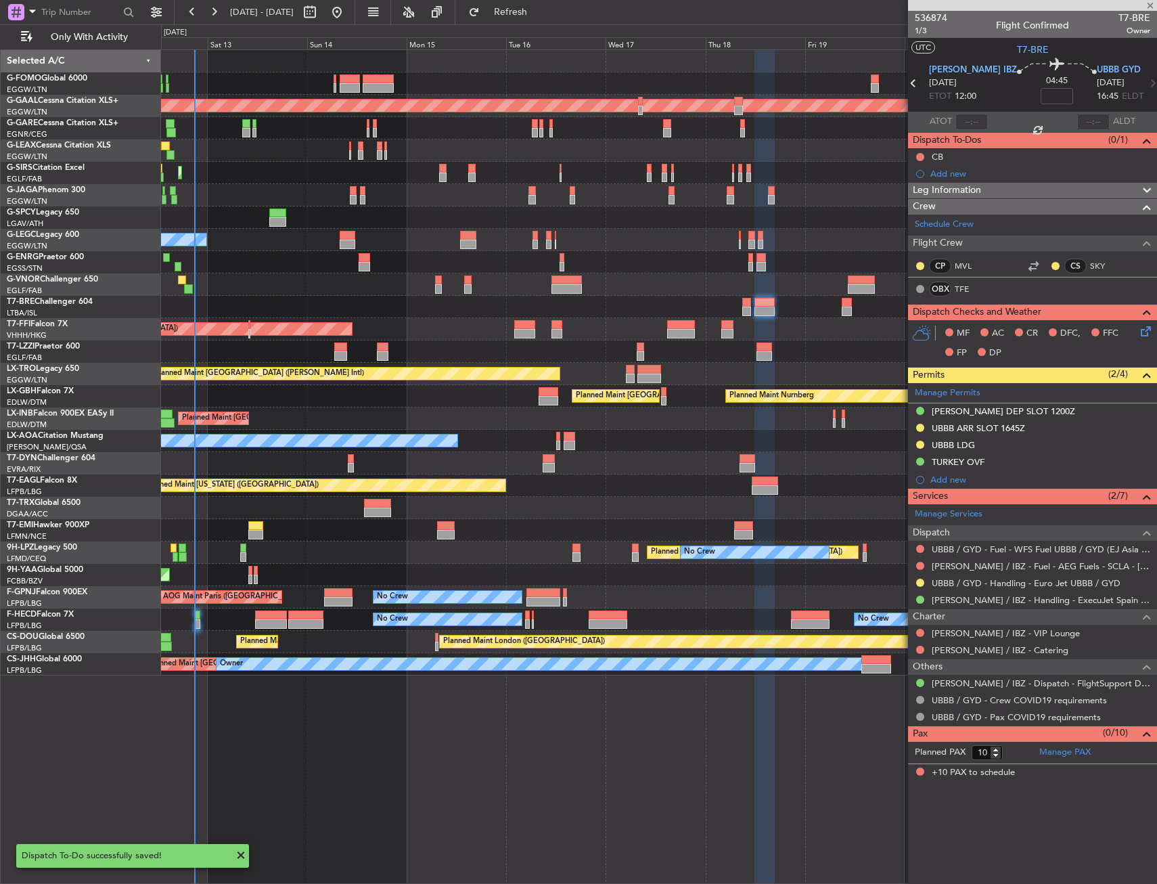
type input "0"
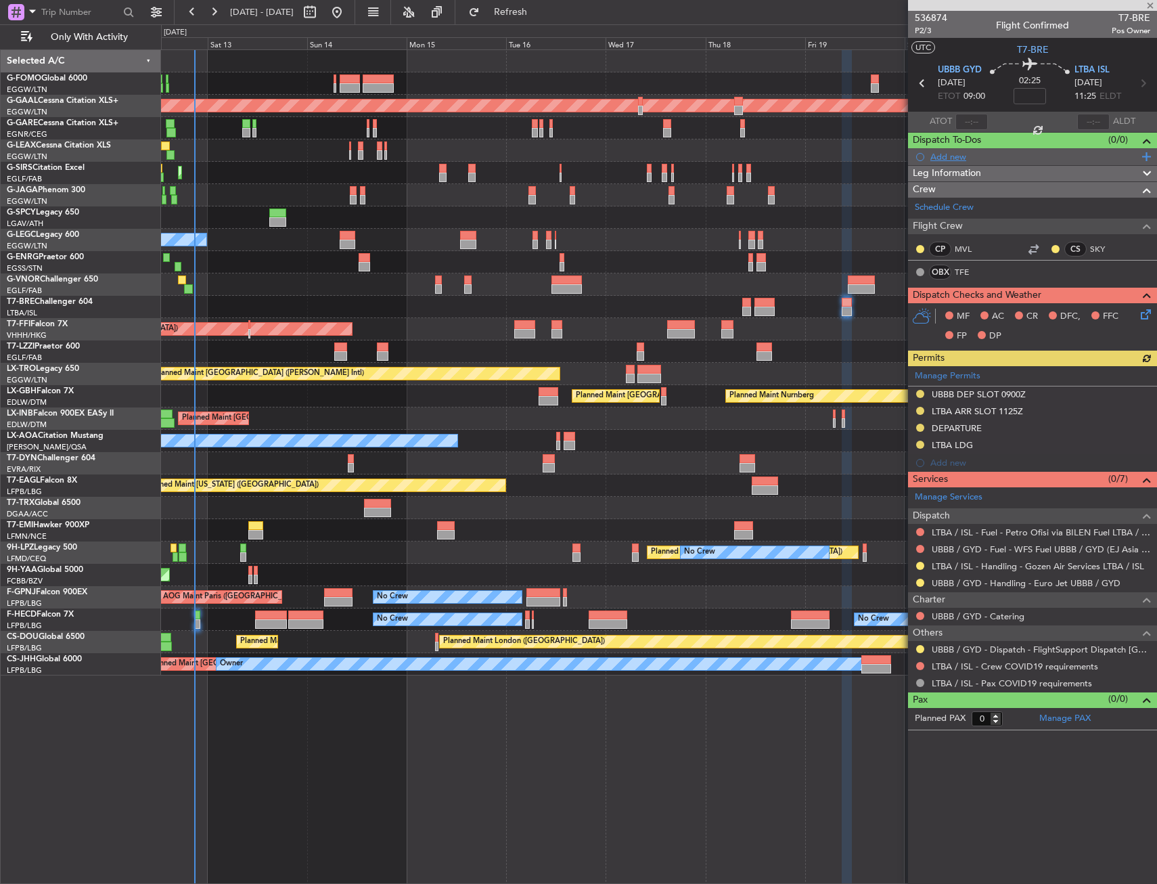
click at [970, 162] on div "Add new" at bounding box center [1032, 156] width 249 height 17
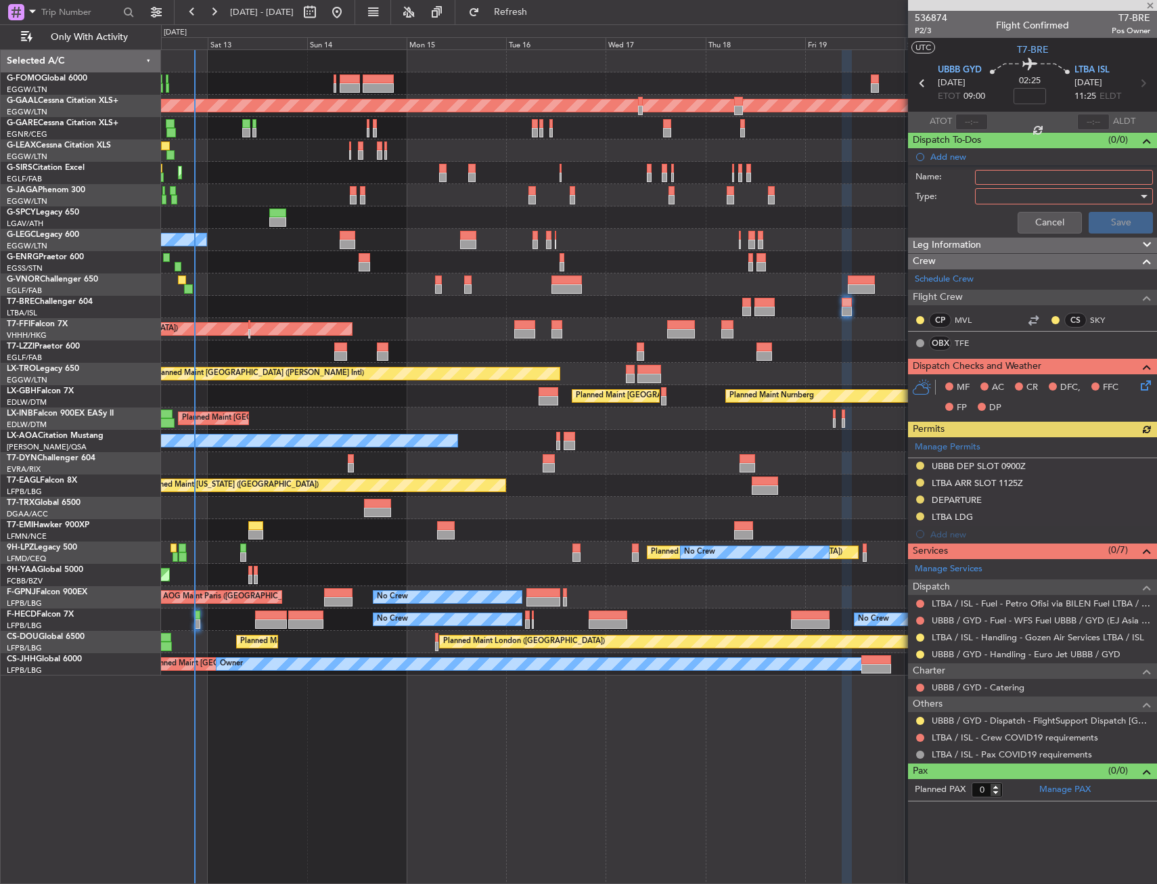
click at [998, 171] on input "Name:" at bounding box center [1064, 177] width 178 height 15
type input "CB"
click at [987, 200] on div at bounding box center [1060, 196] width 158 height 20
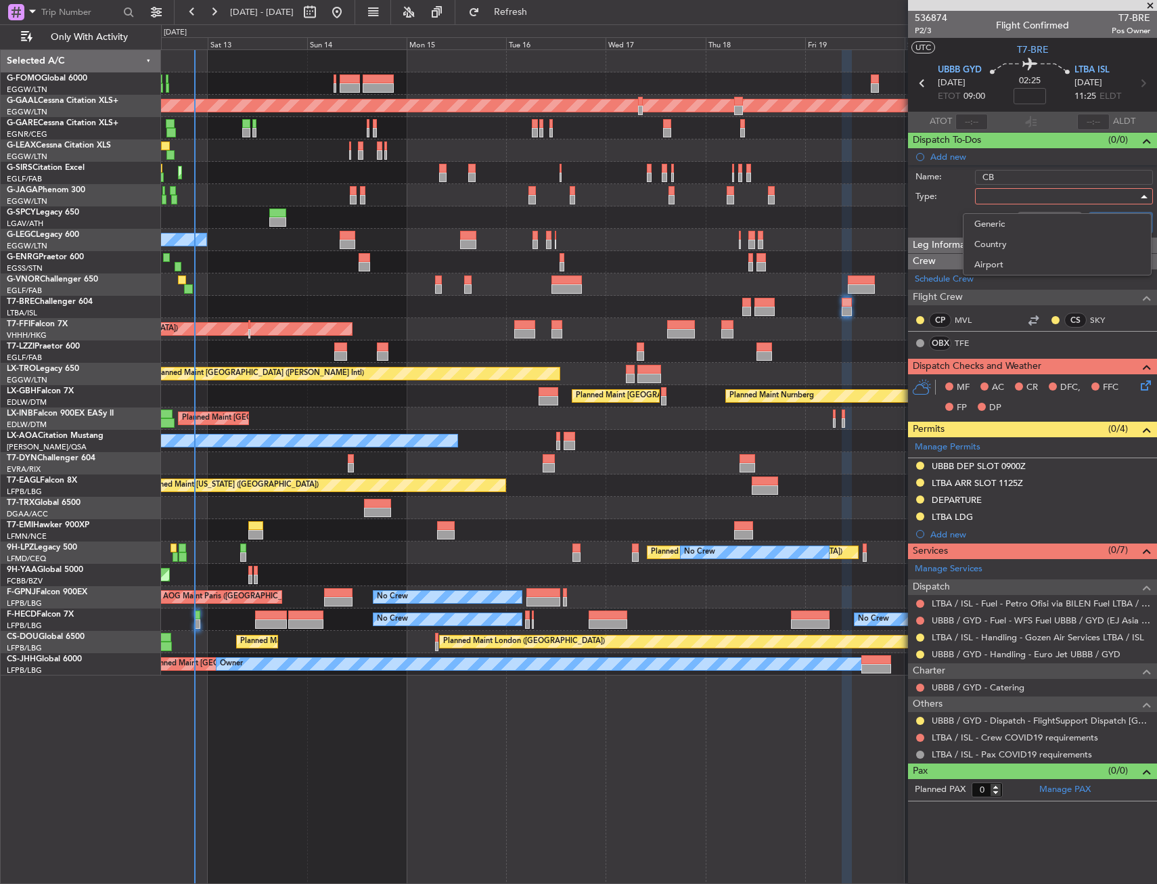
click at [996, 217] on span "Generic" at bounding box center [1057, 224] width 166 height 20
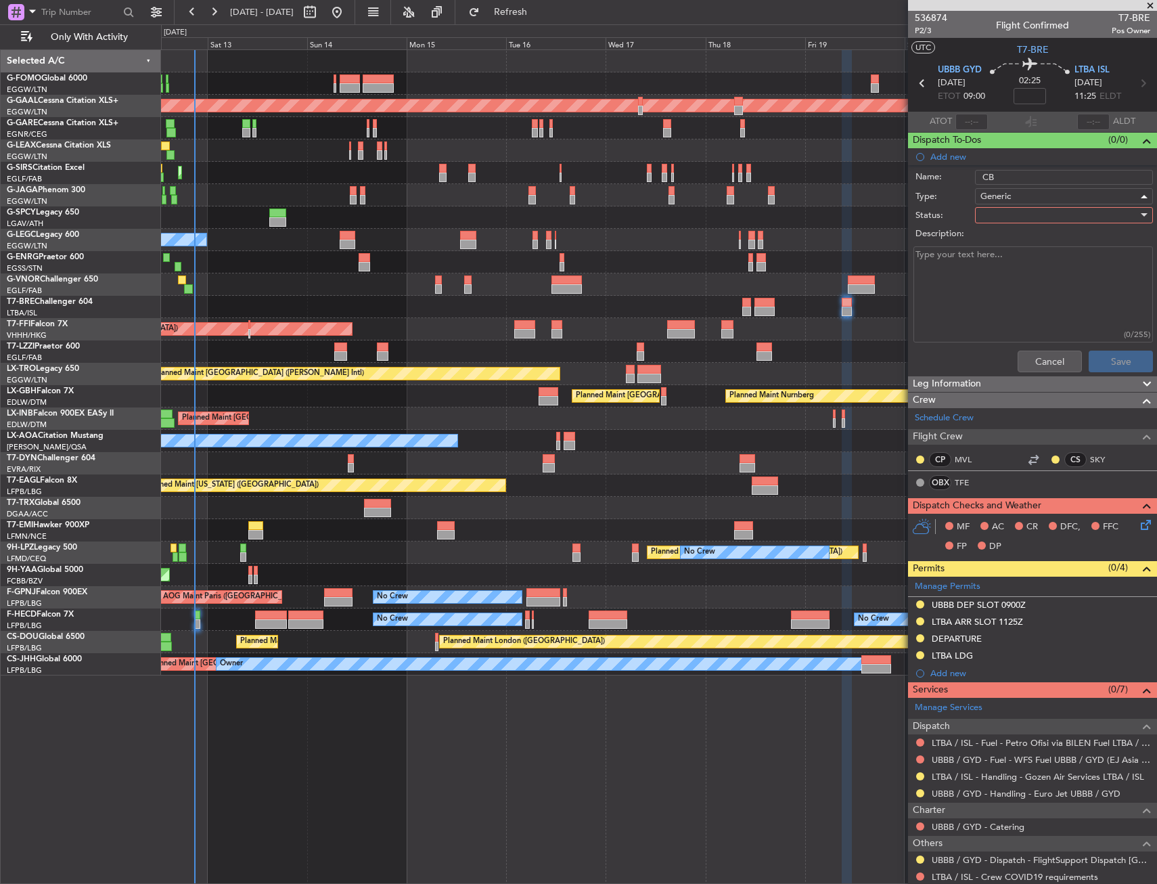
click at [1001, 215] on div at bounding box center [1060, 215] width 158 height 20
click at [1008, 238] on span "Not Started" at bounding box center [1046, 242] width 137 height 20
click at [1101, 365] on button "Save" at bounding box center [1121, 362] width 64 height 22
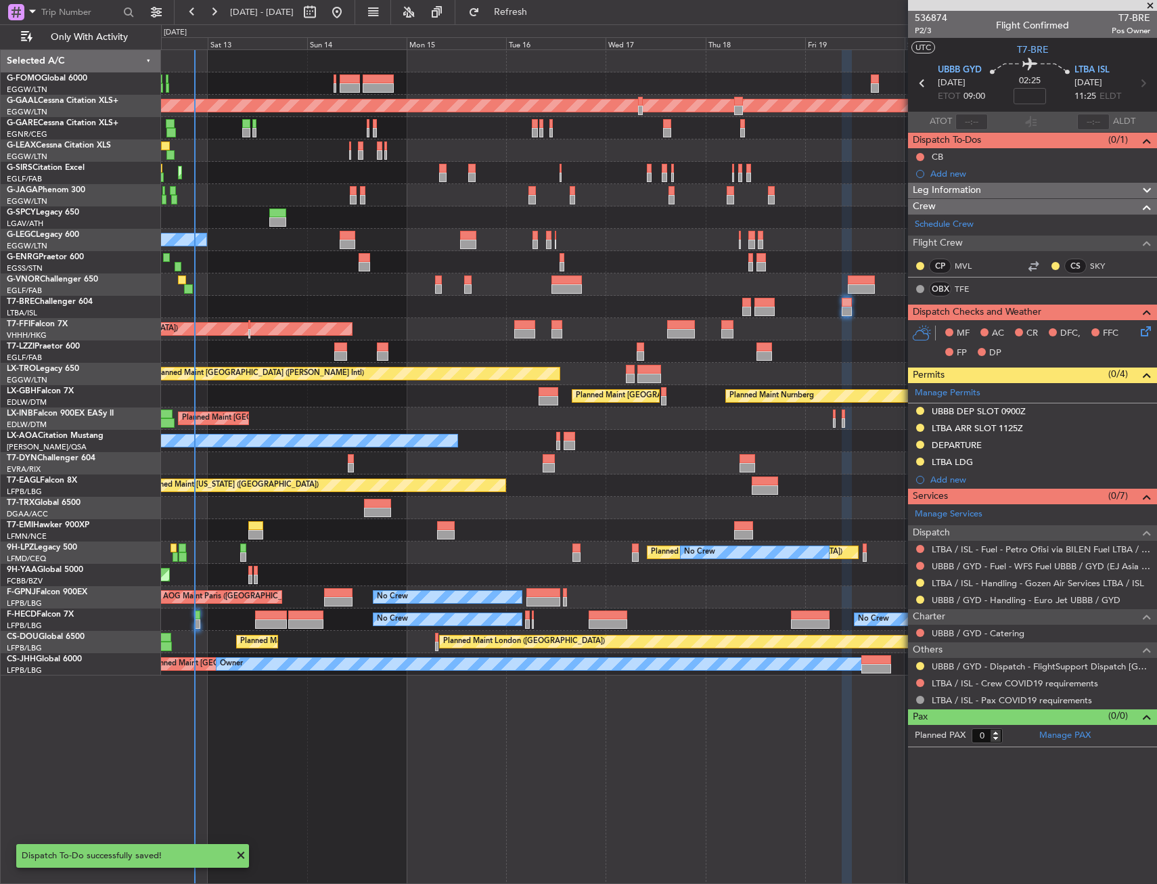
click at [825, 339] on div "Planned Maint Tianjin ([GEOGRAPHIC_DATA])" at bounding box center [658, 329] width 995 height 22
click at [919, 670] on mat-tooltip-component "Requested" at bounding box center [920, 687] width 61 height 36
click at [920, 666] on button at bounding box center [920, 666] width 8 height 8
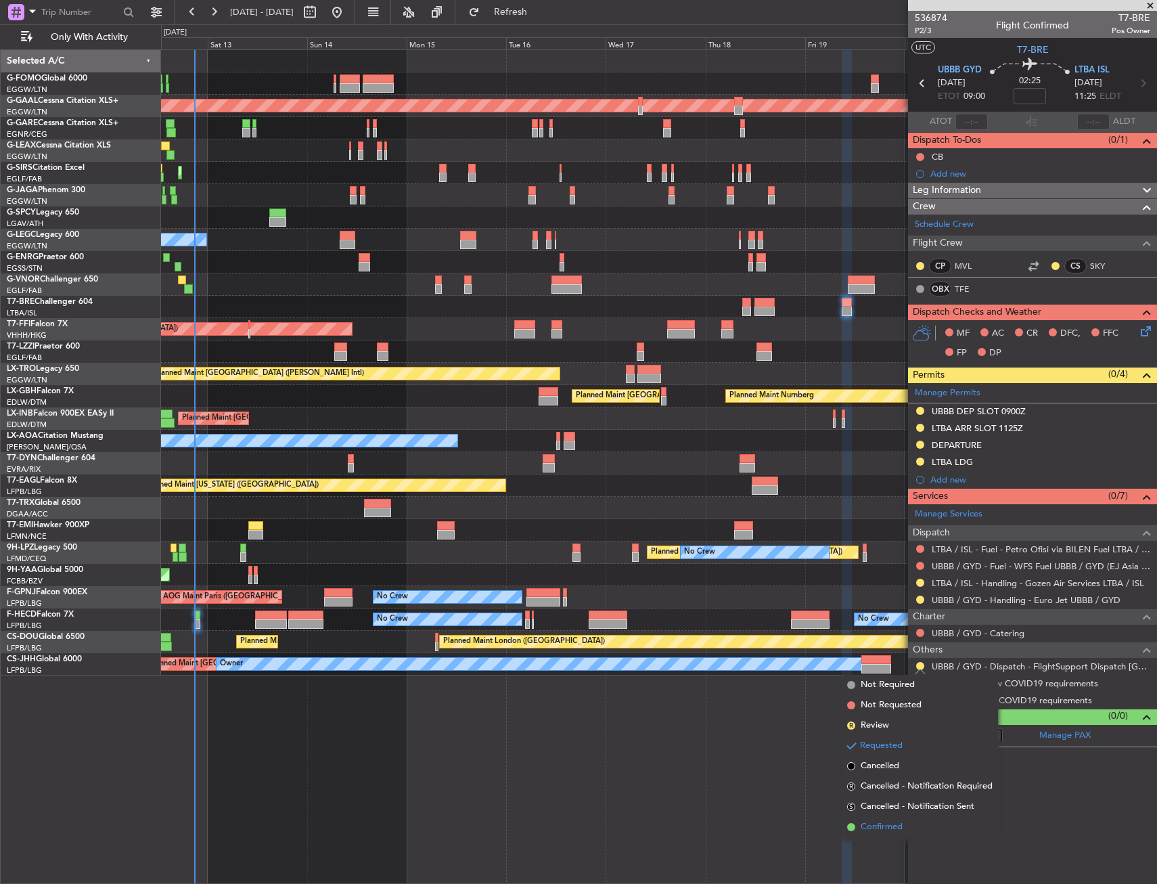
click at [882, 829] on span "Confirmed" at bounding box center [882, 827] width 42 height 14
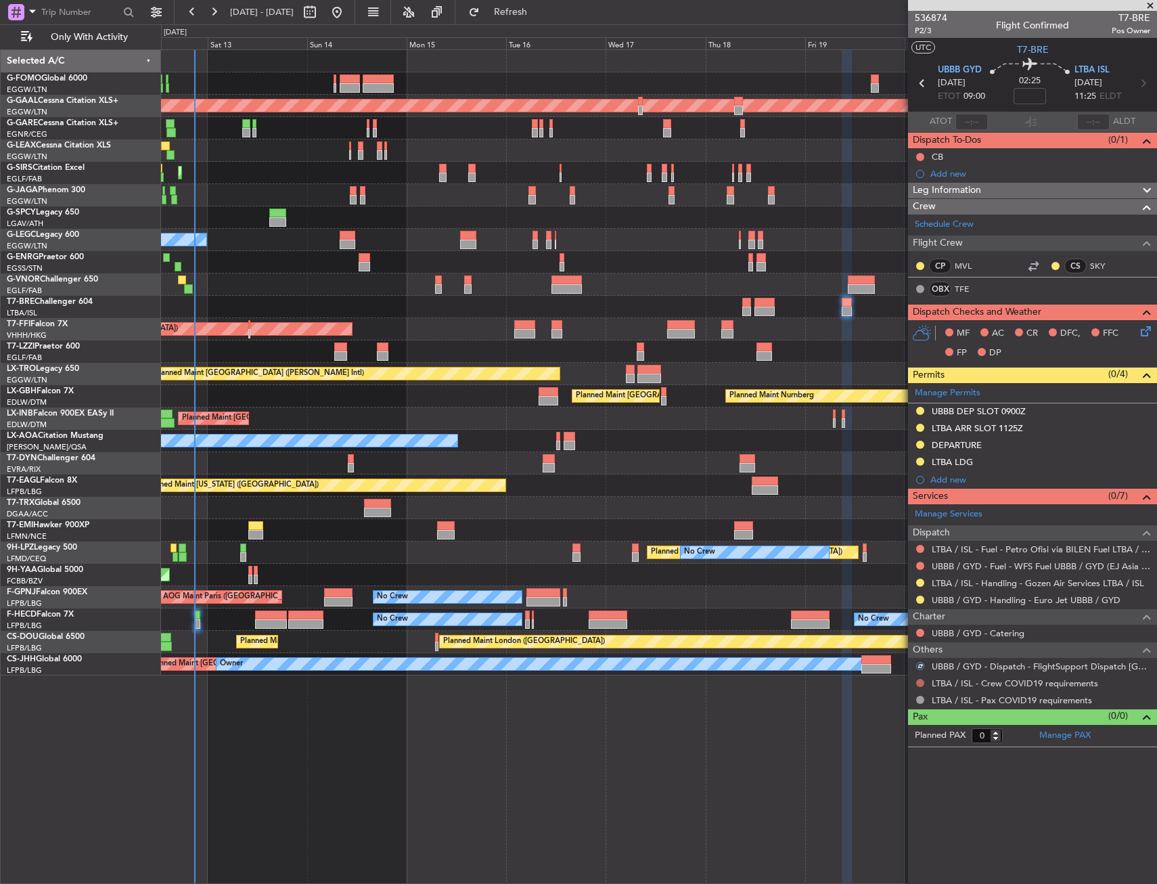
click at [920, 681] on button at bounding box center [920, 683] width 8 height 8
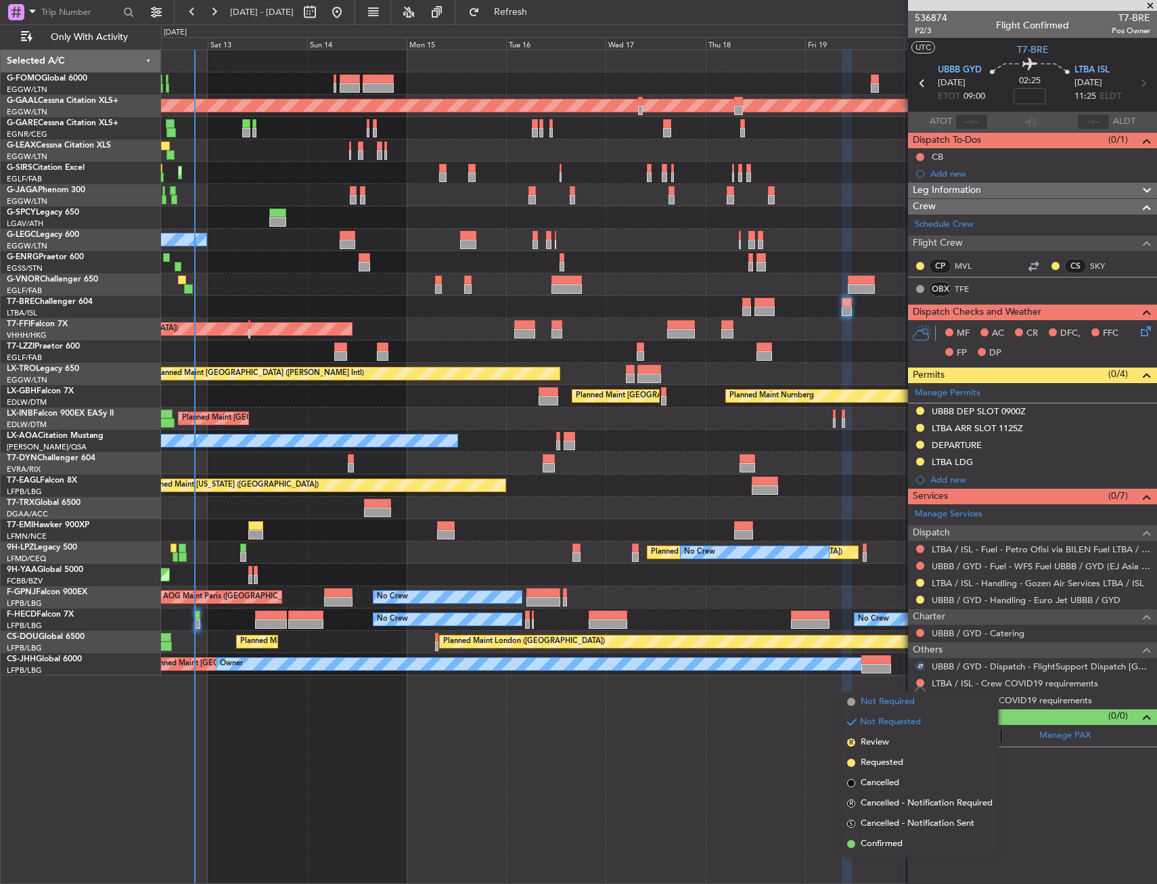
click at [871, 701] on span "Not Required" at bounding box center [888, 702] width 54 height 14
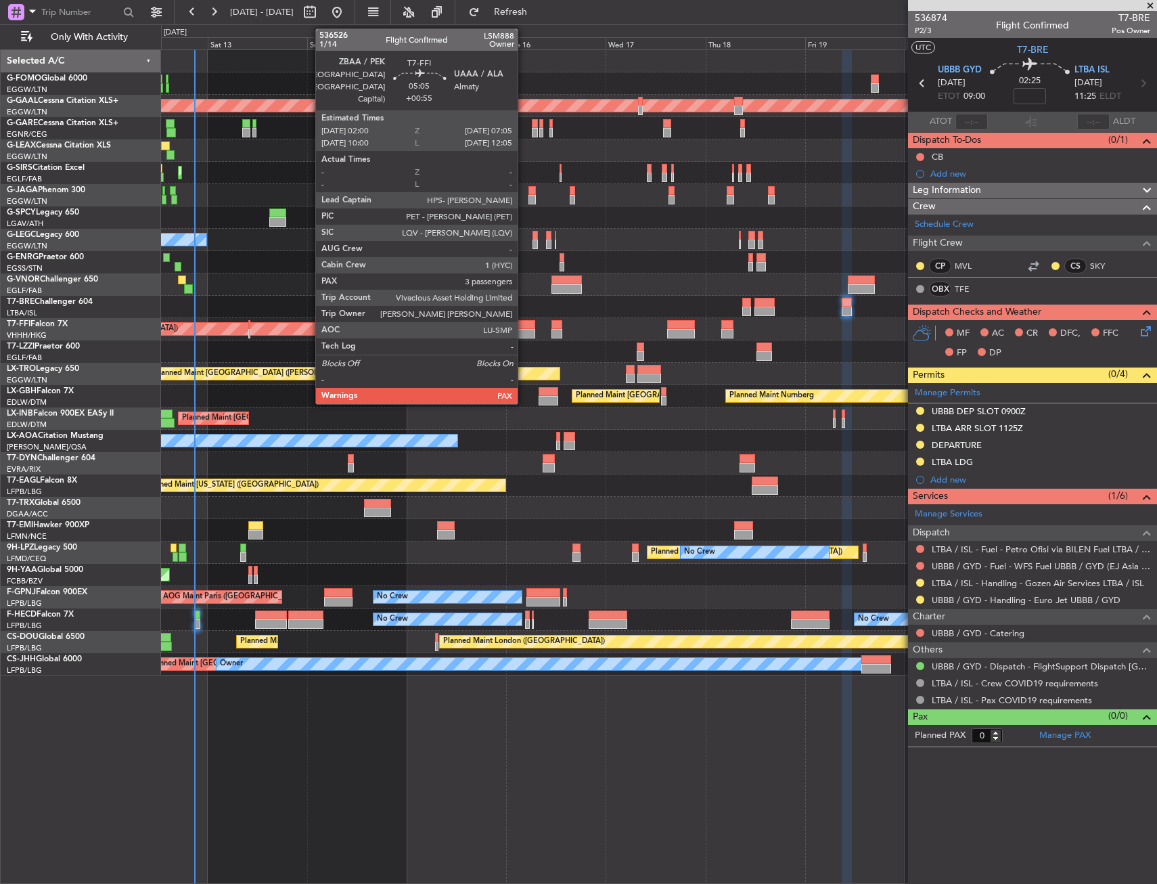
click at [524, 332] on div at bounding box center [525, 333] width 22 height 9
type input "+00:55"
type input "3"
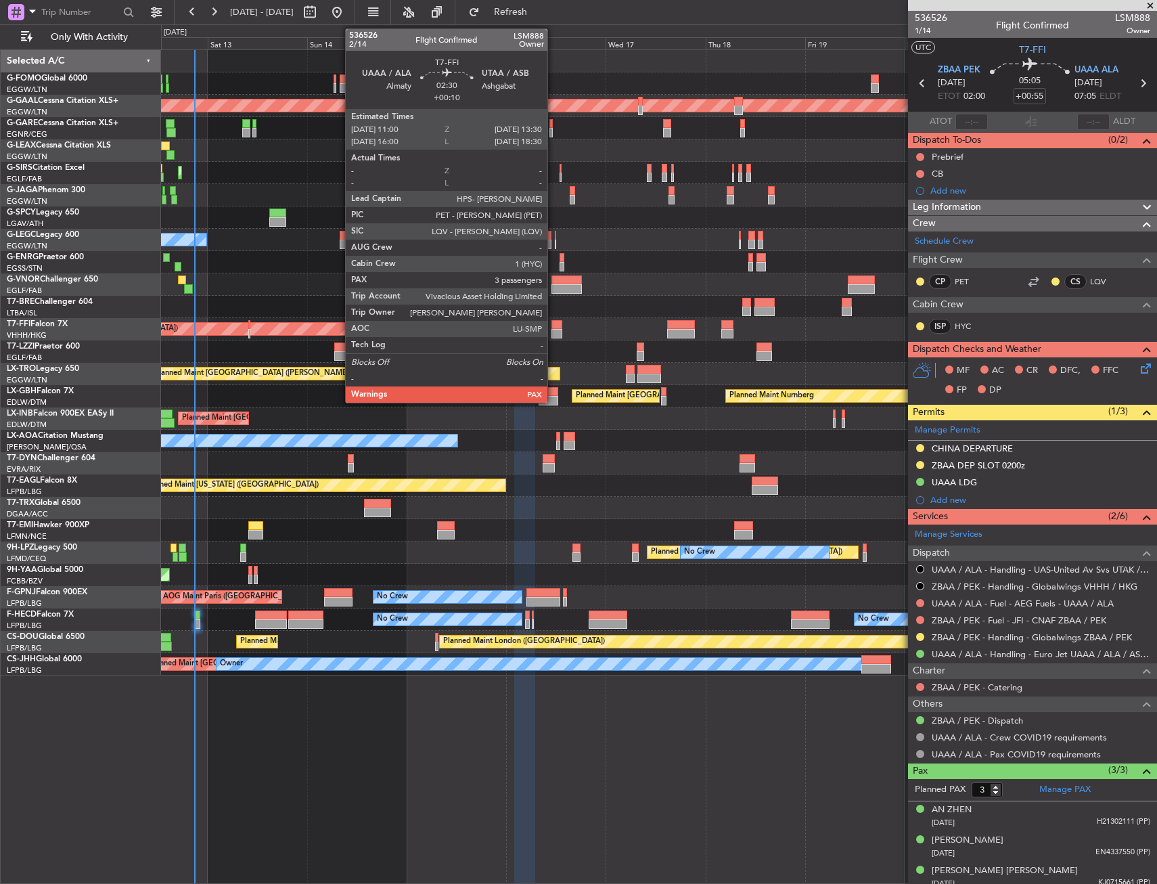
click at [554, 322] on div at bounding box center [557, 324] width 11 height 9
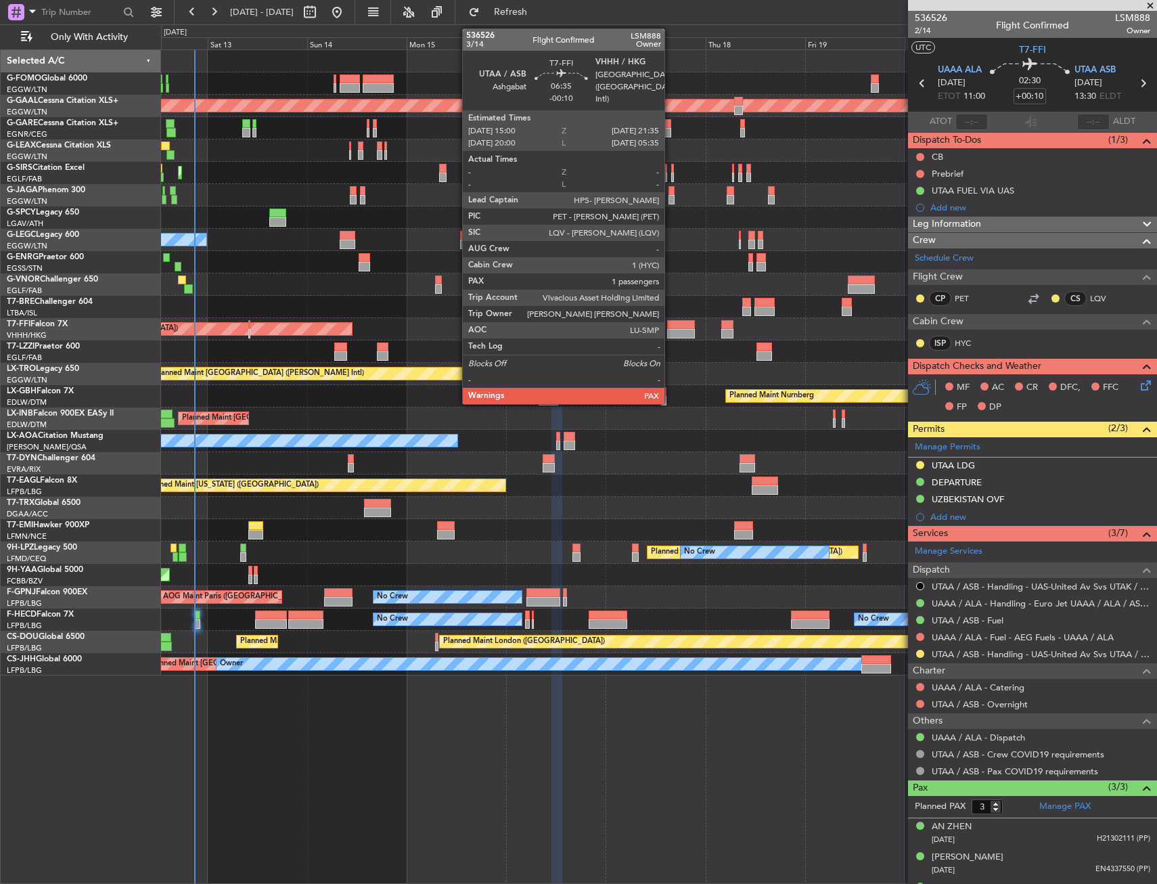
click at [671, 332] on div at bounding box center [681, 333] width 28 height 9
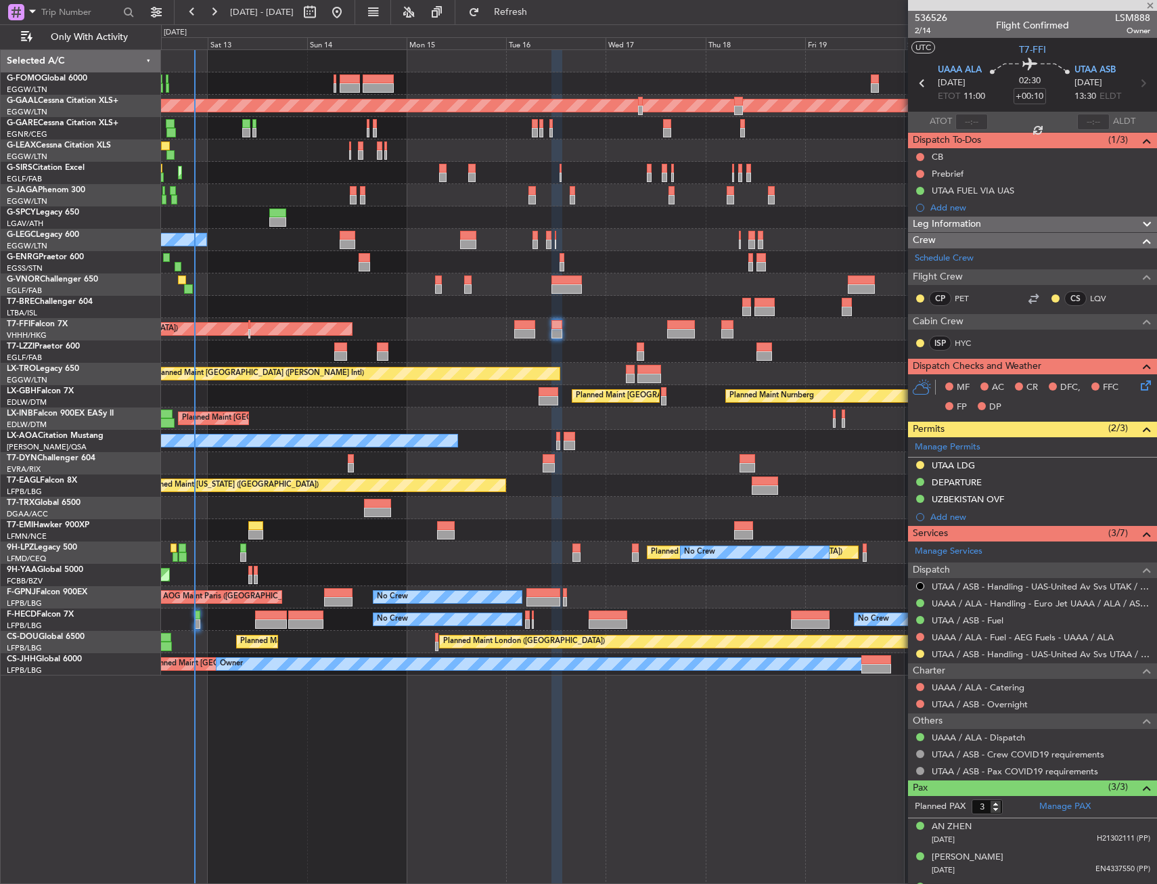
type input "-00:10"
type input "1"
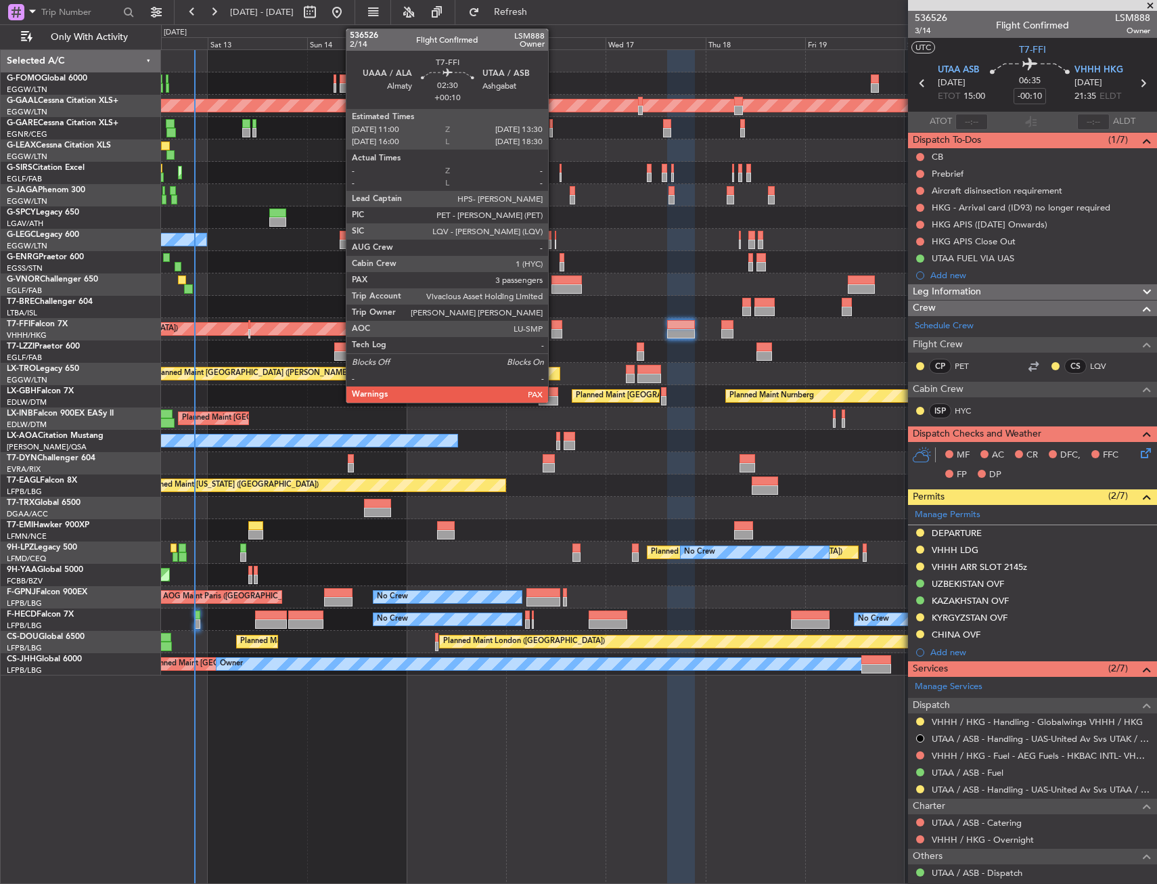
click at [554, 330] on div at bounding box center [557, 333] width 11 height 9
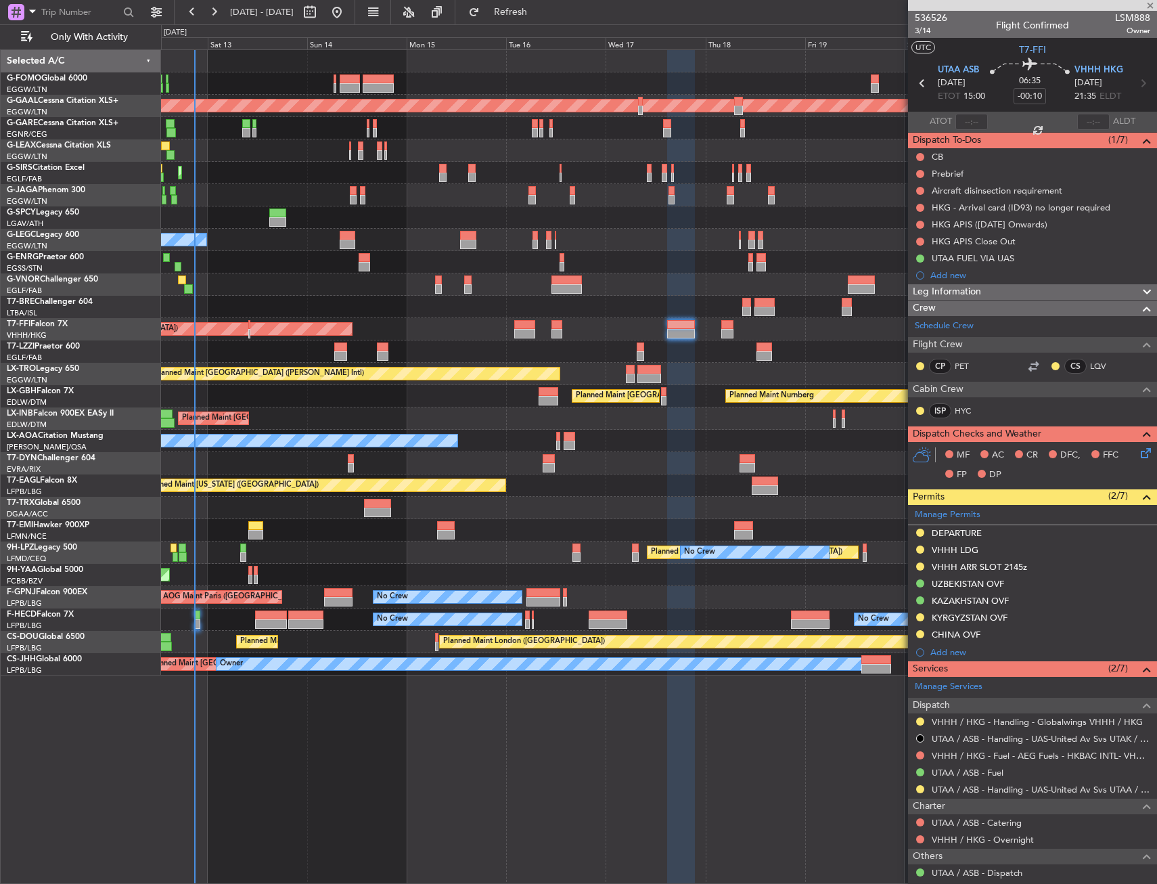
type input "+00:10"
type input "3"
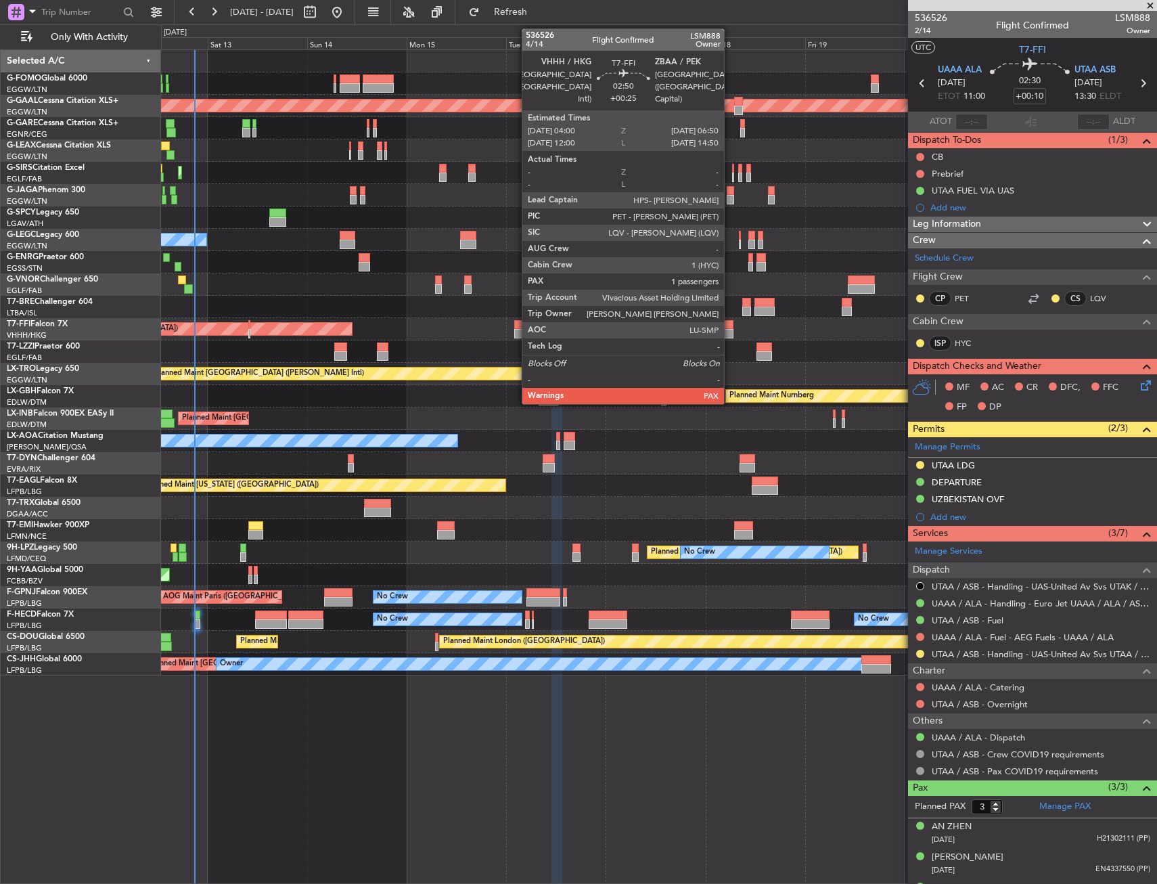
click at [731, 325] on div at bounding box center [727, 324] width 12 height 9
type input "+00:25"
type input "1"
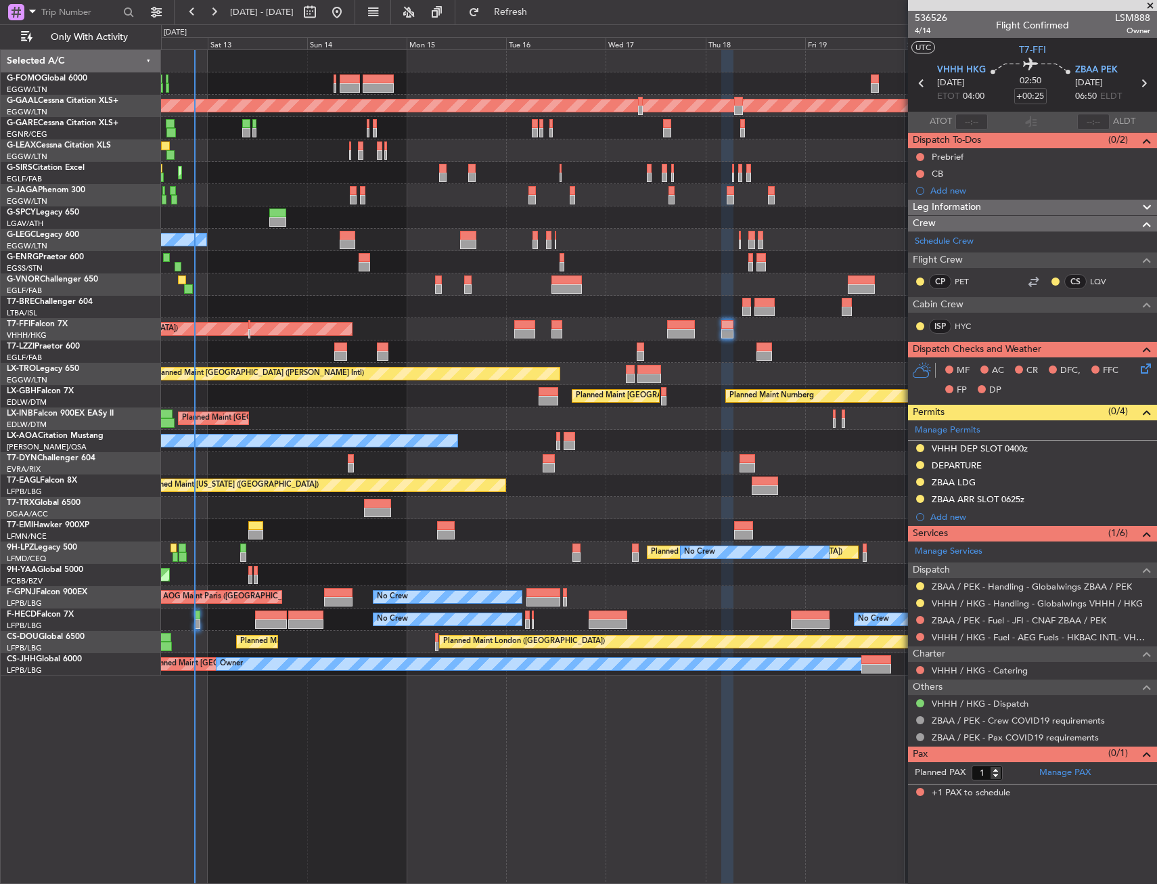
click at [567, 355] on div at bounding box center [658, 351] width 995 height 22
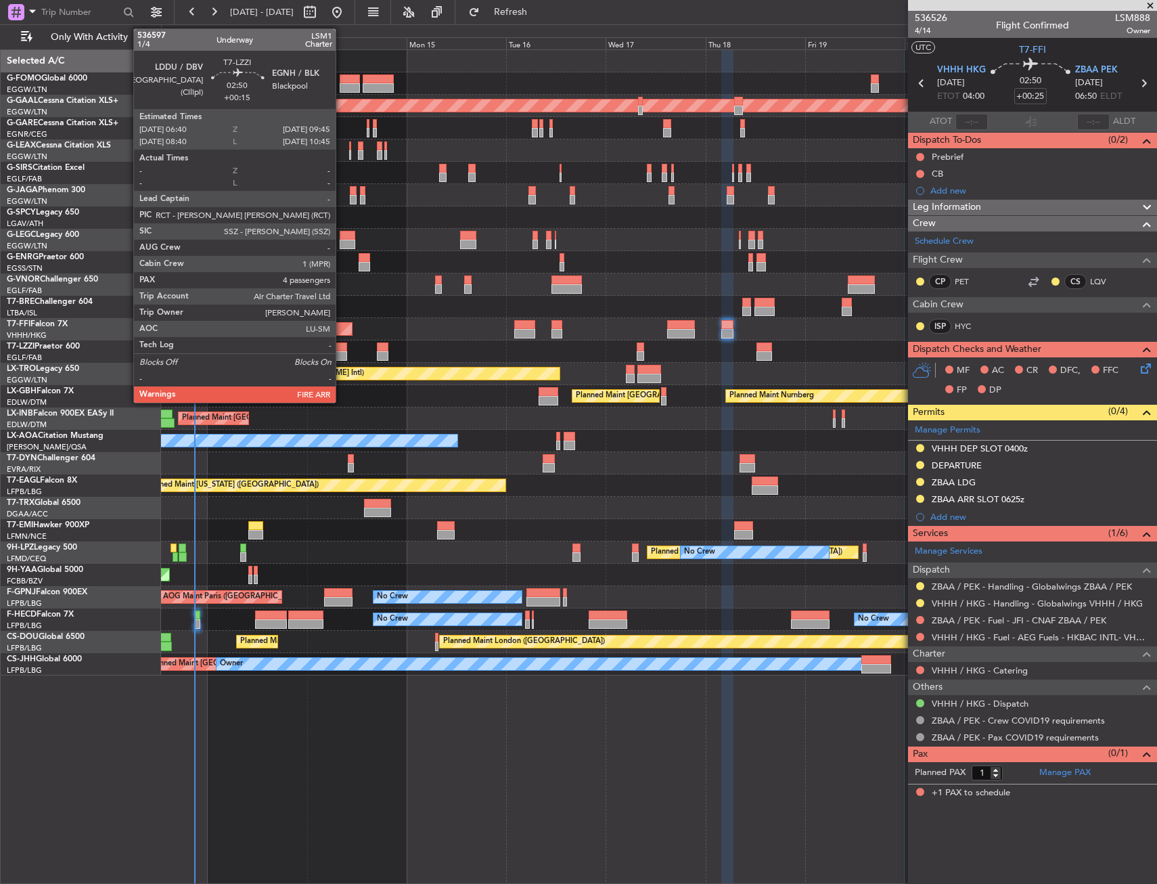
click at [339, 347] on div at bounding box center [340, 346] width 13 height 9
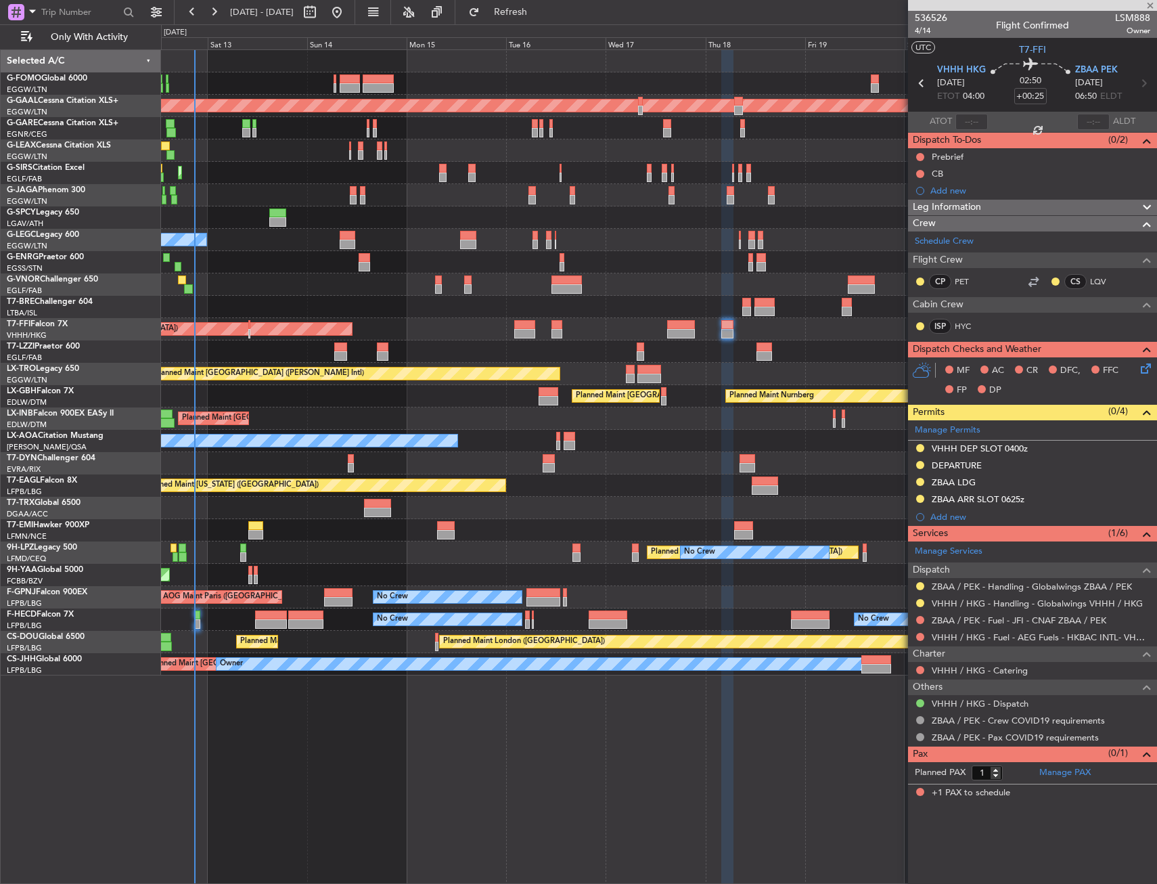
type input "+00:15"
type input "4"
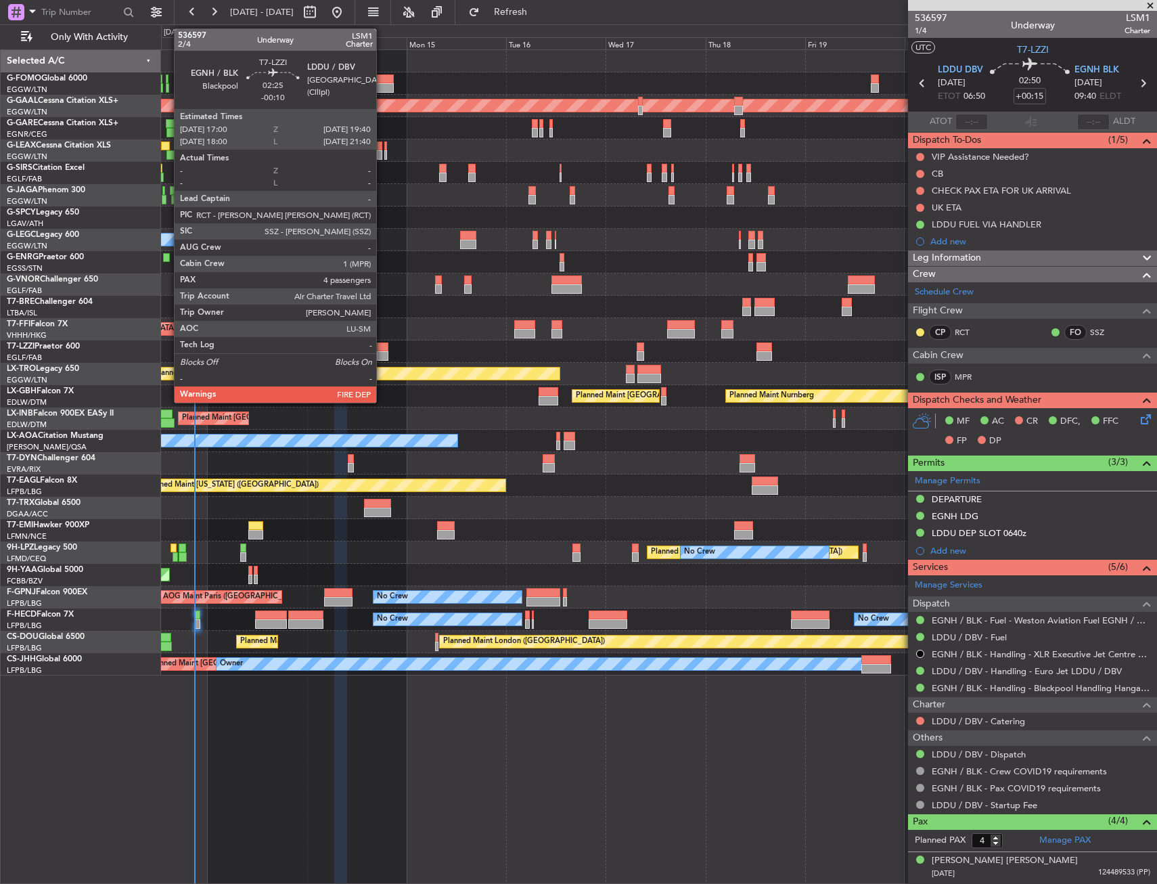
click at [382, 351] on div at bounding box center [383, 346] width 12 height 9
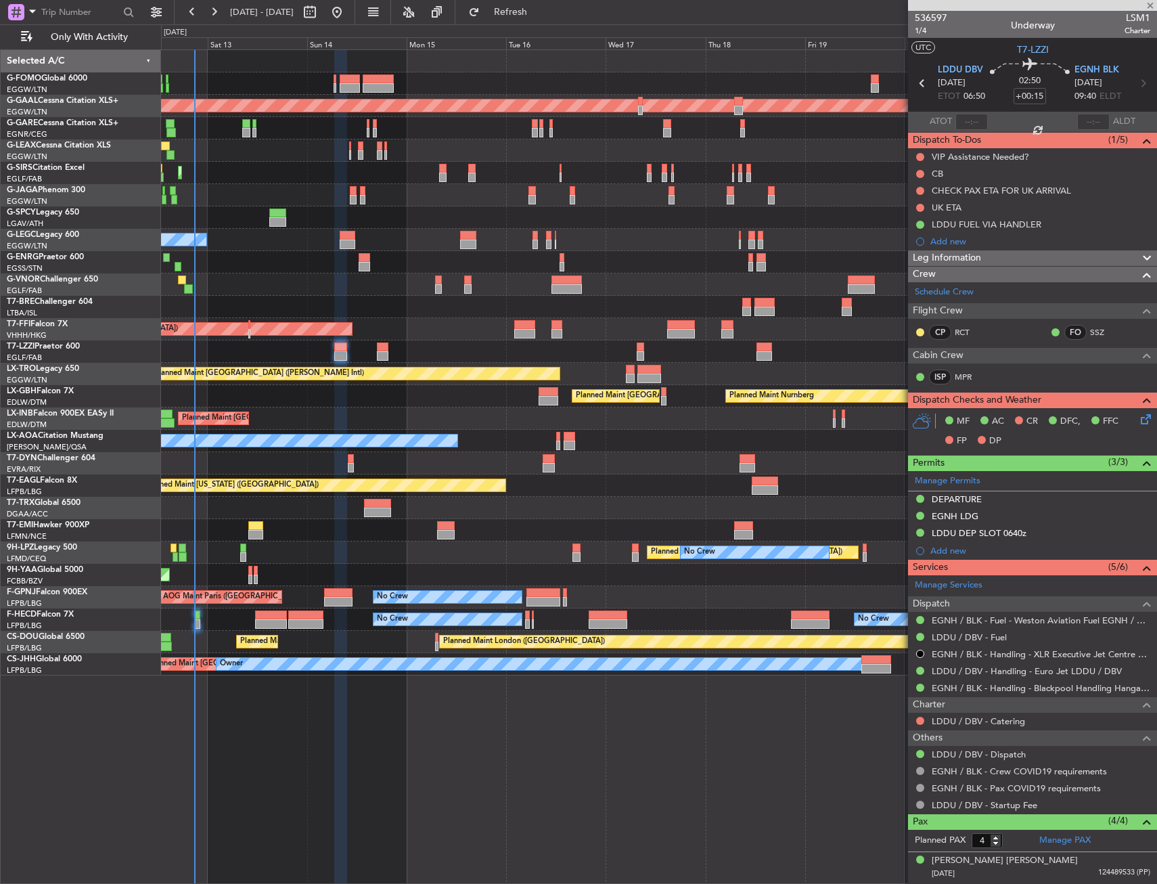
type input "-00:10"
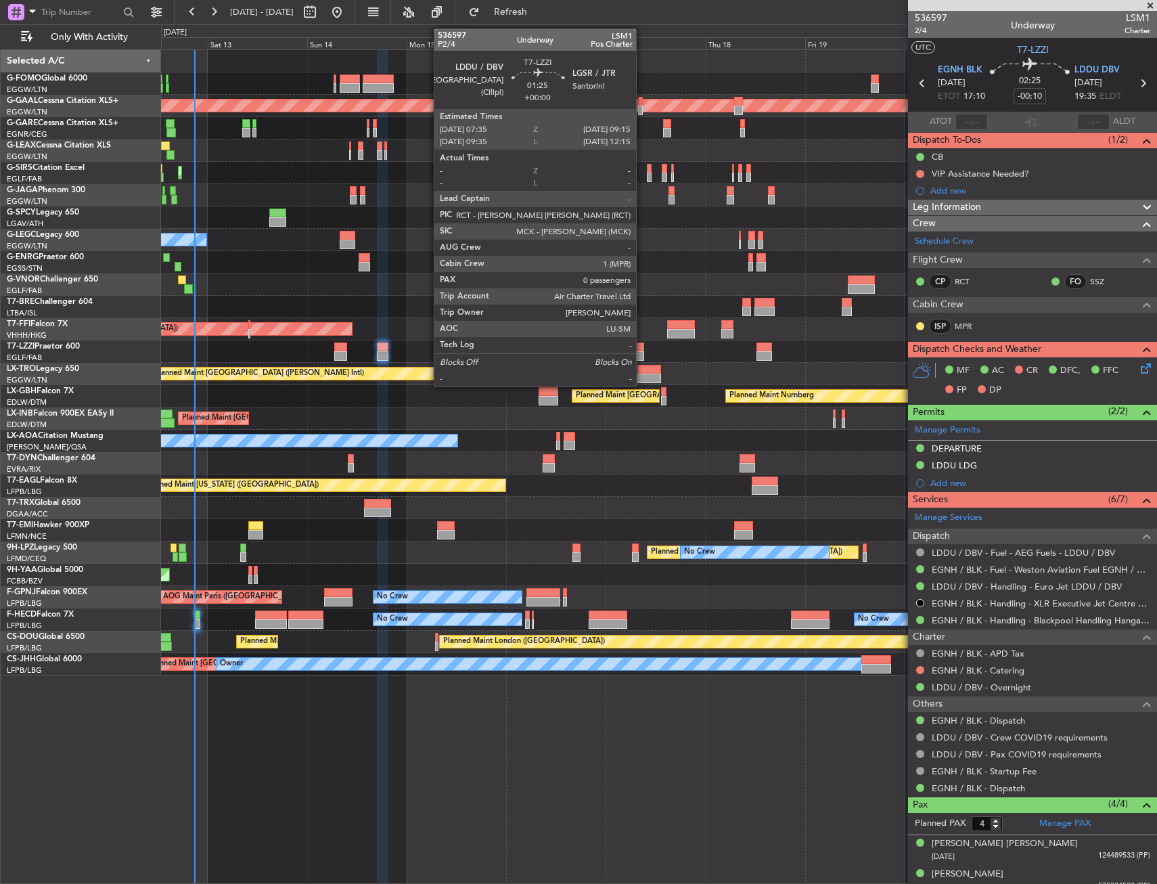
click at [642, 348] on div at bounding box center [640, 346] width 7 height 9
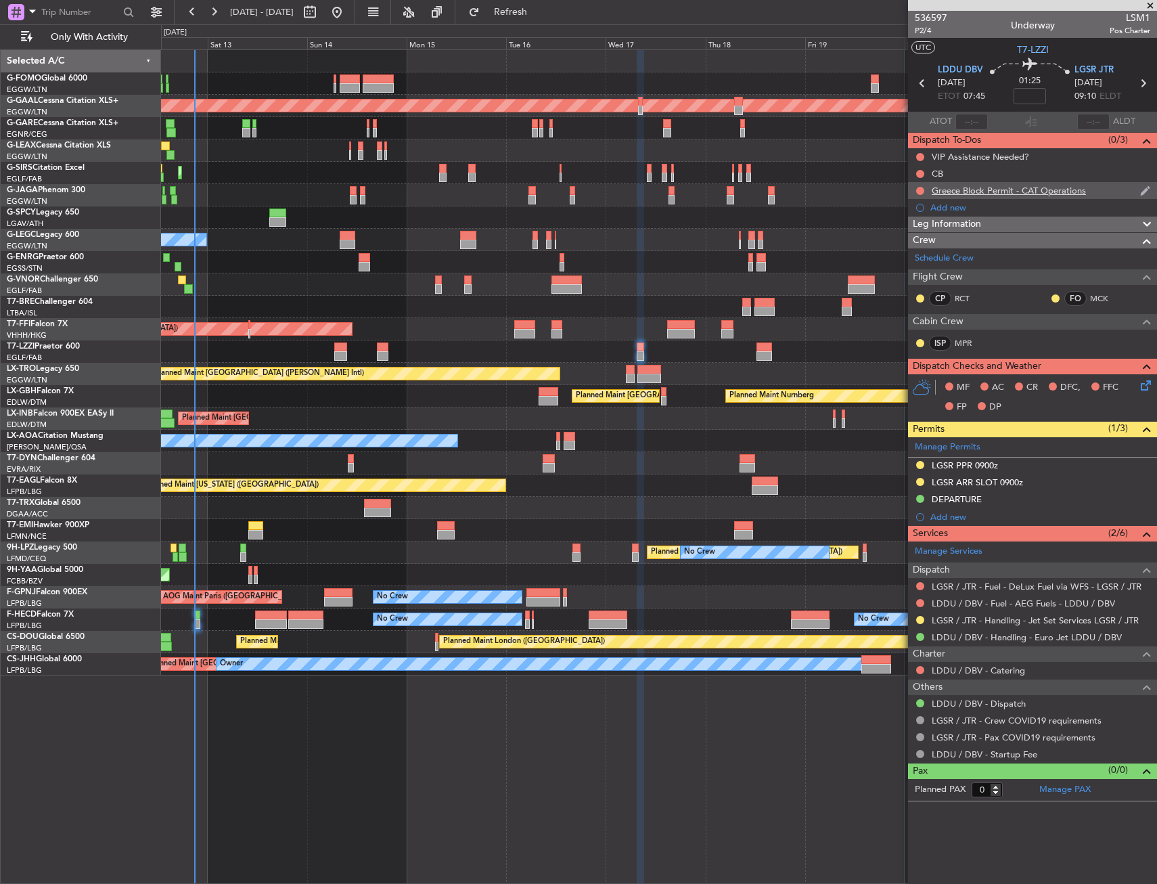
click at [916, 189] on div at bounding box center [920, 190] width 11 height 11
click at [919, 192] on button at bounding box center [920, 191] width 8 height 8
click at [924, 270] on span "Cancelled" at bounding box center [923, 271] width 39 height 14
click at [1146, 80] on icon at bounding box center [1143, 83] width 18 height 18
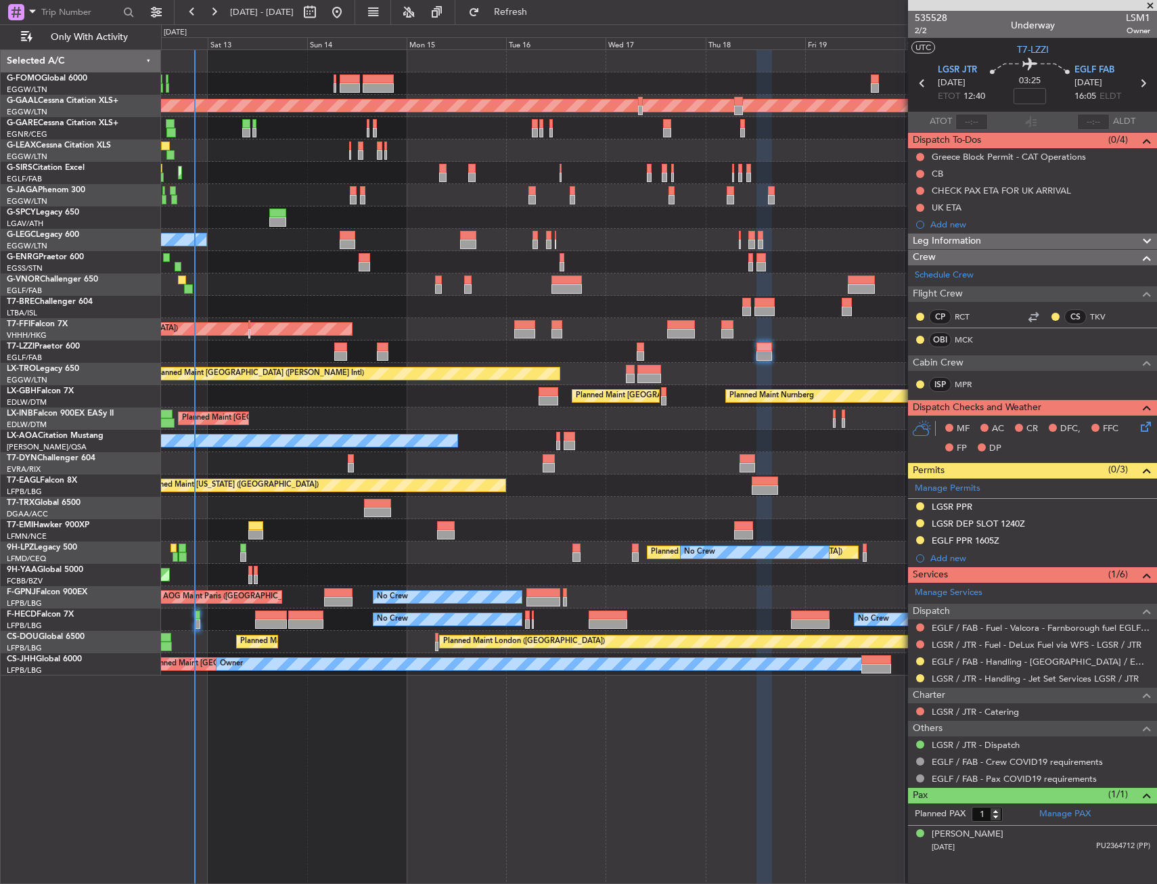
click at [651, 286] on div at bounding box center [658, 284] width 995 height 22
click at [916, 152] on div at bounding box center [920, 157] width 11 height 11
click at [920, 154] on button at bounding box center [920, 157] width 8 height 8
click at [912, 221] on span "Completed" at bounding box center [926, 217] width 45 height 14
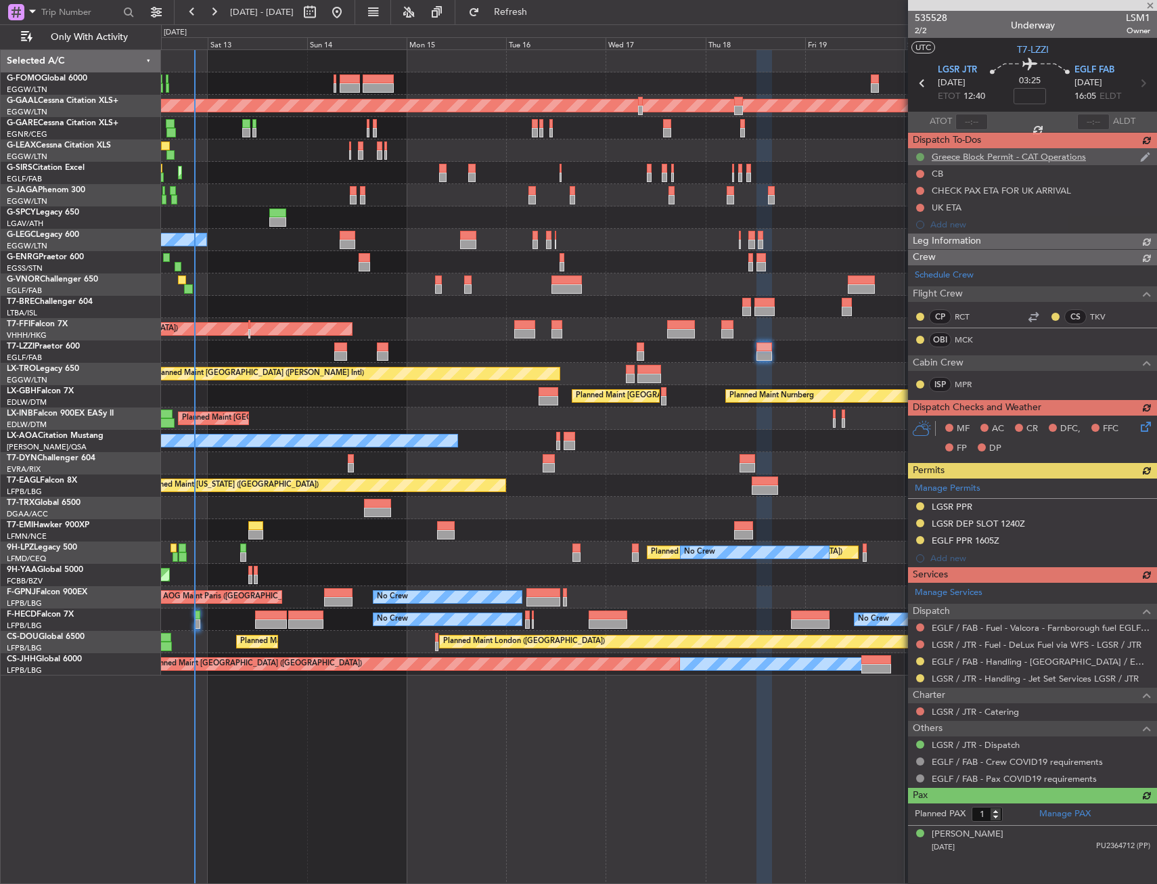
click at [918, 154] on div "Greece Block Permit - CAT Operations CB CHECK PAX ETA FOR UK ARRIVAL UK ETA Add…" at bounding box center [1032, 190] width 249 height 85
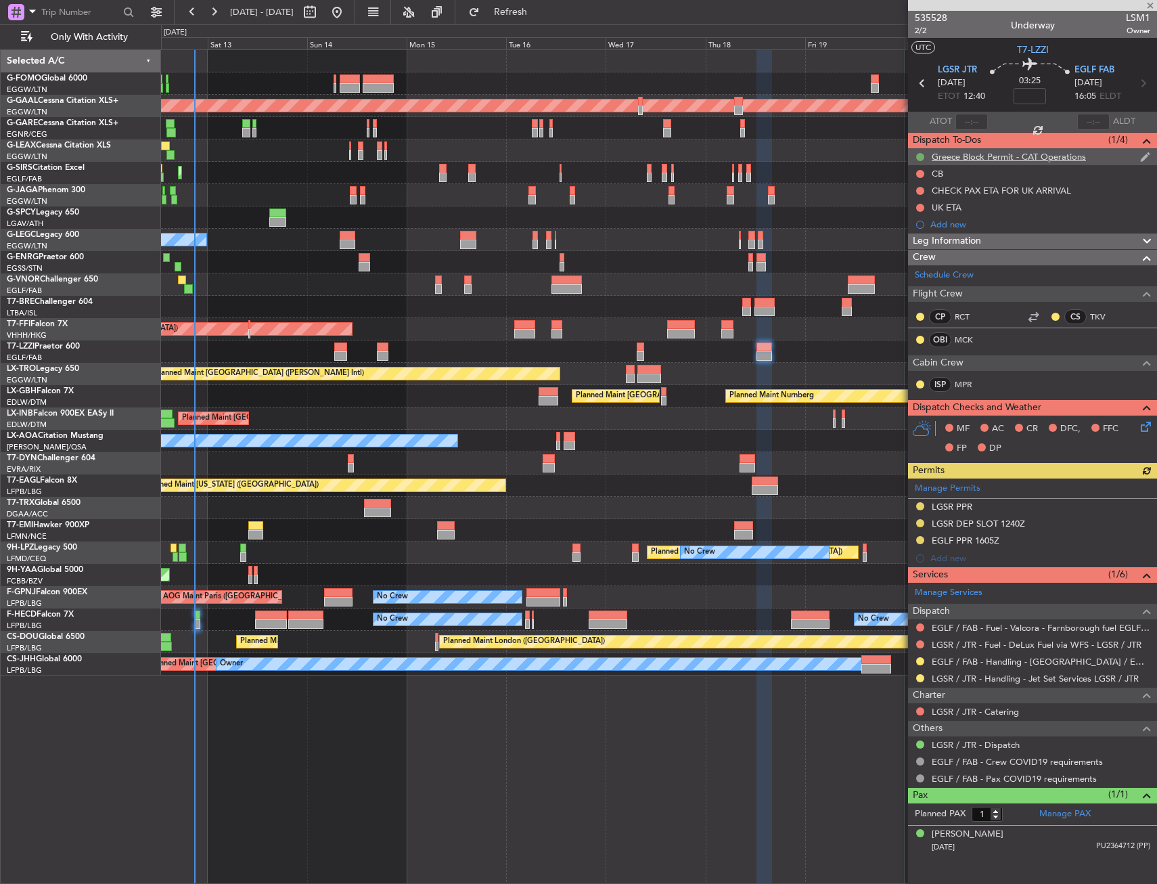
click at [921, 156] on button at bounding box center [920, 157] width 8 height 8
click at [916, 235] on span "Cancelled" at bounding box center [922, 237] width 39 height 14
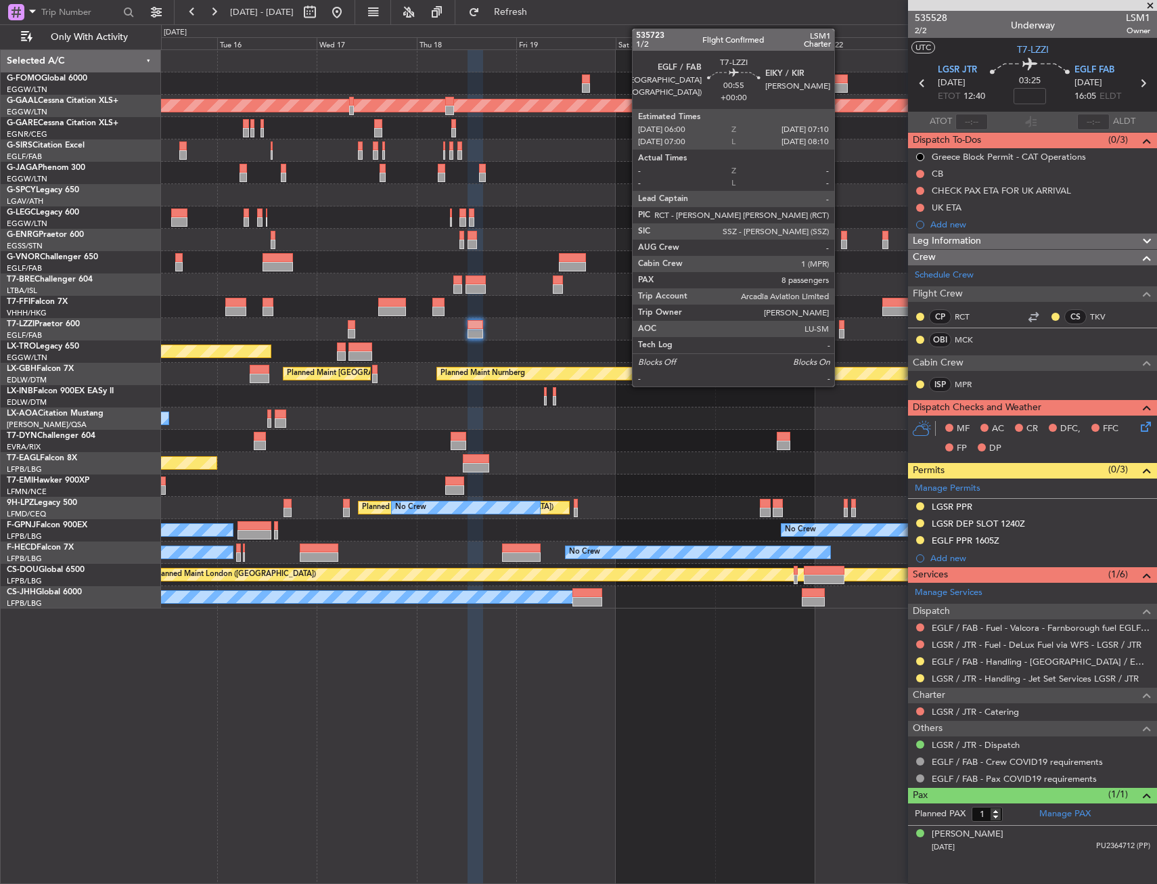
click at [840, 327] on div at bounding box center [841, 324] width 5 height 9
type input "8"
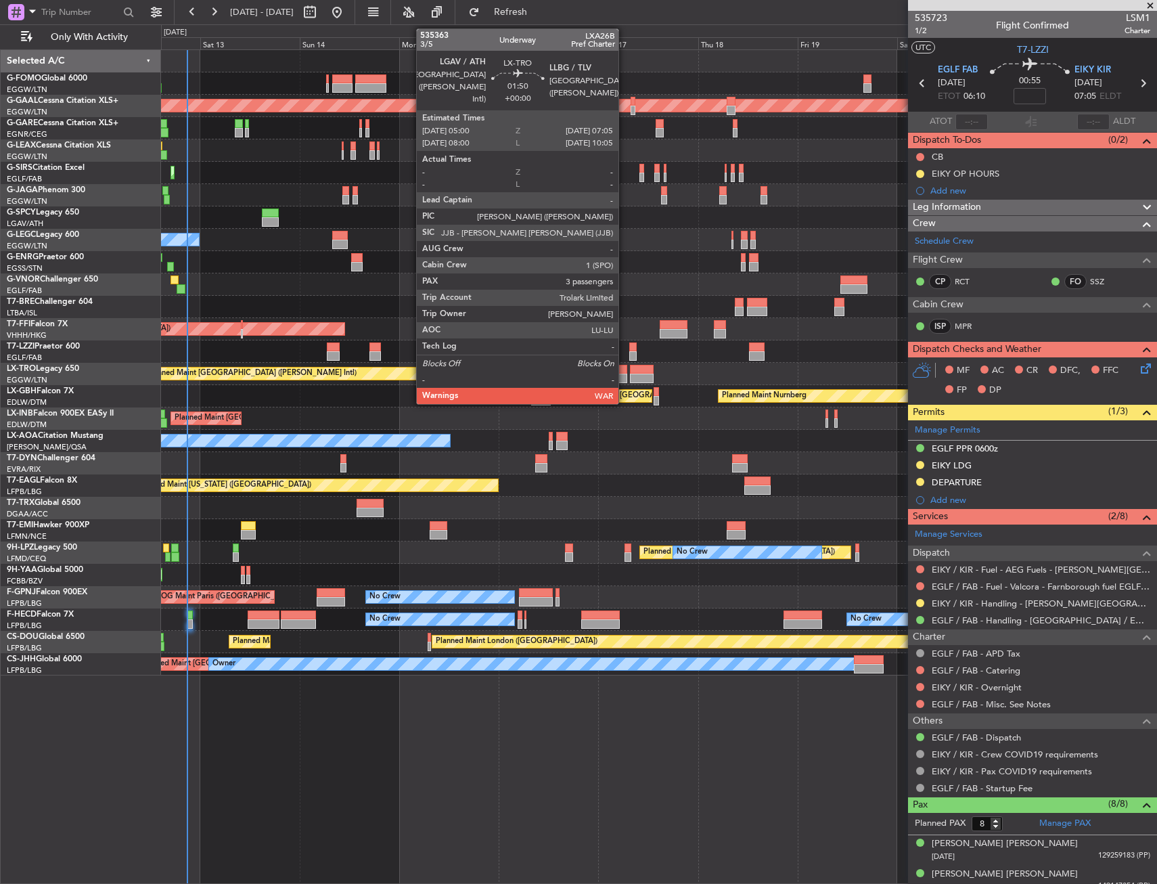
click at [625, 374] on div at bounding box center [622, 378] width 9 height 9
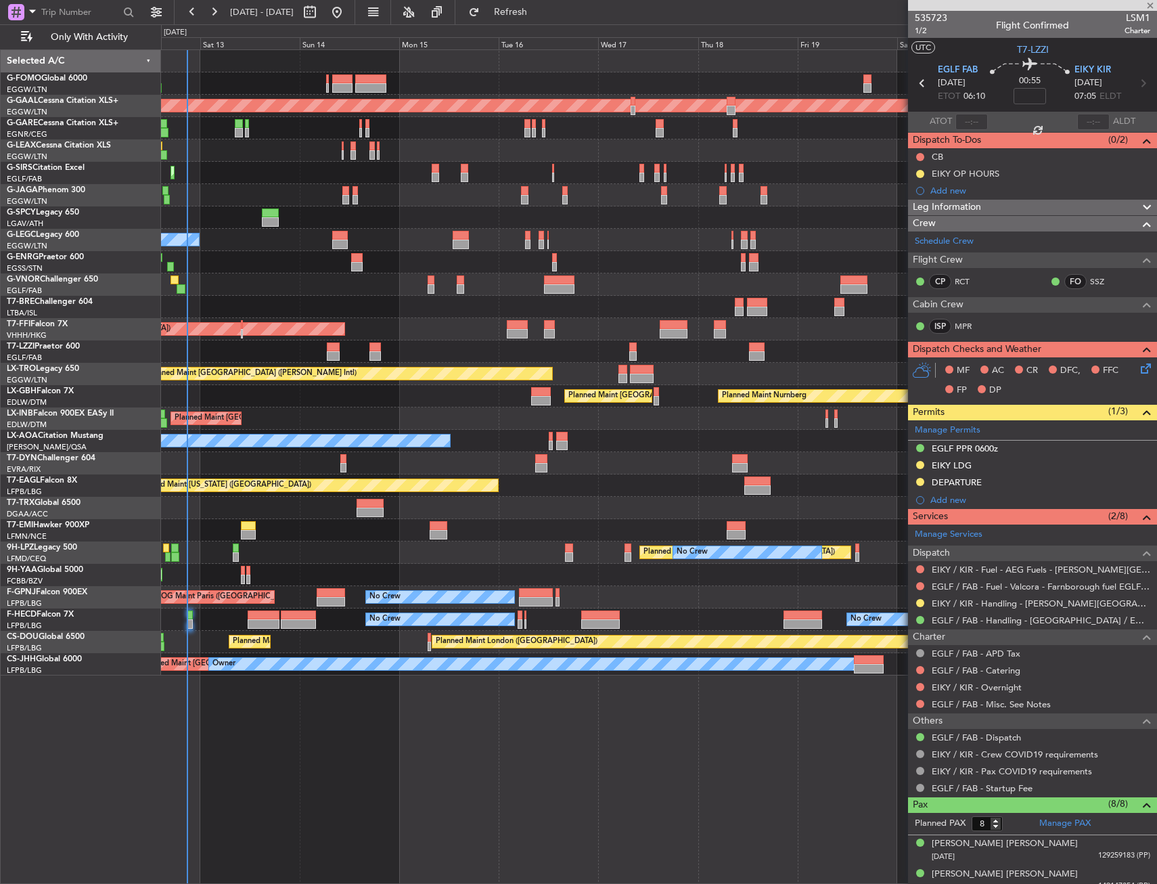
type input "3"
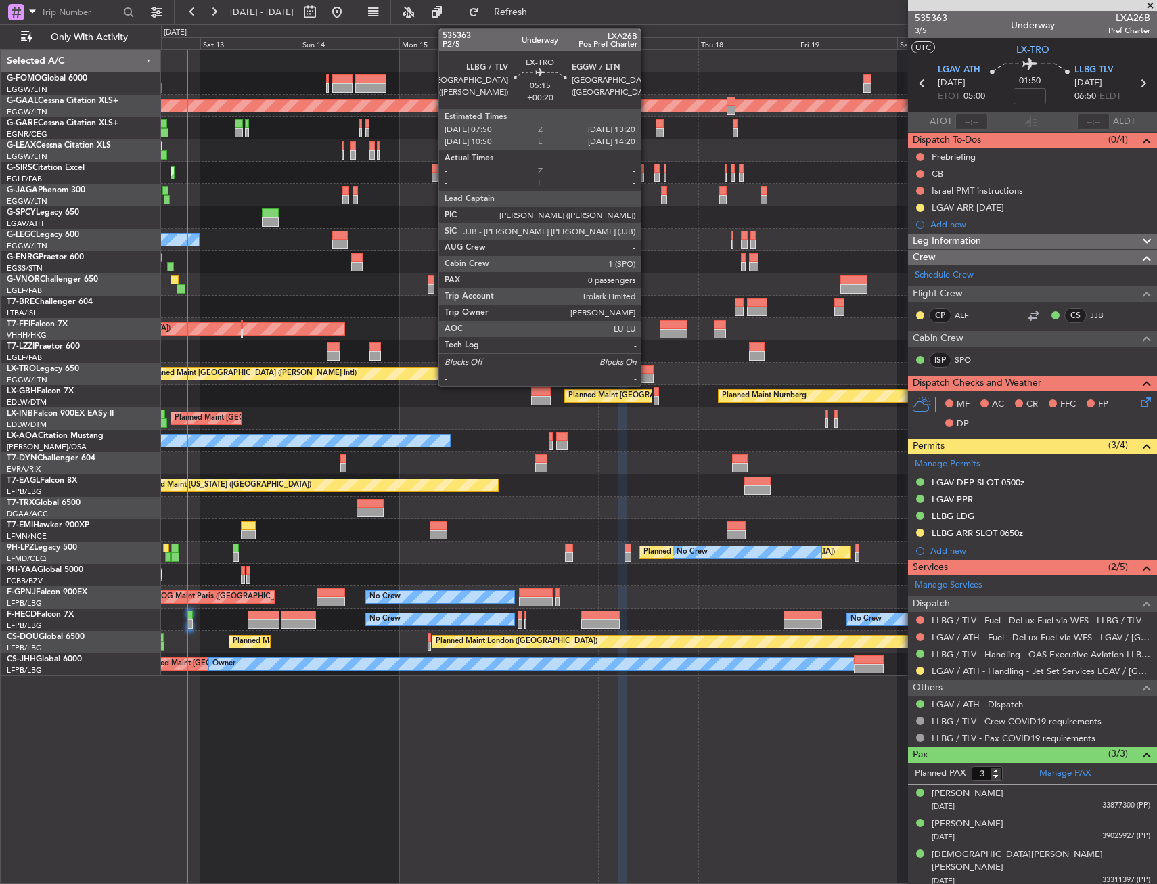
click at [647, 369] on div at bounding box center [641, 369] width 23 height 9
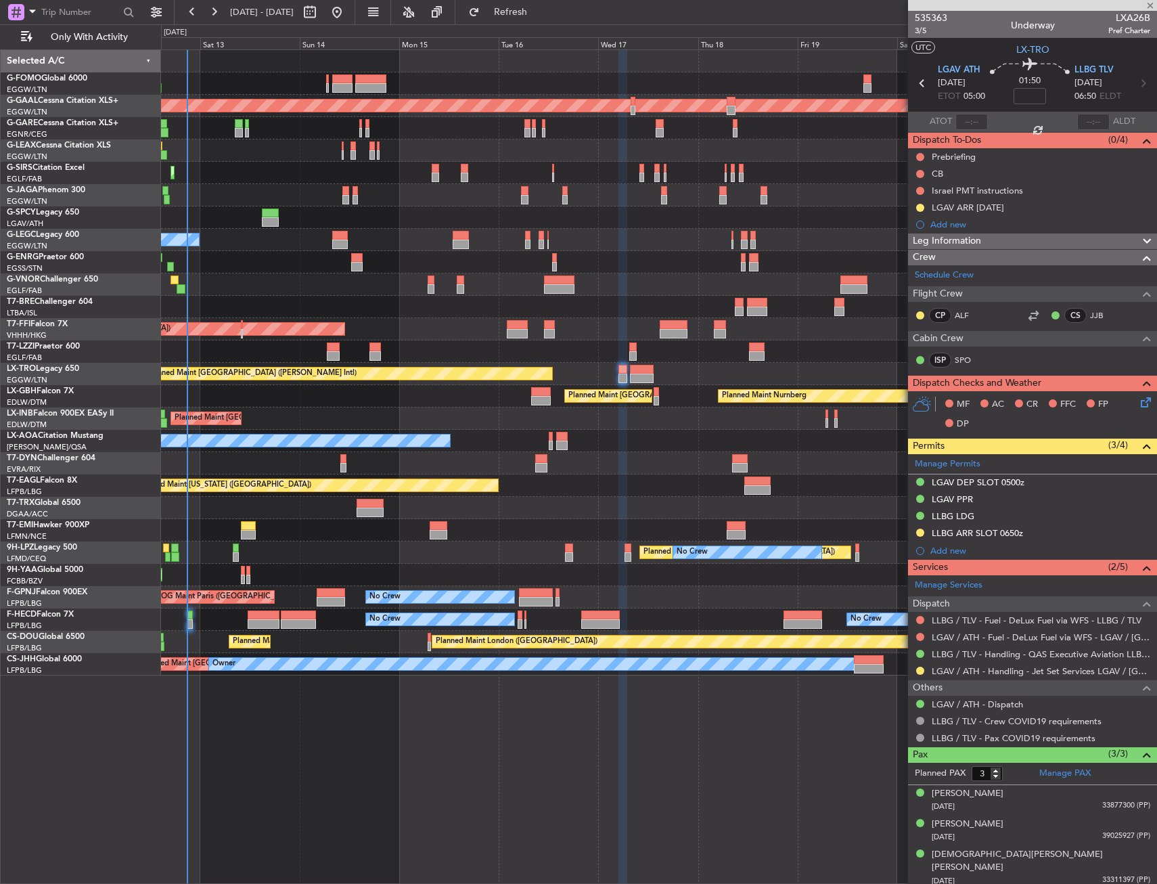
type input "+00:20"
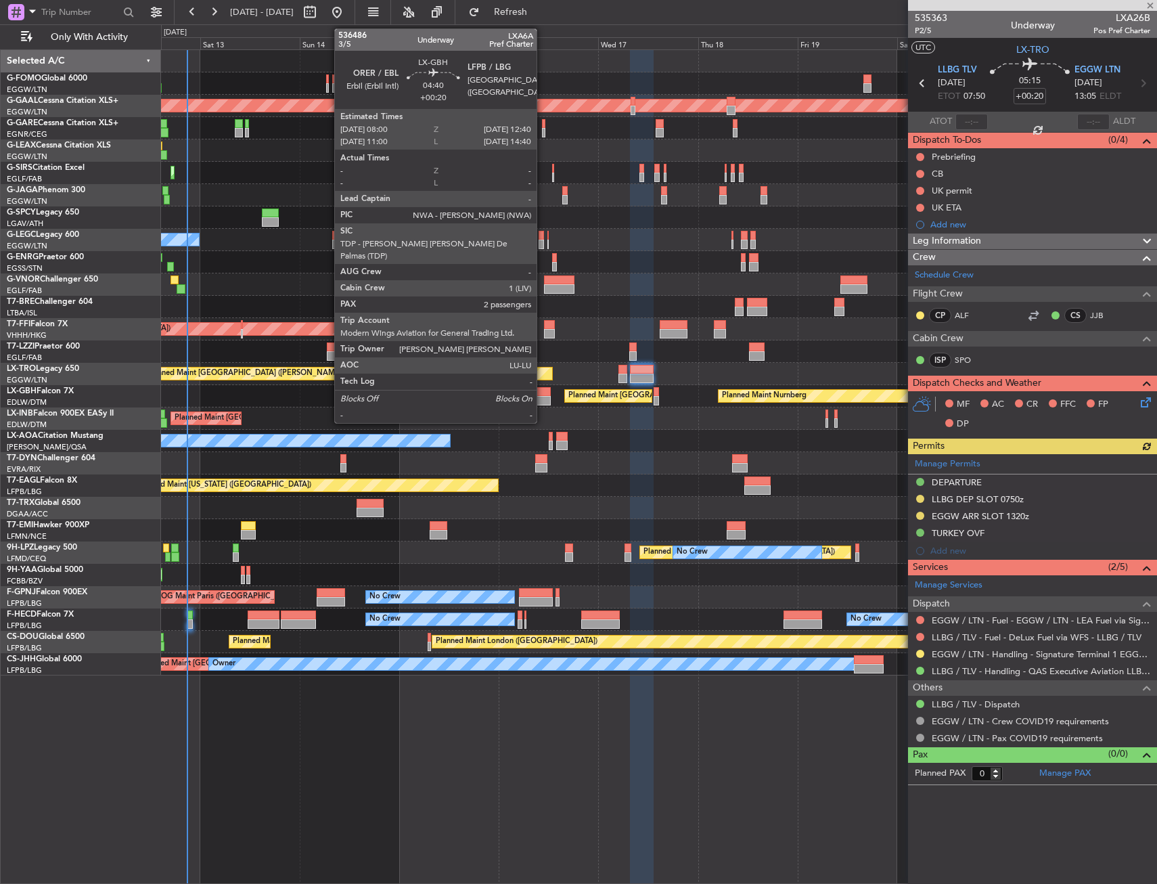
click at [543, 397] on div at bounding box center [541, 400] width 20 height 9
type input "2"
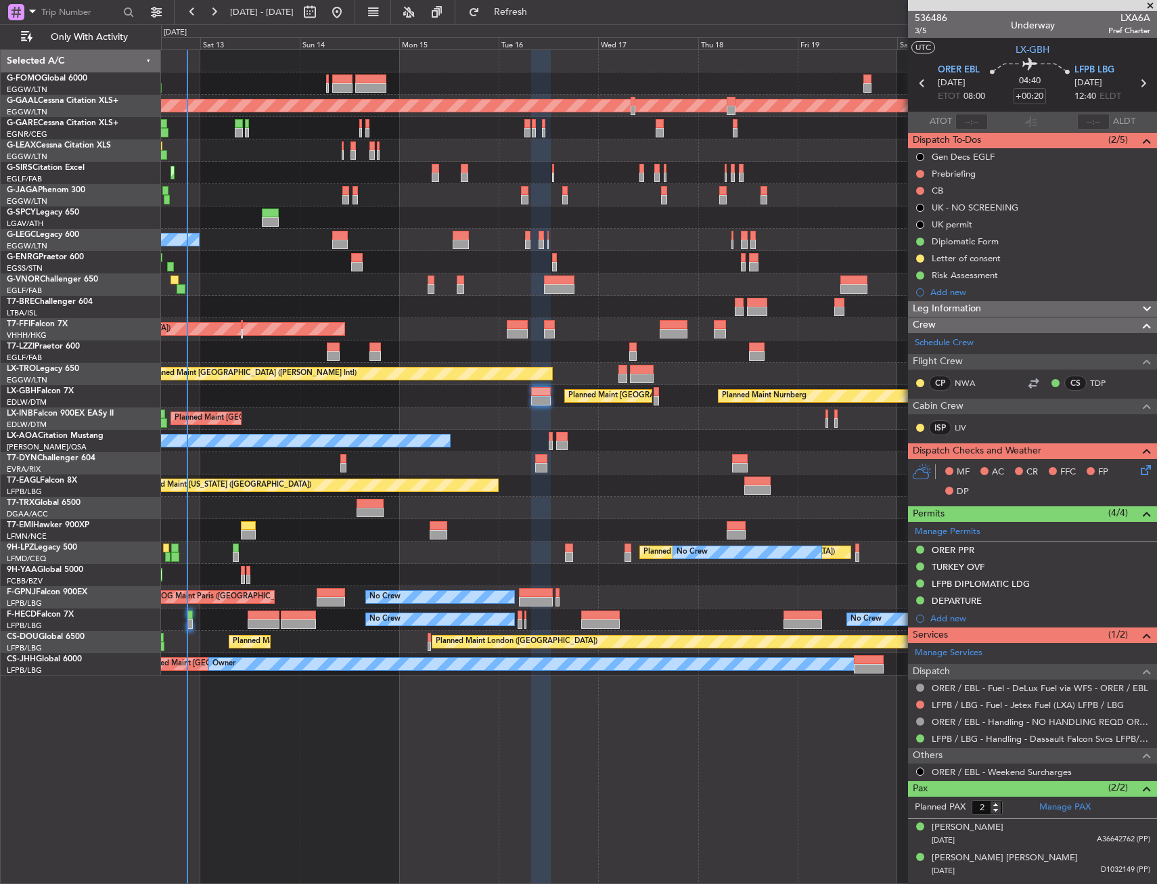
click at [1140, 471] on icon at bounding box center [1143, 467] width 11 height 11
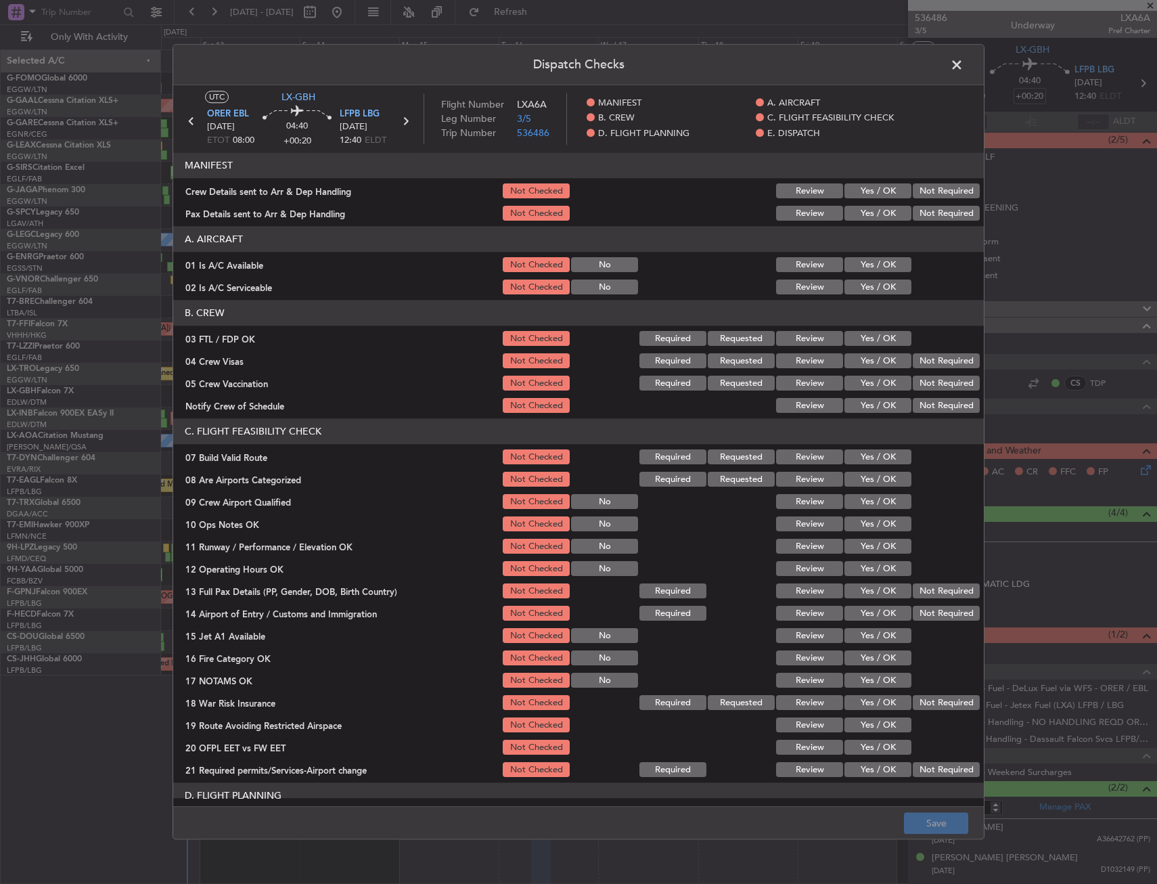
drag, startPoint x: 870, startPoint y: 347, endPoint x: 944, endPoint y: 371, distance: 78.1
click at [875, 345] on div "Yes / OK" at bounding box center [876, 339] width 68 height 19
drag, startPoint x: 944, startPoint y: 371, endPoint x: 926, endPoint y: 366, distance: 18.2
click at [943, 370] on section "B. CREW 03 FTL / FDP OK Not Checked Required Requested Review Yes / OK 04 Crew …" at bounding box center [578, 357] width 811 height 115
click at [927, 380] on button "Not Required" at bounding box center [946, 383] width 67 height 15
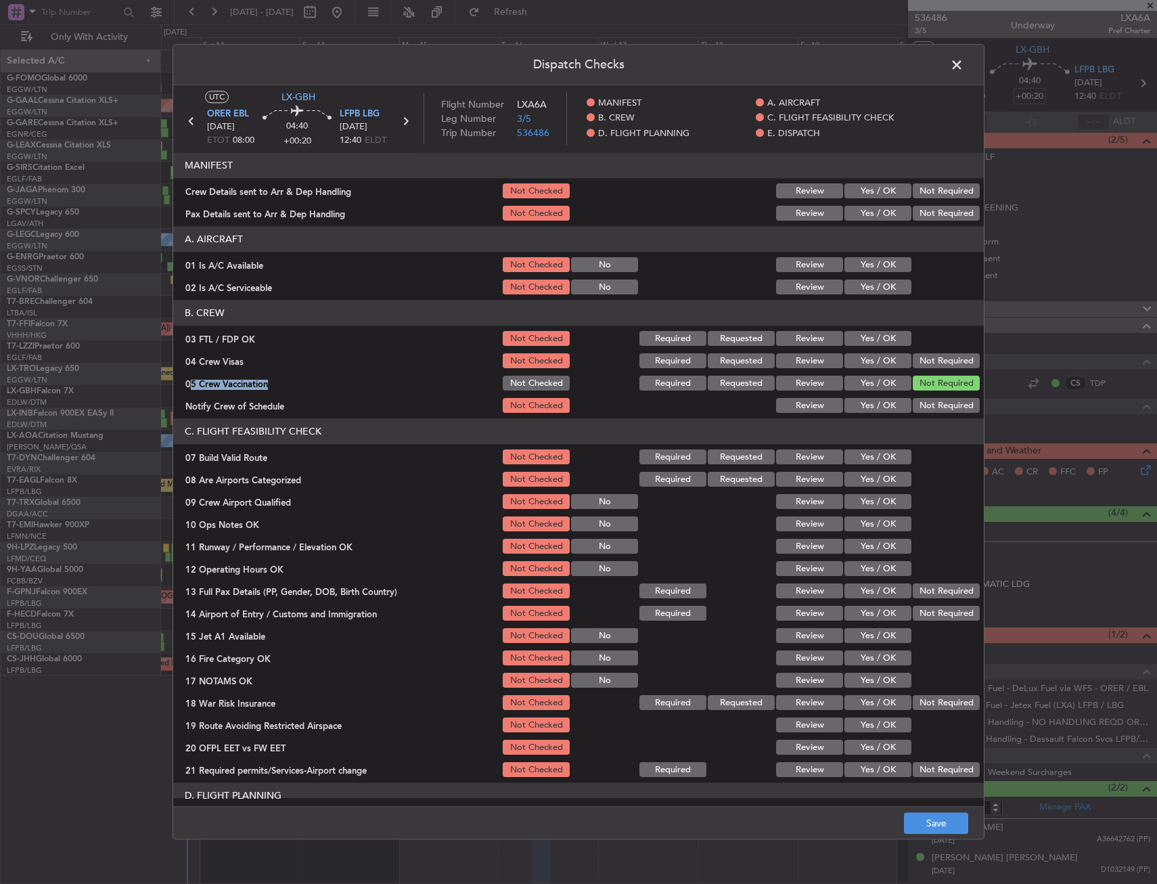
click at [922, 359] on button "Not Required" at bounding box center [946, 361] width 67 height 15
click at [886, 338] on button "Yes / OK" at bounding box center [878, 339] width 67 height 15
click at [887, 404] on button "Yes / OK" at bounding box center [878, 406] width 67 height 15
click at [857, 481] on button "Yes / OK" at bounding box center [878, 479] width 67 height 15
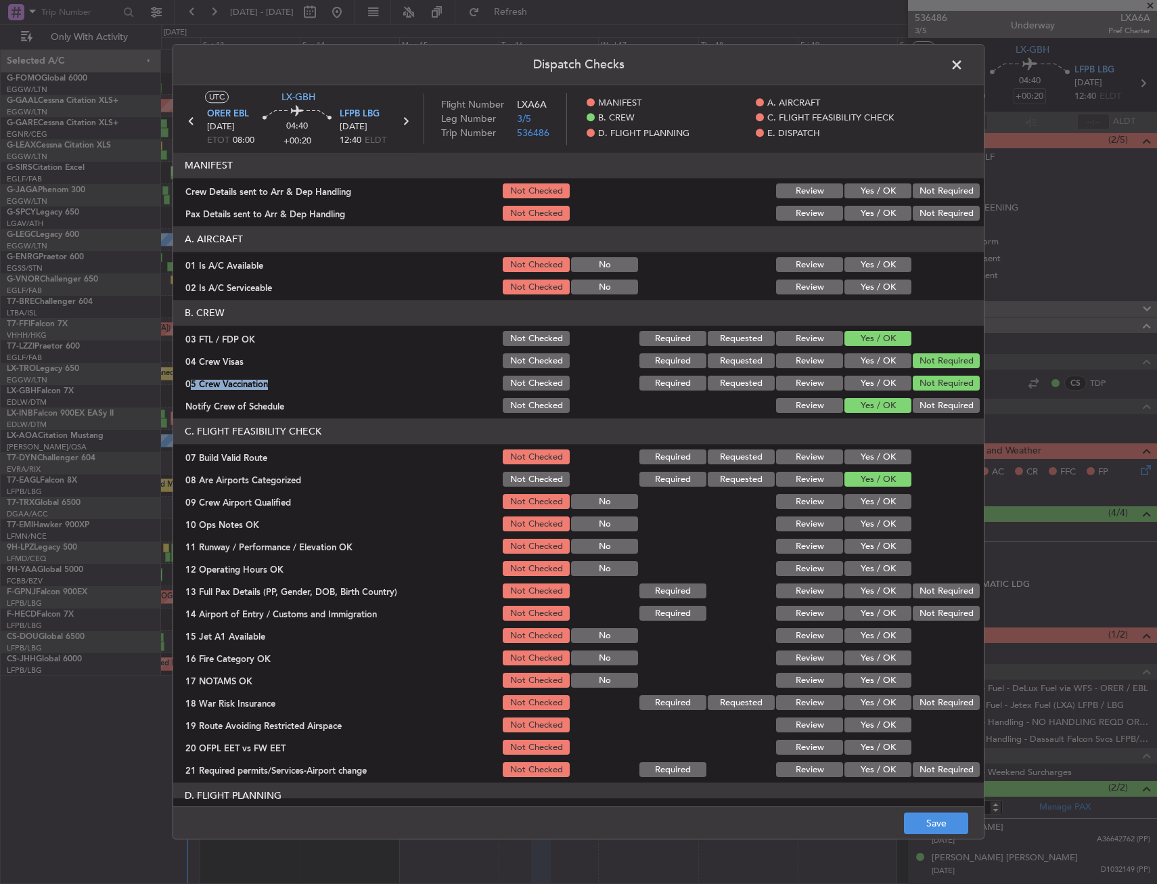
click at [858, 502] on button "Yes / OK" at bounding box center [878, 502] width 67 height 15
click at [936, 819] on button "Save" at bounding box center [936, 824] width 64 height 22
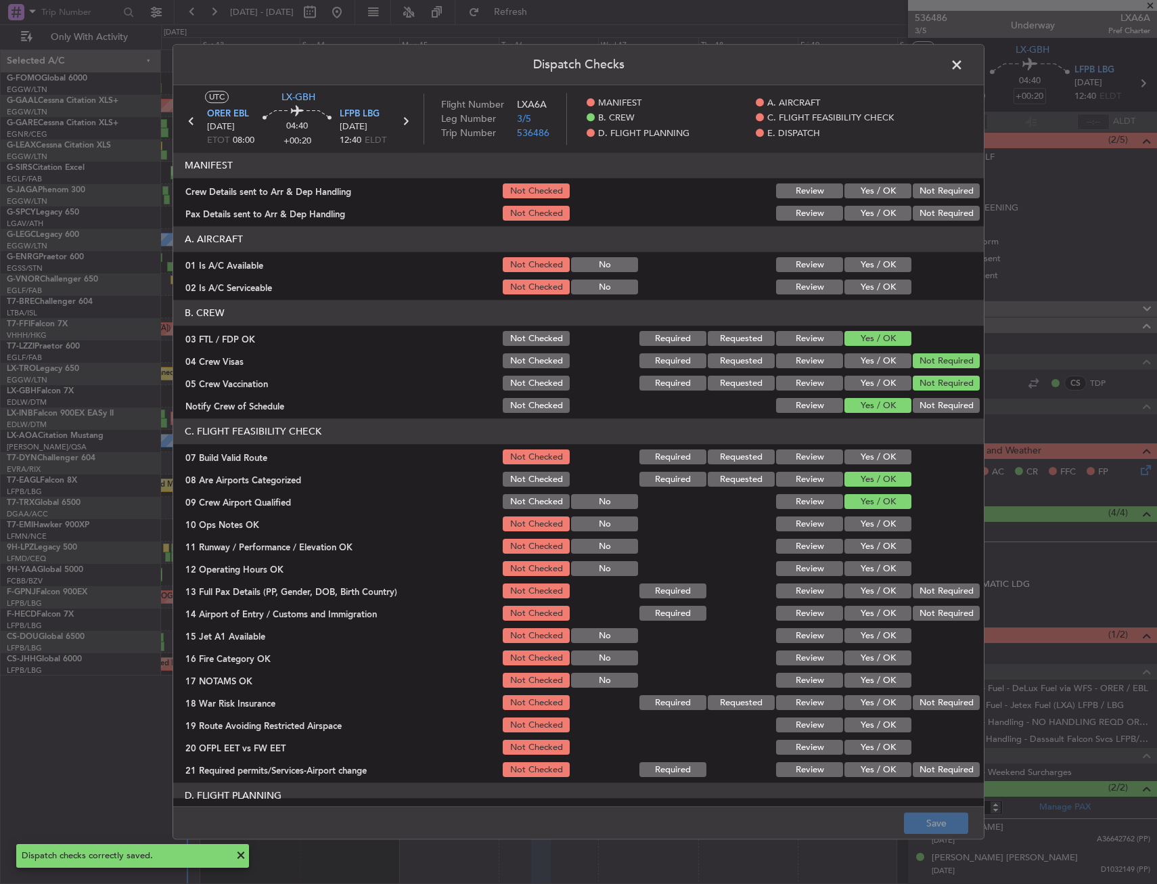
click at [964, 63] on span at bounding box center [964, 68] width 0 height 27
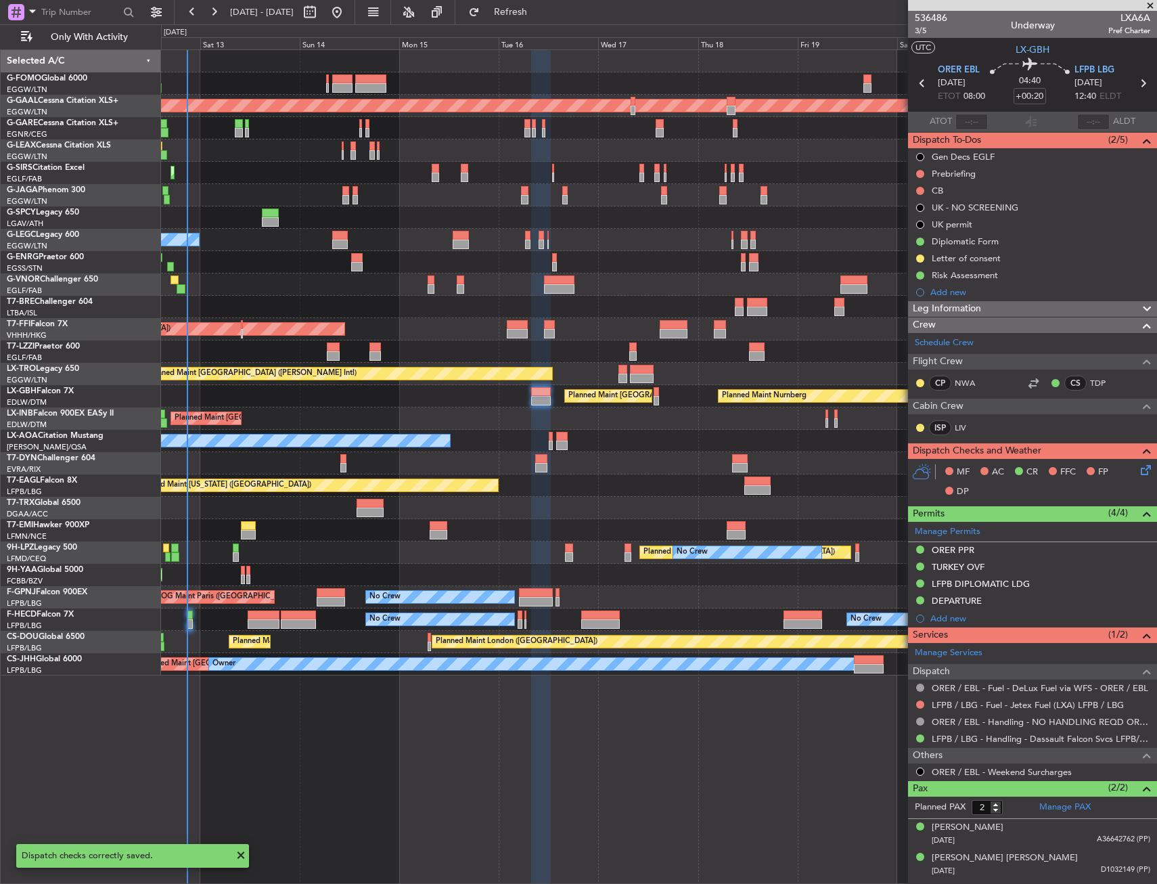
click at [1146, 83] on icon at bounding box center [1143, 83] width 18 height 18
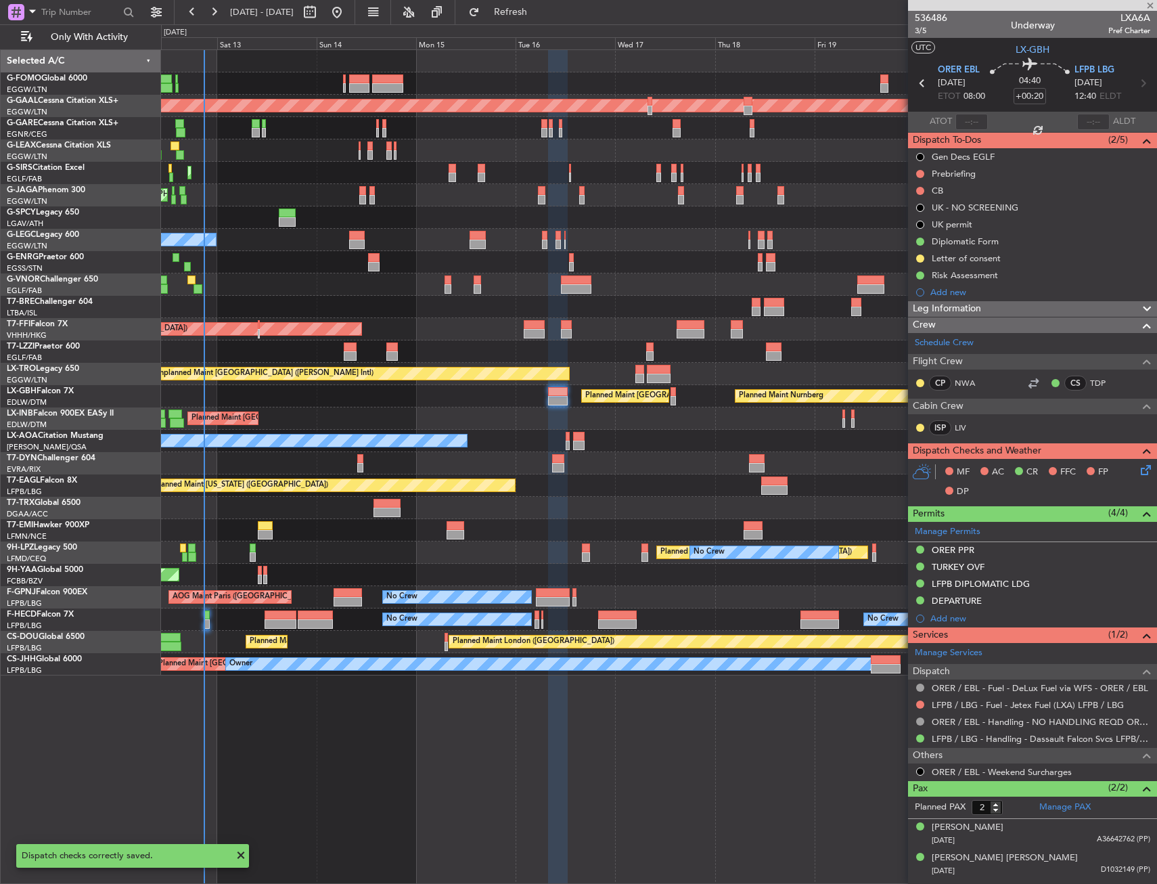
click at [869, 145] on div "Planned Maint [GEOGRAPHIC_DATA] ([GEOGRAPHIC_DATA])" at bounding box center [658, 150] width 995 height 22
type input "+00:10"
type input "0"
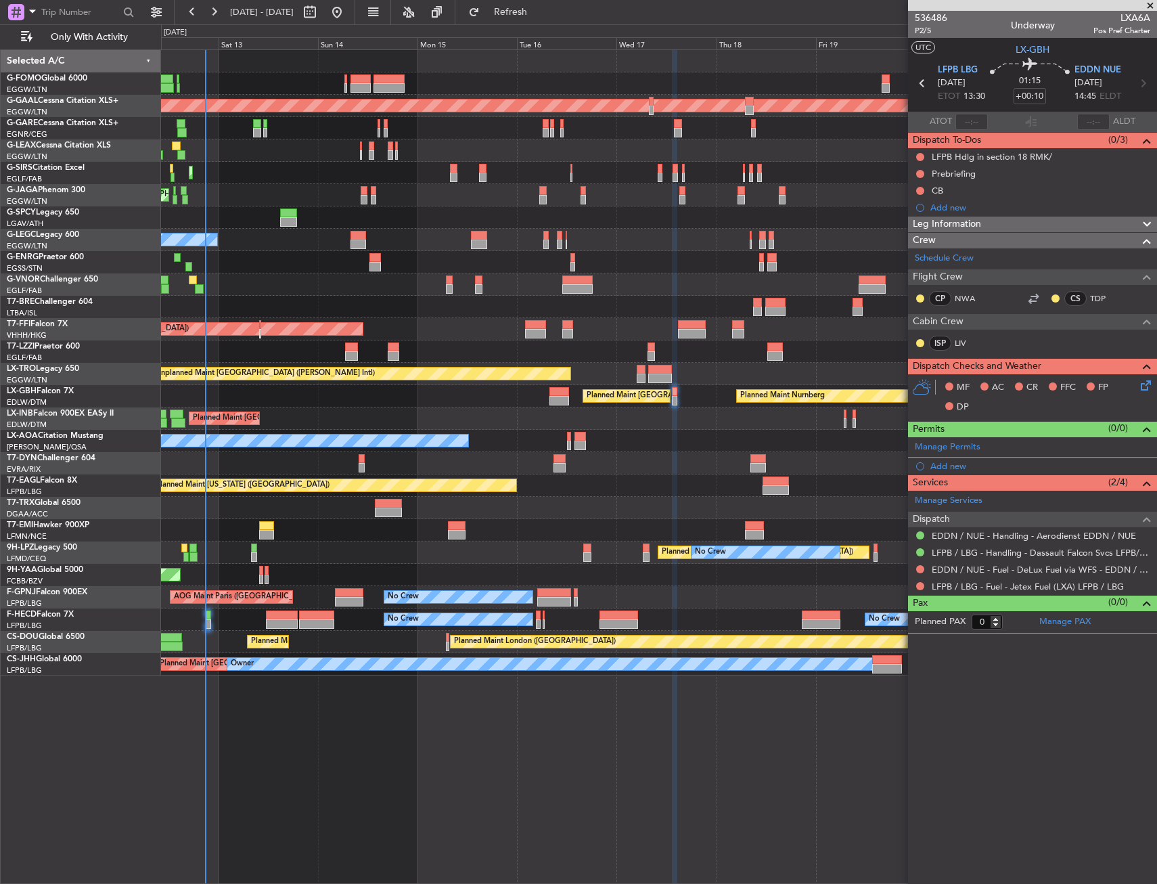
click at [1137, 386] on div "MF AC CR FFC FP DP" at bounding box center [1038, 398] width 199 height 40
click at [1146, 388] on icon at bounding box center [1143, 383] width 11 height 11
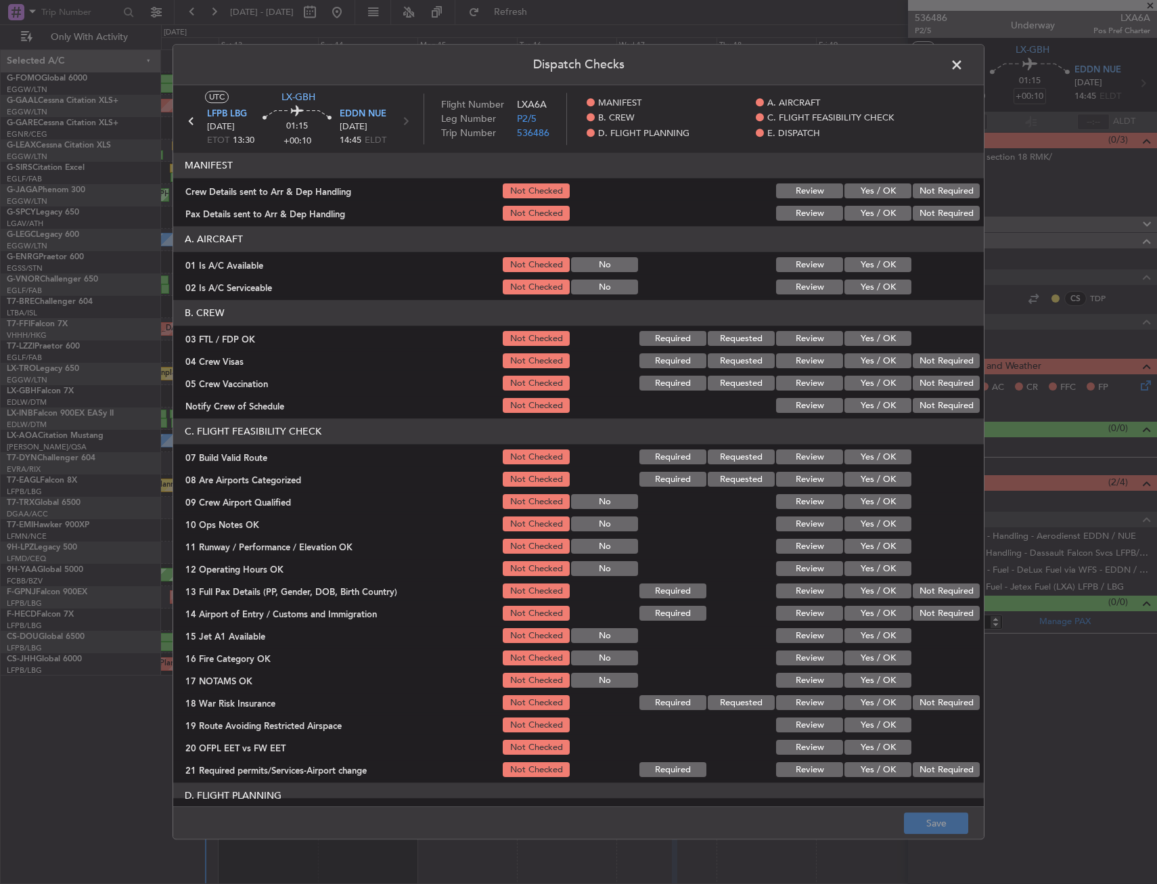
click at [885, 267] on button "Yes / OK" at bounding box center [878, 265] width 67 height 15
click at [879, 292] on button "Yes / OK" at bounding box center [878, 287] width 67 height 15
click at [869, 357] on button "Yes / OK" at bounding box center [878, 361] width 67 height 15
drag, startPoint x: 876, startPoint y: 337, endPoint x: 941, endPoint y: 353, distance: 67.0
click at [876, 337] on button "Yes / OK" at bounding box center [878, 339] width 67 height 15
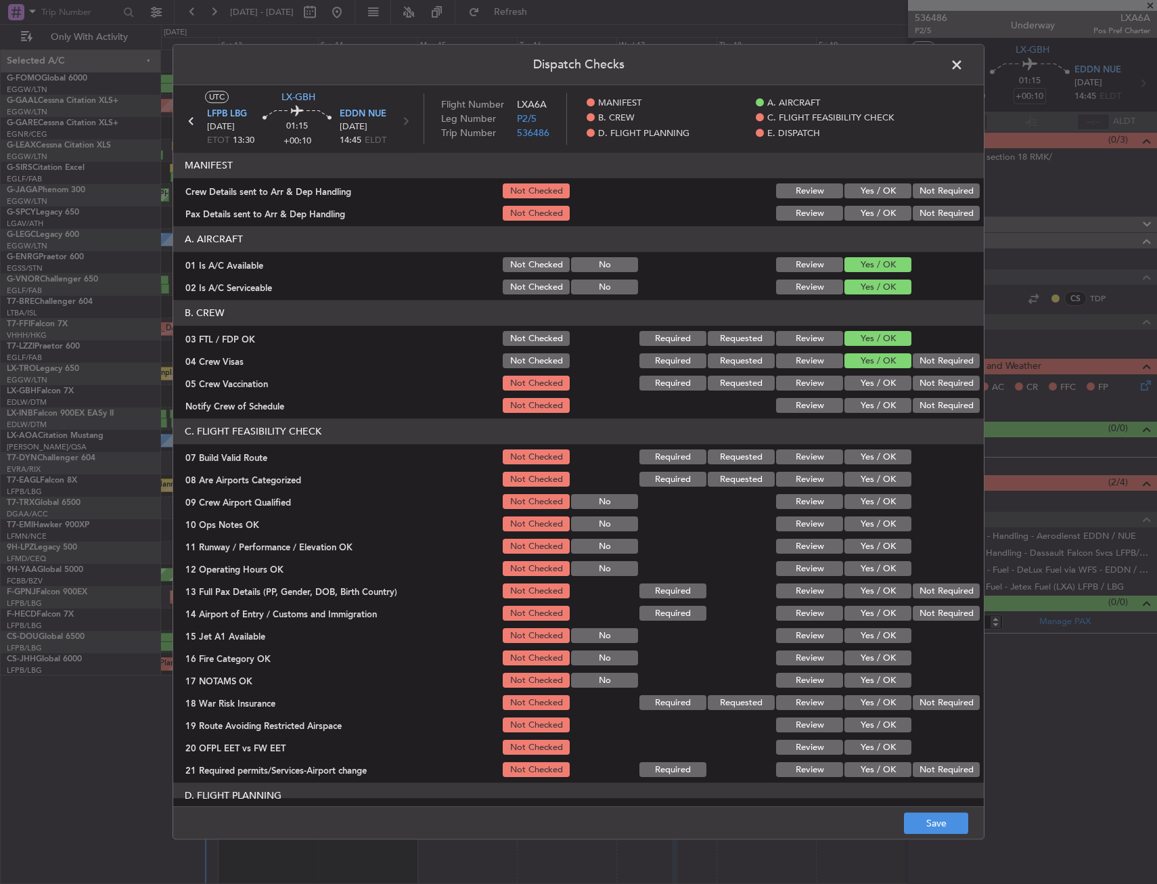
drag, startPoint x: 941, startPoint y: 354, endPoint x: 932, endPoint y: 374, distance: 21.8
click at [941, 355] on button "Not Required" at bounding box center [946, 361] width 67 height 15
click at [930, 377] on button "Not Required" at bounding box center [946, 383] width 67 height 15
drag, startPoint x: 929, startPoint y: 380, endPoint x: 876, endPoint y: 405, distance: 58.4
click at [927, 382] on button "Not Required" at bounding box center [946, 383] width 67 height 15
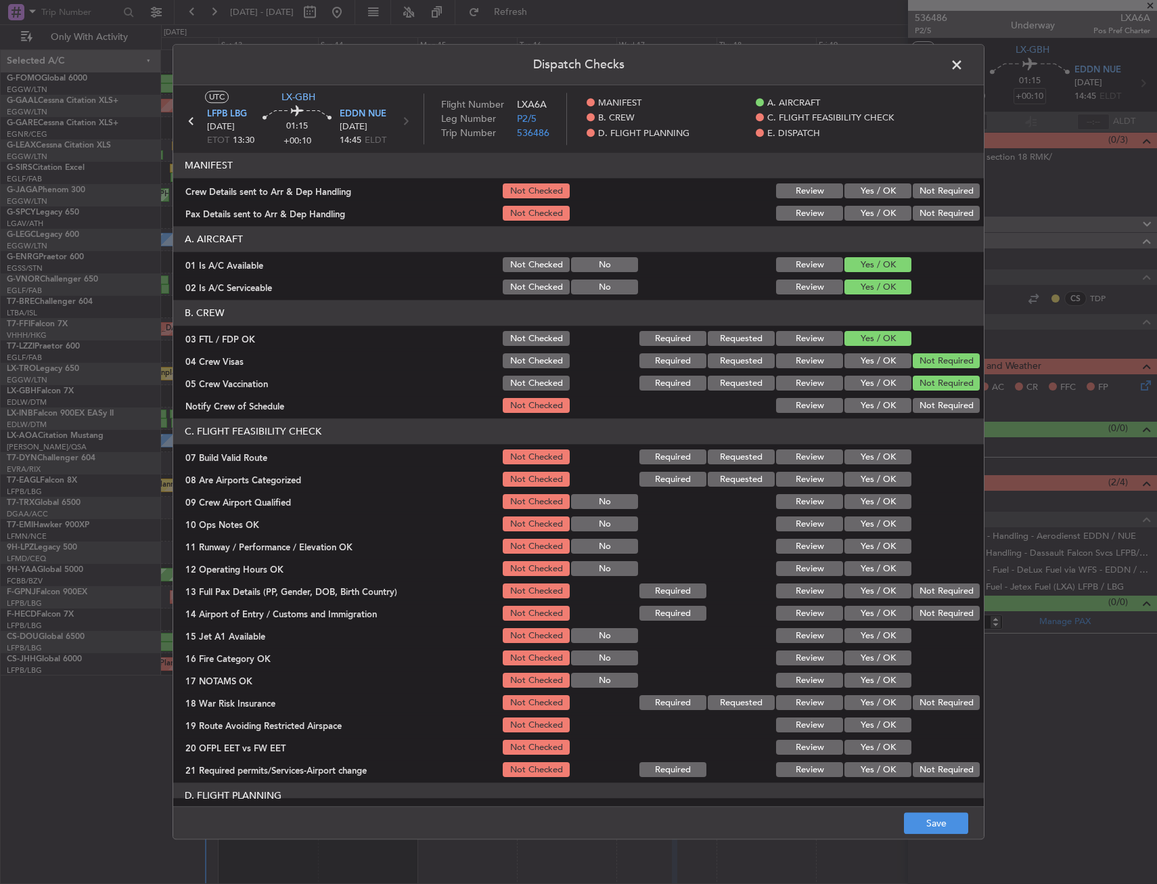
click at [870, 409] on button "Yes / OK" at bounding box center [878, 406] width 67 height 15
click at [875, 476] on button "Yes / OK" at bounding box center [878, 479] width 67 height 15
click at [868, 507] on button "Yes / OK" at bounding box center [878, 502] width 67 height 15
click at [932, 850] on div "Dispatch Checks UTC LX-GBH LFPB LBG 17/09/2025 ETOT 13:30 01:15 +00:10 EDDN NUE…" at bounding box center [578, 442] width 1157 height 884
click at [930, 837] on footer "Save" at bounding box center [578, 823] width 811 height 32
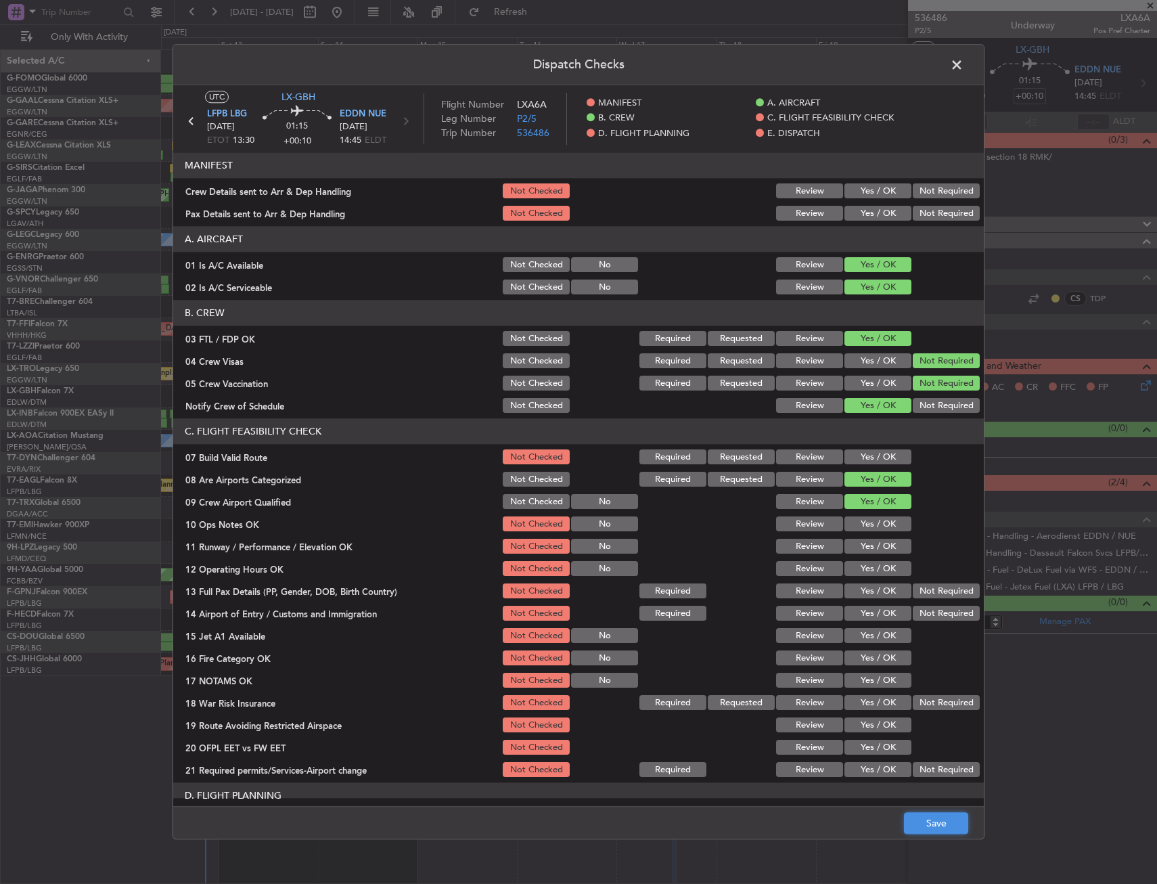
click at [931, 831] on button "Save" at bounding box center [936, 824] width 64 height 22
click at [964, 58] on span at bounding box center [964, 68] width 0 height 27
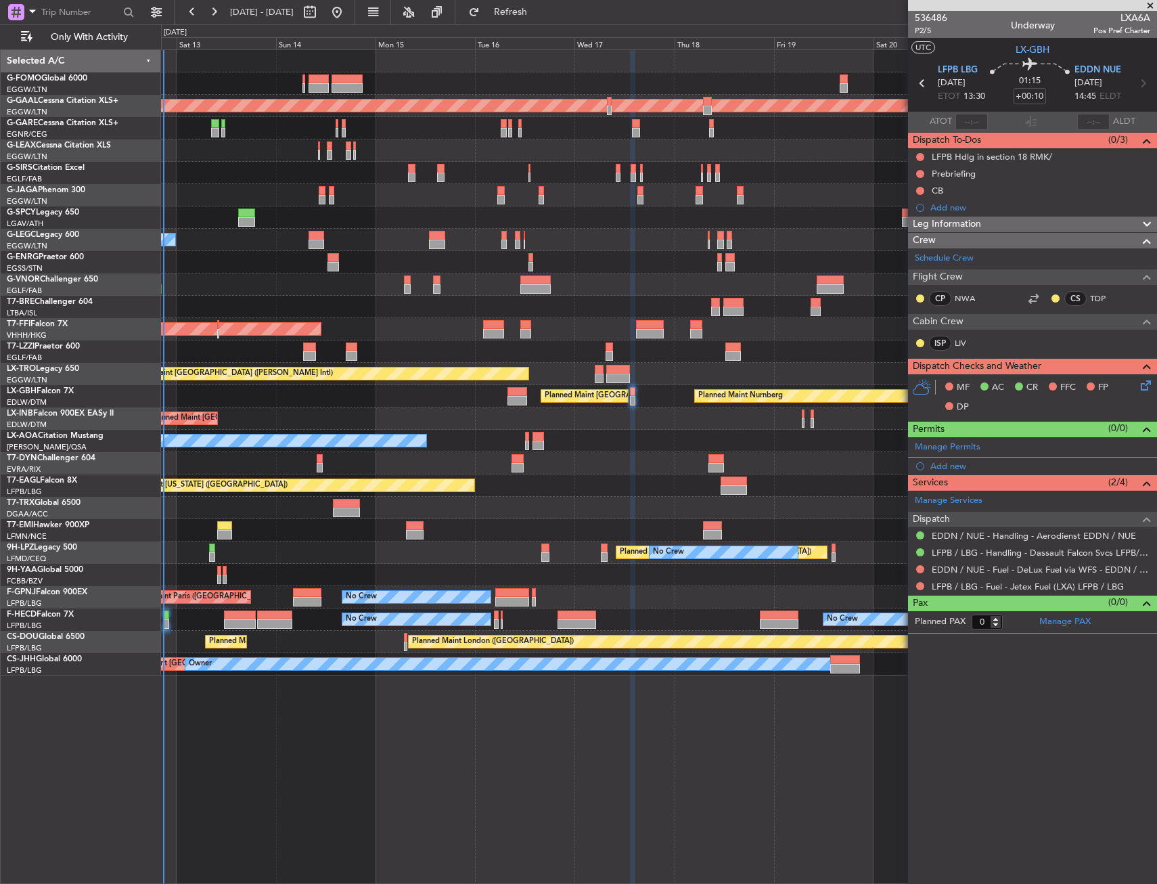
click at [748, 434] on div "Planned Maint London (Luton) Planned Maint Dusseldorf Planned Maint London (Lut…" at bounding box center [658, 362] width 995 height 625
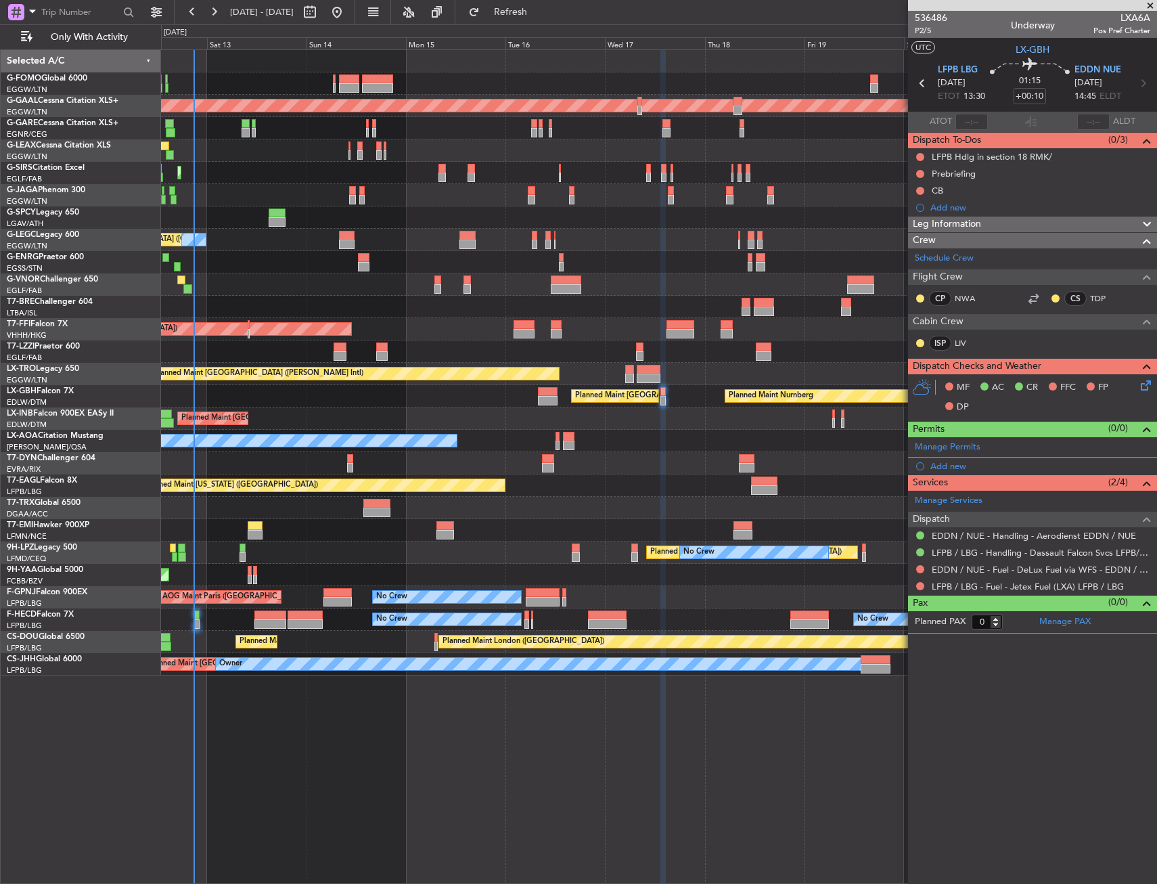
click at [731, 405] on div "Planned Maint Nurnberg Planned Maint Paris (Le Bourget)" at bounding box center [658, 396] width 995 height 22
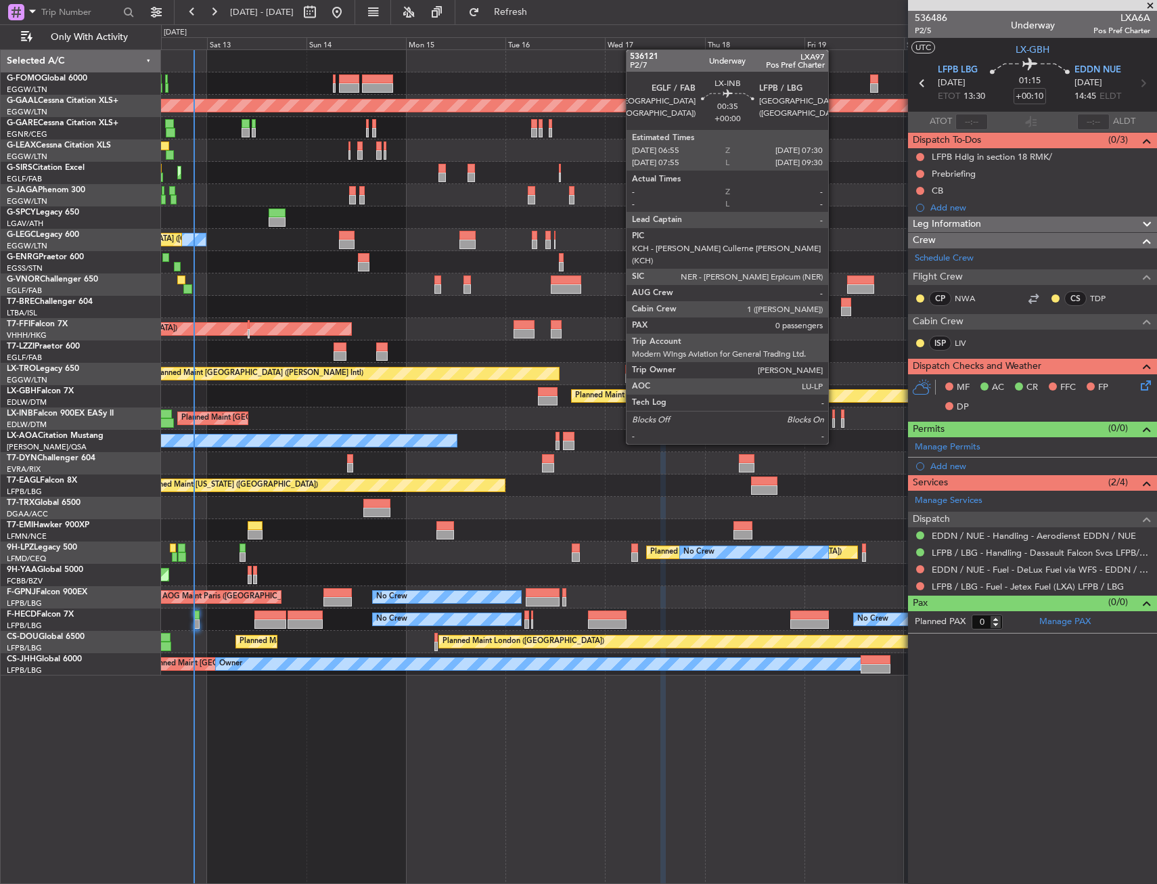
click at [834, 418] on div at bounding box center [833, 422] width 3 height 9
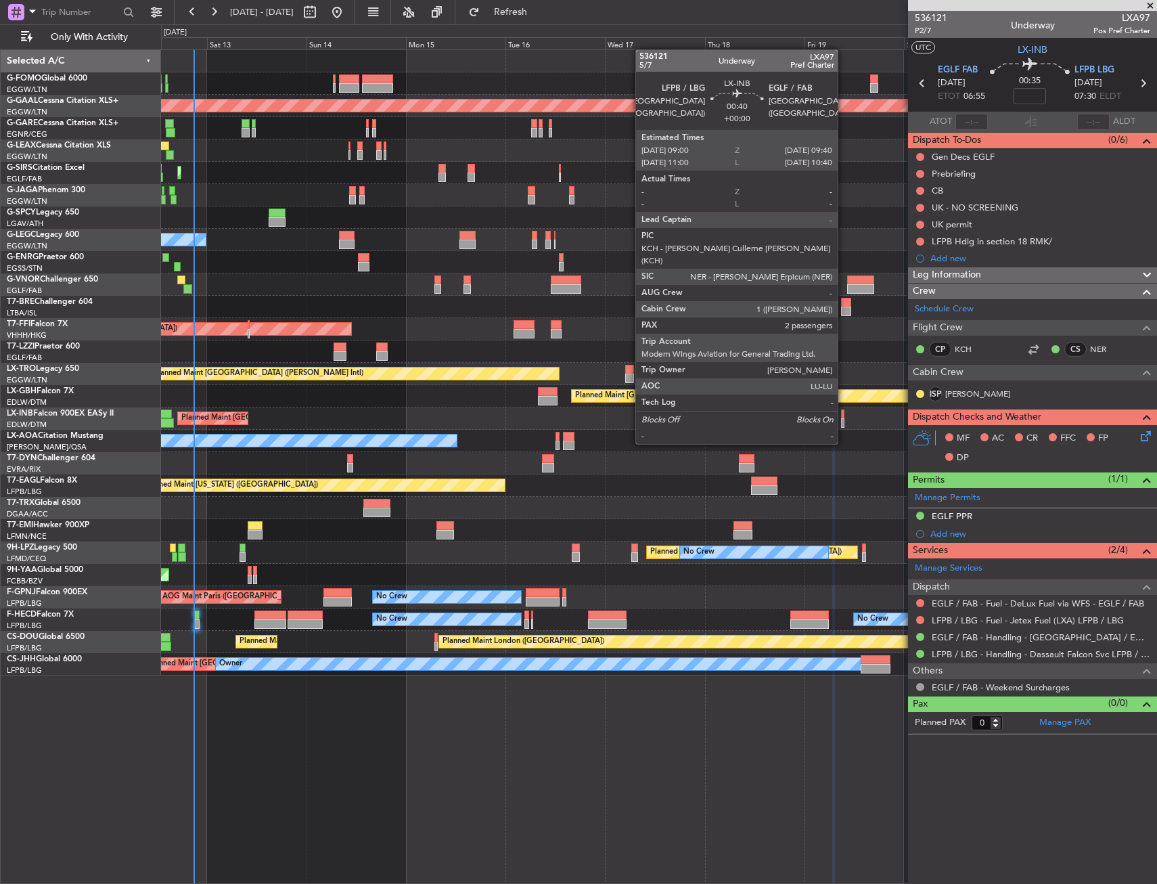
click at [844, 418] on div at bounding box center [842, 422] width 3 height 9
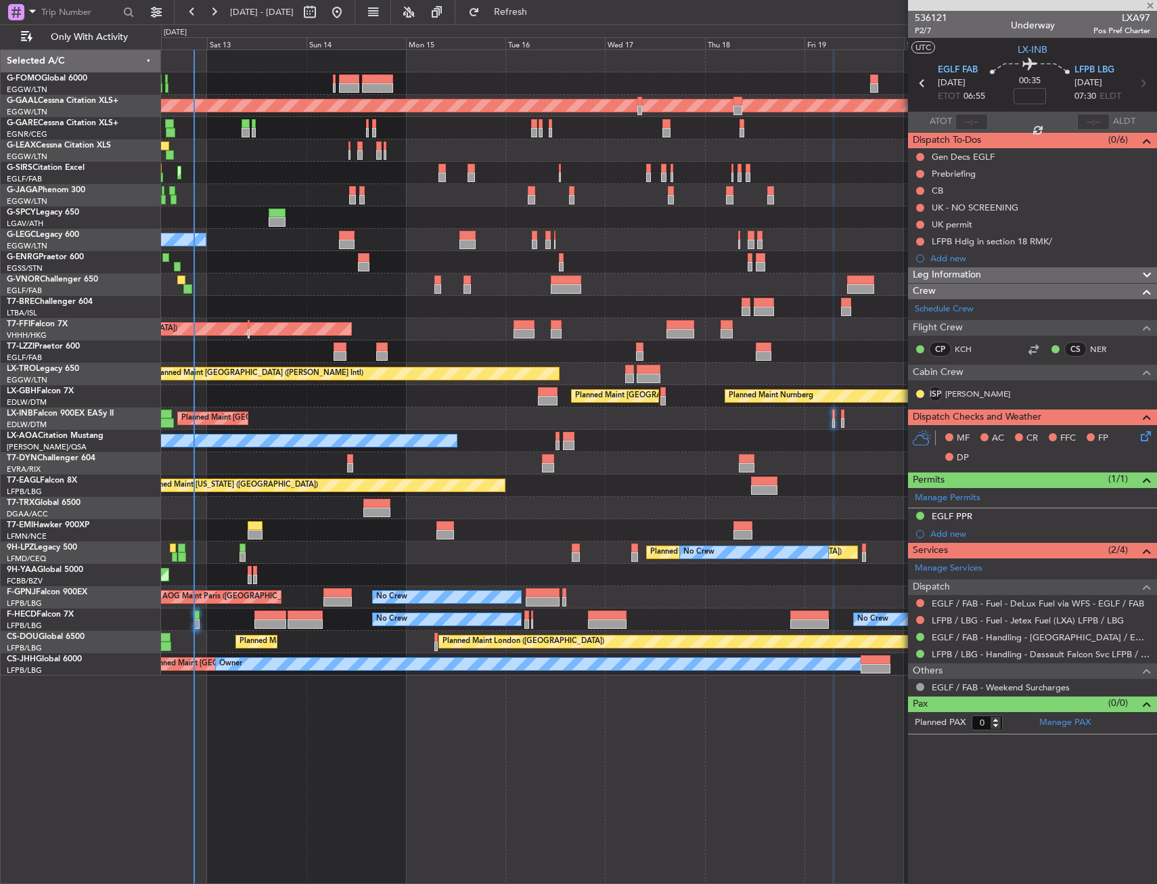
type input "2"
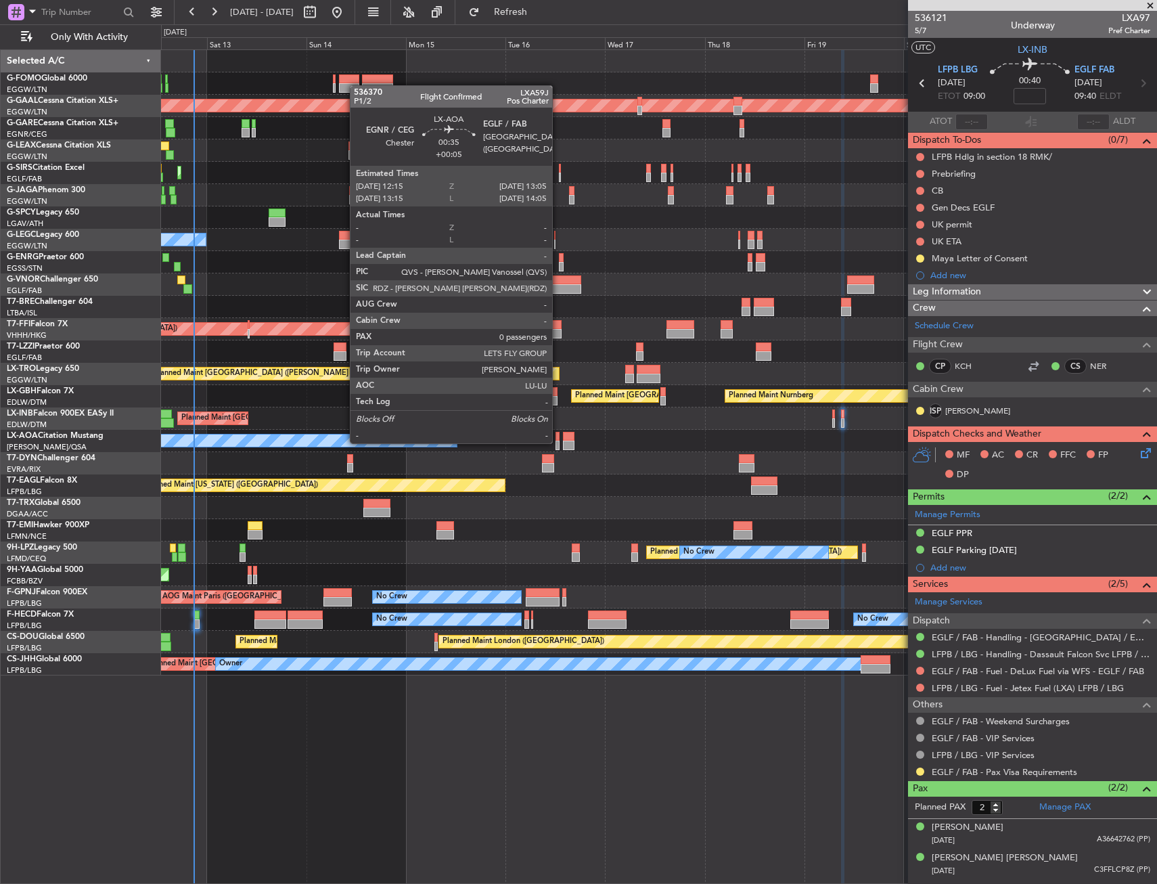
click at [558, 442] on div at bounding box center [558, 445] width 4 height 9
type input "+00:05"
type input "0"
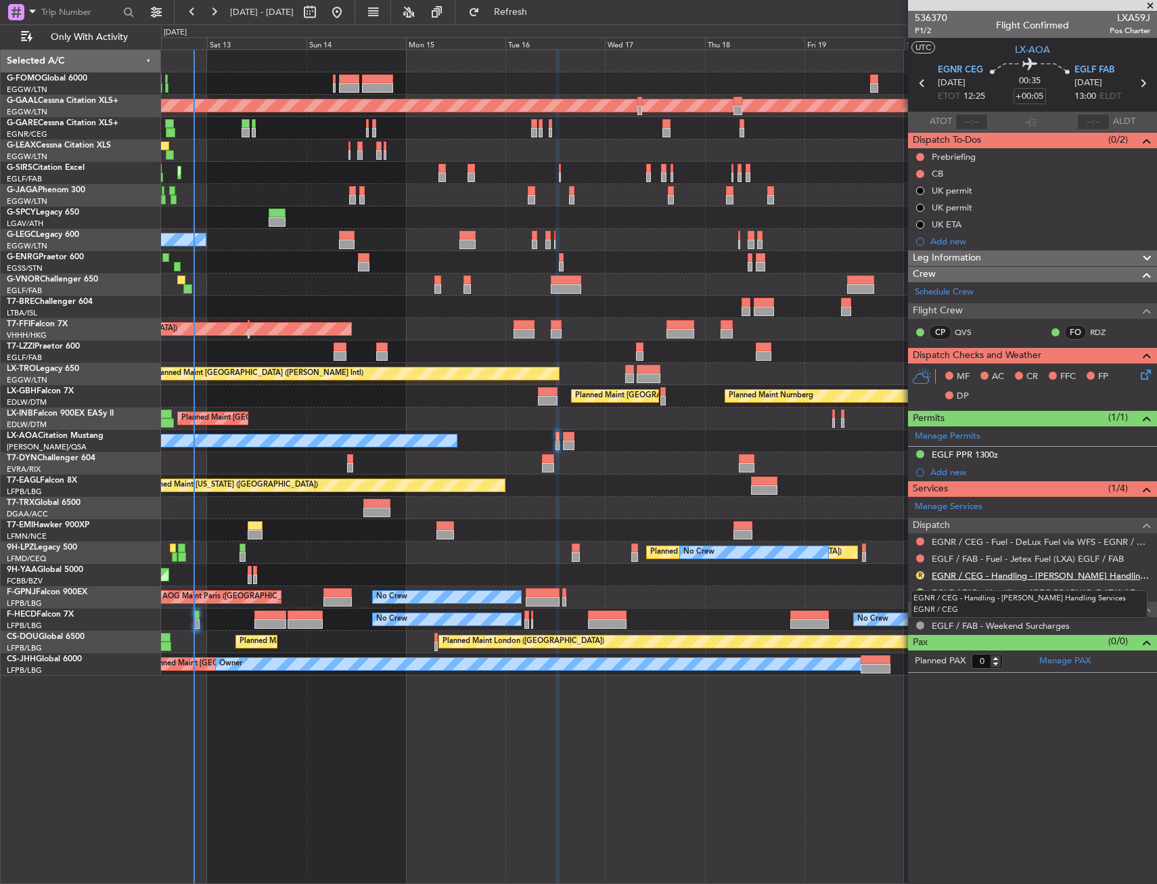
click at [1009, 577] on link "EGNR / CEG - Handling - Chester Handling Services EGNR / CEG" at bounding box center [1041, 576] width 219 height 12
click at [918, 579] on div "R" at bounding box center [920, 575] width 11 height 11
click at [922, 578] on button "R" at bounding box center [920, 575] width 8 height 8
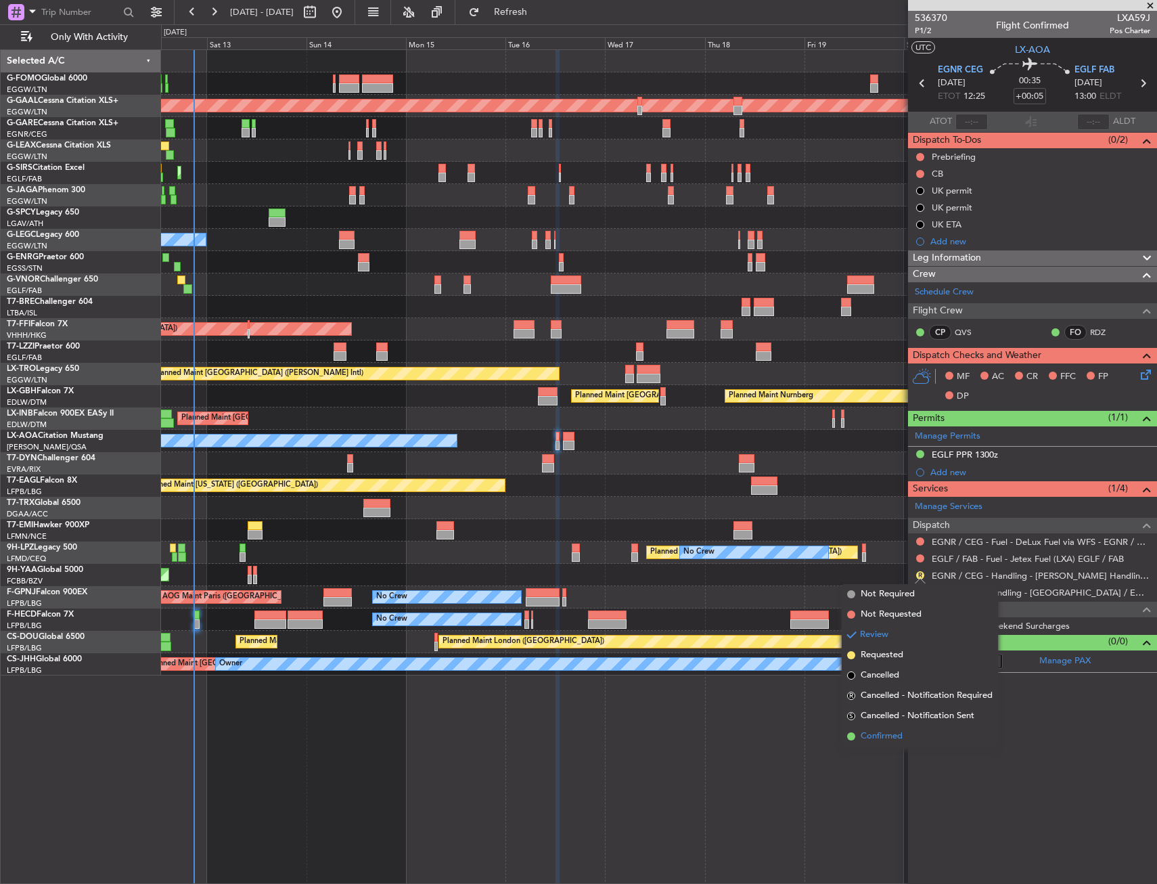
click at [901, 742] on span "Confirmed" at bounding box center [882, 736] width 42 height 14
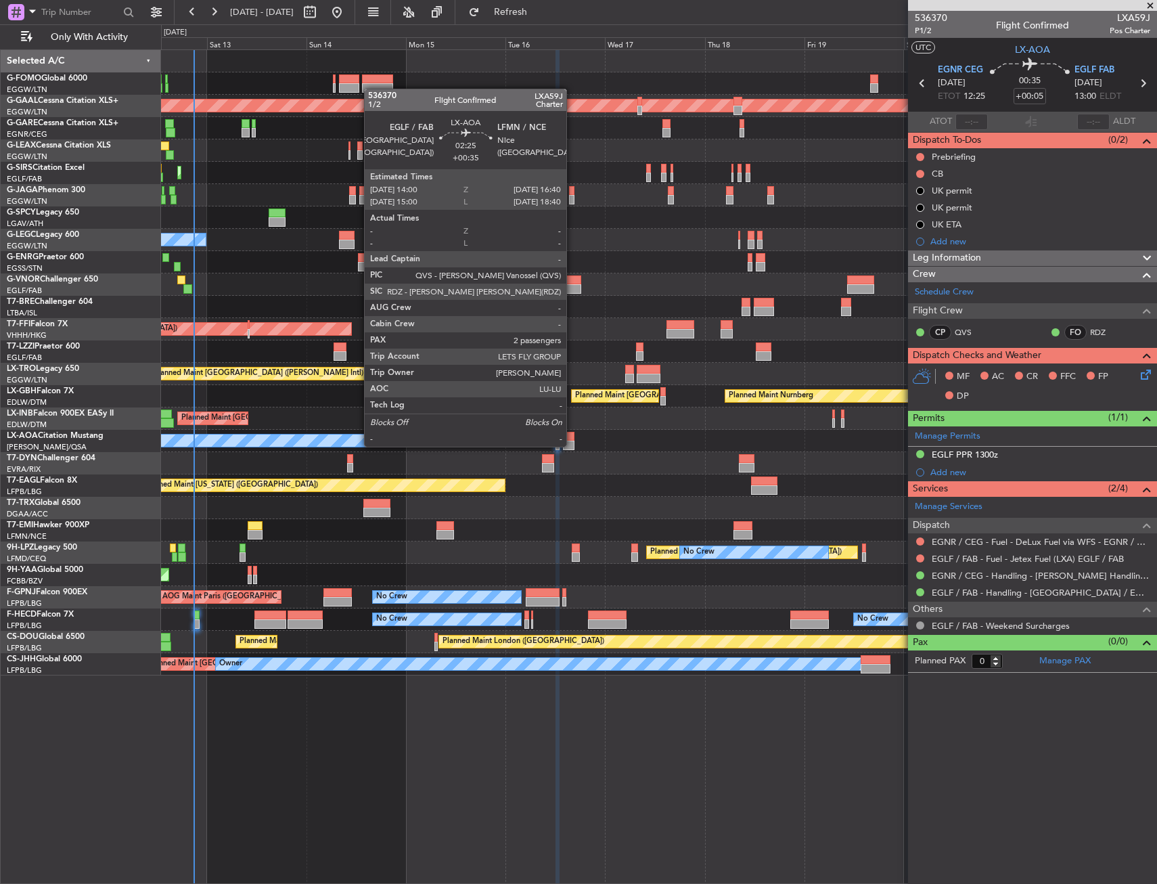
click at [572, 445] on div at bounding box center [569, 445] width 12 height 9
type input "+00:35"
type input "2"
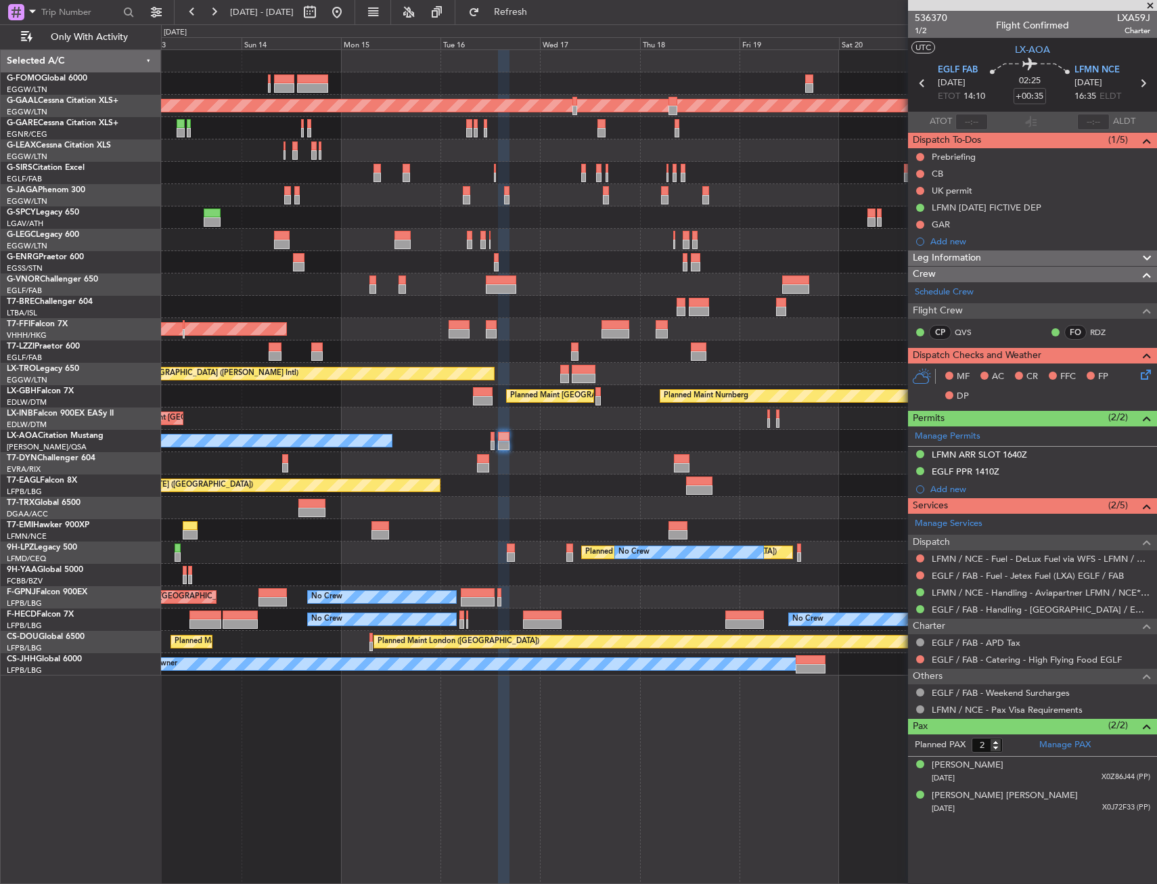
click at [625, 447] on div "Planned Maint London (Luton) Planned Maint Dusseldorf Planned Maint London (Lut…" at bounding box center [658, 362] width 995 height 625
click at [688, 451] on div "No Crew Chester" at bounding box center [658, 441] width 995 height 22
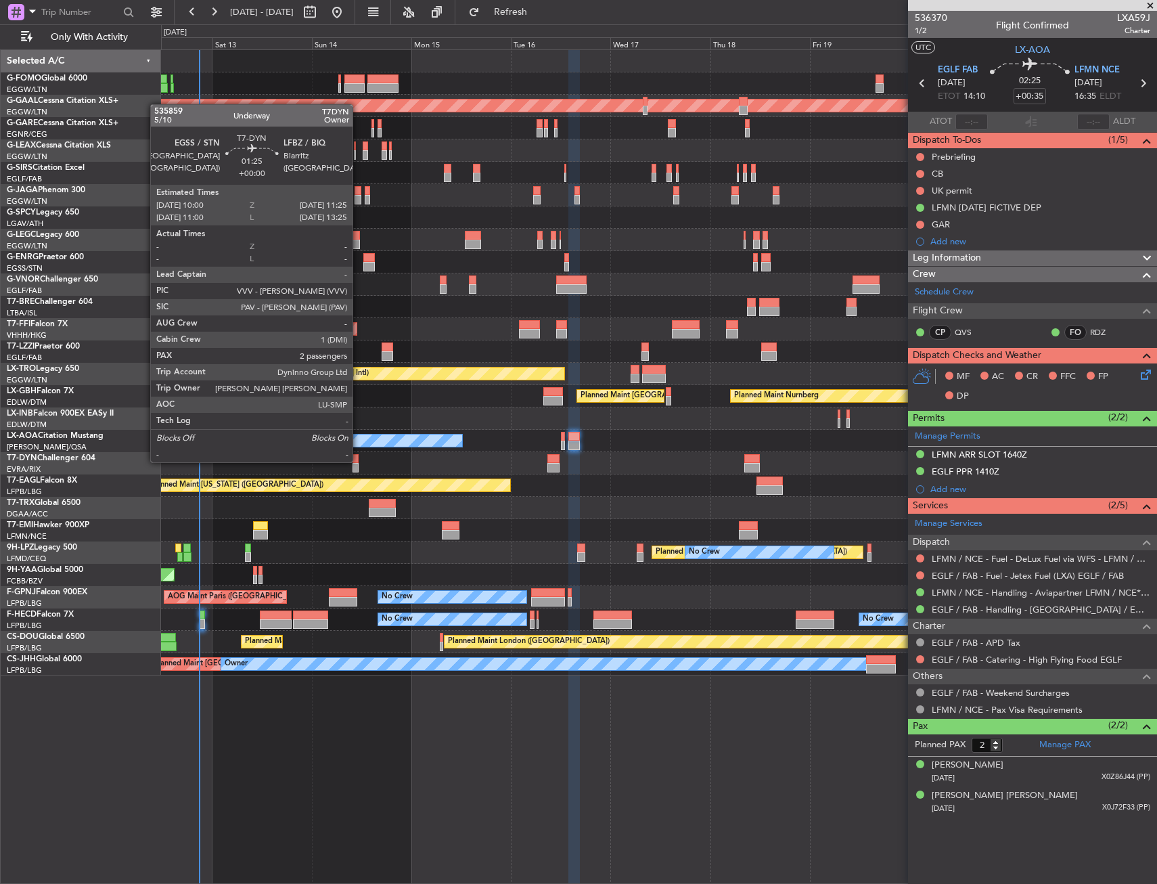
click at [359, 461] on div at bounding box center [356, 458] width 6 height 9
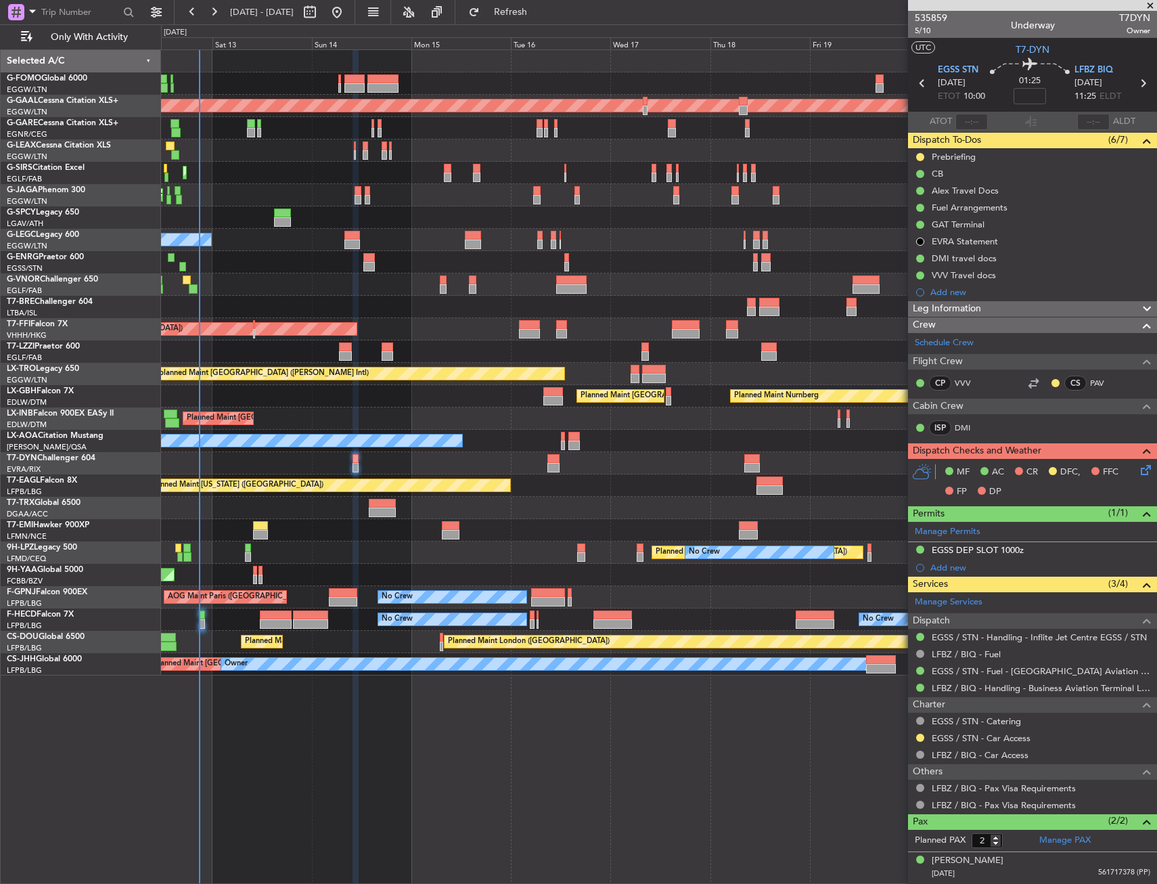
click at [1138, 465] on icon at bounding box center [1143, 467] width 11 height 11
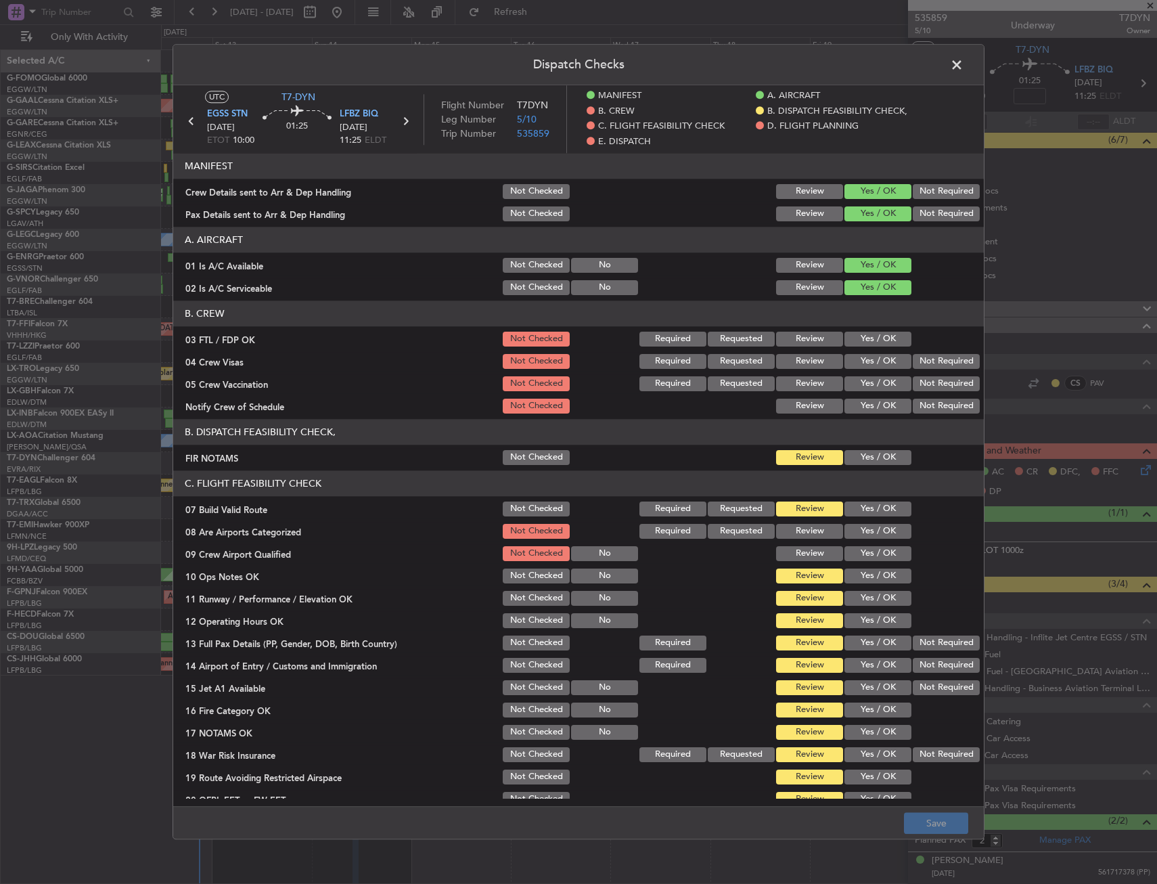
click at [863, 458] on button "Yes / OK" at bounding box center [878, 457] width 67 height 15
click at [857, 503] on button "Yes / OK" at bounding box center [878, 508] width 67 height 15
click at [855, 579] on button "Yes / OK" at bounding box center [878, 575] width 67 height 15
click at [854, 612] on div "Yes / OK" at bounding box center [876, 620] width 68 height 19
click at [857, 637] on div "Yes / OK" at bounding box center [876, 642] width 68 height 19
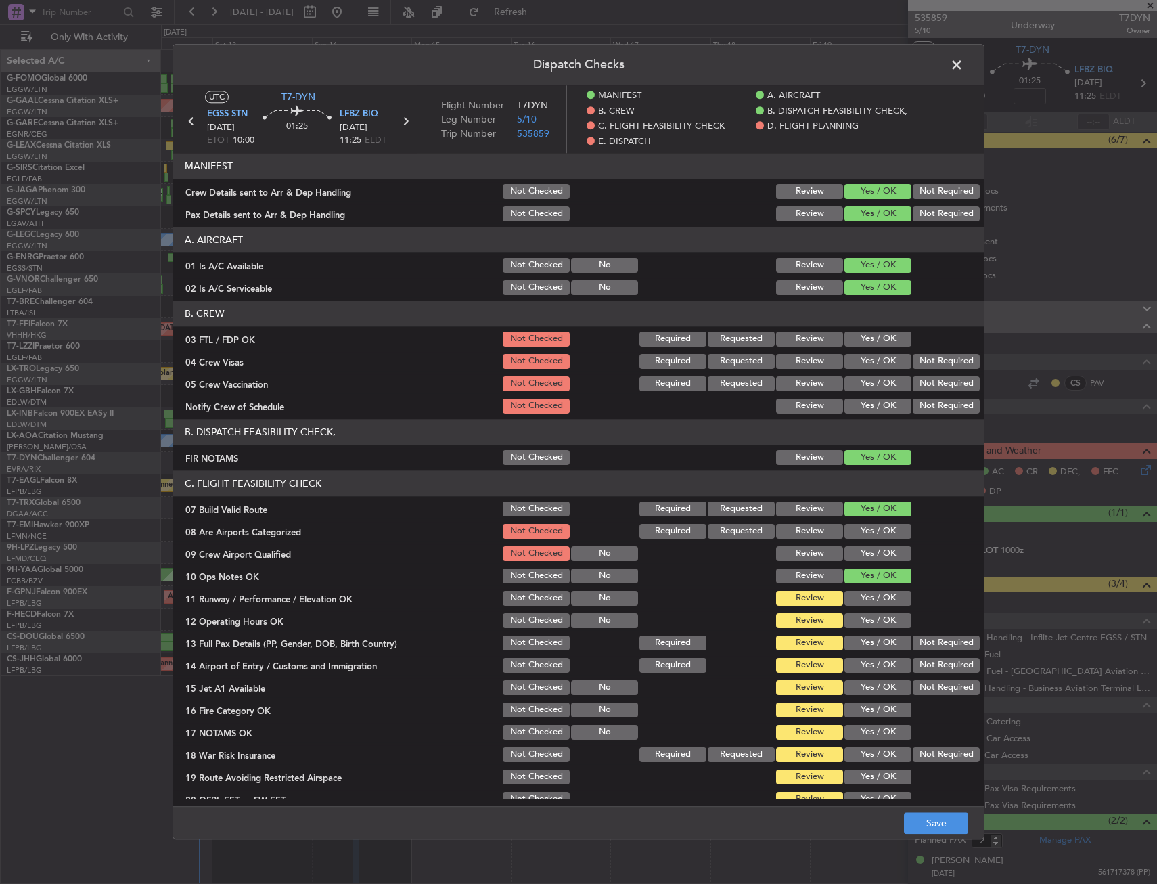
click at [862, 600] on button "Yes / OK" at bounding box center [878, 598] width 67 height 15
click at [859, 621] on button "Yes / OK" at bounding box center [878, 620] width 67 height 15
click at [857, 636] on section "C. FLIGHT FEASIBILITY CHECK 07 Build Valid Route Not Checked Required Requested…" at bounding box center [578, 650] width 811 height 361
click at [857, 649] on button "Yes / OK" at bounding box center [878, 642] width 67 height 15
drag, startPoint x: 857, startPoint y: 659, endPoint x: 856, endPoint y: 679, distance: 19.6
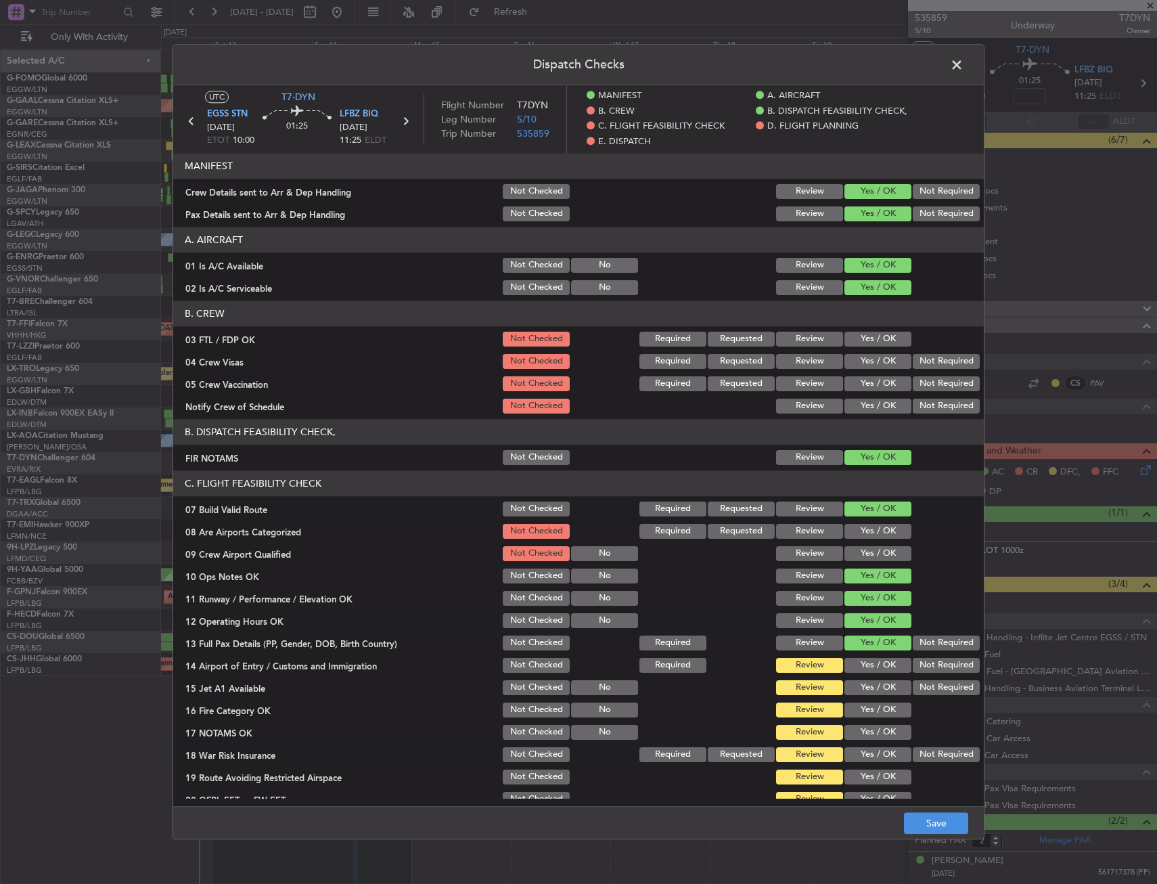
click at [856, 664] on button "Yes / OK" at bounding box center [878, 665] width 67 height 15
drag, startPoint x: 856, startPoint y: 679, endPoint x: 855, endPoint y: 695, distance: 16.3
click at [855, 684] on div "Yes / OK" at bounding box center [876, 687] width 68 height 19
drag, startPoint x: 855, startPoint y: 695, endPoint x: 855, endPoint y: 708, distance: 12.9
click at [855, 702] on section "C. FLIGHT FEASIBILITY CHECK 07 Build Valid Route Not Checked Required Requested…" at bounding box center [578, 650] width 811 height 361
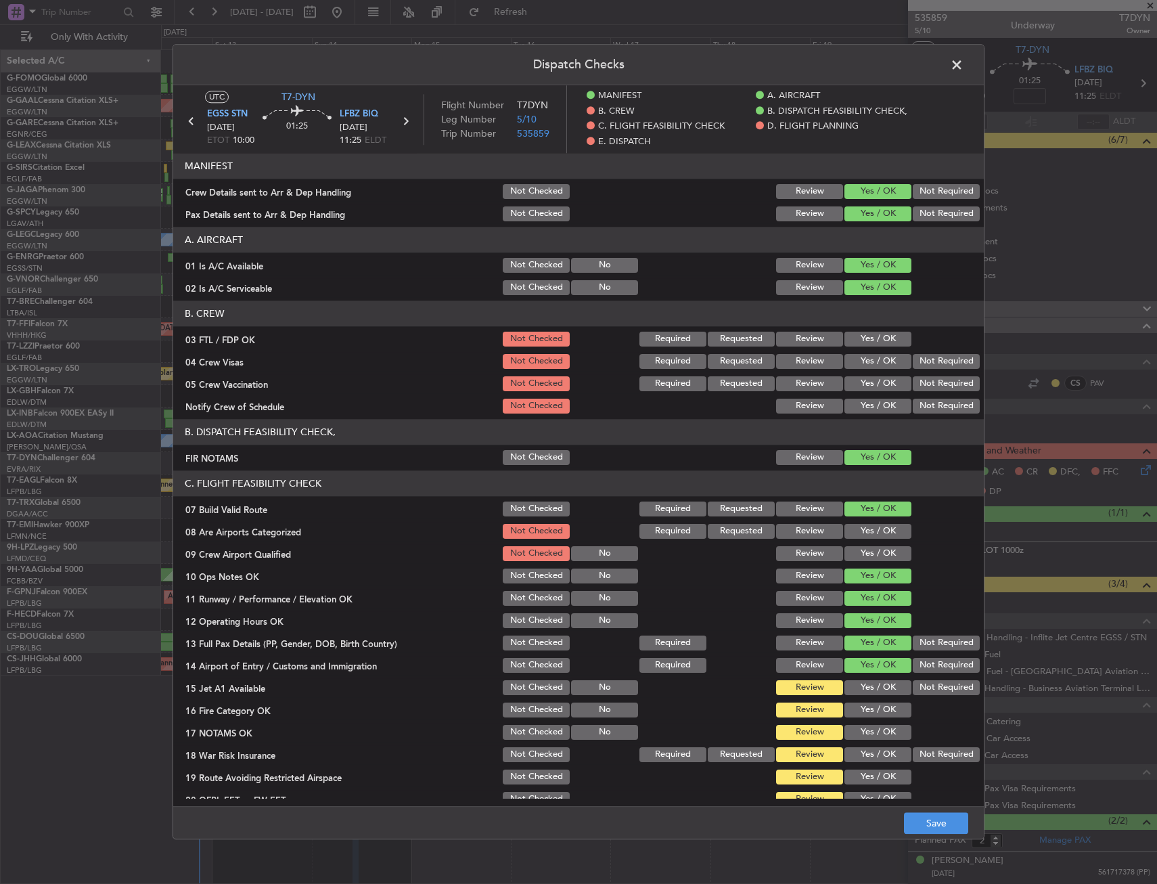
drag, startPoint x: 854, startPoint y: 709, endPoint x: 853, endPoint y: 733, distance: 23.7
click at [853, 709] on button "Yes / OK" at bounding box center [878, 709] width 67 height 15
drag, startPoint x: 853, startPoint y: 733, endPoint x: 853, endPoint y: 744, distance: 10.8
click at [853, 739] on button "Yes / OK" at bounding box center [878, 732] width 67 height 15
drag, startPoint x: 853, startPoint y: 744, endPoint x: 855, endPoint y: 727, distance: 17.7
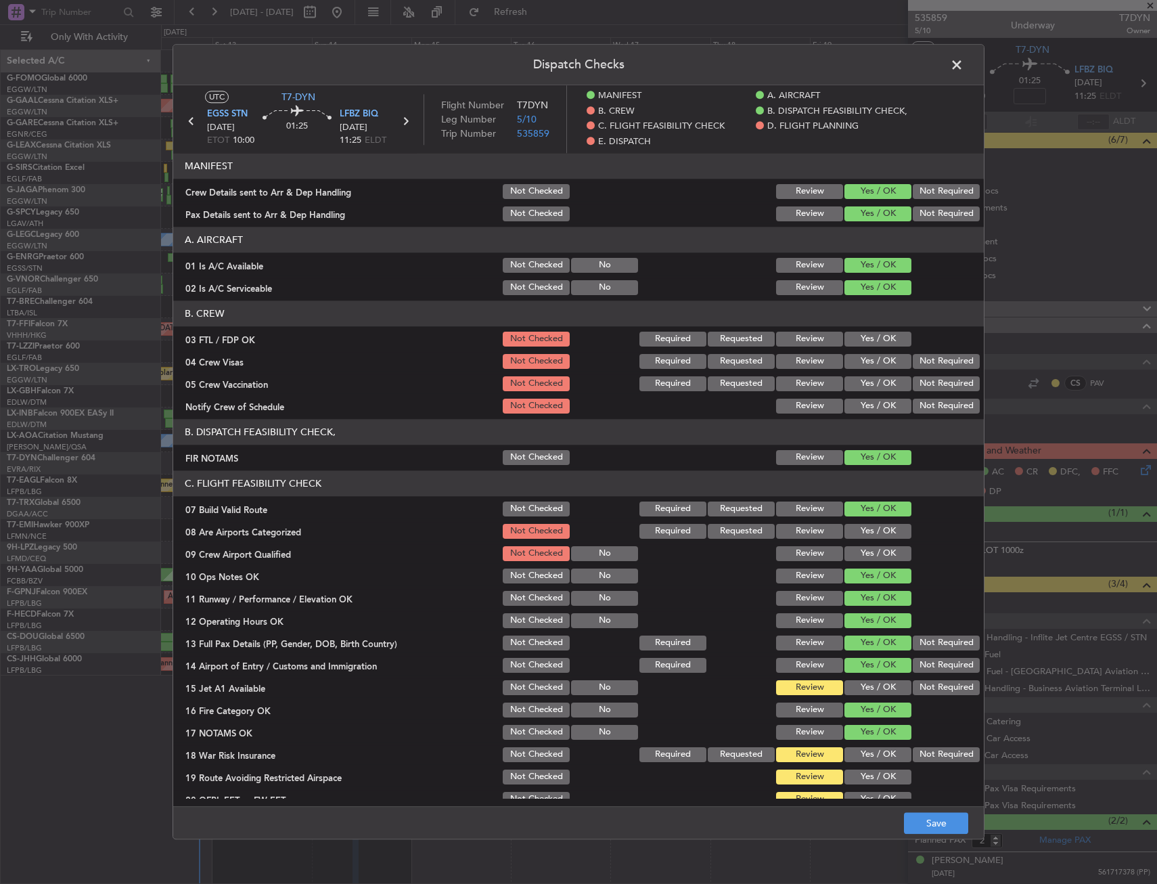
click at [853, 735] on section "C. FLIGHT FEASIBILITY CHECK 07 Build Valid Route Not Checked Required Requested…" at bounding box center [578, 650] width 811 height 361
click at [863, 687] on button "Yes / OK" at bounding box center [878, 687] width 67 height 15
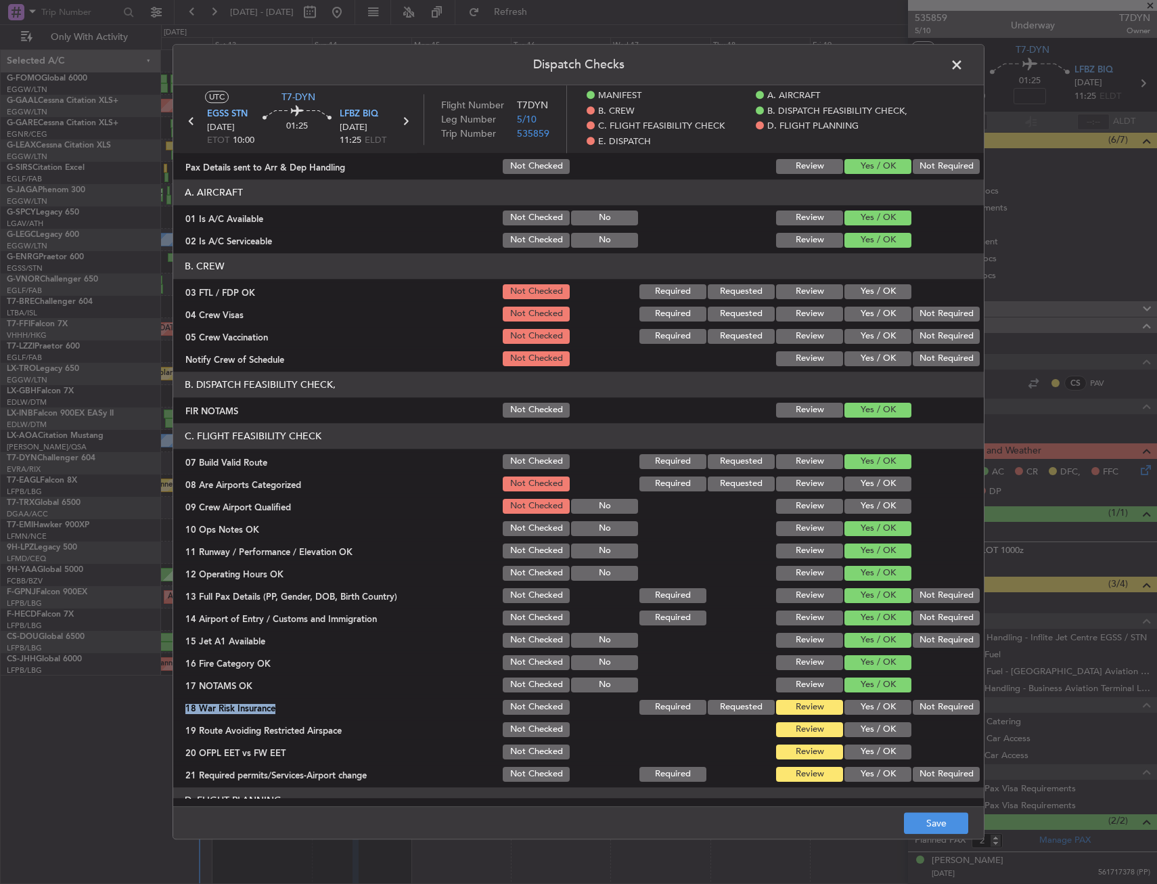
scroll to position [68, 0]
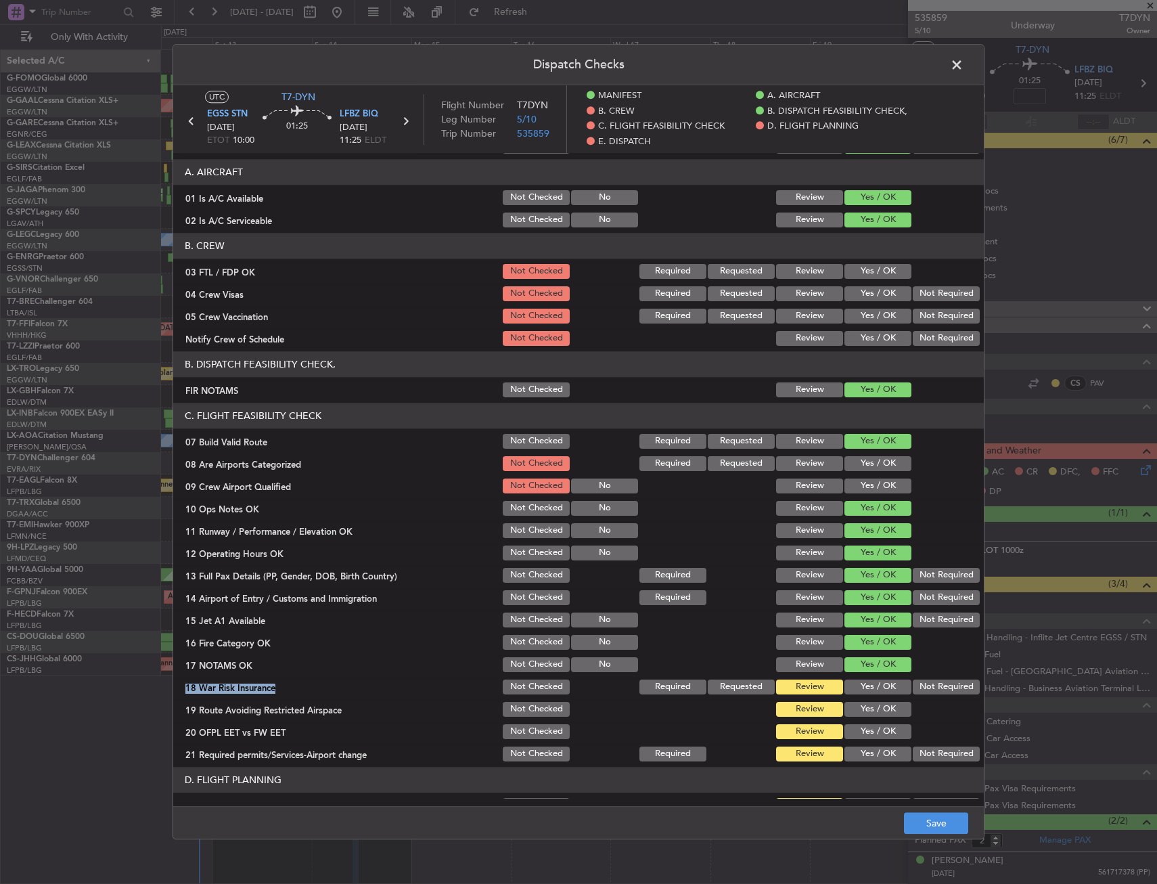
click at [917, 680] on button "Not Required" at bounding box center [946, 686] width 67 height 15
click at [861, 708] on button "Yes / OK" at bounding box center [878, 709] width 67 height 15
click at [863, 738] on button "Yes / OK" at bounding box center [878, 731] width 67 height 15
click at [864, 757] on button "Yes / OK" at bounding box center [878, 753] width 67 height 15
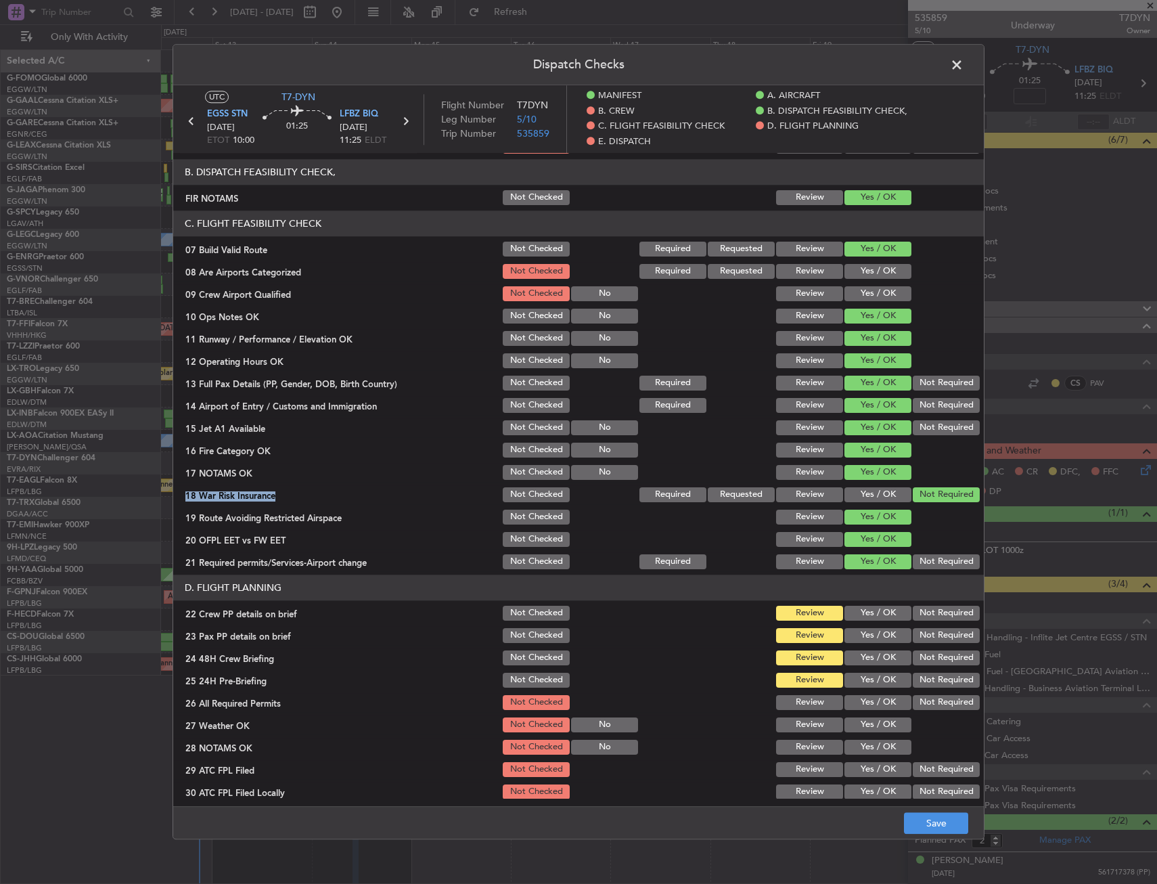
scroll to position [406, 0]
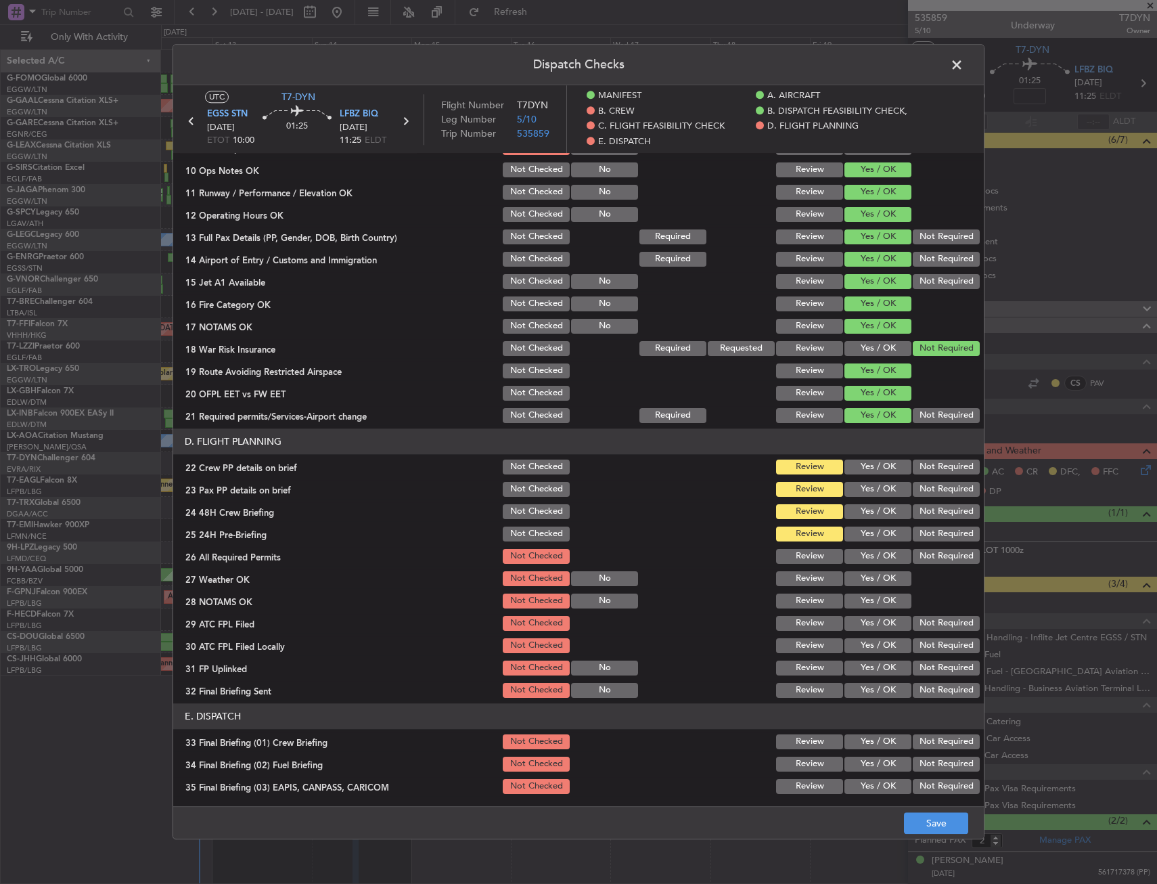
click at [812, 435] on header "D. FLIGHT PLANNING" at bounding box center [578, 441] width 811 height 26
click at [852, 467] on button "Yes / OK" at bounding box center [878, 466] width 67 height 15
click at [857, 491] on button "Yes / OK" at bounding box center [878, 489] width 67 height 15
click at [857, 509] on button "Yes / OK" at bounding box center [878, 511] width 67 height 15
click at [920, 531] on button "Not Required" at bounding box center [946, 533] width 67 height 15
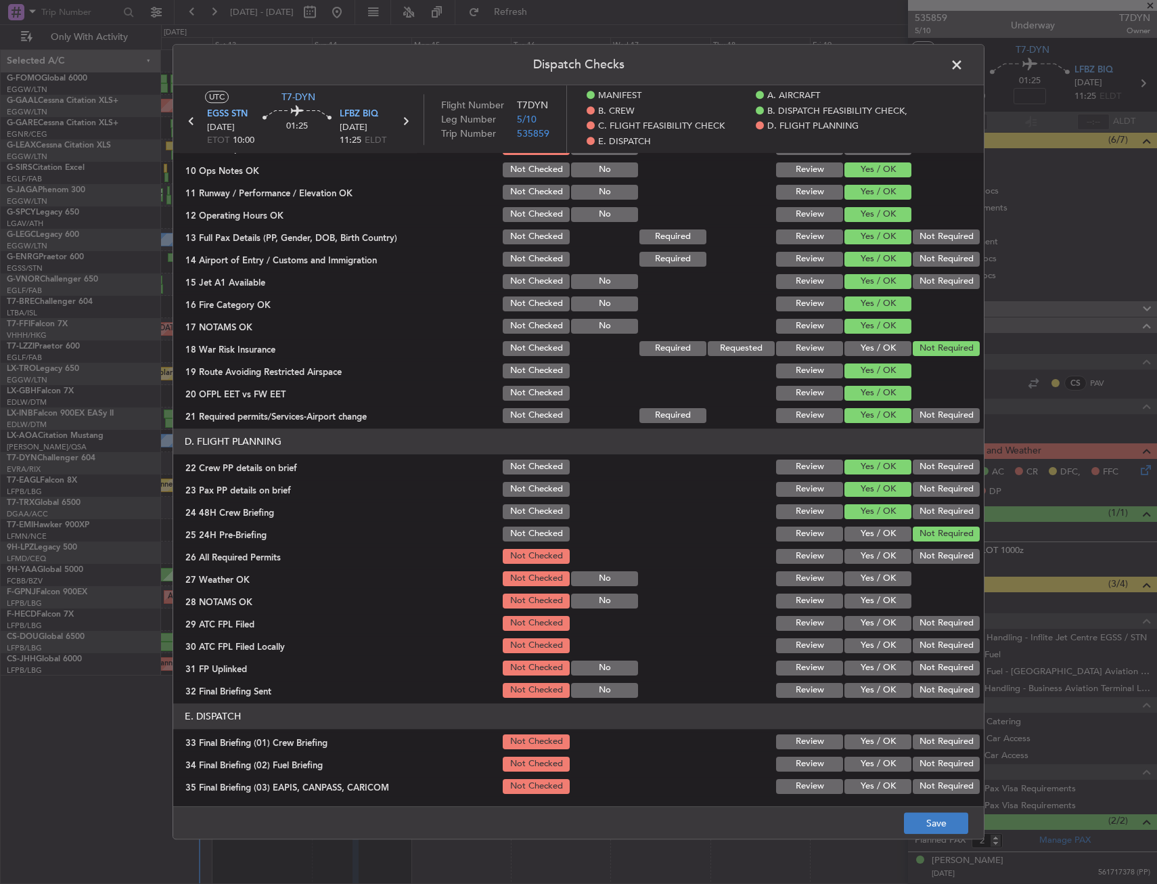
drag, startPoint x: 927, startPoint y: 801, endPoint x: 934, endPoint y: 819, distance: 19.5
click at [934, 819] on div "Dispatch Checks UTC T7-DYN EGSS STN 14/09/2025 ETOT 10:00 01:25 LFBZ BIQ 14/09/…" at bounding box center [579, 441] width 812 height 795
click at [934, 819] on button "Save" at bounding box center [936, 824] width 64 height 22
click at [964, 70] on span at bounding box center [964, 68] width 0 height 27
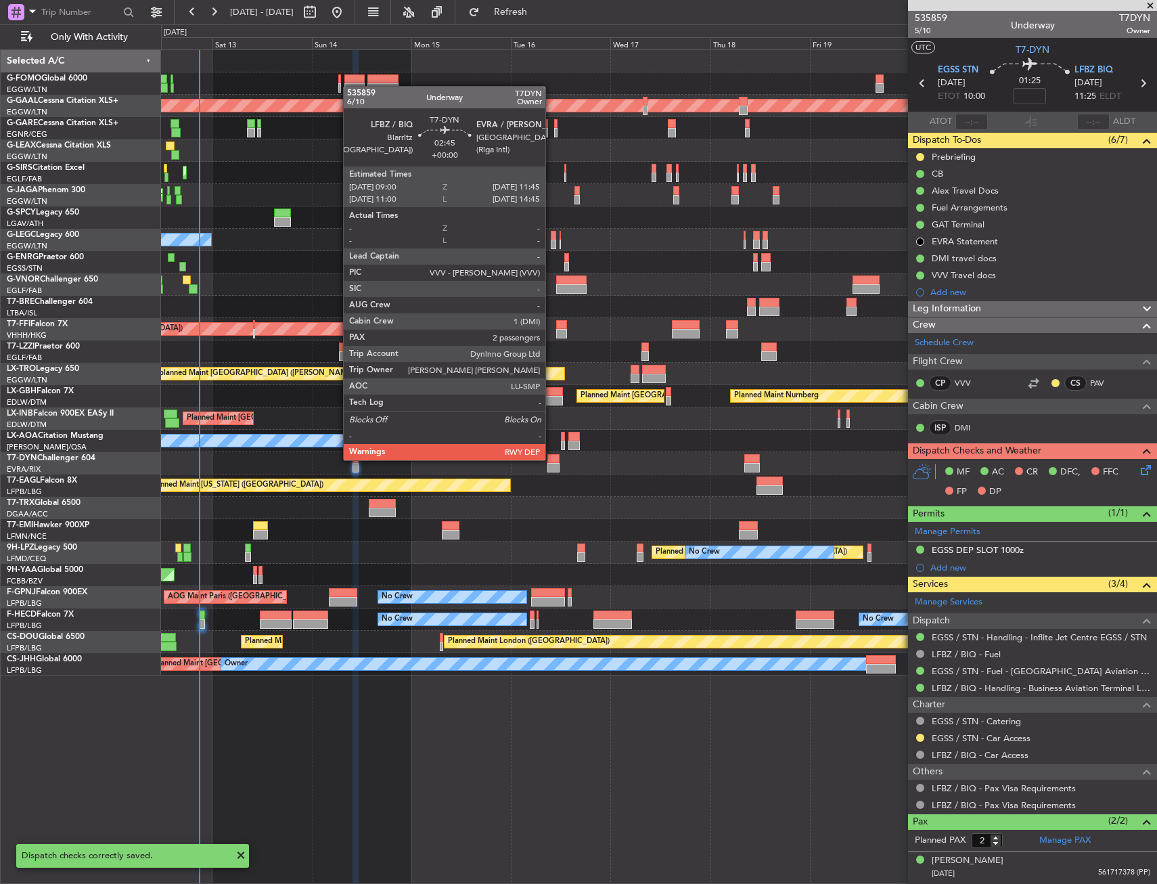
click at [552, 459] on div at bounding box center [553, 458] width 12 height 9
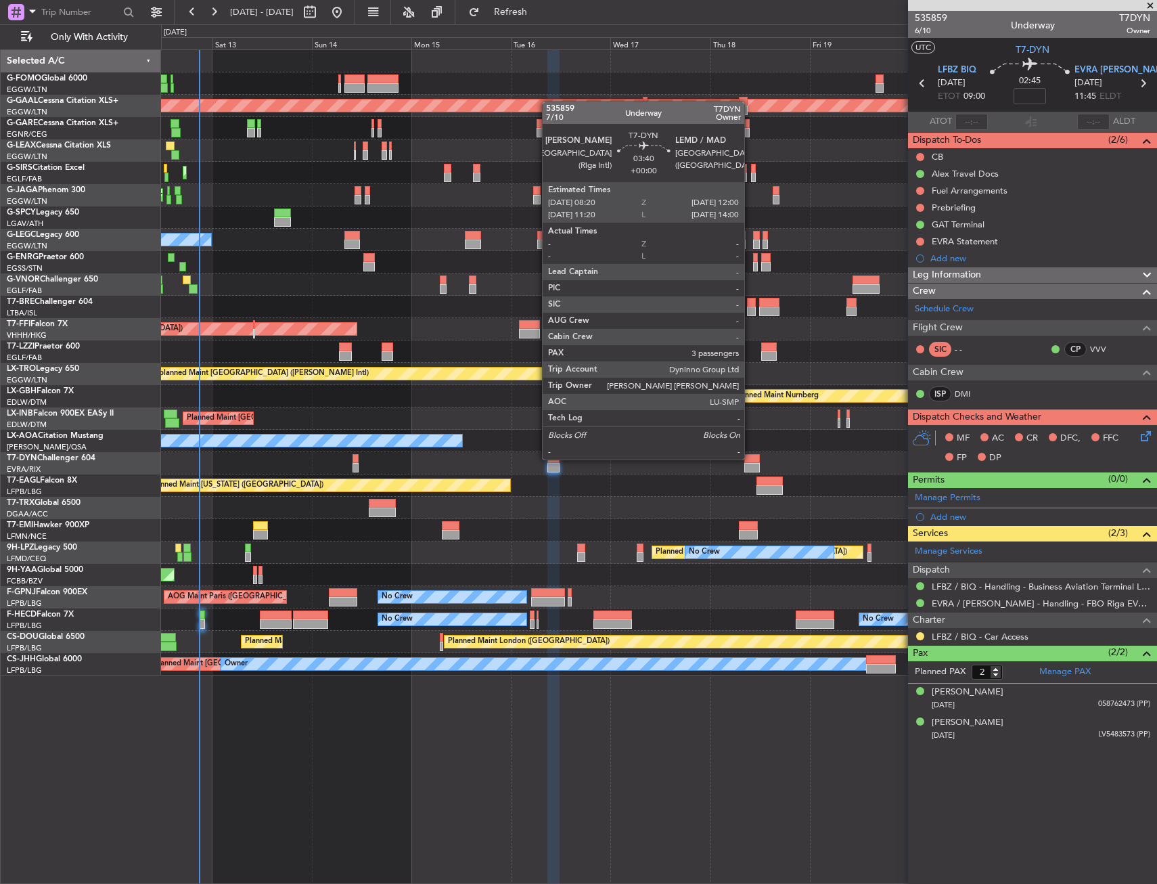
click at [750, 458] on div at bounding box center [752, 458] width 16 height 9
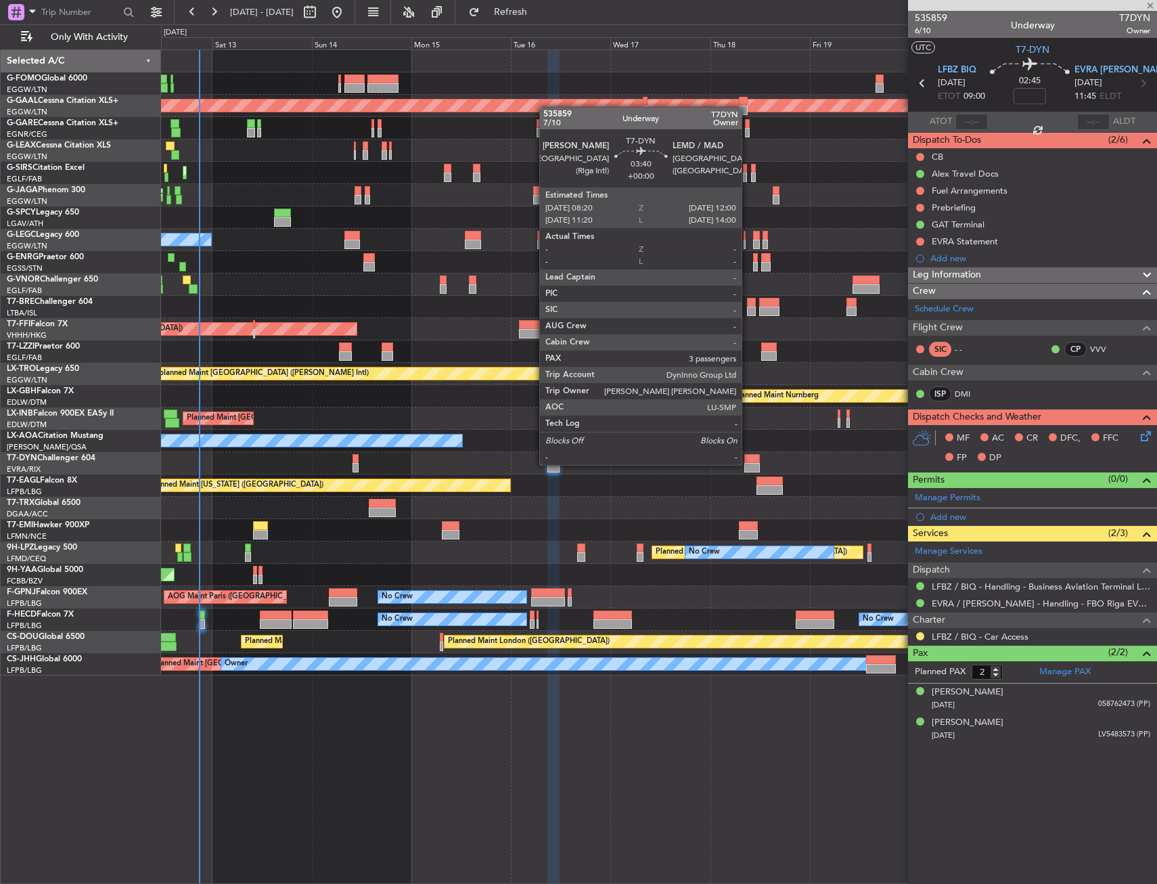
type input "3"
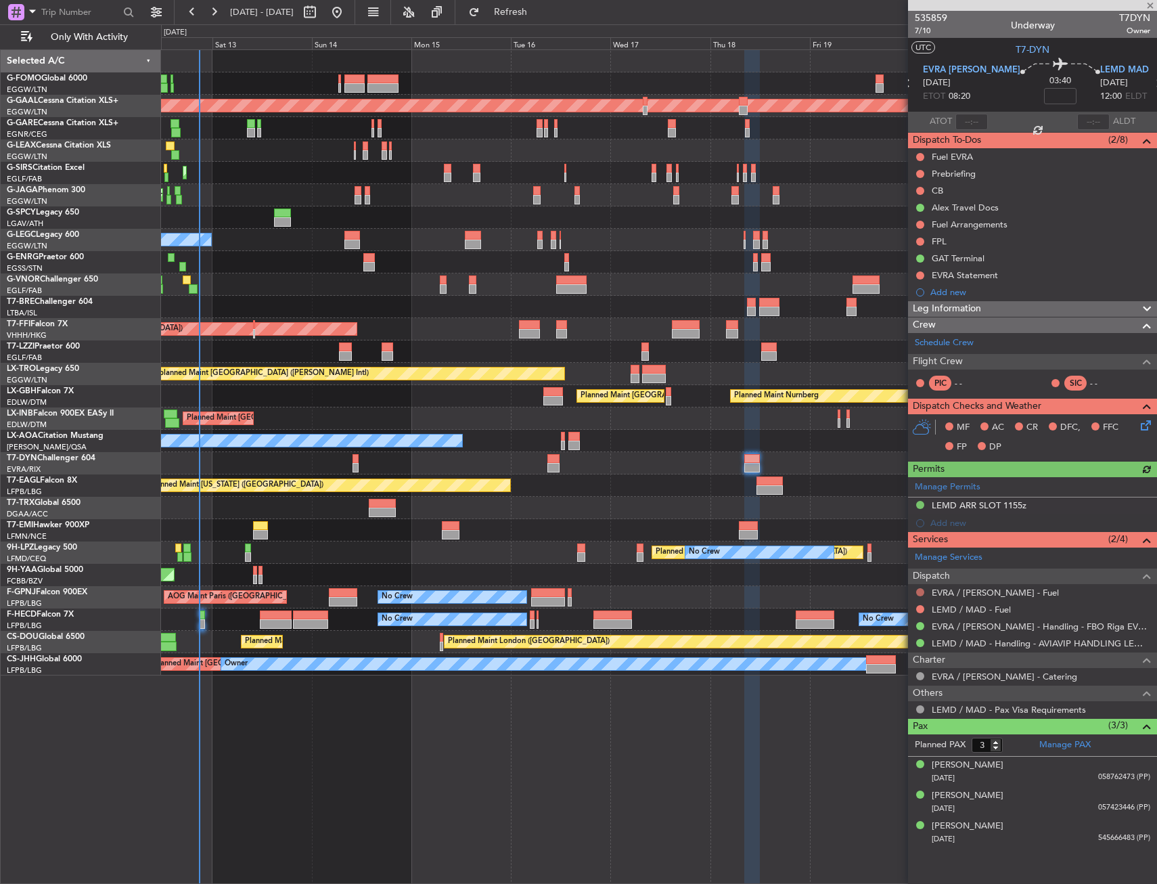
drag, startPoint x: 923, startPoint y: 591, endPoint x: 898, endPoint y: 595, distance: 25.4
click at [922, 591] on button at bounding box center [920, 592] width 8 height 8
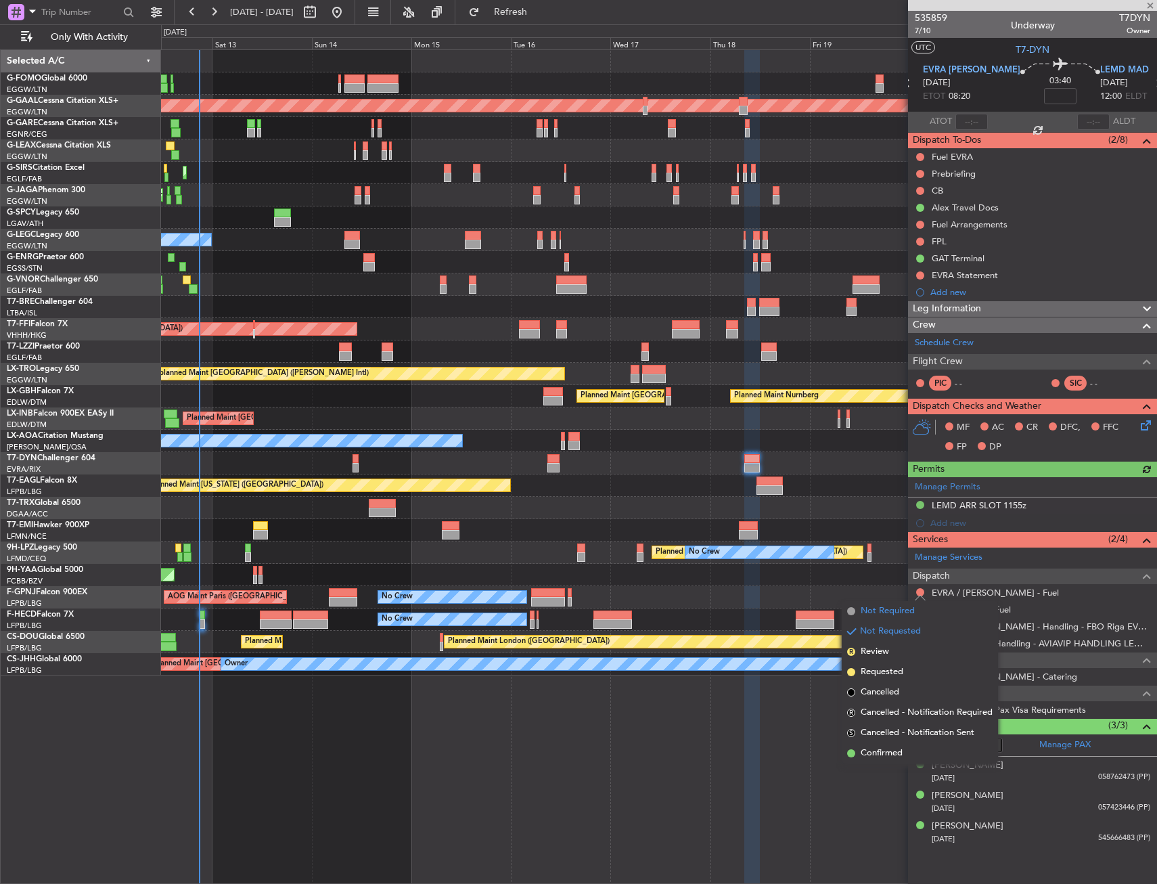
click at [877, 608] on span "Not Required" at bounding box center [888, 611] width 54 height 14
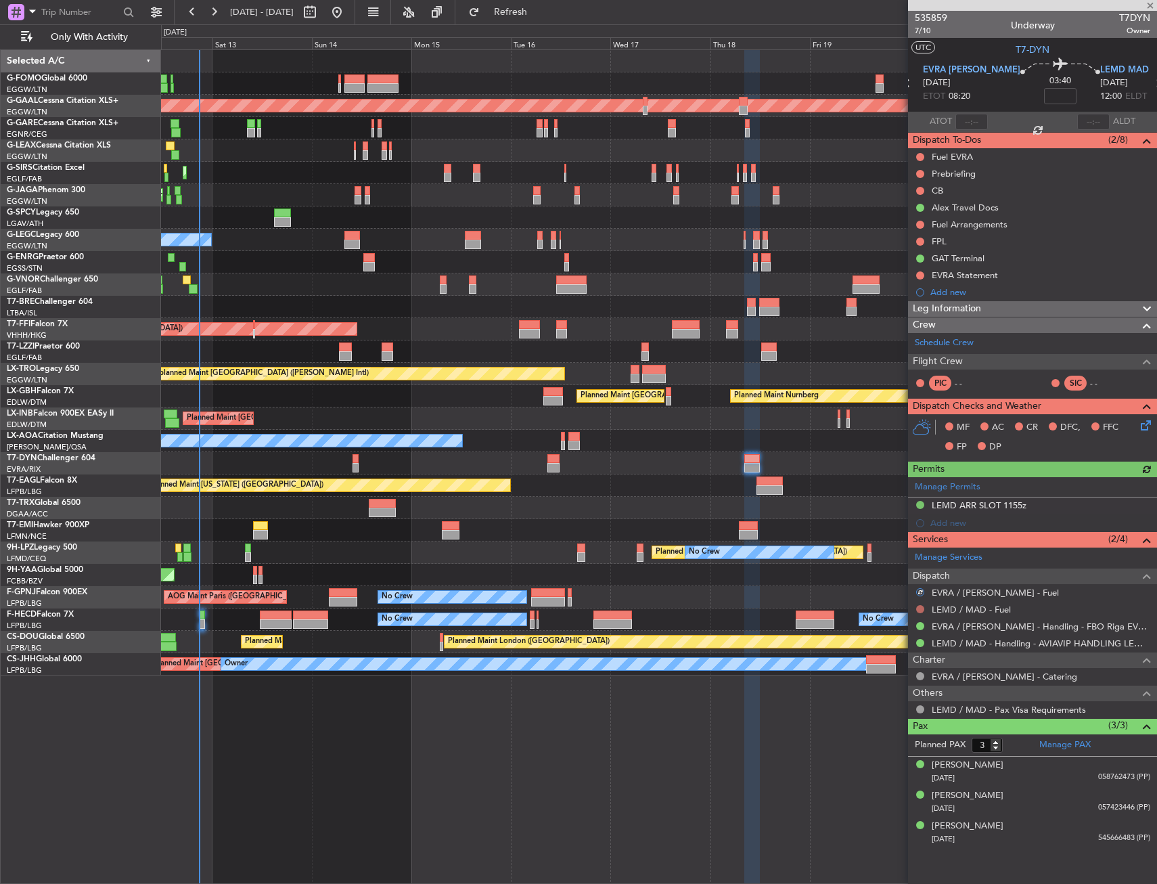
click at [919, 605] on button at bounding box center [920, 609] width 8 height 8
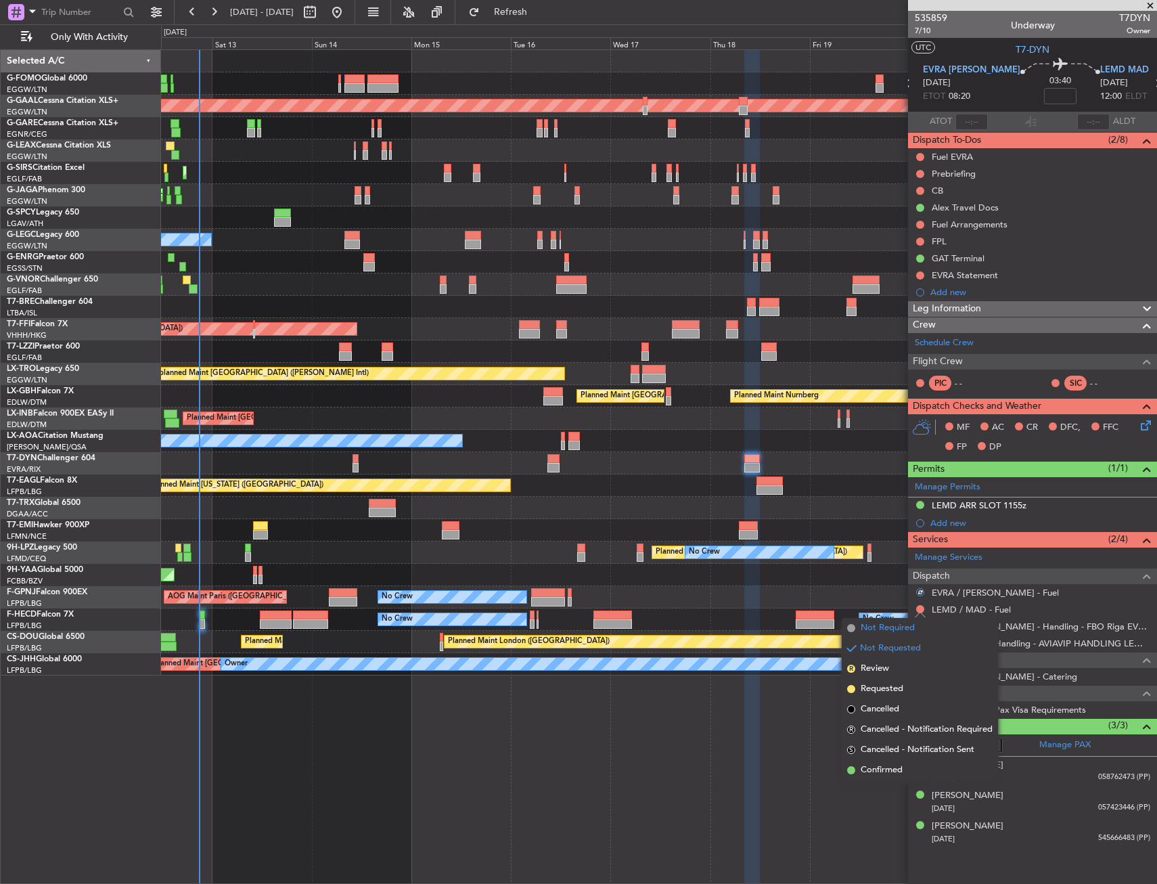
click at [875, 623] on span "Not Required" at bounding box center [888, 628] width 54 height 14
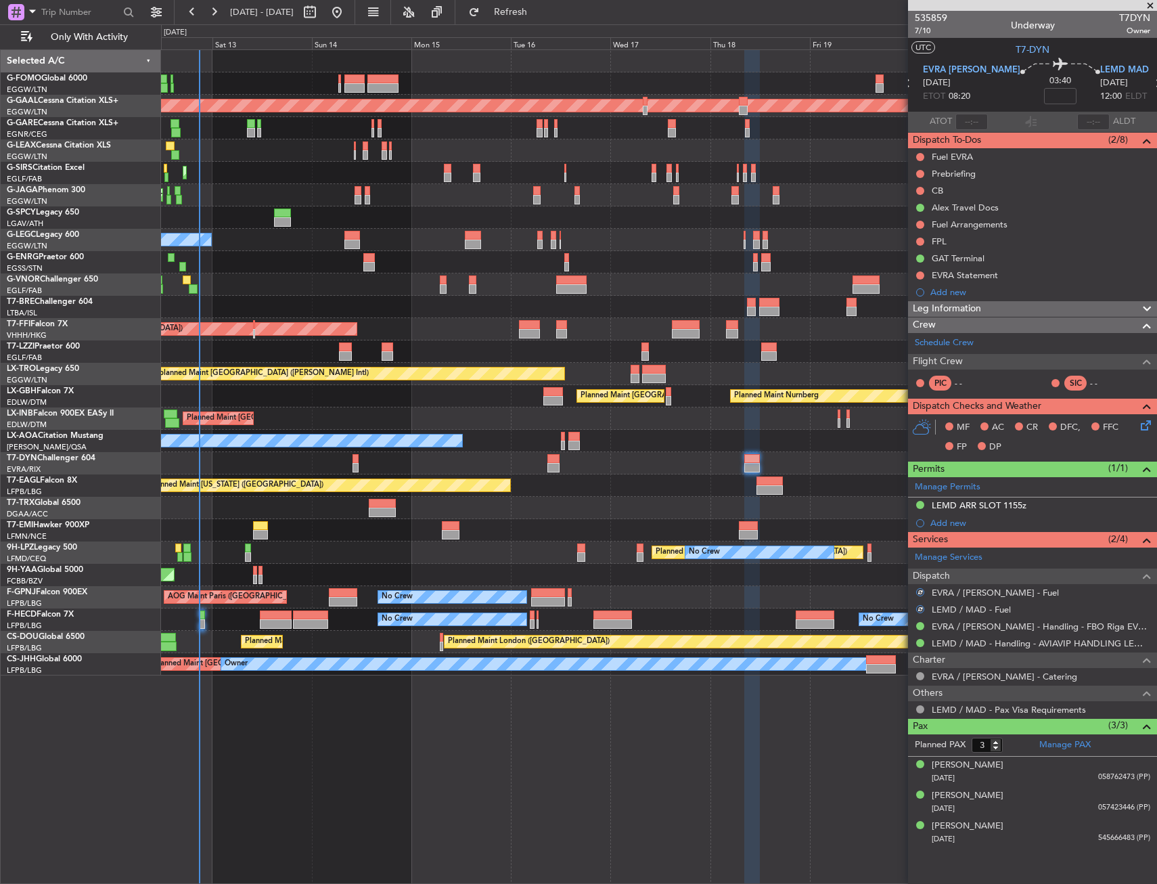
click at [615, 237] on div "Planned Maint London (Luton) Owner A/C Unavailable London (Luton)" at bounding box center [658, 240] width 995 height 22
click at [699, 459] on div at bounding box center [658, 463] width 995 height 22
click at [702, 496] on div "Planned Maint [US_STATE] ([GEOGRAPHIC_DATA])" at bounding box center [658, 485] width 995 height 22
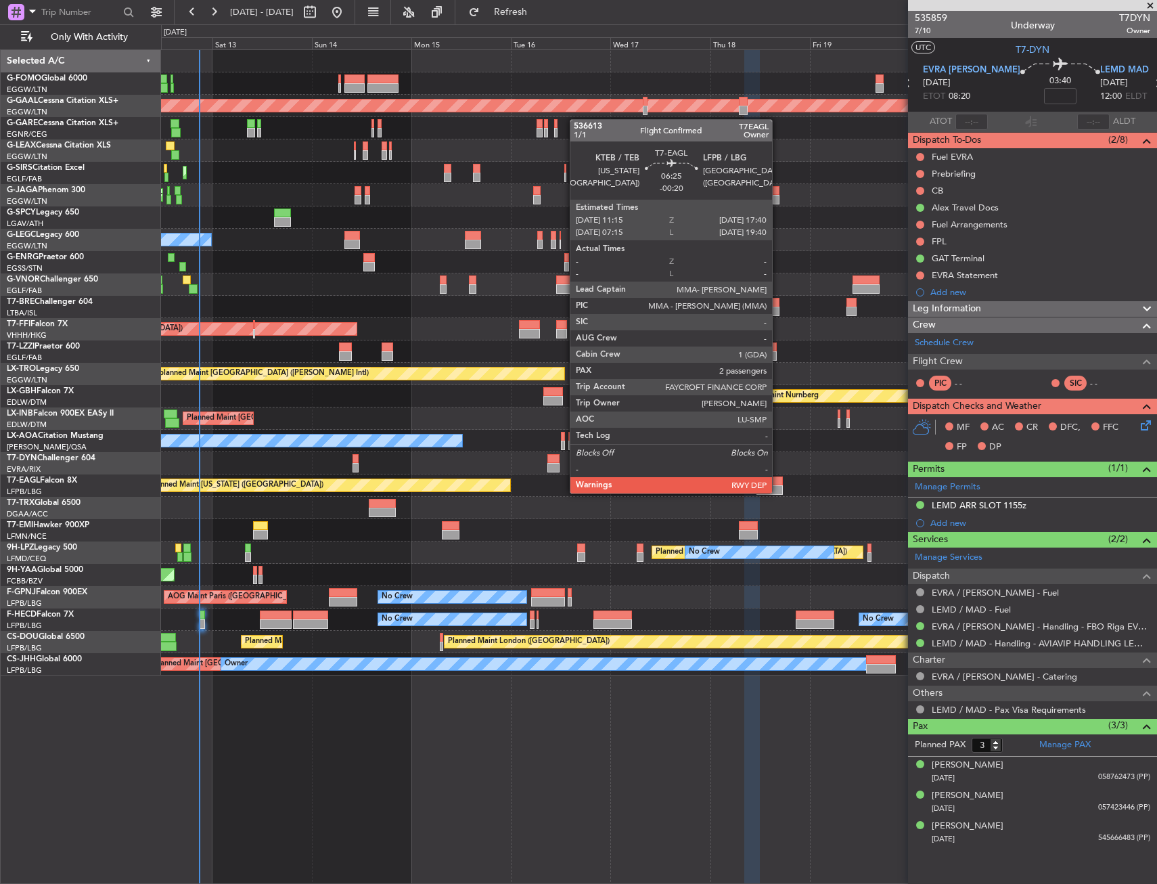
click at [778, 492] on div at bounding box center [770, 489] width 27 height 9
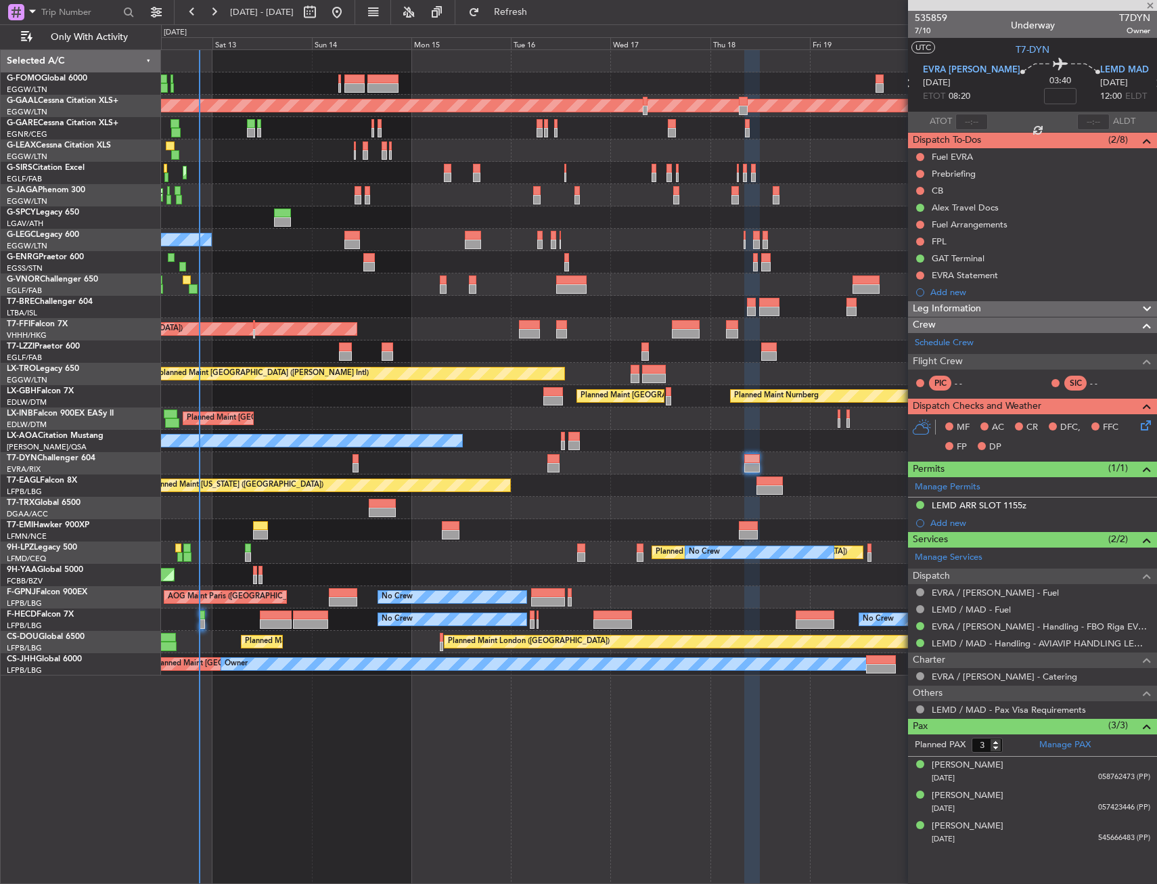
type input "-00:20"
type input "2"
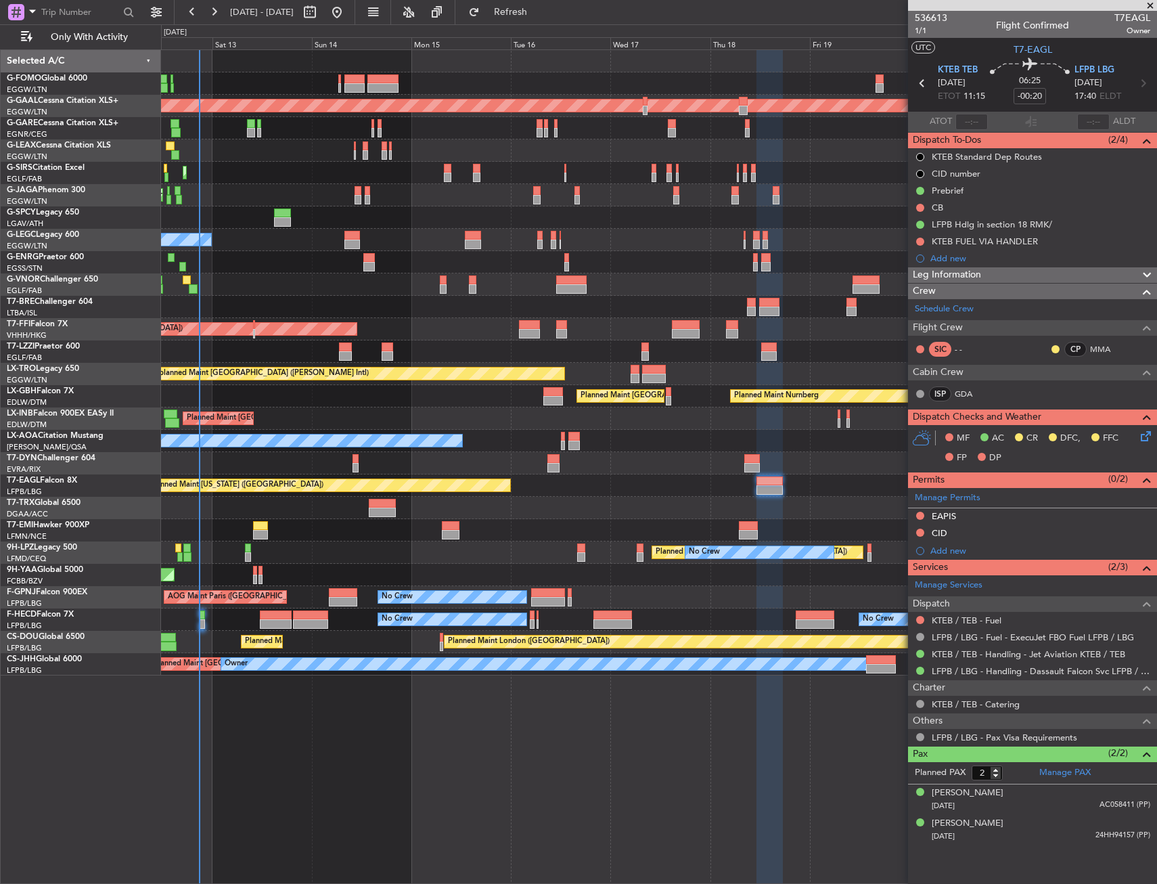
click at [1143, 433] on icon at bounding box center [1143, 433] width 11 height 11
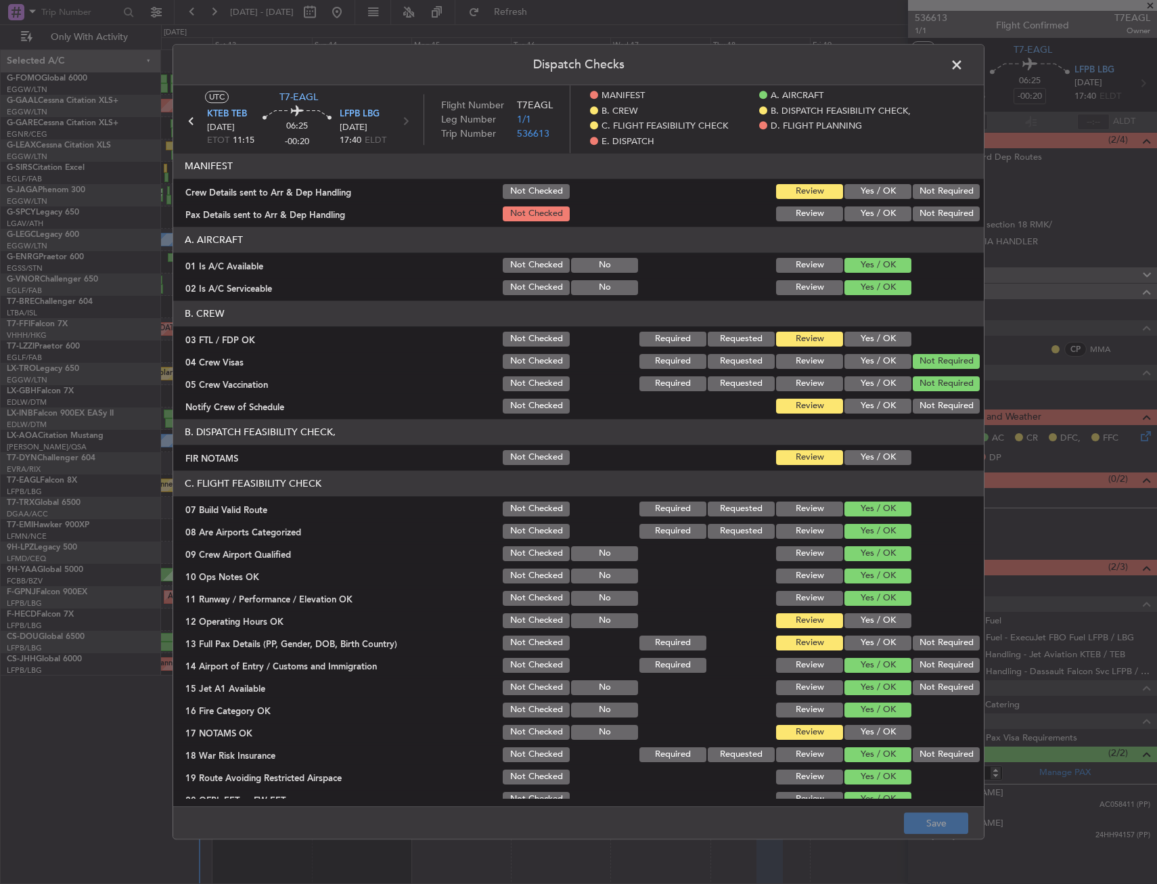
drag, startPoint x: 891, startPoint y: 342, endPoint x: 868, endPoint y: 407, distance: 69.6
click at [891, 342] on button "Yes / OK" at bounding box center [878, 339] width 67 height 15
click at [867, 409] on button "Yes / OK" at bounding box center [878, 406] width 67 height 15
click at [868, 444] on header "B. DISPATCH FEASIBILITY CHECK," at bounding box center [578, 432] width 811 height 26
click at [867, 455] on button "Yes / OK" at bounding box center [878, 457] width 67 height 15
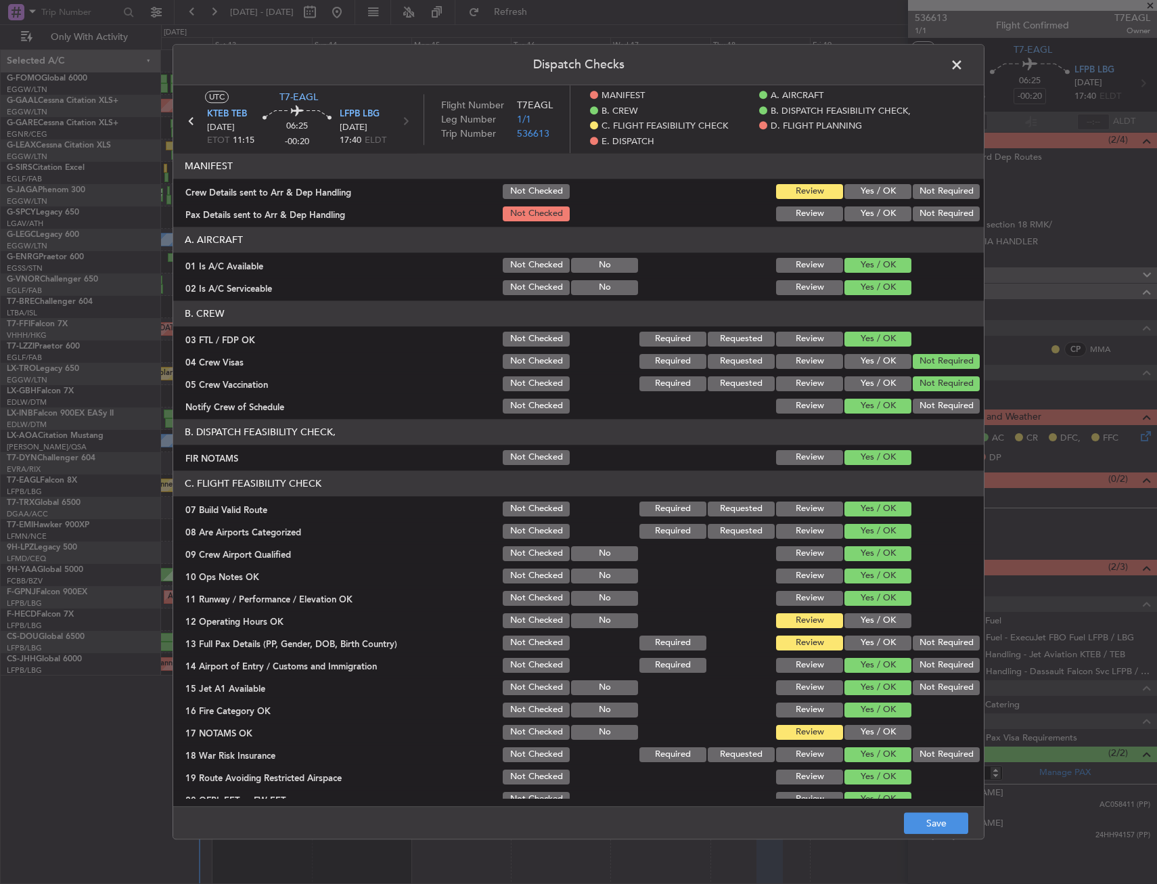
drag, startPoint x: 859, startPoint y: 601, endPoint x: 859, endPoint y: 621, distance: 20.3
click at [859, 602] on button "Yes / OK" at bounding box center [878, 598] width 67 height 15
click at [859, 621] on button "Yes / OK" at bounding box center [878, 620] width 67 height 15
click at [859, 642] on button "Yes / OK" at bounding box center [878, 642] width 67 height 15
click at [852, 722] on section "C. FLIGHT FEASIBILITY CHECK 07 Build Valid Route Not Checked Required Requested…" at bounding box center [578, 650] width 811 height 361
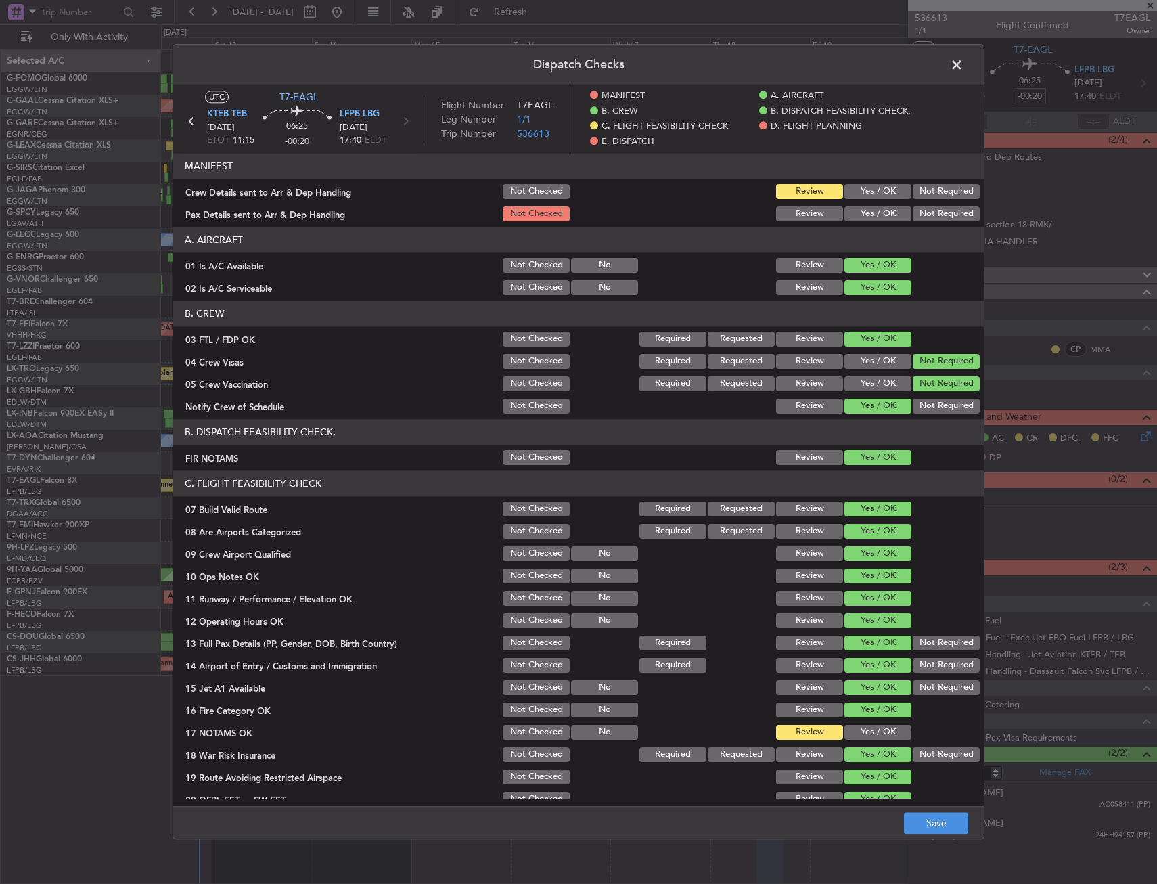
click at [855, 736] on button "Yes / OK" at bounding box center [878, 732] width 67 height 15
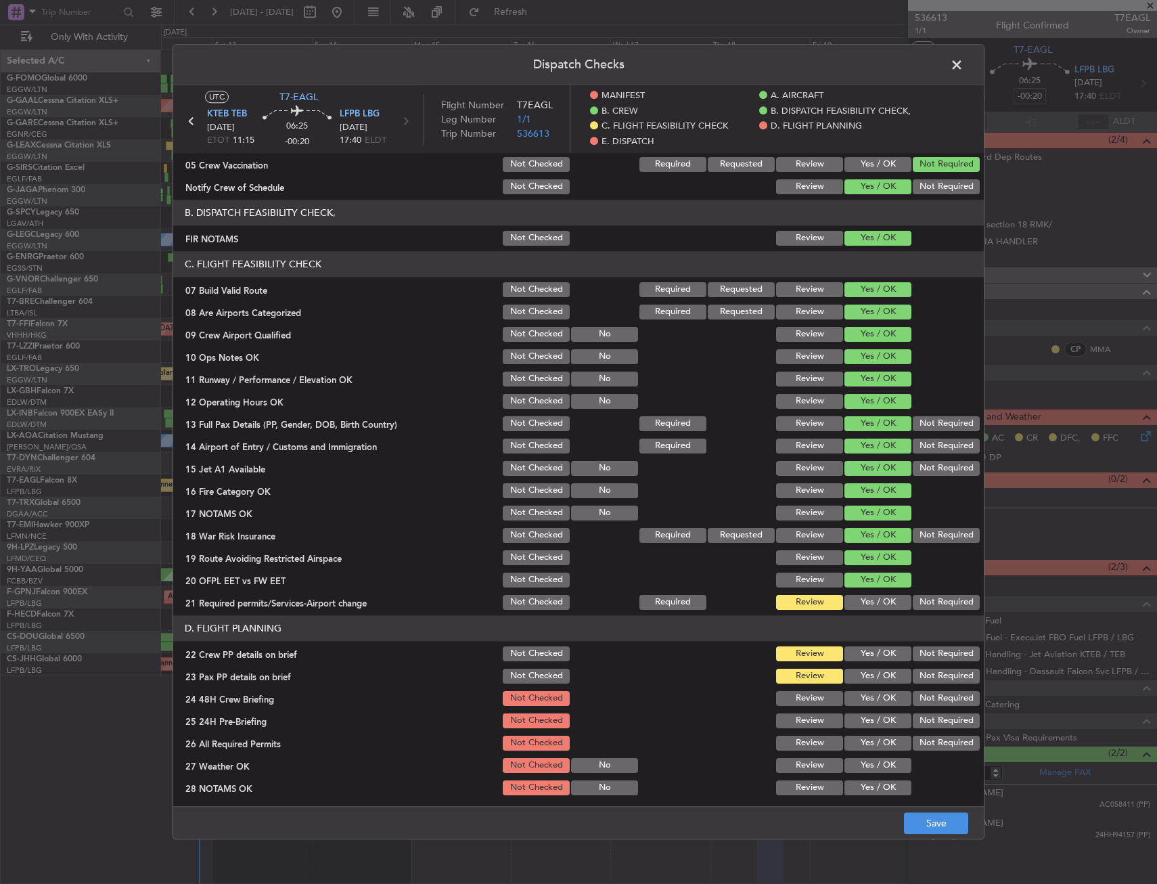
scroll to position [338, 0]
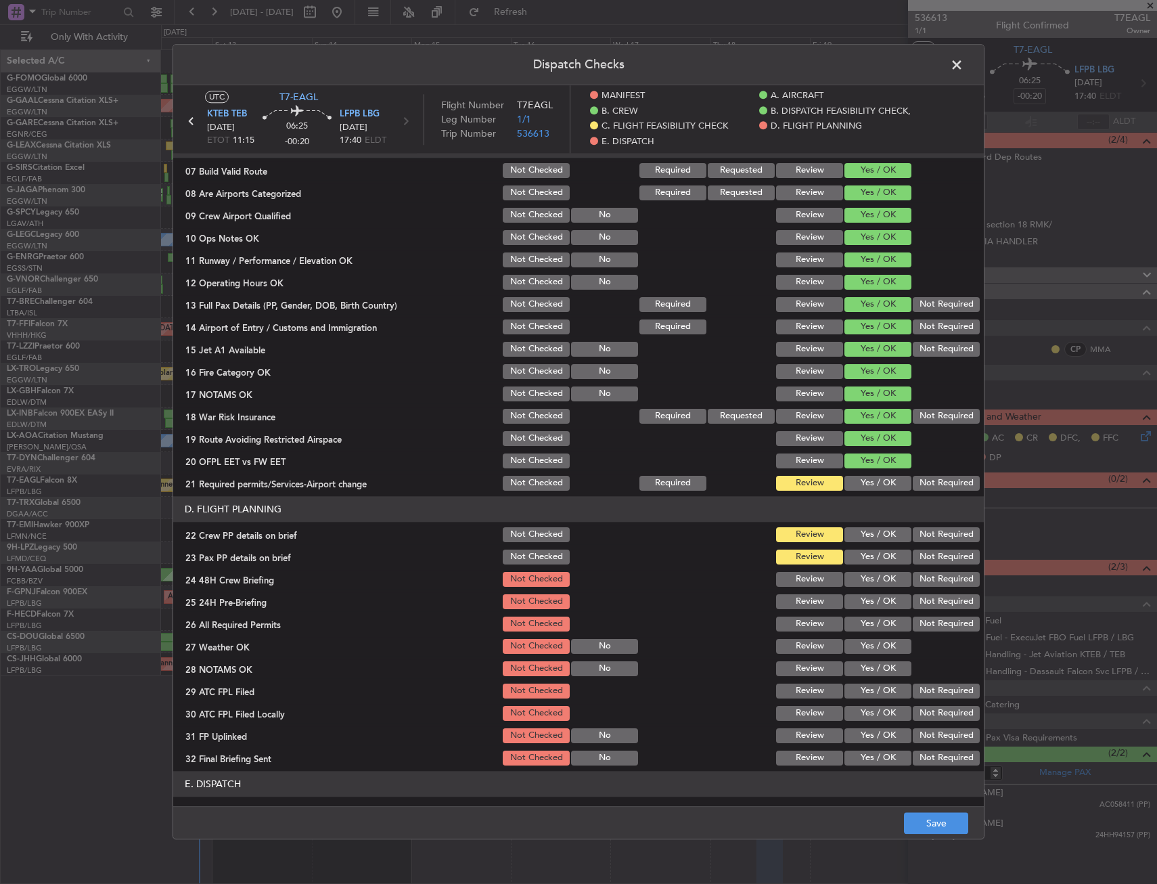
click at [874, 491] on button "Yes / OK" at bounding box center [878, 483] width 67 height 15
drag, startPoint x: 871, startPoint y: 528, endPoint x: 870, endPoint y: 545, distance: 16.3
click at [871, 530] on button "Yes / OK" at bounding box center [878, 534] width 67 height 15
click at [870, 555] on button "Yes / OK" at bounding box center [878, 556] width 67 height 15
click at [874, 572] on button "Yes / OK" at bounding box center [878, 579] width 67 height 15
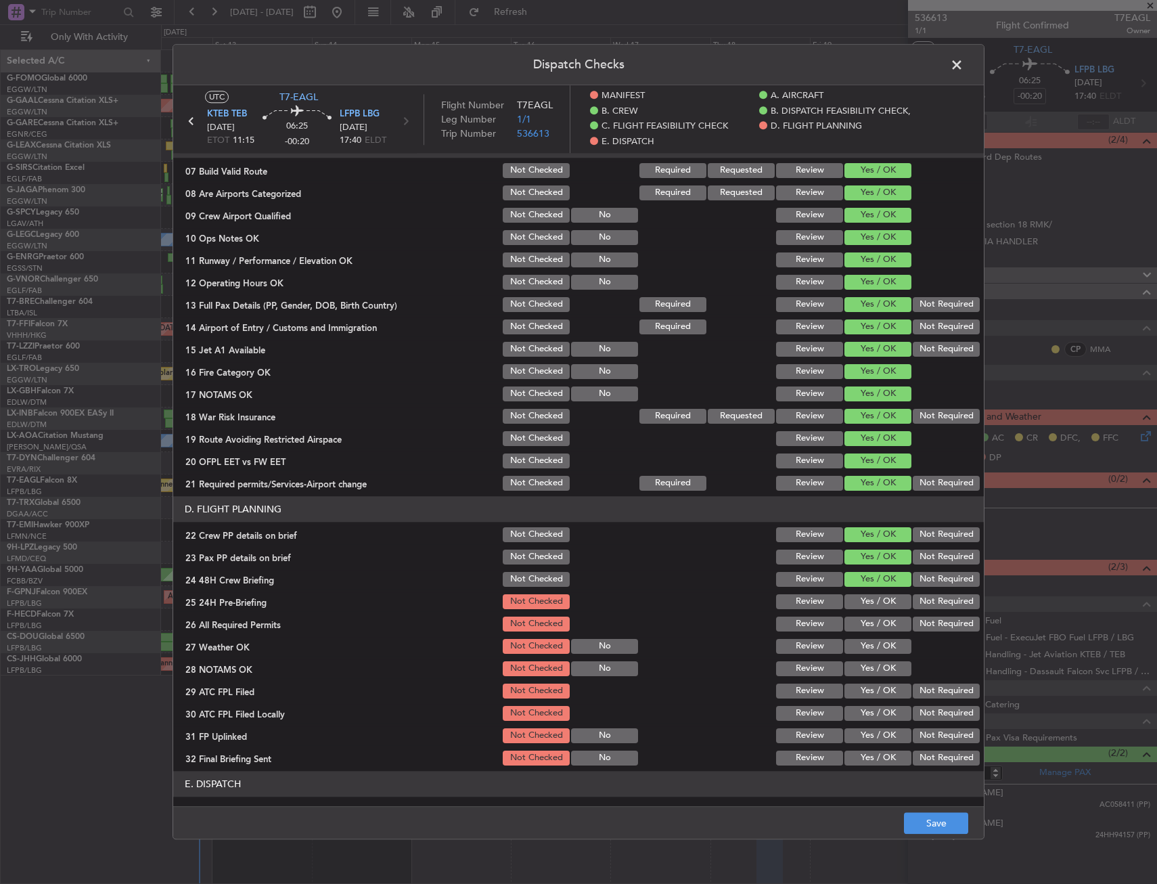
click at [913, 596] on button "Not Required" at bounding box center [946, 601] width 67 height 15
click at [919, 794] on header "E. DISPATCH" at bounding box center [578, 784] width 811 height 26
click at [920, 814] on button "Save" at bounding box center [936, 824] width 64 height 22
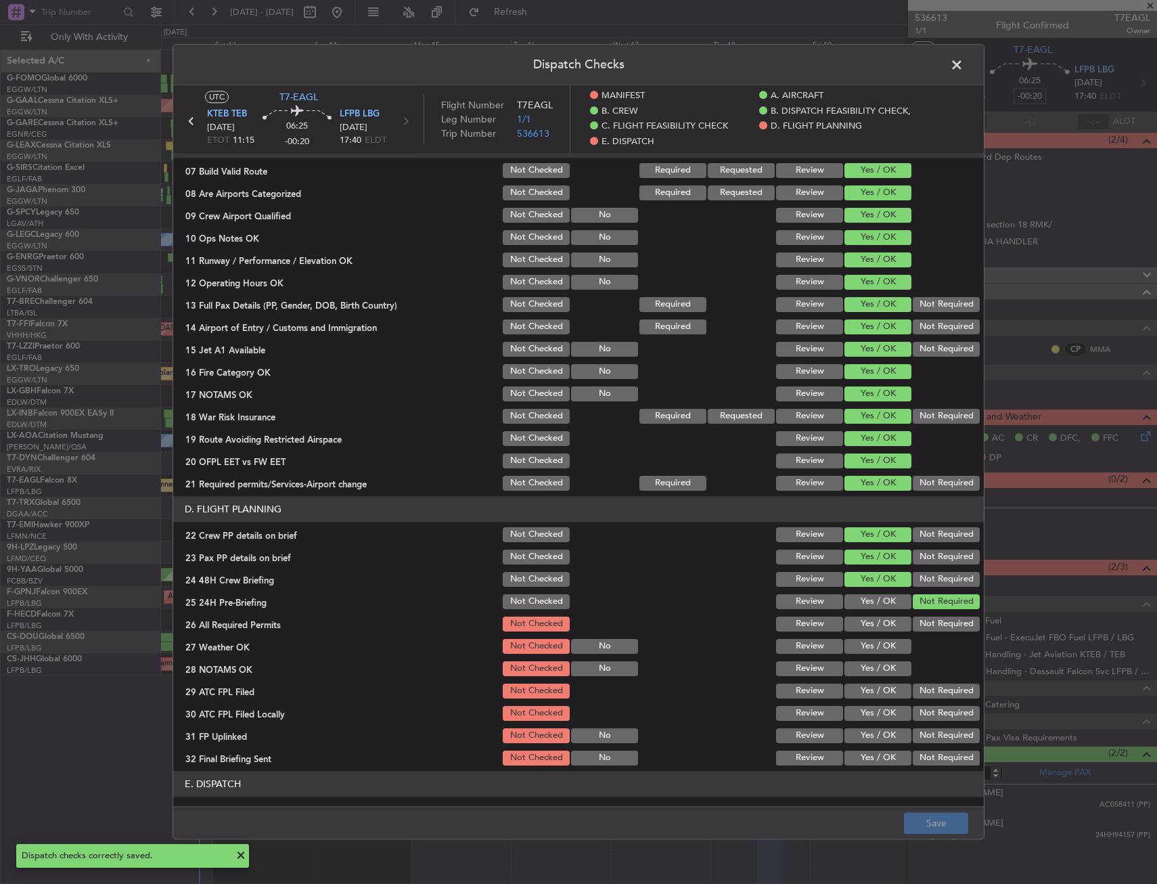
click at [964, 64] on span at bounding box center [964, 68] width 0 height 27
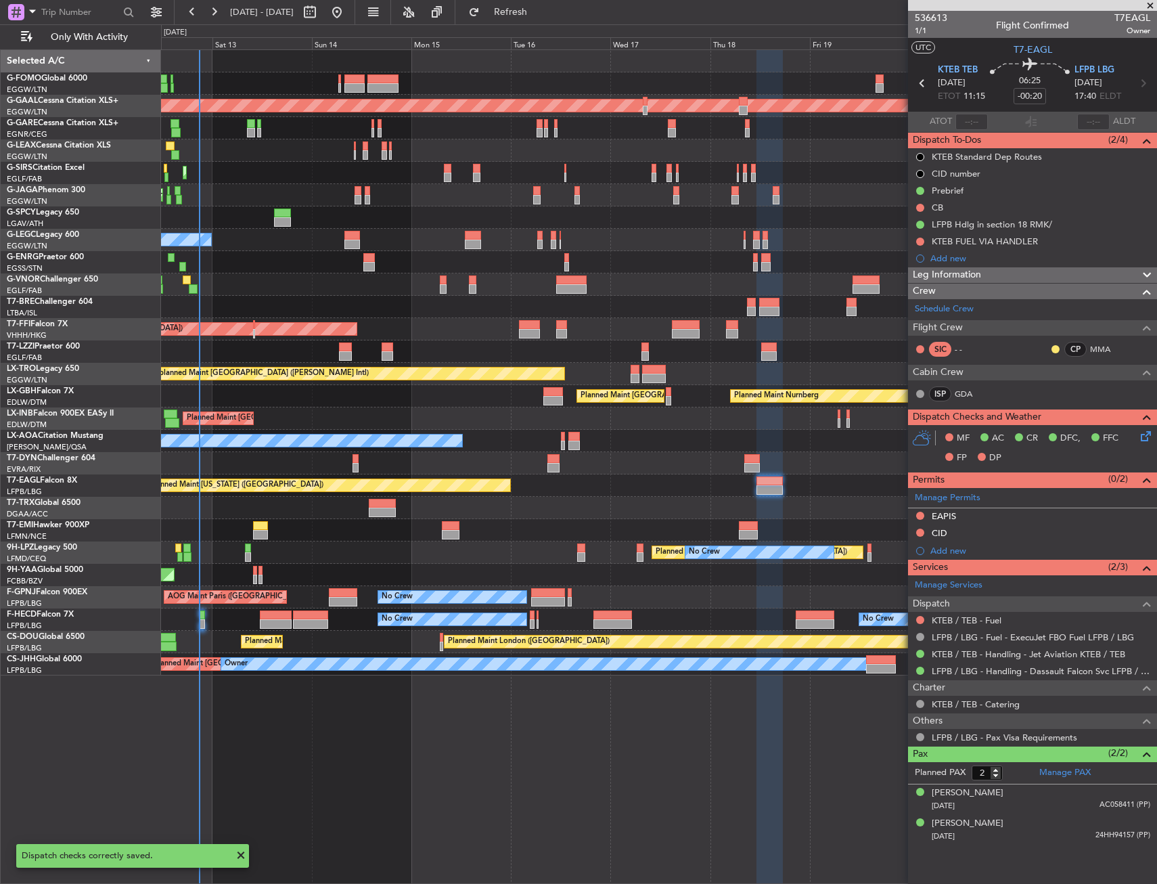
click at [636, 463] on div at bounding box center [658, 463] width 995 height 22
click at [637, 465] on div at bounding box center [658, 463] width 995 height 22
click at [637, 463] on div at bounding box center [658, 463] width 995 height 22
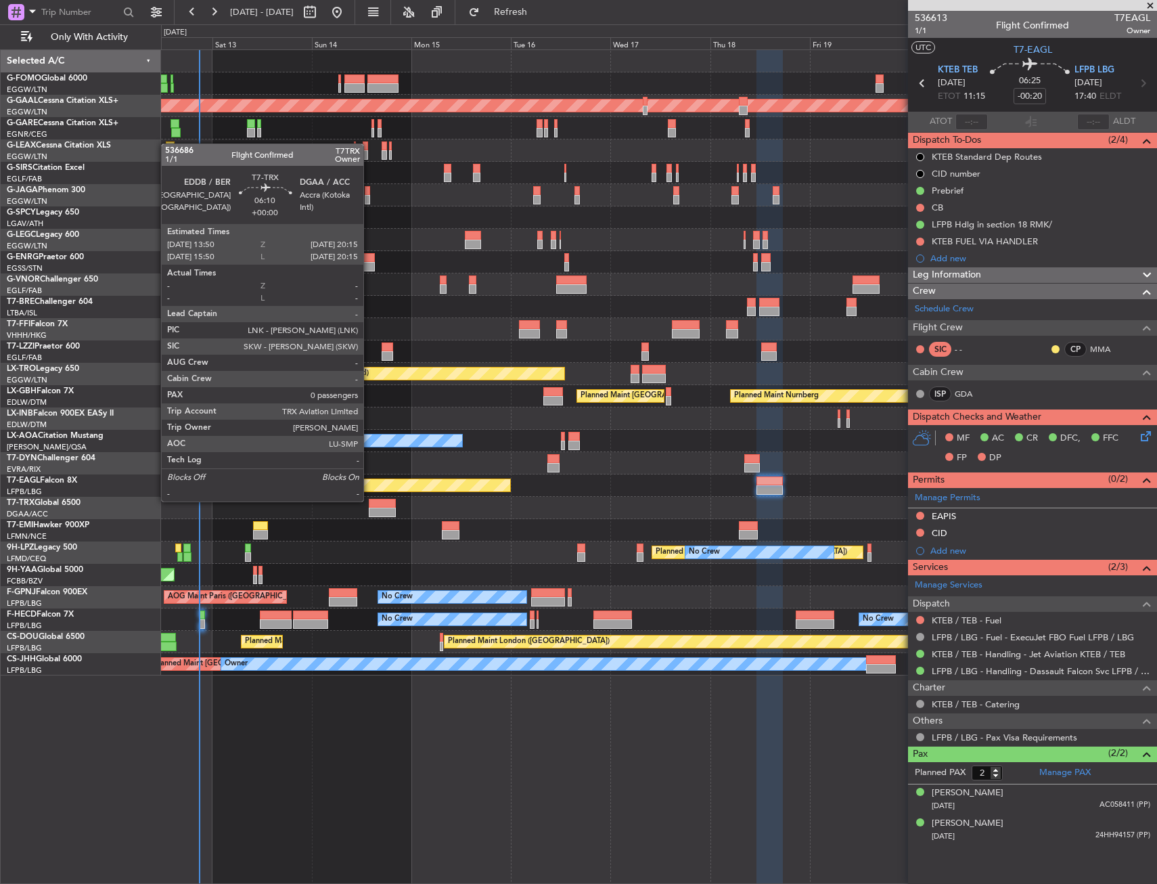
click at [369, 500] on div at bounding box center [382, 503] width 27 height 9
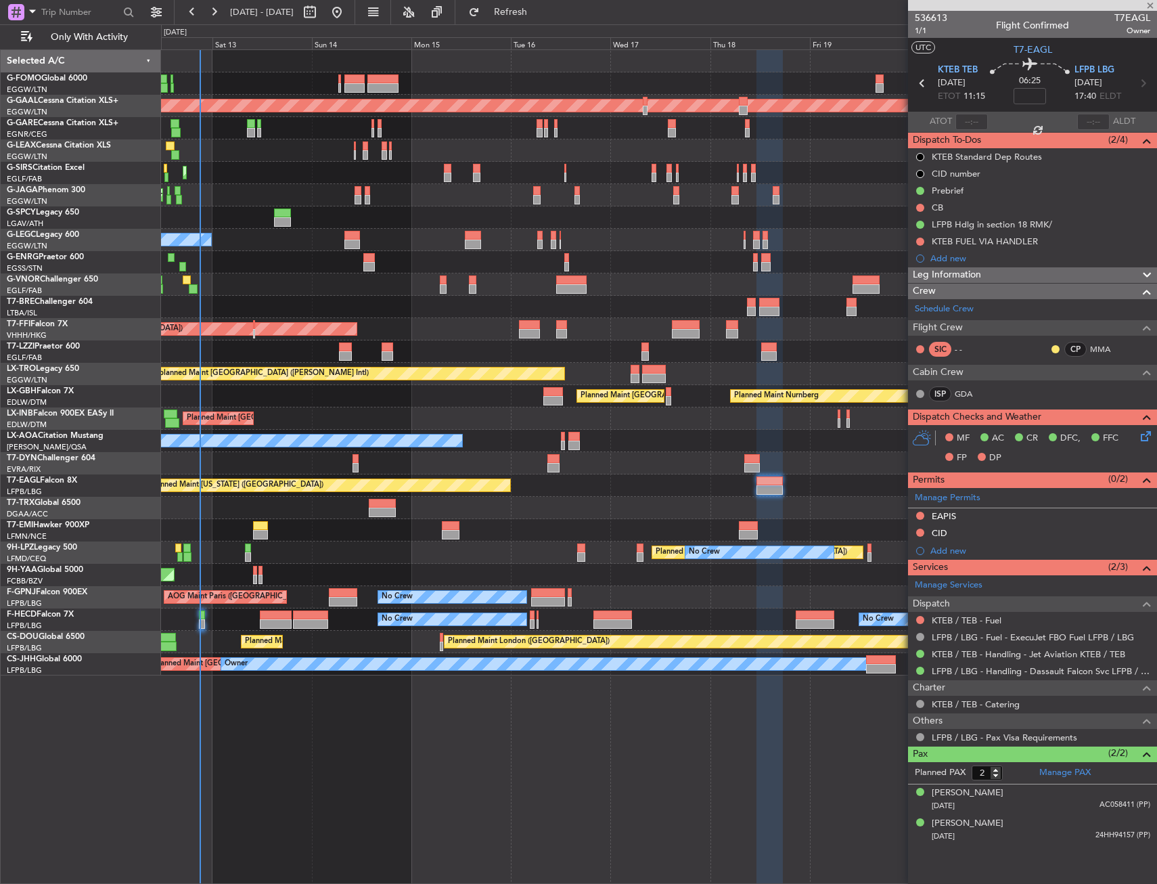
type input "0"
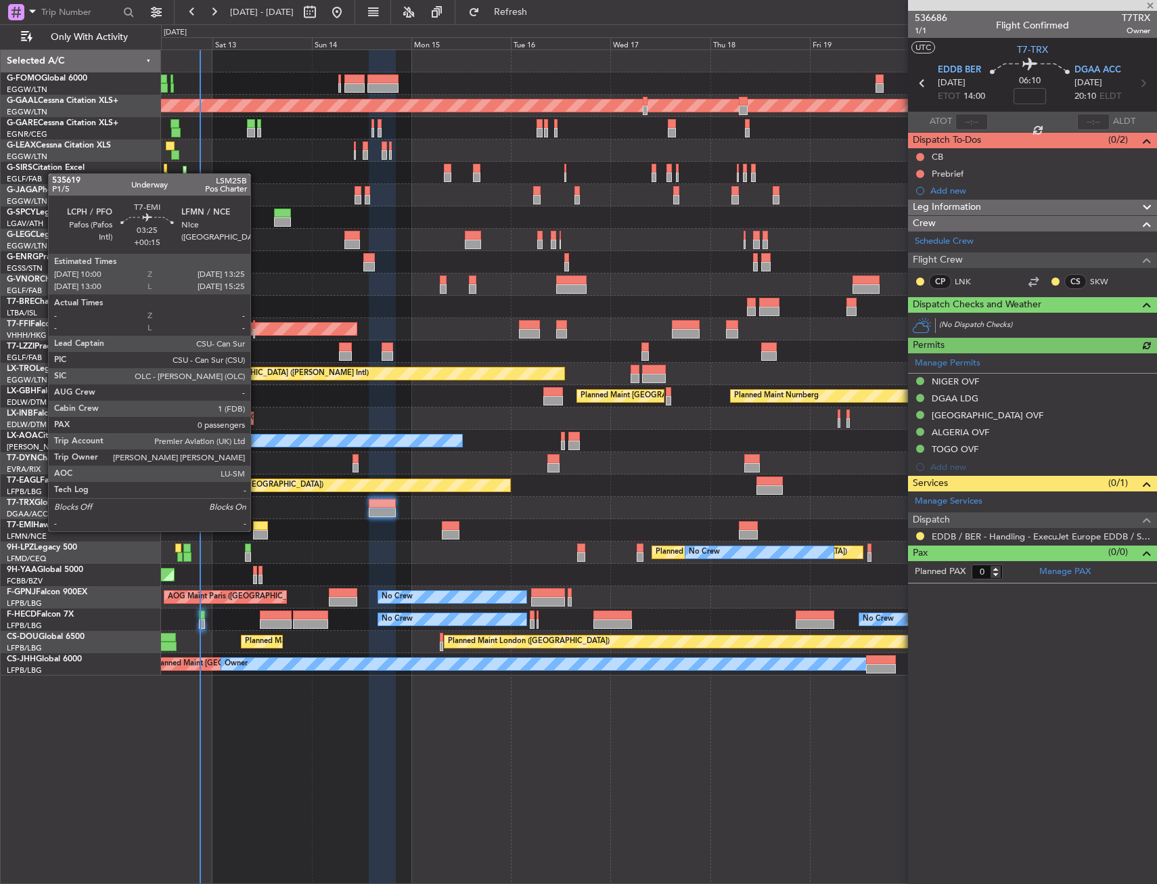
click at [256, 530] on div at bounding box center [260, 534] width 14 height 9
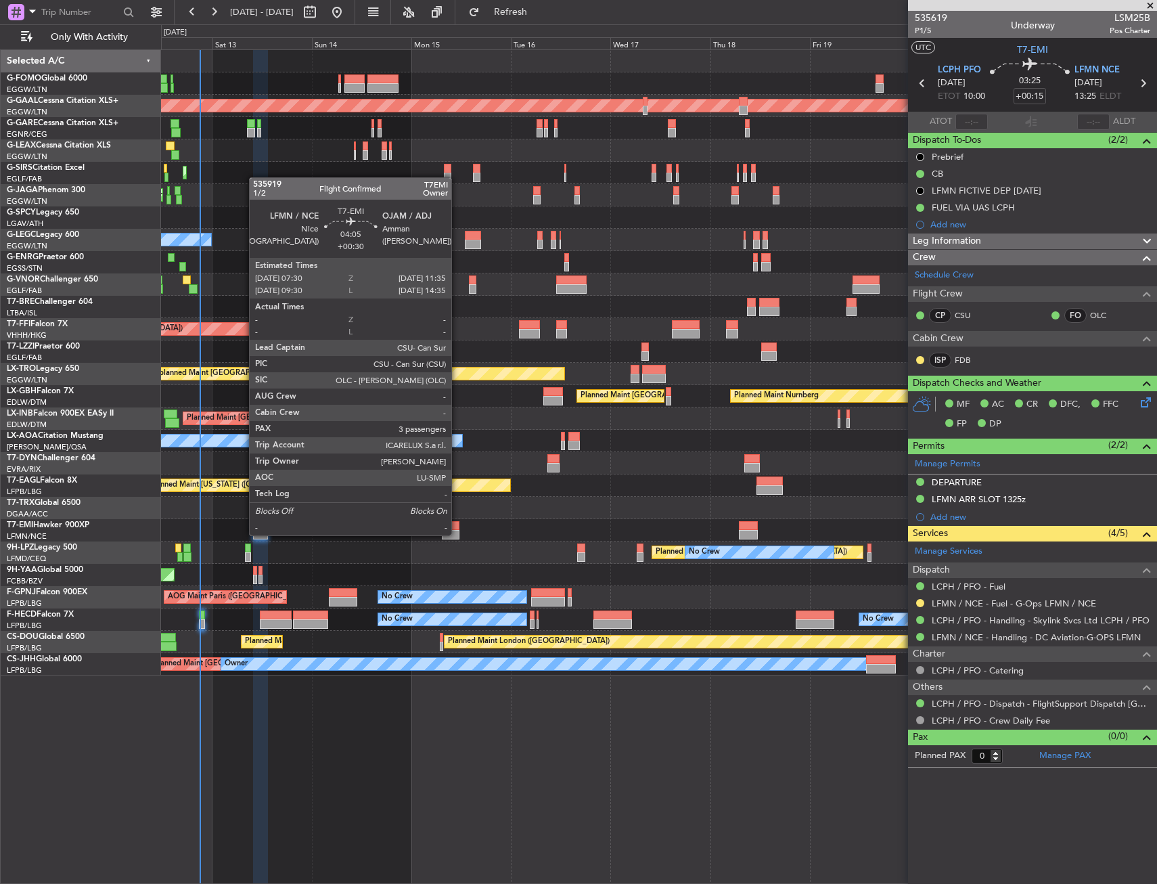
click at [457, 534] on div at bounding box center [451, 534] width 18 height 9
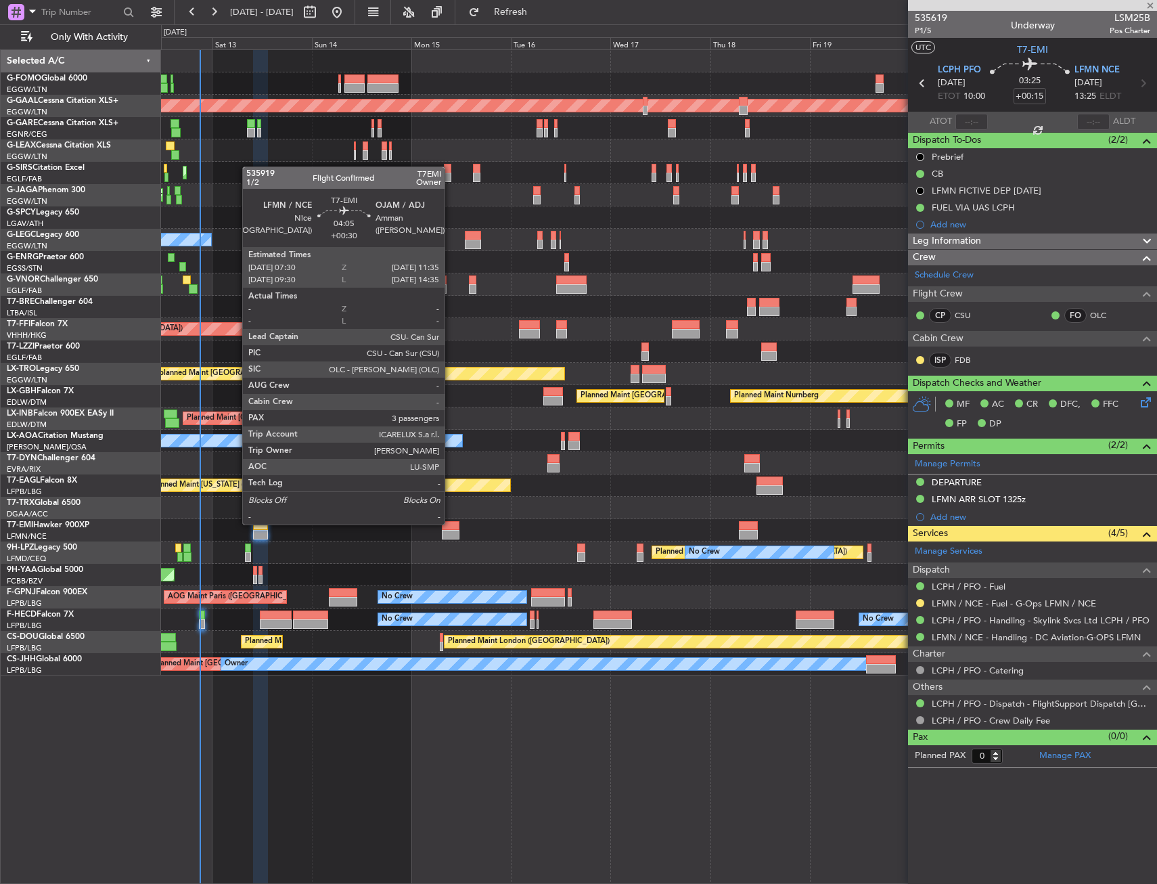
type input "+00:30"
type input "3"
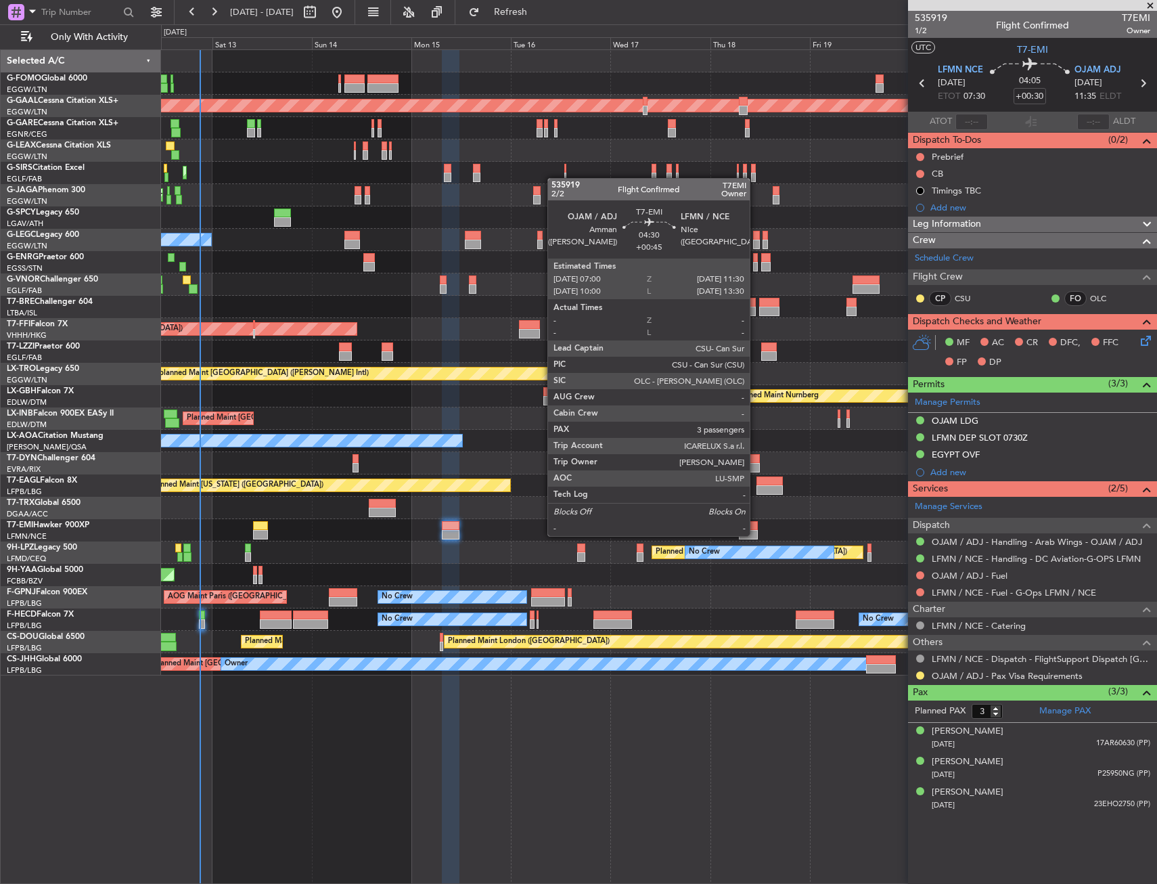
click at [754, 533] on div at bounding box center [748, 534] width 19 height 9
type input "+00:45"
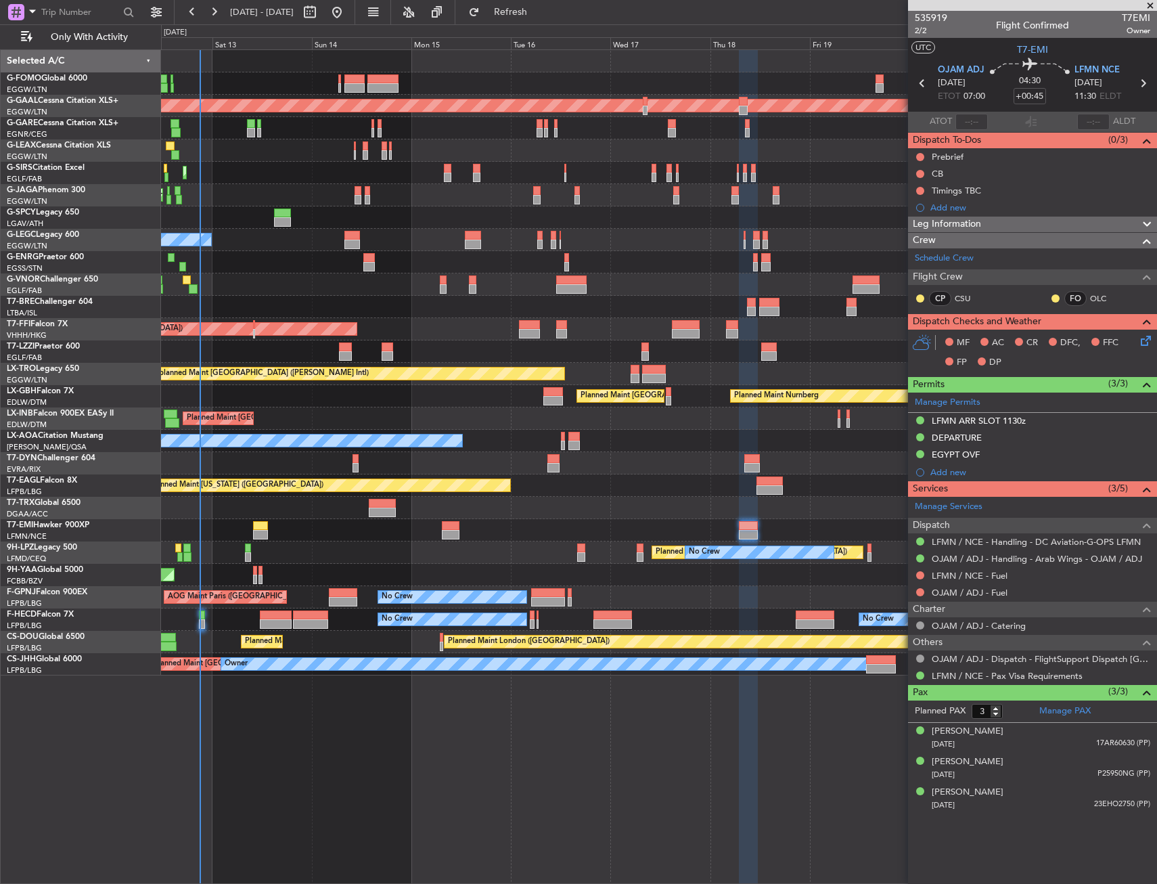
click at [673, 451] on div "No Crew Chester" at bounding box center [658, 441] width 995 height 22
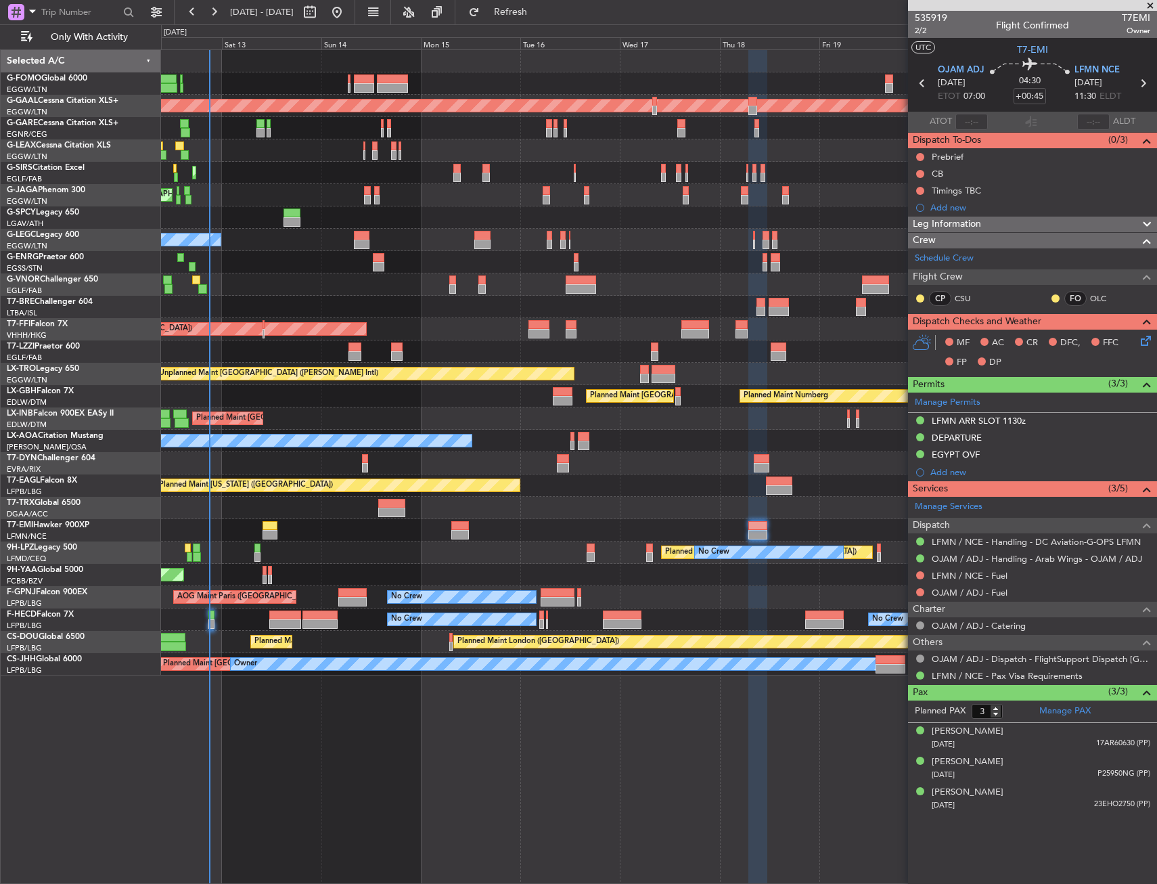
click at [660, 438] on div "Planned Maint London (Luton) Planned Maint Dusseldorf Planned Maint London (Lut…" at bounding box center [658, 362] width 995 height 625
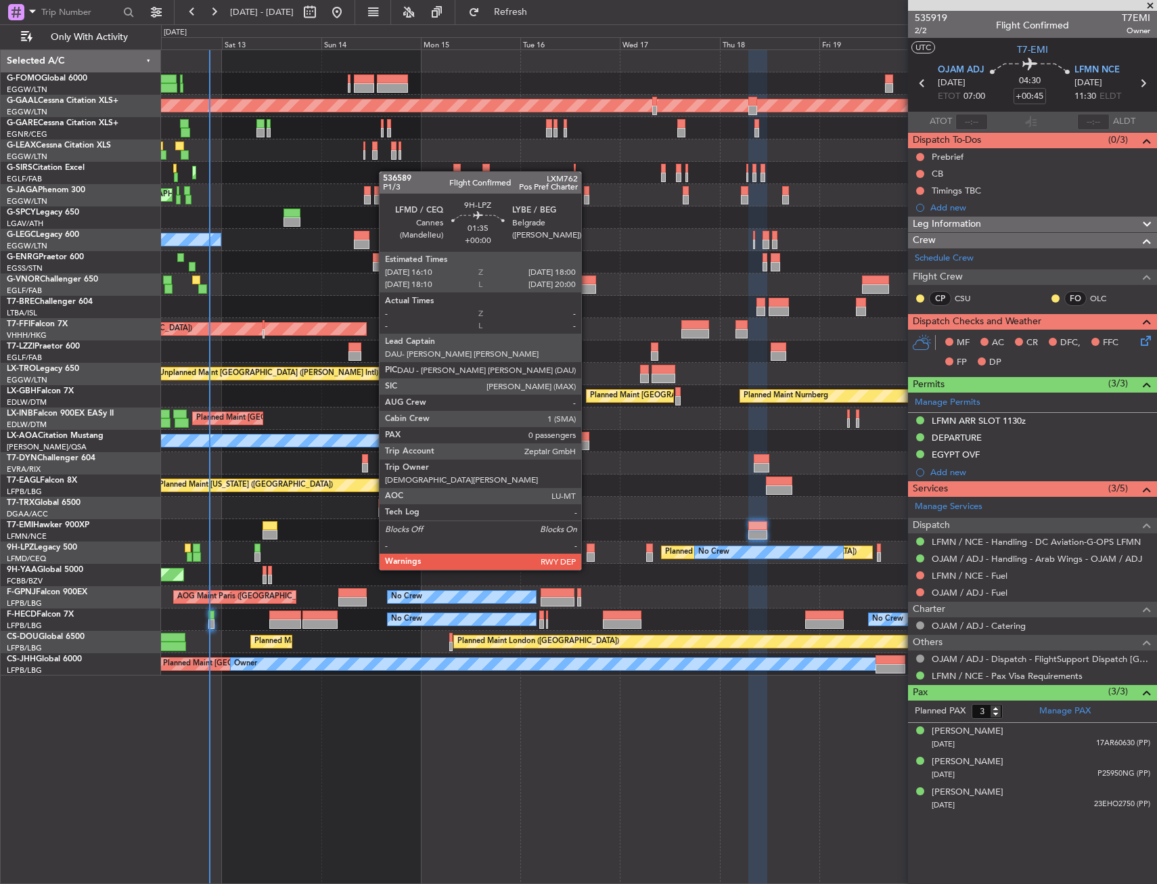
click at [587, 544] on div at bounding box center [591, 547] width 8 height 9
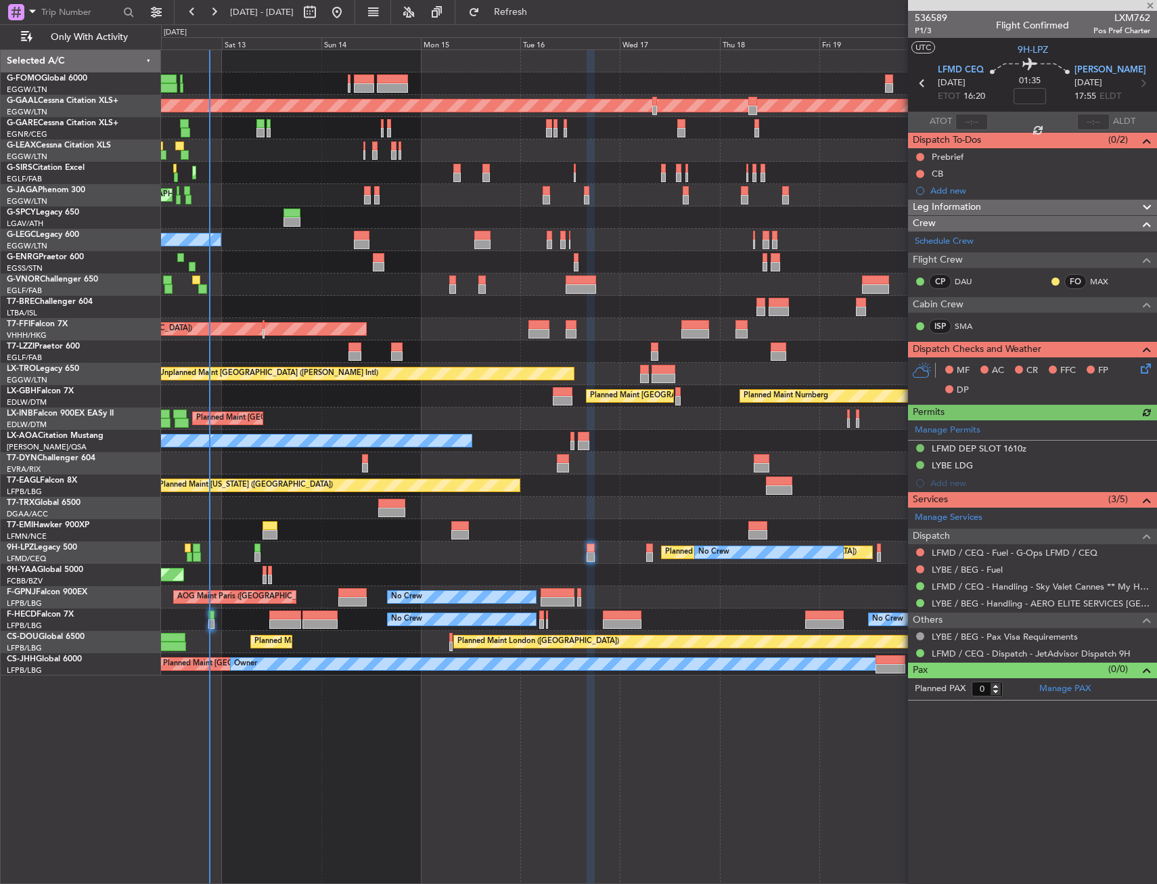
click at [1149, 369] on icon at bounding box center [1143, 366] width 11 height 11
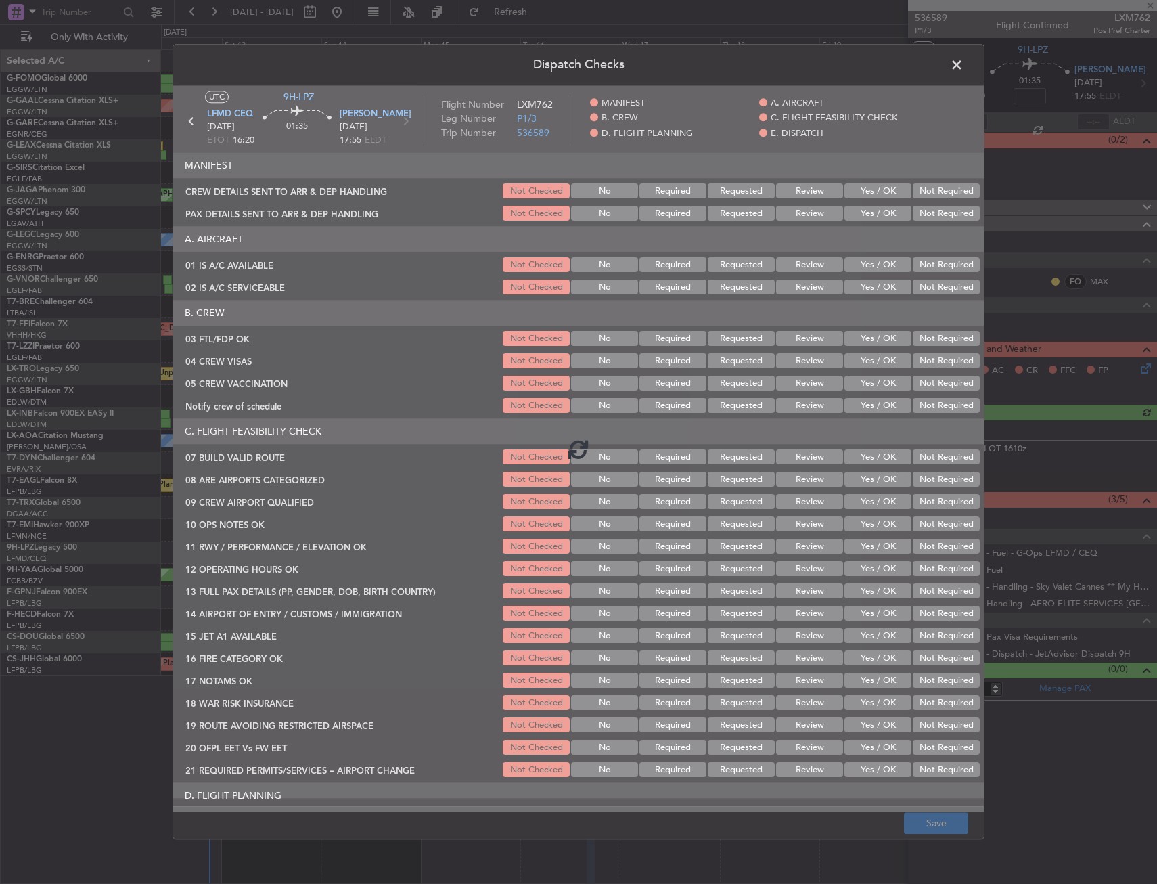
click at [887, 266] on button "Yes / OK" at bounding box center [878, 265] width 67 height 15
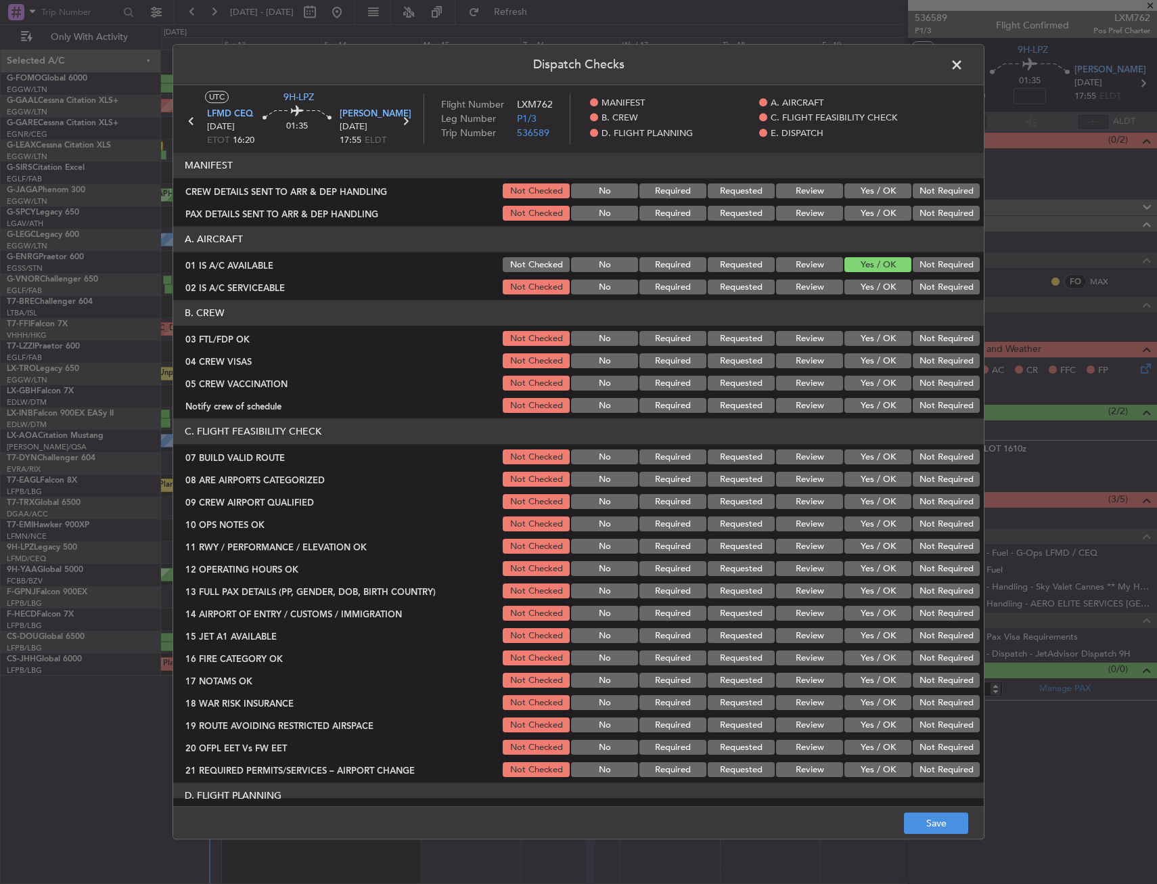
click at [867, 278] on div "Yes / OK" at bounding box center [876, 287] width 68 height 19
click at [866, 283] on button "Yes / OK" at bounding box center [878, 287] width 67 height 15
click at [872, 341] on button "Yes / OK" at bounding box center [878, 339] width 67 height 15
click at [923, 368] on button "Not Required" at bounding box center [946, 361] width 67 height 15
click at [918, 385] on button "Not Required" at bounding box center [946, 383] width 67 height 15
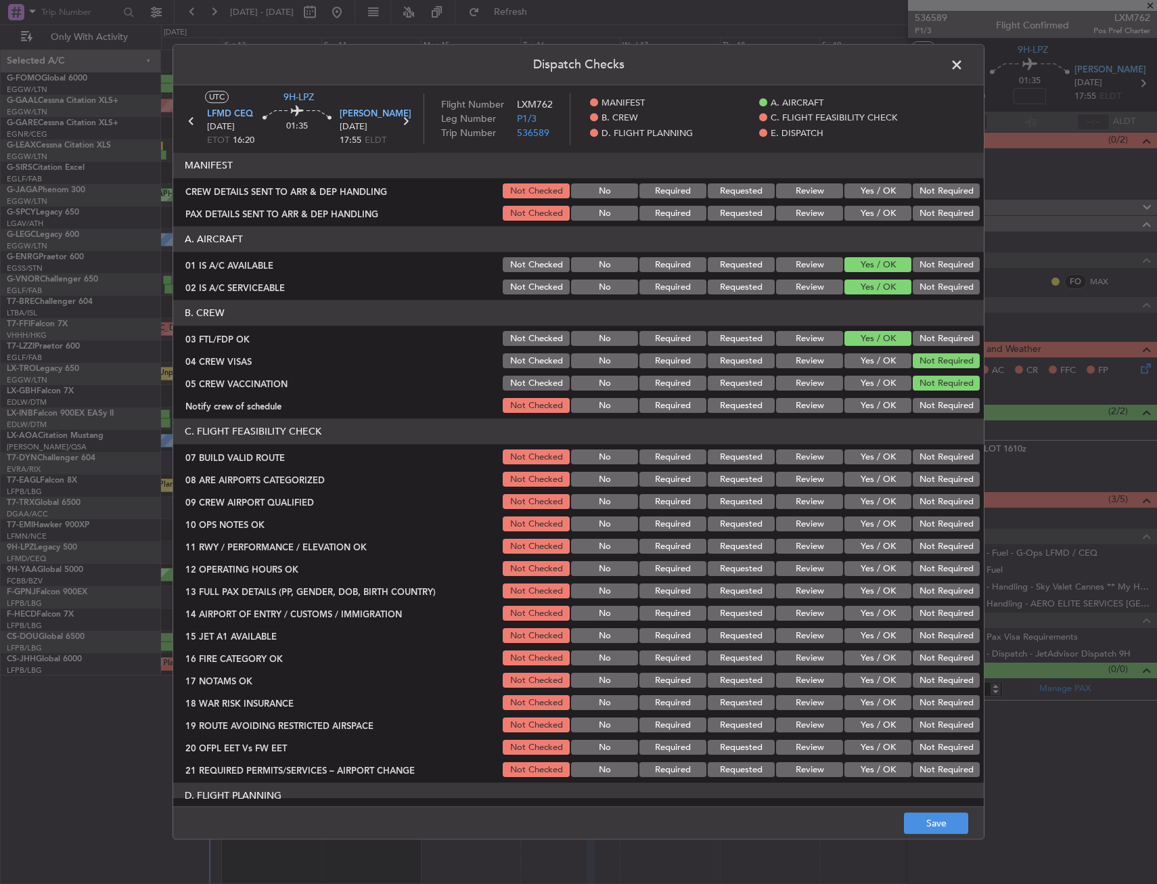
click at [874, 401] on button "Yes / OK" at bounding box center [878, 406] width 67 height 15
click at [870, 479] on button "Yes / OK" at bounding box center [878, 479] width 67 height 15
drag, startPoint x: 870, startPoint y: 498, endPoint x: 872, endPoint y: 510, distance: 12.3
click at [872, 508] on button "Yes / OK" at bounding box center [878, 502] width 67 height 15
click at [915, 840] on div "Dispatch Checks UTC 9H-LPZ LFMD CEQ 16/09/2025 ETOT 16:20 01:35 LYBE BEG 16/09/…" at bounding box center [578, 442] width 1157 height 884
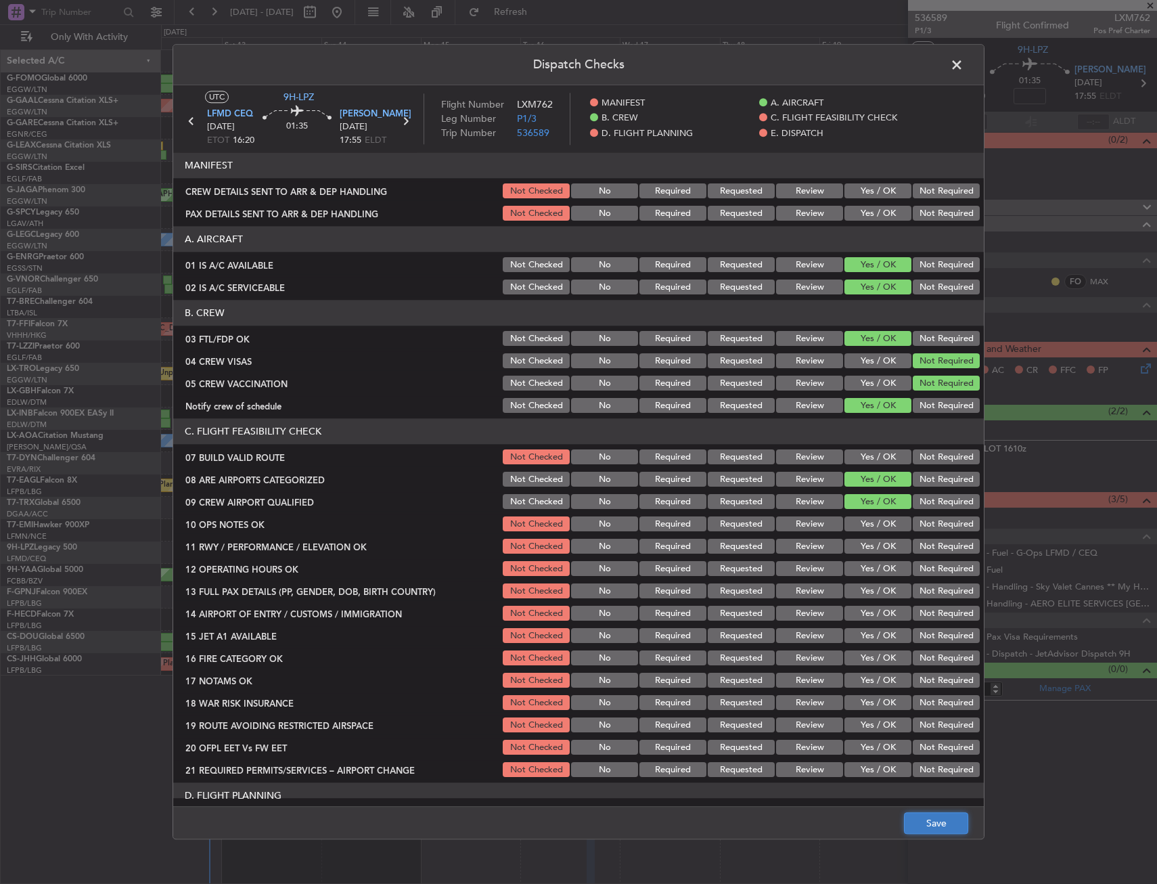
click at [917, 828] on button "Save" at bounding box center [936, 824] width 64 height 22
click at [964, 72] on span at bounding box center [964, 68] width 0 height 27
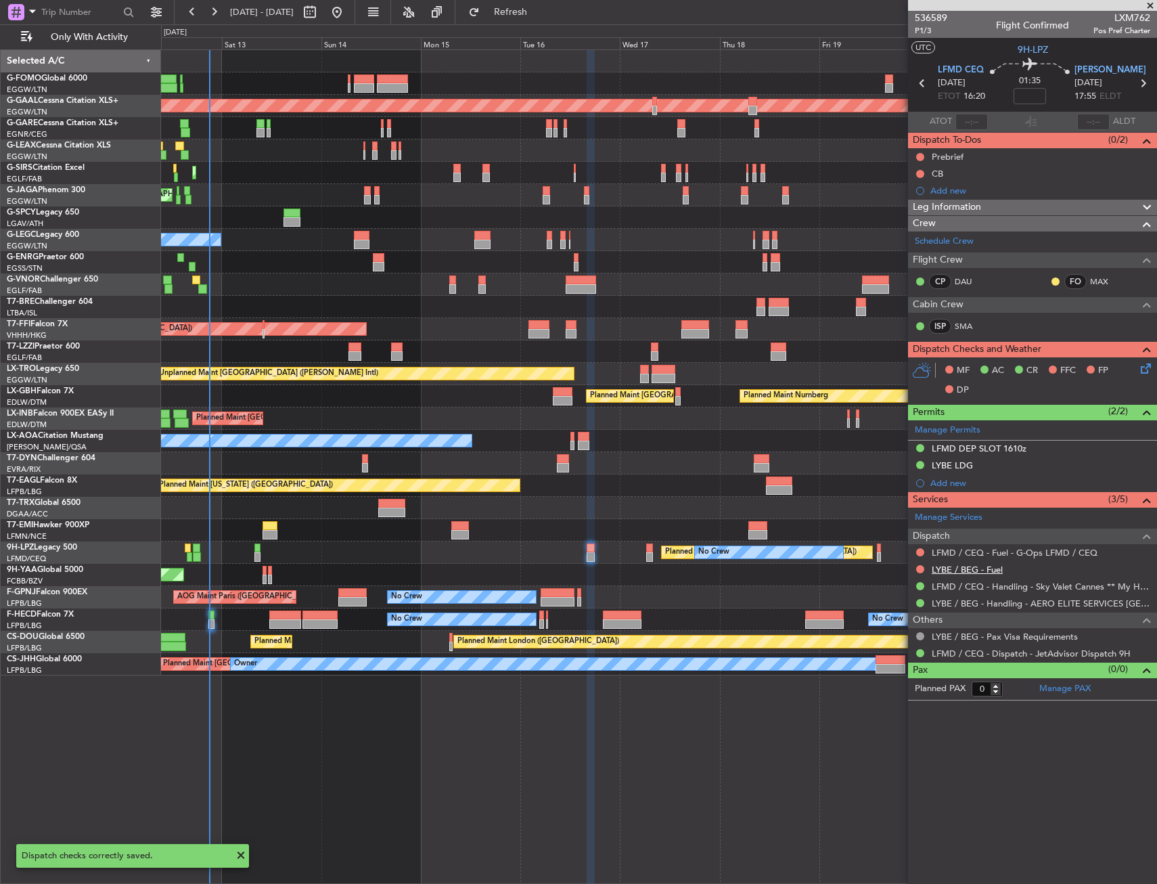
click at [958, 572] on link "LYBE / BEG - Fuel" at bounding box center [967, 570] width 71 height 12
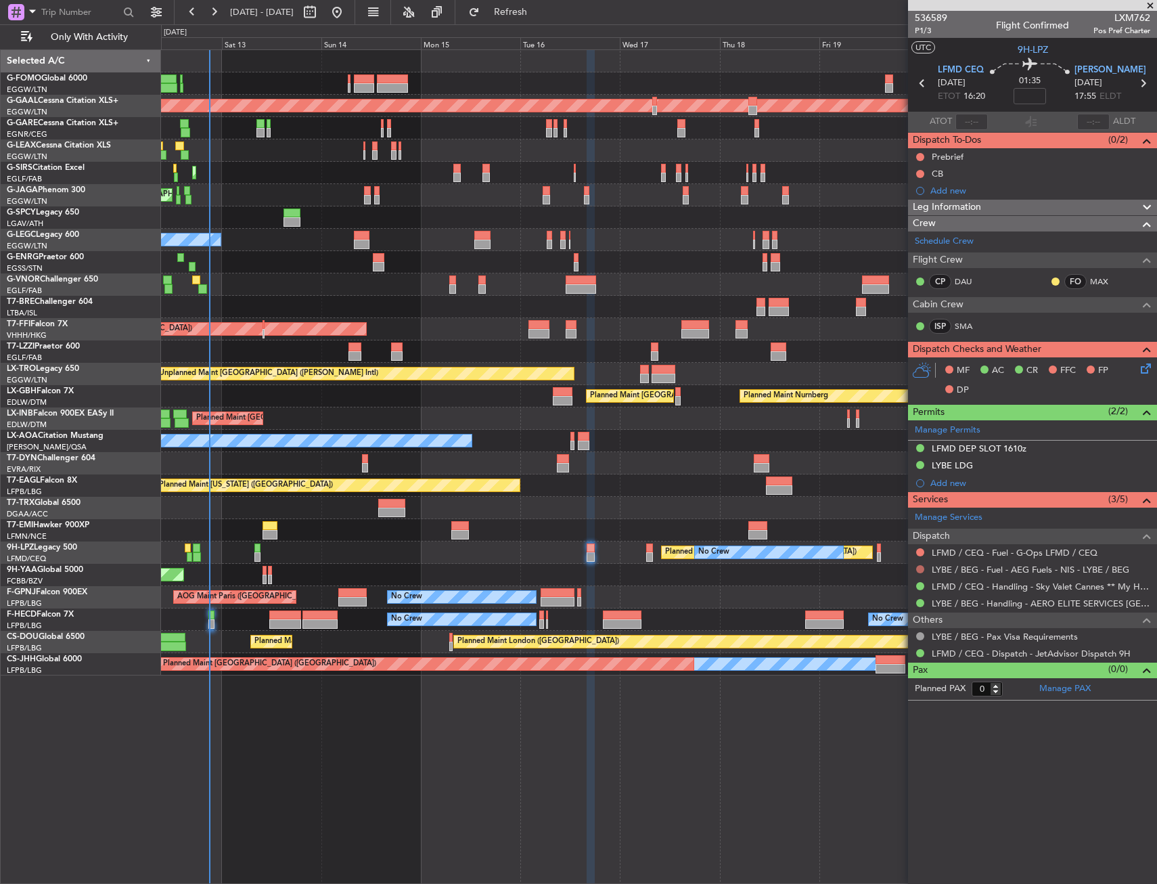
click at [921, 566] on button at bounding box center [920, 569] width 8 height 8
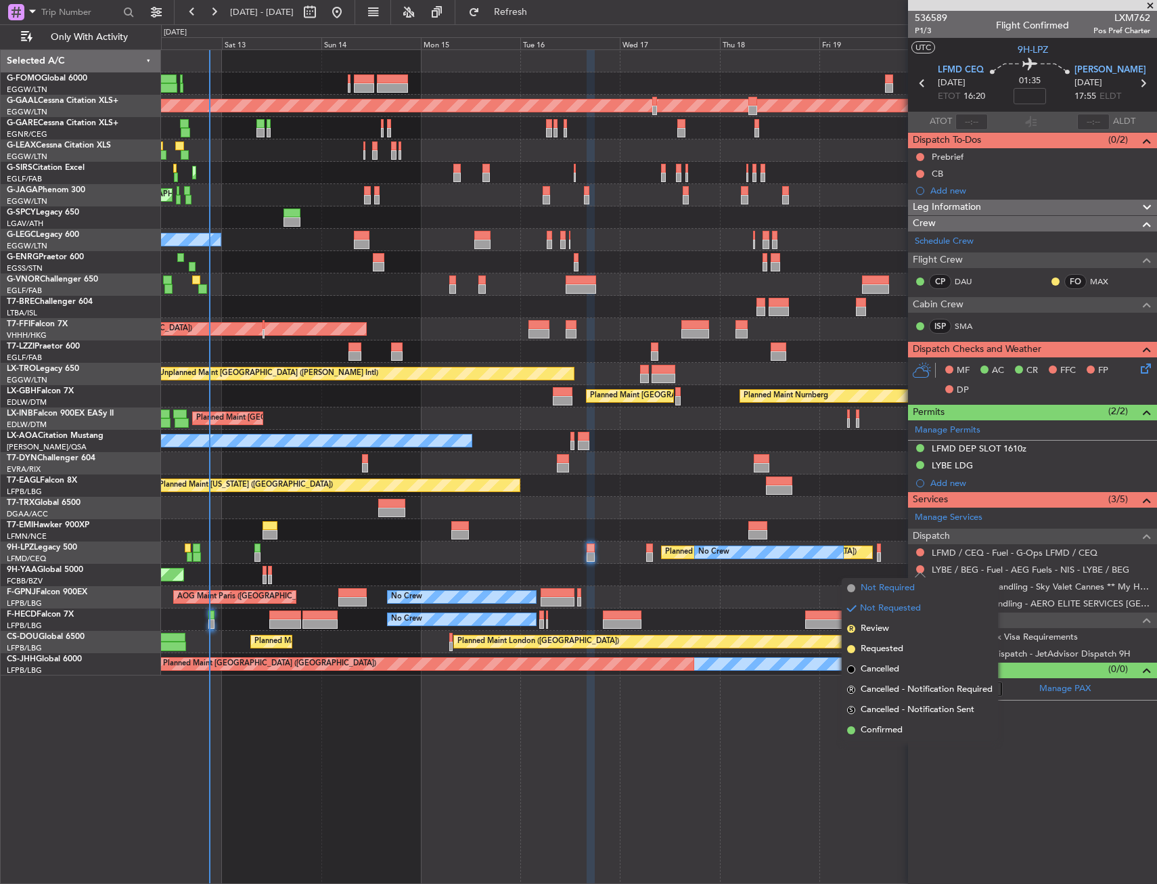
click at [899, 587] on span "Not Required" at bounding box center [888, 588] width 54 height 14
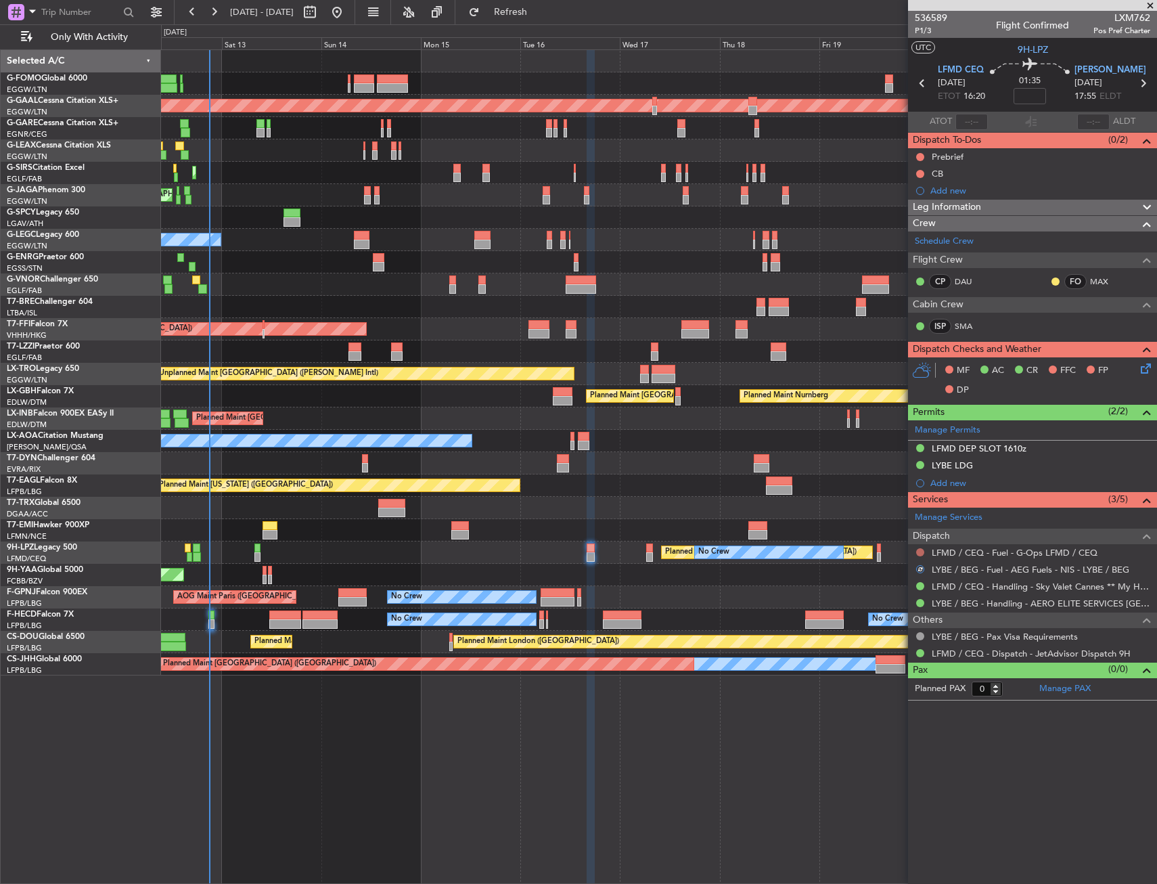
click at [918, 555] on button at bounding box center [920, 552] width 8 height 8
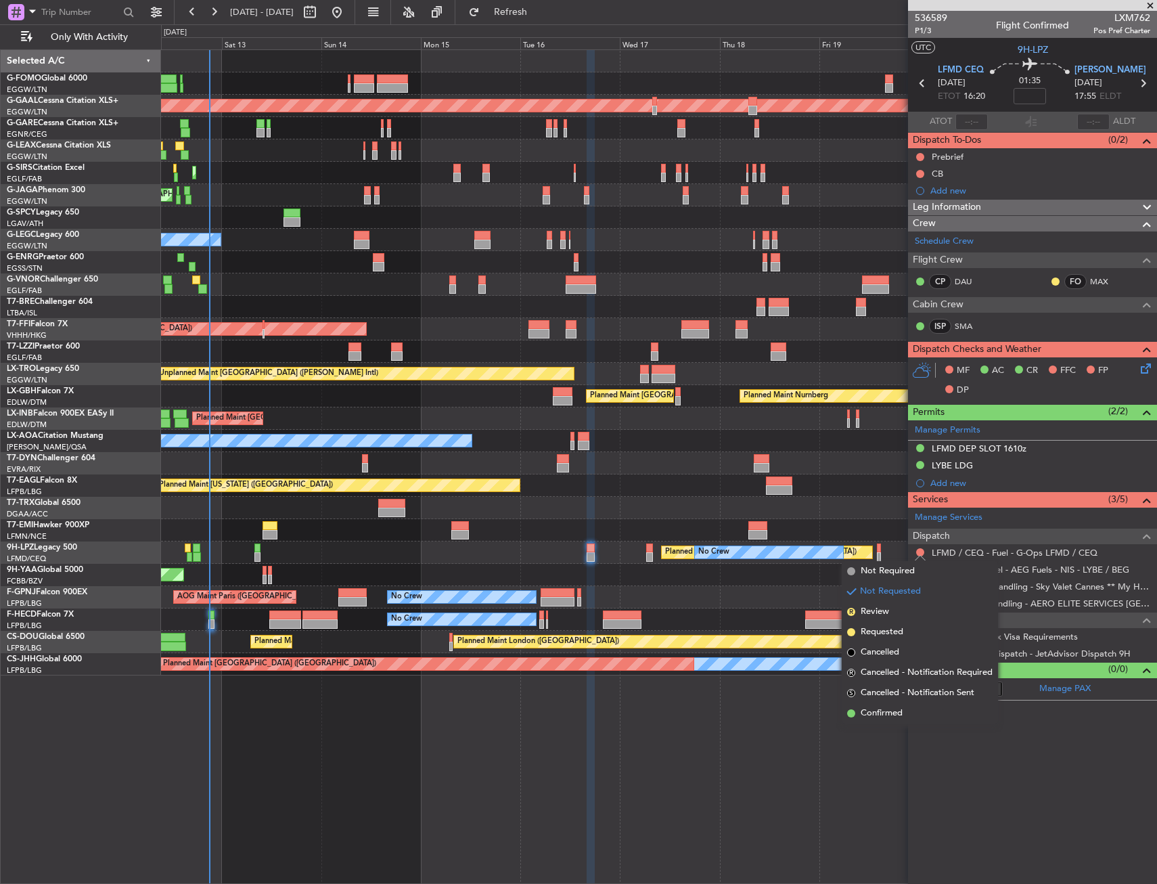
click at [909, 570] on mat-tooltip-component "Not Requested" at bounding box center [920, 574] width 76 height 36
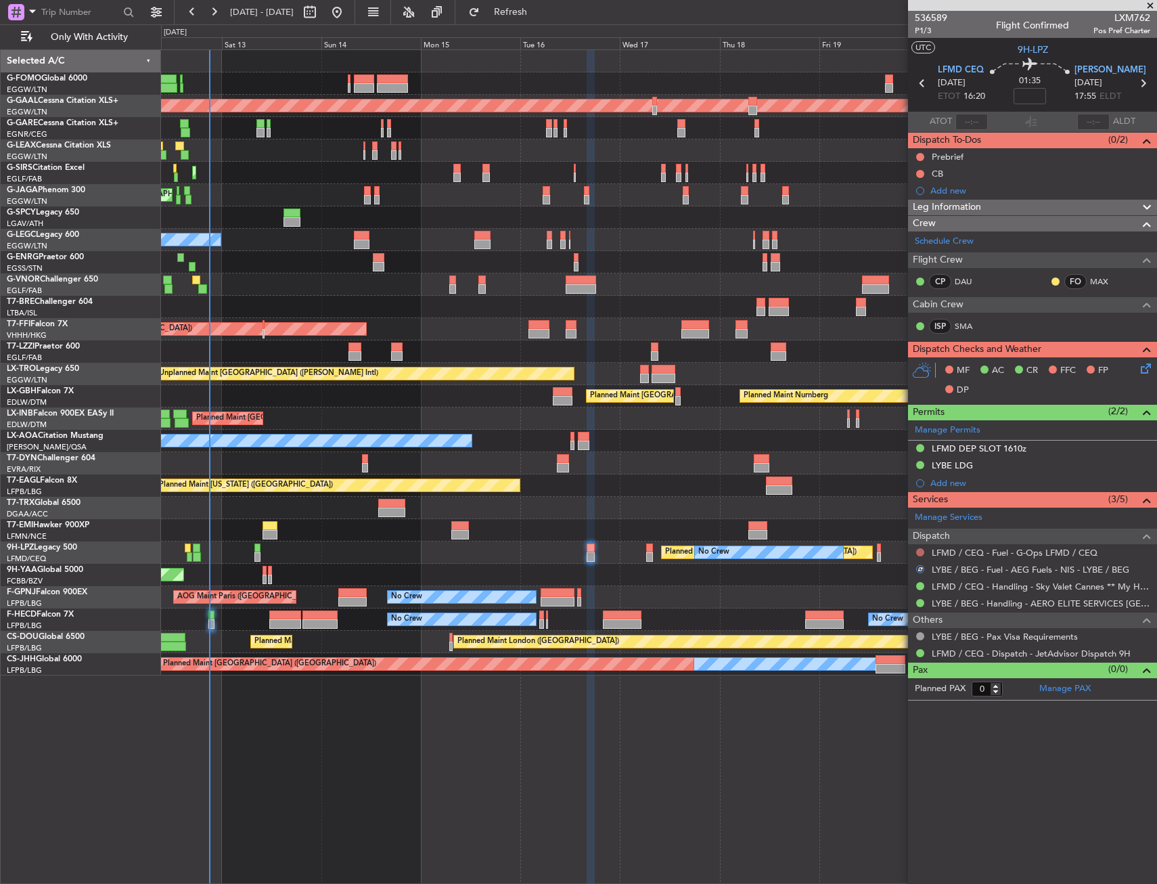
click at [918, 551] on button at bounding box center [920, 552] width 8 height 8
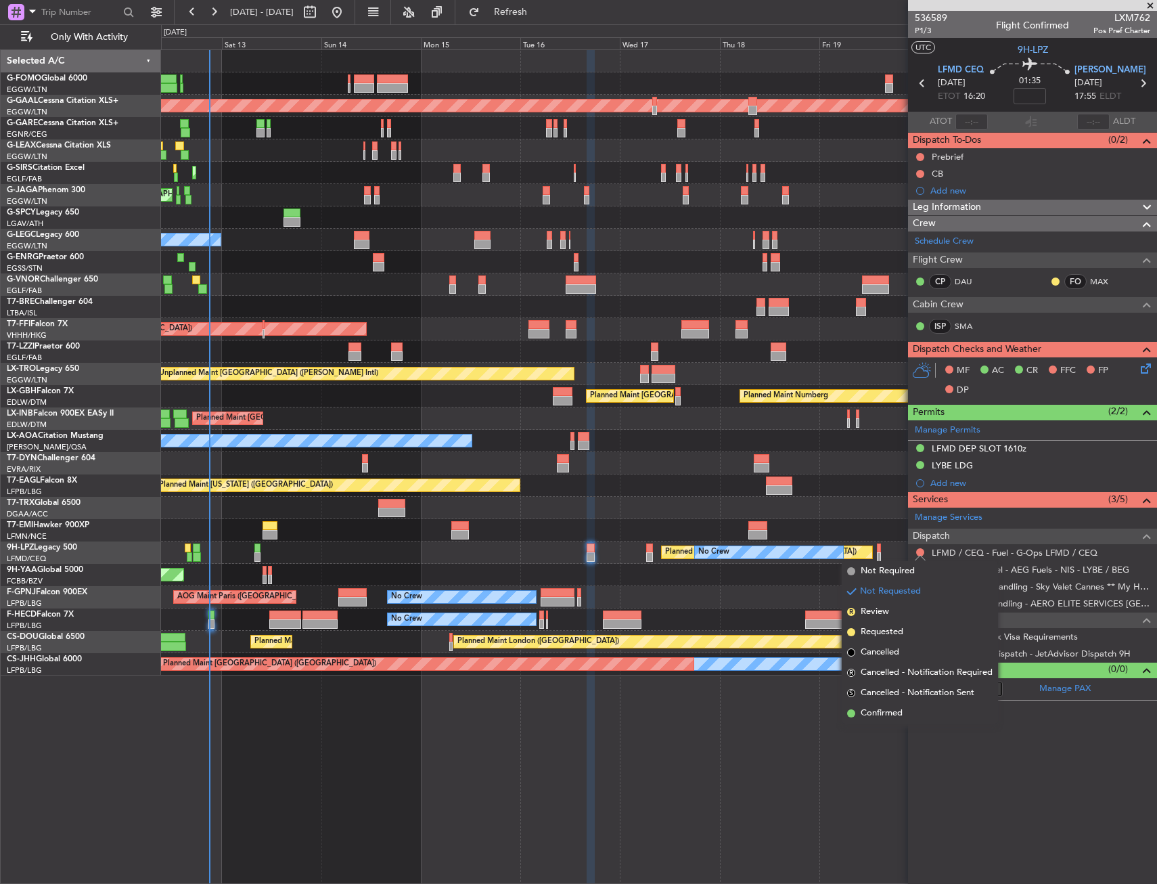
click at [893, 566] on div "Not Requested" at bounding box center [921, 573] width 58 height 17
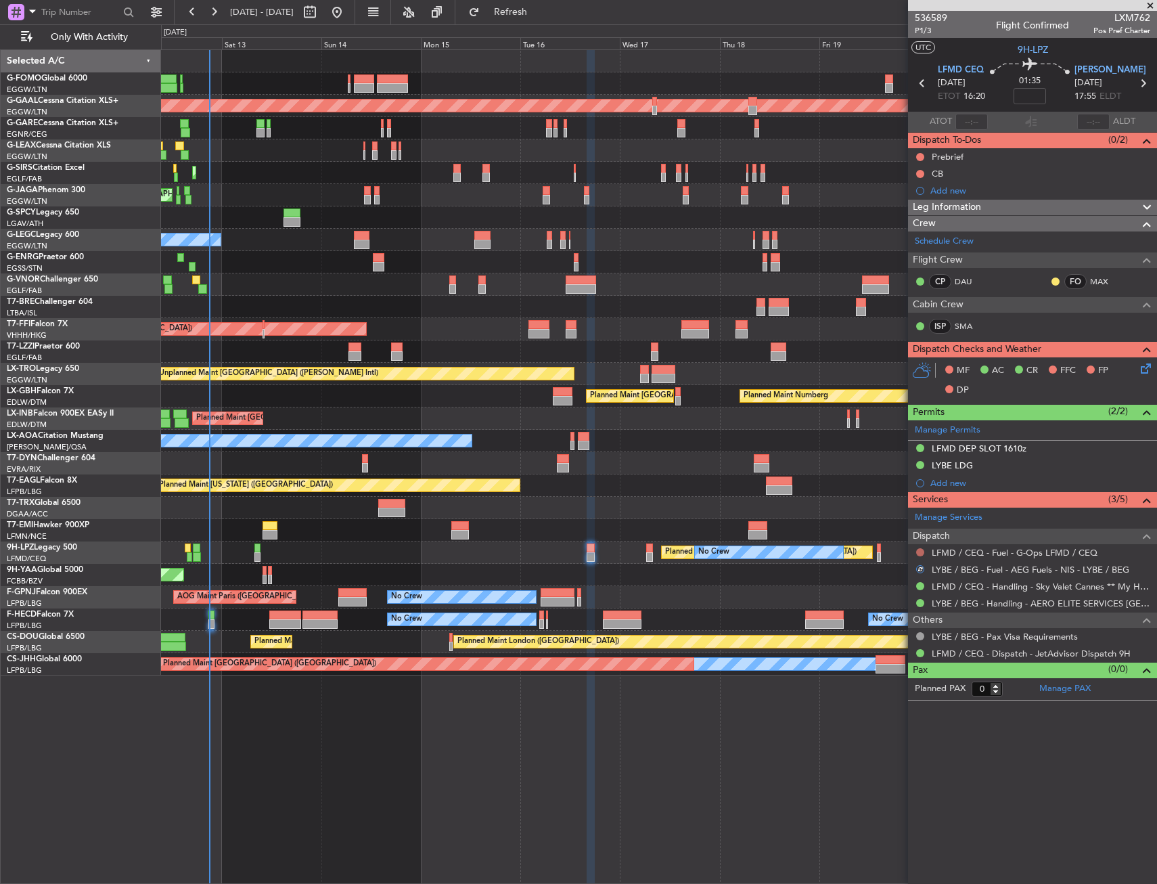
click at [924, 553] on div at bounding box center [920, 552] width 11 height 11
click at [922, 551] on button at bounding box center [920, 552] width 8 height 8
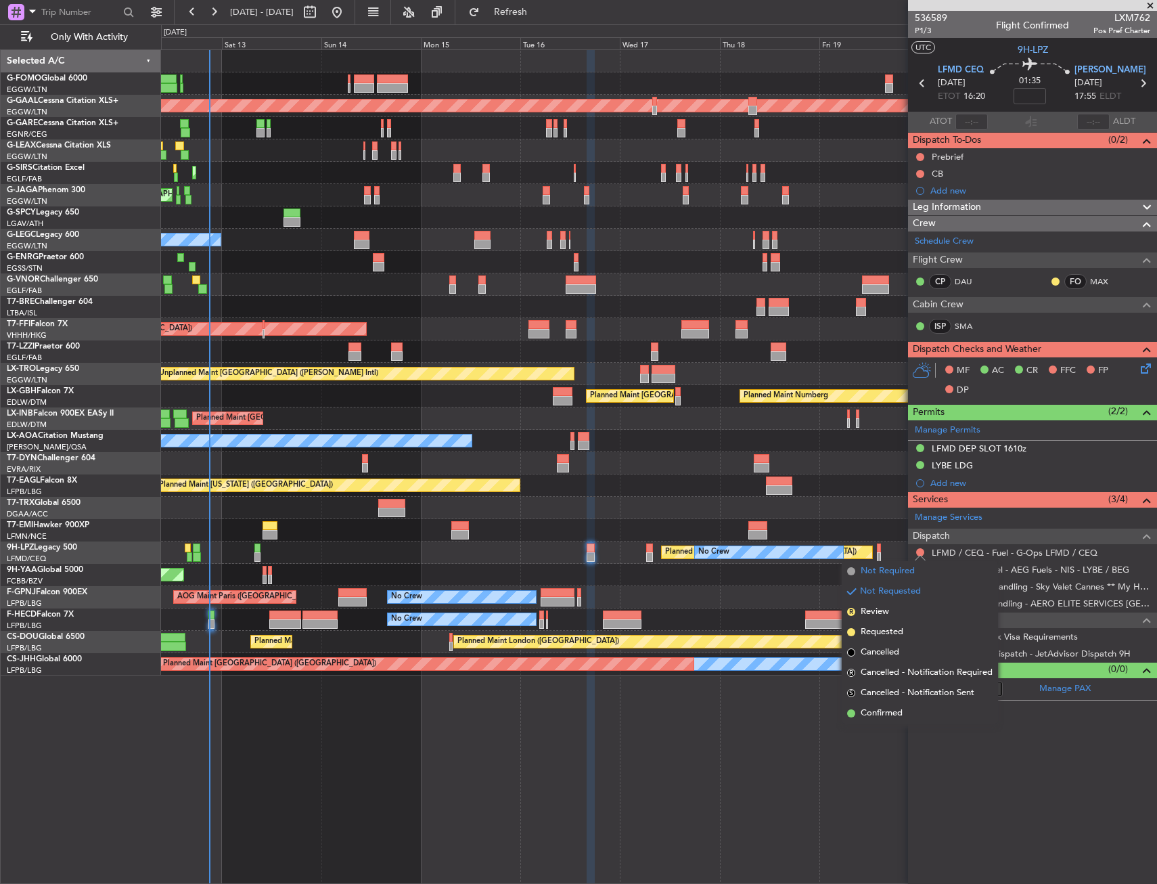
click at [881, 564] on span "Not Required" at bounding box center [888, 571] width 54 height 14
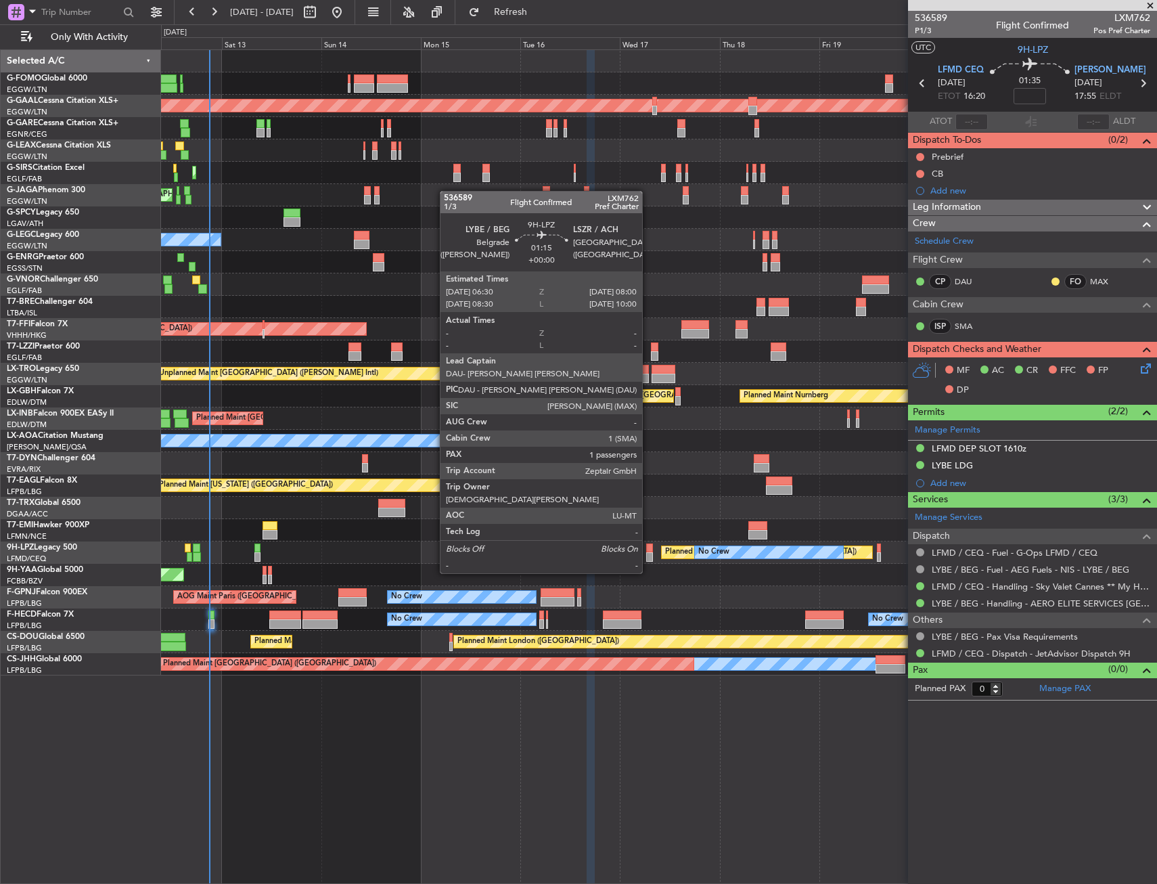
click at [648, 547] on div at bounding box center [649, 547] width 7 height 9
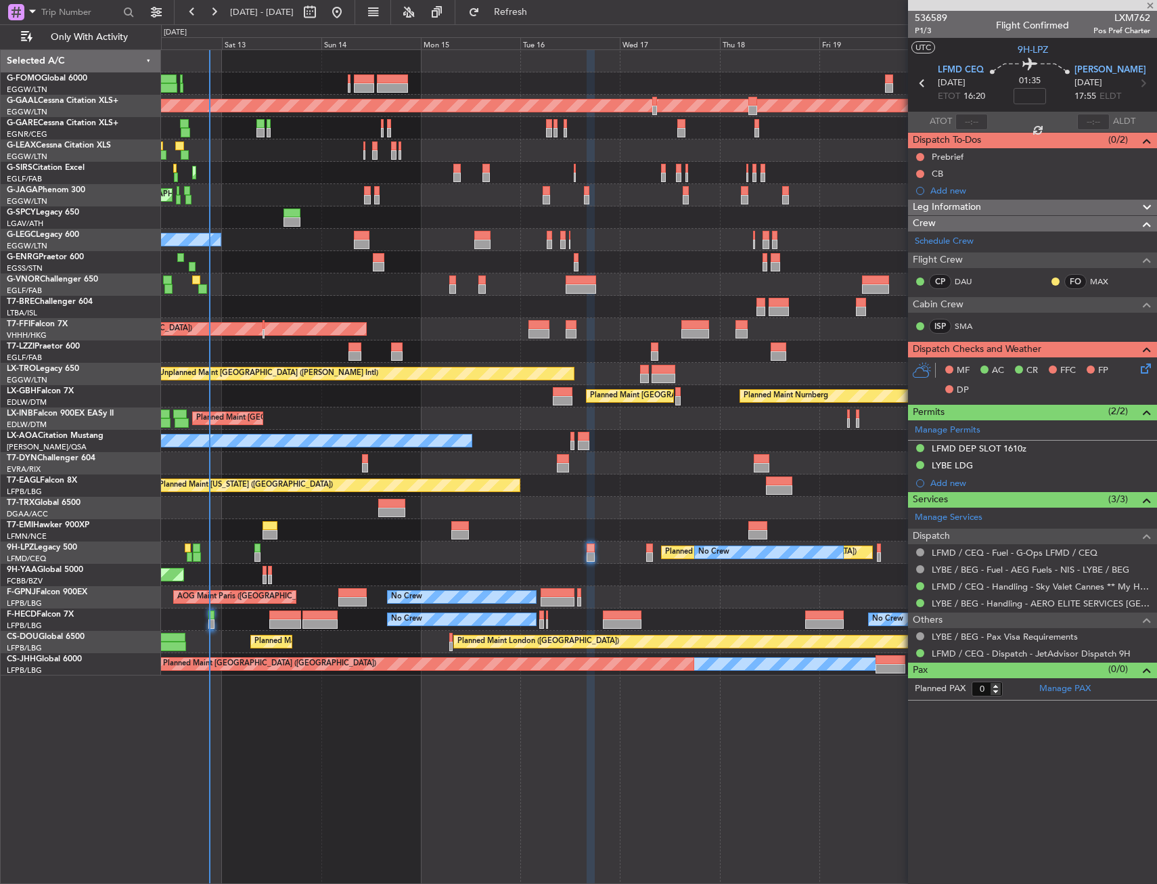
type input "1"
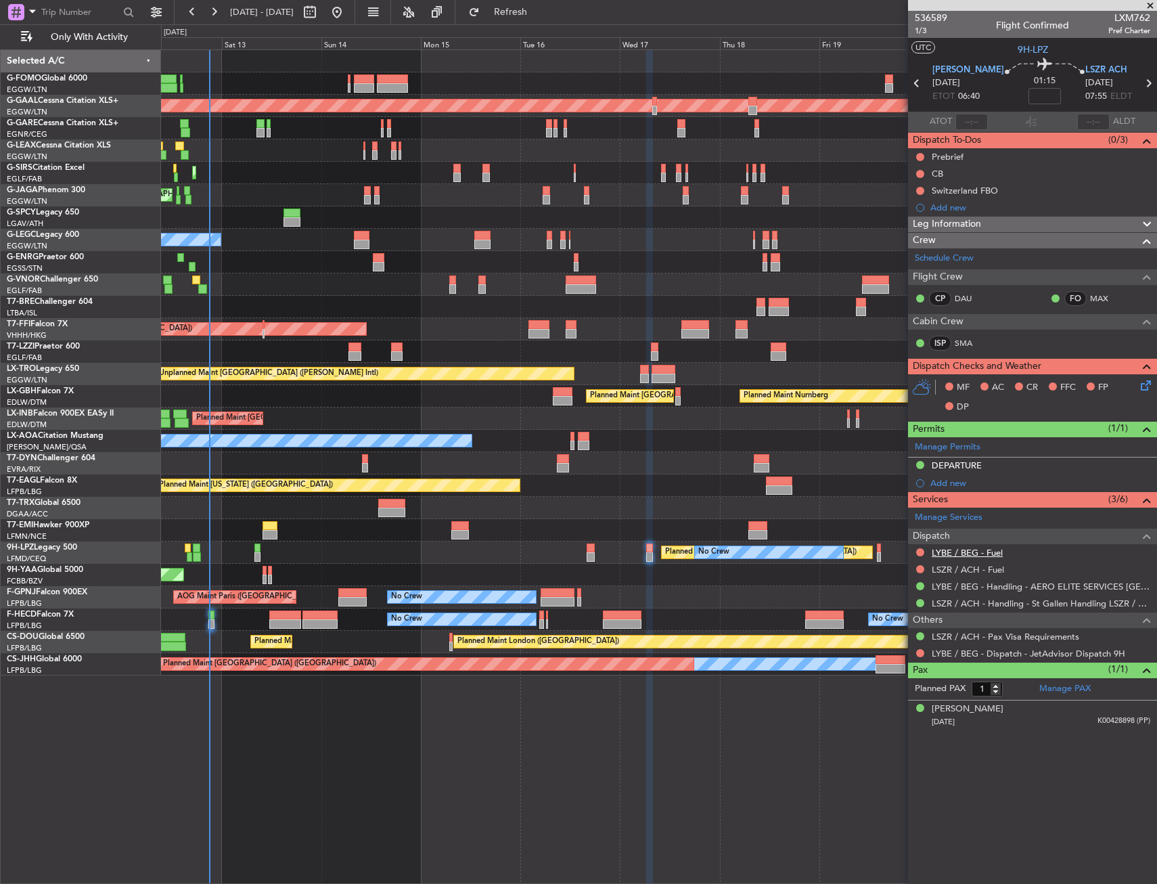
click at [948, 549] on link "LYBE / BEG - Fuel" at bounding box center [967, 553] width 71 height 12
click at [972, 570] on link "LSZR / ACH - Fuel" at bounding box center [968, 570] width 72 height 12
click at [539, 12] on span "Refresh" at bounding box center [510, 11] width 57 height 9
click at [916, 650] on div at bounding box center [920, 653] width 11 height 11
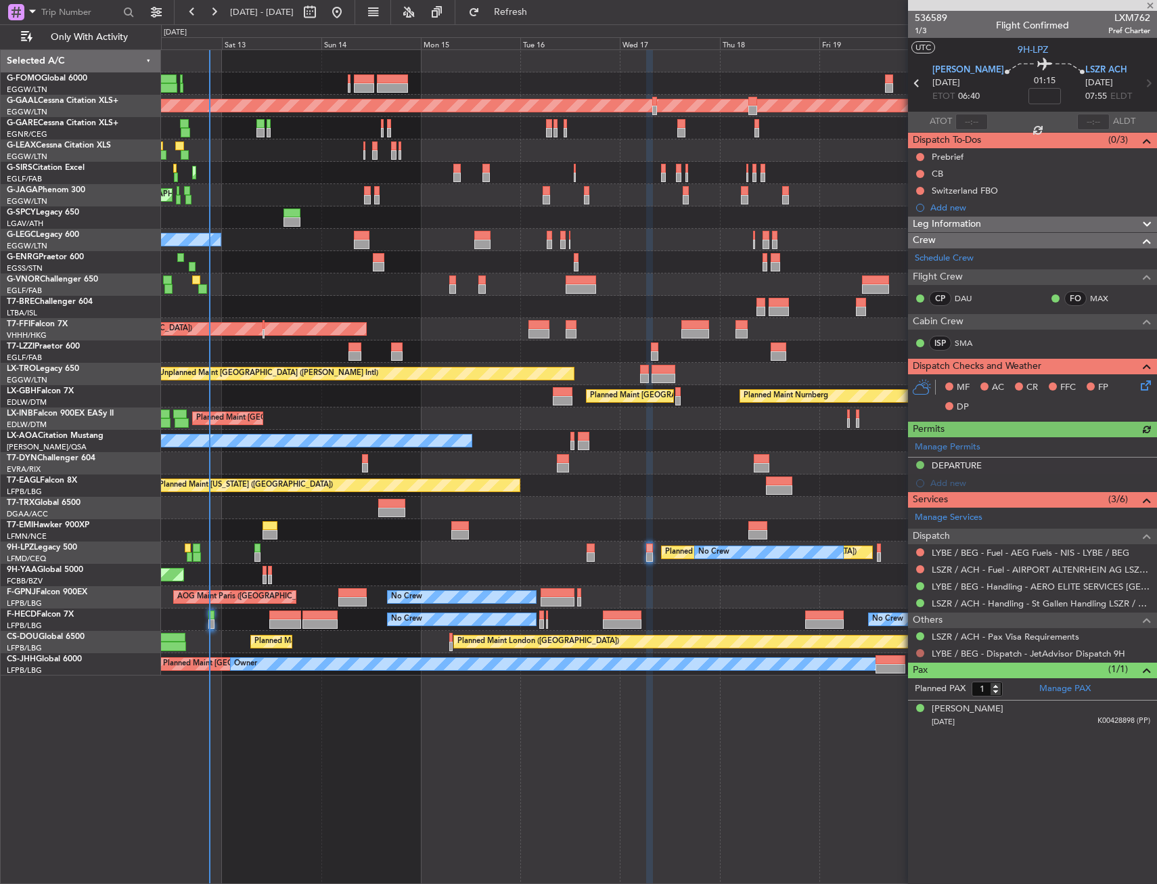
click at [920, 650] on button at bounding box center [920, 653] width 8 height 8
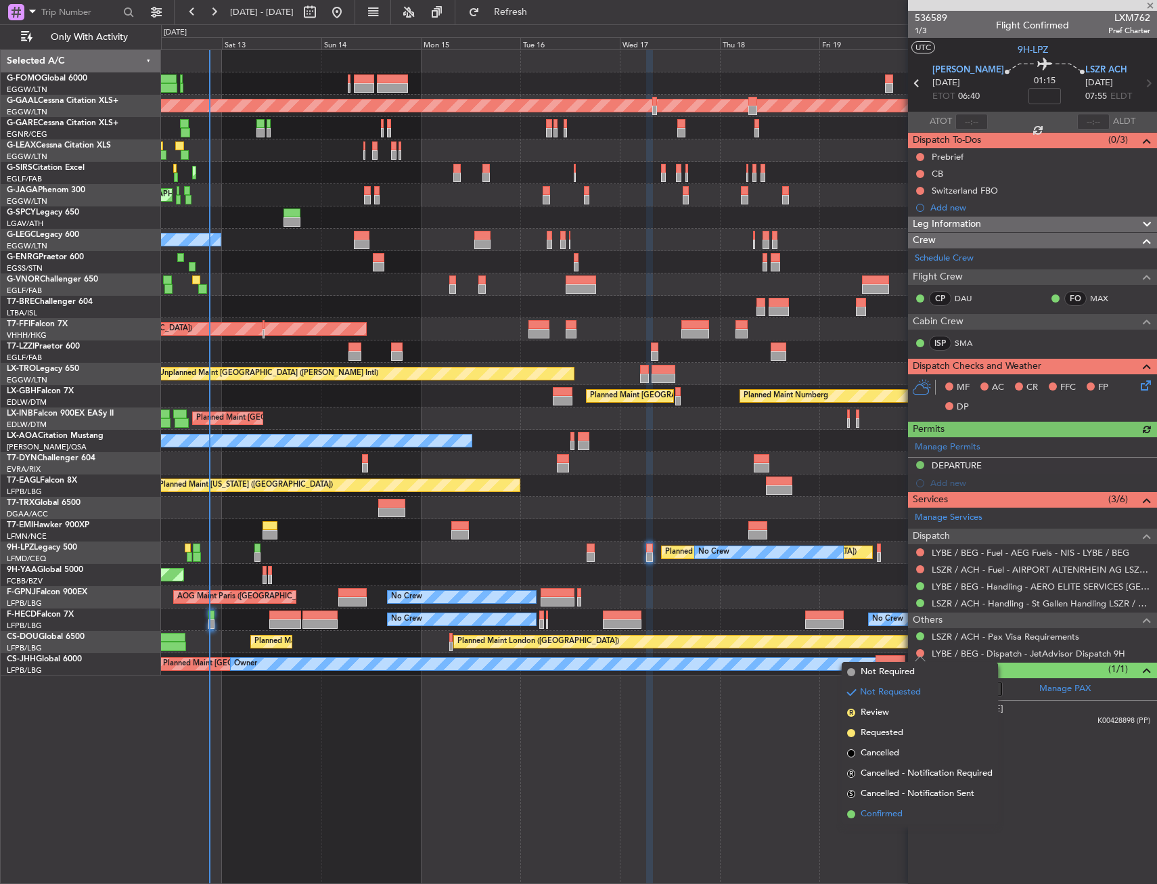
click at [883, 807] on li "Confirmed" at bounding box center [920, 814] width 156 height 20
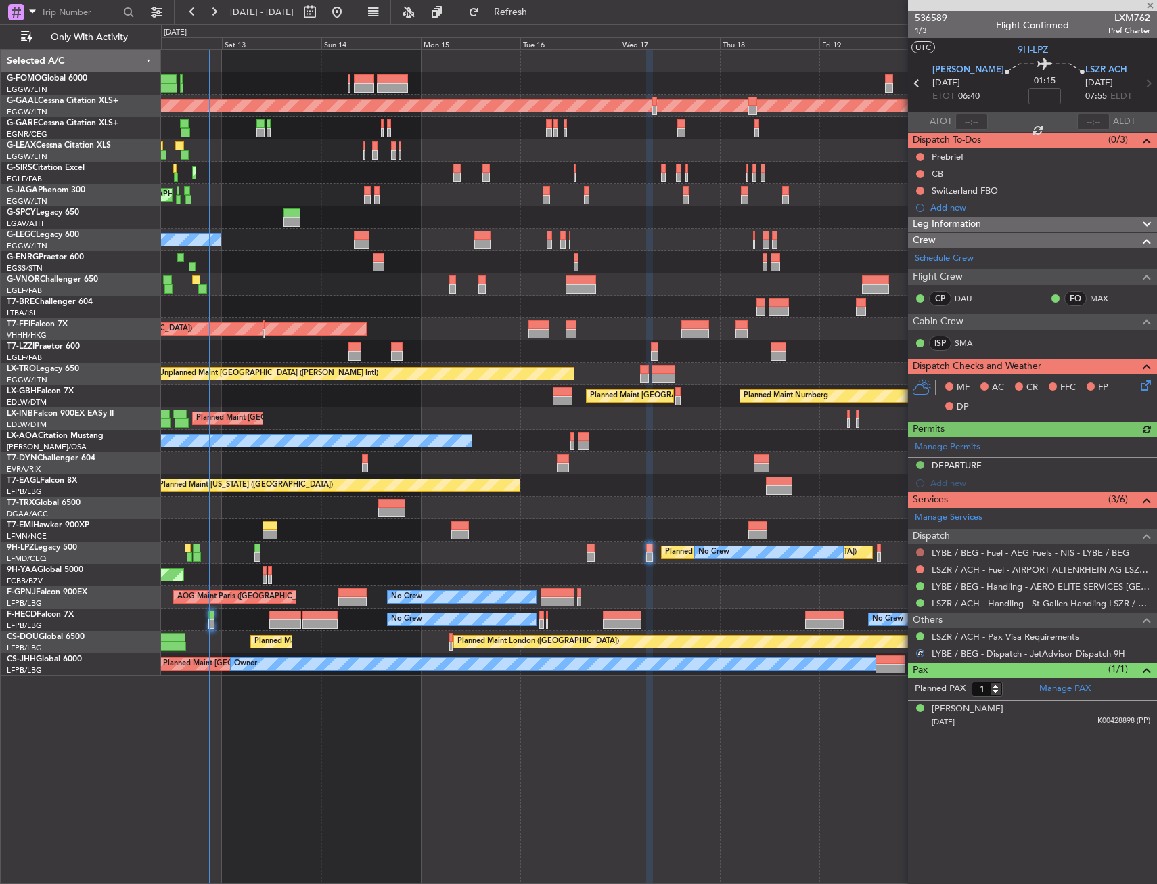
click at [922, 553] on button at bounding box center [920, 552] width 8 height 8
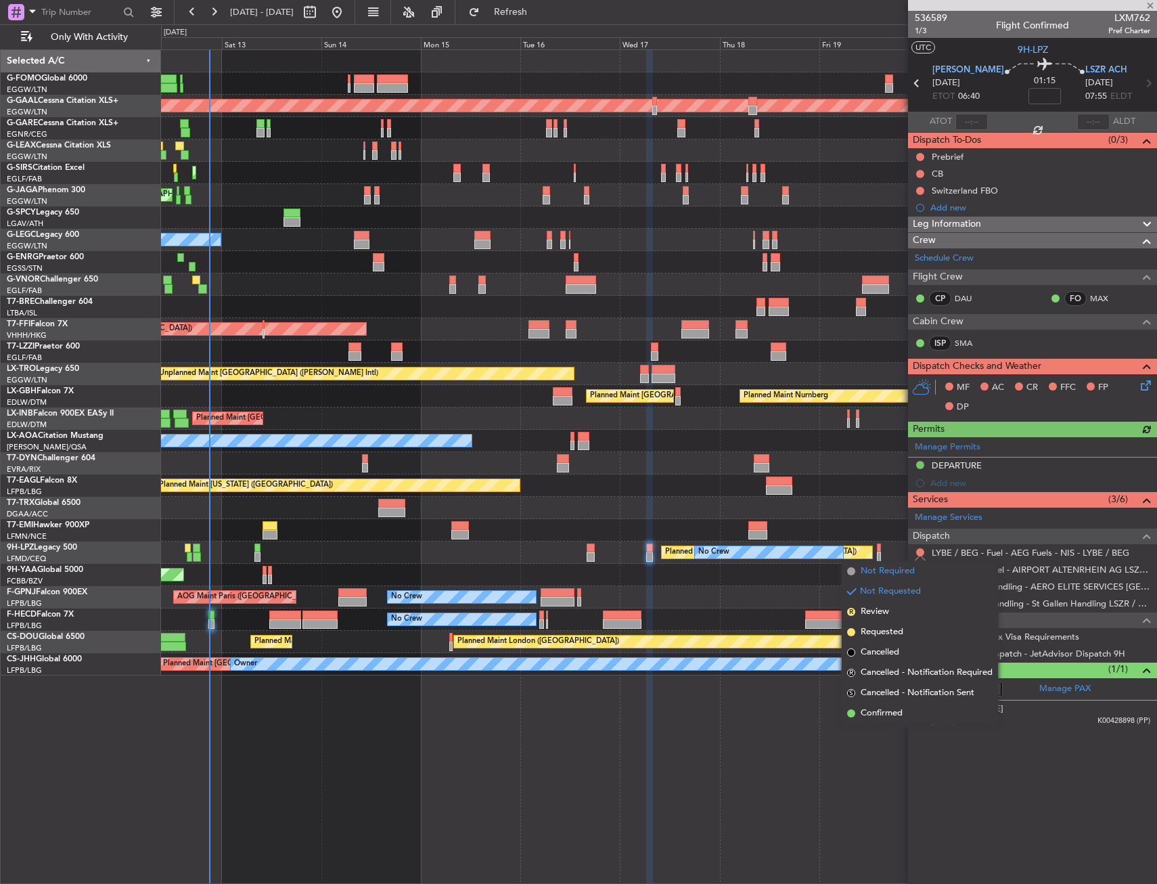
click at [870, 570] on span "Not Required" at bounding box center [888, 571] width 54 height 14
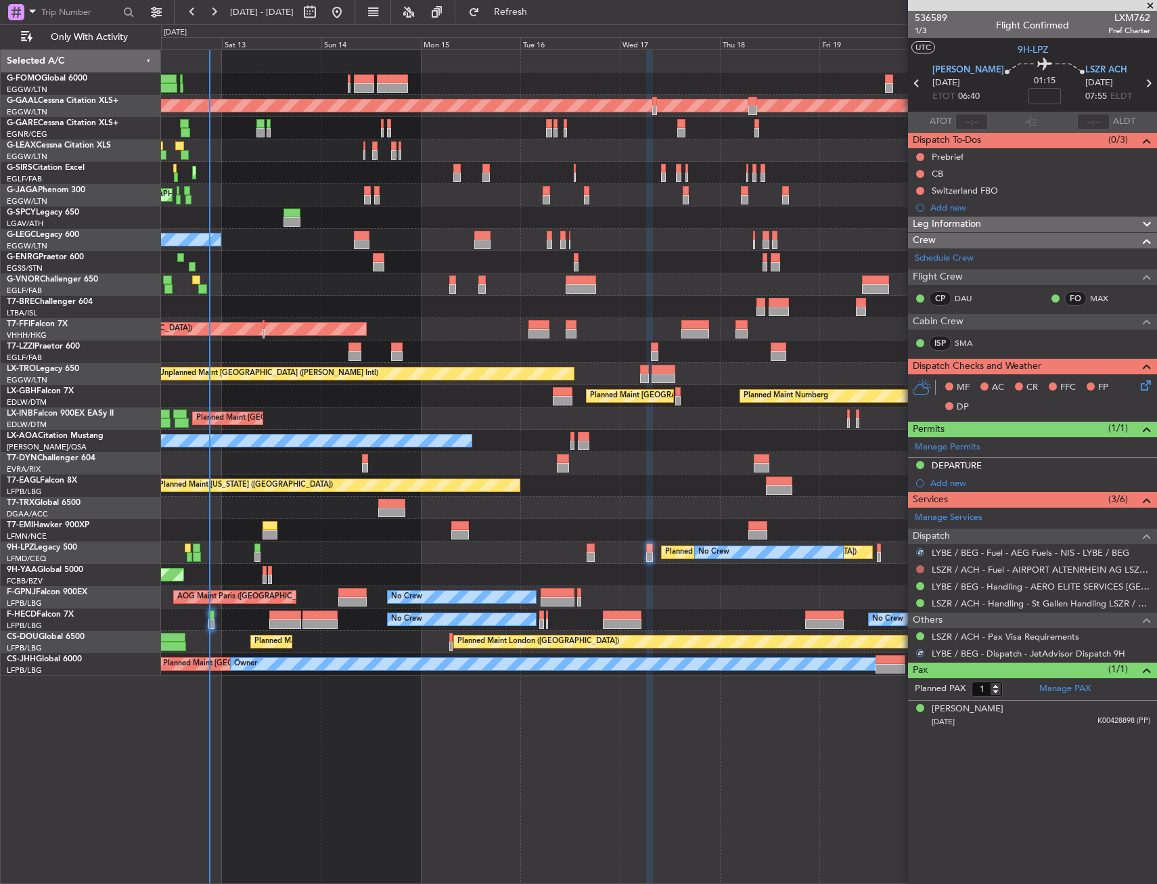
click at [920, 569] on button at bounding box center [920, 569] width 8 height 8
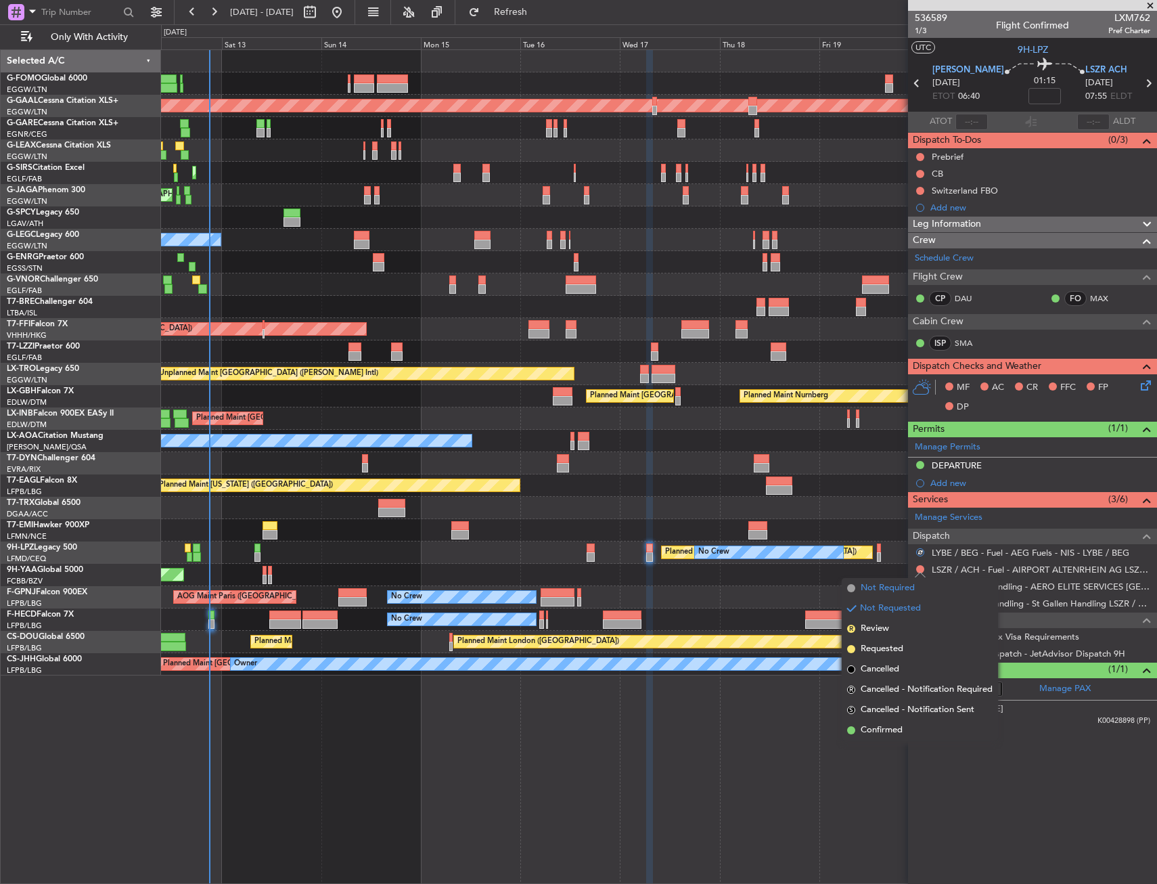
click at [866, 591] on span "Not Required" at bounding box center [888, 588] width 54 height 14
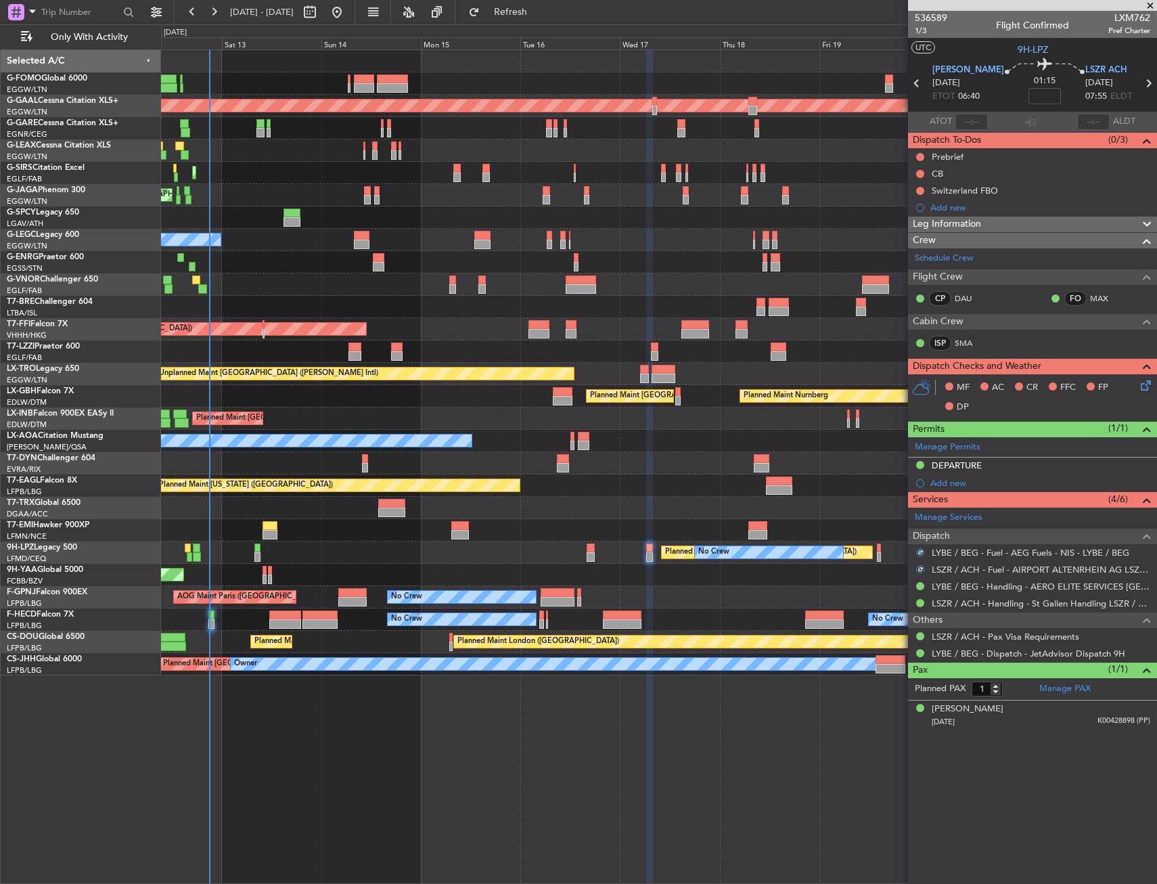
click at [1149, 380] on icon at bounding box center [1143, 383] width 11 height 11
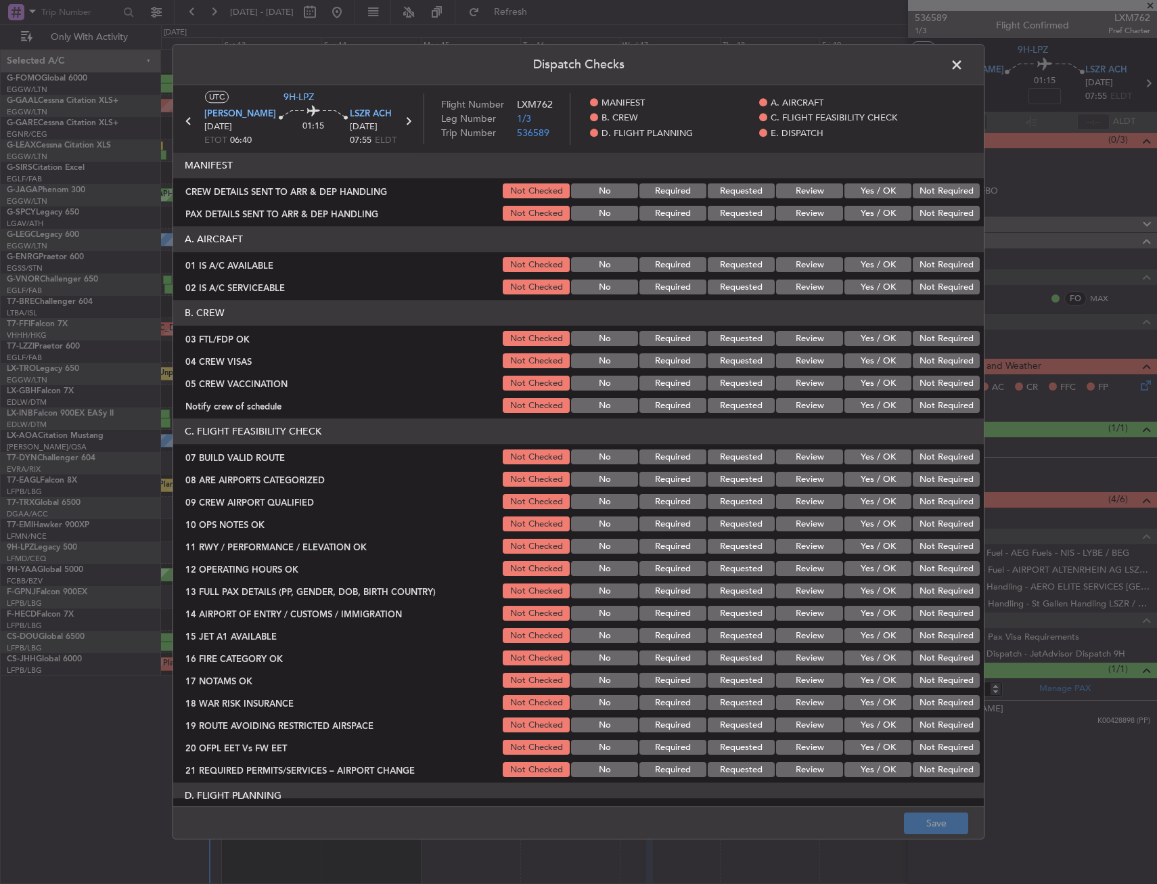
click at [859, 267] on button "Yes / OK" at bounding box center [878, 265] width 67 height 15
drag, startPoint x: 859, startPoint y: 284, endPoint x: 859, endPoint y: 334, distance: 49.4
click at [859, 285] on button "Yes / OK" at bounding box center [878, 287] width 67 height 15
click at [859, 334] on button "Yes / OK" at bounding box center [878, 339] width 67 height 15
drag, startPoint x: 917, startPoint y: 355, endPoint x: 920, endPoint y: 364, distance: 9.9
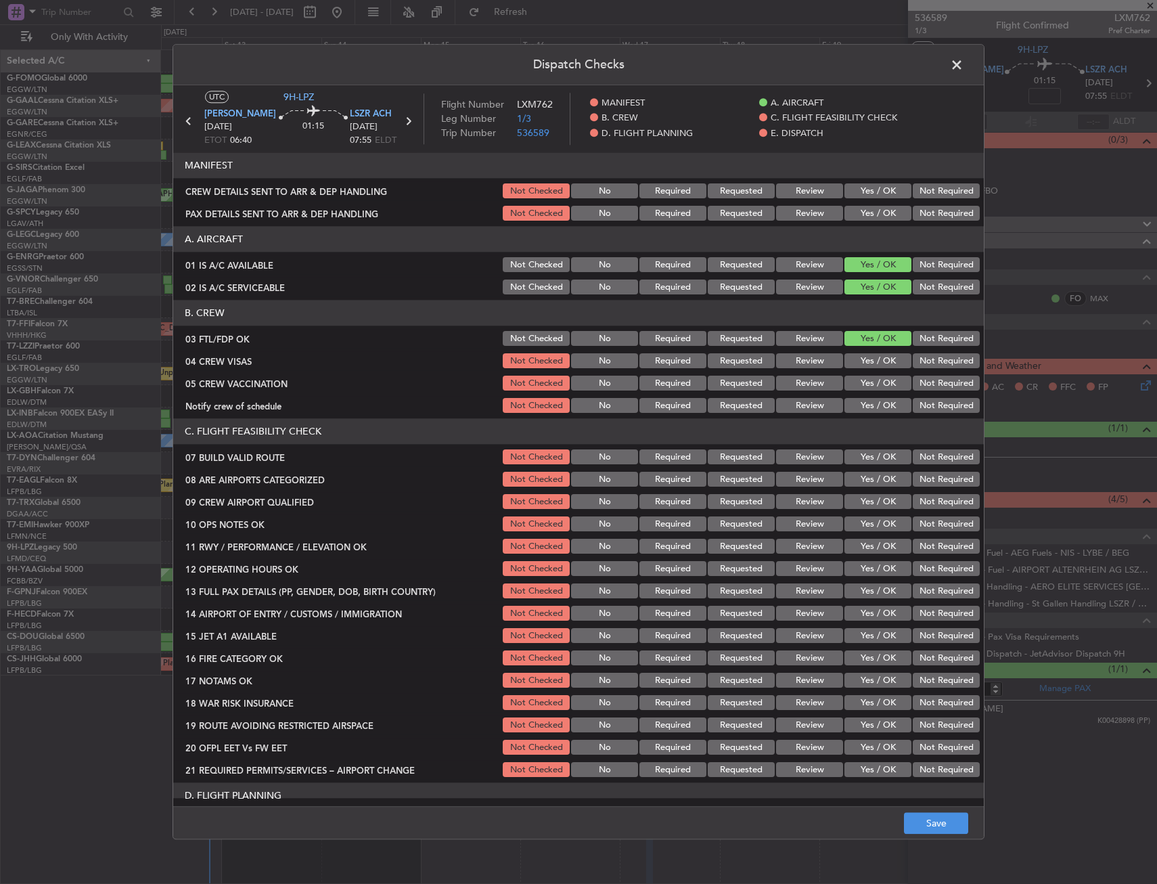
click at [917, 356] on button "Not Required" at bounding box center [946, 361] width 67 height 15
click at [920, 378] on button "Not Required" at bounding box center [946, 383] width 67 height 15
click at [863, 403] on button "Yes / OK" at bounding box center [878, 406] width 67 height 15
click at [877, 470] on div "Yes / OK" at bounding box center [876, 479] width 68 height 19
click at [877, 493] on div "Yes / OK" at bounding box center [876, 502] width 68 height 19
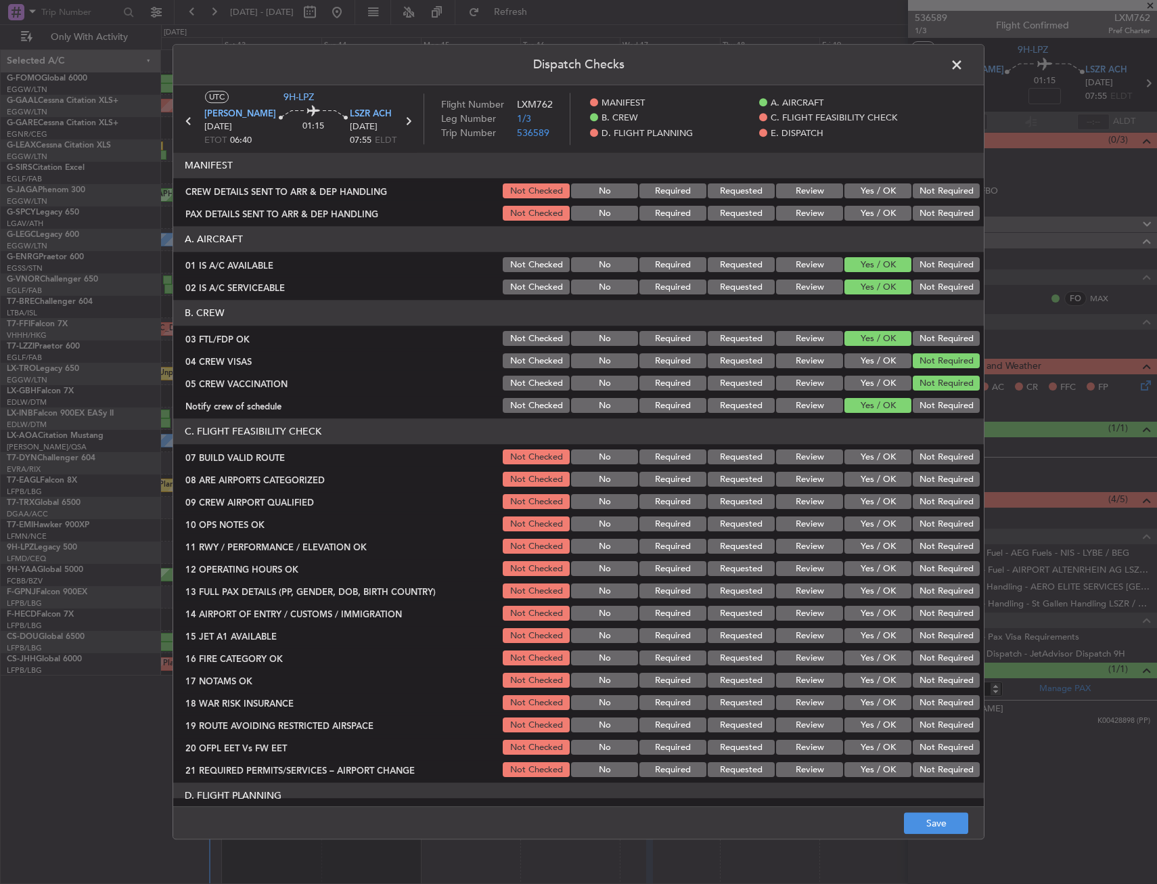
drag, startPoint x: 877, startPoint y: 507, endPoint x: 874, endPoint y: 493, distance: 14.0
click at [876, 503] on button "Yes / OK" at bounding box center [878, 502] width 67 height 15
click at [874, 493] on div "Yes / OK" at bounding box center [876, 502] width 68 height 19
click at [874, 485] on div "Yes / OK" at bounding box center [876, 479] width 68 height 19
click at [874, 485] on button "Yes / OK" at bounding box center [878, 479] width 67 height 15
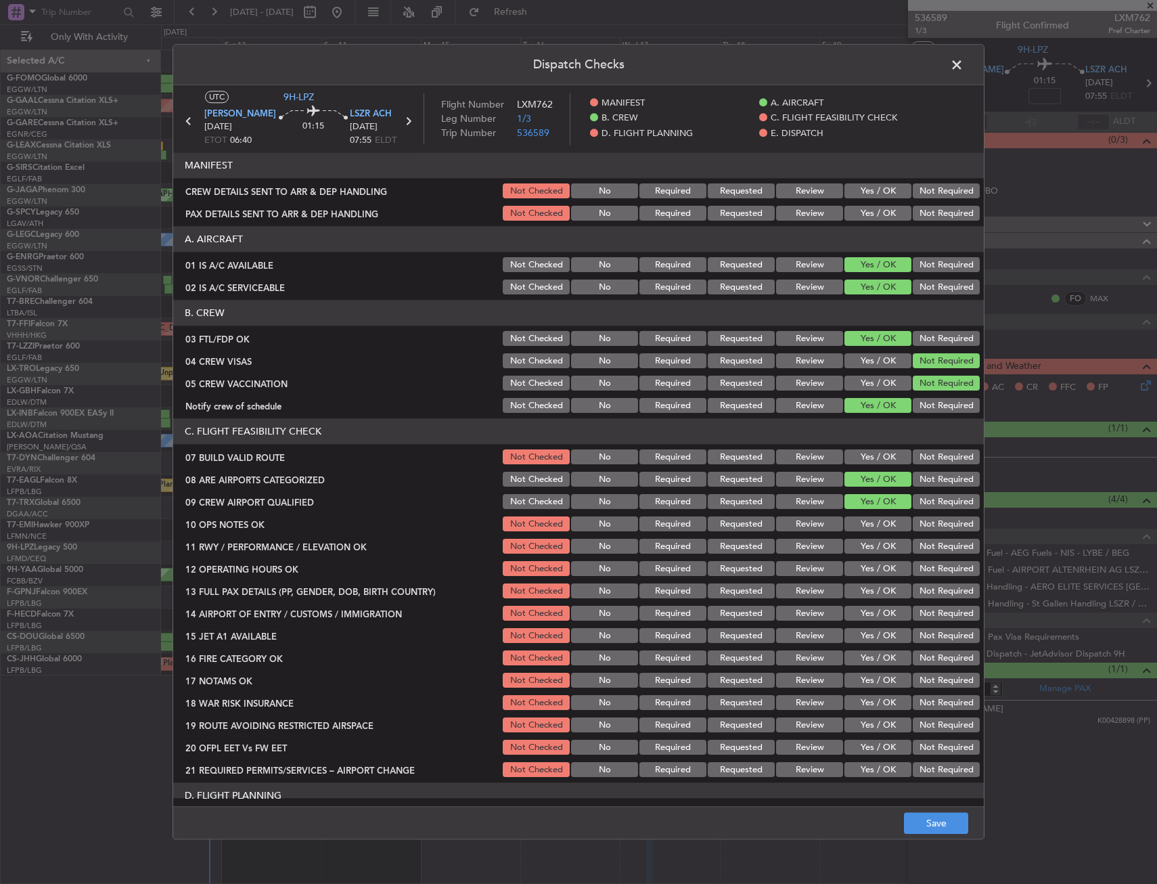
click at [936, 839] on div "Dispatch Checks UTC 9H-LPZ LYBE BEG 17/09/2025 ETOT 06:40 01:15 LSZR ACH 17/09/…" at bounding box center [579, 441] width 812 height 795
click at [953, 841] on div "Dispatch Checks UTC 9H-LPZ LYBE BEG 17/09/2025 ETOT 06:40 01:15 LSZR ACH 17/09/…" at bounding box center [578, 442] width 1157 height 884
click at [949, 830] on button "Save" at bounding box center [936, 824] width 64 height 22
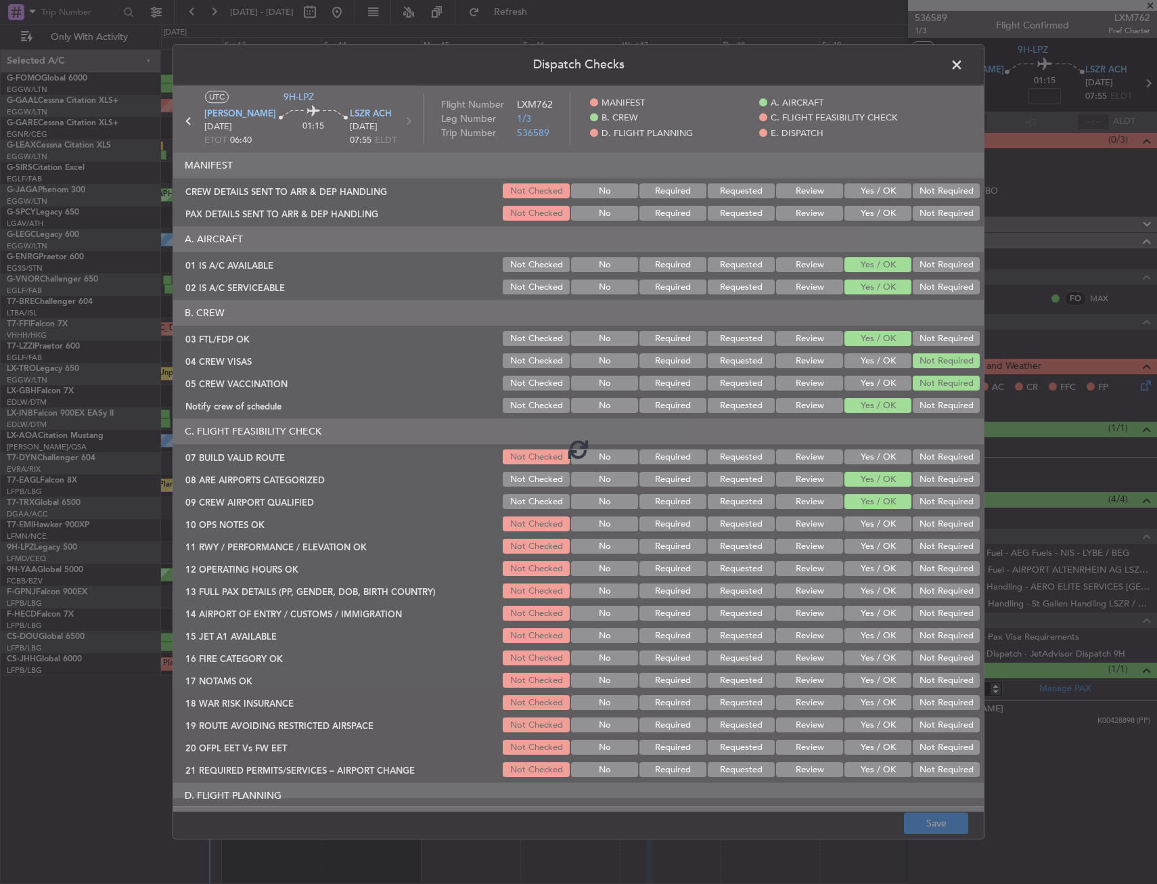
drag, startPoint x: 889, startPoint y: 208, endPoint x: 906, endPoint y: 163, distance: 48.4
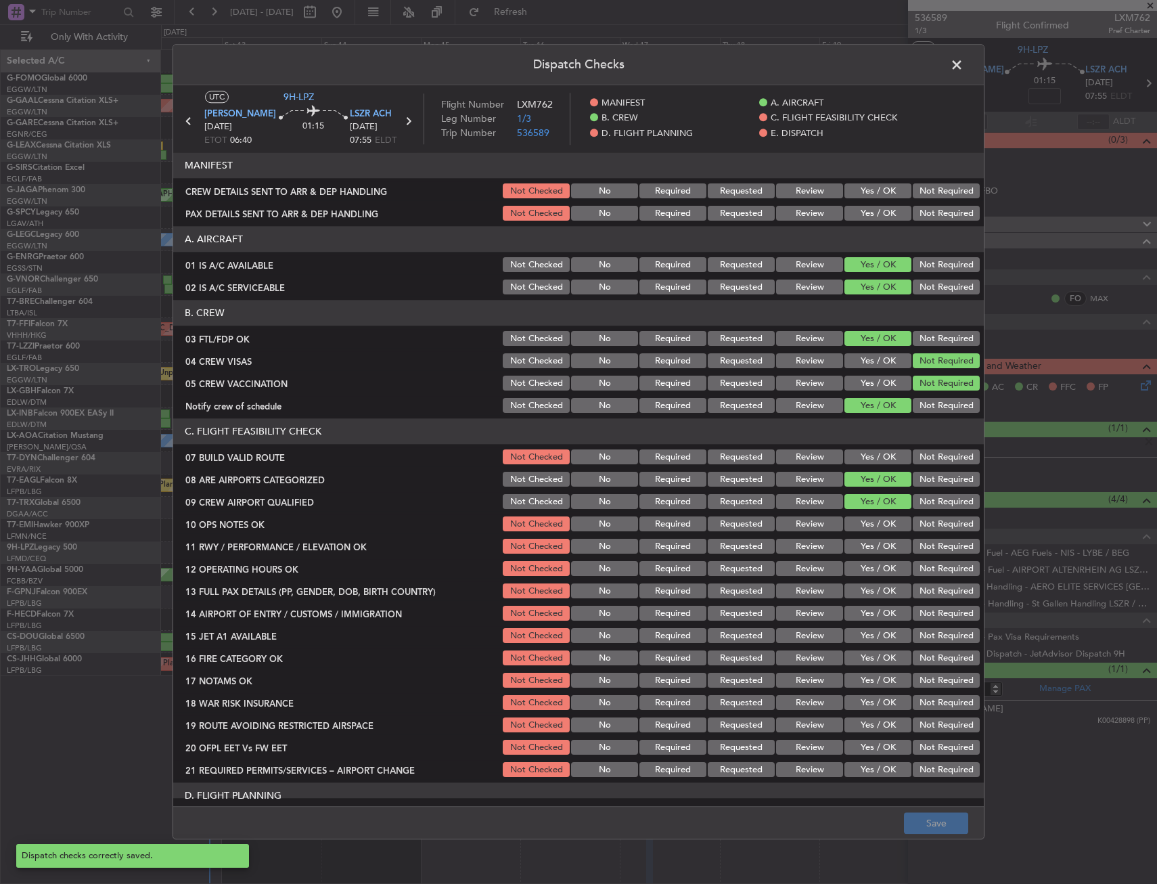
click at [964, 62] on span at bounding box center [964, 68] width 0 height 27
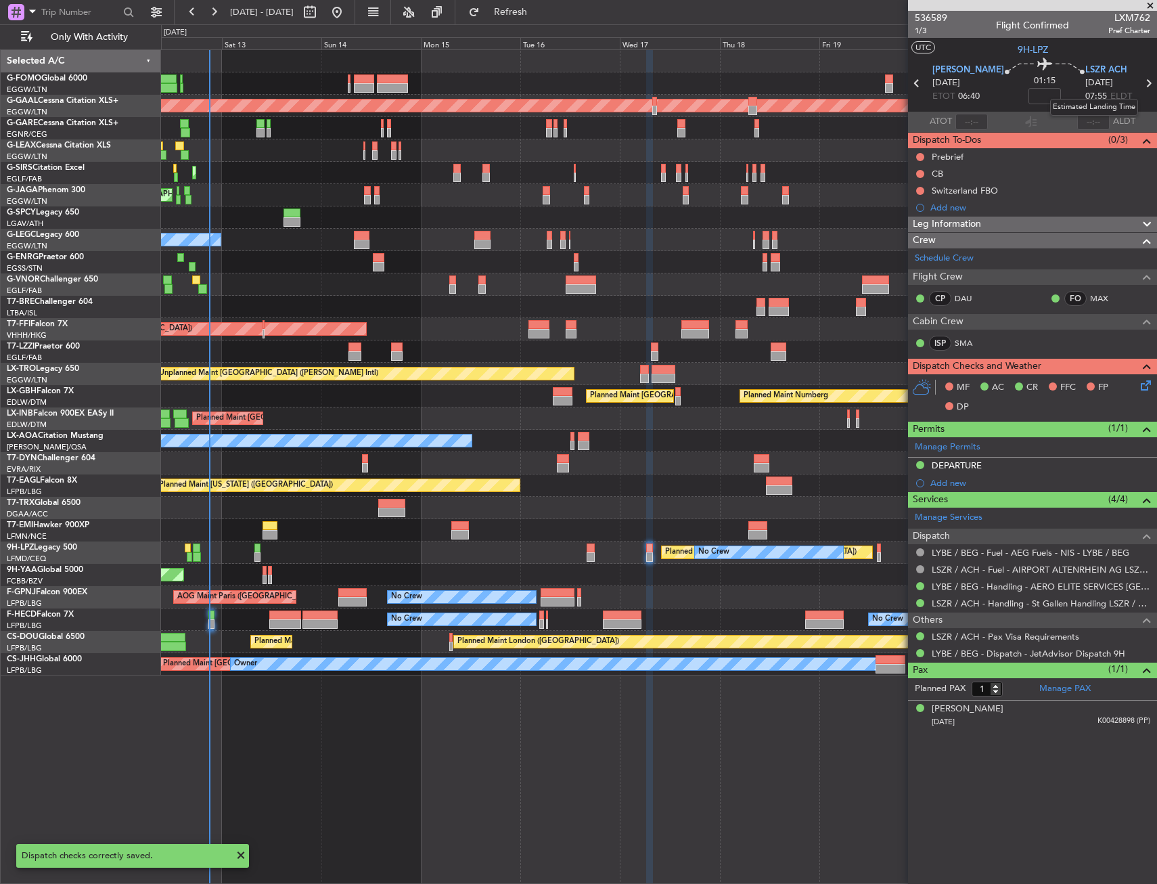
click at [1138, 89] on mat-tooltip-component "Estimated Landing Time" at bounding box center [1094, 107] width 107 height 36
click at [600, 413] on div "Planned Maint [GEOGRAPHIC_DATA] ([GEOGRAPHIC_DATA])" at bounding box center [658, 418] width 995 height 22
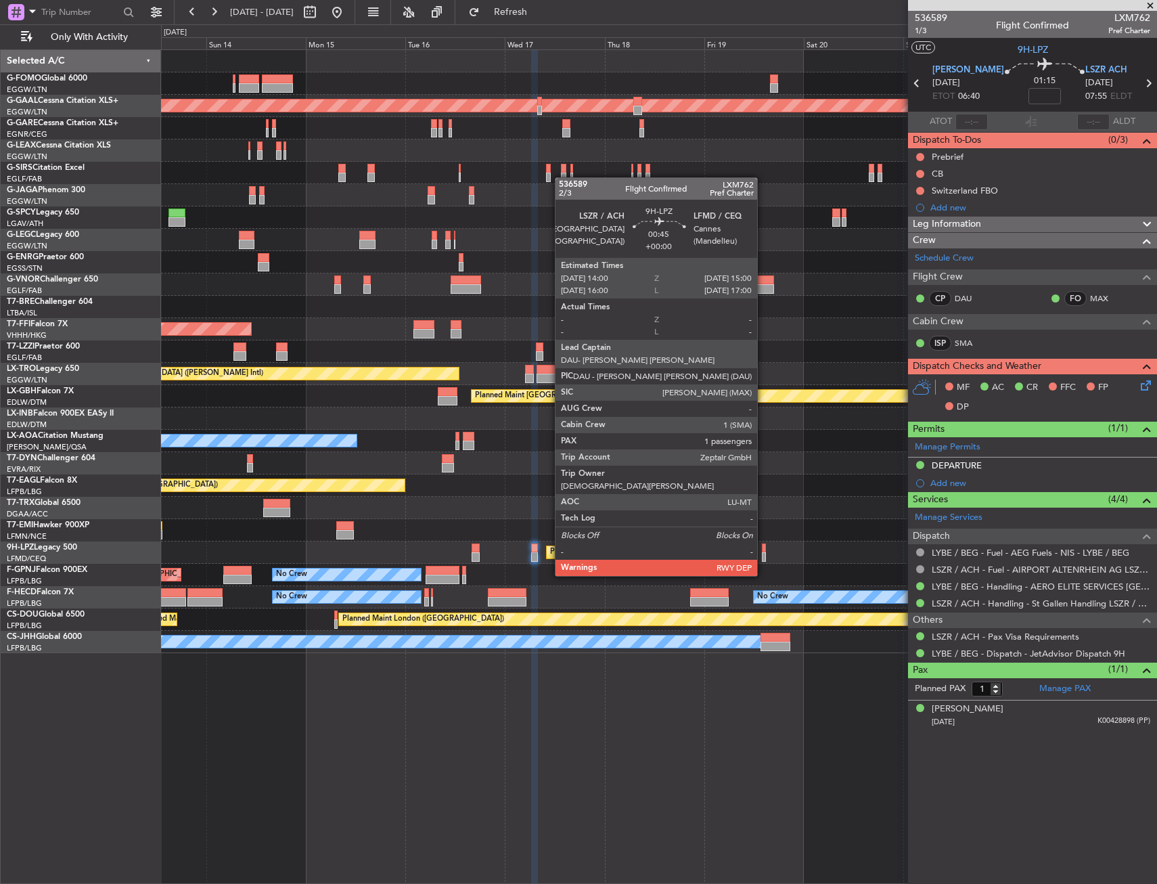
click at [763, 550] on div at bounding box center [764, 547] width 5 height 9
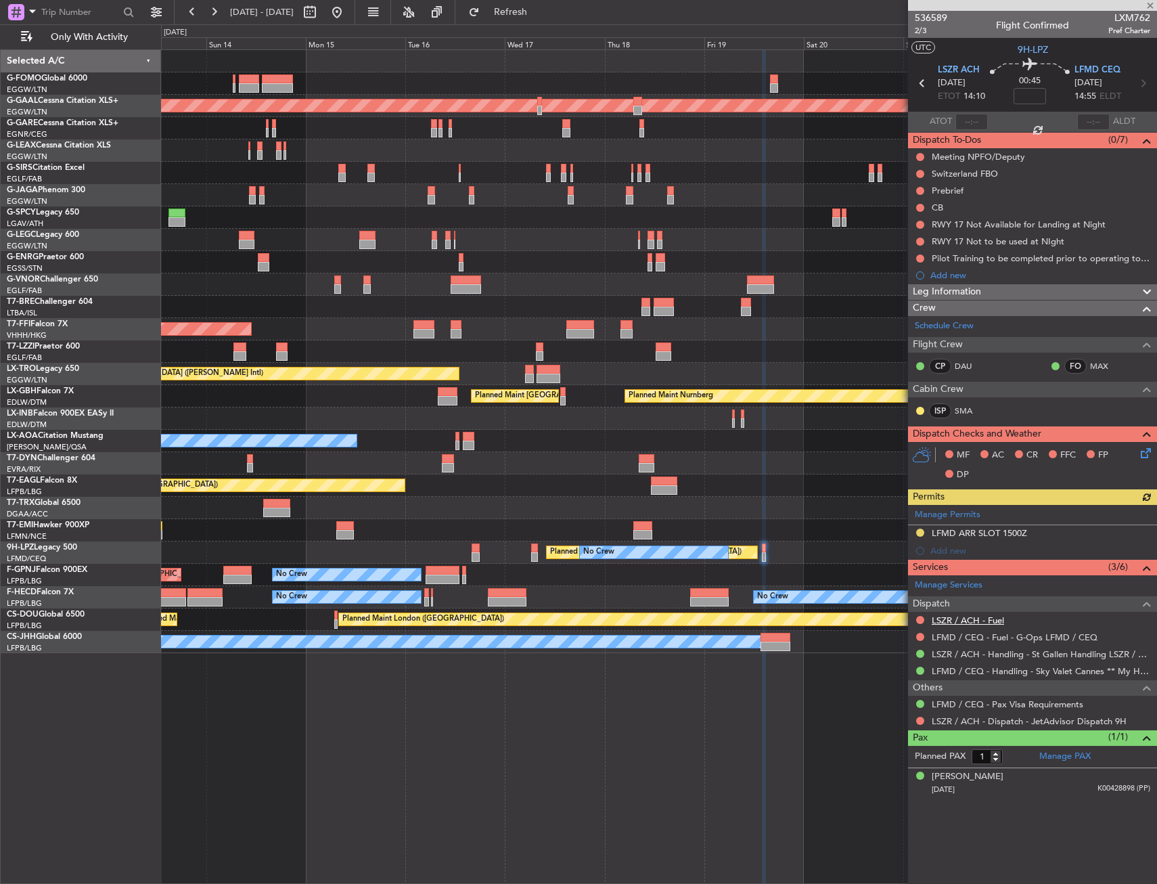
click at [953, 620] on link "LSZR / ACH - Fuel" at bounding box center [968, 620] width 72 height 12
click at [536, 11] on span "Refresh" at bounding box center [510, 11] width 57 height 9
click at [921, 617] on button at bounding box center [920, 620] width 8 height 8
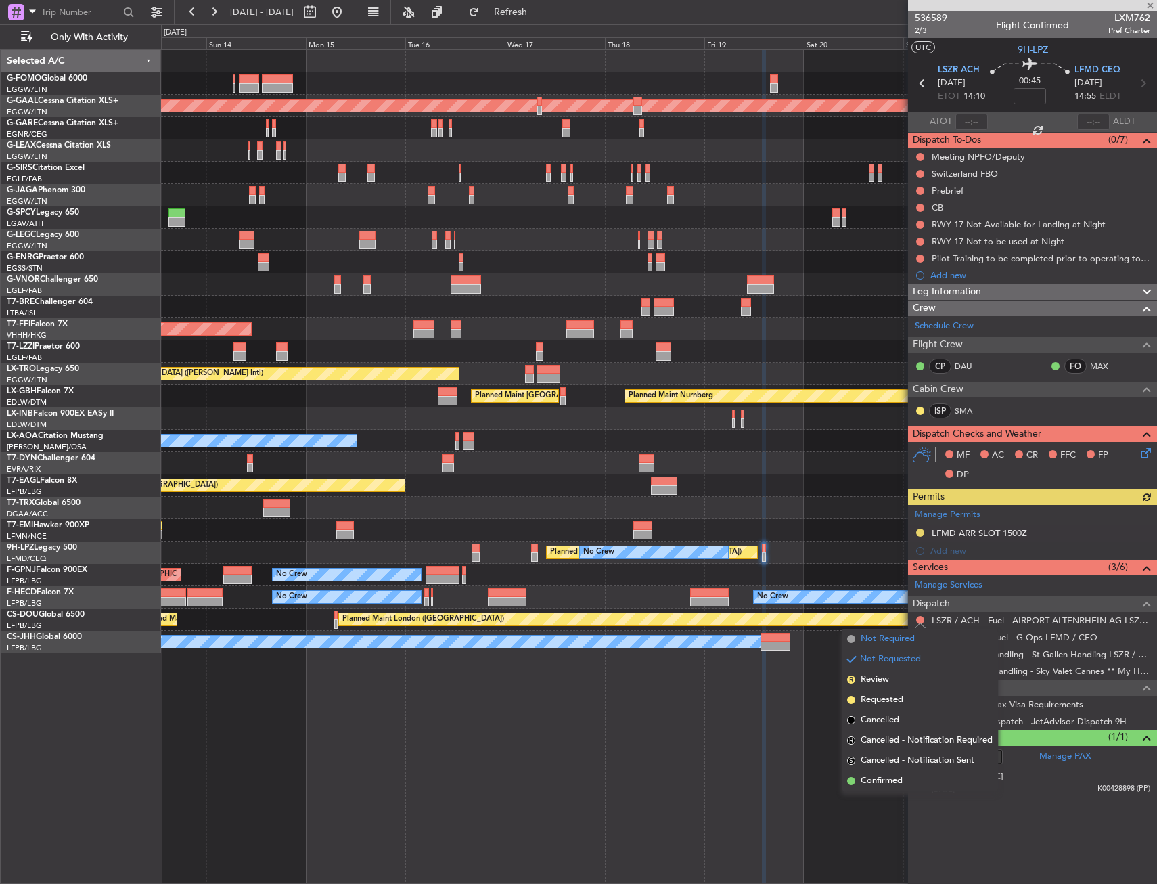
click at [880, 639] on span "Not Required" at bounding box center [888, 639] width 54 height 14
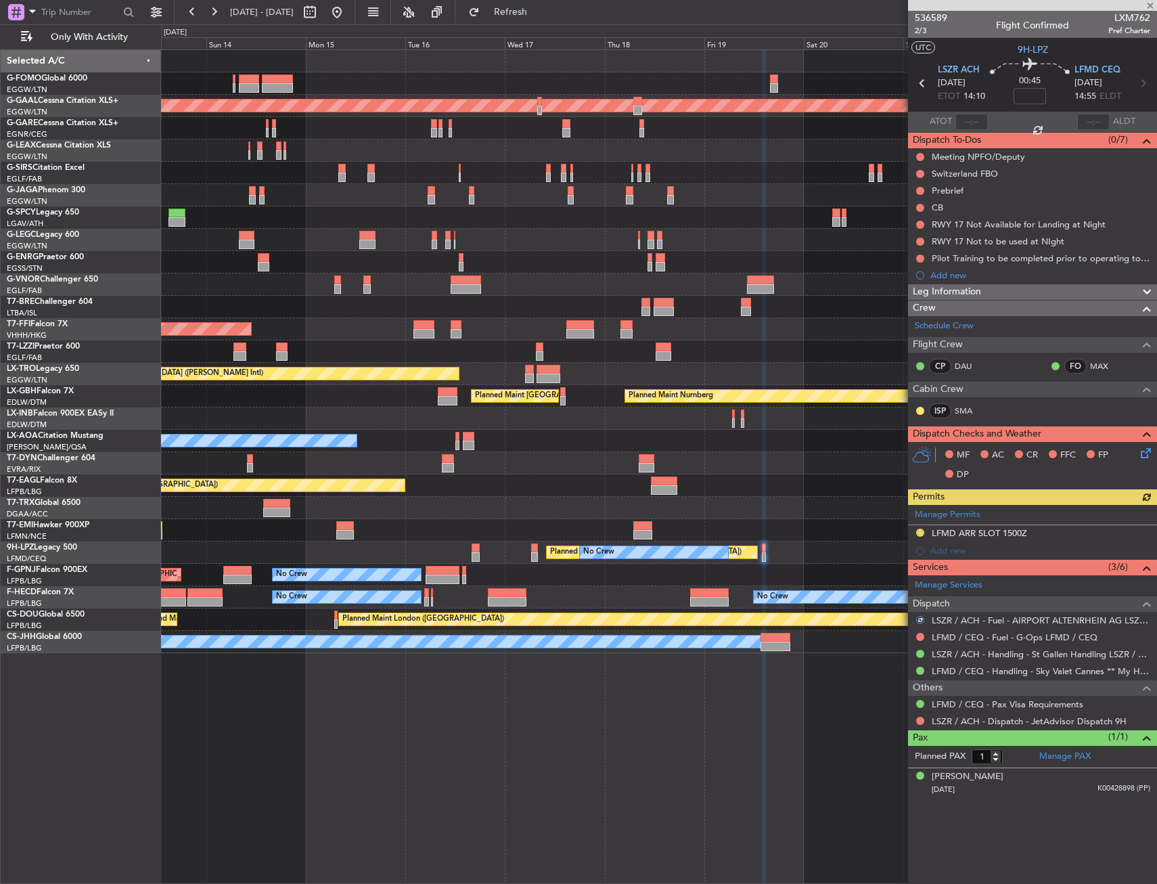
click at [924, 638] on div at bounding box center [920, 636] width 11 height 11
drag, startPoint x: 912, startPoint y: 635, endPoint x: 919, endPoint y: 630, distance: 8.7
click at [913, 635] on div "LFMD / CEQ - Fuel - G-Ops LFMD / CEQ" at bounding box center [1032, 637] width 249 height 17
click at [919, 630] on div "LFMD / CEQ - Fuel - G-Ops LFMD / CEQ" at bounding box center [1032, 637] width 249 height 17
click at [915, 634] on div at bounding box center [920, 636] width 11 height 11
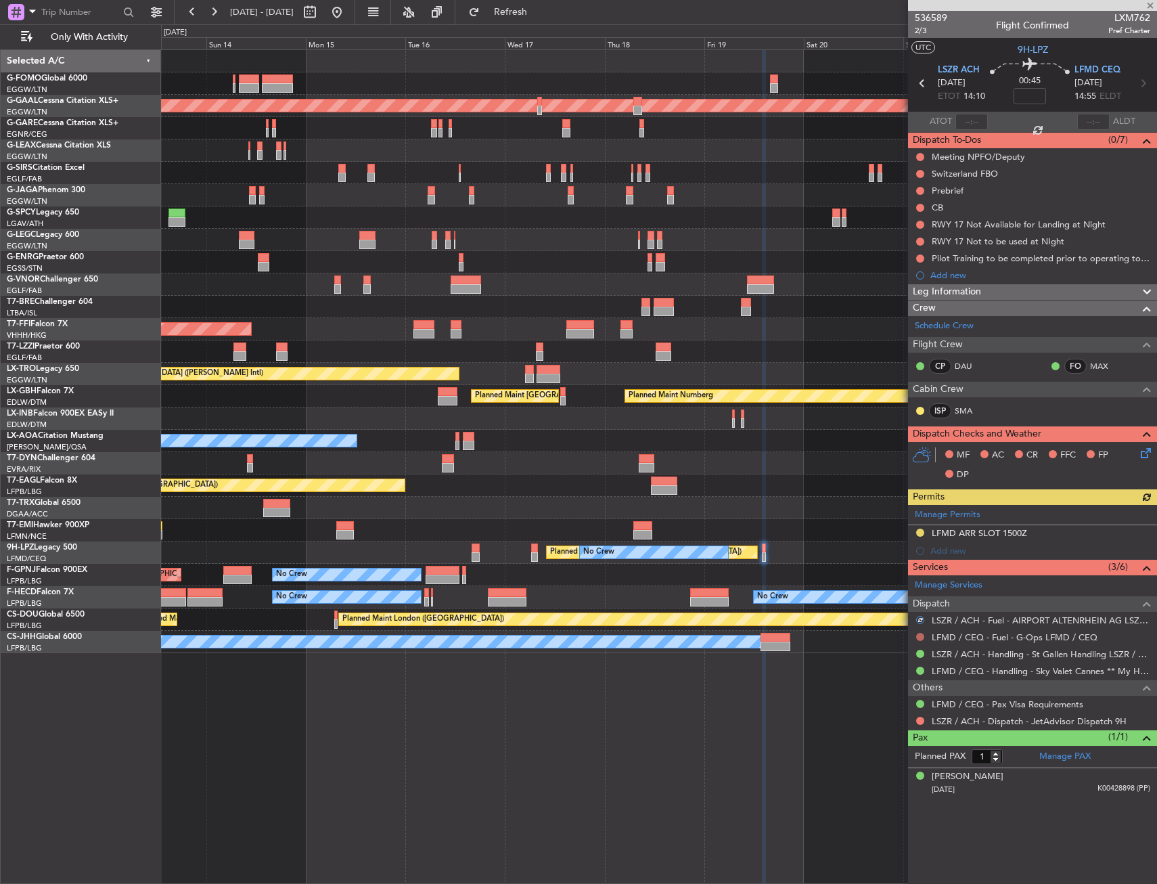
click at [919, 634] on button at bounding box center [920, 637] width 8 height 8
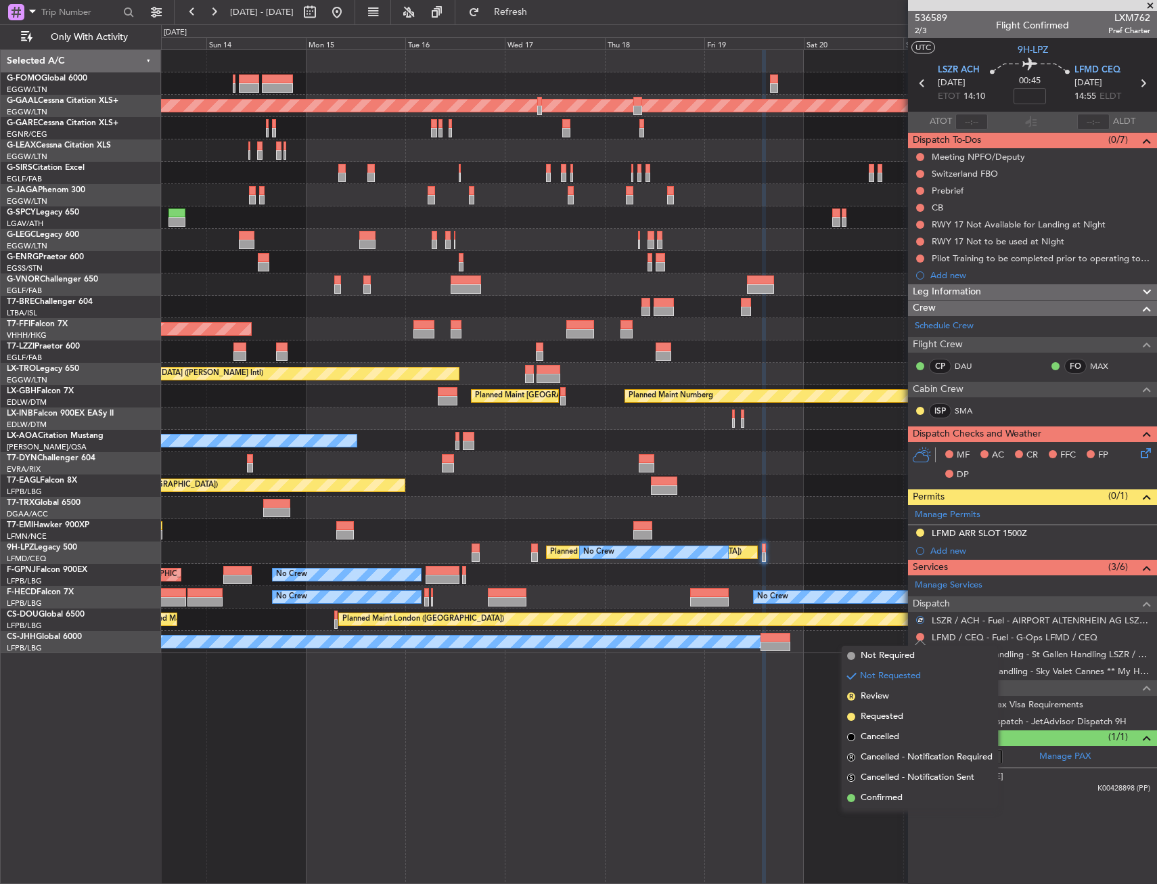
click at [847, 654] on span at bounding box center [851, 656] width 8 height 8
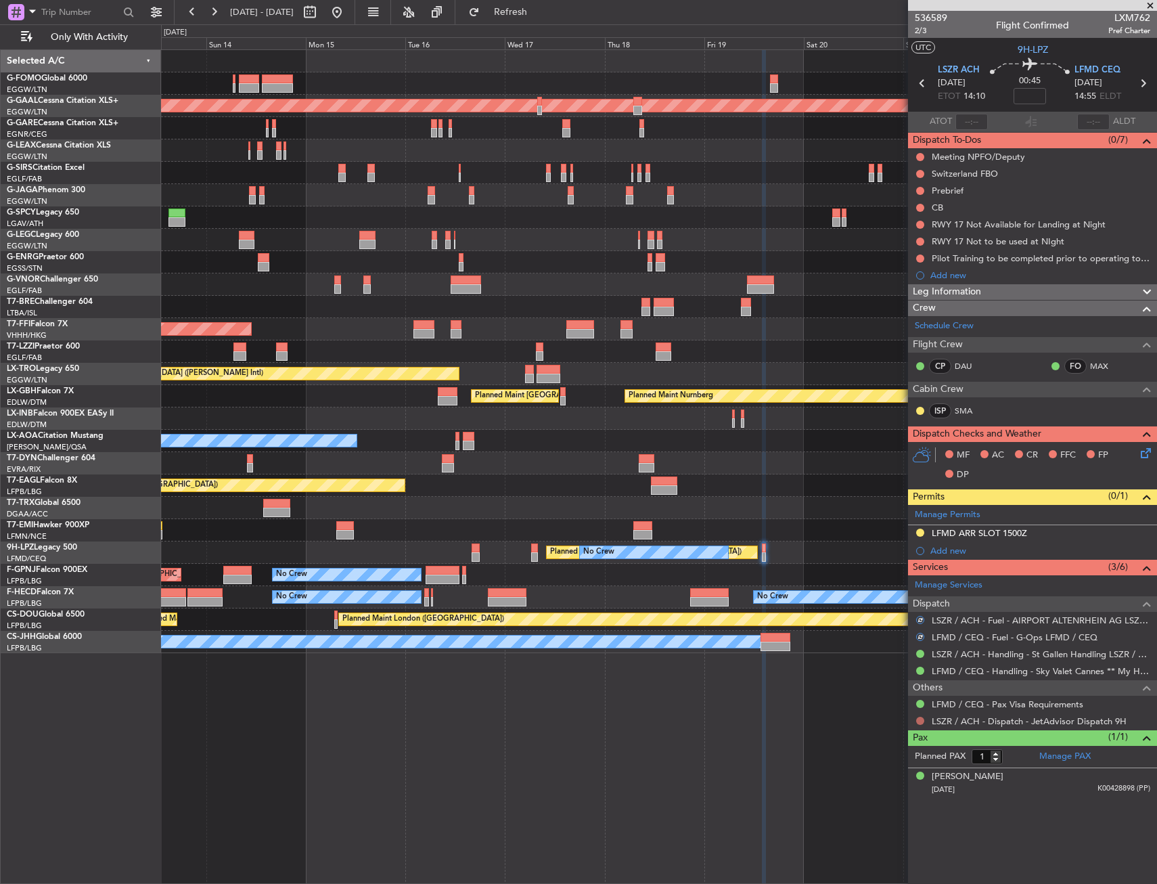
click at [918, 718] on button at bounding box center [920, 721] width 8 height 8
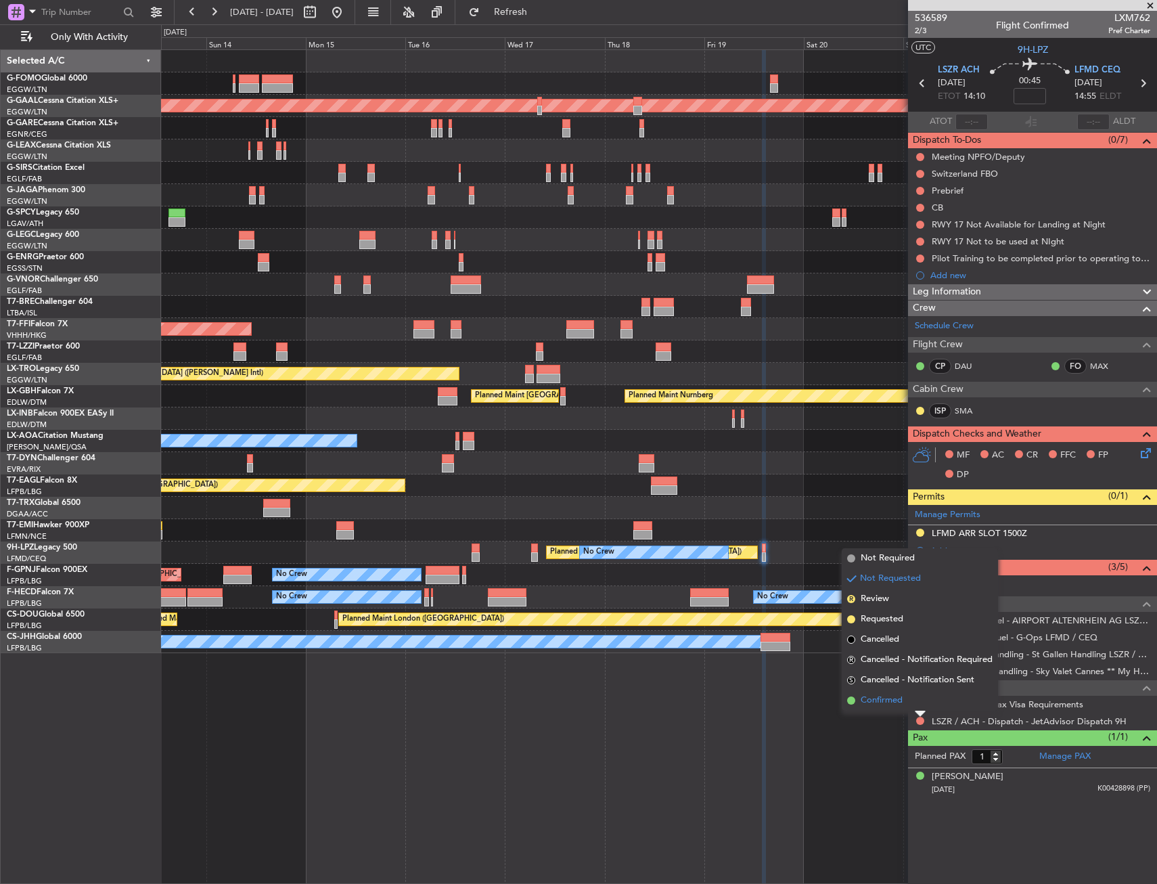
click at [870, 704] on span "Confirmed" at bounding box center [882, 701] width 42 height 14
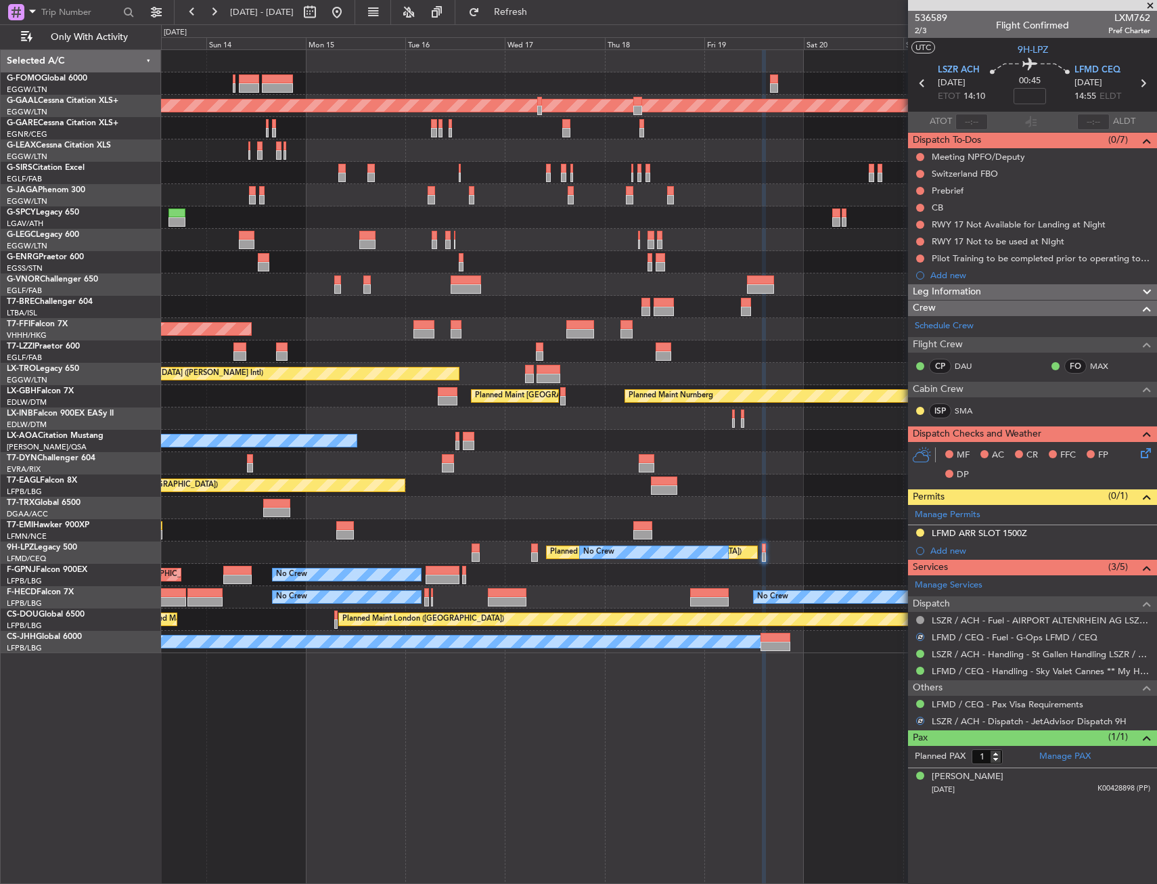
click at [1140, 455] on icon at bounding box center [1143, 450] width 11 height 11
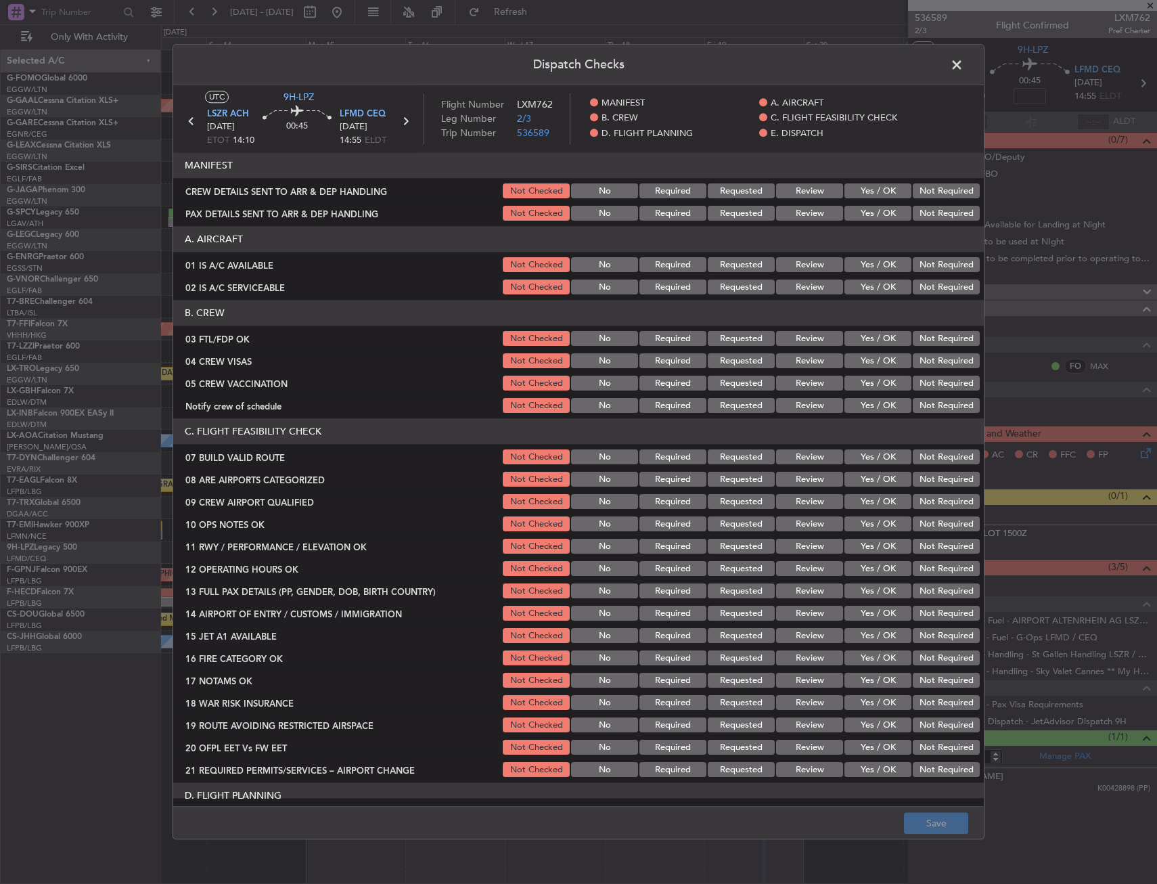
click at [860, 247] on header "A. AIRCRAFT" at bounding box center [578, 240] width 811 height 26
click at [960, 52] on header "Dispatch Checks" at bounding box center [578, 65] width 811 height 41
drag, startPoint x: 958, startPoint y: 67, endPoint x: 947, endPoint y: 258, distance: 191.8
click at [964, 67] on span at bounding box center [964, 68] width 0 height 27
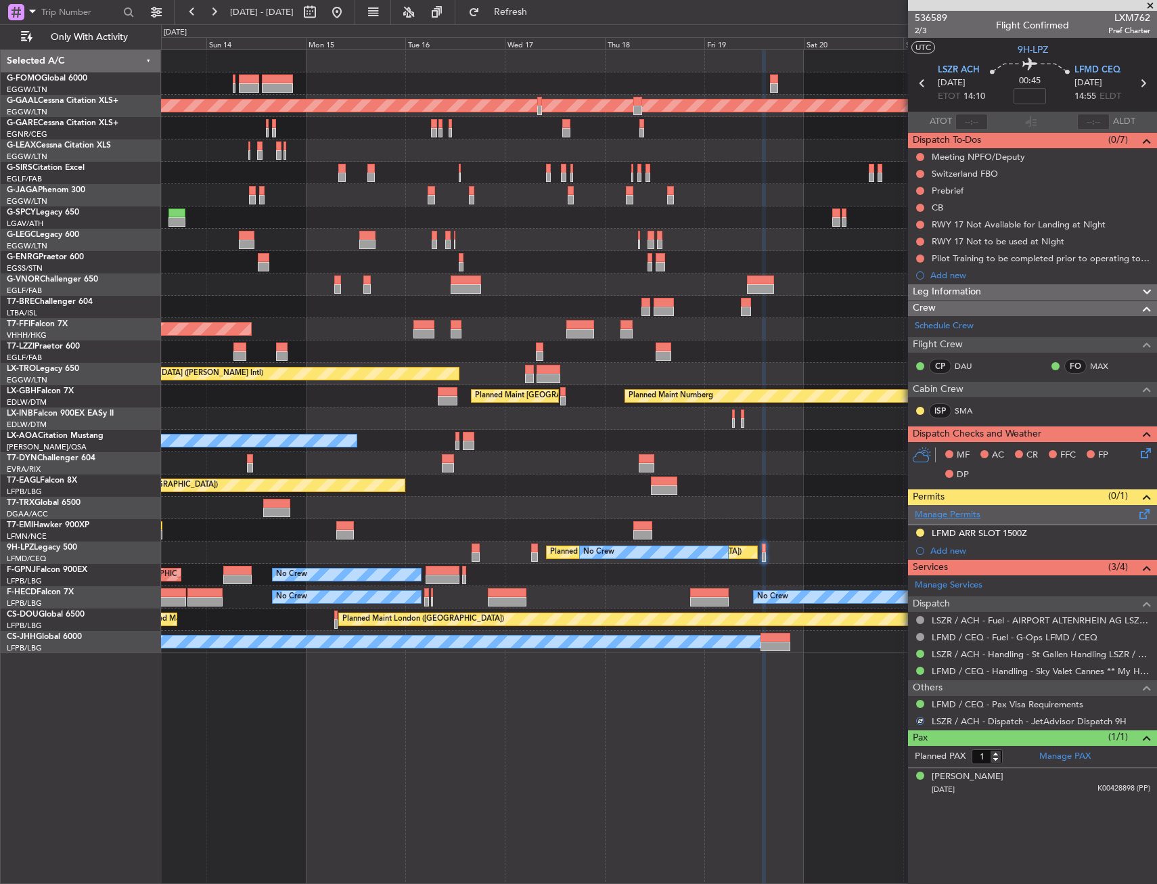
click at [927, 515] on link "Manage Permits" at bounding box center [948, 515] width 66 height 14
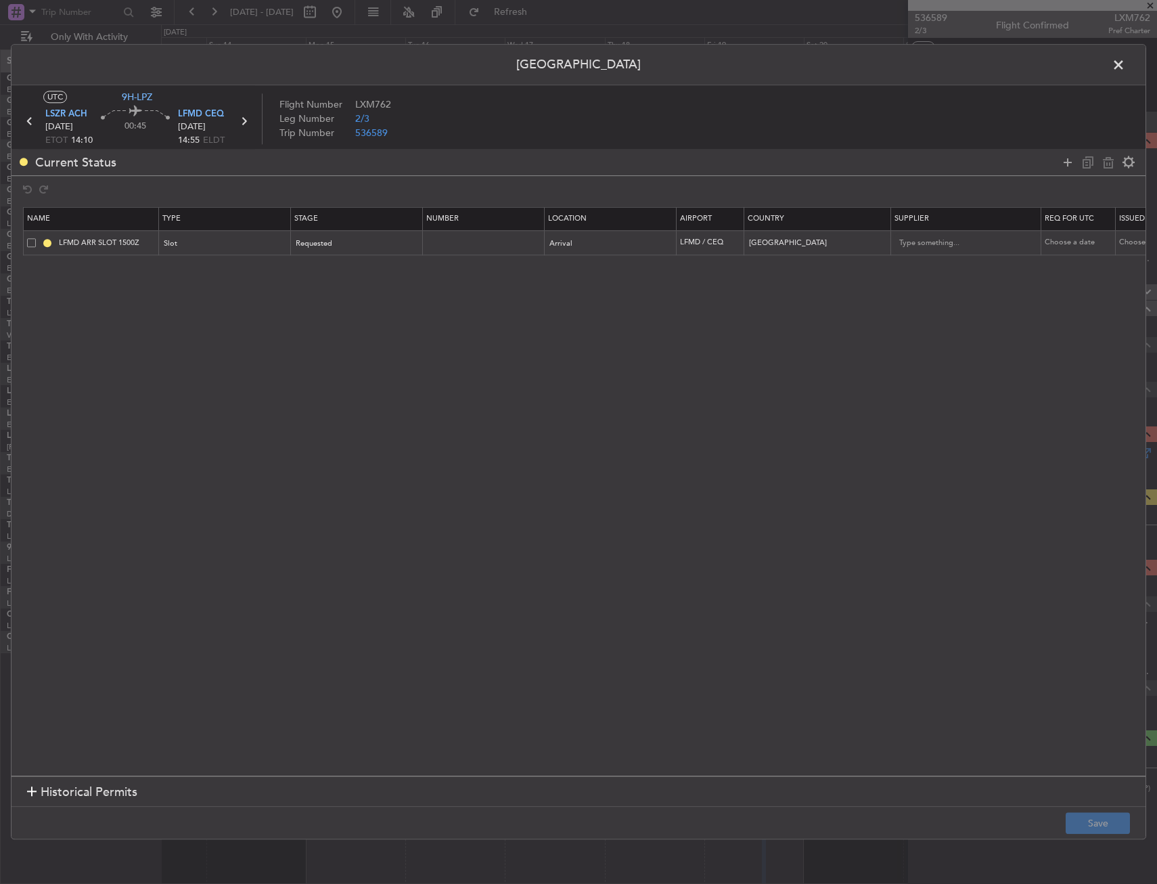
click at [32, 246] on span at bounding box center [31, 242] width 9 height 9
click at [37, 238] on input "checkbox" at bounding box center [37, 238] width 0 height 0
click at [1106, 162] on icon at bounding box center [1108, 162] width 16 height 16
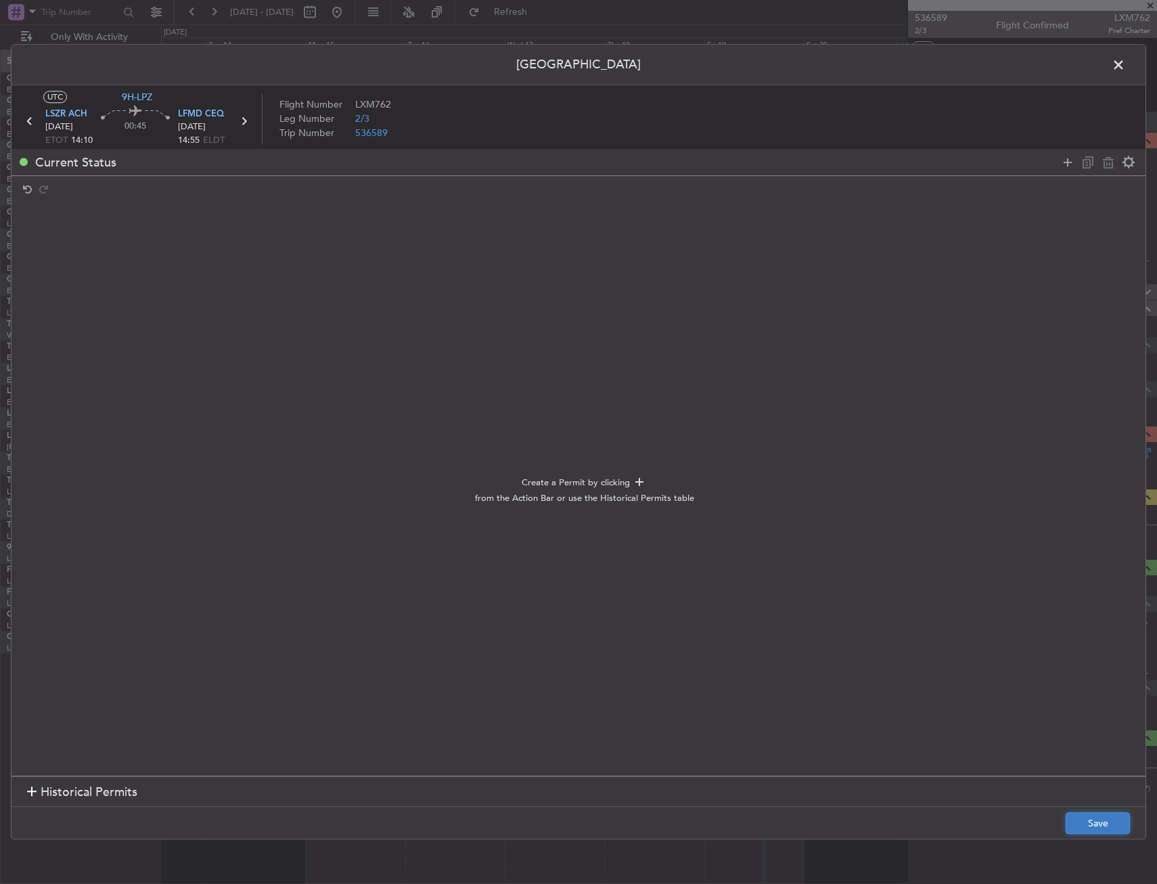
click at [1075, 828] on button "Save" at bounding box center [1098, 824] width 64 height 22
click at [1125, 64] on span at bounding box center [1125, 68] width 0 height 27
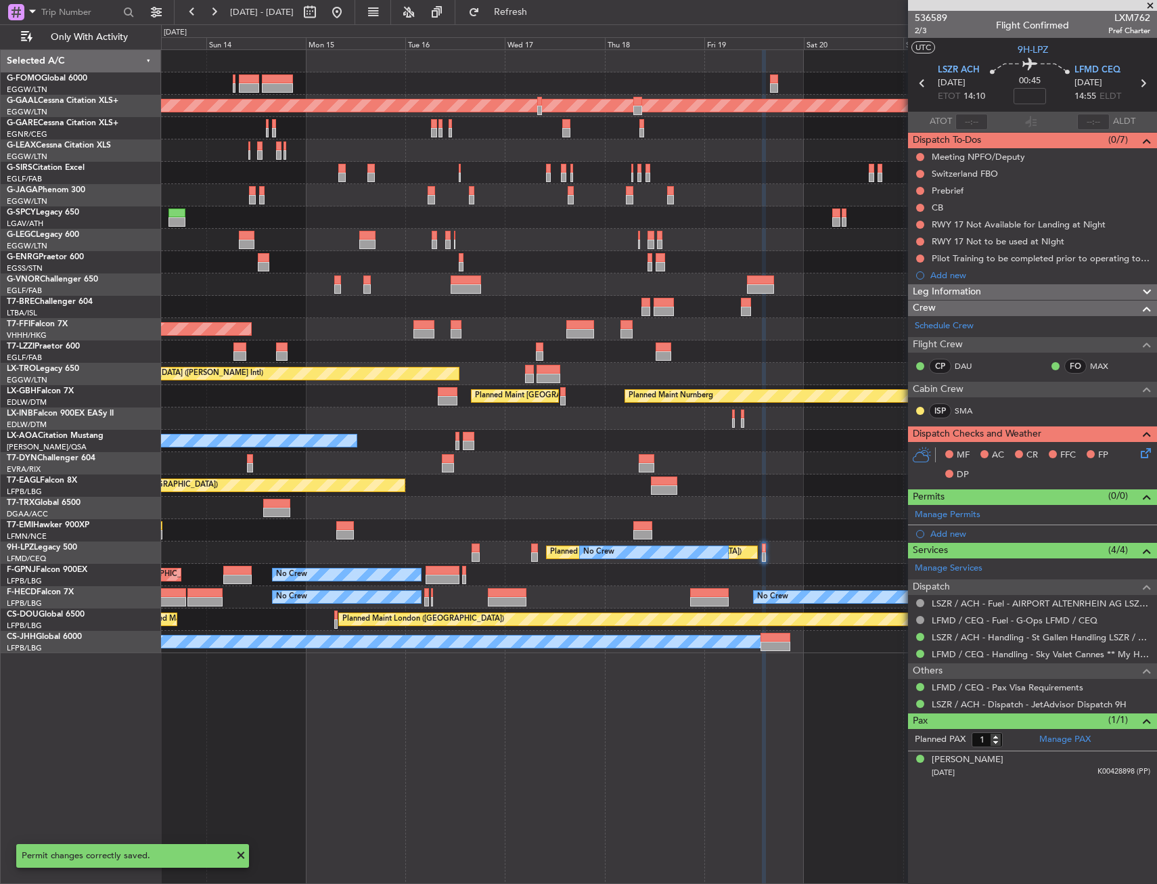
click at [1152, 462] on div "MF AC CR FFC FP DP" at bounding box center [1032, 465] width 249 height 47
click at [1148, 454] on icon at bounding box center [1143, 450] width 11 height 11
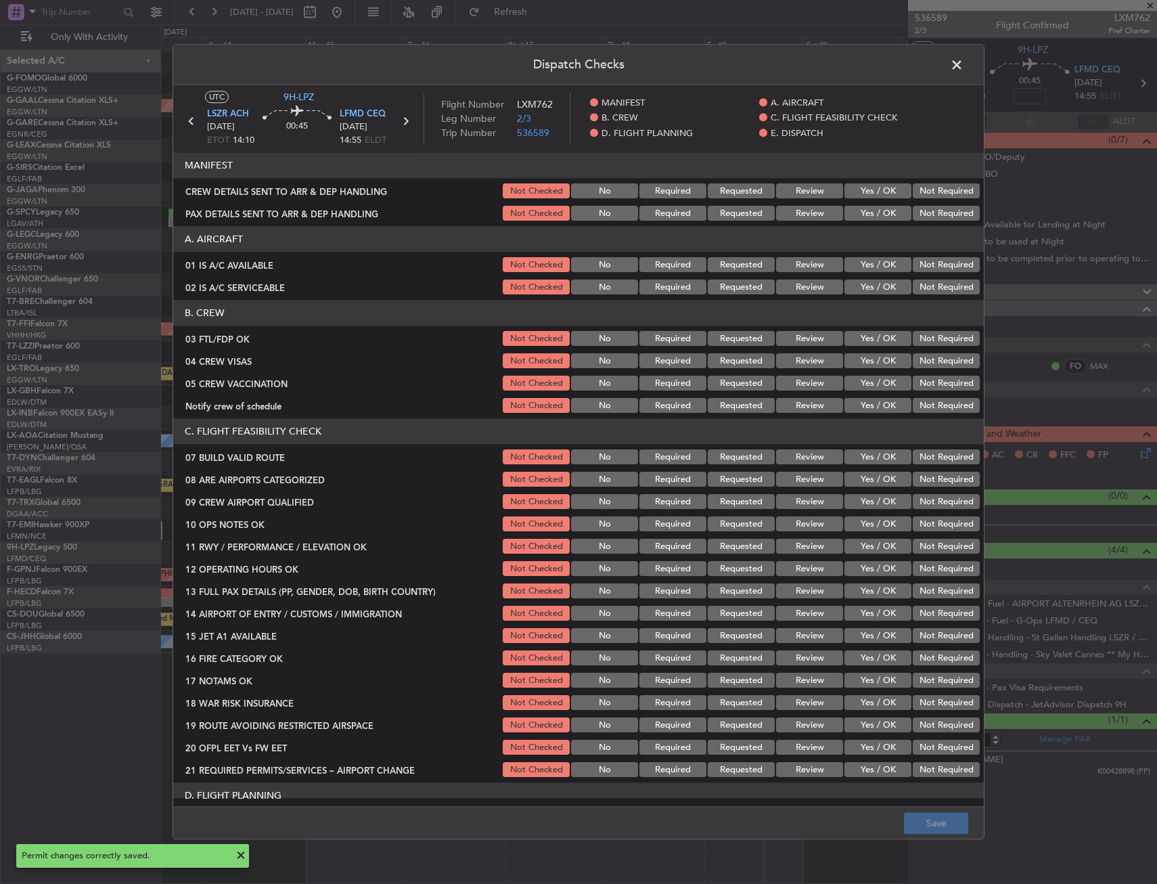
click at [845, 269] on button "Yes / OK" at bounding box center [878, 265] width 67 height 15
click at [849, 286] on button "Yes / OK" at bounding box center [878, 287] width 67 height 15
click at [870, 352] on div "Yes / OK" at bounding box center [876, 361] width 68 height 19
click at [843, 316] on header "B. CREW" at bounding box center [578, 313] width 811 height 26
click at [849, 328] on section "B. CREW 03 FTL/FDP OK Not Checked No Required Requested Review Yes / OK Not Req…" at bounding box center [578, 357] width 811 height 115
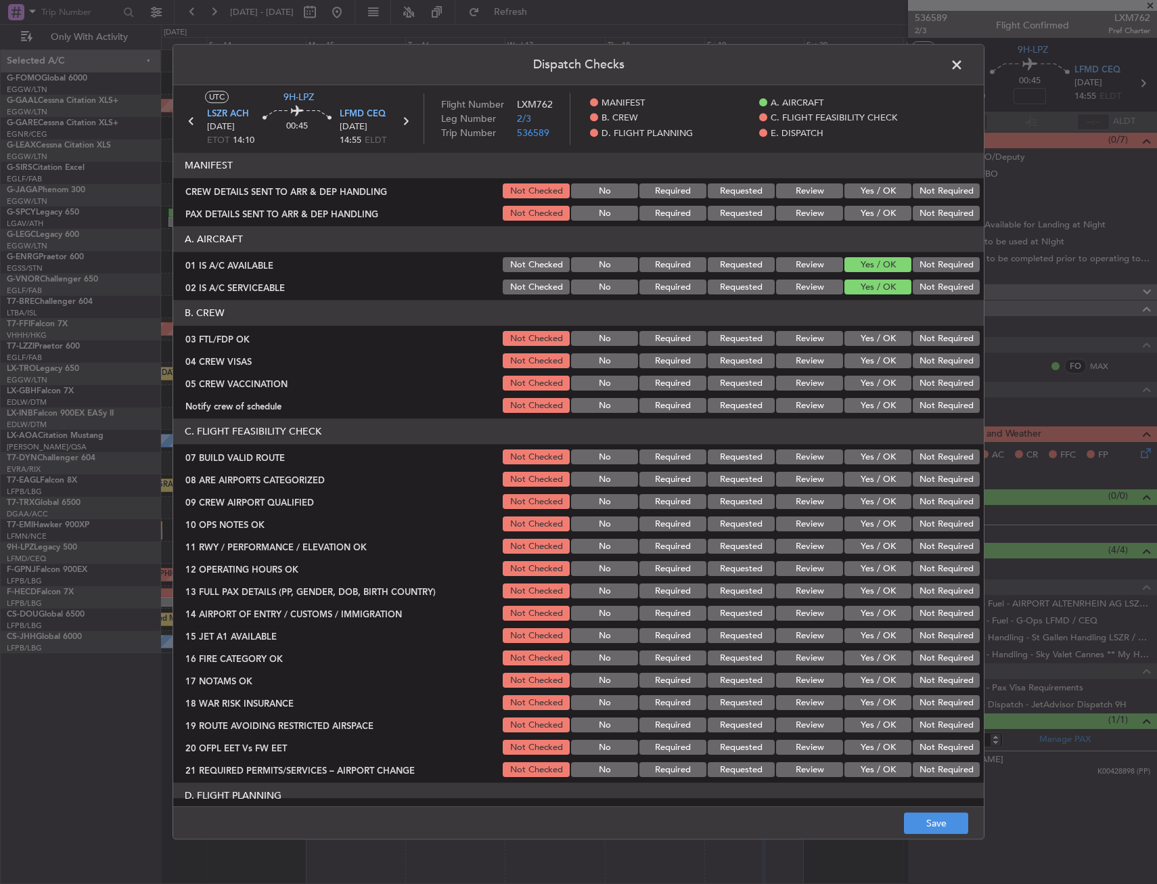
click at [857, 324] on header "B. CREW" at bounding box center [578, 313] width 811 height 26
drag, startPoint x: 871, startPoint y: 334, endPoint x: 884, endPoint y: 348, distance: 19.7
click at [871, 333] on button "Yes / OK" at bounding box center [878, 339] width 67 height 15
click at [925, 363] on button "Not Required" at bounding box center [946, 361] width 67 height 15
click at [922, 383] on button "Not Required" at bounding box center [946, 383] width 67 height 15
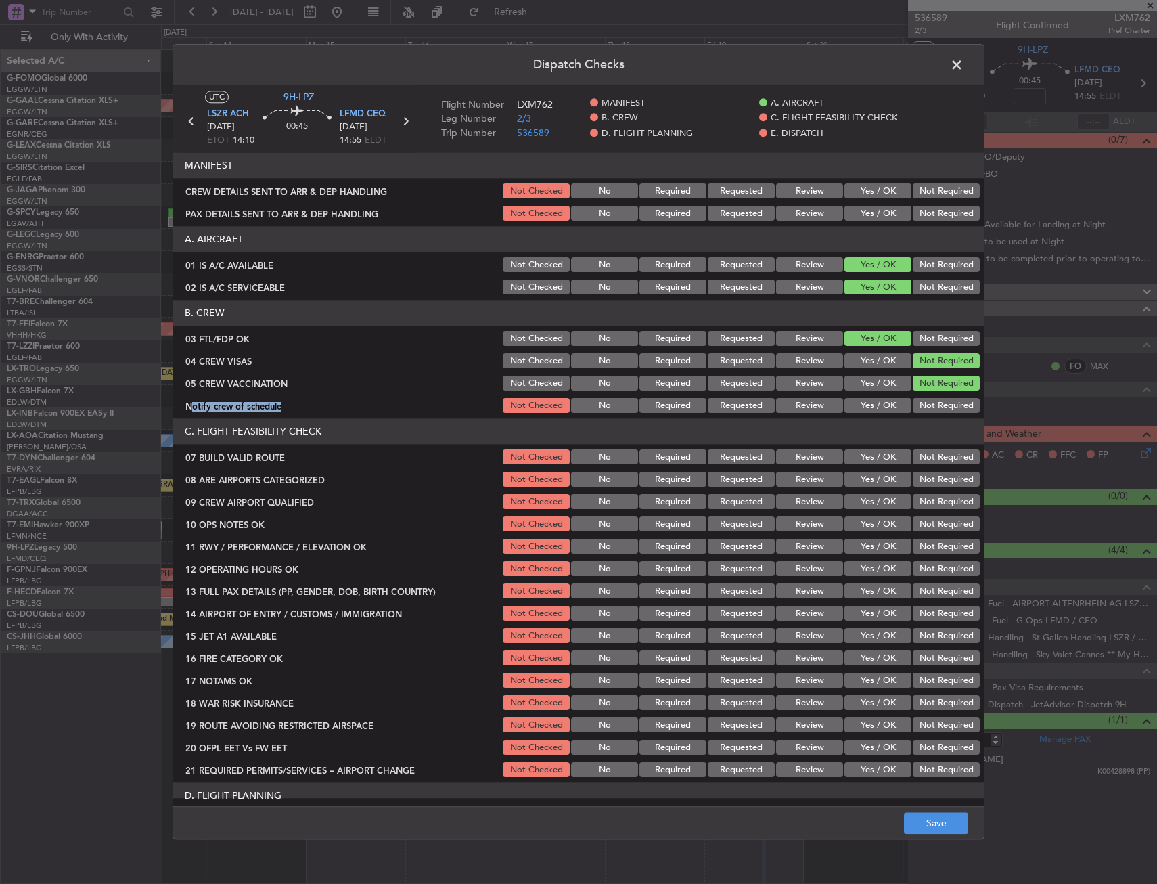
click at [882, 395] on section "B. CREW 03 FTL/FDP OK Not Checked No Required Requested Review Yes / OK Not Req…" at bounding box center [578, 357] width 811 height 115
click at [877, 404] on button "Yes / OK" at bounding box center [878, 406] width 67 height 15
click at [872, 444] on header "C. FLIGHT FEASIBILITY CHECK" at bounding box center [578, 432] width 811 height 26
click at [866, 459] on button "Yes / OK" at bounding box center [878, 457] width 67 height 15
drag, startPoint x: 861, startPoint y: 478, endPoint x: 861, endPoint y: 508, distance: 30.5
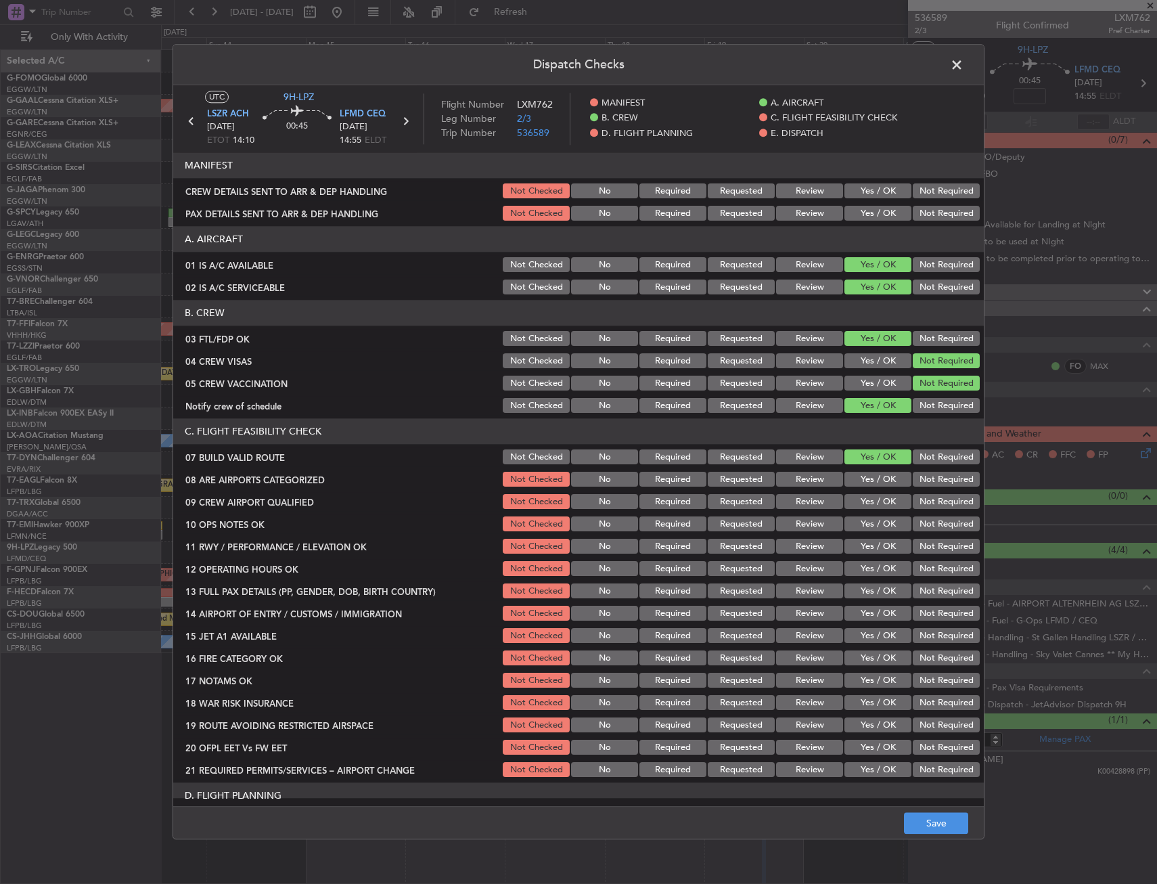
click at [861, 478] on button "Yes / OK" at bounding box center [878, 479] width 67 height 15
click at [861, 508] on button "Yes / OK" at bounding box center [878, 502] width 67 height 15
click at [527, 460] on button "Not Checked" at bounding box center [536, 457] width 67 height 15
drag, startPoint x: 957, startPoint y: 809, endPoint x: 954, endPoint y: 817, distance: 8.6
click at [955, 809] on footer "Save" at bounding box center [578, 823] width 811 height 32
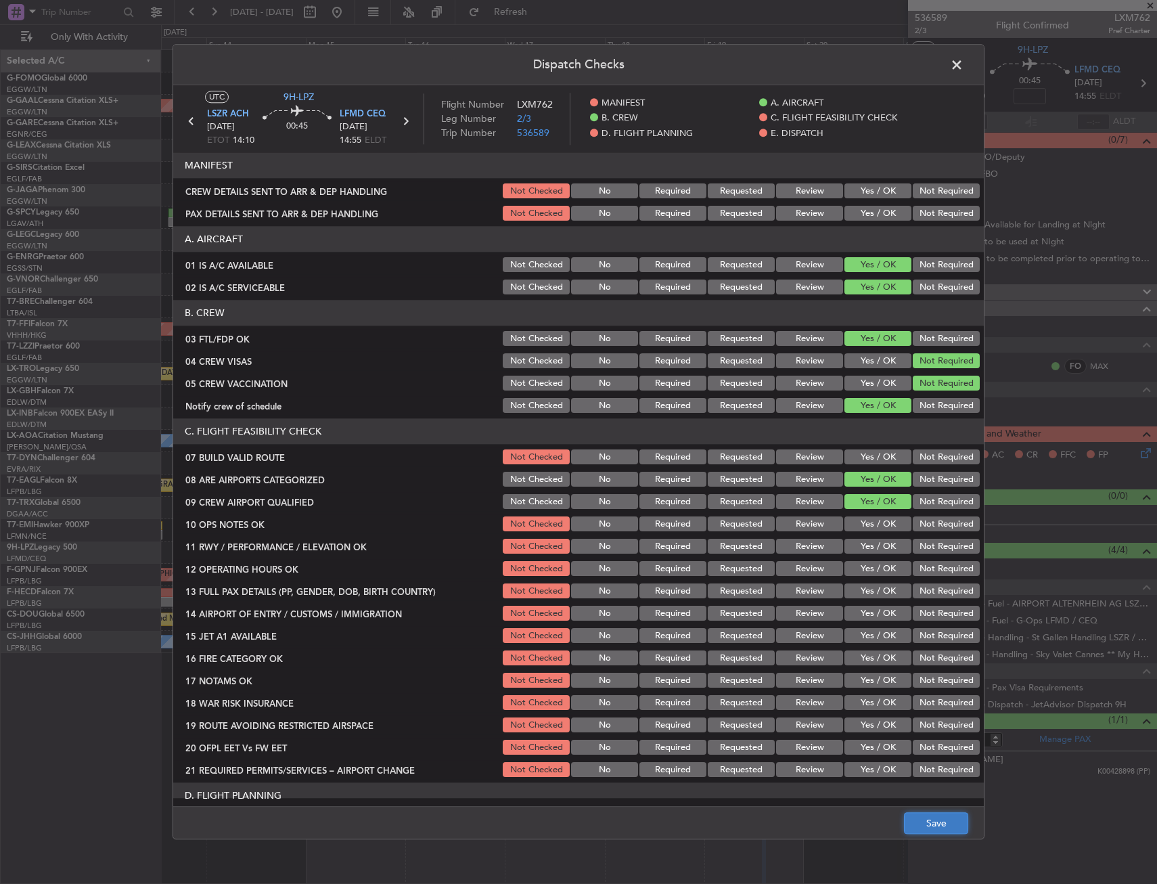
click at [953, 821] on button "Save" at bounding box center [936, 824] width 64 height 22
click at [964, 62] on span at bounding box center [964, 68] width 0 height 27
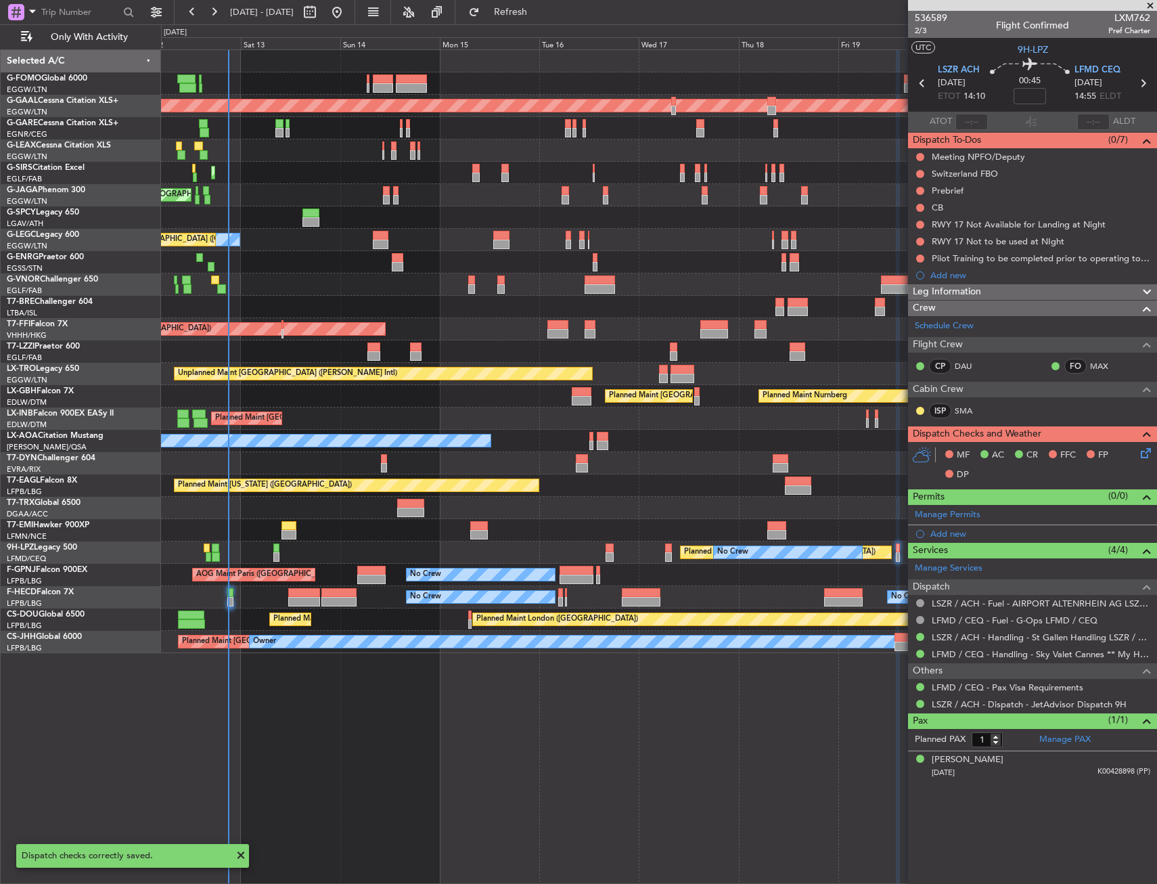
click at [857, 515] on div "Planned Maint Berlin (Brandenburg)" at bounding box center [658, 508] width 995 height 22
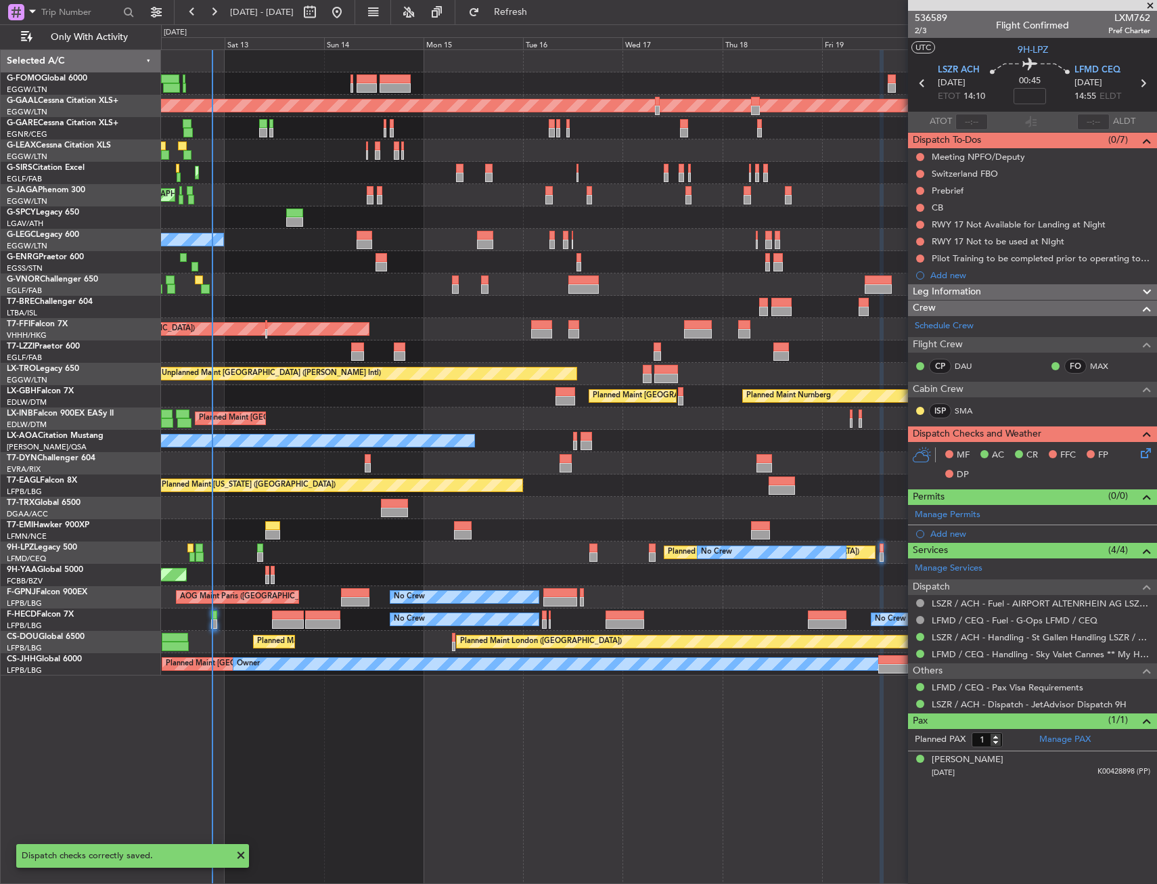
click at [357, 596] on div at bounding box center [355, 592] width 28 height 9
type input "+00:25"
type input "2"
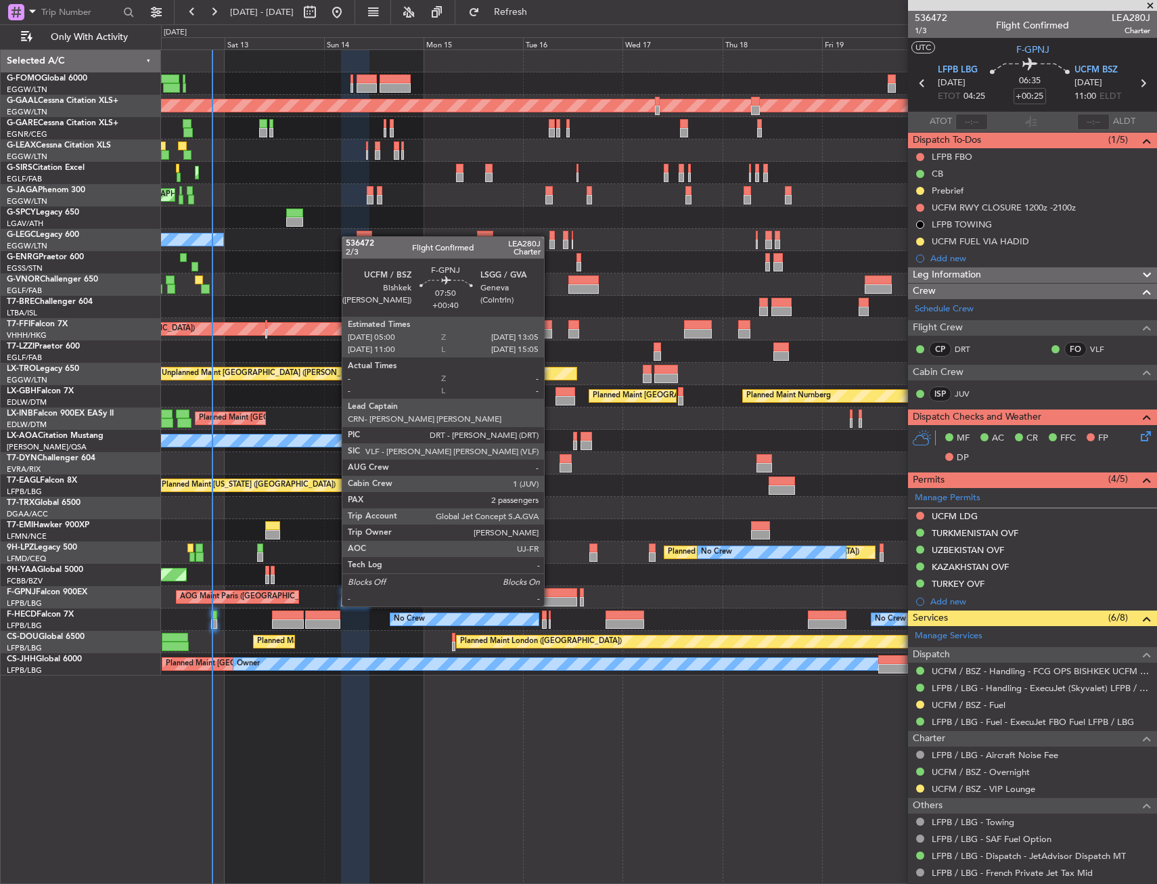
click at [550, 593] on div at bounding box center [560, 592] width 34 height 9
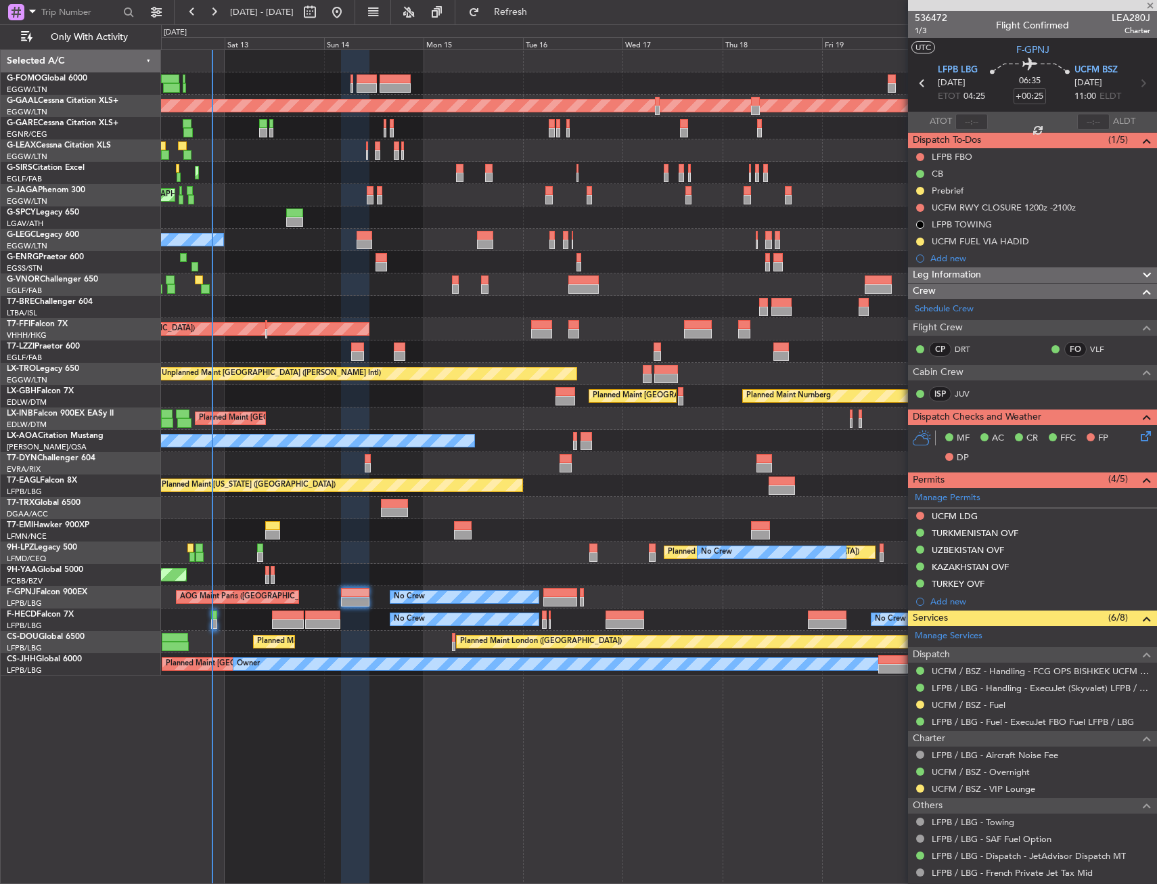
type input "+00:40"
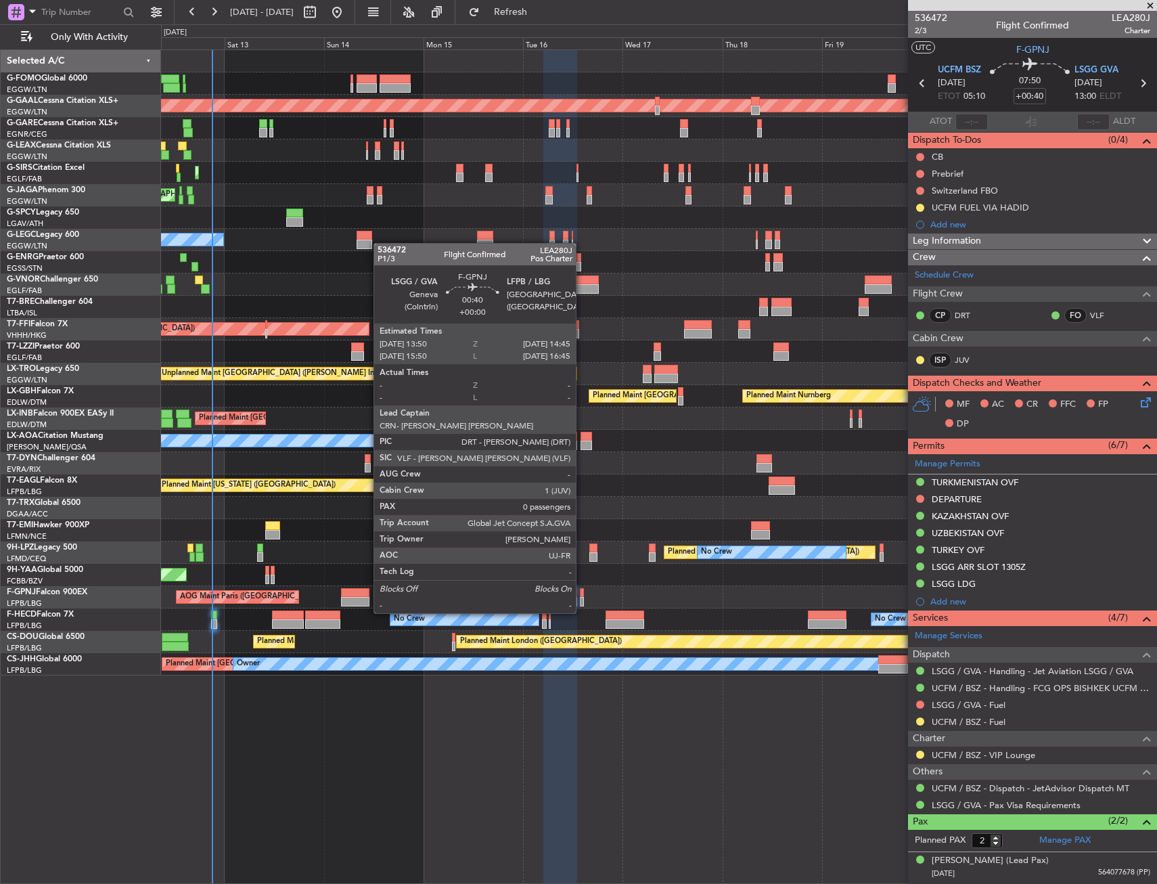
click at [582, 600] on div at bounding box center [582, 601] width 4 height 9
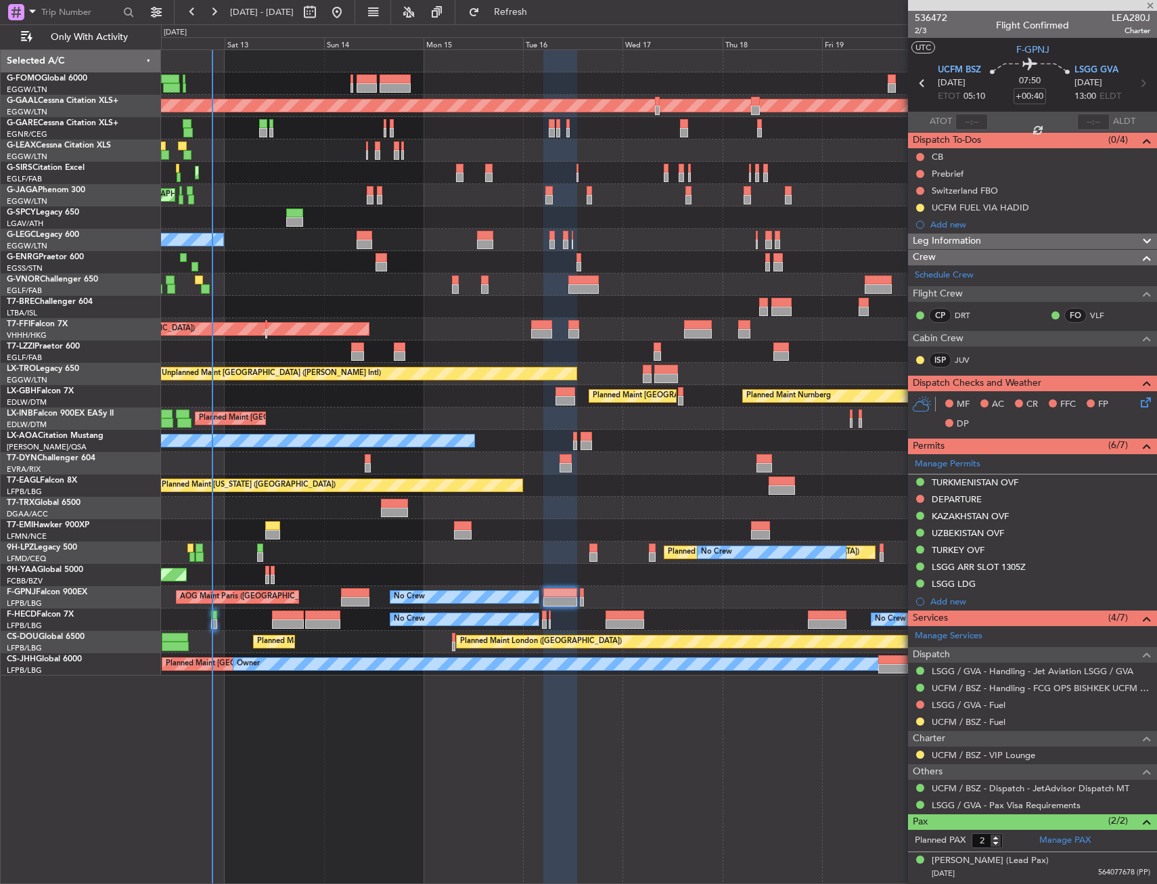
type input "0"
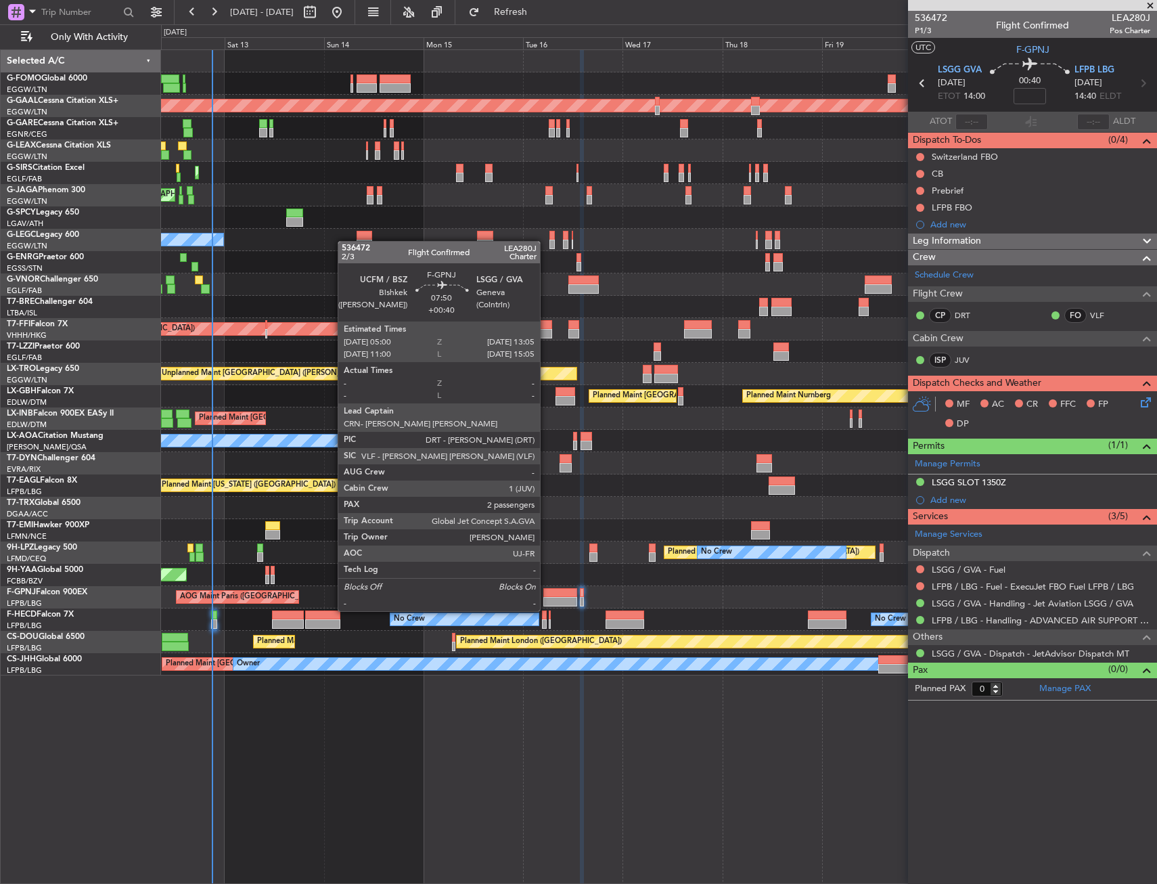
click at [546, 598] on div at bounding box center [560, 601] width 34 height 9
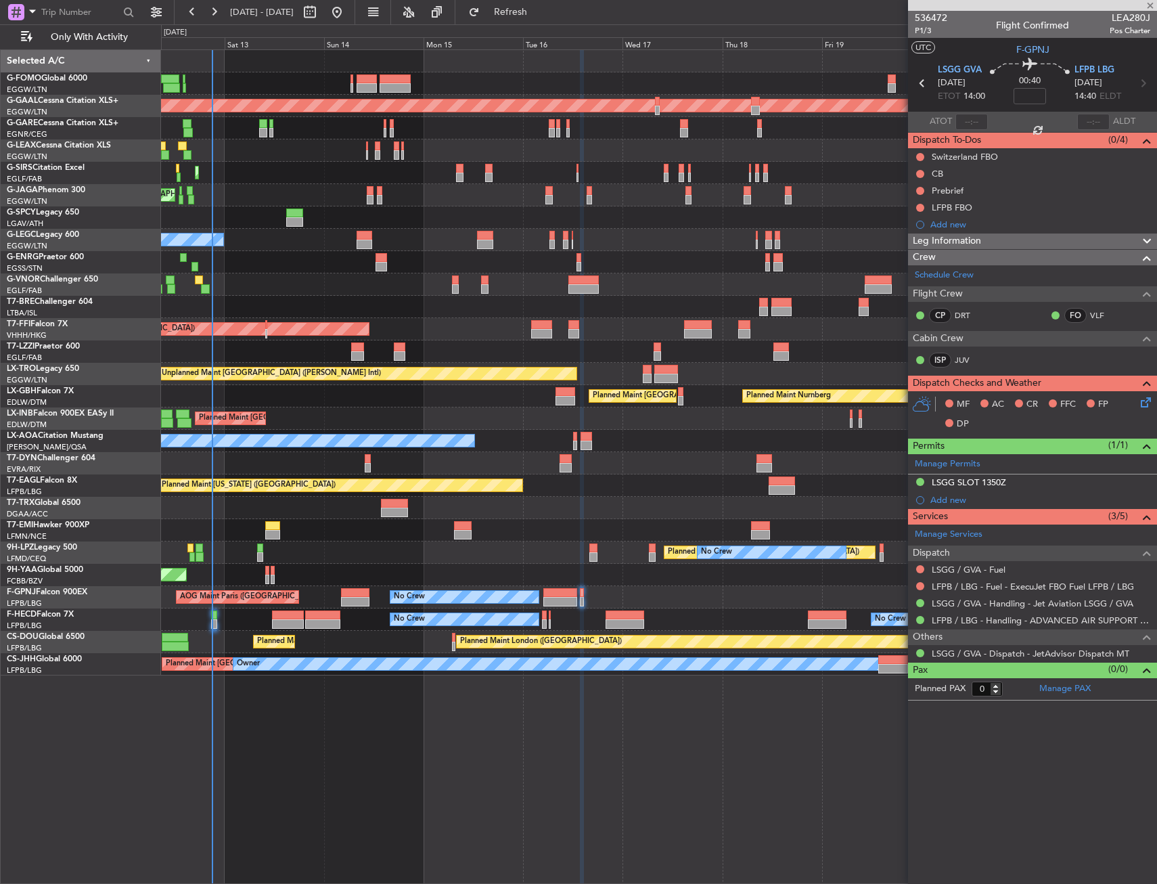
type input "+00:40"
type input "2"
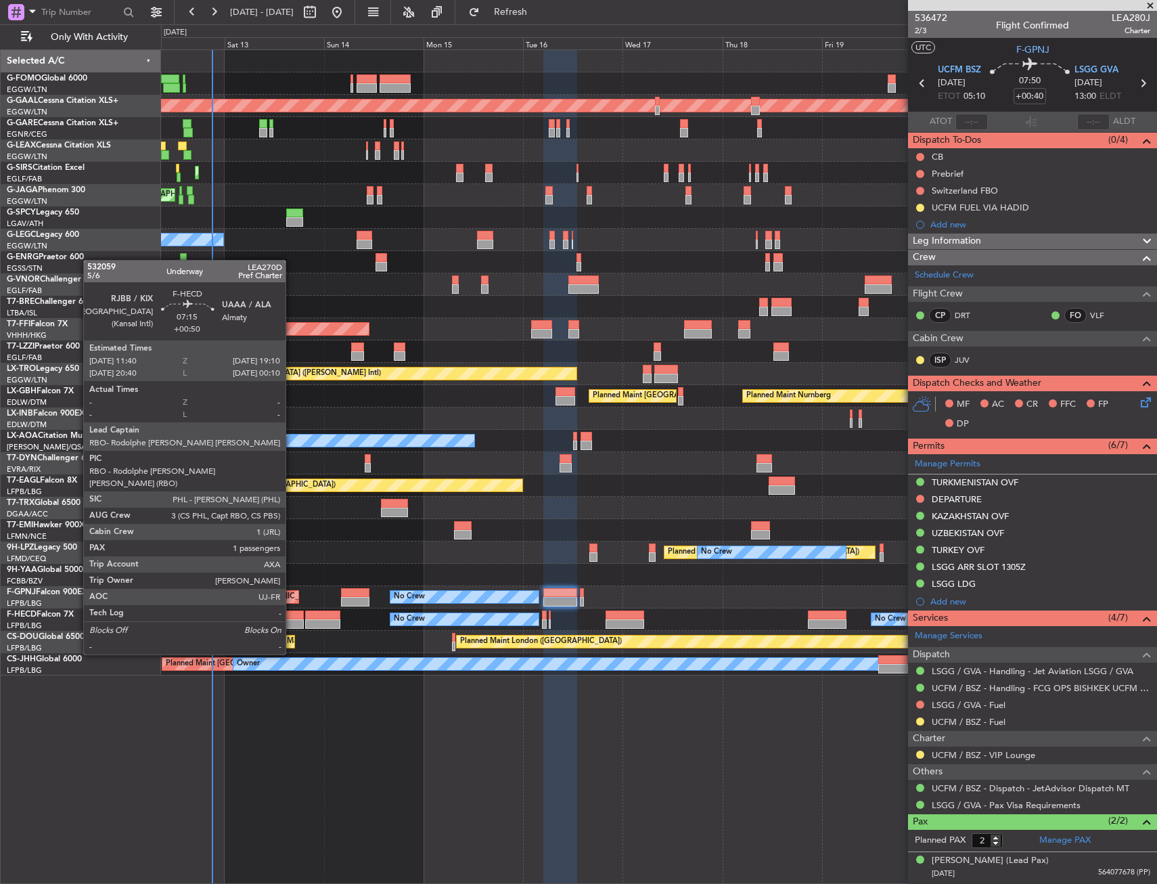
click at [292, 616] on div at bounding box center [287, 614] width 31 height 9
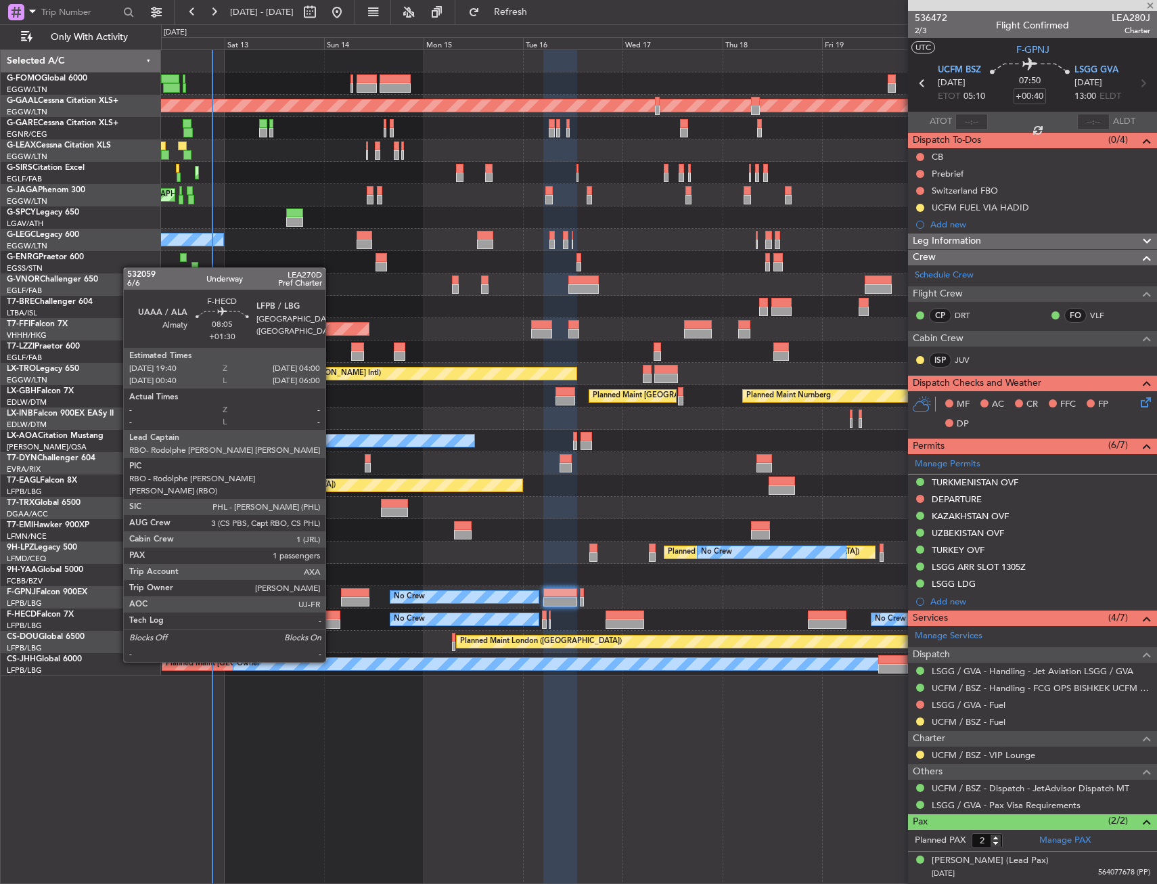
type input "+00:50"
type input "1"
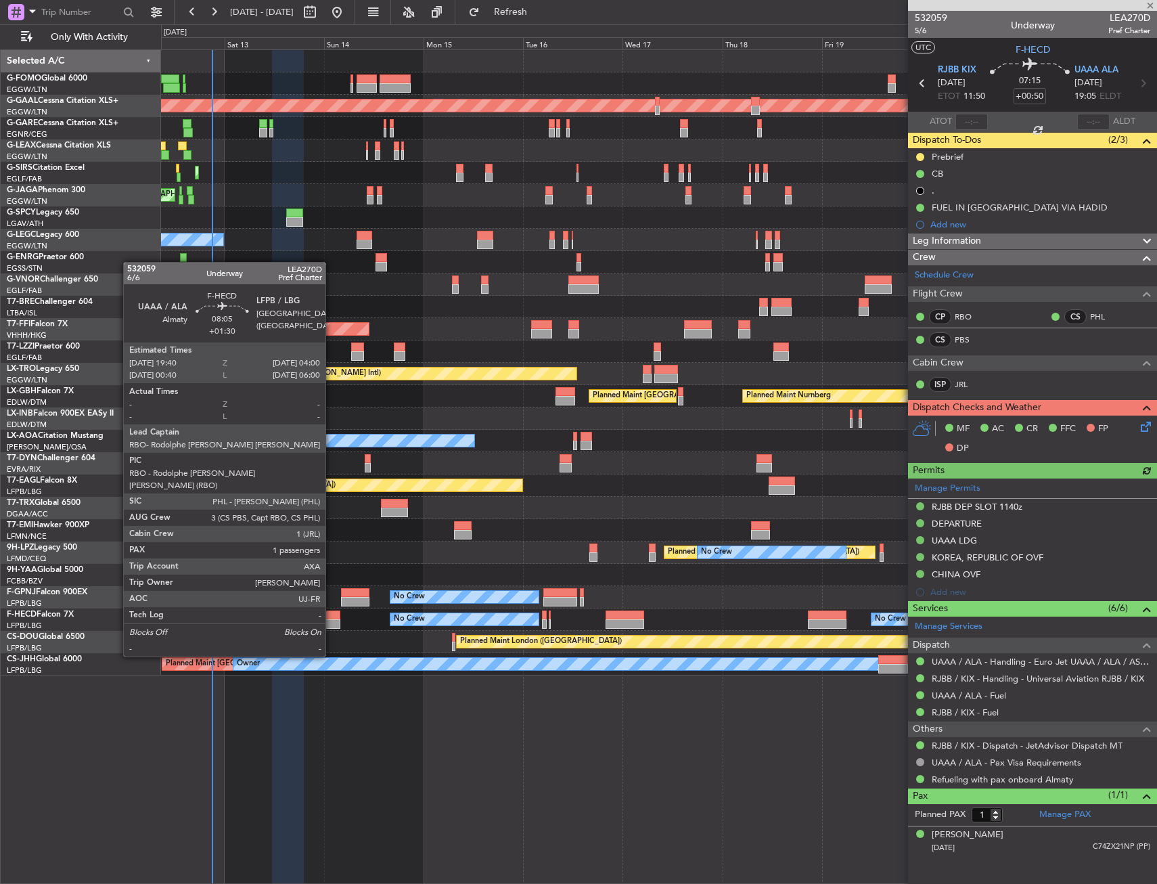
click at [332, 618] on div at bounding box center [322, 614] width 35 height 9
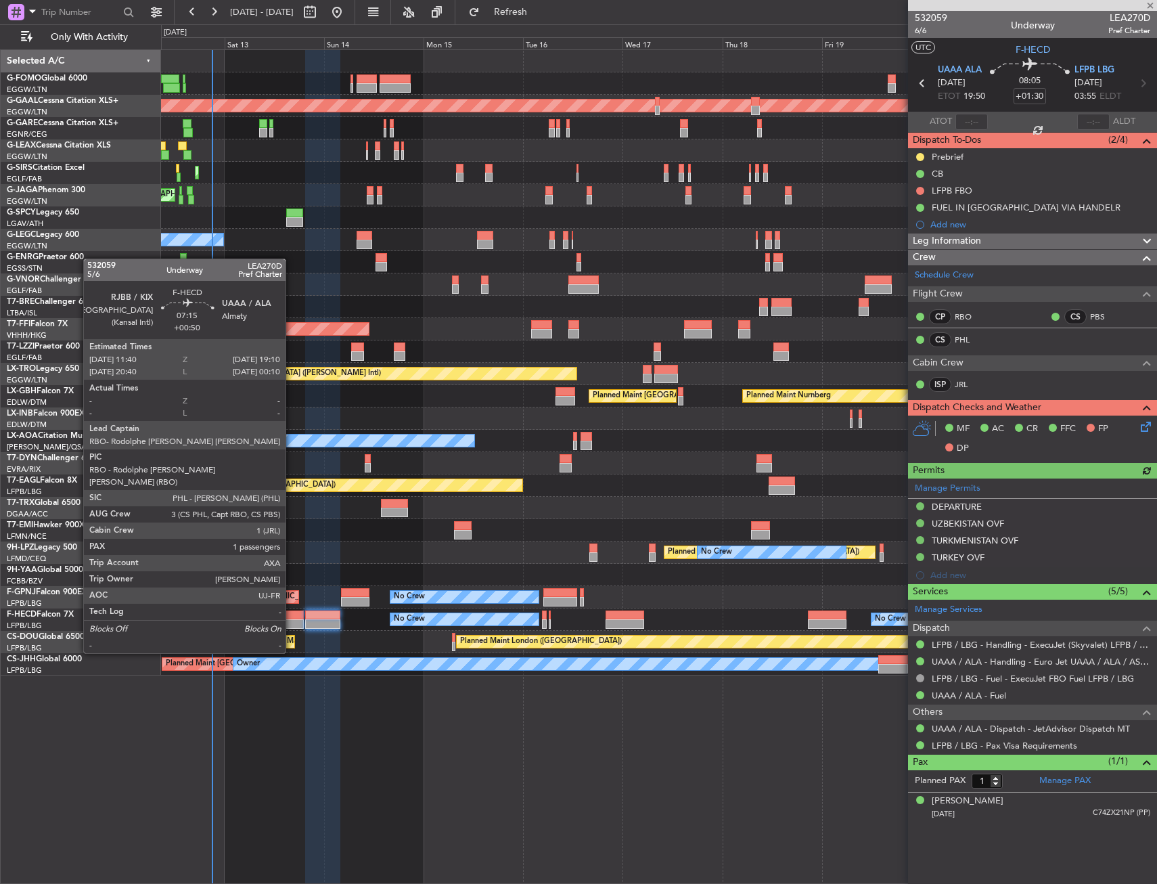
click at [292, 615] on div at bounding box center [287, 614] width 31 height 9
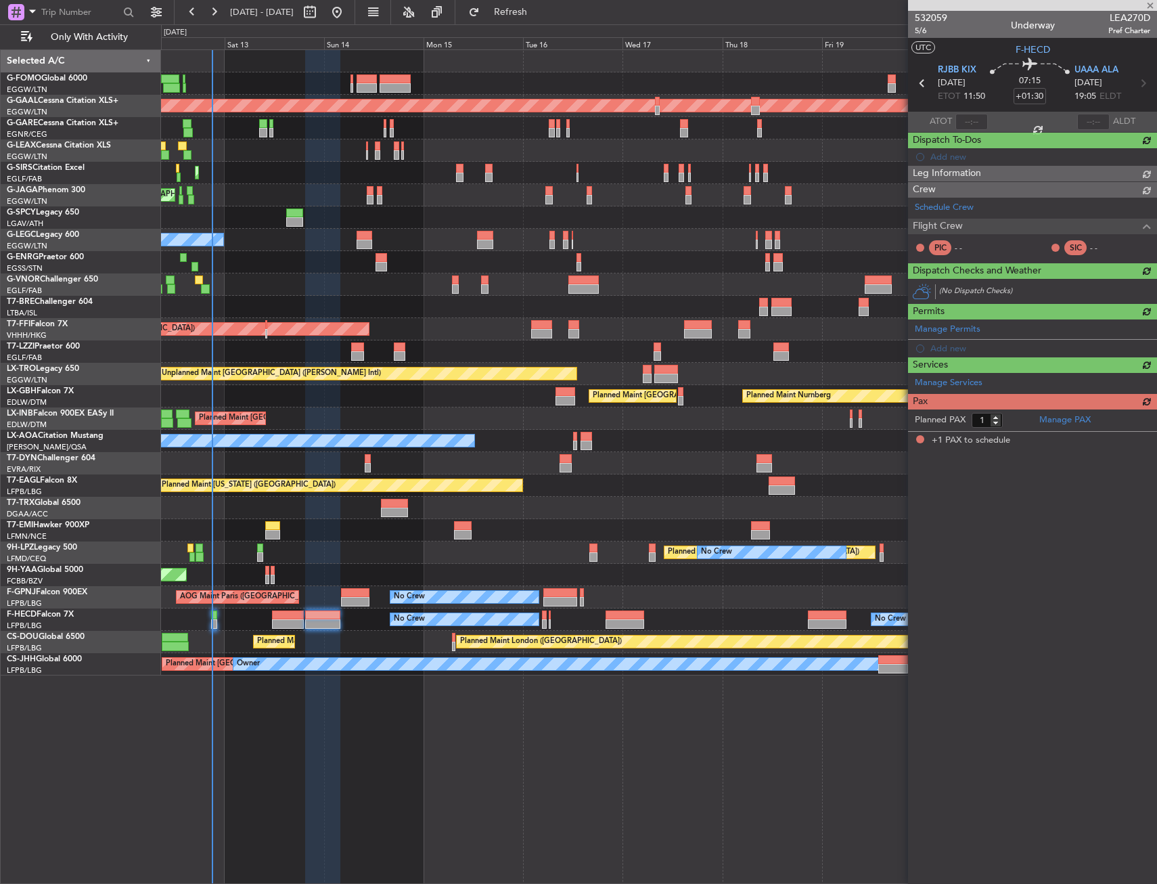
type input "+00:50"
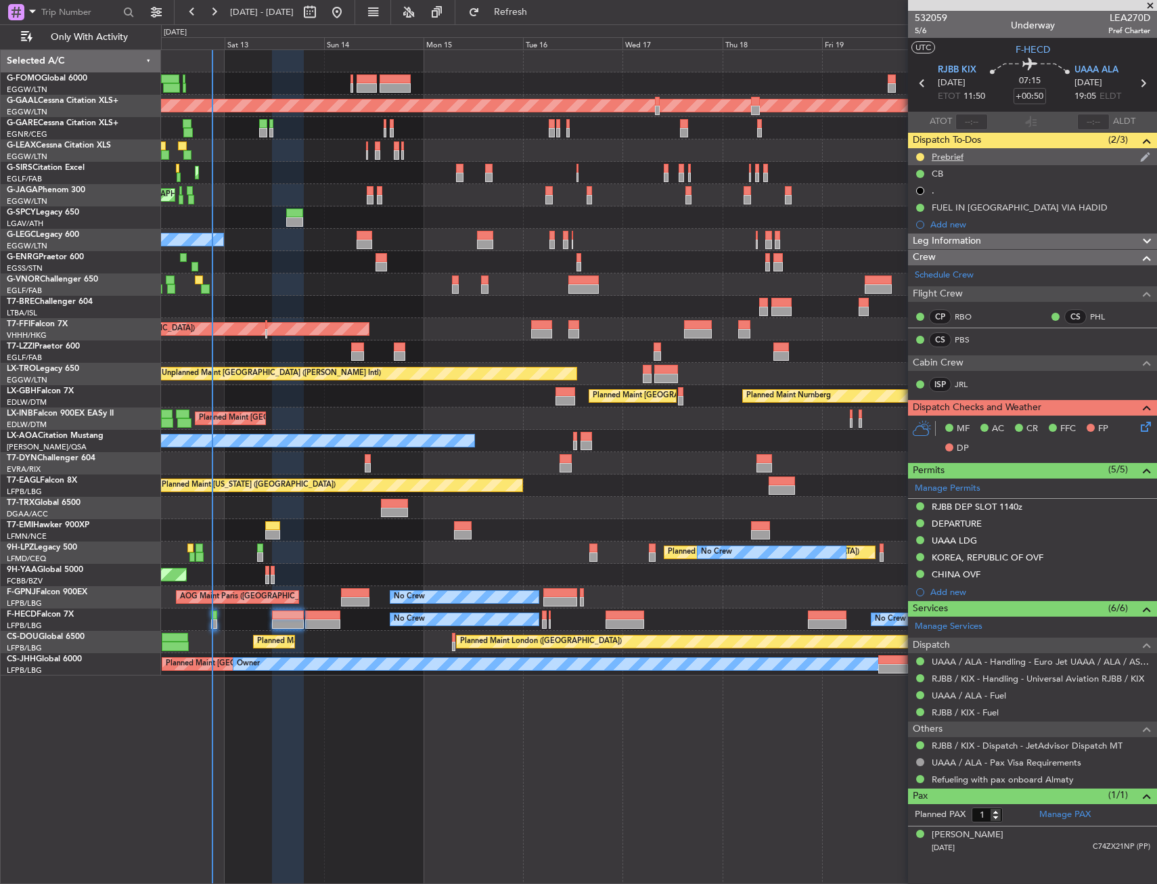
click at [953, 160] on div "Prebrief" at bounding box center [948, 157] width 32 height 12
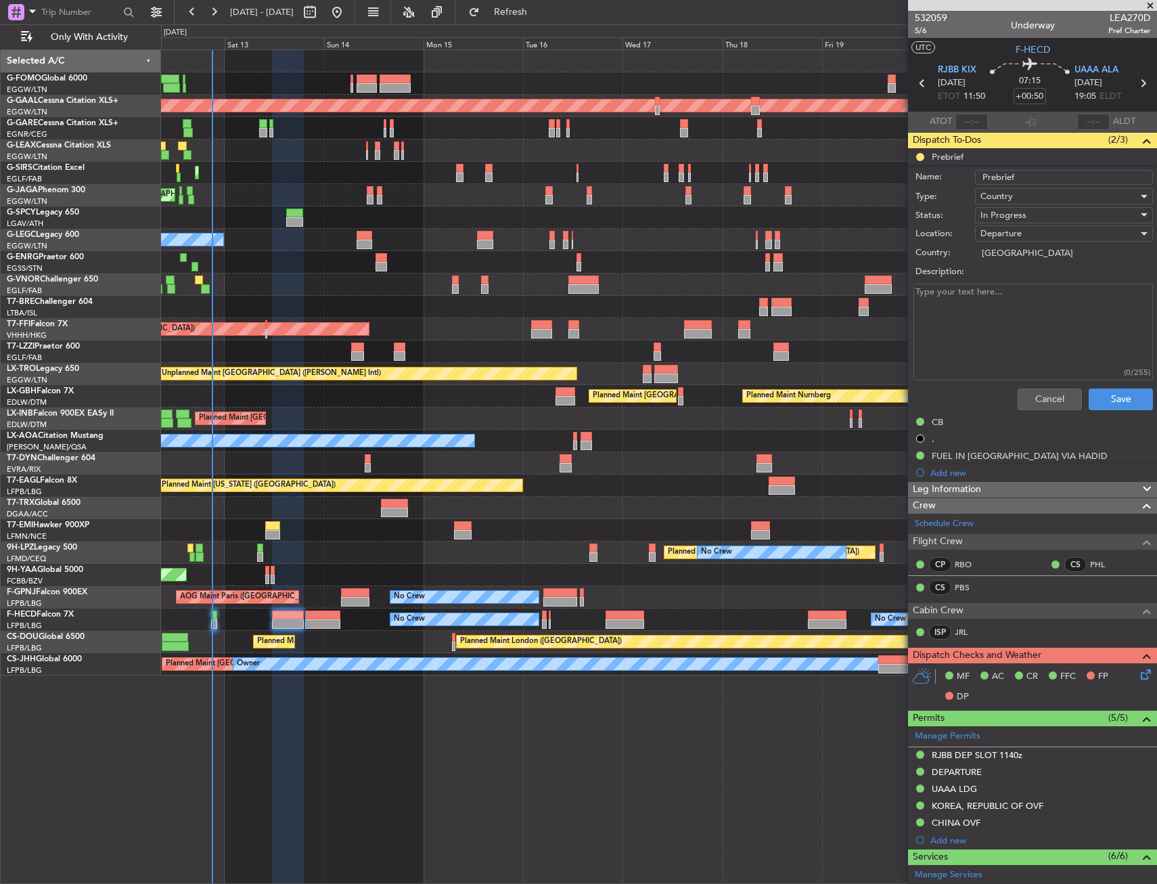
click at [1000, 320] on textarea "Description:" at bounding box center [1034, 332] width 240 height 97
paste textarea "31500lbs"
type textarea "31500lbs"
click at [1029, 213] on div "In Progress" at bounding box center [1060, 215] width 158 height 20
click at [1016, 277] on span "Completed" at bounding box center [1057, 283] width 158 height 20
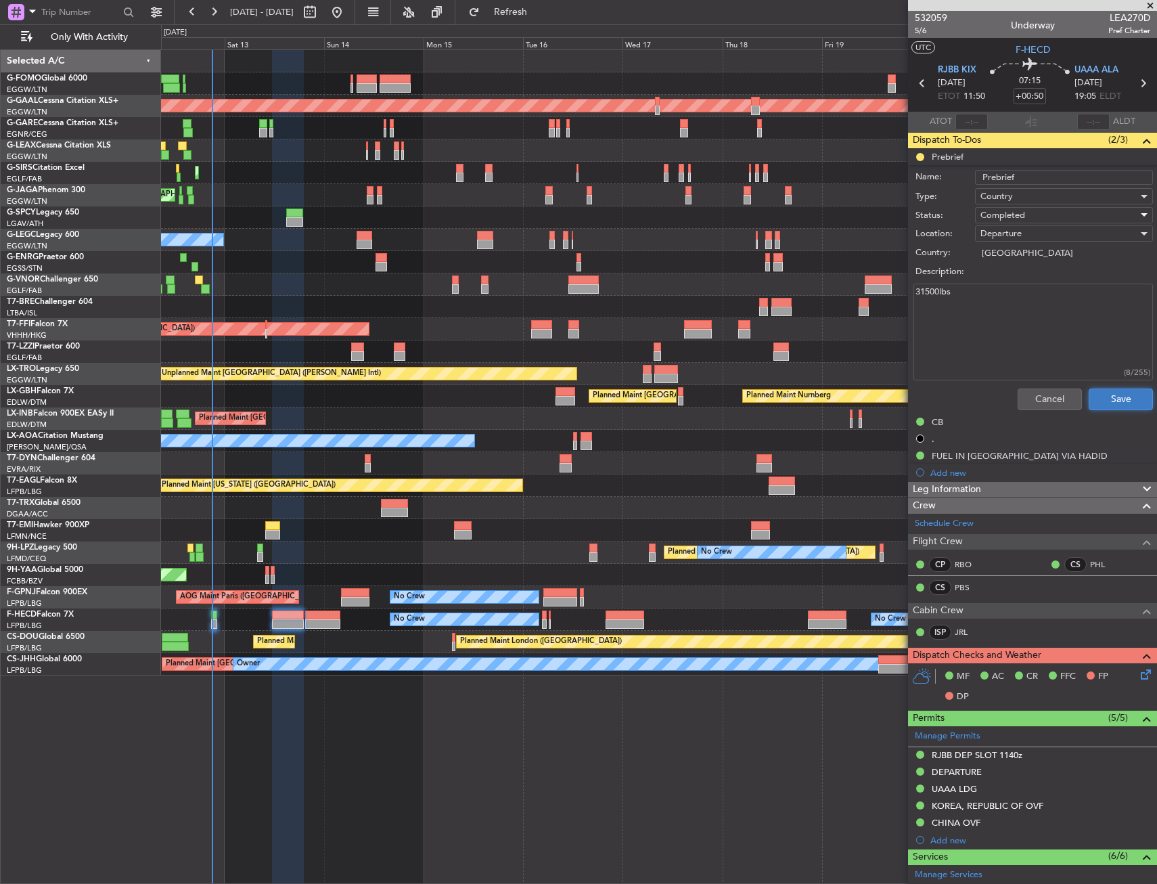
click at [1114, 403] on button "Save" at bounding box center [1121, 399] width 64 height 22
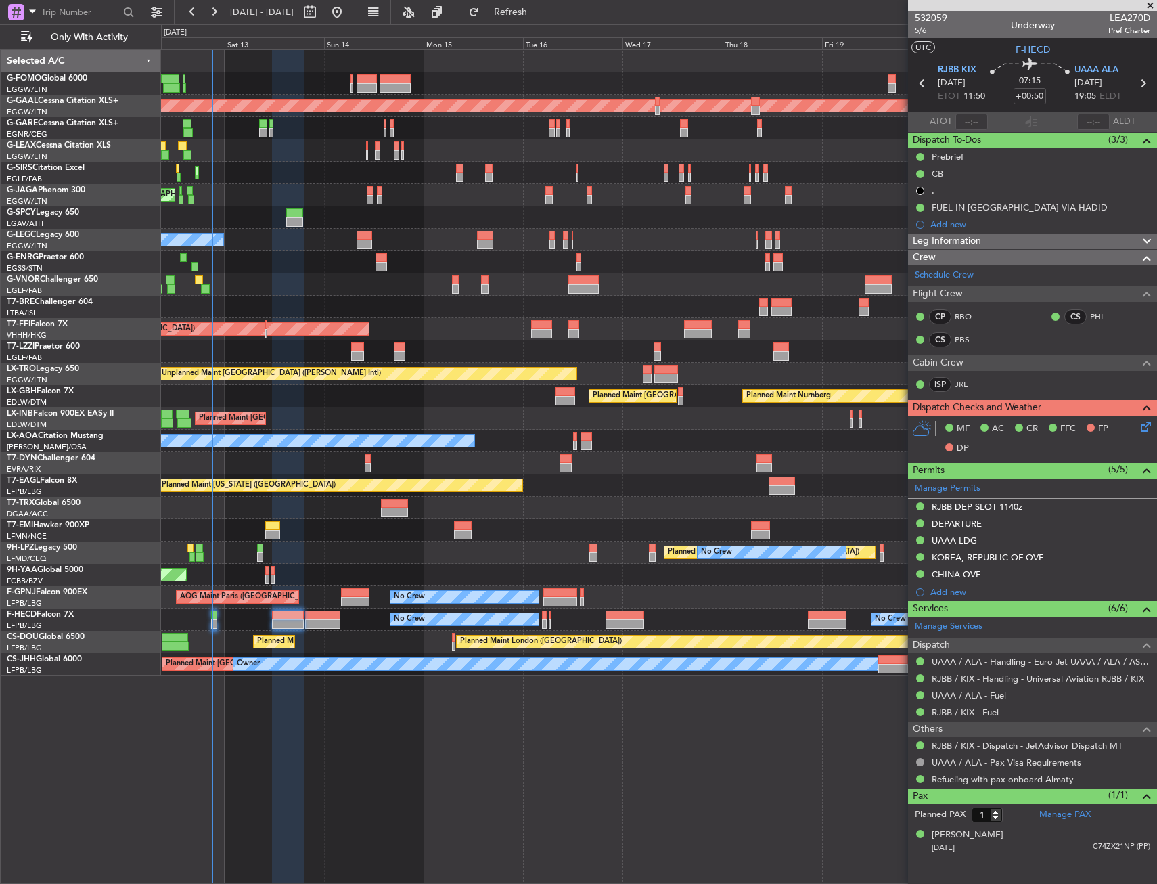
click at [347, 279] on div at bounding box center [658, 284] width 995 height 22
click at [424, 249] on div "Planned Maint London (Luton) Owner A/C Unavailable London (Luton)" at bounding box center [658, 240] width 995 height 22
click at [319, 610] on div at bounding box center [322, 614] width 35 height 9
click at [317, 577] on div "AOG Maint Brazzaville (Maya-maya)" at bounding box center [658, 575] width 995 height 22
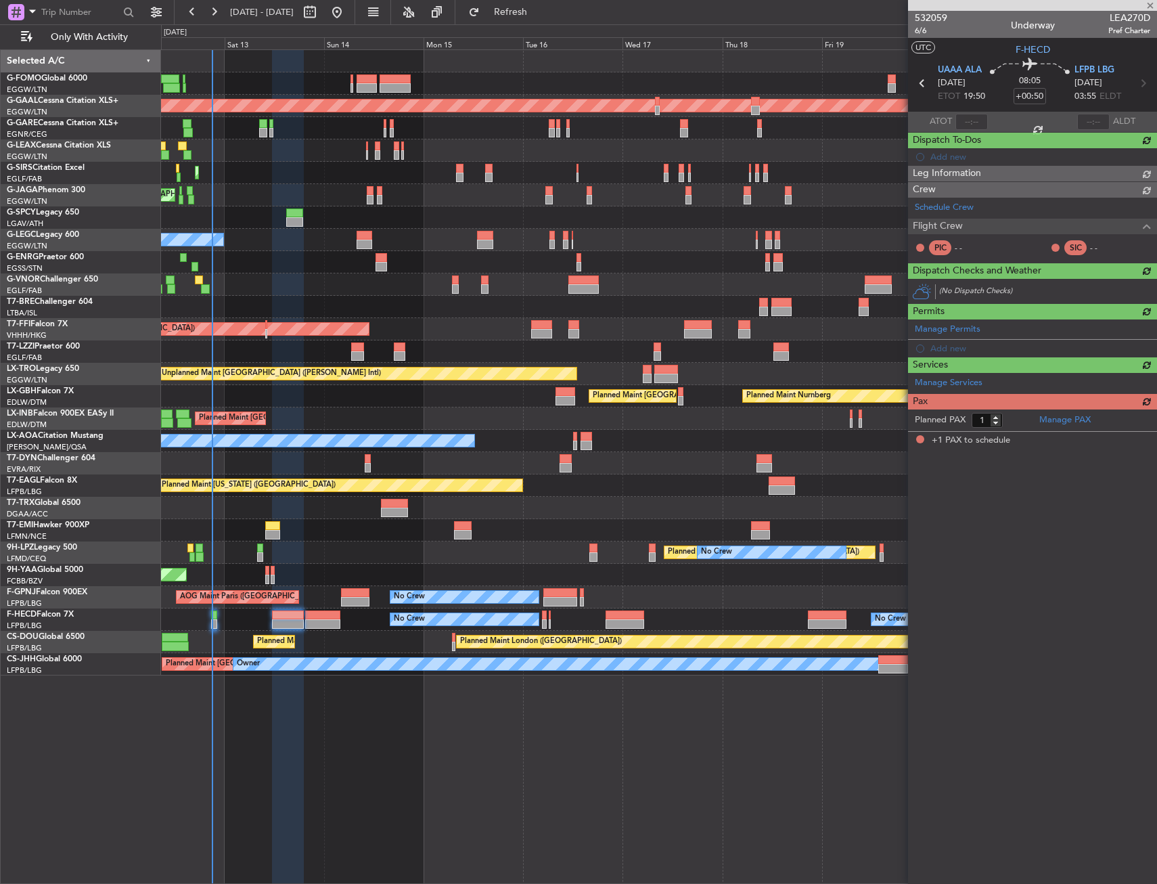
type input "+01:30"
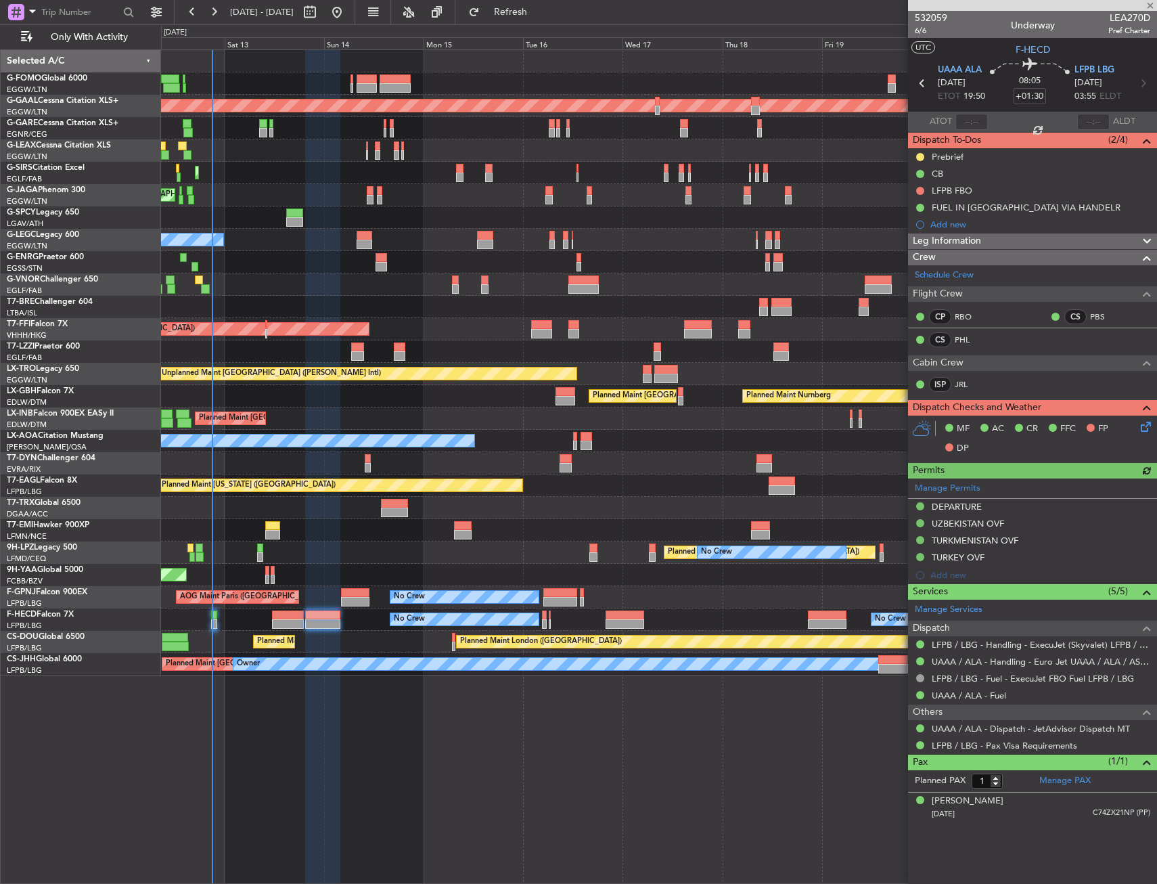
click at [954, 153] on div "Prebrief" at bounding box center [948, 157] width 32 height 12
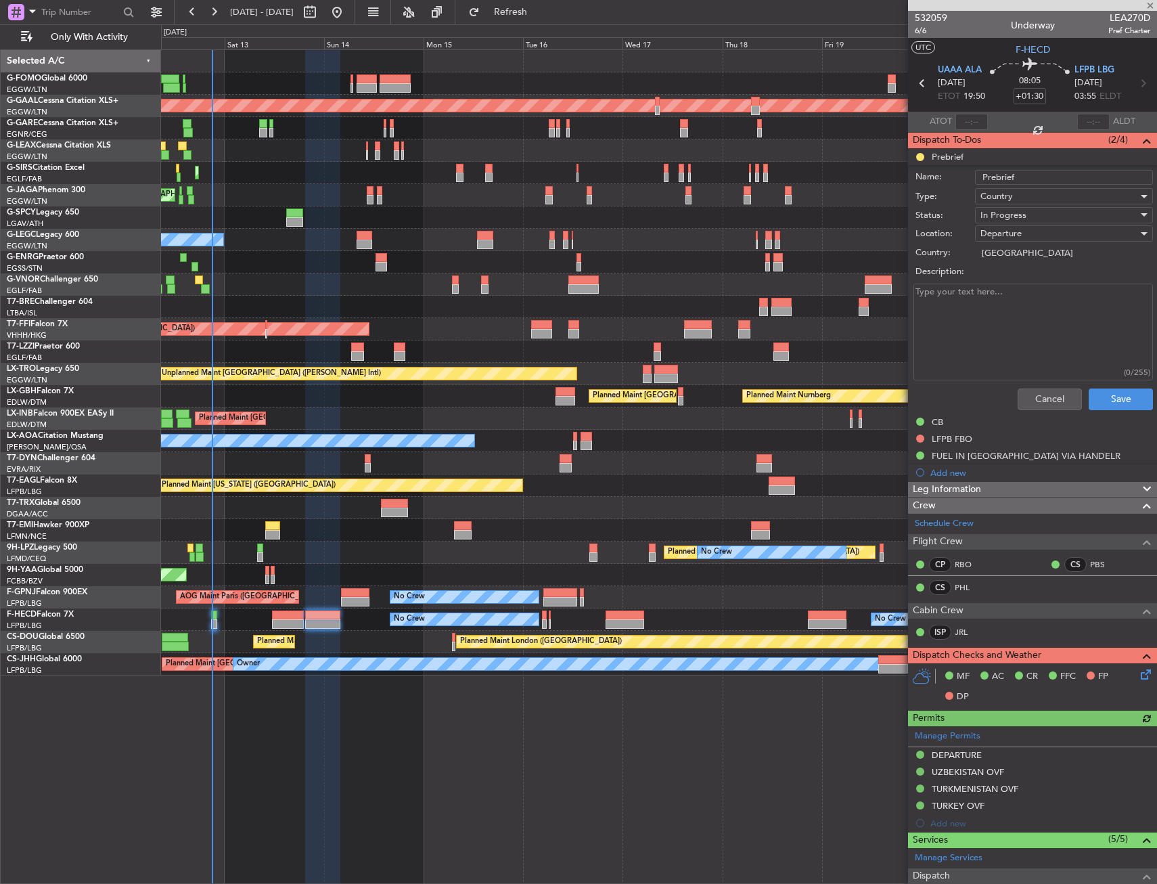
click at [1010, 305] on textarea "Description:" at bounding box center [1034, 332] width 240 height 97
paste textarea "27000lbs"
type textarea "27000lbs"
click at [1014, 220] on span "In Progress" at bounding box center [1004, 215] width 46 height 12
click at [1011, 261] on span "In Progress" at bounding box center [1057, 262] width 158 height 20
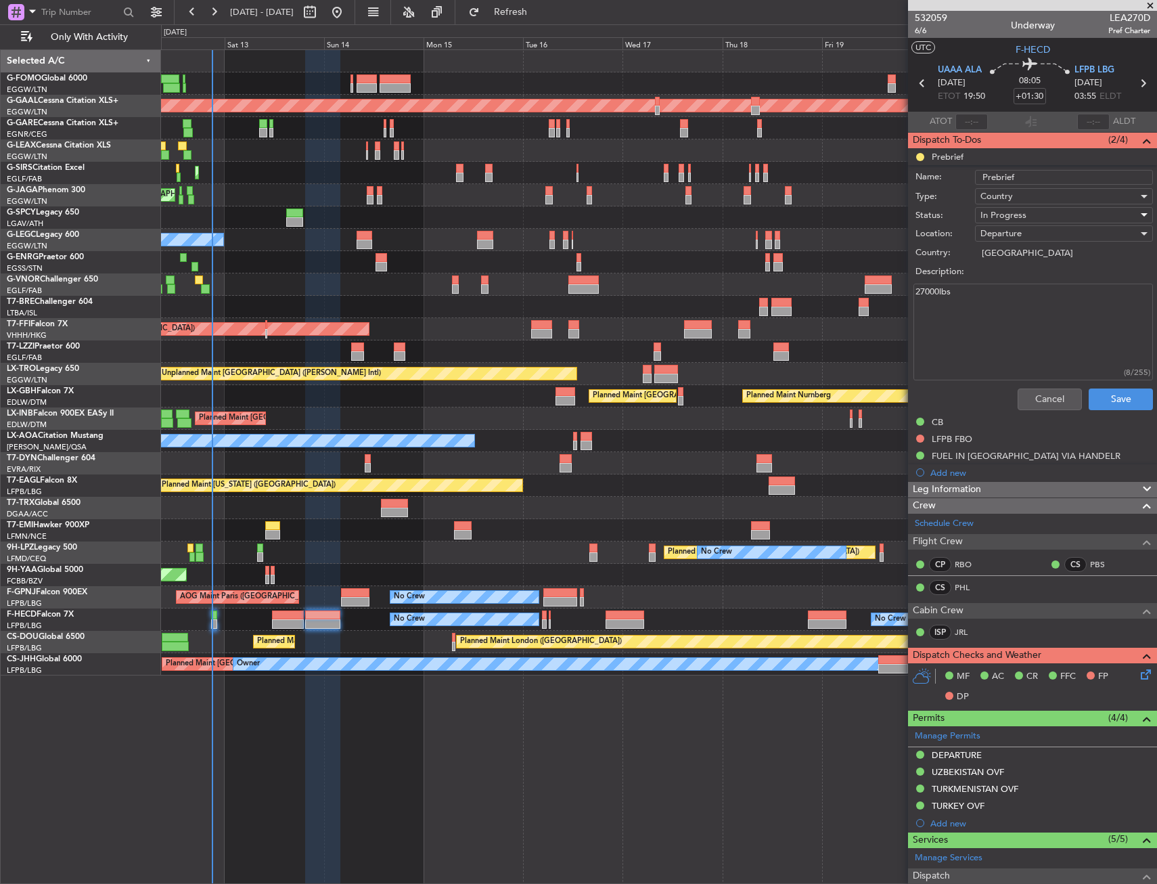
click at [1020, 210] on span "In Progress" at bounding box center [1004, 215] width 46 height 12
drag, startPoint x: 1010, startPoint y: 282, endPoint x: 1037, endPoint y: 319, distance: 45.5
click at [1009, 282] on span "Completed" at bounding box center [1057, 283] width 158 height 20
click at [1094, 387] on div "Cancel Save" at bounding box center [1028, 399] width 255 height 32
click at [1100, 396] on button "Save" at bounding box center [1121, 399] width 64 height 22
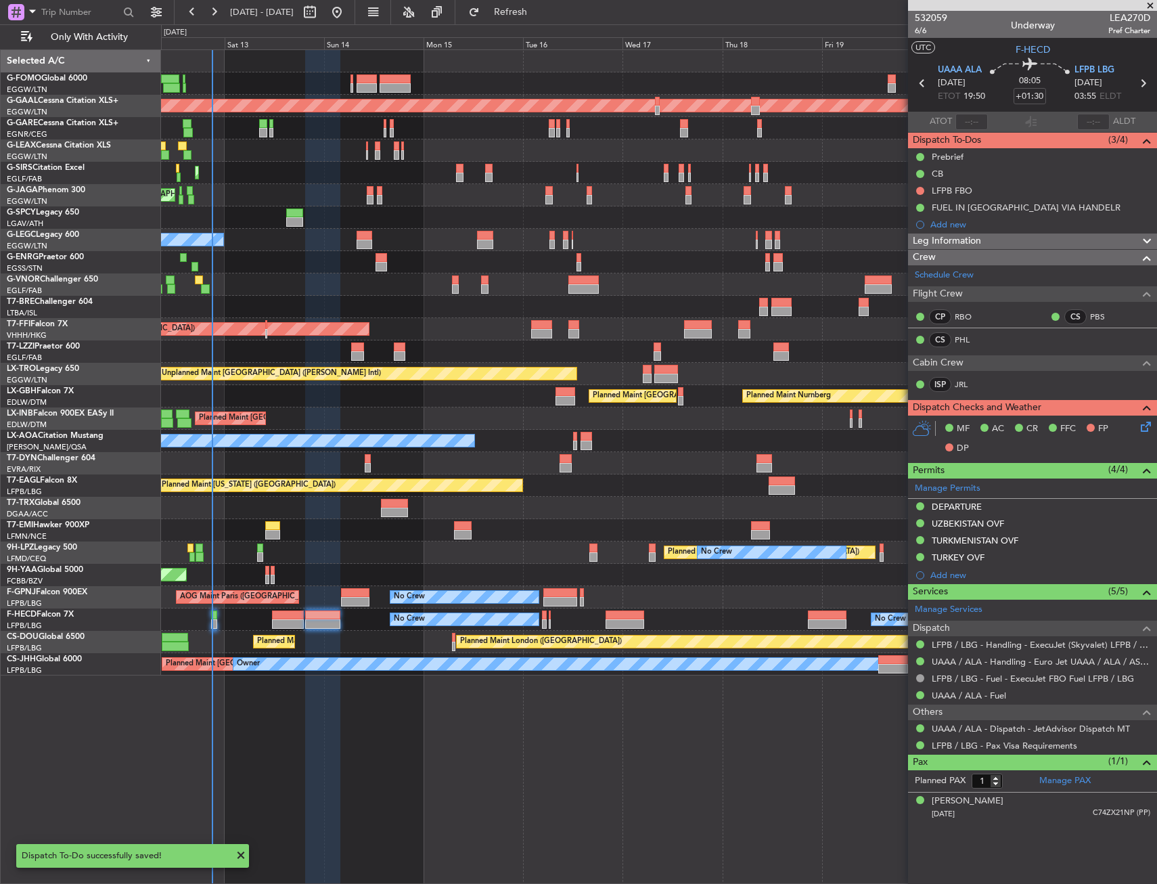
click at [679, 763] on div "Planned Maint London (Luton) Planned Maint Dusseldorf Planned Maint London (Lut…" at bounding box center [659, 466] width 996 height 834
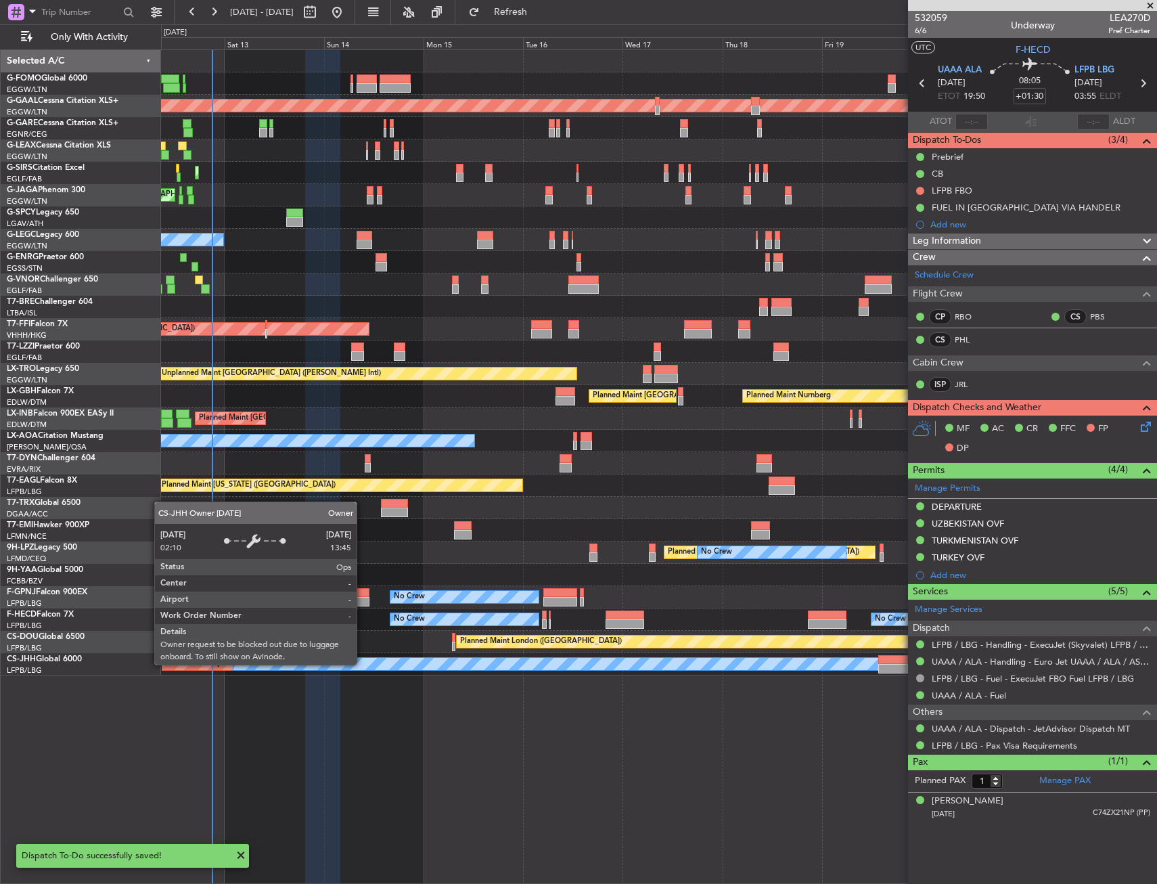
click at [436, 759] on div "Planned Maint London (Luton) Planned Maint Dusseldorf Planned Maint London (Lut…" at bounding box center [659, 466] width 996 height 834
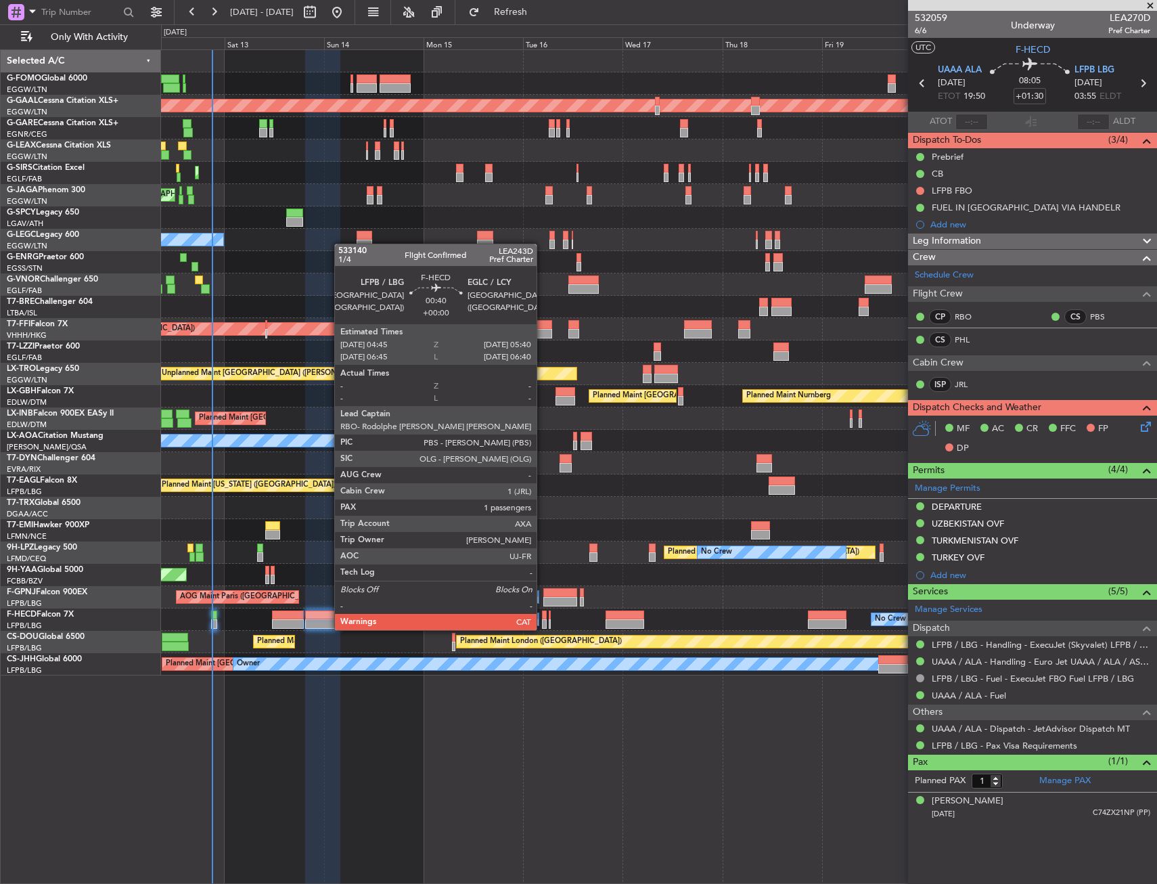
click at [543, 616] on div at bounding box center [544, 614] width 4 height 9
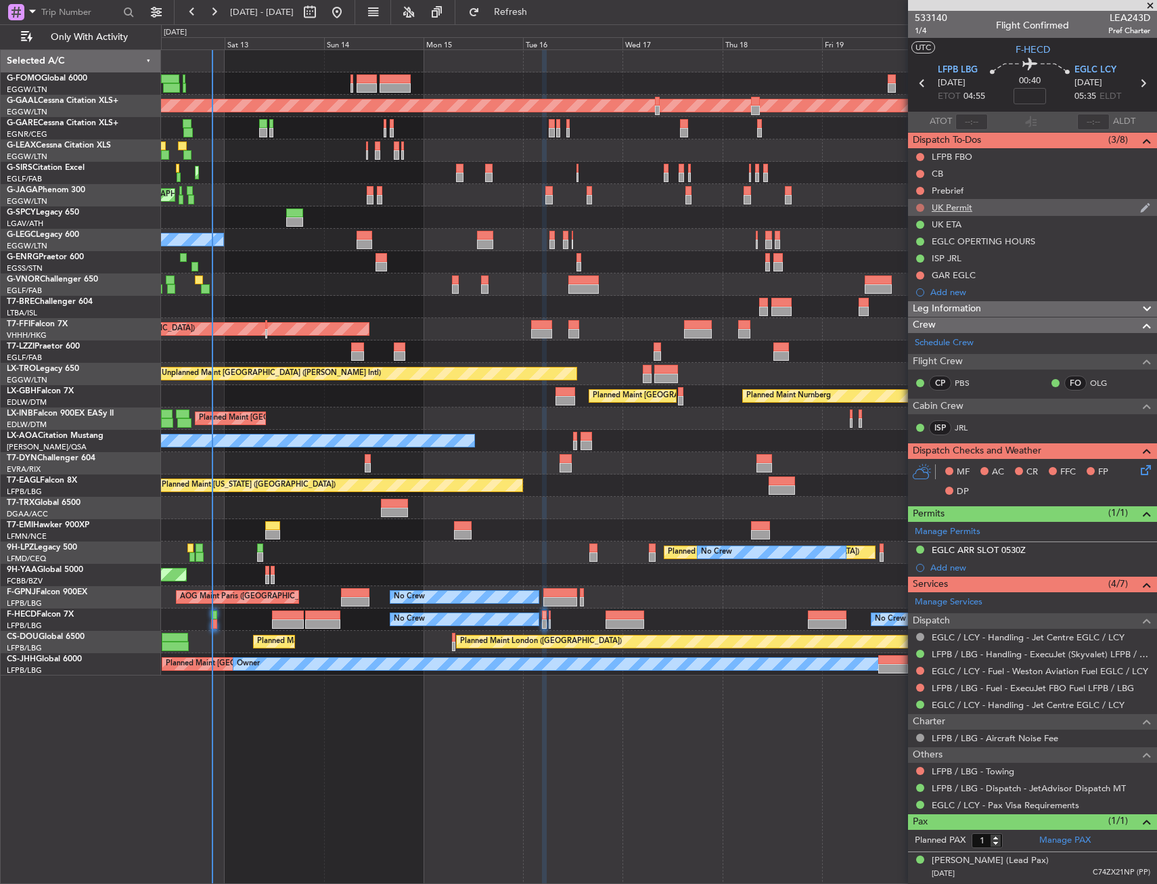
click at [920, 205] on button at bounding box center [920, 208] width 8 height 8
click at [914, 281] on span "Cancelled" at bounding box center [923, 288] width 39 height 14
click at [1130, 85] on div "EGLC LCY 16/09/2025 05:35 ELDT" at bounding box center [1105, 84] width 60 height 40
click at [1136, 80] on icon at bounding box center [1143, 83] width 18 height 18
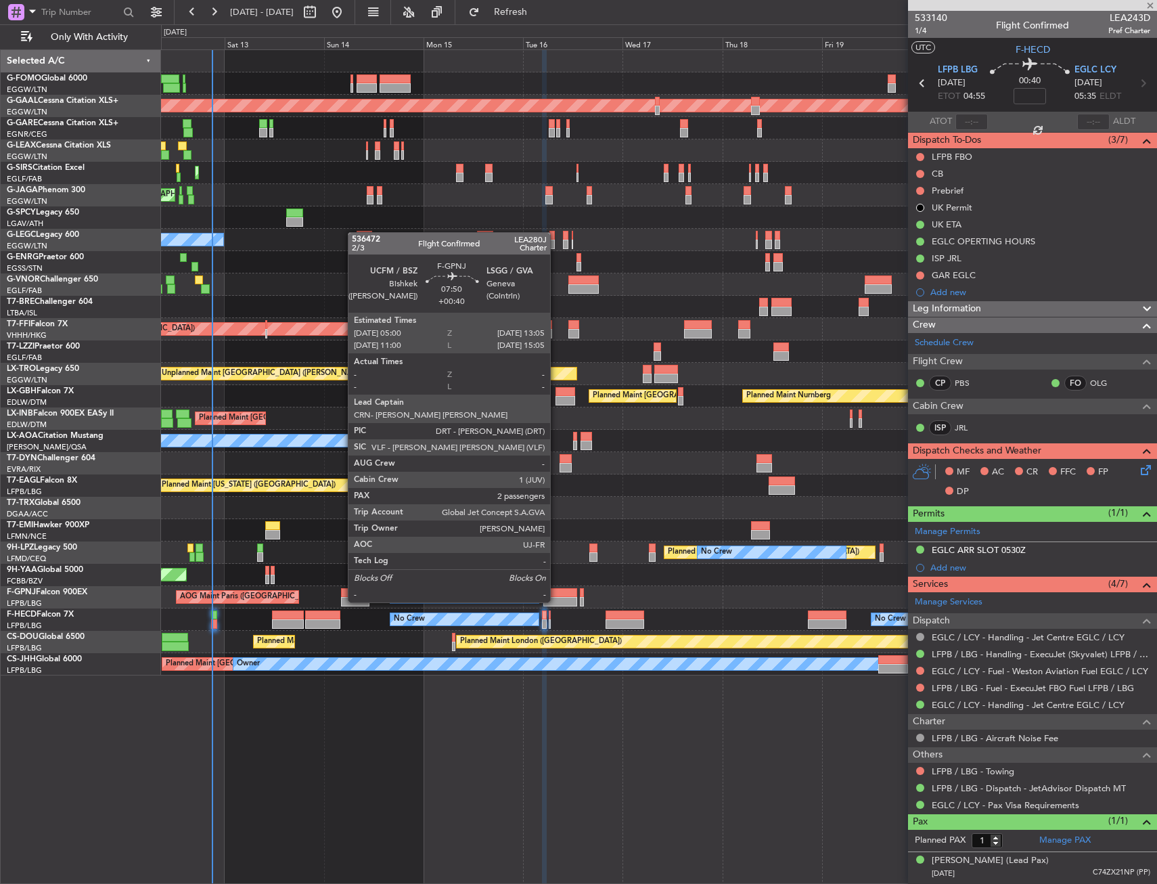
type input "0"
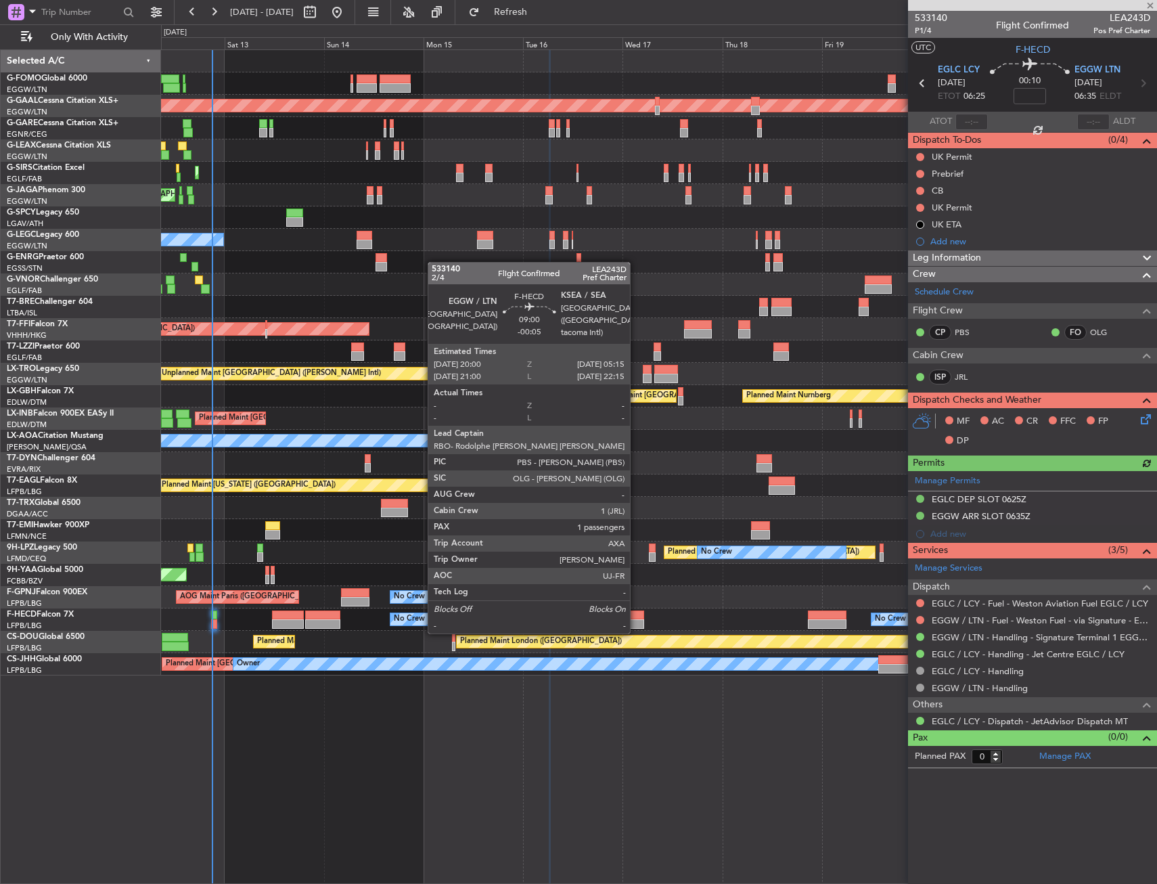
click at [634, 623] on div at bounding box center [625, 623] width 39 height 9
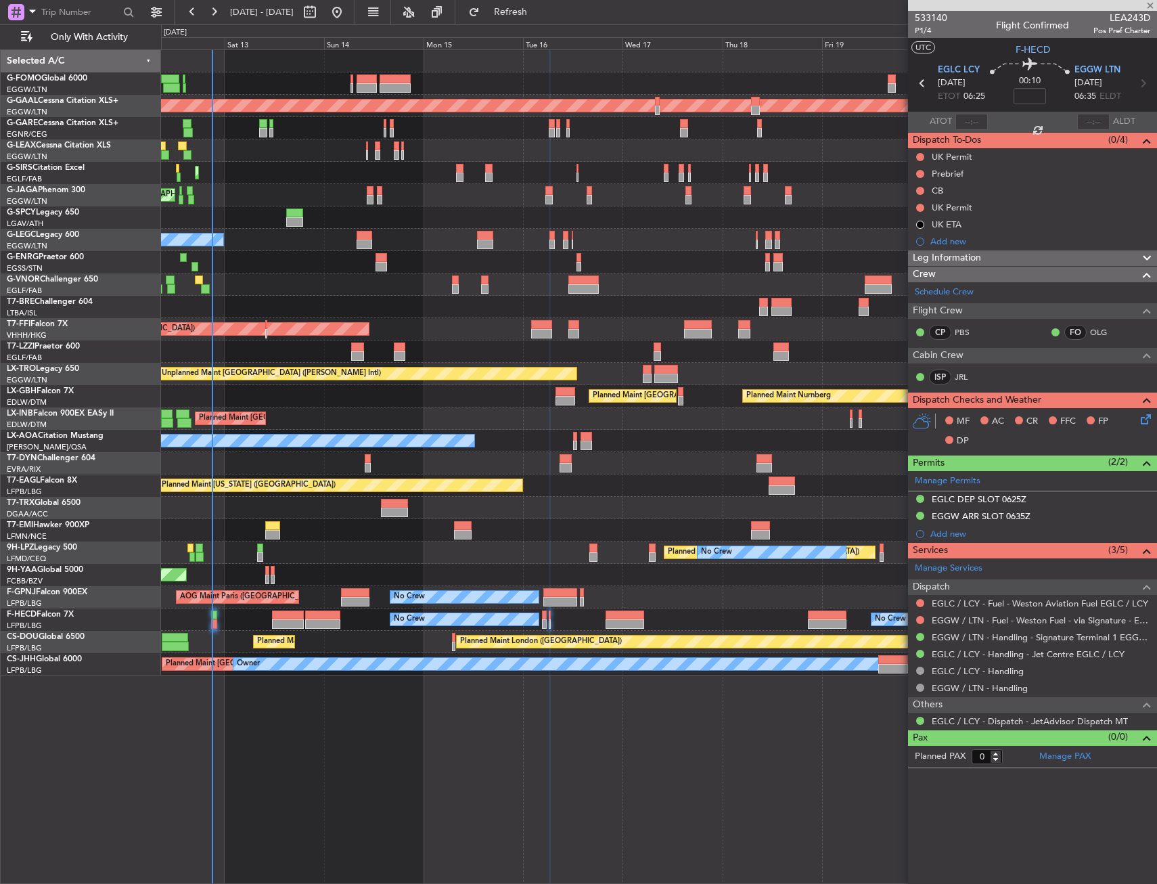
type input "-00:05"
type input "1"
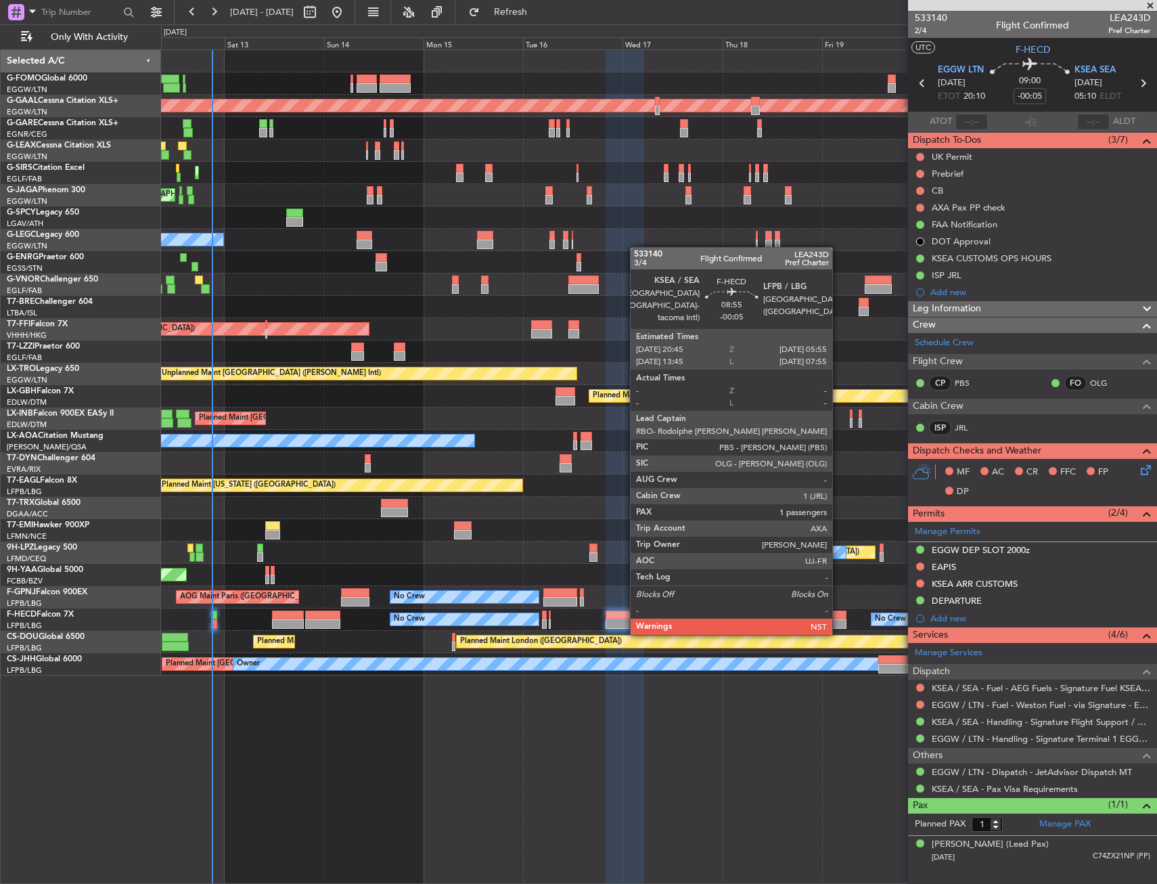
click at [838, 620] on div at bounding box center [827, 623] width 39 height 9
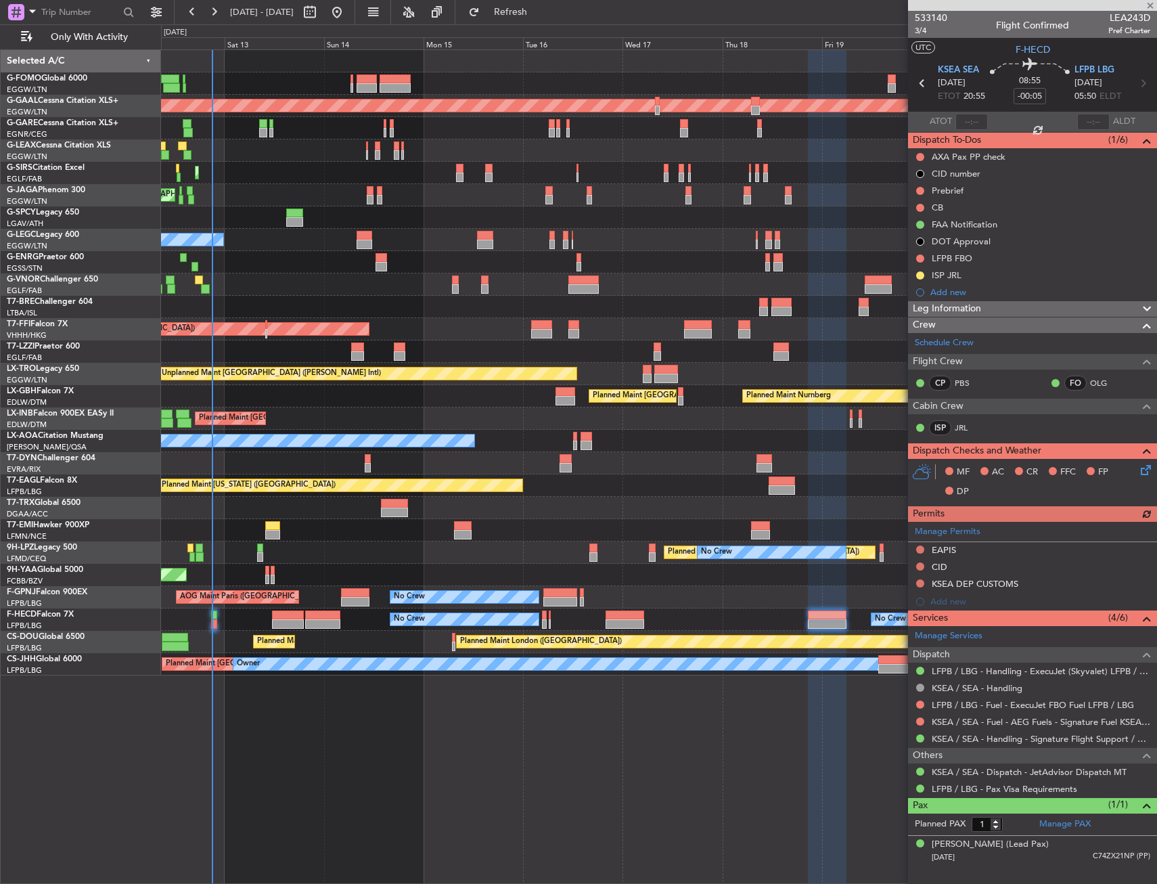
click at [1045, 542] on fb-app "12 Sep 2025 - 22 Sep 2025 Refresh Quick Links Only With Activity Planned Maint …" at bounding box center [578, 447] width 1157 height 874
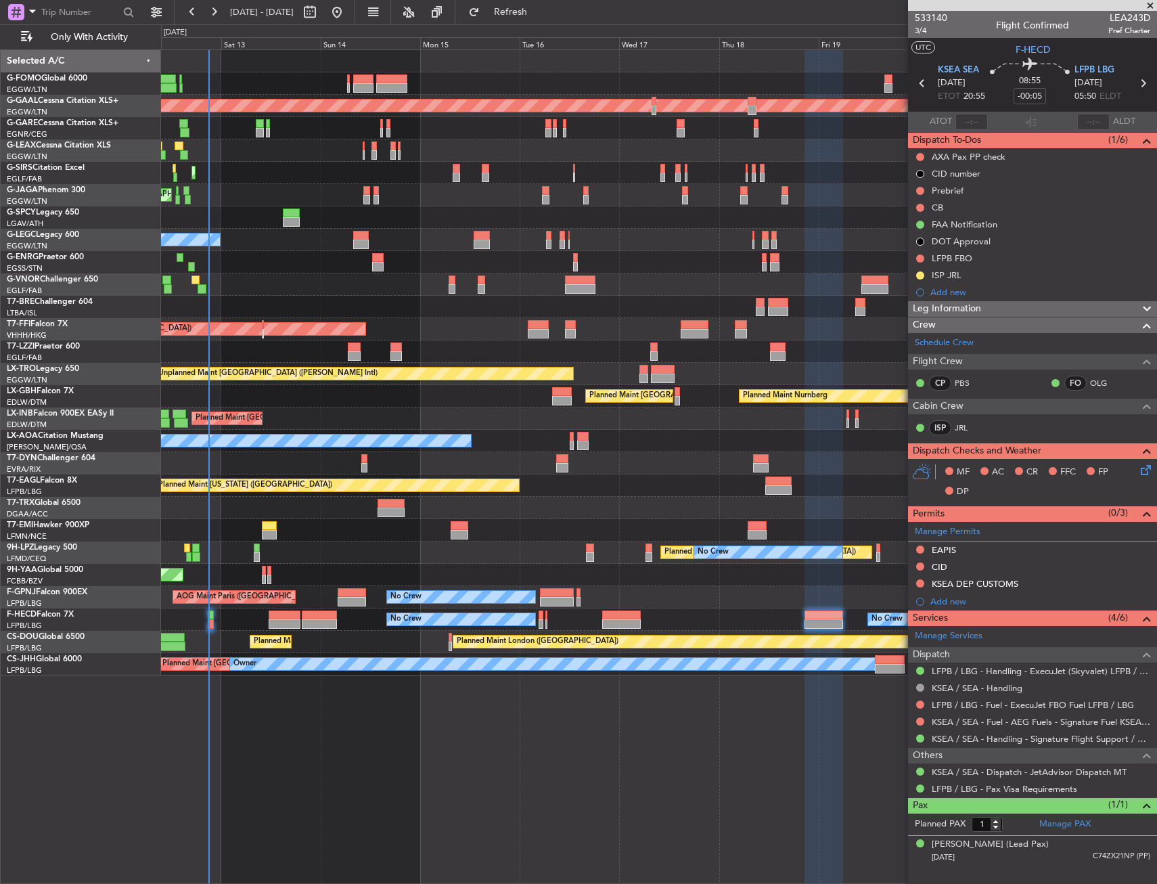
click at [111, 539] on div "Planned Maint London (Luton) Planned Maint Dusseldorf Planned Maint London (Lut…" at bounding box center [578, 453] width 1157 height 859
click at [452, 636] on div "Planned Maint London (Biggin Hill) Planned Maint Paris (Le Bourget)" at bounding box center [658, 642] width 995 height 22
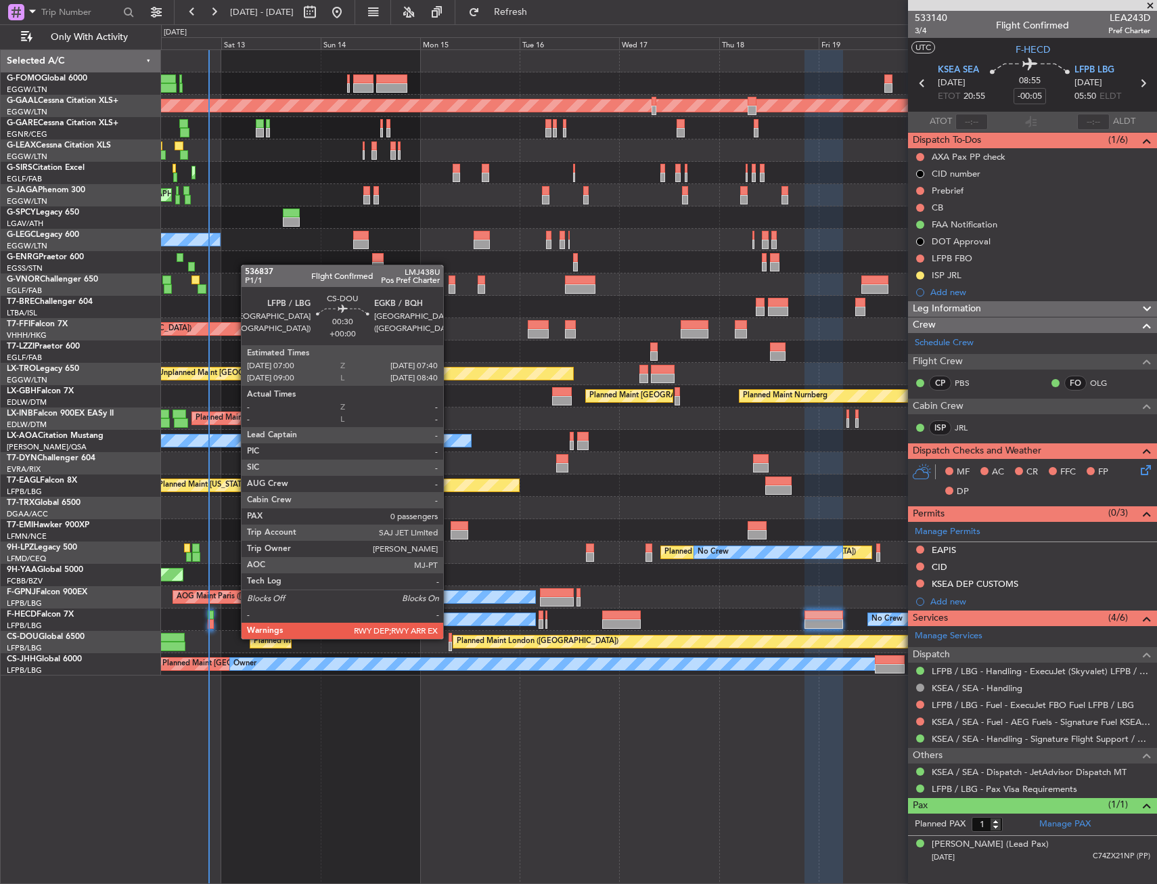
click at [449, 637] on div at bounding box center [450, 637] width 3 height 9
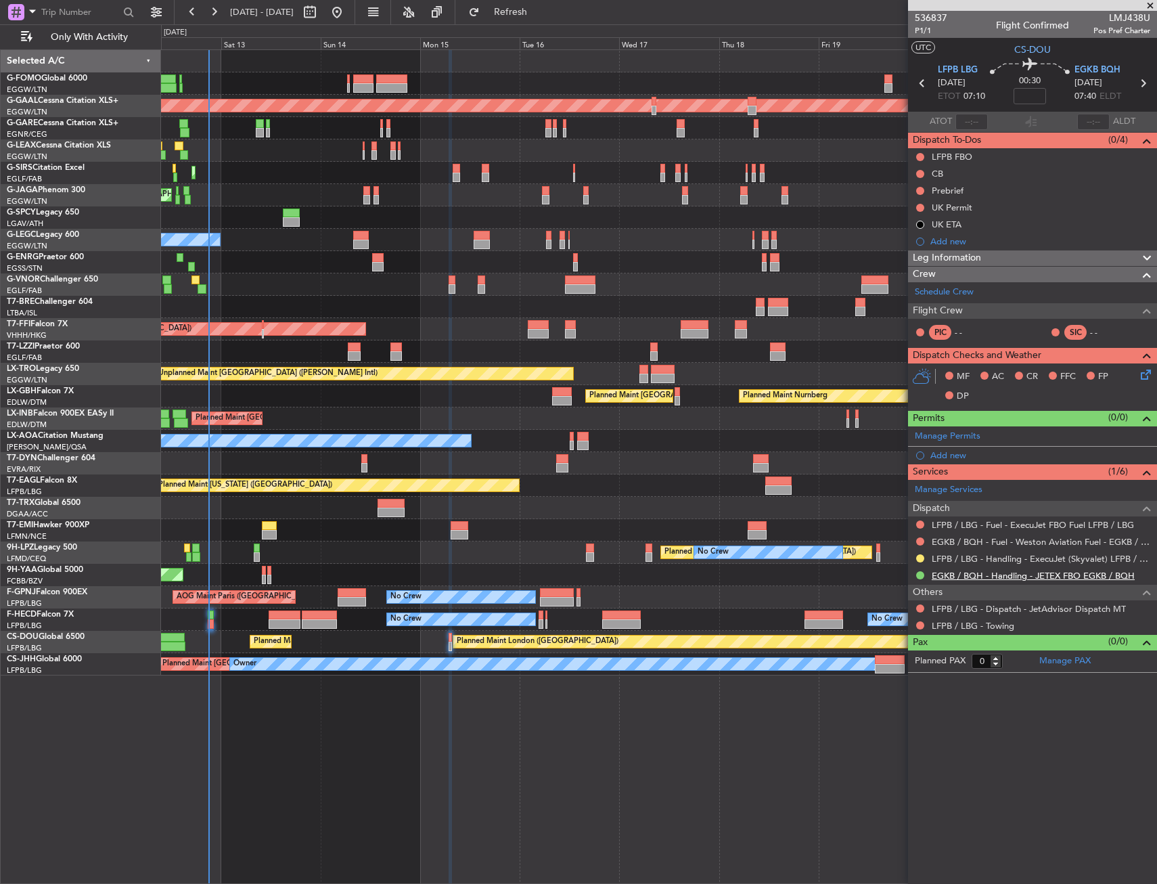
click at [1020, 570] on link "EGKB / BQH - Handling - JETEX FBO EGKB / BQH" at bounding box center [1033, 576] width 203 height 12
click at [945, 286] on link "Schedule Crew" at bounding box center [944, 293] width 59 height 14
click at [438, 355] on div at bounding box center [658, 351] width 995 height 22
click at [531, 1] on button "Refresh" at bounding box center [502, 12] width 81 height 22
click at [312, 158] on div "Planned Maint [GEOGRAPHIC_DATA] ([GEOGRAPHIC_DATA])" at bounding box center [658, 150] width 995 height 22
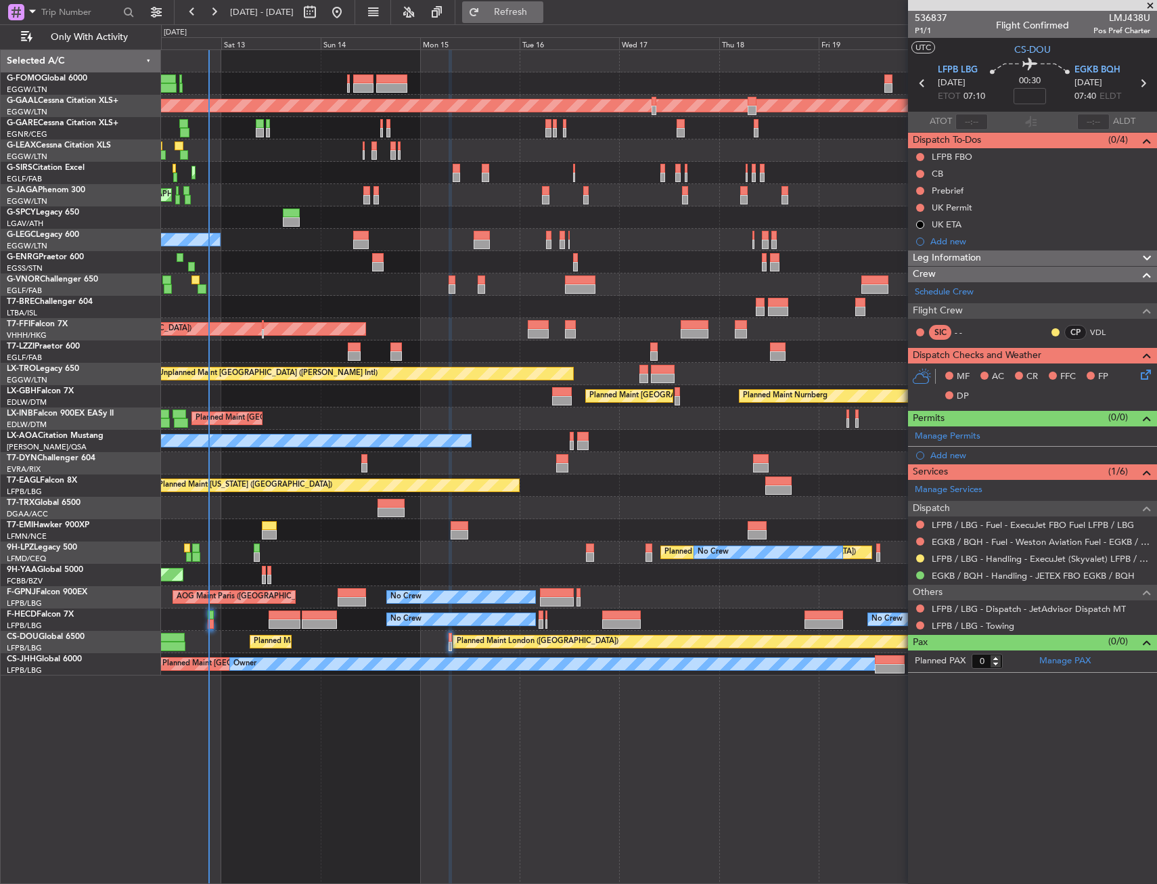
click at [522, 8] on button "Refresh" at bounding box center [502, 12] width 81 height 22
click at [66, 294] on div "Planned Maint London (Luton) Planned Maint Dusseldorf Planned Maint London (Lut…" at bounding box center [578, 453] width 1157 height 859
click at [16, 116] on div "Planned Maint London (Luton) Planned Maint Dusseldorf Planned Maint London (Lut…" at bounding box center [578, 453] width 1157 height 859
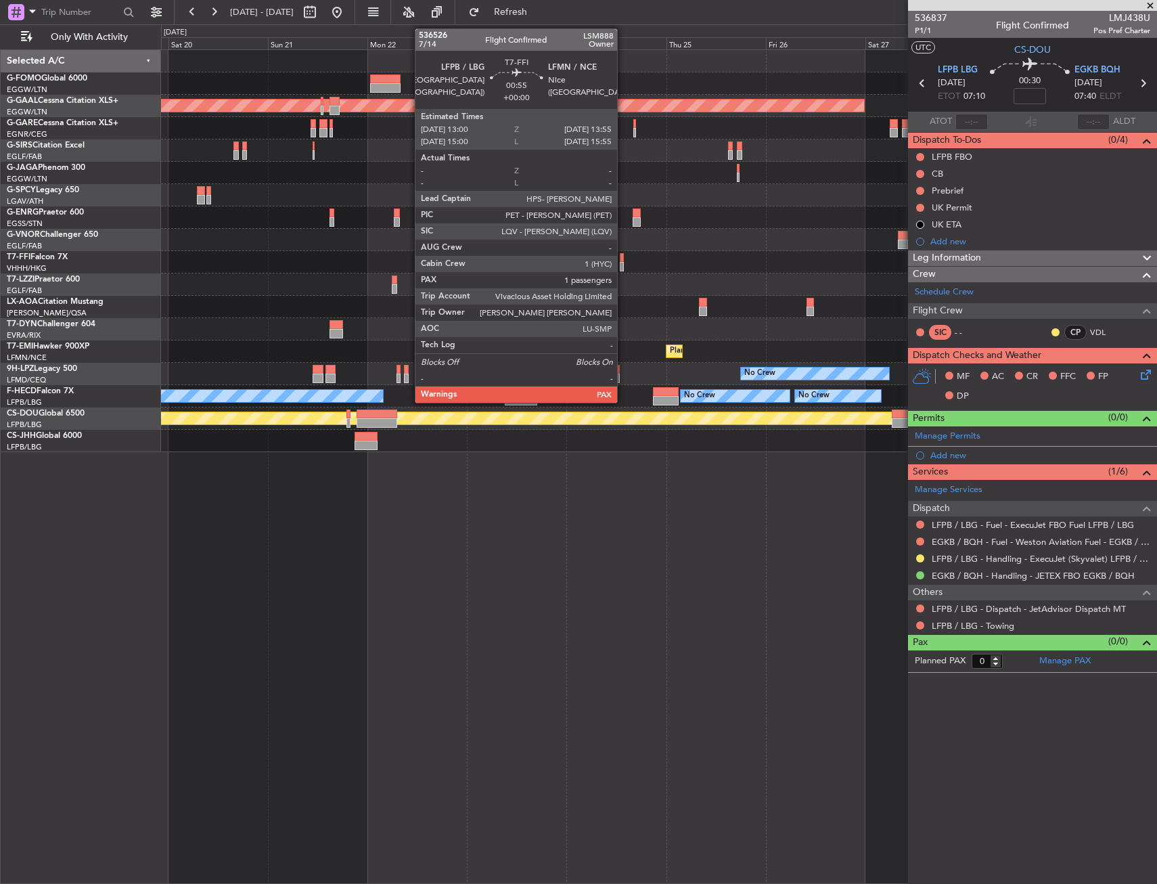
click at [623, 258] on div at bounding box center [622, 257] width 4 height 9
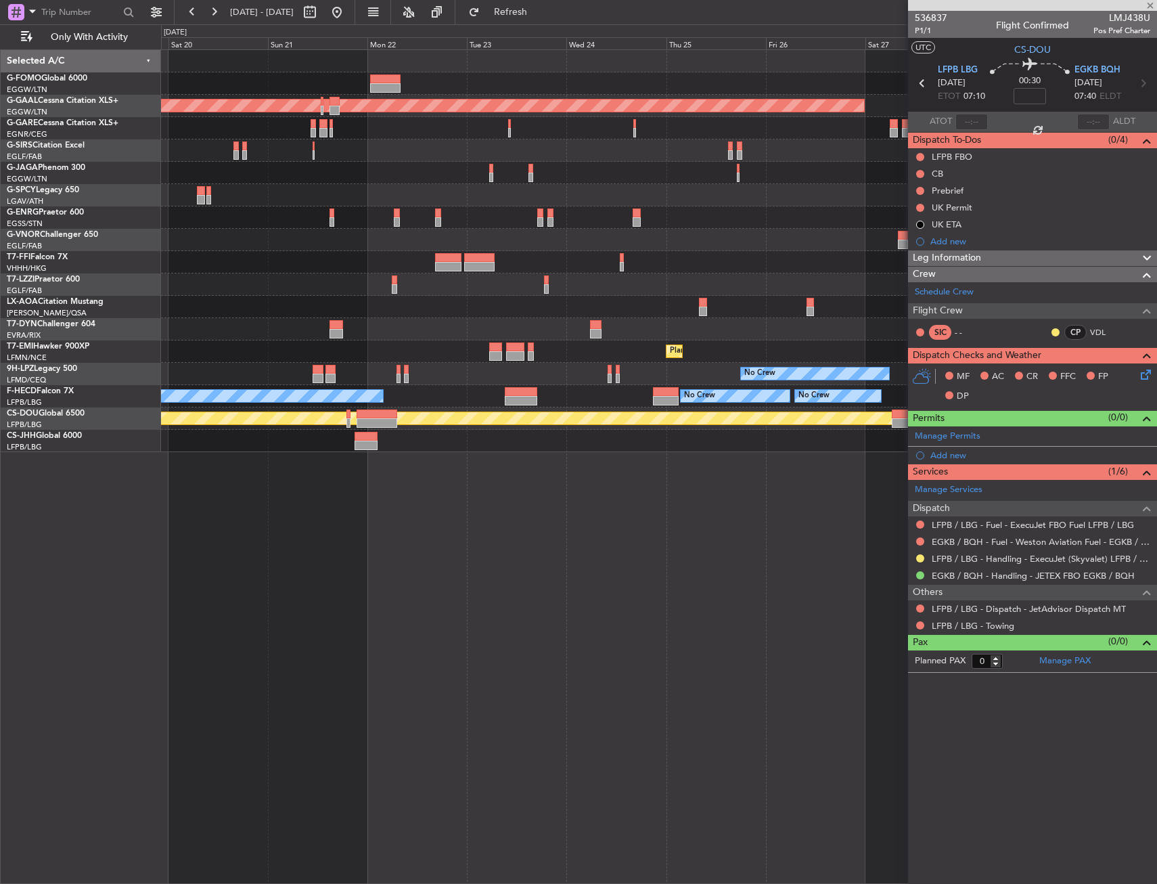
type input "1"
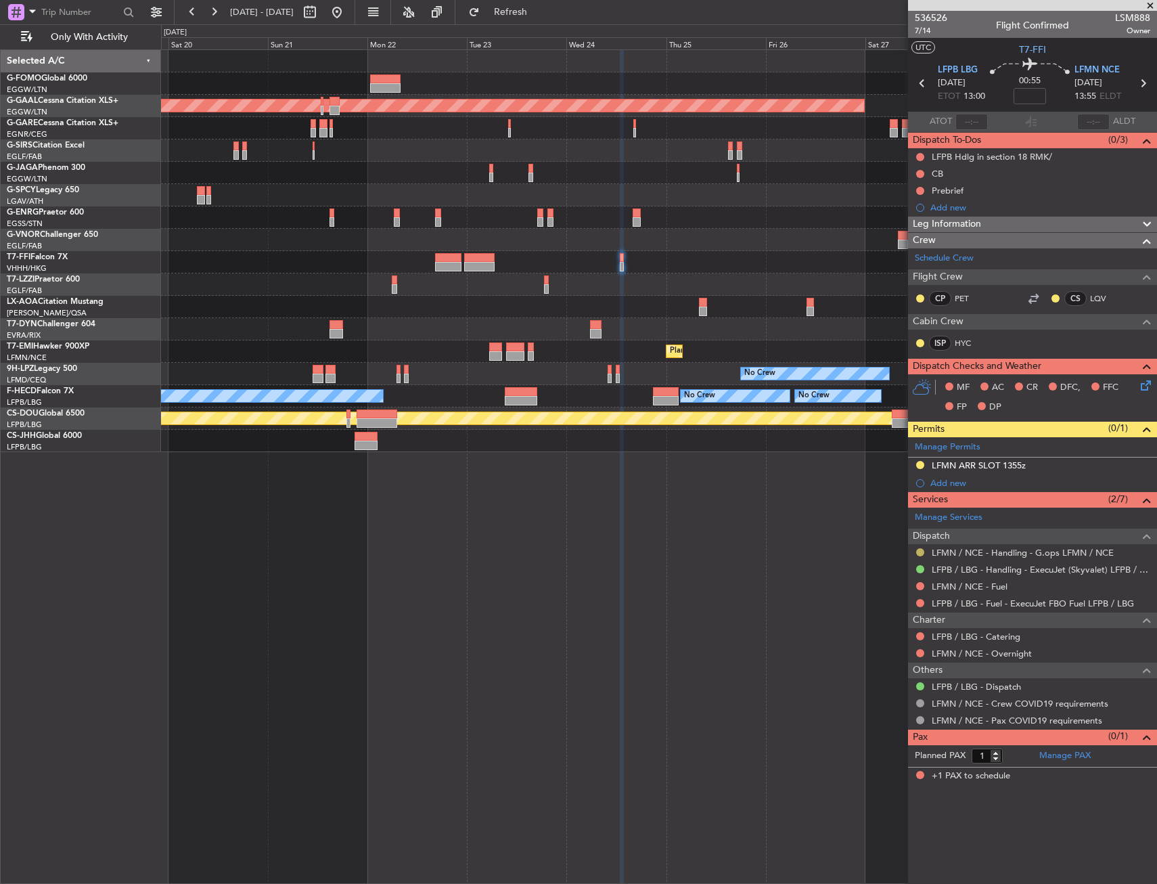
click at [920, 548] on button at bounding box center [920, 552] width 8 height 8
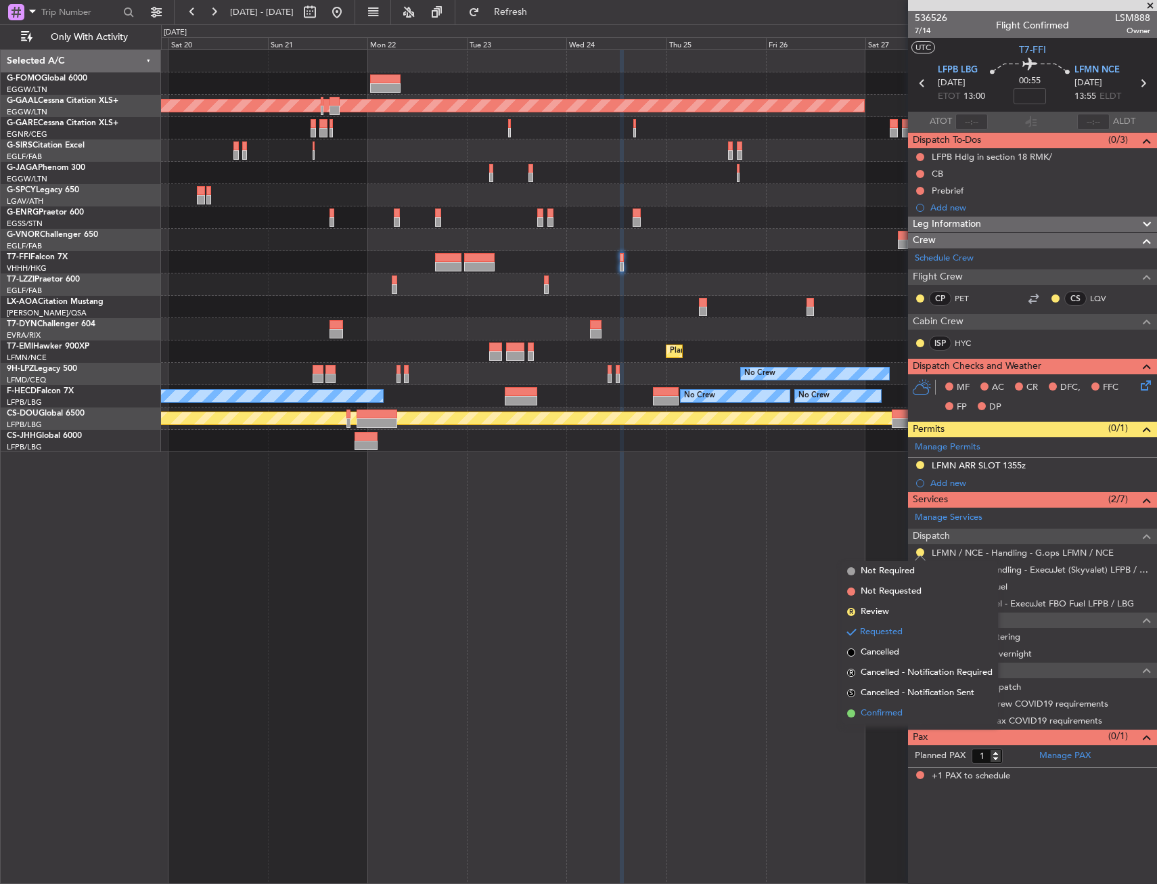
click at [900, 711] on span "Confirmed" at bounding box center [882, 713] width 42 height 14
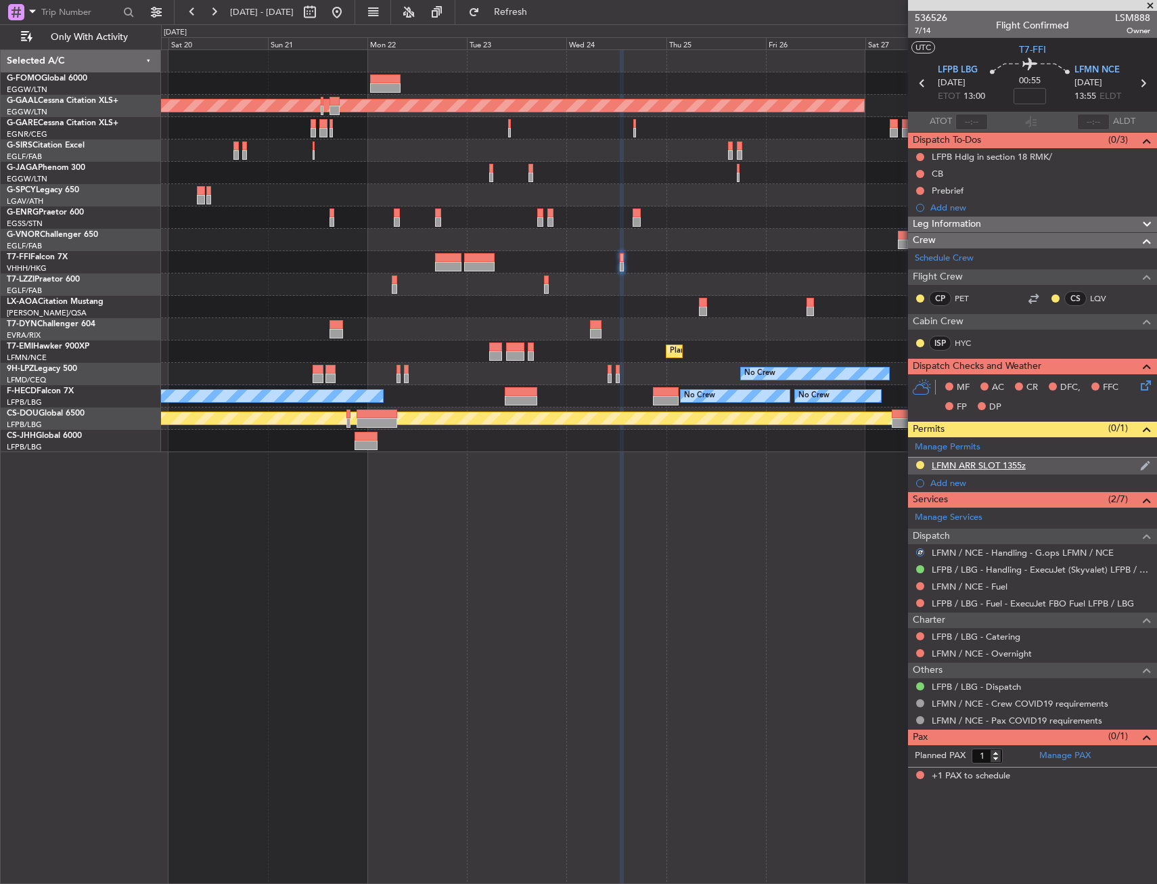
click at [997, 462] on div "LFMN ARR SLOT 1355z" at bounding box center [979, 465] width 94 height 12
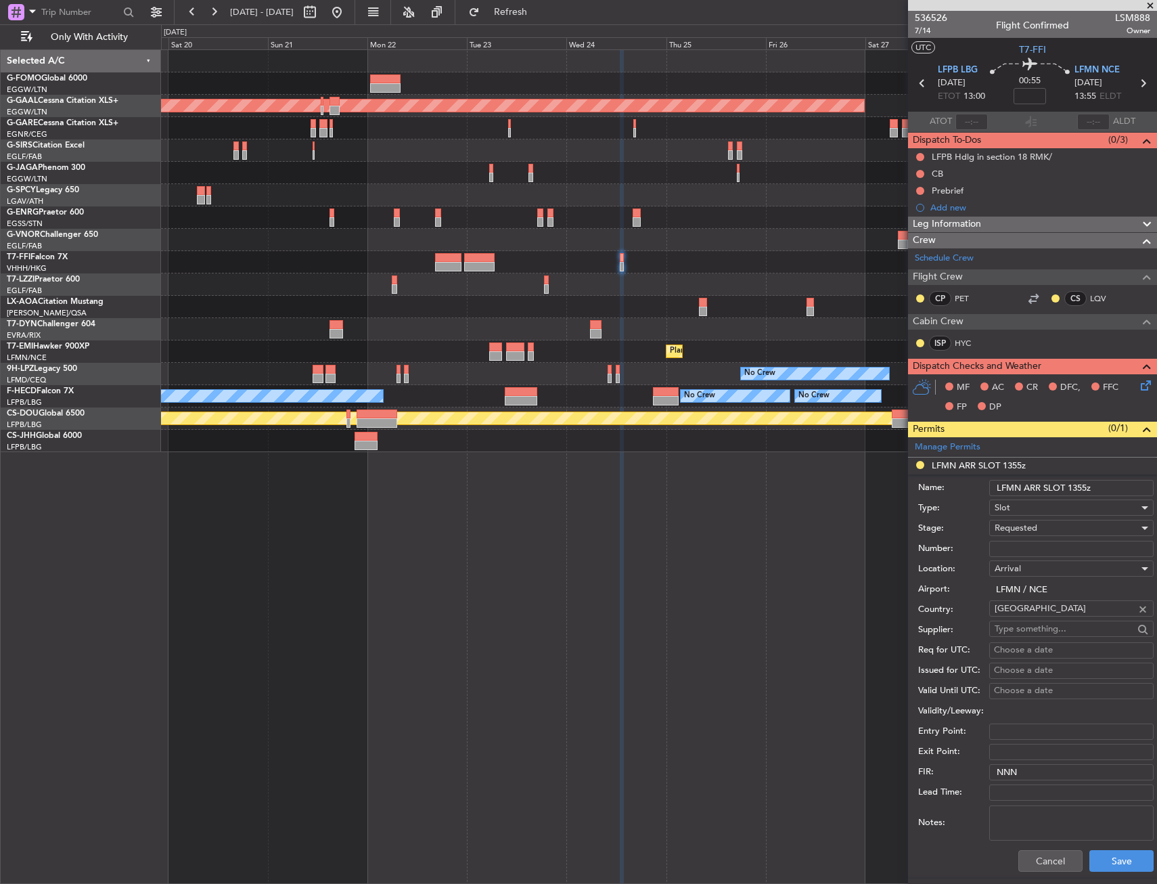
drag, startPoint x: 1029, startPoint y: 555, endPoint x: 1034, endPoint y: 546, distance: 10.0
click at [1029, 555] on input "Number:" at bounding box center [1071, 549] width 164 height 16
paste input "LFMNA000087169"
type input "LFMNA000087169"
click at [1038, 528] on div "Requested" at bounding box center [1067, 528] width 144 height 20
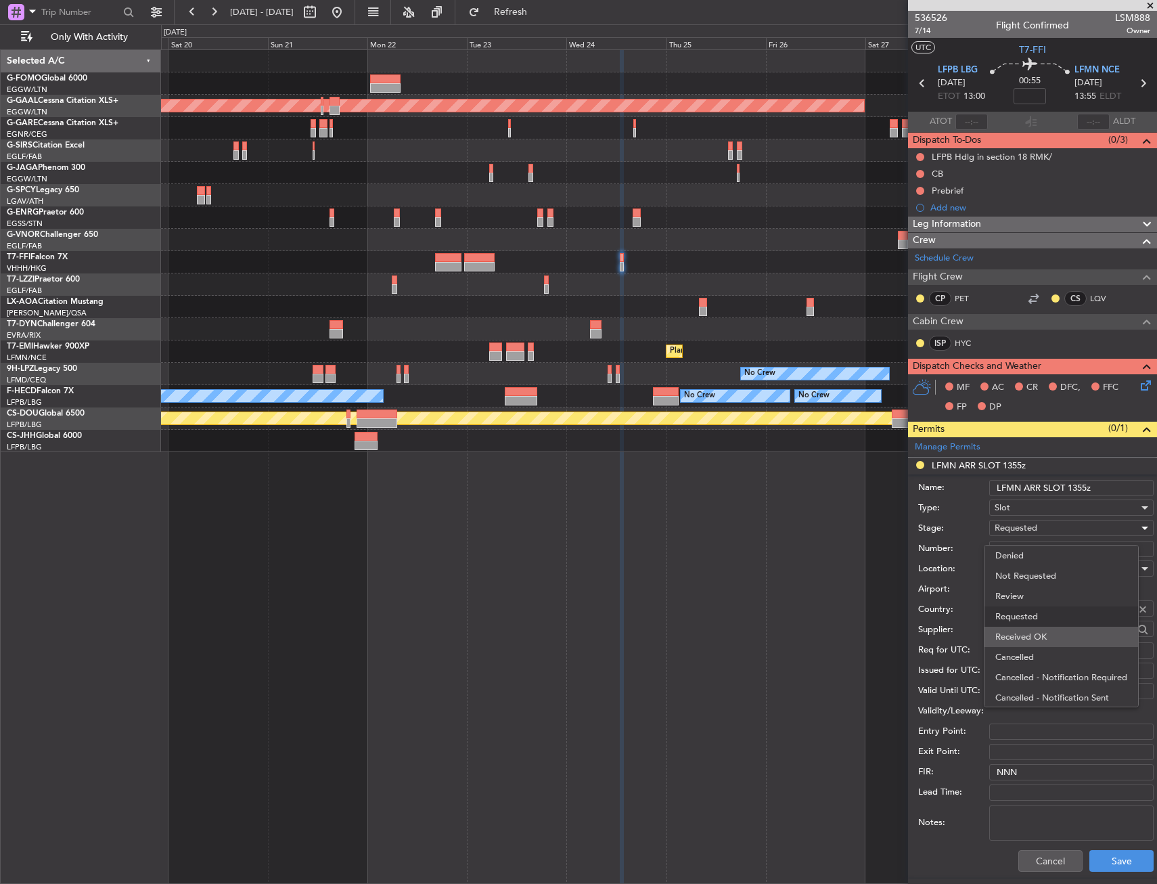
scroll to position [6, 0]
click at [1043, 623] on span "Received OK" at bounding box center [1066, 631] width 142 height 20
click at [1112, 853] on button "Save" at bounding box center [1121, 861] width 64 height 22
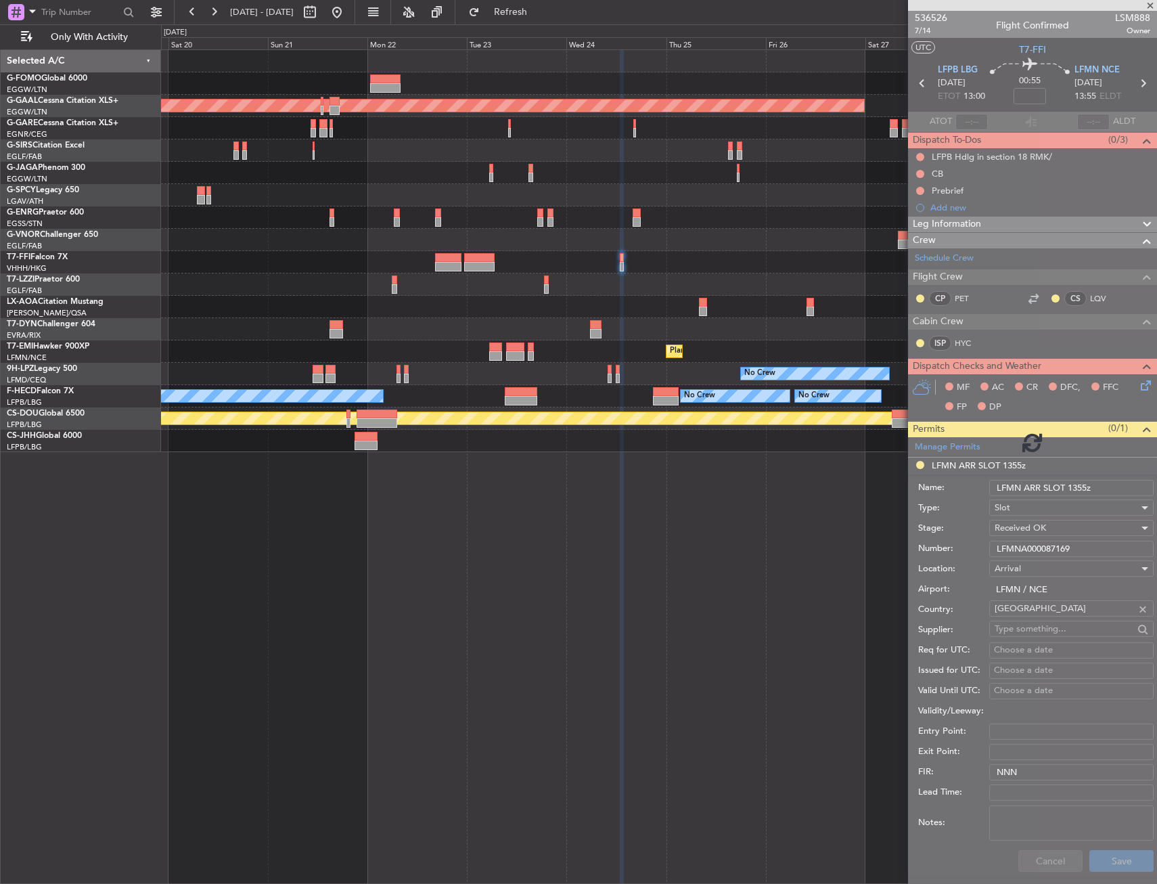
click at [476, 245] on div "Planned Maint Dusseldorf Planned Maint Zurich No Crew No Crew Planned Maint St …" at bounding box center [658, 251] width 995 height 402
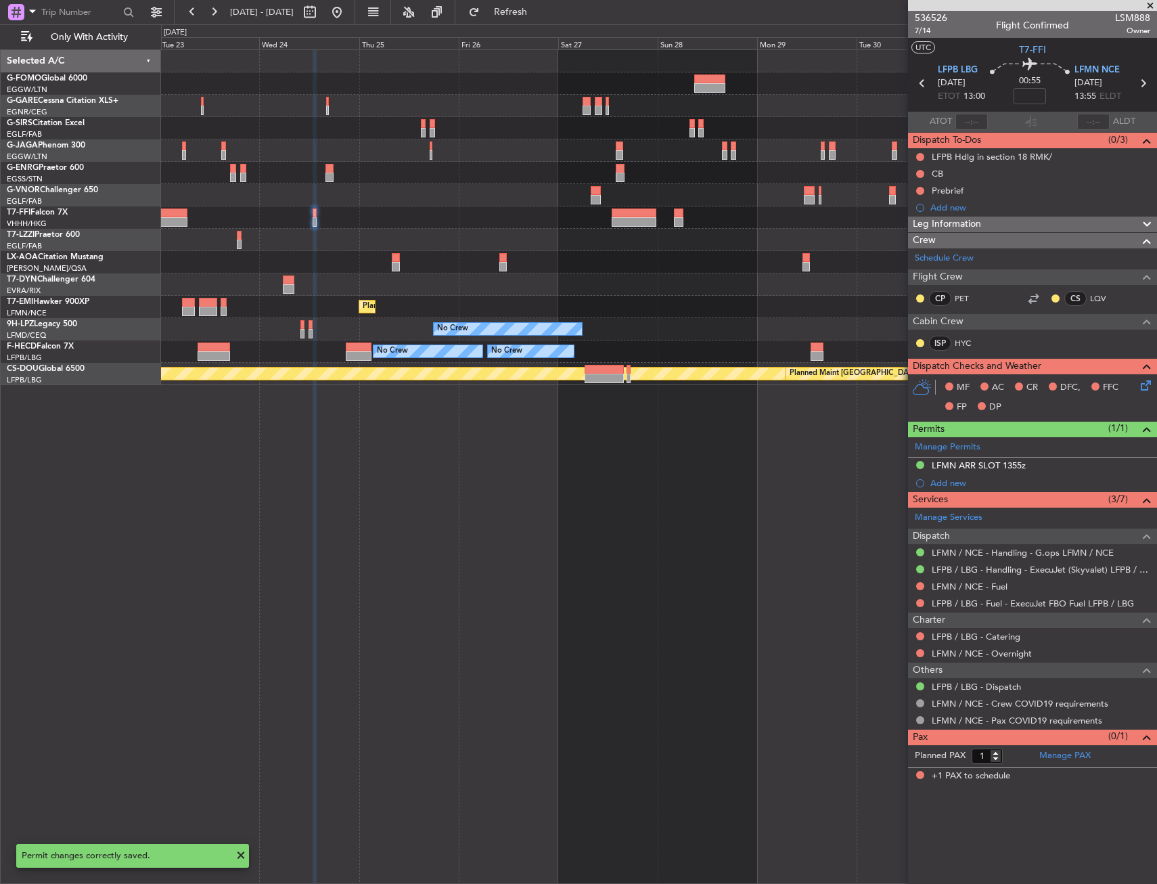
click at [637, 261] on div "No Crew Antwerp (Deurne)" at bounding box center [658, 262] width 995 height 22
click at [634, 227] on div at bounding box center [658, 217] width 995 height 22
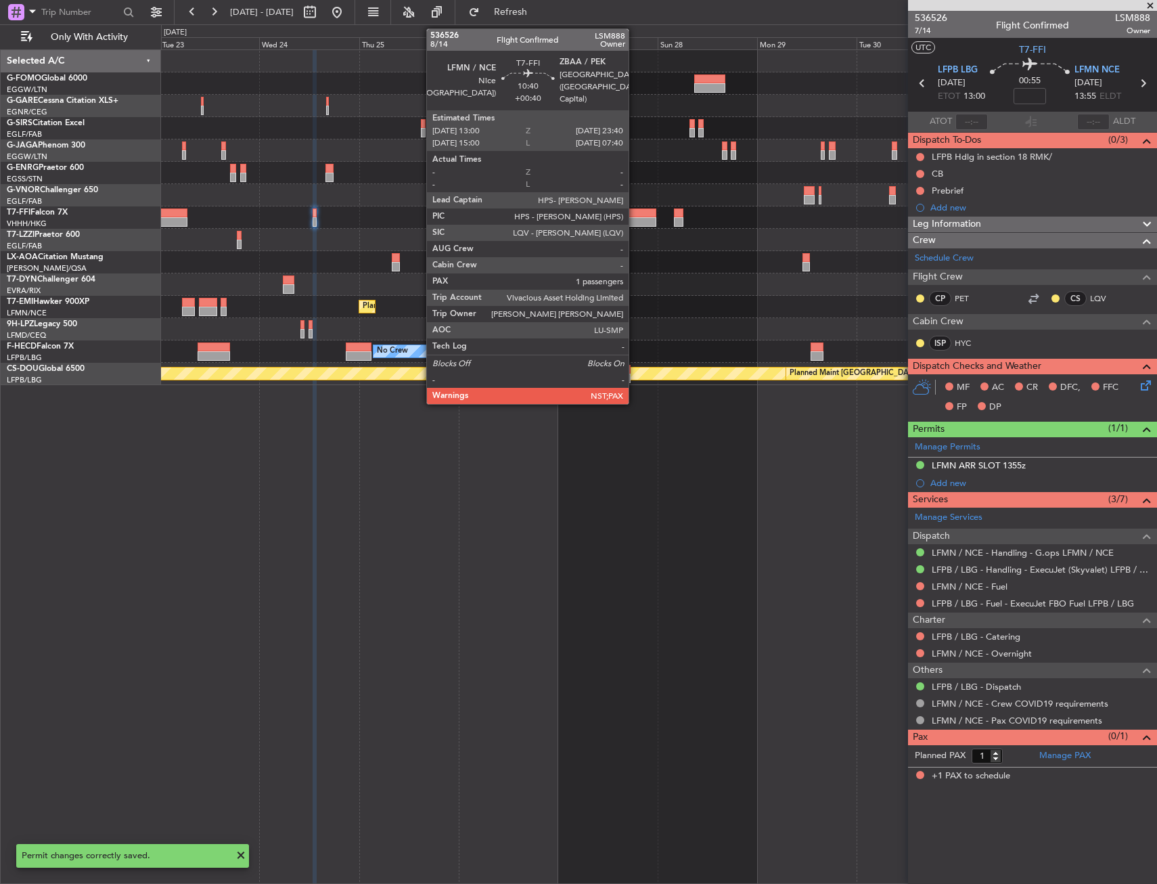
click at [635, 216] on div at bounding box center [634, 212] width 45 height 9
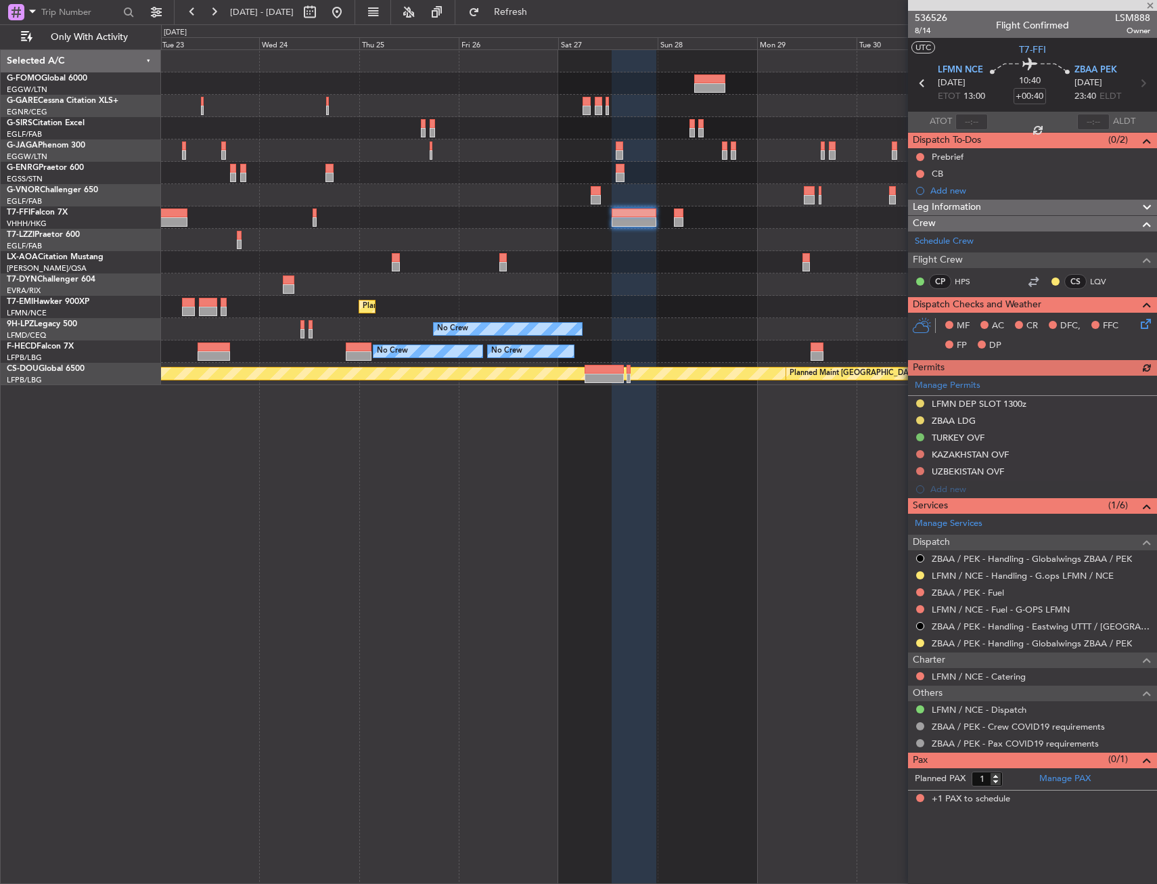
click at [920, 568] on div "LFMN / NCE - Handling - G.ops LFMN / NCE" at bounding box center [1032, 575] width 249 height 17
click at [919, 573] on button at bounding box center [920, 575] width 8 height 8
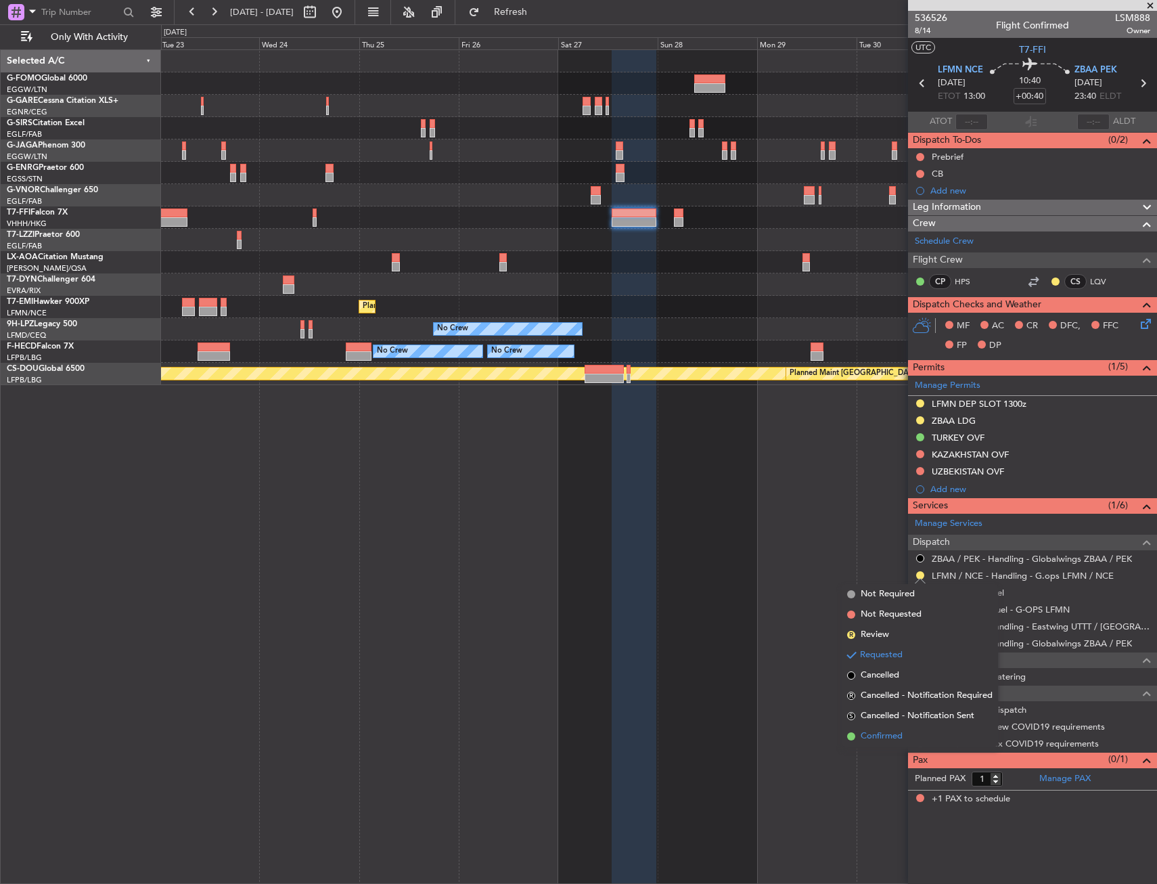
click at [898, 735] on span "Confirmed" at bounding box center [882, 736] width 42 height 14
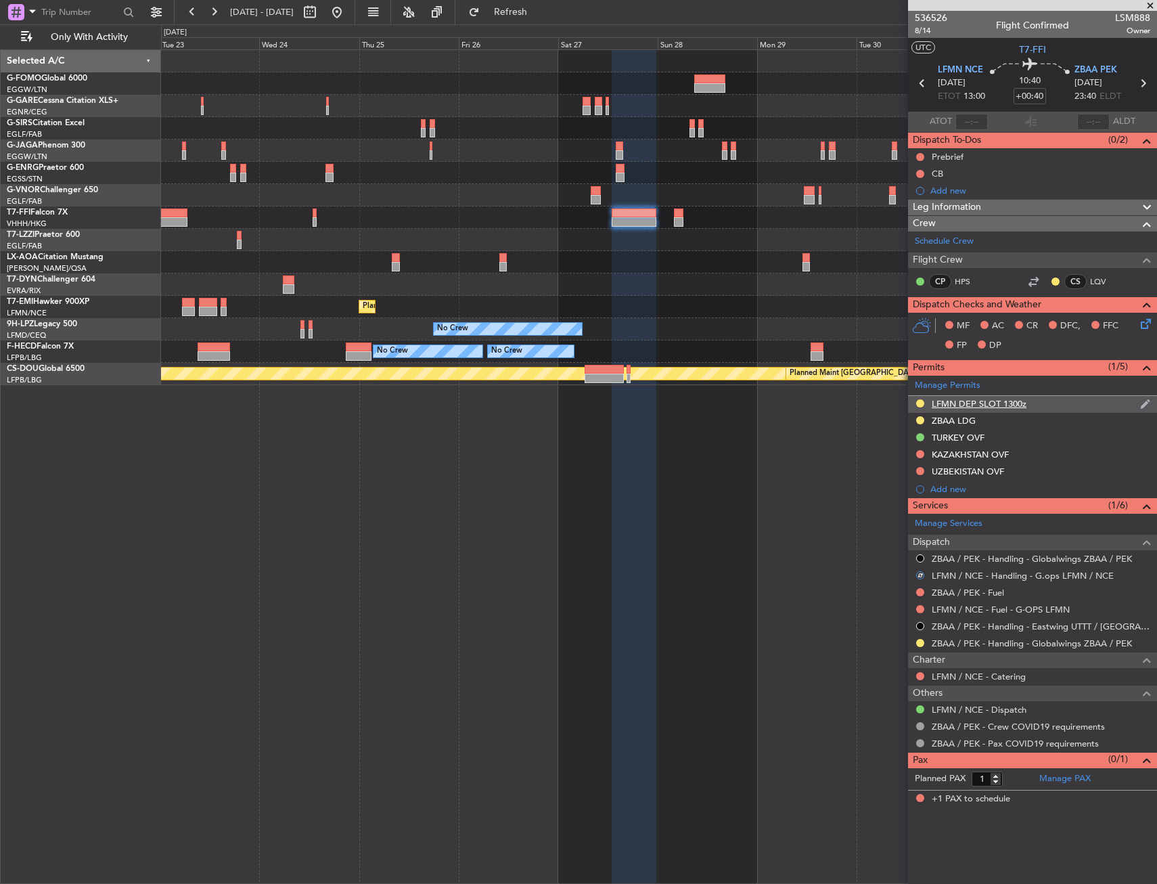
click at [991, 405] on div "LFMN DEP SLOT 1300z" at bounding box center [979, 404] width 95 height 12
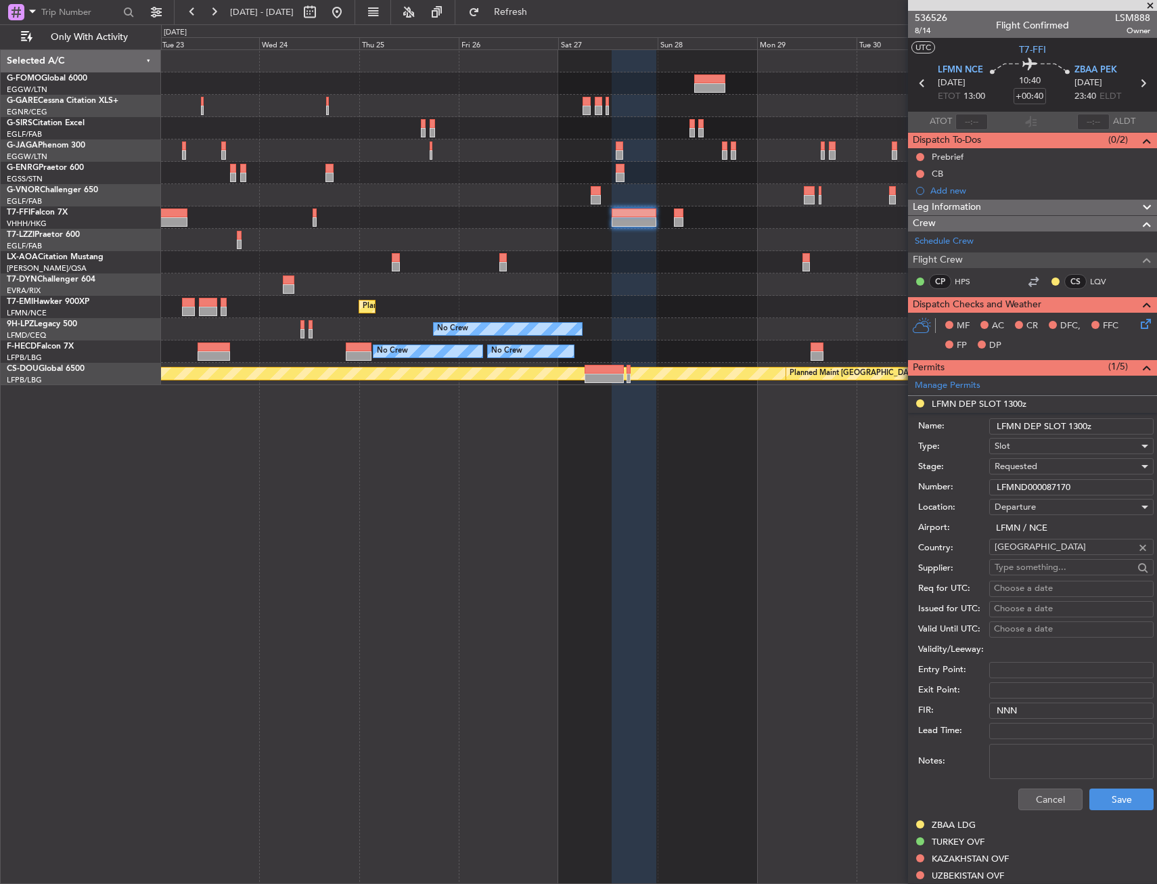
click at [1028, 492] on input "LFMND000087170" at bounding box center [1071, 487] width 164 height 16
click at [1056, 465] on div "Requested" at bounding box center [1067, 466] width 144 height 20
click at [1048, 560] on span "Received OK" at bounding box center [1066, 569] width 142 height 20
click at [1115, 796] on button "Save" at bounding box center [1121, 799] width 64 height 22
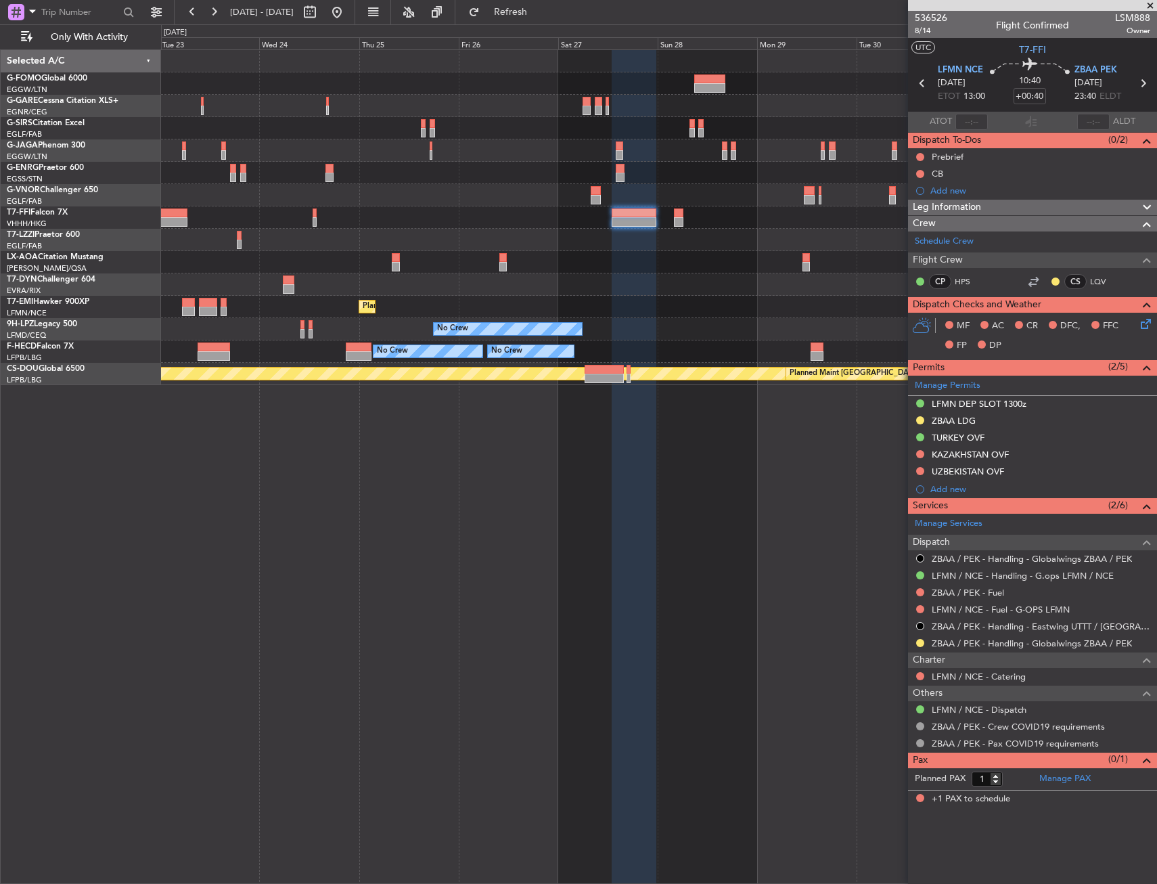
click at [997, 358] on fb-app "23 Sep 2025 - 03 Oct 2025 Refresh Quick Links Only With Activity No Crew Antwer…" at bounding box center [578, 447] width 1157 height 874
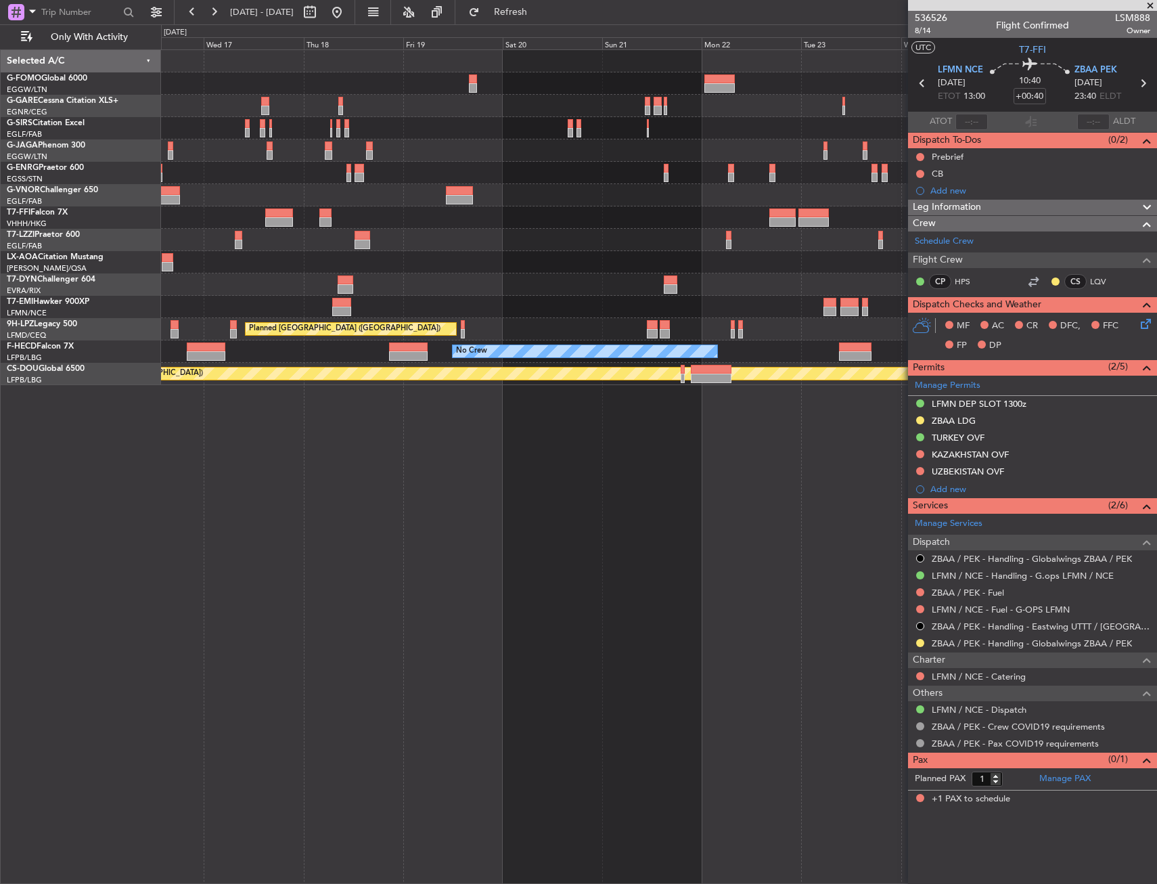
click at [864, 376] on div "Planned Maint Tianjin (Binhai) No Crew Chester Planned Maint Zurich No Crew No …" at bounding box center [658, 217] width 995 height 335
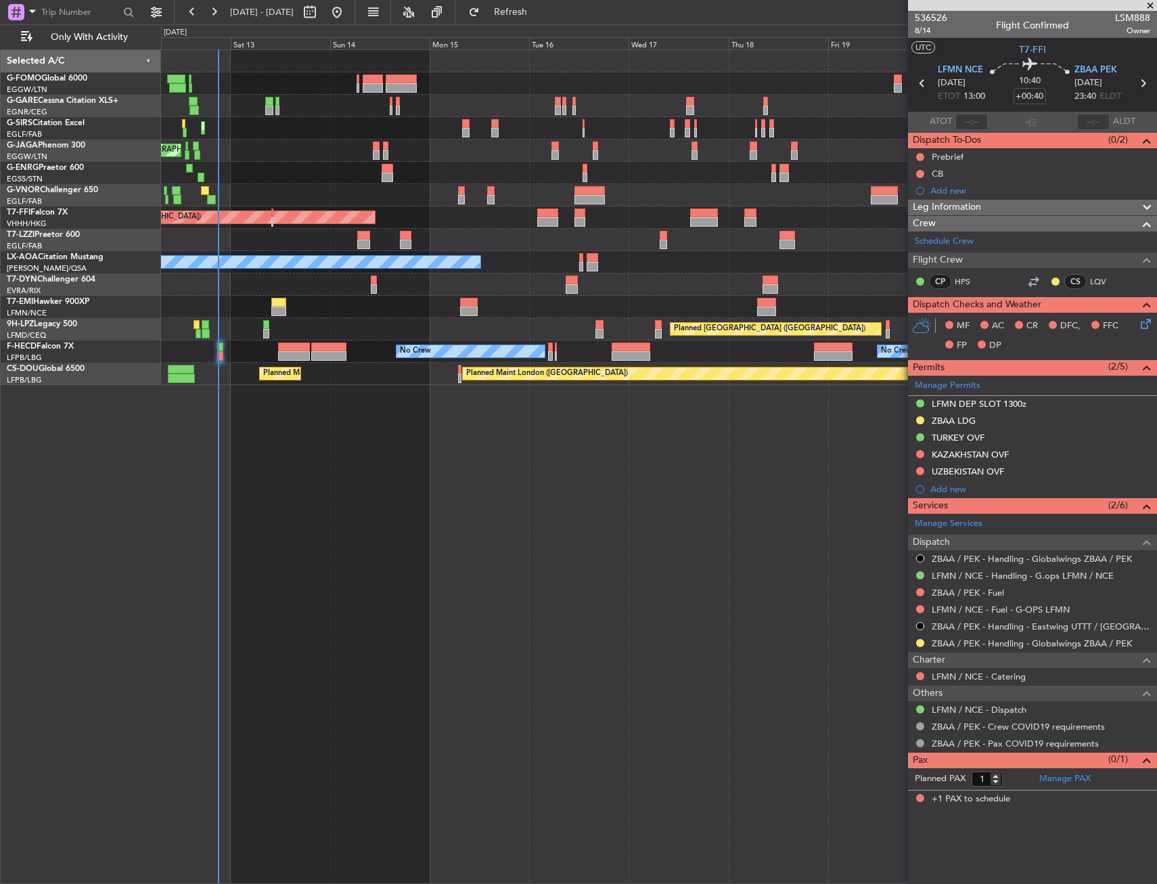
click at [479, 355] on div "No Crew No Crew Planned Maint Paris (Le Bourget)" at bounding box center [658, 351] width 995 height 22
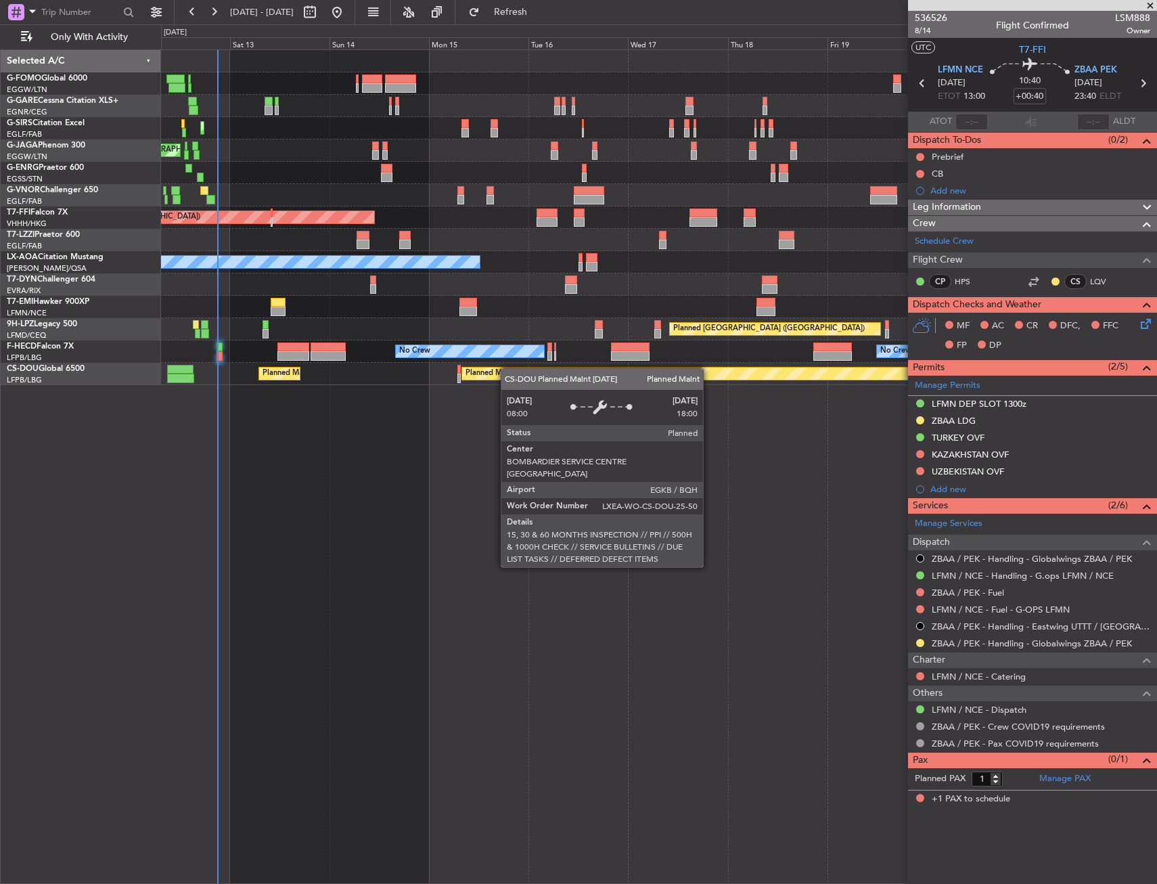
click at [518, 368] on div "Planned Maint London (Luton) Planned Maint London (Farnborough) AOG Maint Kembl…" at bounding box center [658, 217] width 995 height 335
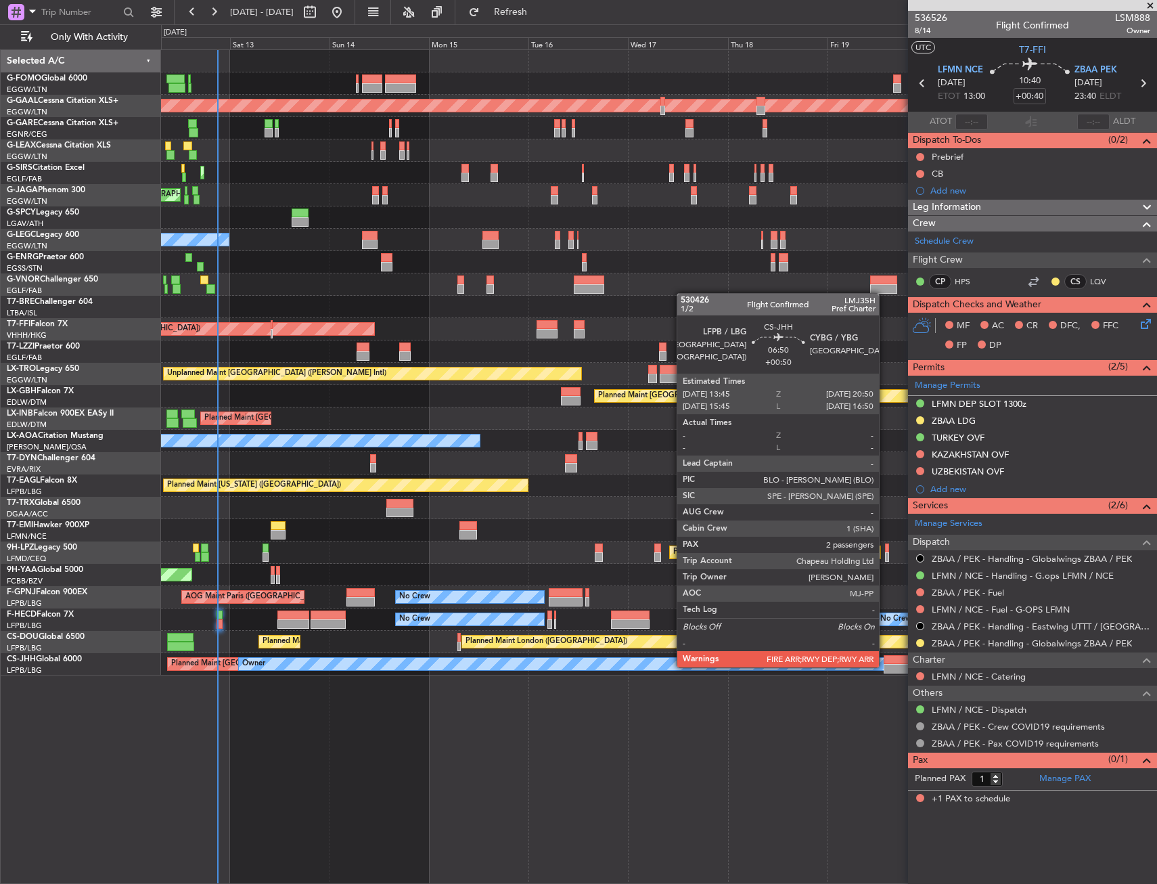
click at [885, 666] on div at bounding box center [899, 668] width 30 height 9
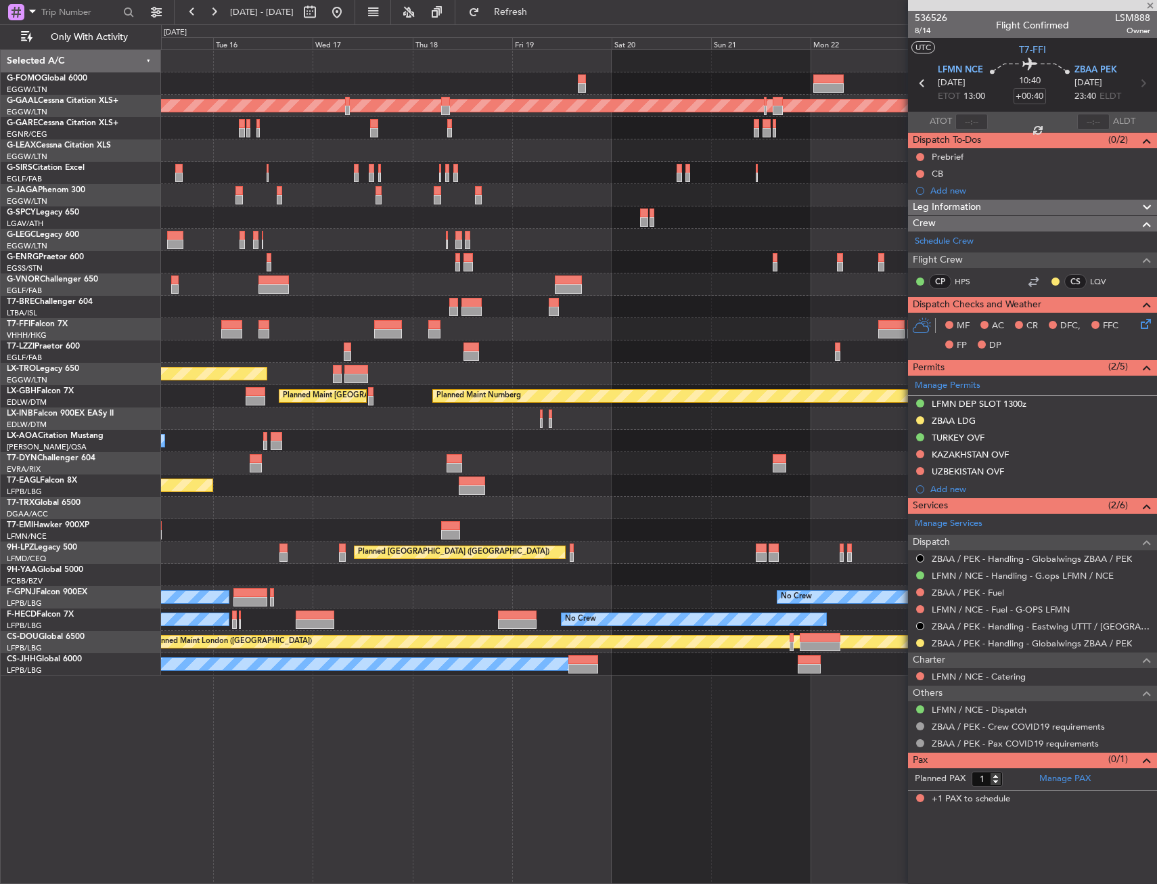
click at [543, 694] on div "Planned Maint Dusseldorf A/C Unavailable London (Luton) Owner Planned Maint Tia…" at bounding box center [659, 466] width 996 height 834
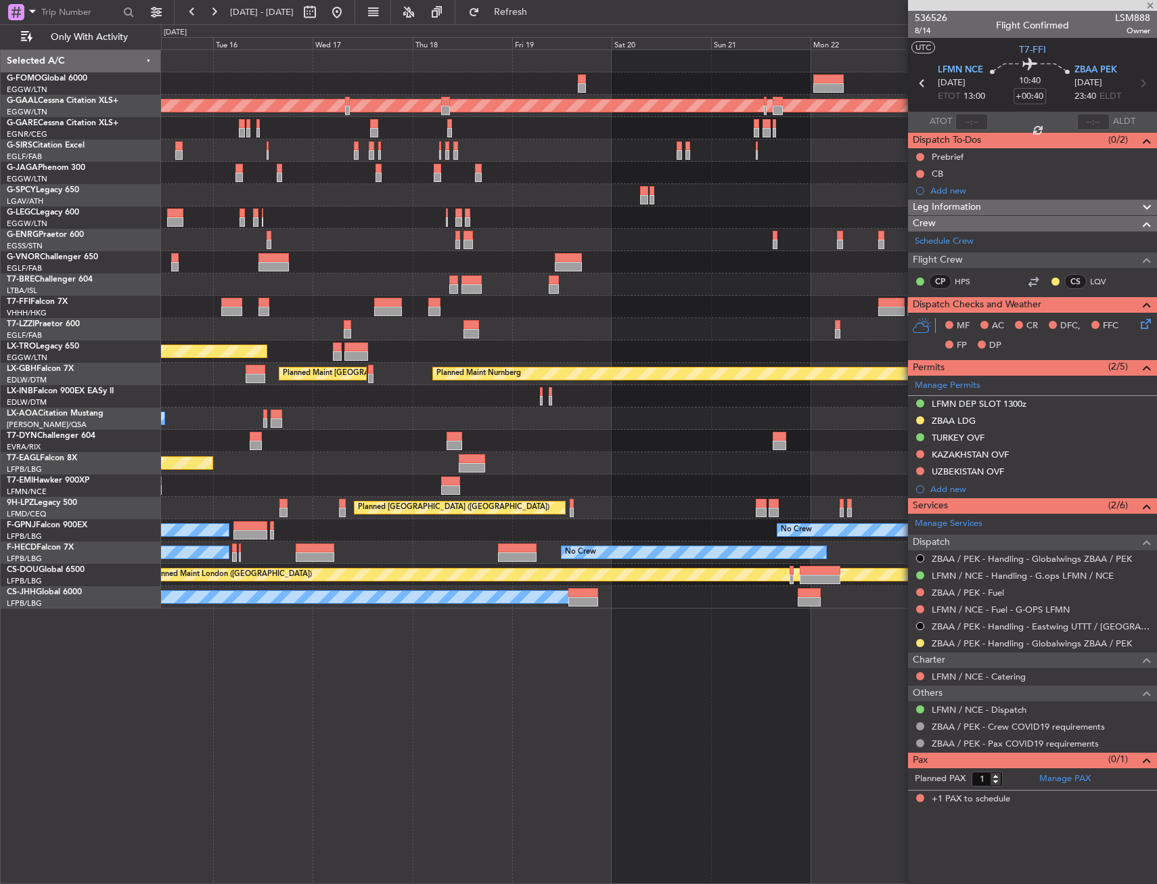
type input "+00:50"
type input "2"
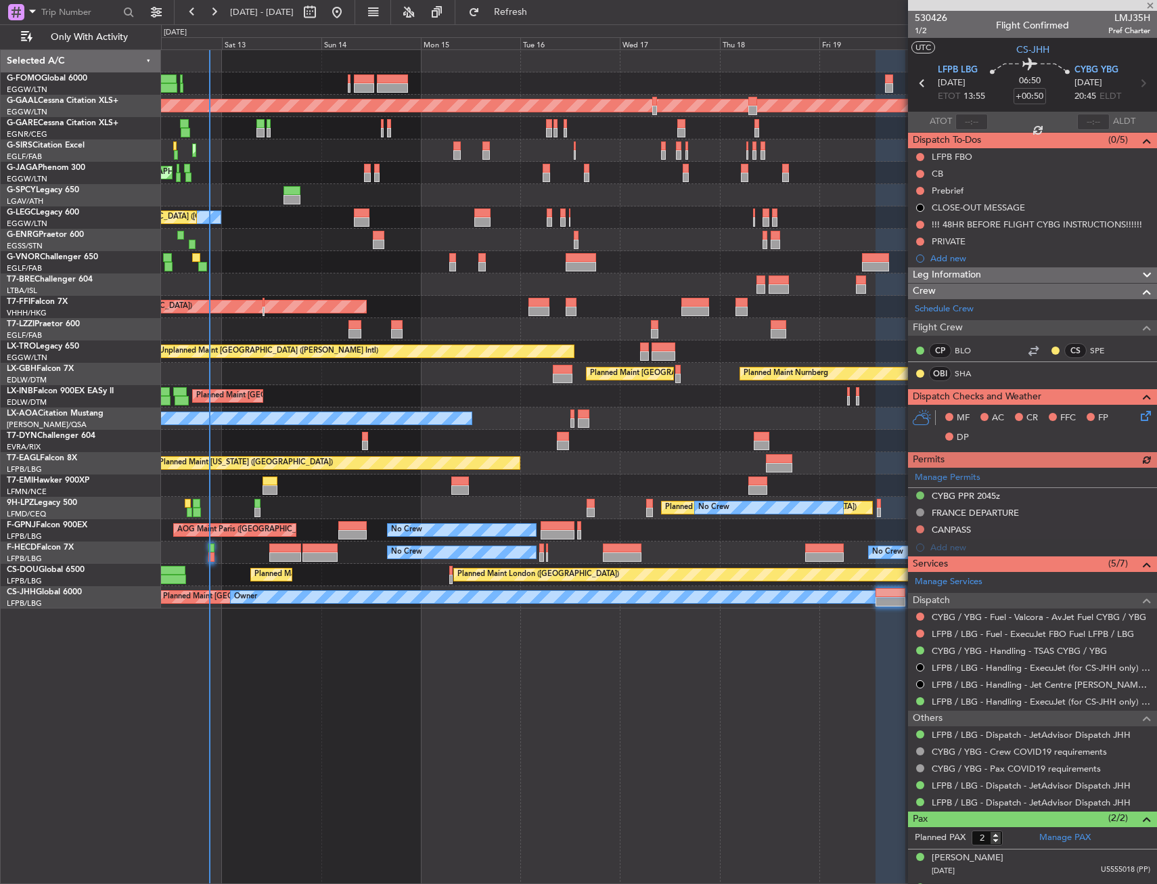
click at [740, 649] on div "Planned Maint London (Luton) Planned Maint Dusseldorf Planned Maint London (Far…" at bounding box center [659, 466] width 996 height 834
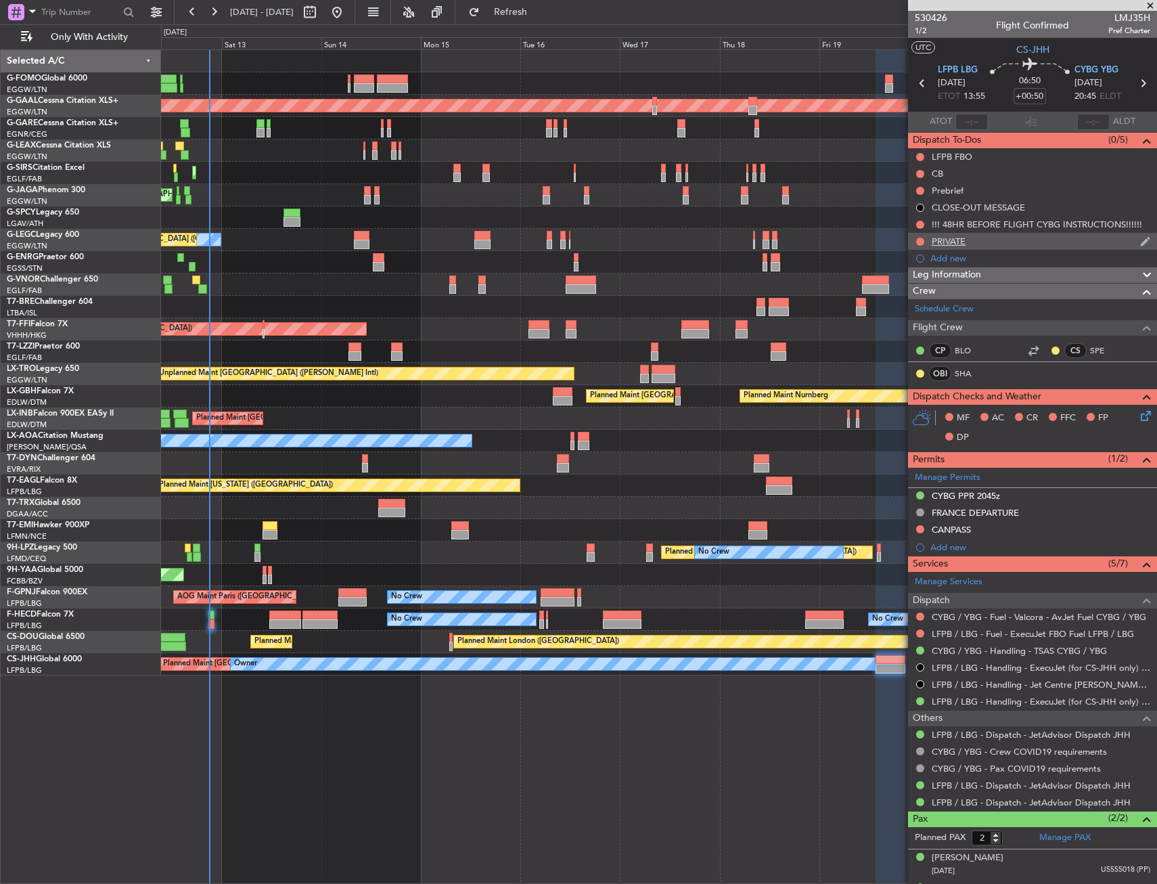
click at [978, 239] on div "PRIVATE" at bounding box center [1032, 241] width 249 height 17
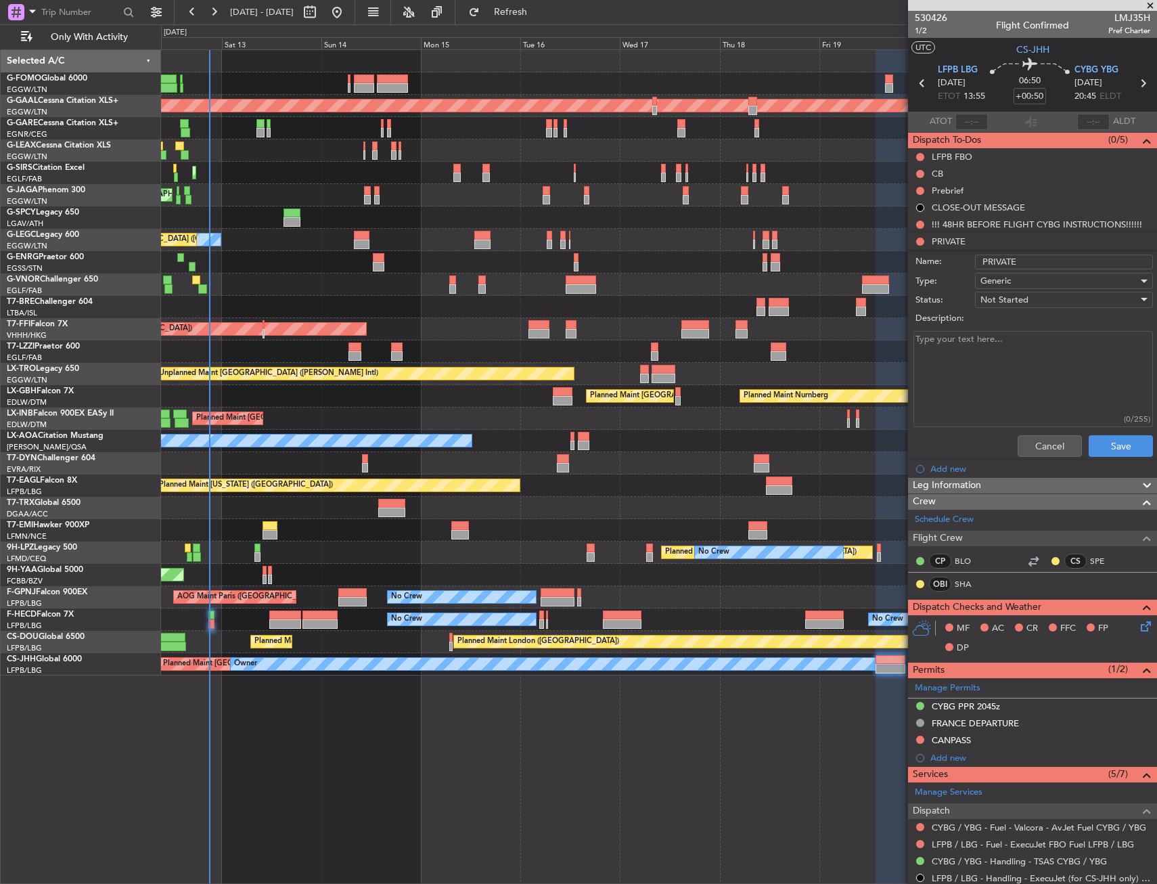
click at [1035, 432] on div "Cancel Save" at bounding box center [1028, 446] width 255 height 32
click at [1039, 439] on button "Cancel" at bounding box center [1050, 446] width 64 height 22
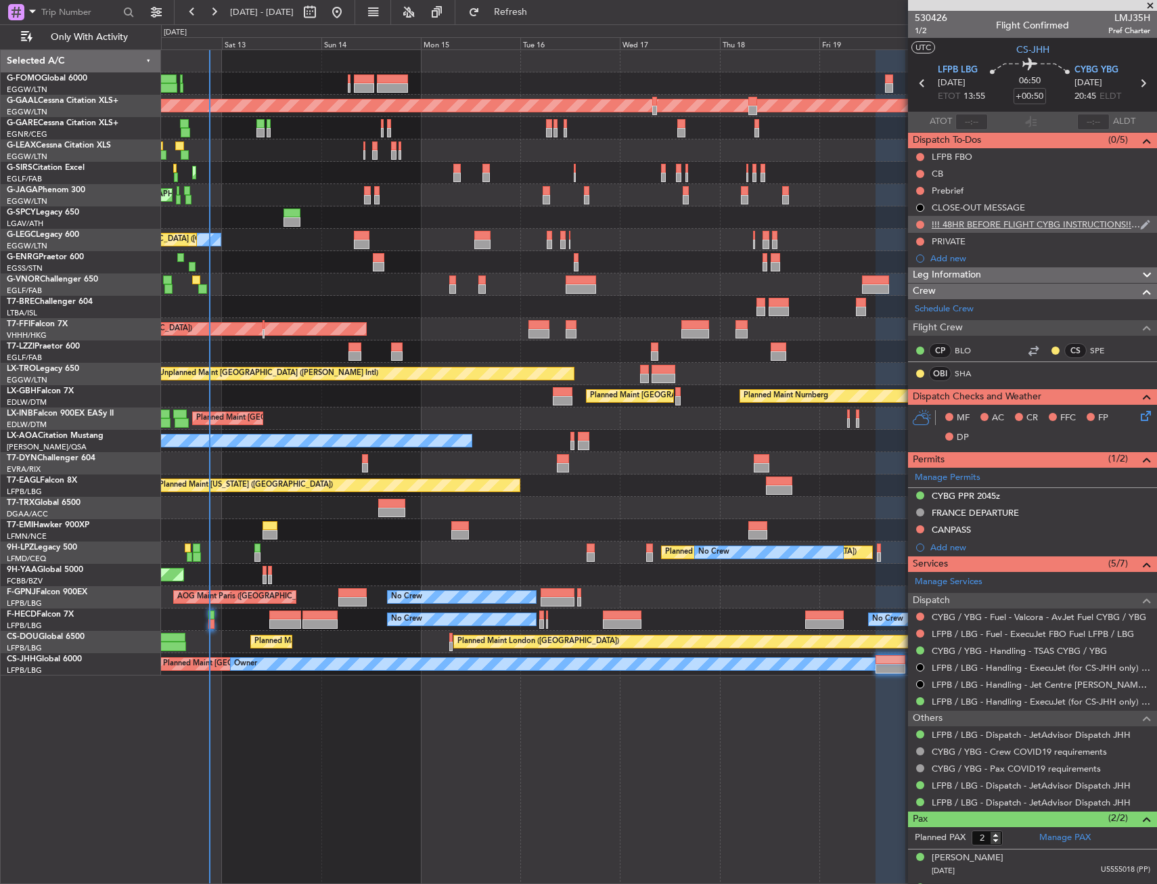
click at [1017, 228] on div "!!! 48HR BEFORE FLIGHT CYBG INSTRUCTIONS!!!!!!" at bounding box center [1036, 225] width 208 height 12
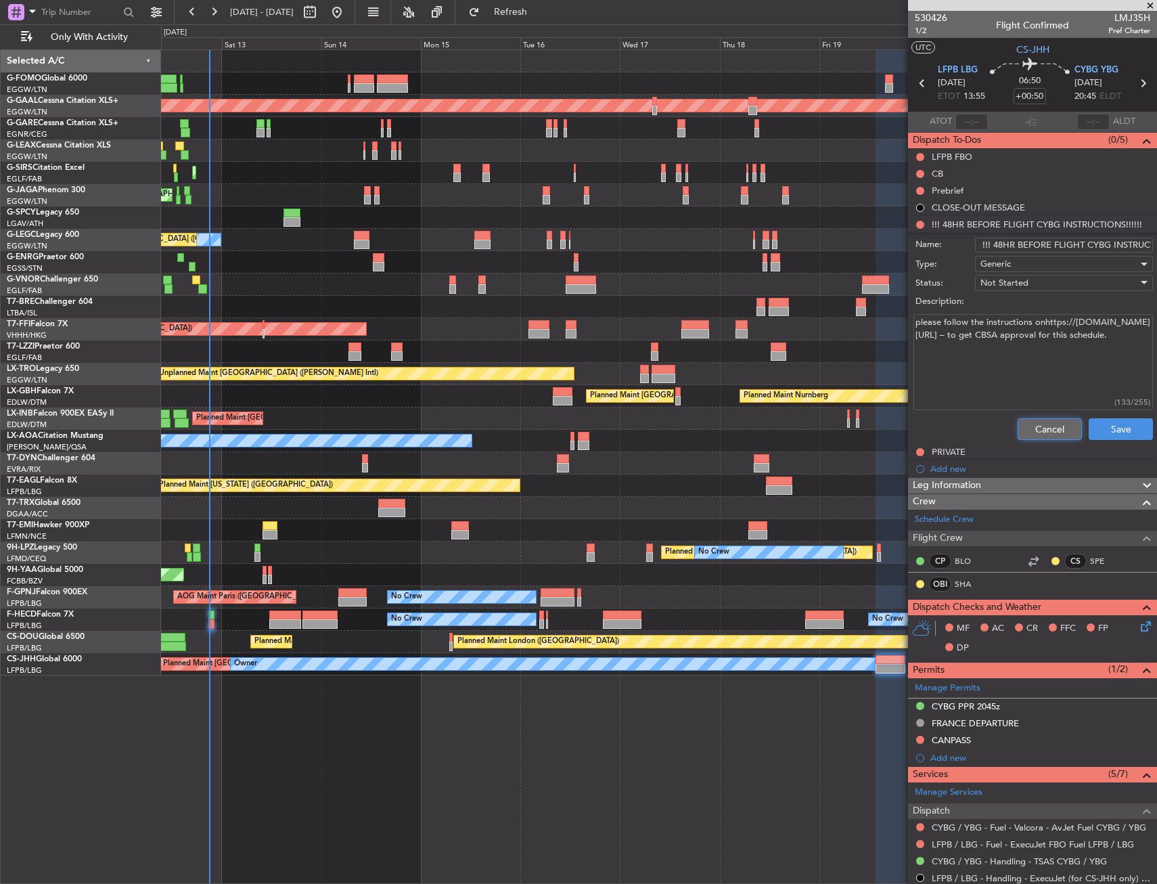
click at [1039, 438] on button "Cancel" at bounding box center [1050, 429] width 64 height 22
